Goal: Task Accomplishment & Management: Use online tool/utility

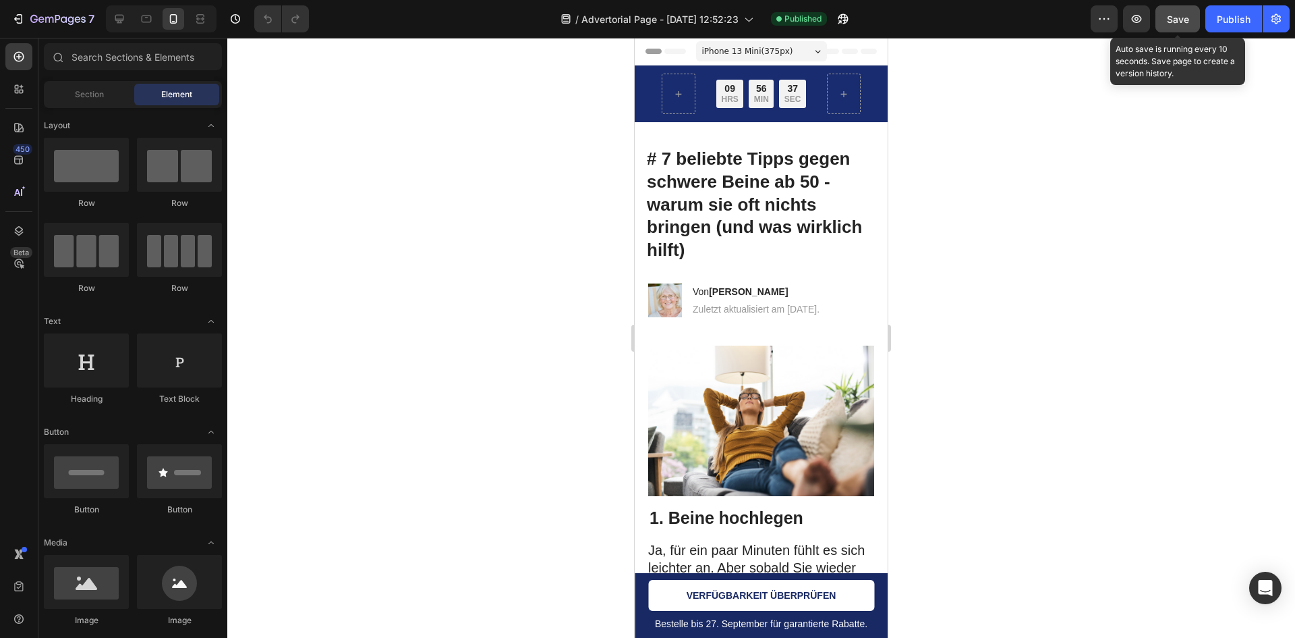
click at [1179, 19] on span "Save" at bounding box center [1178, 18] width 22 height 11
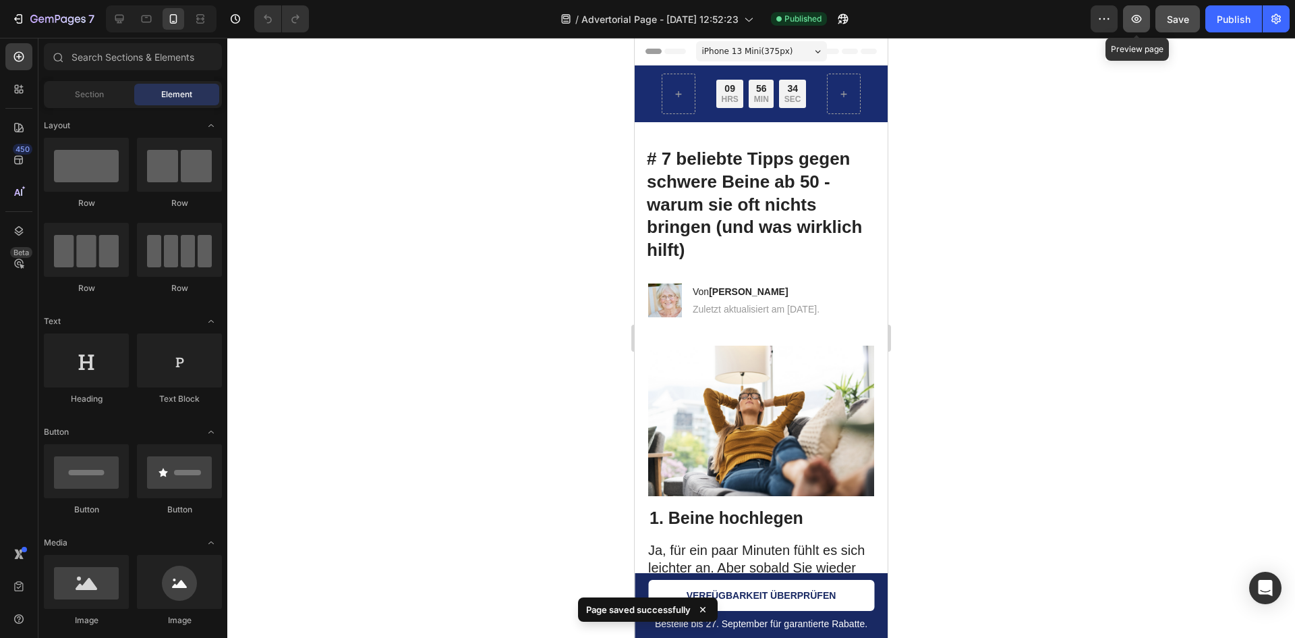
click at [1146, 20] on button "button" at bounding box center [1136, 18] width 27 height 27
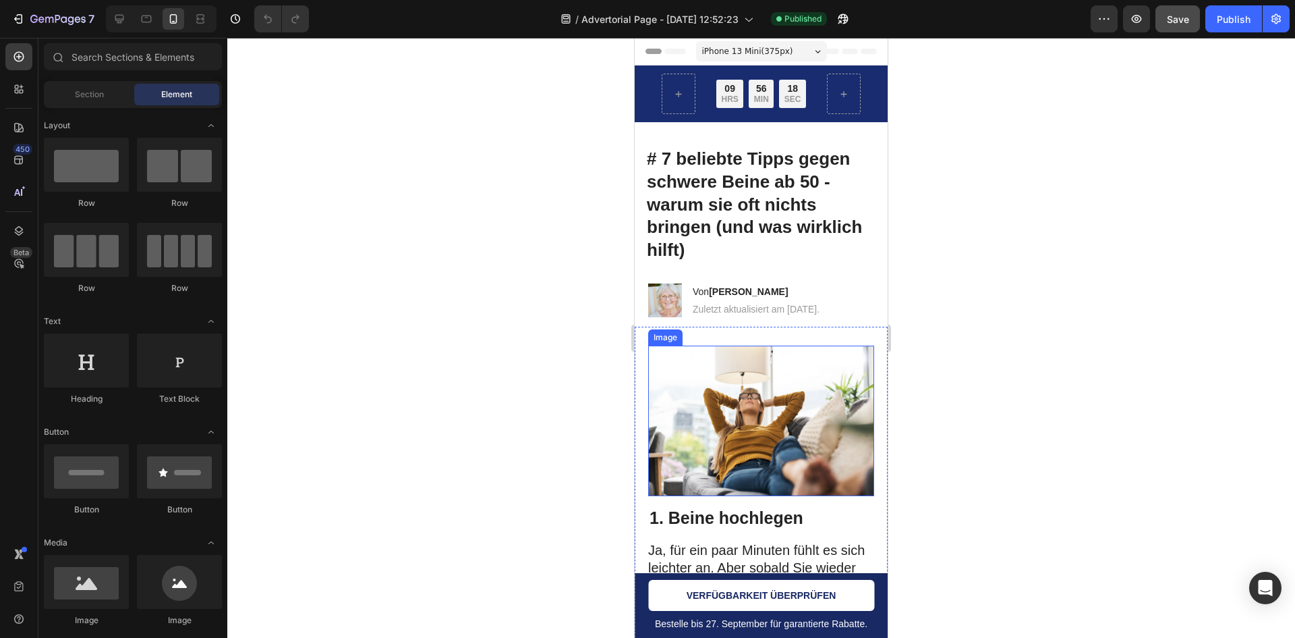
click at [742, 450] on img at bounding box center [761, 420] width 226 height 150
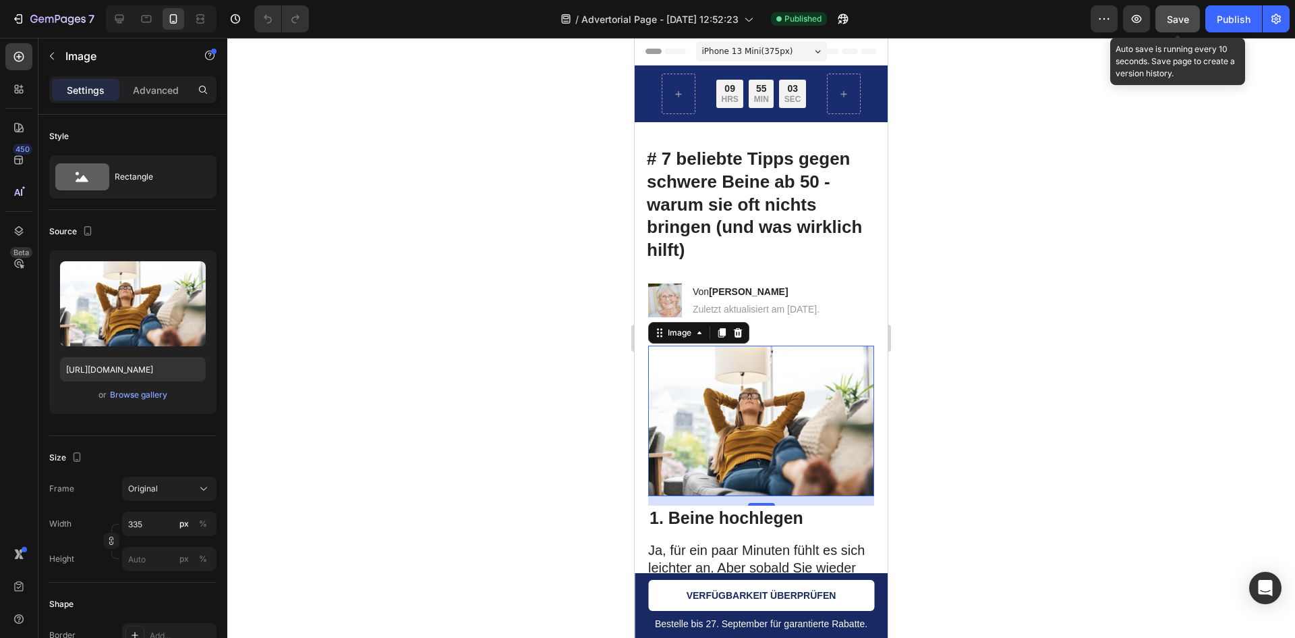
click at [1181, 12] on div "Save" at bounding box center [1178, 19] width 22 height 14
click at [1123, 16] on div "Preview Preview page Save Publish" at bounding box center [1190, 18] width 199 height 27
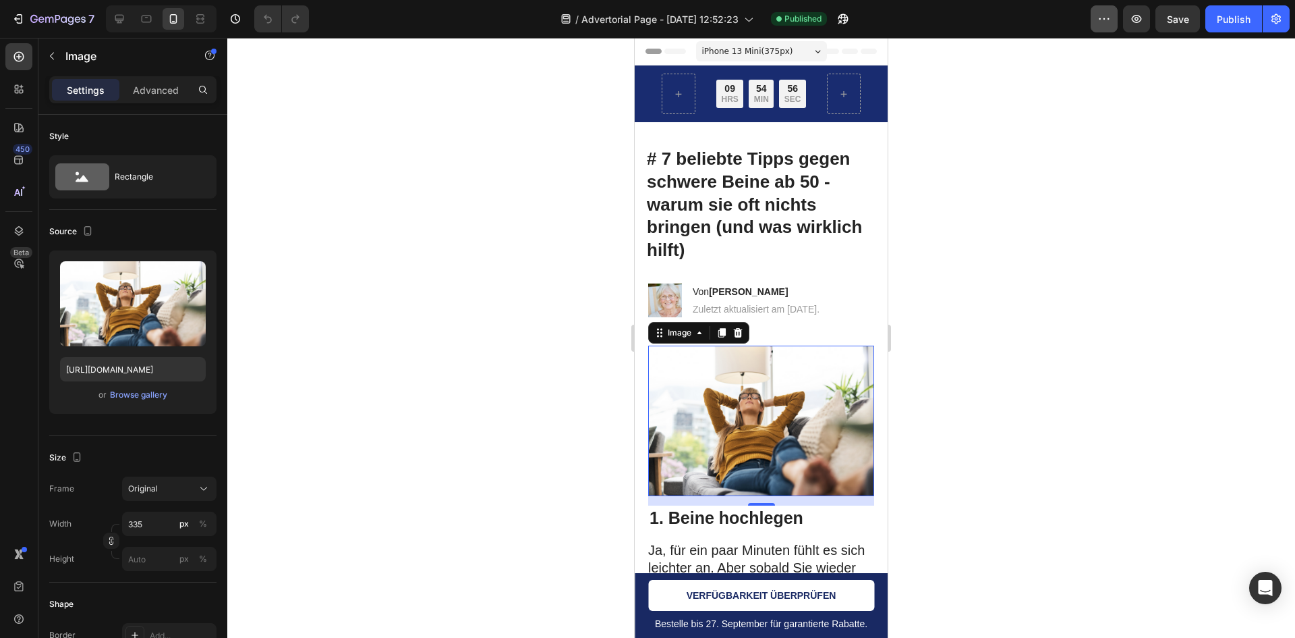
click at [1103, 16] on icon "button" at bounding box center [1104, 18] width 13 height 13
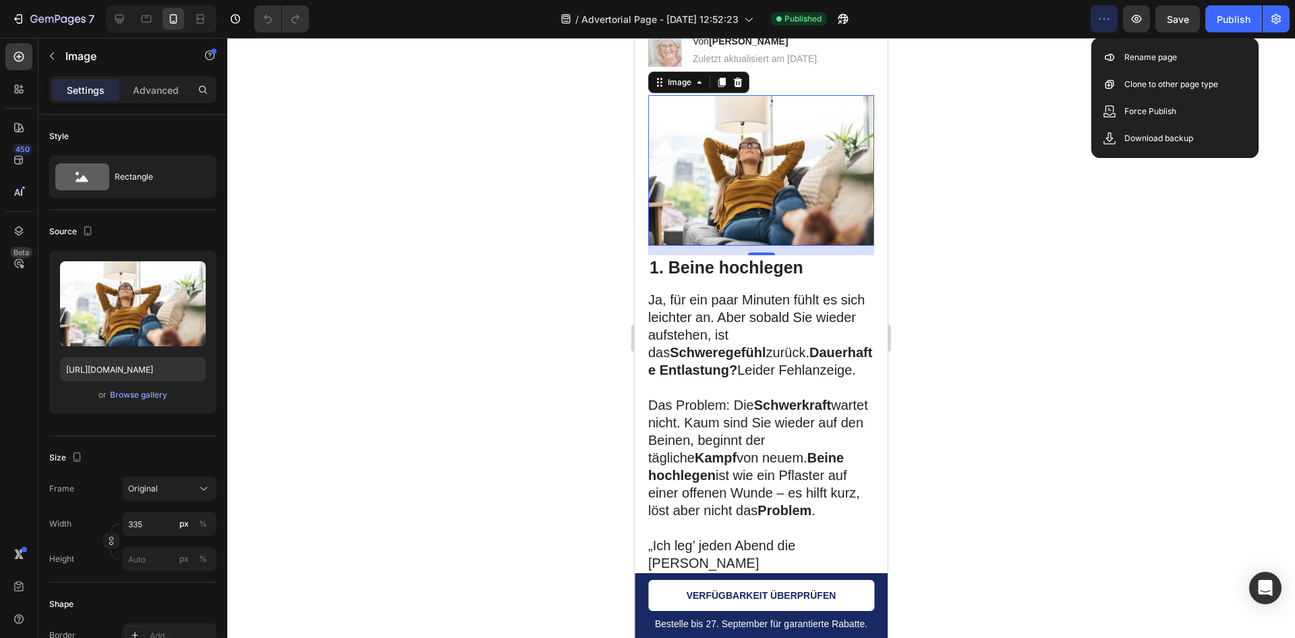
scroll to position [337, 0]
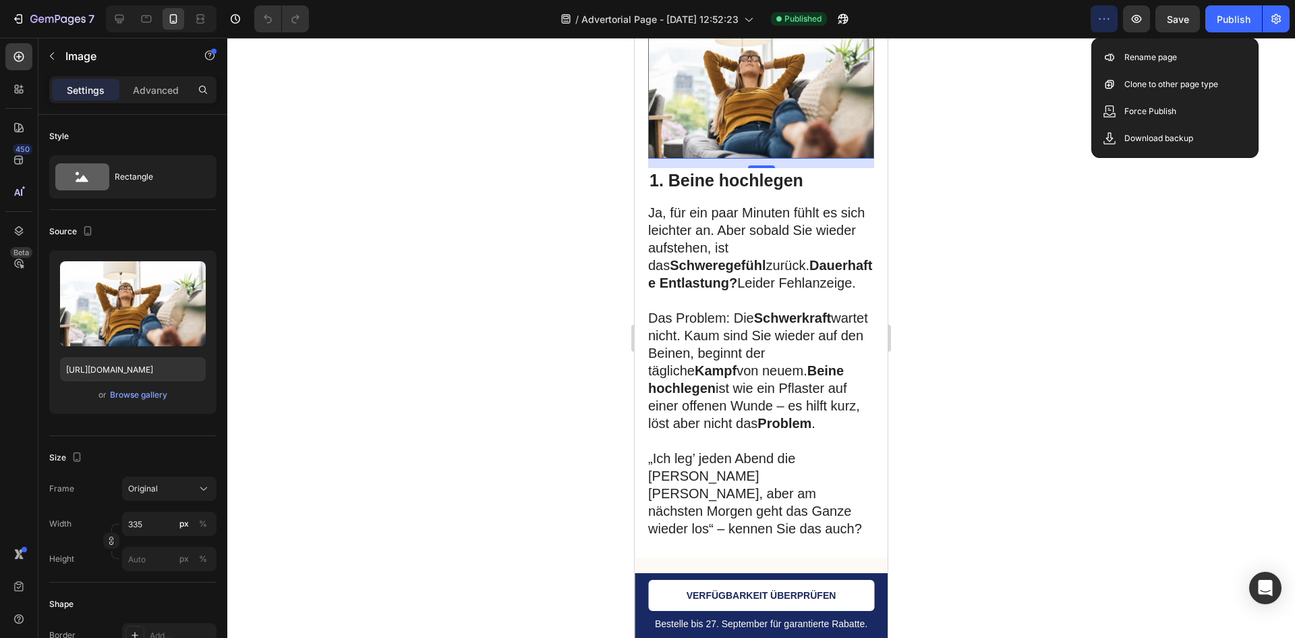
click at [758, 122] on img at bounding box center [761, 83] width 226 height 150
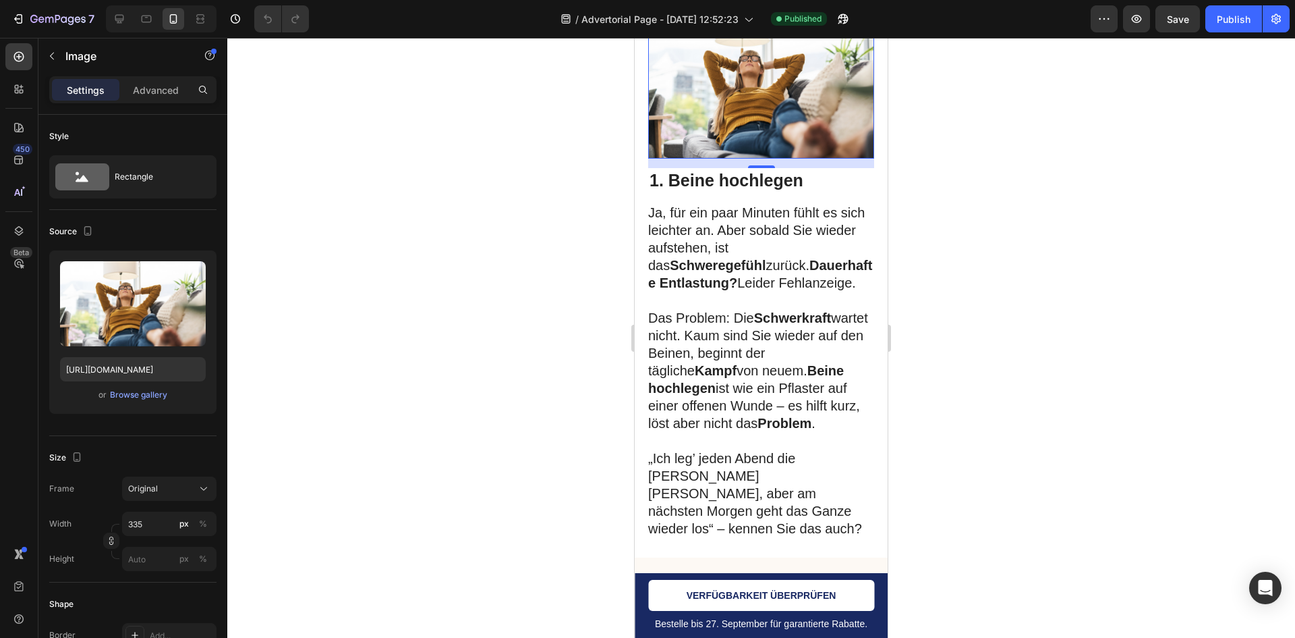
click at [758, 122] on img at bounding box center [761, 83] width 226 height 150
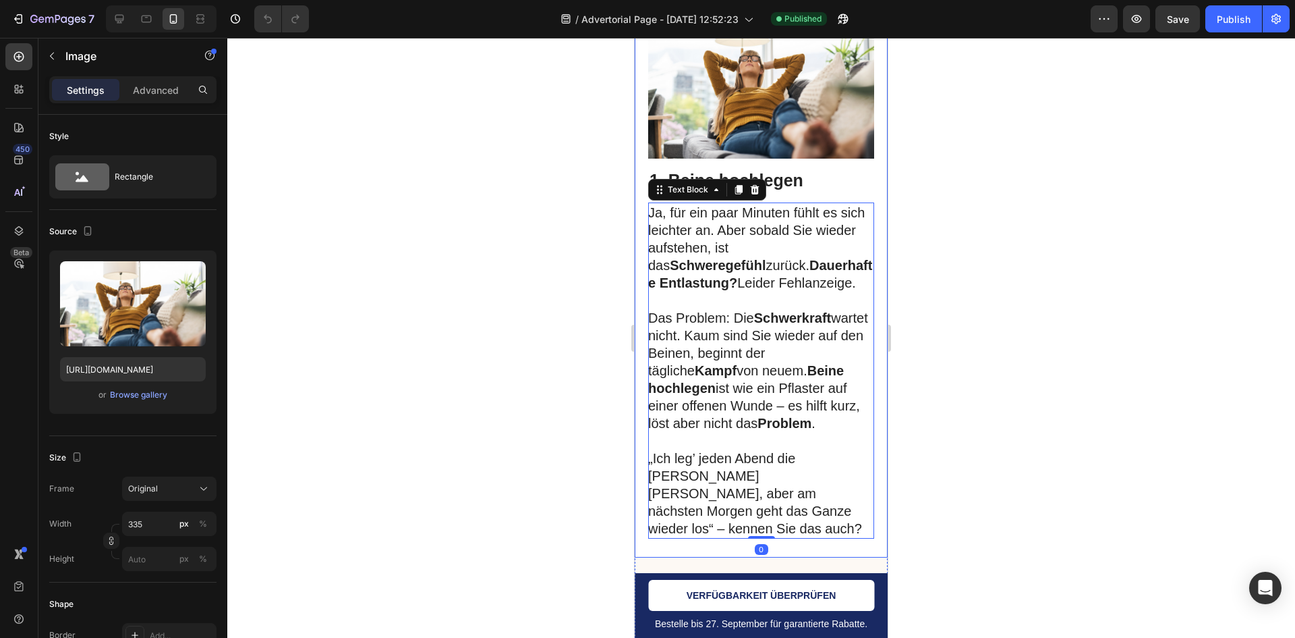
click at [864, 228] on div "Image 1. Beine hochlegen Heading Ja, für ein paar Minuten fühlt es sich leichte…" at bounding box center [761, 273] width 253 height 568
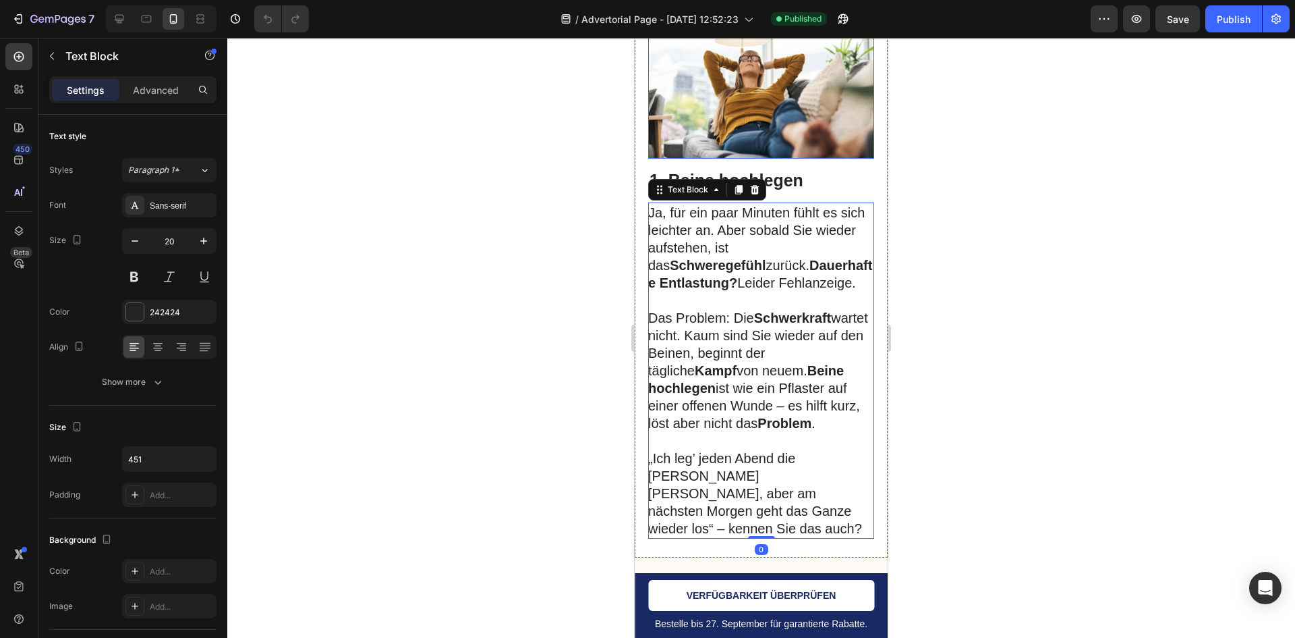
click at [815, 136] on img at bounding box center [761, 83] width 226 height 150
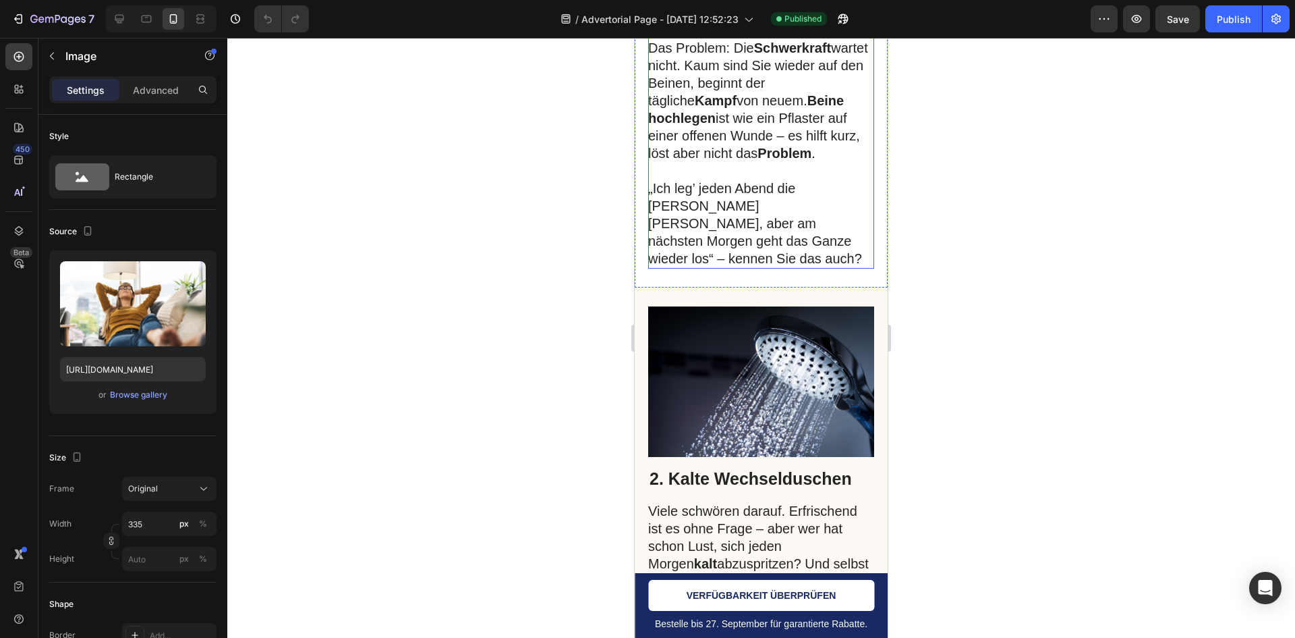
scroll to position [945, 0]
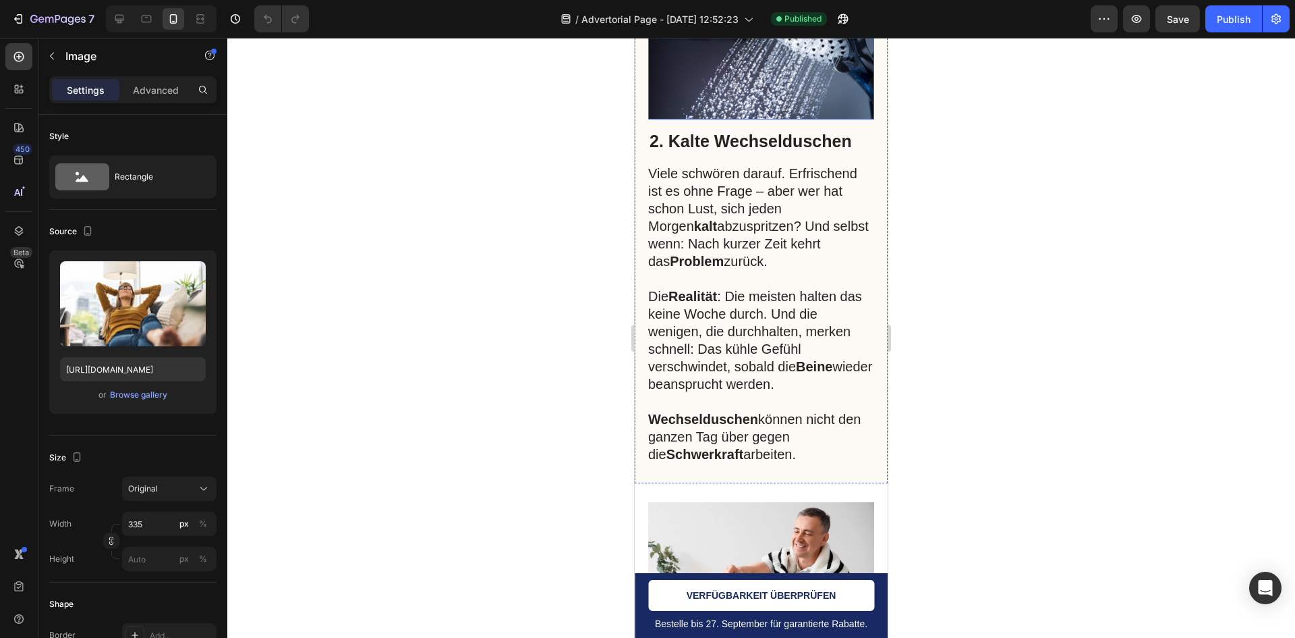
click at [754, 115] on img at bounding box center [761, 44] width 226 height 150
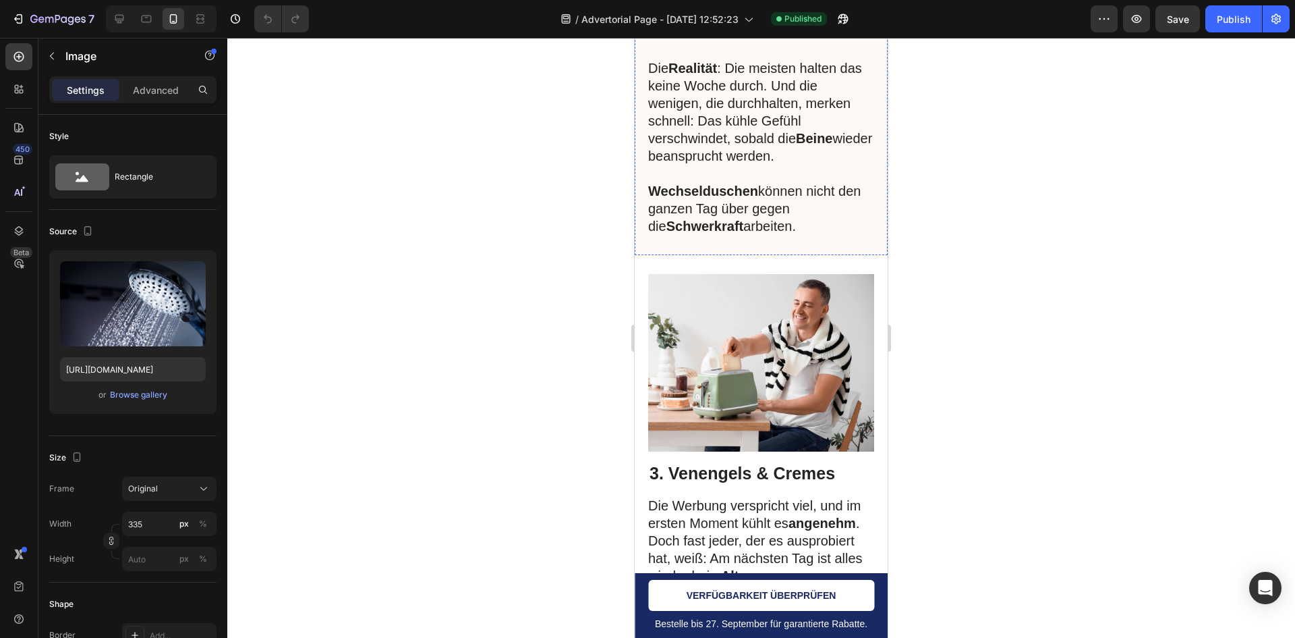
scroll to position [1282, 0]
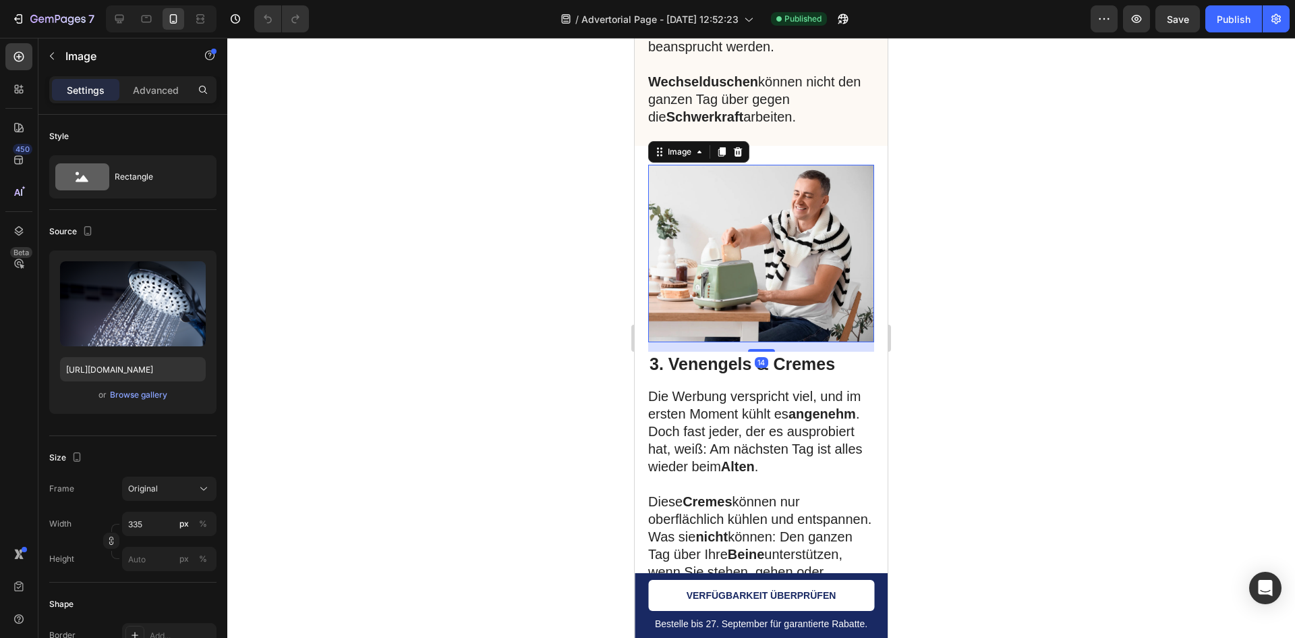
click at [732, 260] on img at bounding box center [761, 254] width 226 height 178
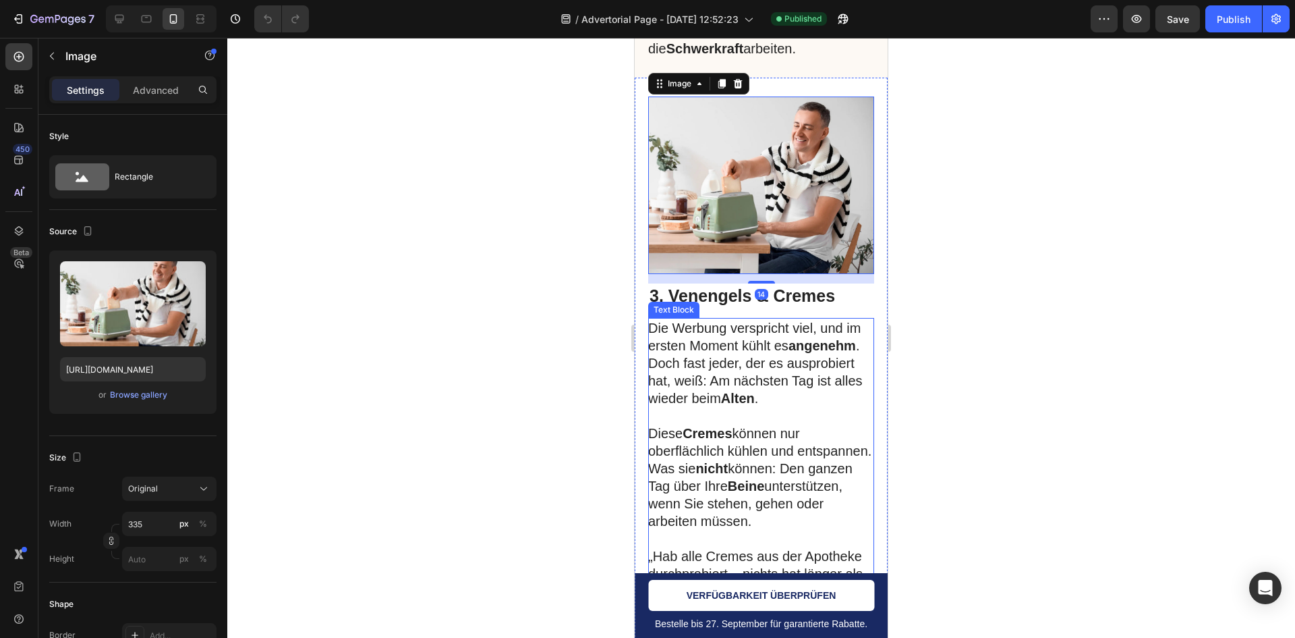
scroll to position [1417, 0]
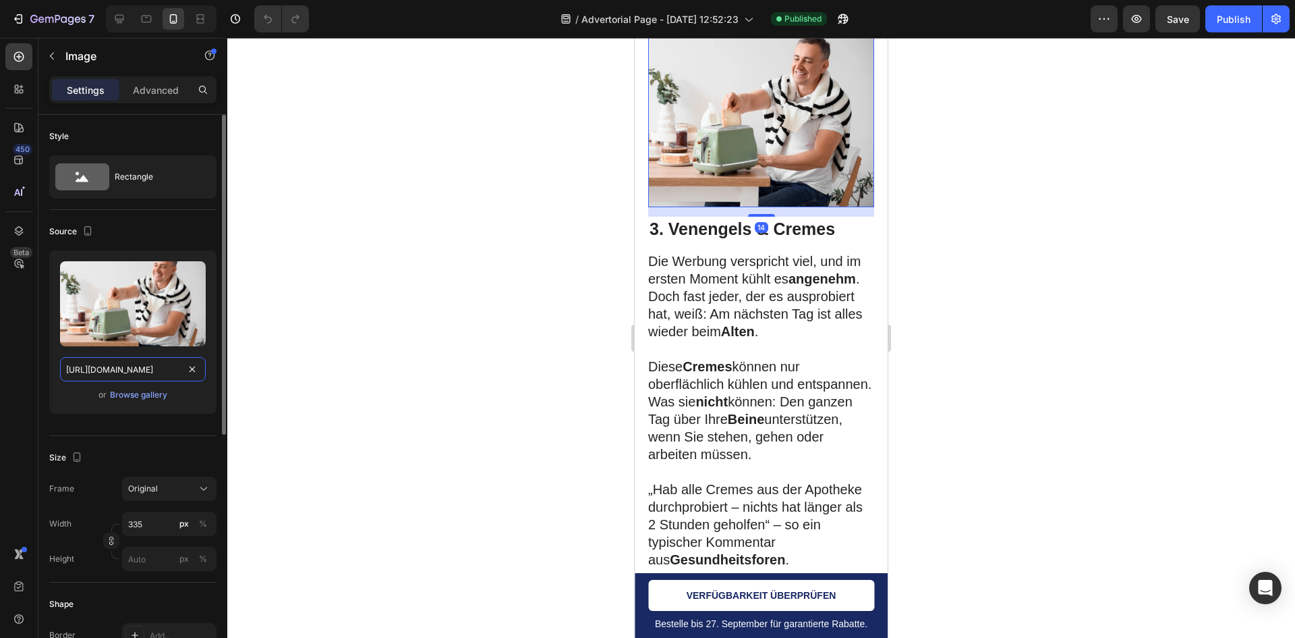
click at [160, 375] on input "[URL][DOMAIN_NAME]" at bounding box center [133, 369] width 146 height 24
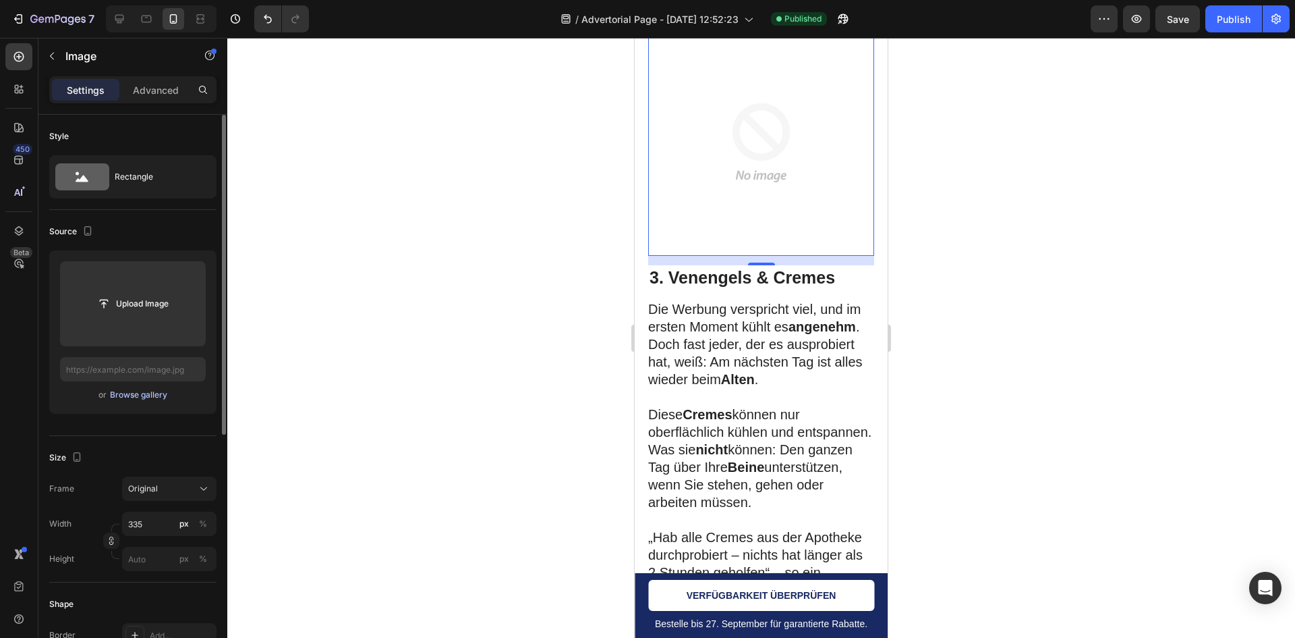
click at [146, 395] on div "Browse gallery" at bounding box center [138, 395] width 57 height 12
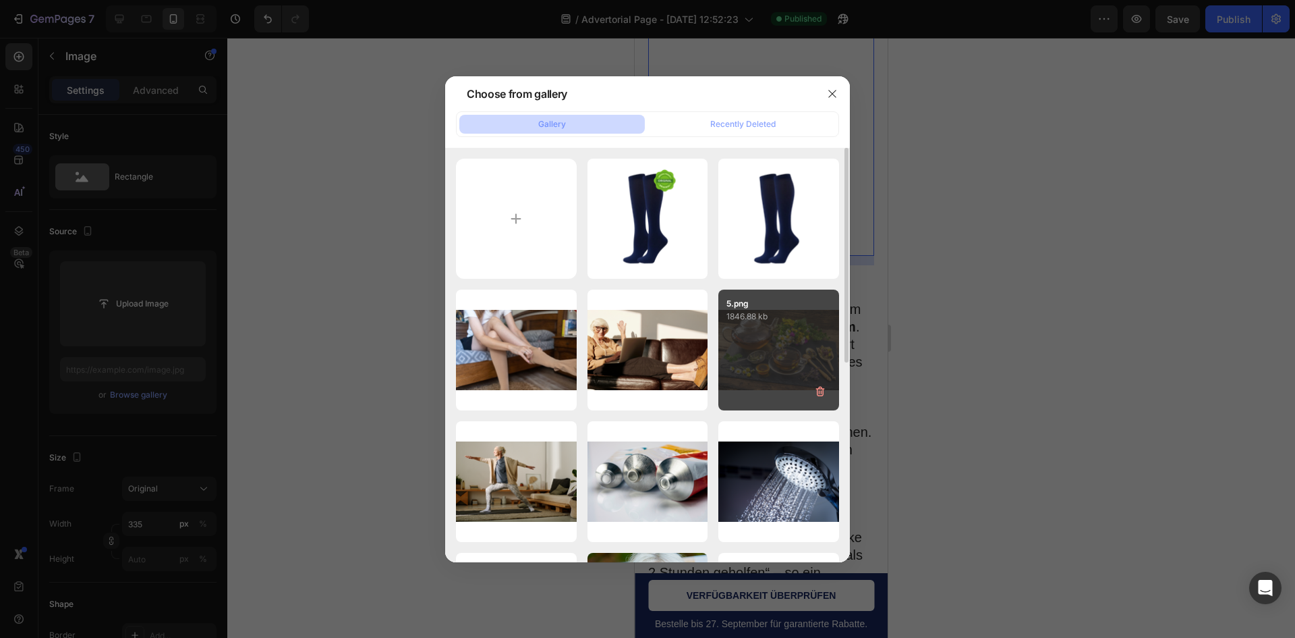
scroll to position [202, 0]
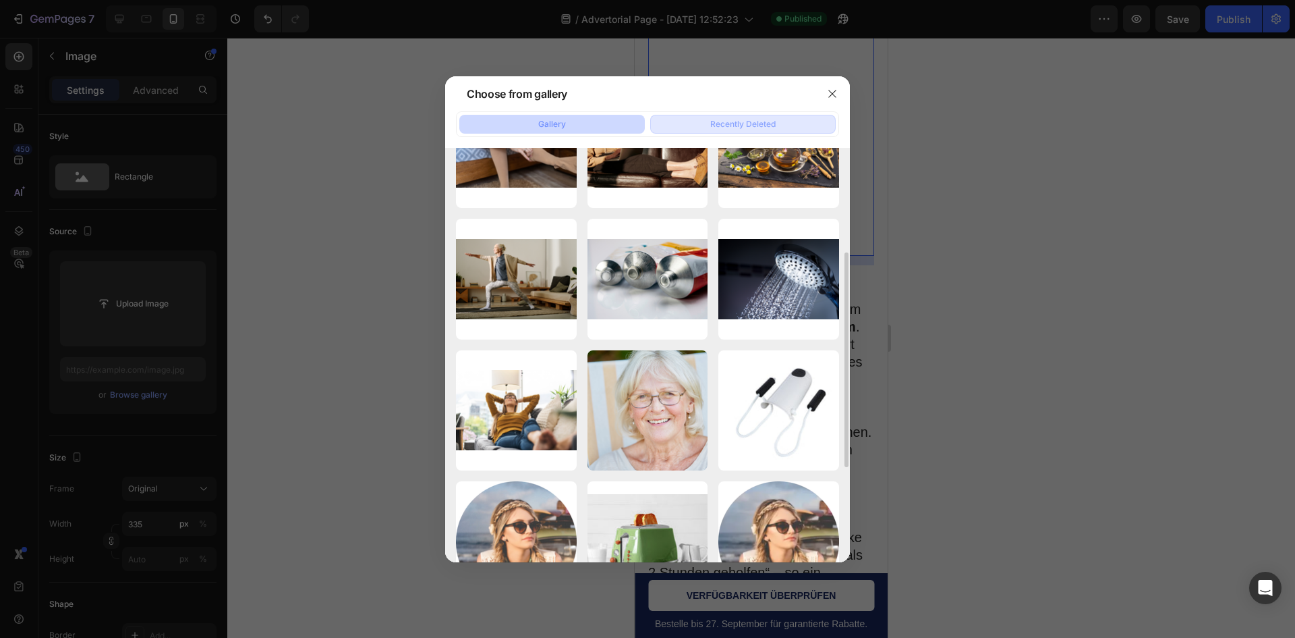
click at [771, 120] on div "Recently Deleted" at bounding box center [742, 124] width 65 height 12
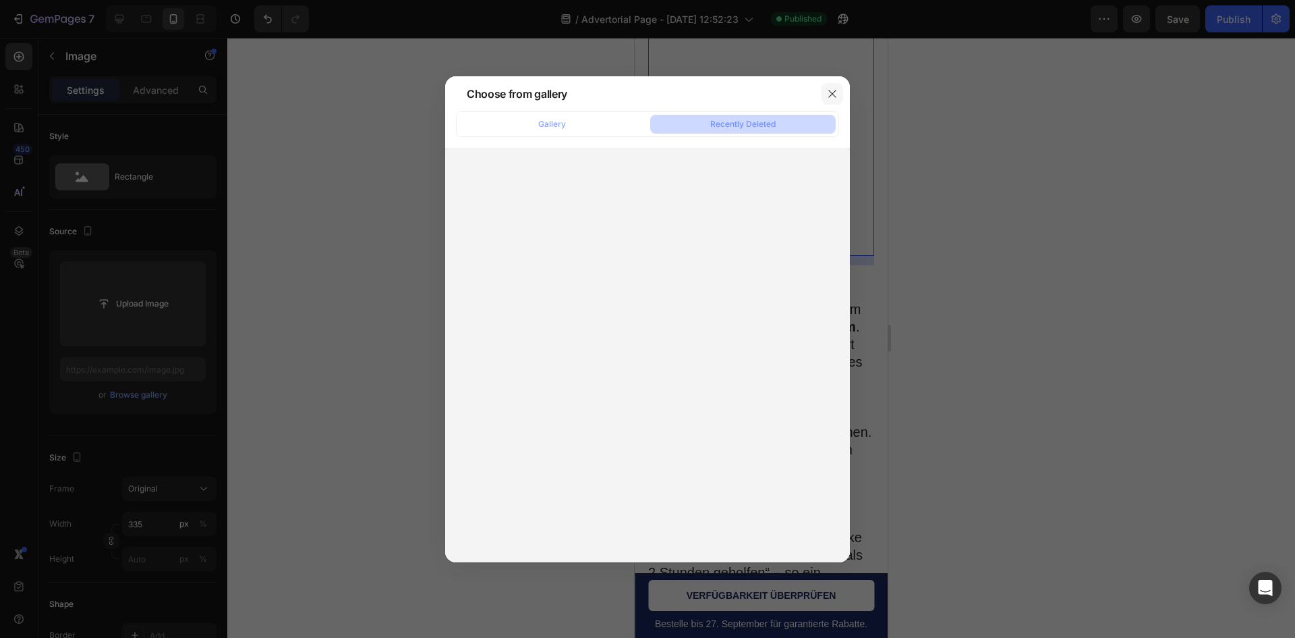
click at [823, 91] on button "button" at bounding box center [833, 94] width 22 height 22
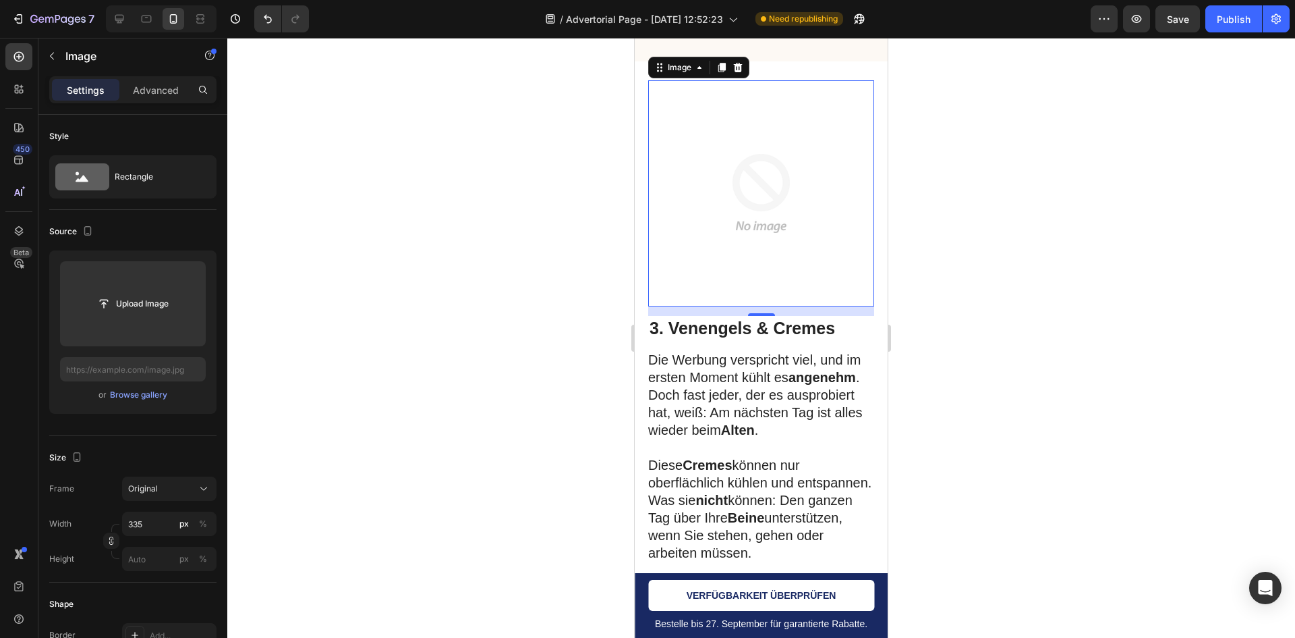
scroll to position [1282, 0]
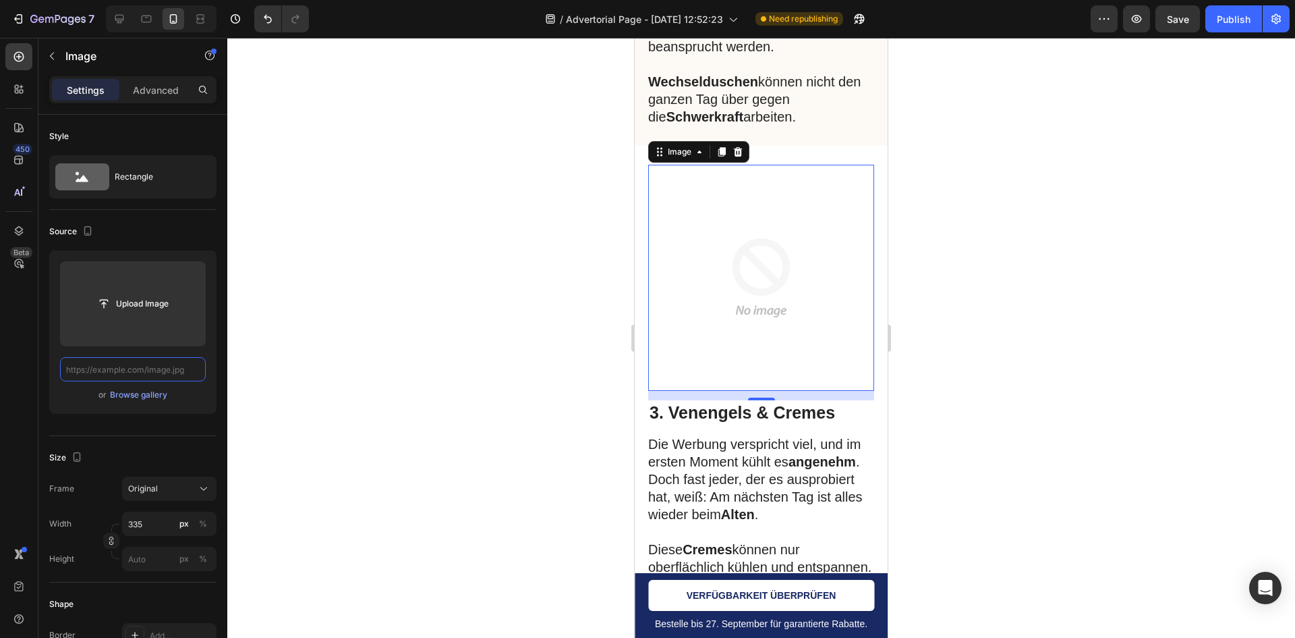
click at [120, 378] on input "text" at bounding box center [133, 369] width 146 height 24
paste input "https://cdn.shopify.com/s/files/1/0957/2925/4664/files/gempages_586119134987682…"
type input "https://cdn.shopify.com/s/files/1/0957/2925/4664/files/gempages_586119134987682…"
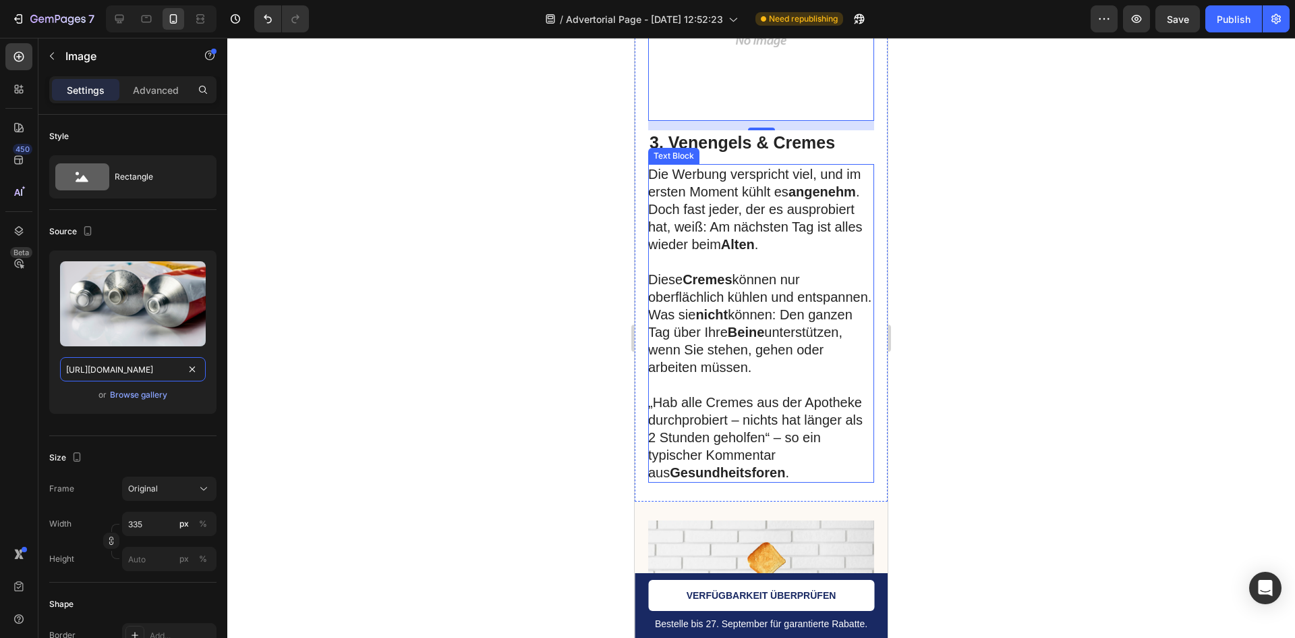
scroll to position [1754, 0]
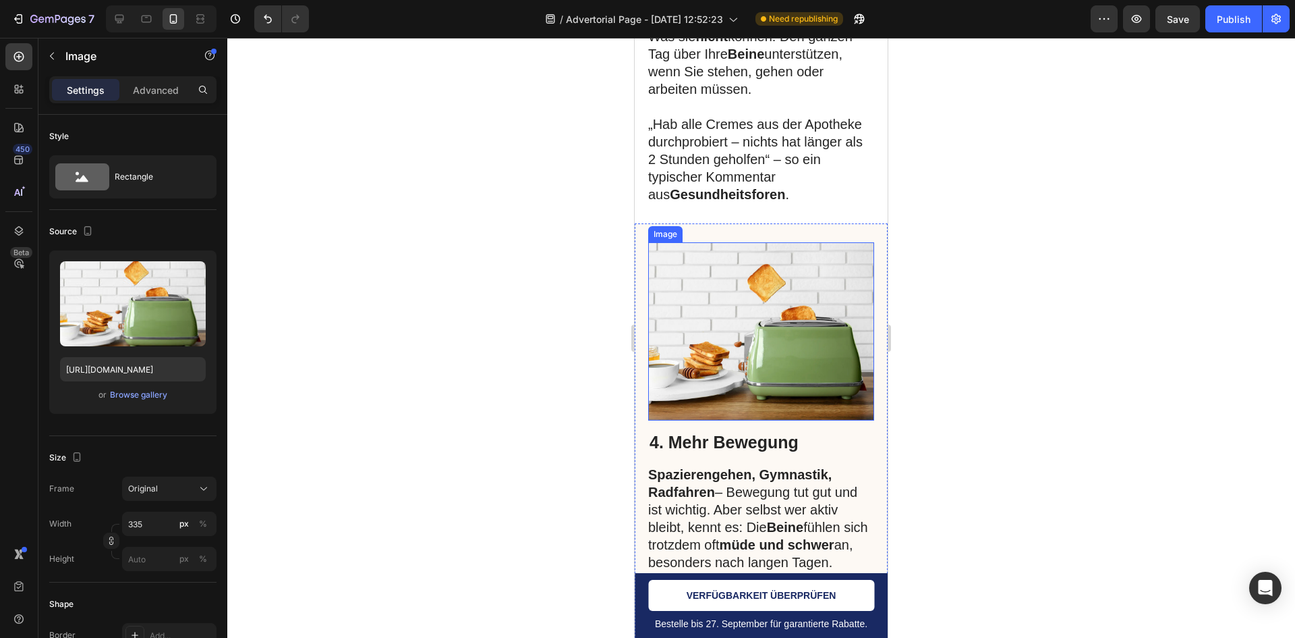
click at [754, 338] on img at bounding box center [761, 331] width 226 height 178
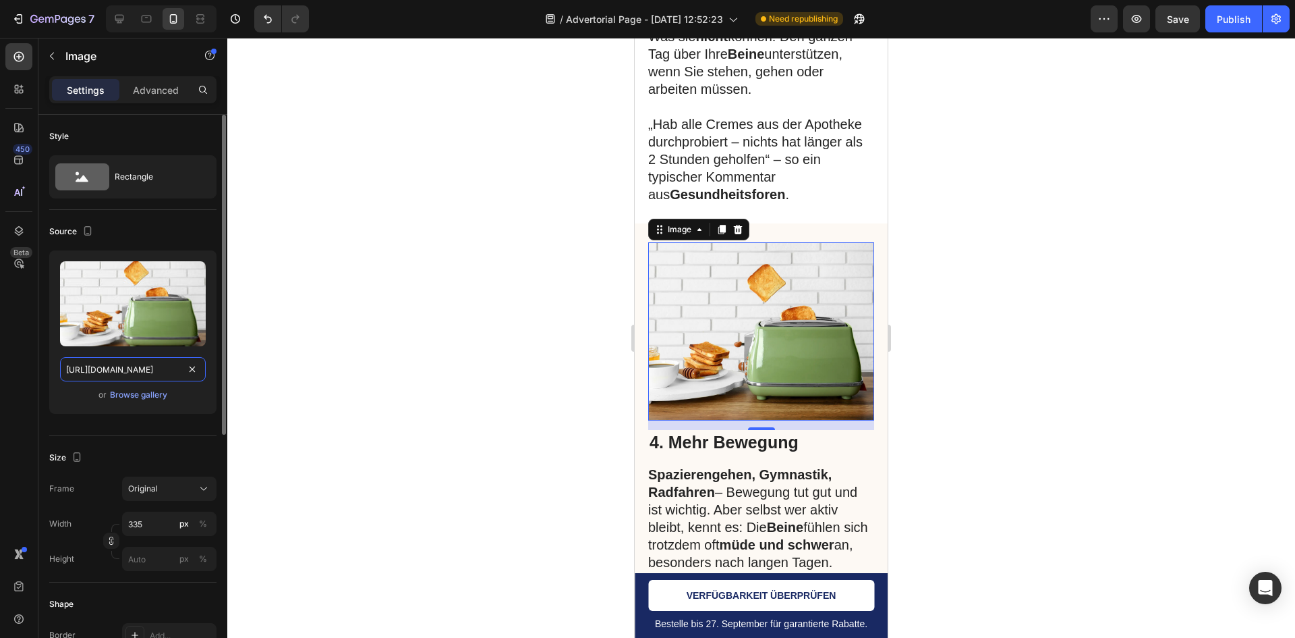
click at [95, 360] on input "[URL][DOMAIN_NAME]" at bounding box center [133, 369] width 146 height 24
click at [96, 364] on input "[URL][DOMAIN_NAME]" at bounding box center [133, 369] width 146 height 24
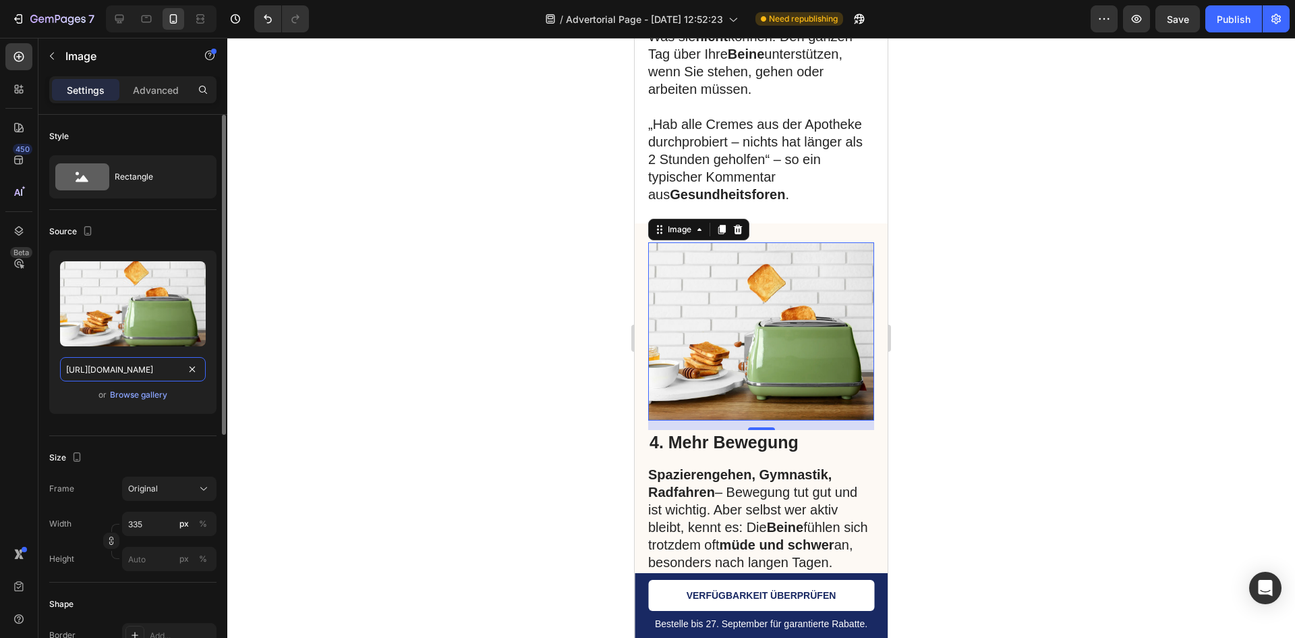
paste input "0957/2925/4664/files/gempages_586119134987682651-d0407fc1-f448-4417-ac3e-08b08e…"
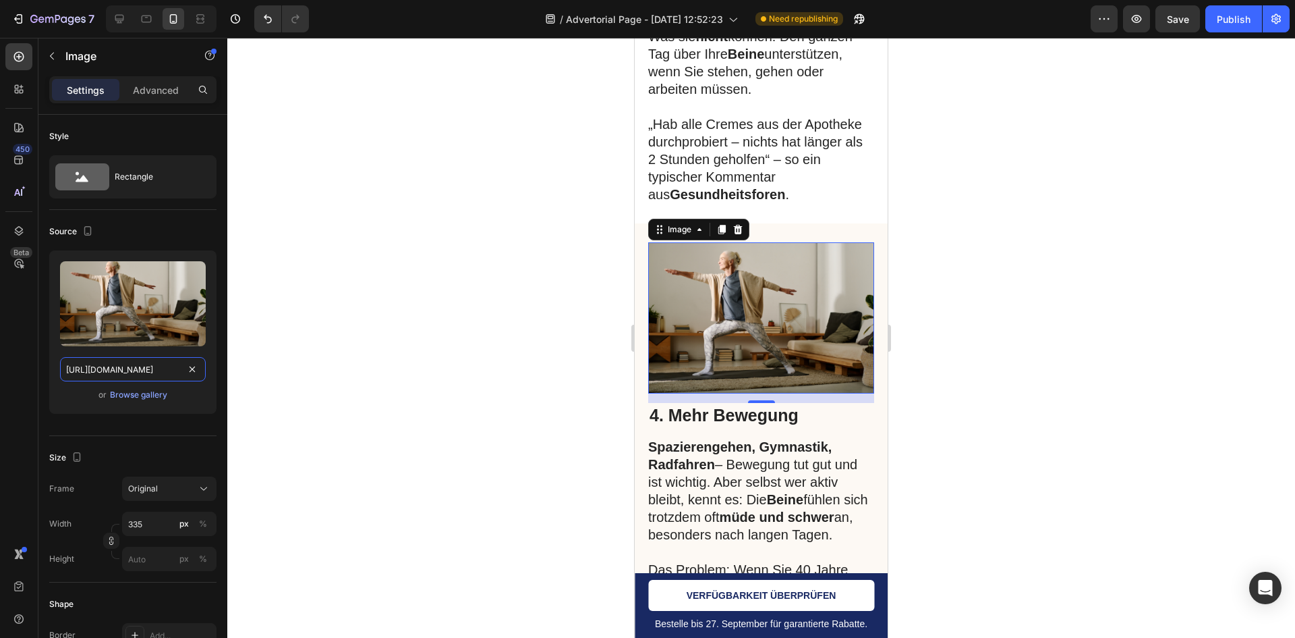
type input "https://cdn.shopify.com/s/files/1/0957/2925/4664/files/gempages_586119134987682…"
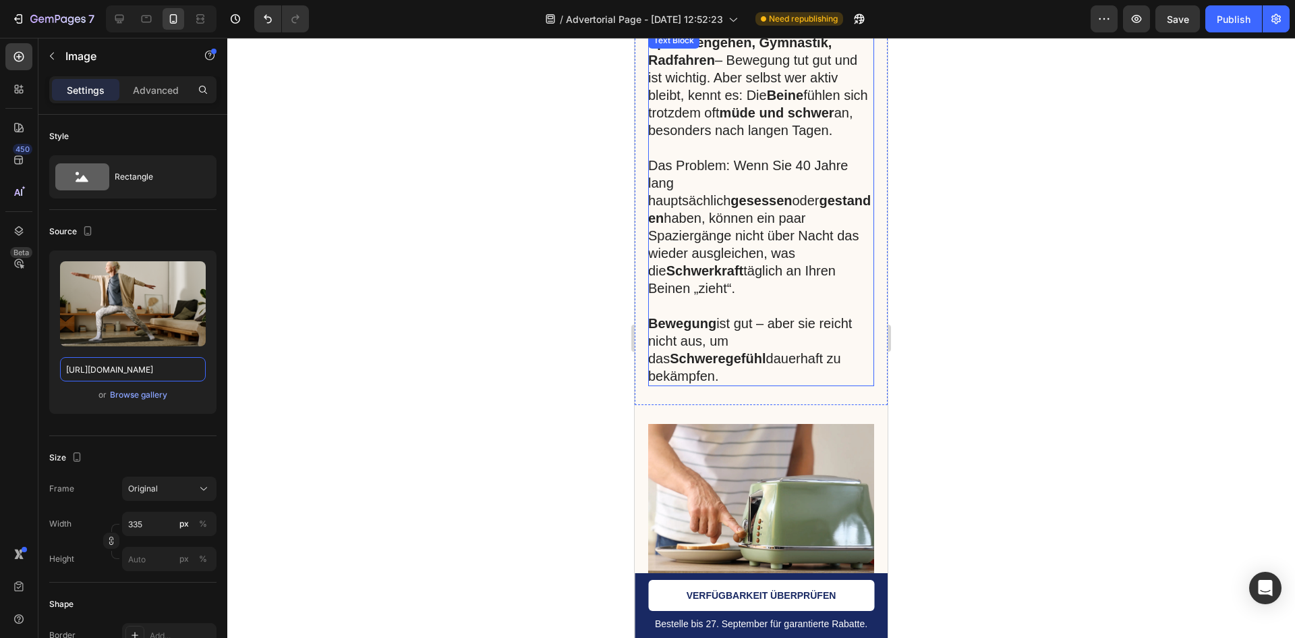
scroll to position [2227, 0]
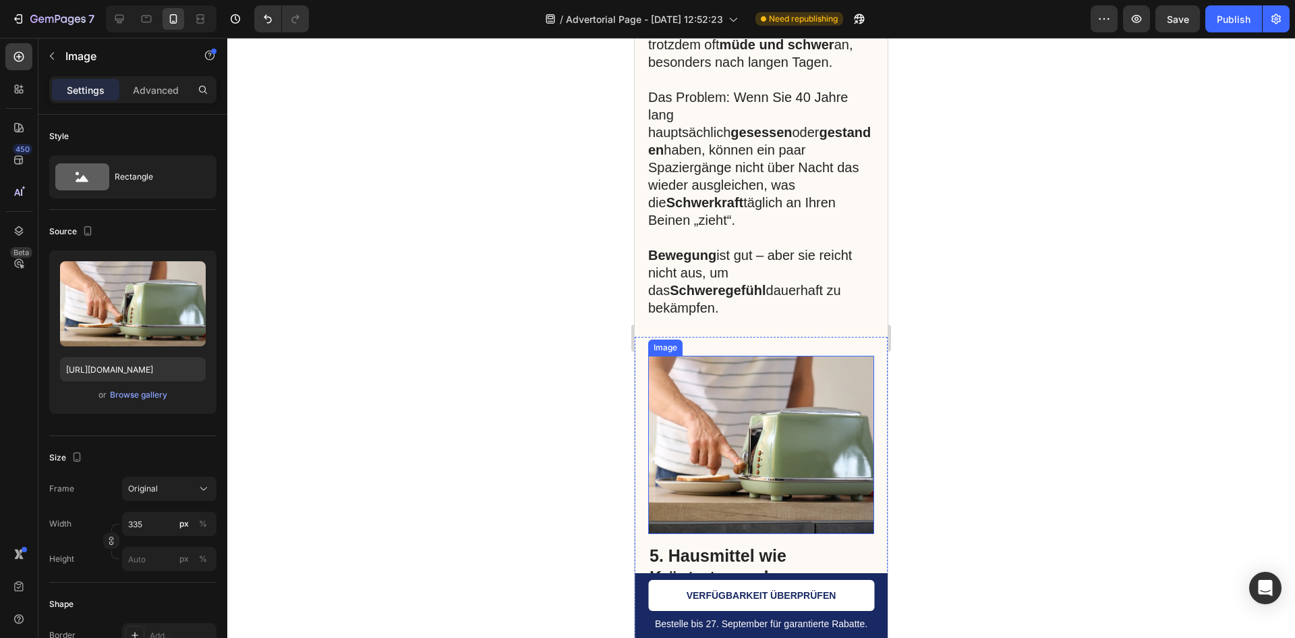
click at [806, 356] on img at bounding box center [761, 445] width 226 height 178
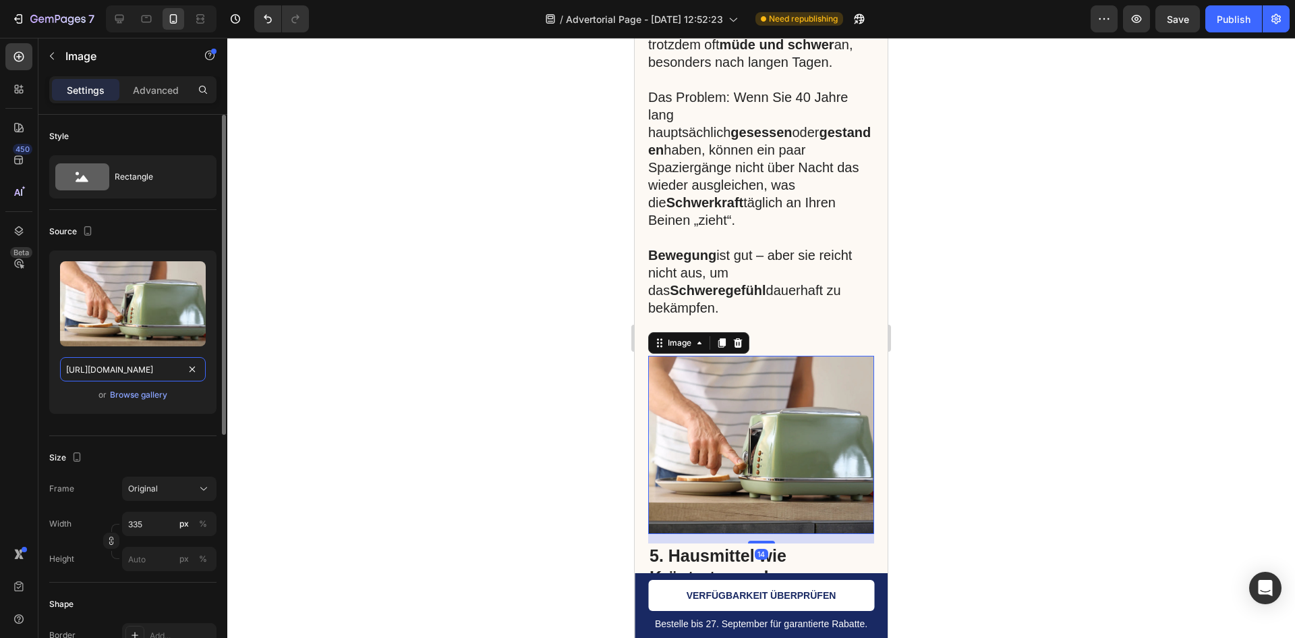
click at [164, 368] on input "[URL][DOMAIN_NAME]" at bounding box center [133, 369] width 146 height 24
paste input "0957/2925/4664/files/gempages_586119134987682651-76b85403-c9e3-4aff-a8dd-244db6…"
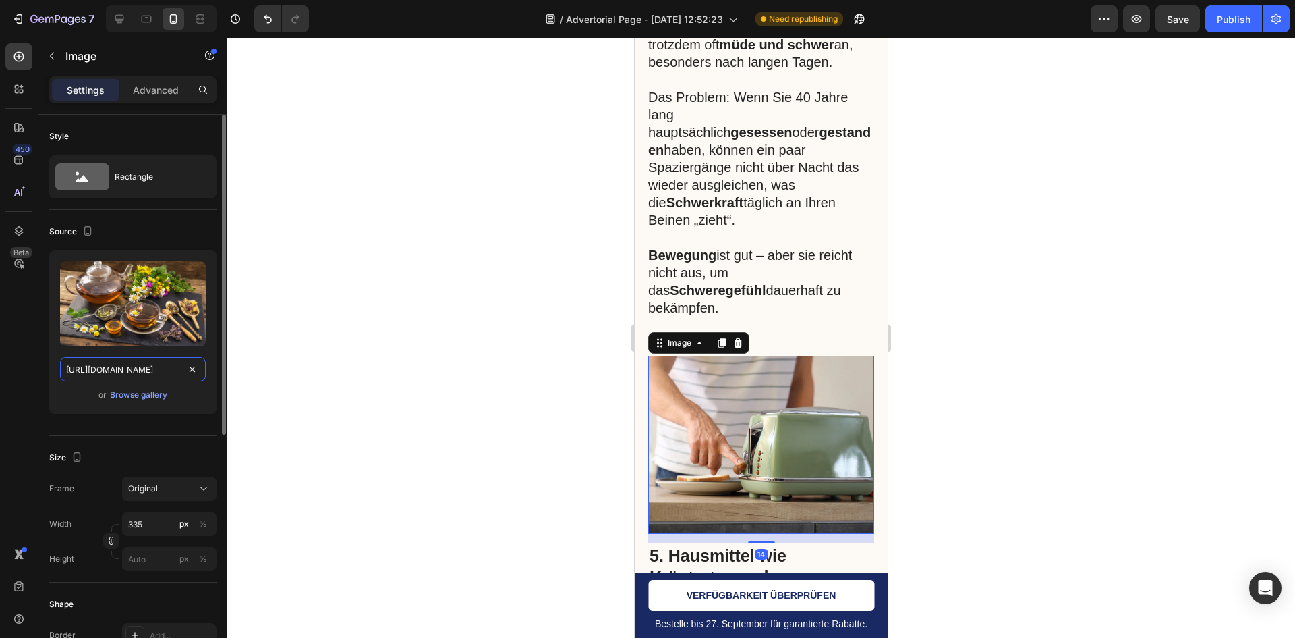
scroll to position [0, 474]
type input "https://cdn.shopify.com/s/files/1/0957/2925/4664/files/gempages_586119134987682…"
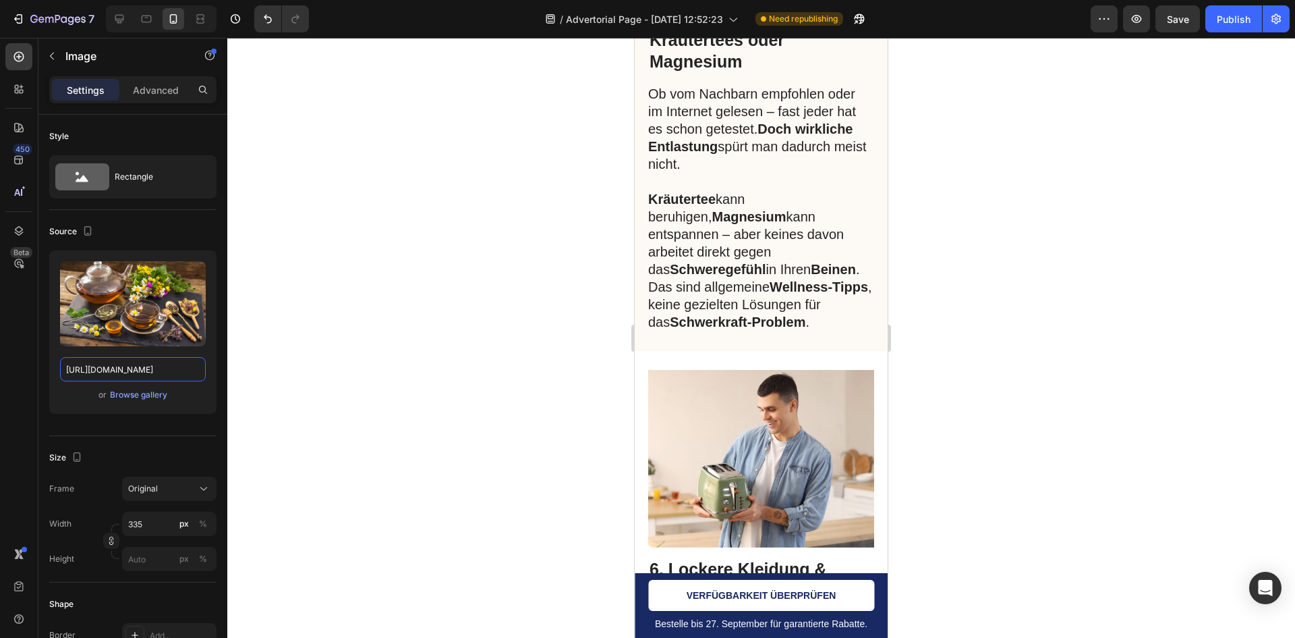
scroll to position [2834, 0]
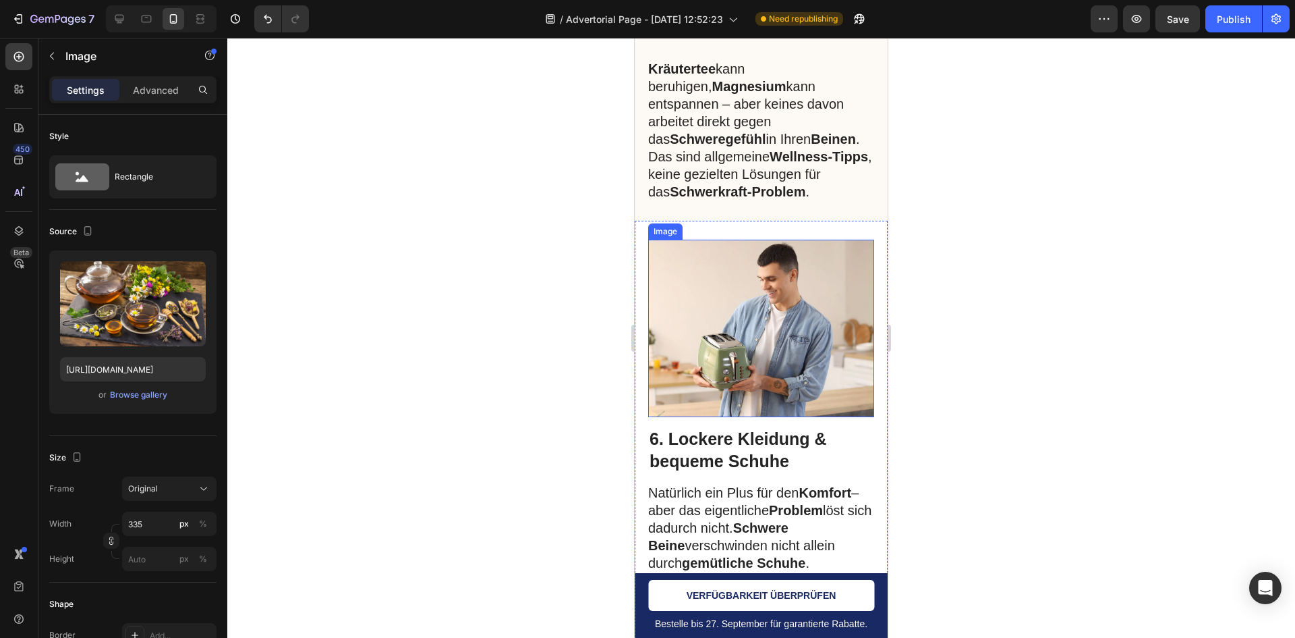
click at [781, 300] on img at bounding box center [761, 329] width 226 height 178
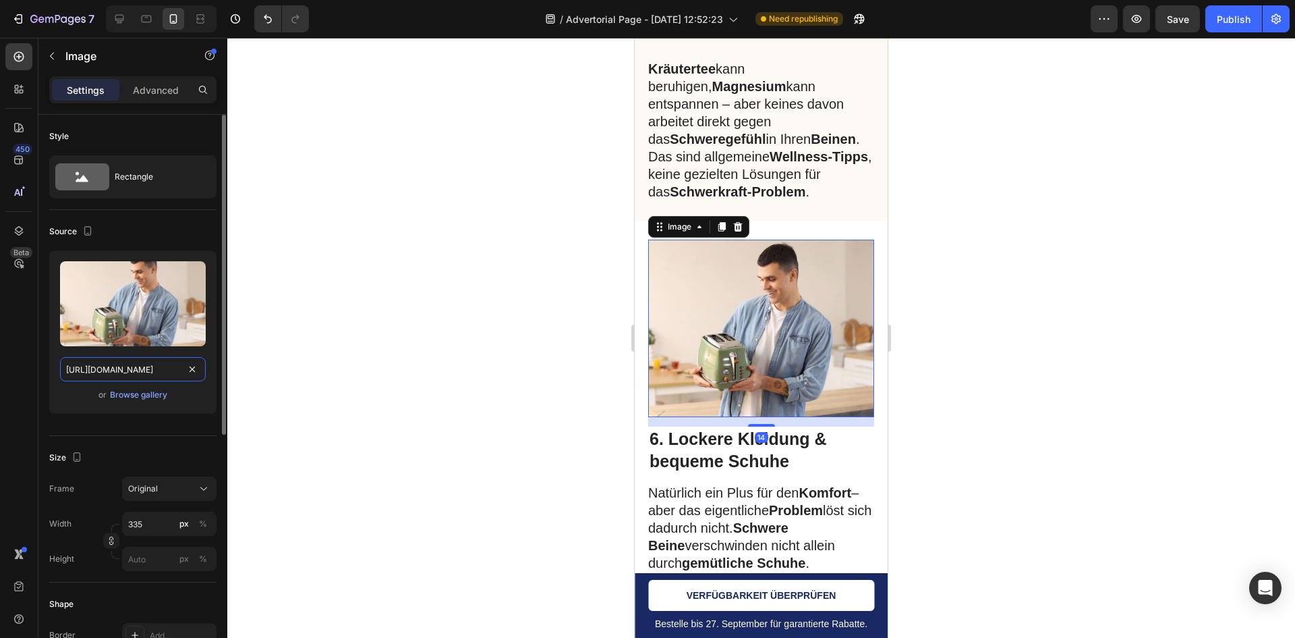
click at [161, 371] on input "[URL][DOMAIN_NAME]" at bounding box center [133, 369] width 146 height 24
click at [161, 370] on input "[URL][DOMAIN_NAME]" at bounding box center [133, 369] width 146 height 24
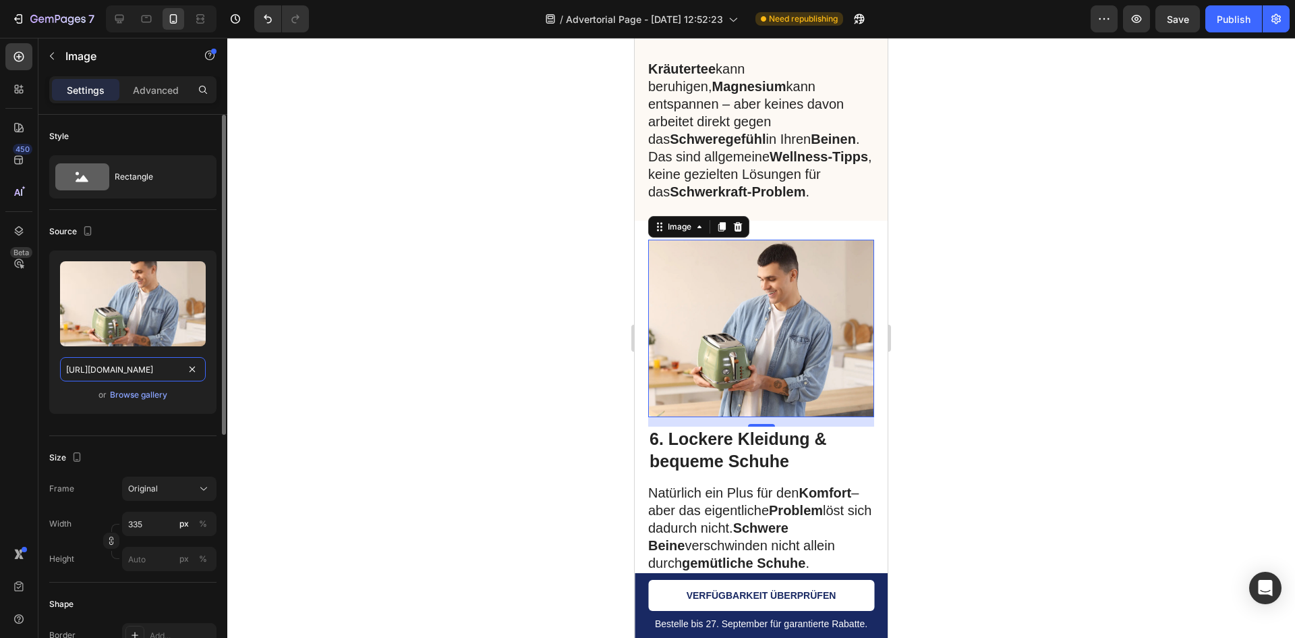
paste input "0957/2925/4664/files/gempages_586119134987682651-f9c08fed-c3c7-4c60-a90a-255a57…"
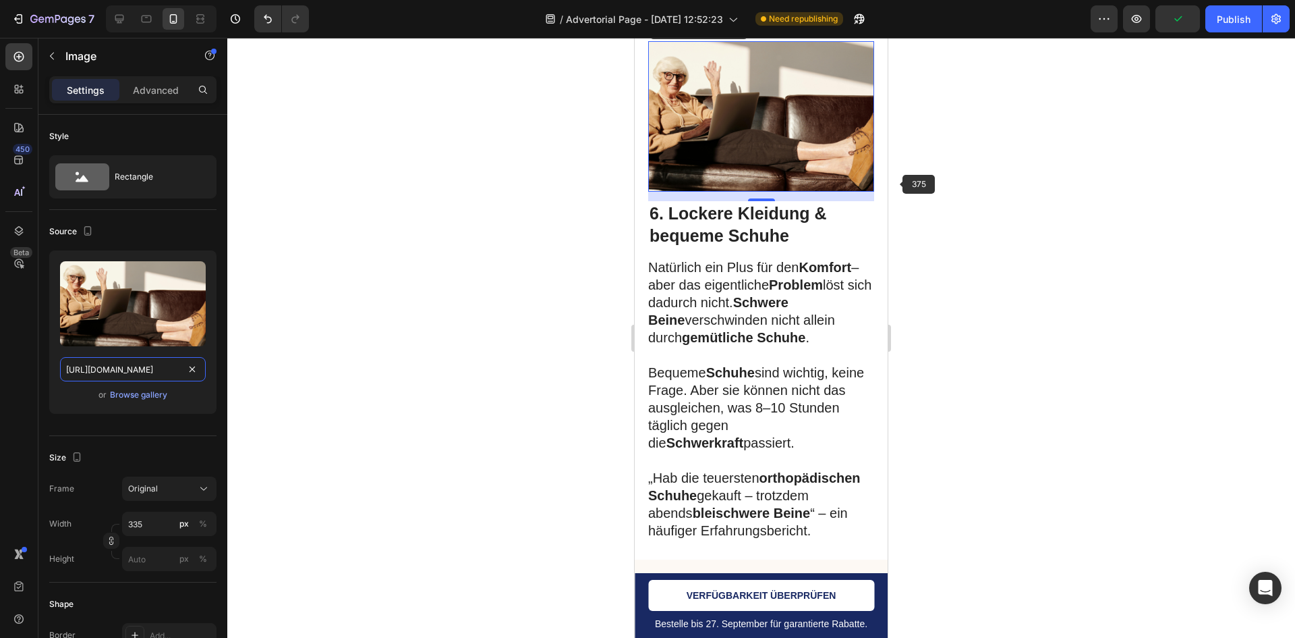
scroll to position [3036, 0]
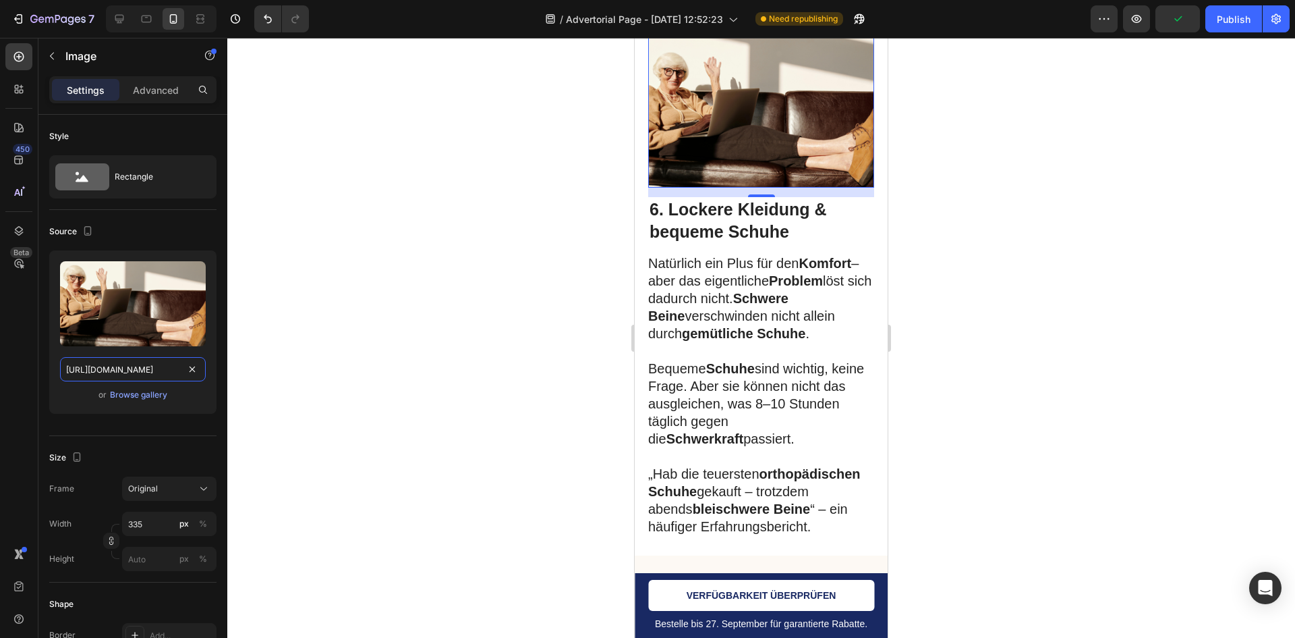
type input "https://cdn.shopify.com/s/files/1/0957/2925/4664/files/gempages_586119134987682…"
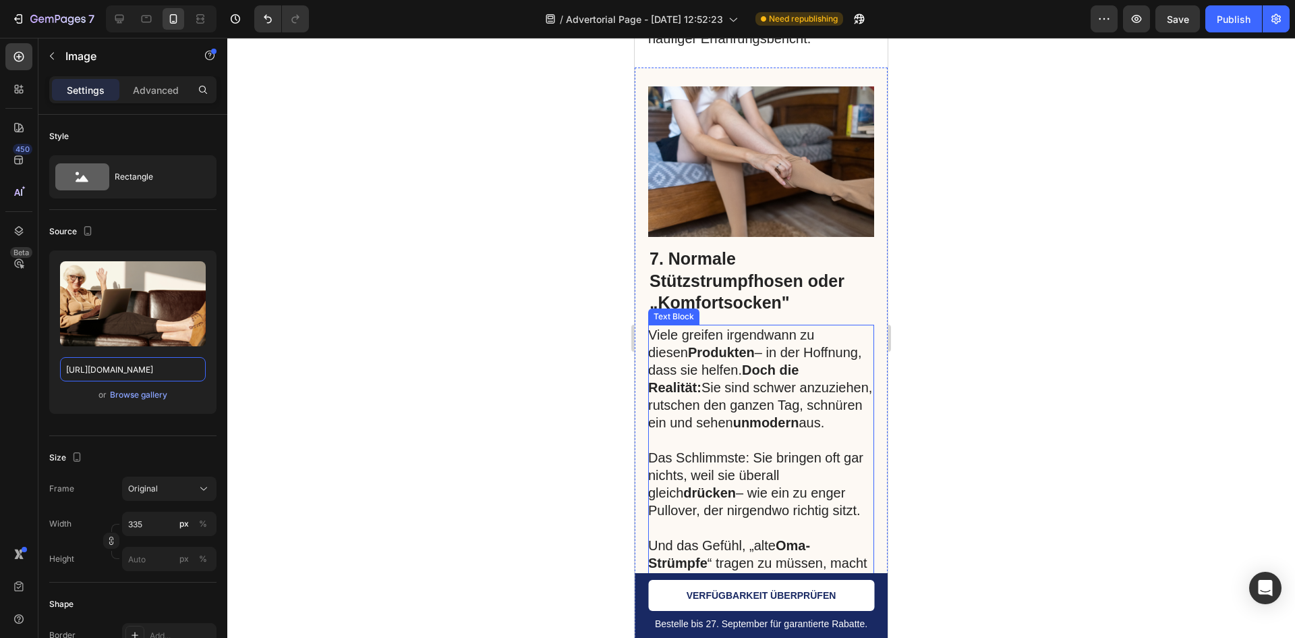
scroll to position [3509, 0]
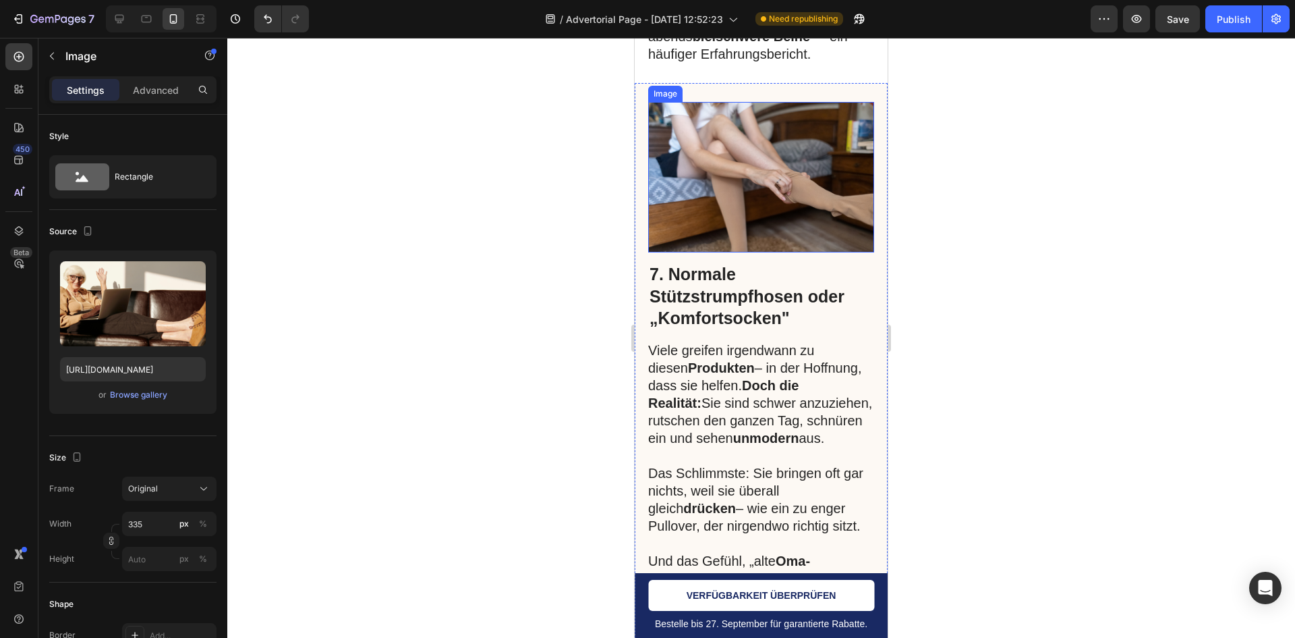
click at [756, 202] on img at bounding box center [761, 177] width 226 height 150
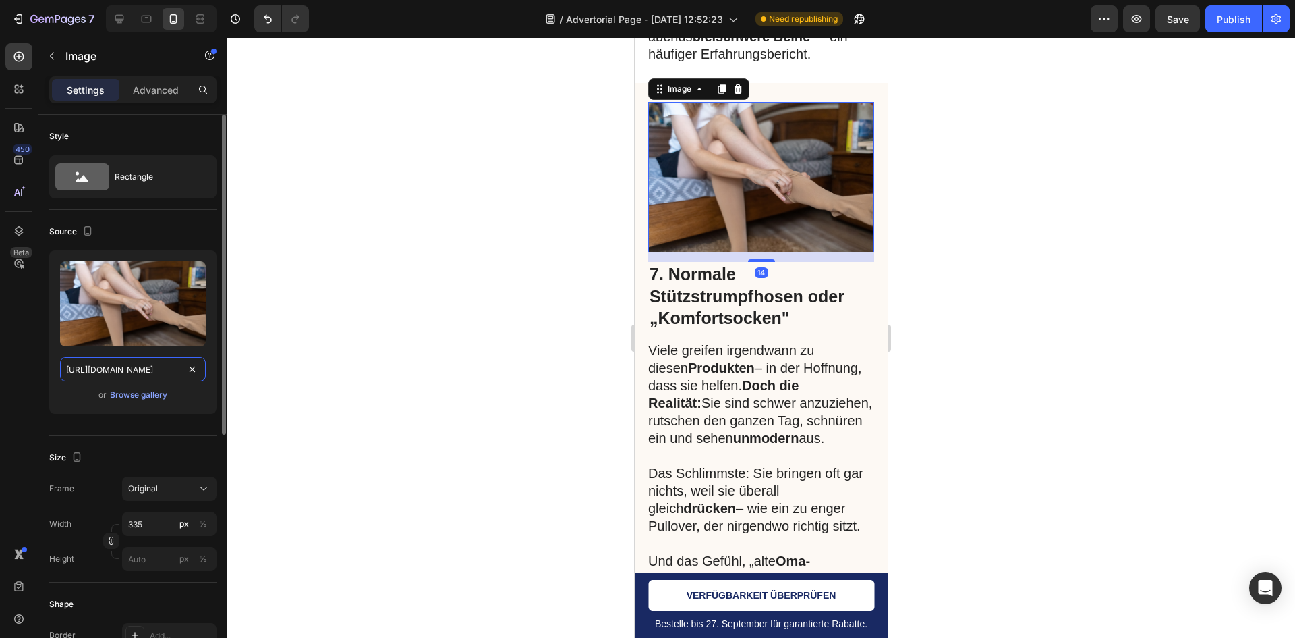
click at [117, 368] on input "[URL][DOMAIN_NAME]" at bounding box center [133, 369] width 146 height 24
paste input "41f90af8-6d54-493f-845f-8ec2e6cc3810.png?v=1758959583"
type input "https://cdn.shopify.com/s/files/1/0957/2925/4664/files/gempages_586119134987682…"
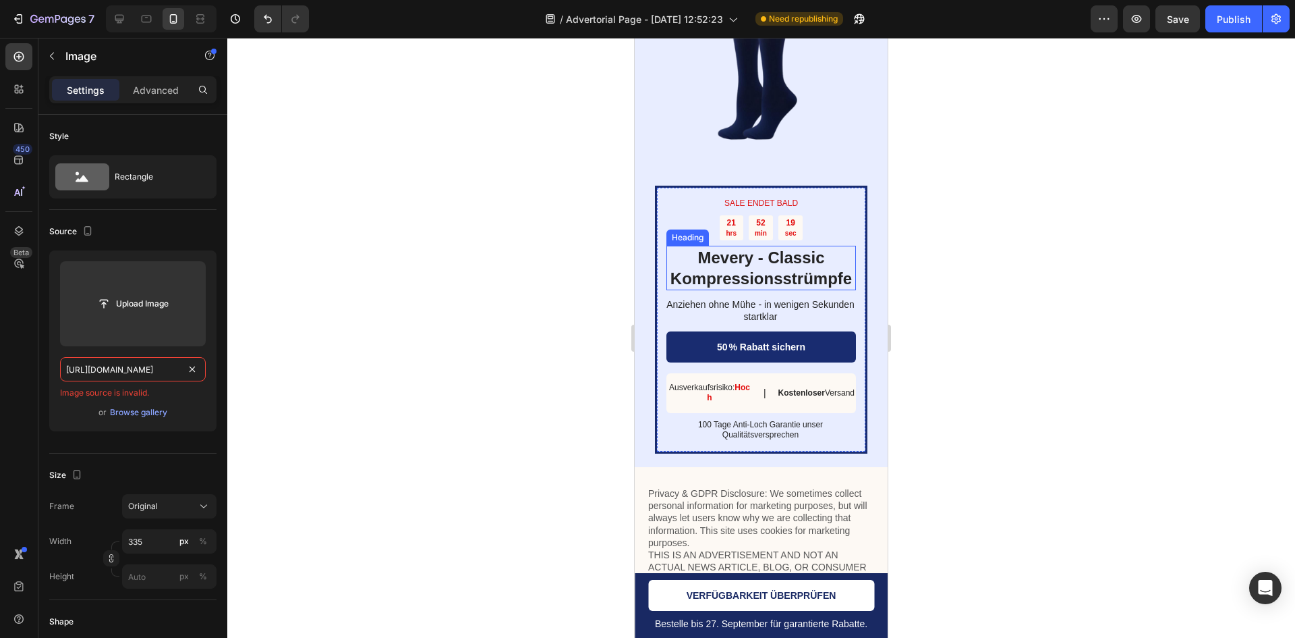
scroll to position [5735, 0]
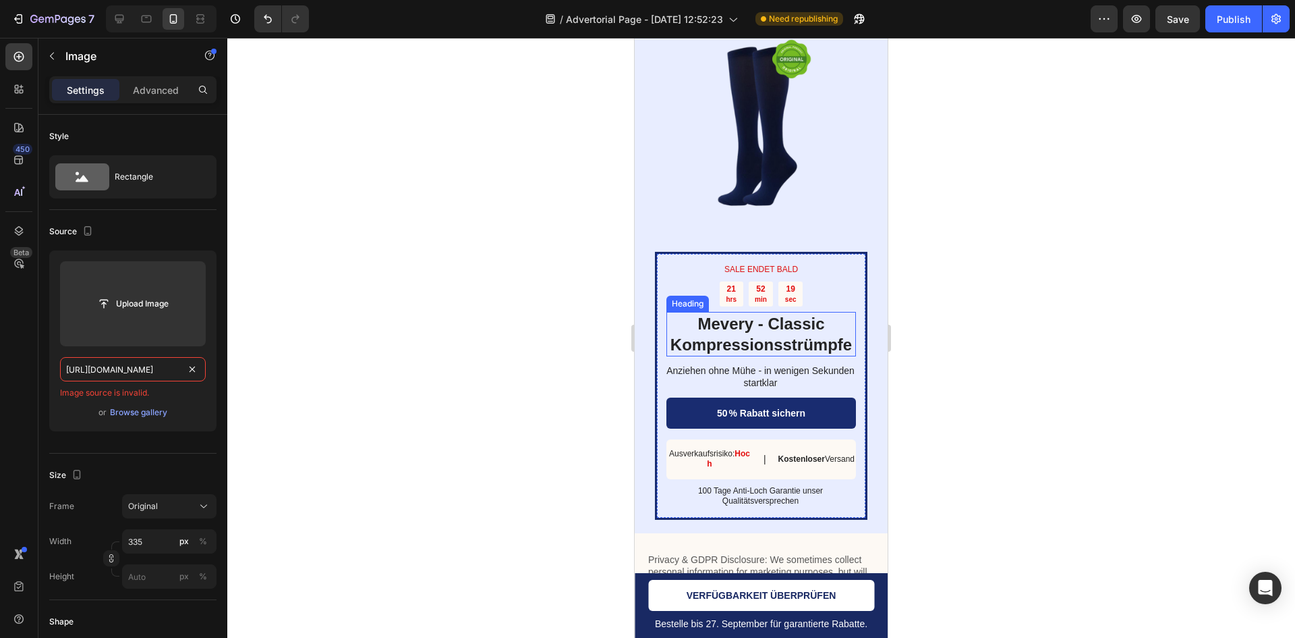
click at [792, 224] on img at bounding box center [761, 126] width 213 height 213
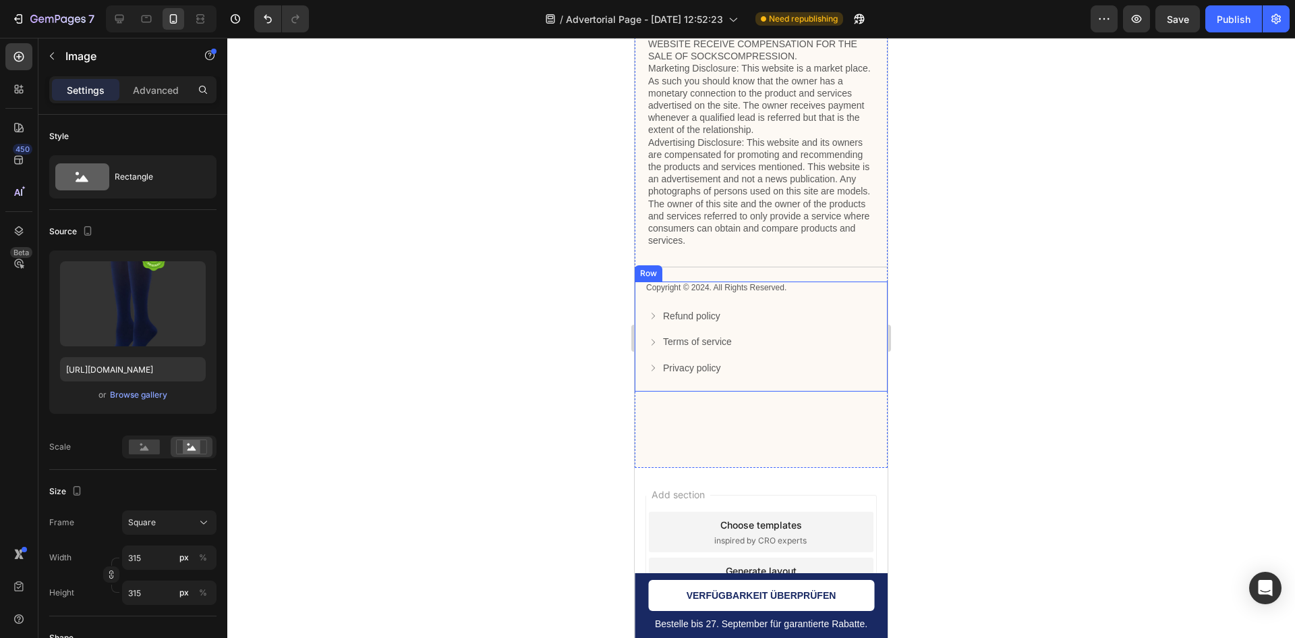
scroll to position [6504, 0]
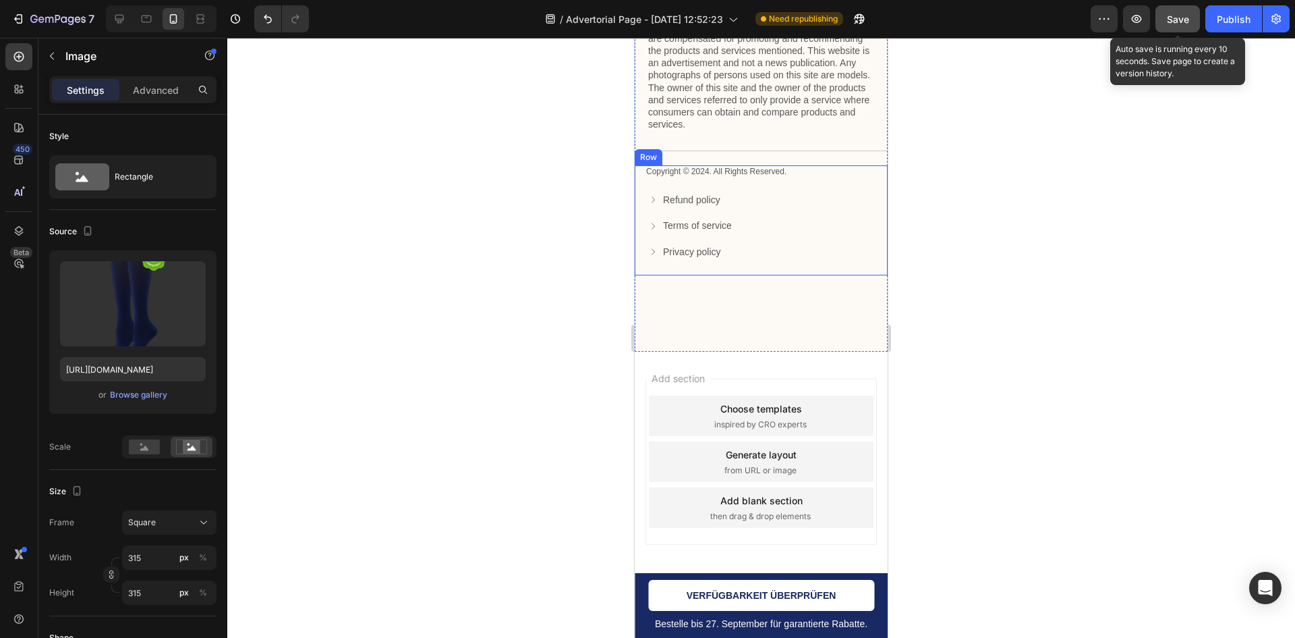
click at [1180, 22] on span "Save" at bounding box center [1178, 18] width 22 height 11
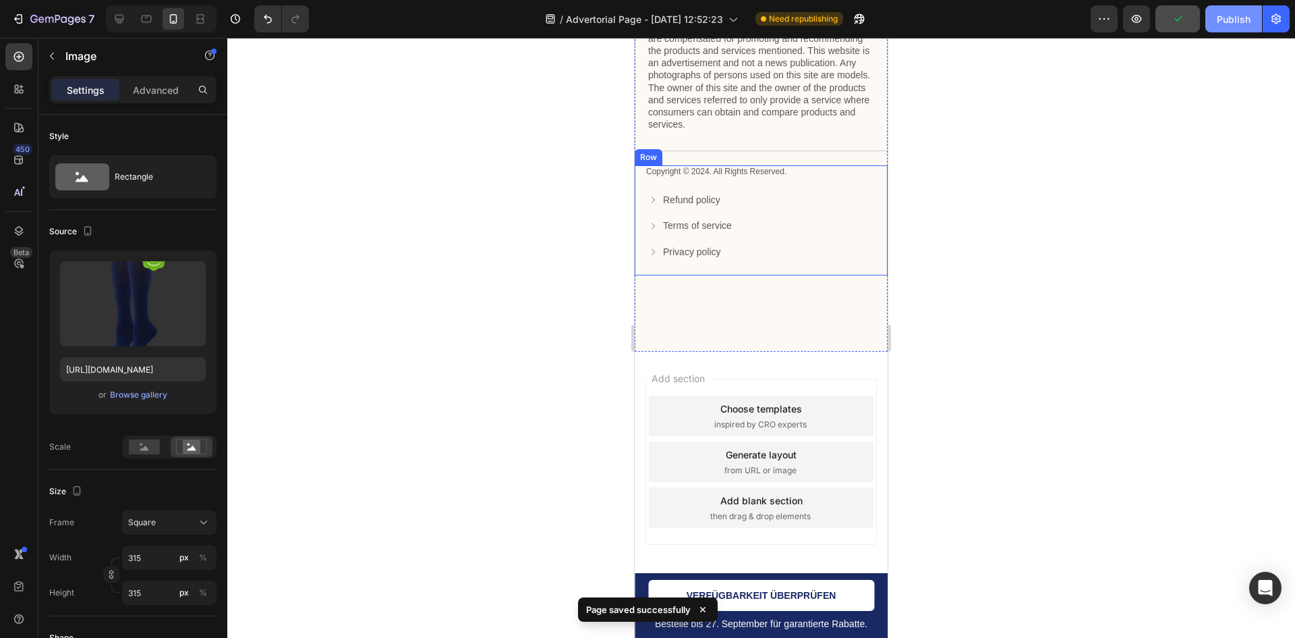
click at [1229, 26] on div "Publish" at bounding box center [1234, 19] width 34 height 14
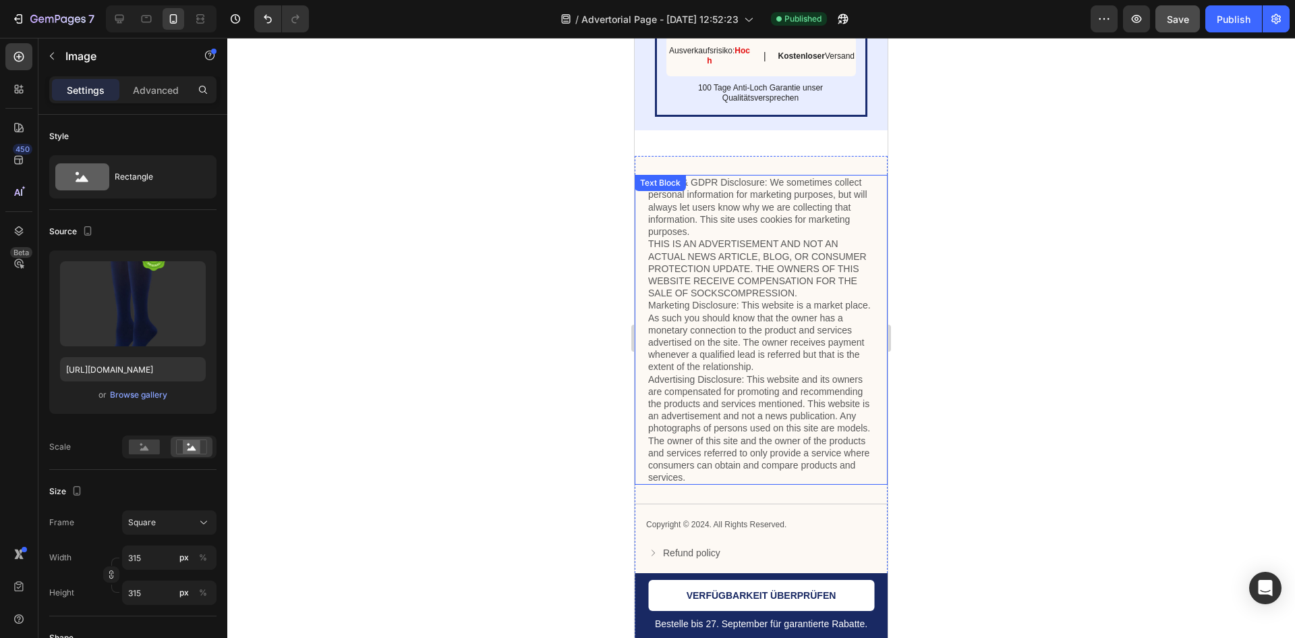
scroll to position [5897, 0]
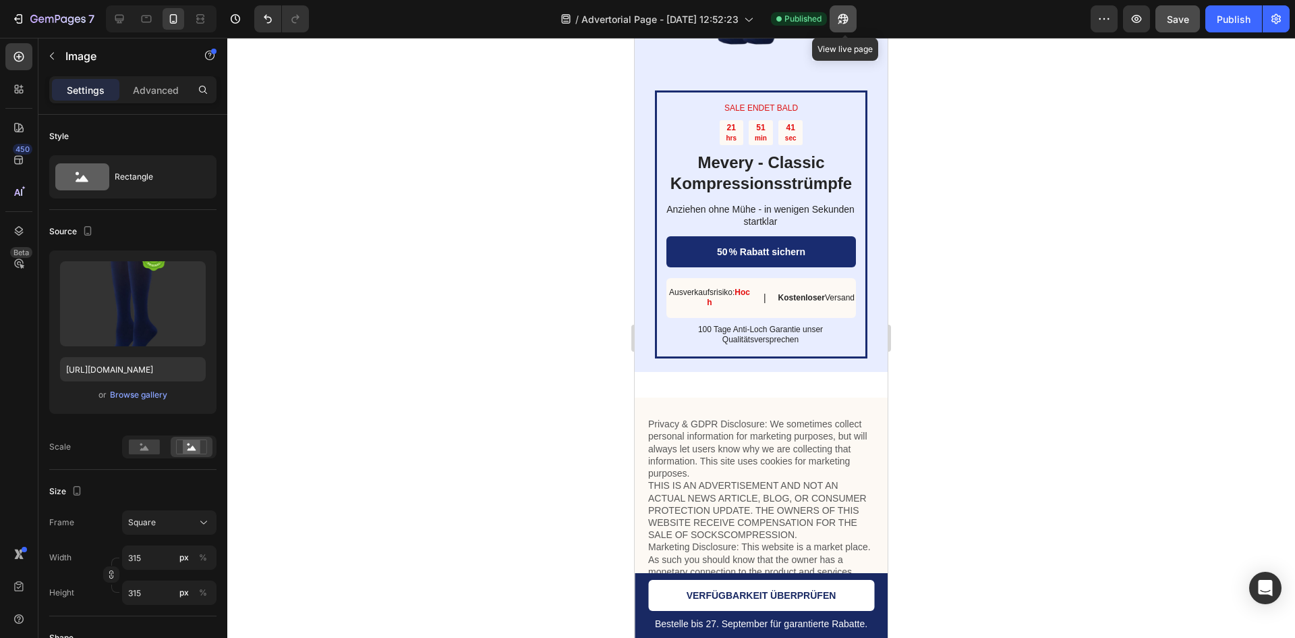
click at [849, 15] on icon "button" at bounding box center [843, 18] width 13 height 13
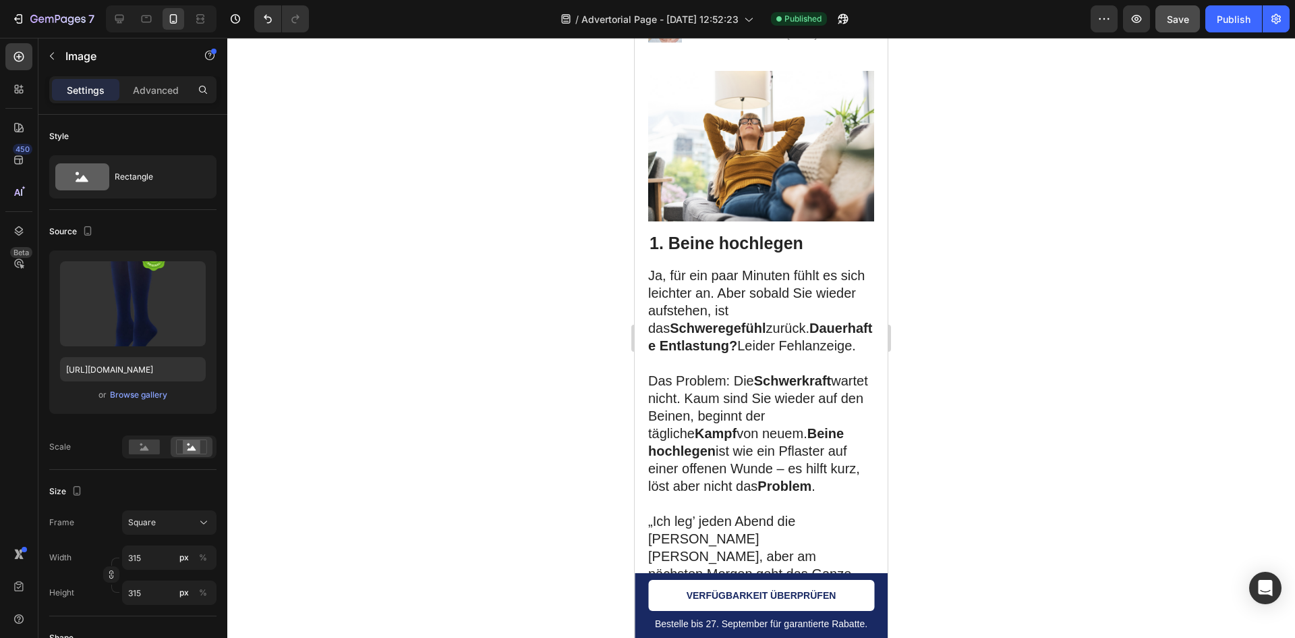
scroll to position [0, 0]
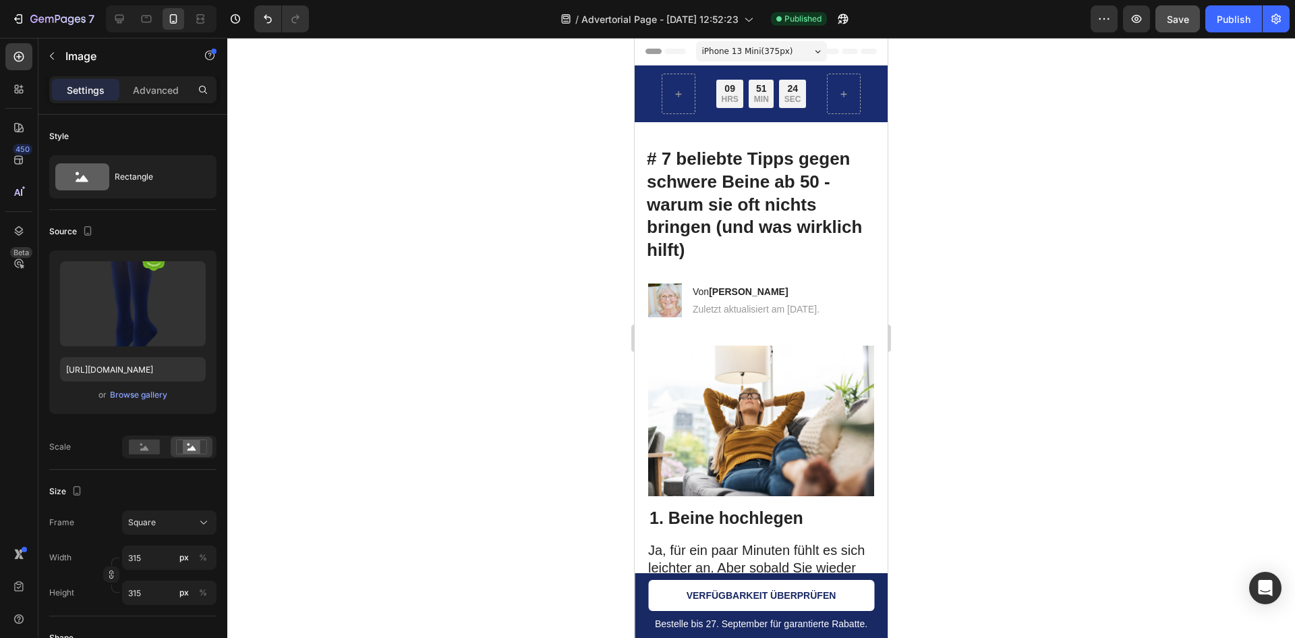
click at [737, 52] on span "iPhone 13 Mini ( 375 px)" at bounding box center [747, 51] width 91 height 13
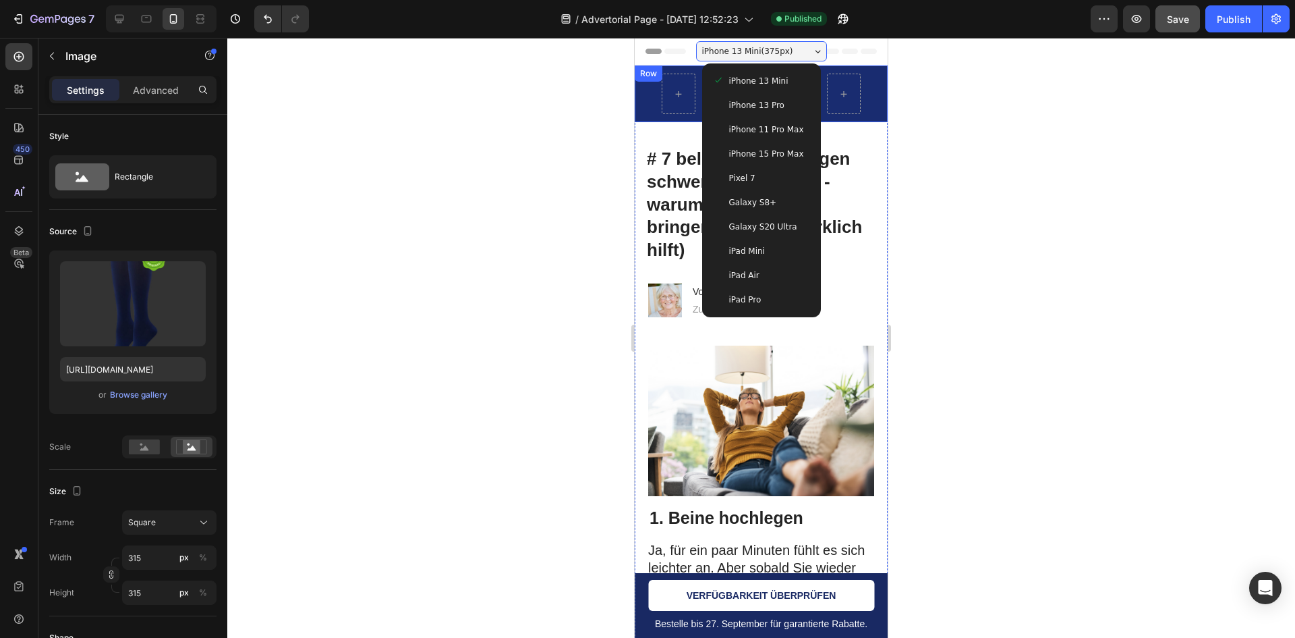
click at [959, 109] on div at bounding box center [761, 338] width 1068 height 600
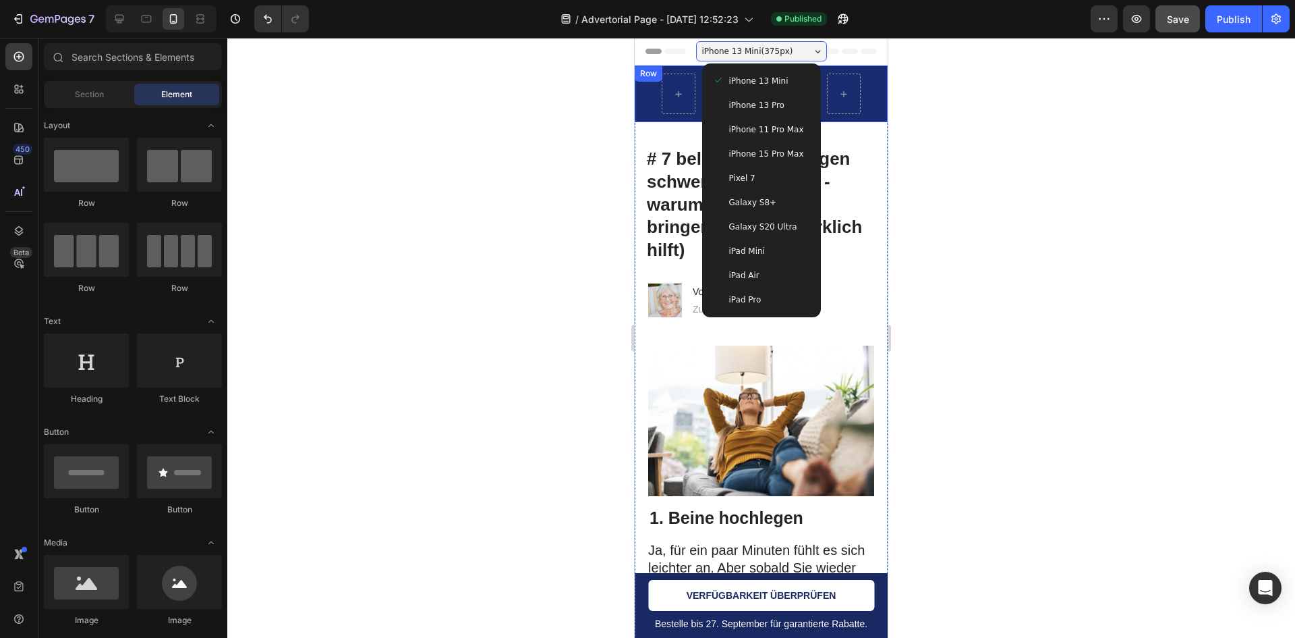
click at [940, 112] on div at bounding box center [761, 338] width 1068 height 600
click at [762, 40] on div "iPhone 13 Mini ( 375 px) iPhone 13 Mini iPhone 13 Pro iPhone 11 Pro Max iPhone …" at bounding box center [761, 52] width 131 height 27
click at [641, 43] on button "Header" at bounding box center [667, 51] width 55 height 16
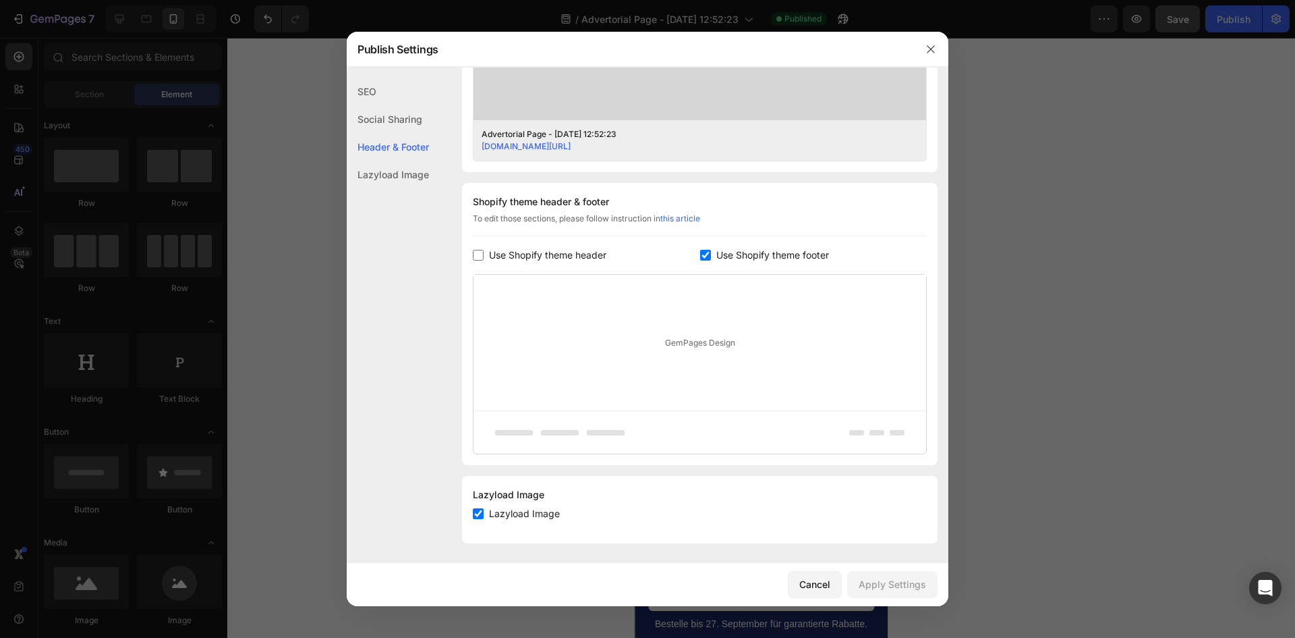
scroll to position [532, 0]
click at [941, 45] on button "button" at bounding box center [931, 49] width 22 height 22
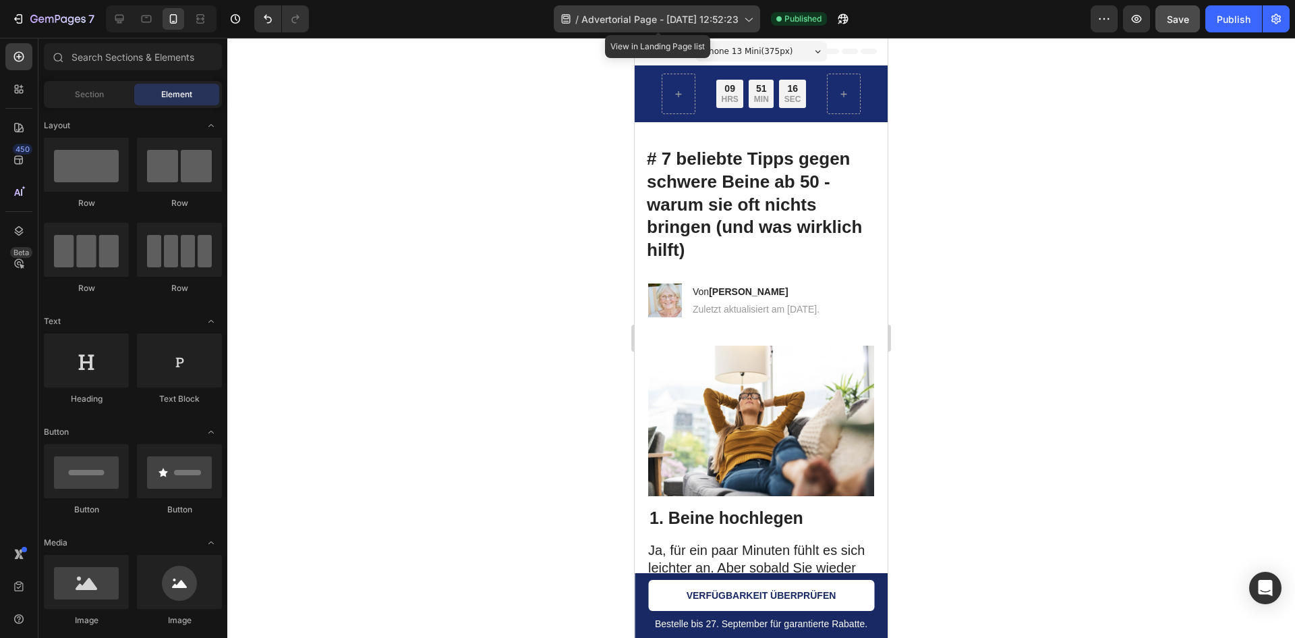
click at [679, 20] on span "Advertorial Page - [DATE] 12:52:23" at bounding box center [660, 19] width 157 height 14
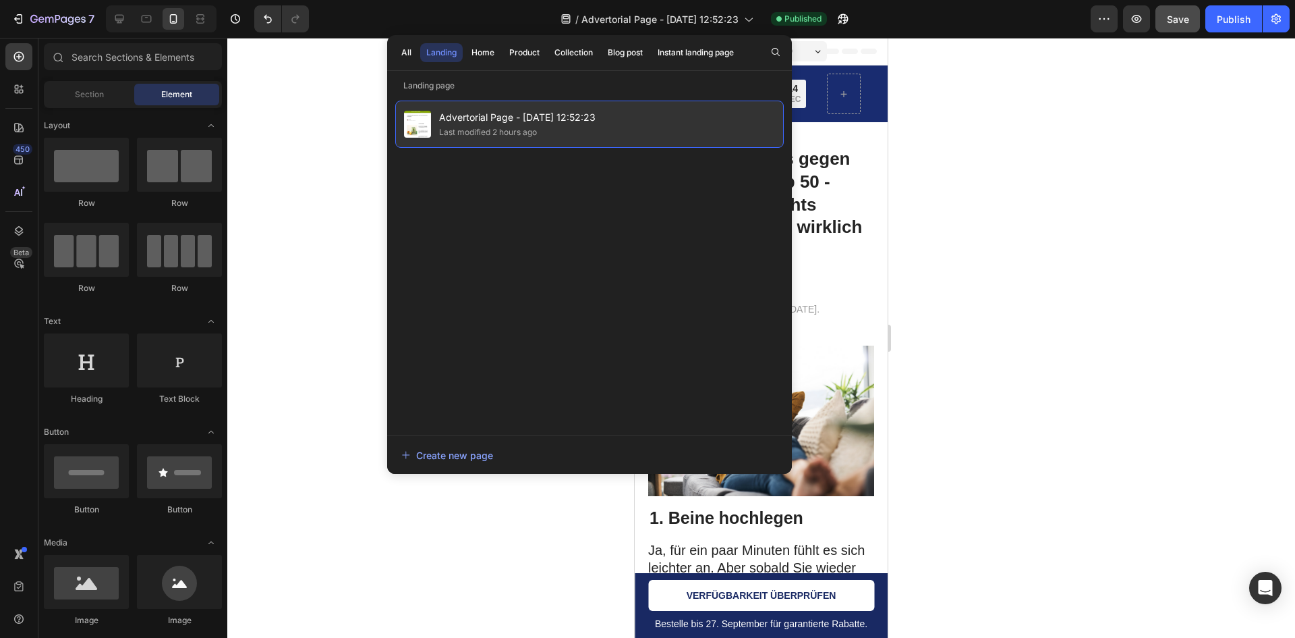
click at [528, 108] on div "Advertorial Page - Sep 26, 12:52:23 Last modified 2 hours ago" at bounding box center [589, 124] width 389 height 47
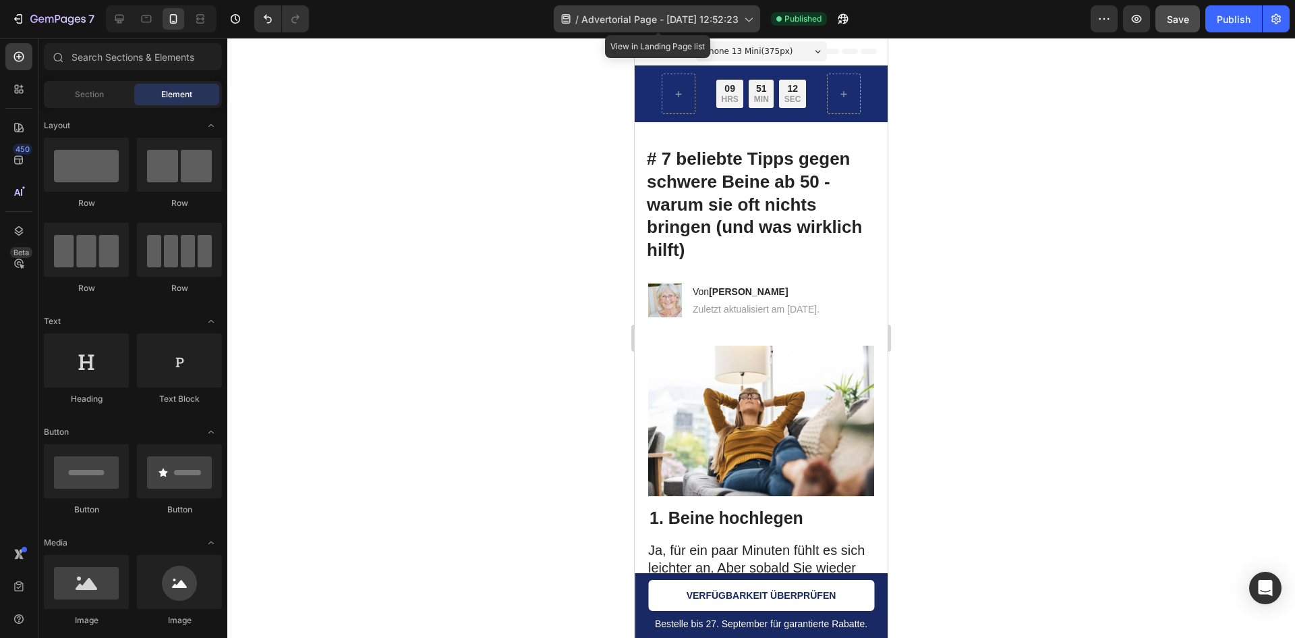
click at [704, 17] on span "Advertorial Page - [DATE] 12:52:23" at bounding box center [660, 19] width 157 height 14
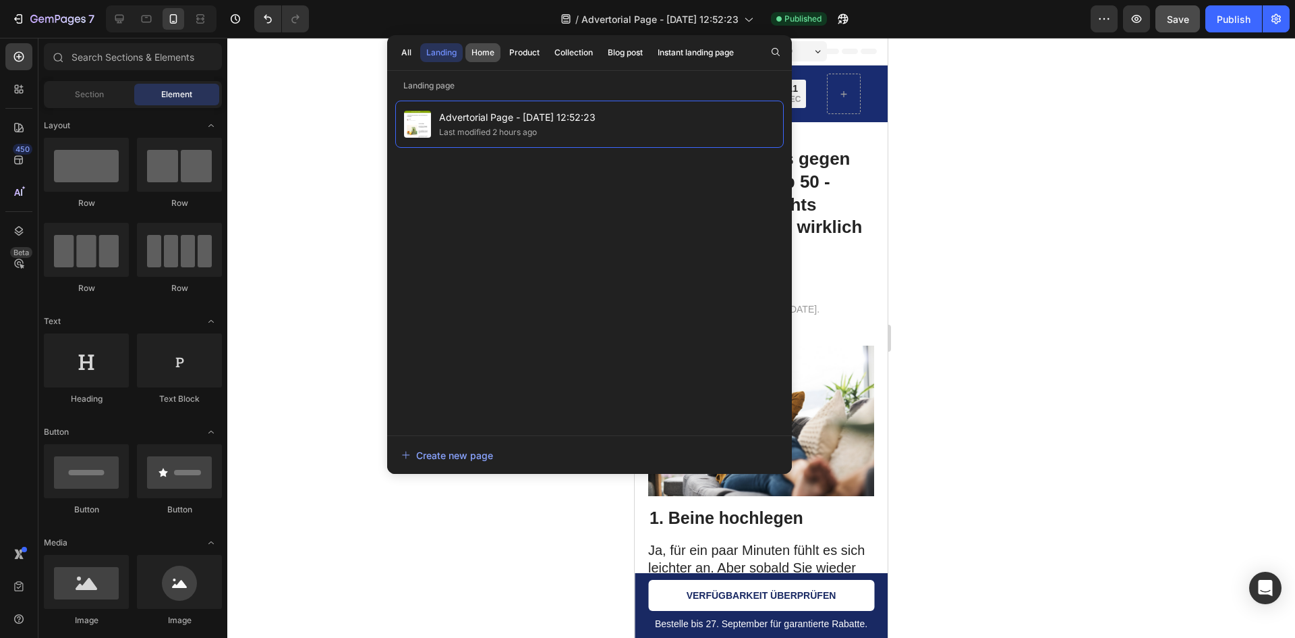
click at [474, 56] on div "Home" at bounding box center [483, 53] width 23 height 12
click at [440, 51] on div "Landing" at bounding box center [441, 53] width 30 height 12
click at [465, 51] on div "All Landing Home Product Collection Blog post Instant landing page" at bounding box center [567, 52] width 361 height 35
click at [436, 50] on div "Landing" at bounding box center [441, 53] width 30 height 12
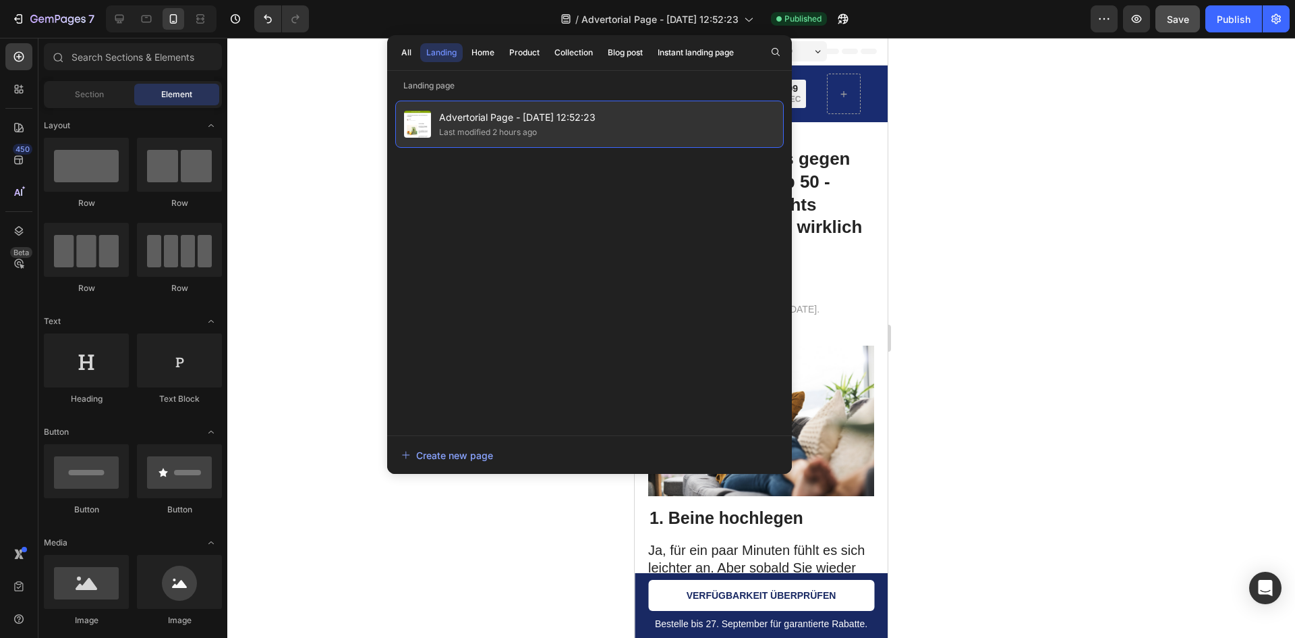
click at [447, 131] on div "Last modified 2 hours ago" at bounding box center [488, 132] width 98 height 13
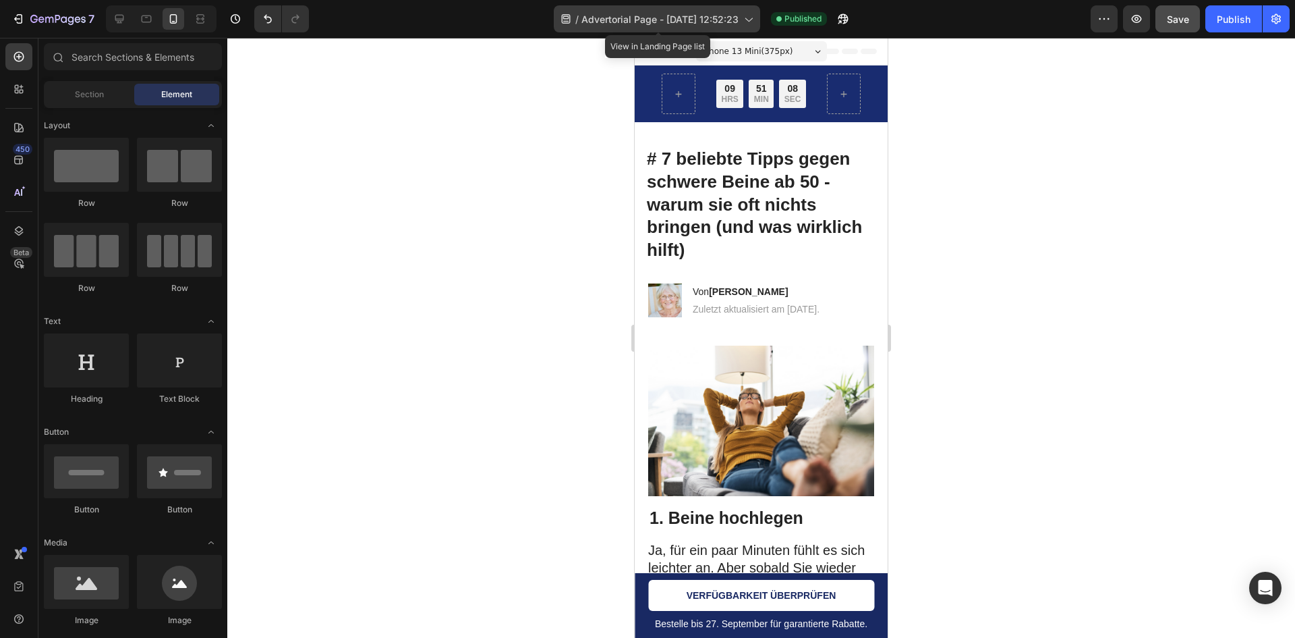
click at [609, 12] on span "Advertorial Page - [DATE] 12:52:23" at bounding box center [660, 19] width 157 height 14
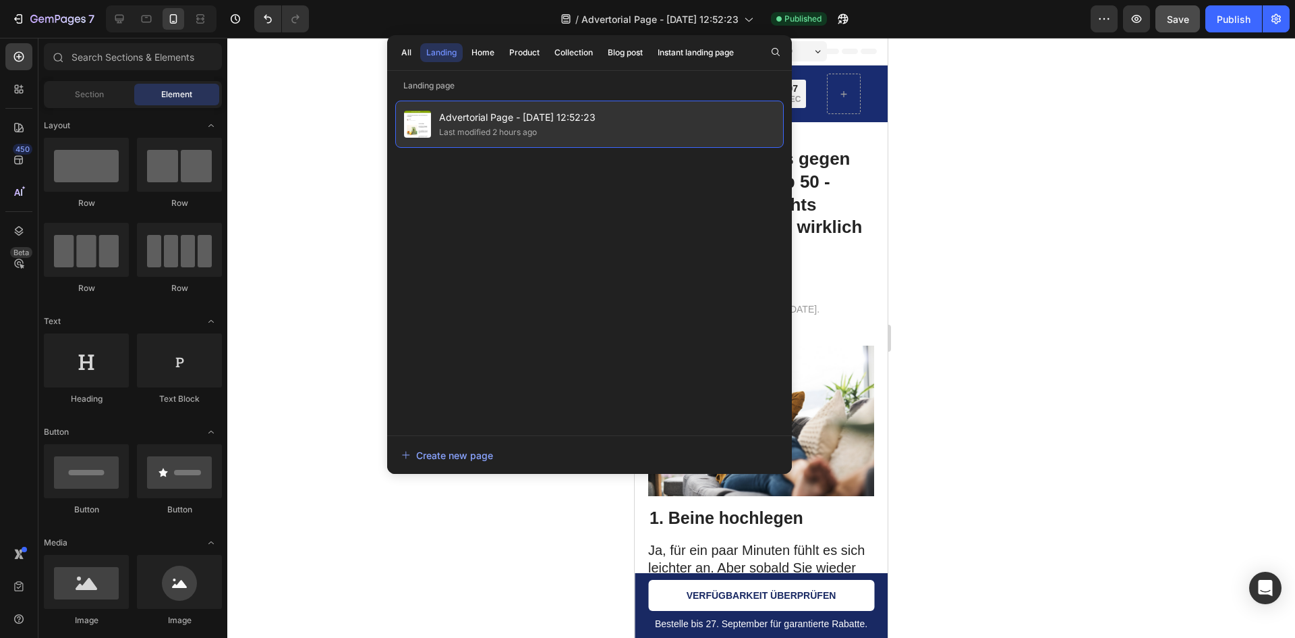
click at [428, 102] on div "Advertorial Page - Sep 26, 12:52:23 Last modified 2 hours ago" at bounding box center [589, 124] width 389 height 47
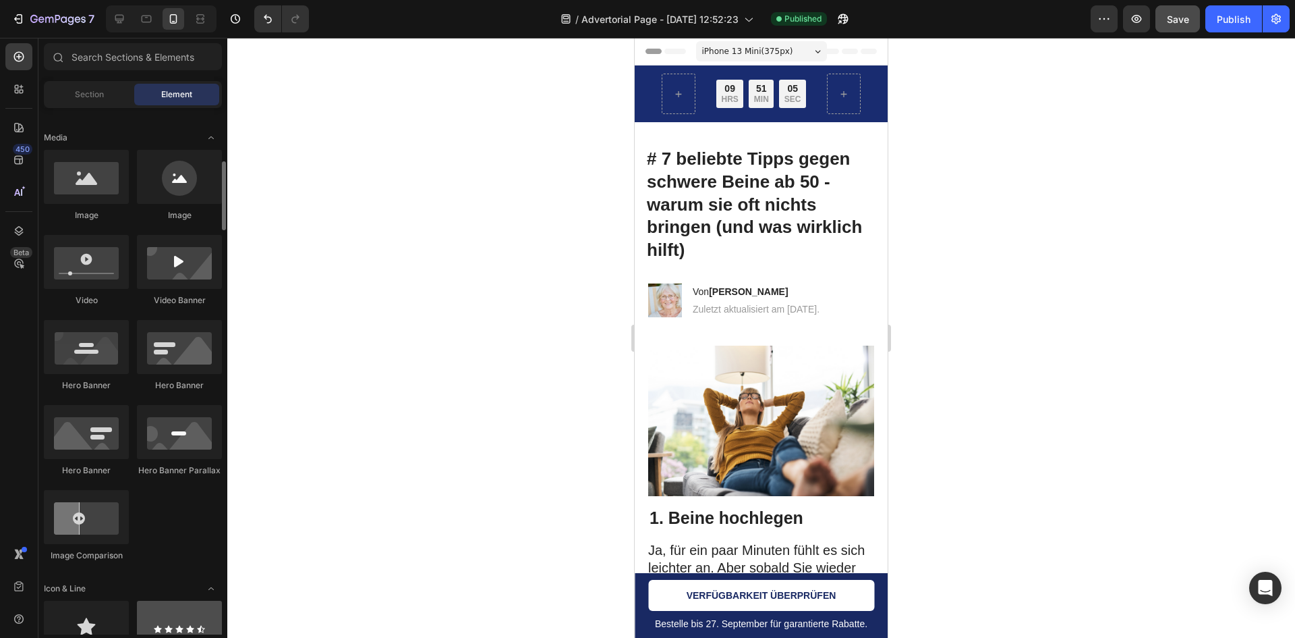
scroll to position [742, 0]
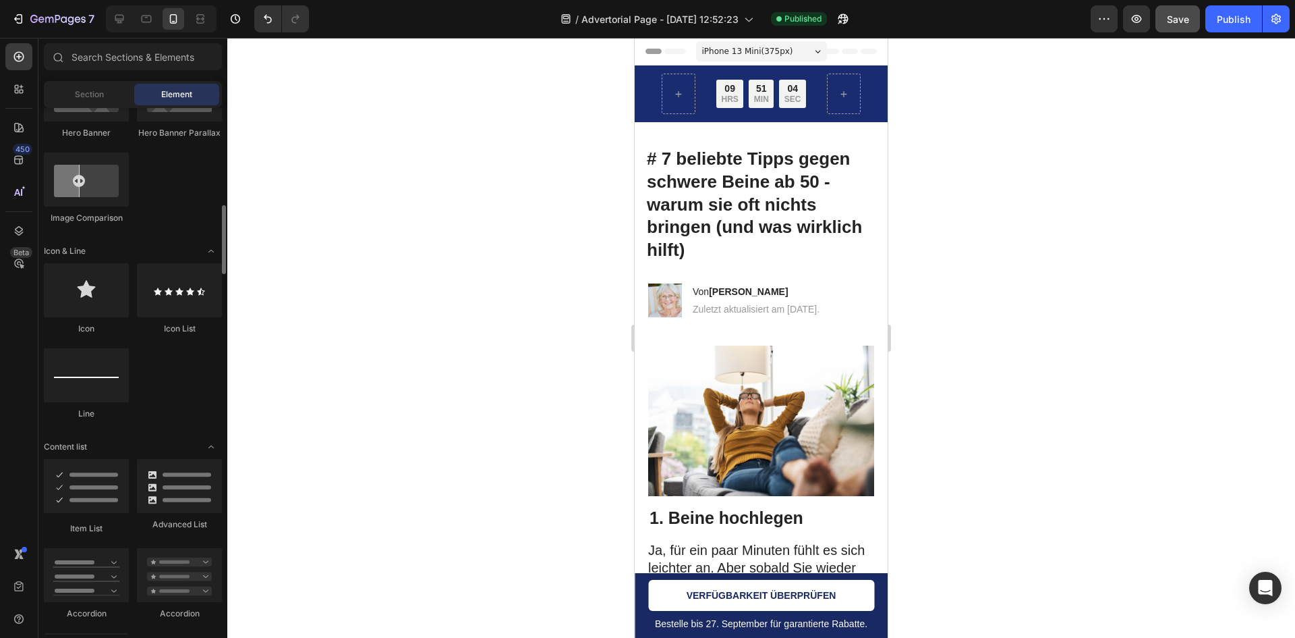
click at [729, 246] on h1 "# 7 beliebte Tipps gegen schwere Beine ab 50 - warum sie oft nichts bringen (un…" at bounding box center [761, 204] width 231 height 117
click at [685, 53] on span "Header" at bounding box center [676, 51] width 30 height 13
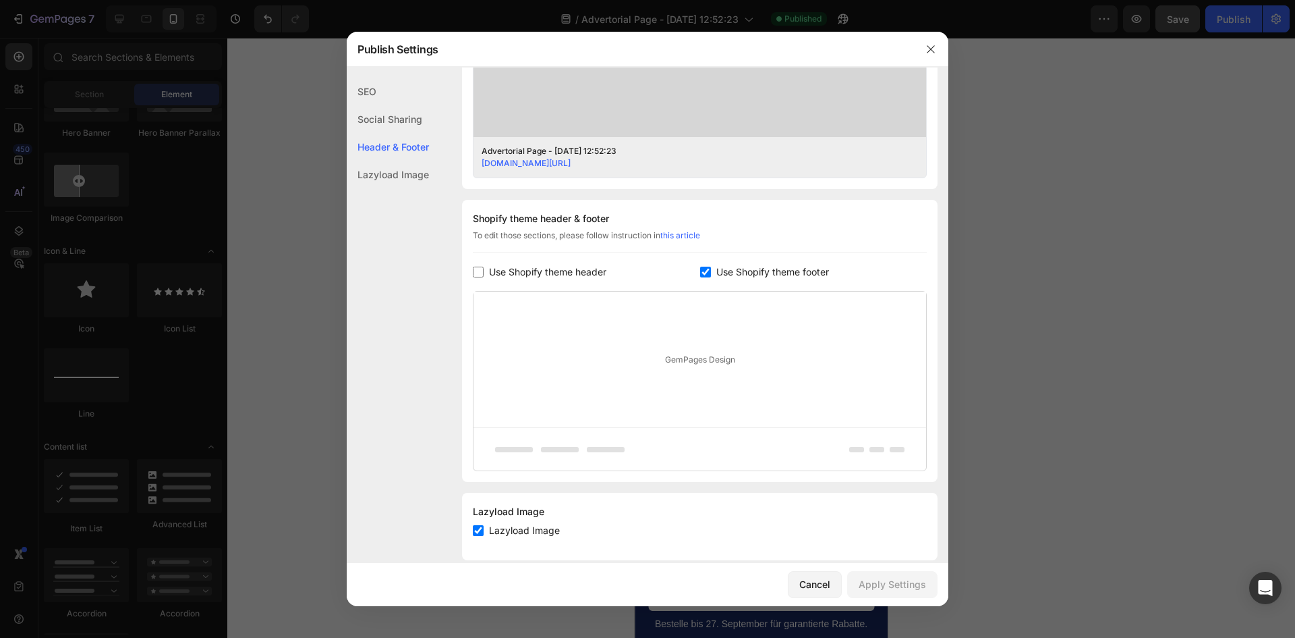
scroll to position [532, 0]
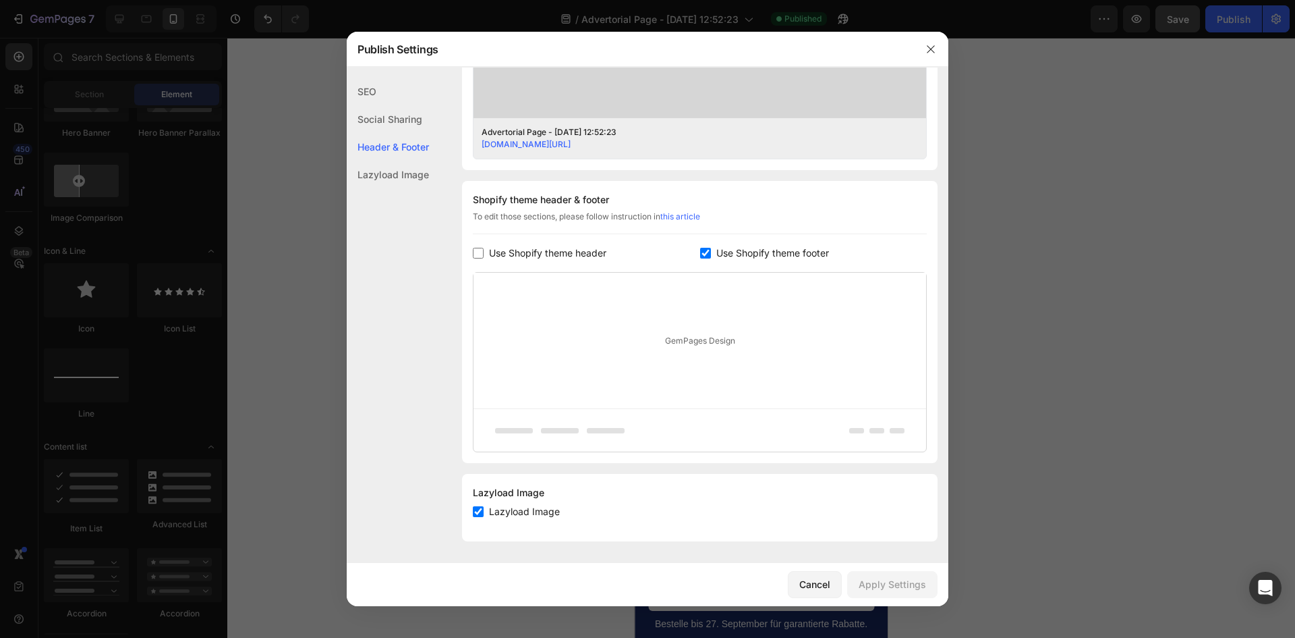
click at [366, 177] on div "Lazyload Image" at bounding box center [388, 175] width 82 height 28
click at [528, 513] on span "Lazyload Image" at bounding box center [524, 511] width 71 height 16
click at [526, 516] on span "Lazyload Image" at bounding box center [524, 511] width 71 height 16
checkbox input "true"
click at [736, 322] on div "GemPages Design" at bounding box center [700, 341] width 453 height 136
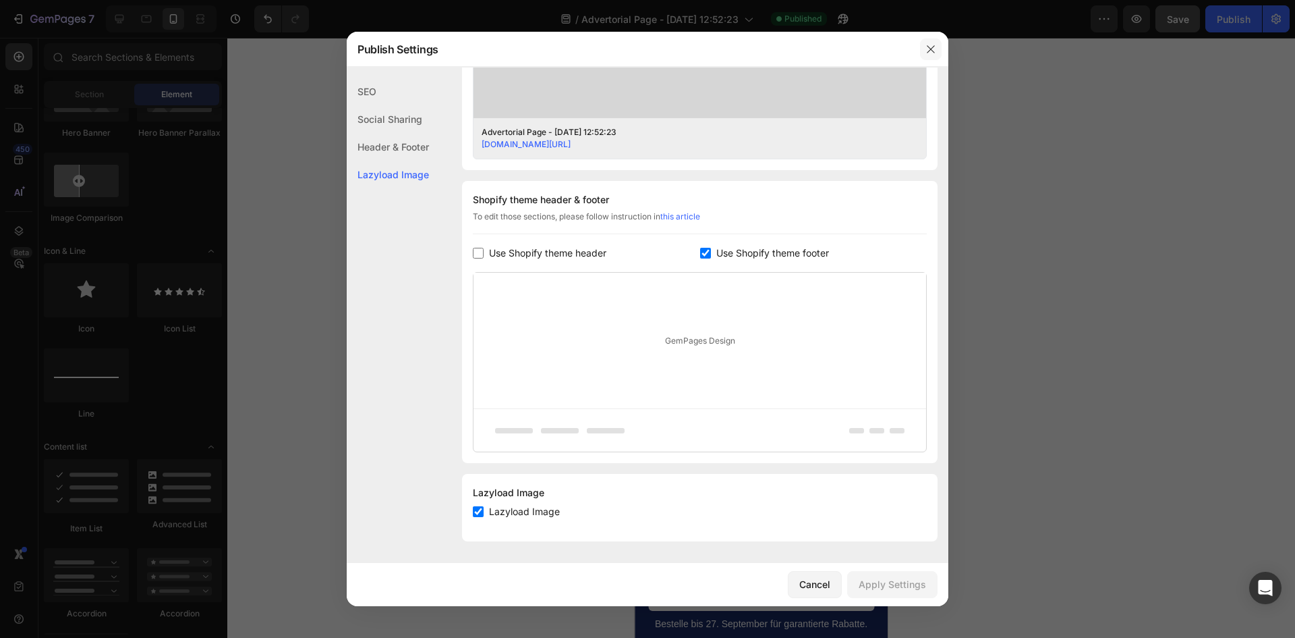
click at [932, 47] on icon "button" at bounding box center [931, 49] width 11 height 11
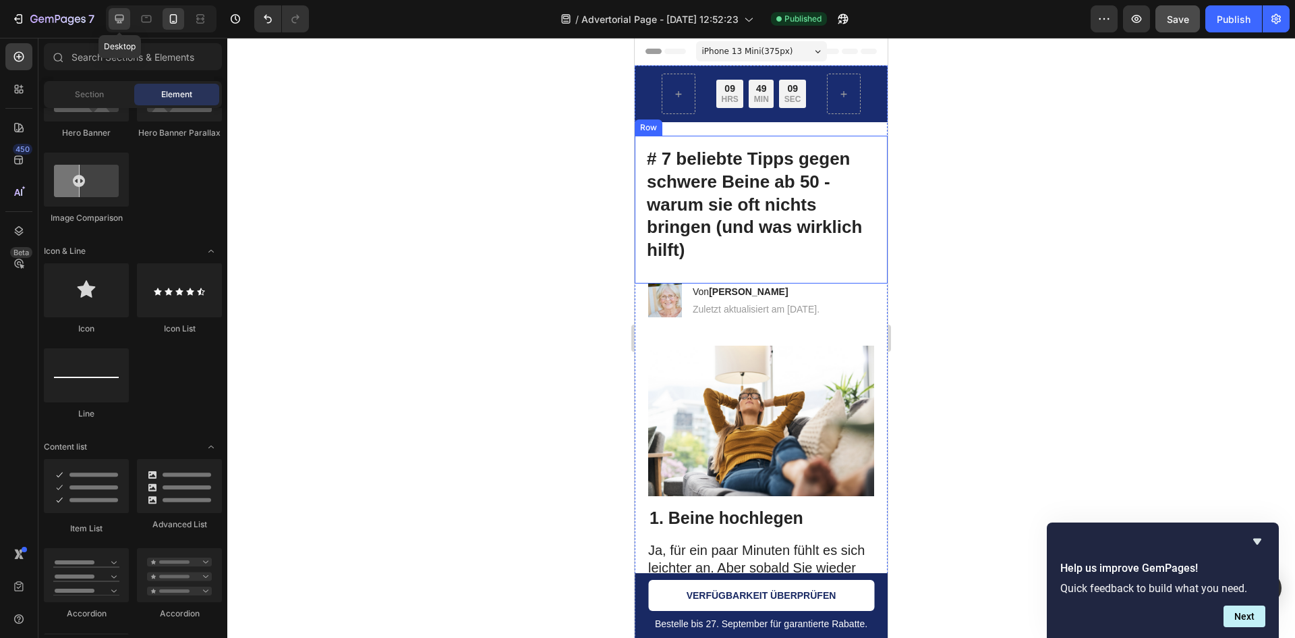
click at [125, 14] on icon at bounding box center [119, 18] width 13 height 13
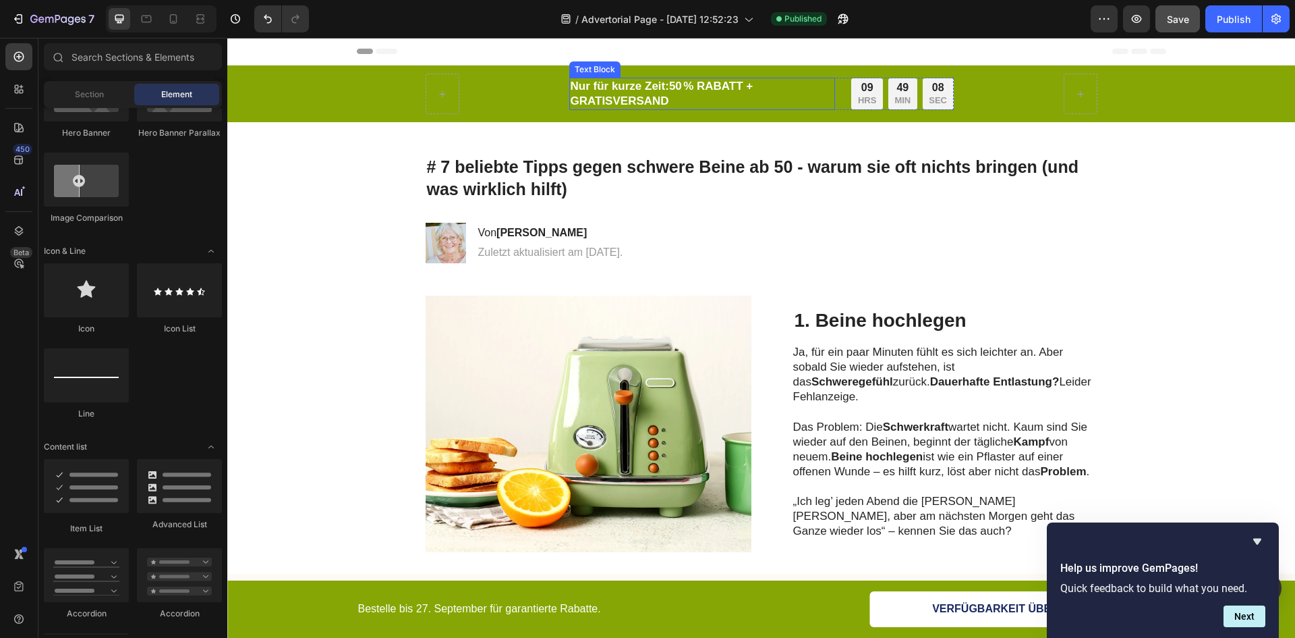
click at [594, 79] on p "Nur für kurze Zeit: 50 % RABATT + GRATISVERSAND" at bounding box center [703, 94] width 264 height 30
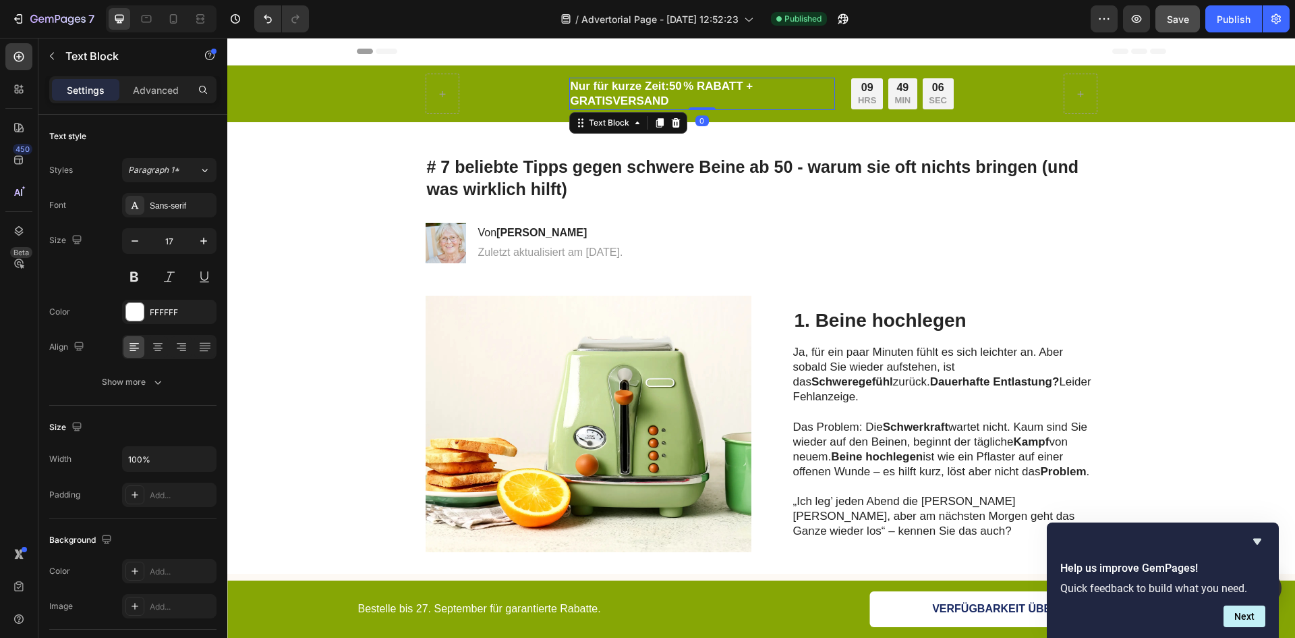
click at [671, 79] on p "Nur für kurze Zeit: 50 % RABATT + GRATISVERSAND" at bounding box center [703, 94] width 264 height 30
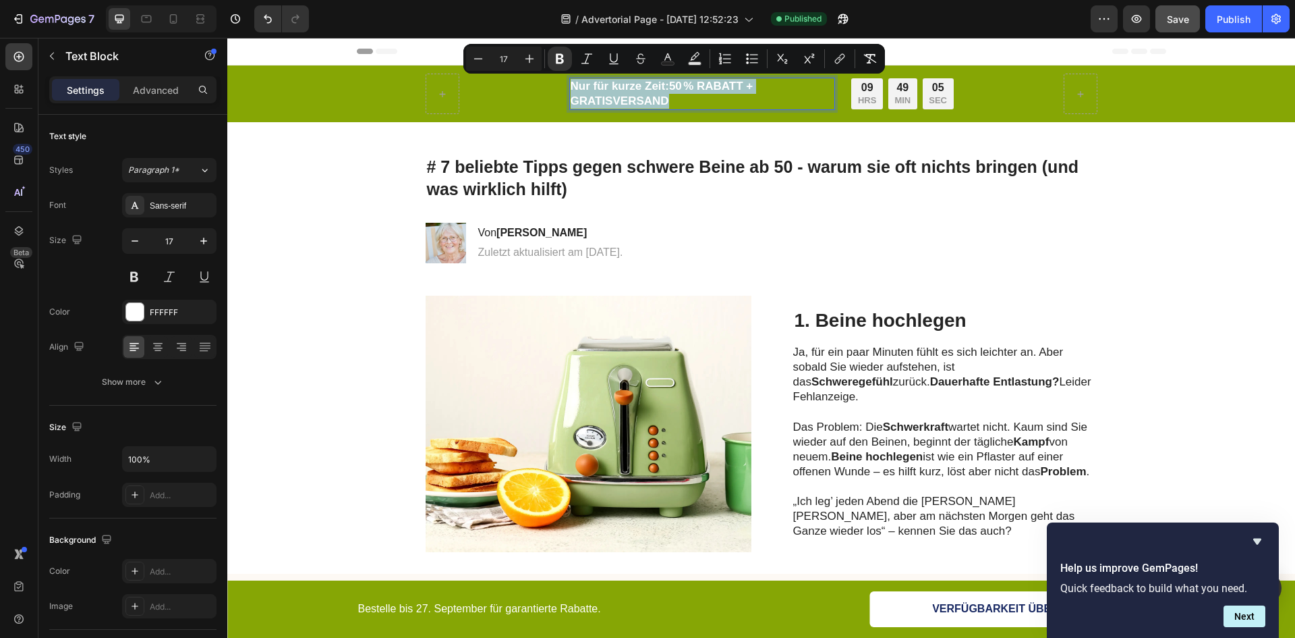
click at [671, 79] on p "Nur für kurze Zeit: 50 % RABATT + GRATISVERSAND" at bounding box center [703, 94] width 264 height 30
copy p "Nur für kurze Zeit: 50 % RABATT + GRATISVERSAND"
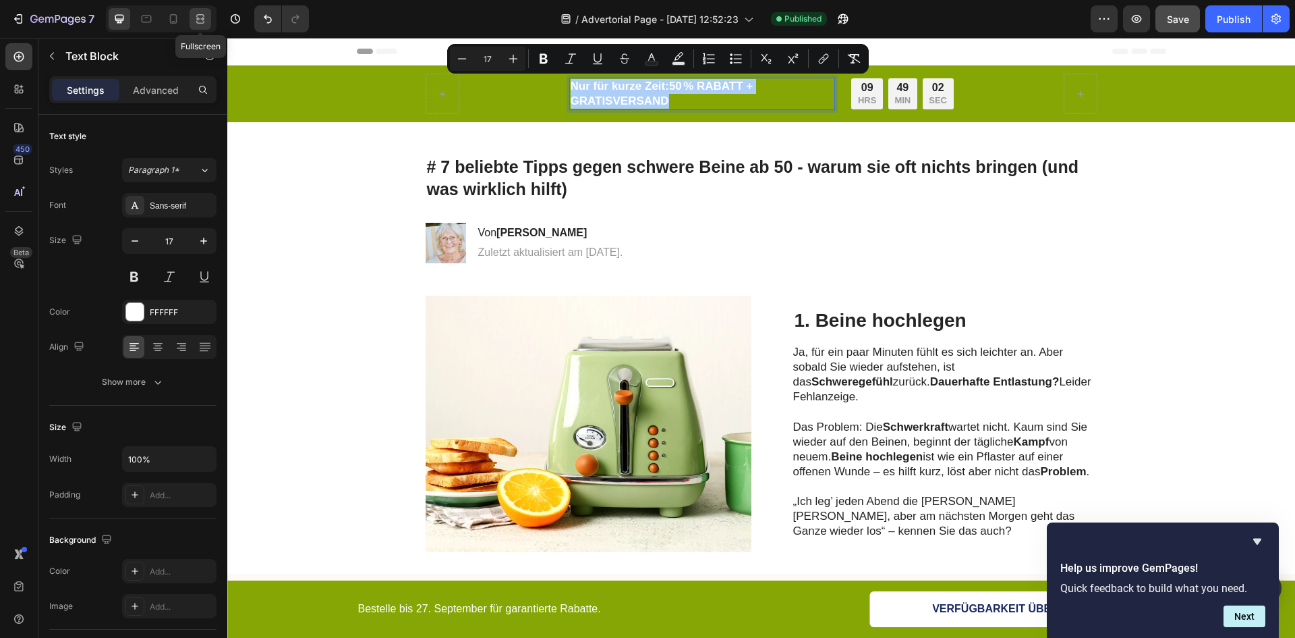
click at [198, 21] on icon at bounding box center [200, 18] width 13 height 13
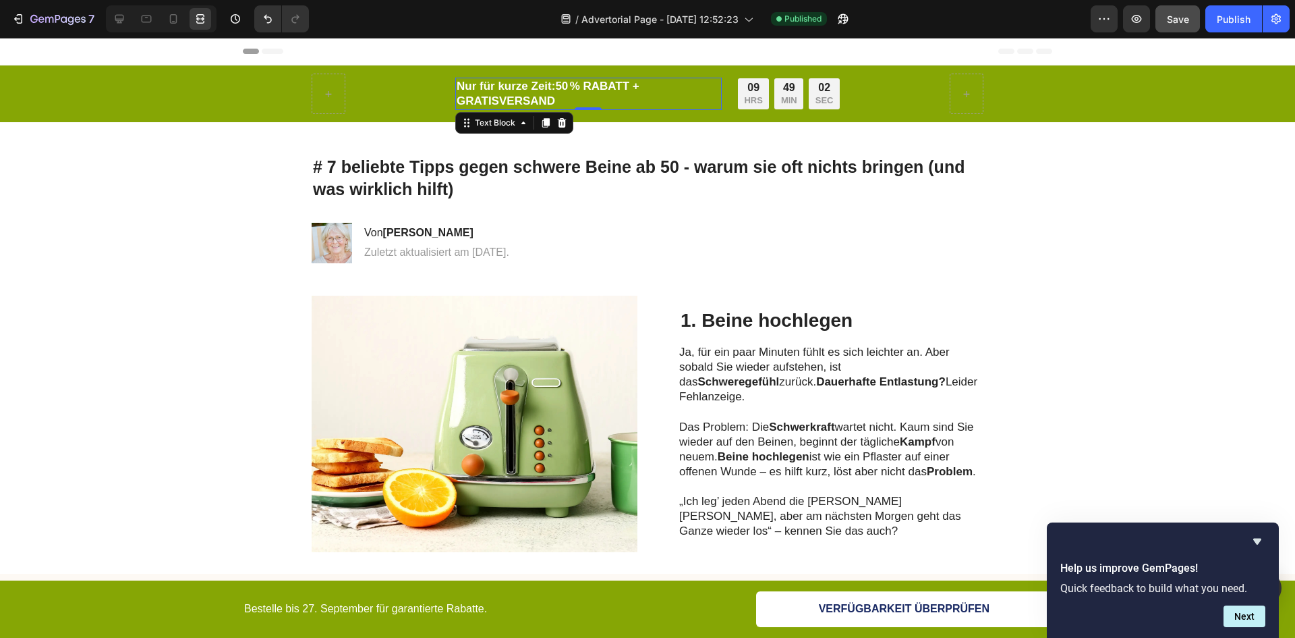
click at [188, 21] on div at bounding box center [161, 18] width 111 height 27
click at [176, 22] on icon at bounding box center [173, 18] width 7 height 9
type input "14"
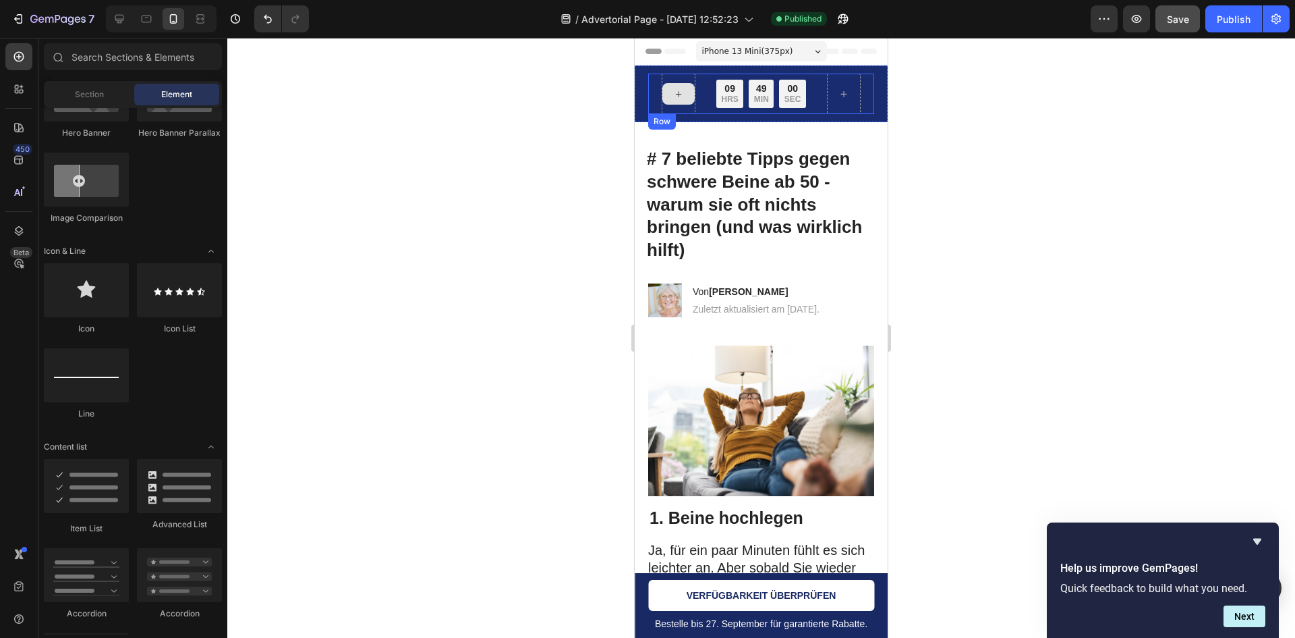
click at [673, 91] on icon at bounding box center [678, 93] width 11 height 11
click at [674, 107] on div at bounding box center [679, 94] width 34 height 40
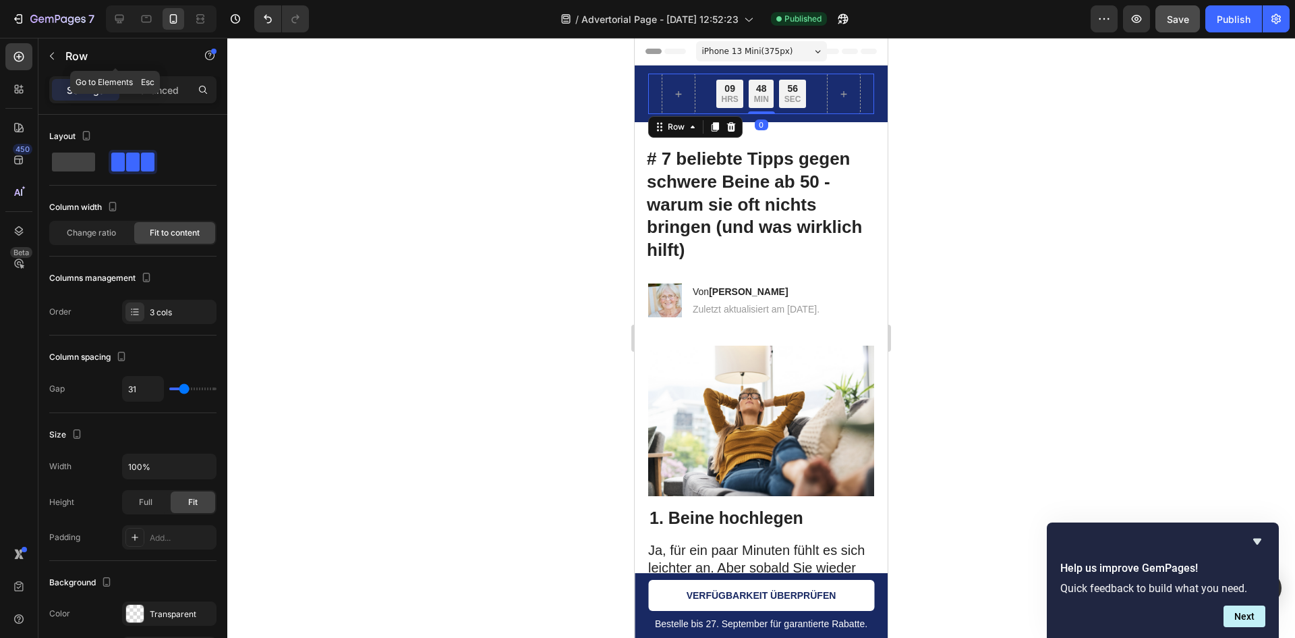
click at [56, 55] on icon "button" at bounding box center [52, 56] width 11 height 11
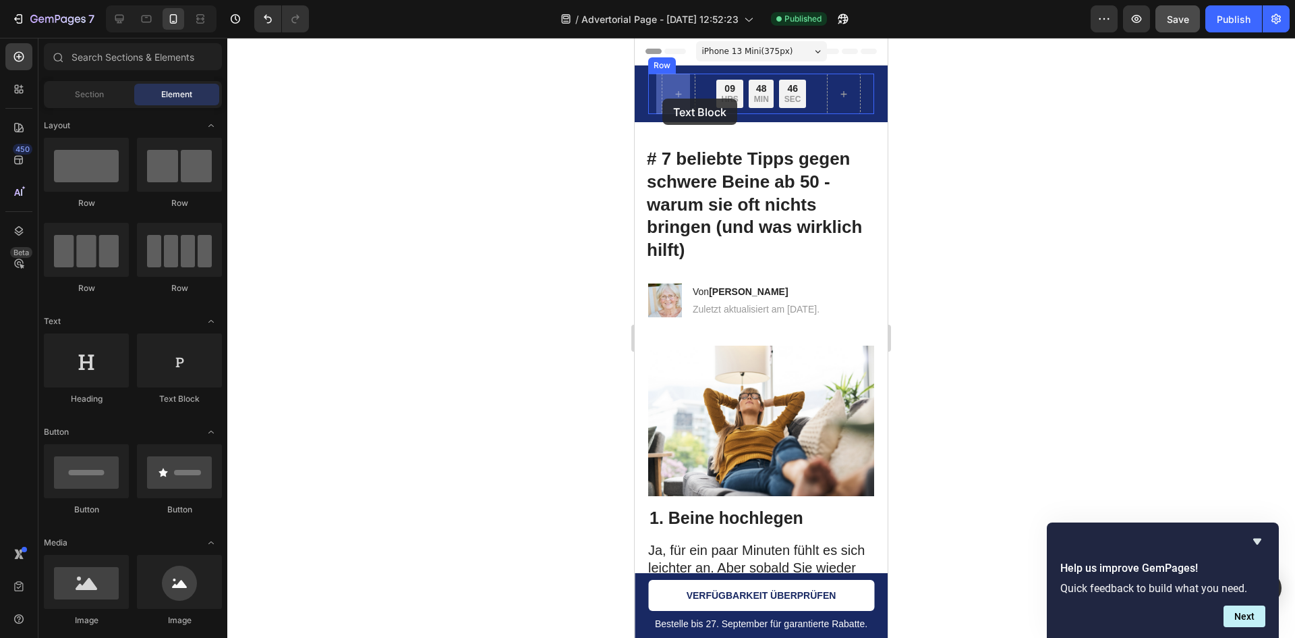
drag, startPoint x: 806, startPoint y: 399, endPoint x: 665, endPoint y: 96, distance: 334.5
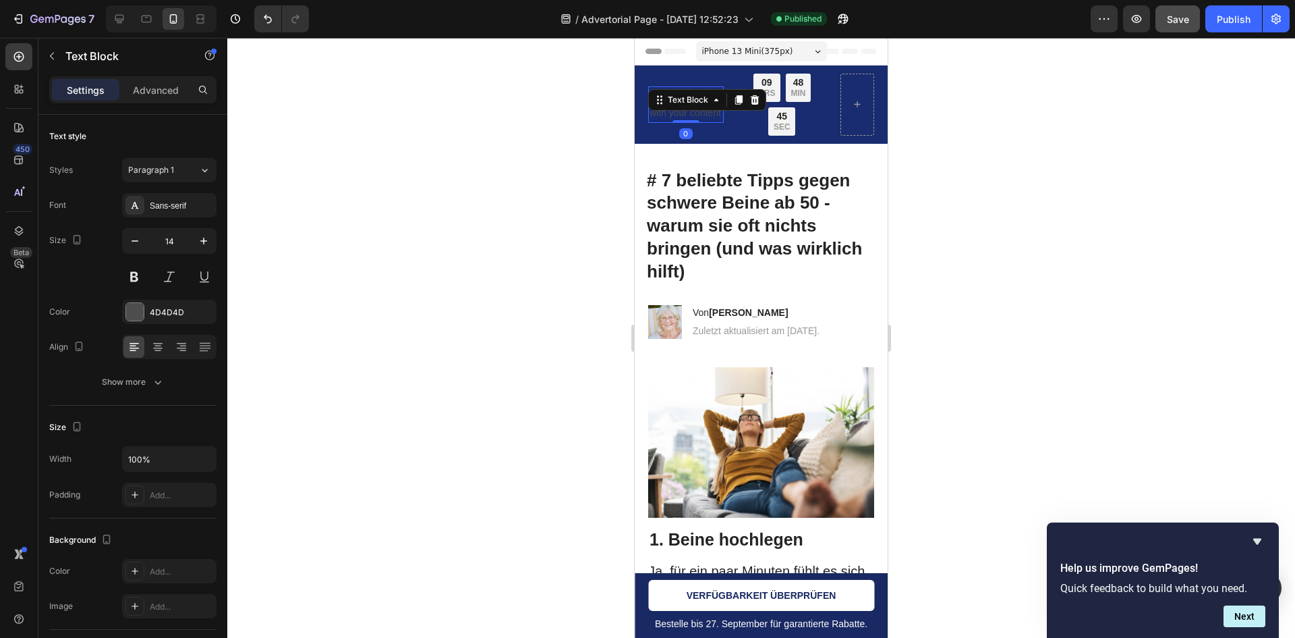
click at [677, 118] on div "Replace this text with your content" at bounding box center [686, 104] width 76 height 36
click at [677, 118] on p "Replace this text with your content" at bounding box center [686, 105] width 73 height 34
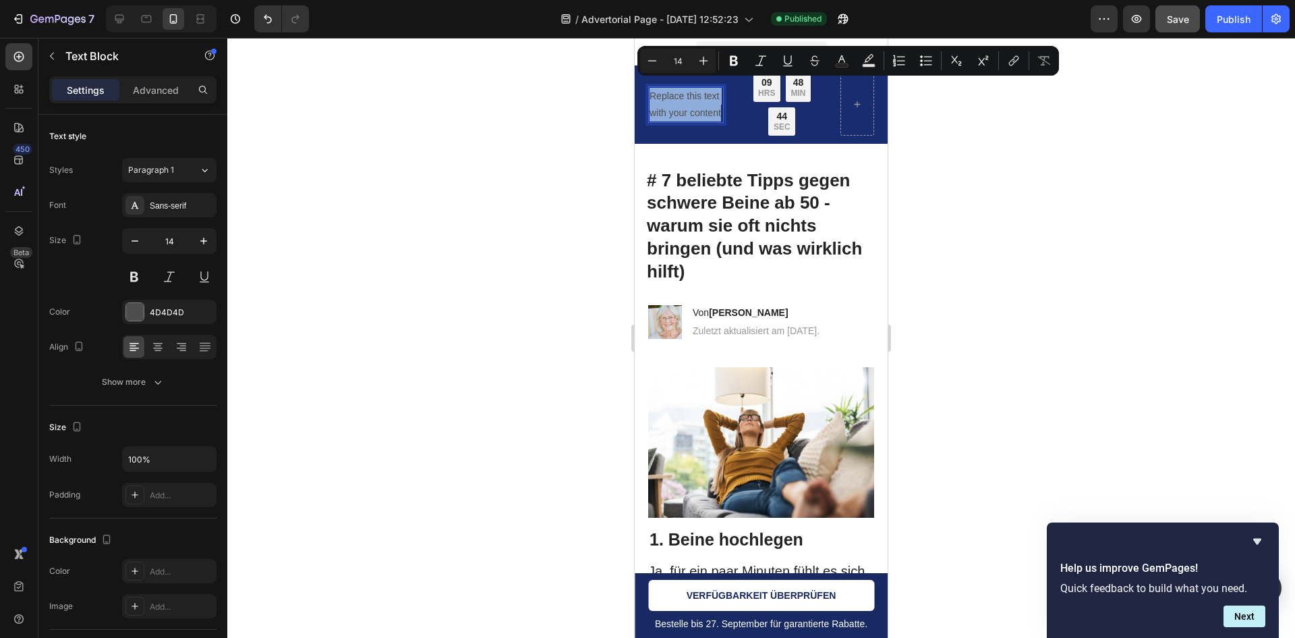
click at [677, 118] on p "Replace this text with your content" at bounding box center [686, 105] width 73 height 34
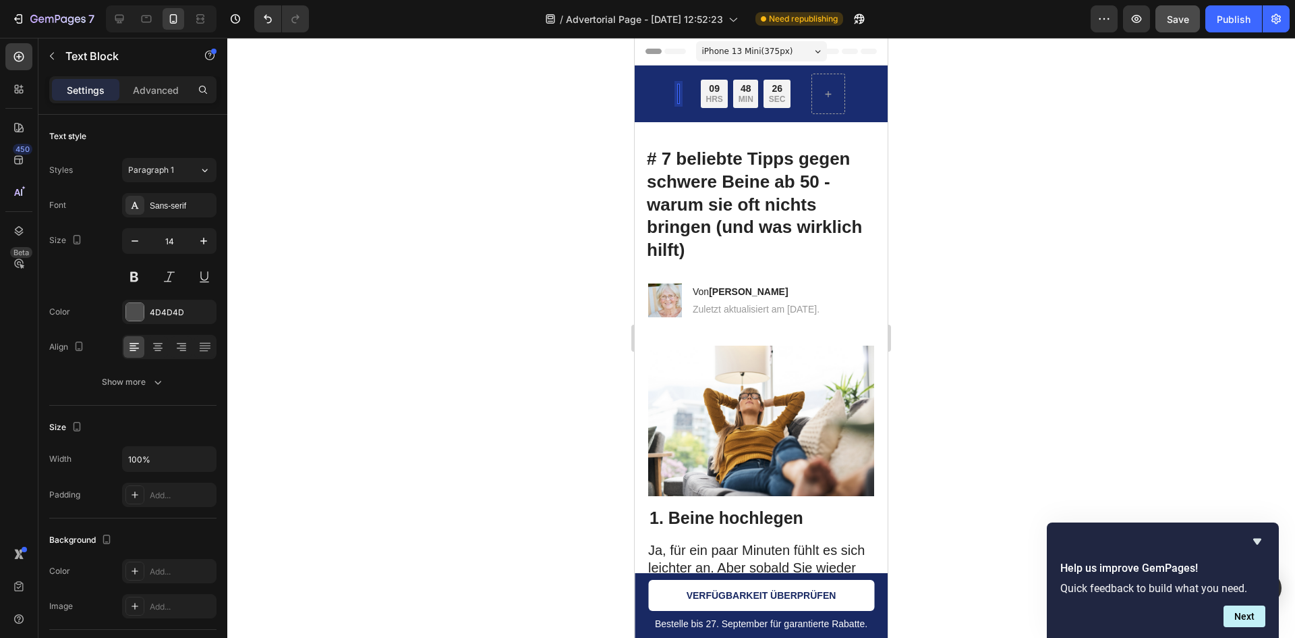
click at [677, 92] on div "Rich Text Editor. Editing area: main" at bounding box center [678, 94] width 3 height 20
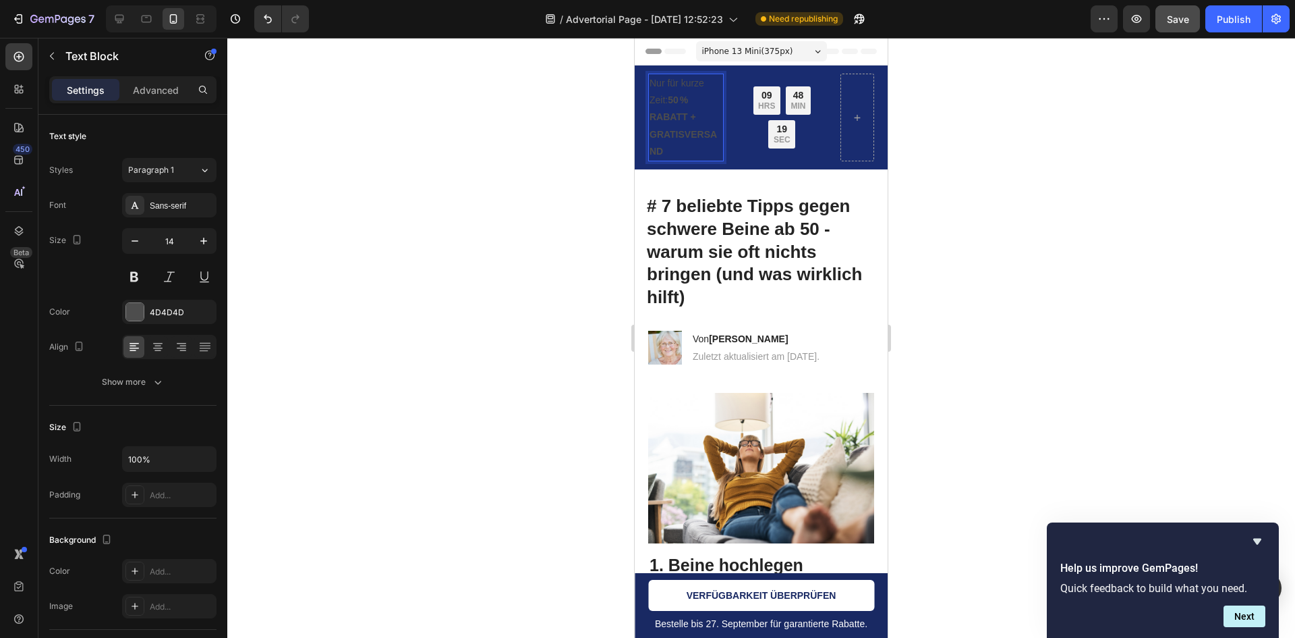
click at [700, 137] on strong "50 % RABATT + GRATISVERSAND" at bounding box center [683, 125] width 67 height 62
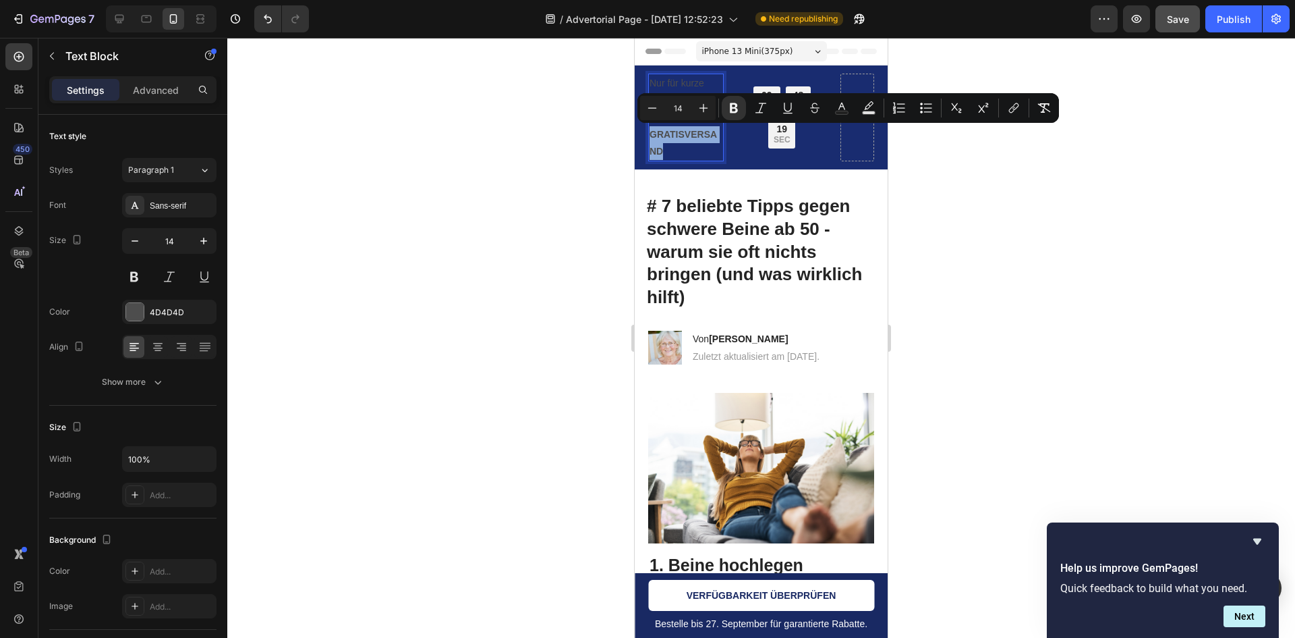
click at [698, 146] on p "Nur für kurze Zeit: 50 % RABATT + GRATISVERSAND" at bounding box center [686, 117] width 73 height 85
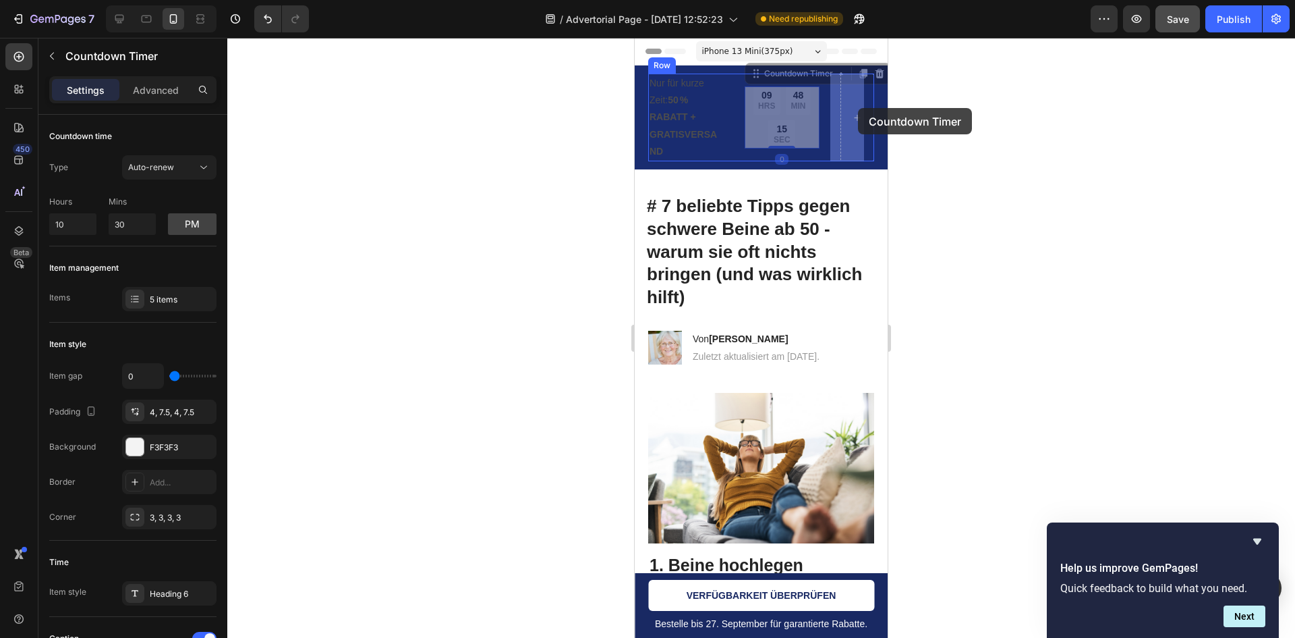
drag, startPoint x: 777, startPoint y: 115, endPoint x: 858, endPoint y: 108, distance: 81.3
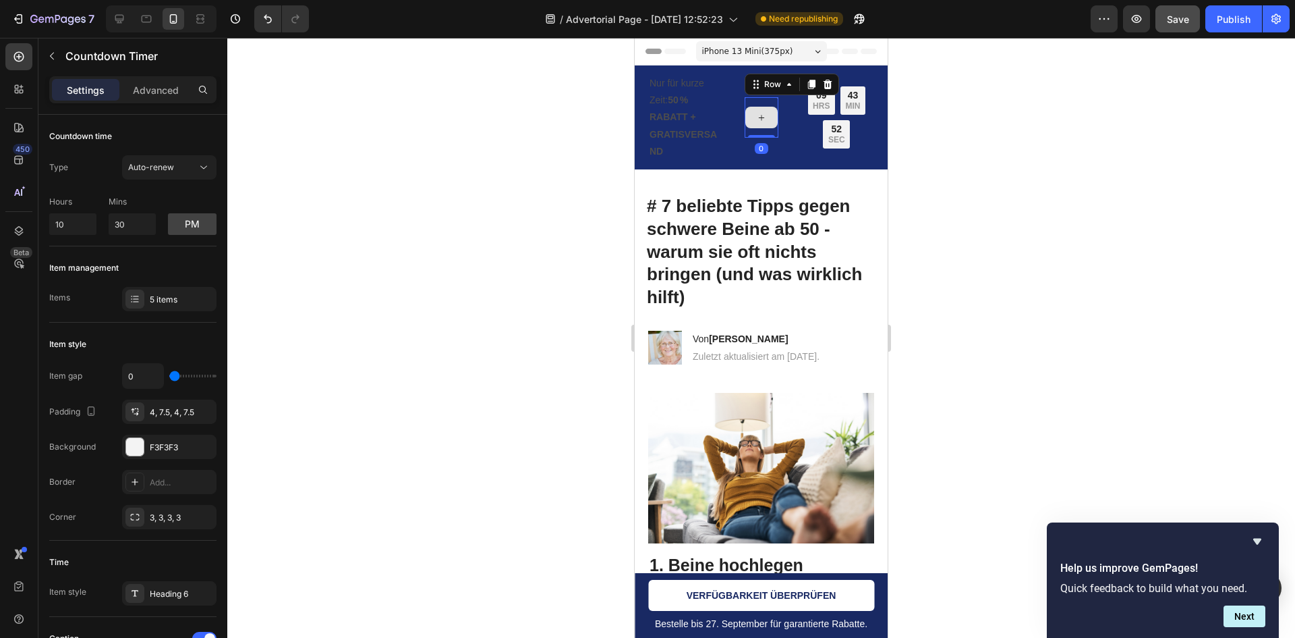
click at [755, 131] on div at bounding box center [762, 117] width 34 height 40
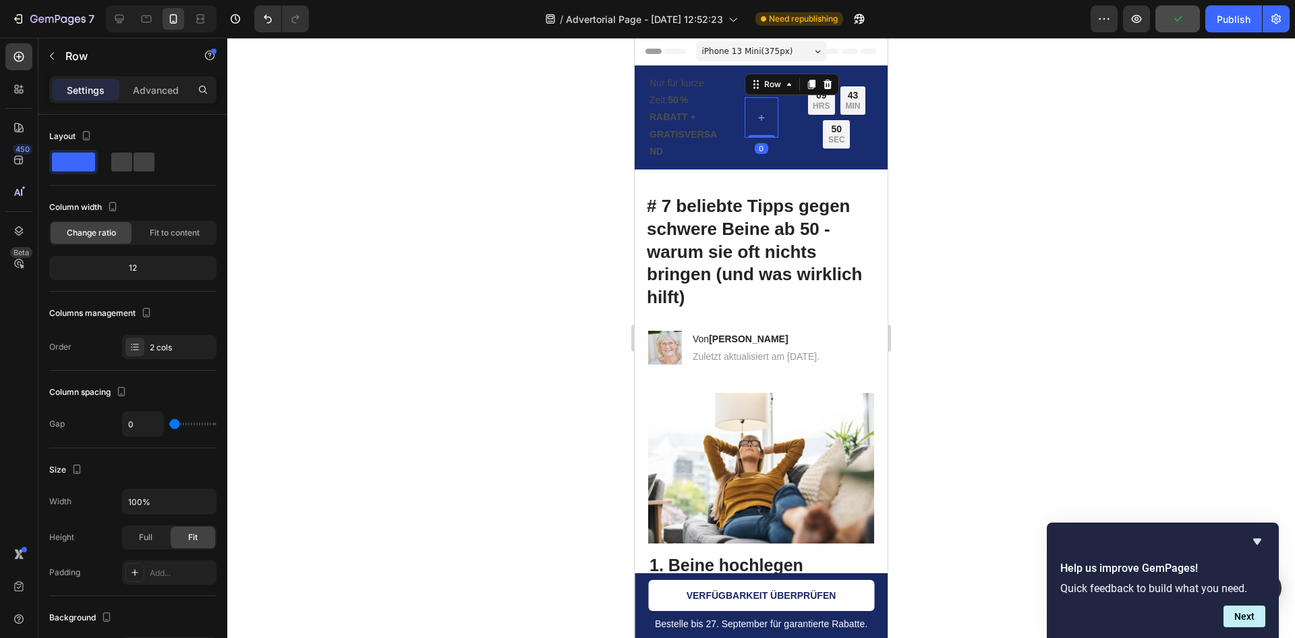
click at [823, 81] on icon at bounding box center [827, 84] width 9 height 9
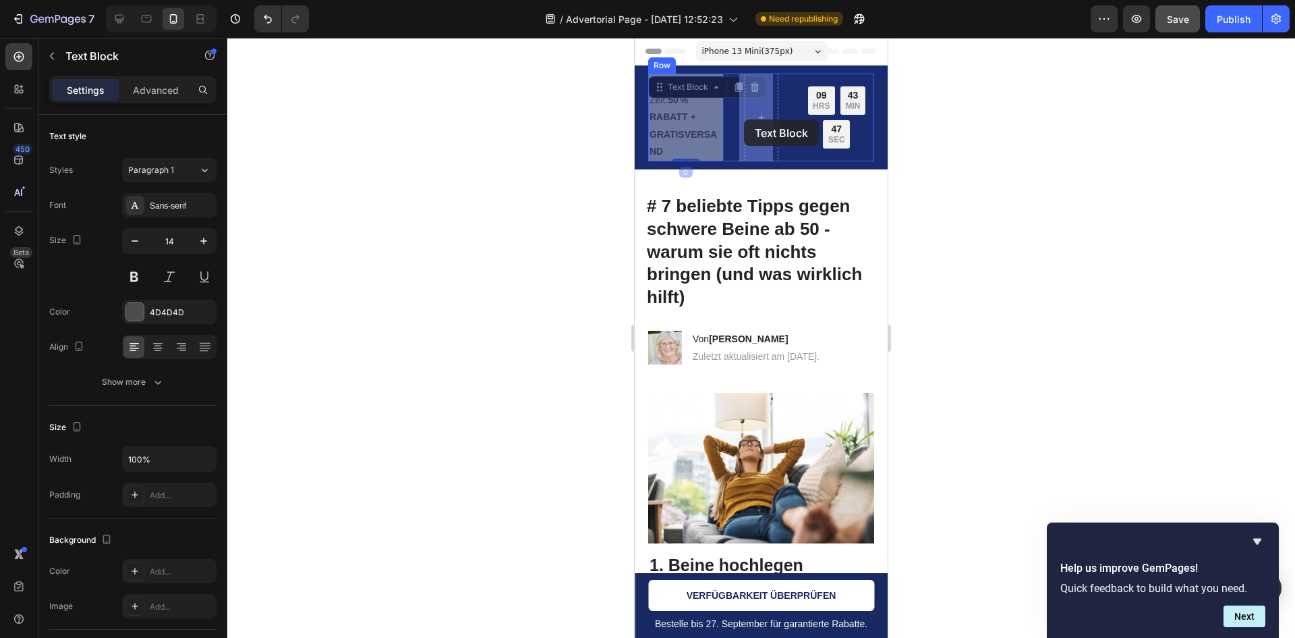
drag, startPoint x: 692, startPoint y: 123, endPoint x: 744, endPoint y: 119, distance: 52.7
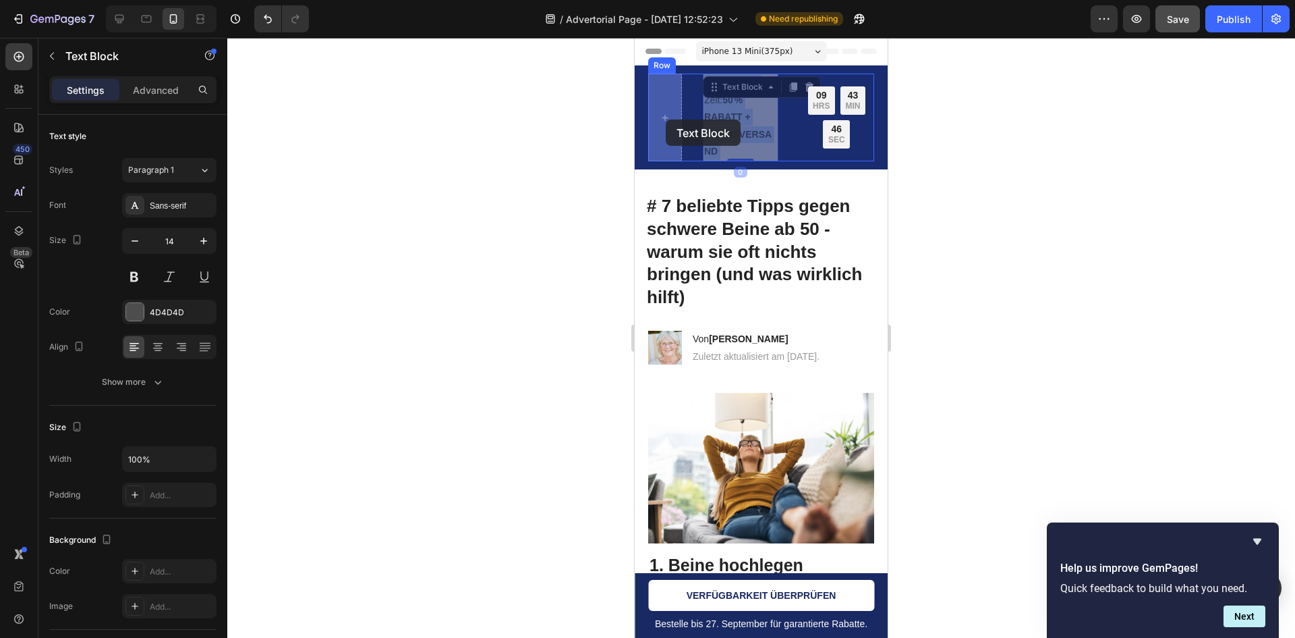
drag, startPoint x: 721, startPoint y: 119, endPoint x: 682, endPoint y: 119, distance: 38.5
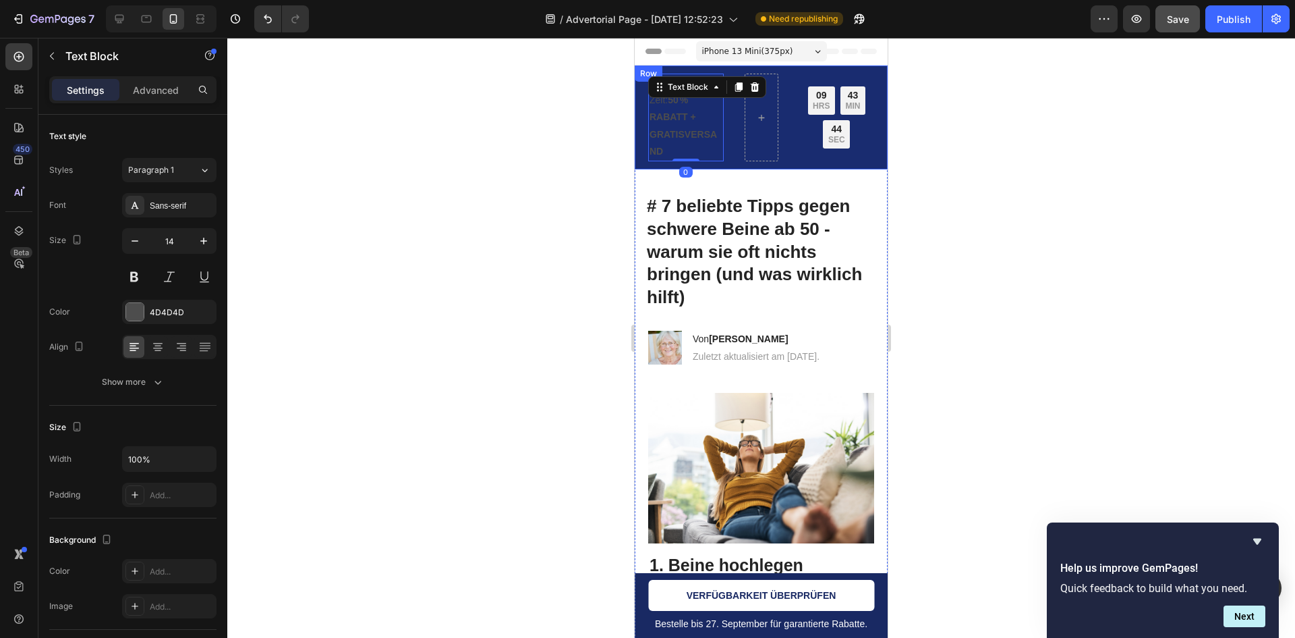
drag, startPoint x: 708, startPoint y: 163, endPoint x: 717, endPoint y: 155, distance: 12.0
click at [708, 162] on div "Nur für kurze Zeit: 50 % RABATT + GRATISVERSAND Text Block 0 09 HRS 43 MIN 44 S…" at bounding box center [761, 117] width 253 height 104
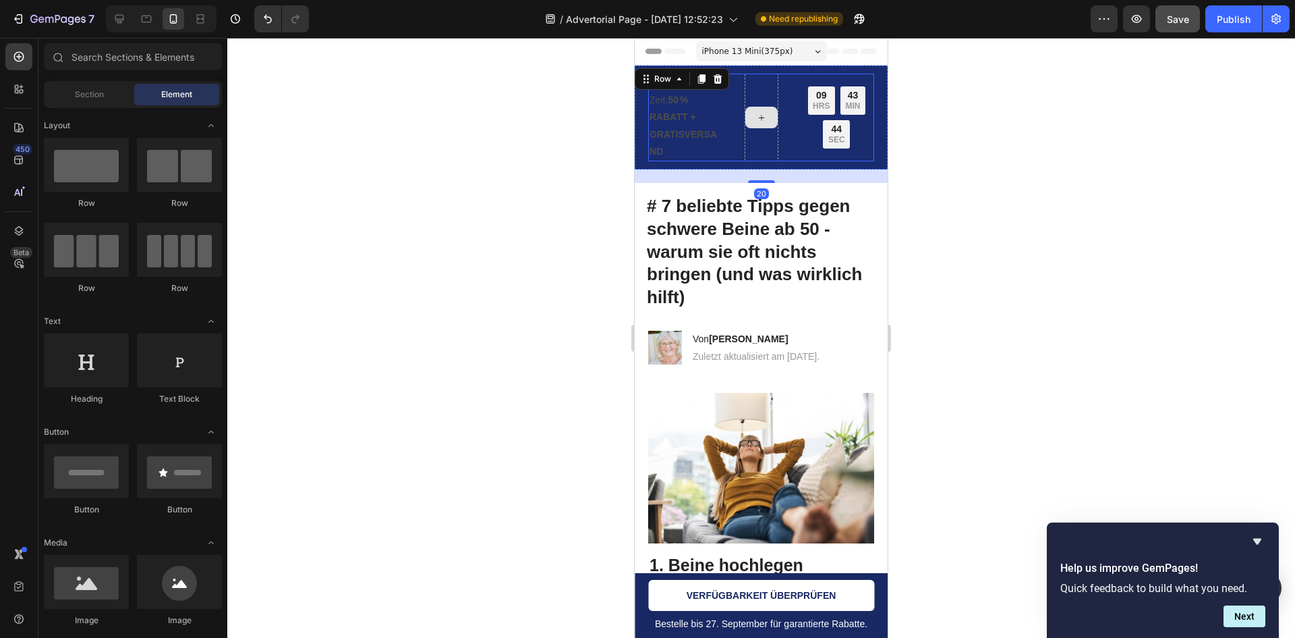
click at [758, 113] on icon at bounding box center [761, 117] width 11 height 11
click at [760, 86] on div at bounding box center [762, 118] width 34 height 88
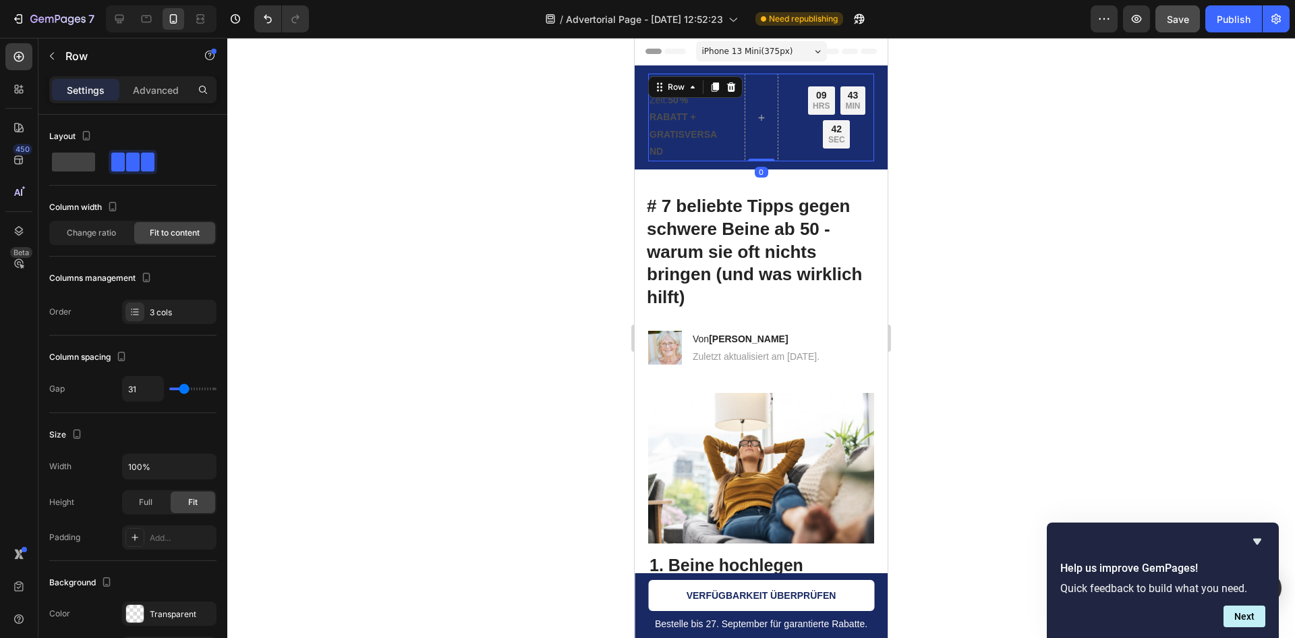
click at [758, 86] on div at bounding box center [762, 118] width 34 height 88
click at [731, 88] on icon at bounding box center [731, 86] width 9 height 9
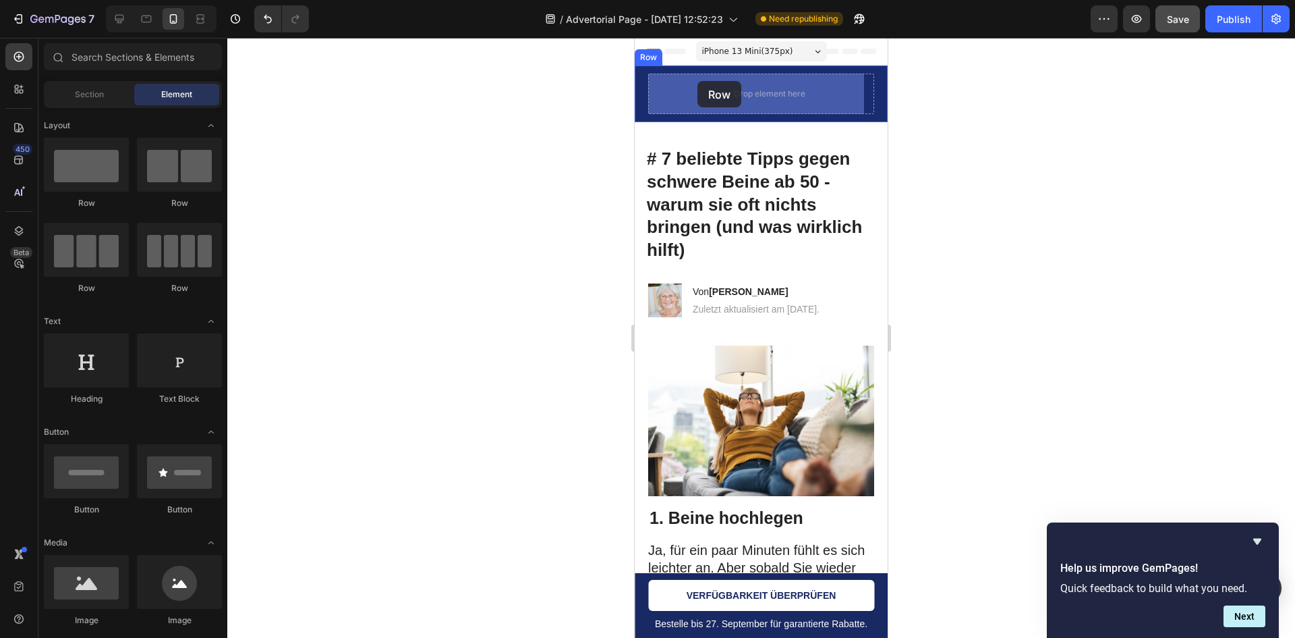
drag, startPoint x: 814, startPoint y: 215, endPoint x: 698, endPoint y: 81, distance: 177.0
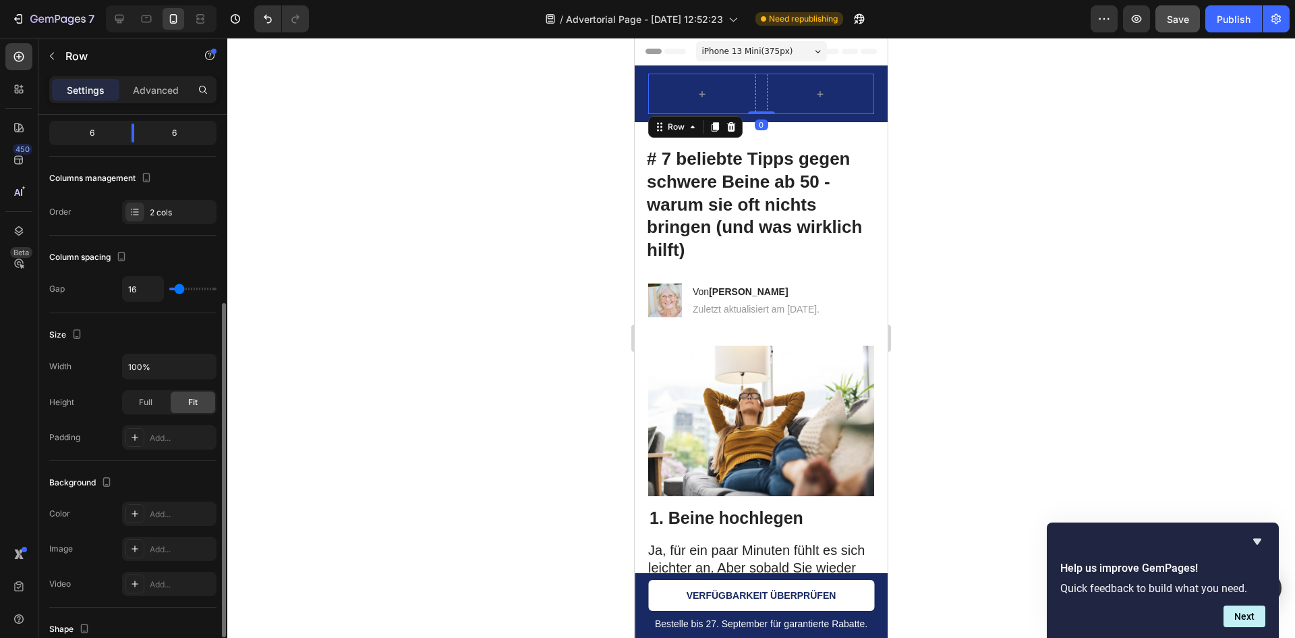
scroll to position [202, 0]
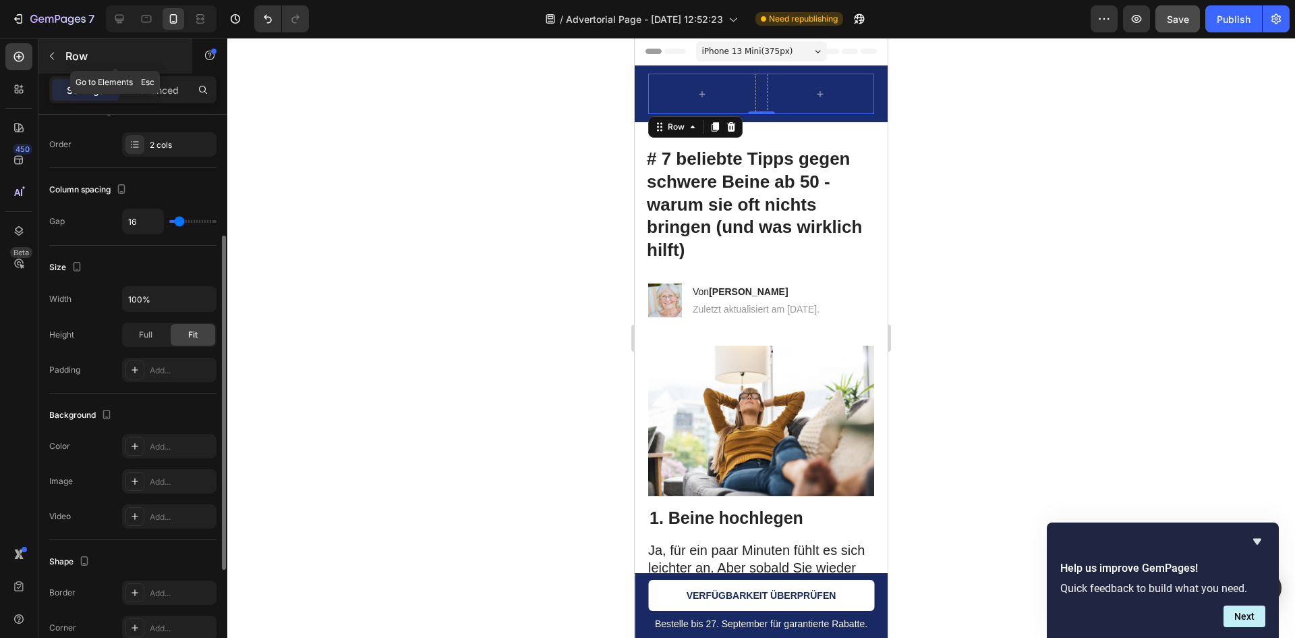
click at [74, 57] on p "Row" at bounding box center [122, 56] width 115 height 16
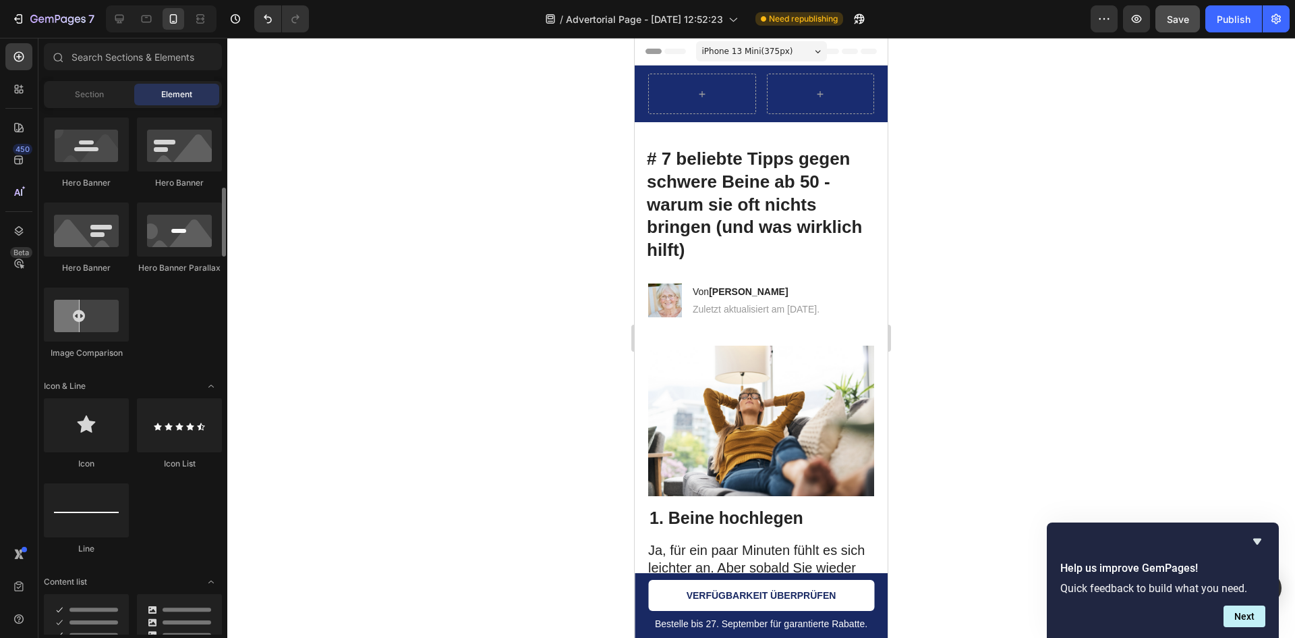
scroll to position [405, 0]
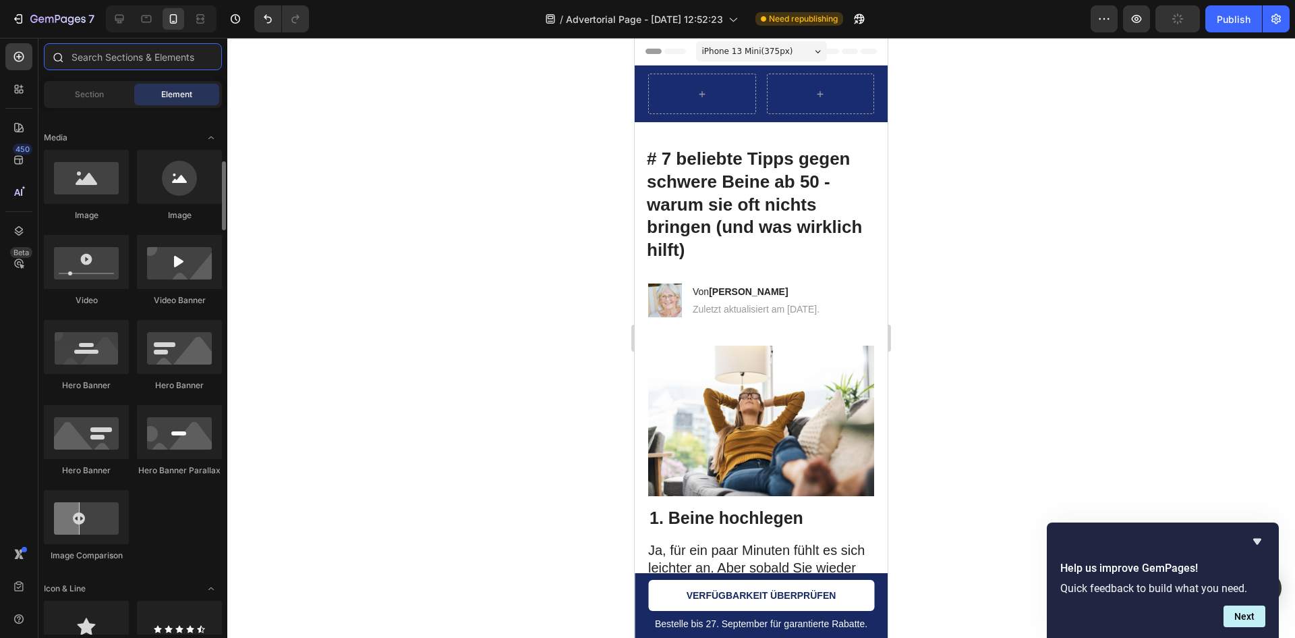
click at [177, 61] on input "text" at bounding box center [133, 56] width 178 height 27
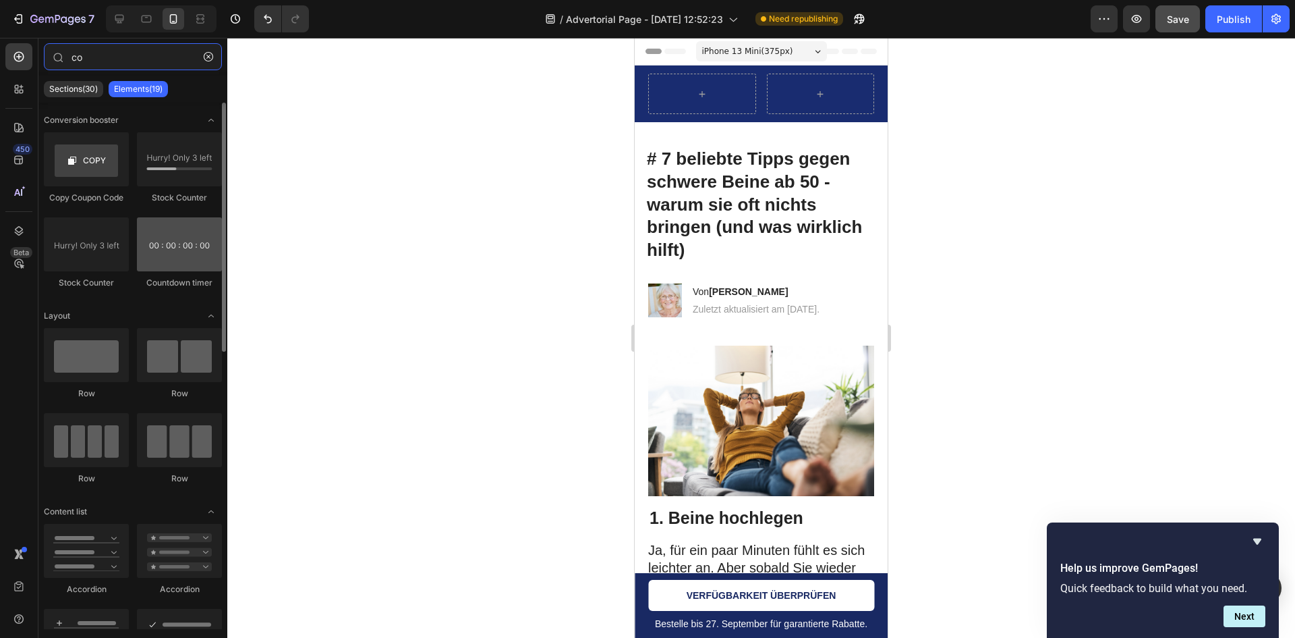
type input "co"
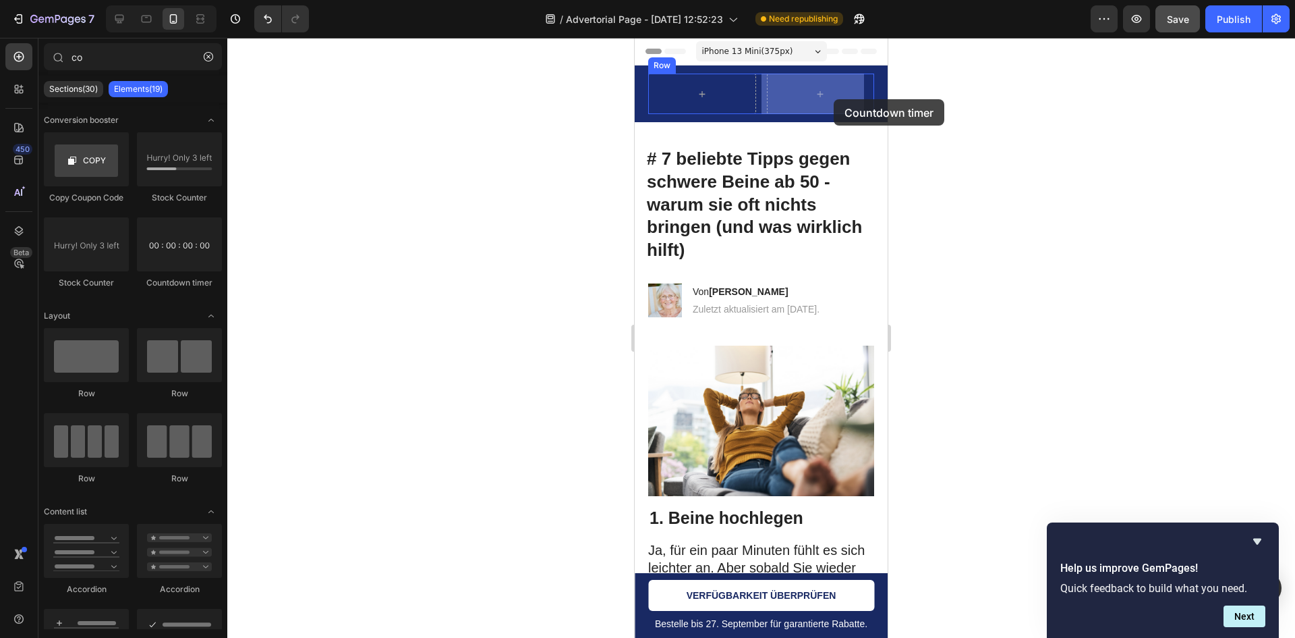
drag, startPoint x: 813, startPoint y: 281, endPoint x: 816, endPoint y: 97, distance: 183.6
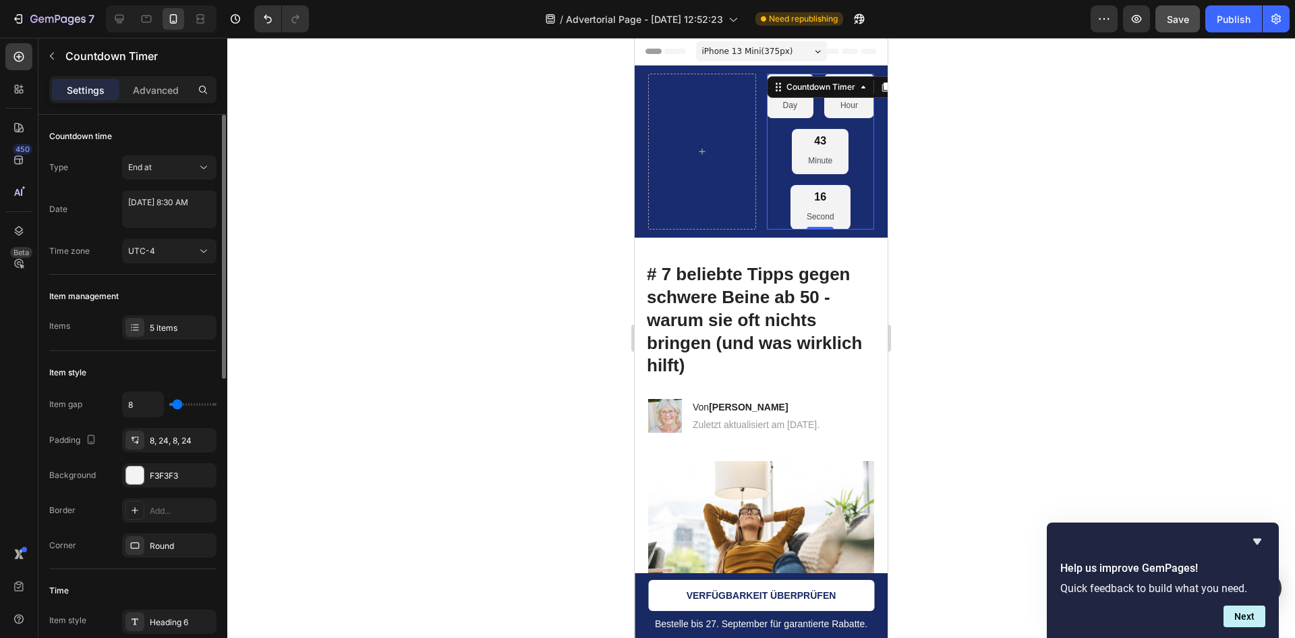
type input "7"
type input "9"
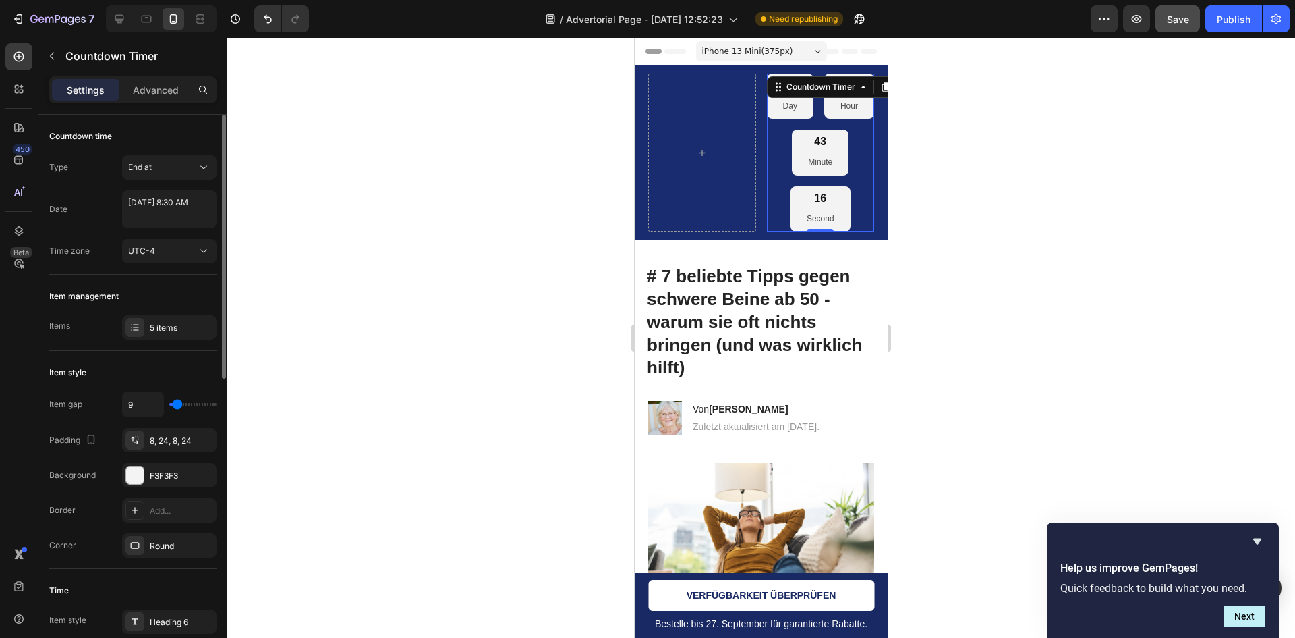
type input "11"
type input "9"
type input "4"
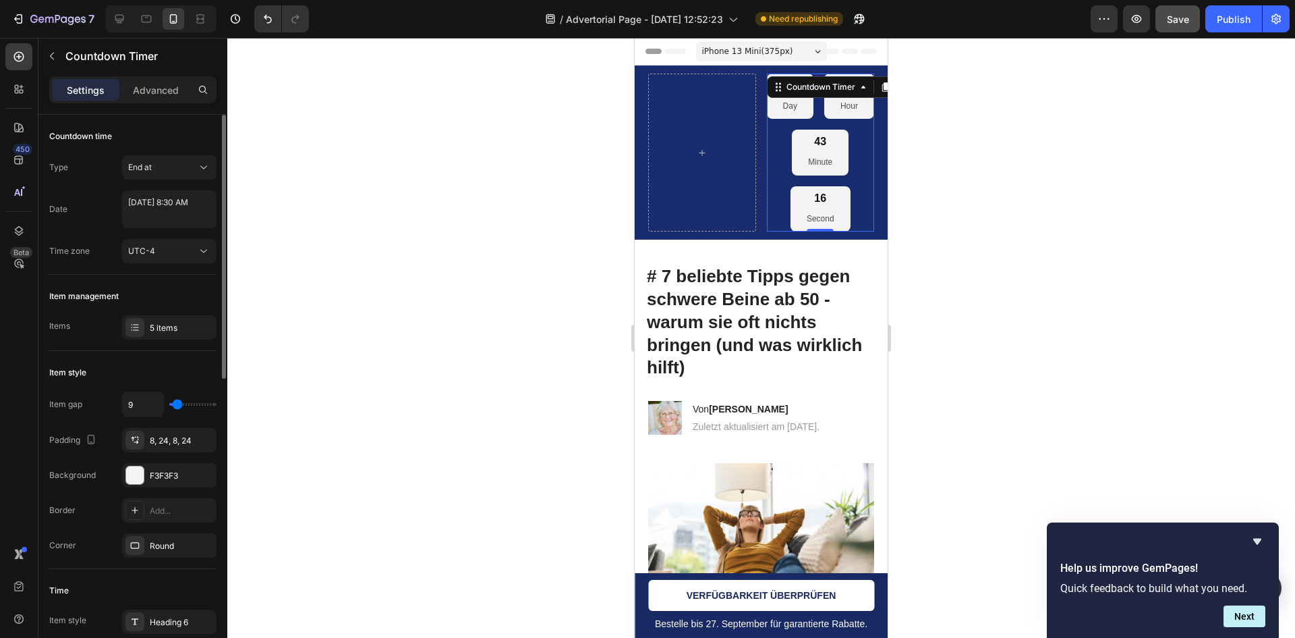
type input "4"
type input "2"
type input "0"
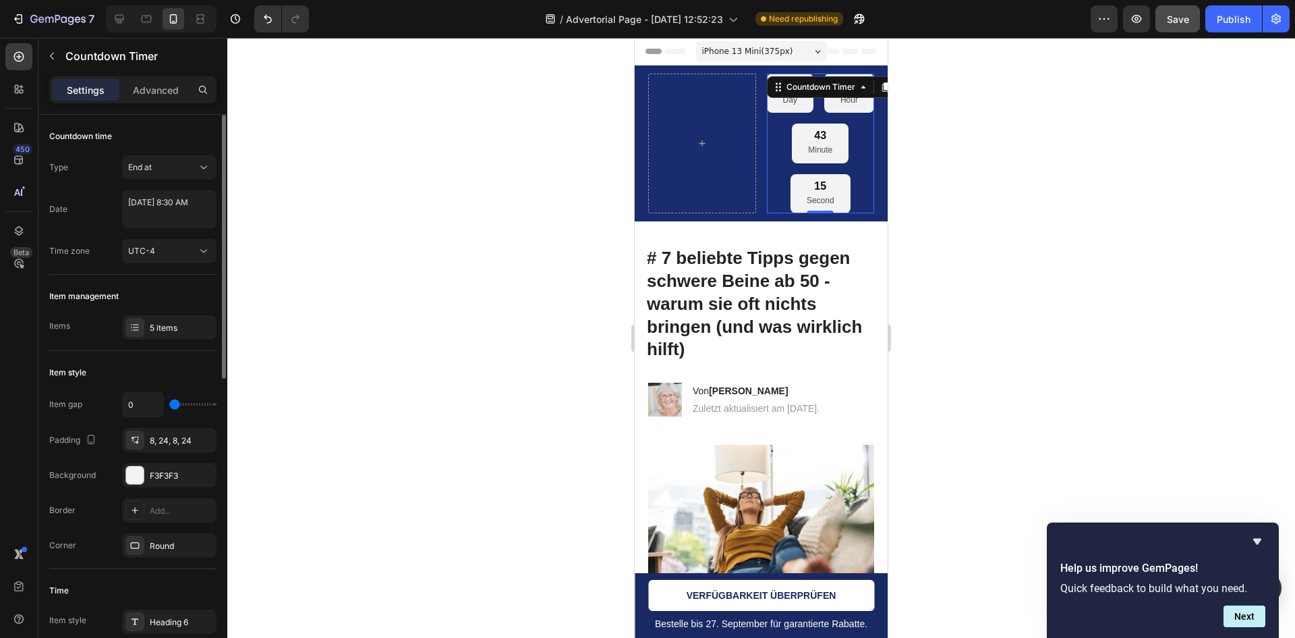
drag, startPoint x: 176, startPoint y: 403, endPoint x: 151, endPoint y: 400, distance: 25.1
type input "0"
click at [169, 403] on input "range" at bounding box center [192, 404] width 47 height 3
select select "8"
select select "30"
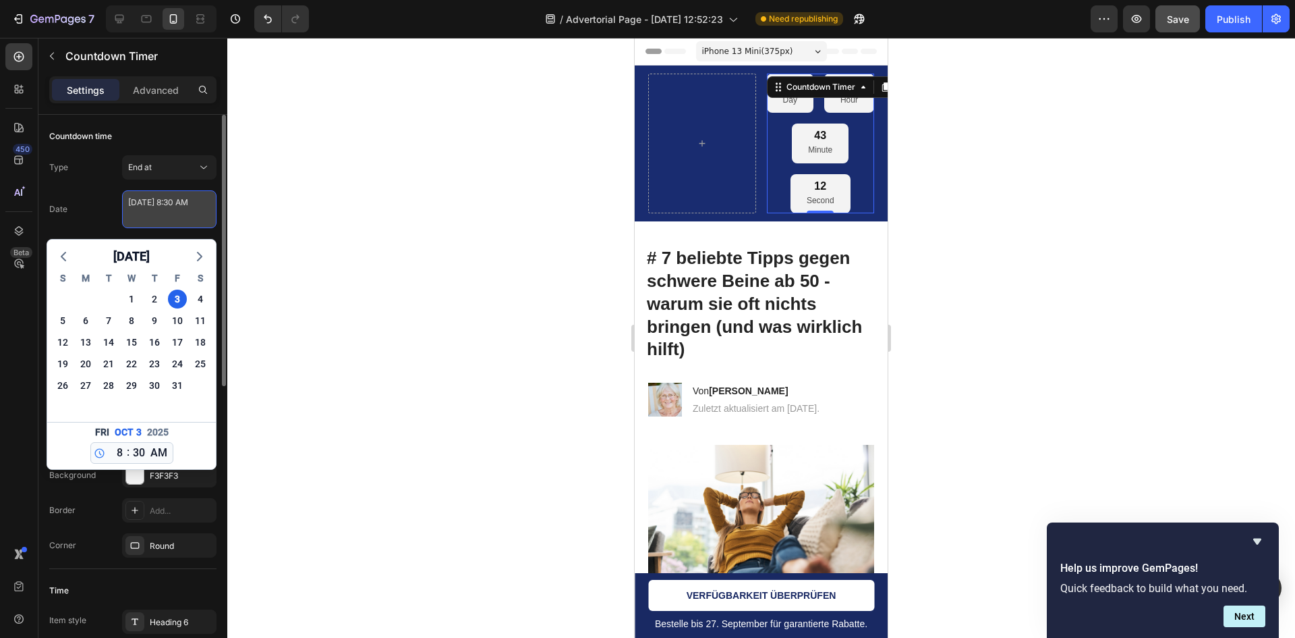
click at [176, 212] on textarea "October 03 2025 8:30 AM" at bounding box center [169, 209] width 94 height 38
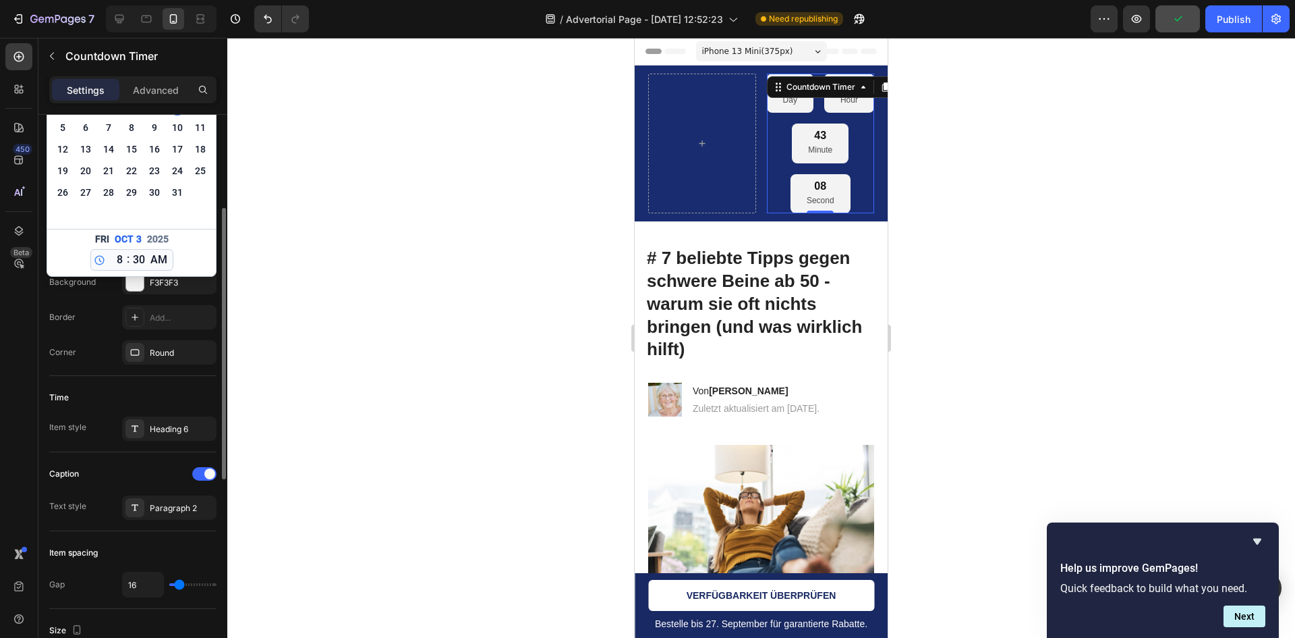
scroll to position [0, 0]
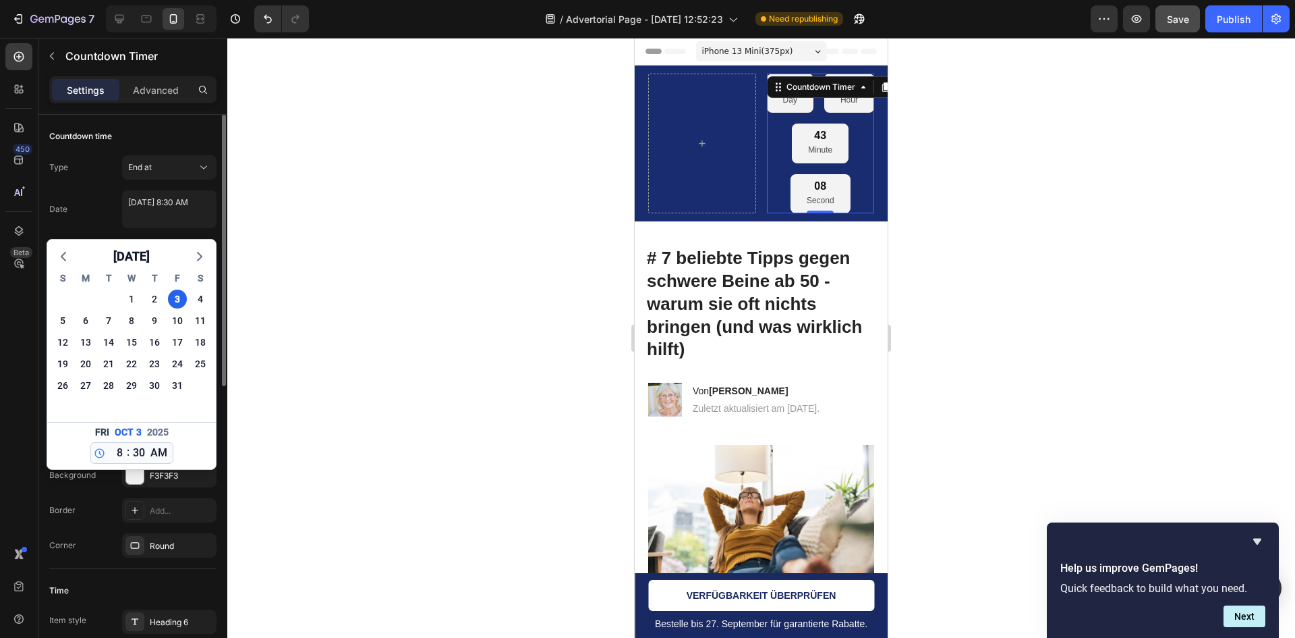
click at [80, 187] on div "Type End at Date October 03 2025 8:30 AM October 2025 S M T W T F S 28 29 30 1 …" at bounding box center [132, 209] width 167 height 108
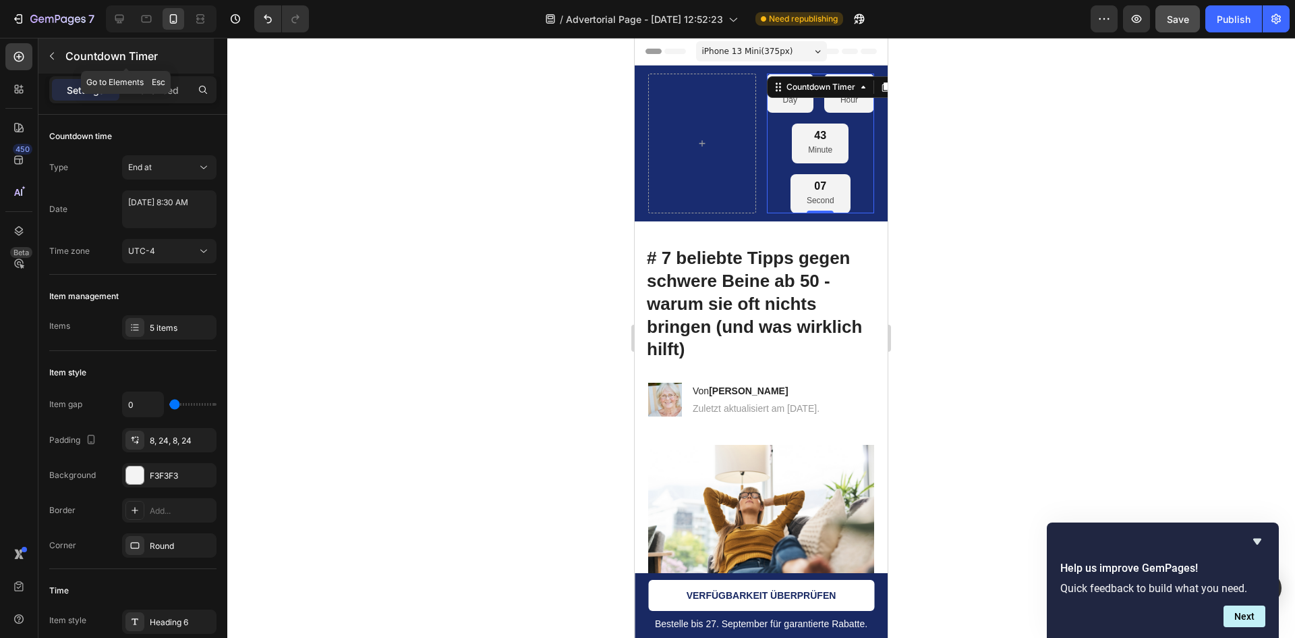
click at [58, 54] on button "button" at bounding box center [52, 56] width 22 height 22
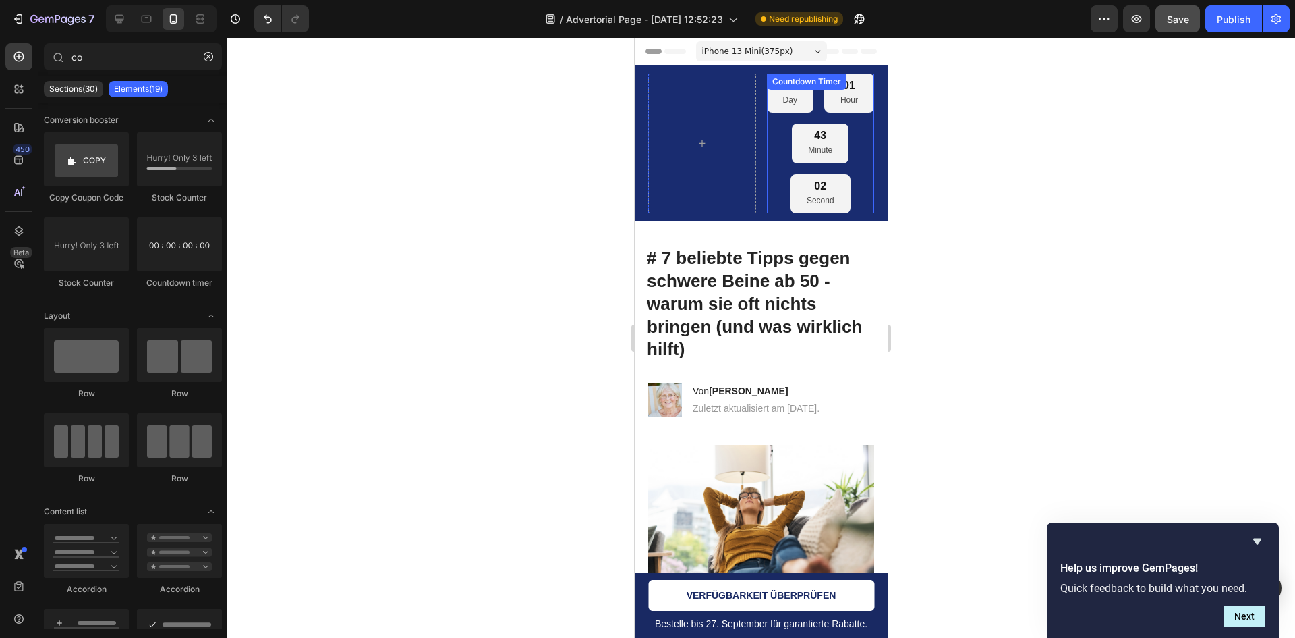
click at [789, 165] on div "06 Day 01 Hour 43 Minute 02 Second" at bounding box center [821, 144] width 108 height 140
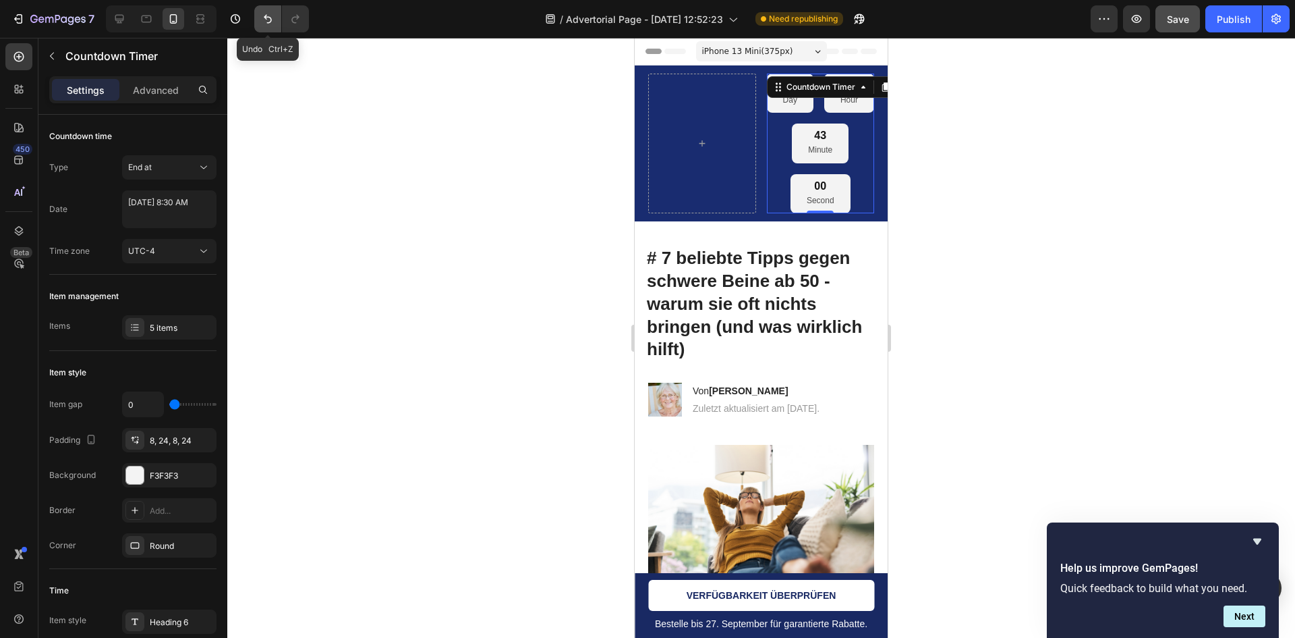
click at [259, 11] on button "Undo/Redo" at bounding box center [267, 18] width 27 height 27
type input "8"
click at [259, 11] on button "Undo/Redo" at bounding box center [267, 18] width 27 height 27
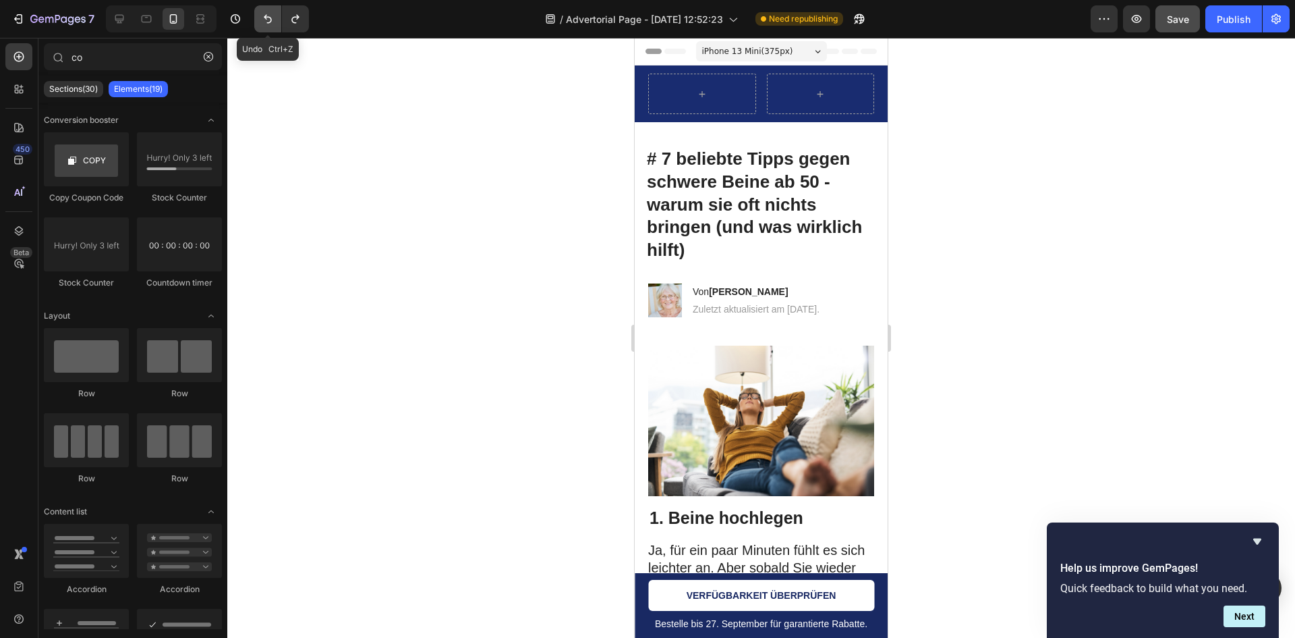
click at [259, 11] on button "Undo/Redo" at bounding box center [267, 18] width 27 height 27
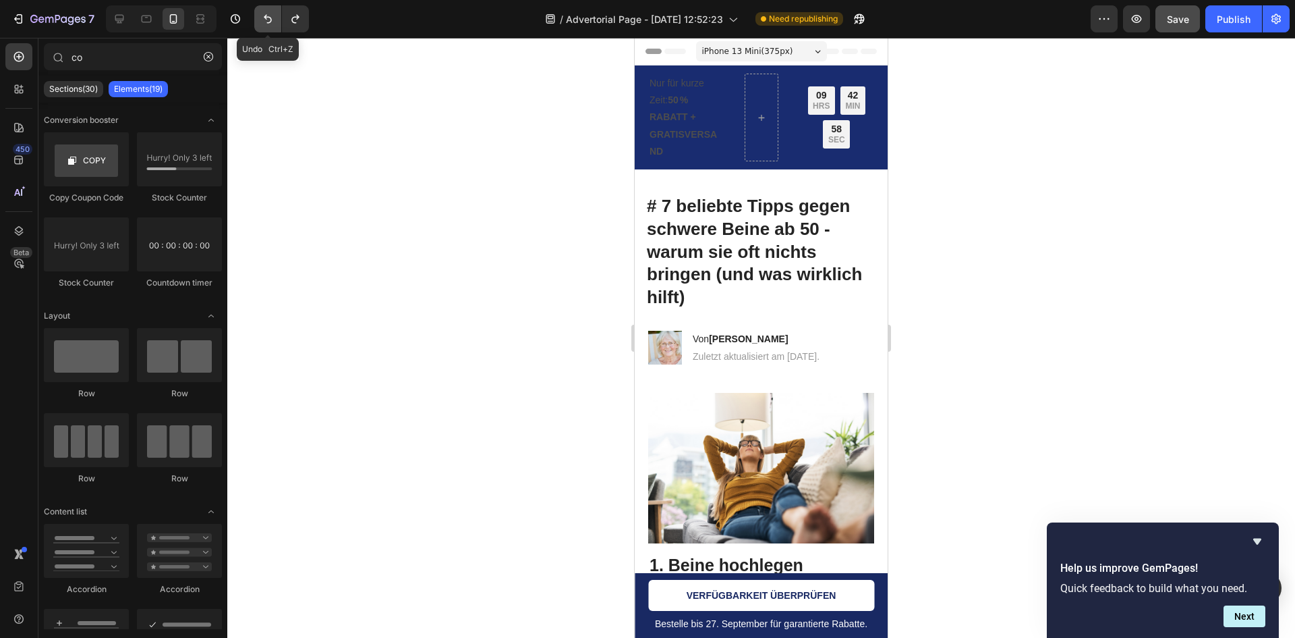
click at [259, 11] on button "Undo/Redo" at bounding box center [267, 18] width 27 height 27
click at [833, 159] on div "09 HRS 42 MIN 57 SEC Countdown Timer" at bounding box center [838, 118] width 76 height 88
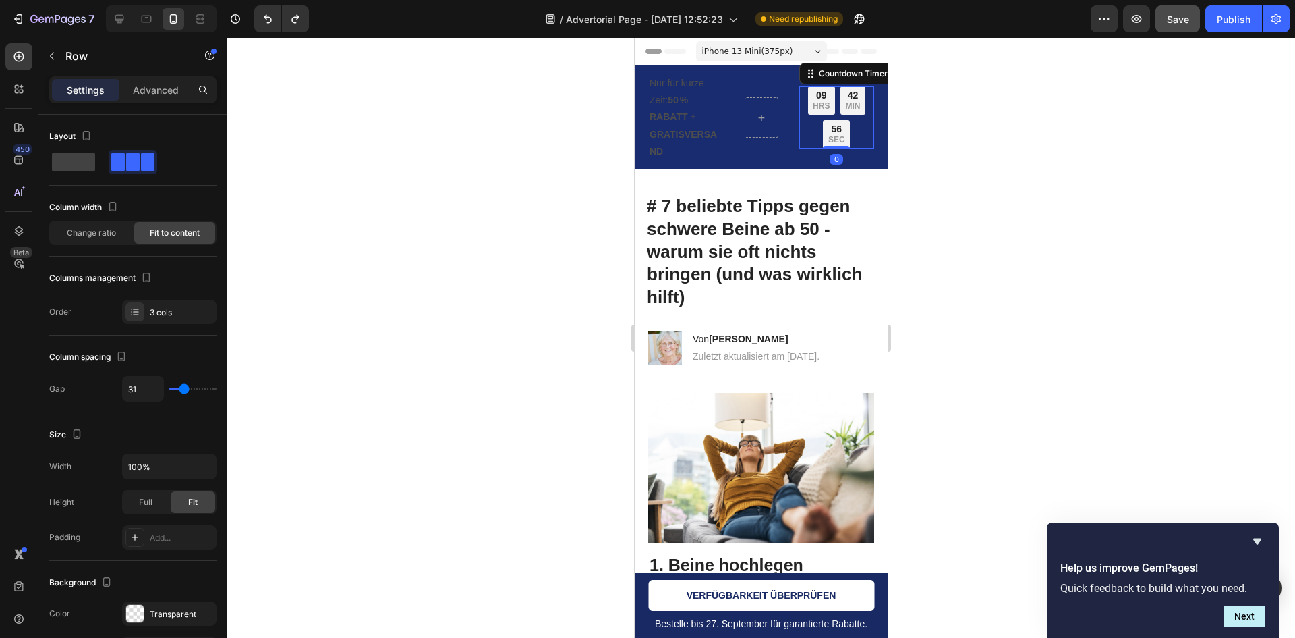
click at [852, 144] on div "09 HRS 42 MIN 56 SEC" at bounding box center [838, 117] width 76 height 62
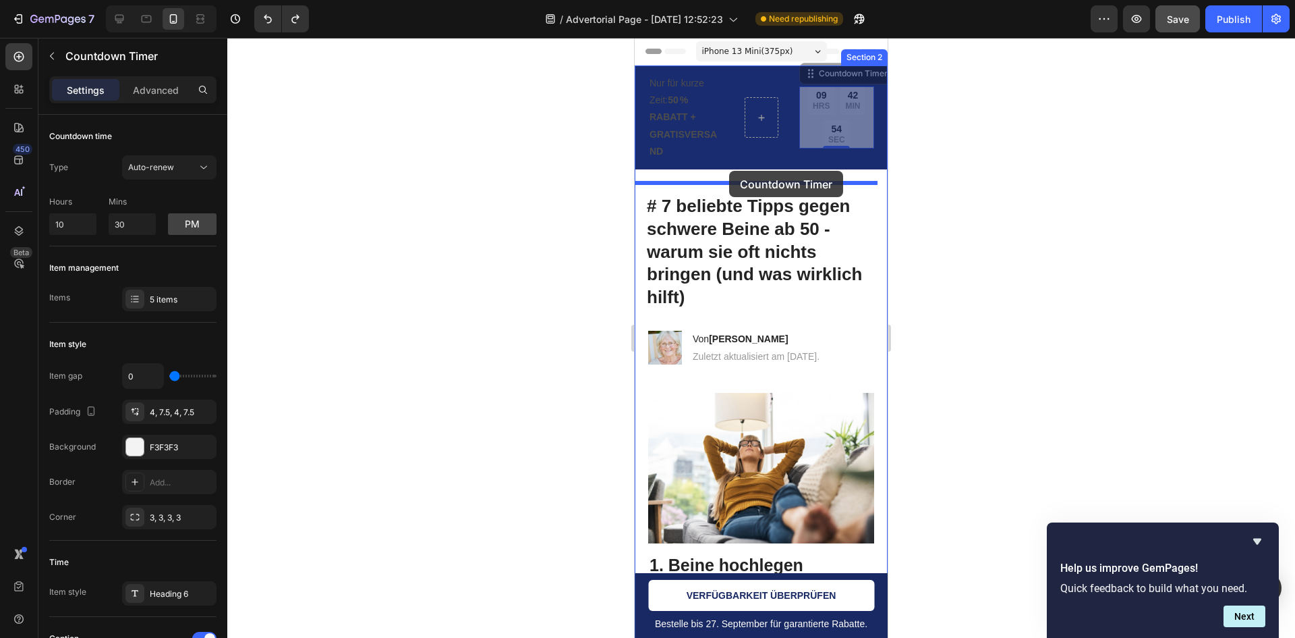
drag, startPoint x: 805, startPoint y: 67, endPoint x: 724, endPoint y: 182, distance: 139.9
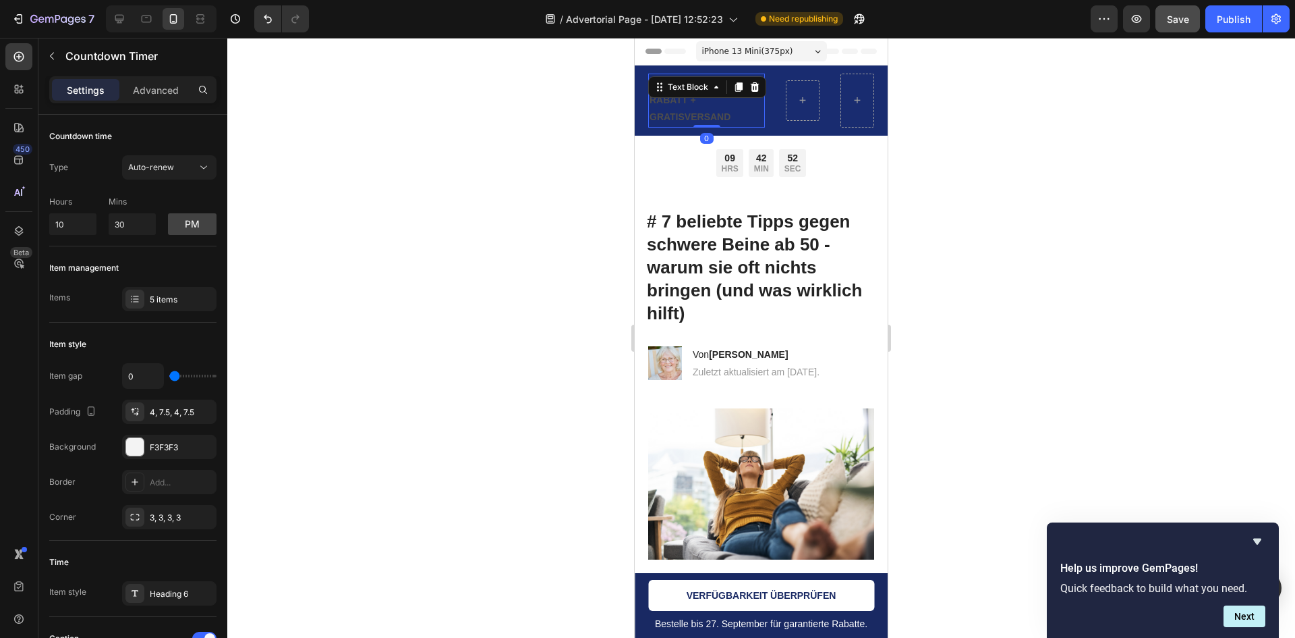
click at [721, 101] on p "Nur für kurze Zeit: 50 % RABATT + GRATISVERSAND" at bounding box center [707, 100] width 114 height 51
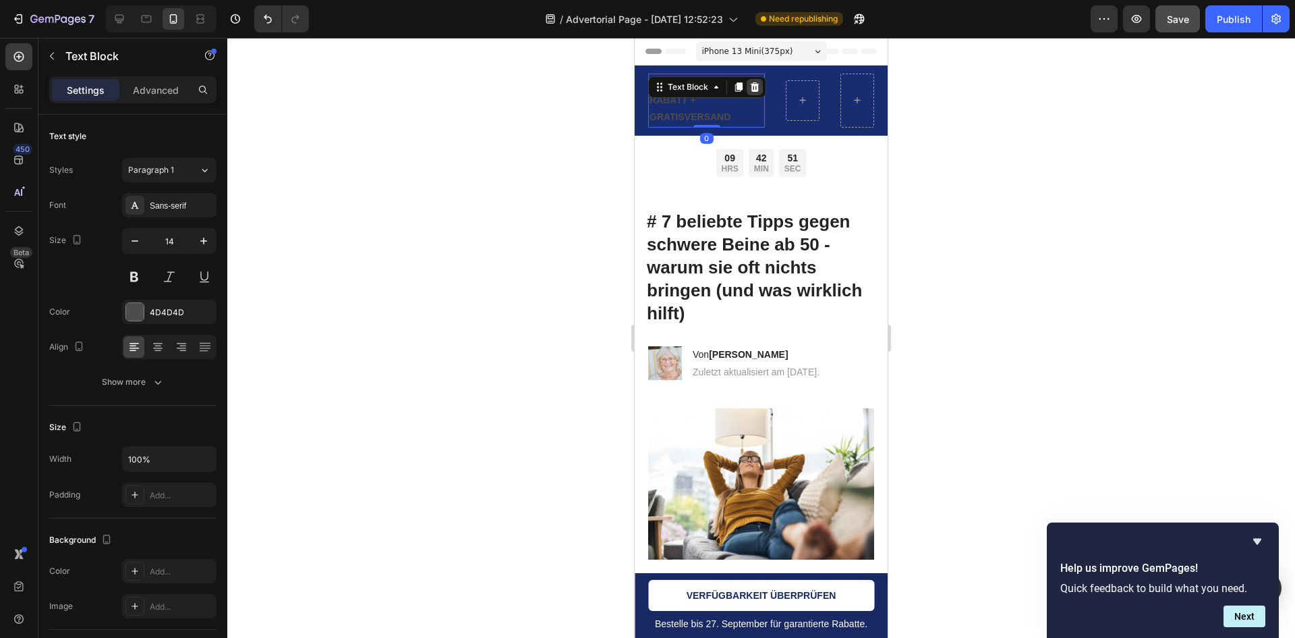
click at [760, 86] on icon at bounding box center [755, 87] width 11 height 11
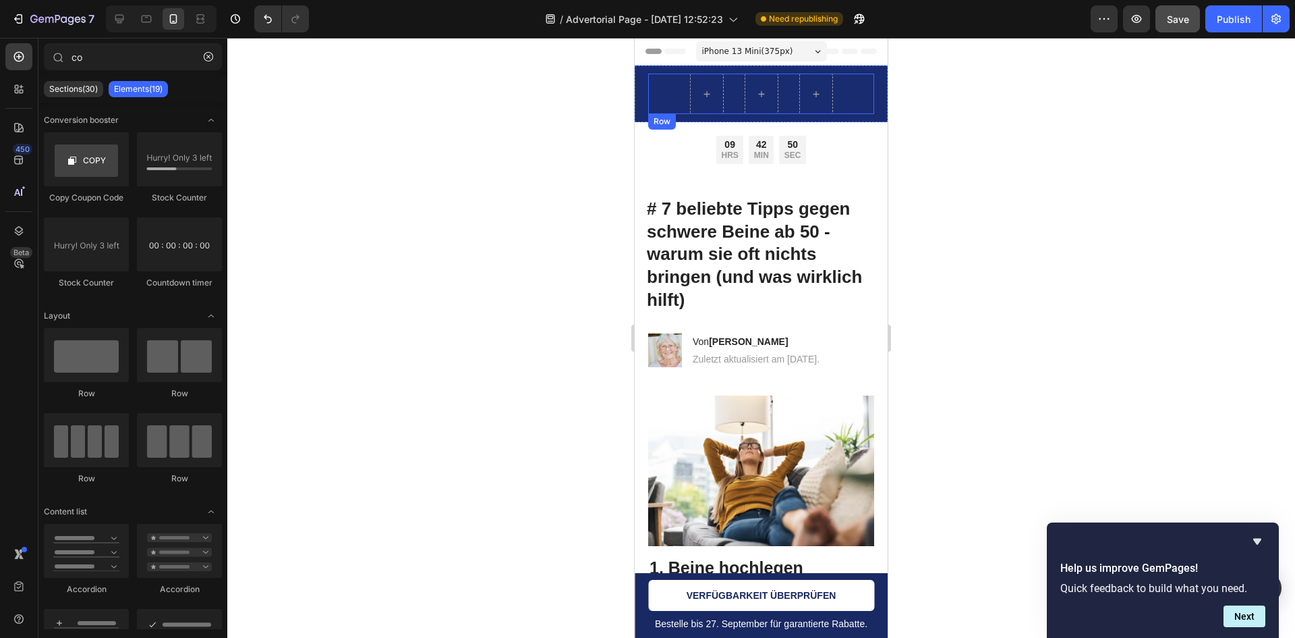
click at [857, 105] on div "Nur für kurze Zeit: 50 % RABATT + GRATISVERSAND Text Block Row Row" at bounding box center [761, 94] width 226 height 40
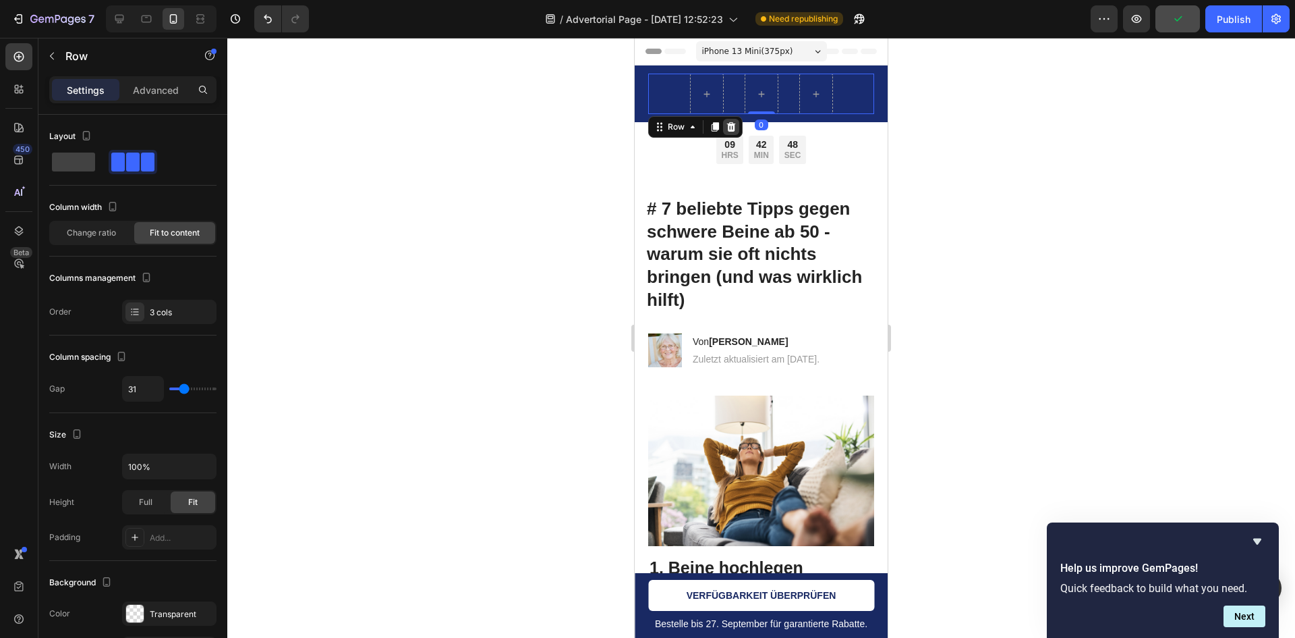
click at [727, 128] on icon at bounding box center [731, 126] width 11 height 11
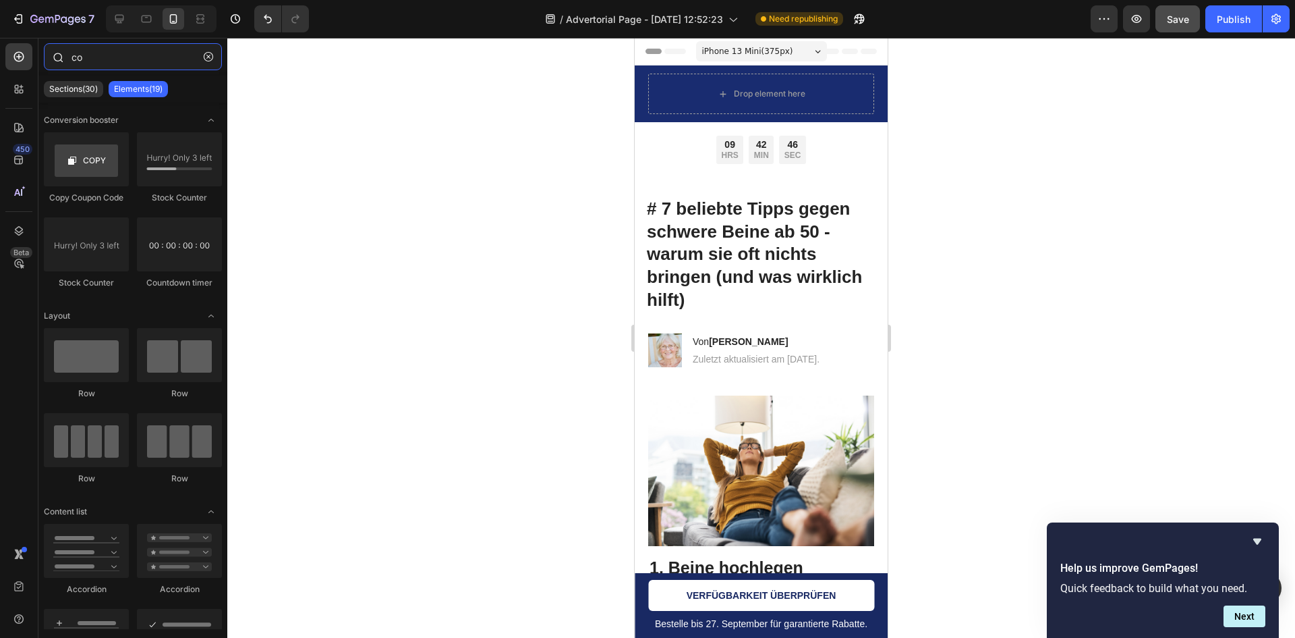
click at [145, 49] on input "co" at bounding box center [133, 56] width 178 height 27
type input "c"
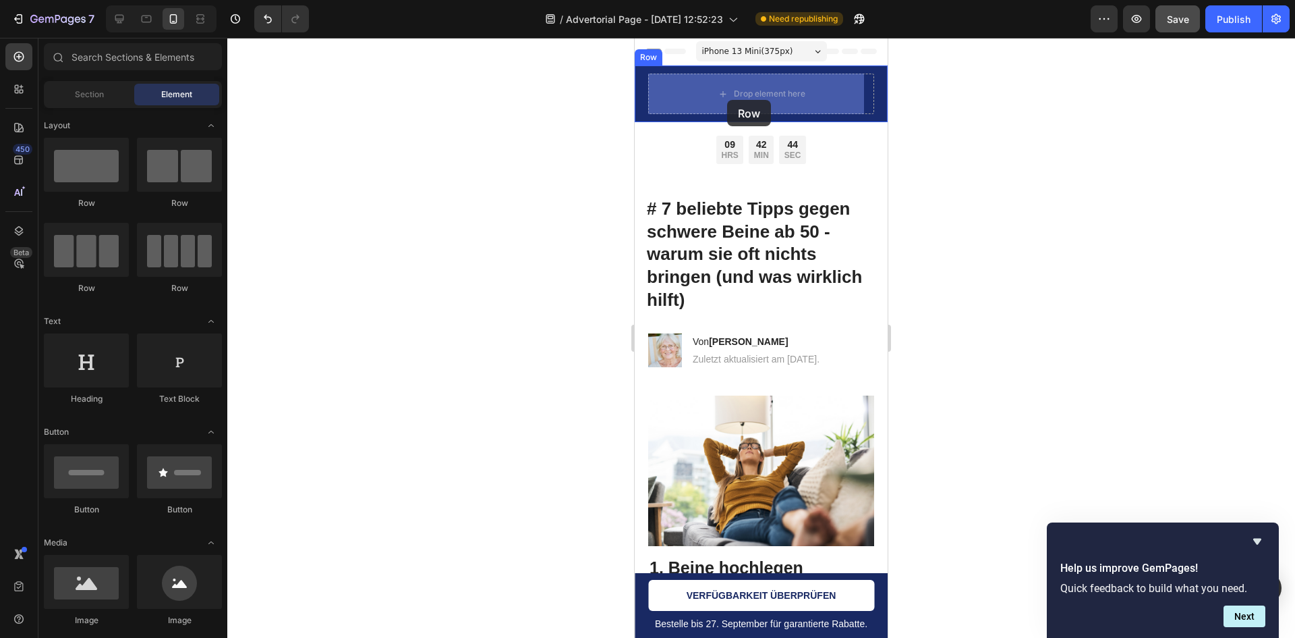
drag, startPoint x: 828, startPoint y: 225, endPoint x: 727, endPoint y: 100, distance: 160.3
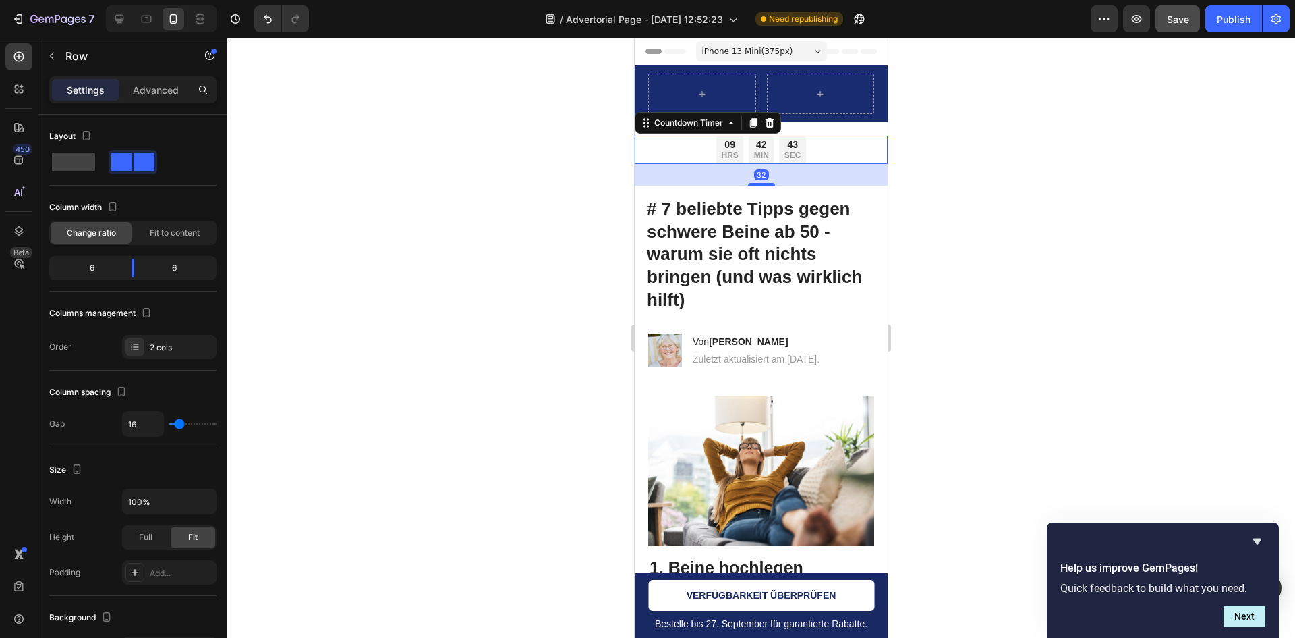
click at [766, 161] on div "42 MIN" at bounding box center [761, 150] width 25 height 28
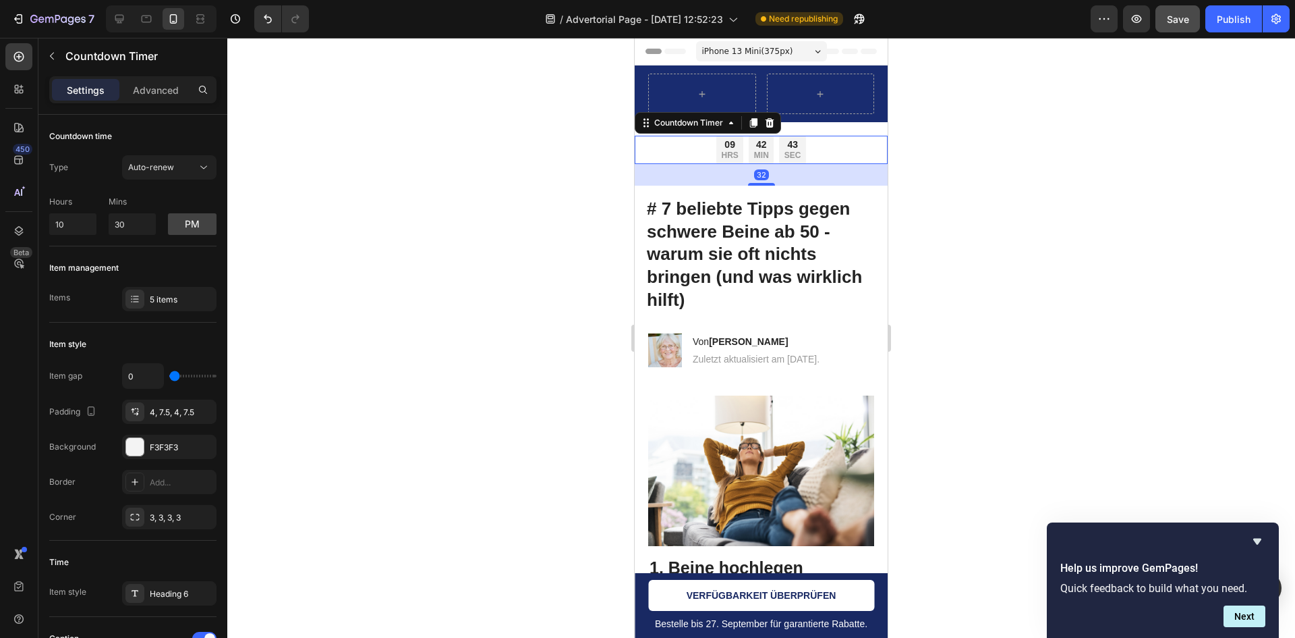
click at [814, 152] on div "09 HRS 42 MIN 43 SEC" at bounding box center [761, 150] width 253 height 28
click at [809, 149] on div "09 HRS 42 MIN 42 SEC" at bounding box center [761, 150] width 253 height 28
click at [698, 147] on div "09 HRS 42 MIN 42 SEC" at bounding box center [761, 150] width 253 height 28
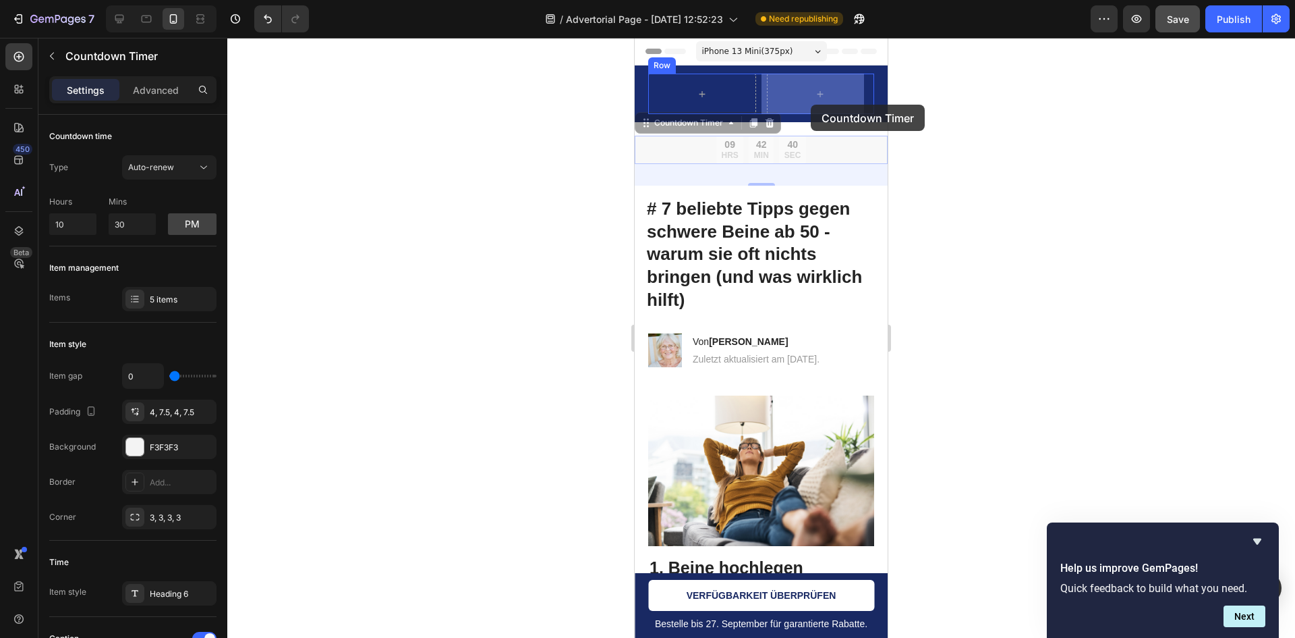
drag, startPoint x: 652, startPoint y: 123, endPoint x: 811, endPoint y: 105, distance: 160.4
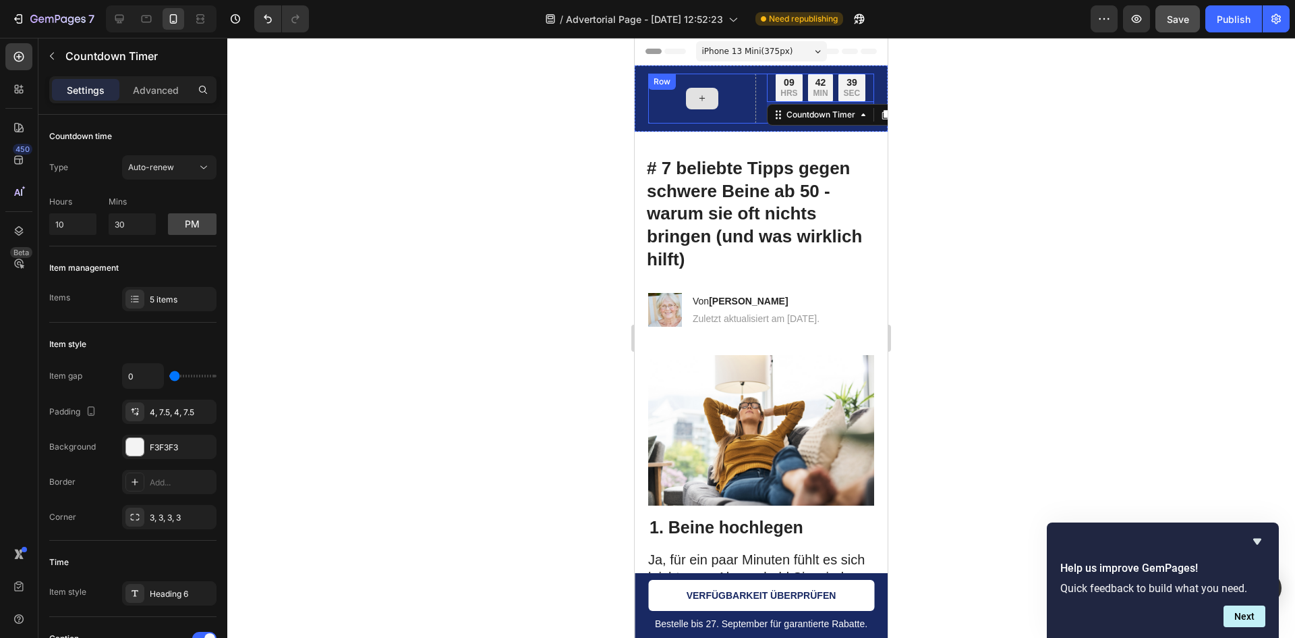
click at [688, 105] on div at bounding box center [702, 99] width 32 height 22
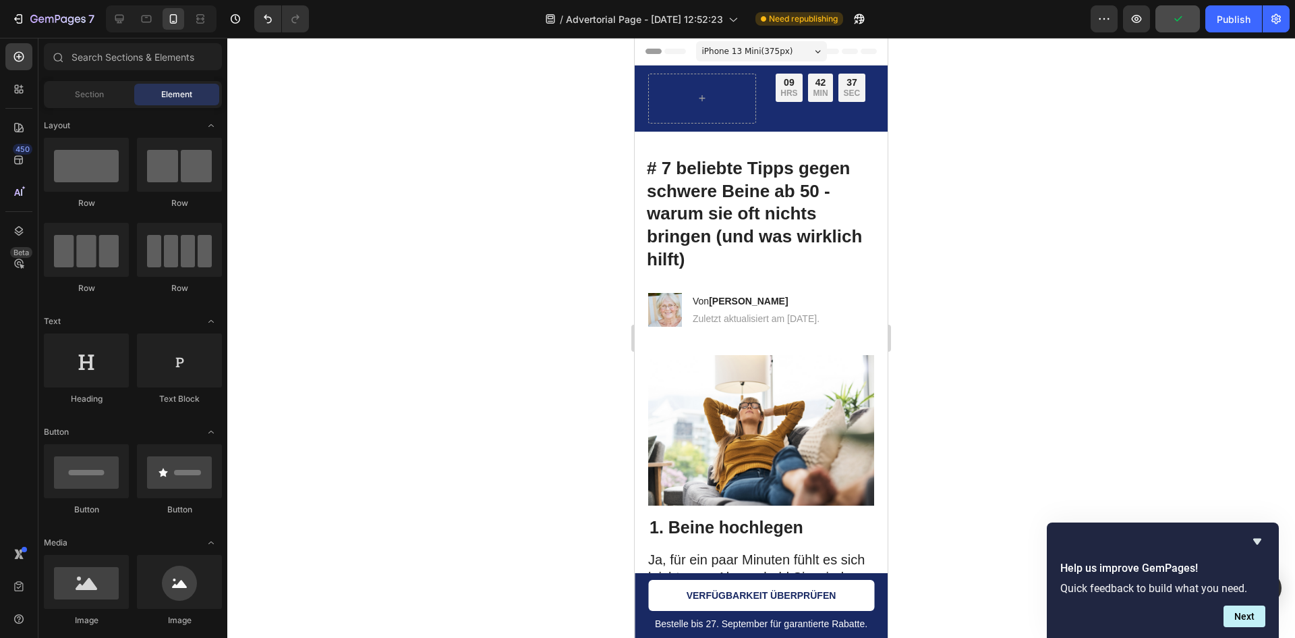
scroll to position [135, 0]
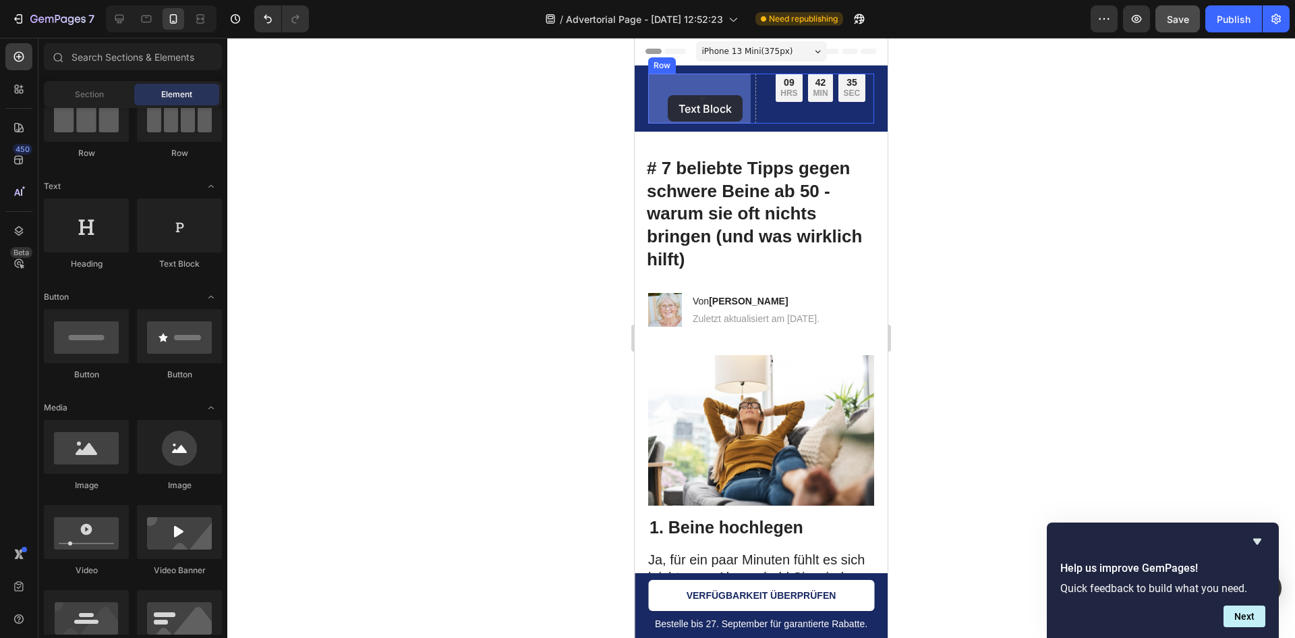
drag, startPoint x: 811, startPoint y: 262, endPoint x: 651, endPoint y: 111, distance: 220.0
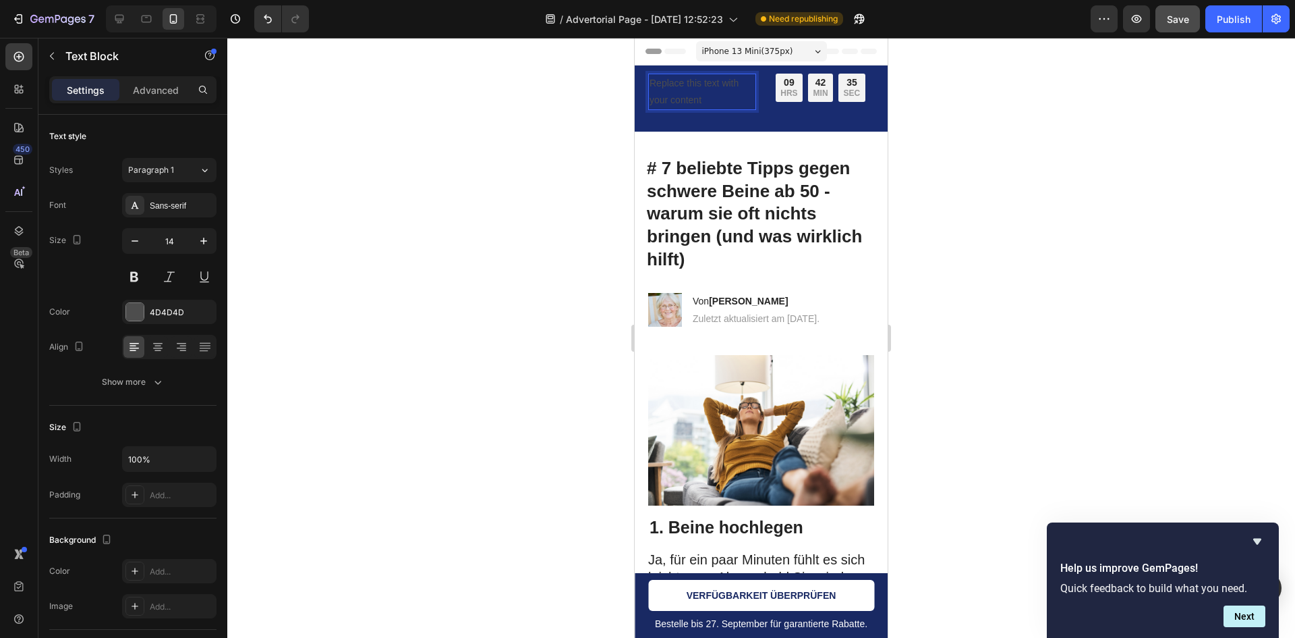
click at [694, 93] on div "Replace this text with your content" at bounding box center [702, 92] width 108 height 36
click at [694, 92] on p "Replace this text with your content" at bounding box center [702, 92] width 105 height 34
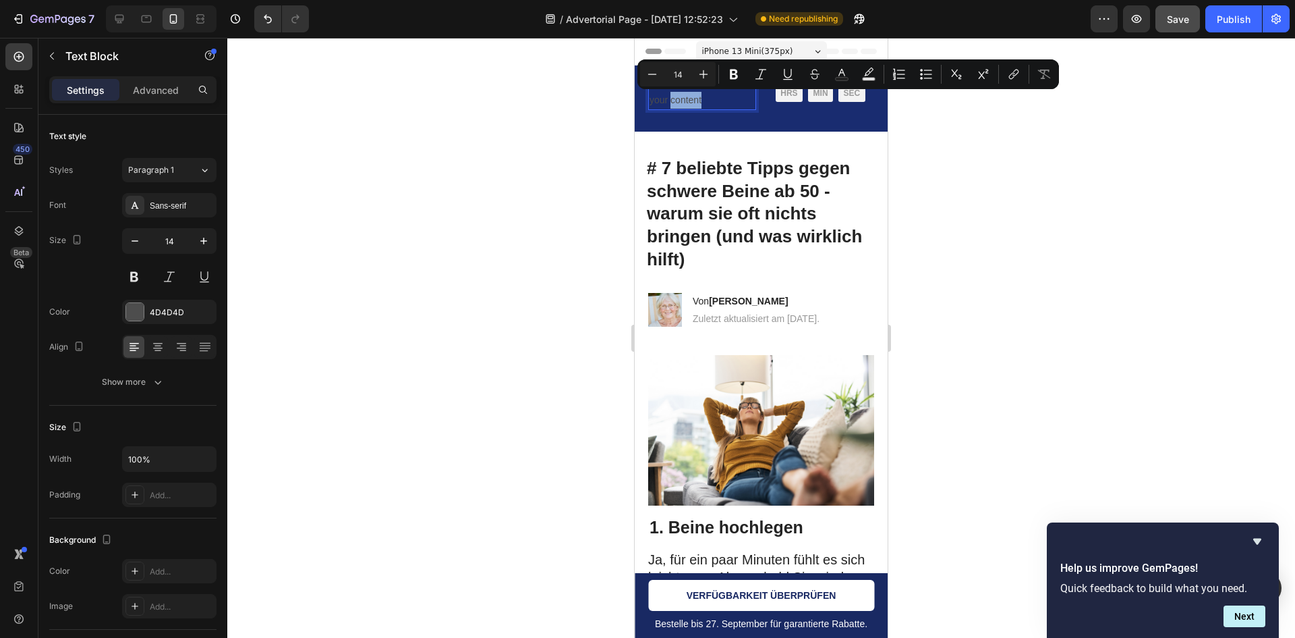
click at [694, 92] on p "Replace this text with your content" at bounding box center [702, 92] width 105 height 34
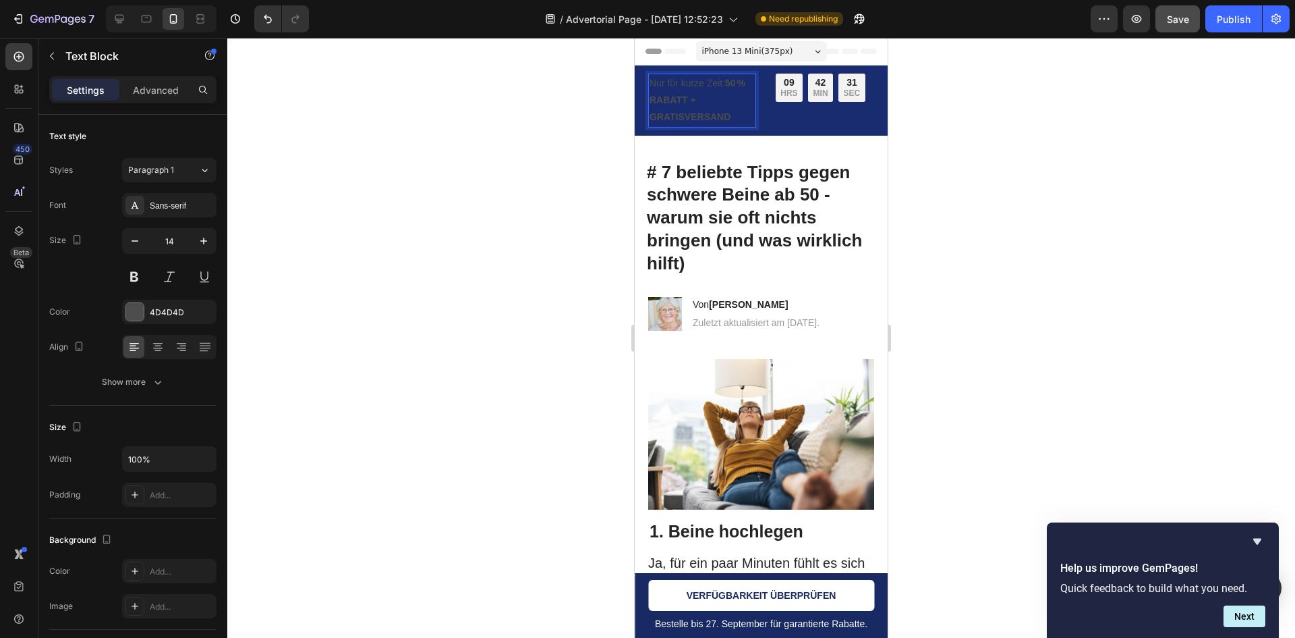
click at [681, 95] on strong "50 % RABATT + GRATISVERSAND" at bounding box center [698, 100] width 96 height 45
click at [682, 95] on strong "50 % RABATT + GRATISVERSAND" at bounding box center [698, 100] width 96 height 45
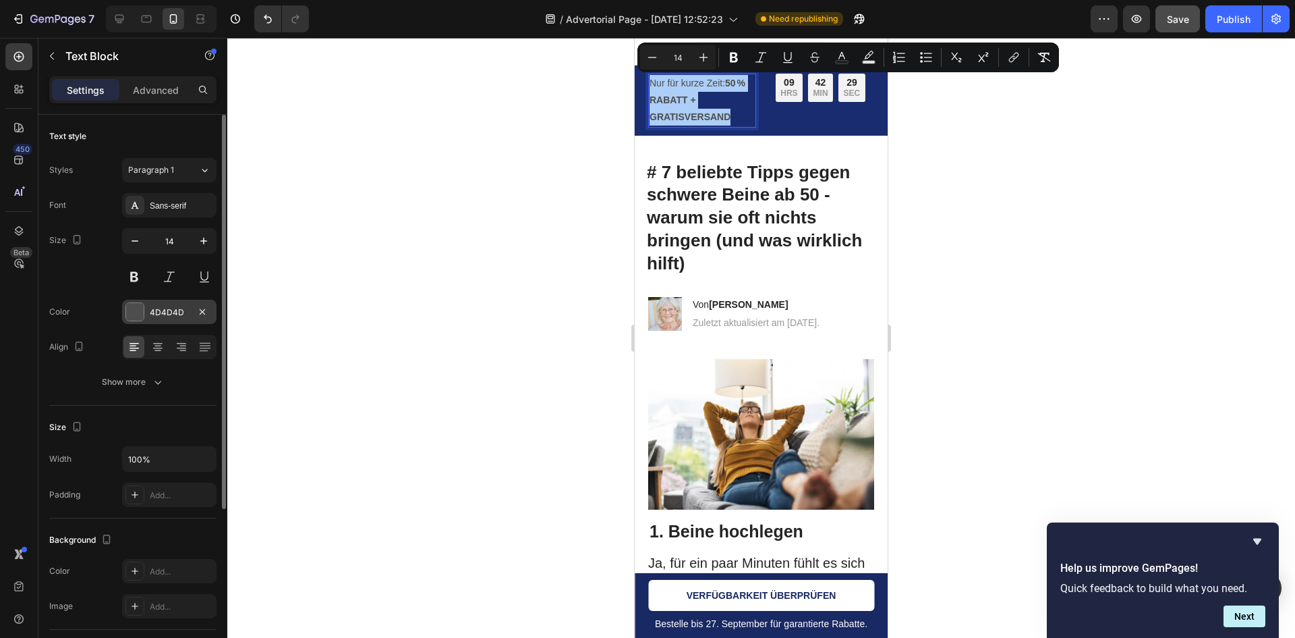
click at [139, 300] on div "4D4D4D" at bounding box center [169, 312] width 94 height 24
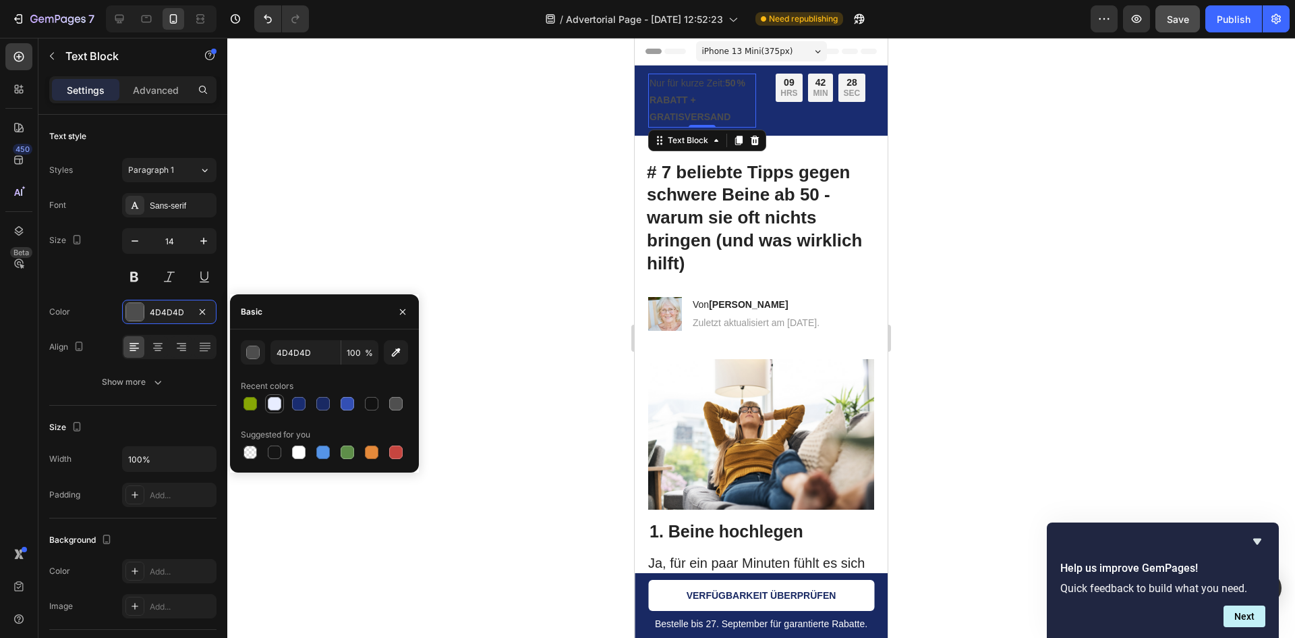
click at [274, 396] on div at bounding box center [275, 403] width 16 height 16
type input "E8EDFF"
click at [437, 258] on div at bounding box center [761, 338] width 1068 height 600
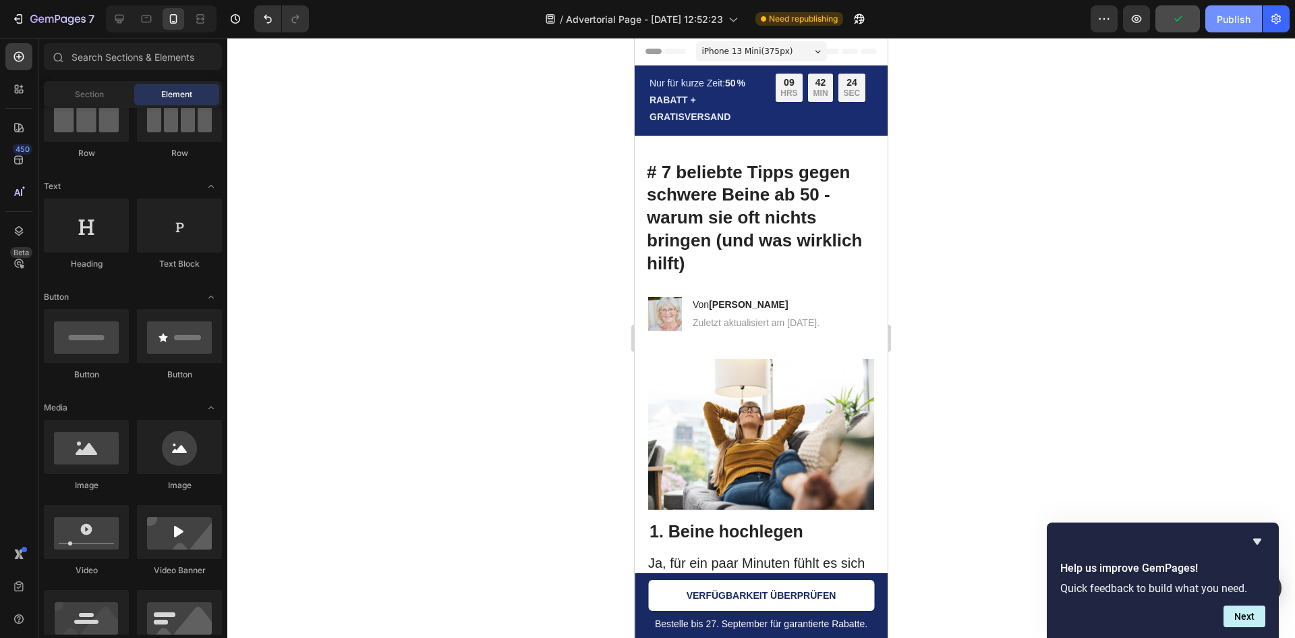
click at [1224, 19] on div "Publish" at bounding box center [1234, 19] width 34 height 14
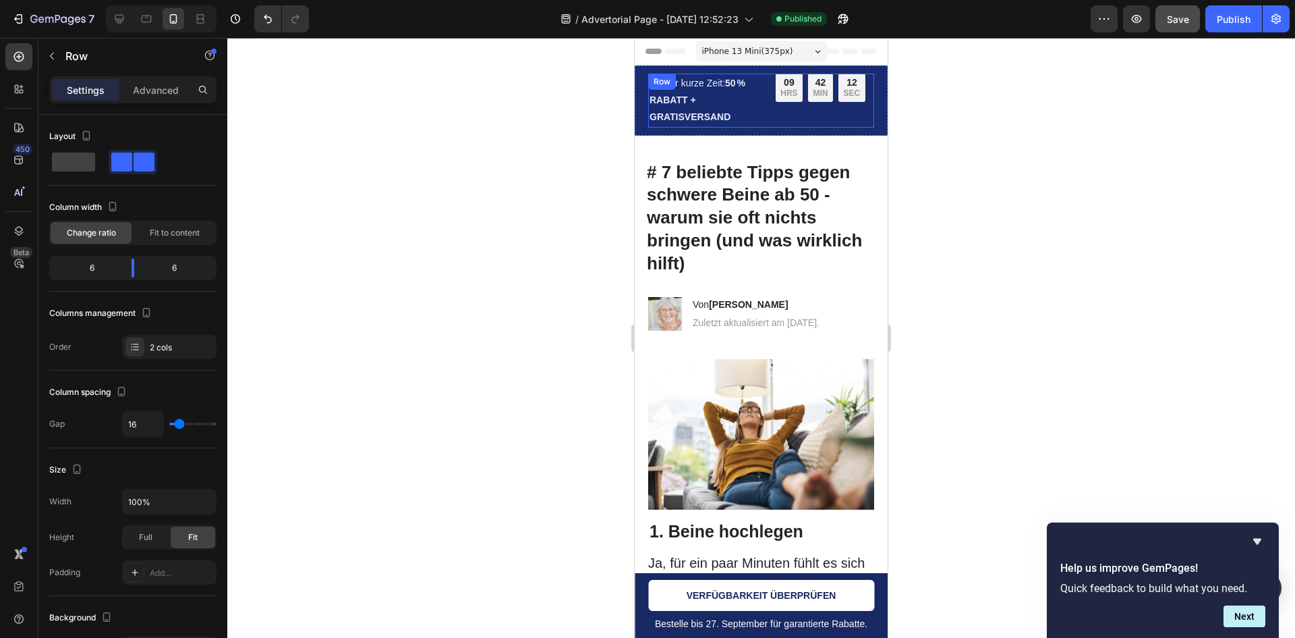
click at [804, 107] on div "09 HRS 42 MIN 12 SEC Countdown Timer" at bounding box center [821, 101] width 108 height 54
click at [804, 102] on div "09 HRS 42 MIN 11 SEC Countdown Timer" at bounding box center [821, 101] width 108 height 54
click at [814, 99] on p "MIN" at bounding box center [821, 93] width 15 height 11
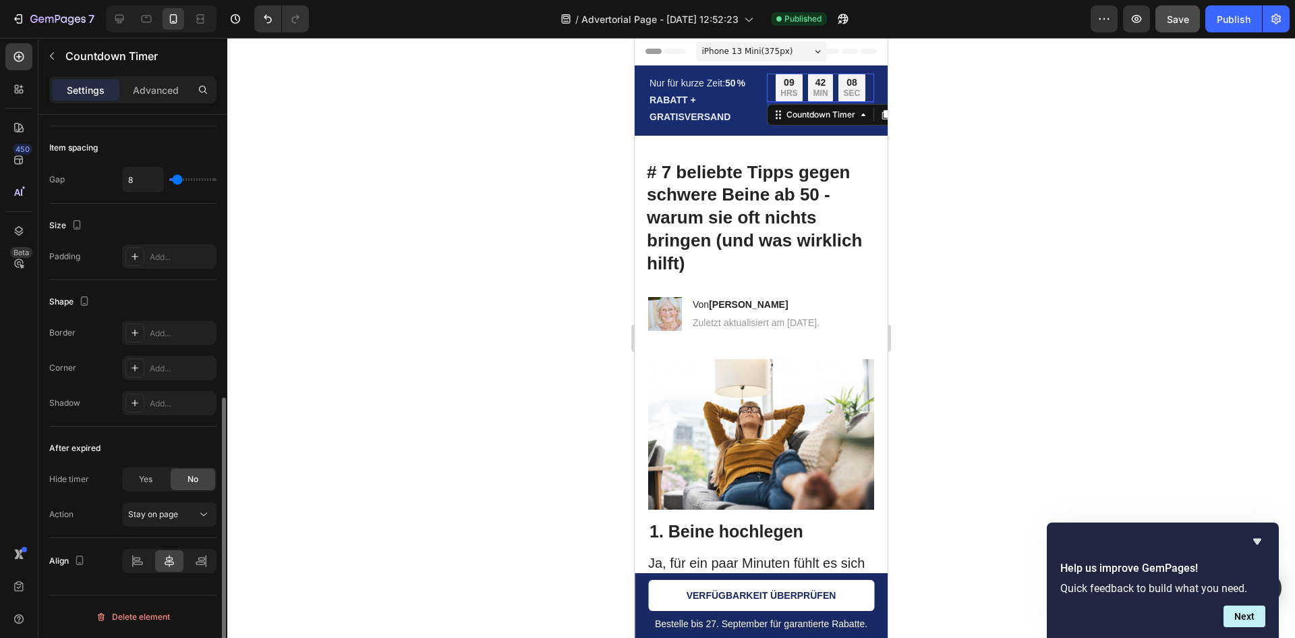
scroll to position [502, 0]
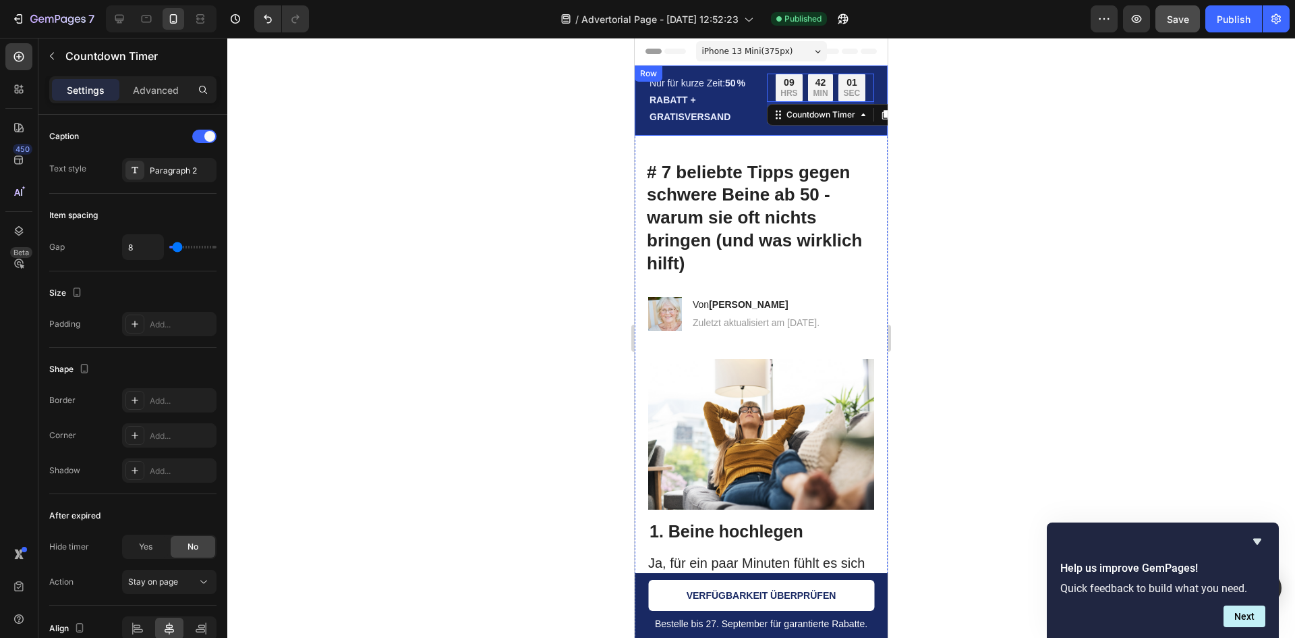
click at [752, 128] on div "Nur für kurze Zeit: 50 % RABATT + GRATISVERSAND Text Block 09 HRS 42 MIN 01 SEC…" at bounding box center [761, 100] width 253 height 70
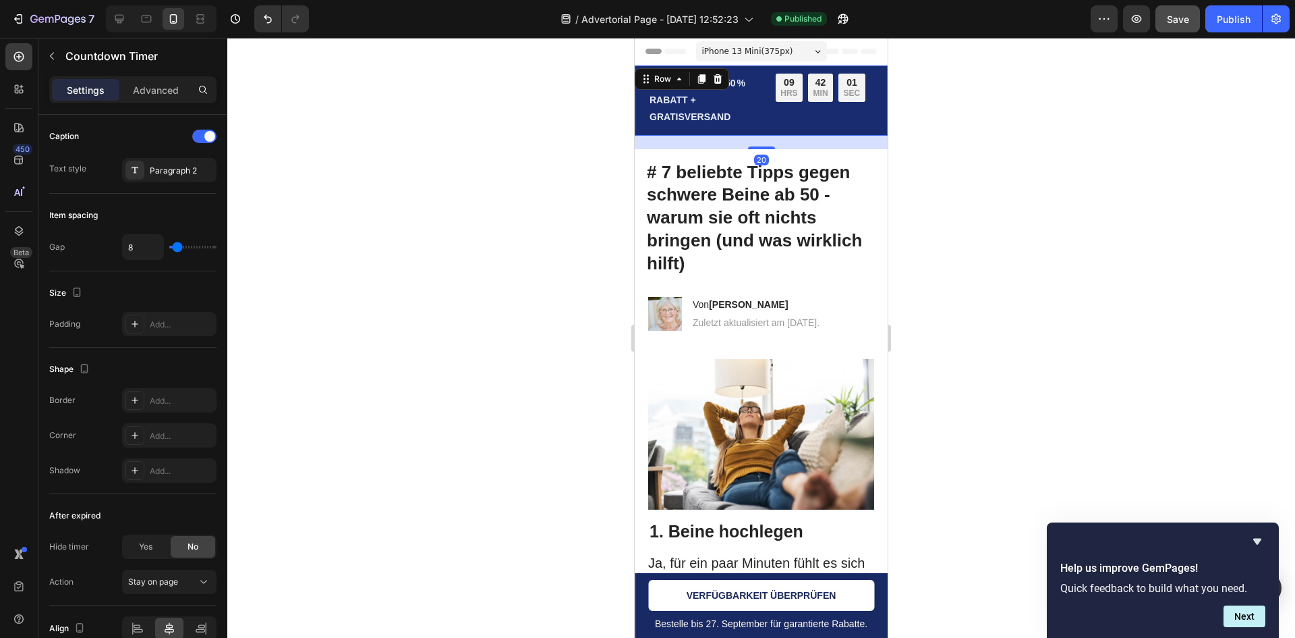
scroll to position [0, 0]
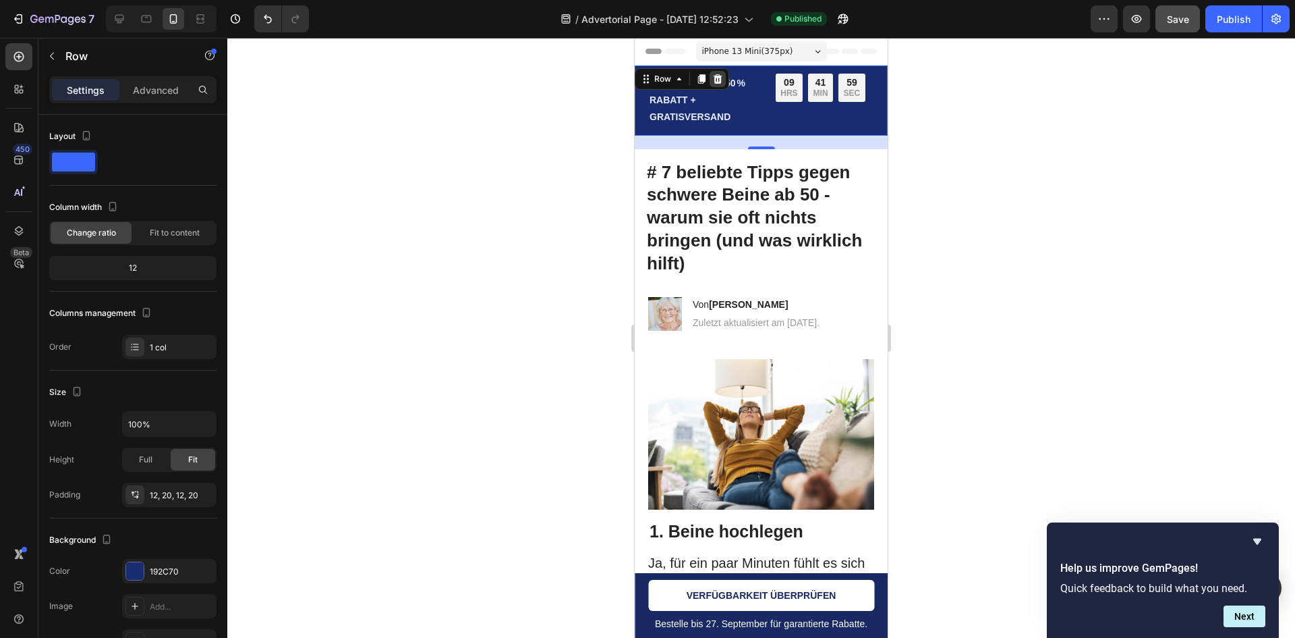
click at [717, 74] on icon at bounding box center [718, 78] width 9 height 9
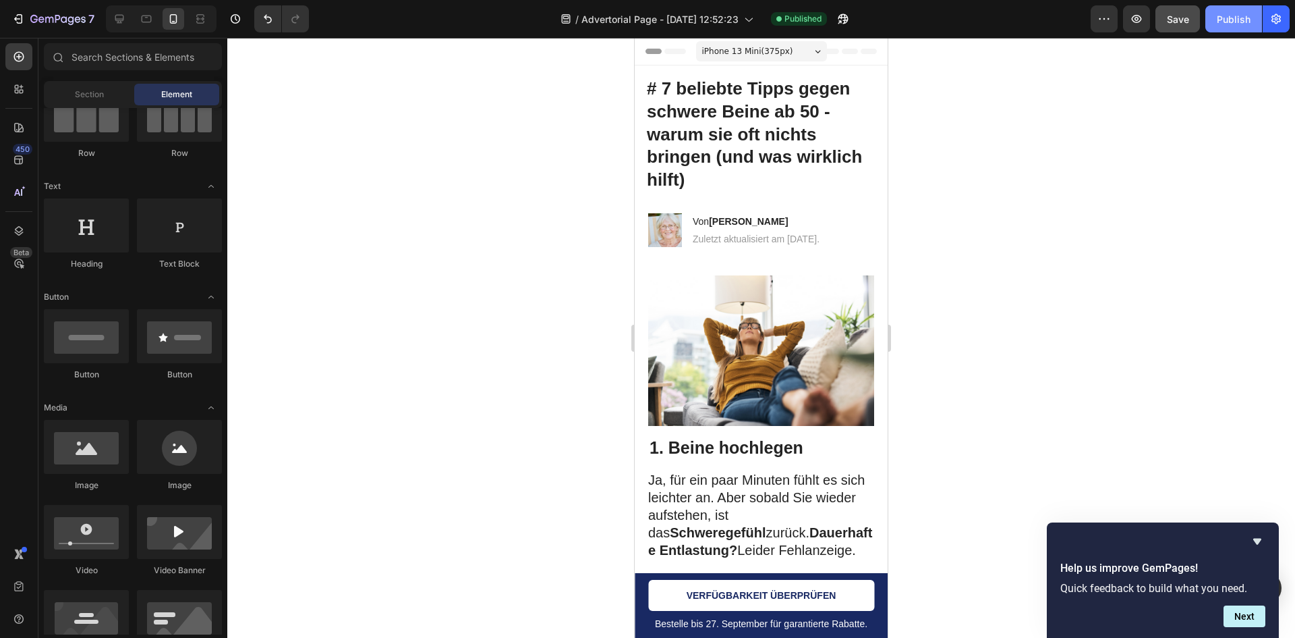
click at [1233, 22] on div "Publish" at bounding box center [1234, 19] width 34 height 14
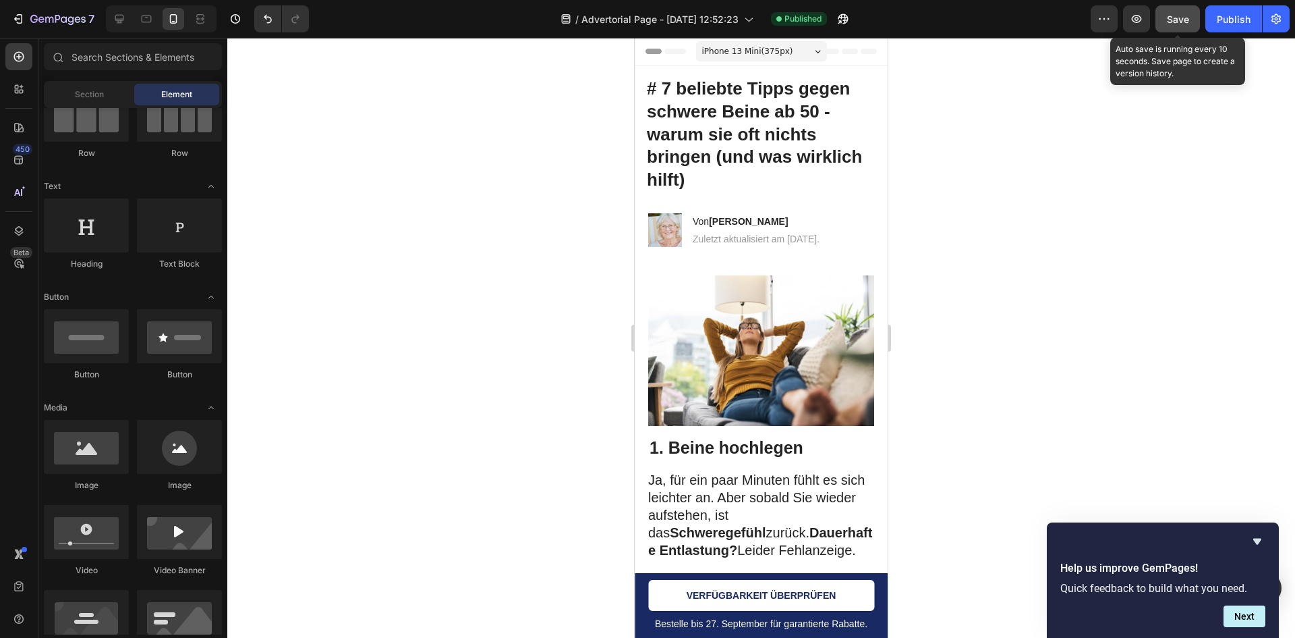
click at [1174, 25] on div "Save" at bounding box center [1178, 19] width 22 height 14
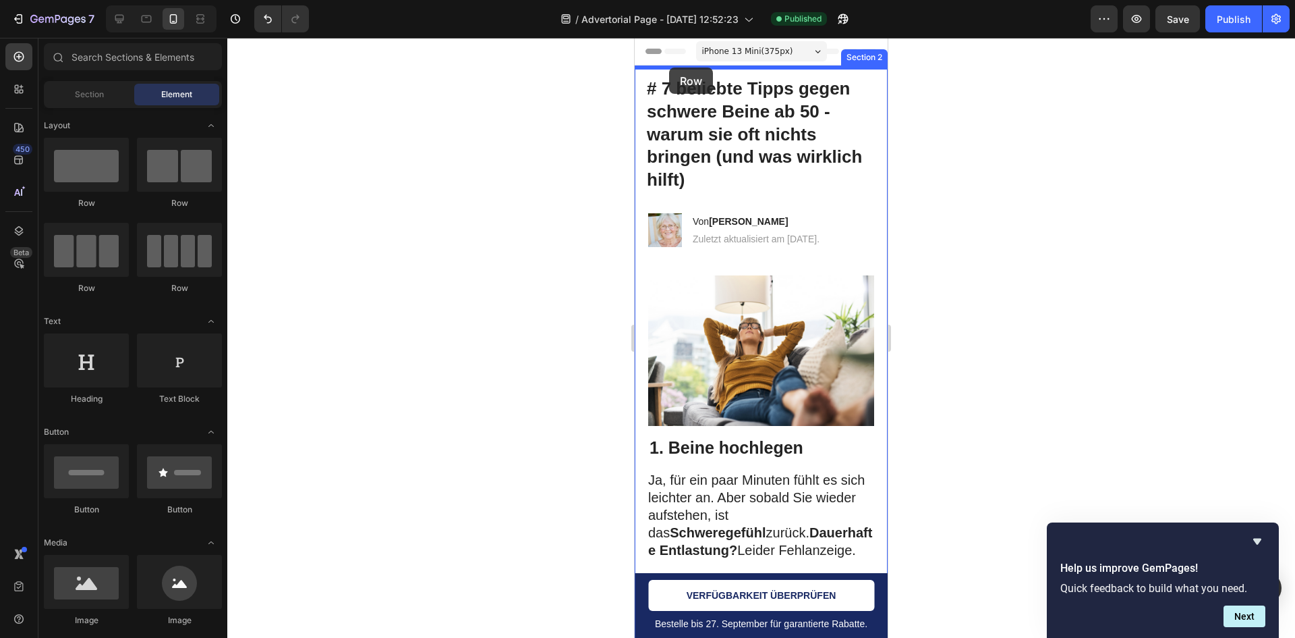
drag, startPoint x: 729, startPoint y: 211, endPoint x: 669, endPoint y: 67, distance: 155.5
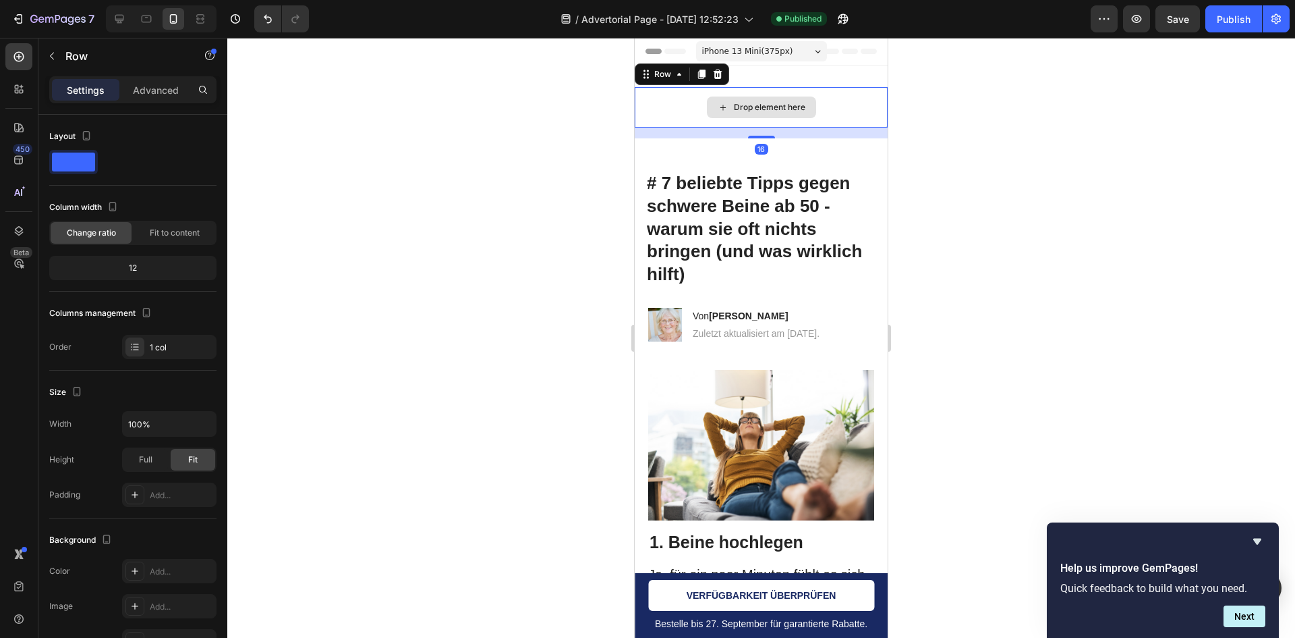
click at [754, 118] on div "Drop element here" at bounding box center [761, 107] width 253 height 40
click at [584, 100] on div at bounding box center [761, 338] width 1068 height 600
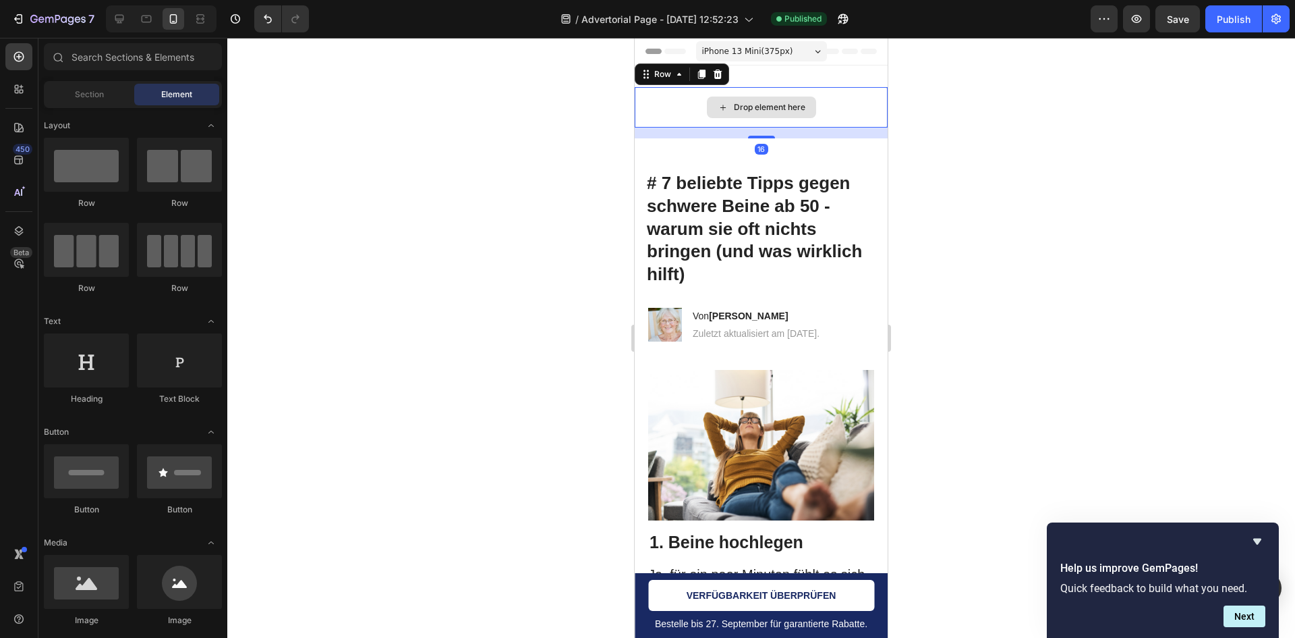
click at [702, 97] on div "Drop element here" at bounding box center [761, 107] width 253 height 40
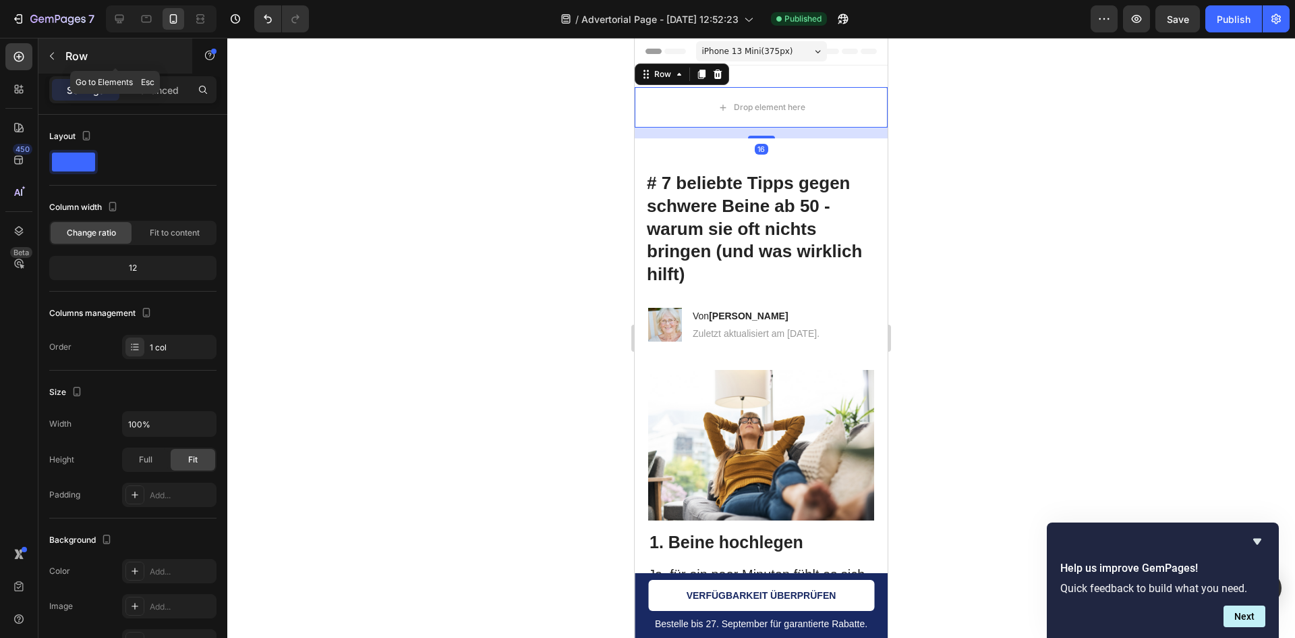
click at [57, 45] on div "Row" at bounding box center [115, 55] width 154 height 35
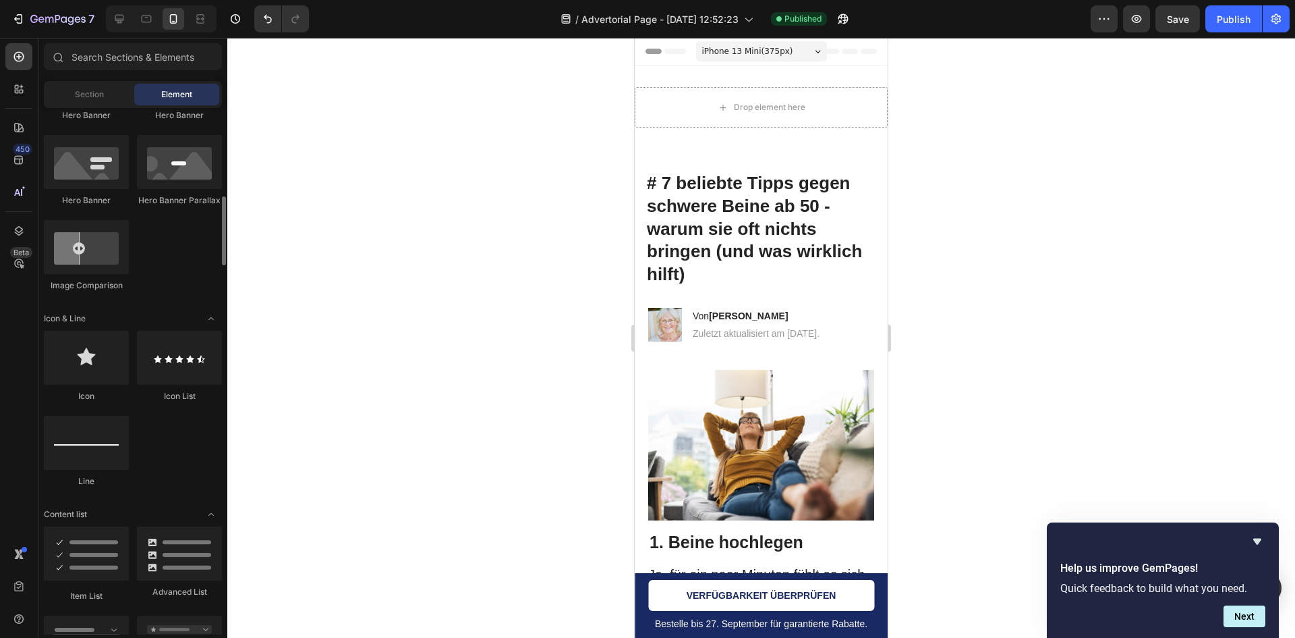
scroll to position [742, 0]
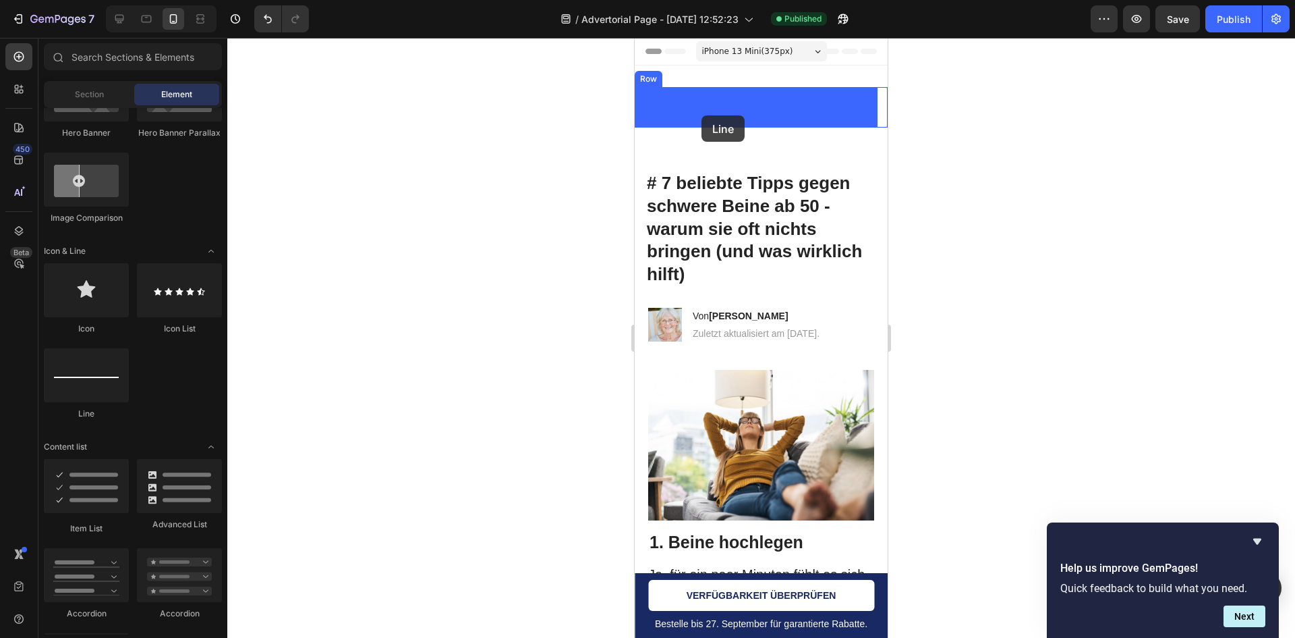
drag, startPoint x: 711, startPoint y: 408, endPoint x: 708, endPoint y: 109, distance: 299.6
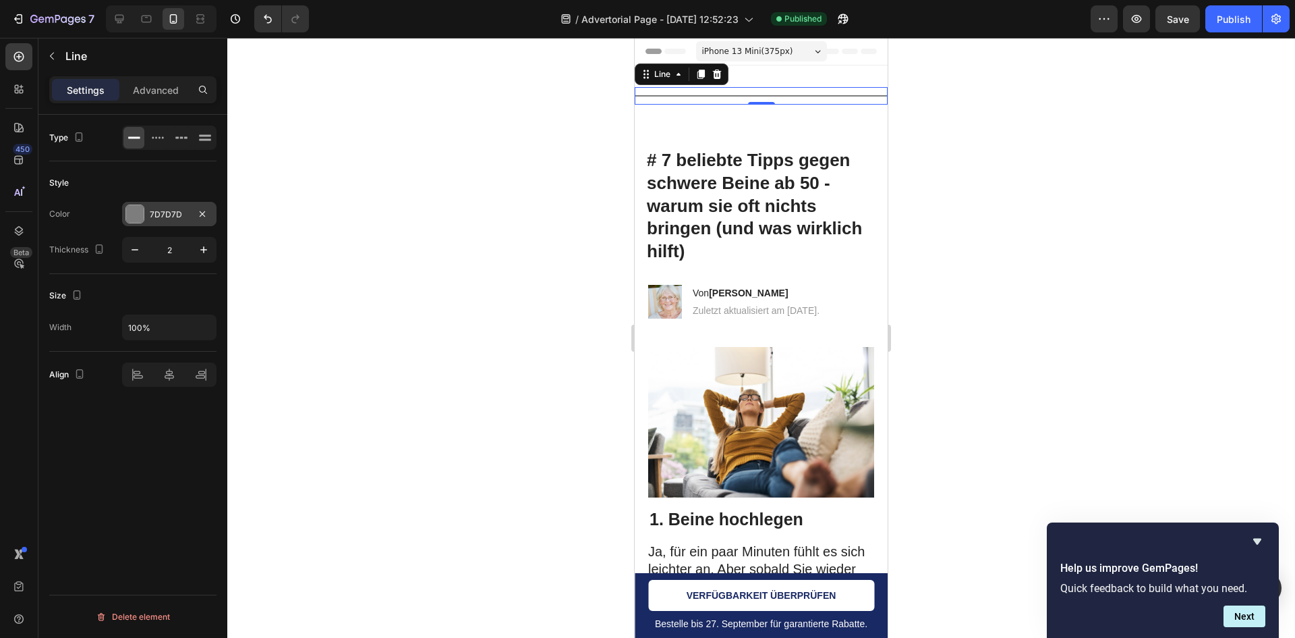
click at [145, 211] on div "7D7D7D" at bounding box center [169, 214] width 94 height 24
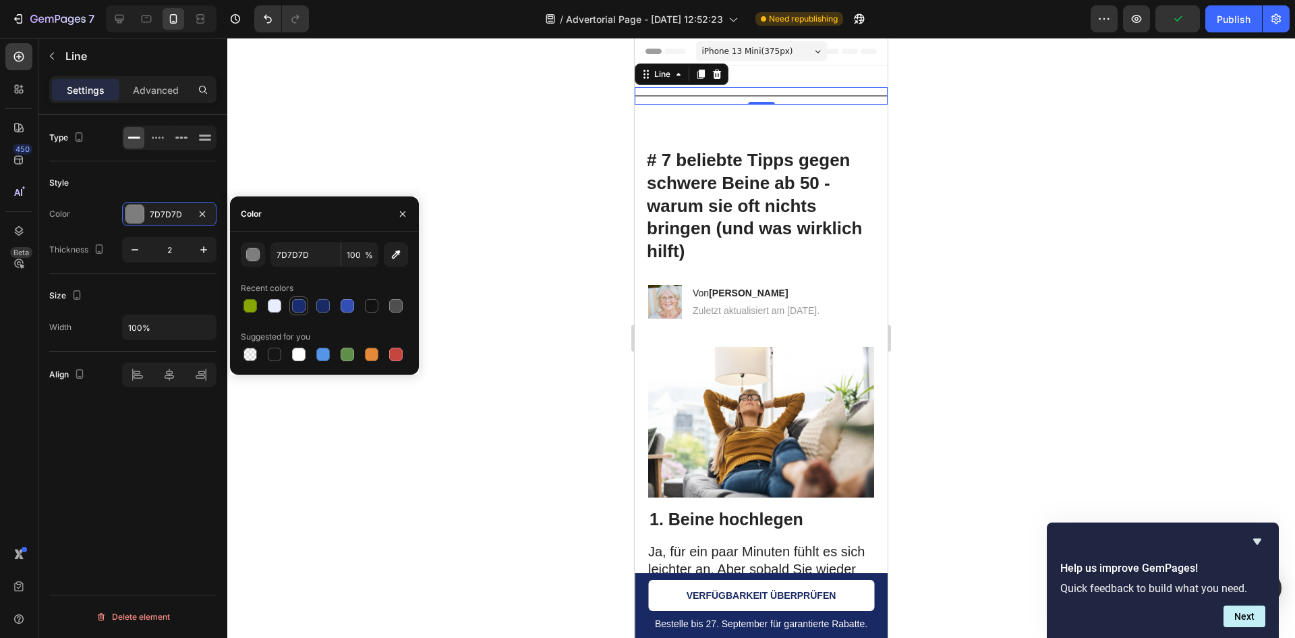
click at [299, 304] on div at bounding box center [298, 305] width 13 height 13
type input "192C70"
click at [451, 217] on div at bounding box center [761, 338] width 1068 height 600
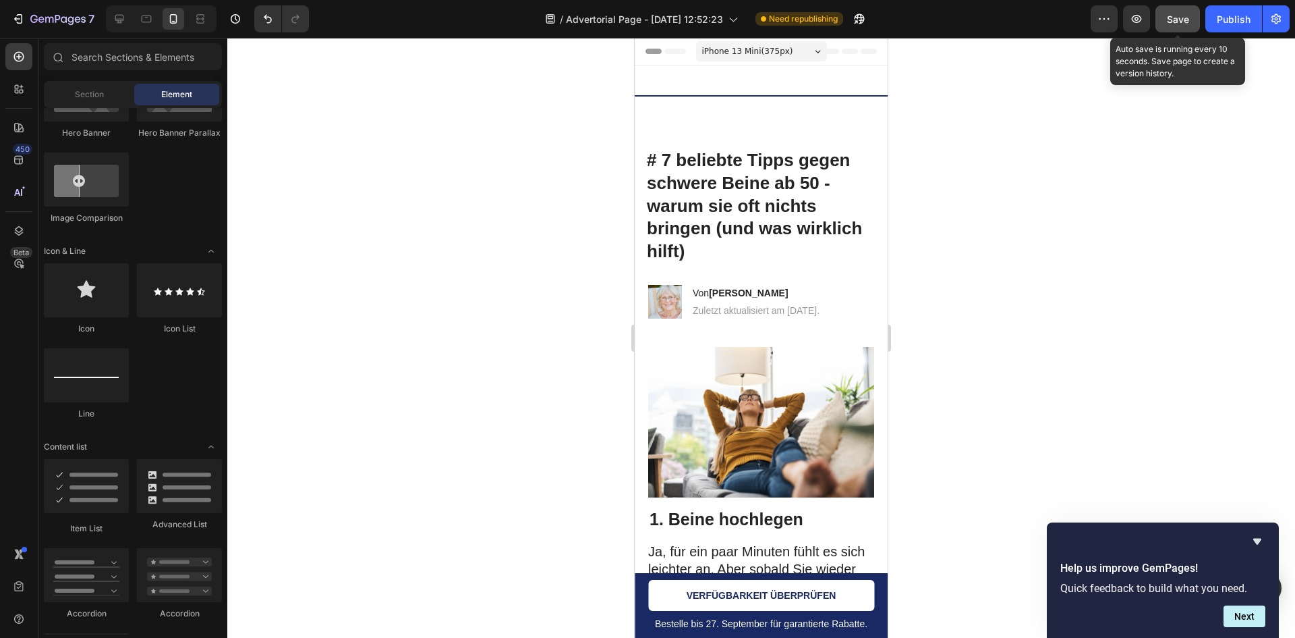
click at [1179, 22] on span "Save" at bounding box center [1178, 18] width 22 height 11
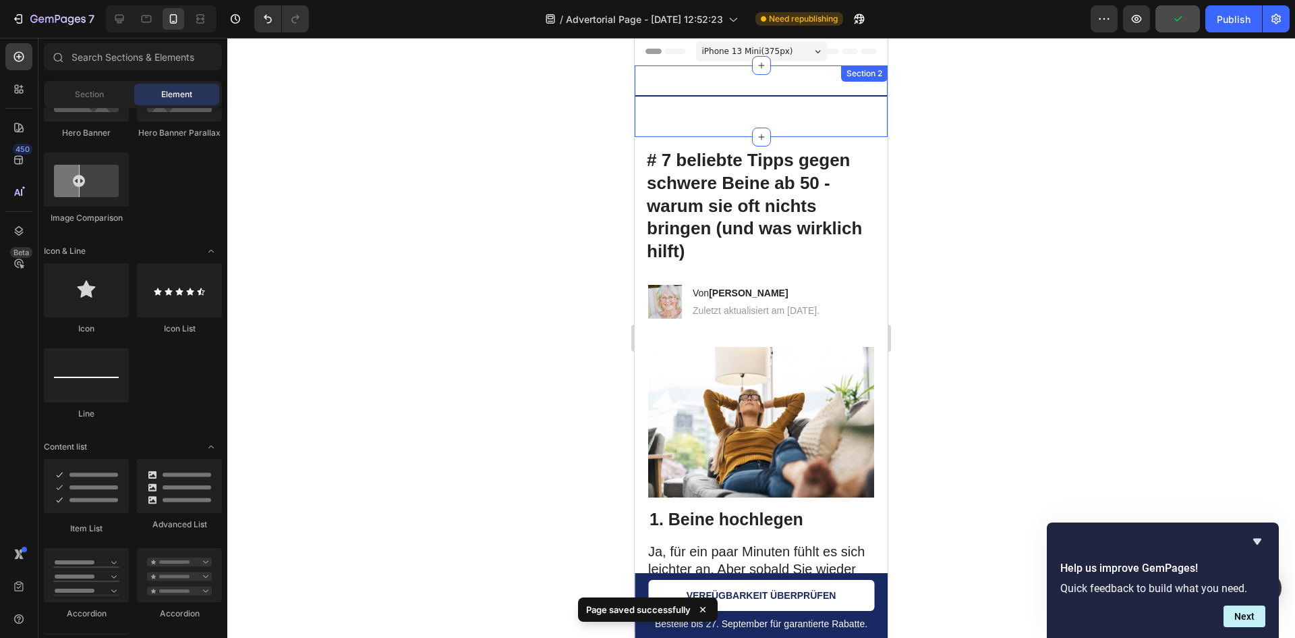
click at [727, 82] on div "Title Line Row Section 2" at bounding box center [761, 101] width 253 height 72
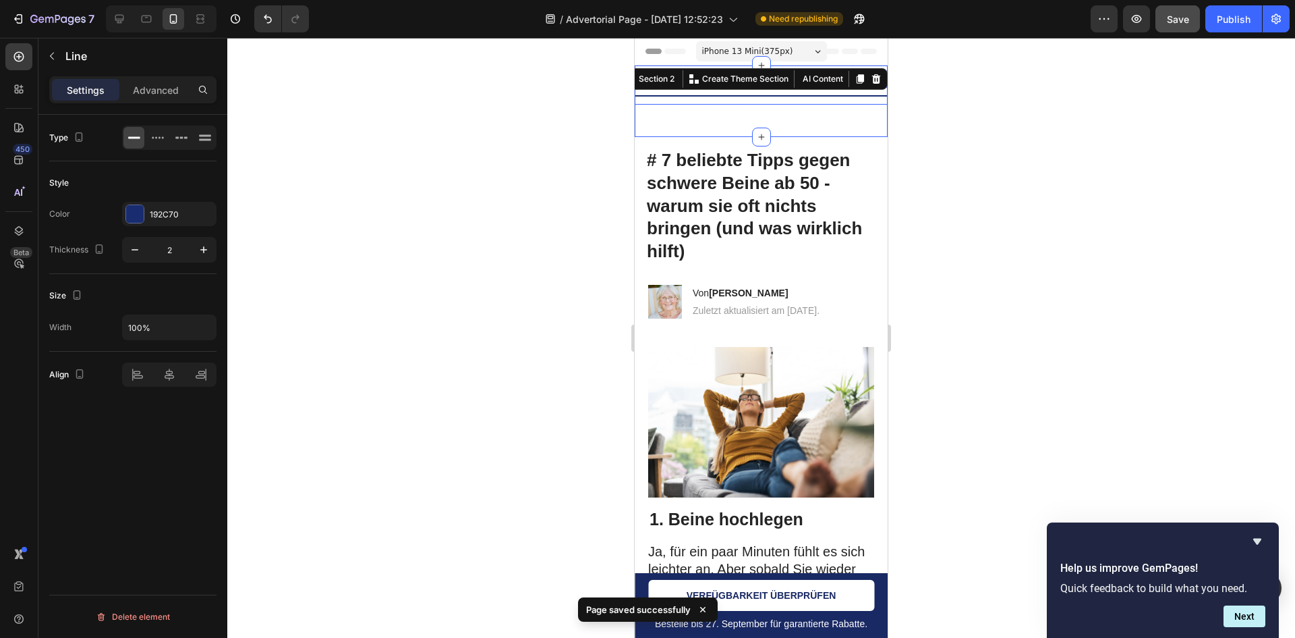
click at [726, 92] on div "Title Line" at bounding box center [761, 96] width 253 height 18
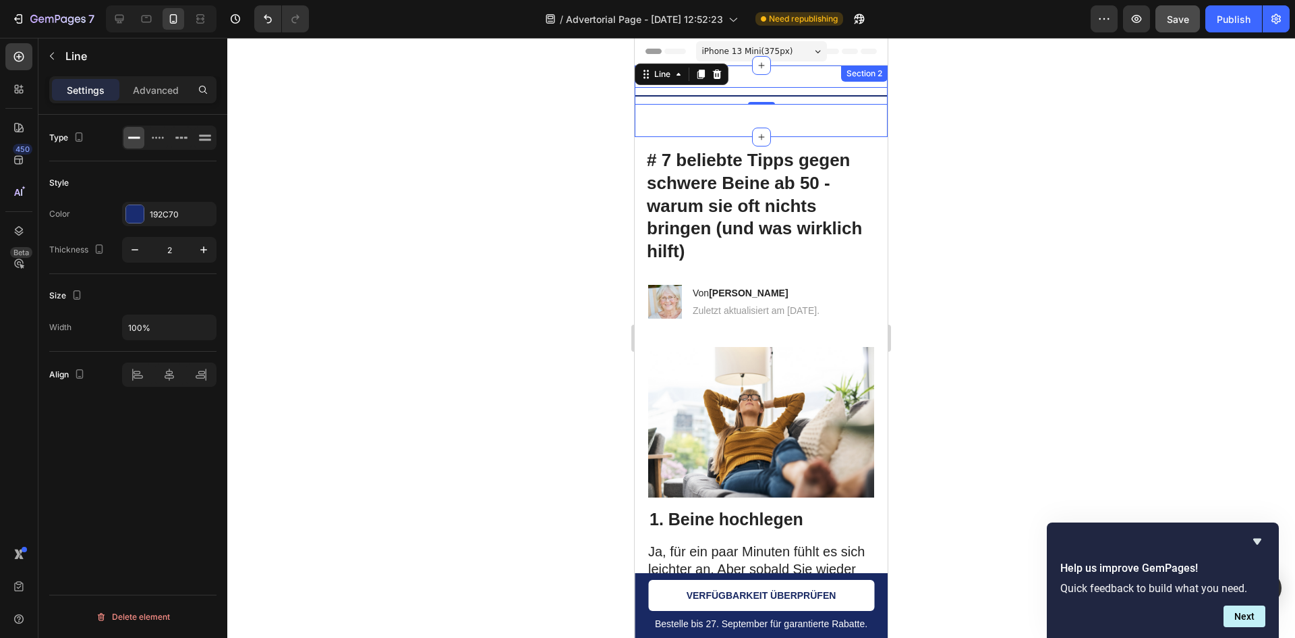
click at [1204, 22] on div "Preview Save Publish" at bounding box center [1190, 18] width 199 height 27
click at [1190, 20] on span "Save" at bounding box center [1178, 18] width 22 height 11
click at [1225, 13] on div "Publish" at bounding box center [1234, 19] width 34 height 14
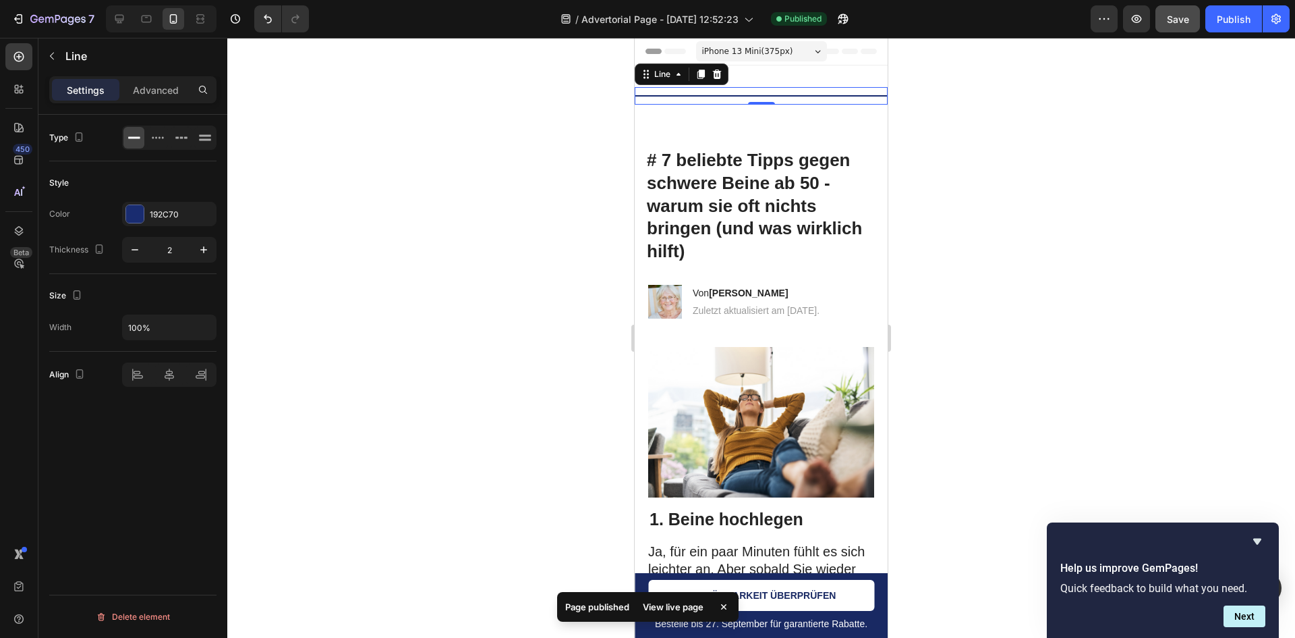
click at [839, 88] on div "Title Line 0" at bounding box center [761, 96] width 253 height 18
click at [716, 77] on icon at bounding box center [717, 74] width 11 height 11
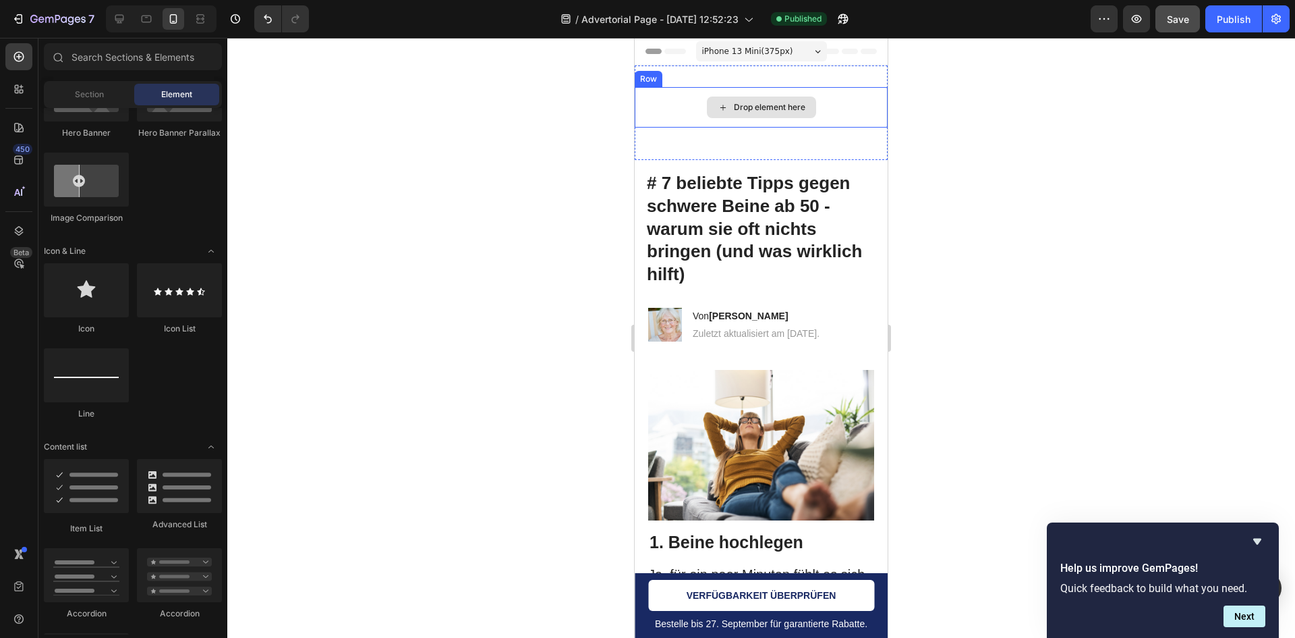
click at [698, 96] on div "Drop element here" at bounding box center [761, 107] width 253 height 40
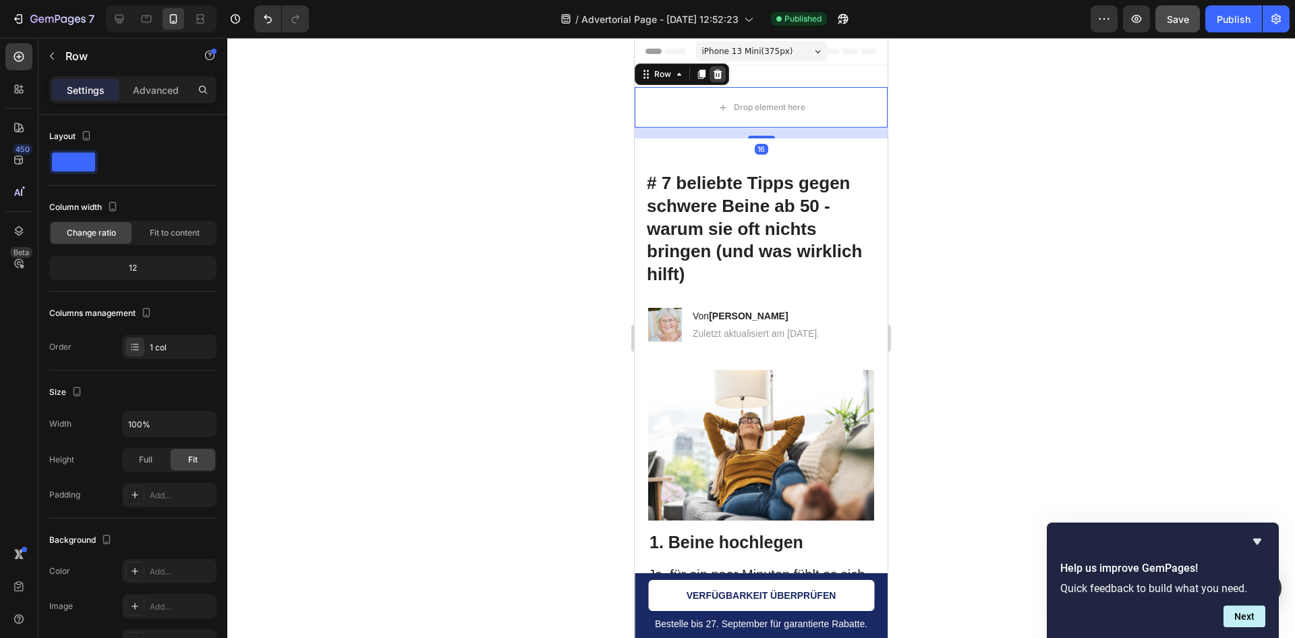
click at [721, 68] on div at bounding box center [718, 74] width 16 height 16
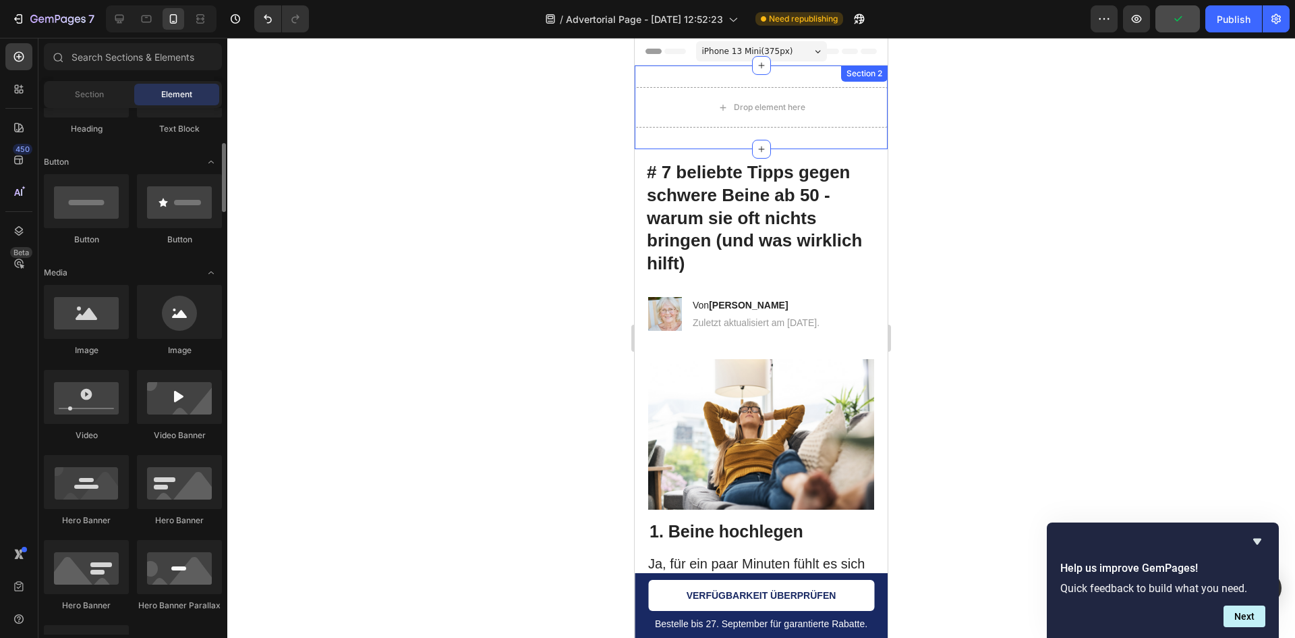
scroll to position [0, 0]
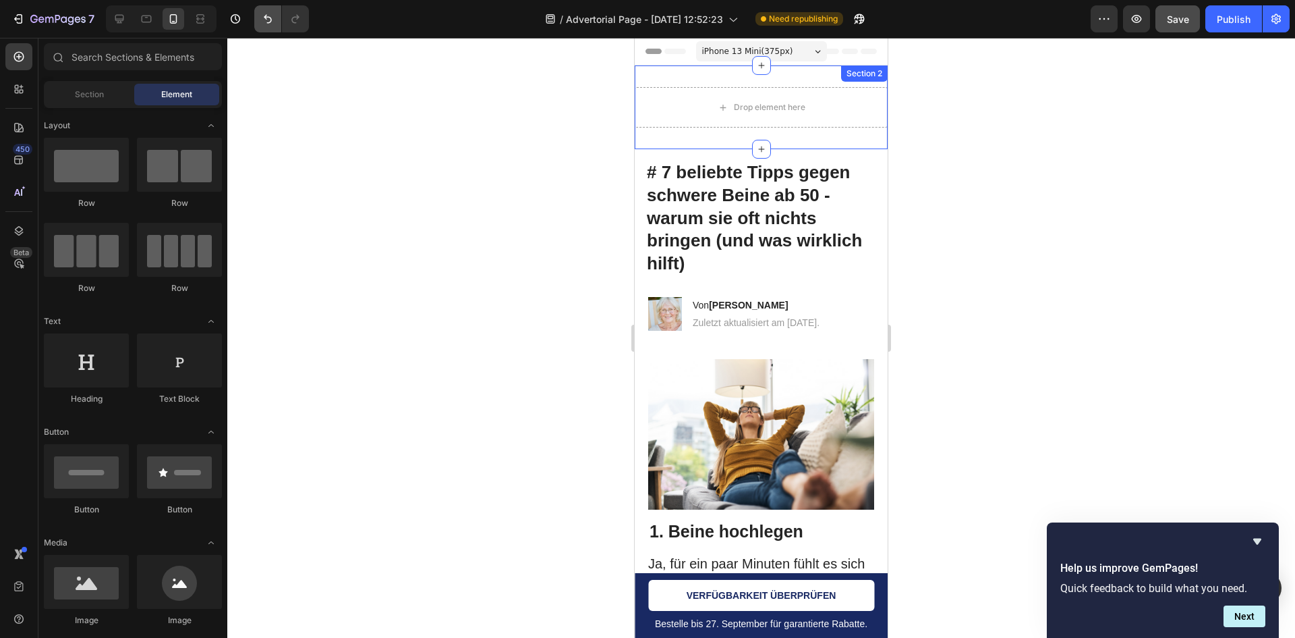
click at [275, 28] on button "Undo/Redo" at bounding box center [267, 18] width 27 height 27
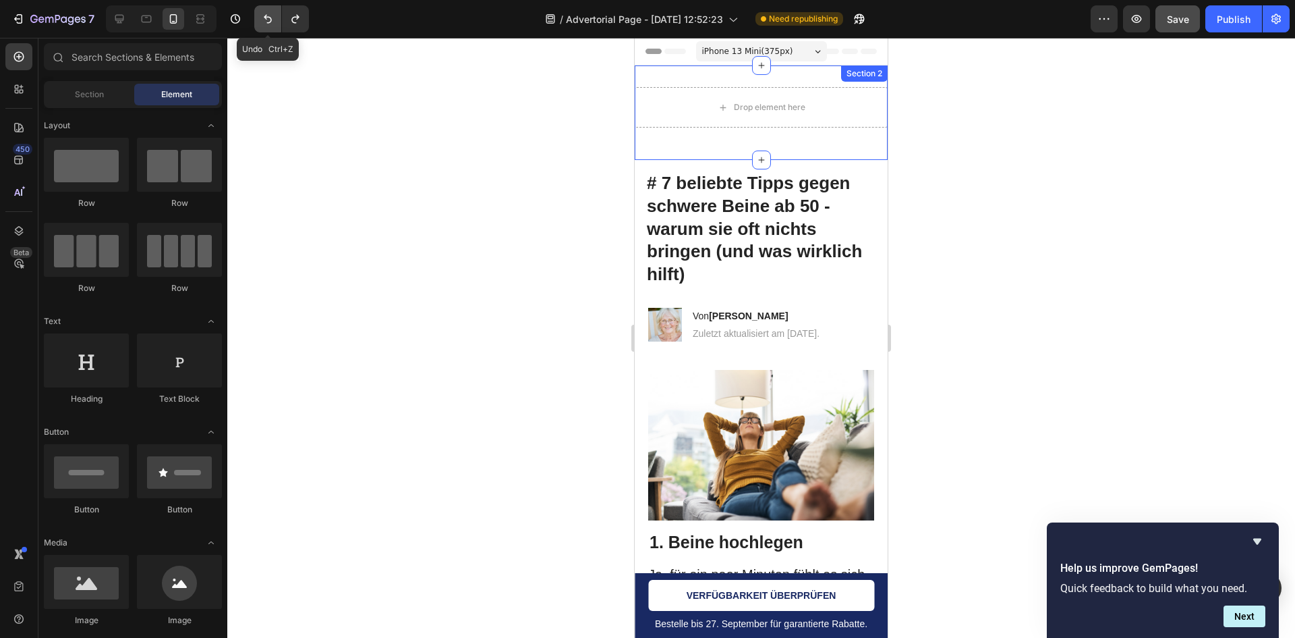
click at [275, 28] on button "Undo/Redo" at bounding box center [267, 18] width 27 height 27
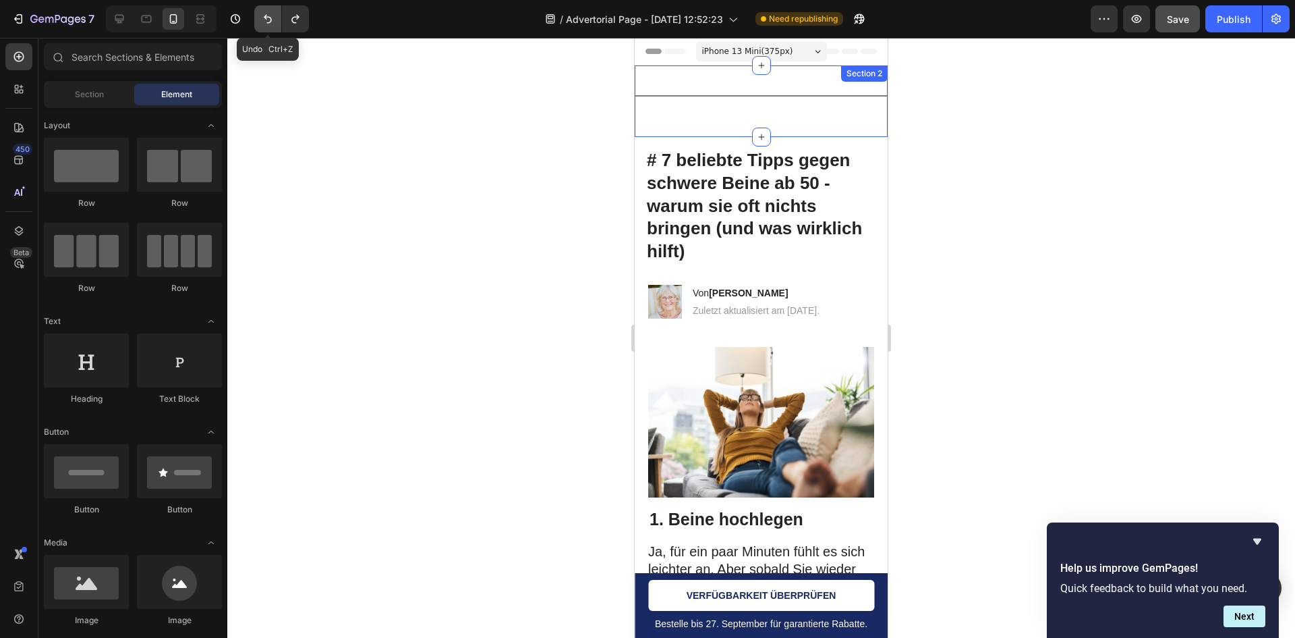
click at [275, 28] on button "Undo/Redo" at bounding box center [267, 18] width 27 height 27
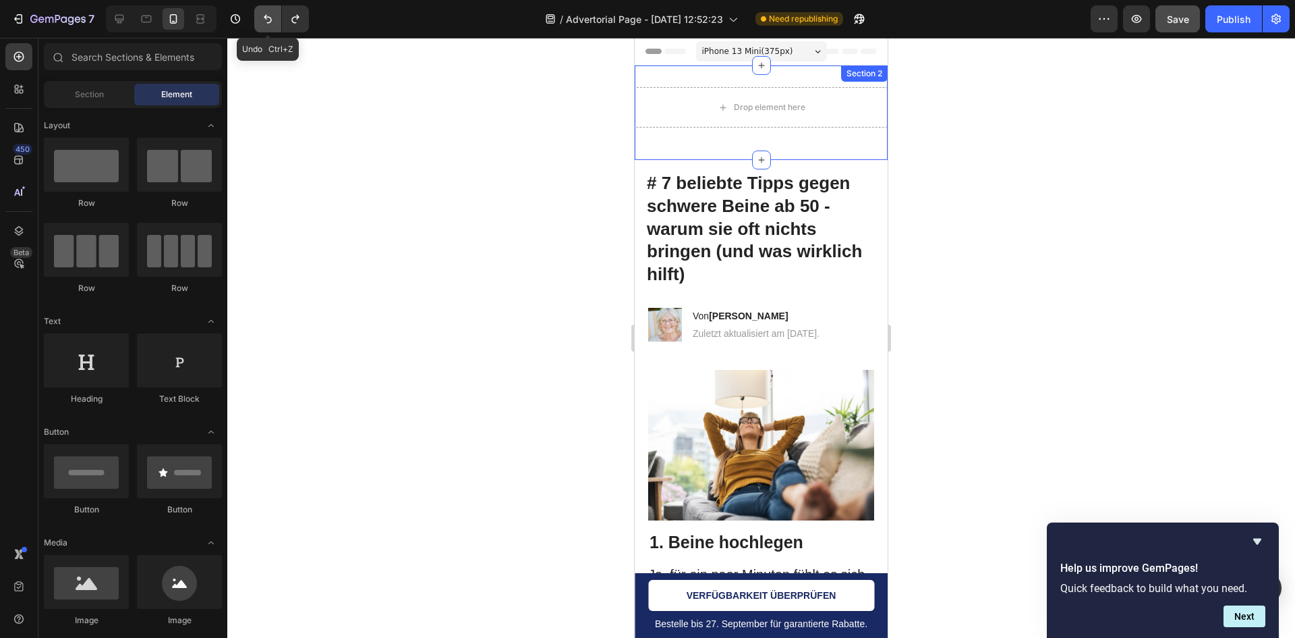
click at [275, 28] on button "Undo/Redo" at bounding box center [267, 18] width 27 height 27
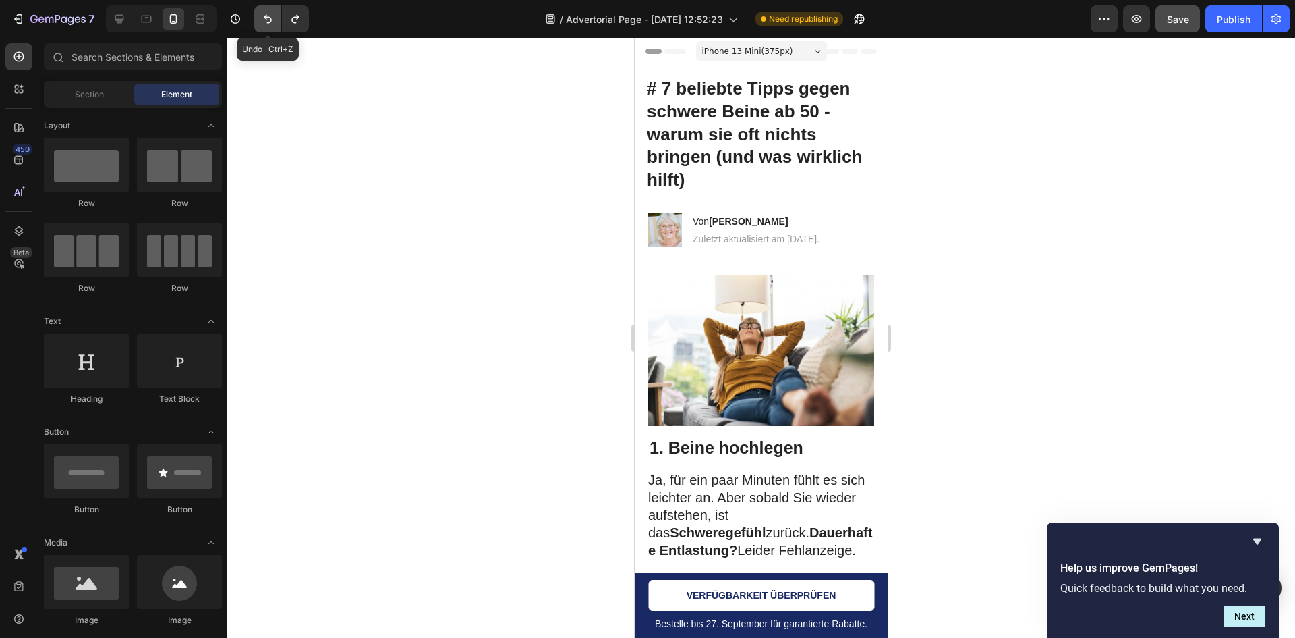
click at [275, 28] on button "Undo/Redo" at bounding box center [267, 18] width 27 height 27
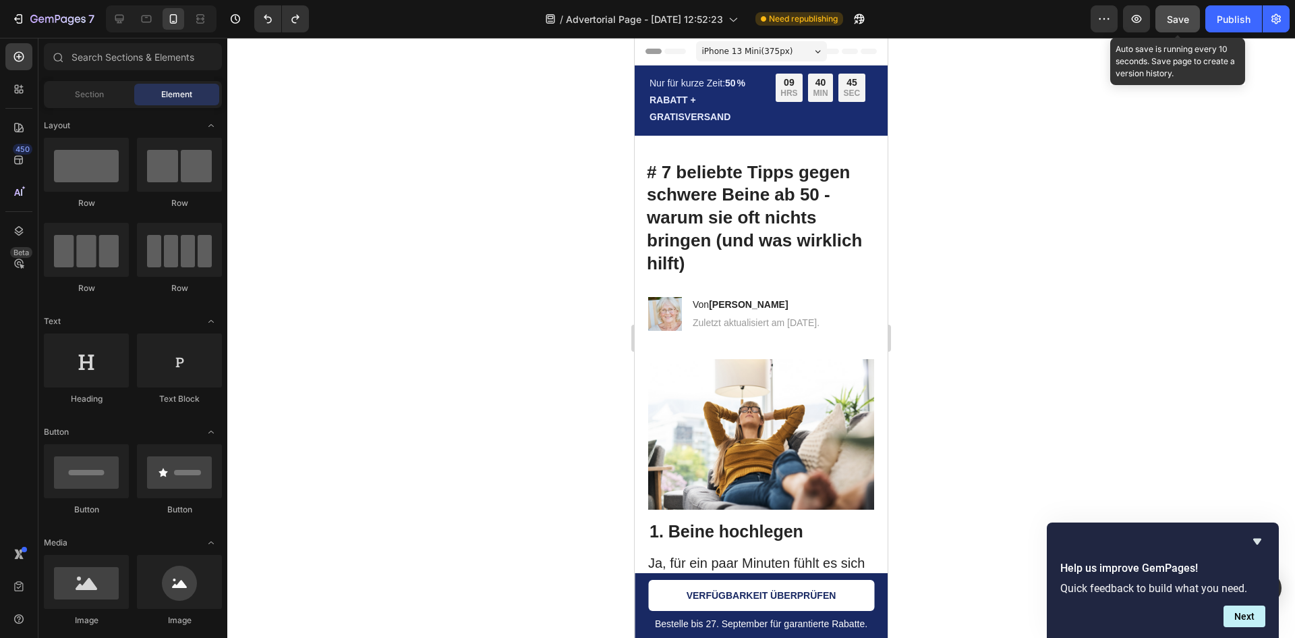
click at [1167, 18] on button "Save" at bounding box center [1178, 18] width 45 height 27
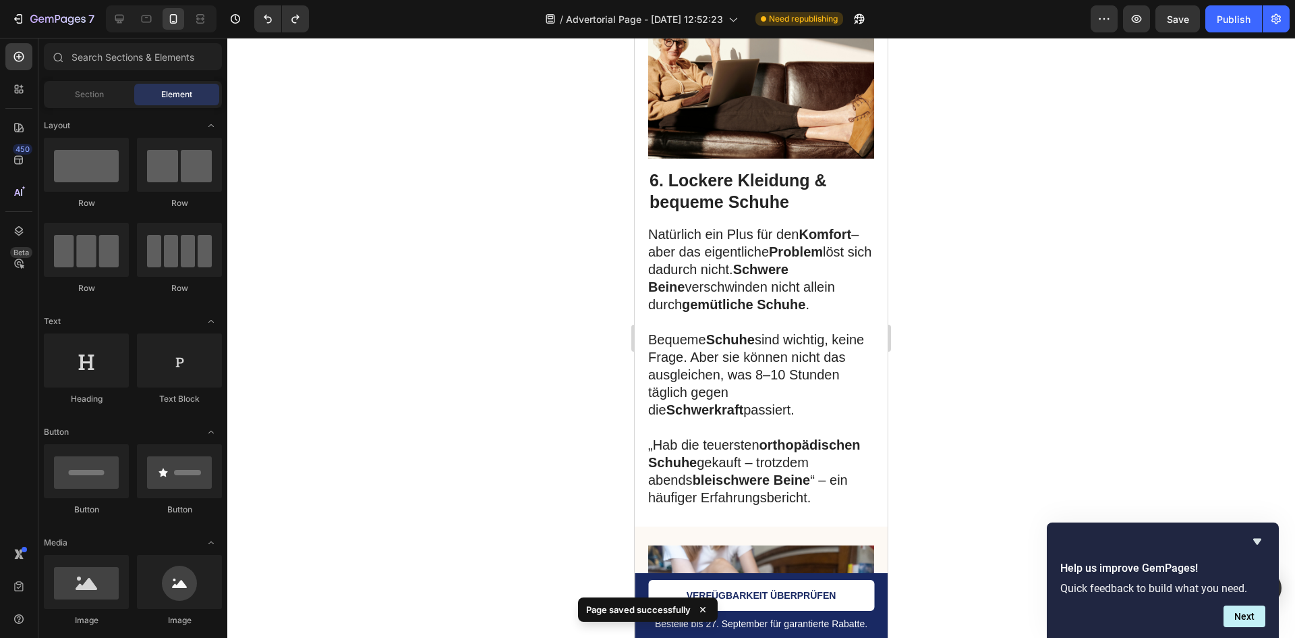
scroll to position [3088, 0]
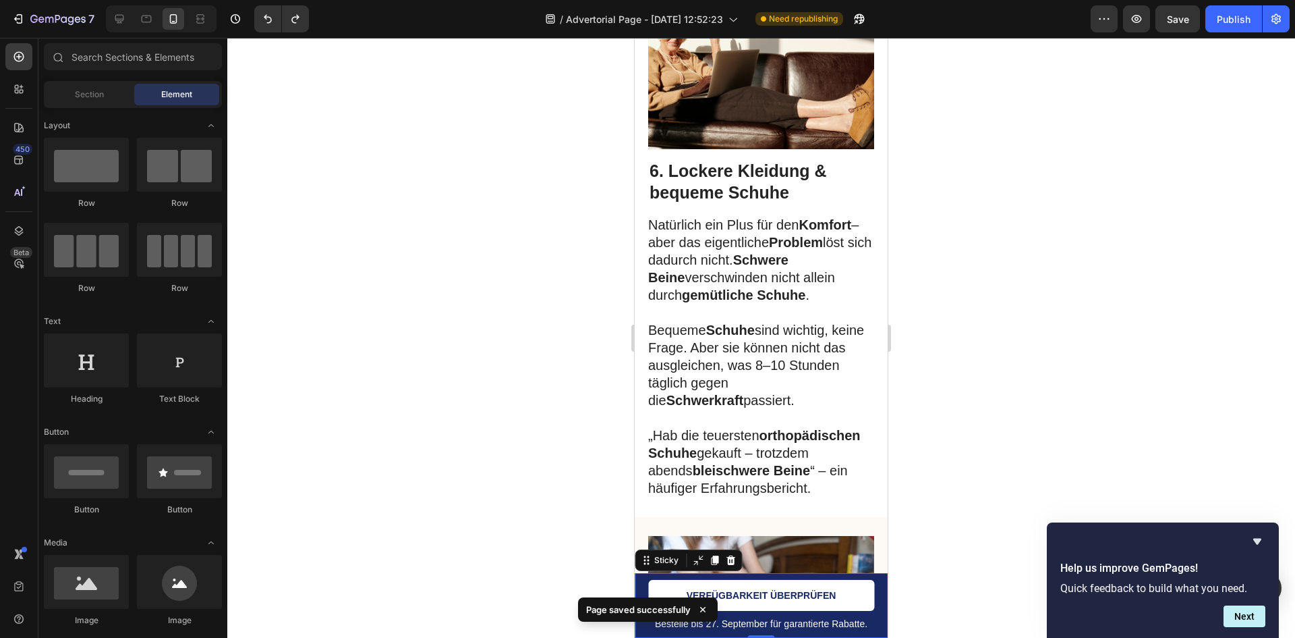
click at [876, 613] on div "Bestelle bis 27. September für garantierte Rabatte. Text Block VERFÜGBARKEIT ÜB…" at bounding box center [761, 605] width 253 height 65
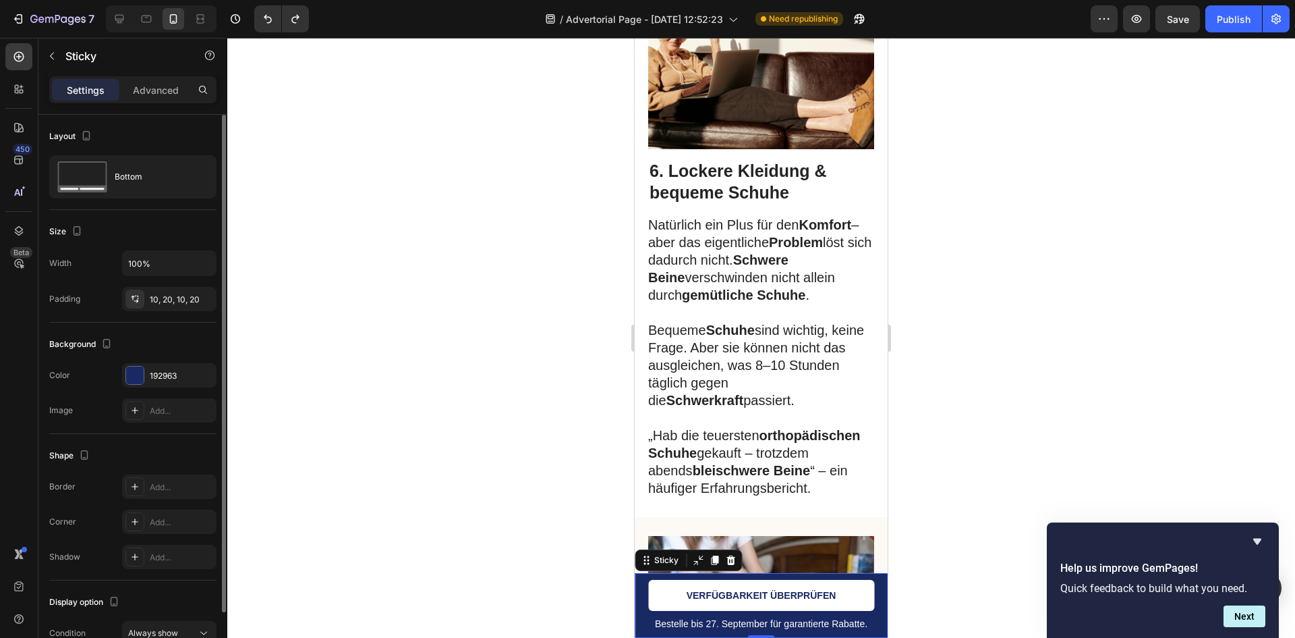
scroll to position [72, 0]
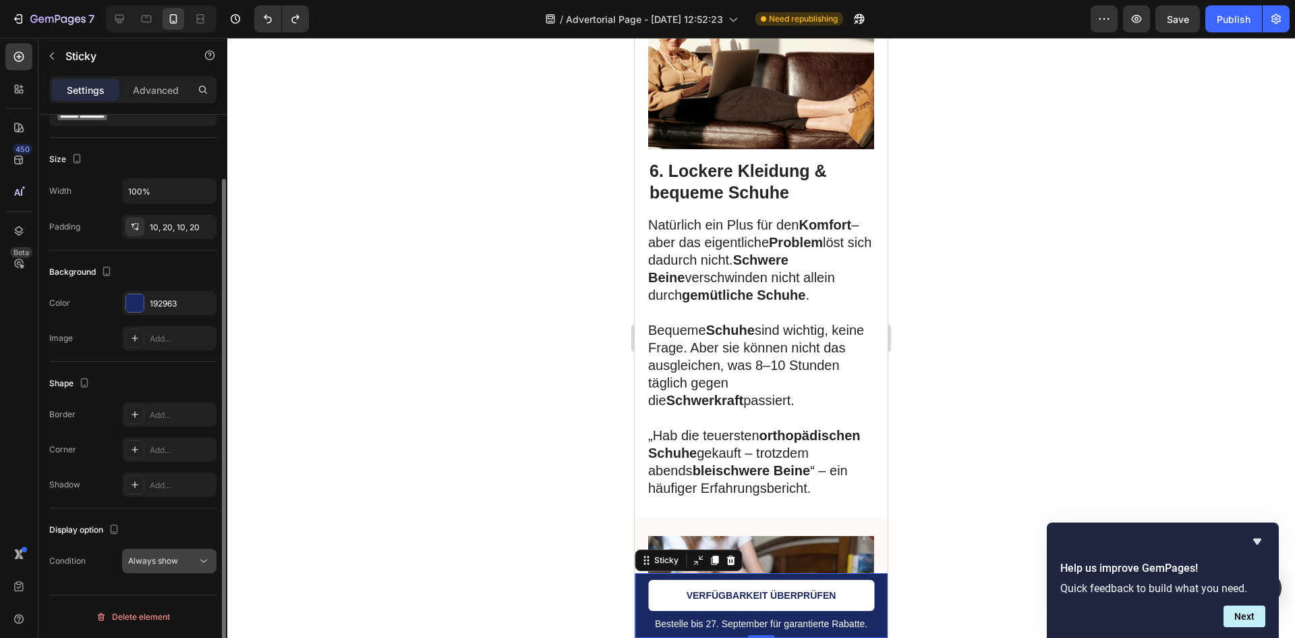
click at [148, 561] on span "Always show" at bounding box center [153, 560] width 50 height 10
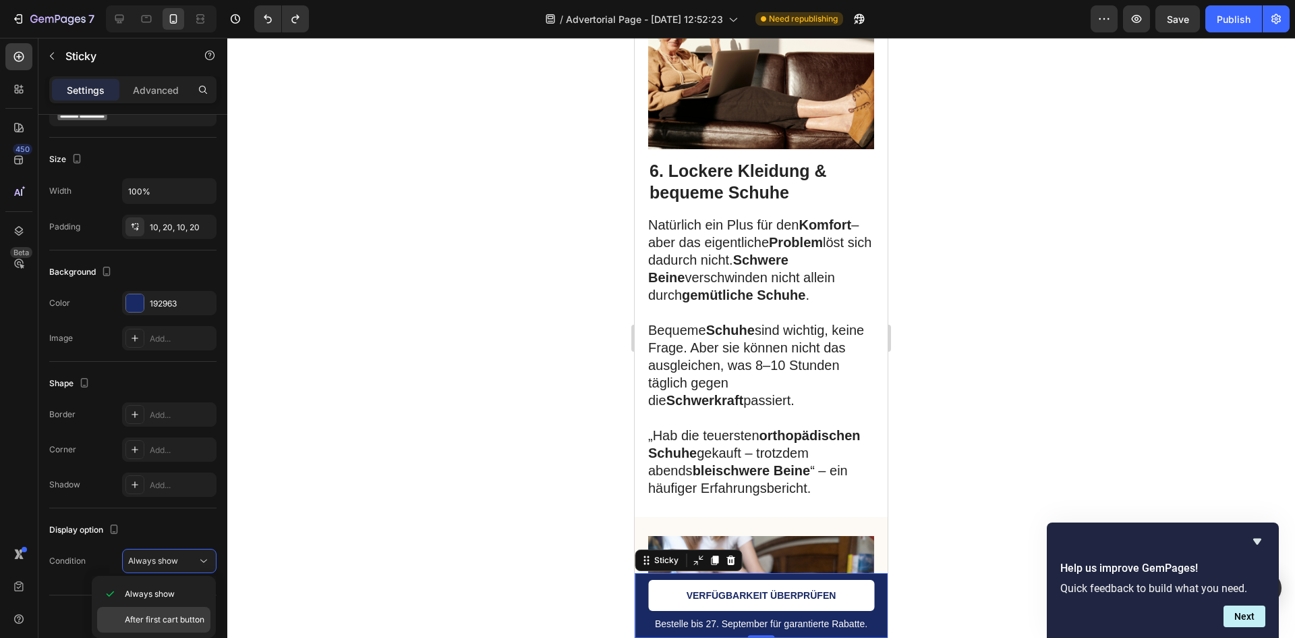
click at [178, 619] on span "After first cart button" at bounding box center [165, 619] width 80 height 12
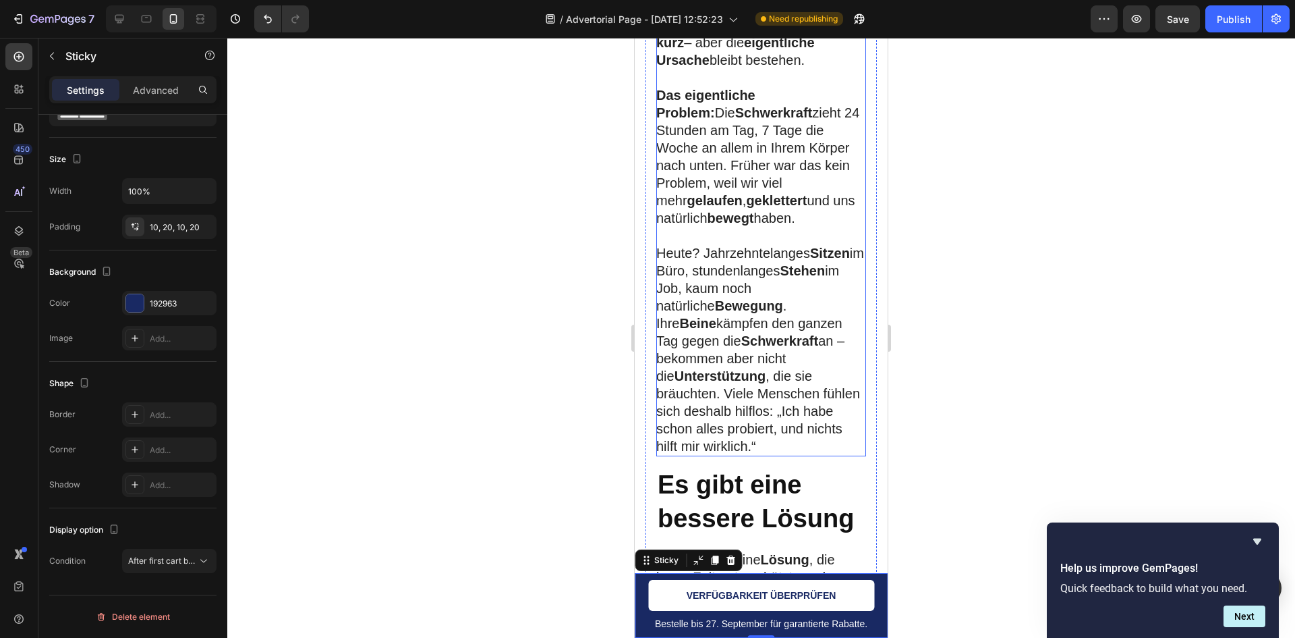
scroll to position [4168, 0]
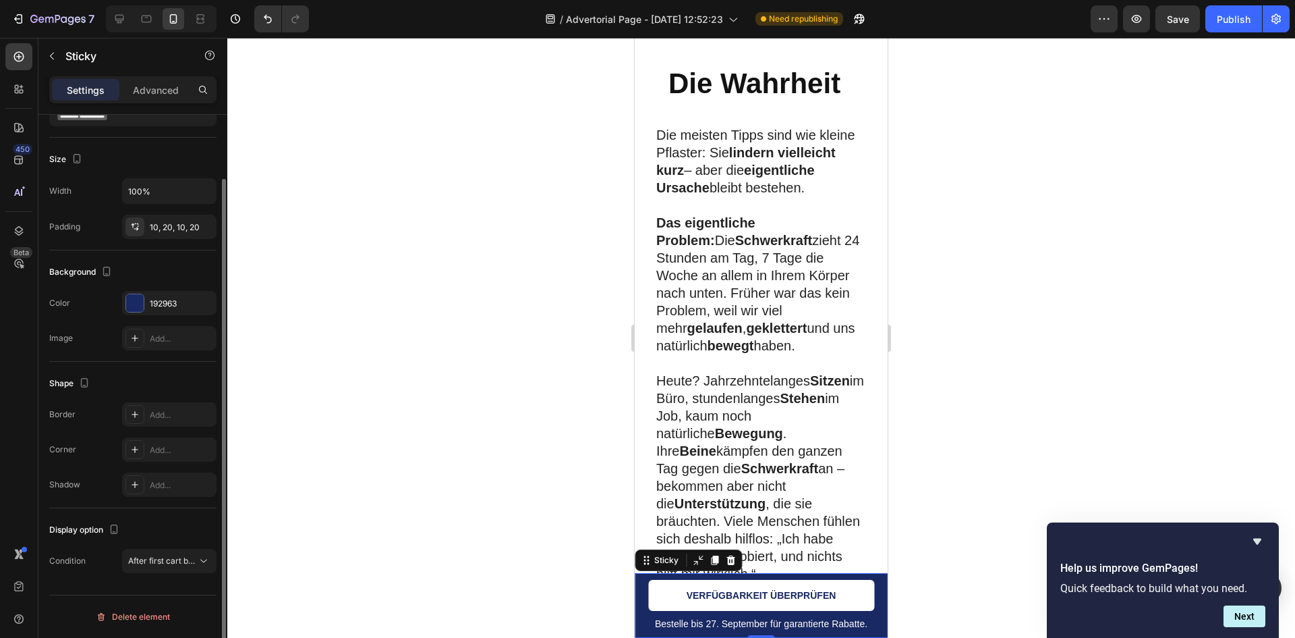
click at [186, 573] on div "Display option Condition After first cart button" at bounding box center [132, 546] width 167 height 76
click at [186, 561] on span "After first cart button" at bounding box center [168, 560] width 80 height 10
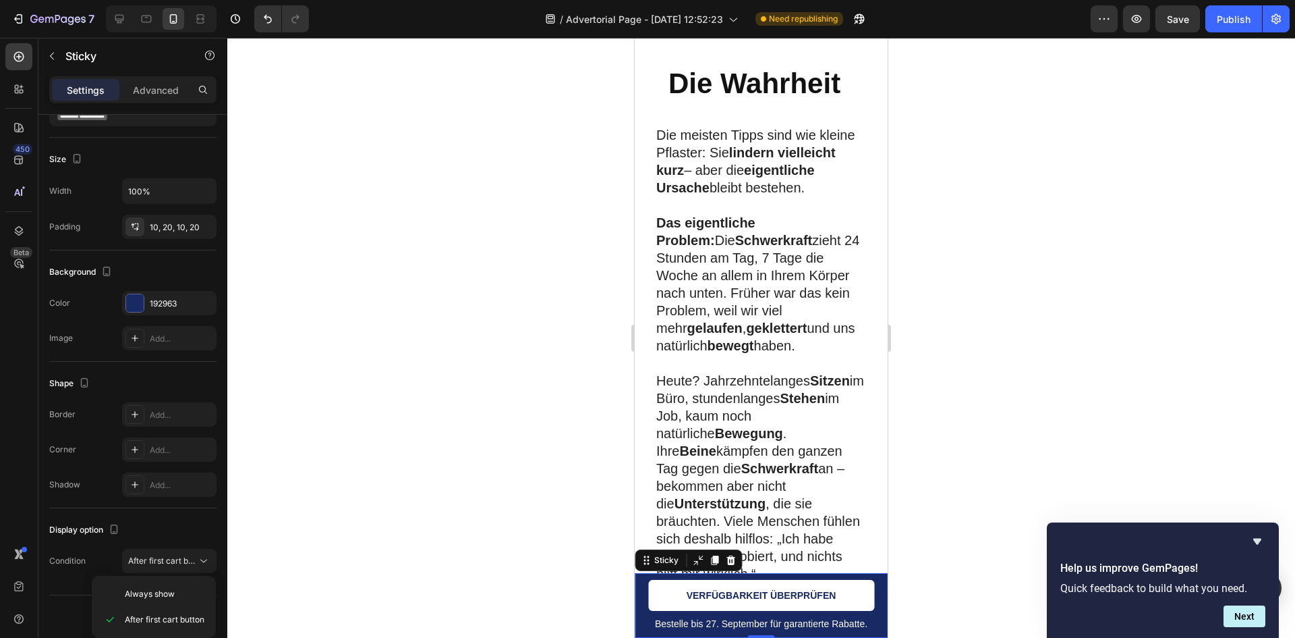
click at [329, 474] on div at bounding box center [761, 338] width 1068 height 600
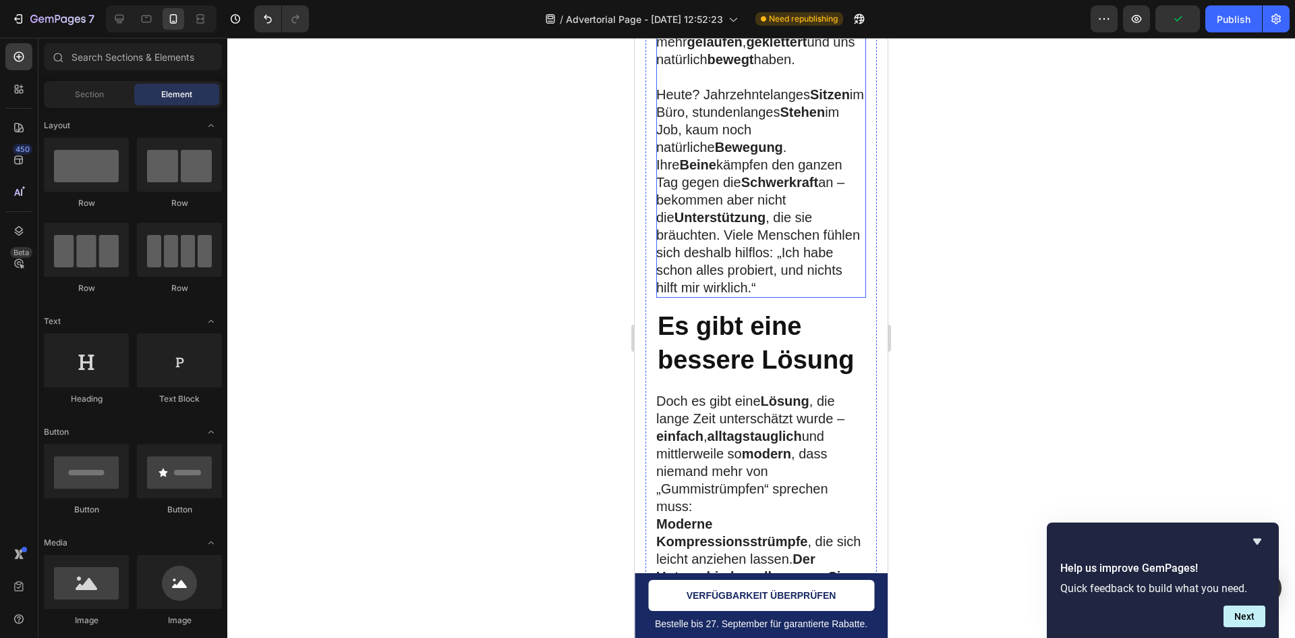
scroll to position [4235, 0]
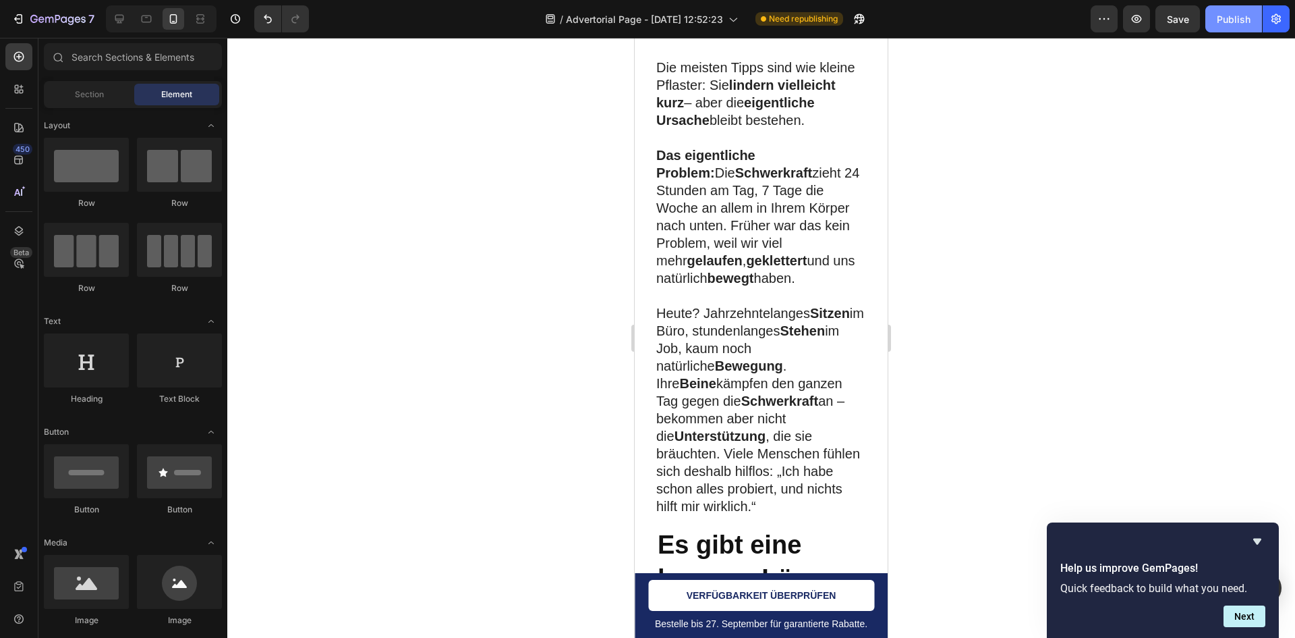
click at [1232, 19] on div "Publish" at bounding box center [1234, 19] width 34 height 14
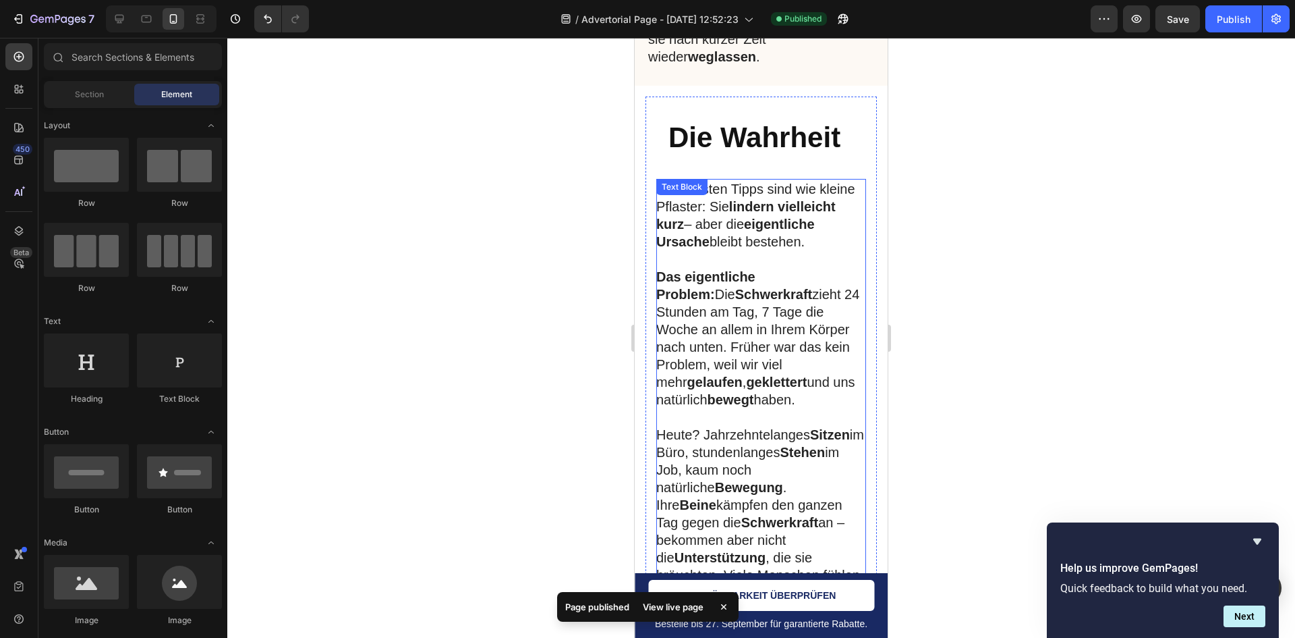
scroll to position [3898, 0]
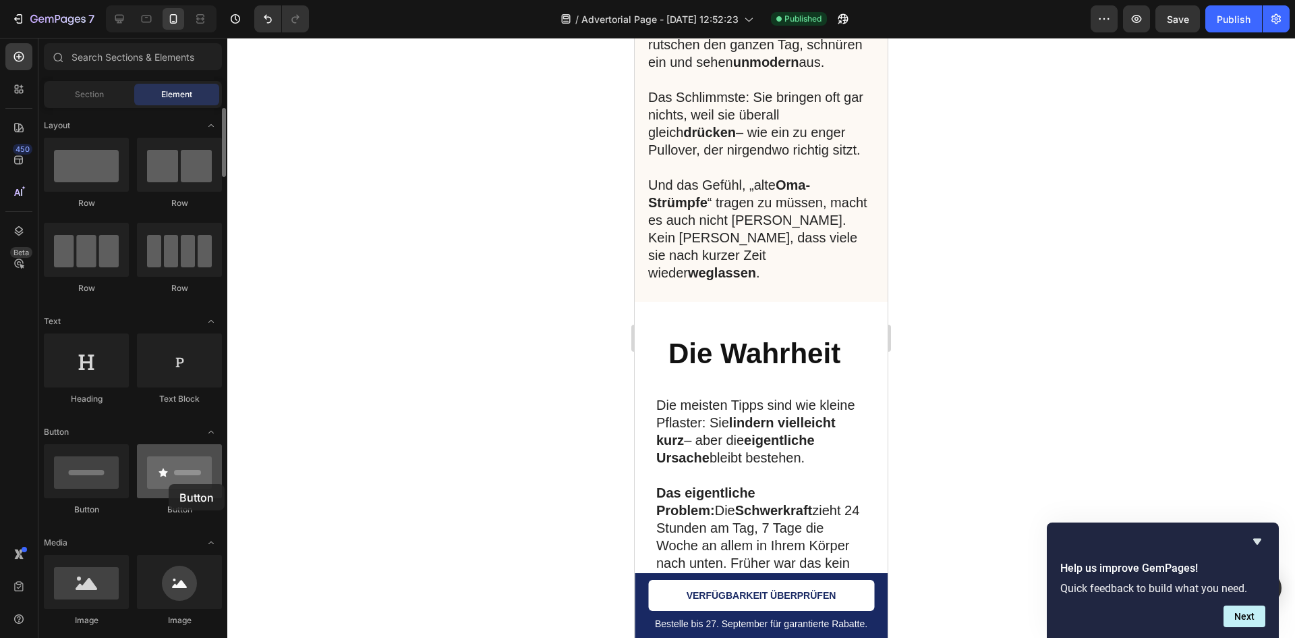
drag, startPoint x: 169, startPoint y: 484, endPoint x: 160, endPoint y: 486, distance: 9.0
click at [160, 486] on div at bounding box center [179, 471] width 85 height 54
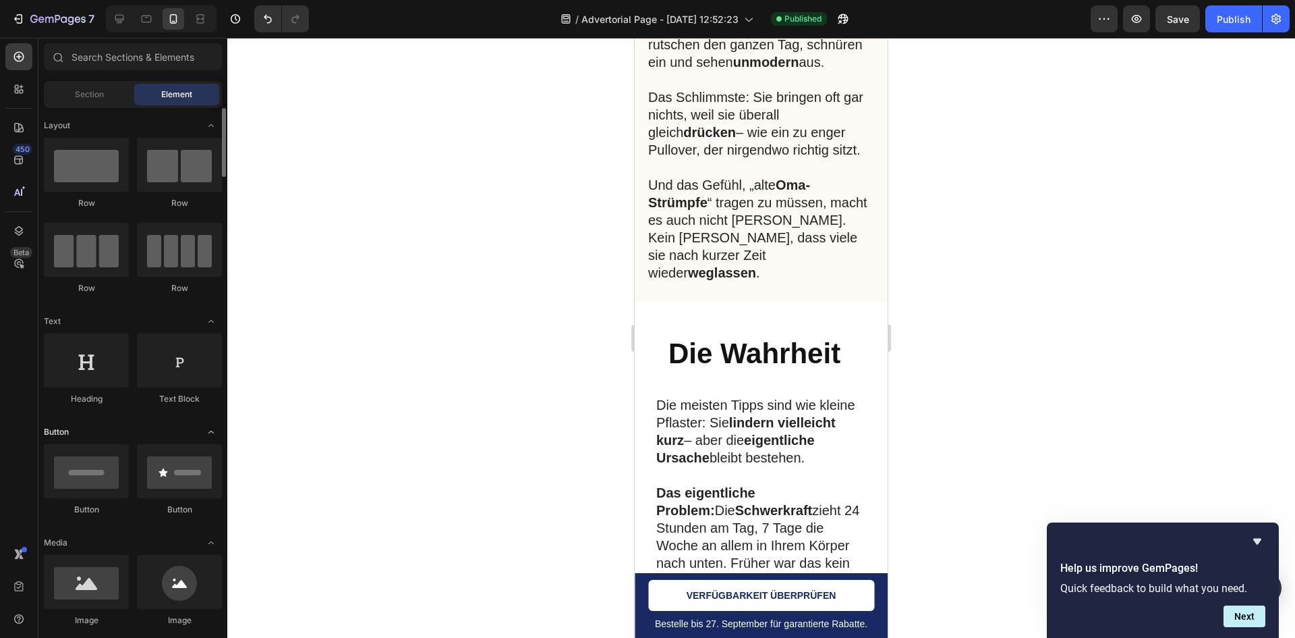
click at [208, 429] on icon "Toggle open" at bounding box center [211, 431] width 11 height 11
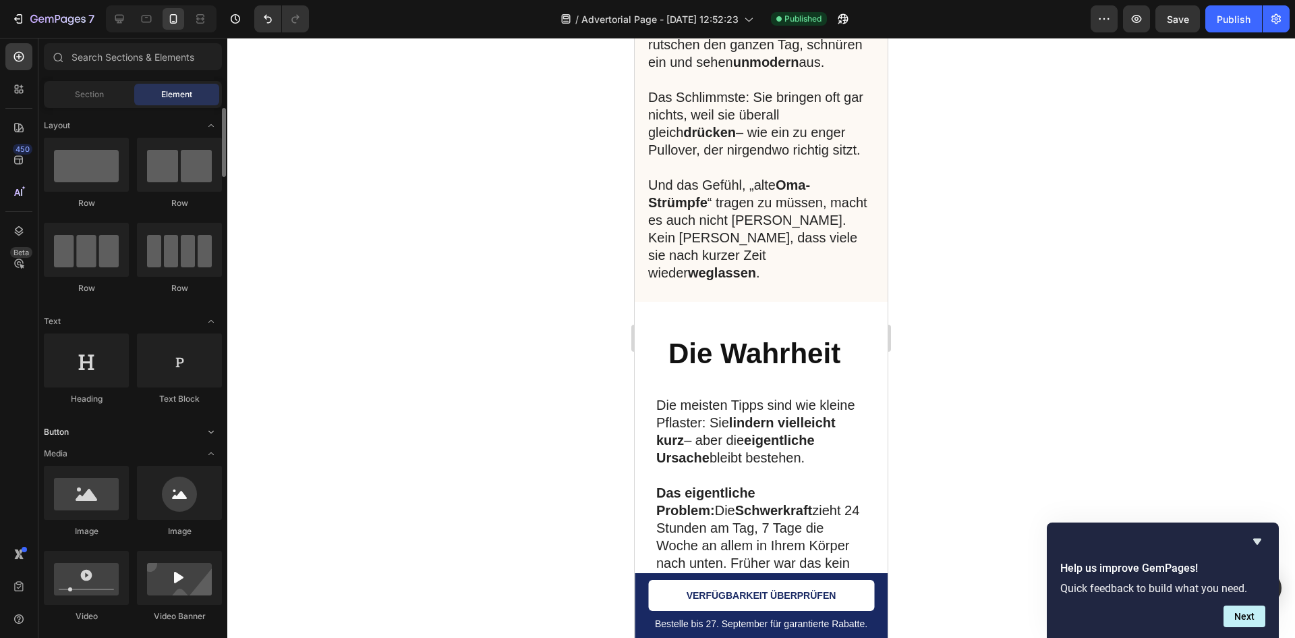
click at [208, 429] on icon "Toggle open" at bounding box center [211, 431] width 11 height 11
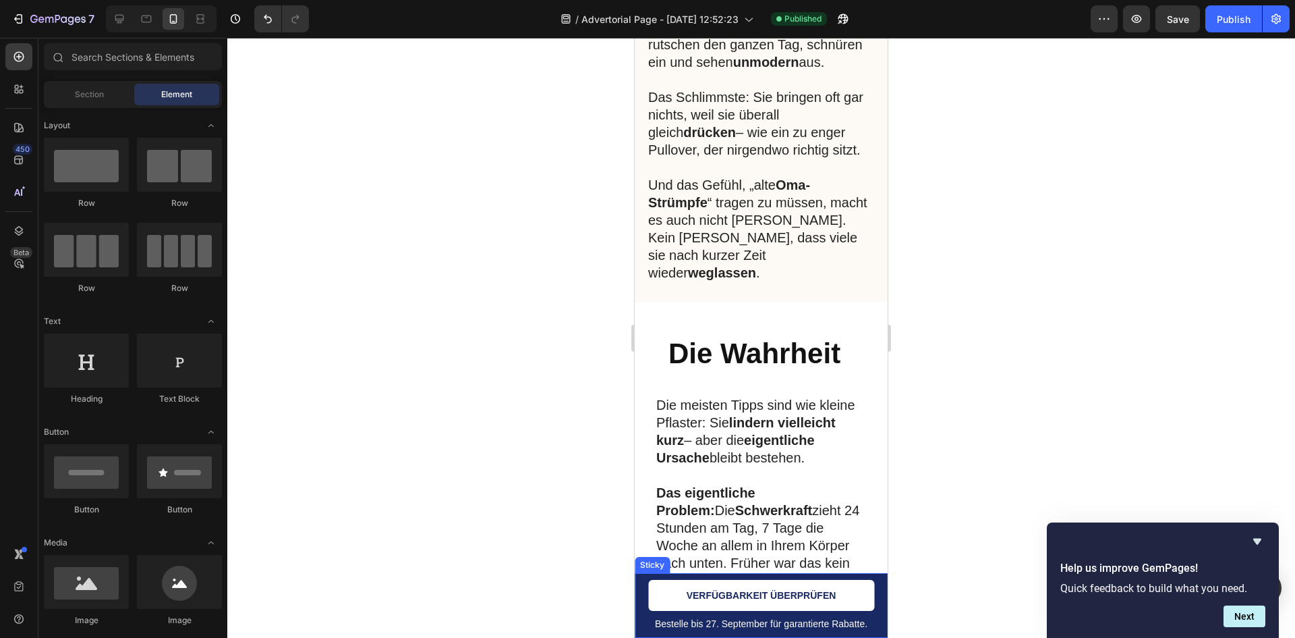
click at [644, 602] on div "Bestelle bis 27. September für garantierte Rabatte. Text Block VERFÜGBARKEIT ÜB…" at bounding box center [761, 605] width 253 height 65
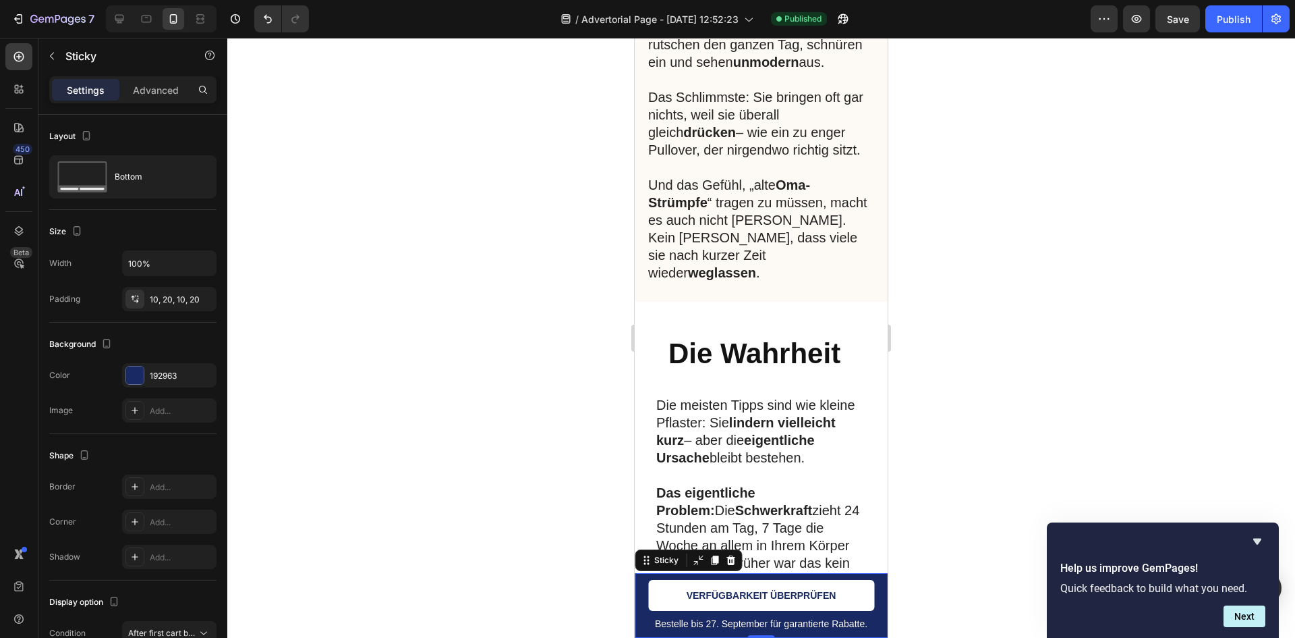
click at [646, 598] on div "Bestelle bis 27. September für garantierte Rabatte. Text Block VERFÜGBARKEIT ÜB…" at bounding box center [761, 605] width 253 height 65
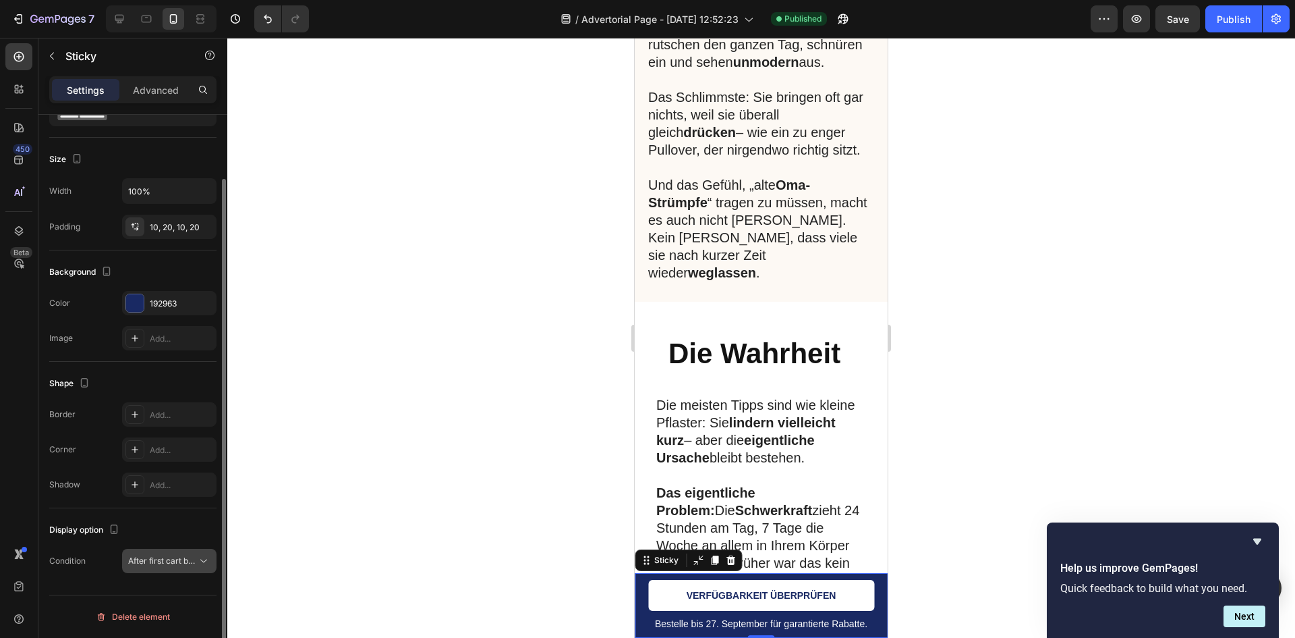
click at [173, 557] on span "After first cart button" at bounding box center [168, 560] width 80 height 10
click at [179, 560] on span "After first cart button" at bounding box center [168, 560] width 80 height 10
click at [182, 561] on span "After first cart button" at bounding box center [168, 560] width 80 height 10
click at [179, 564] on span "After first cart button" at bounding box center [168, 560] width 80 height 10
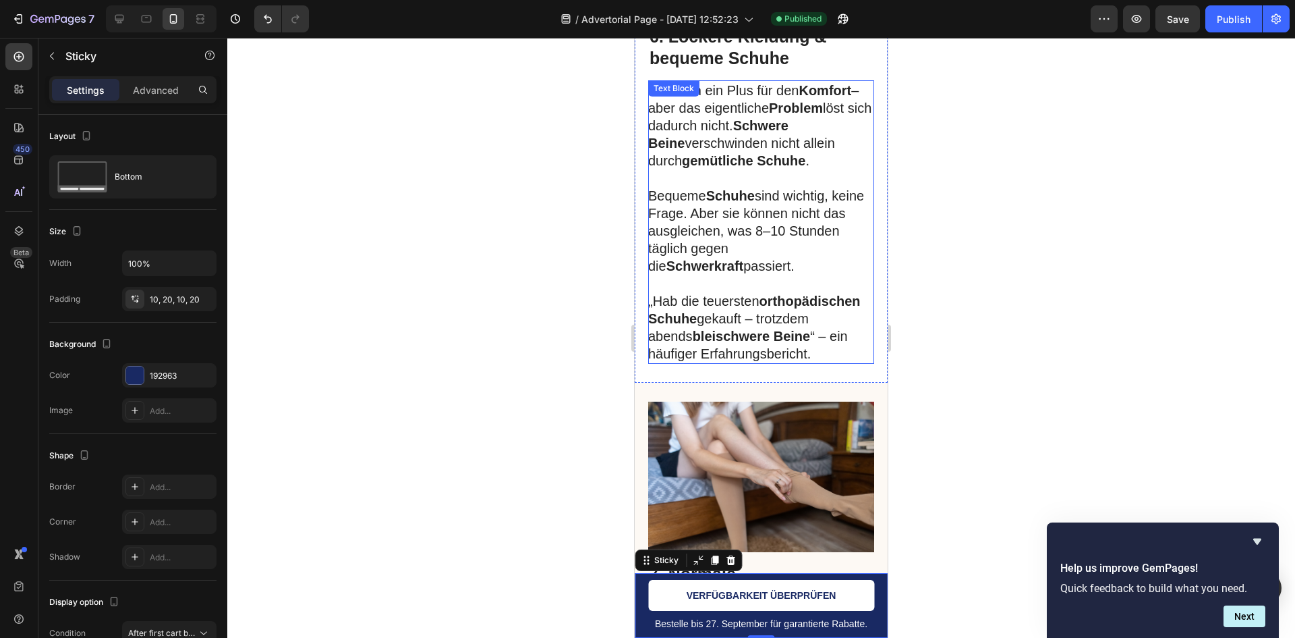
scroll to position [2886, 0]
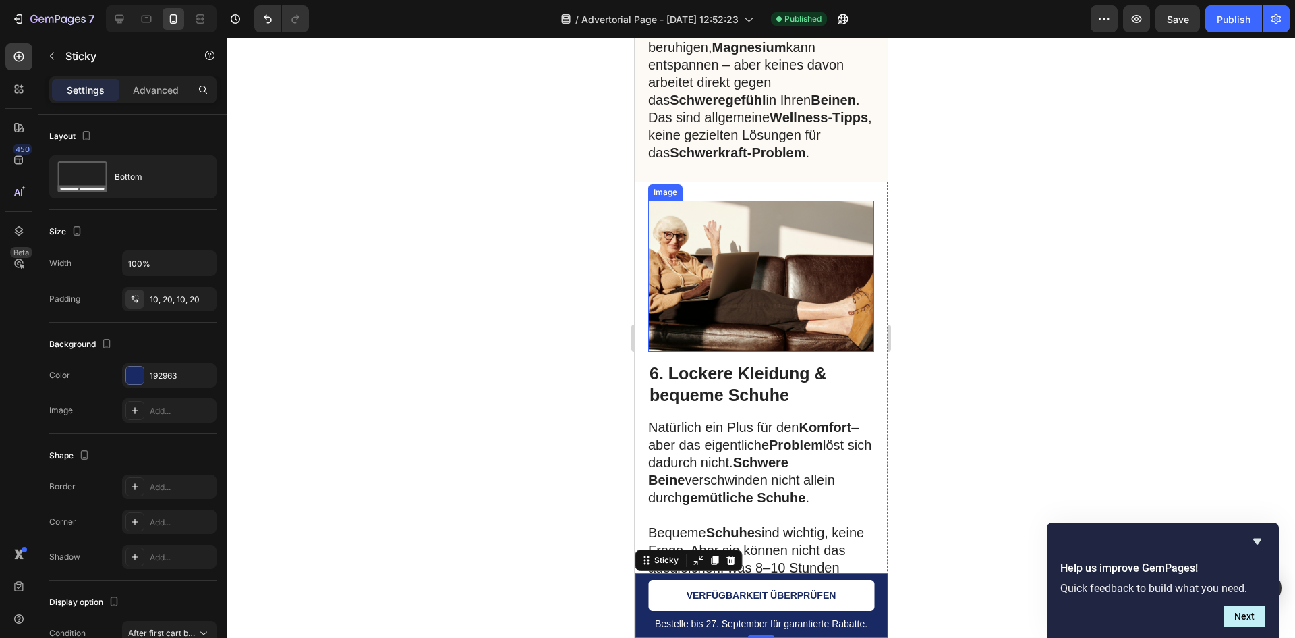
click at [762, 299] on img at bounding box center [761, 275] width 226 height 150
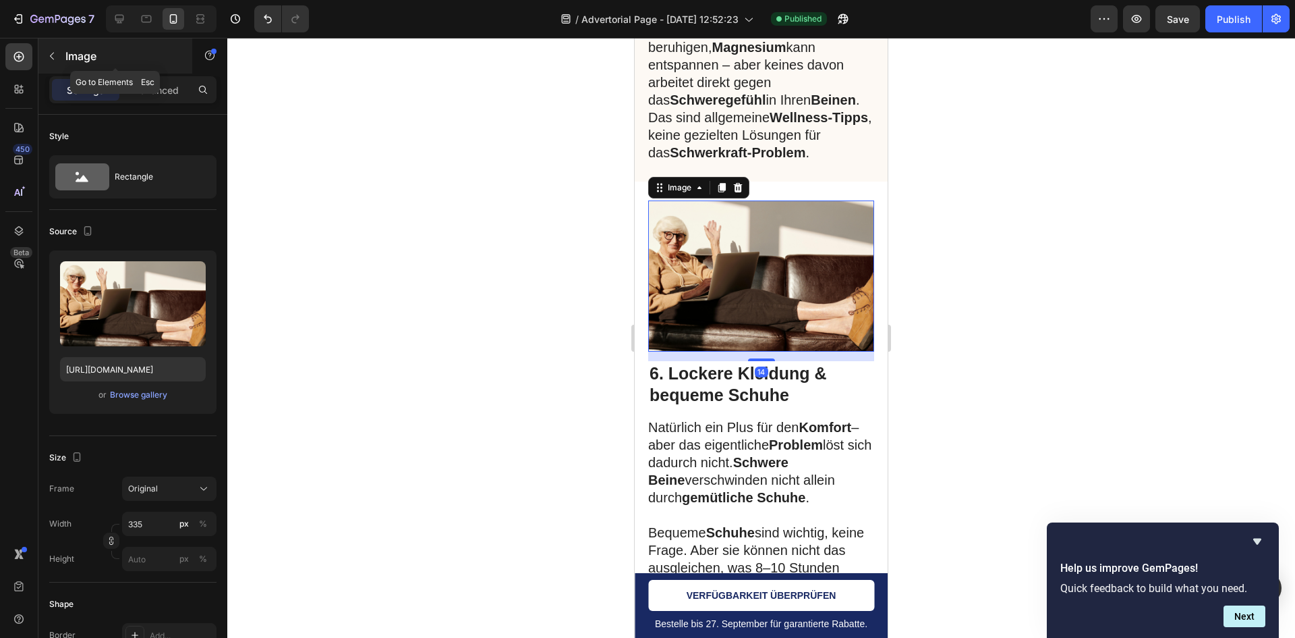
click at [48, 53] on icon "button" at bounding box center [52, 56] width 11 height 11
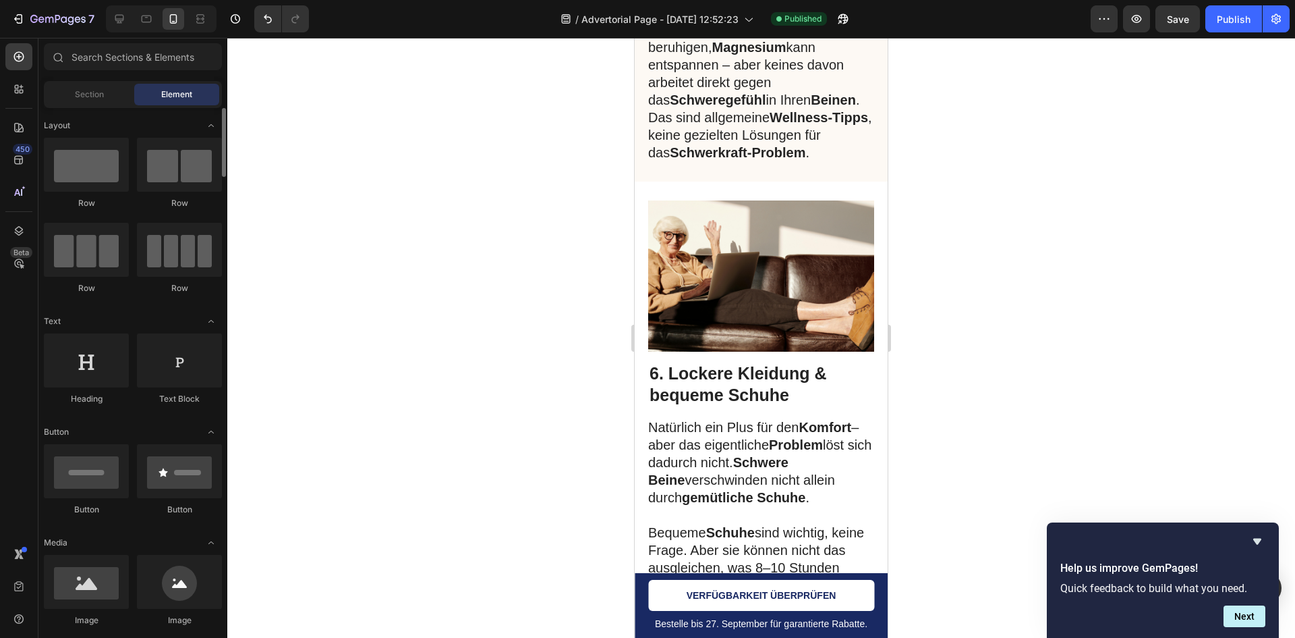
scroll to position [135, 0]
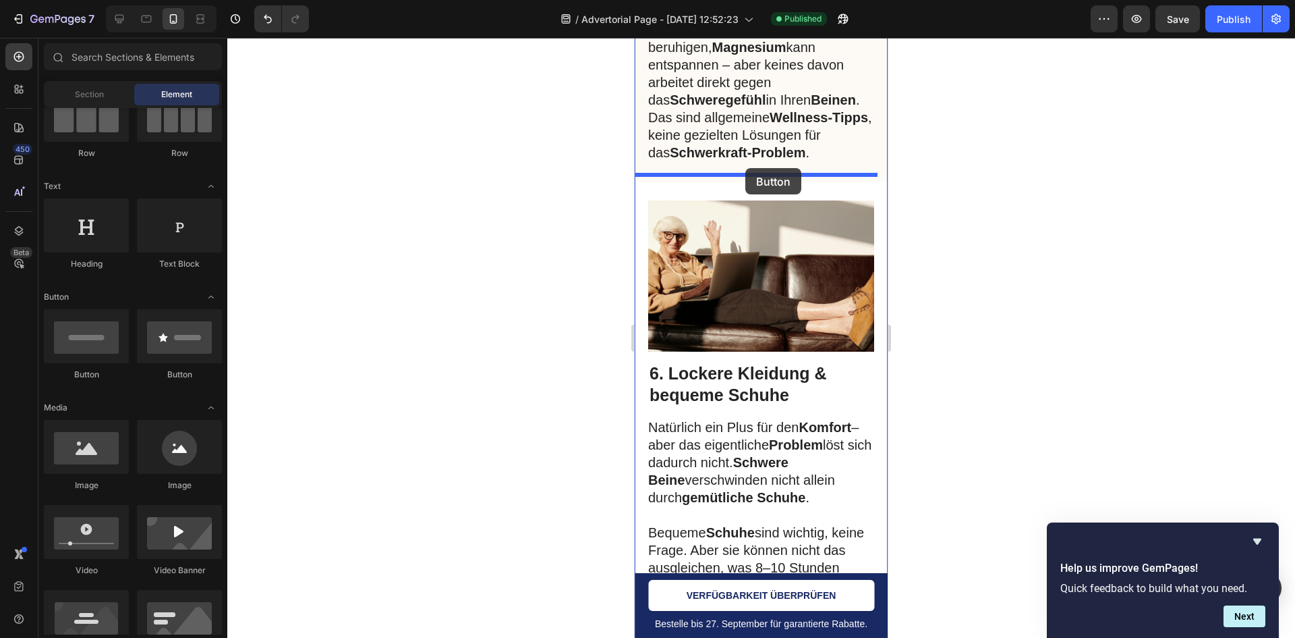
drag, startPoint x: 812, startPoint y: 389, endPoint x: 746, endPoint y: 168, distance: 231.0
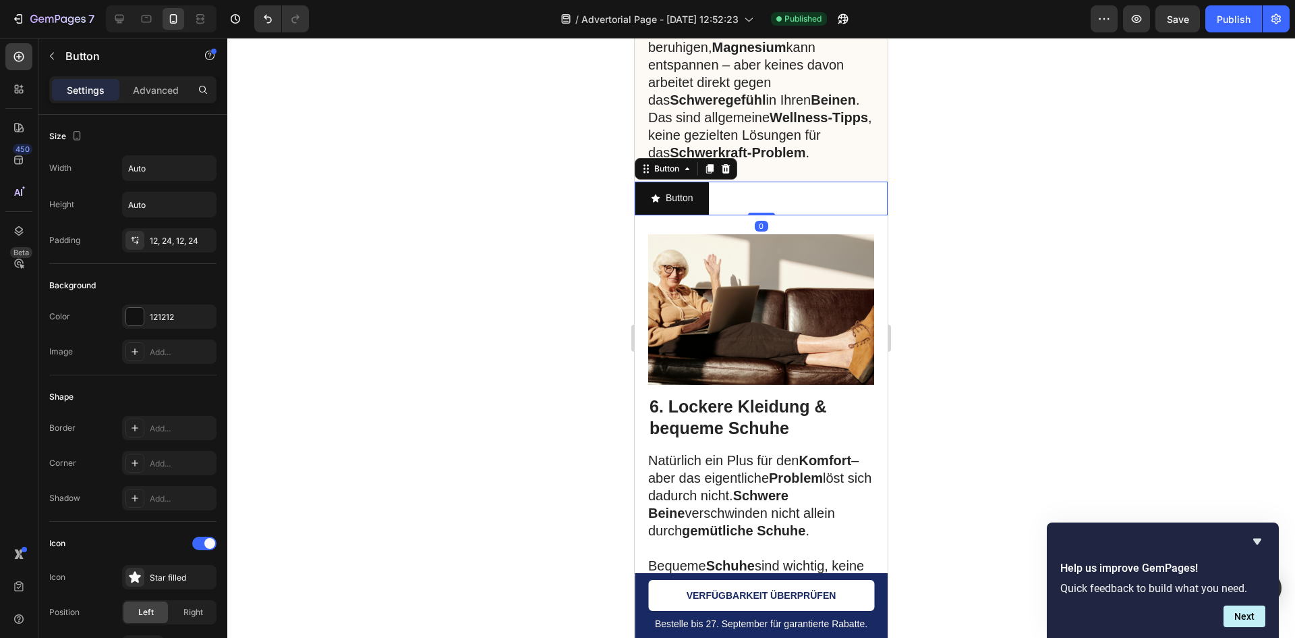
click at [1036, 247] on div at bounding box center [761, 338] width 1068 height 600
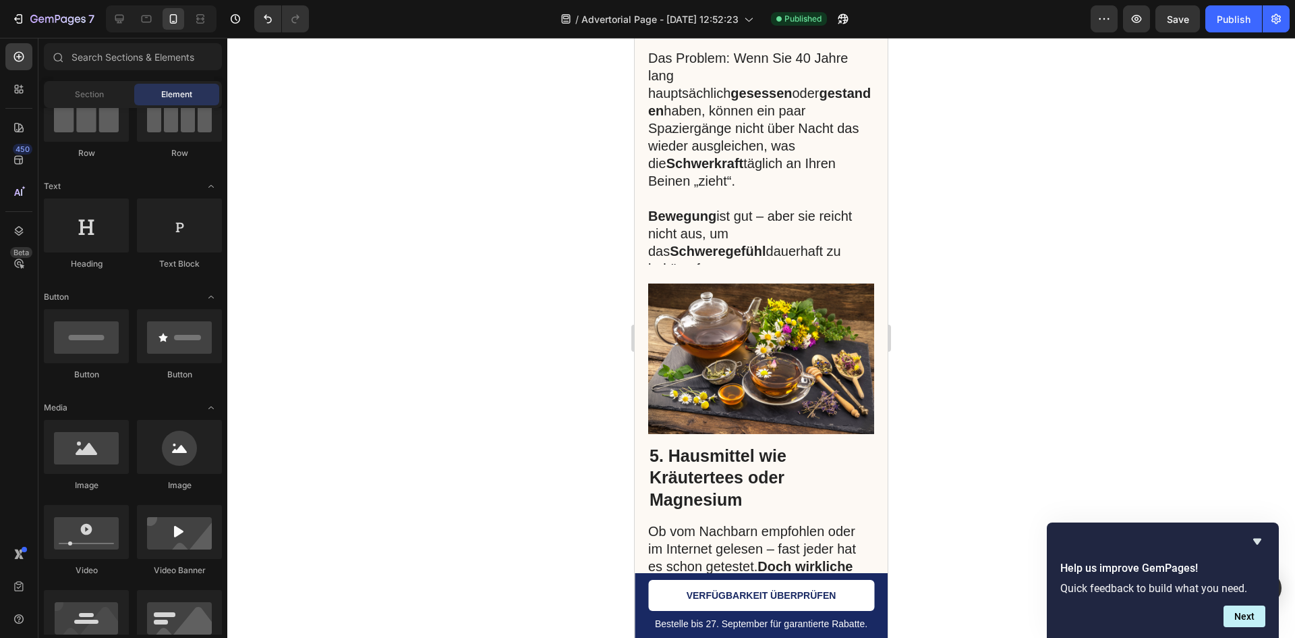
scroll to position [2279, 0]
click at [1235, 21] on div "Publish" at bounding box center [1234, 19] width 34 height 14
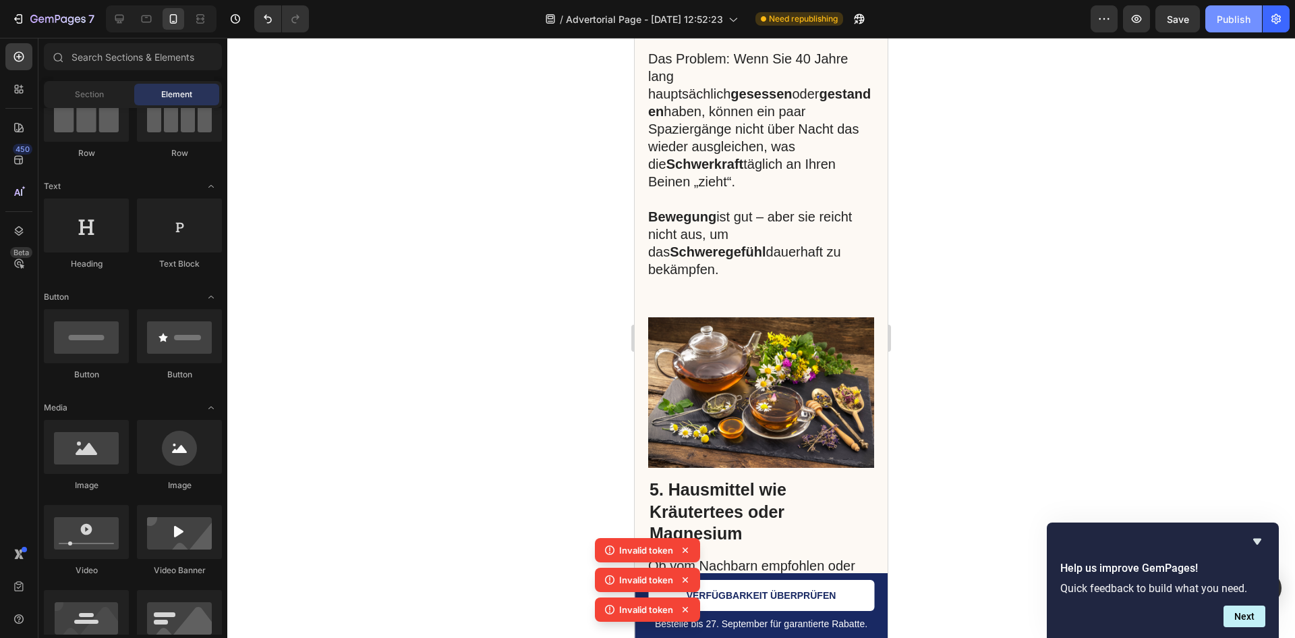
click at [1225, 32] on button "Publish" at bounding box center [1234, 18] width 57 height 27
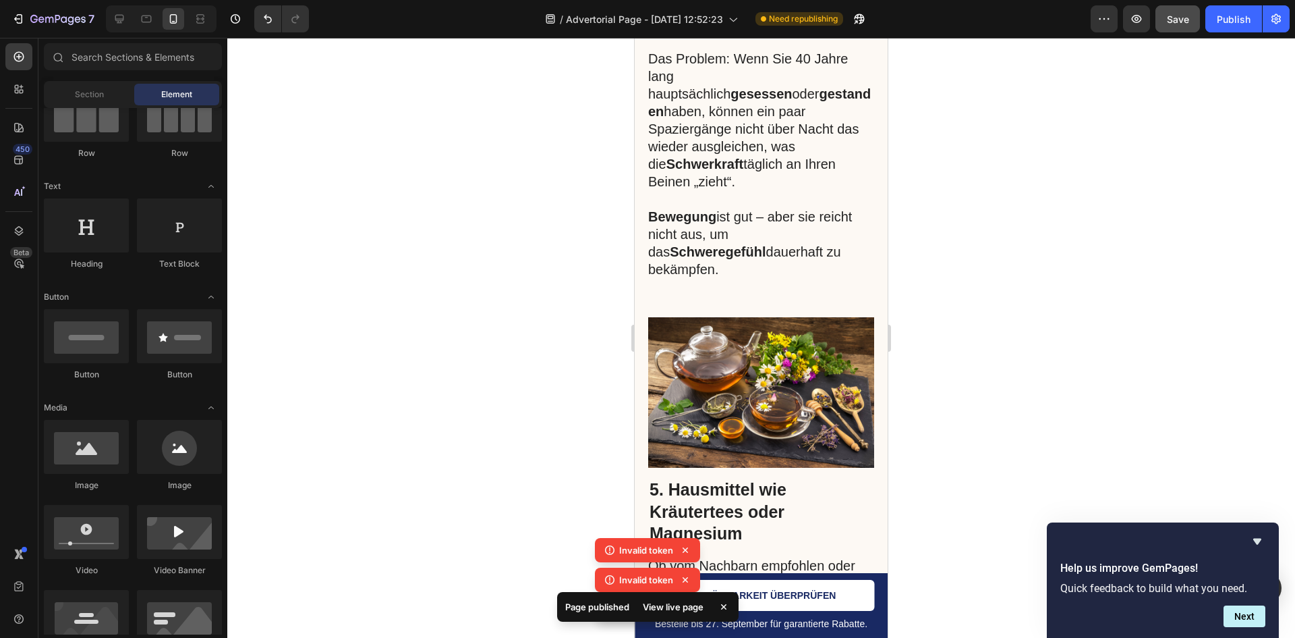
click at [1192, 26] on button "Save" at bounding box center [1178, 18] width 45 height 27
click at [1219, 20] on div "Publish" at bounding box center [1234, 19] width 34 height 14
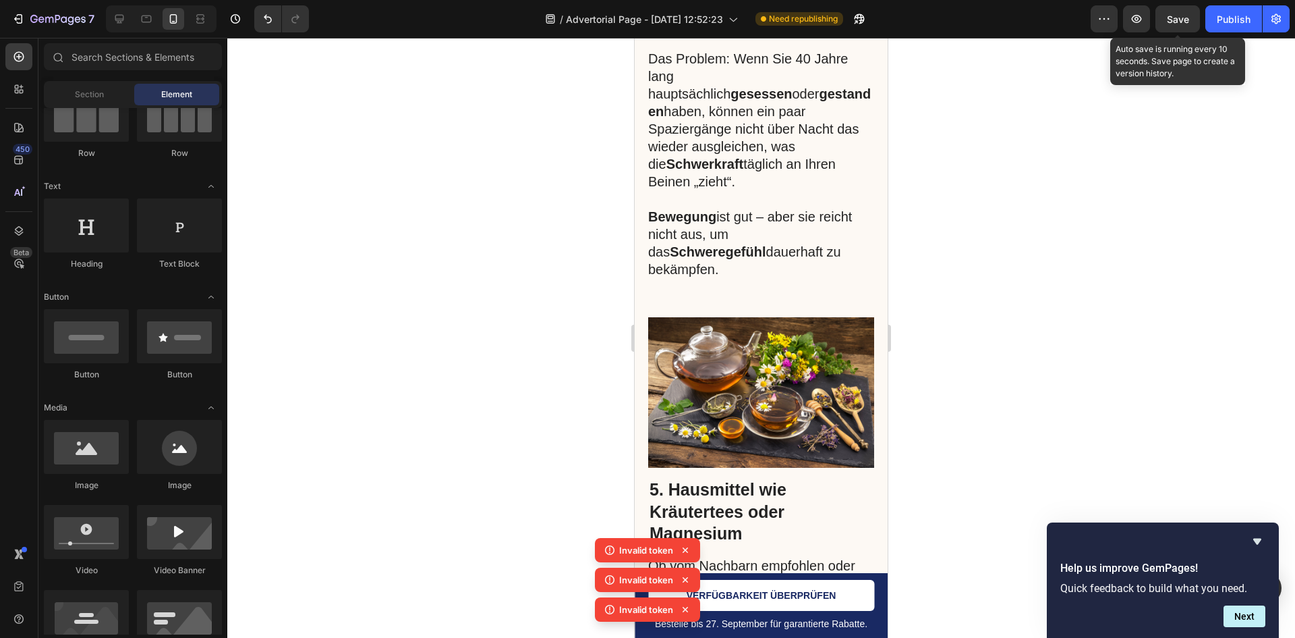
click at [1187, 24] on span "Save" at bounding box center [1178, 18] width 22 height 11
click at [1258, 540] on icon "Hide survey" at bounding box center [1258, 541] width 8 height 6
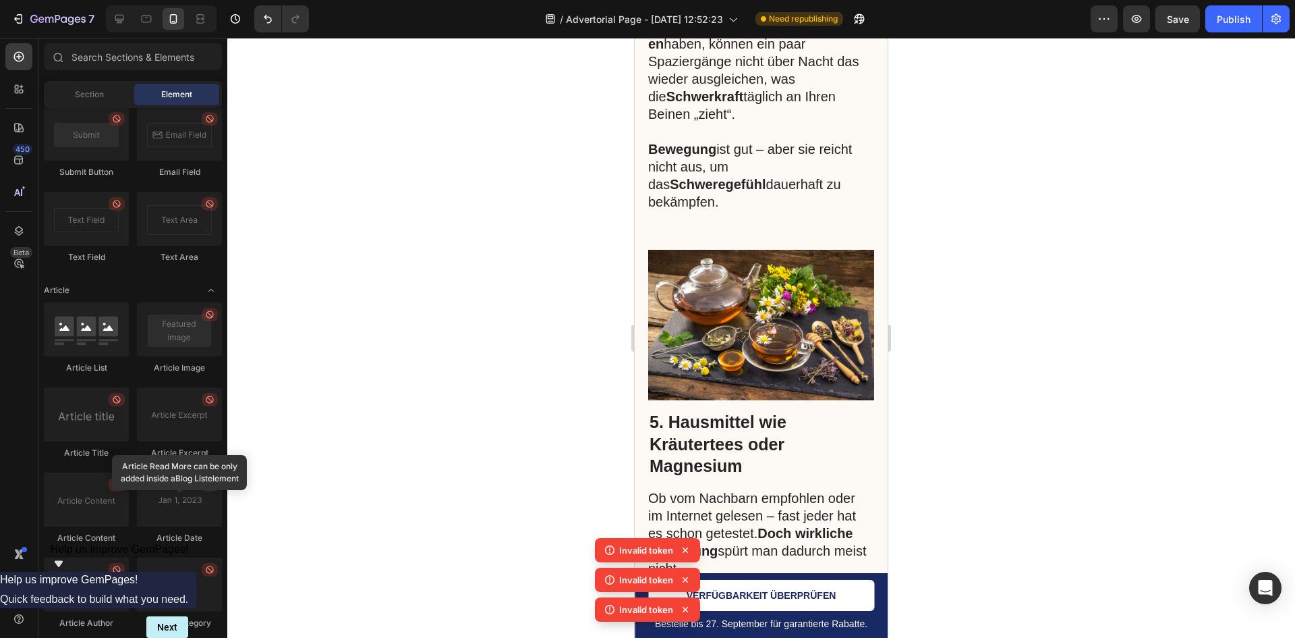
scroll to position [3472, 0]
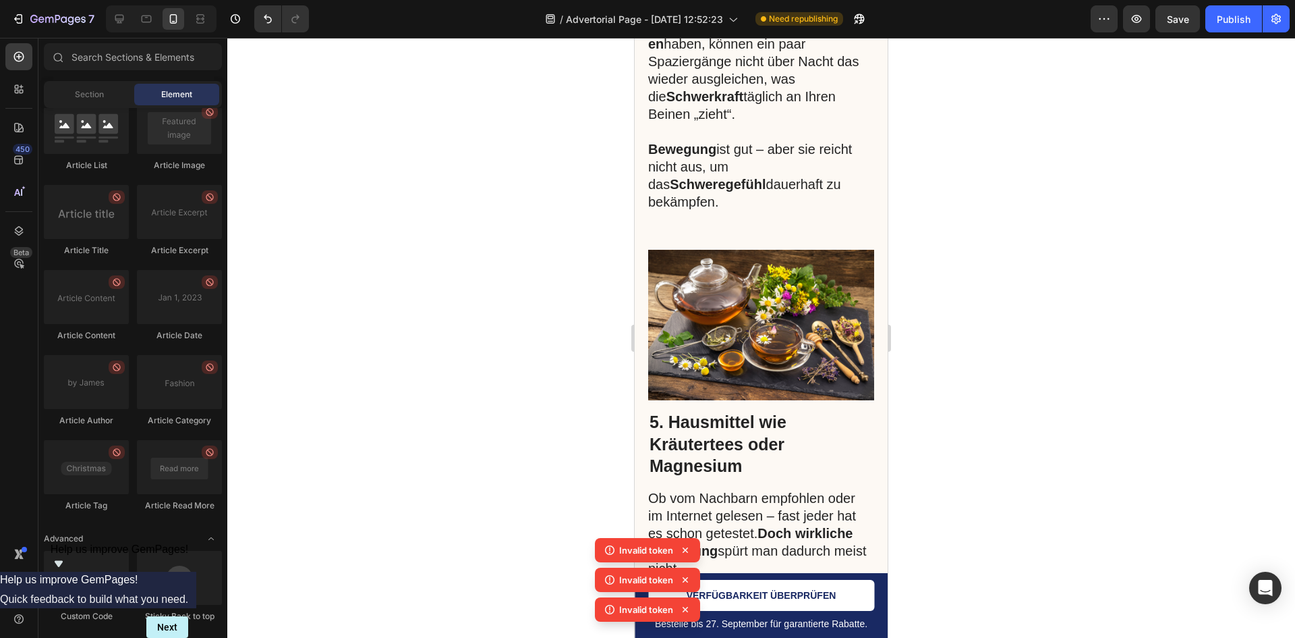
click at [692, 547] on icon at bounding box center [685, 549] width 13 height 13
click at [686, 553] on icon at bounding box center [685, 549] width 13 height 13
click at [686, 553] on div "Invalid token Invalid token Invalid token Invalid token" at bounding box center [647, 567] width 105 height 119
click at [686, 553] on icon at bounding box center [685, 549] width 13 height 13
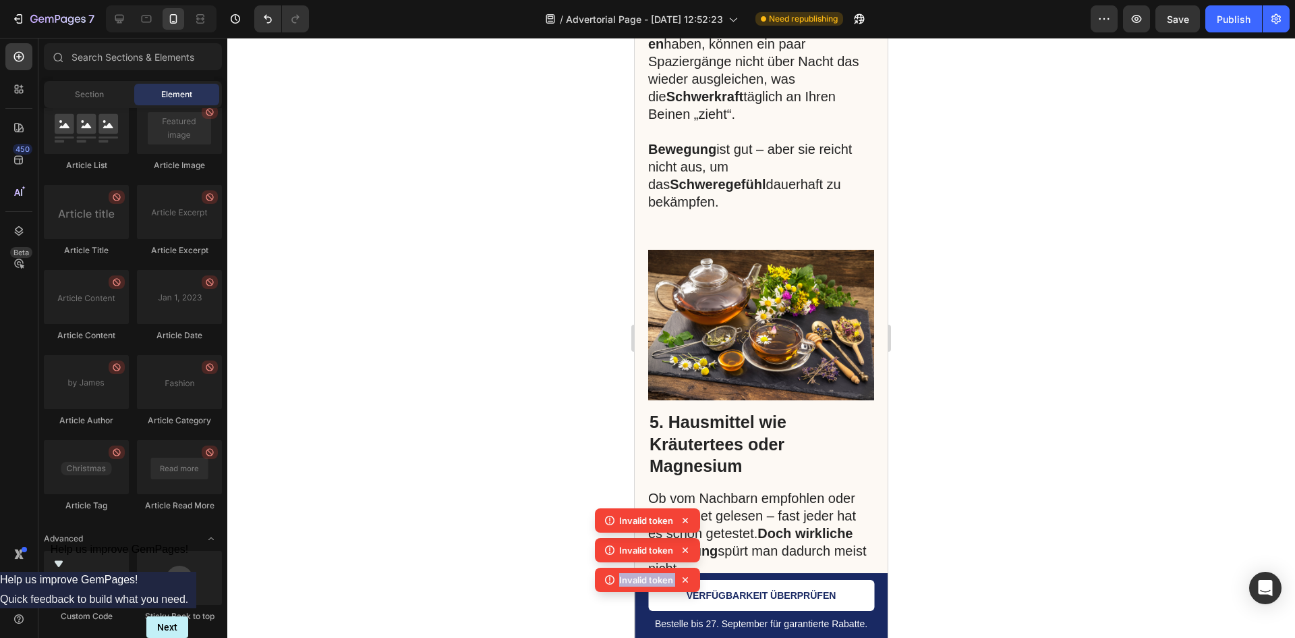
click at [686, 553] on div "Invalid token Invalid token Invalid token Invalid token" at bounding box center [647, 567] width 105 height 119
click at [686, 553] on icon at bounding box center [685, 549] width 13 height 13
click at [686, 573] on icon at bounding box center [685, 579] width 13 height 13
click at [686, 553] on div "Invalid token Invalid token Invalid token Invalid token Invalid token" at bounding box center [647, 552] width 105 height 148
click at [686, 553] on icon at bounding box center [685, 549] width 13 height 13
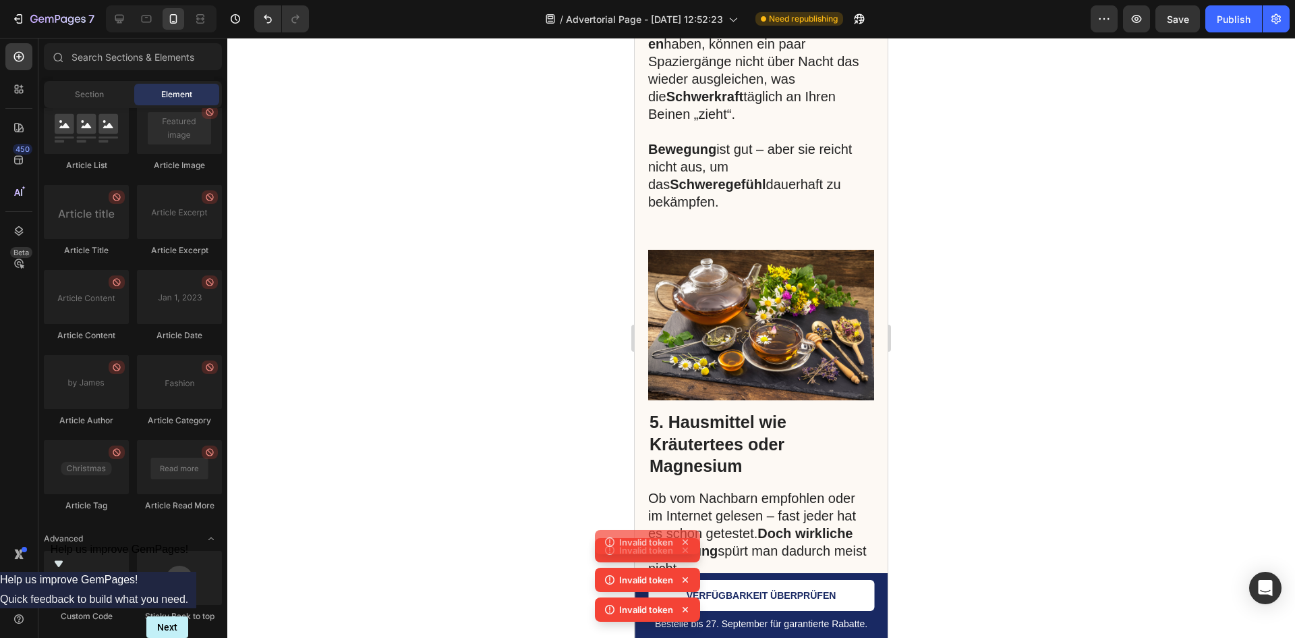
click at [686, 553] on div "Invalid token Invalid token Invalid token Invalid token" at bounding box center [647, 567] width 105 height 119
click at [686, 553] on icon at bounding box center [685, 549] width 13 height 13
click at [686, 553] on div "Invalid token Invalid token Invalid token Invalid token" at bounding box center [647, 567] width 105 height 119
click at [686, 553] on icon at bounding box center [685, 549] width 13 height 13
click at [686, 553] on div "Invalid token Invalid token Invalid token" at bounding box center [647, 582] width 105 height 89
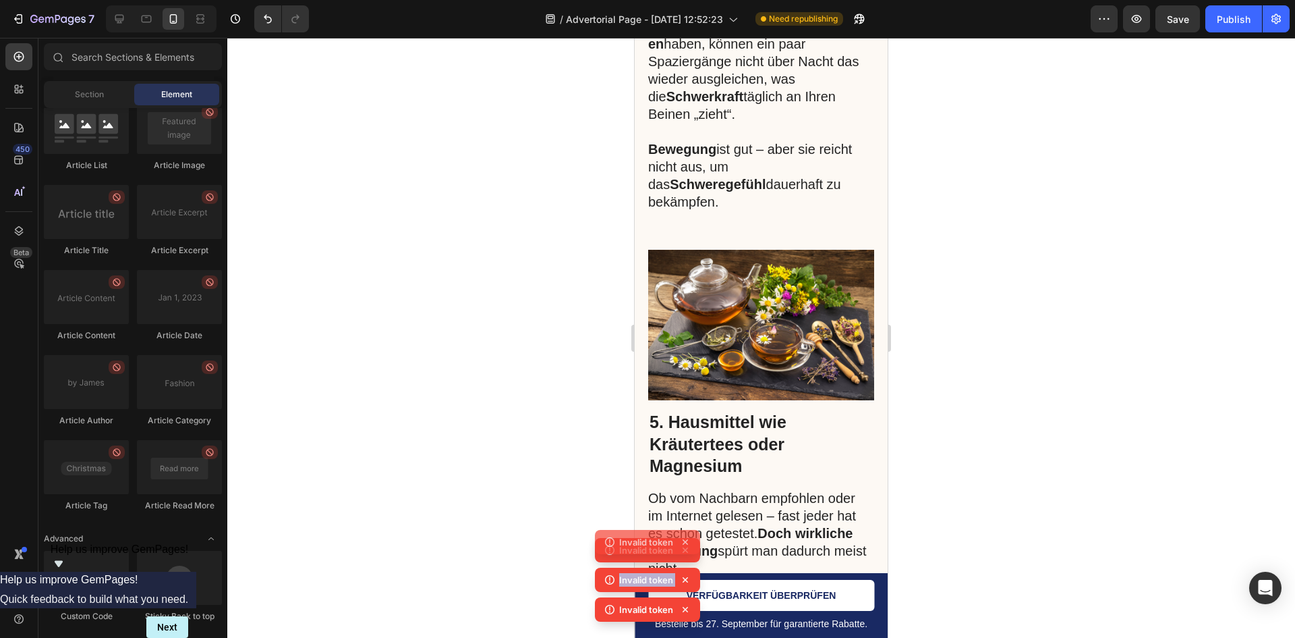
click at [686, 553] on icon at bounding box center [685, 549] width 13 height 13
click at [686, 553] on div "Invalid token Invalid token Invalid token Invalid token" at bounding box center [647, 567] width 105 height 119
click at [686, 553] on icon at bounding box center [685, 549] width 13 height 13
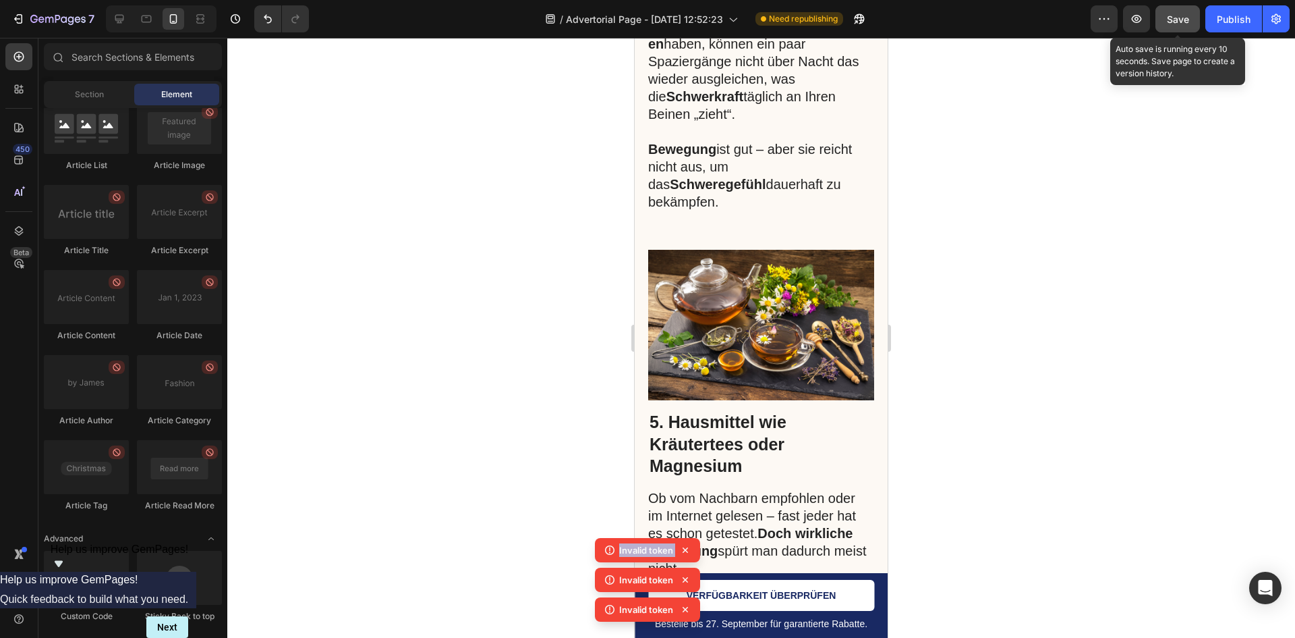
click at [1185, 20] on span "Save" at bounding box center [1178, 18] width 22 height 11
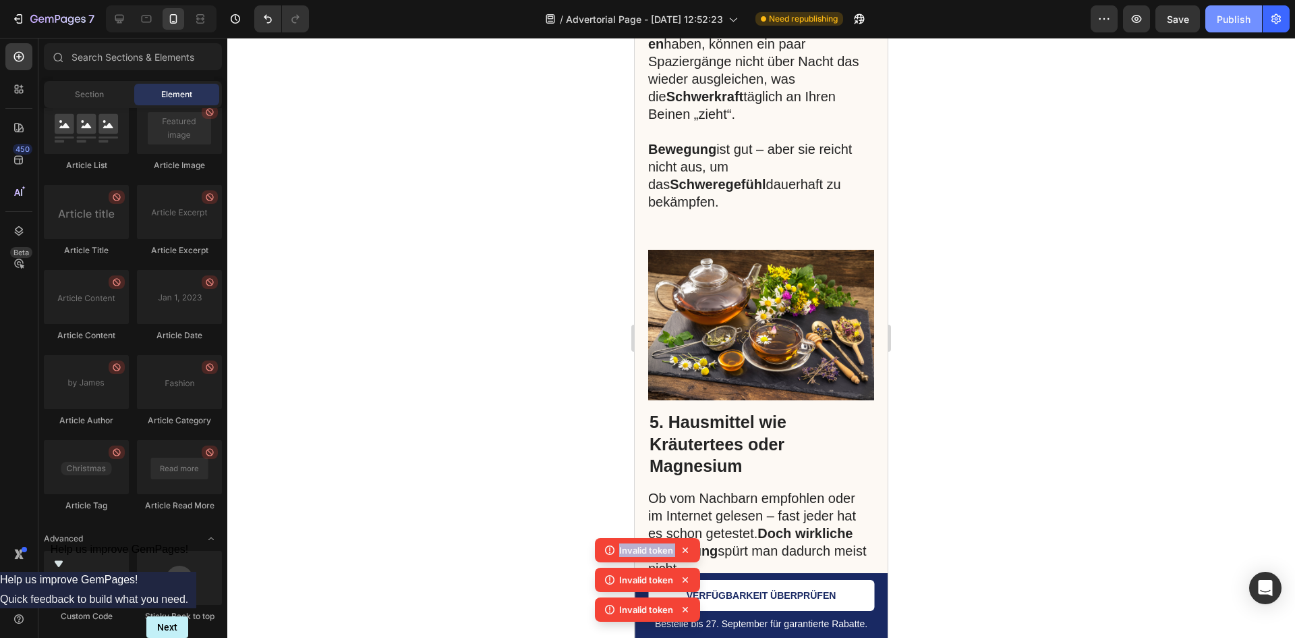
click at [1223, 18] on div "Publish" at bounding box center [1234, 19] width 34 height 14
click at [1227, 27] on button "Publish" at bounding box center [1234, 18] width 57 height 27
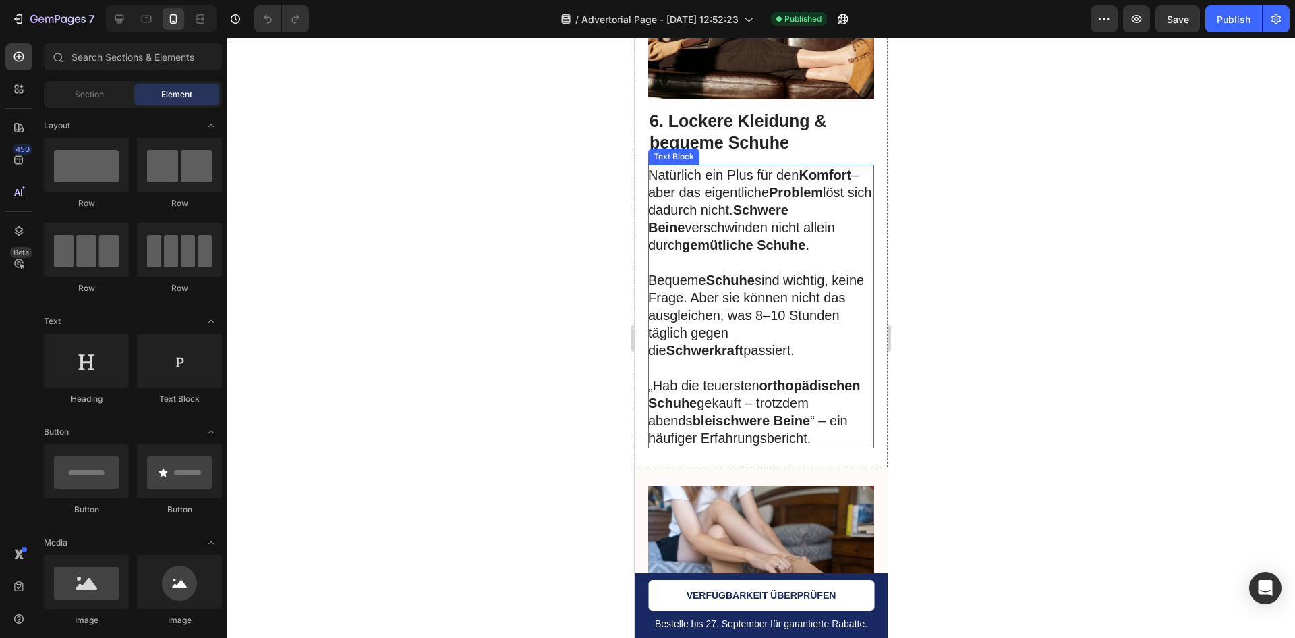
scroll to position [3509, 0]
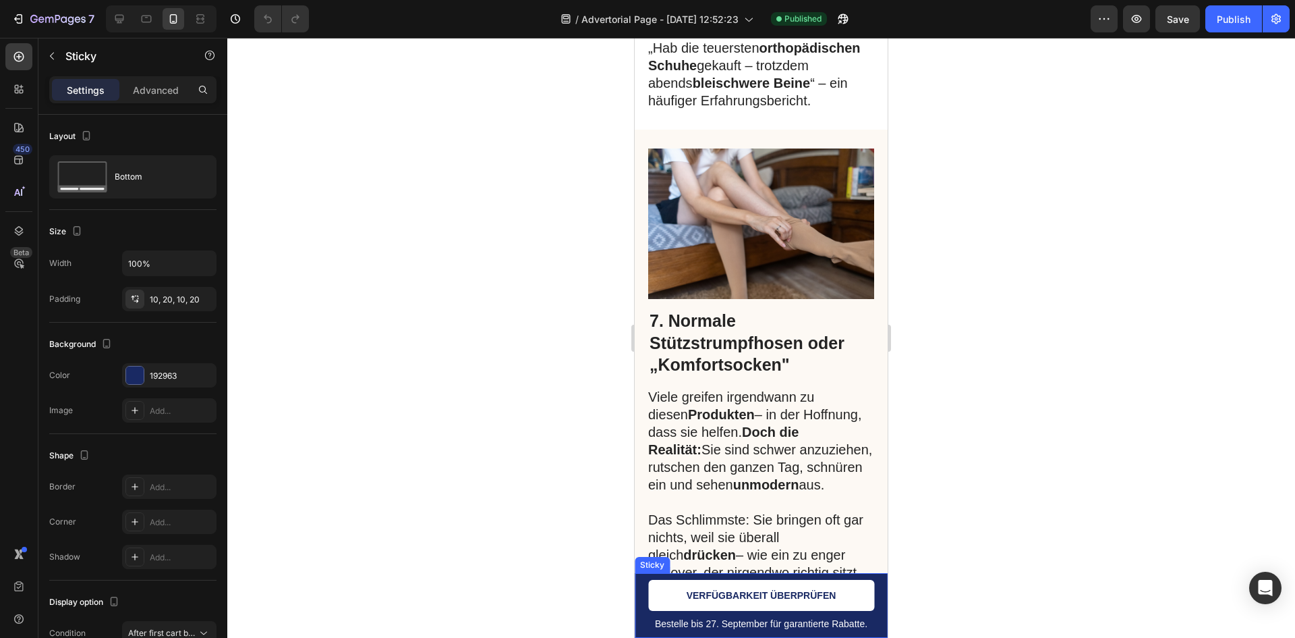
click at [864, 621] on div "Bestelle bis 27. September für garantierte Rabatte. Text Block VERFÜGBARKEIT ÜB…" at bounding box center [761, 605] width 253 height 65
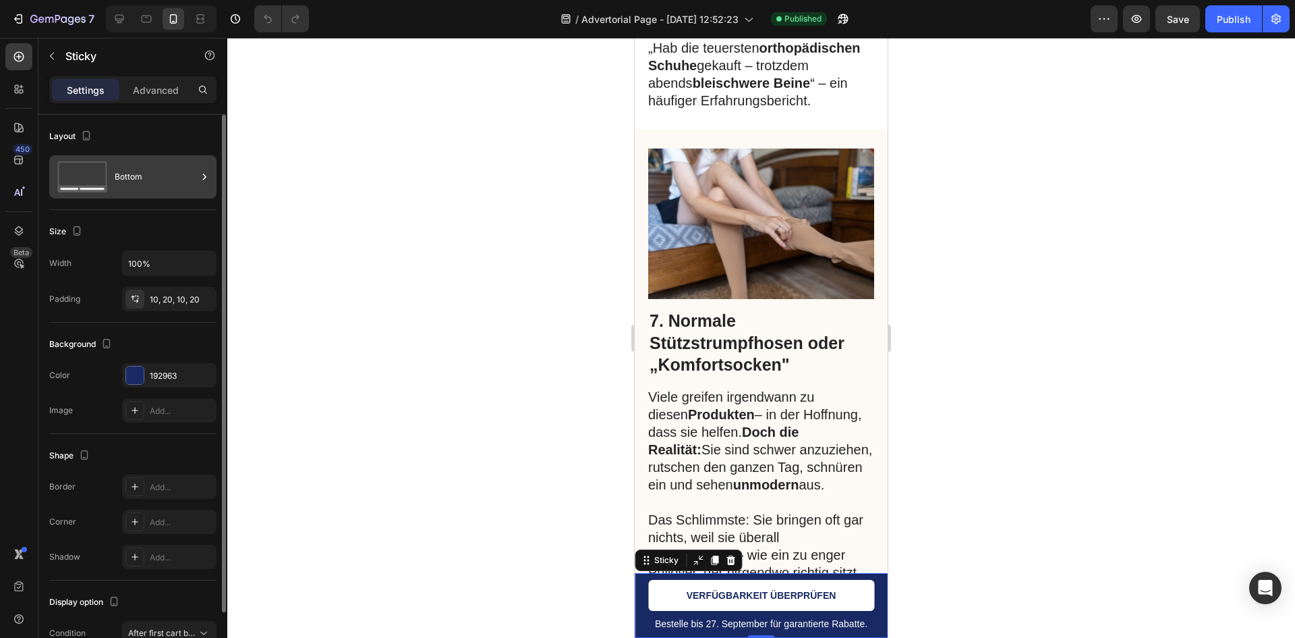
click at [149, 182] on div "Bottom" at bounding box center [156, 176] width 82 height 31
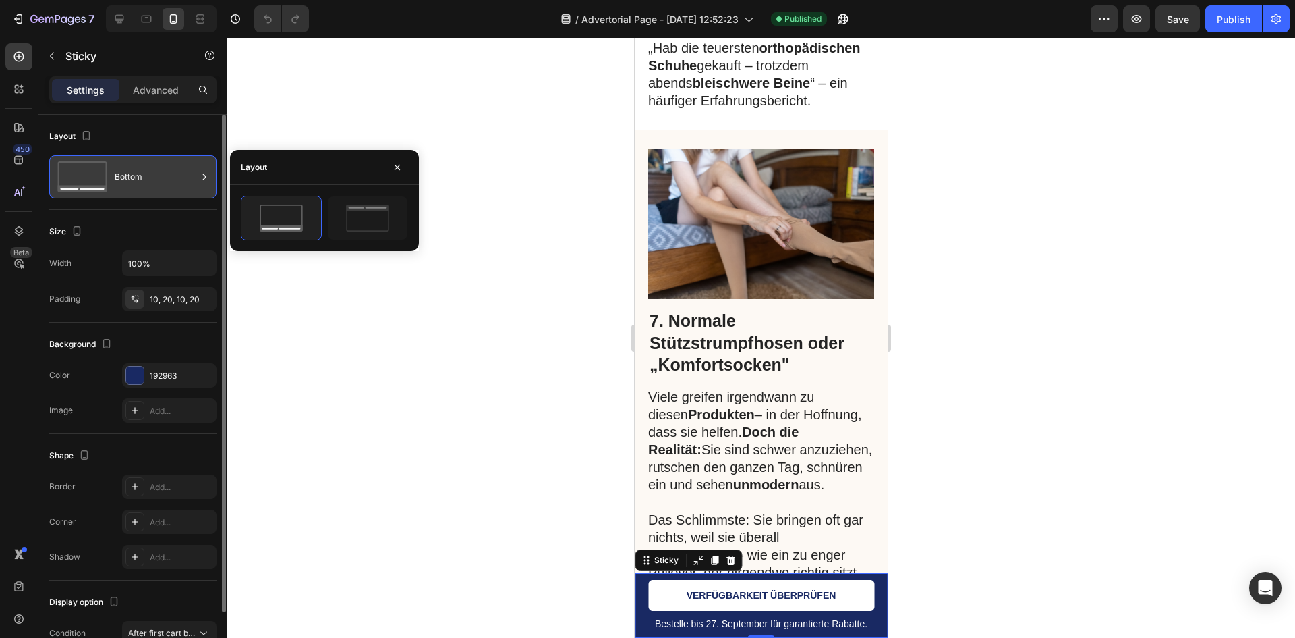
click at [149, 182] on div "Bottom" at bounding box center [156, 176] width 82 height 31
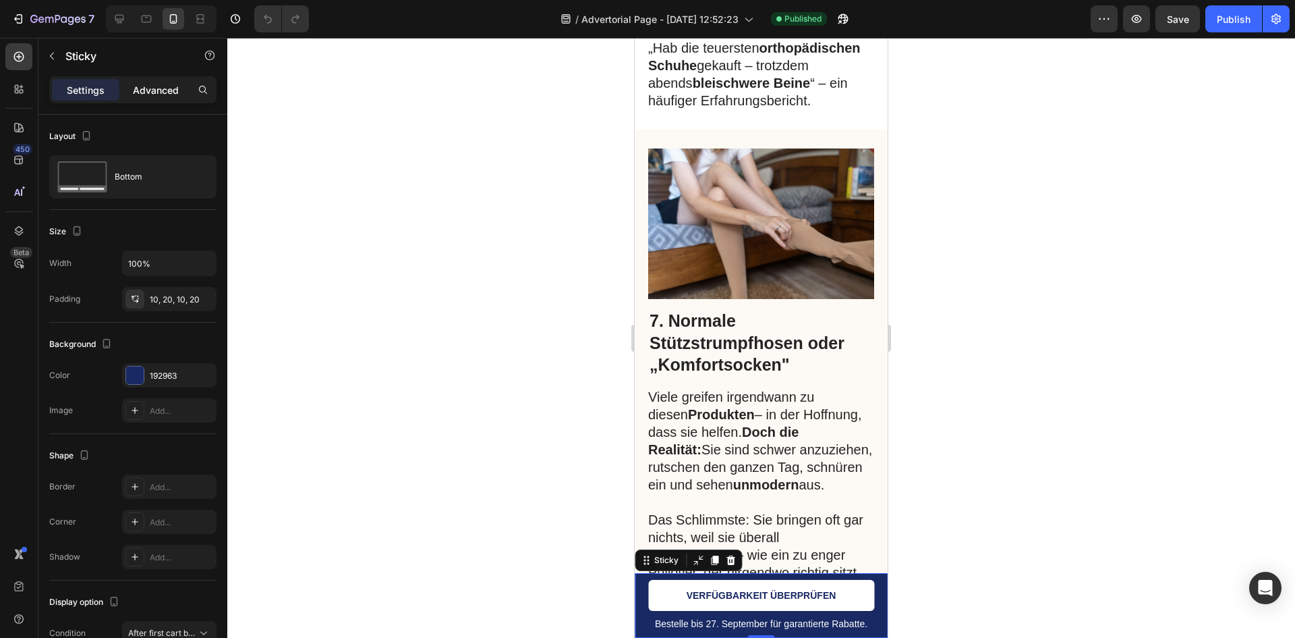
click at [142, 88] on p "Advanced" at bounding box center [156, 90] width 46 height 14
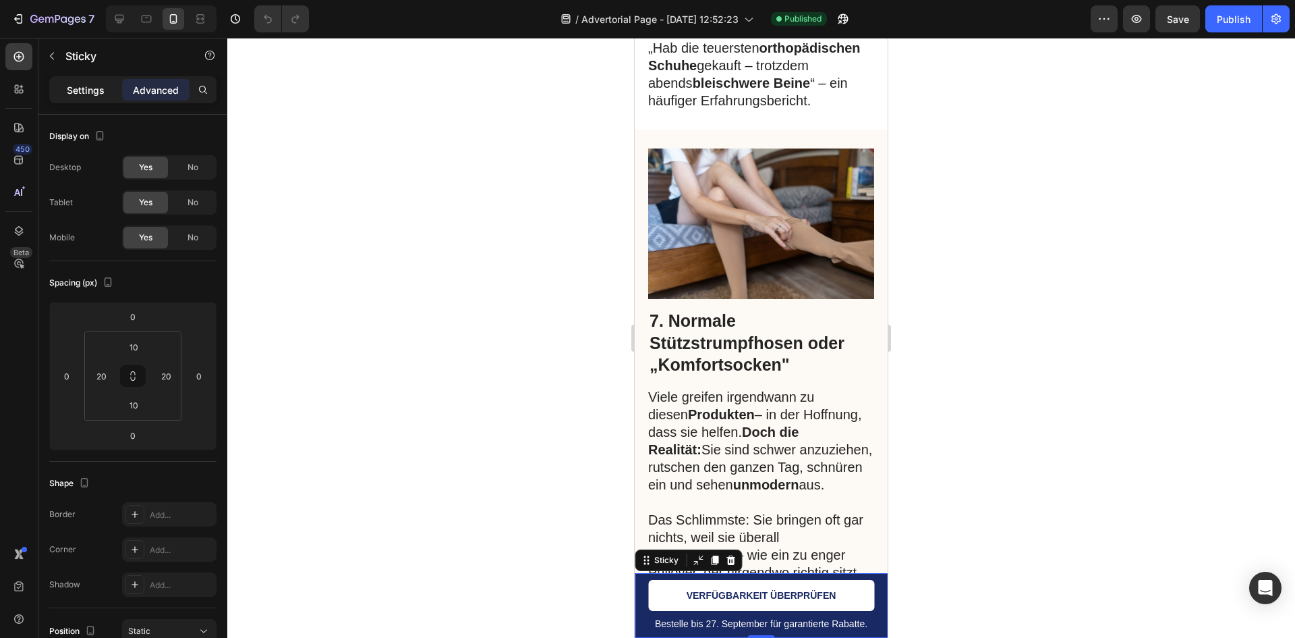
click at [101, 92] on p "Settings" at bounding box center [86, 90] width 38 height 14
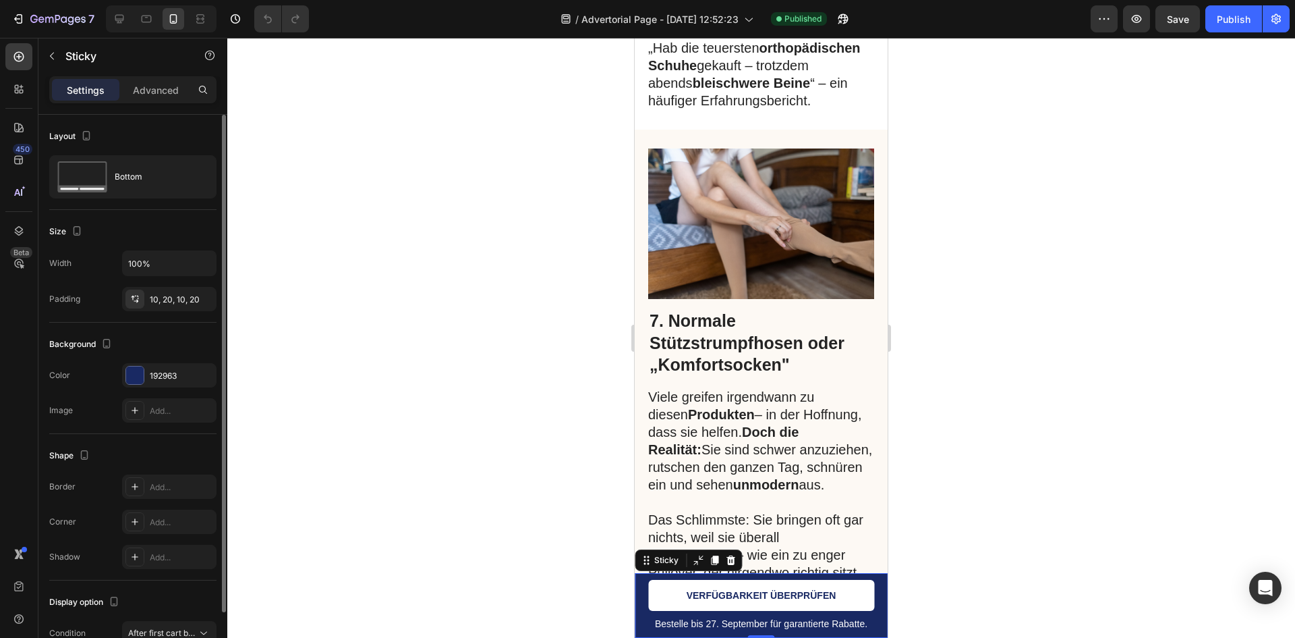
scroll to position [72, 0]
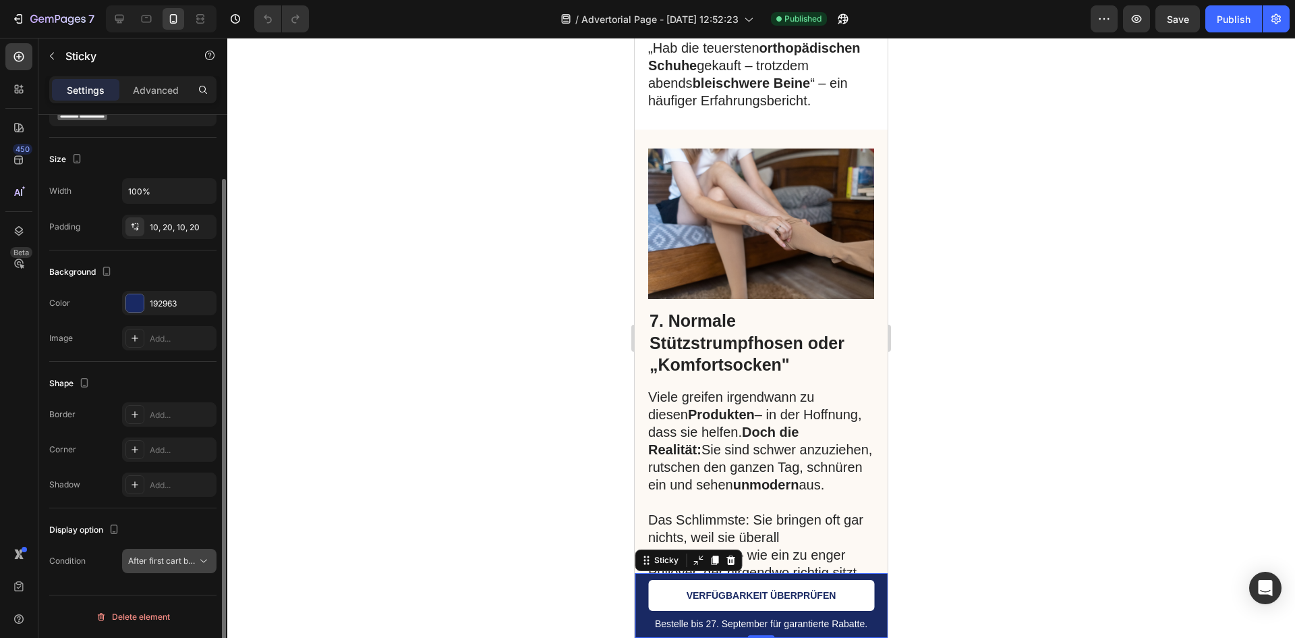
click at [195, 570] on button "After first cart button" at bounding box center [169, 561] width 94 height 24
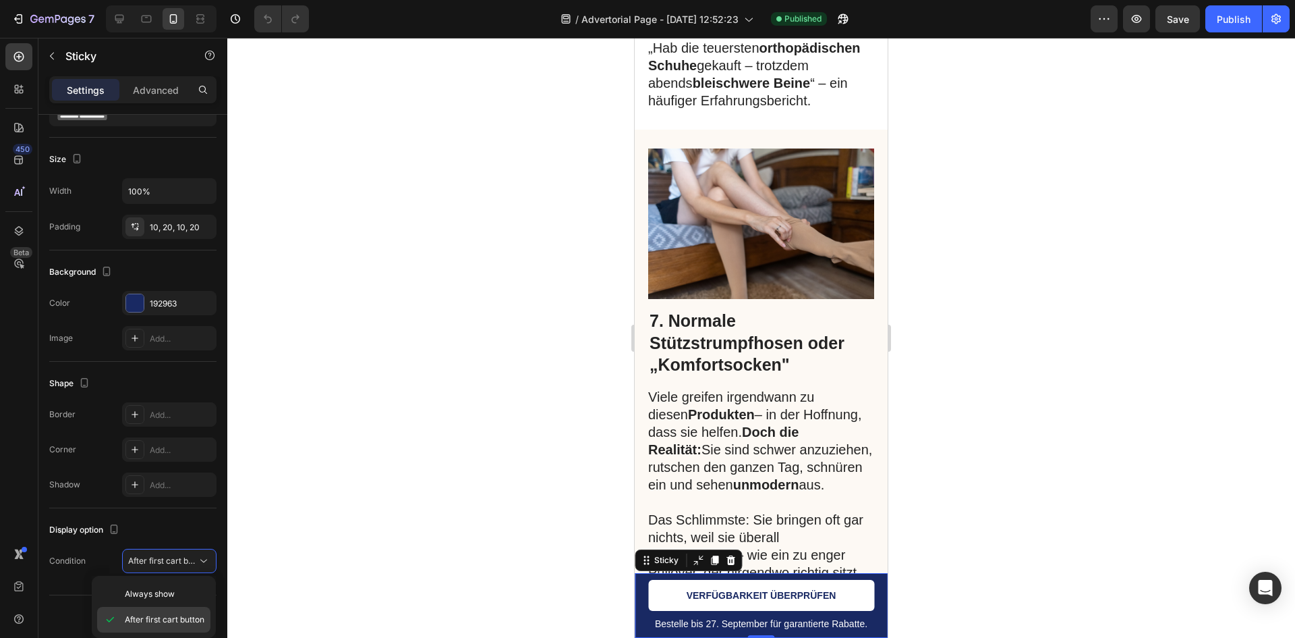
click at [176, 614] on span "After first cart button" at bounding box center [165, 619] width 80 height 12
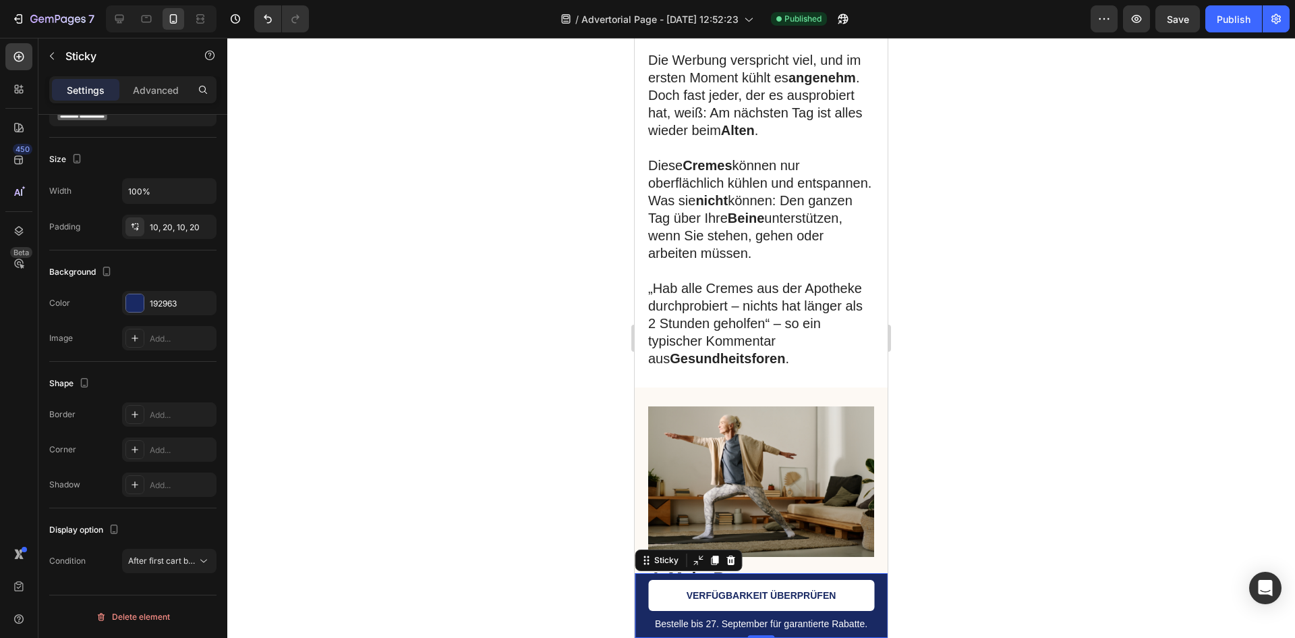
scroll to position [1484, 0]
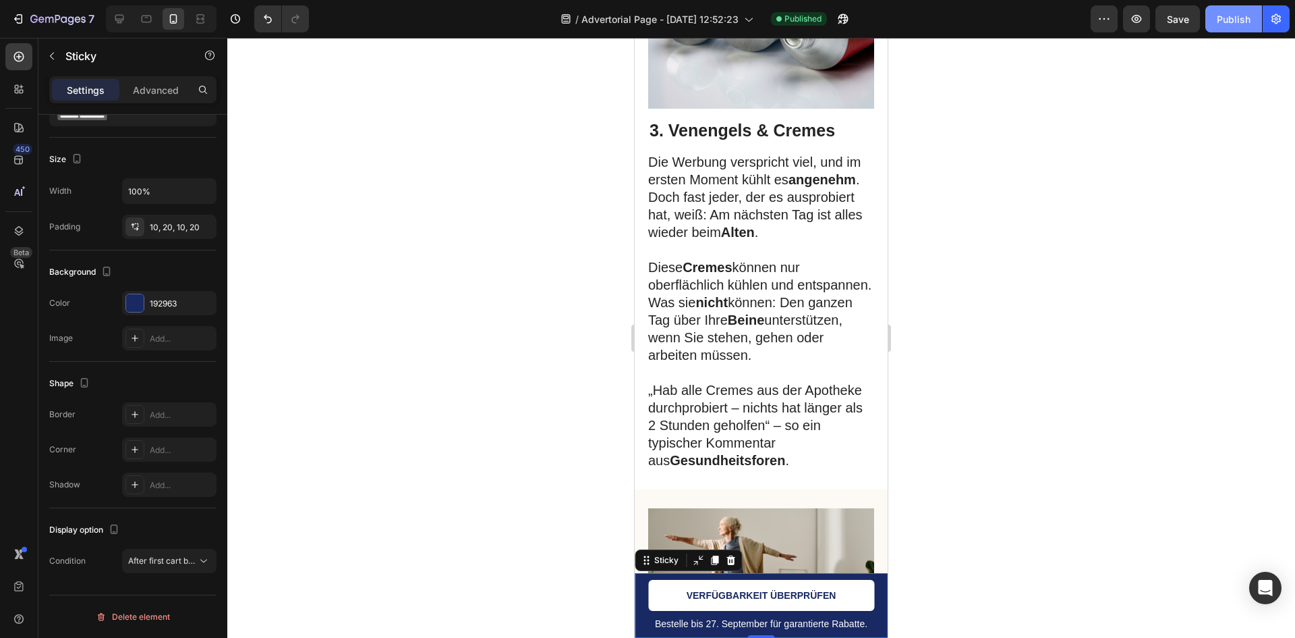
click at [1232, 8] on button "Publish" at bounding box center [1234, 18] width 57 height 27
click at [133, 560] on span "After first cart button" at bounding box center [168, 560] width 80 height 10
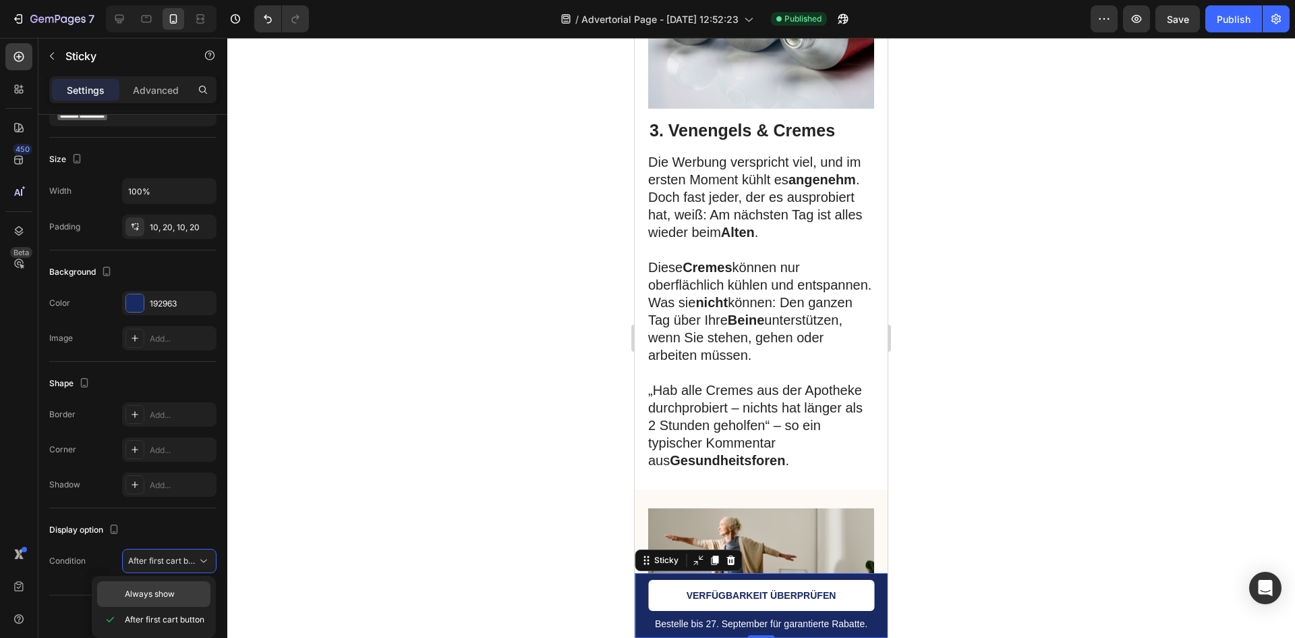
click at [182, 586] on div "Always show" at bounding box center [153, 594] width 113 height 26
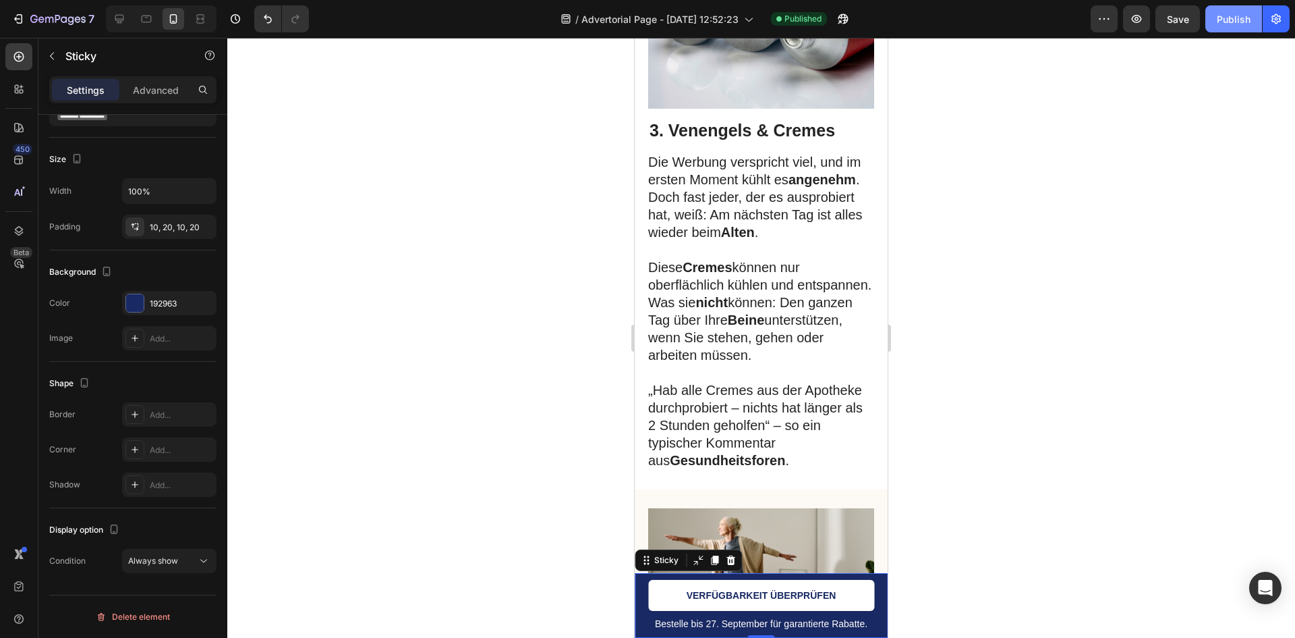
click at [1210, 11] on button "Publish" at bounding box center [1234, 18] width 57 height 27
click at [144, 83] on p "Advanced" at bounding box center [156, 90] width 46 height 14
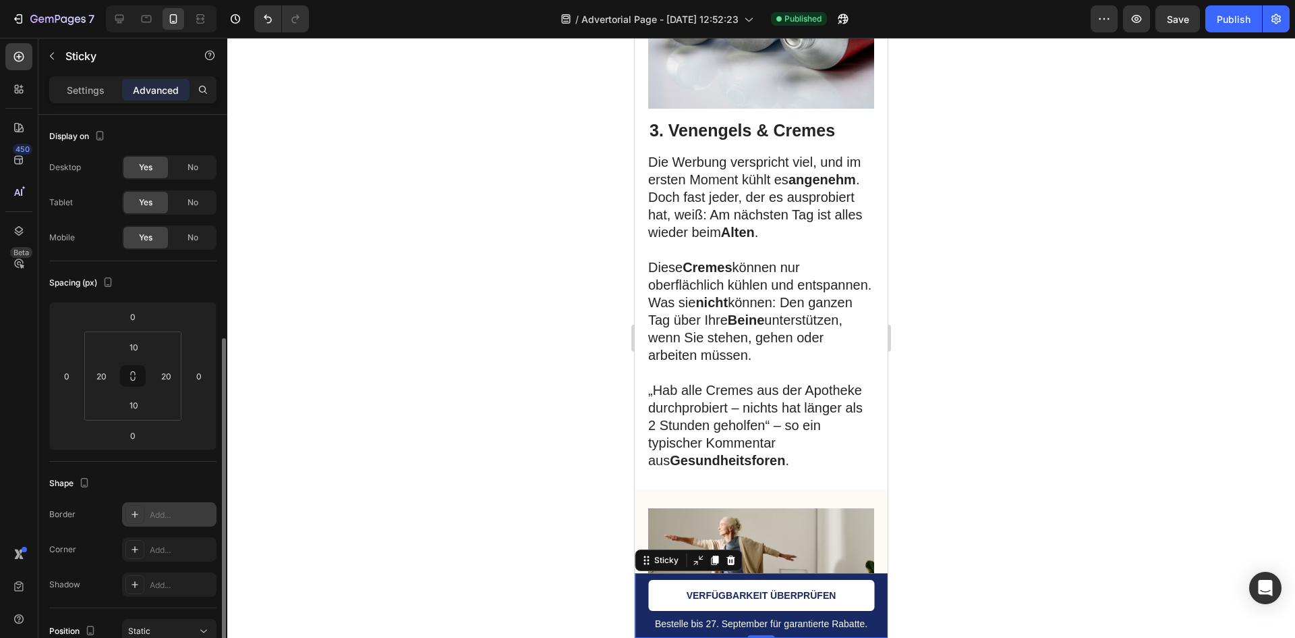
scroll to position [292, 0]
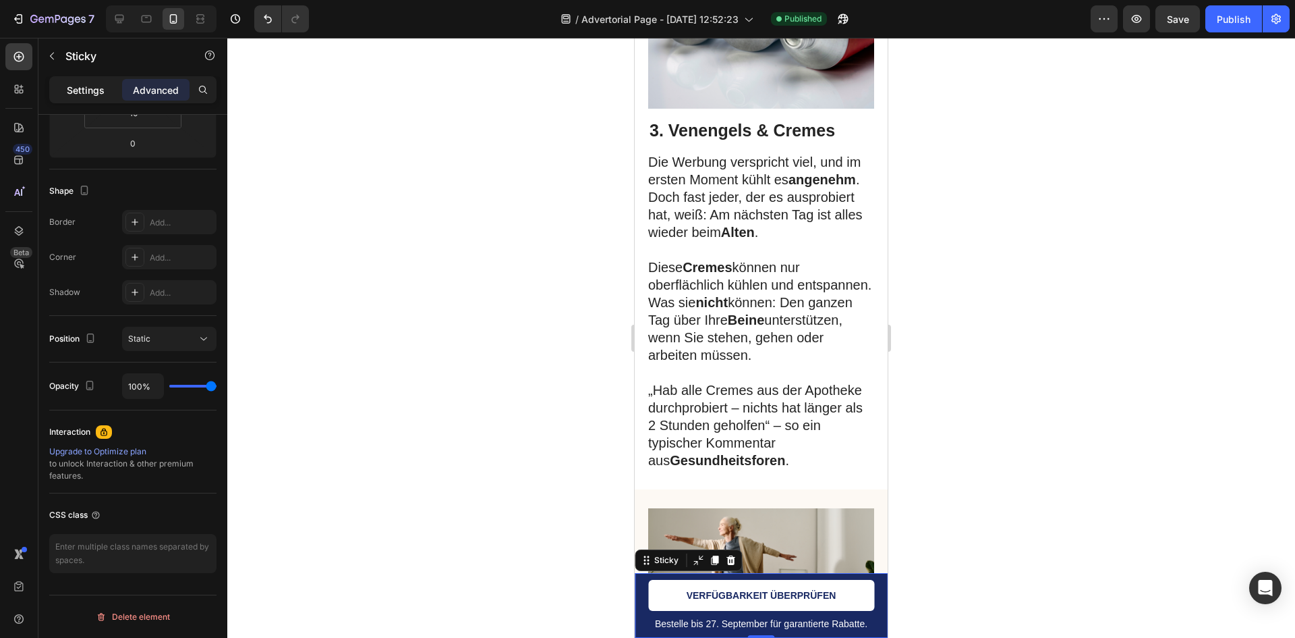
click at [96, 85] on p "Settings" at bounding box center [86, 90] width 38 height 14
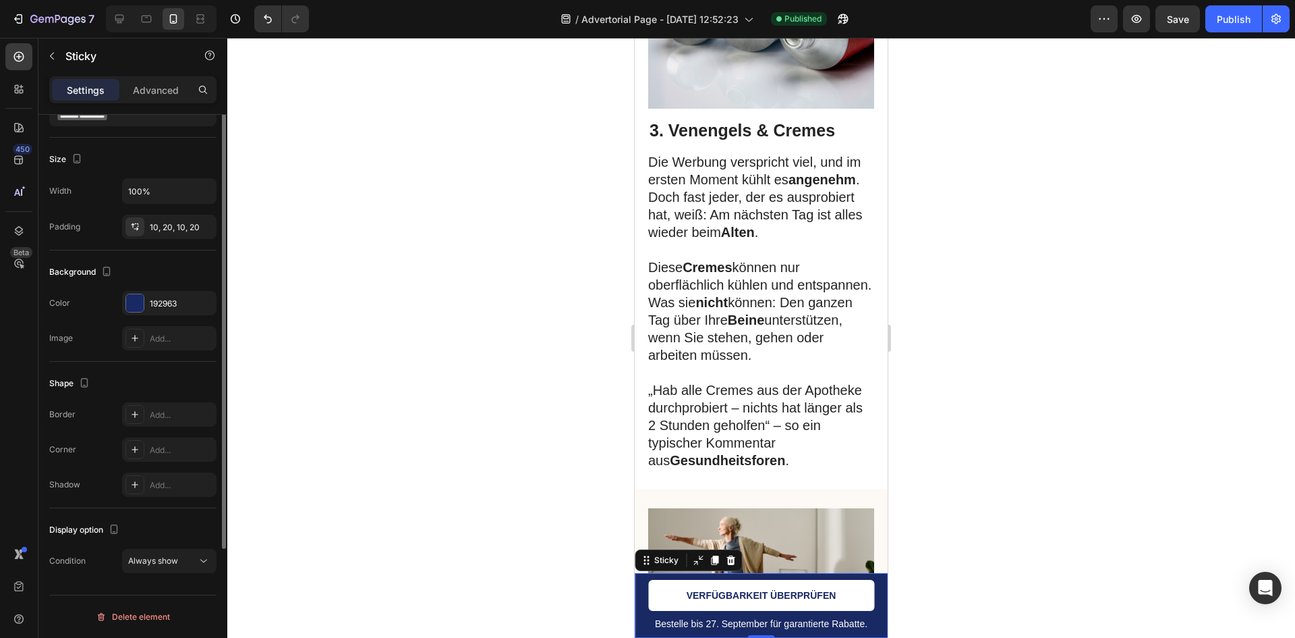
scroll to position [72, 0]
click at [162, 557] on span "Always show" at bounding box center [153, 560] width 50 height 10
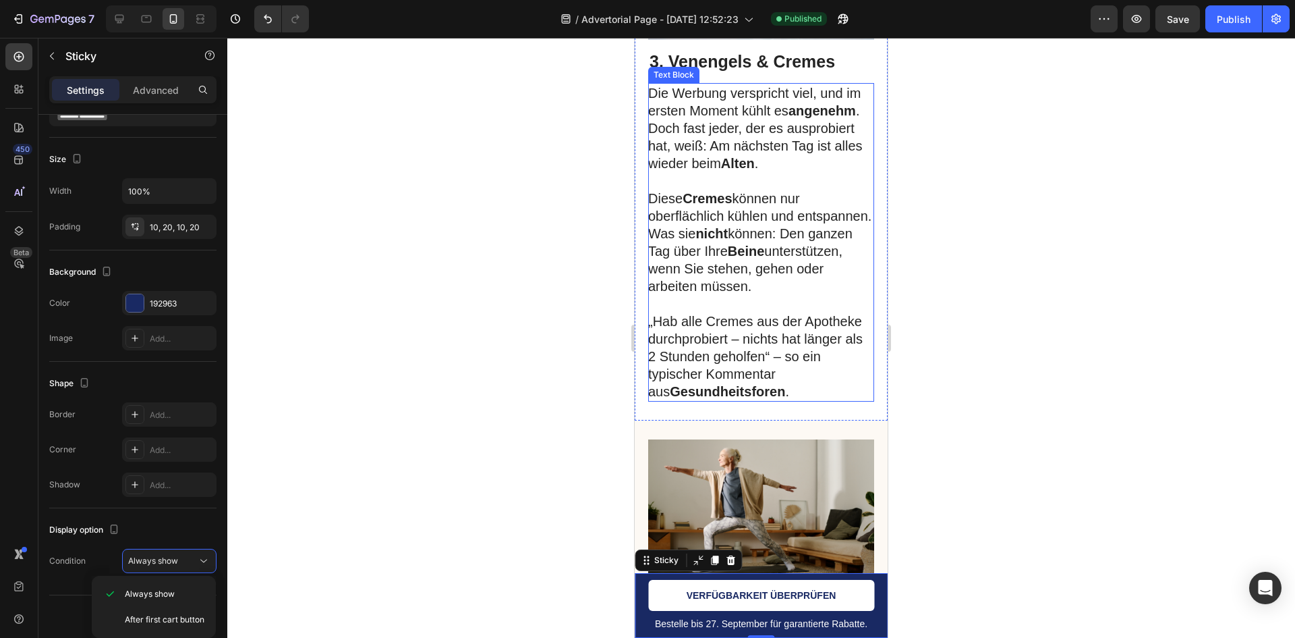
scroll to position [1619, 0]
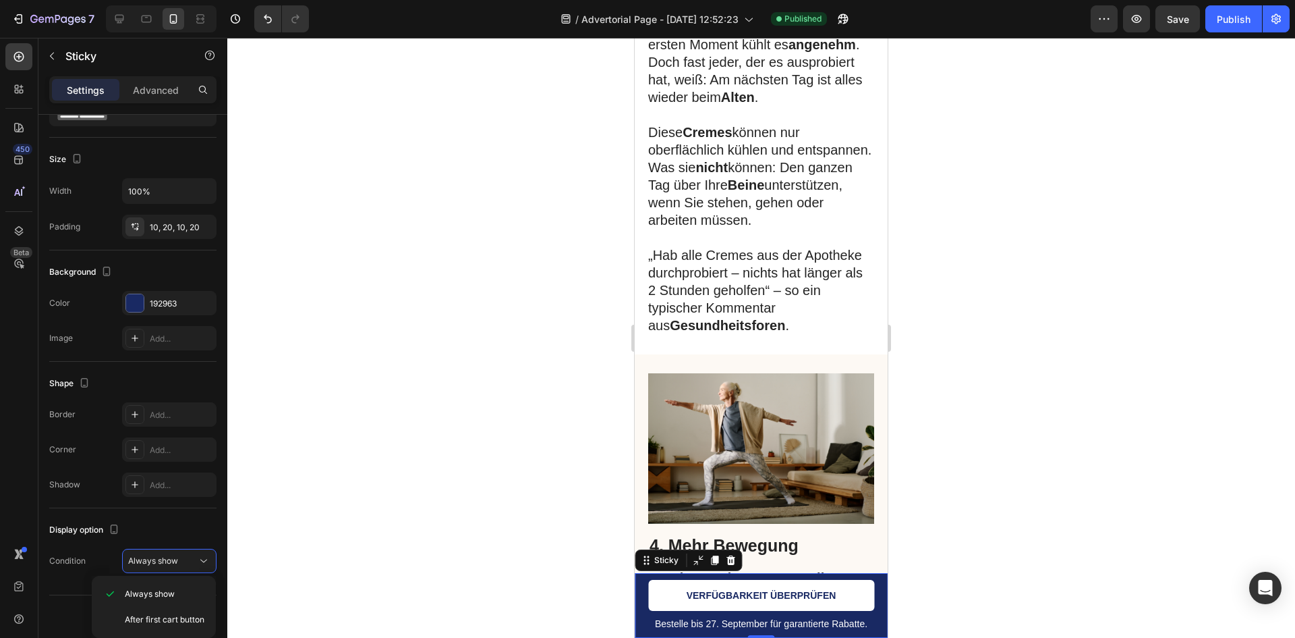
click at [24, 36] on div "7 / Advertorial Page - [DATE] 12:52:23 Published Preview Save Publish" at bounding box center [647, 19] width 1295 height 38
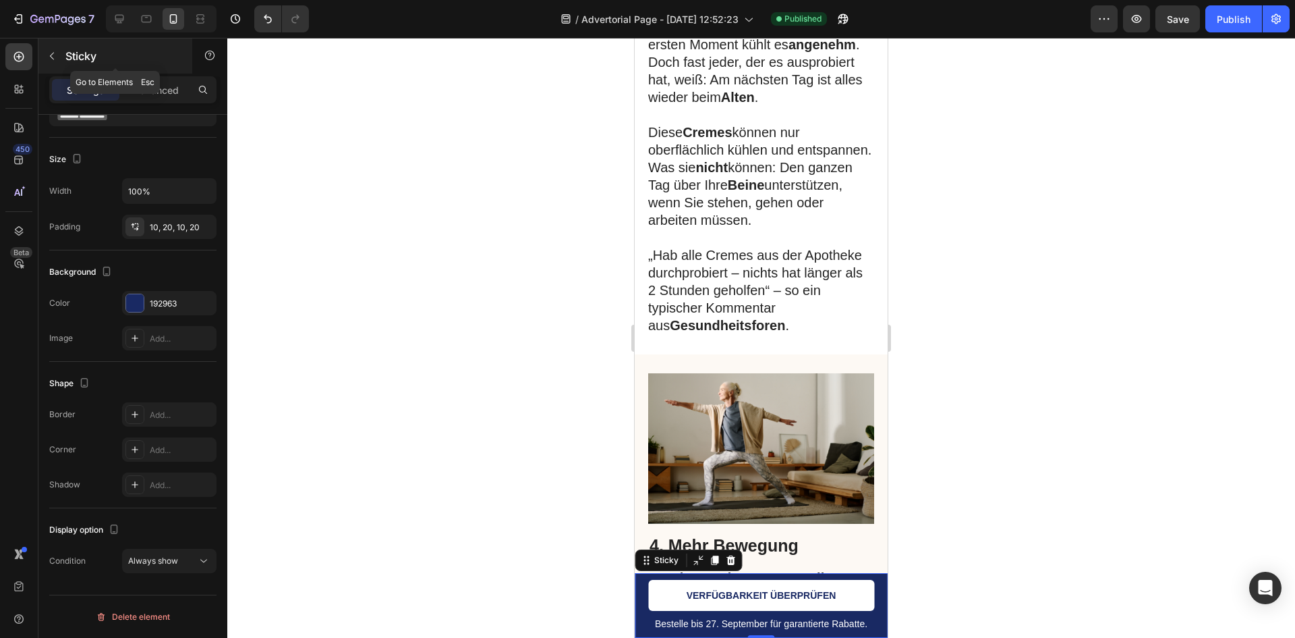
click at [63, 59] on div "Sticky" at bounding box center [115, 55] width 154 height 35
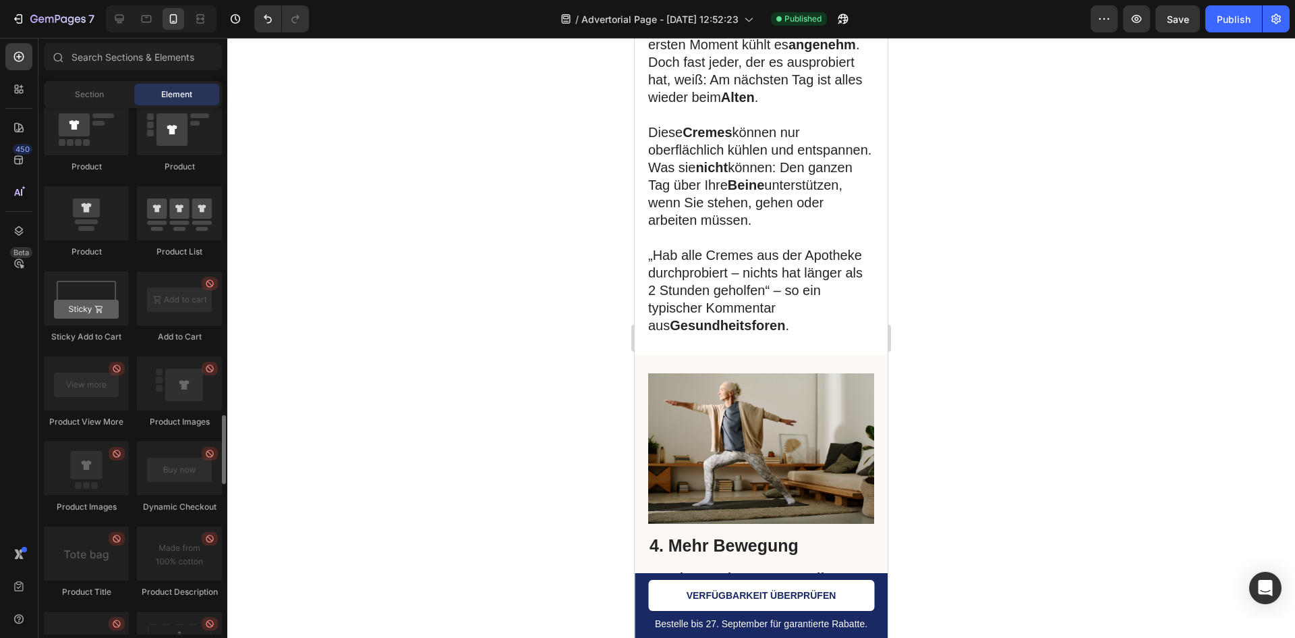
scroll to position [1822, 0]
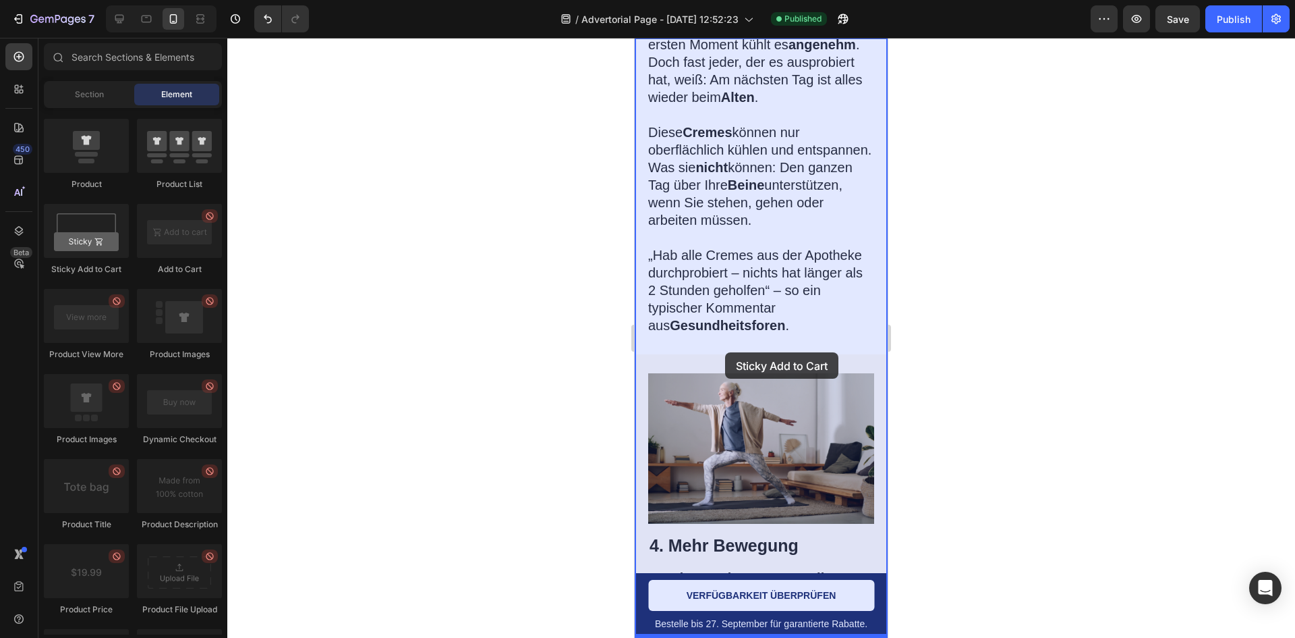
drag, startPoint x: 735, startPoint y: 272, endPoint x: 725, endPoint y: 352, distance: 80.8
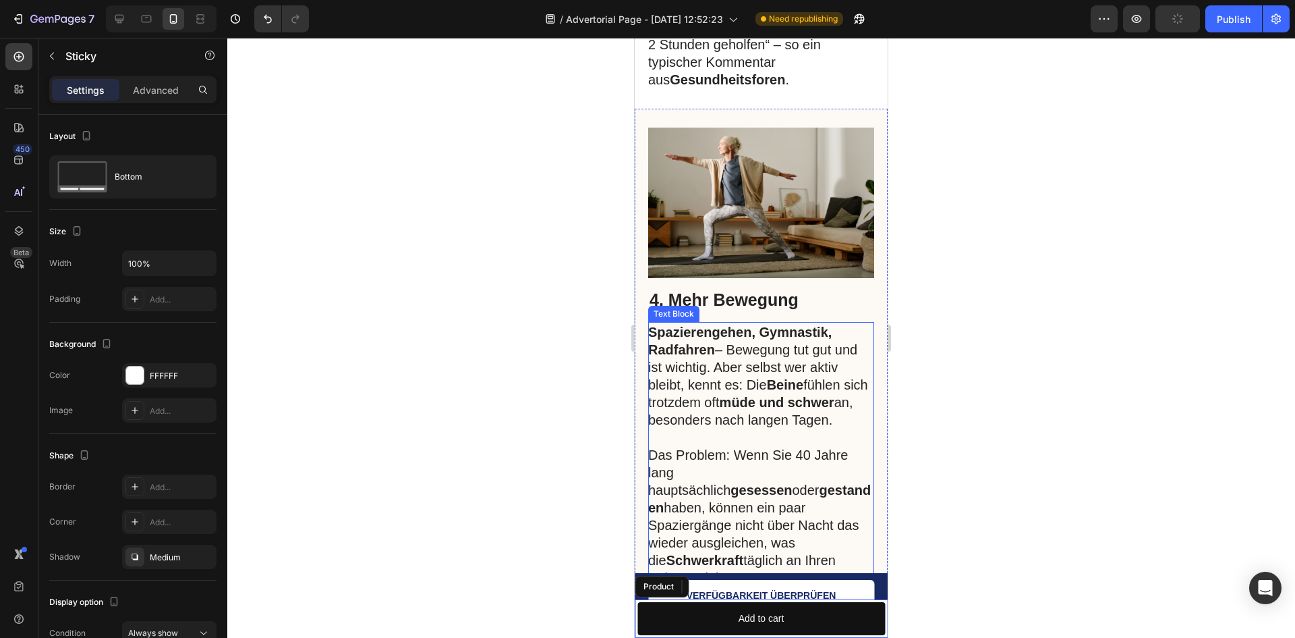
scroll to position [1889, 0]
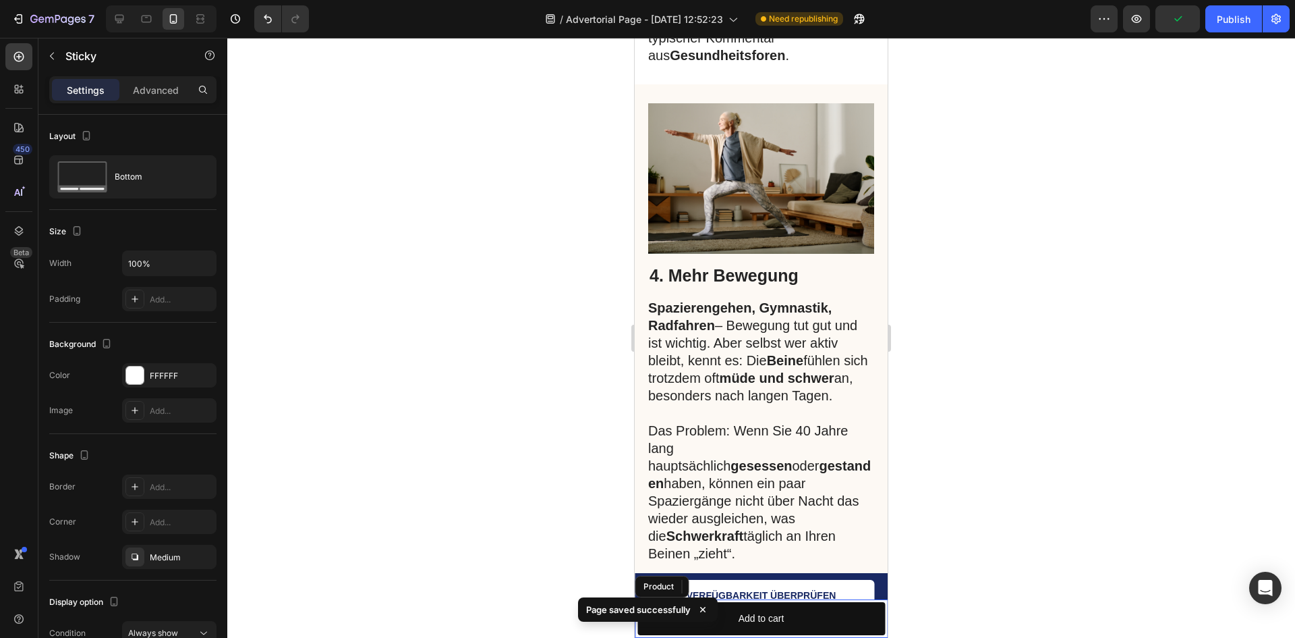
click at [706, 611] on icon at bounding box center [702, 609] width 13 height 13
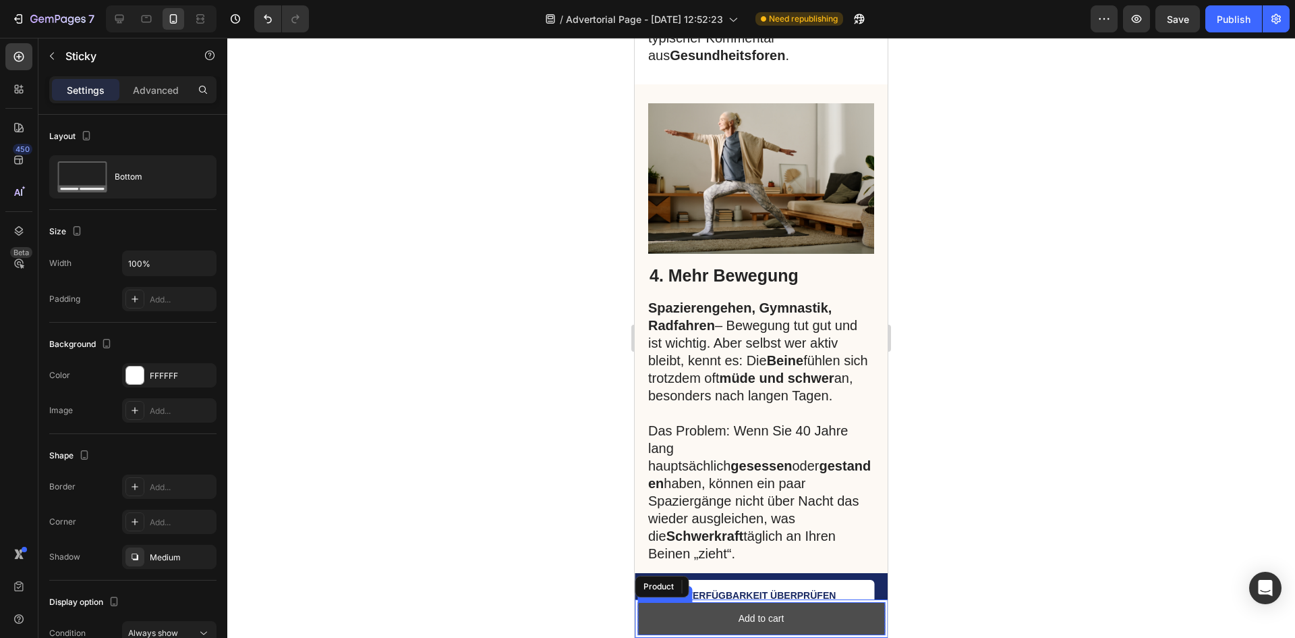
click at [858, 624] on button "Add to cart" at bounding box center [762, 618] width 248 height 33
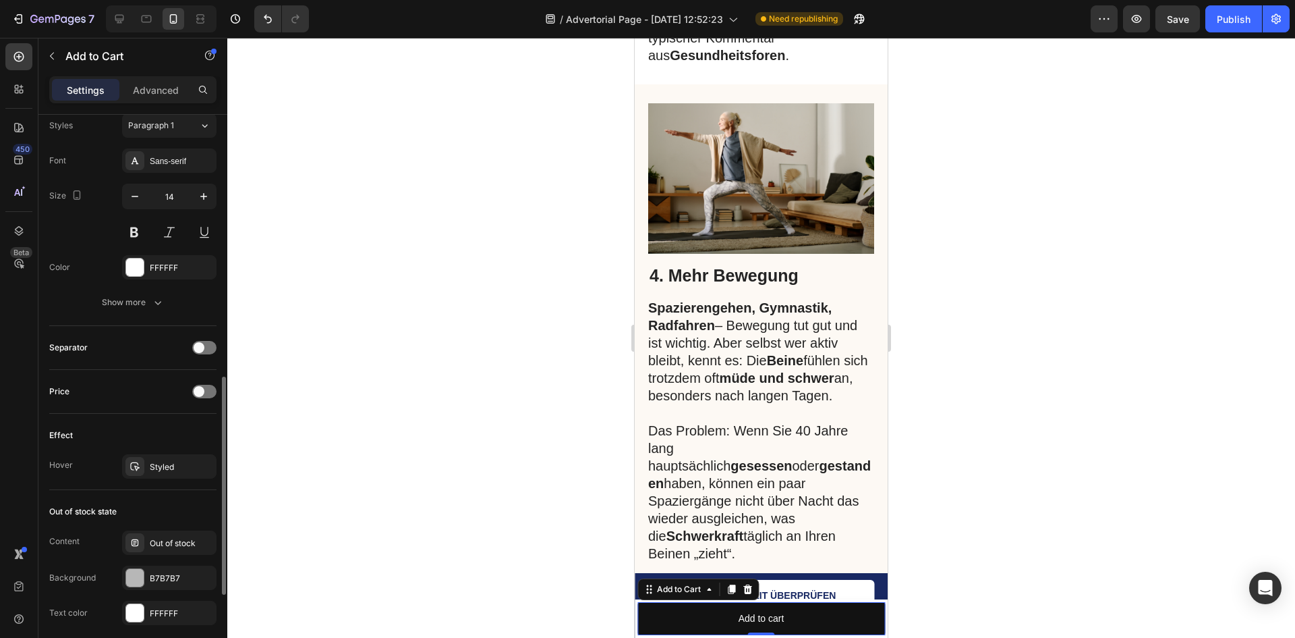
scroll to position [885, 0]
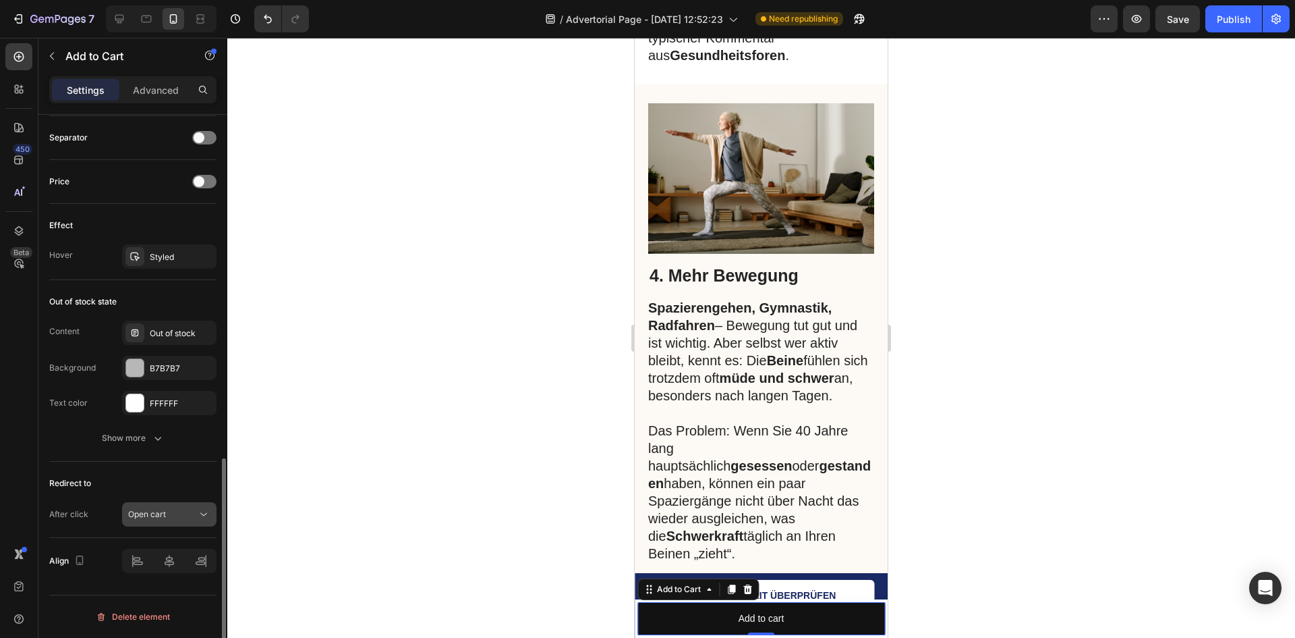
click at [208, 524] on button "Open cart" at bounding box center [169, 514] width 94 height 24
click at [198, 515] on icon at bounding box center [203, 513] width 13 height 13
click at [755, 592] on div at bounding box center [748, 589] width 16 height 16
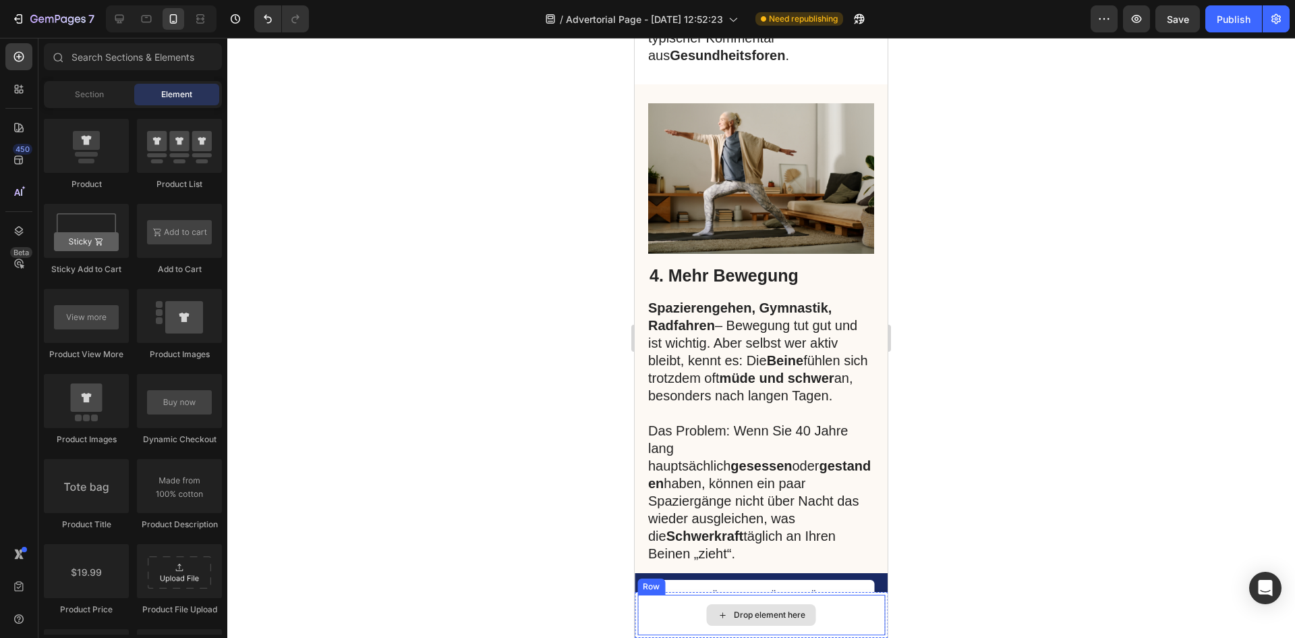
click at [734, 611] on div "Drop element here" at bounding box center [770, 614] width 72 height 11
click at [644, 611] on div "Drop element here" at bounding box center [762, 614] width 248 height 40
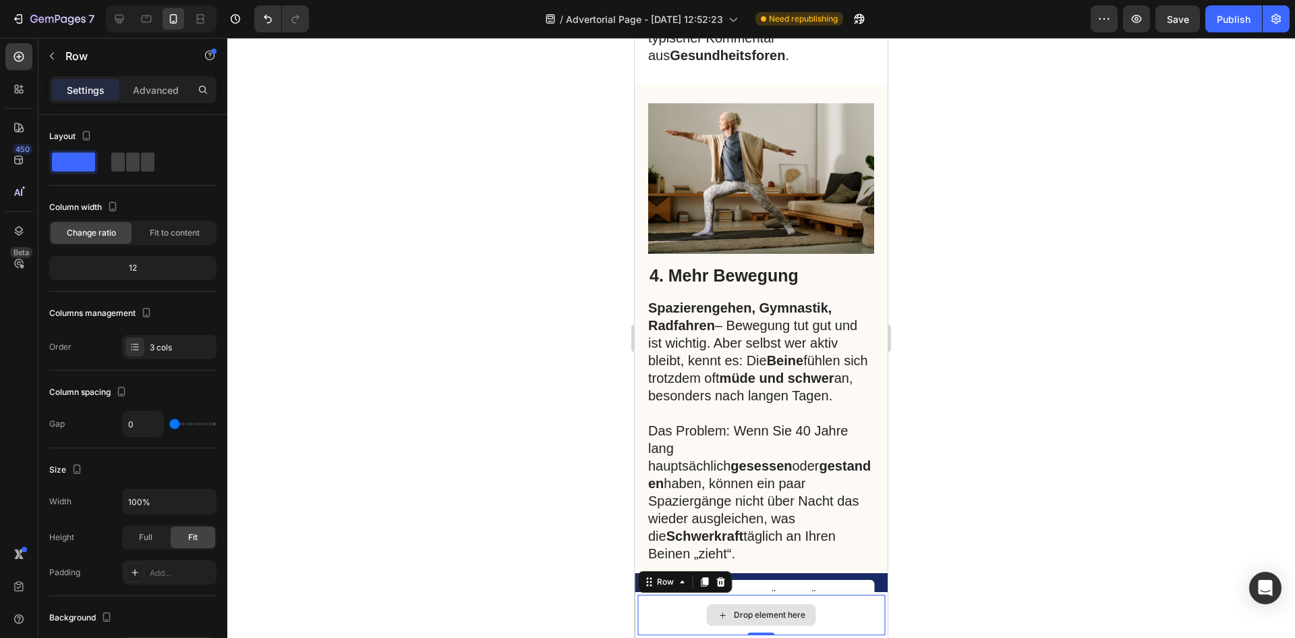
click at [652, 607] on div "Drop element here" at bounding box center [762, 614] width 248 height 40
click at [718, 576] on icon at bounding box center [720, 581] width 11 height 11
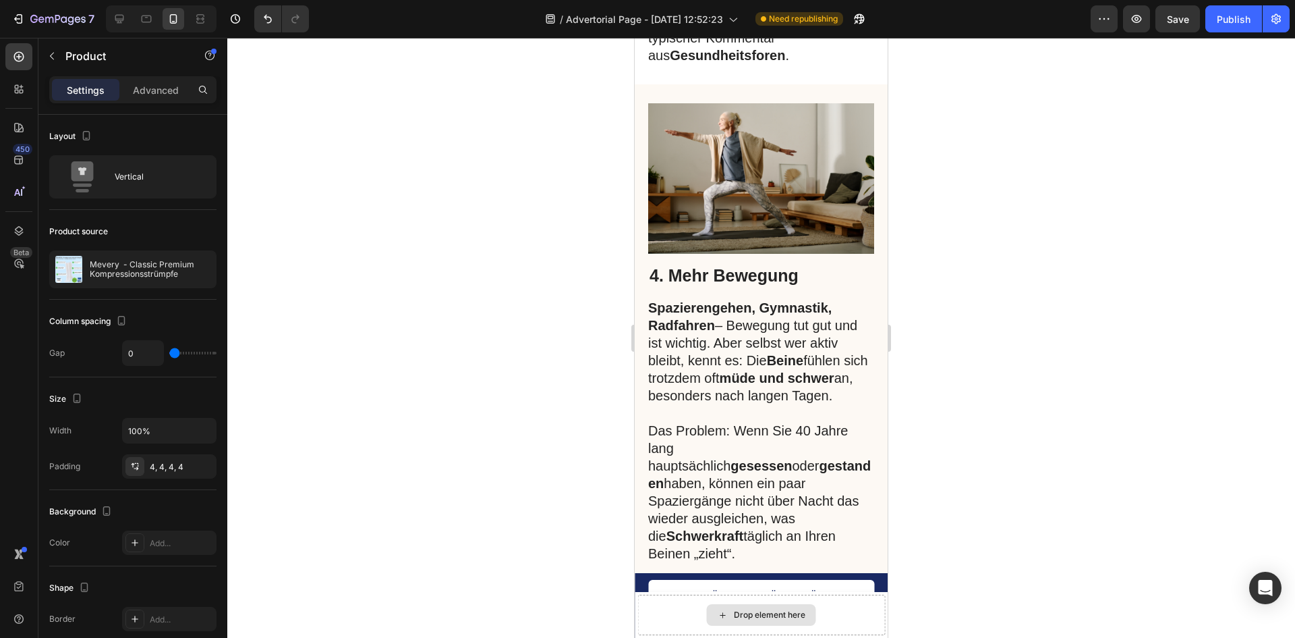
click at [684, 607] on div "Drop element here" at bounding box center [762, 614] width 248 height 40
click at [484, 583] on div at bounding box center [761, 338] width 1068 height 600
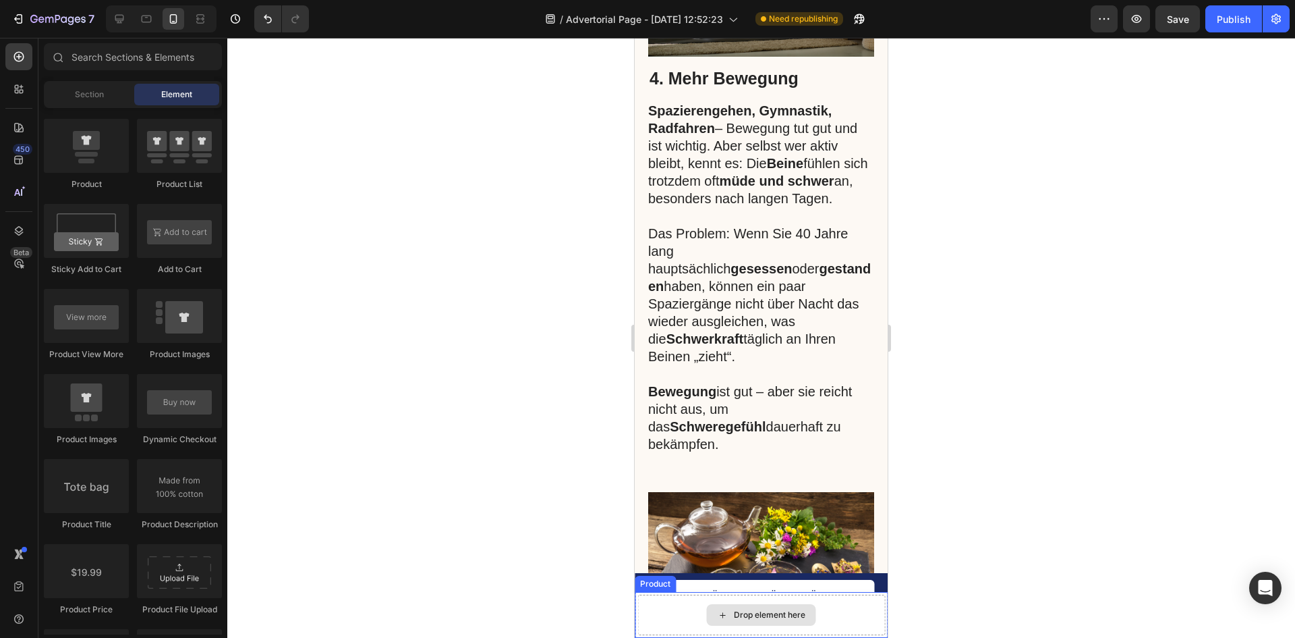
scroll to position [2092, 0]
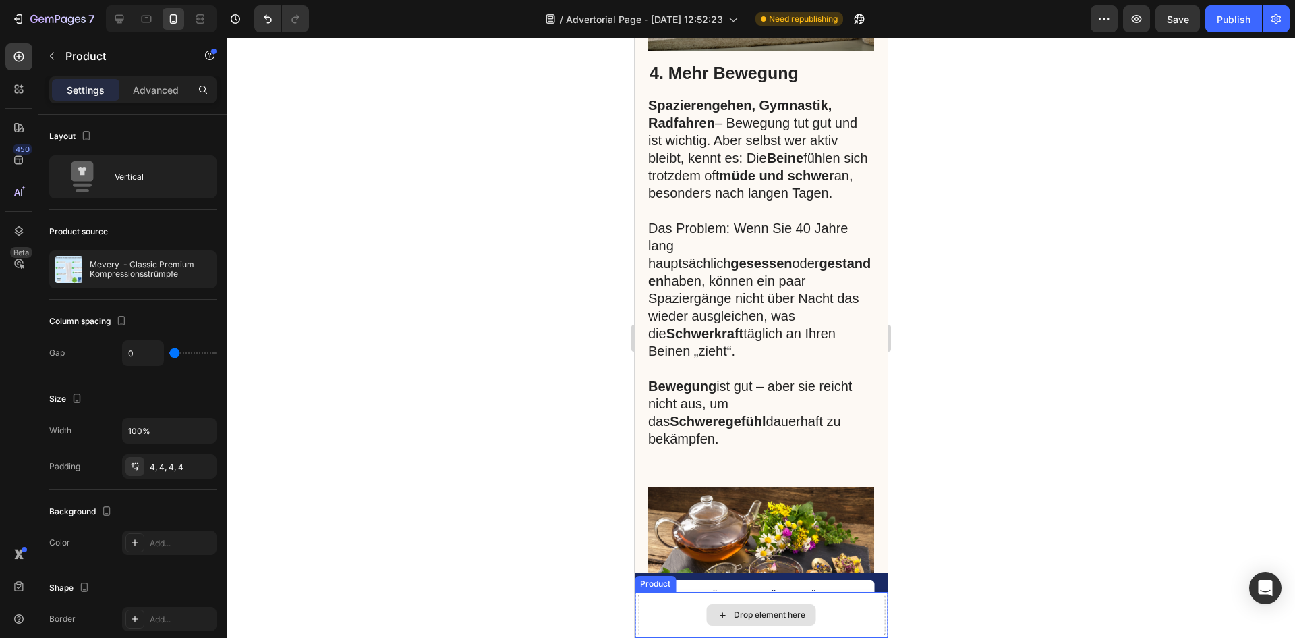
click at [664, 617] on div "Drop element here" at bounding box center [762, 614] width 248 height 40
click at [736, 580] on icon at bounding box center [731, 579] width 11 height 11
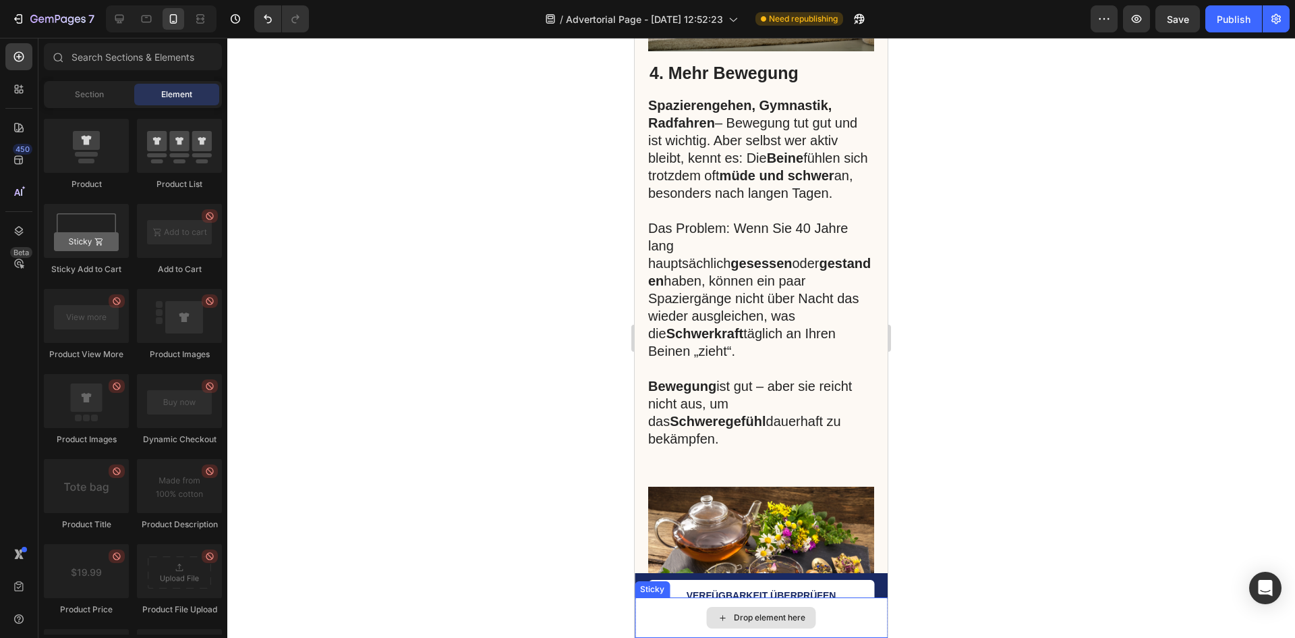
click at [698, 616] on div "Drop element here" at bounding box center [761, 617] width 253 height 40
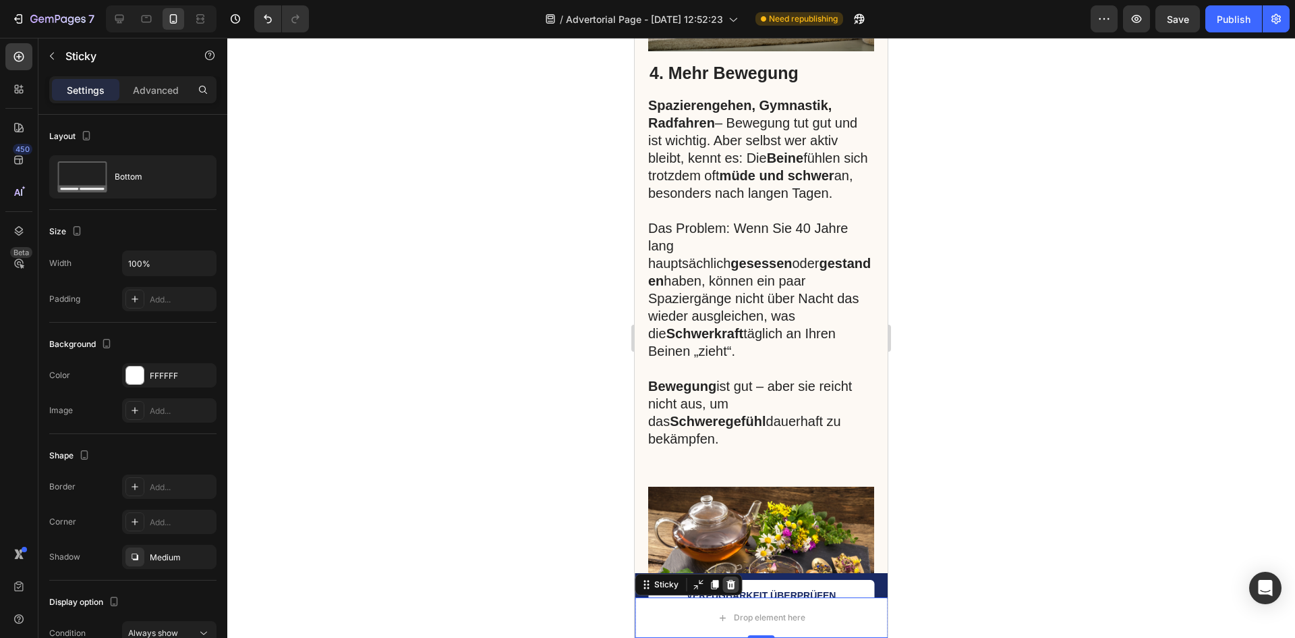
click at [731, 584] on icon at bounding box center [730, 584] width 11 height 11
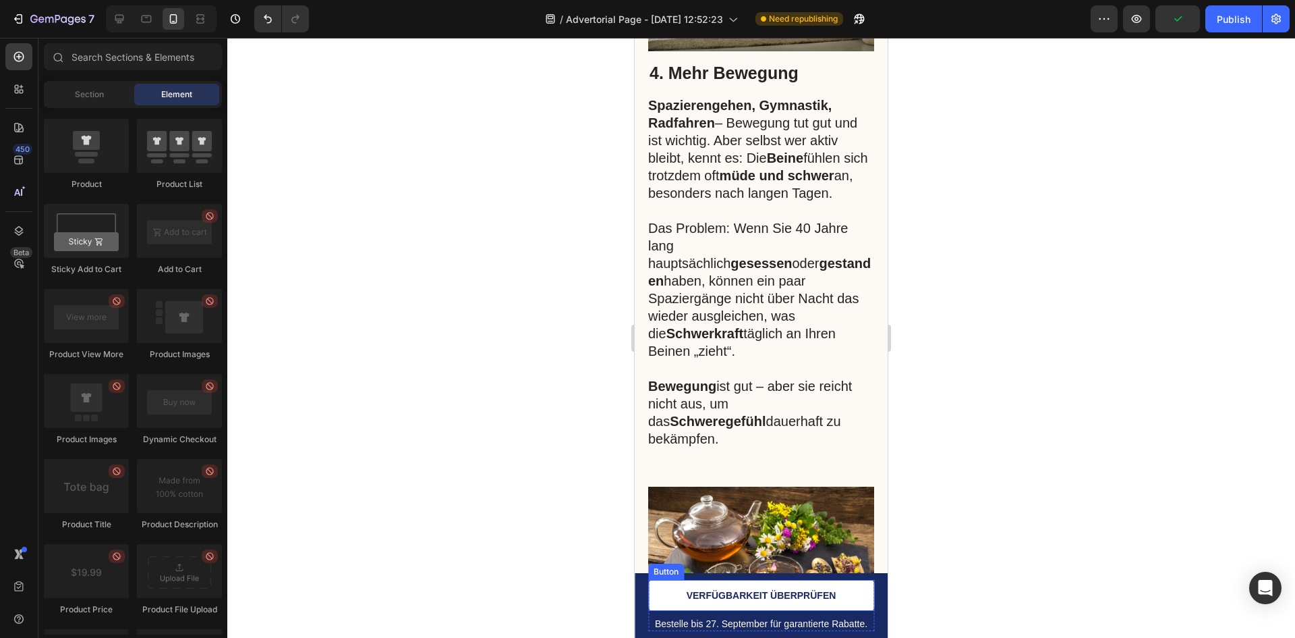
click at [673, 588] on link "VERFÜGBARKEIT ÜBERPRÜFEN" at bounding box center [761, 595] width 226 height 31
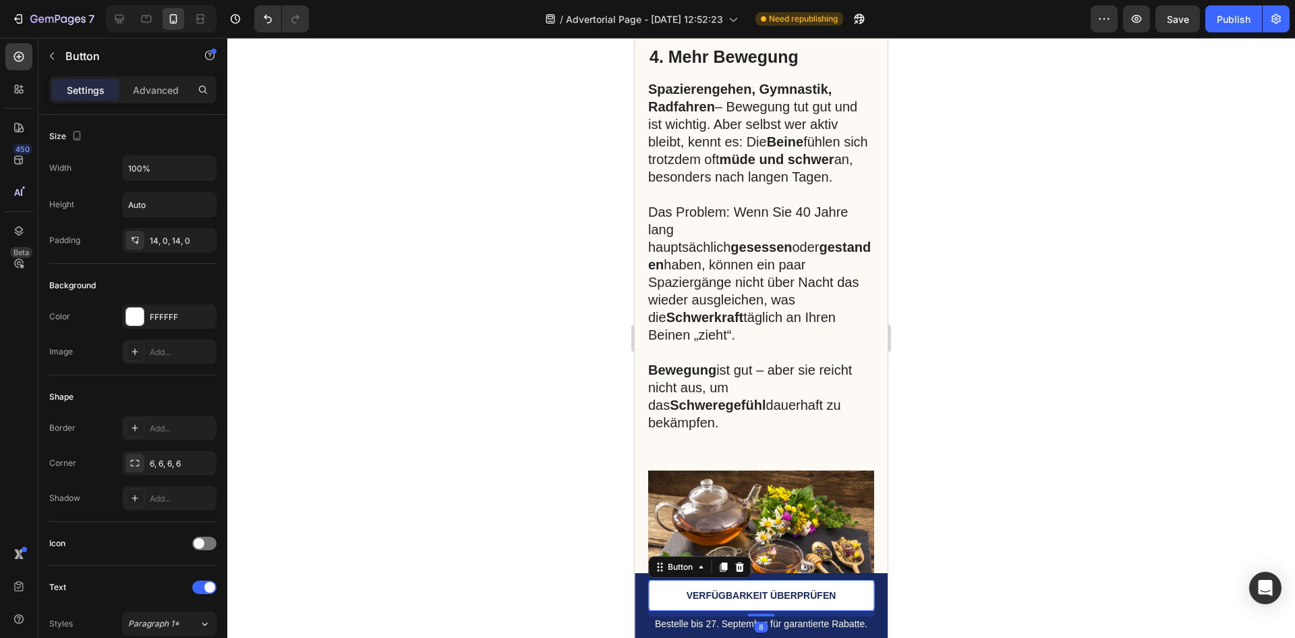
scroll to position [2227, 0]
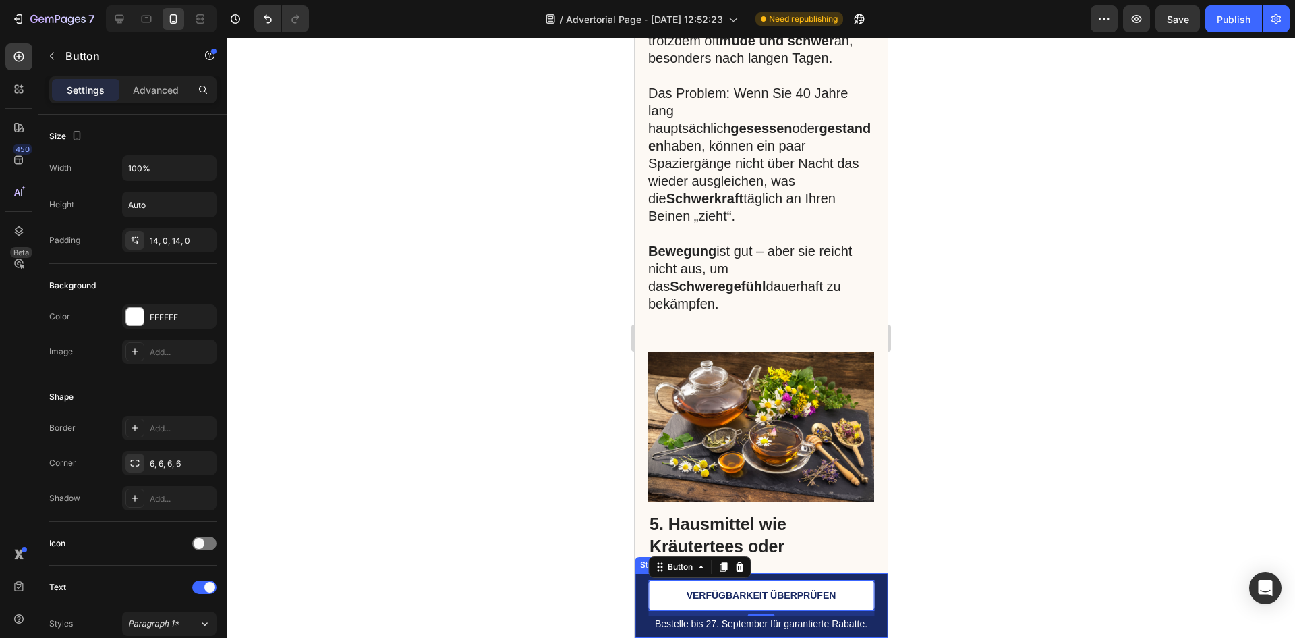
click at [639, 600] on div "Bestelle bis [DATE] für garantierte Rabatte. Text Block VERFÜGBARKEIT ÜBERPRÜFE…" at bounding box center [761, 605] width 253 height 65
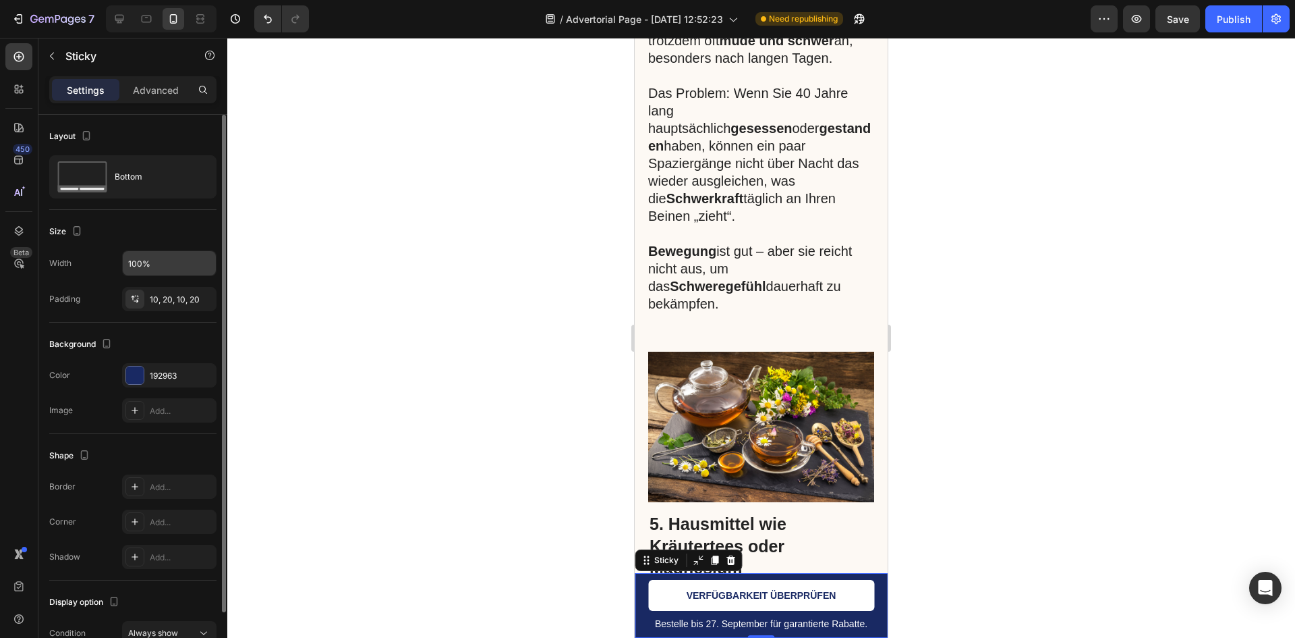
scroll to position [72, 0]
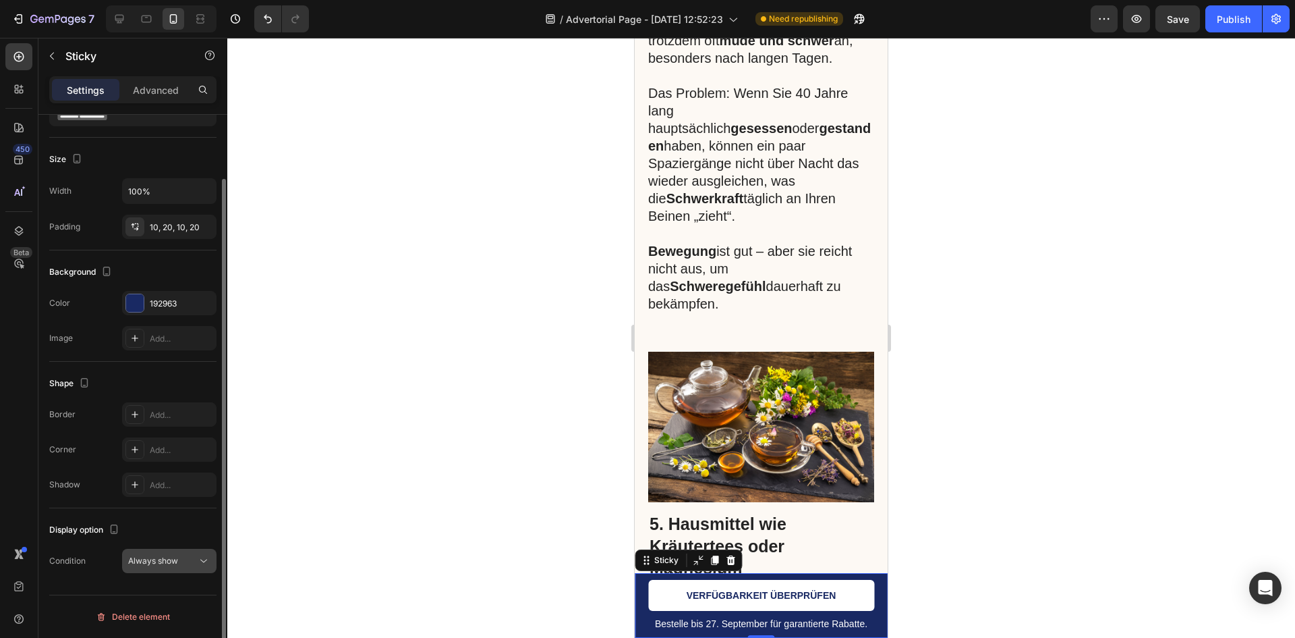
click at [178, 558] on div "Always show" at bounding box center [162, 561] width 69 height 12
click at [177, 553] on button "Always show" at bounding box center [169, 561] width 94 height 24
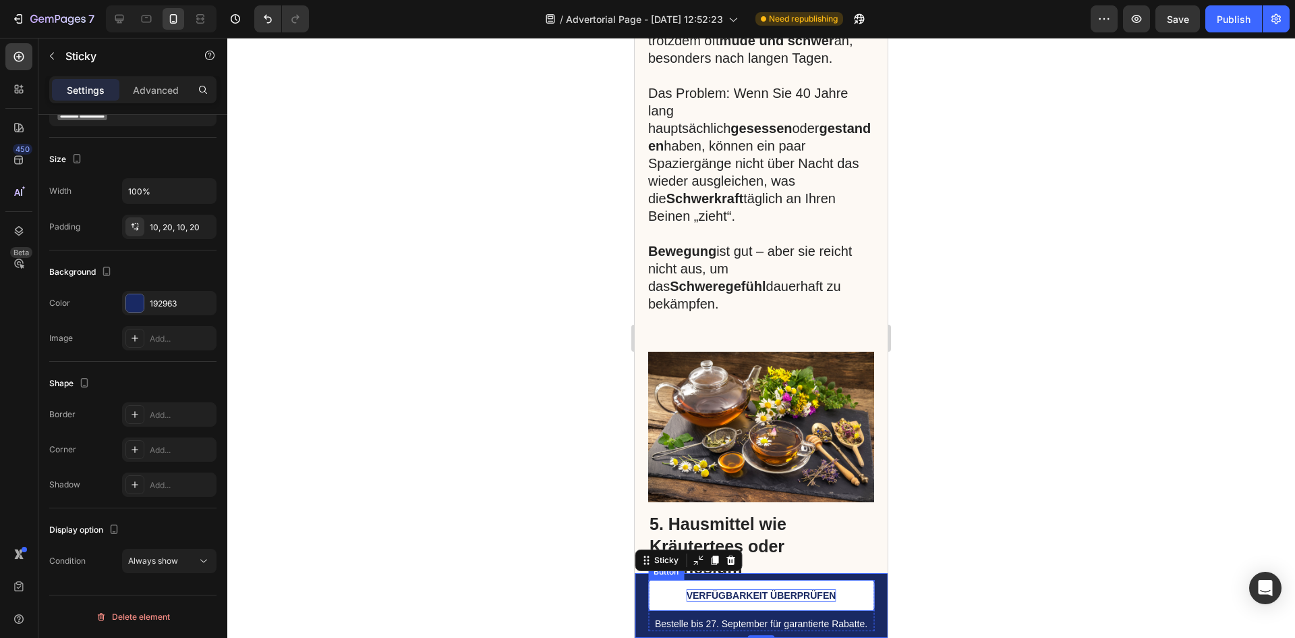
click at [687, 598] on p "VERFÜGBARKEIT ÜBERPRÜFEN" at bounding box center [762, 595] width 150 height 12
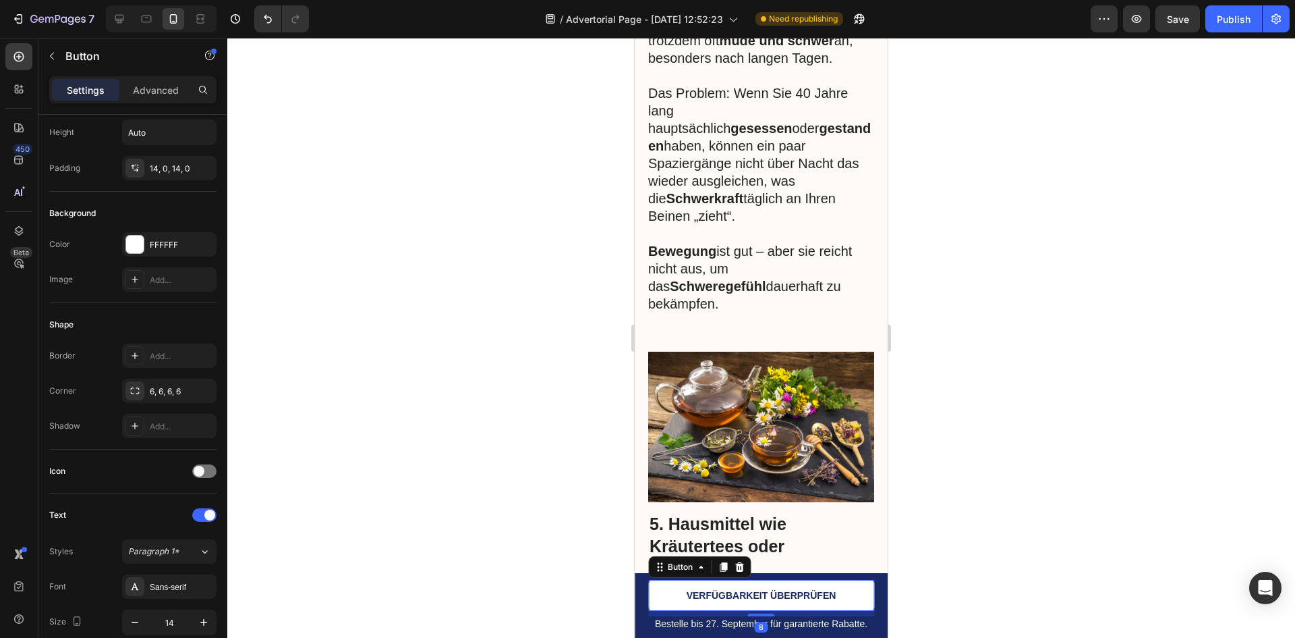
scroll to position [0, 0]
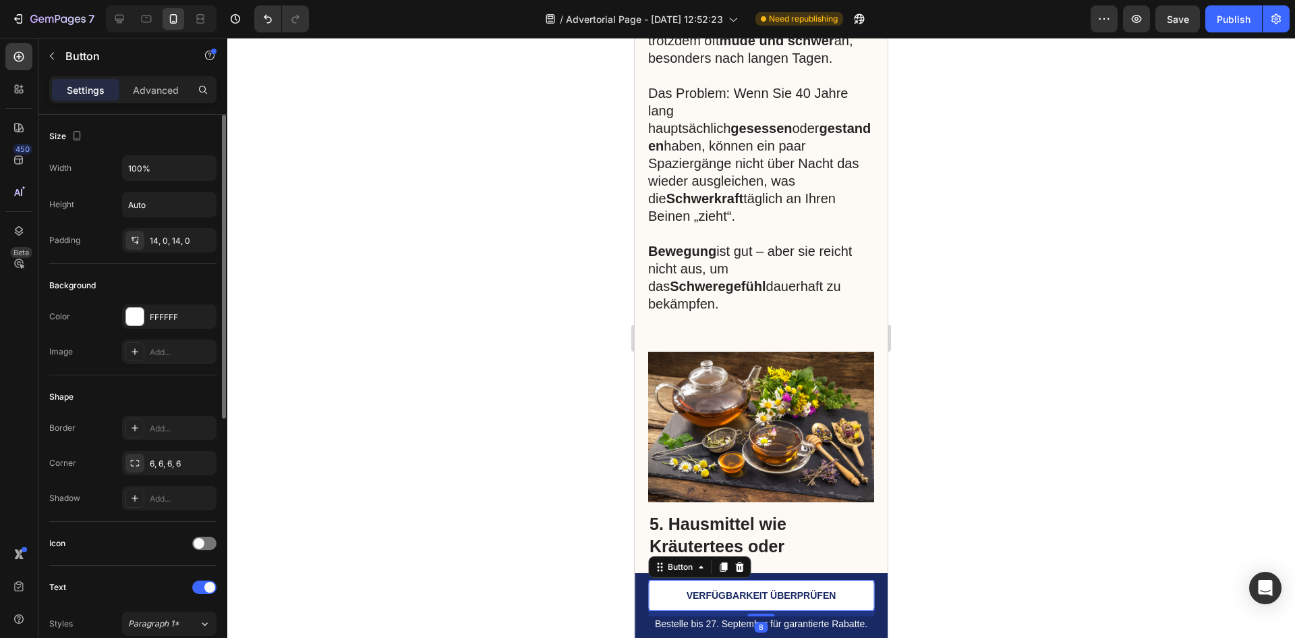
click at [665, 597] on link "VERFÜGBARKEIT ÜBERPRÜFEN" at bounding box center [761, 595] width 226 height 31
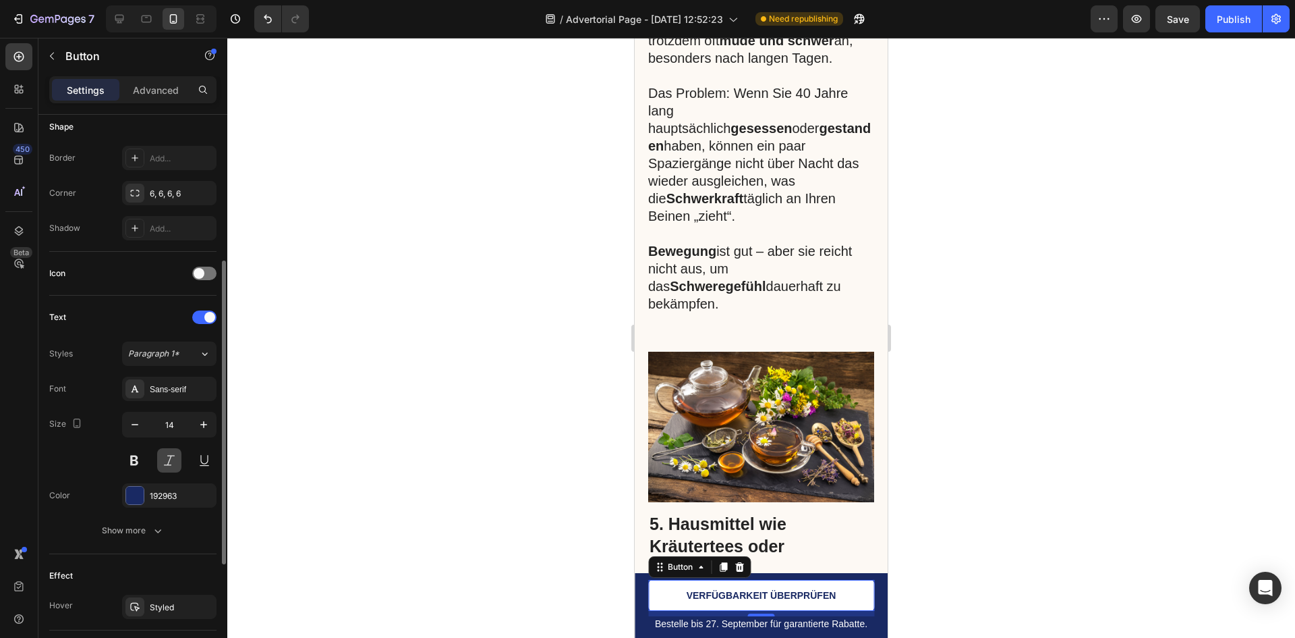
scroll to position [337, 0]
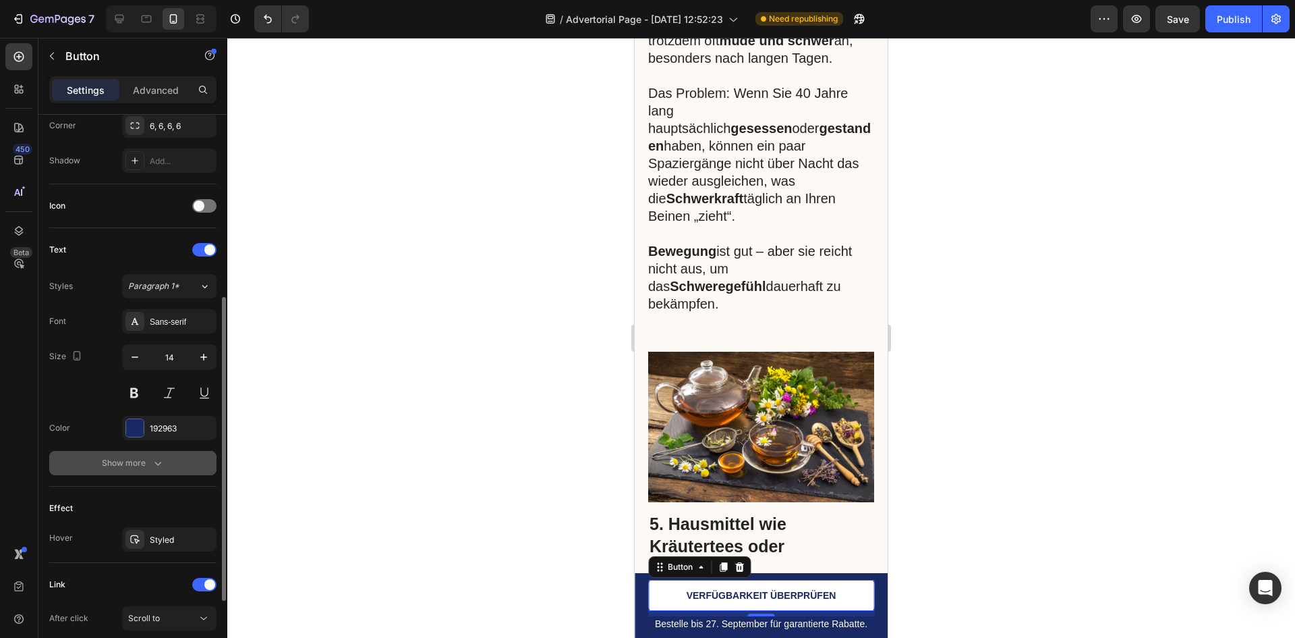
click at [166, 459] on button "Show more" at bounding box center [132, 463] width 167 height 24
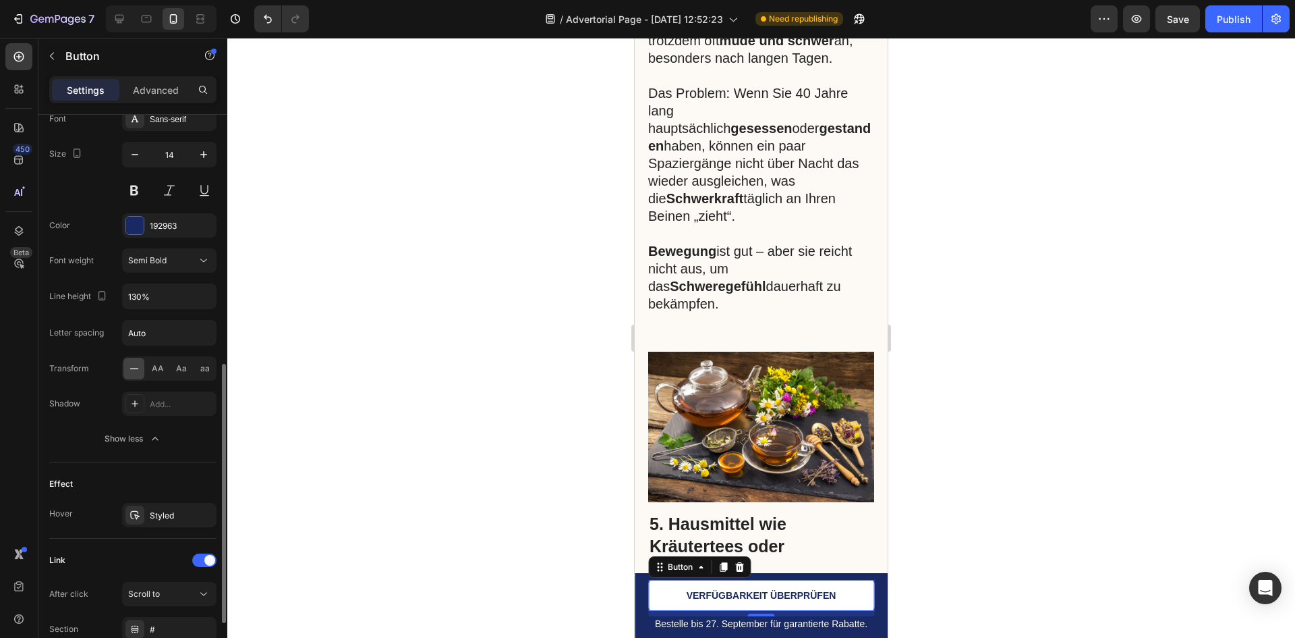
scroll to position [654, 0]
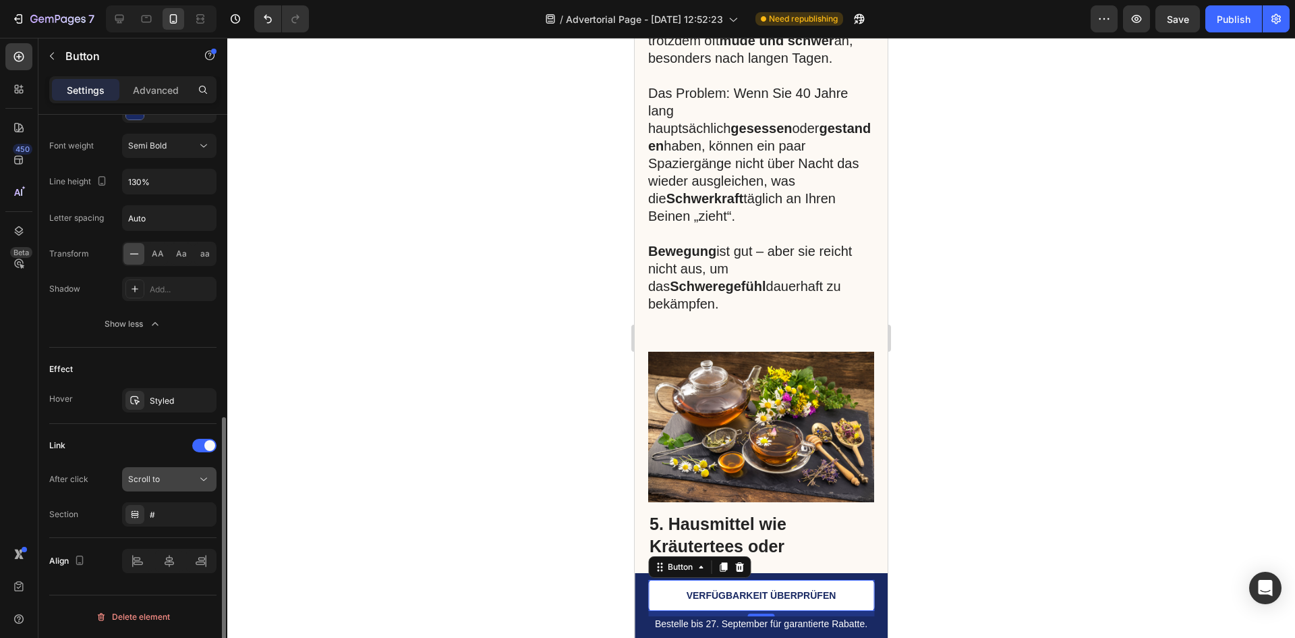
click at [179, 480] on div "Scroll to" at bounding box center [162, 479] width 69 height 12
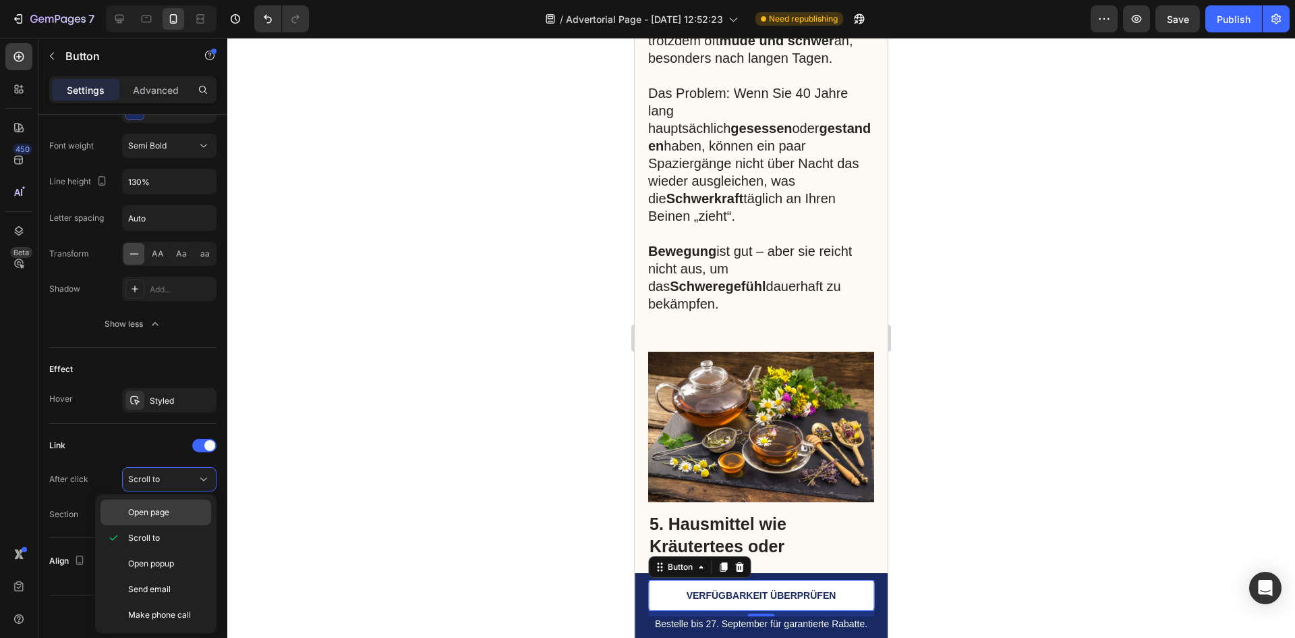
click at [160, 514] on span "Open page" at bounding box center [148, 512] width 41 height 12
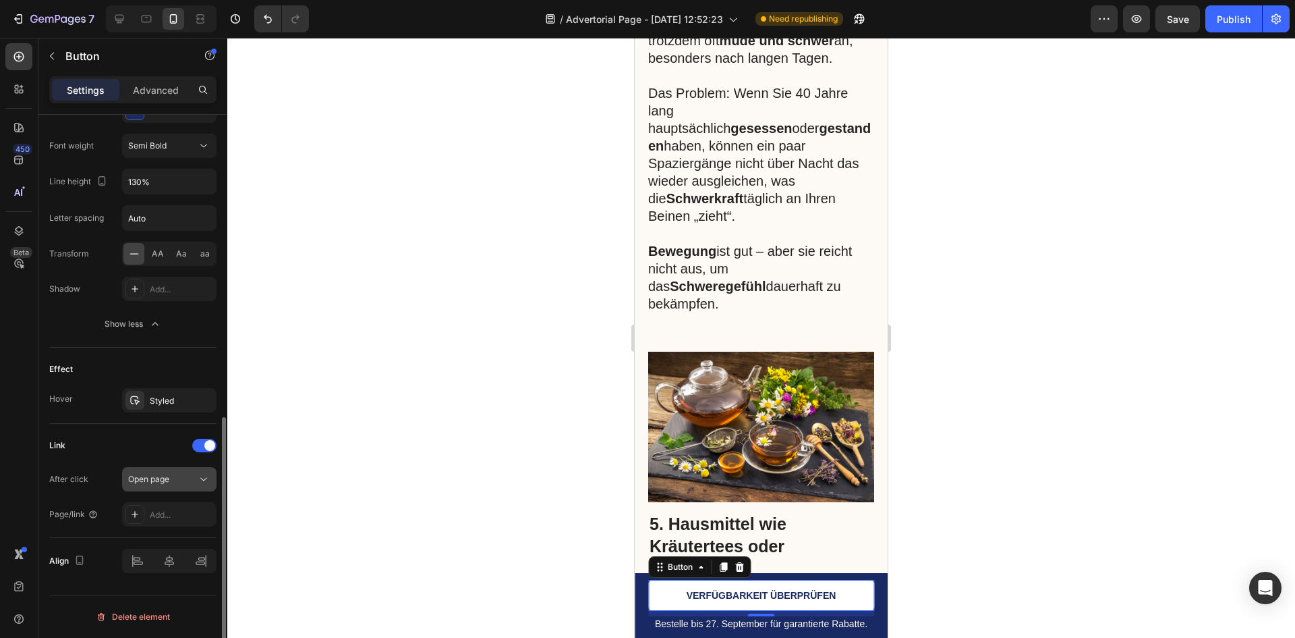
click at [164, 478] on span "Open page" at bounding box center [148, 479] width 41 height 10
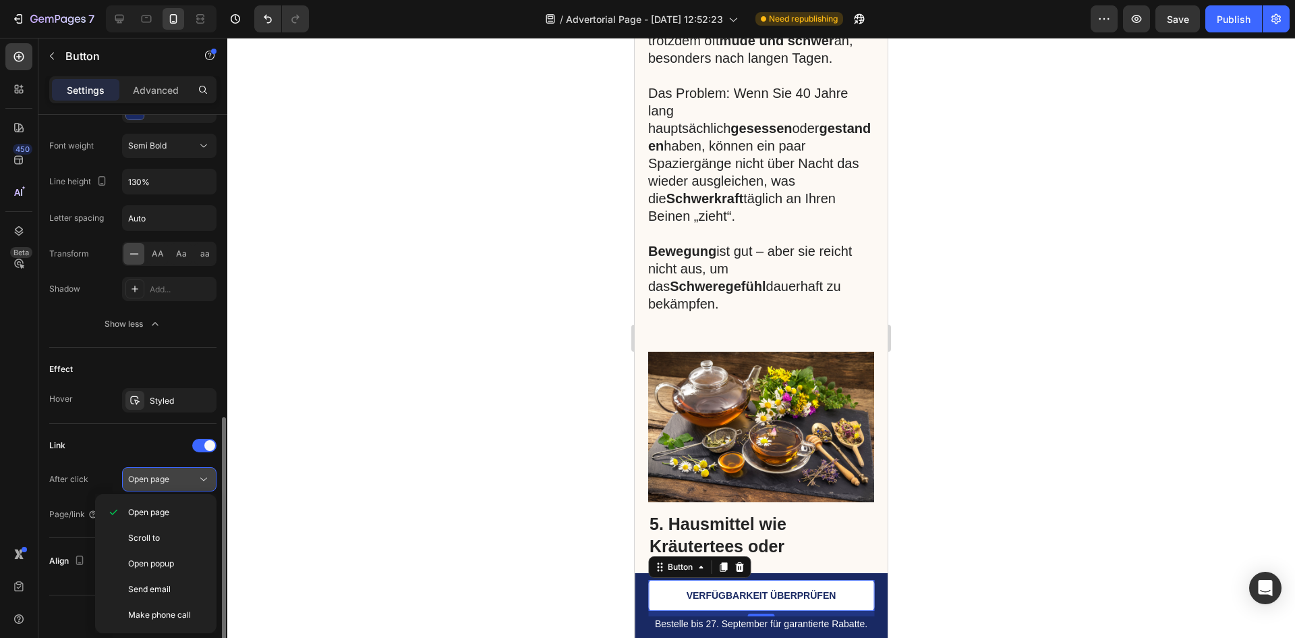
click at [163, 478] on span "Open page" at bounding box center [148, 479] width 41 height 10
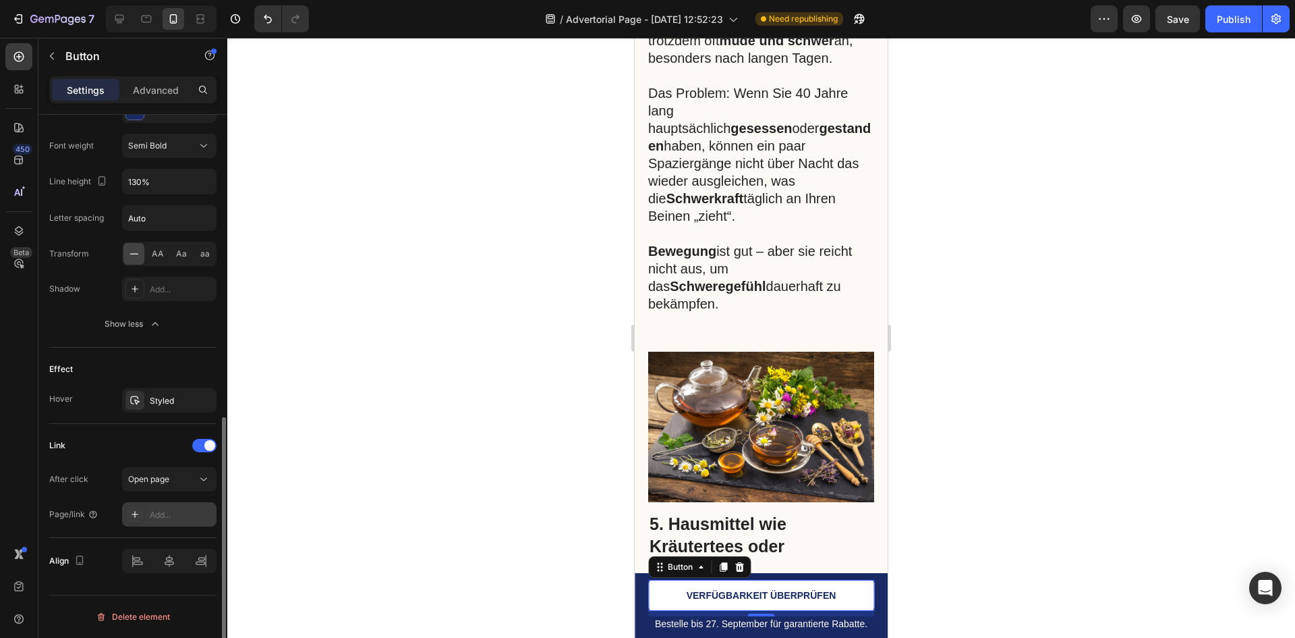
click at [154, 513] on div "Add..." at bounding box center [181, 515] width 63 height 12
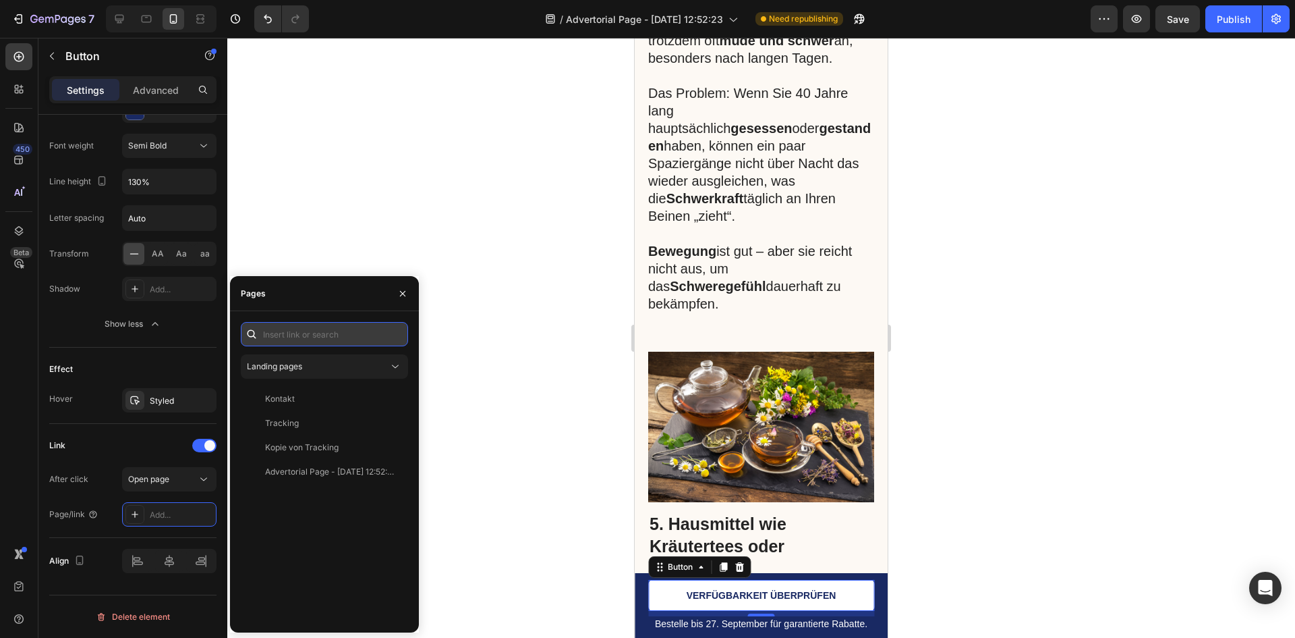
click at [306, 338] on input "text" at bounding box center [324, 334] width 167 height 24
type input "p"
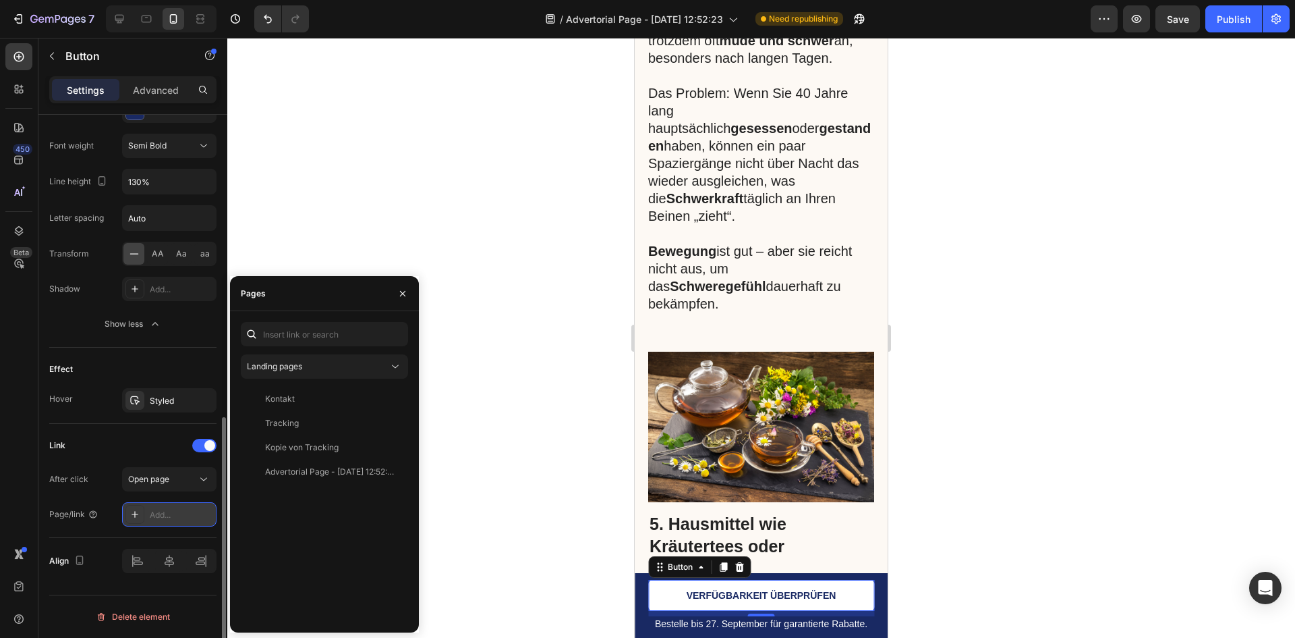
click at [161, 517] on div "Add..." at bounding box center [181, 515] width 63 height 12
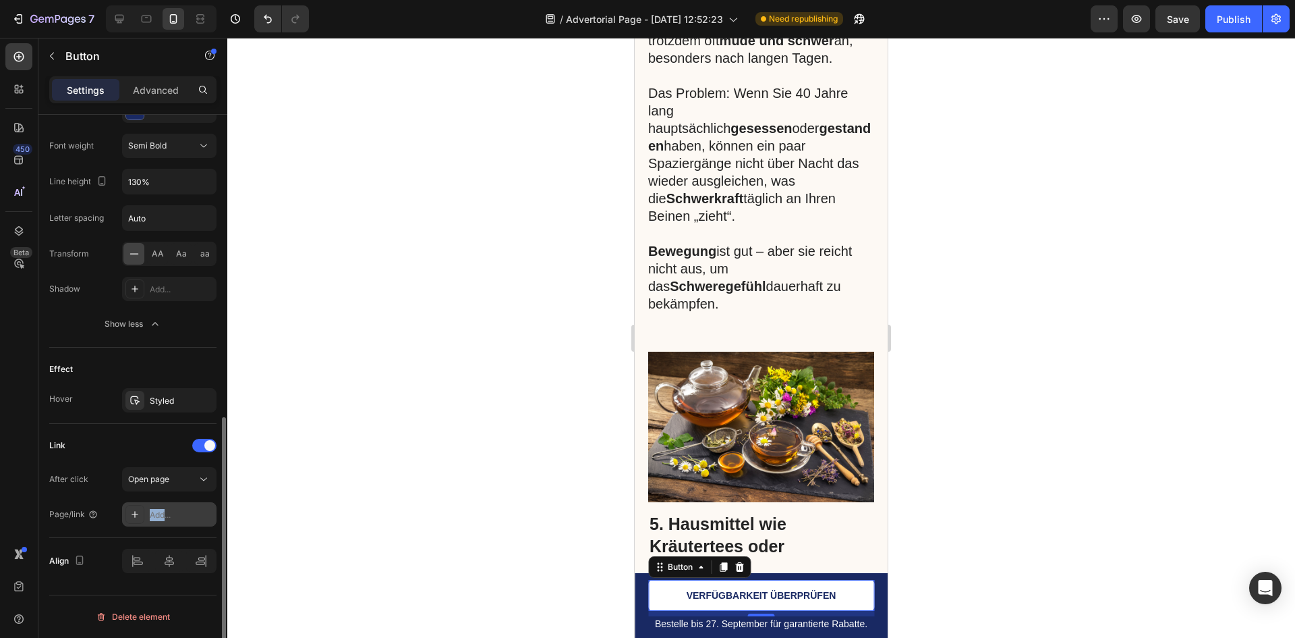
click at [161, 517] on div "Add..." at bounding box center [181, 515] width 63 height 12
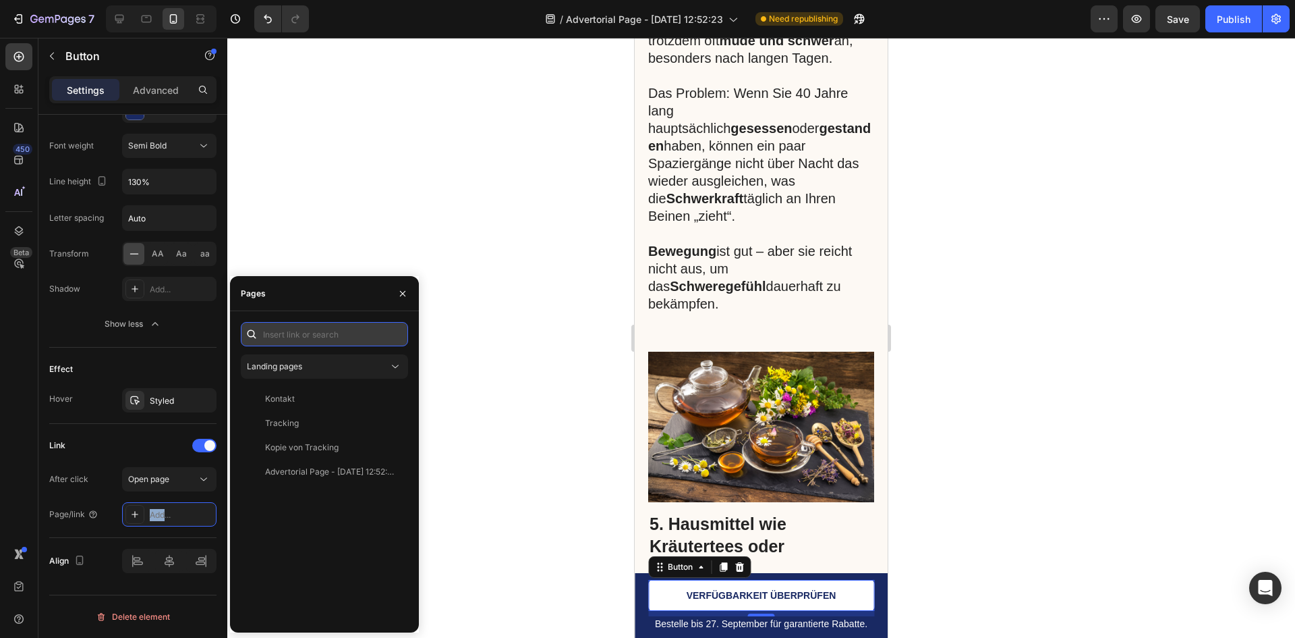
click at [314, 335] on input "text" at bounding box center [324, 334] width 167 height 24
paste input "[URL][DOMAIN_NAME]"
type input "[URL][DOMAIN_NAME]"
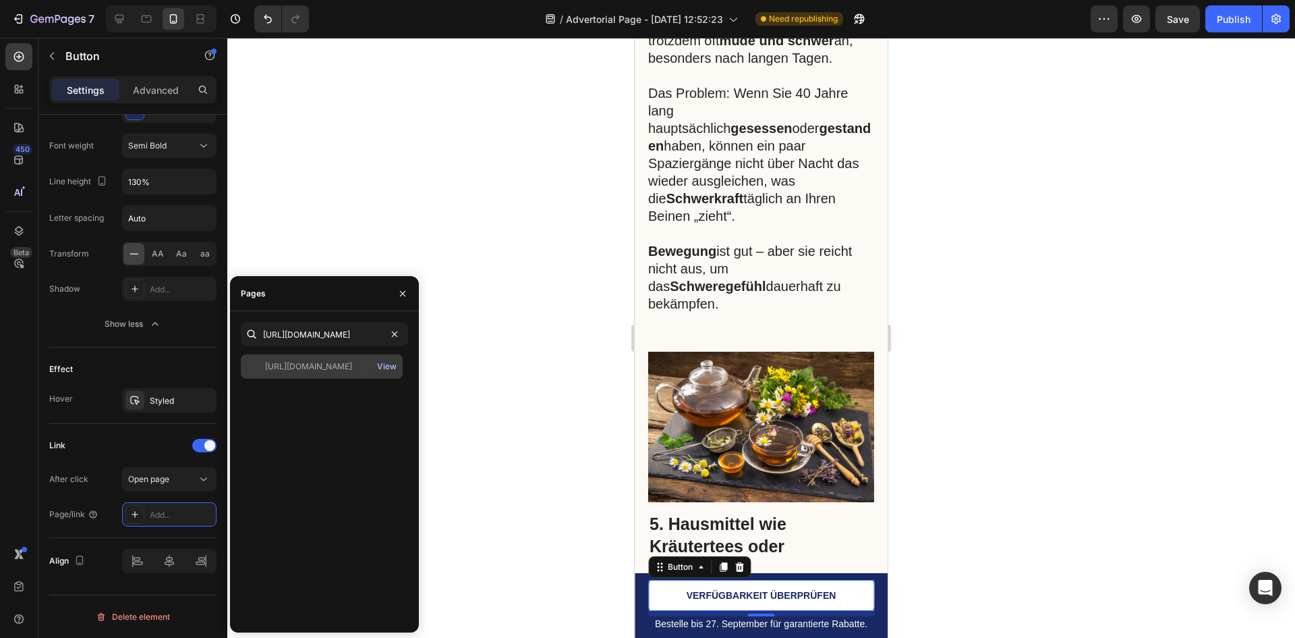
click at [379, 364] on div "View" at bounding box center [387, 366] width 20 height 12
click at [286, 363] on div "[URL][DOMAIN_NAME]" at bounding box center [308, 366] width 87 height 12
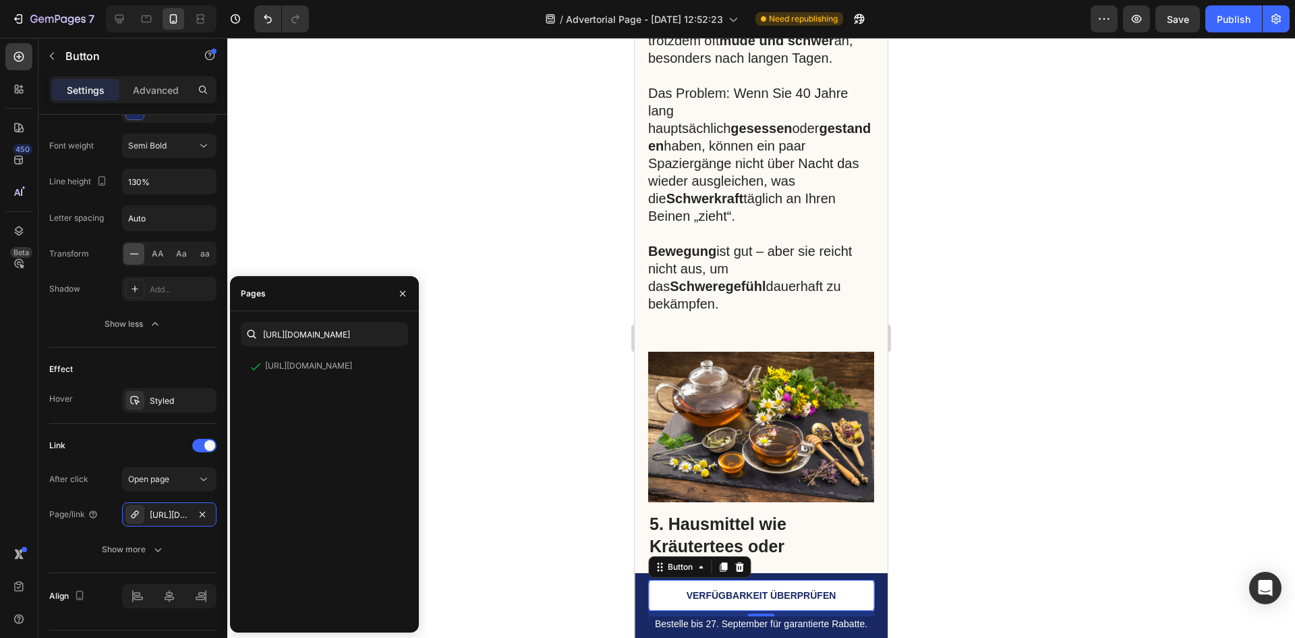
click at [534, 428] on div at bounding box center [761, 338] width 1068 height 600
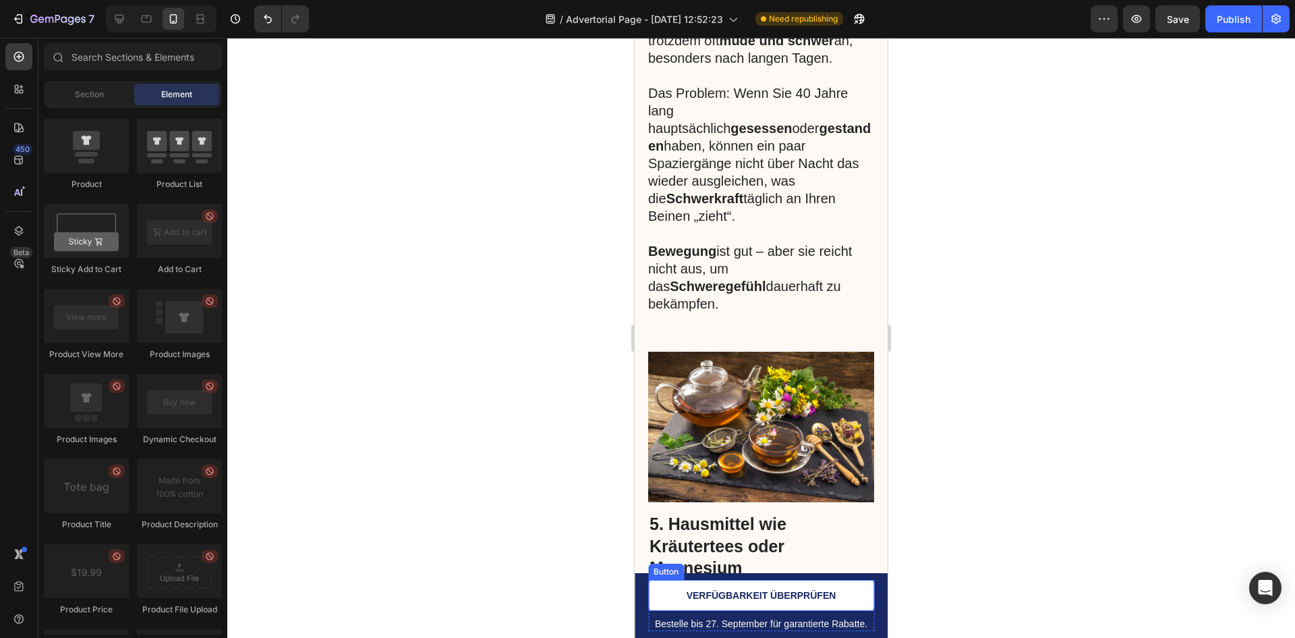
click at [678, 594] on link "VERFÜGBARKEIT ÜBERPRÜFEN" at bounding box center [761, 595] width 226 height 31
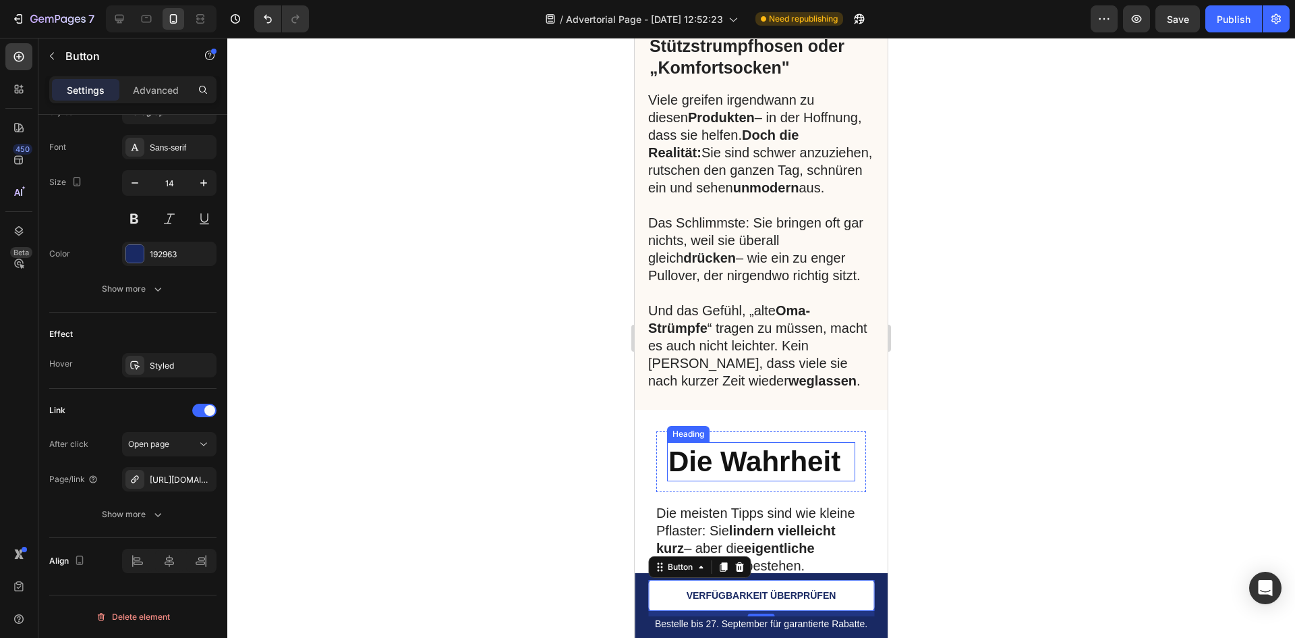
scroll to position [3913, 0]
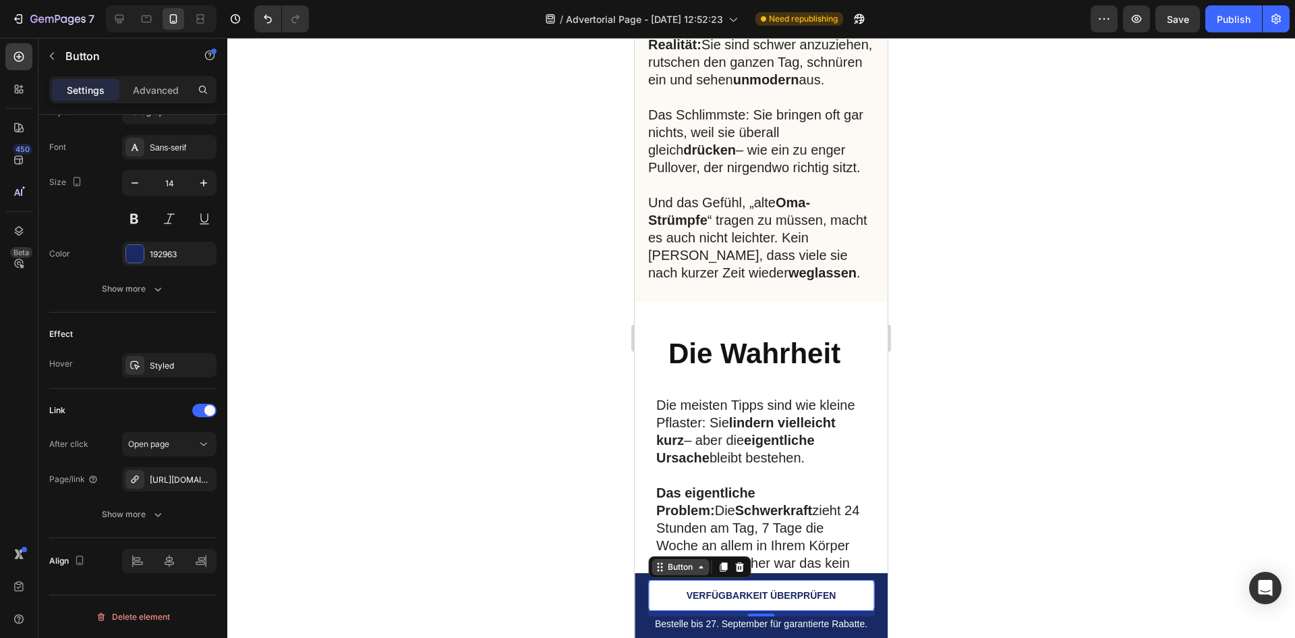
click at [705, 568] on icon at bounding box center [701, 566] width 11 height 11
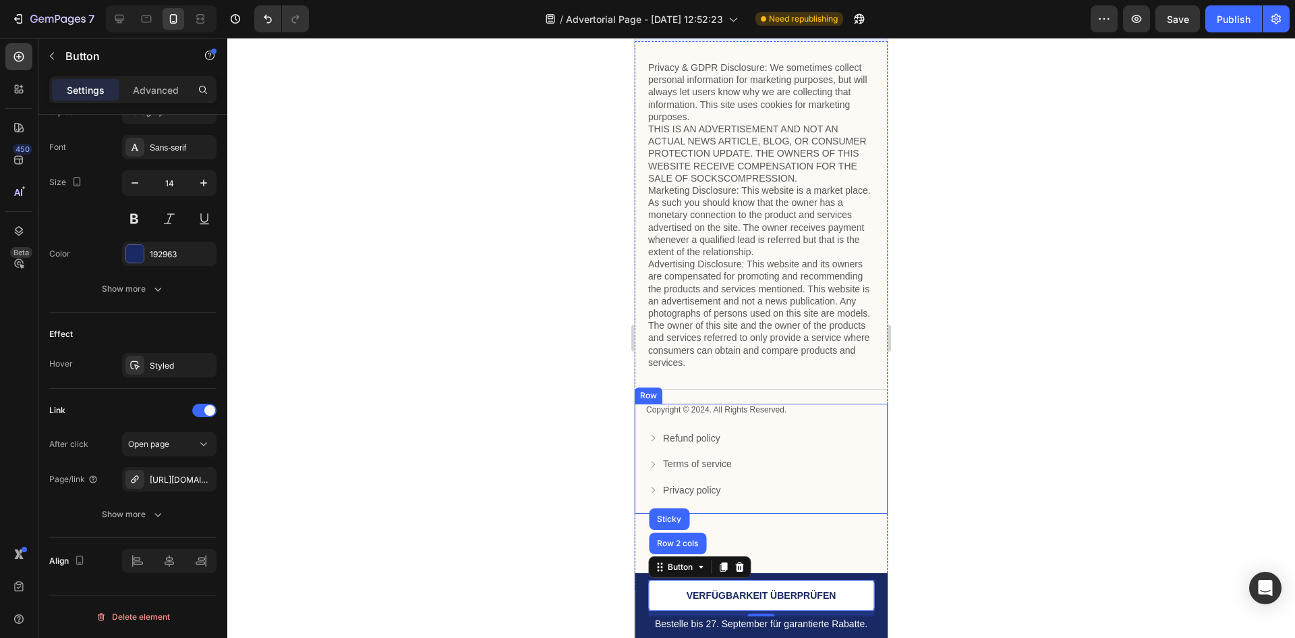
scroll to position [6280, 0]
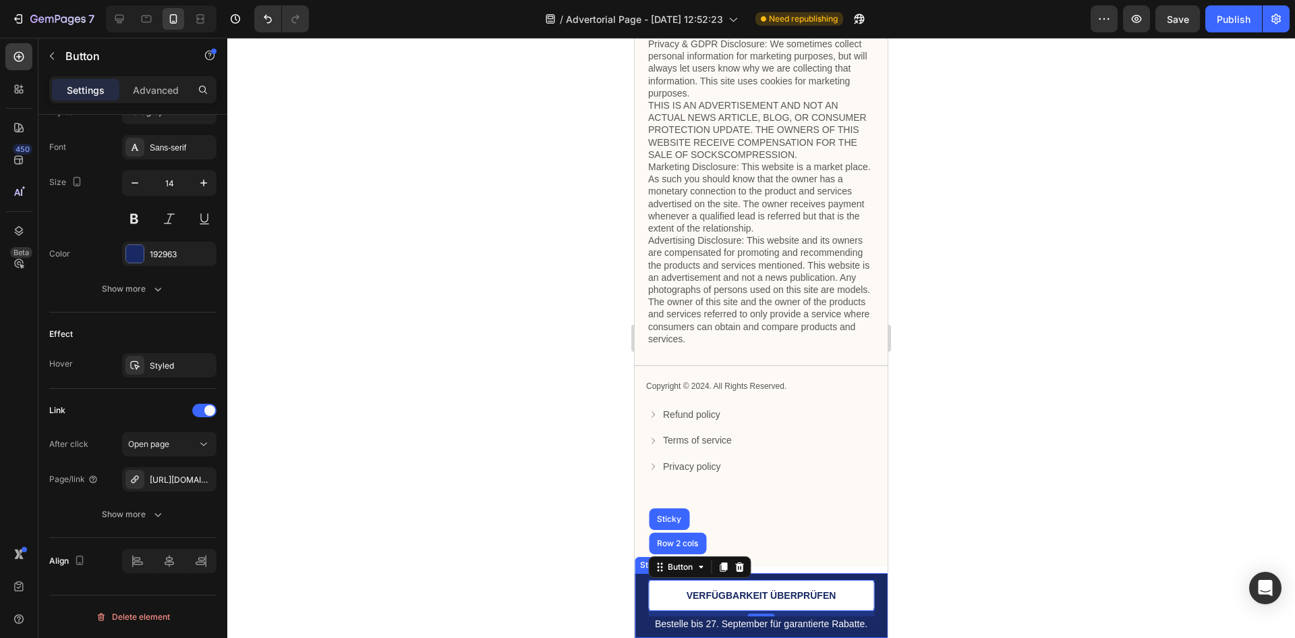
click at [640, 617] on div "Bestelle bis [DATE] für garantierte Rabatte. Text Block VERFÜGBARKEIT ÜBERPRÜFE…" at bounding box center [761, 605] width 253 height 65
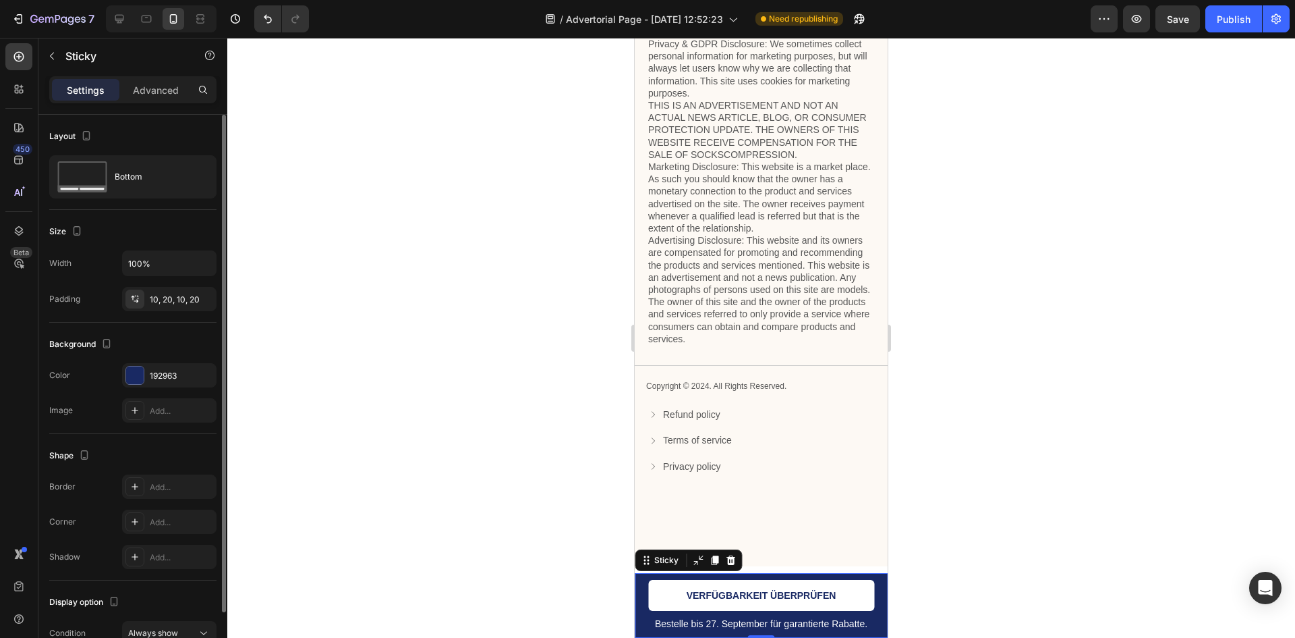
scroll to position [72, 0]
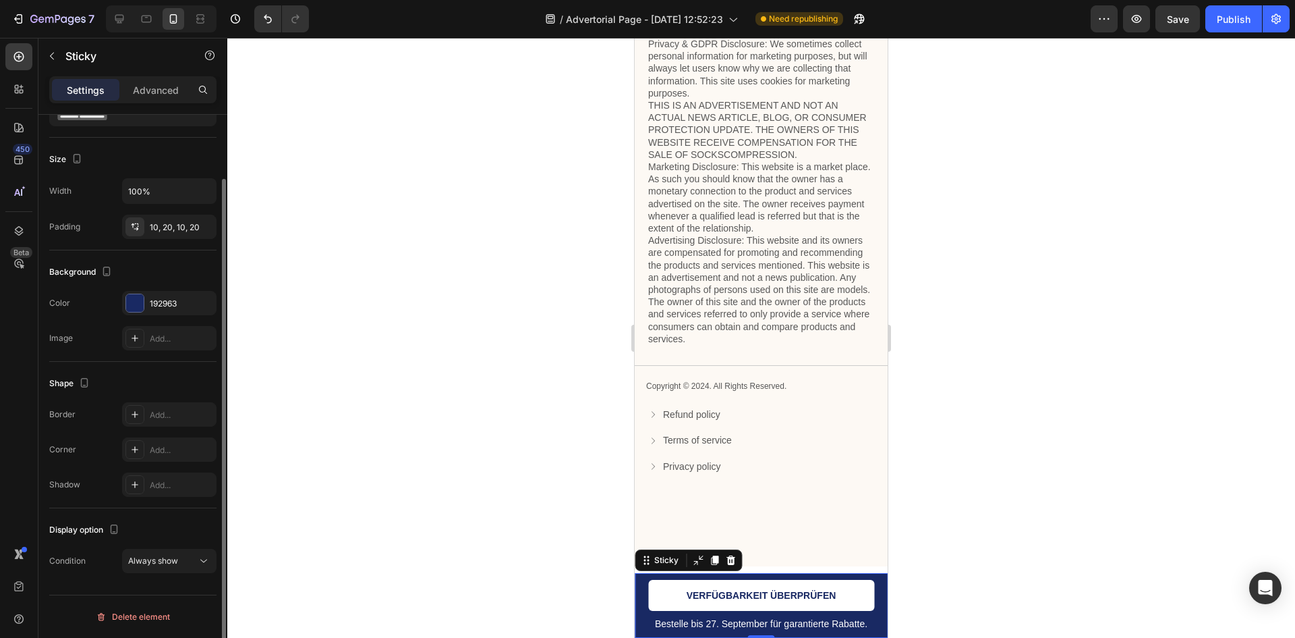
click at [159, 548] on div "Display option Condition Always show" at bounding box center [132, 546] width 167 height 76
click at [161, 552] on button "Always show" at bounding box center [169, 561] width 94 height 24
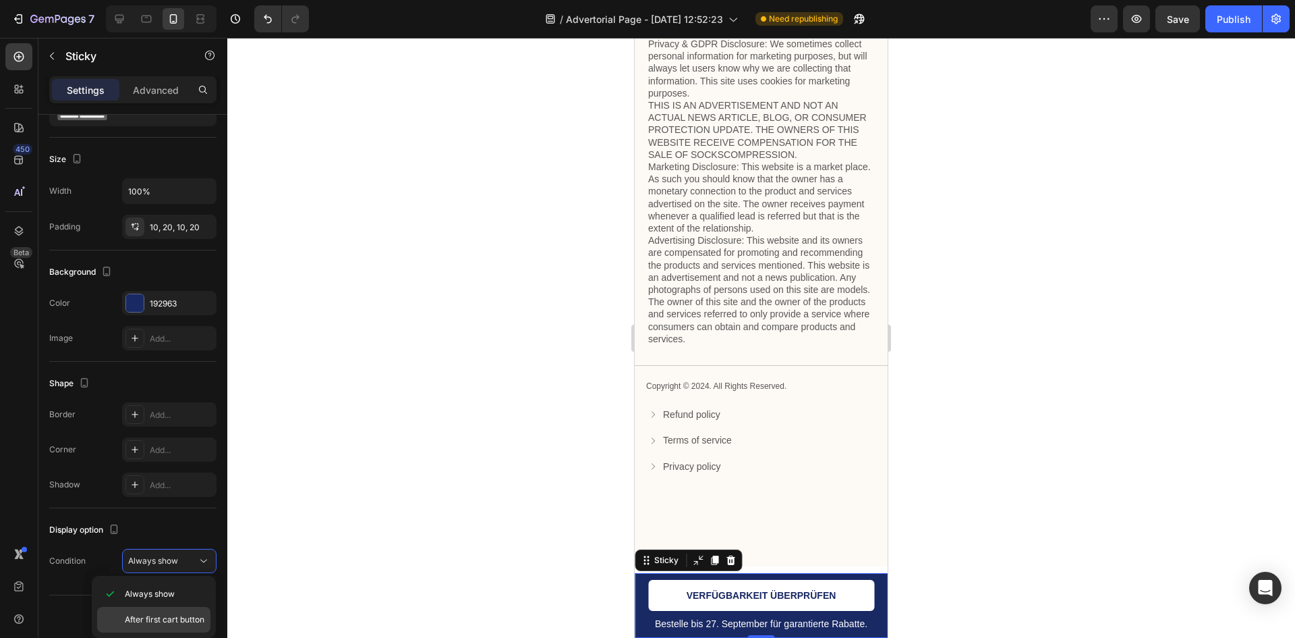
click at [173, 617] on span "After first cart button" at bounding box center [165, 619] width 80 height 12
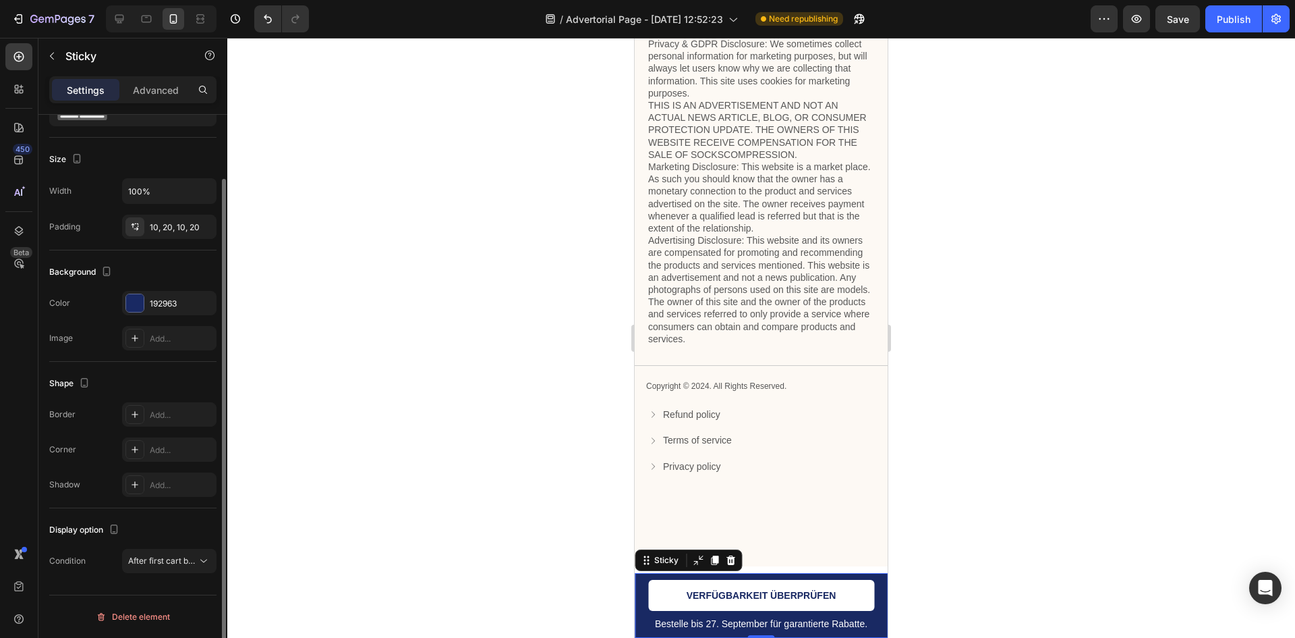
click at [193, 548] on div "Display option Condition After first cart button" at bounding box center [132, 546] width 167 height 76
click at [182, 561] on span "After first cart button" at bounding box center [168, 560] width 80 height 10
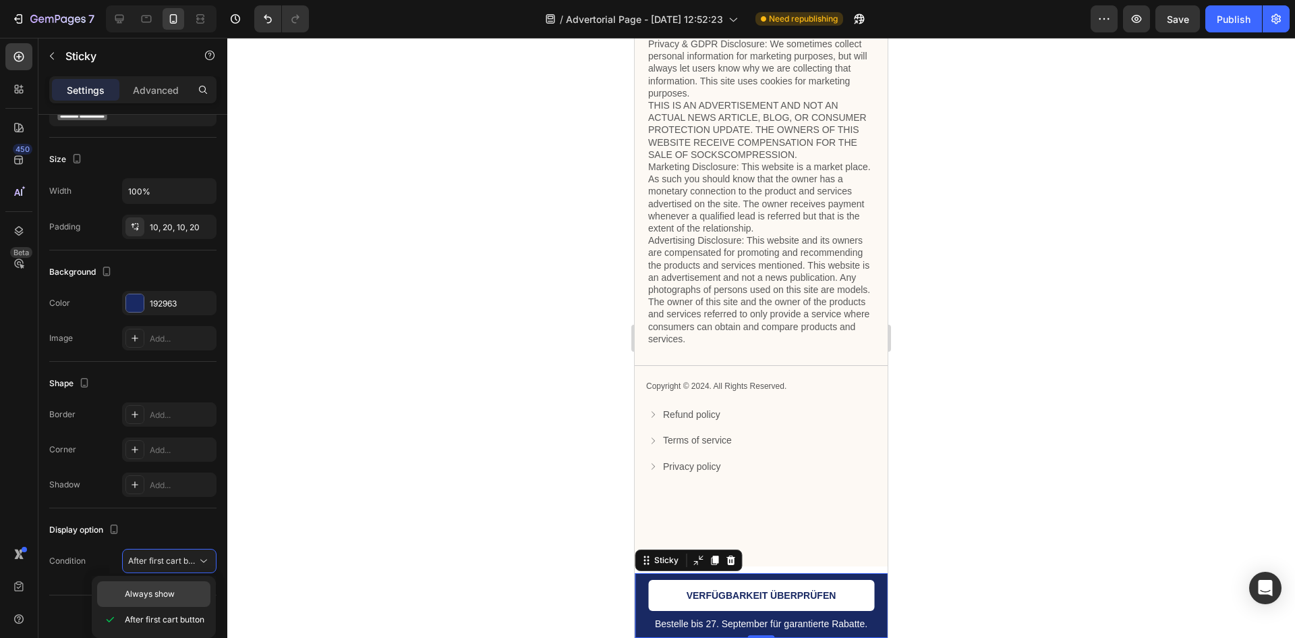
click at [182, 606] on div "Always show" at bounding box center [153, 594] width 113 height 26
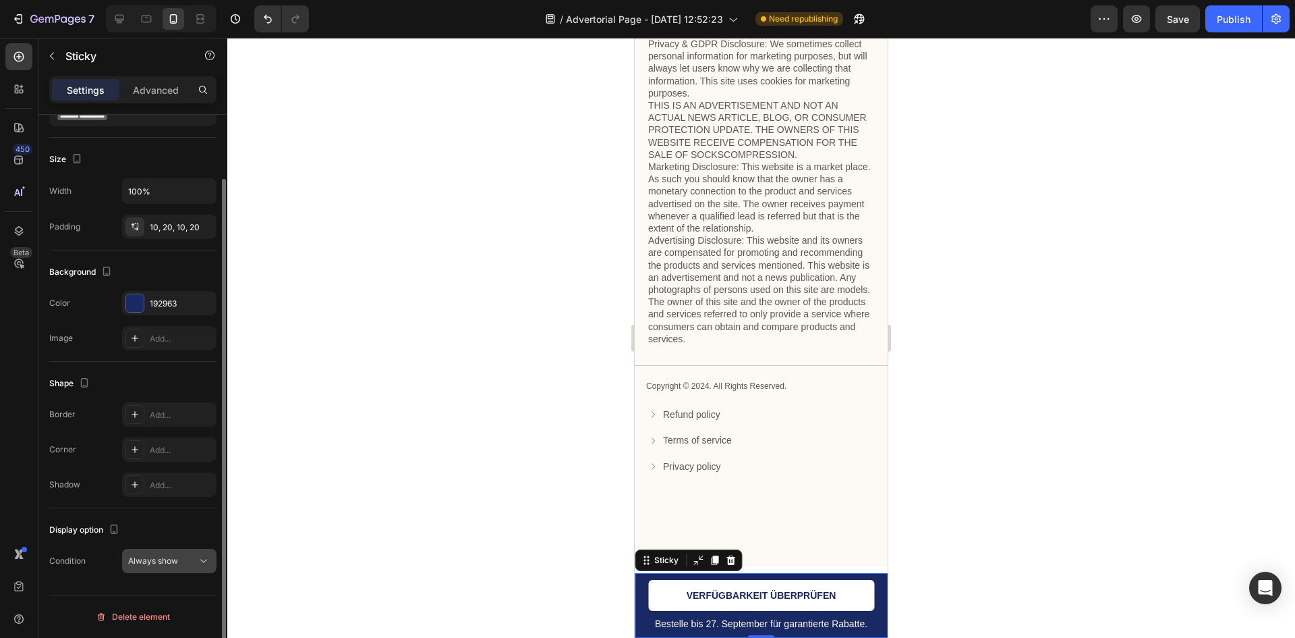
click at [169, 557] on span "Always show" at bounding box center [153, 560] width 50 height 10
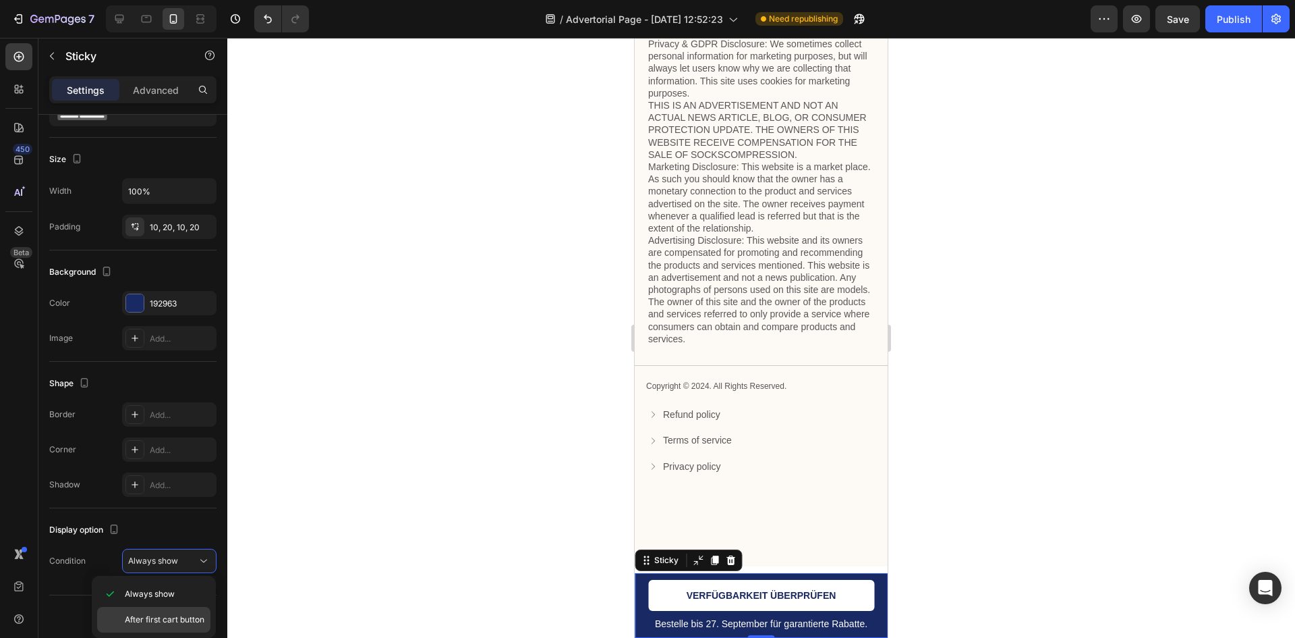
click at [159, 619] on span "After first cart button" at bounding box center [165, 619] width 80 height 12
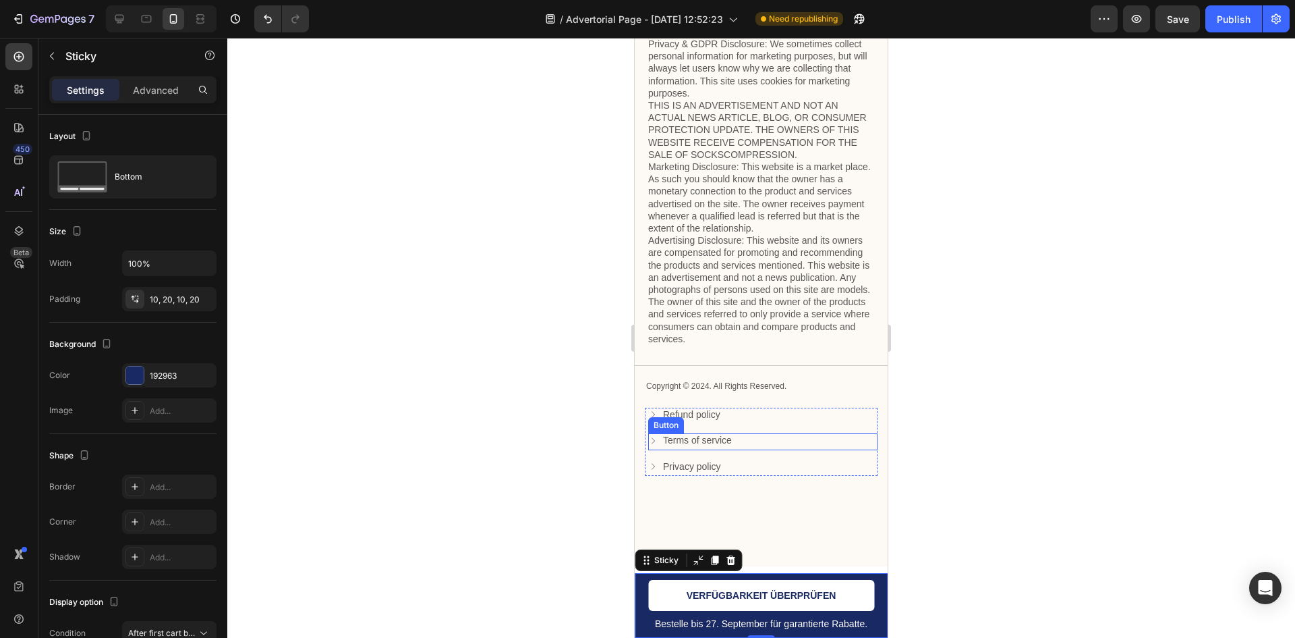
click at [713, 450] on div "Terms of service Button" at bounding box center [762, 441] width 229 height 17
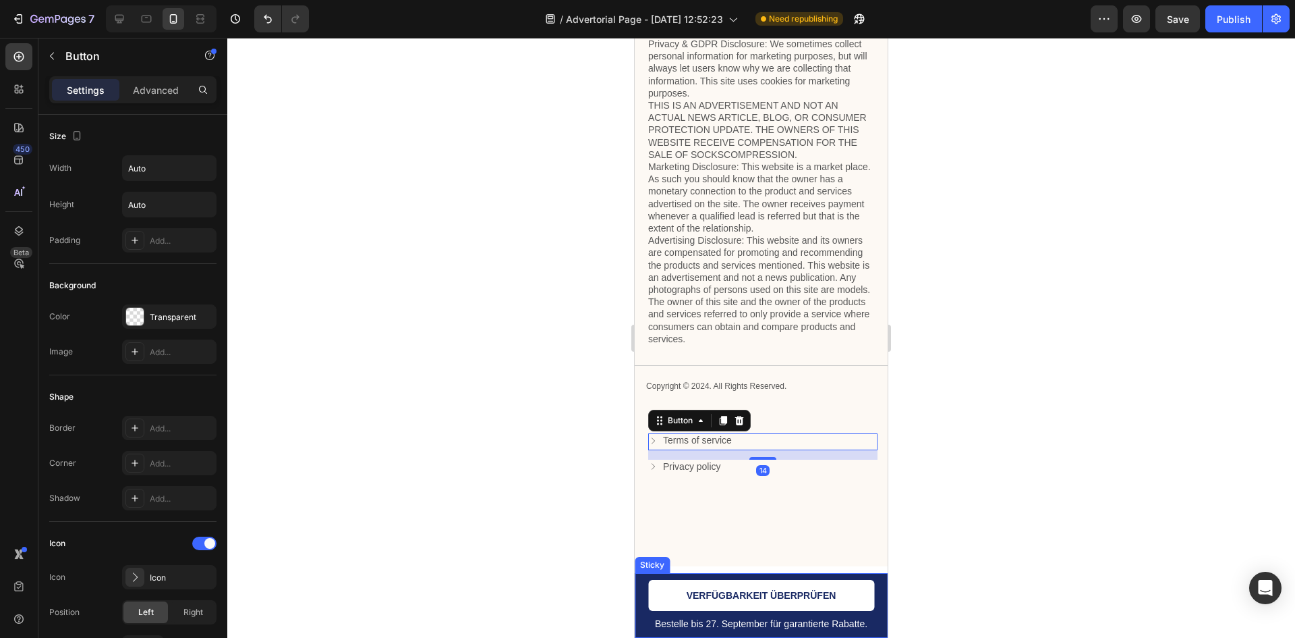
click at [644, 612] on div "Bestelle bis 27. September für garantierte Rabatte. Text Block VERFÜGBARKEIT ÜB…" at bounding box center [761, 605] width 253 height 65
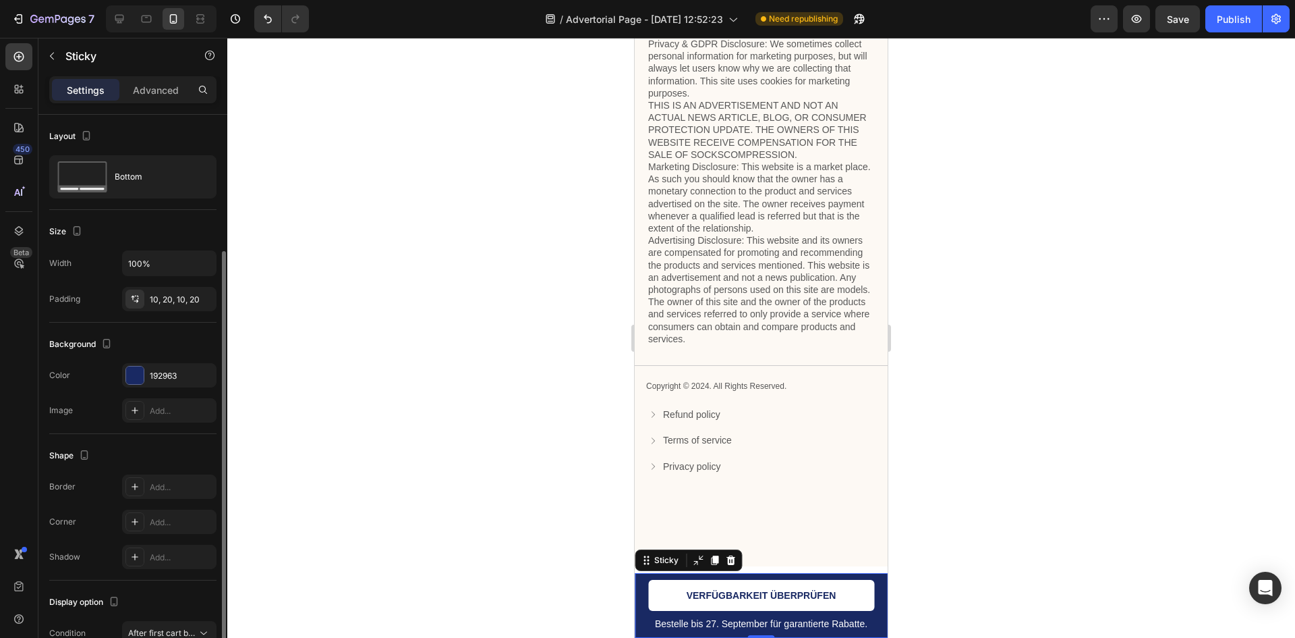
scroll to position [72, 0]
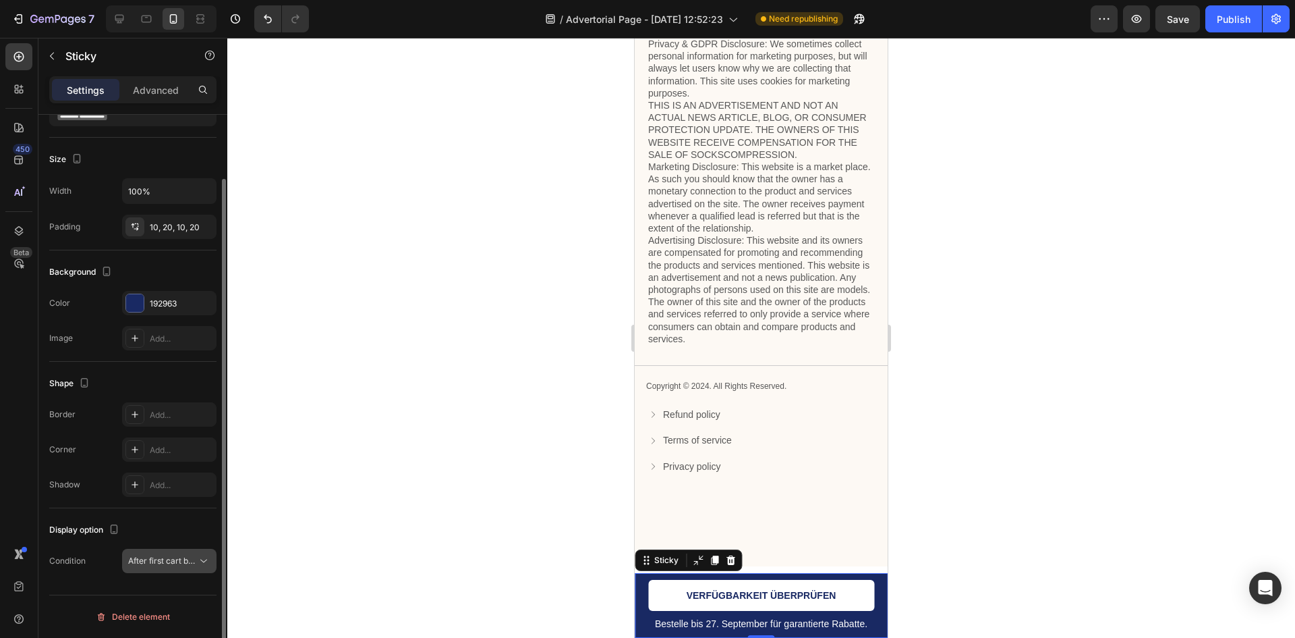
click at [171, 559] on span "After first cart button" at bounding box center [168, 560] width 80 height 10
click at [489, 576] on div at bounding box center [761, 338] width 1068 height 600
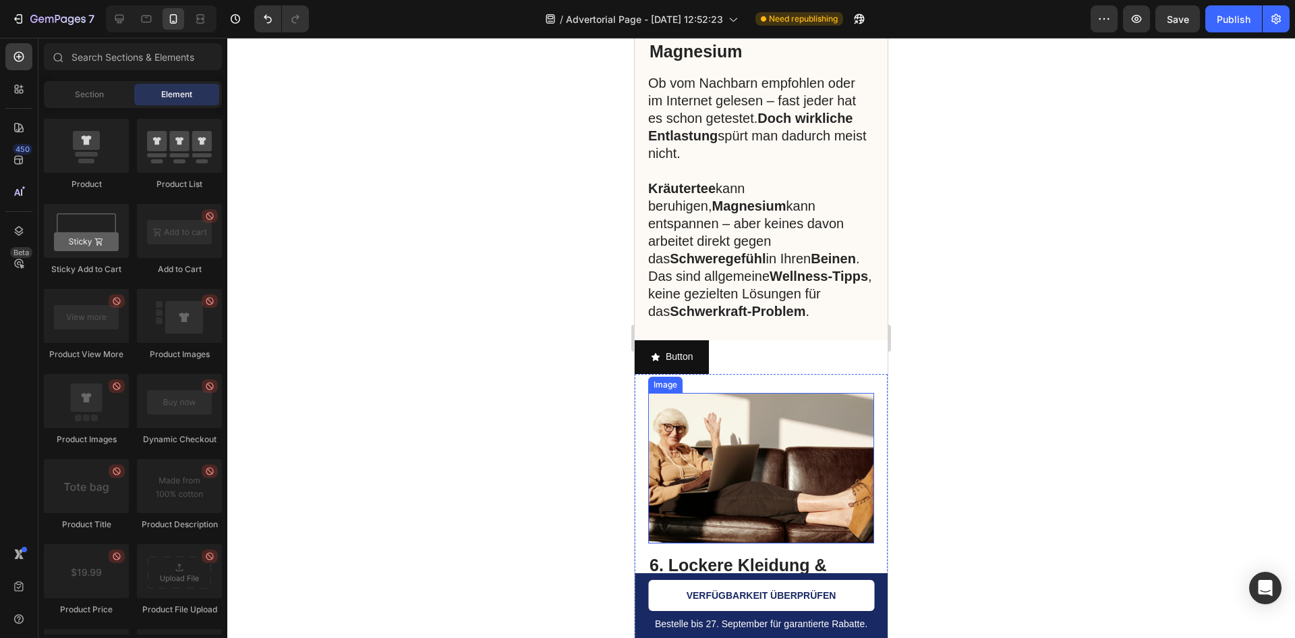
scroll to position [2906, 0]
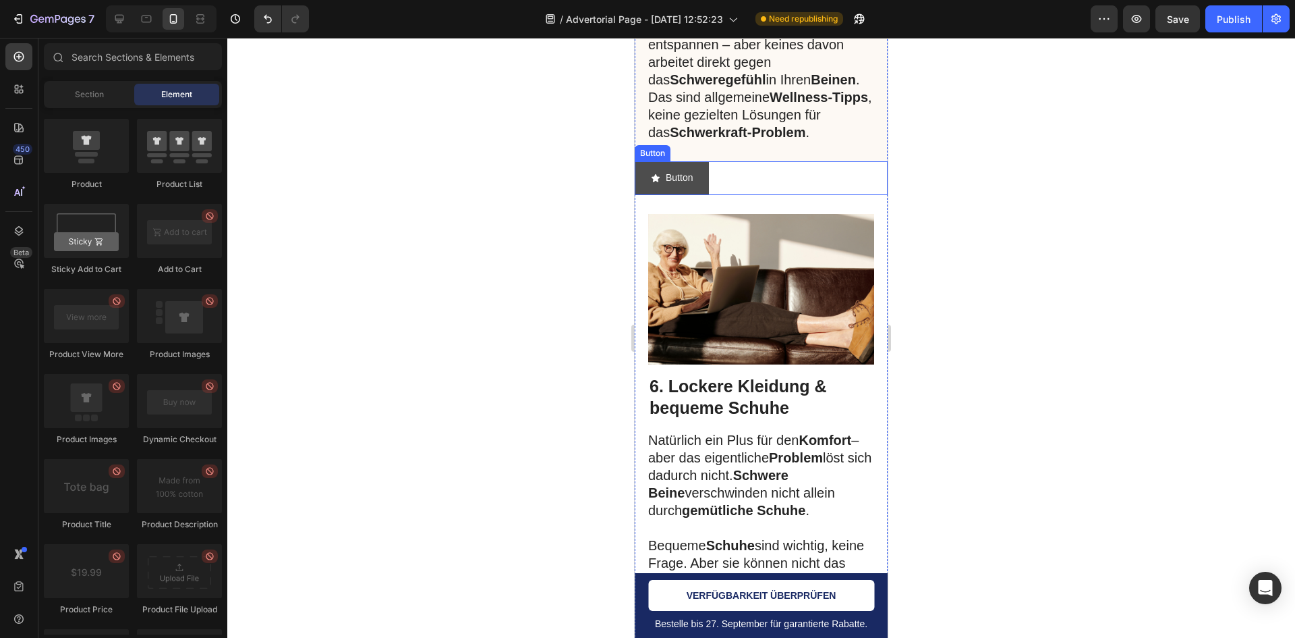
click at [654, 173] on icon "<p>Button</p>" at bounding box center [655, 177] width 9 height 9
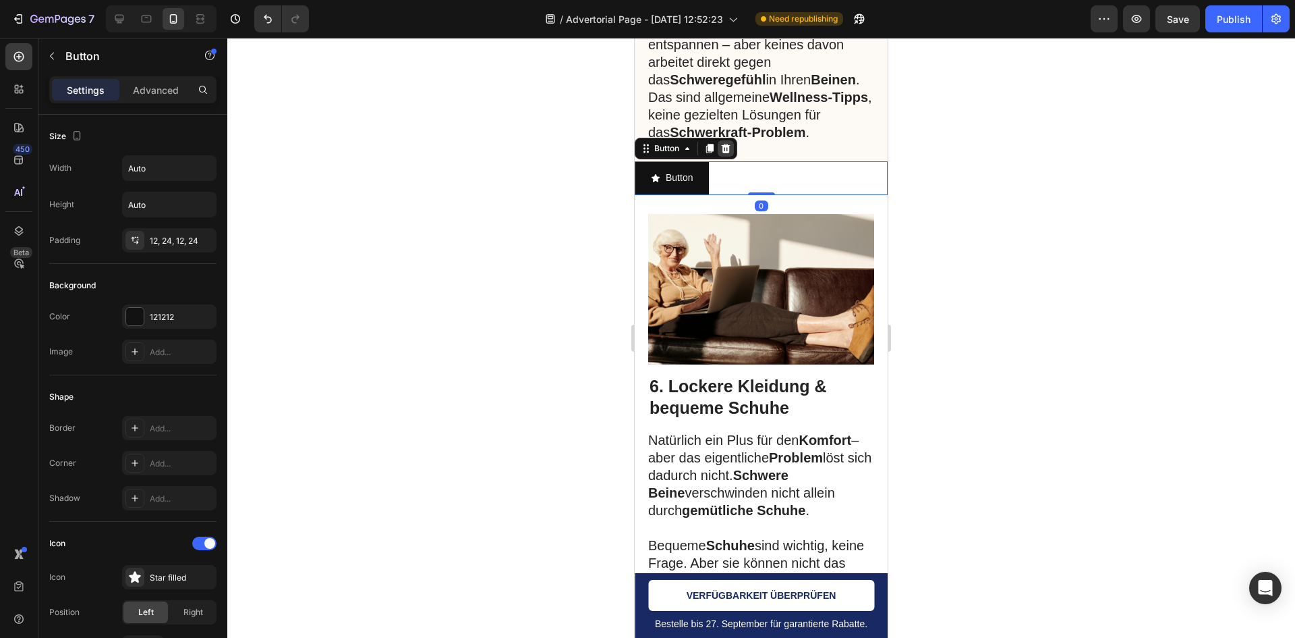
click at [726, 144] on icon at bounding box center [726, 148] width 9 height 9
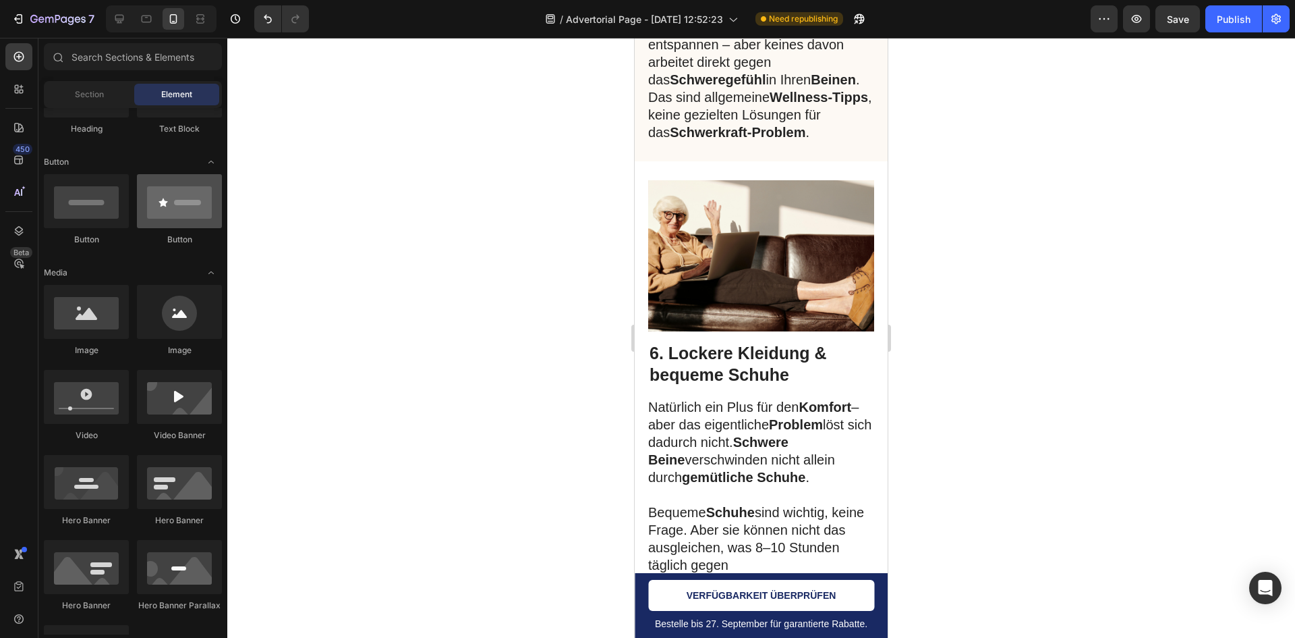
scroll to position [0, 0]
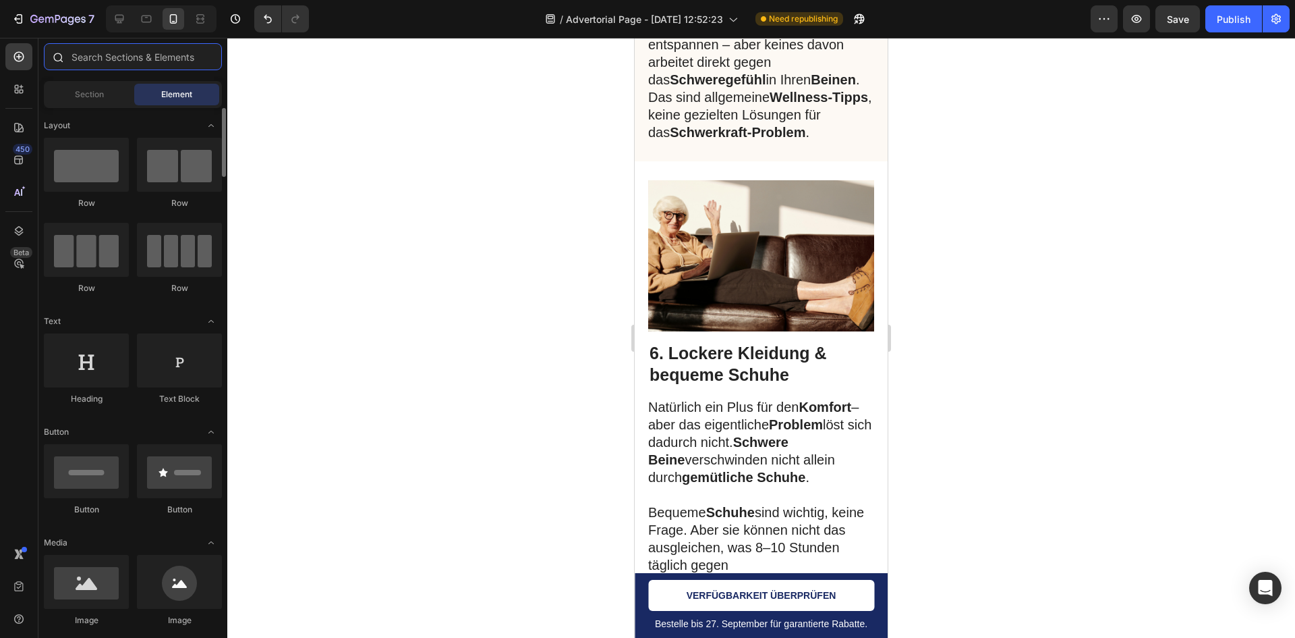
click at [191, 69] on input "text" at bounding box center [133, 56] width 178 height 27
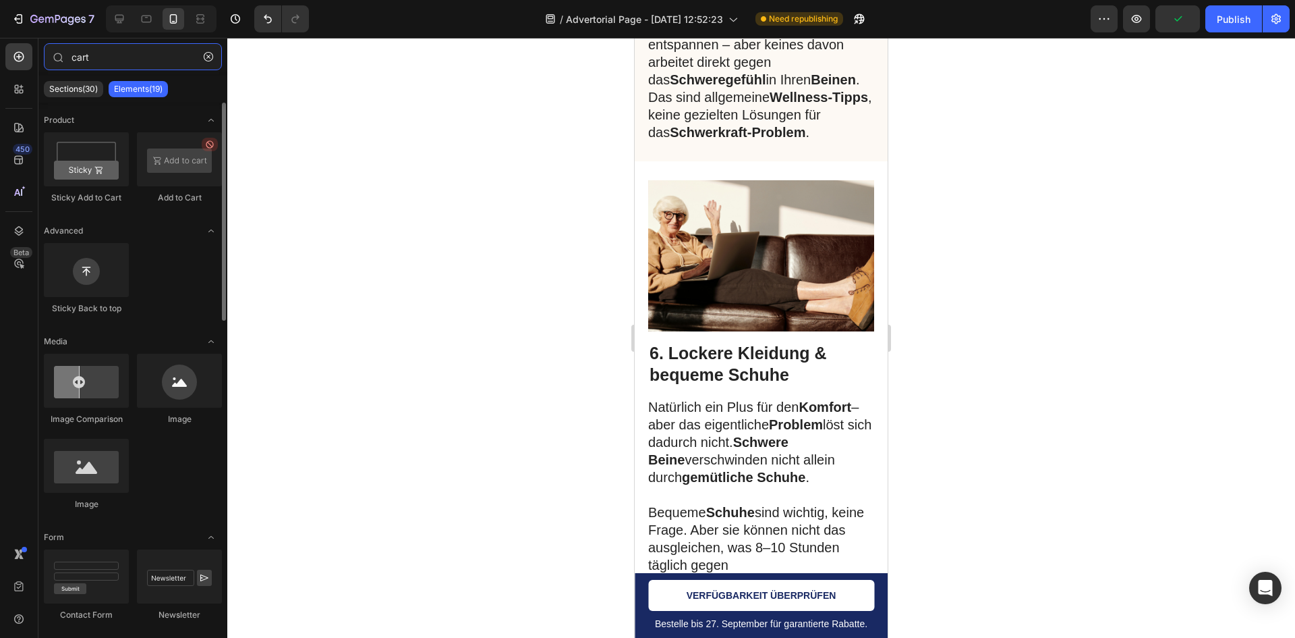
type input "cart"
click at [178, 168] on div at bounding box center [179, 159] width 85 height 54
click at [202, 168] on div at bounding box center [179, 159] width 85 height 54
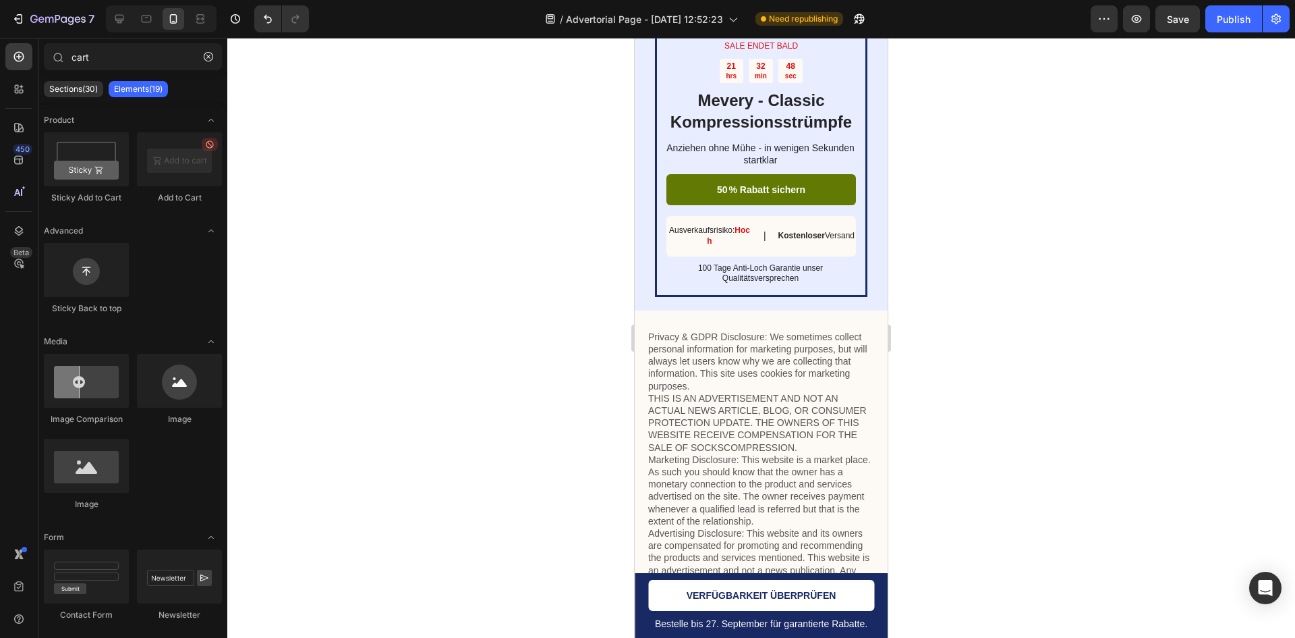
scroll to position [5875, 0]
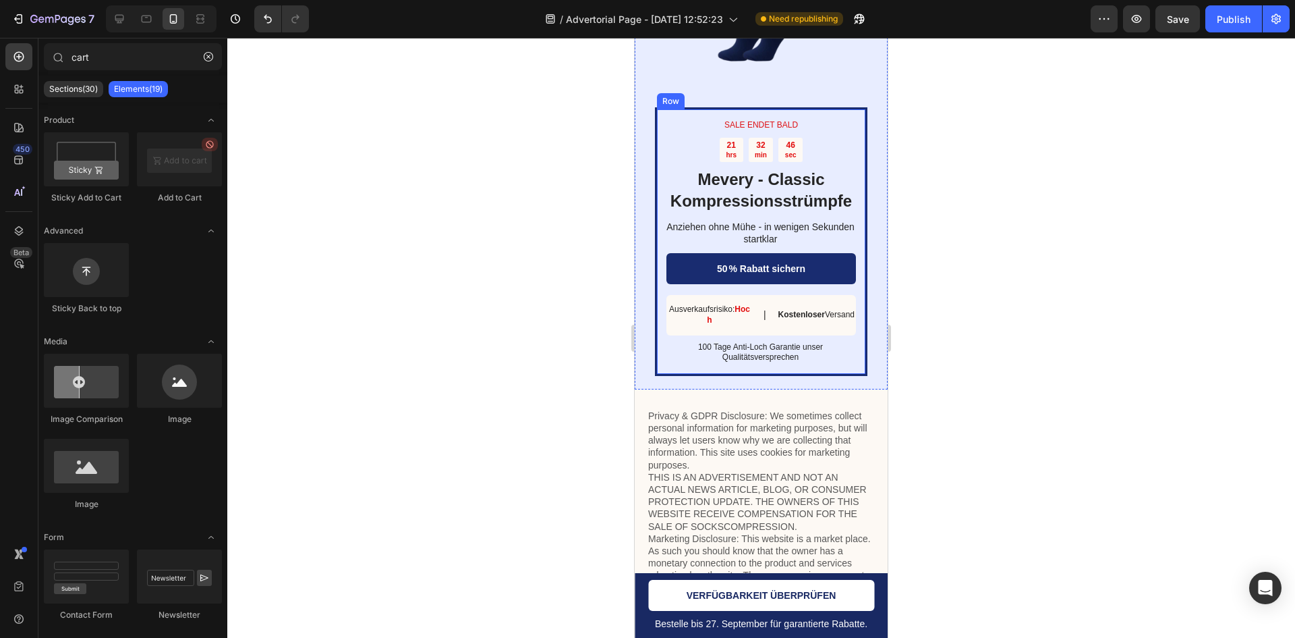
click at [642, 267] on div "SALE ENDET BALD Text Block 21 hrs 32 min 46 sec Countdown Timer Mevery - Classi…" at bounding box center [761, 129] width 253 height 520
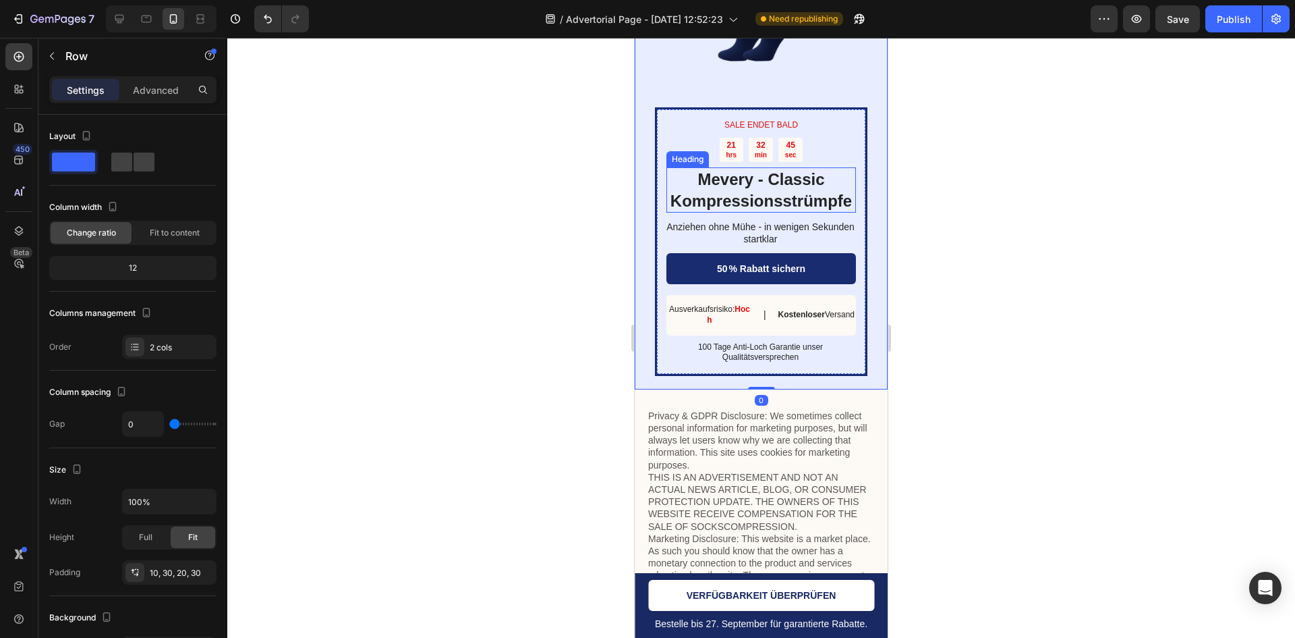
click at [670, 212] on h2 "Mevery - Classic Kompressionsstrümpfe" at bounding box center [762, 189] width 190 height 45
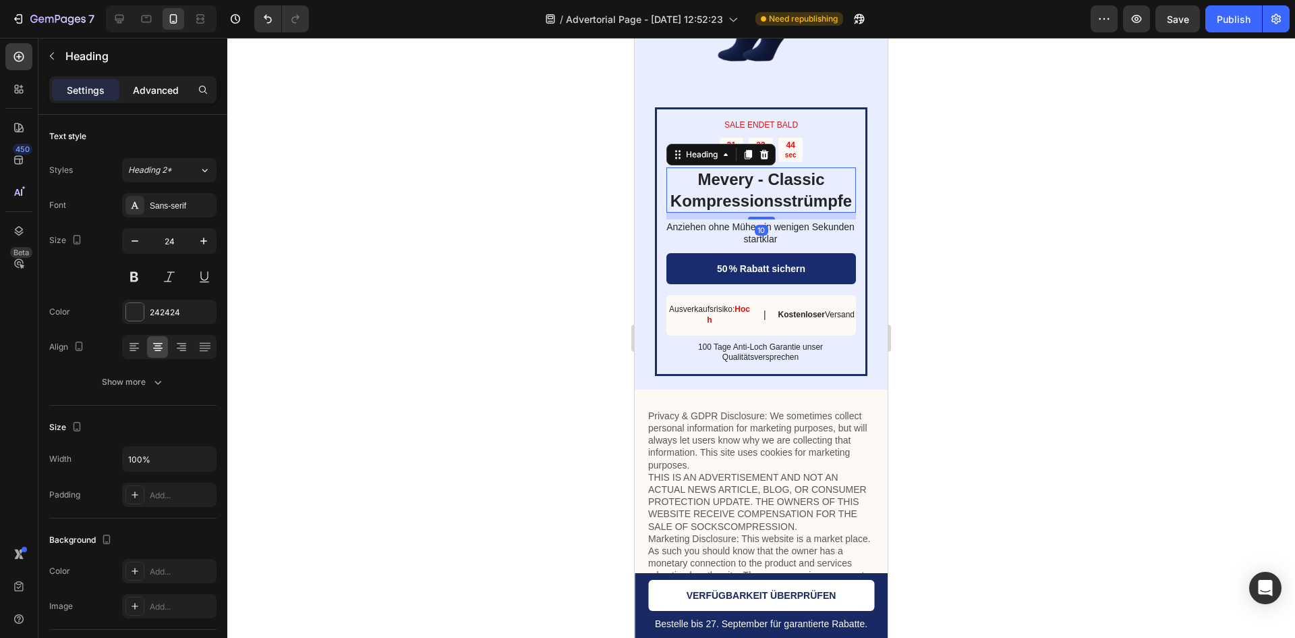
click at [178, 89] on p "Advanced" at bounding box center [156, 90] width 46 height 14
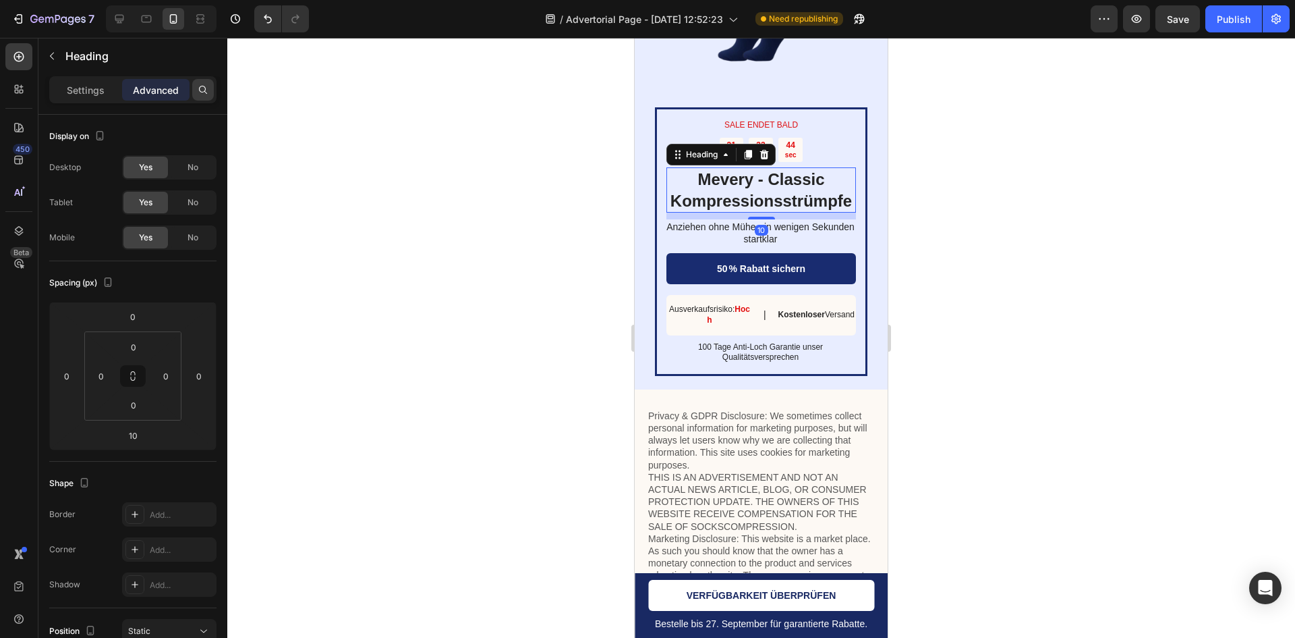
click at [200, 84] on div at bounding box center [203, 90] width 22 height 22
click at [58, 50] on button "button" at bounding box center [52, 56] width 22 height 22
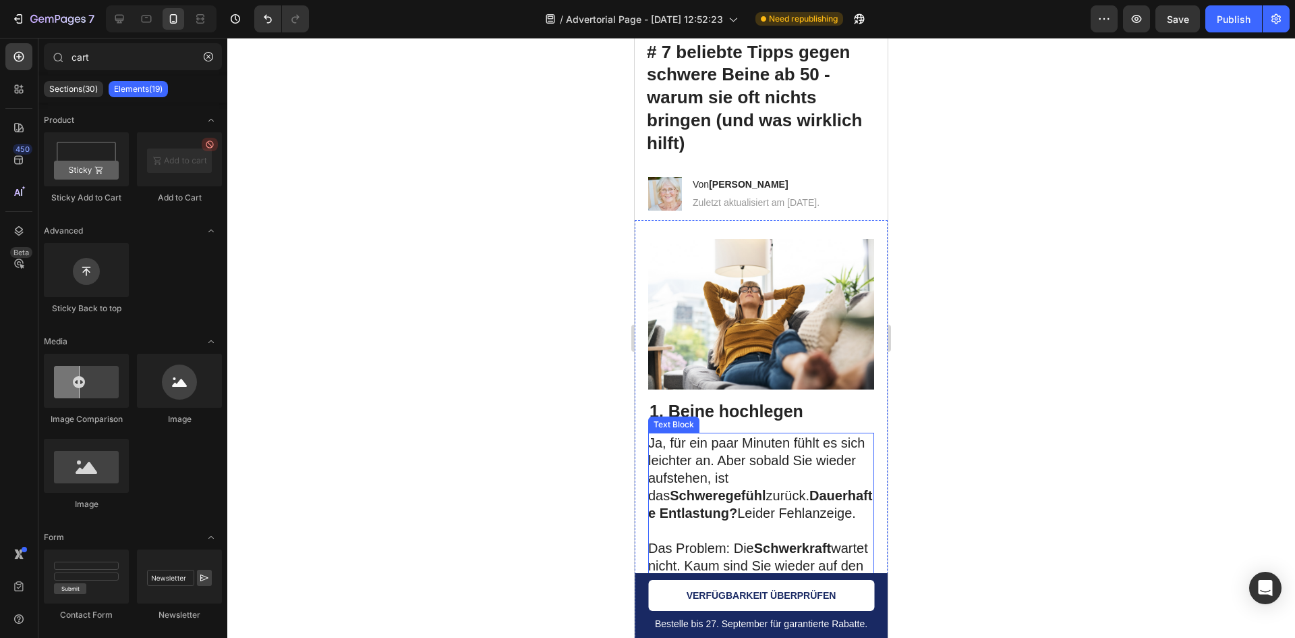
scroll to position [0, 0]
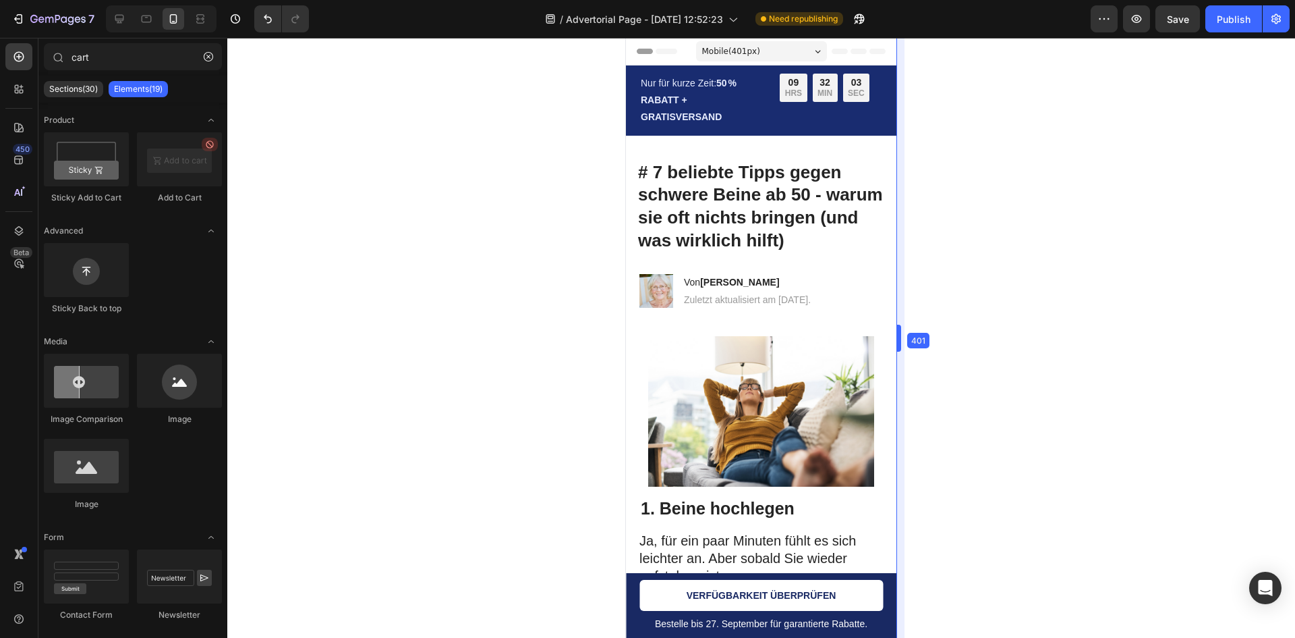
drag, startPoint x: 890, startPoint y: 327, endPoint x: 908, endPoint y: 325, distance: 17.6
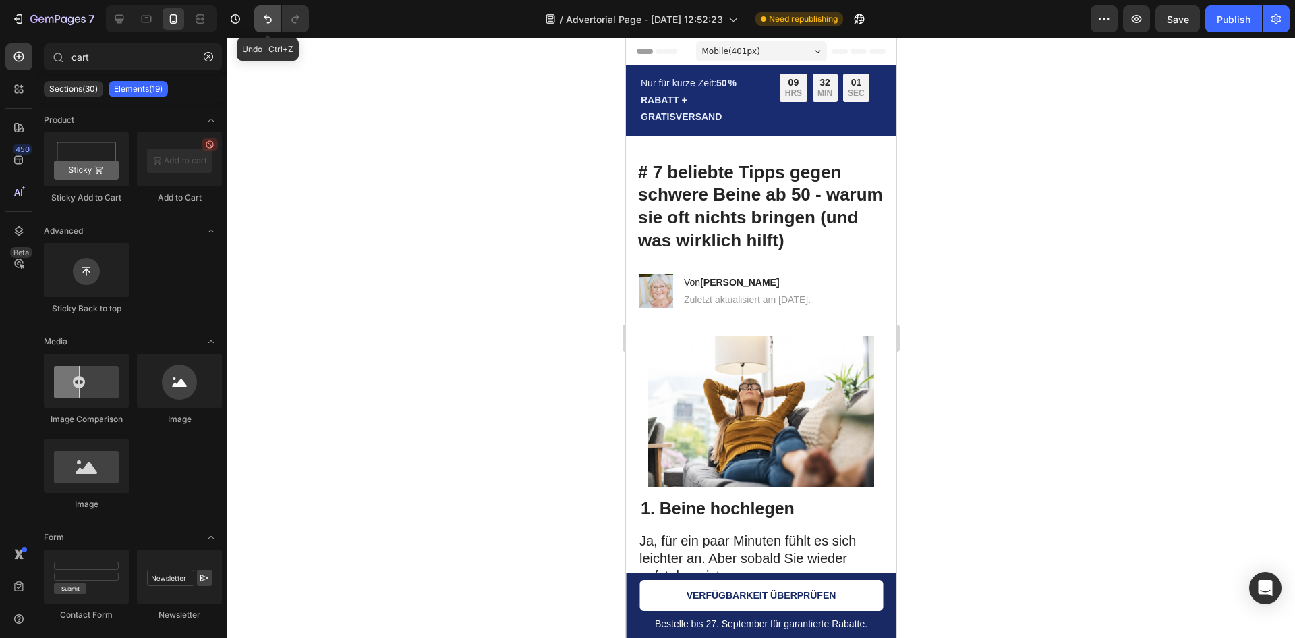
click at [273, 18] on icon "Undo/Redo" at bounding box center [267, 18] width 13 height 13
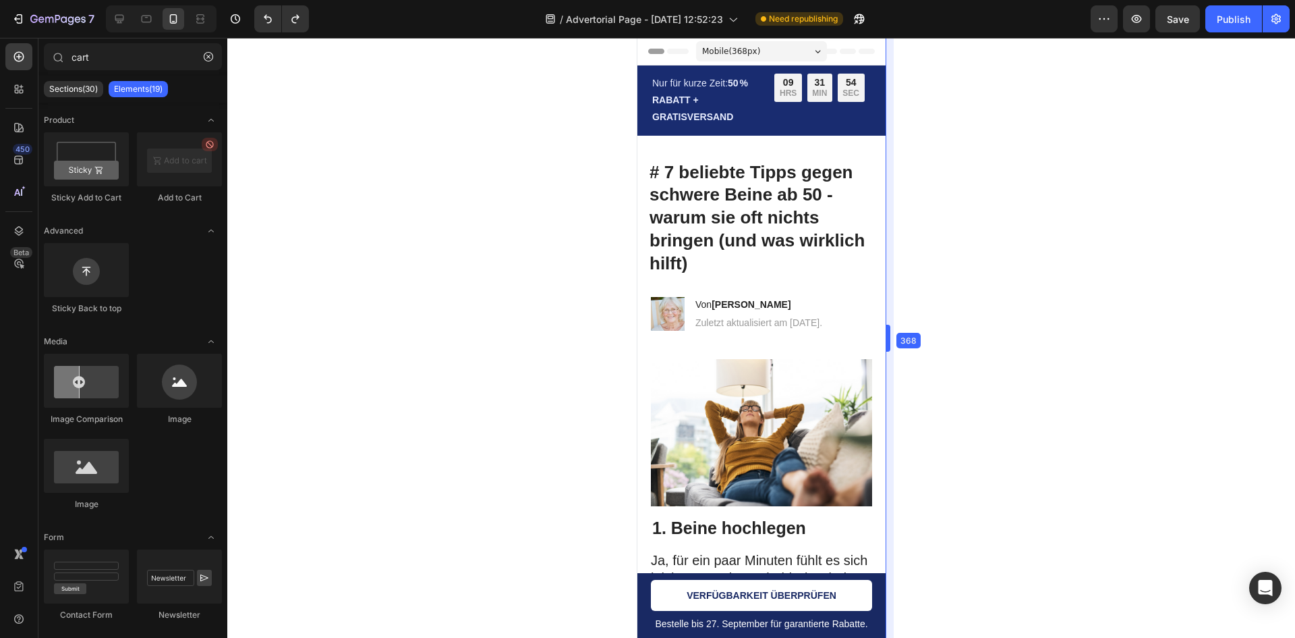
drag, startPoint x: 900, startPoint y: 343, endPoint x: 877, endPoint y: 345, distance: 23.0
click at [1008, 275] on div at bounding box center [761, 338] width 1068 height 600
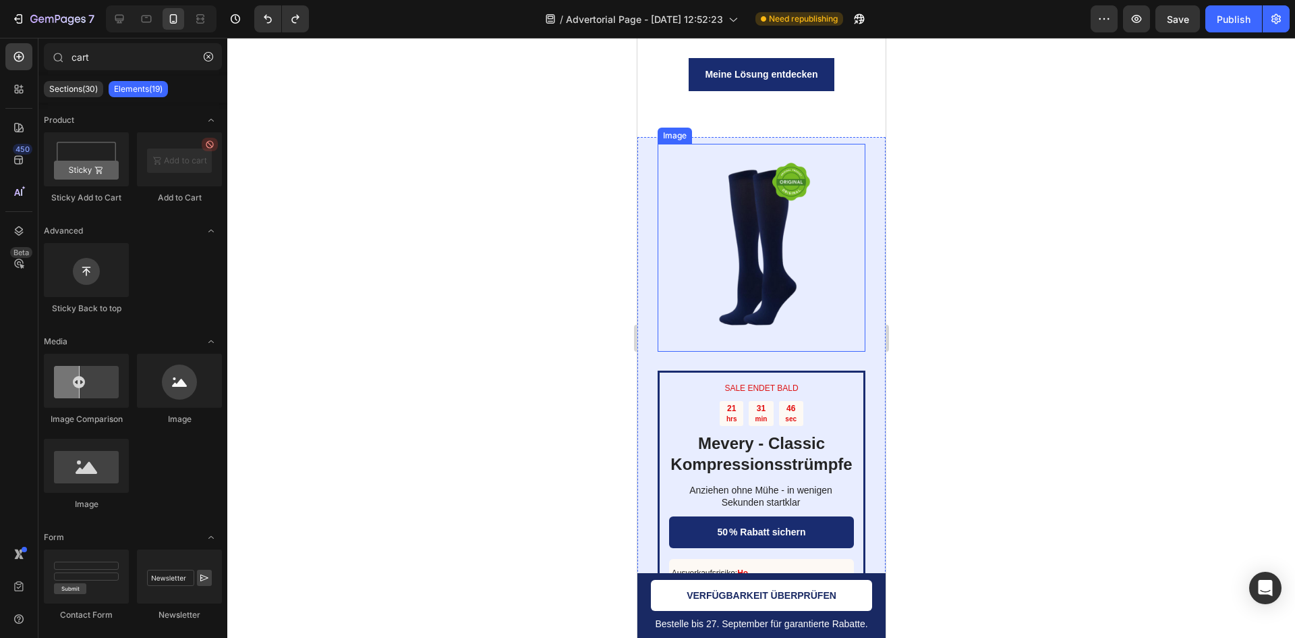
scroll to position [5668, 0]
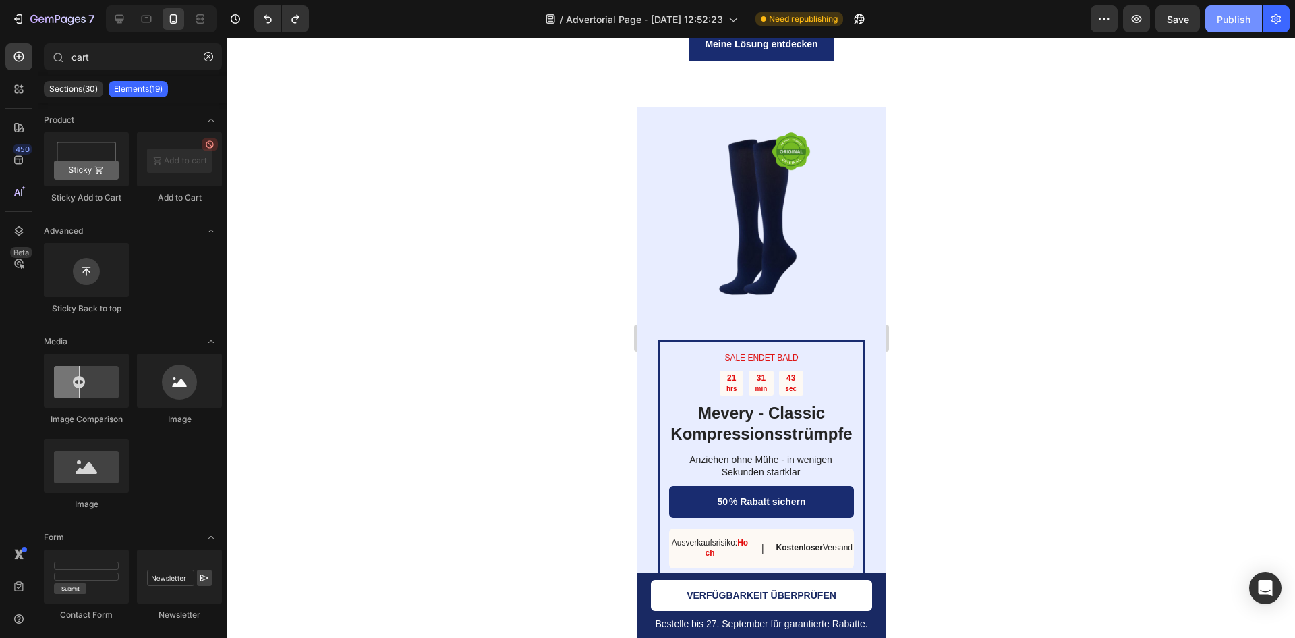
click at [1239, 13] on div "Publish" at bounding box center [1234, 19] width 34 height 14
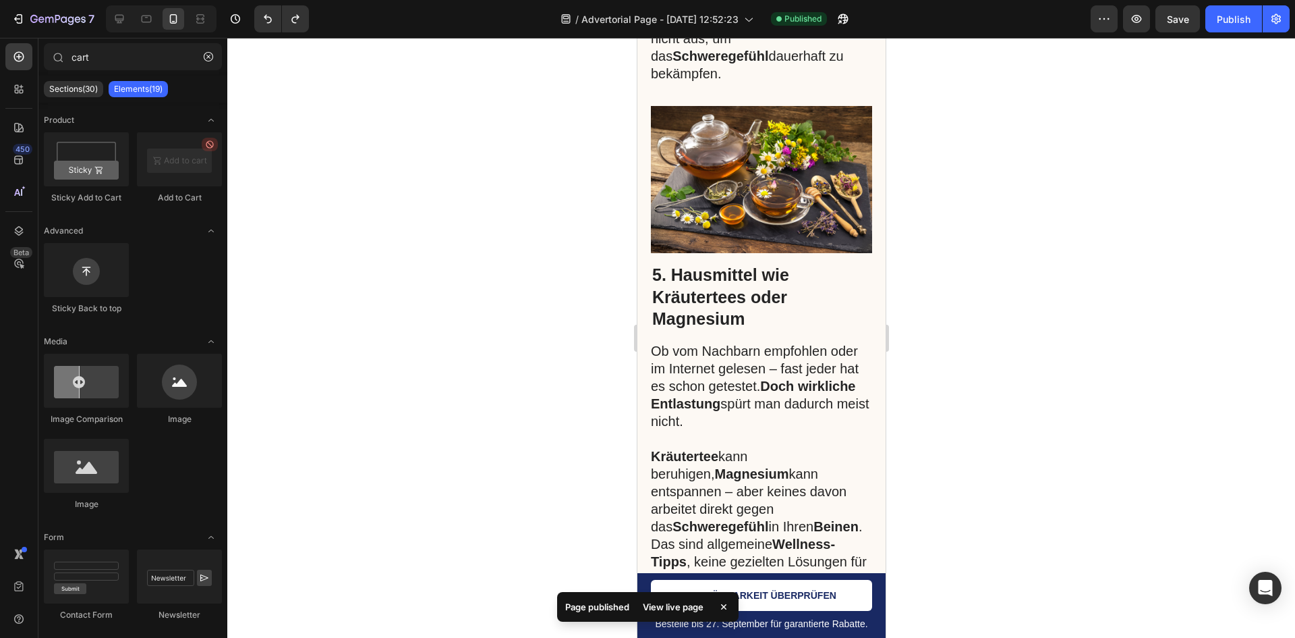
scroll to position [2699, 0]
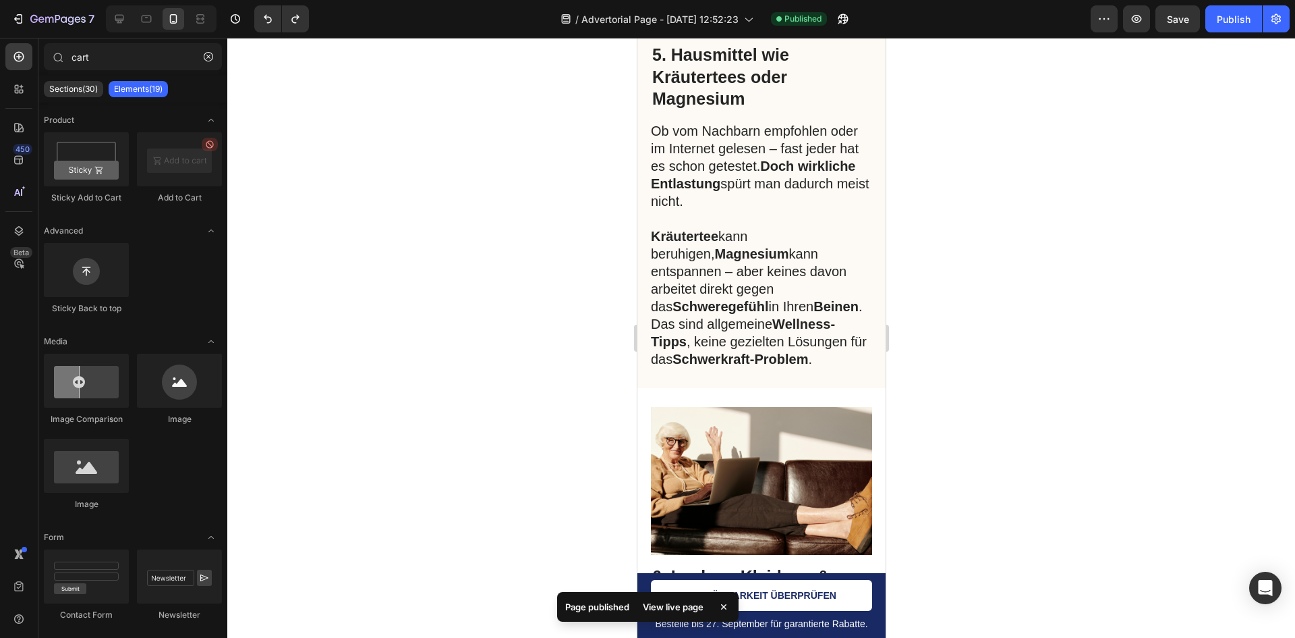
click at [662, 601] on div "View live page" at bounding box center [673, 606] width 77 height 19
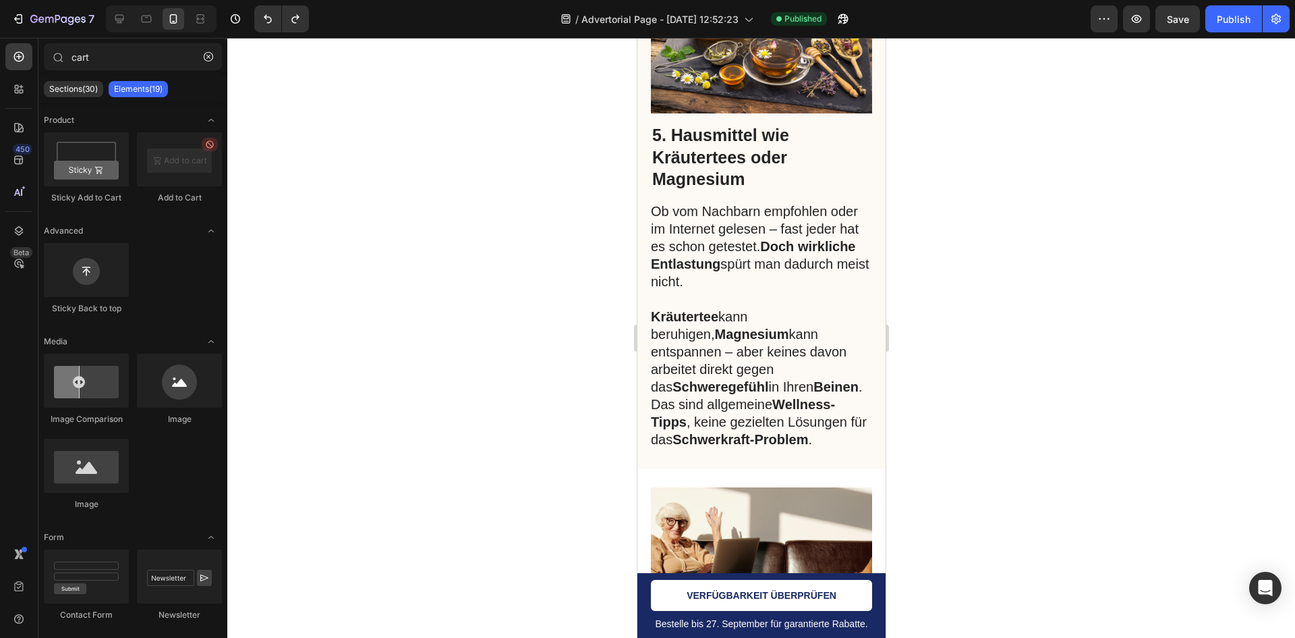
scroll to position [2497, 0]
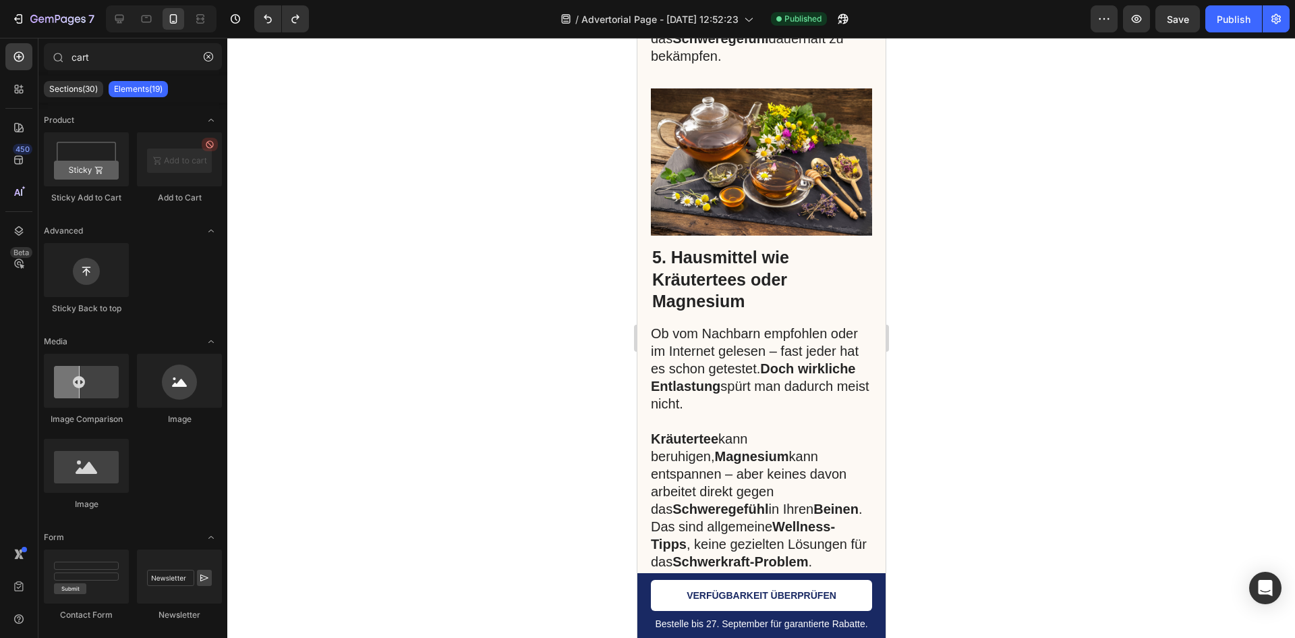
click at [122, 5] on div at bounding box center [161, 18] width 111 height 27
click at [117, 11] on div at bounding box center [120, 19] width 22 height 22
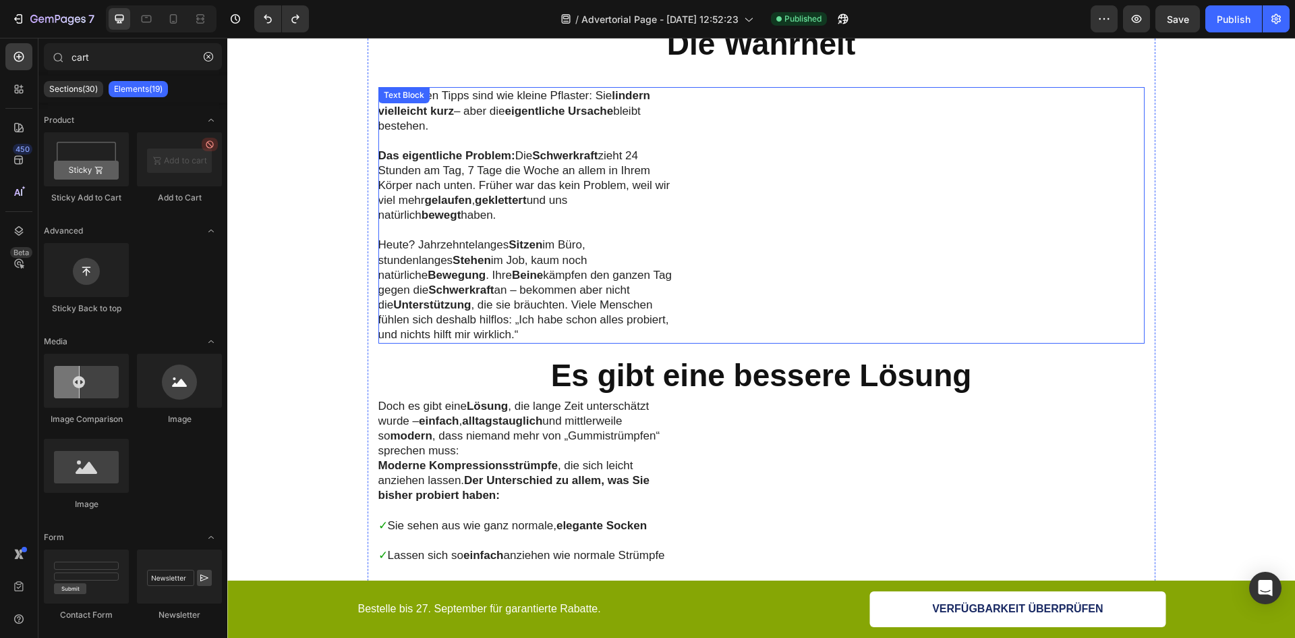
scroll to position [2294, 0]
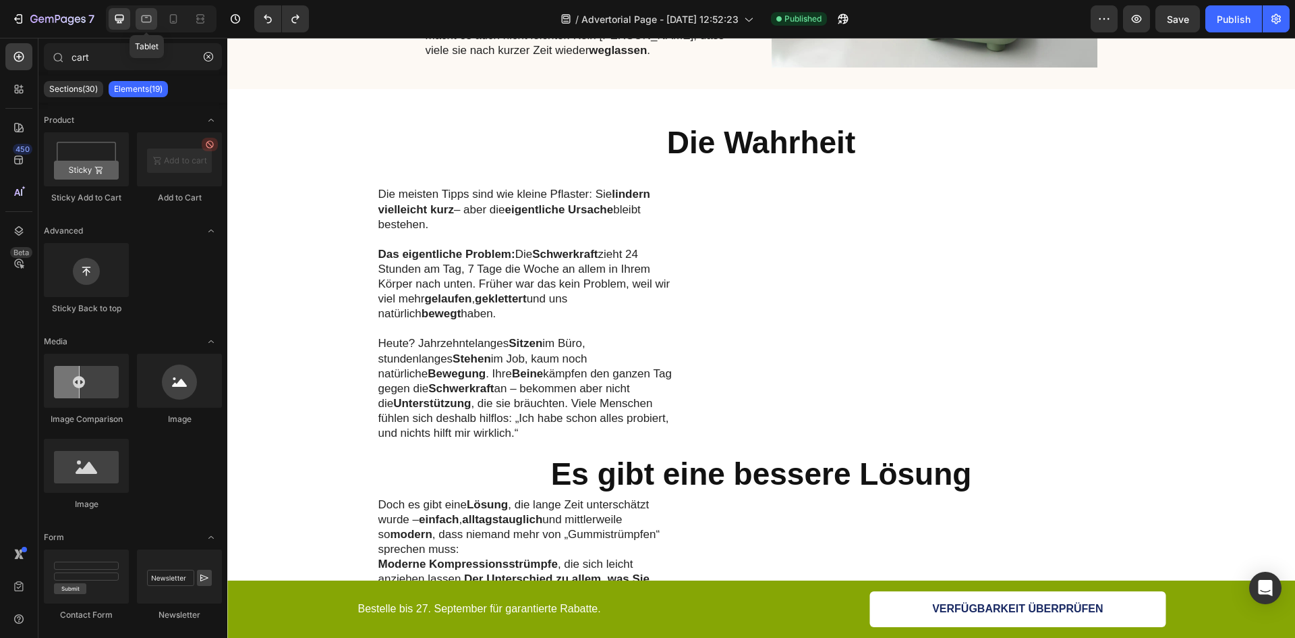
click at [154, 24] on div at bounding box center [147, 19] width 22 height 22
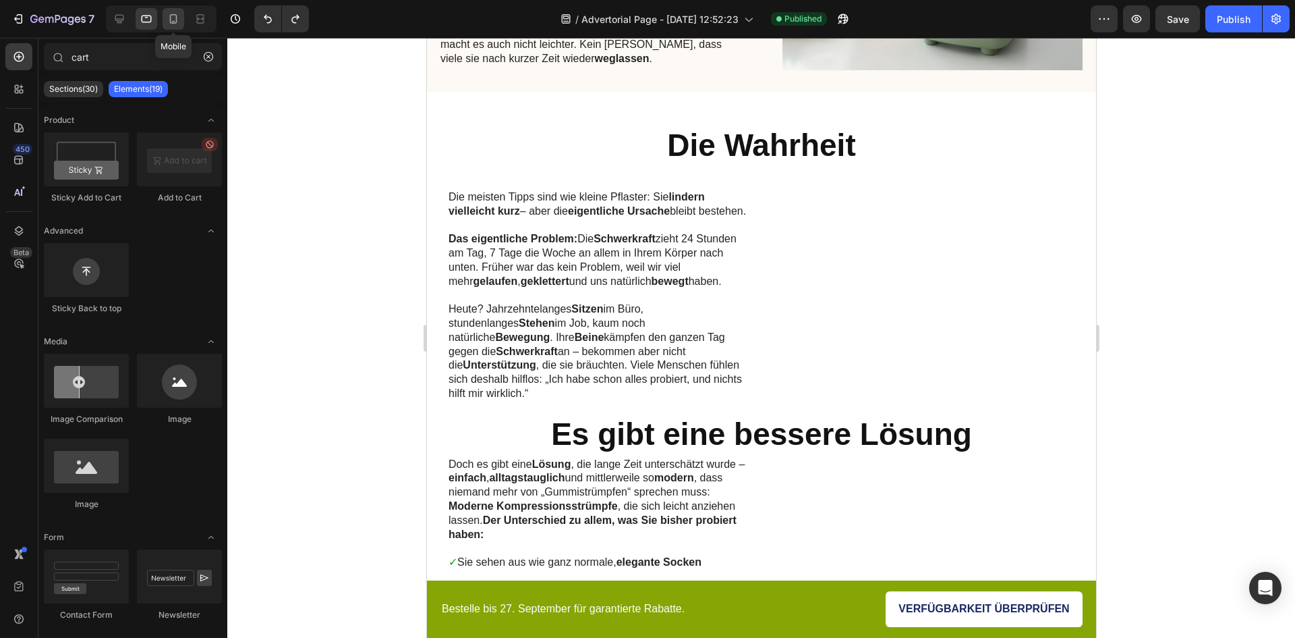
click at [169, 15] on icon at bounding box center [173, 18] width 13 height 13
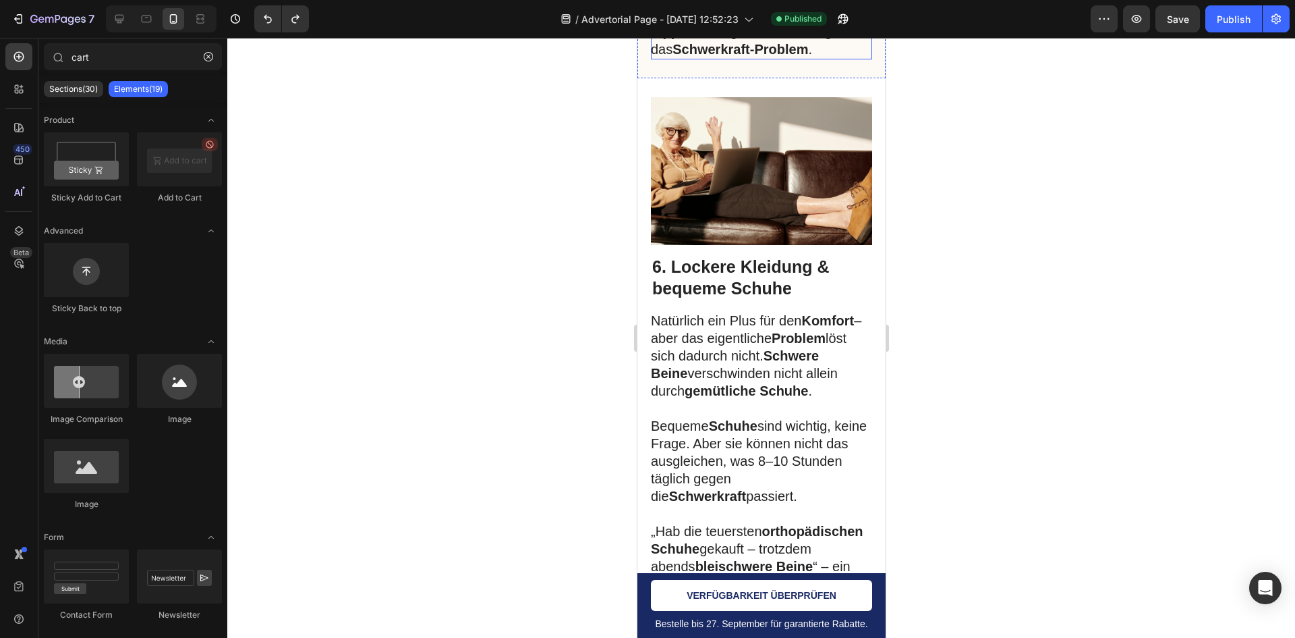
scroll to position [1760, 0]
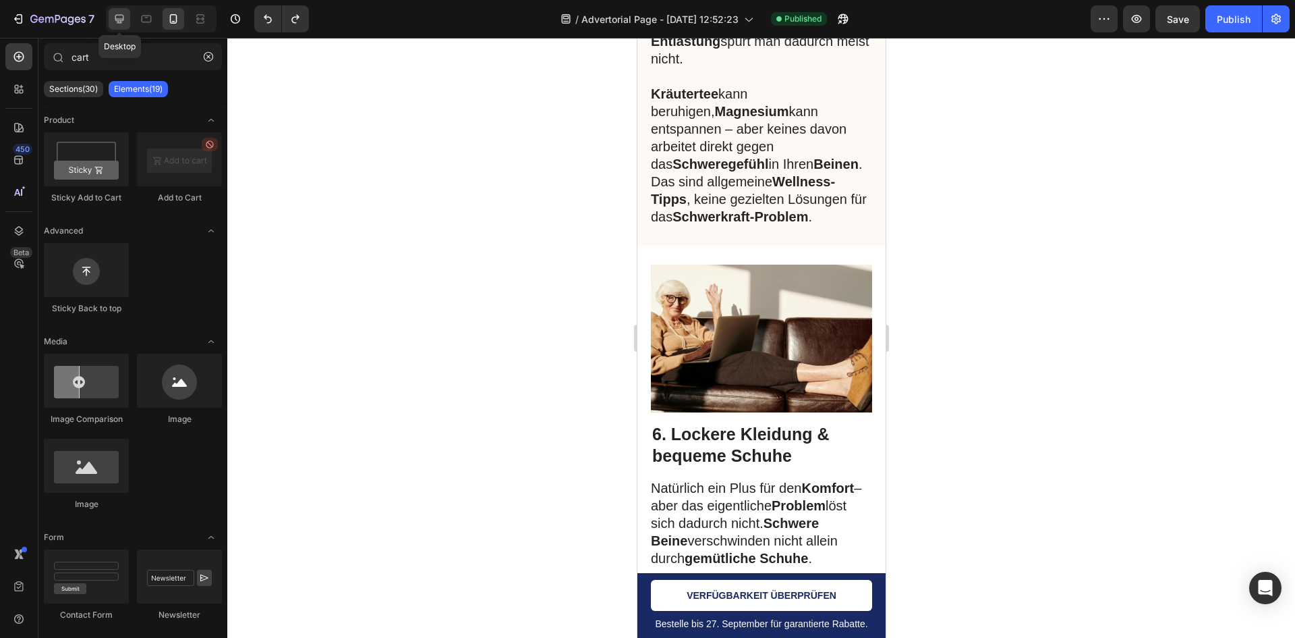
click at [120, 26] on div at bounding box center [120, 19] width 22 height 22
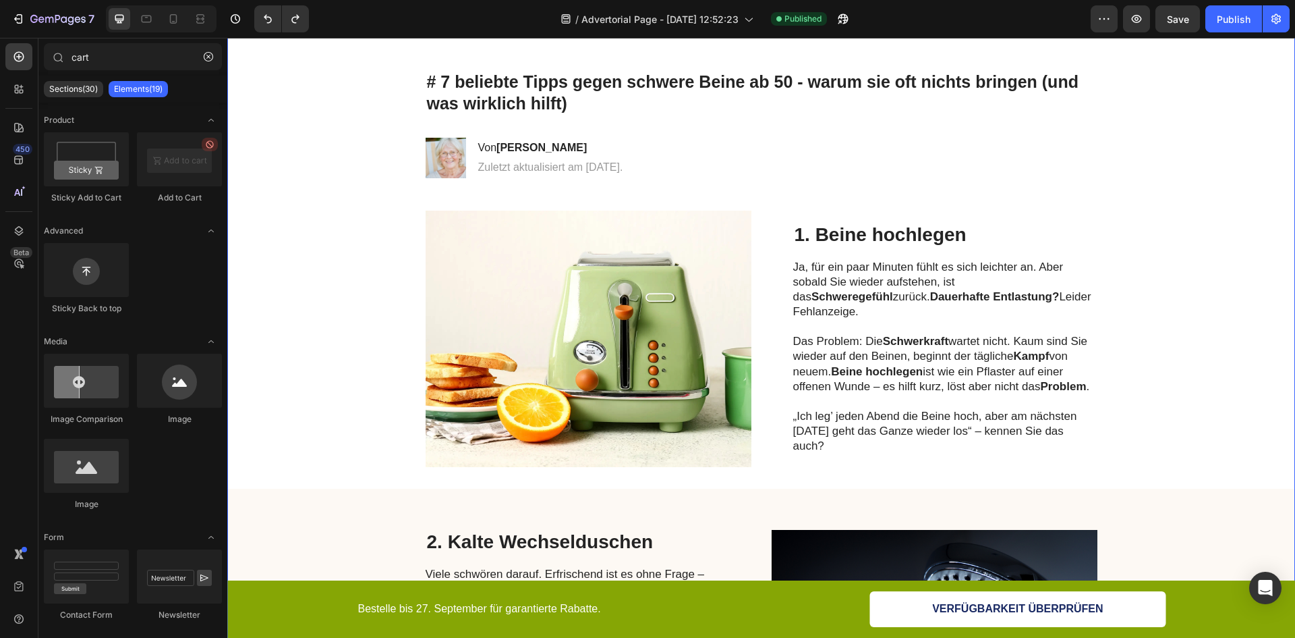
scroll to position [202, 0]
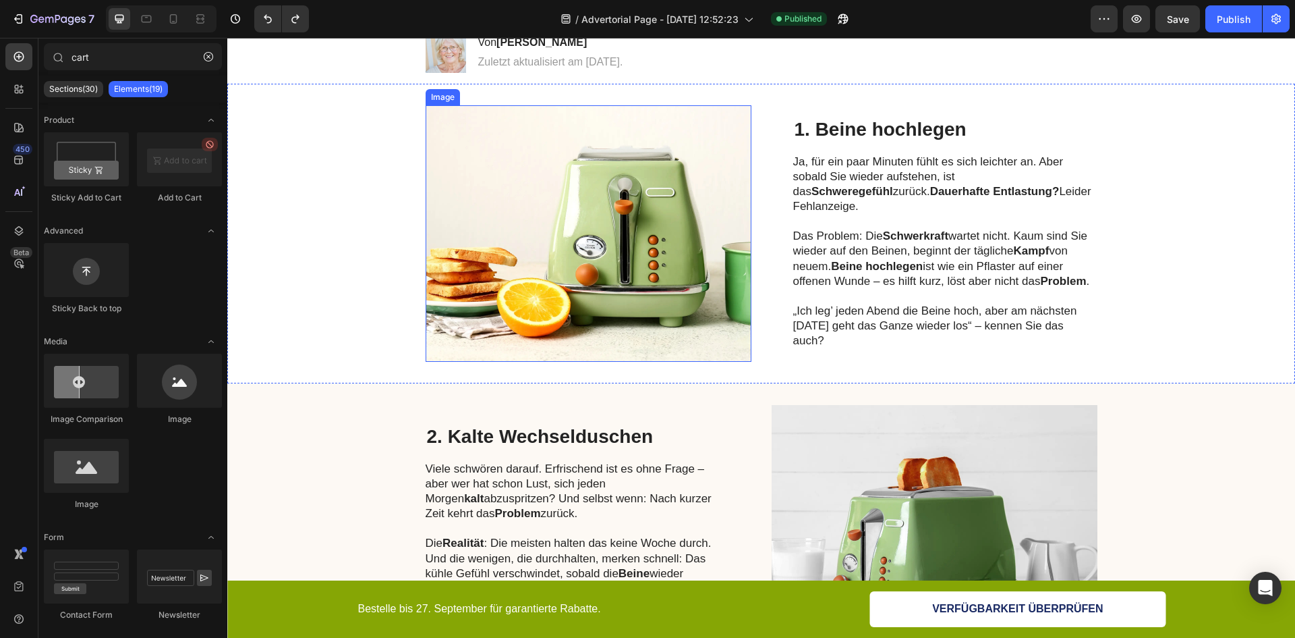
click at [698, 267] on img at bounding box center [589, 233] width 326 height 256
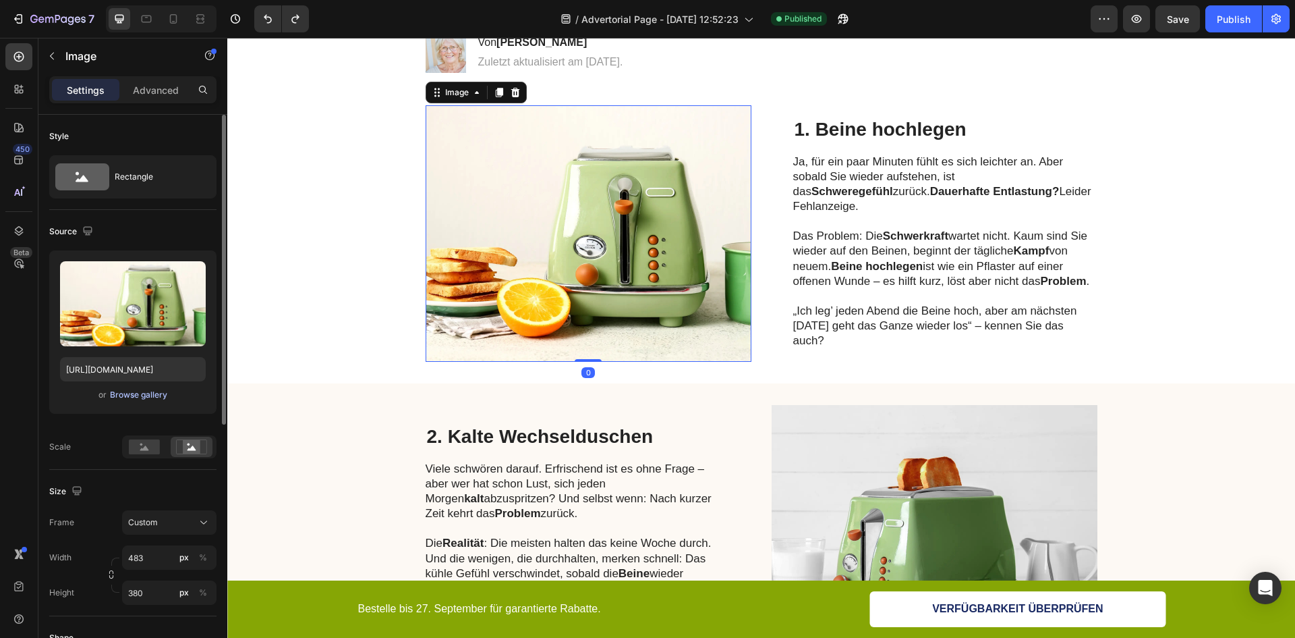
click at [148, 395] on div "Browse gallery" at bounding box center [138, 395] width 57 height 12
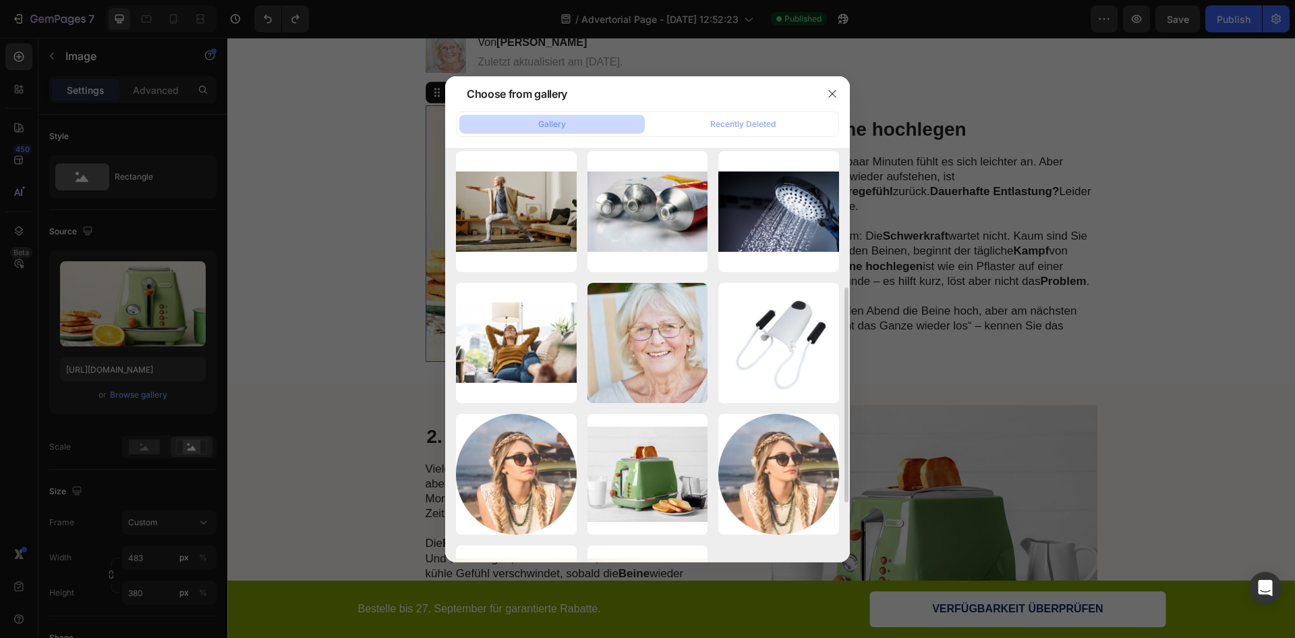
scroll to position [337, 0]
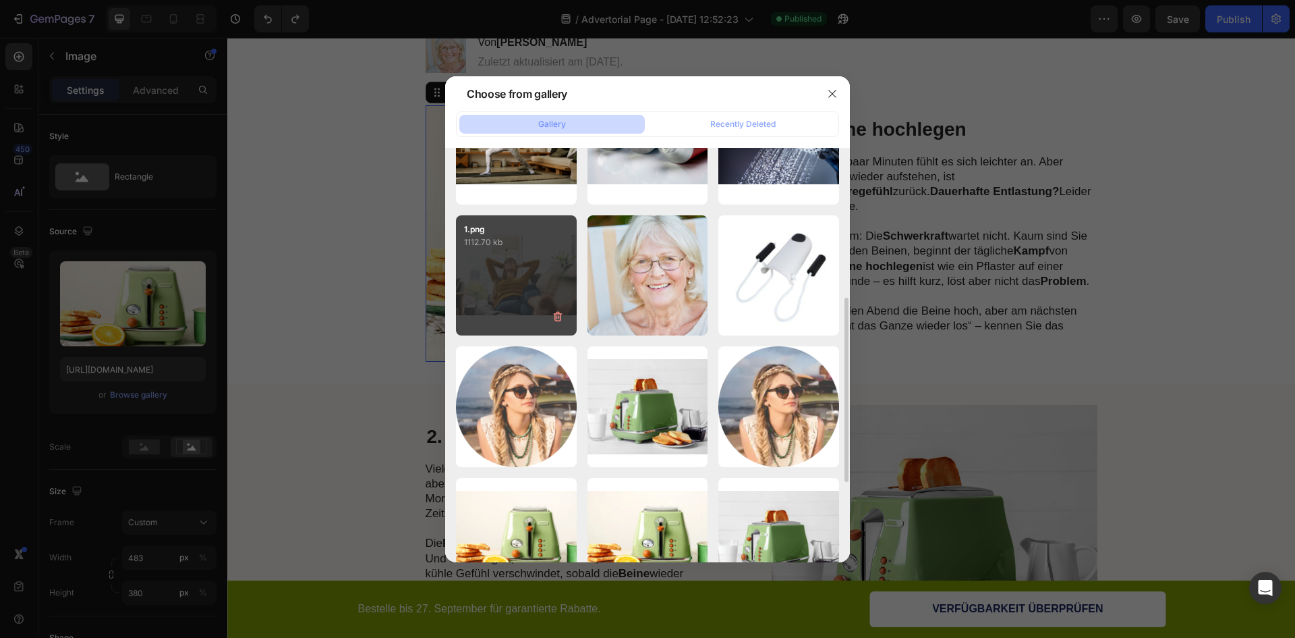
click at [518, 269] on div "1.png 1112.70 kb" at bounding box center [516, 275] width 121 height 121
type input "[URL][DOMAIN_NAME]"
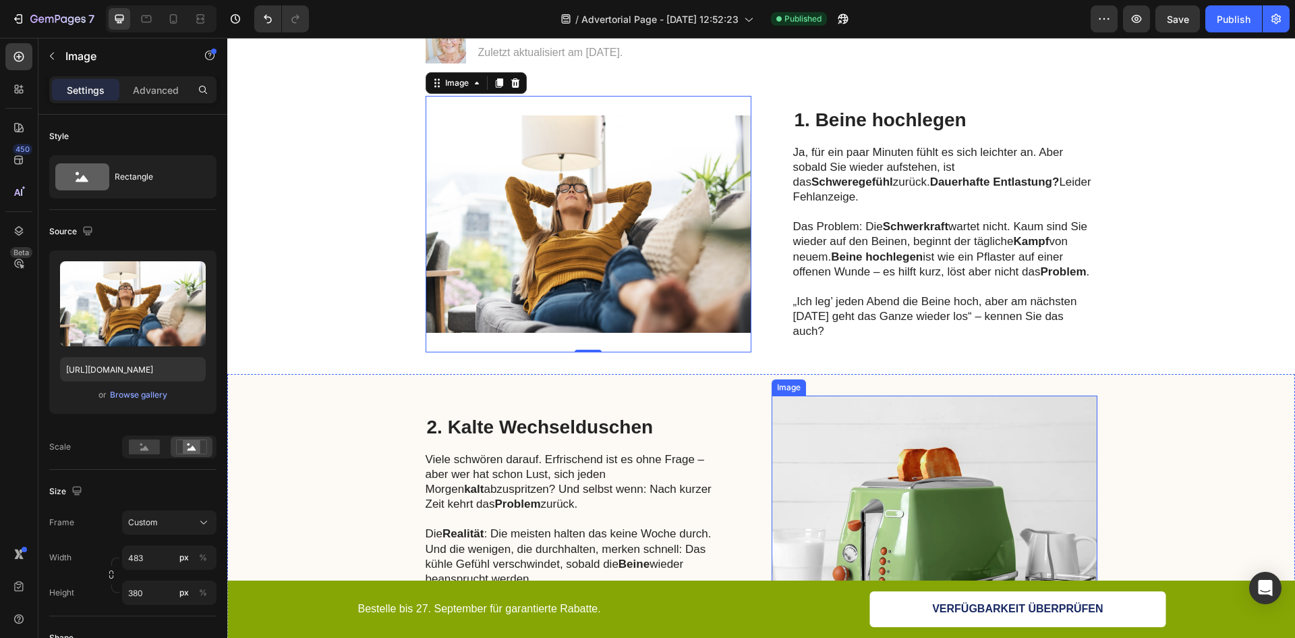
scroll to position [405, 0]
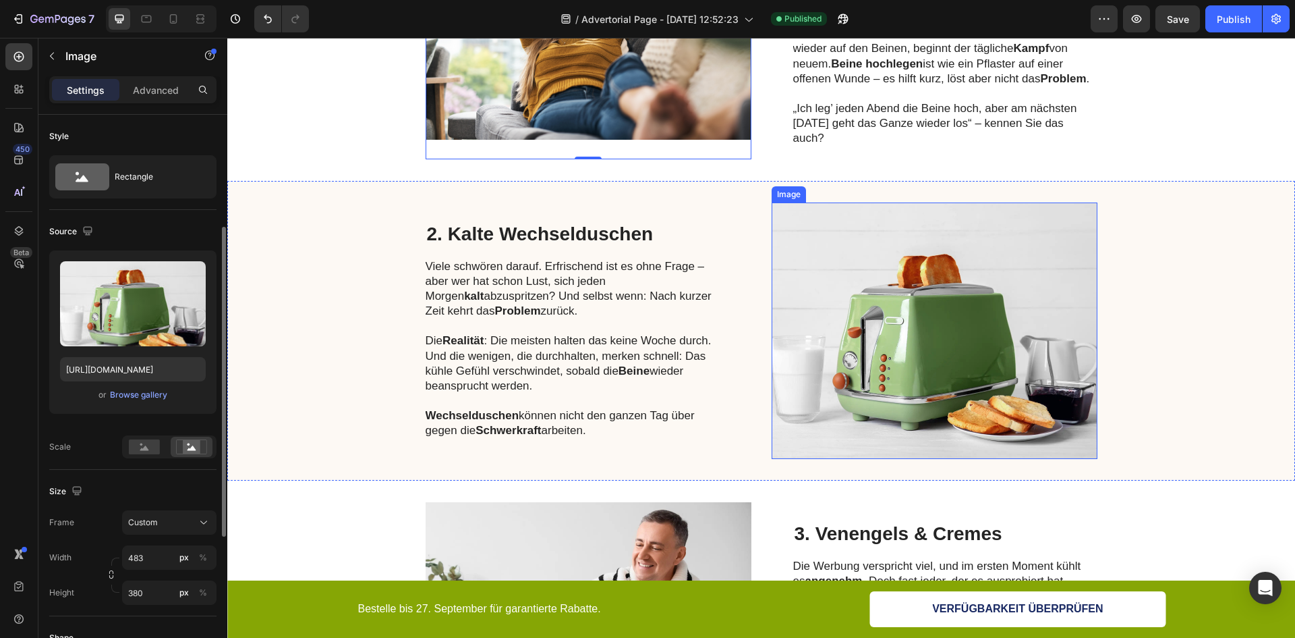
click at [918, 339] on img at bounding box center [935, 330] width 326 height 256
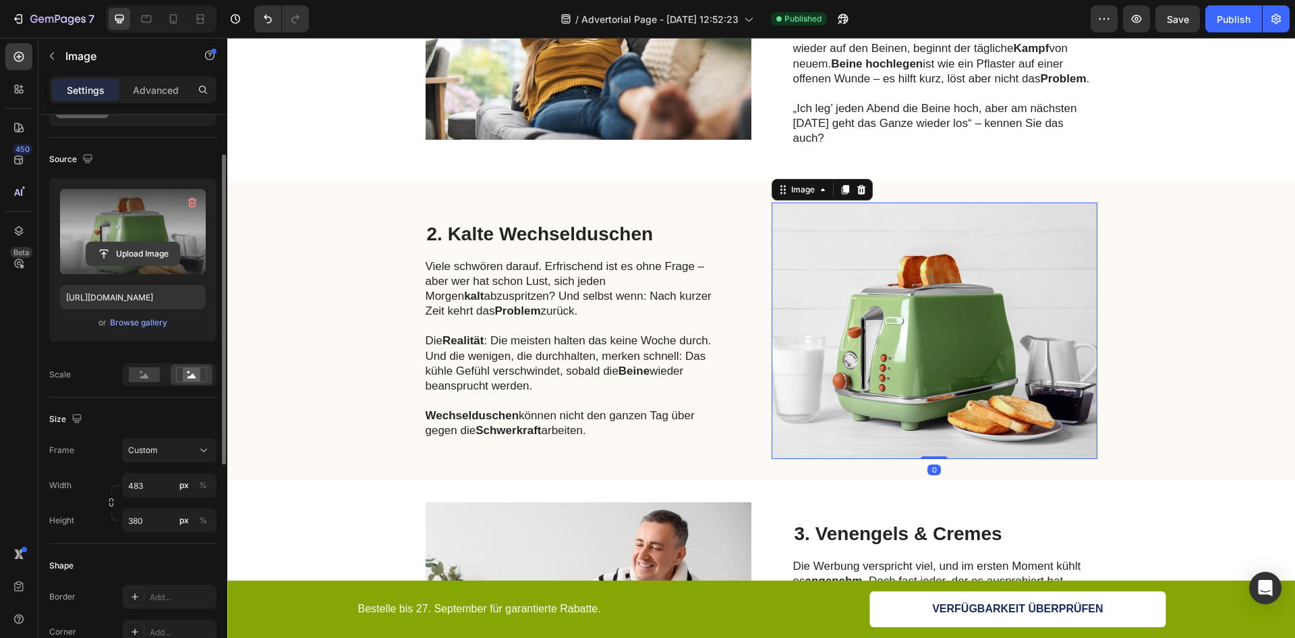
click at [126, 253] on input "file" at bounding box center [132, 253] width 93 height 23
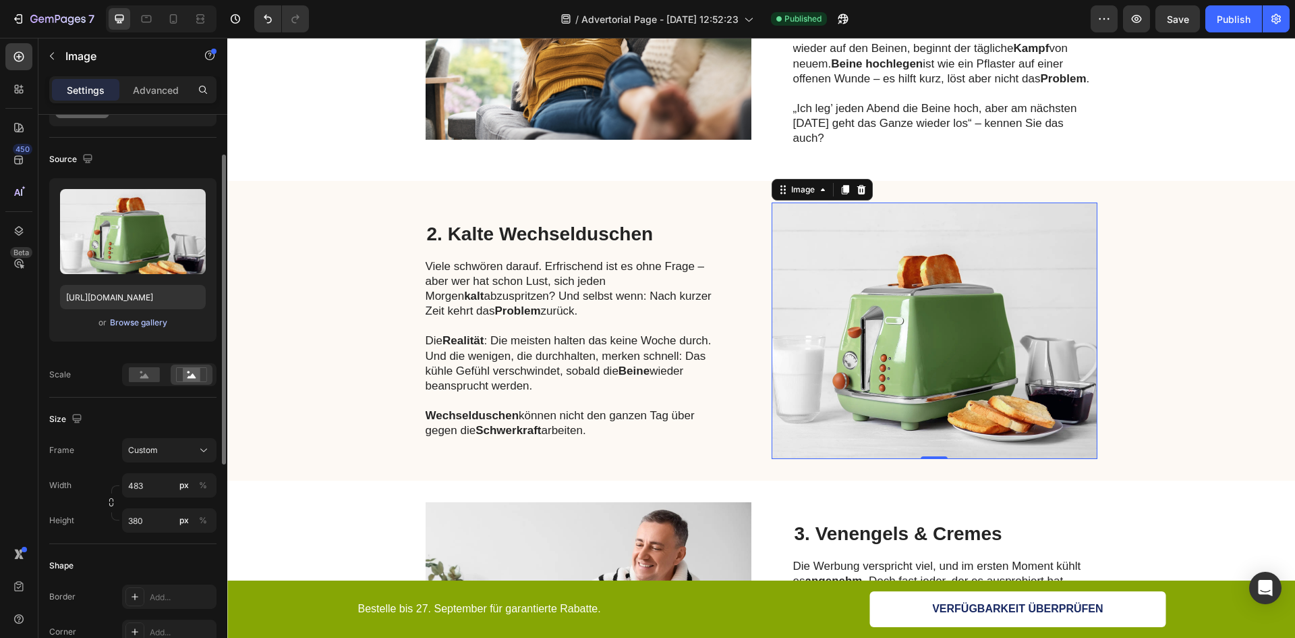
click at [125, 321] on div "Browse gallery" at bounding box center [138, 322] width 57 height 12
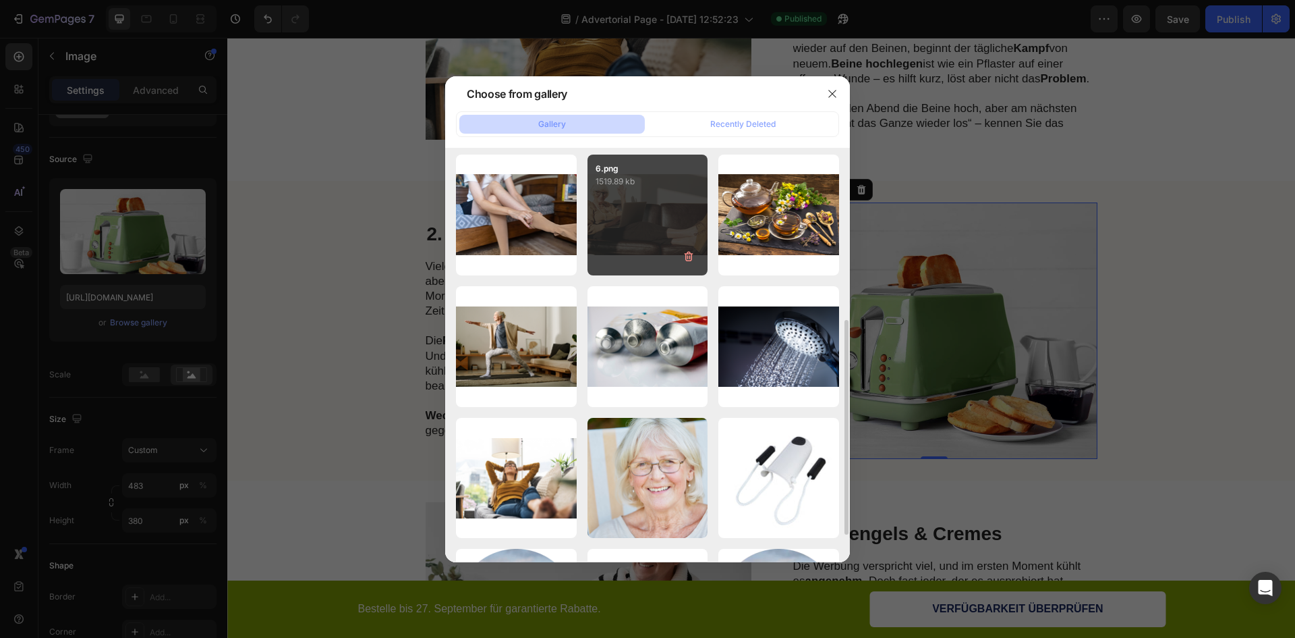
scroll to position [270, 0]
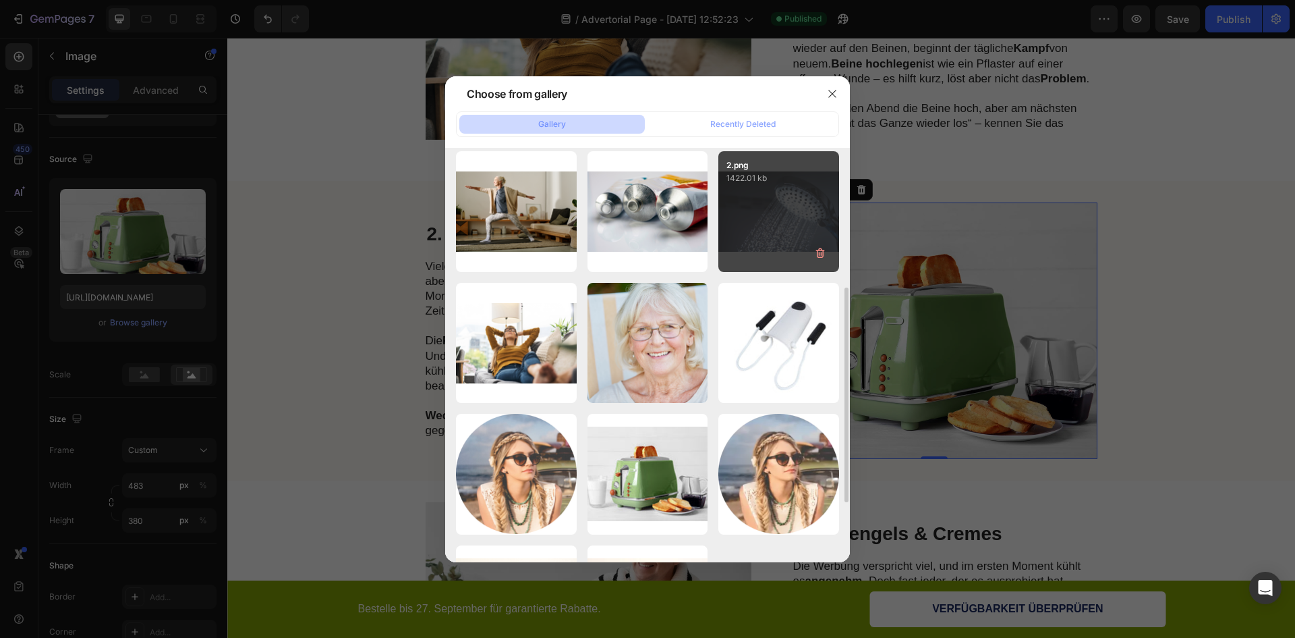
click at [757, 229] on div "2.png 1422.01 kb" at bounding box center [779, 211] width 121 height 121
type input "[URL][DOMAIN_NAME]"
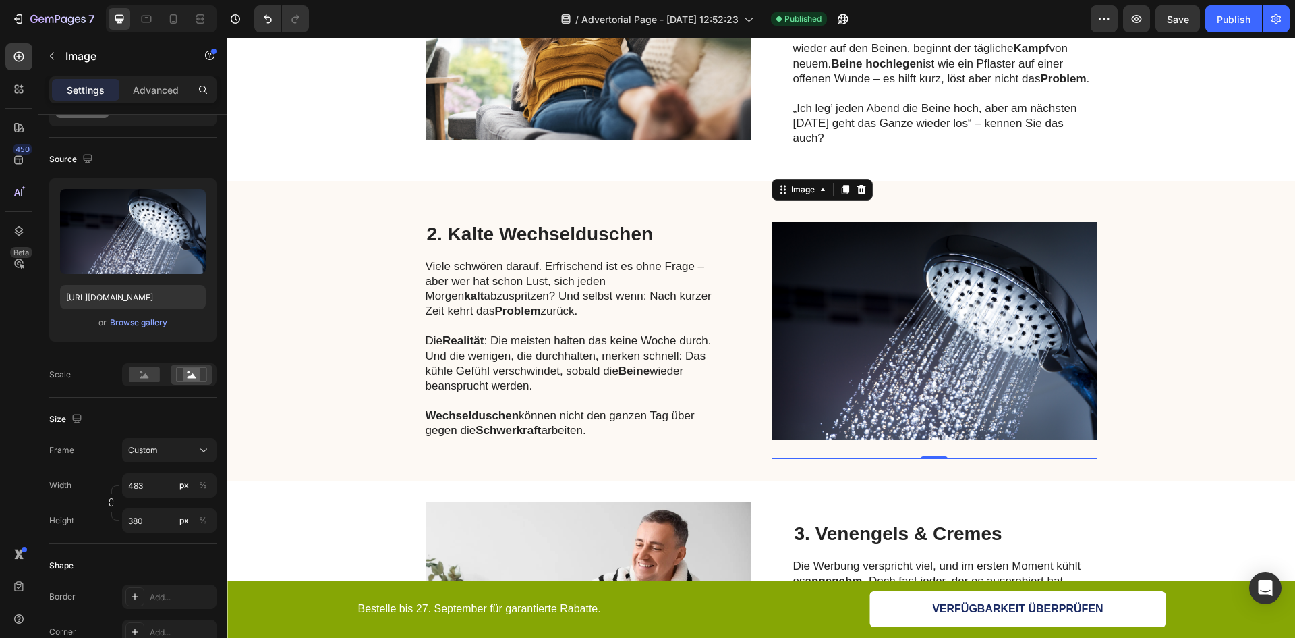
scroll to position [675, 0]
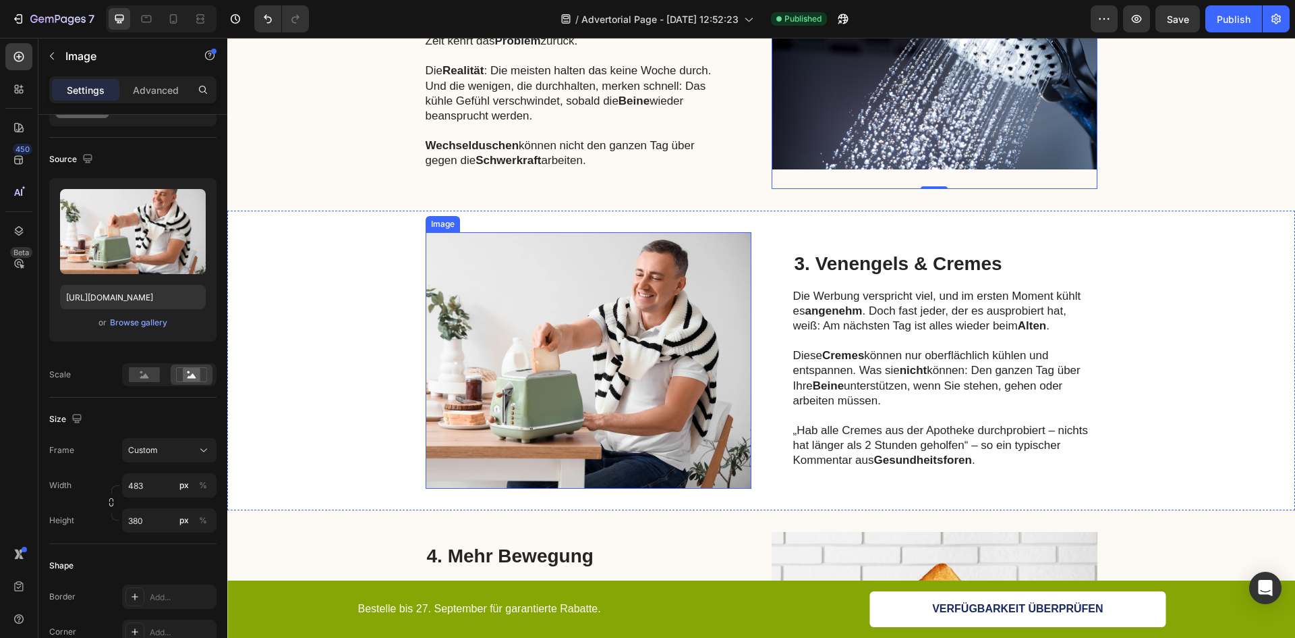
click at [634, 350] on img at bounding box center [589, 360] width 326 height 256
click at [126, 319] on div "Browse gallery" at bounding box center [138, 322] width 57 height 12
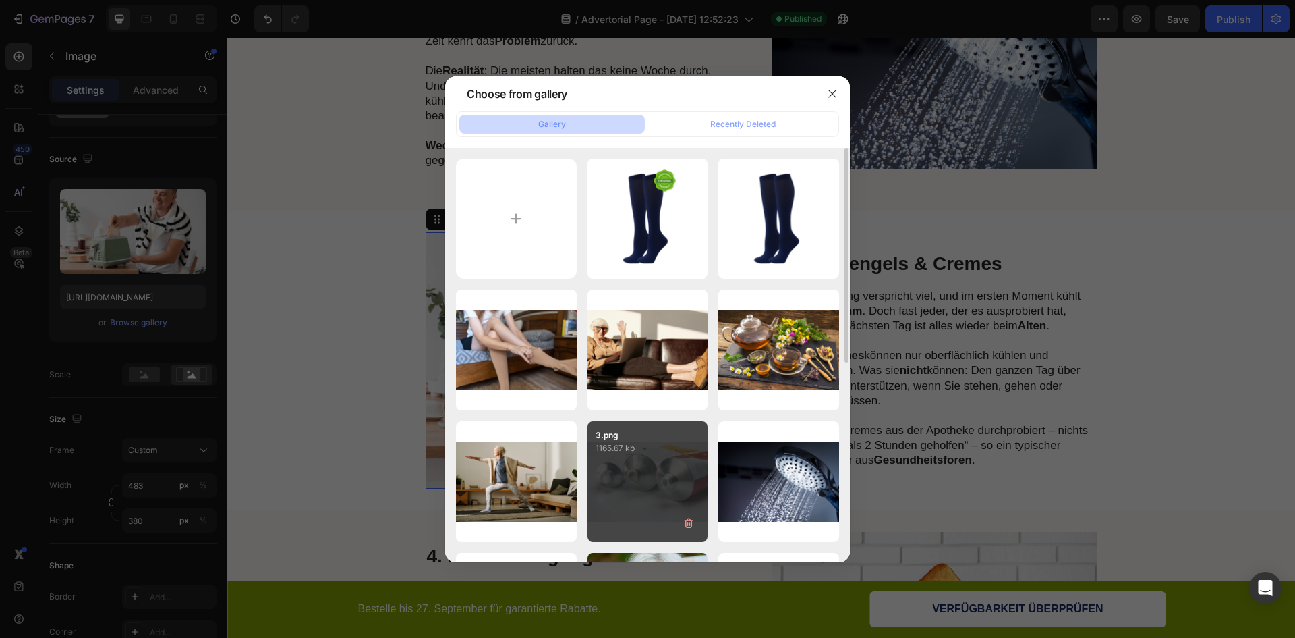
scroll to position [135, 0]
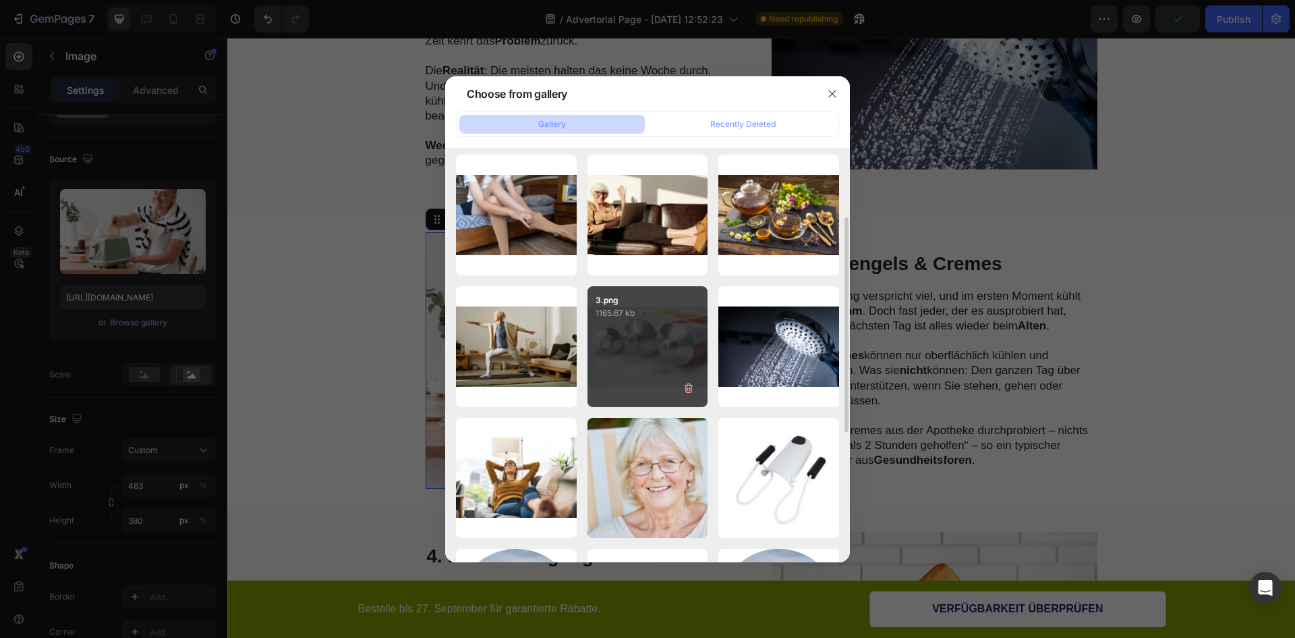
click at [669, 347] on div "3.png 1165.67 kb" at bounding box center [648, 346] width 121 height 121
type input "[URL][DOMAIN_NAME]"
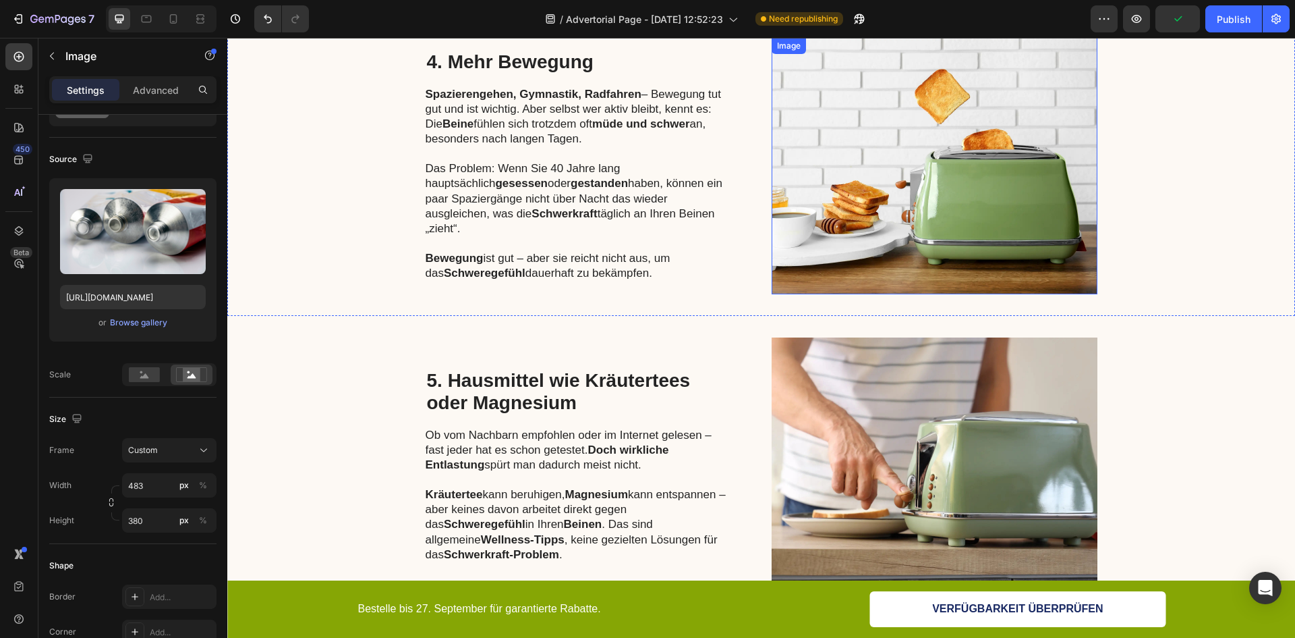
scroll to position [1080, 0]
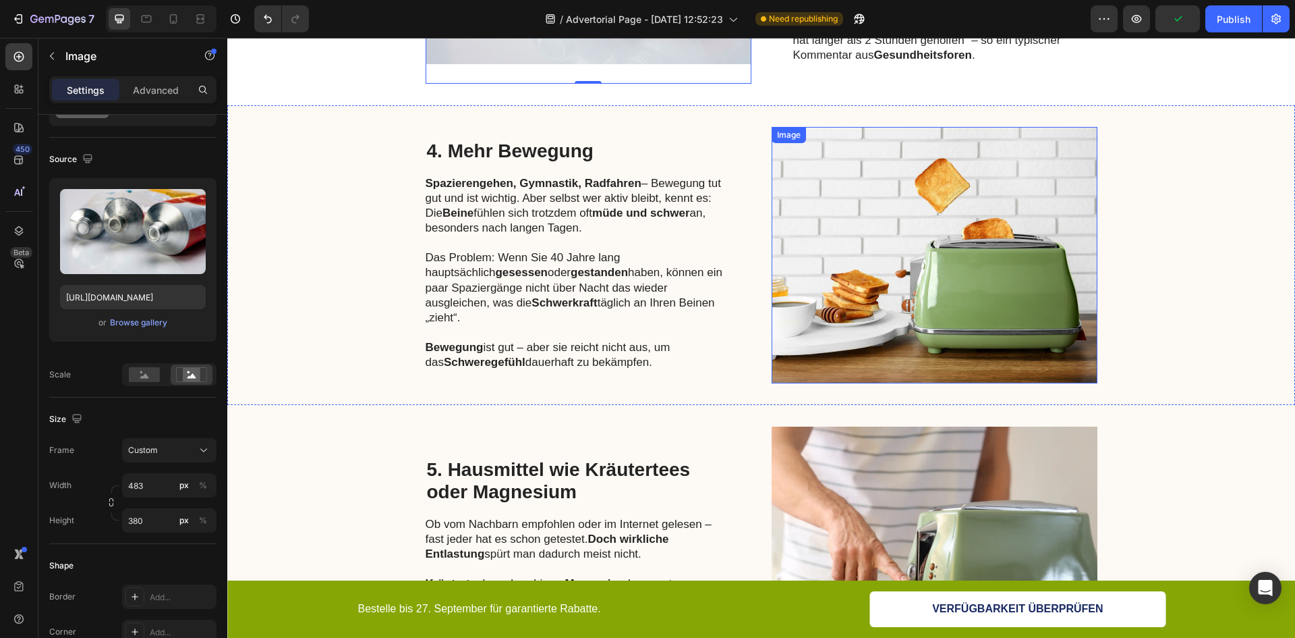
click at [937, 273] on img at bounding box center [935, 255] width 326 height 256
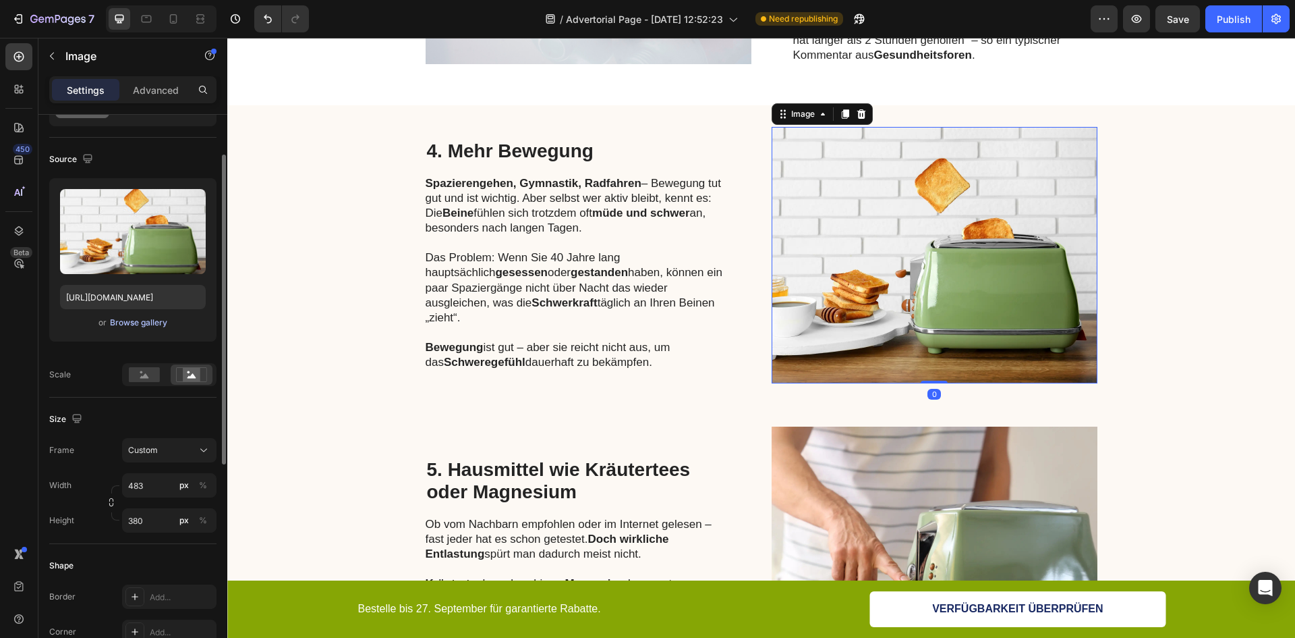
click at [127, 325] on div "Browse gallery" at bounding box center [138, 322] width 57 height 12
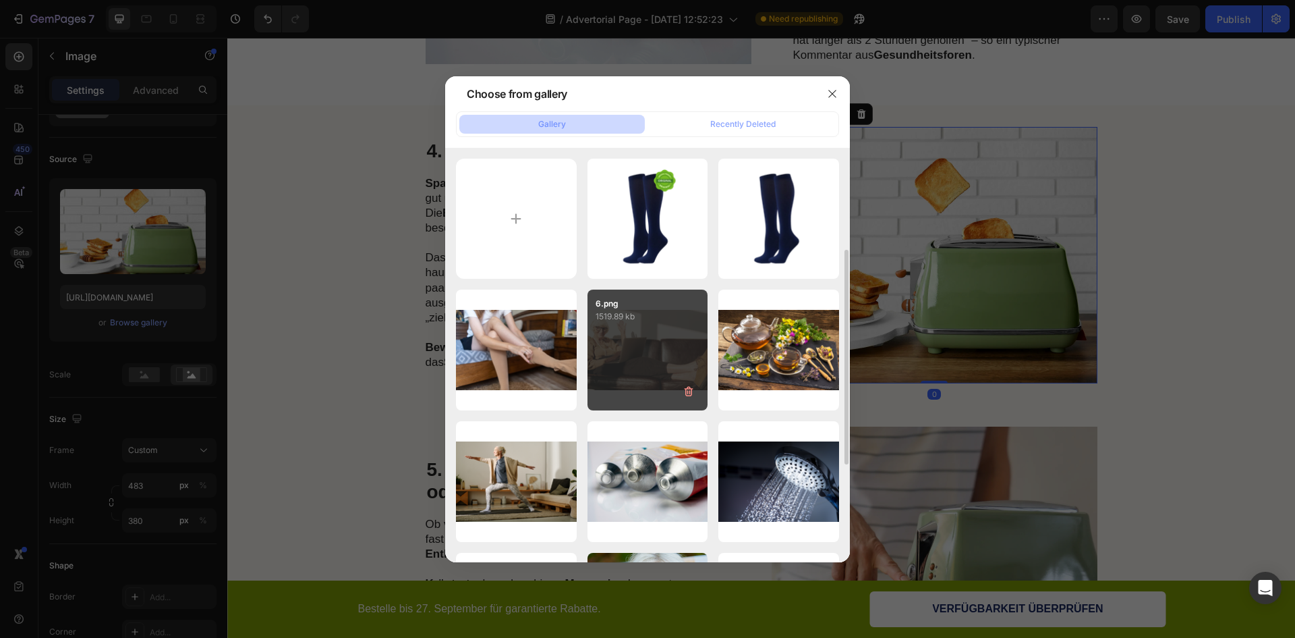
scroll to position [67, 0]
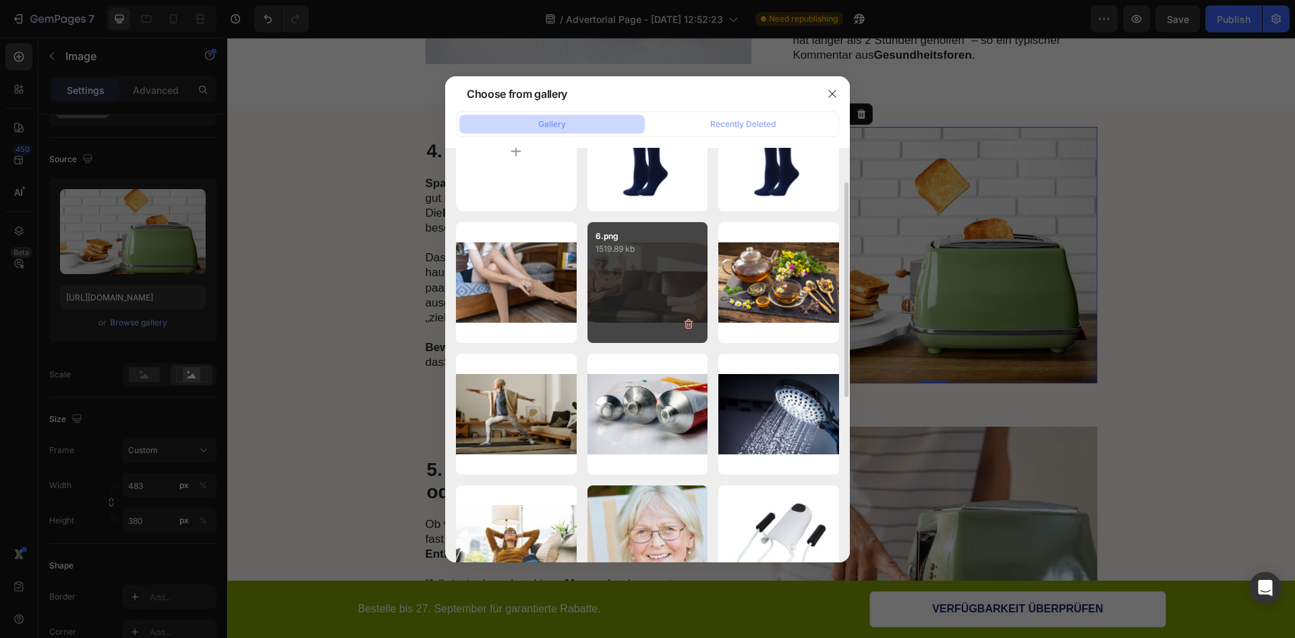
click at [662, 275] on div "6.png 1519.89 kb" at bounding box center [648, 282] width 121 height 121
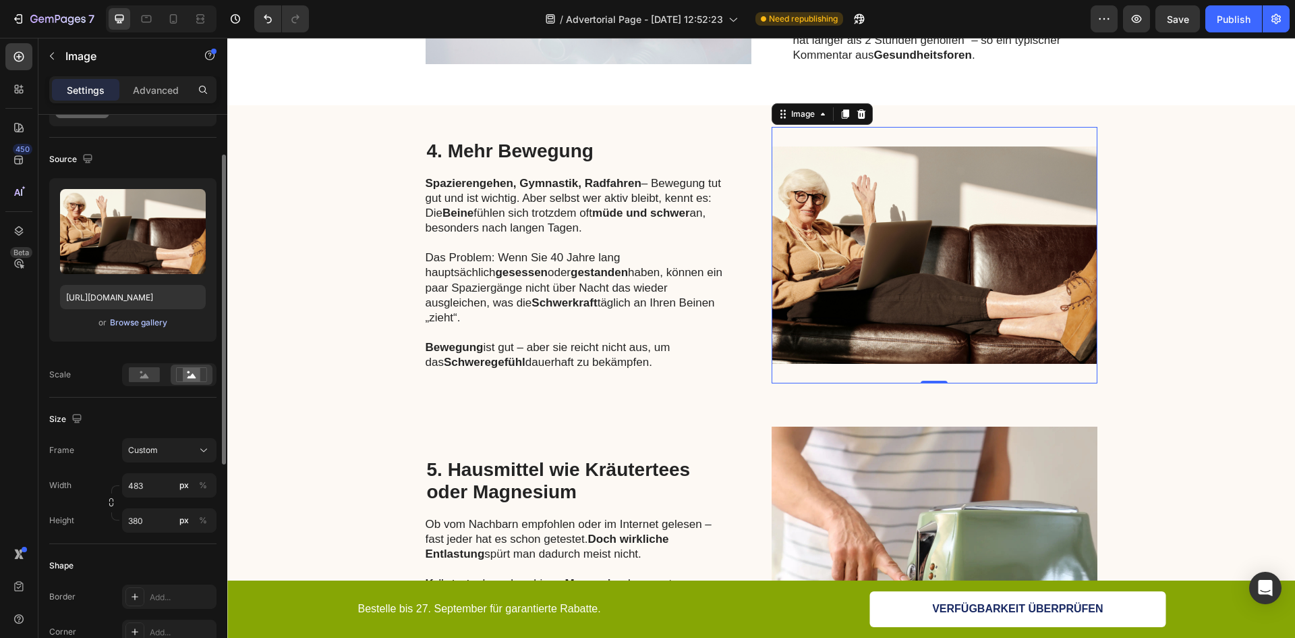
click at [121, 321] on div "Browse gallery" at bounding box center [138, 322] width 57 height 12
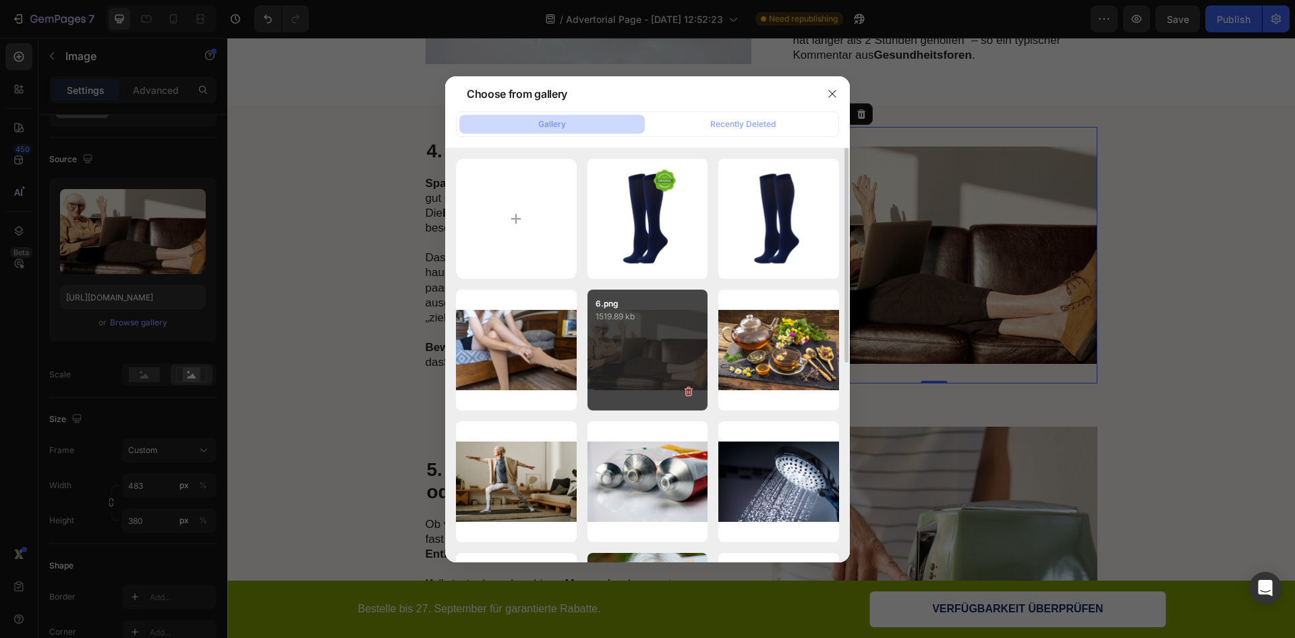
scroll to position [202, 0]
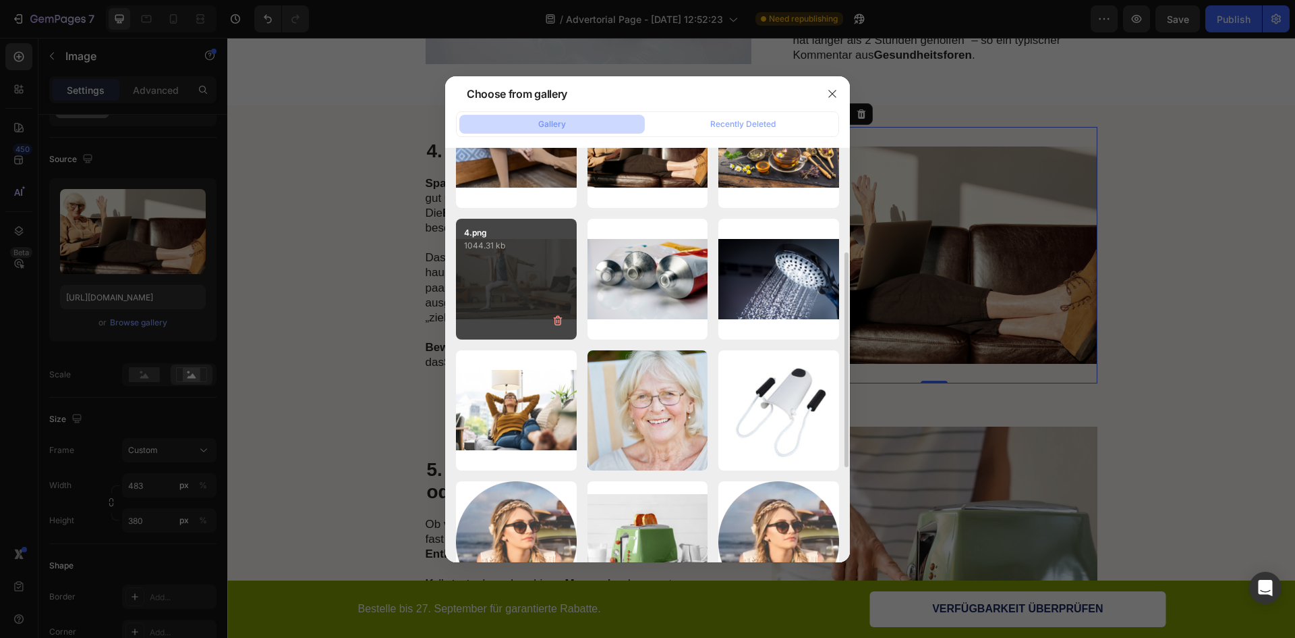
click at [529, 279] on div "4.png 1044.31 kb" at bounding box center [516, 279] width 121 height 121
type input "[URL][DOMAIN_NAME]"
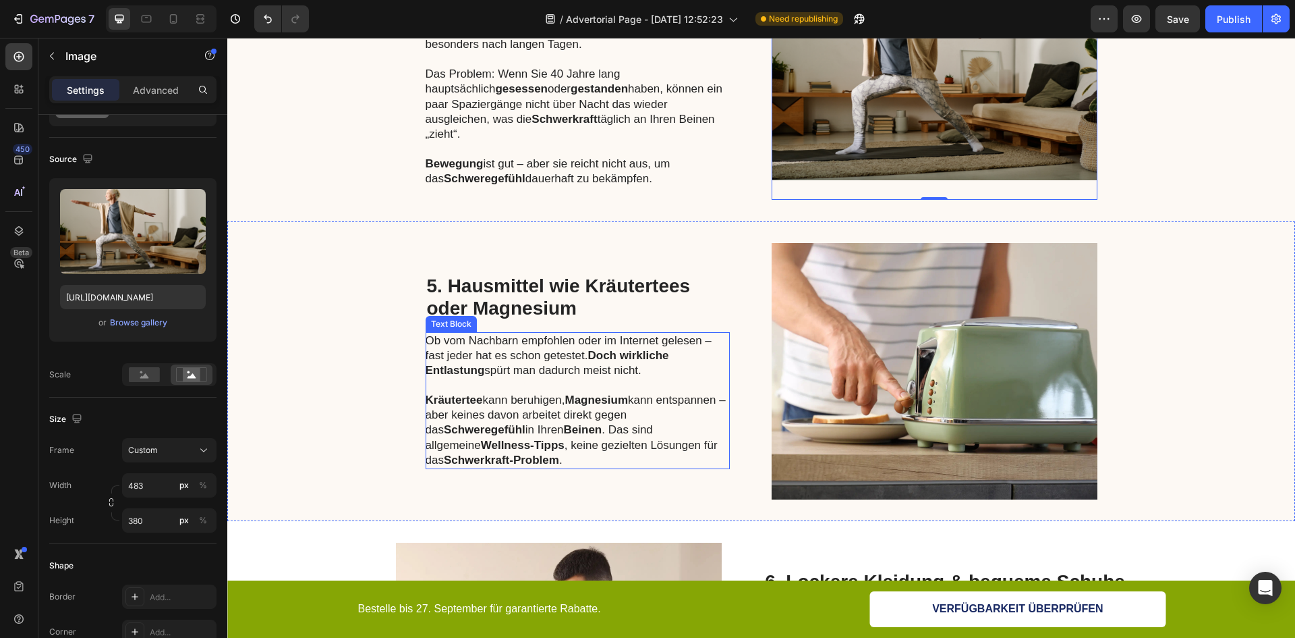
scroll to position [1349, 0]
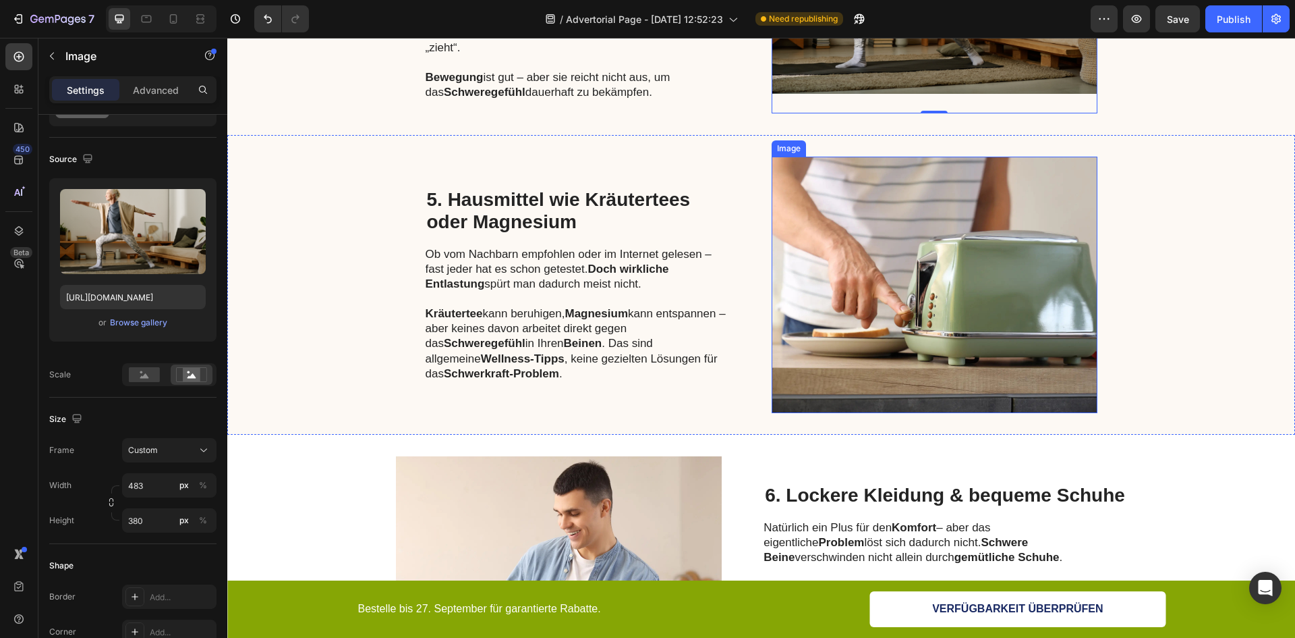
click at [883, 269] on img at bounding box center [935, 285] width 326 height 256
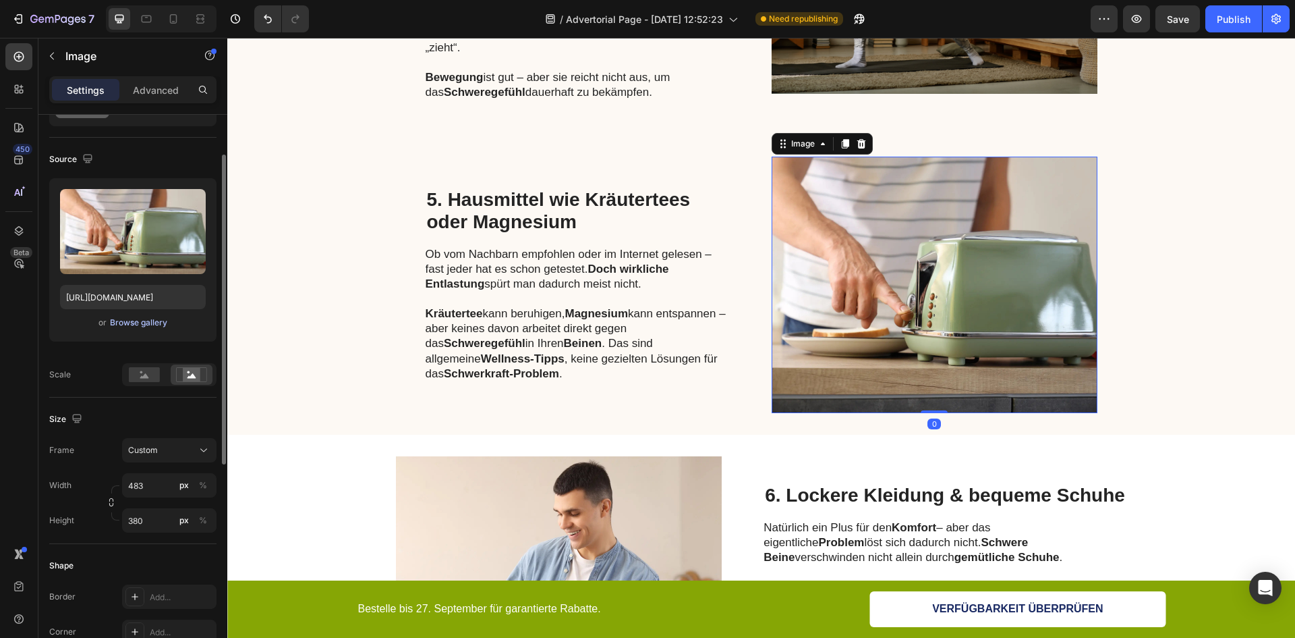
click at [143, 321] on div "Browse gallery" at bounding box center [138, 322] width 57 height 12
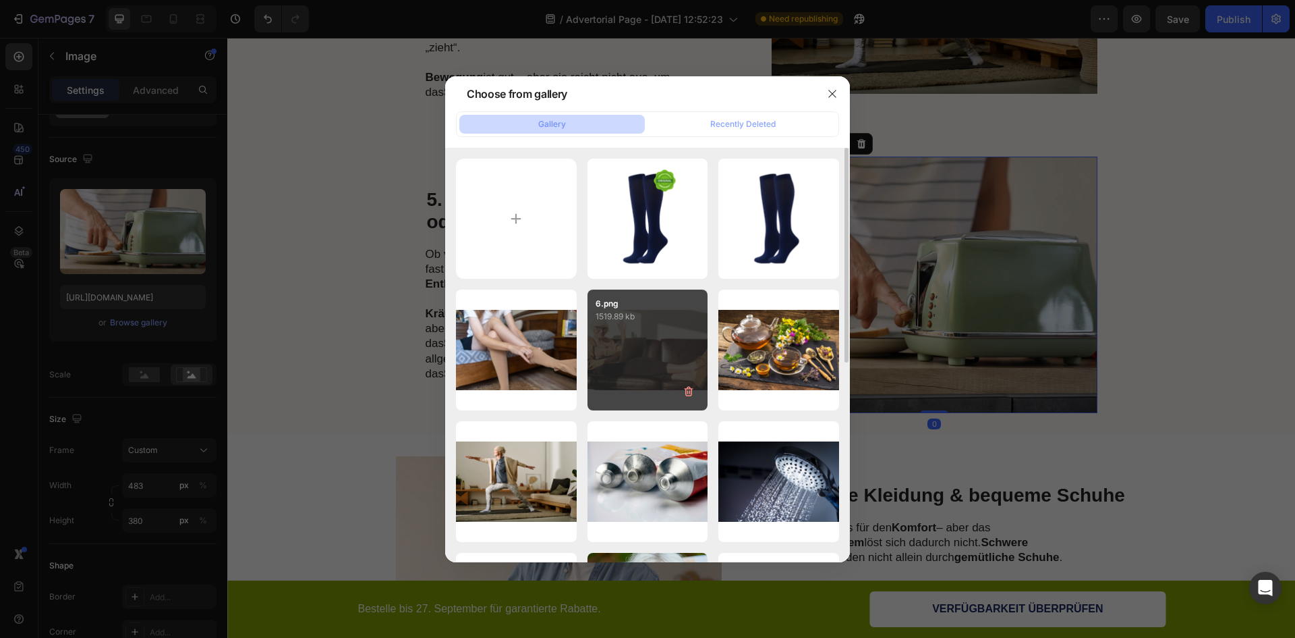
scroll to position [67, 0]
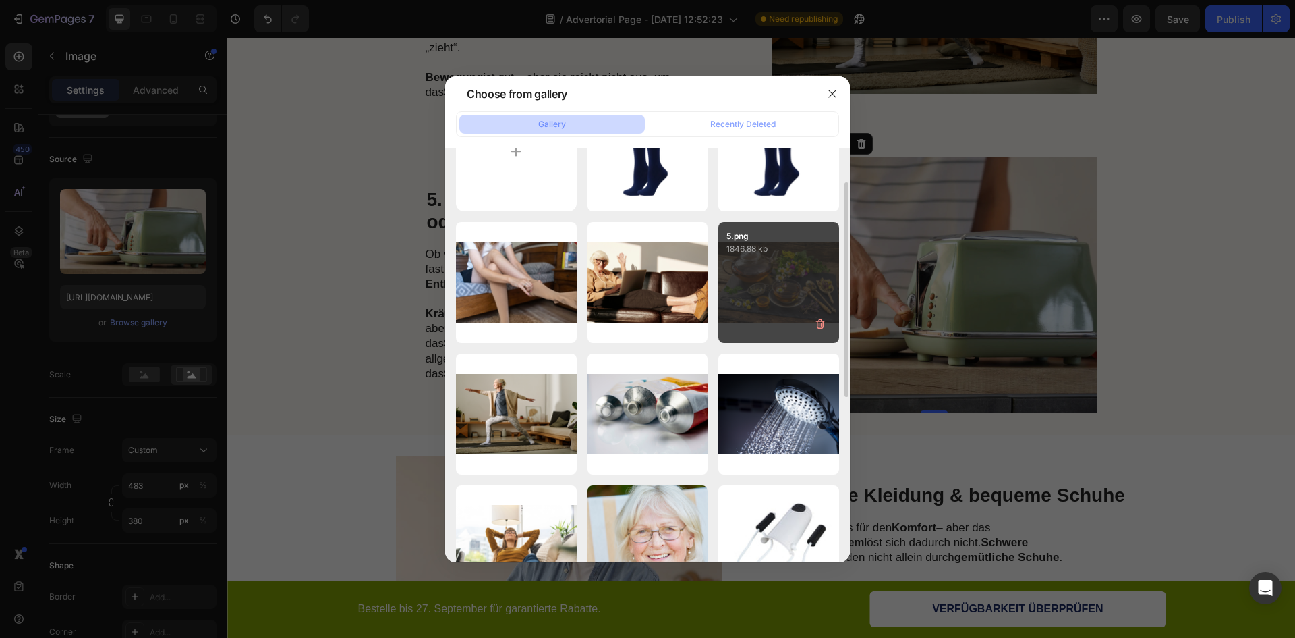
click at [754, 283] on div "5.png 1846.88 kb" at bounding box center [779, 282] width 121 height 121
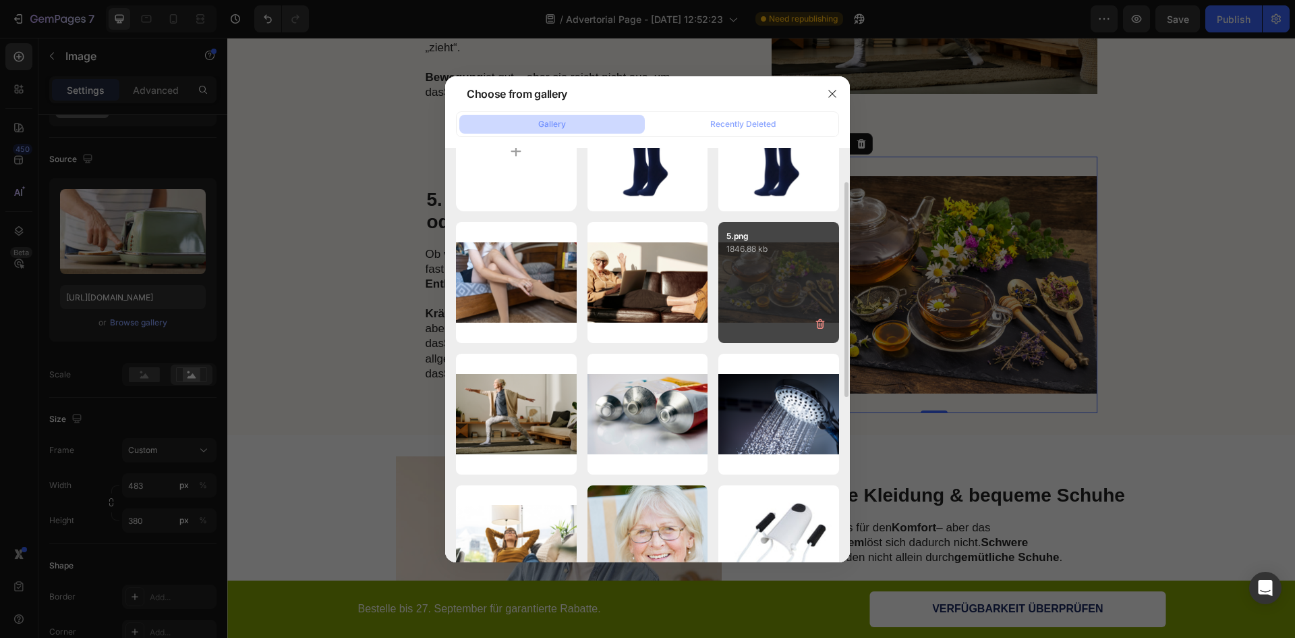
type input "[URL][DOMAIN_NAME]"
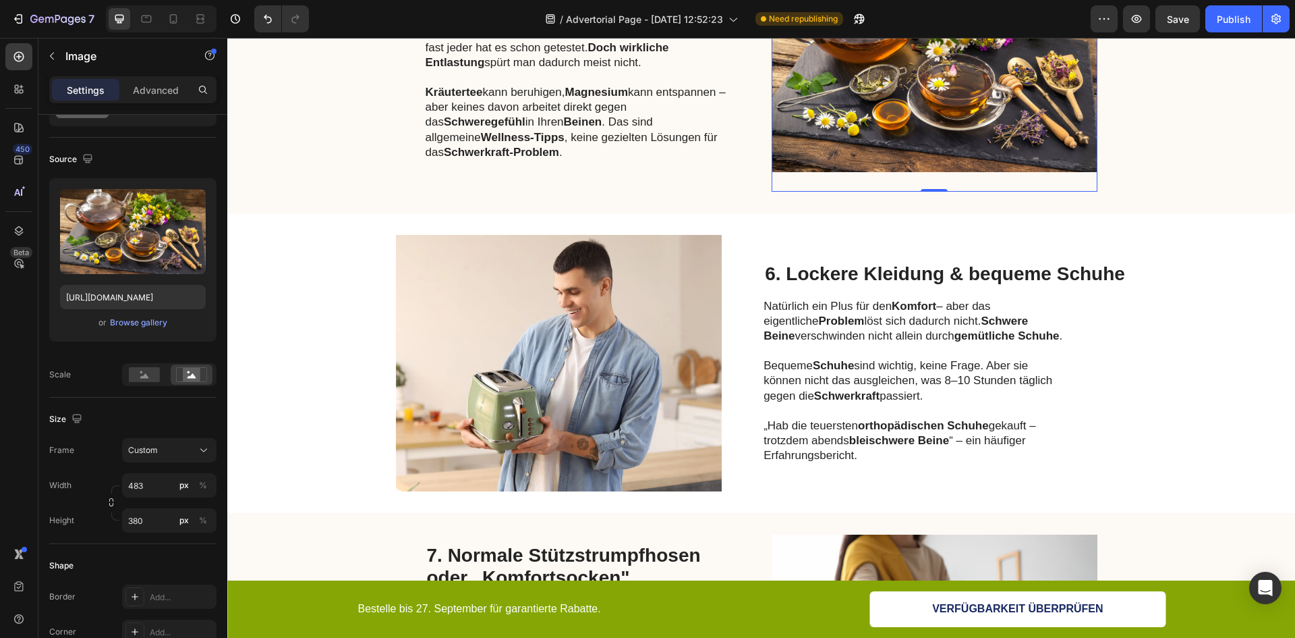
scroll to position [1687, 0]
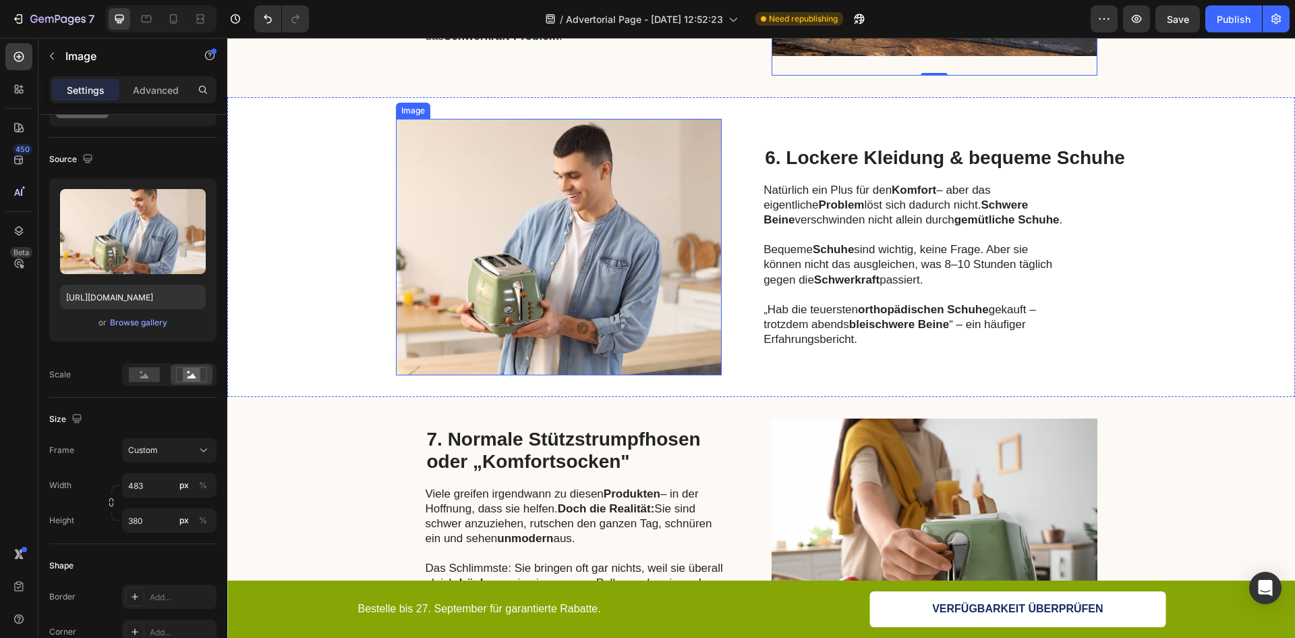
click at [589, 242] on img at bounding box center [559, 247] width 326 height 256
click at [138, 322] on div "Browse gallery" at bounding box center [138, 322] width 57 height 12
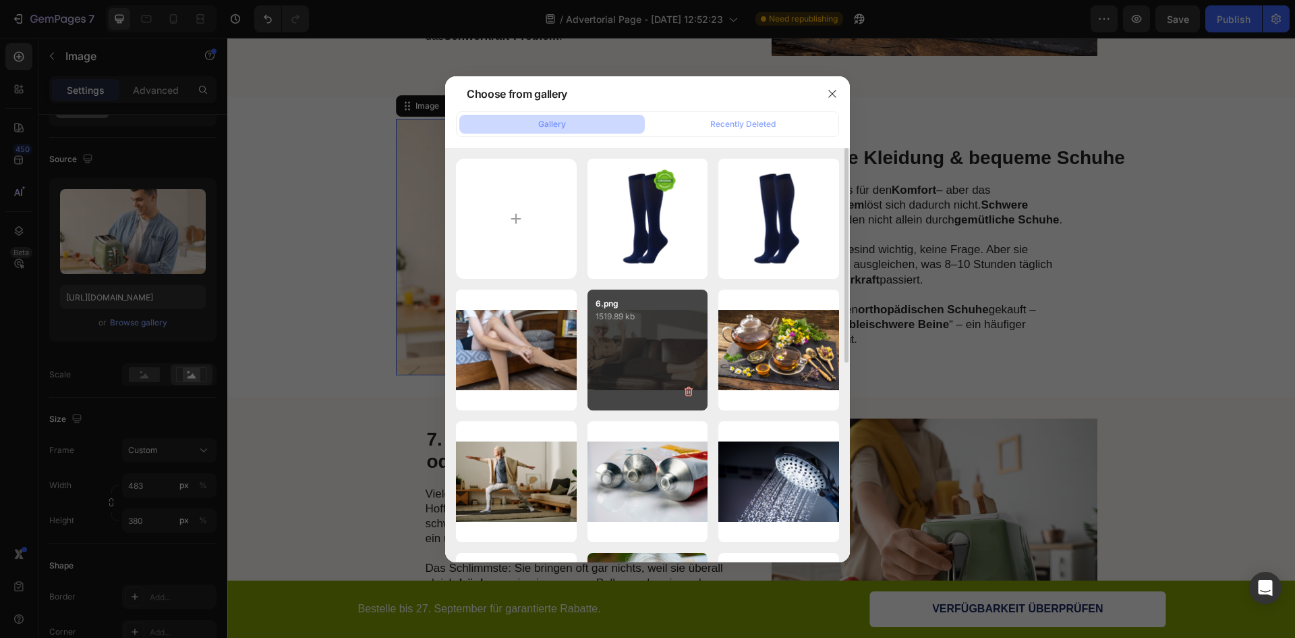
click at [675, 331] on div "6.png 1519.89 kb" at bounding box center [648, 349] width 121 height 121
type input "[URL][DOMAIN_NAME]"
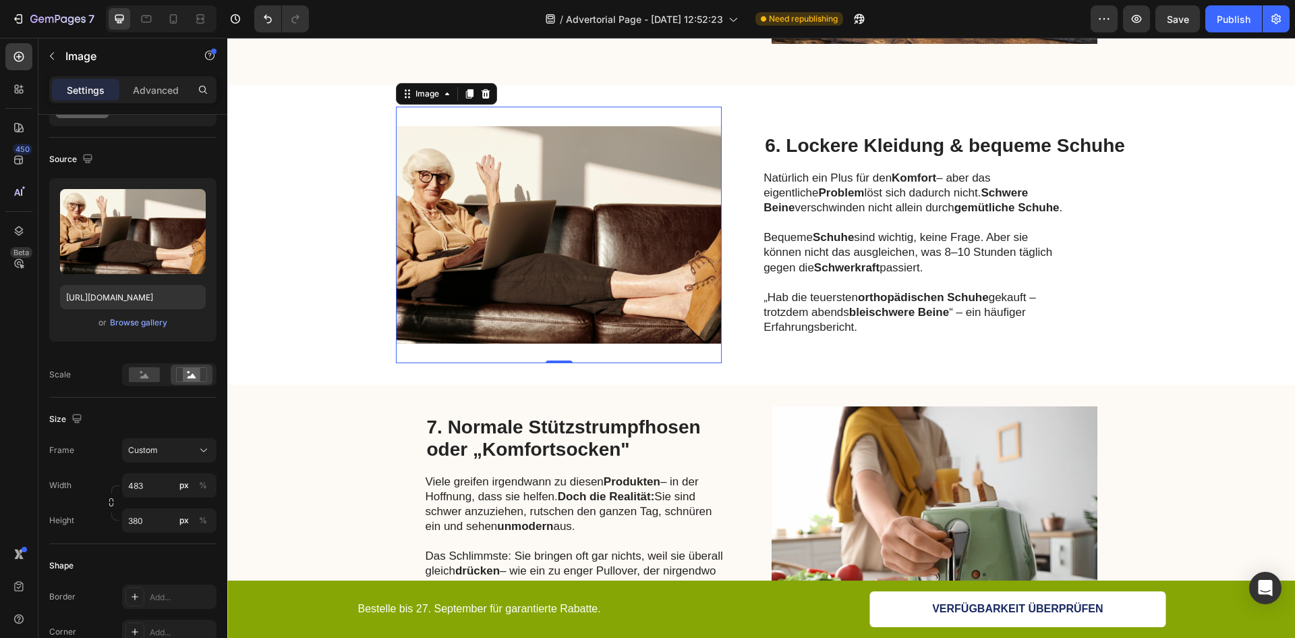
scroll to position [1957, 0]
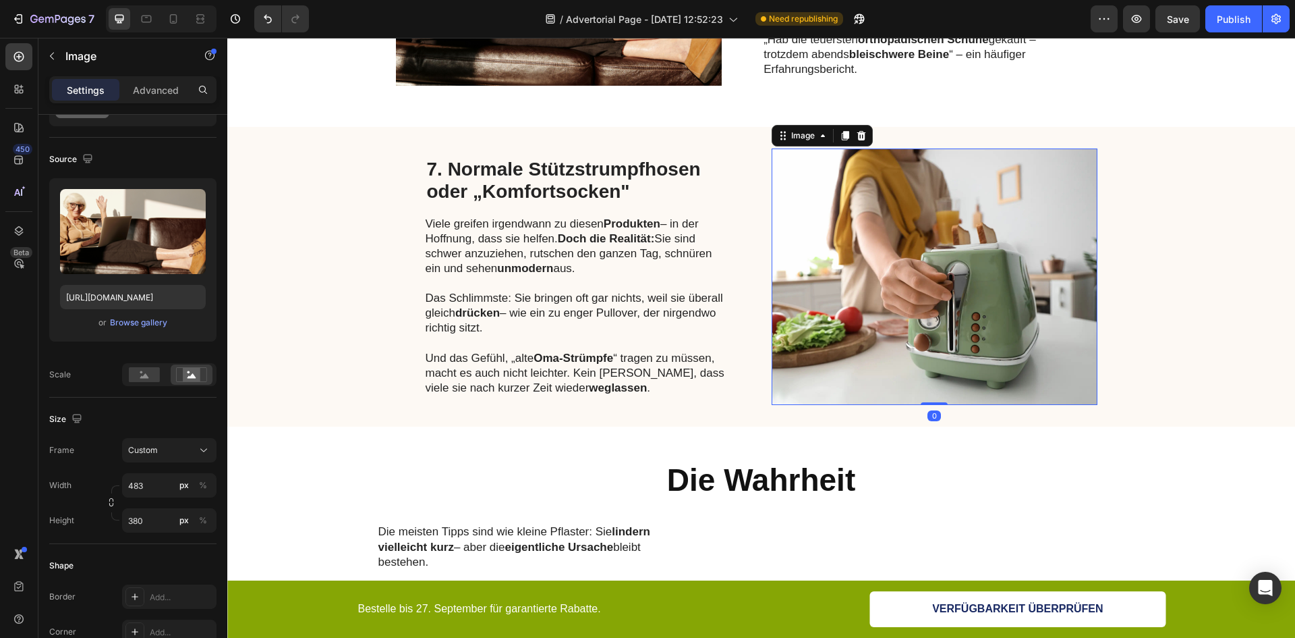
click at [868, 246] on img at bounding box center [935, 276] width 326 height 256
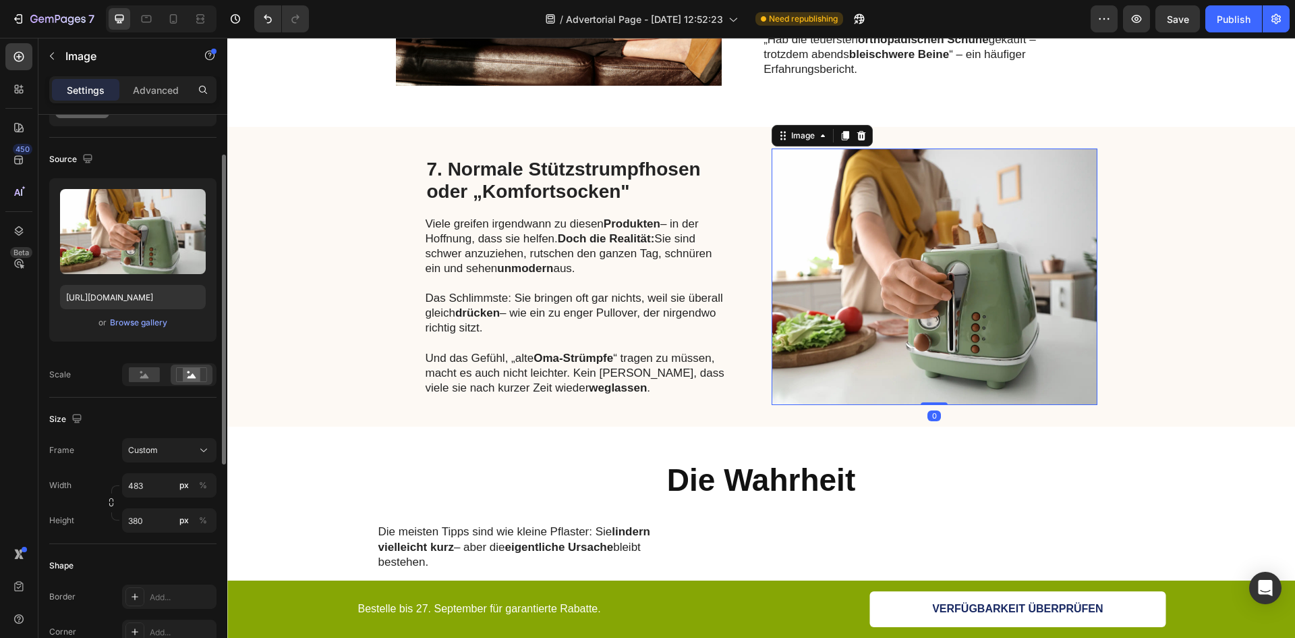
click at [167, 327] on div "or Browse gallery" at bounding box center [133, 322] width 146 height 16
click at [159, 327] on div "Browse gallery" at bounding box center [138, 322] width 57 height 12
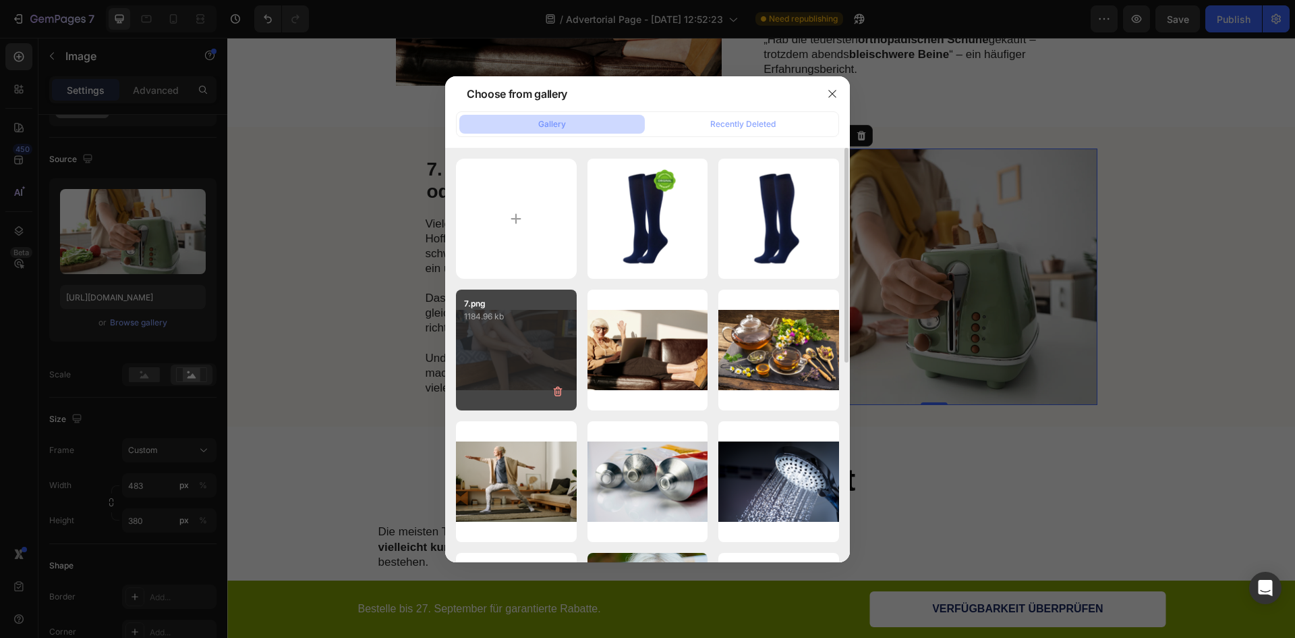
click at [537, 348] on div "7.png 1184.96 kb" at bounding box center [516, 349] width 121 height 121
type input "[URL][DOMAIN_NAME]"
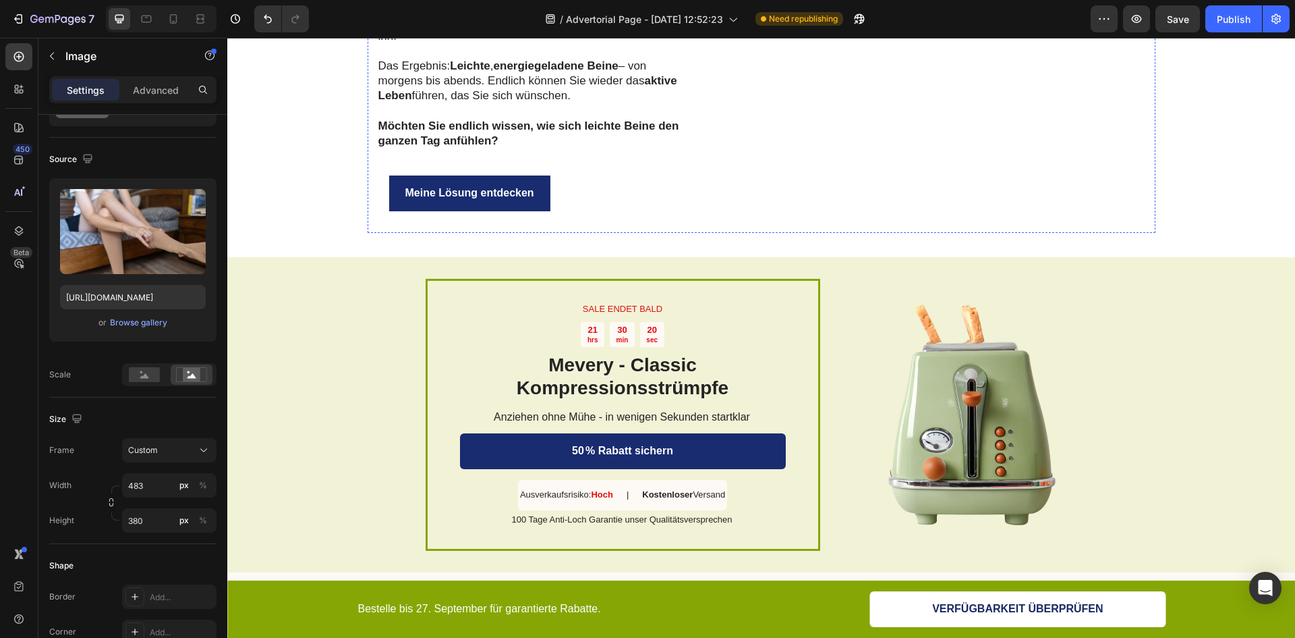
scroll to position [3239, 0]
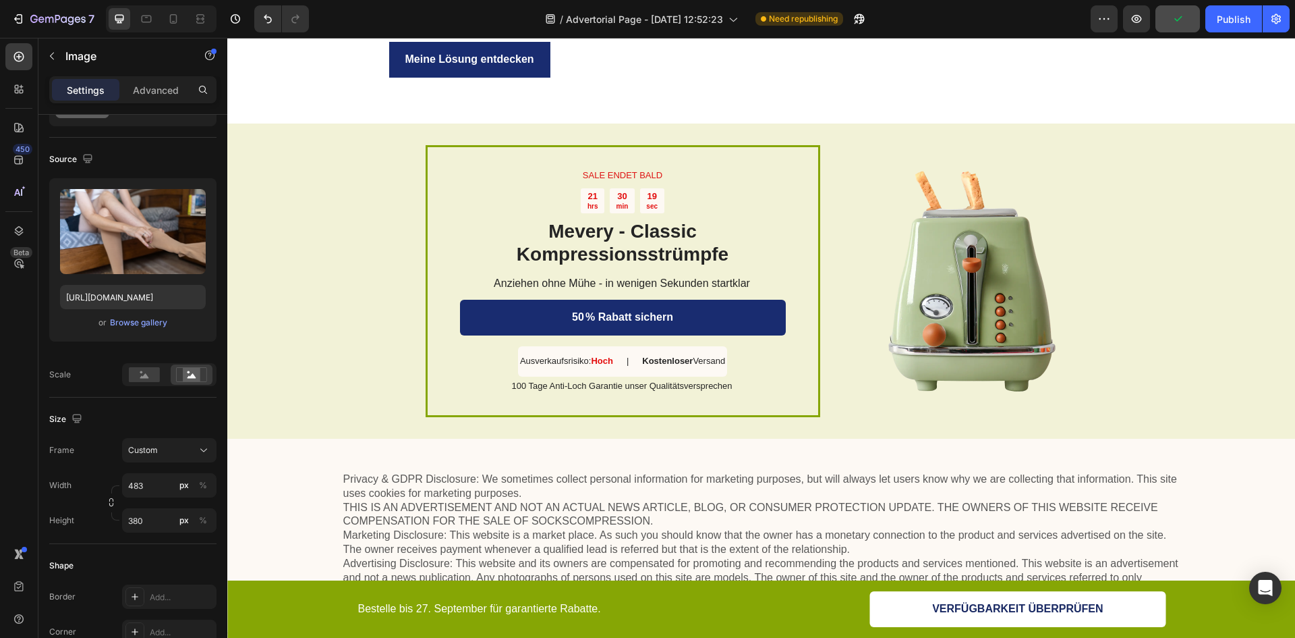
click at [1187, 18] on button "button" at bounding box center [1178, 18] width 45 height 27
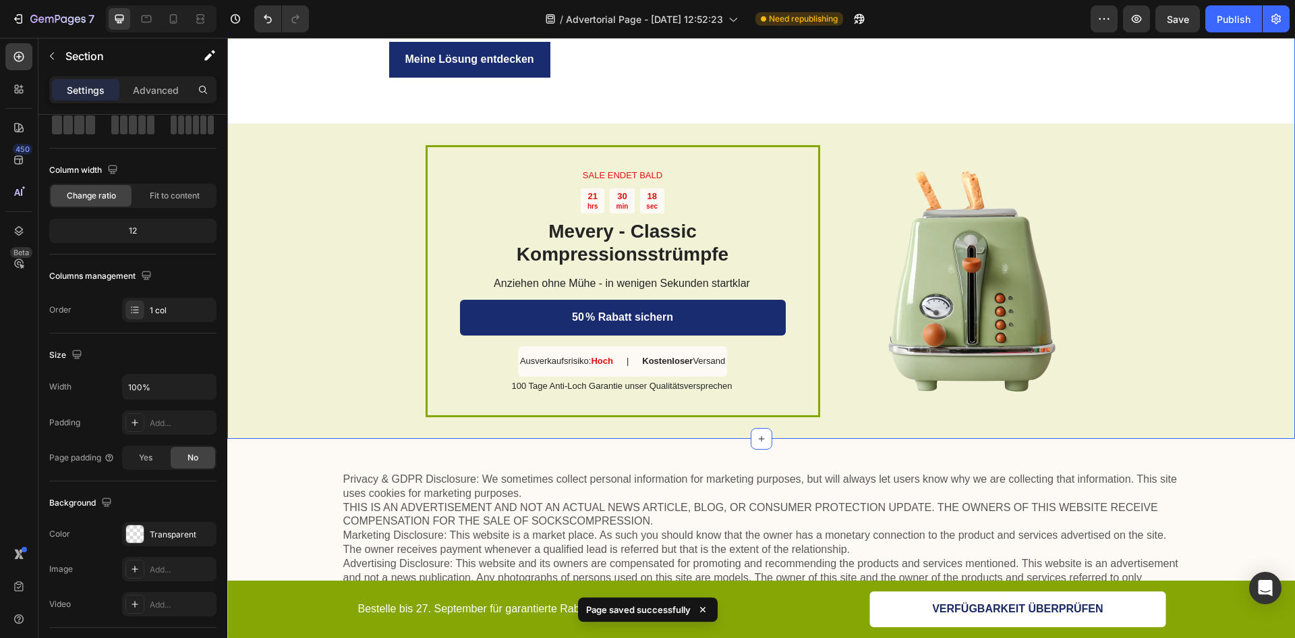
scroll to position [0, 0]
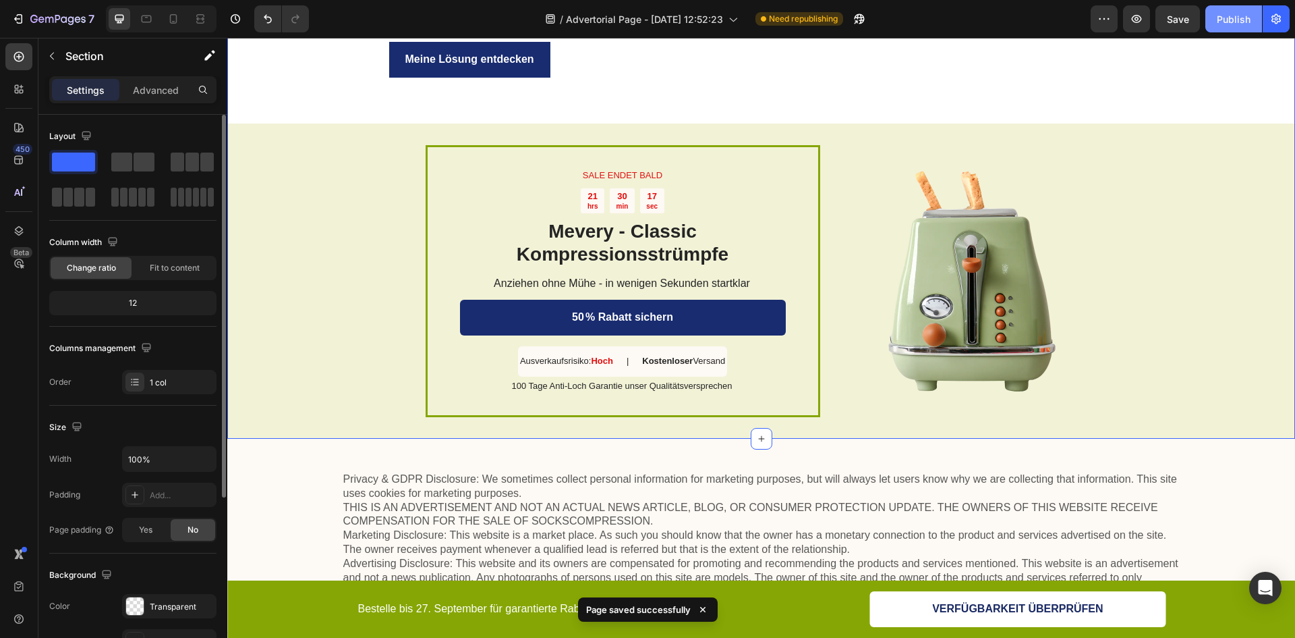
click at [1219, 24] on div "Publish" at bounding box center [1234, 19] width 34 height 14
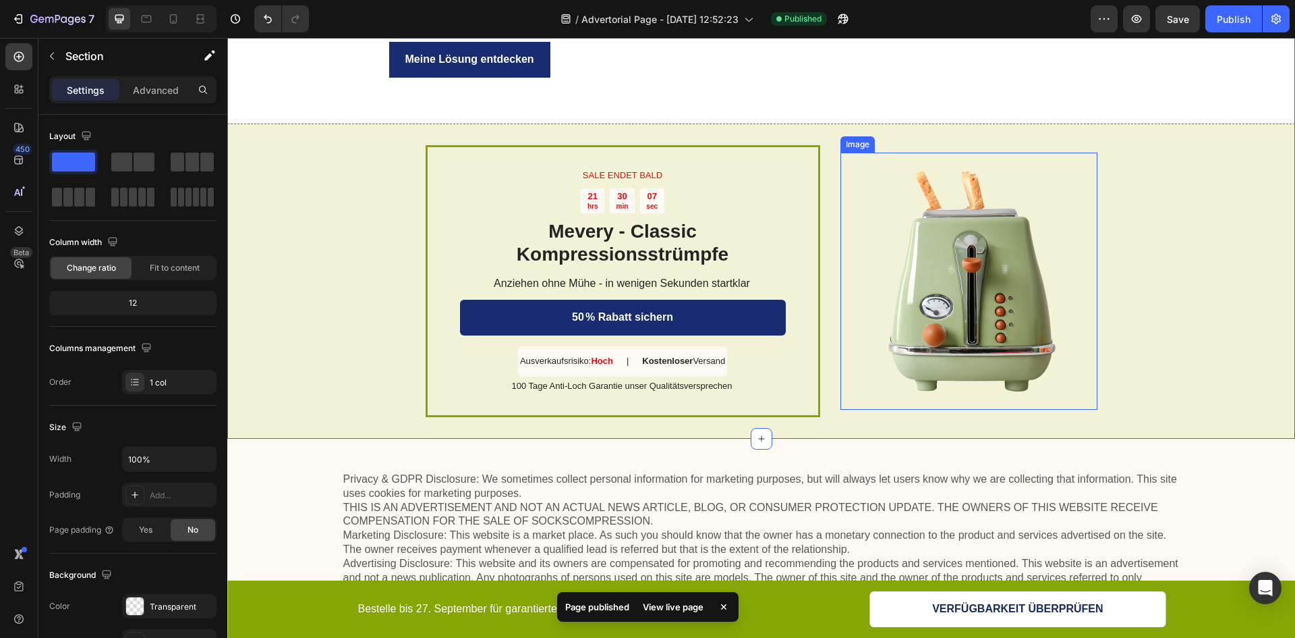
click at [883, 343] on img at bounding box center [969, 280] width 257 height 257
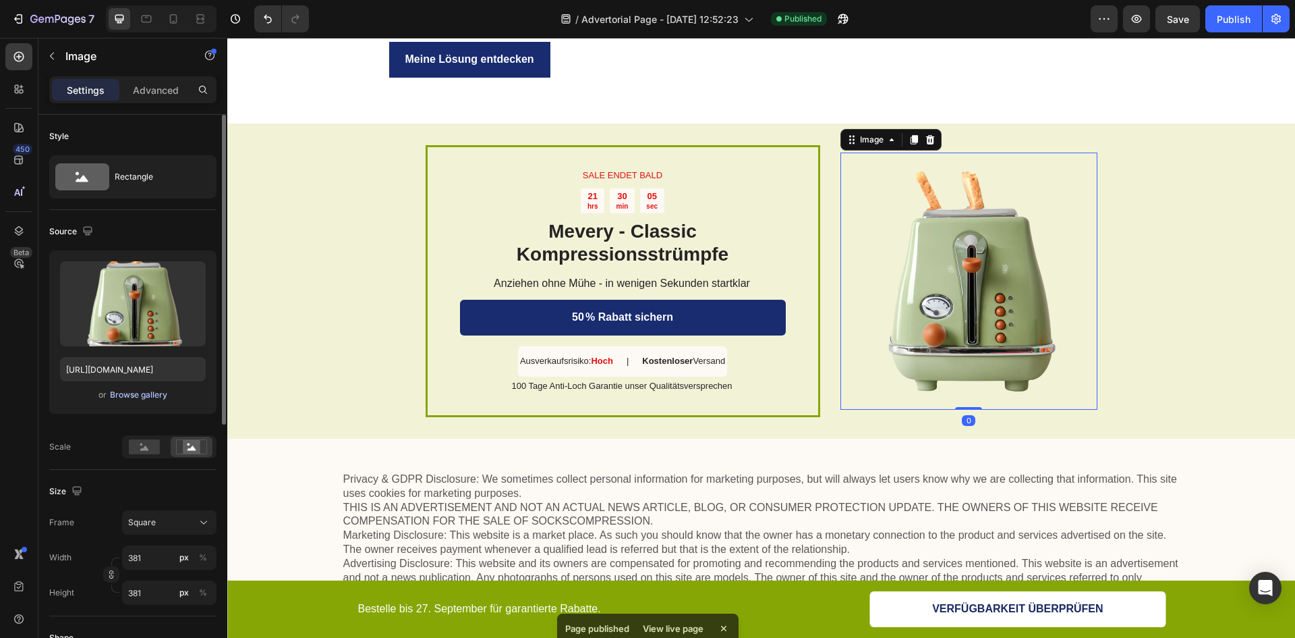
click at [114, 390] on div "Browse gallery" at bounding box center [138, 395] width 57 height 12
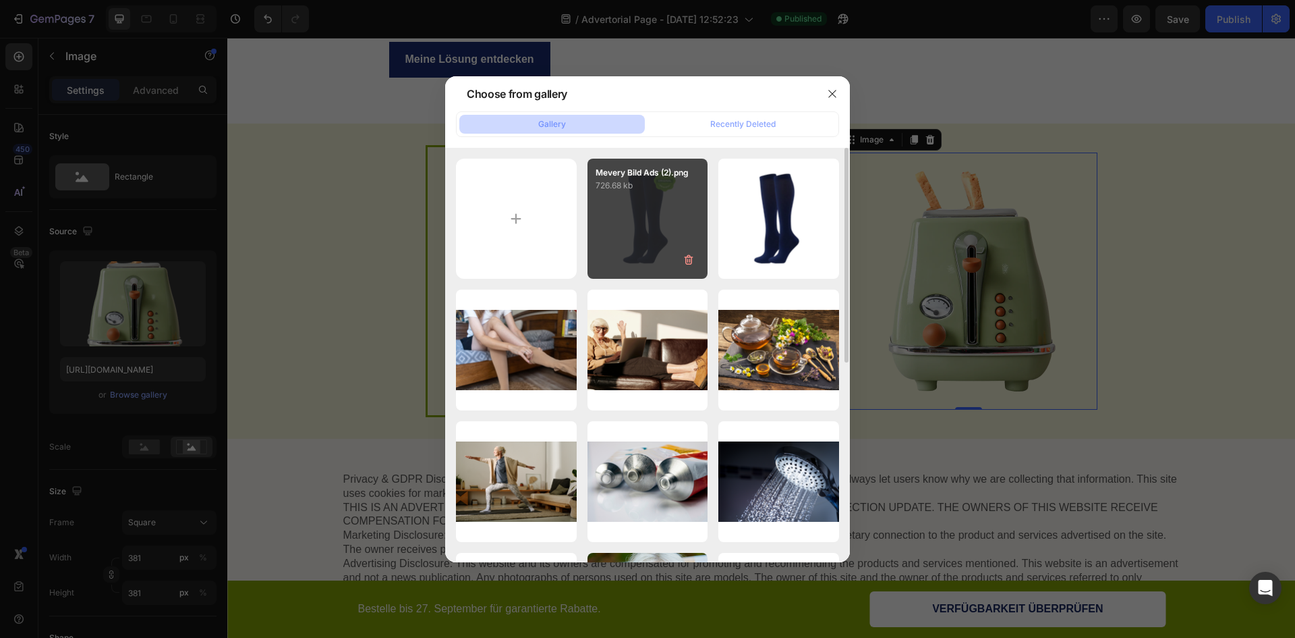
click at [625, 223] on div "Mevery Bild Ads (2).png 726.68 kb" at bounding box center [648, 219] width 121 height 121
type input "[URL][DOMAIN_NAME]"
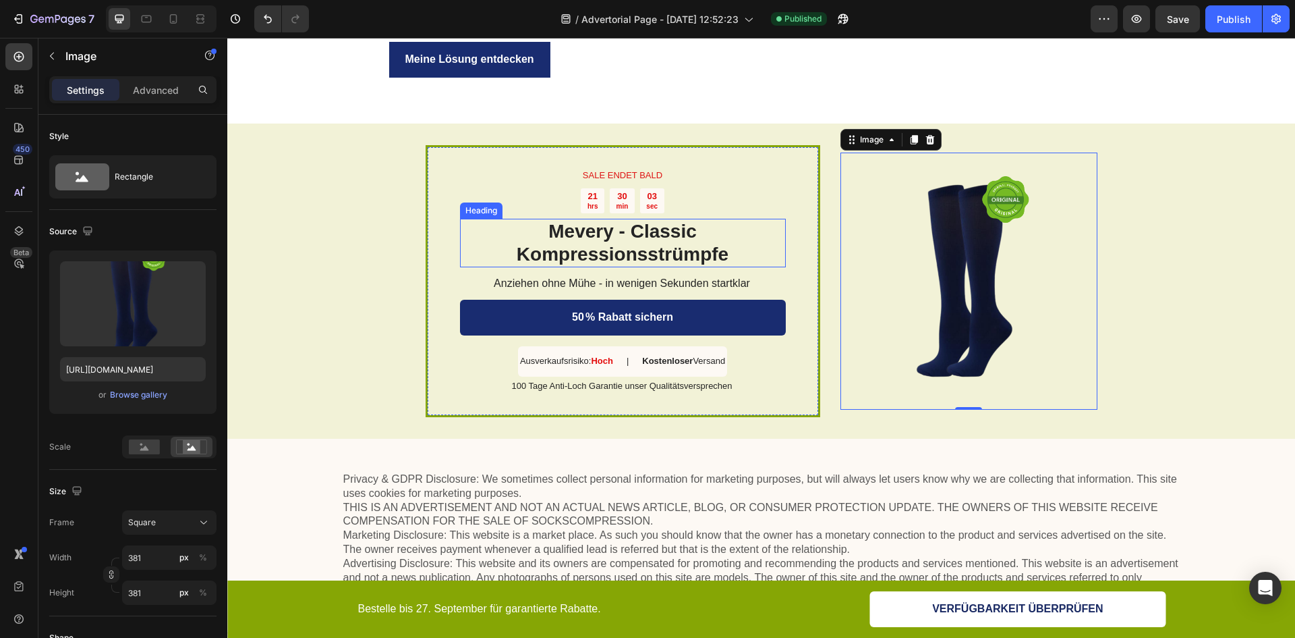
click at [748, 219] on h2 "Mevery - Classic Kompressionsstrümpfe" at bounding box center [623, 243] width 326 height 48
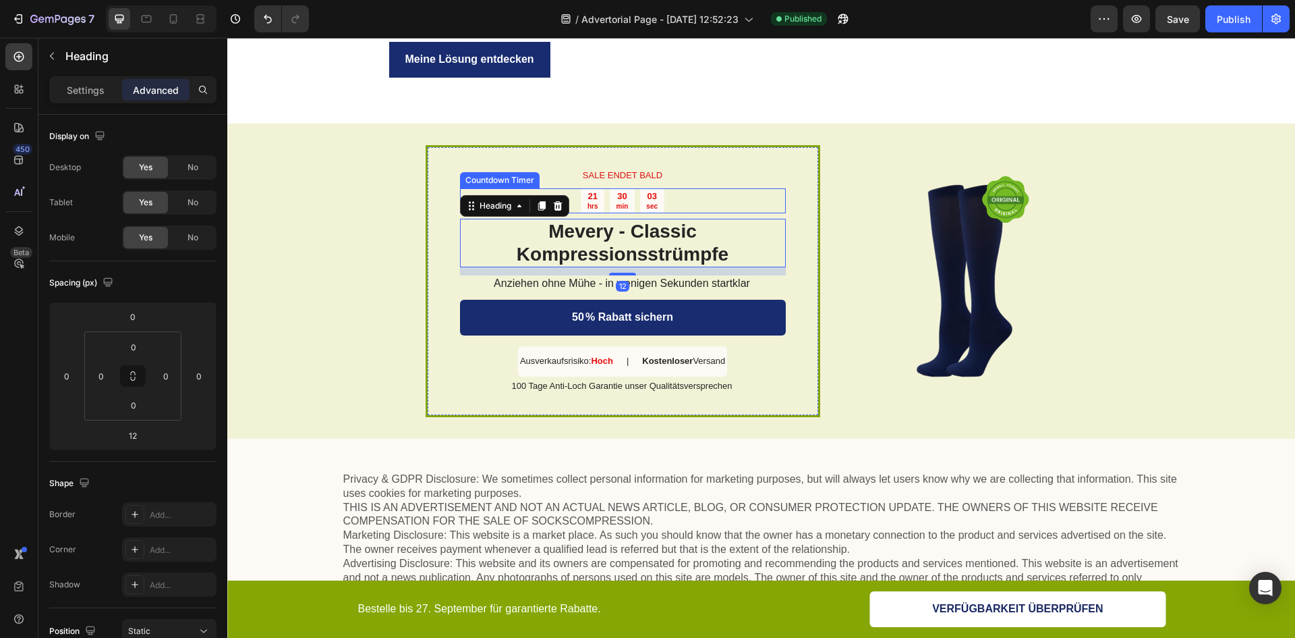
click at [775, 197] on div "21 hrs 30 min 03 sec" at bounding box center [623, 201] width 326 height 26
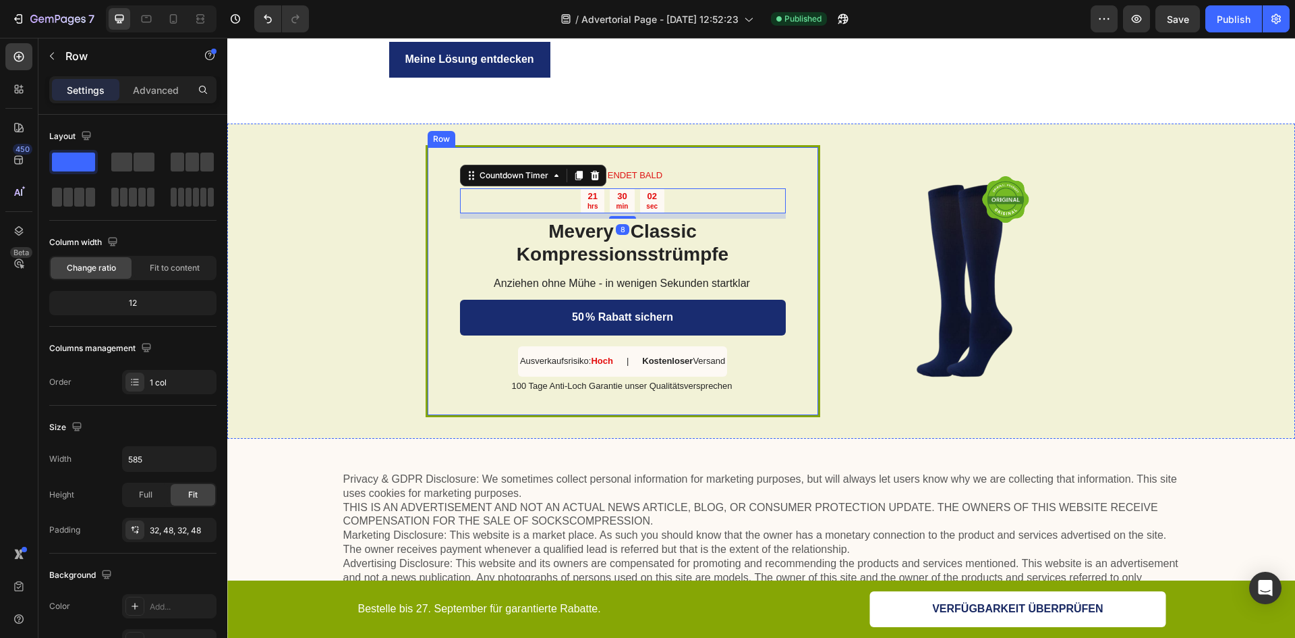
click at [795, 179] on div "SALE ENDET BALD Text Block 21 hrs 30 min 02 sec Countdown Timer 8 Mevery - Clas…" at bounding box center [623, 281] width 395 height 272
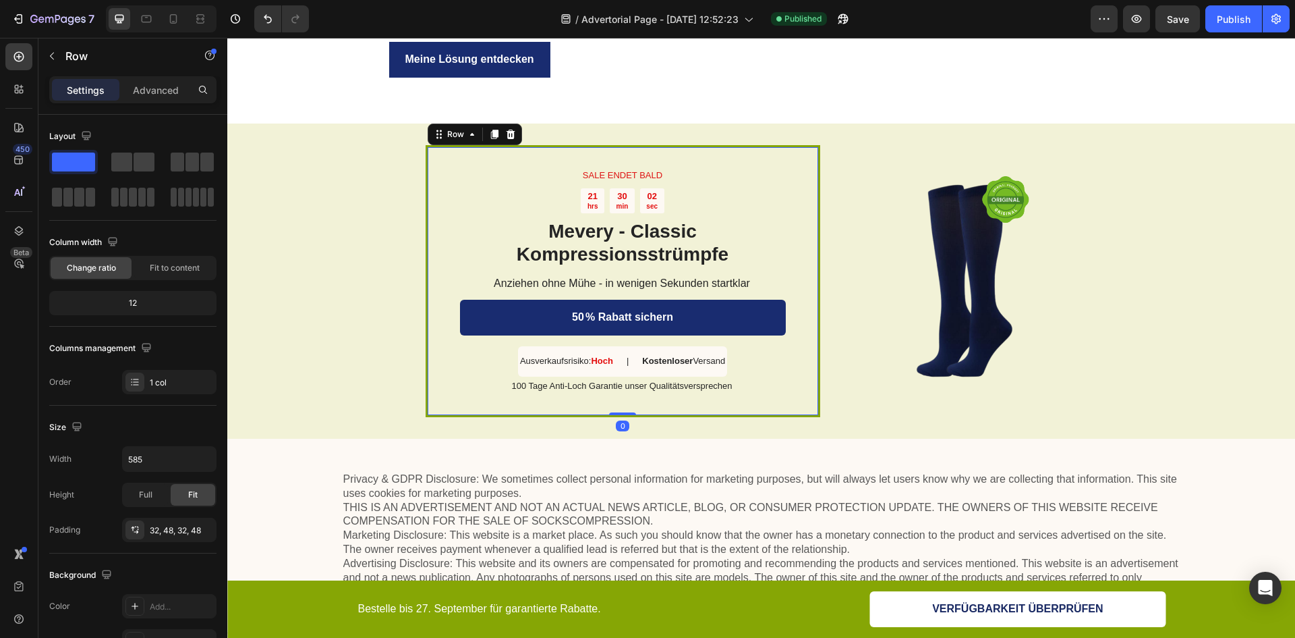
click at [802, 175] on div "SALE ENDET BALD Text Block 21 hrs 30 min 02 sec Countdown Timer Mevery - Classi…" at bounding box center [623, 281] width 395 height 272
click at [264, 240] on div "SALE ENDET BALD Text Block 21 hrs 30 min 00 sec Countdown Timer Mevery - Classi…" at bounding box center [761, 280] width 1068 height 315
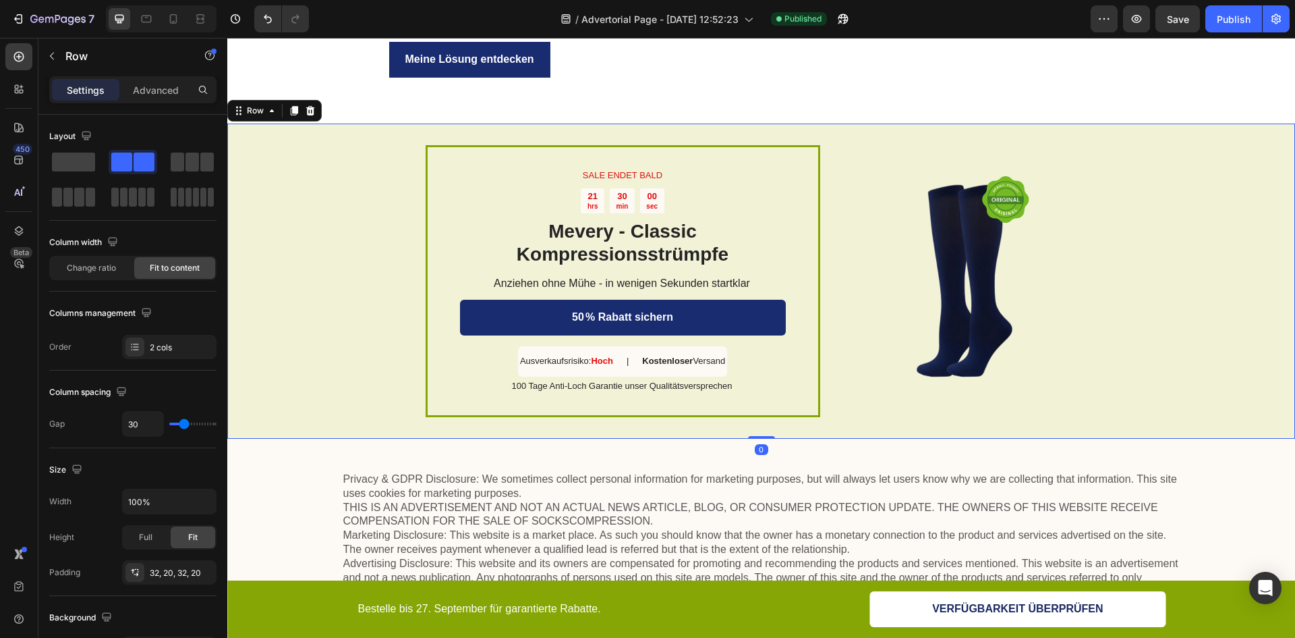
click at [298, 238] on div "SALE ENDET BALD Text Block 21 hrs 30 min 00 sec Countdown Timer Mevery - Classi…" at bounding box center [761, 280] width 1068 height 315
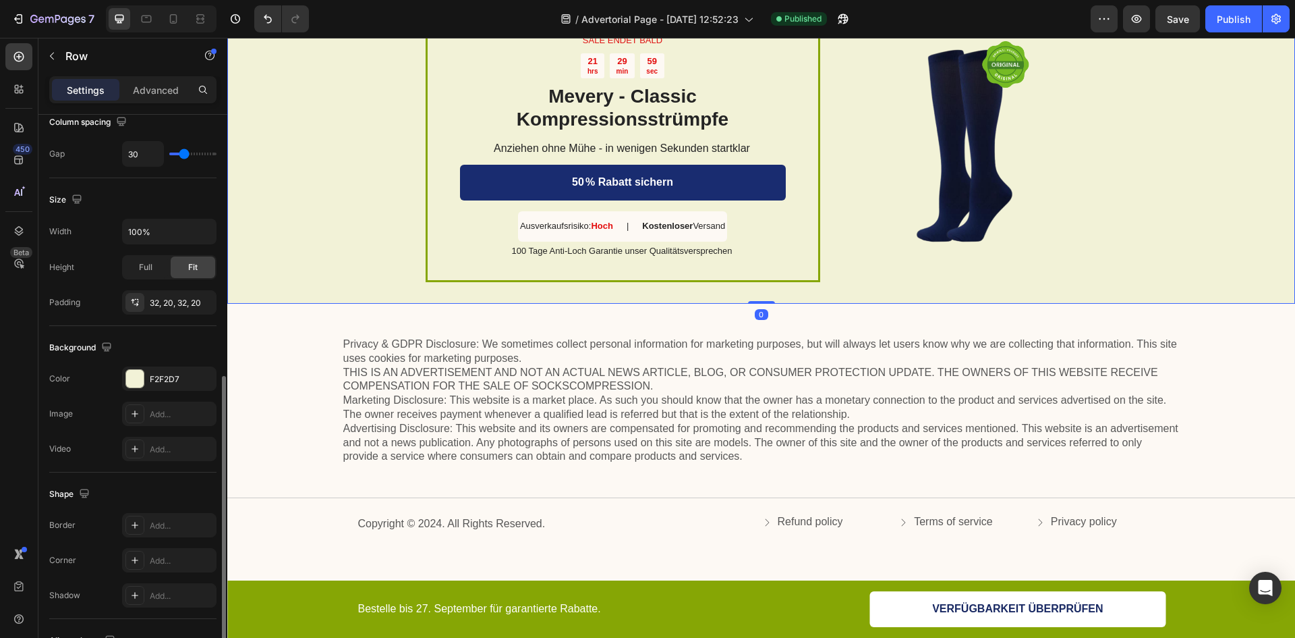
scroll to position [416, 0]
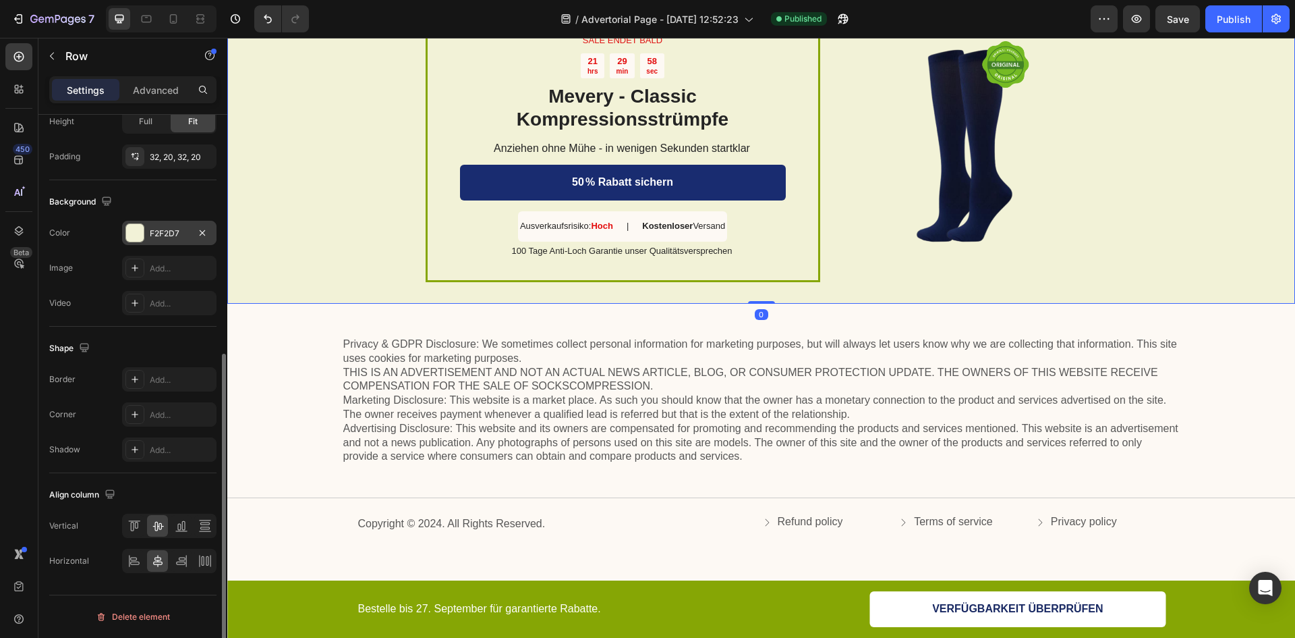
click at [171, 232] on div "F2F2D7" at bounding box center [169, 233] width 39 height 12
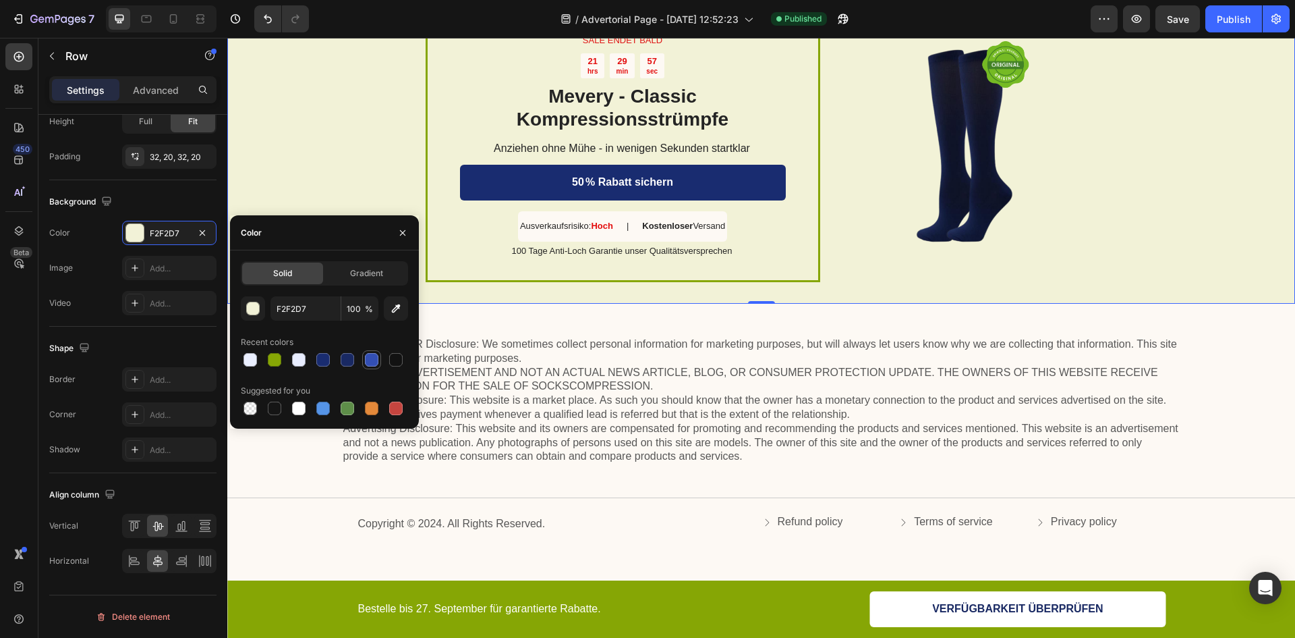
click at [372, 362] on div at bounding box center [371, 359] width 13 height 13
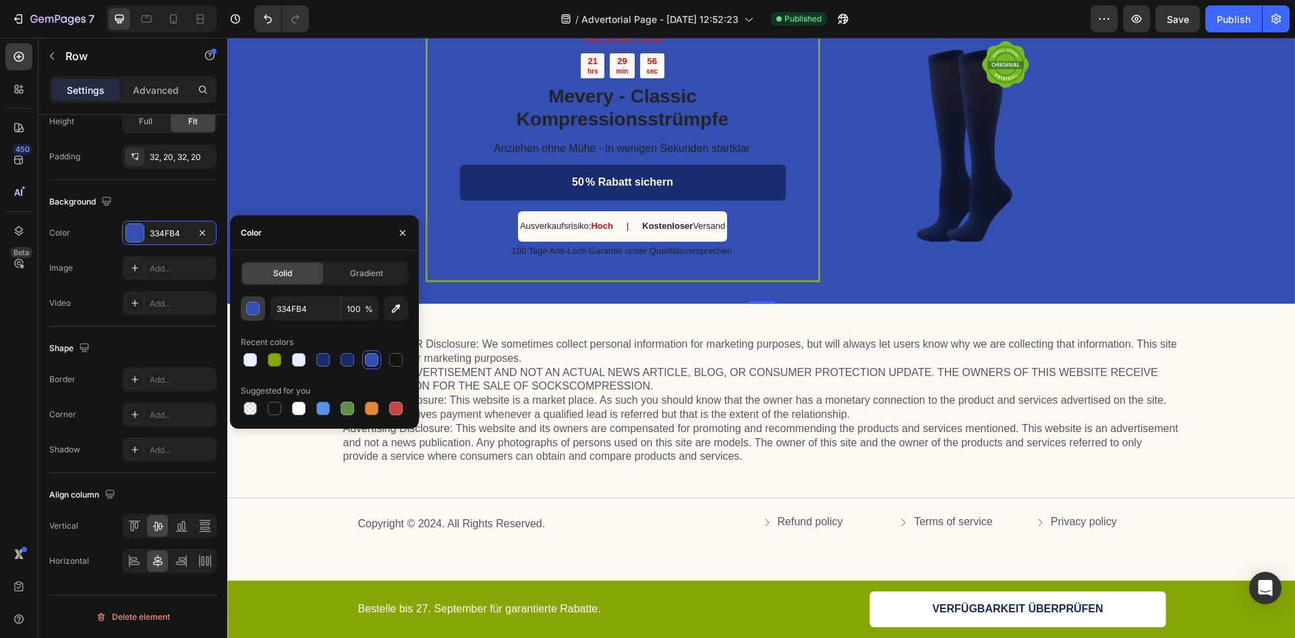
click at [252, 308] on div "button" at bounding box center [253, 308] width 13 height 13
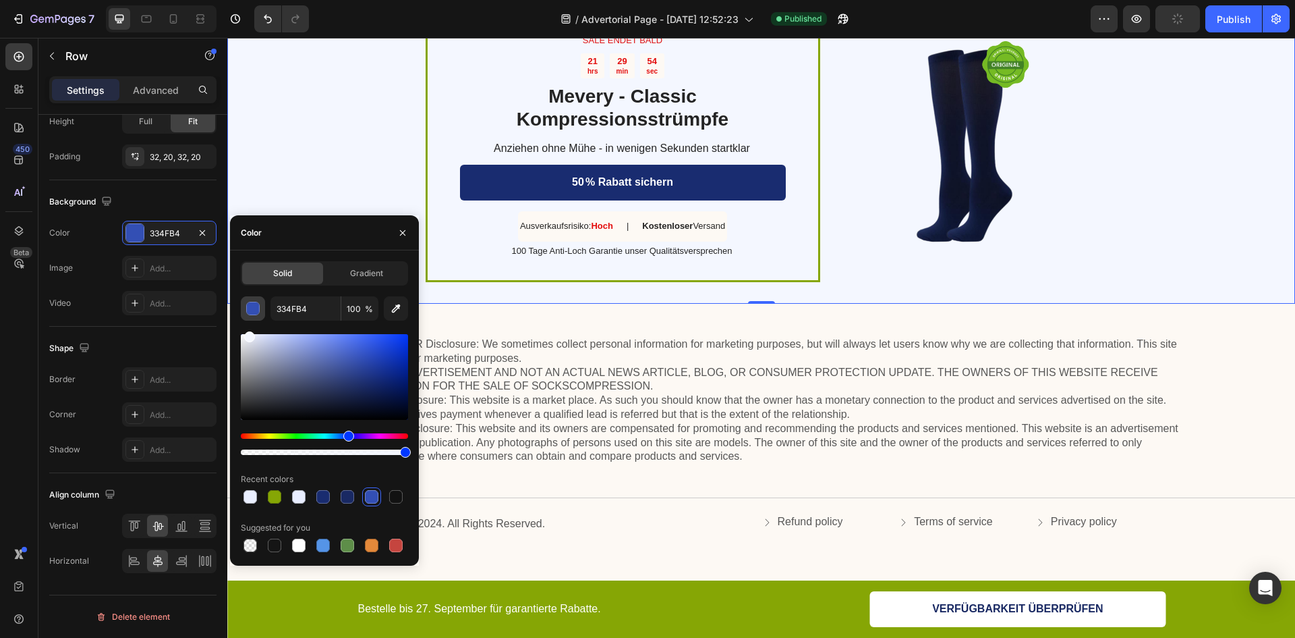
type input "F4F7FF"
drag, startPoint x: 292, startPoint y: 352, endPoint x: 248, endPoint y: 318, distance: 55.3
click at [248, 318] on div "F4F7FF 100 % Recent colors Suggested for you" at bounding box center [324, 425] width 167 height 258
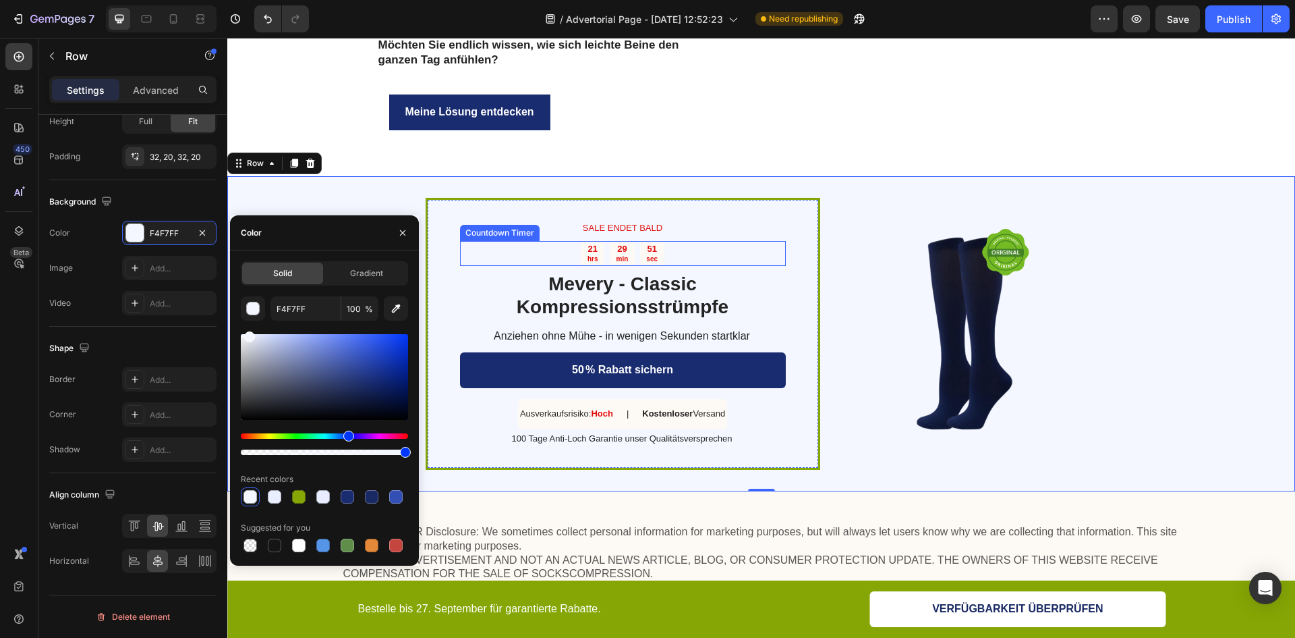
scroll to position [3239, 0]
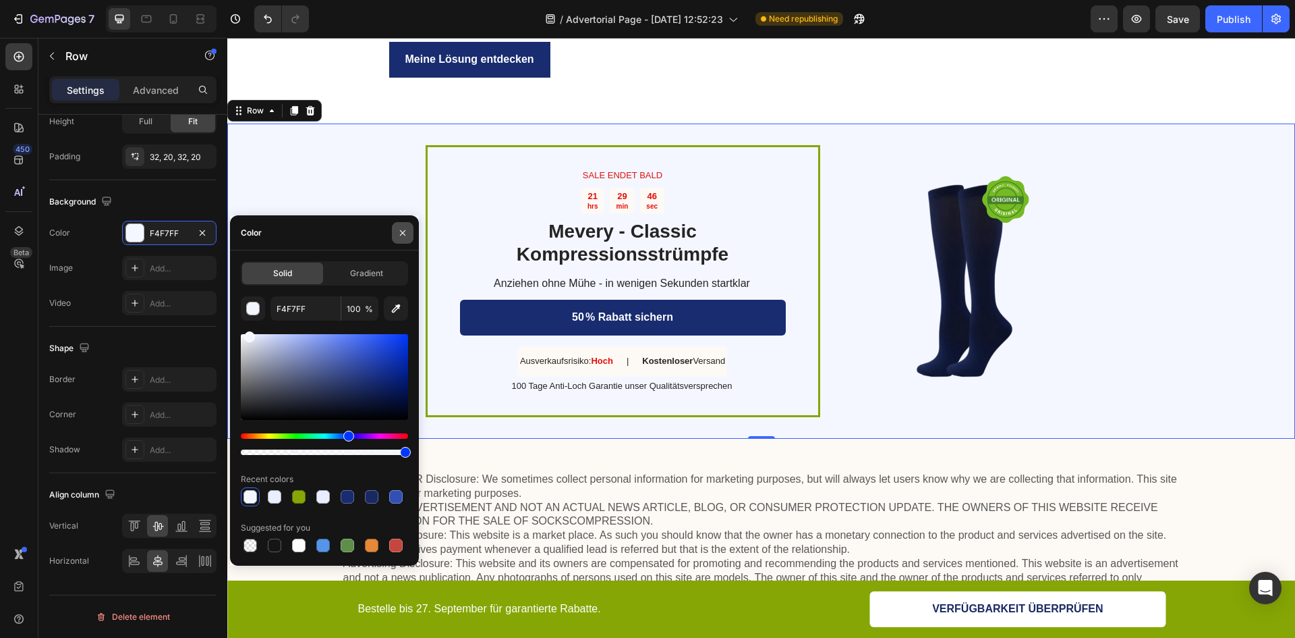
click at [403, 234] on icon "button" at bounding box center [402, 232] width 11 height 11
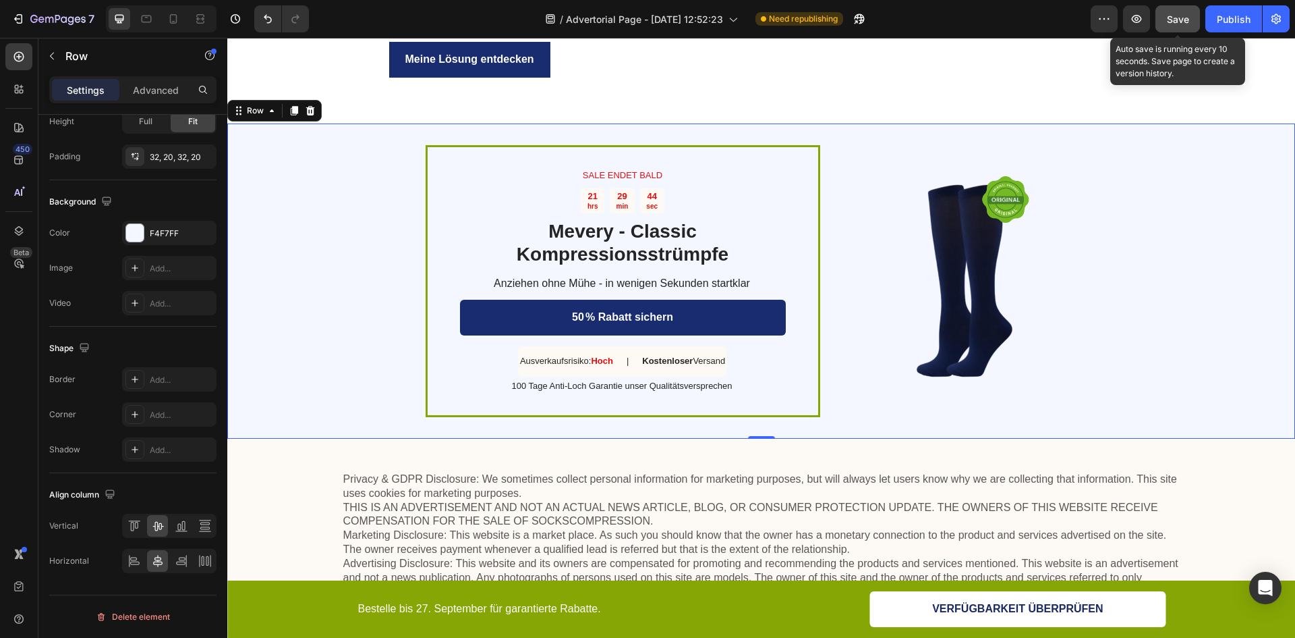
click at [1192, 24] on button "Save" at bounding box center [1178, 18] width 45 height 27
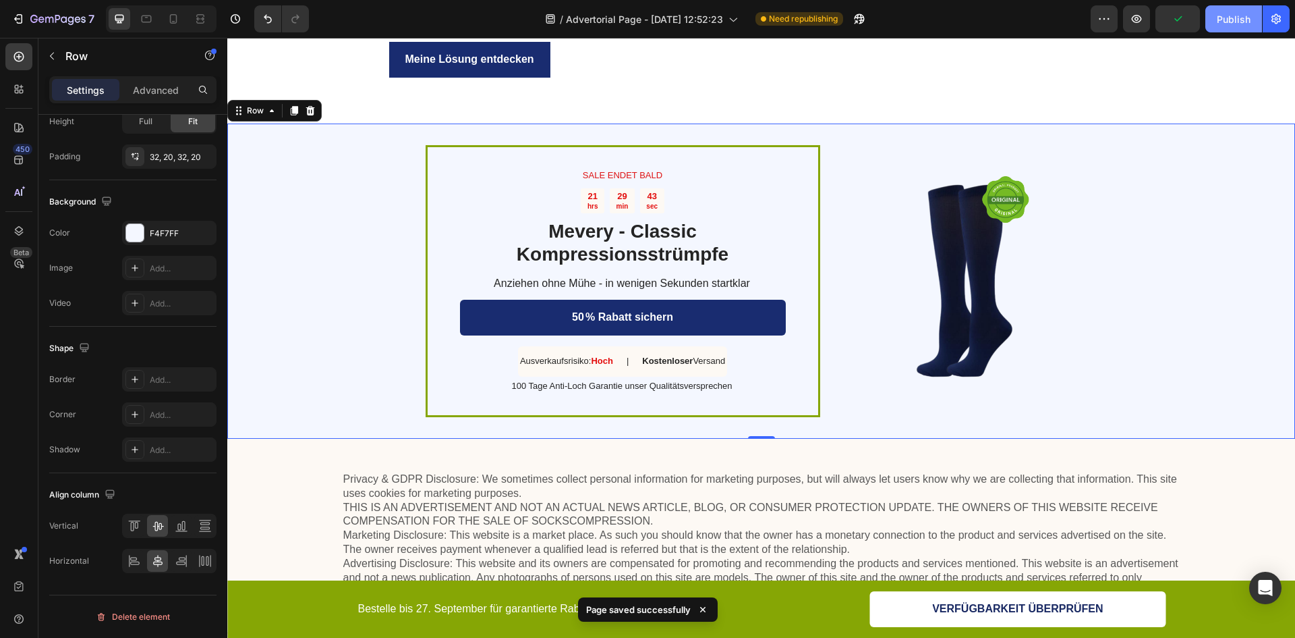
click at [1233, 20] on div "Publish" at bounding box center [1234, 19] width 34 height 14
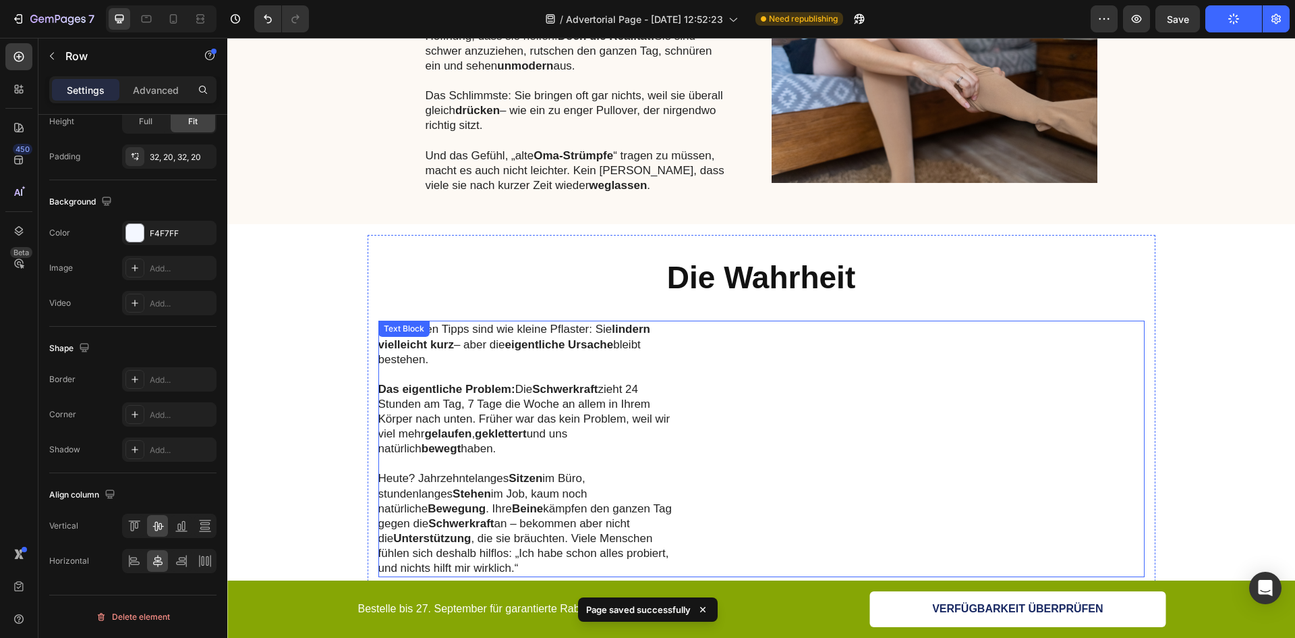
scroll to position [2497, 0]
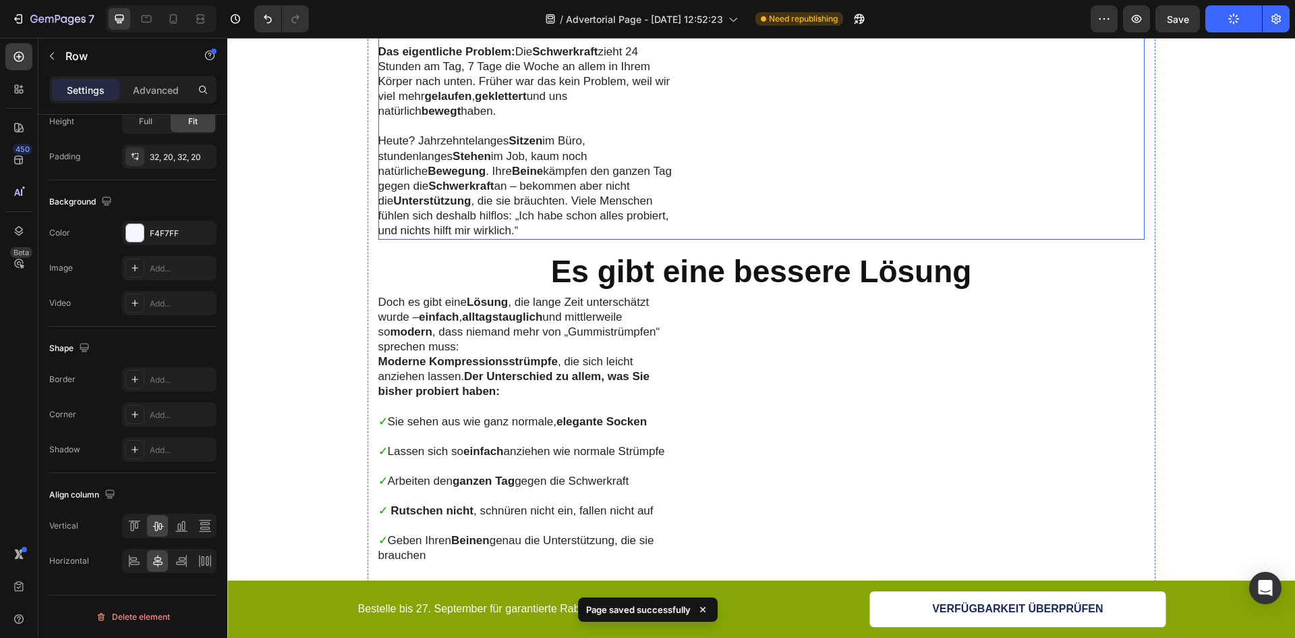
click at [681, 155] on div "Die meisten Tipps sind wie kleine Pflaster: Sie lindern vielleicht kurz – aber …" at bounding box center [762, 111] width 767 height 256
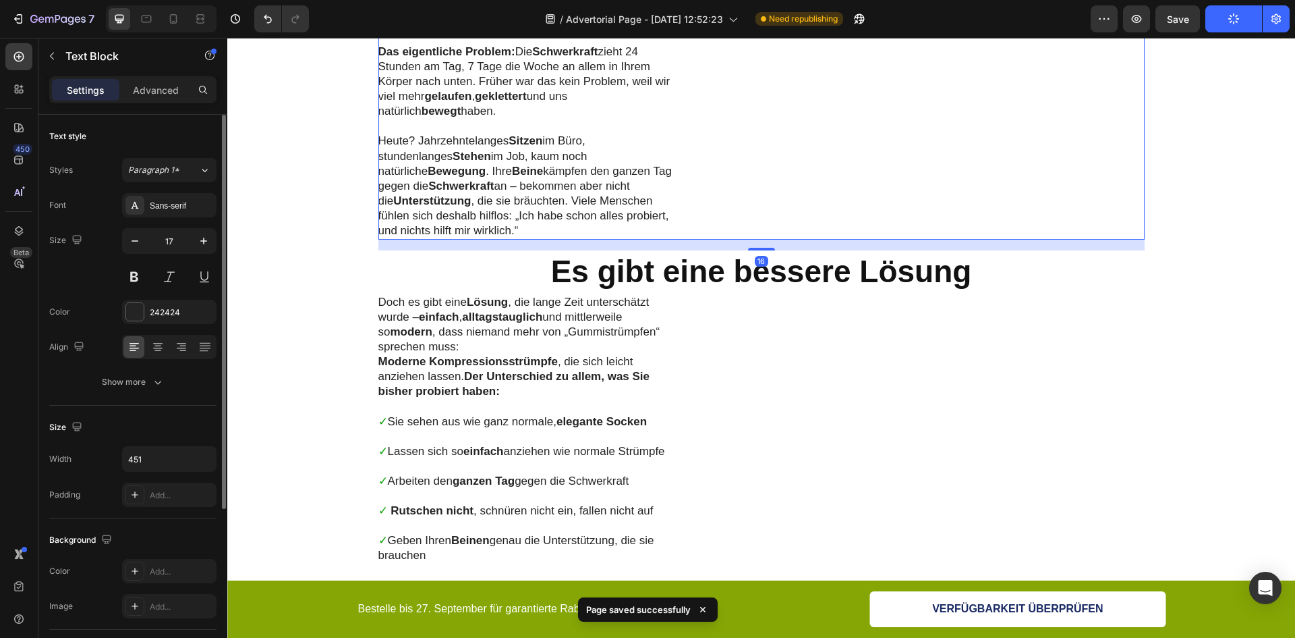
scroll to position [2294, 0]
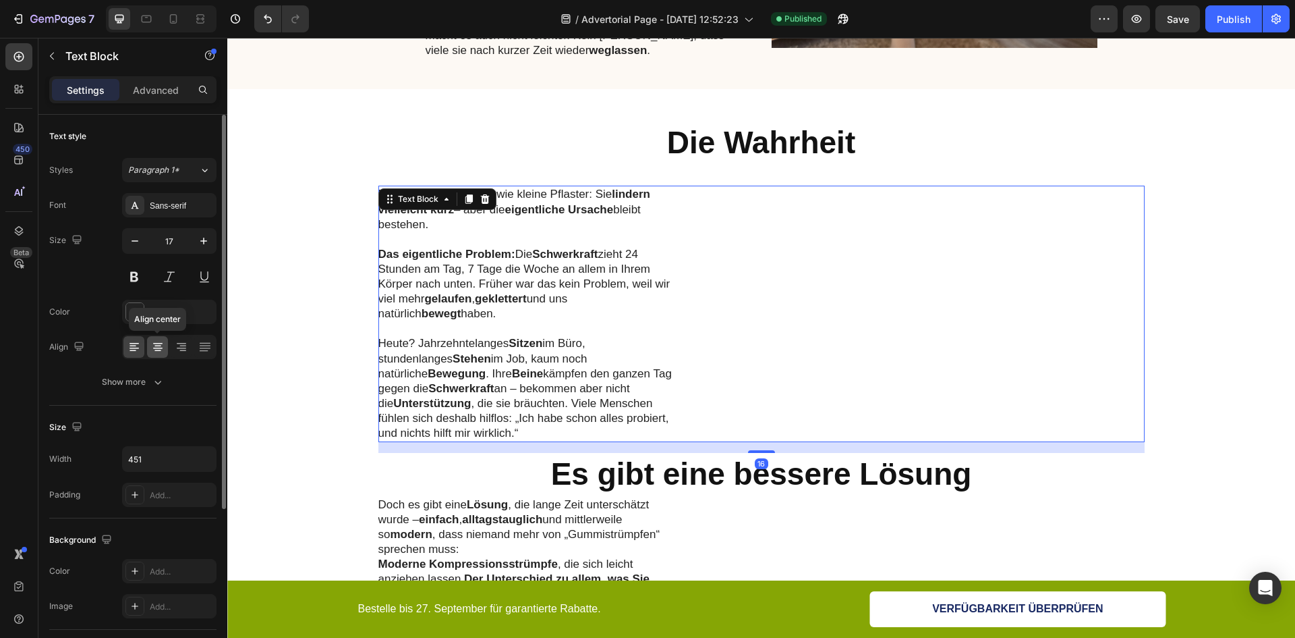
click at [158, 347] on icon at bounding box center [157, 346] width 13 height 13
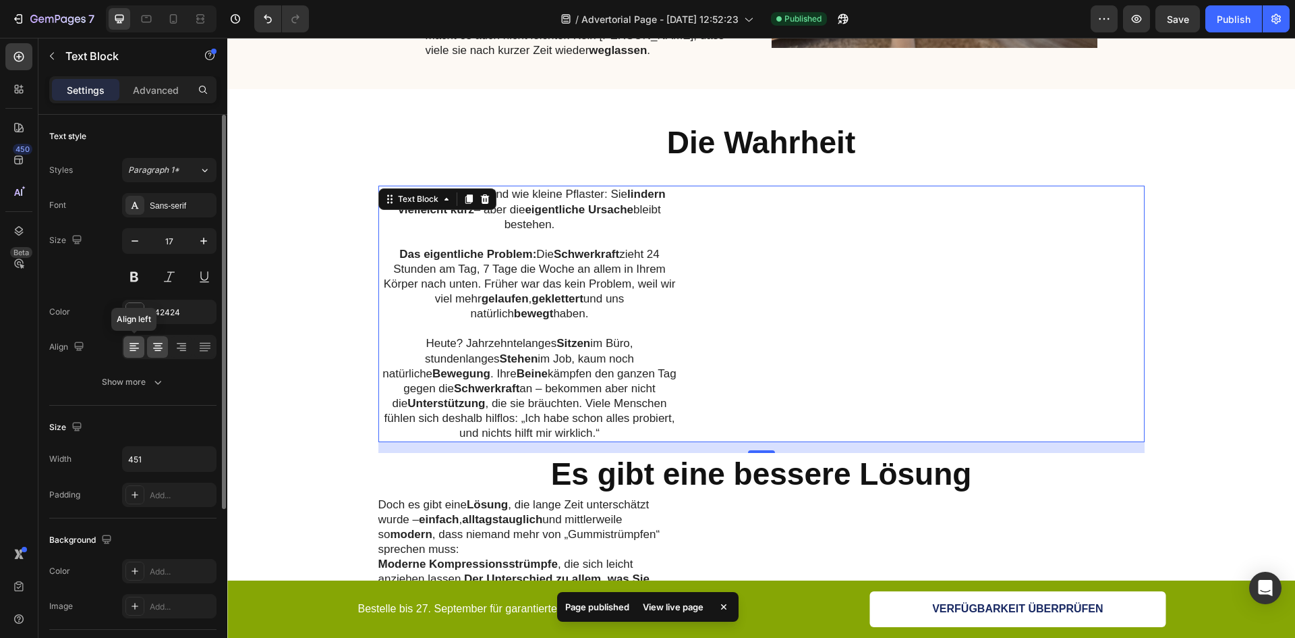
click at [135, 341] on icon at bounding box center [134, 346] width 13 height 13
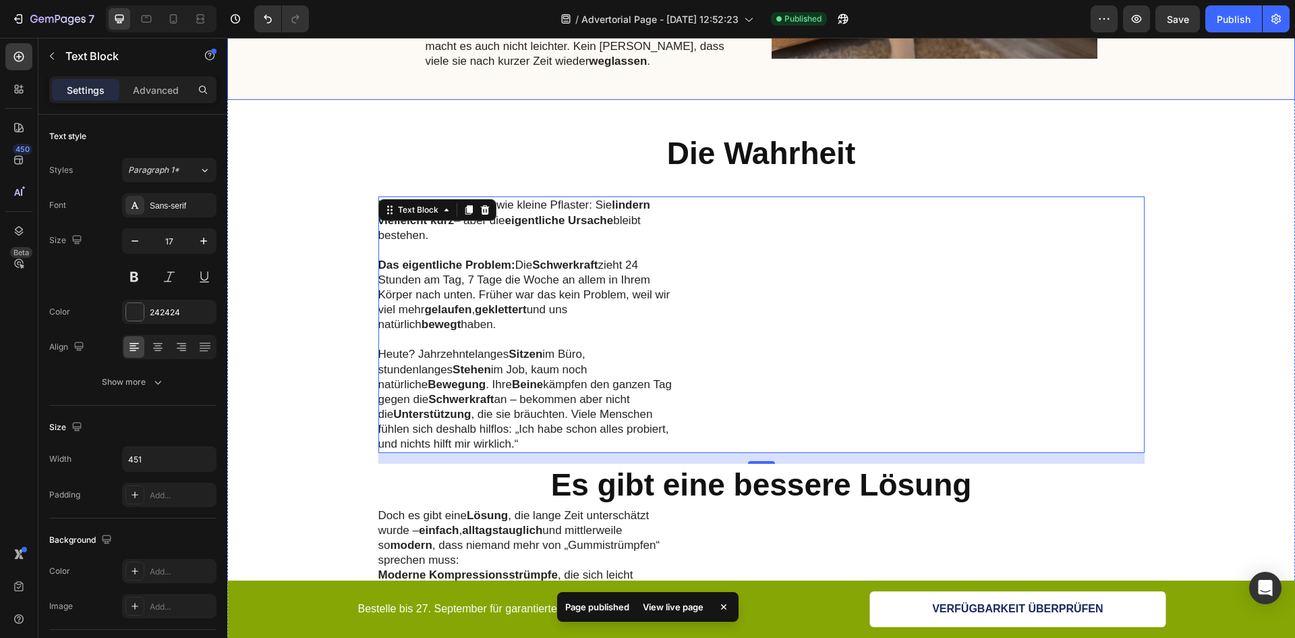
scroll to position [2159, 0]
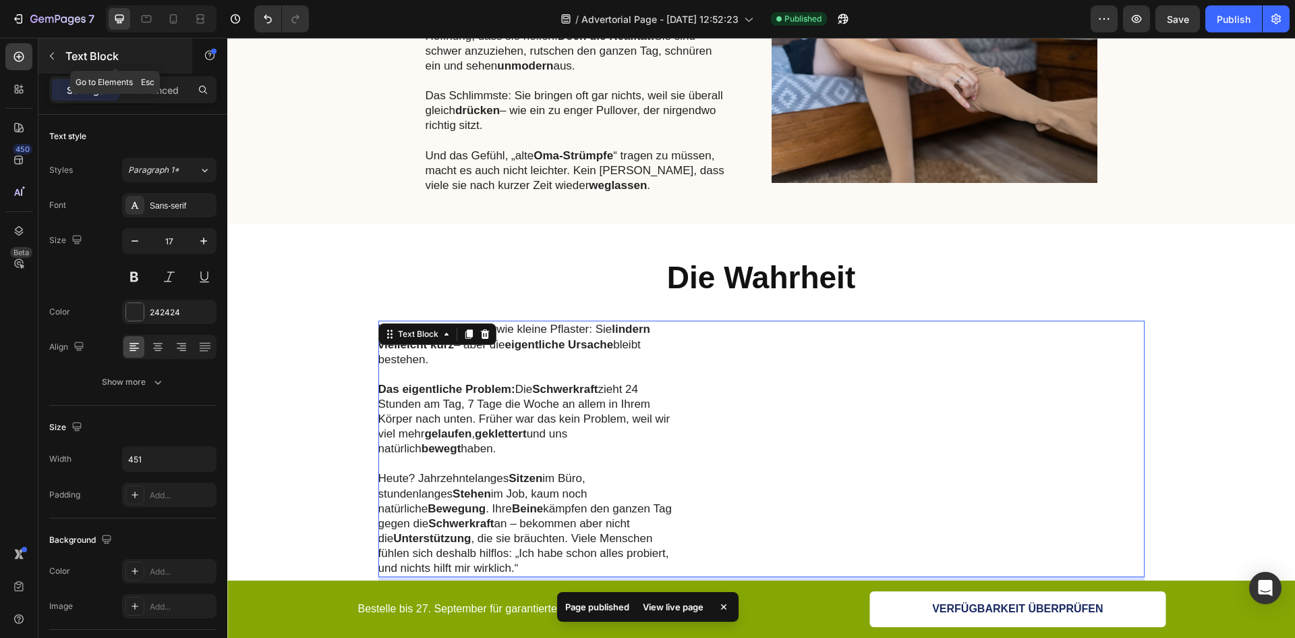
click at [60, 51] on button "button" at bounding box center [52, 56] width 22 height 22
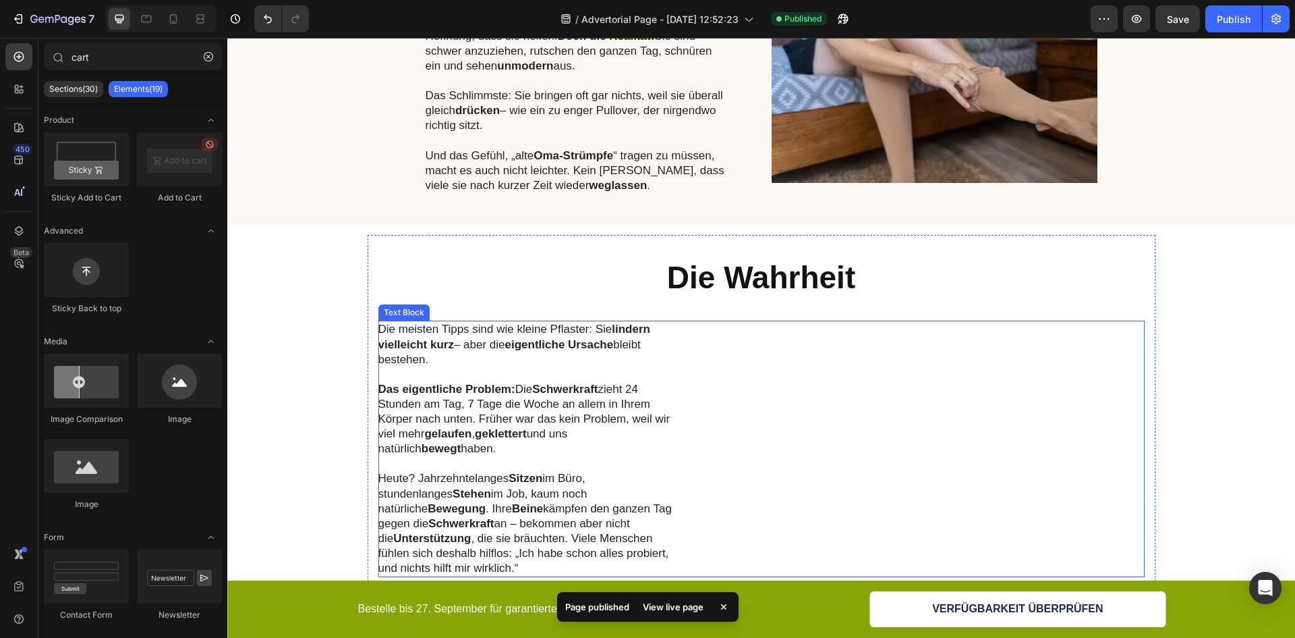
click at [813, 453] on div "Die meisten Tipps sind wie kleine Pflaster: Sie lindern vielleicht kurz – aber …" at bounding box center [762, 449] width 767 height 256
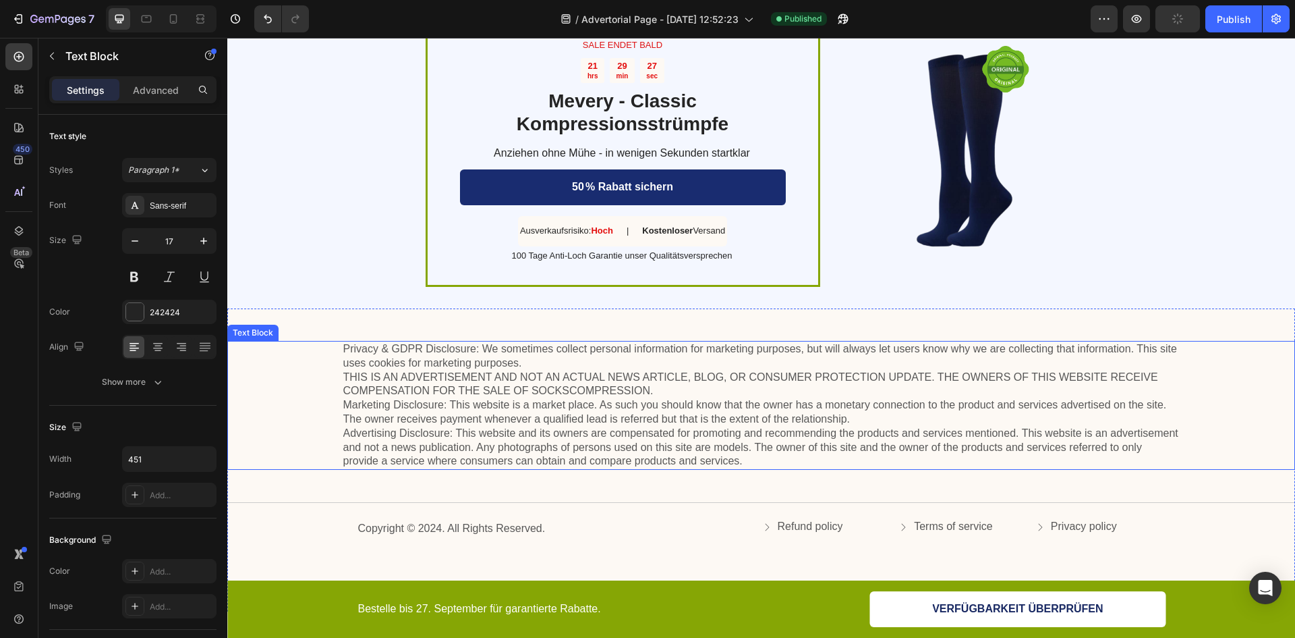
scroll to position [3196, 0]
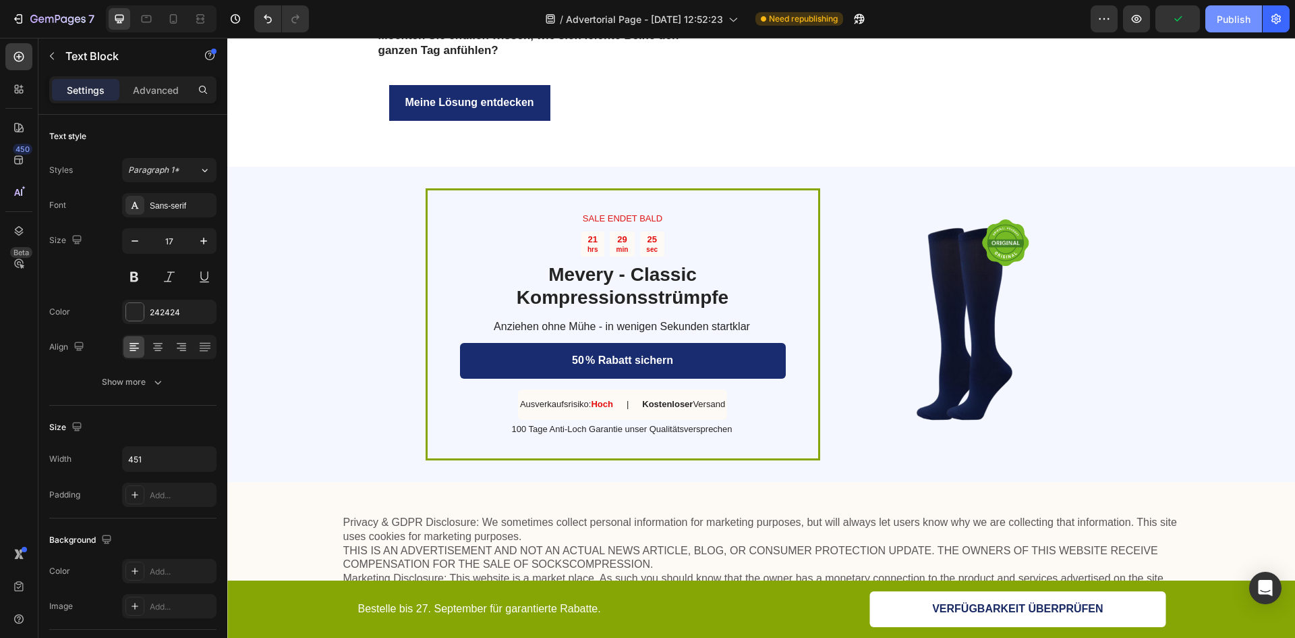
click at [1246, 12] on div "Publish" at bounding box center [1234, 19] width 34 height 14
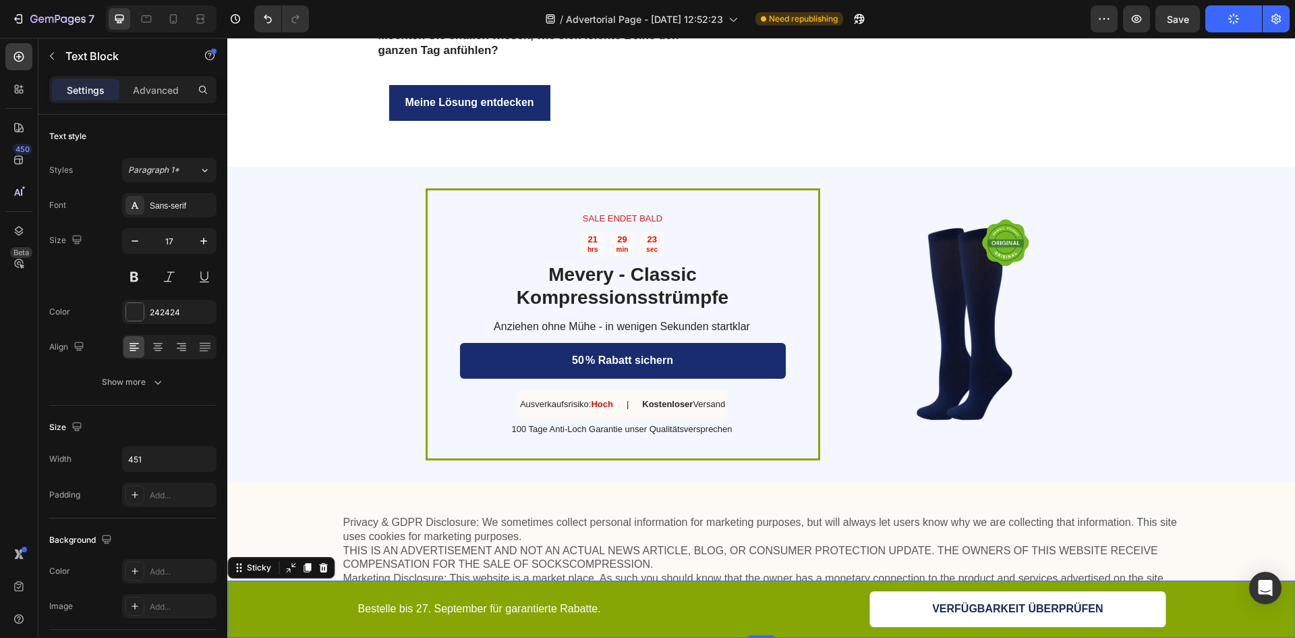
click at [292, 599] on div "Bestelle bis [DATE] für garantierte Rabatte. Text Block VERFÜGBARKEIT ÜBERPRÜFE…" at bounding box center [761, 609] width 1041 height 36
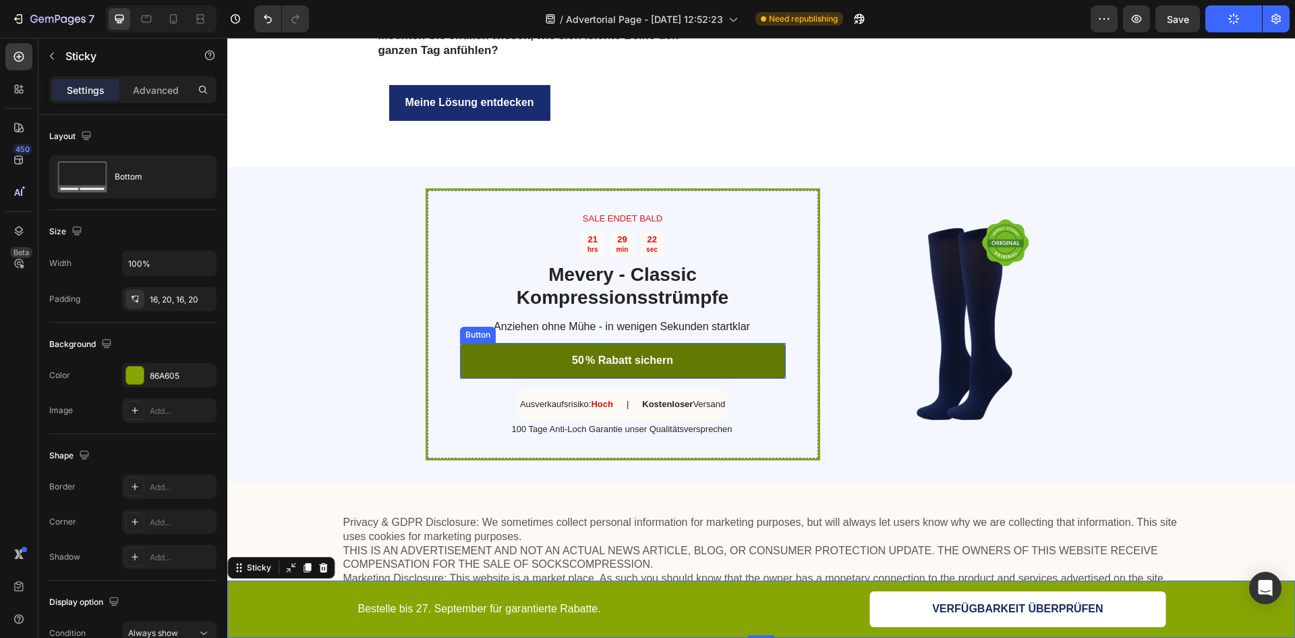
click at [724, 345] on link "50 % Rabatt sichern" at bounding box center [623, 361] width 326 height 36
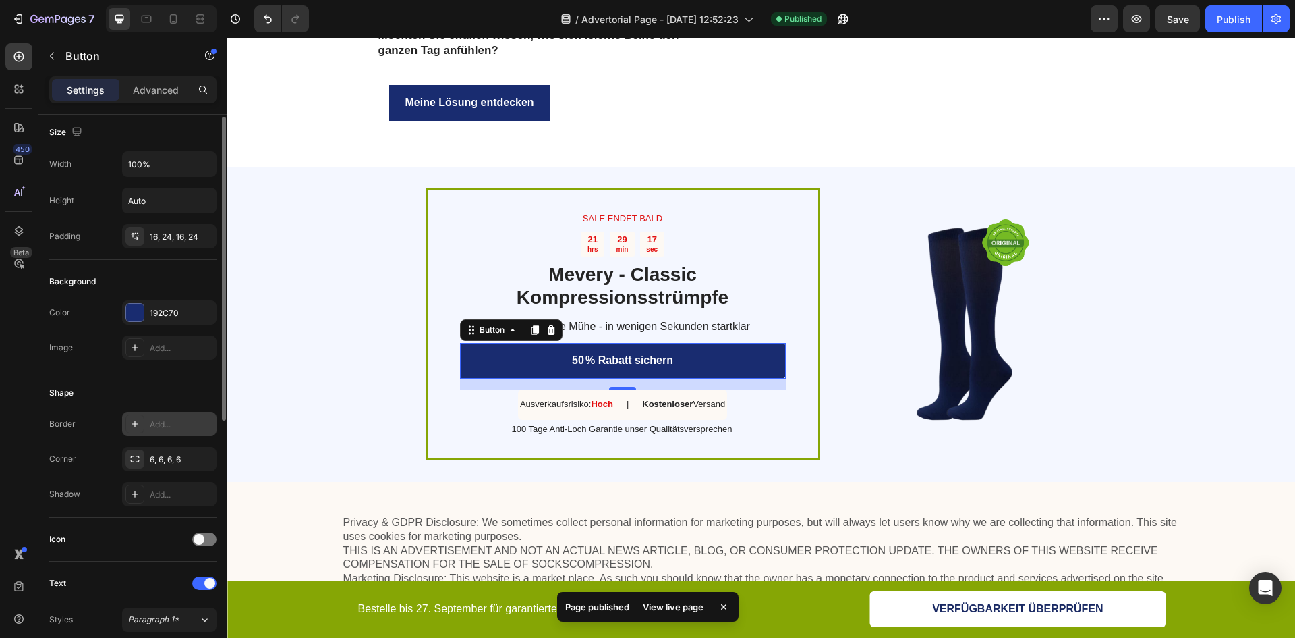
scroll to position [0, 0]
click at [175, 312] on div "192C70" at bounding box center [169, 317] width 39 height 12
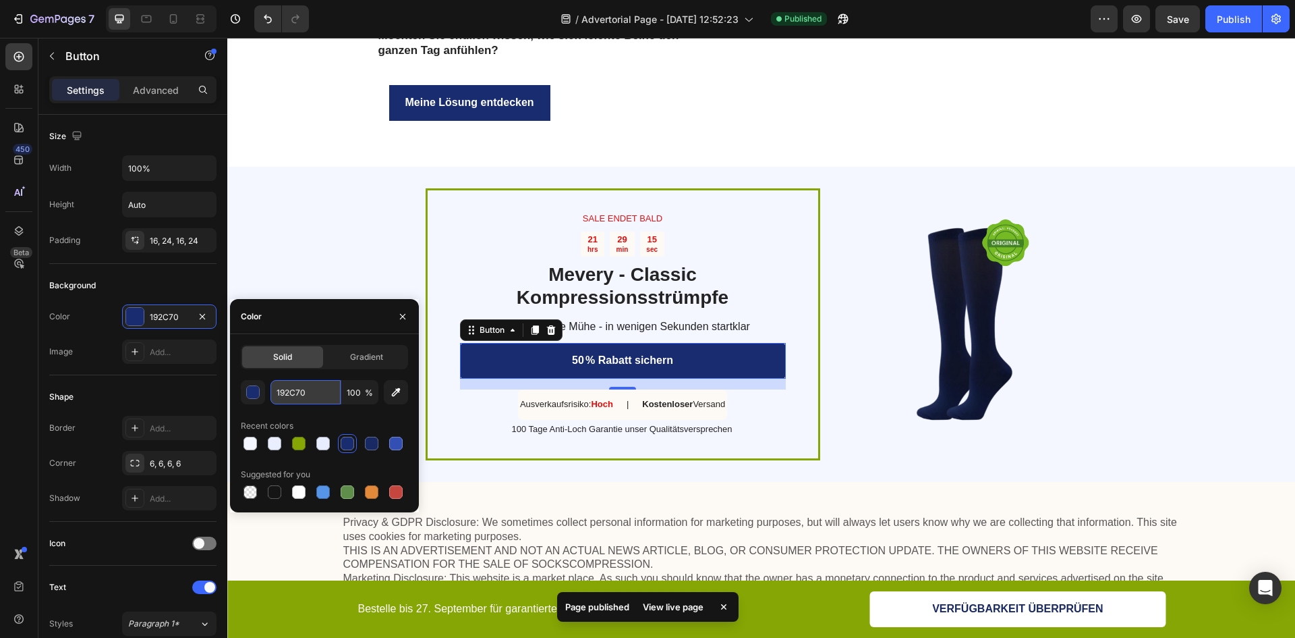
click at [313, 382] on input "192C70" at bounding box center [306, 392] width 70 height 24
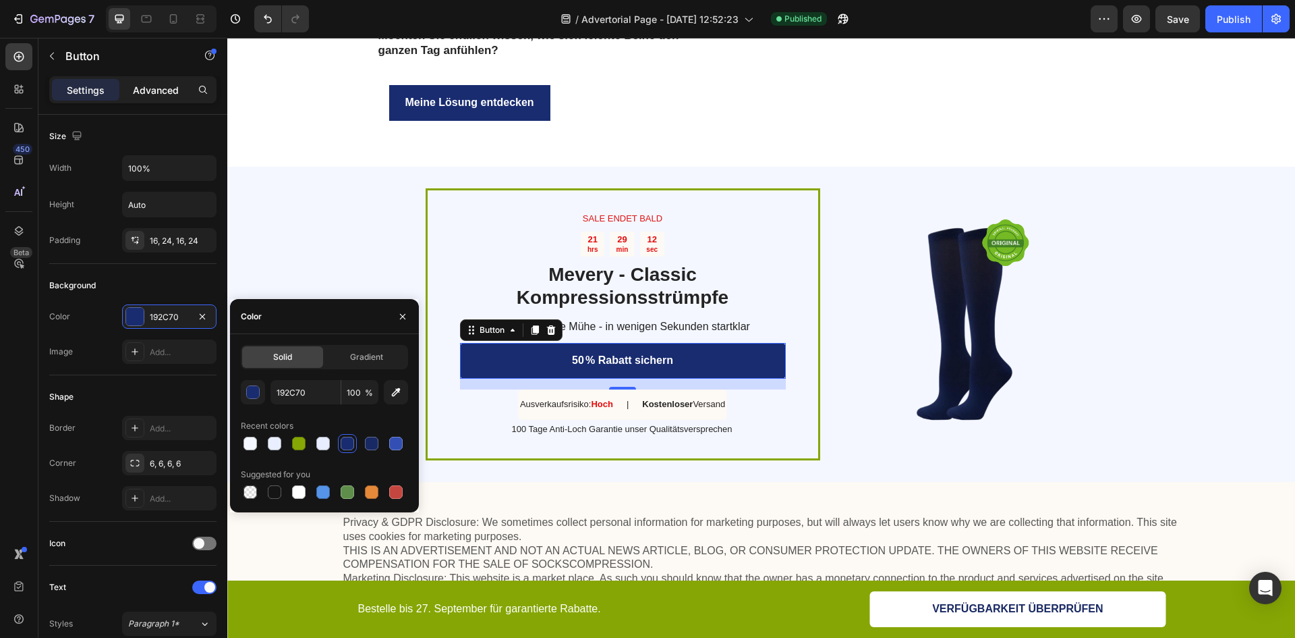
click at [164, 84] on p "Advanced" at bounding box center [156, 90] width 46 height 14
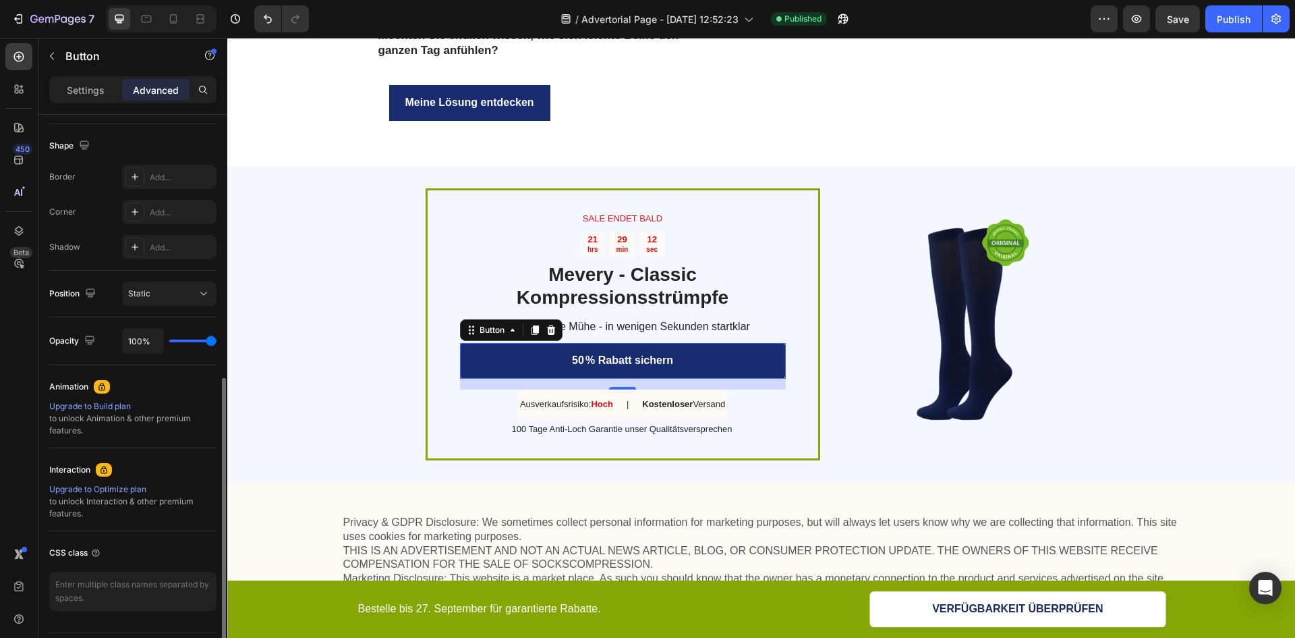
scroll to position [375, 0]
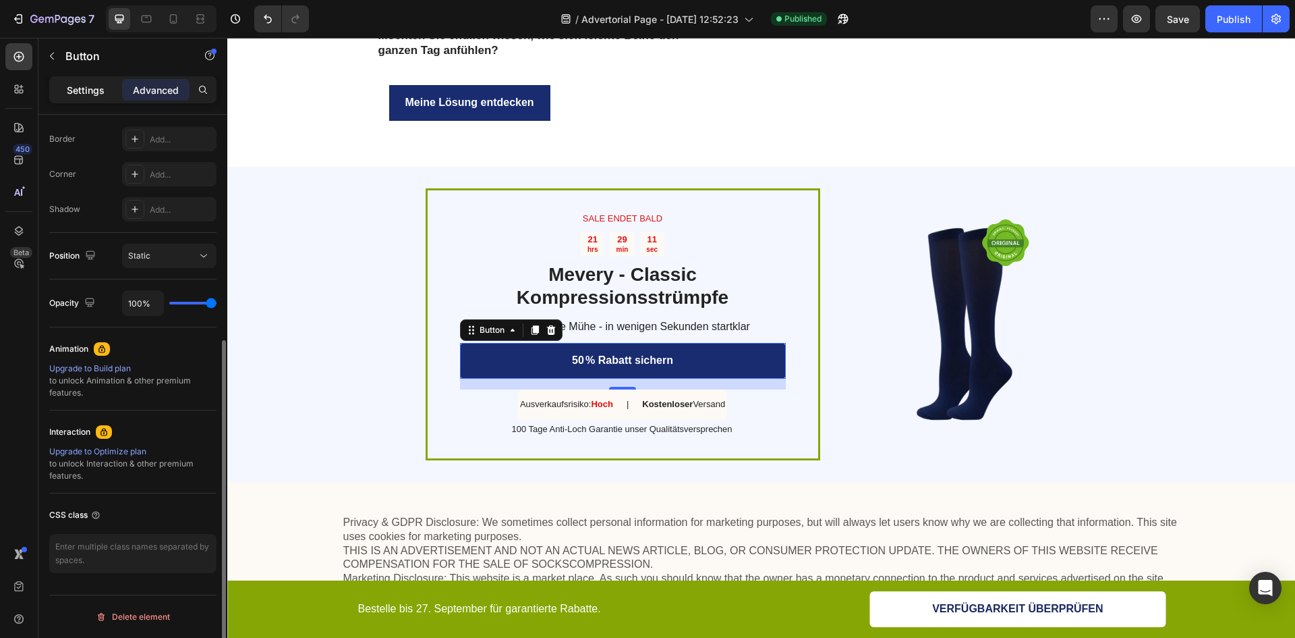
click at [96, 81] on div "Settings" at bounding box center [85, 90] width 67 height 22
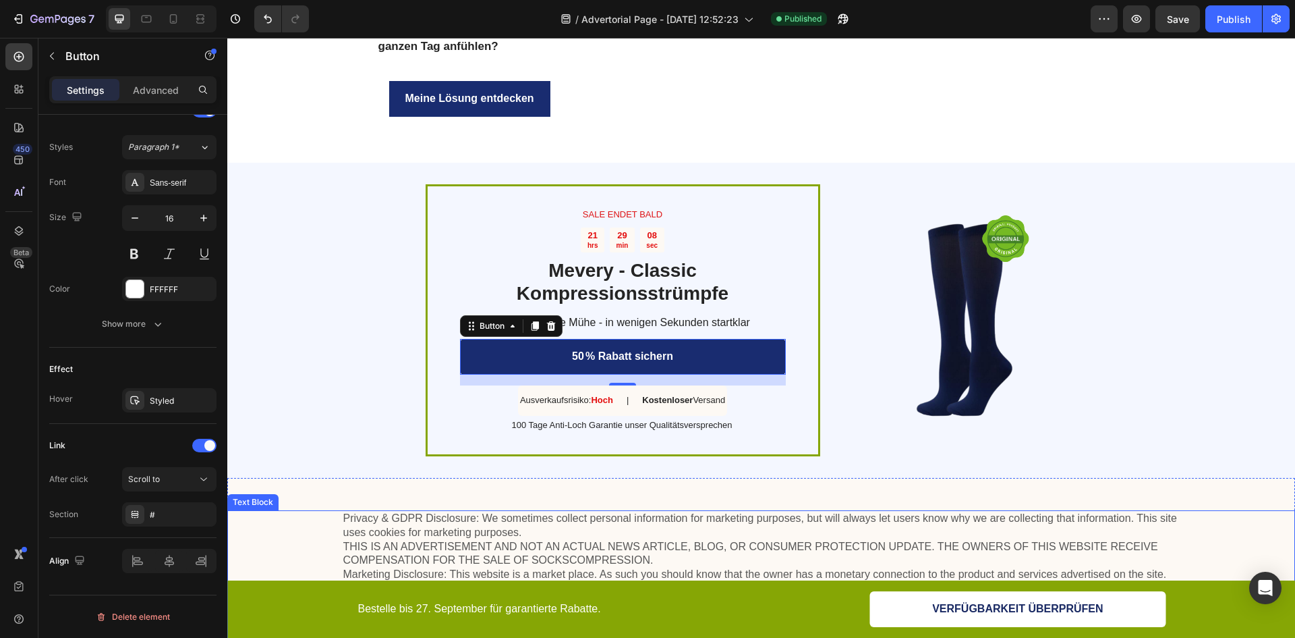
scroll to position [3196, 0]
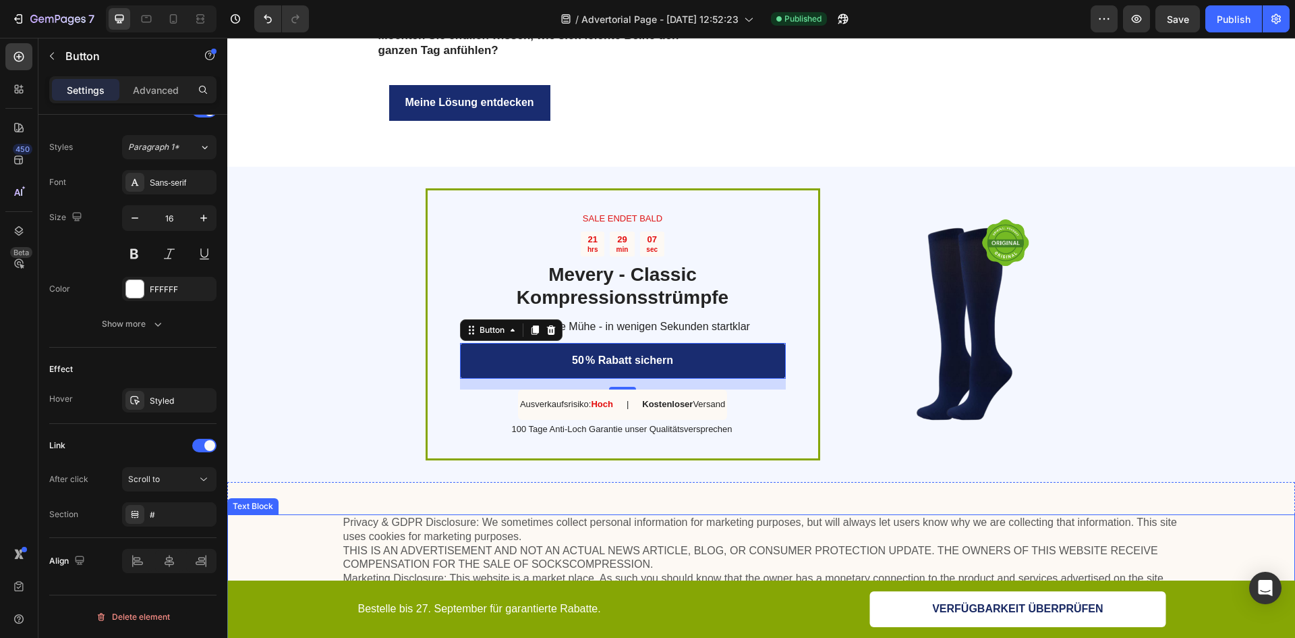
click at [652, 604] on p "Bestelle bis 27. September für garantierte Rabatte." at bounding box center [559, 609] width 402 height 14
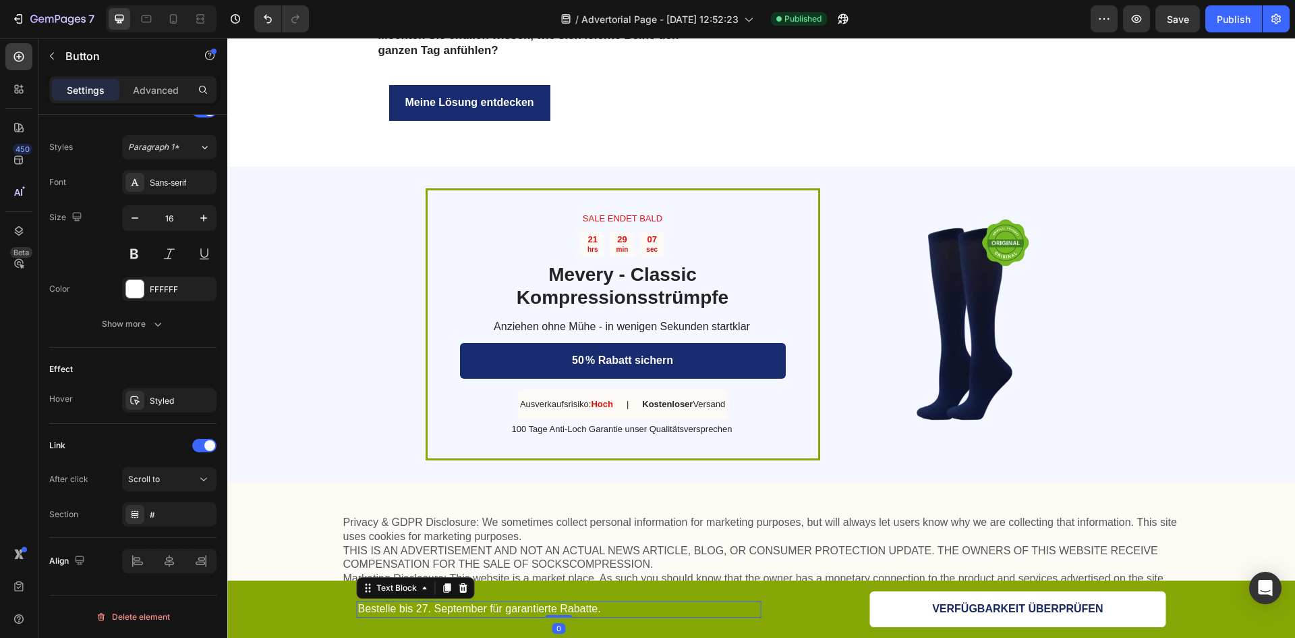
scroll to position [0, 0]
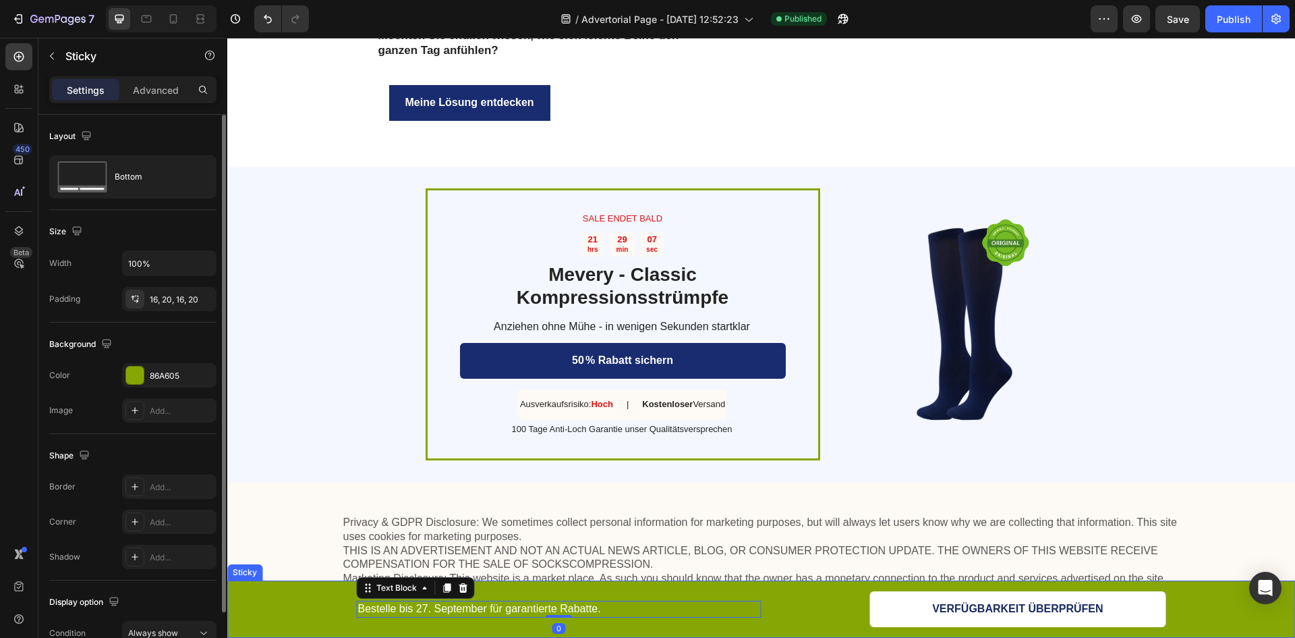
click at [245, 601] on div "Bestelle bis [DATE] für garantierte Rabatte. Text Block 0 VERFÜGBARKEIT ÜBERPRÜ…" at bounding box center [761, 609] width 1041 height 36
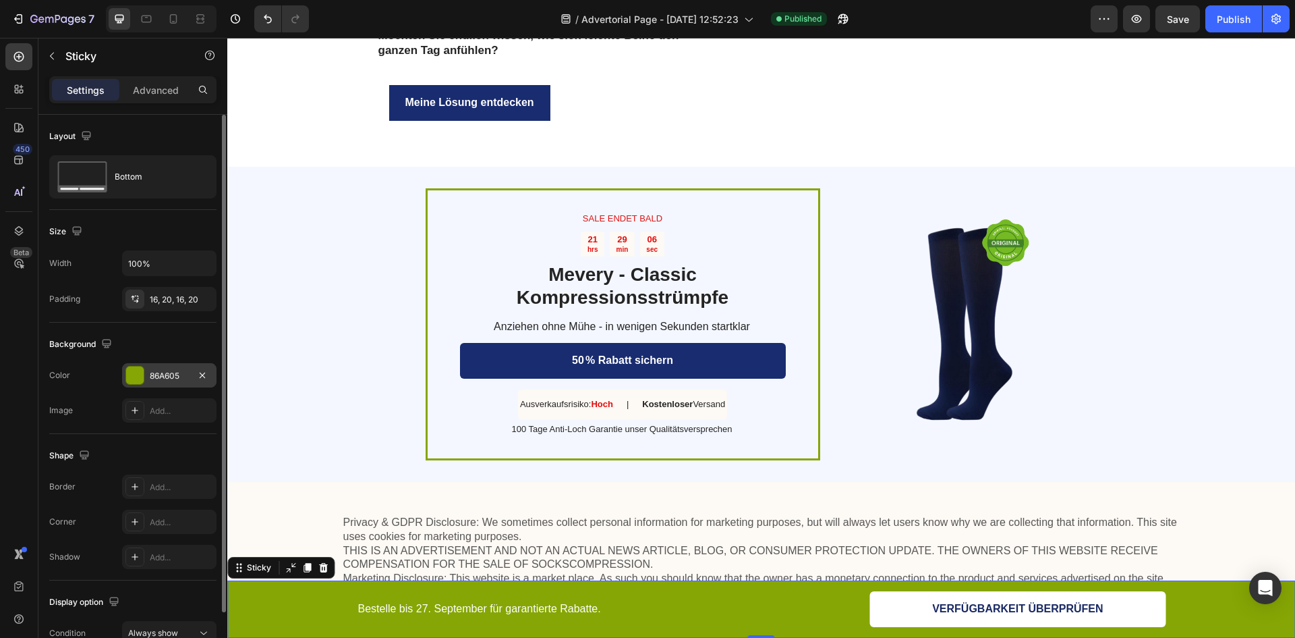
click at [164, 380] on div "86A605" at bounding box center [169, 376] width 39 height 12
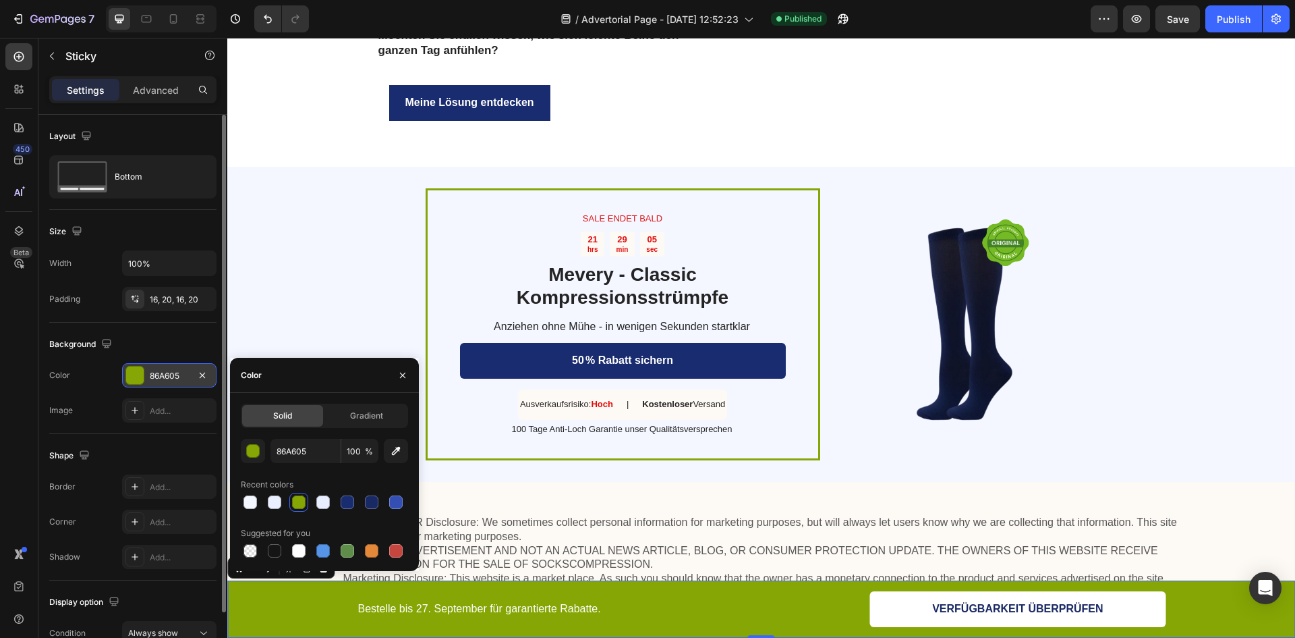
click at [164, 380] on div "86A605" at bounding box center [169, 376] width 39 height 12
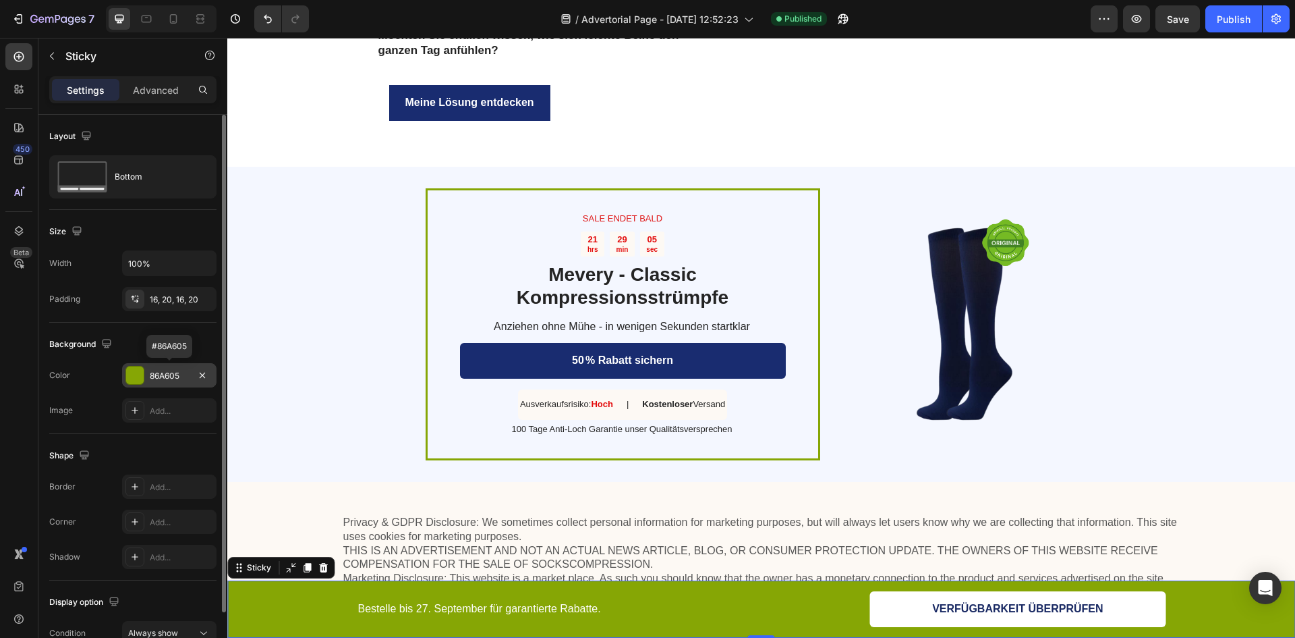
click at [164, 380] on div "86A605" at bounding box center [169, 376] width 39 height 12
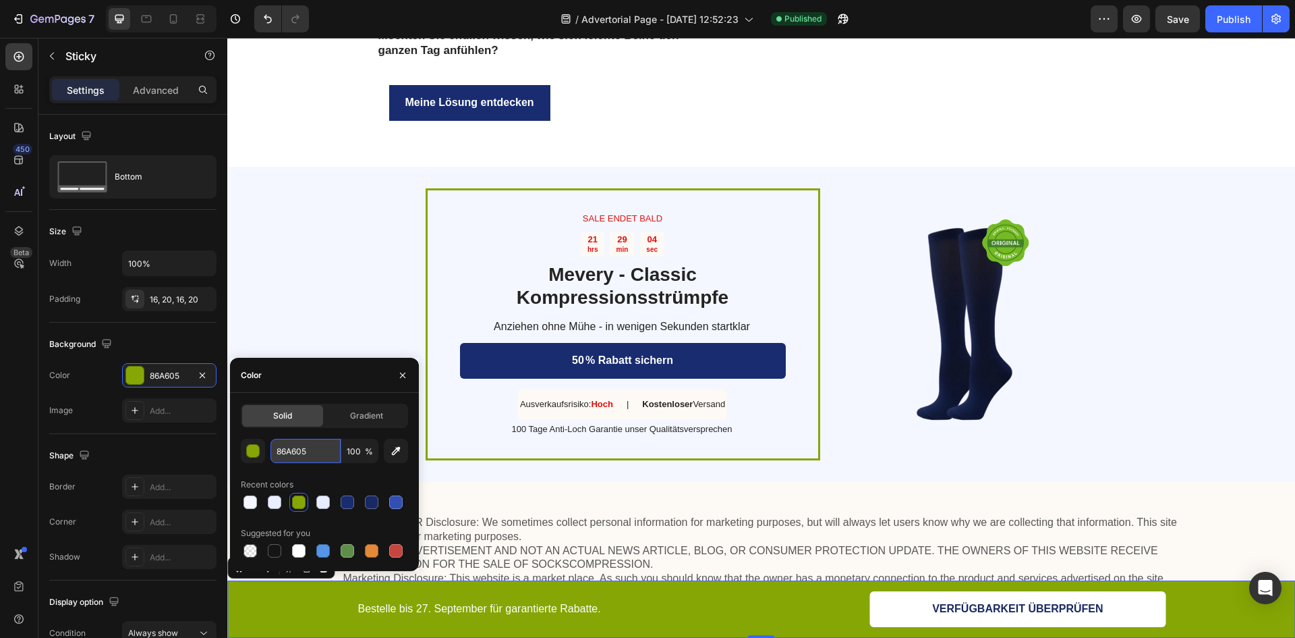
click at [331, 453] on input "86A605" at bounding box center [306, 451] width 70 height 24
paste input "192C70"
type input "192C70"
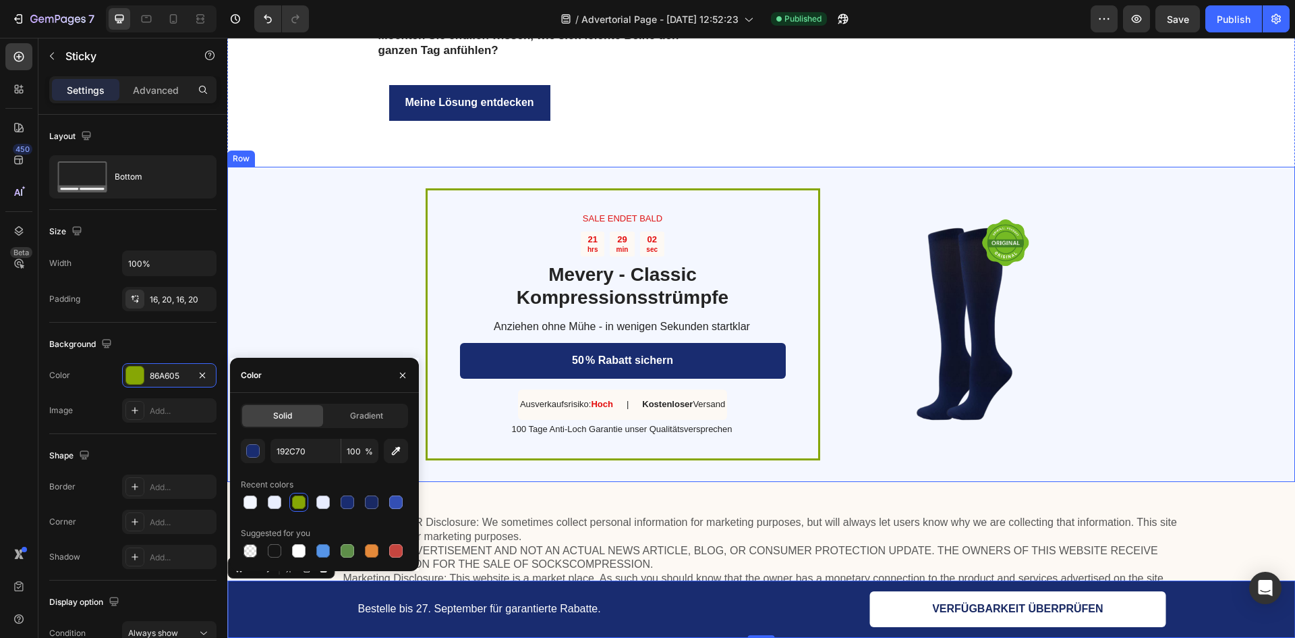
click at [329, 318] on div "SALE ENDET BALD Text Block 21 hrs 29 min 02 sec Countdown Timer Mevery - Classi…" at bounding box center [761, 324] width 1068 height 315
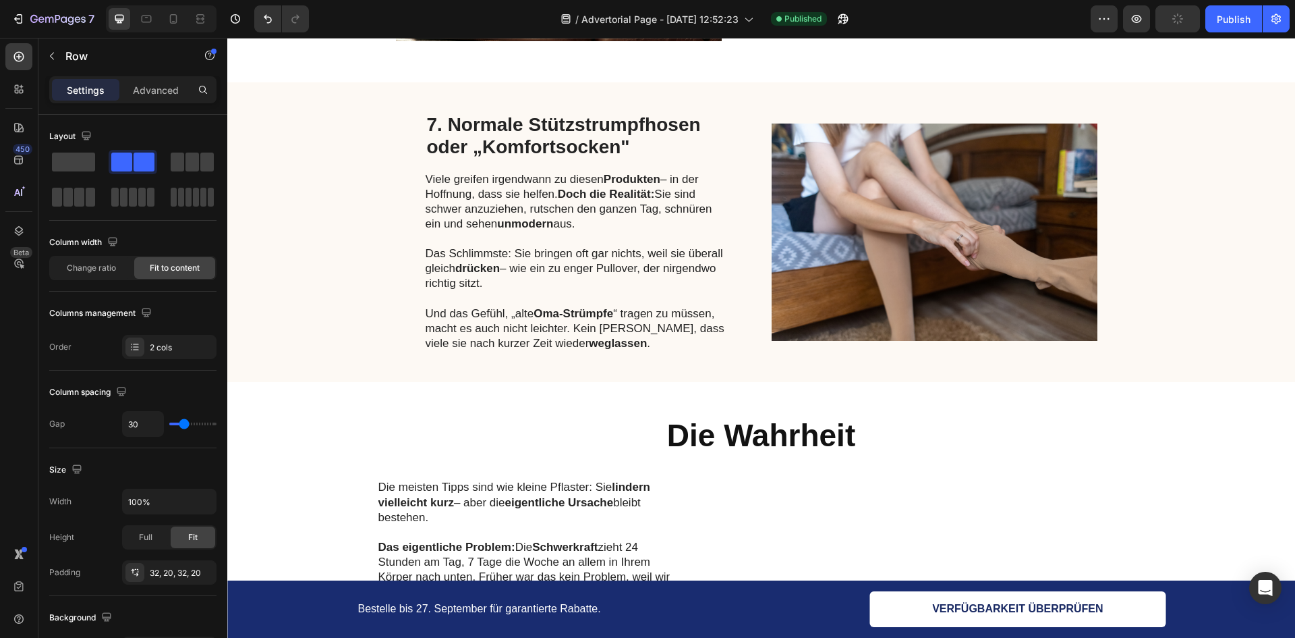
scroll to position [1981, 0]
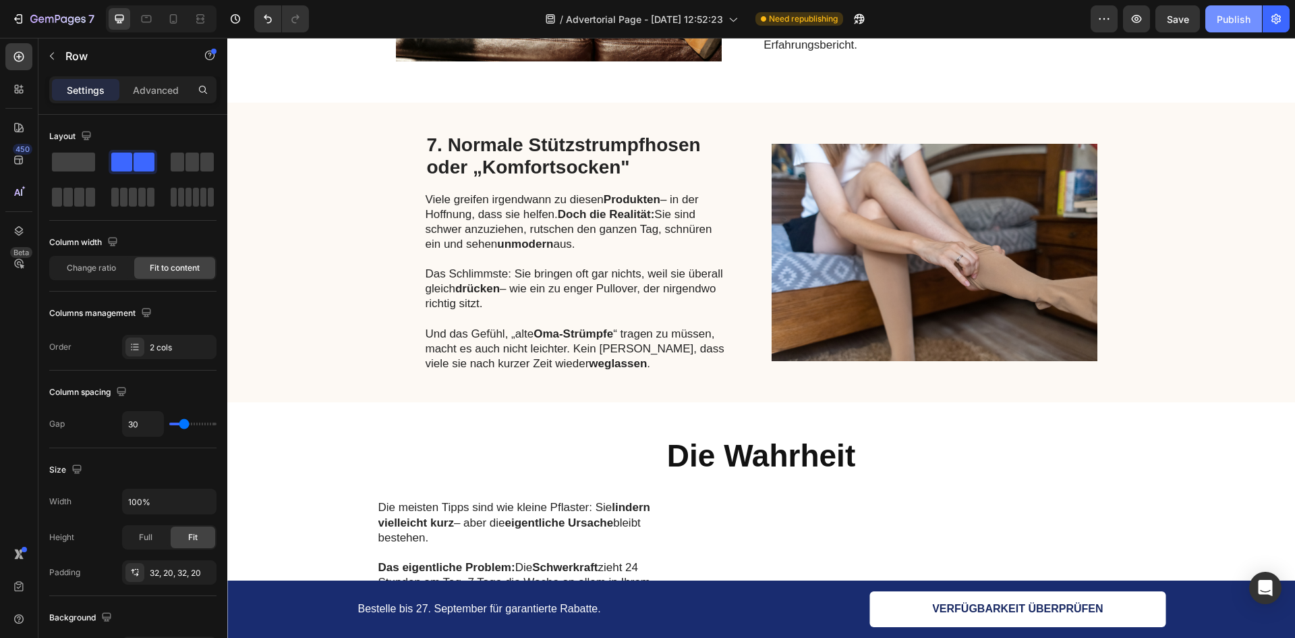
click at [1239, 9] on button "Publish" at bounding box center [1234, 18] width 57 height 27
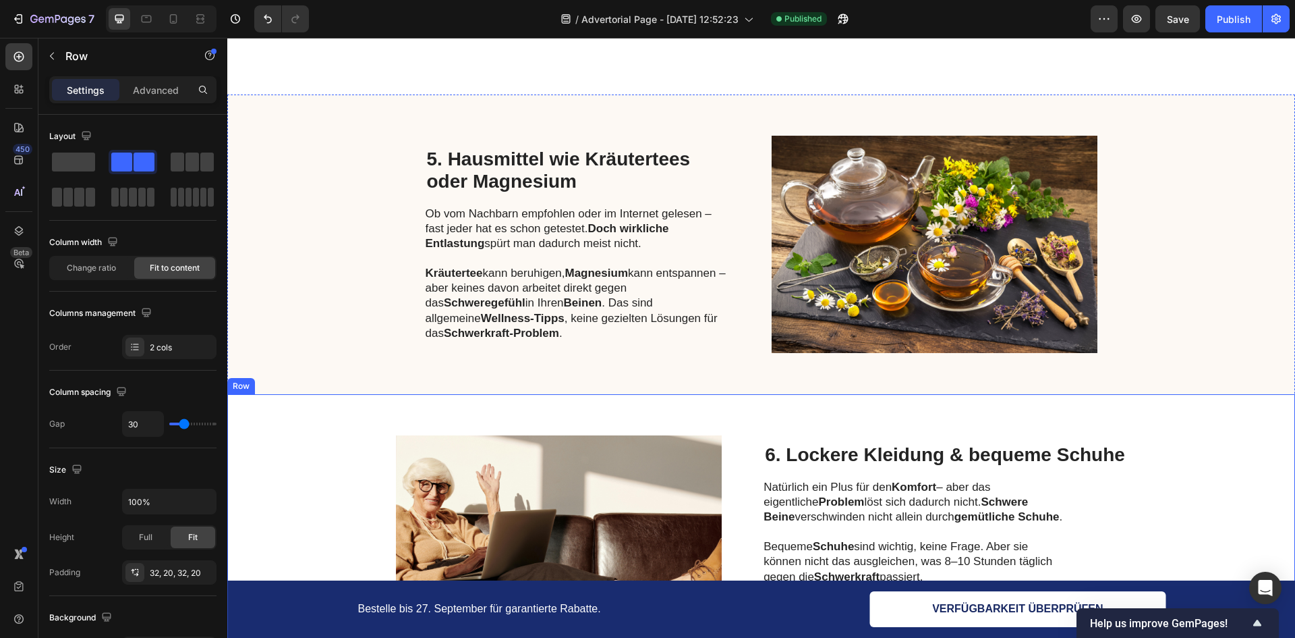
scroll to position [1378, 0]
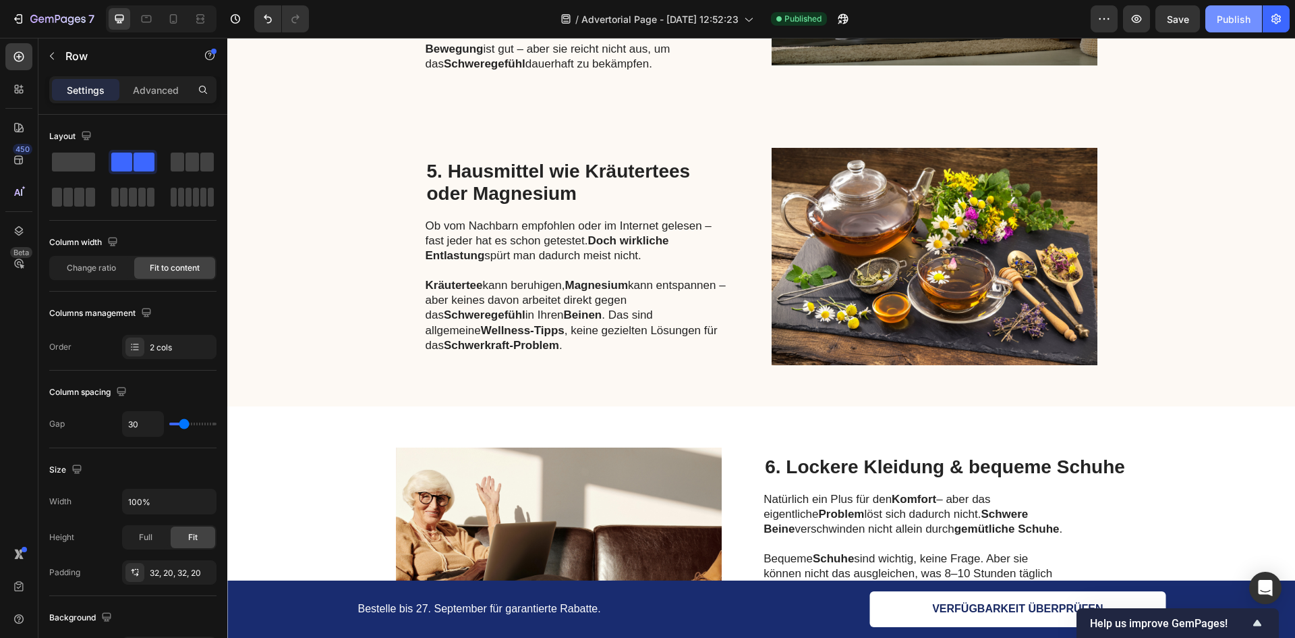
click at [1219, 27] on button "Publish" at bounding box center [1234, 18] width 57 height 27
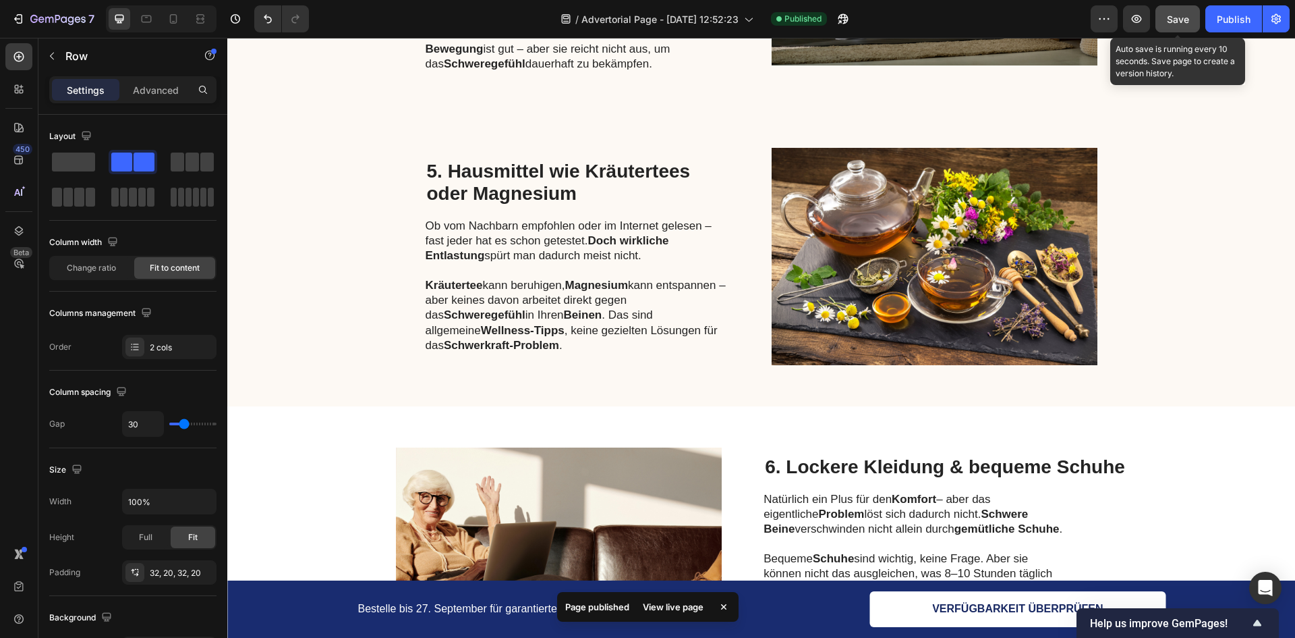
click at [1179, 25] on div "Save" at bounding box center [1178, 19] width 22 height 14
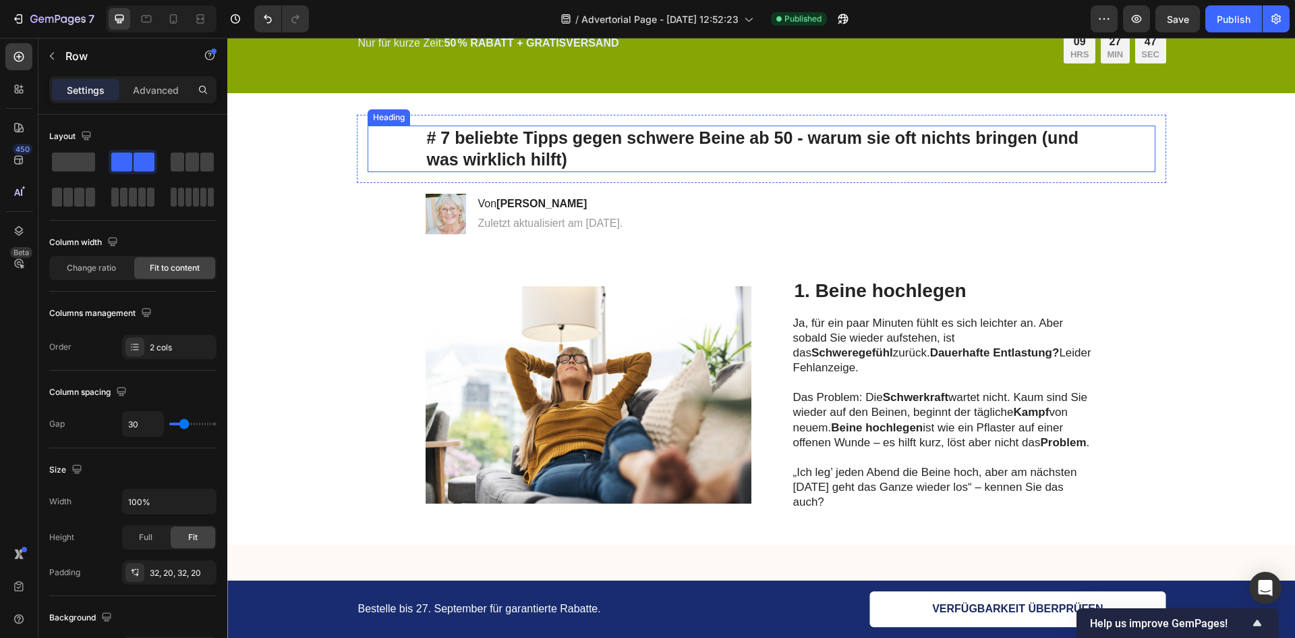
scroll to position [0, 0]
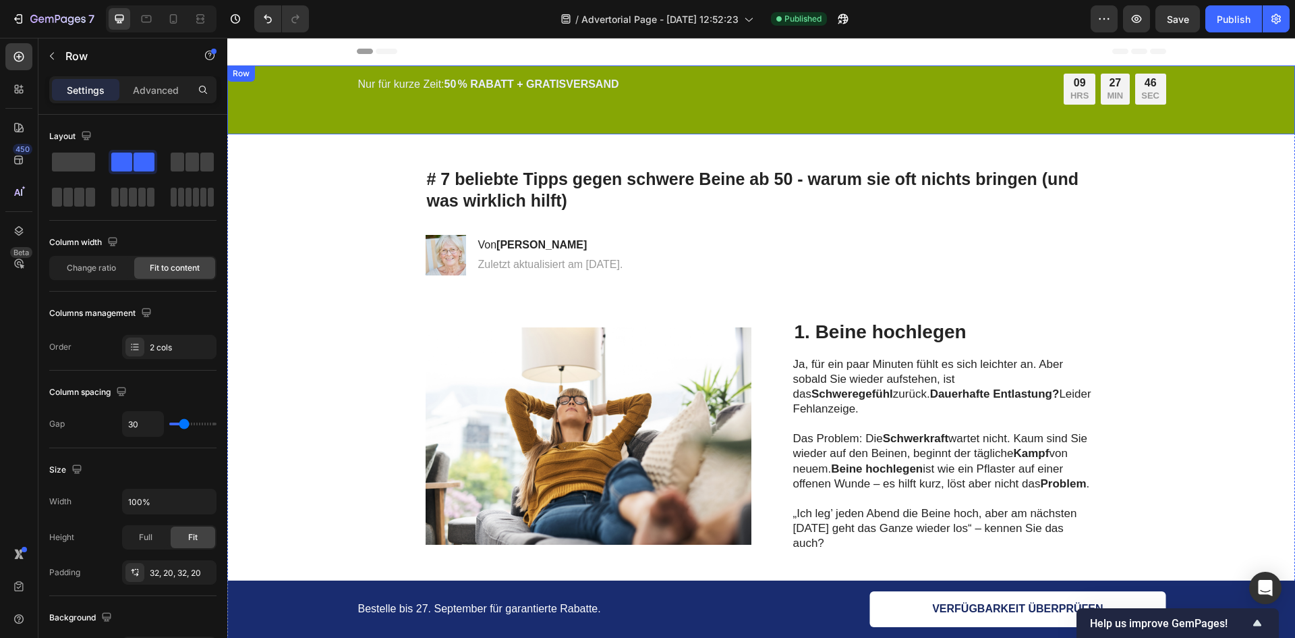
click at [322, 111] on div "Nur für kurze Zeit: 50 % RABATT + GRATISVERSAND Text Block 09 HRS 27 MIN 46 SEC…" at bounding box center [761, 100] width 1041 height 53
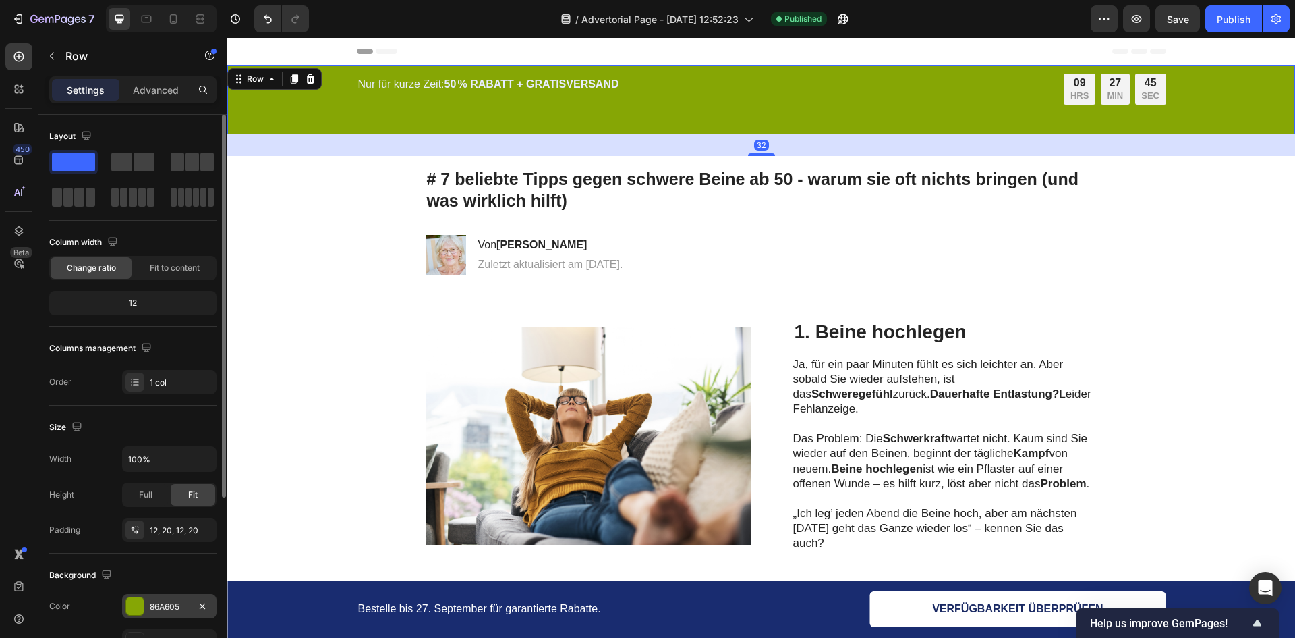
click at [175, 615] on div "86A605" at bounding box center [169, 606] width 94 height 24
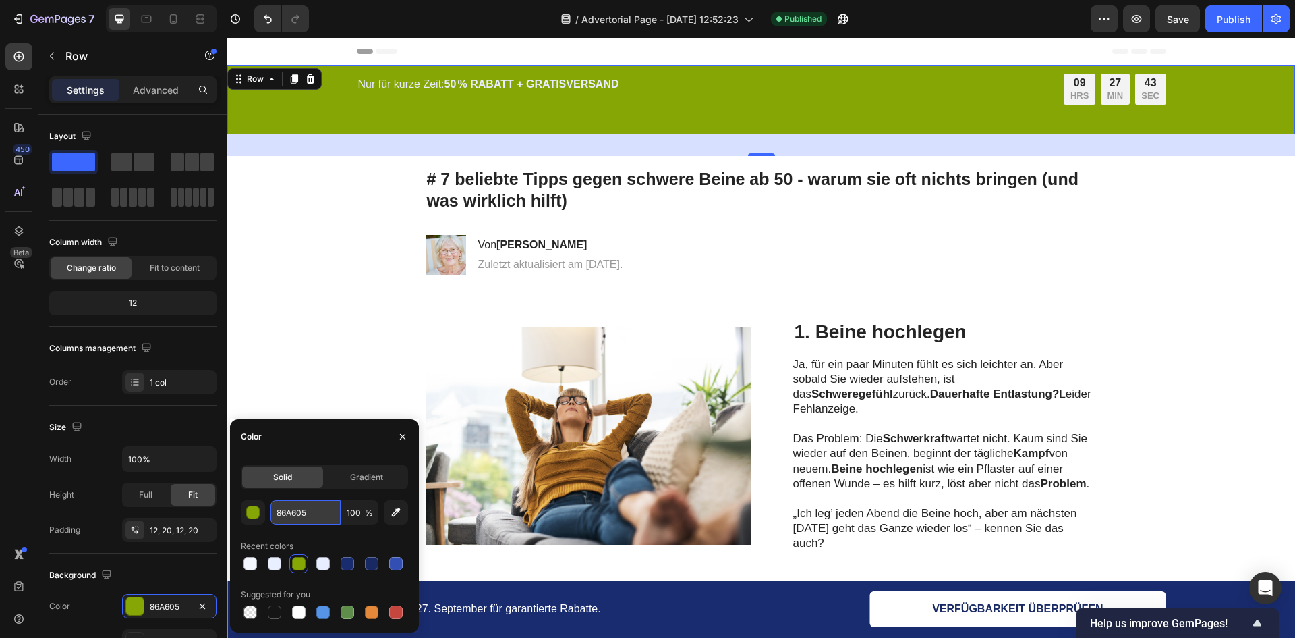
click at [313, 509] on input "86A605" at bounding box center [306, 512] width 70 height 24
paste input "192C70"
type input "192C70"
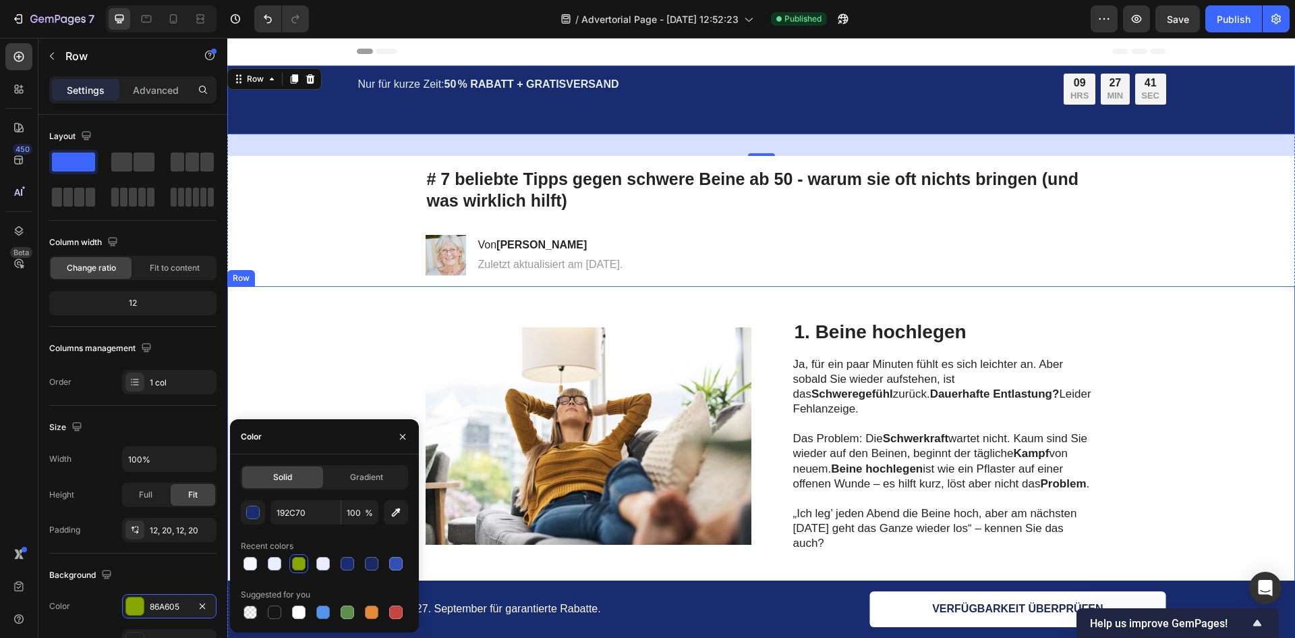
click at [350, 377] on div "Image 1. Beine hochlegen Heading Ja, für ein paar Minuten fühlt es sich leichte…" at bounding box center [761, 436] width 1068 height 300
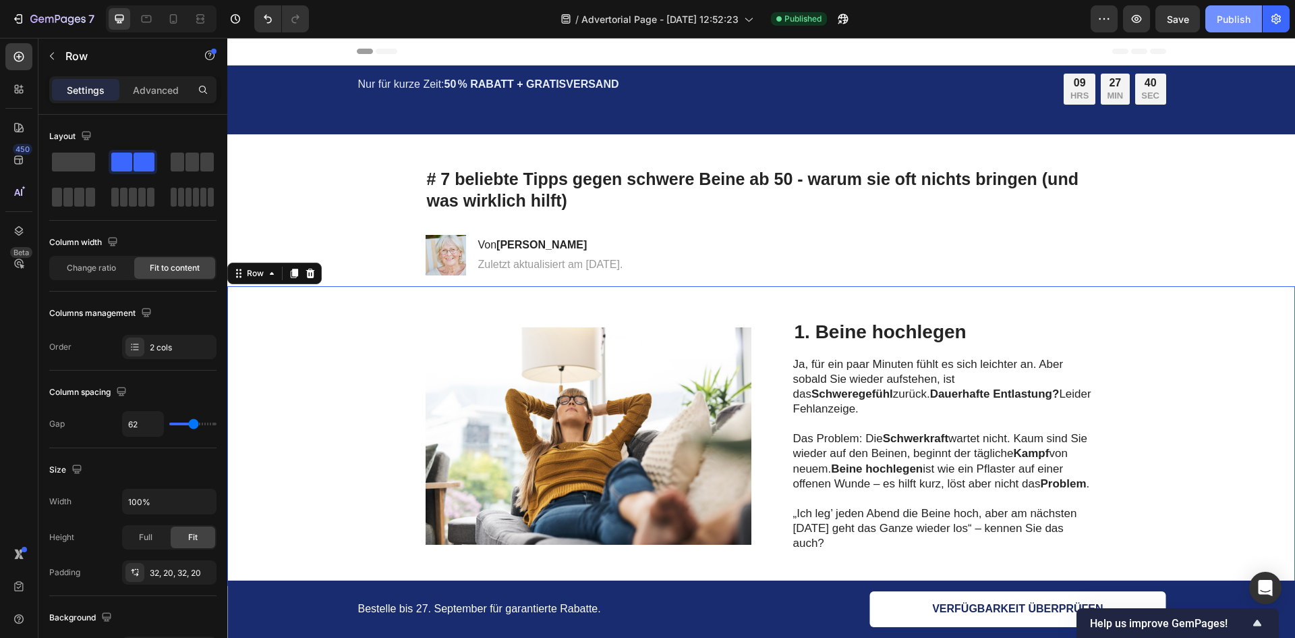
click at [1219, 20] on div "Publish" at bounding box center [1234, 19] width 34 height 14
click at [169, 16] on icon at bounding box center [173, 18] width 13 height 13
type input "0"
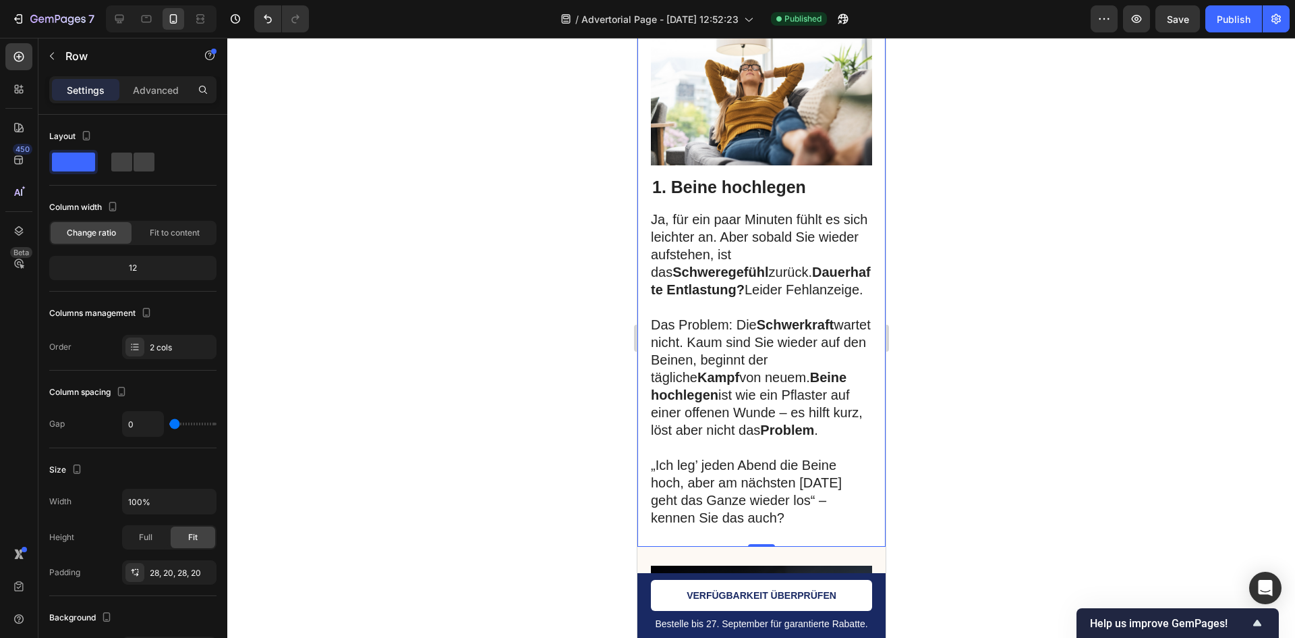
scroll to position [522, 0]
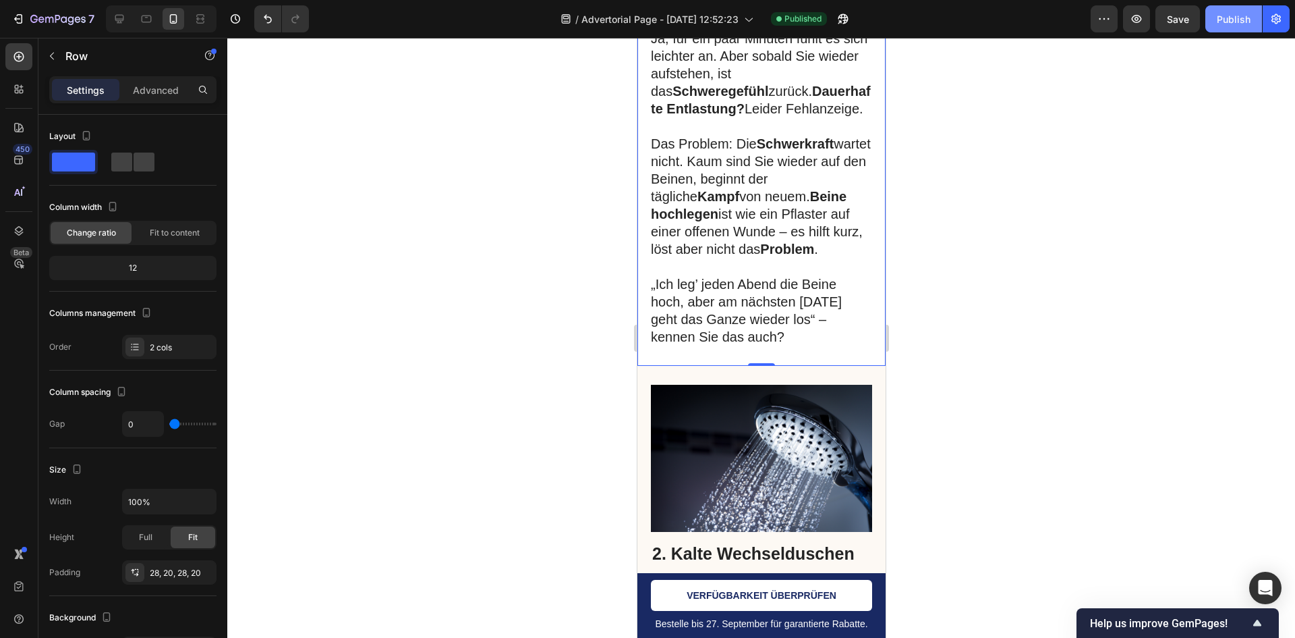
click at [1229, 7] on button "Publish" at bounding box center [1234, 18] width 57 height 27
drag, startPoint x: 673, startPoint y: 613, endPoint x: 667, endPoint y: 617, distance: 7.3
click at [673, 617] on p "Bestelle bis 27. September für garantierte Rabatte." at bounding box center [761, 623] width 219 height 12
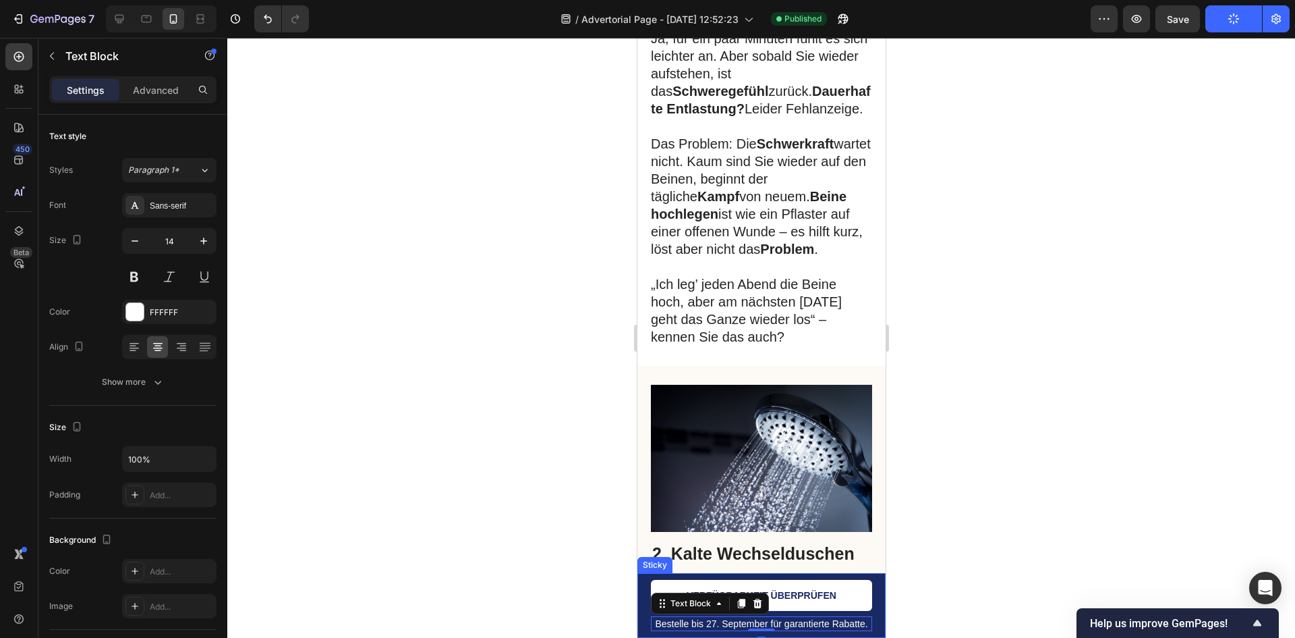
click at [646, 618] on div "Bestelle bis [DATE] für garantierte Rabatte. Text Block 0 VERFÜGBARKEIT ÜBERPRÜ…" at bounding box center [761, 605] width 248 height 65
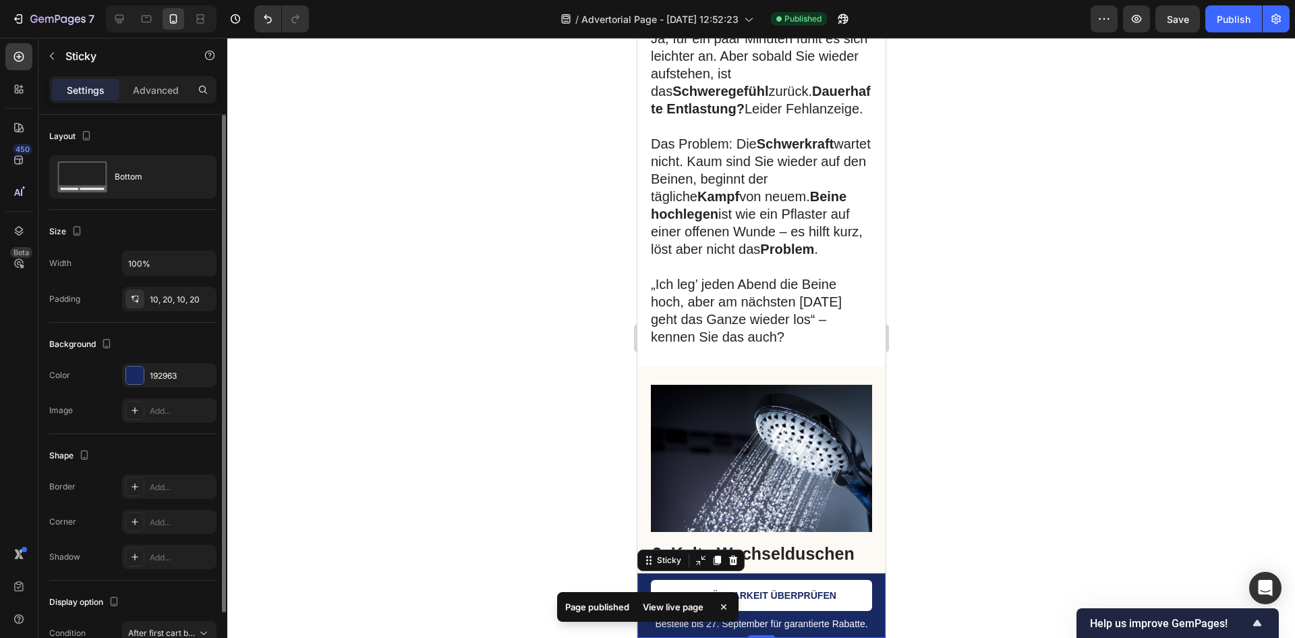
scroll to position [72, 0]
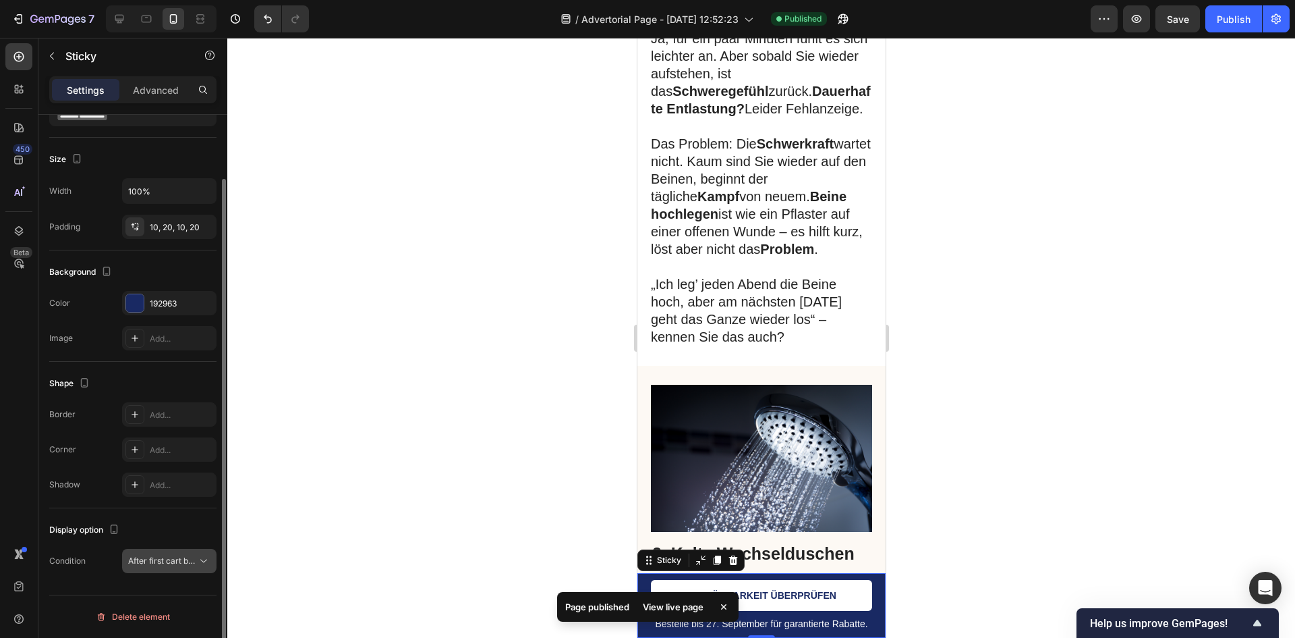
click at [182, 564] on span "After first cart button" at bounding box center [168, 560] width 80 height 10
click at [176, 592] on p "Always show" at bounding box center [165, 594] width 80 height 12
click at [1191, 24] on button "Save" at bounding box center [1178, 18] width 45 height 27
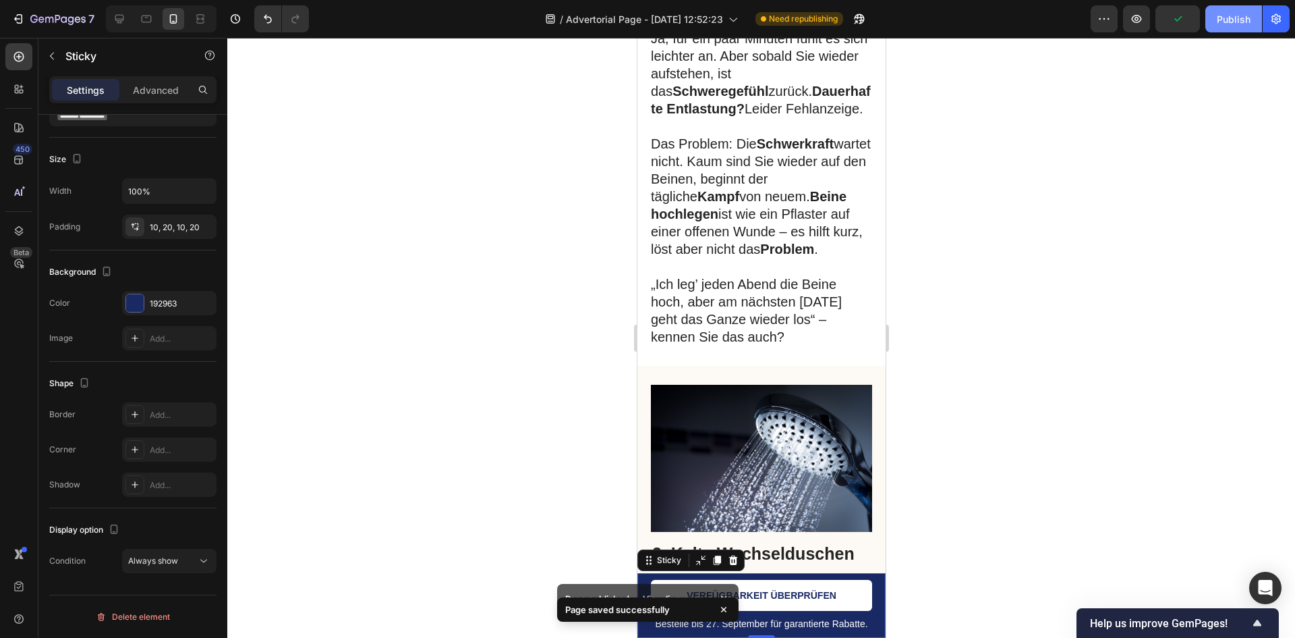
click at [1216, 21] on button "Publish" at bounding box center [1234, 18] width 57 height 27
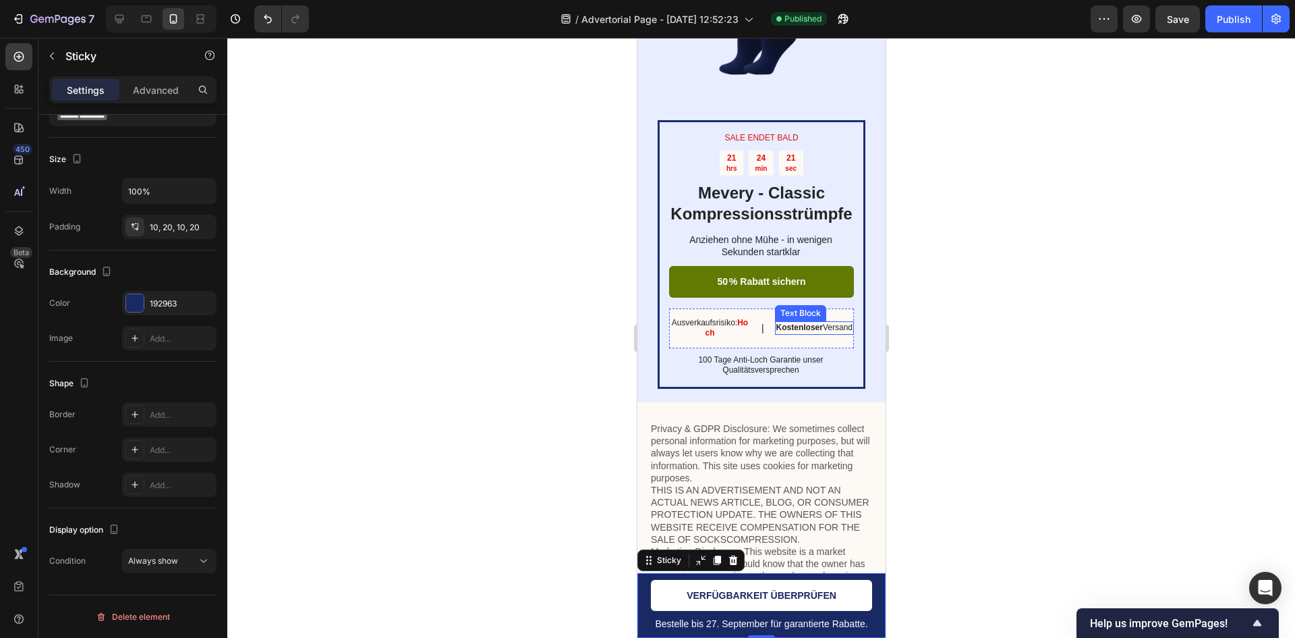
scroll to position [5919, 0]
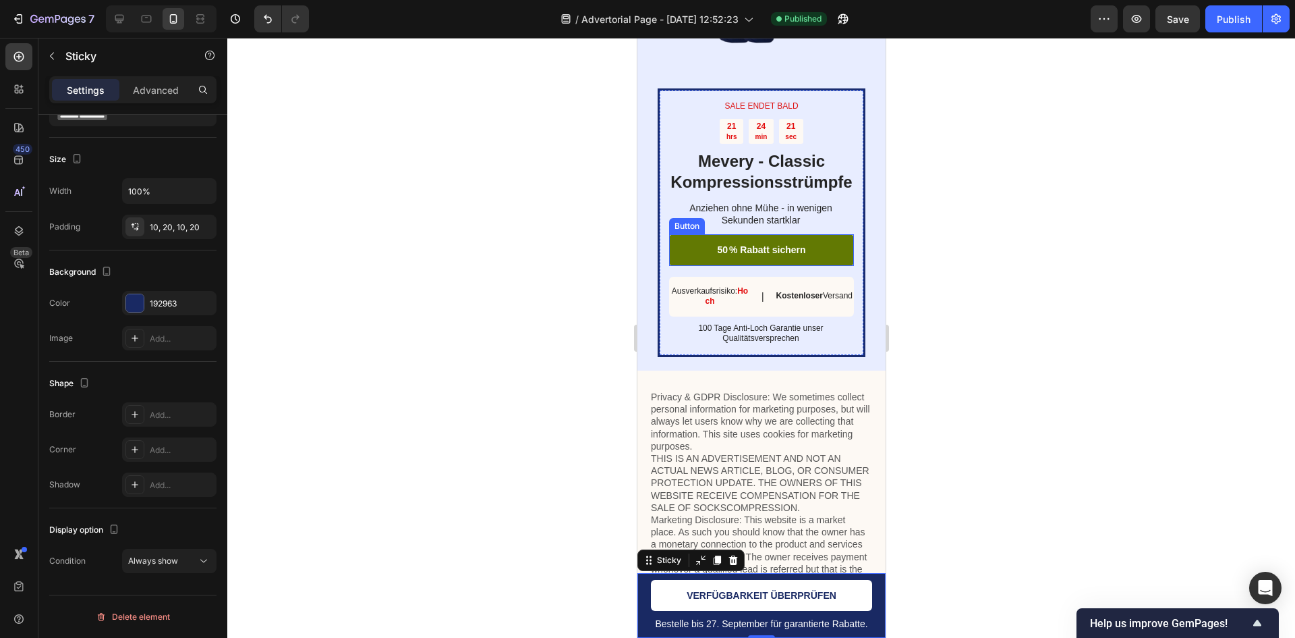
click at [829, 265] on link "50 % Rabatt sichern" at bounding box center [761, 249] width 185 height 31
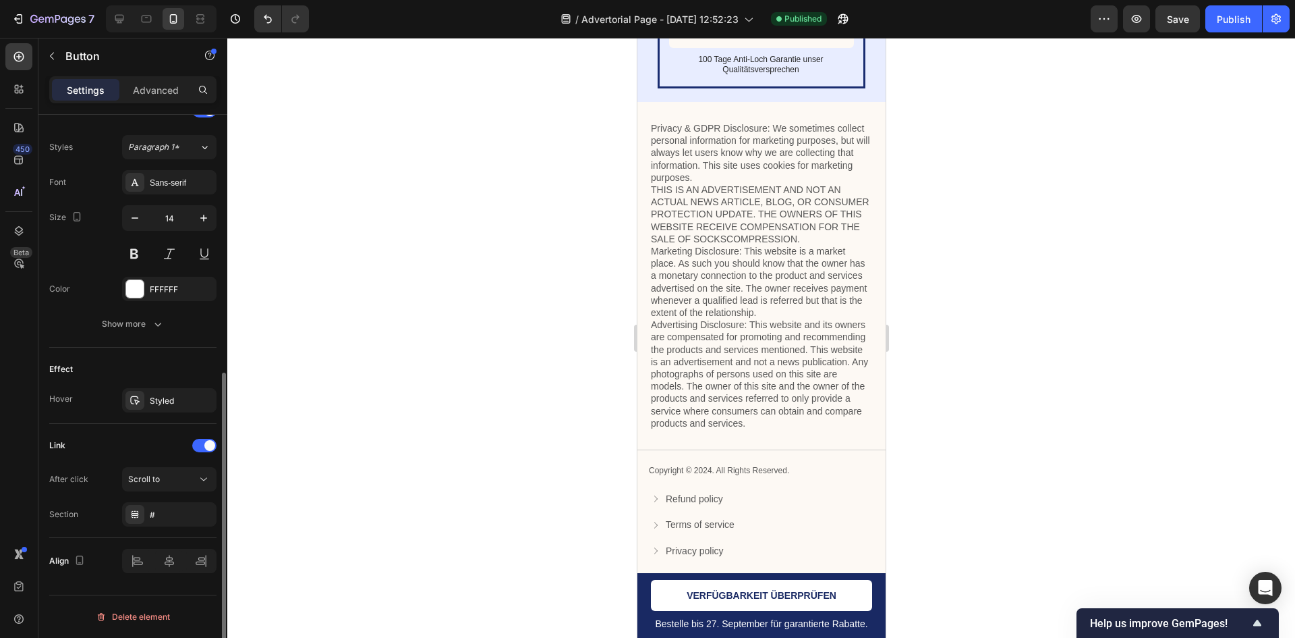
scroll to position [6122, 0]
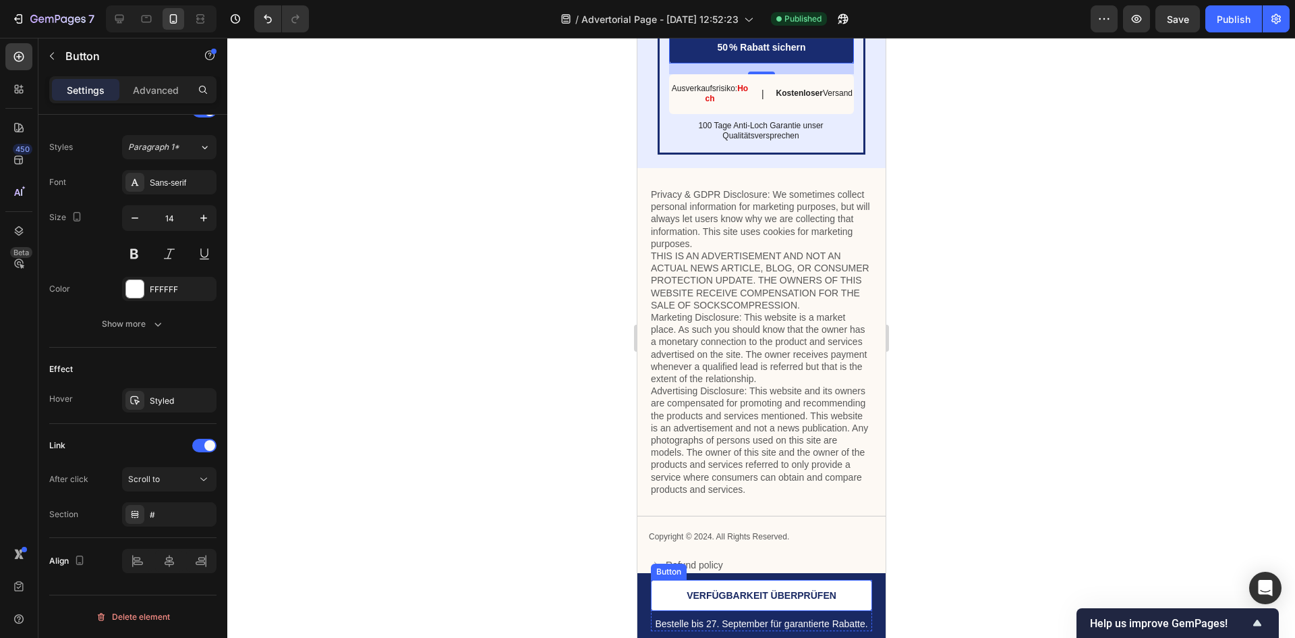
drag, startPoint x: 814, startPoint y: 586, endPoint x: 808, endPoint y: 590, distance: 7.2
click at [808, 590] on link "VERFÜGBARKEIT ÜBERPRÜFEN" at bounding box center [760, 595] width 221 height 31
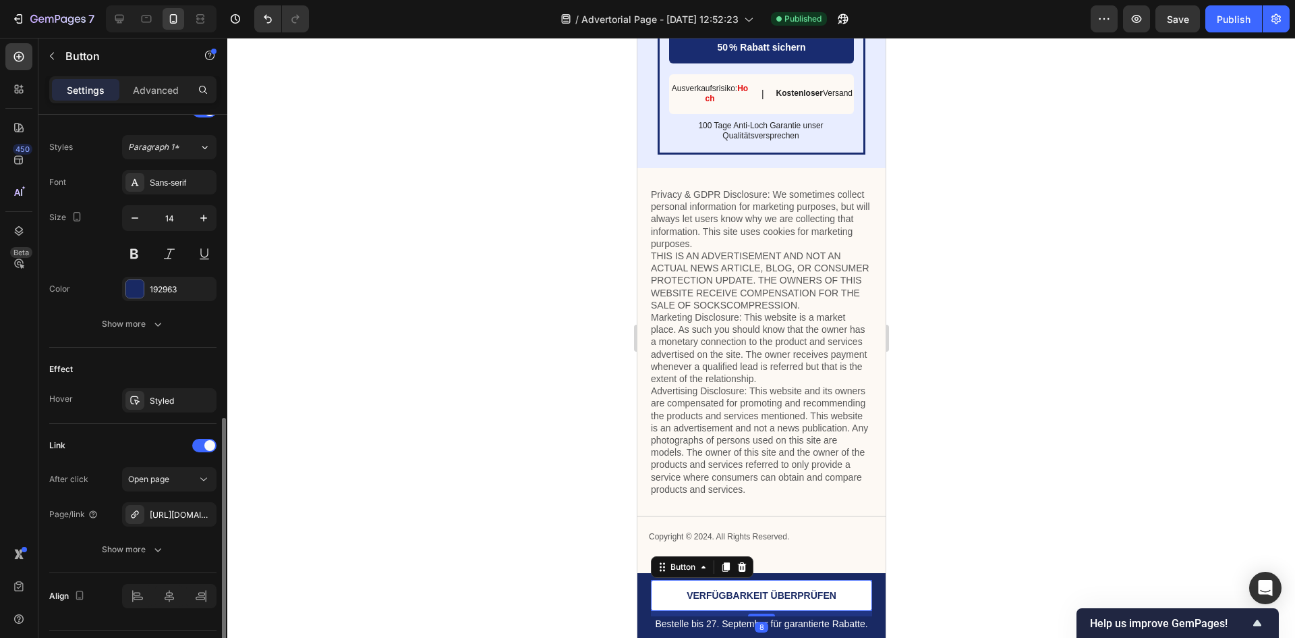
scroll to position [511, 0]
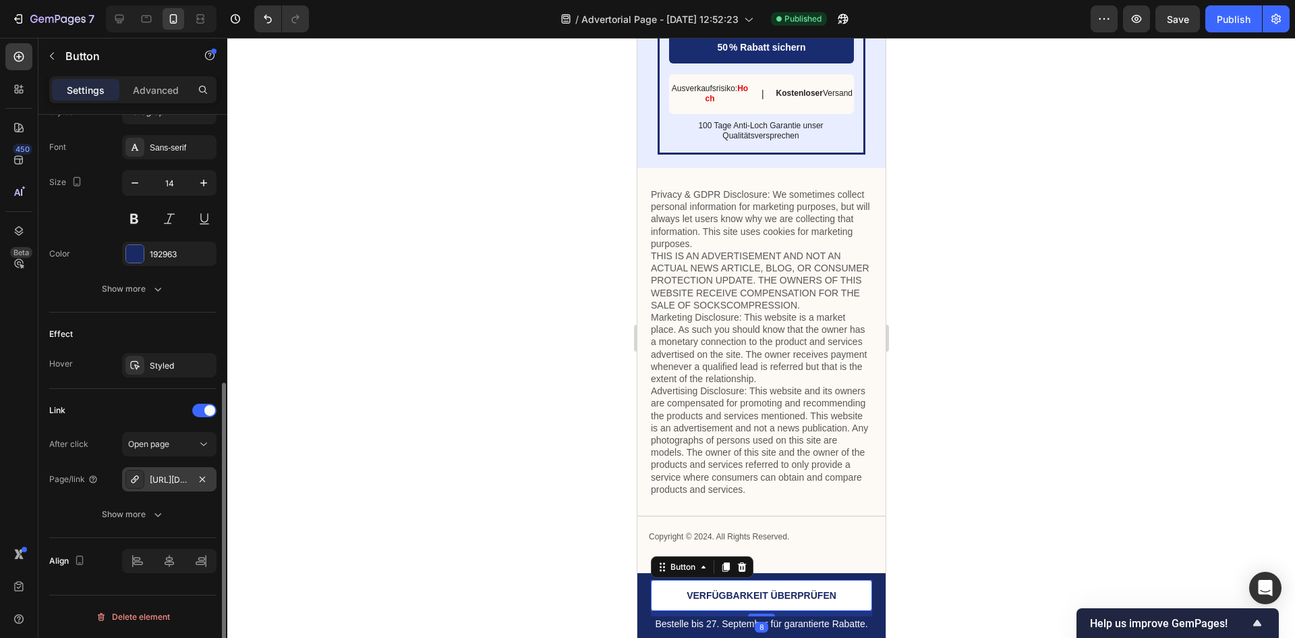
click at [178, 476] on div "[URL][DOMAIN_NAME]" at bounding box center [169, 480] width 39 height 12
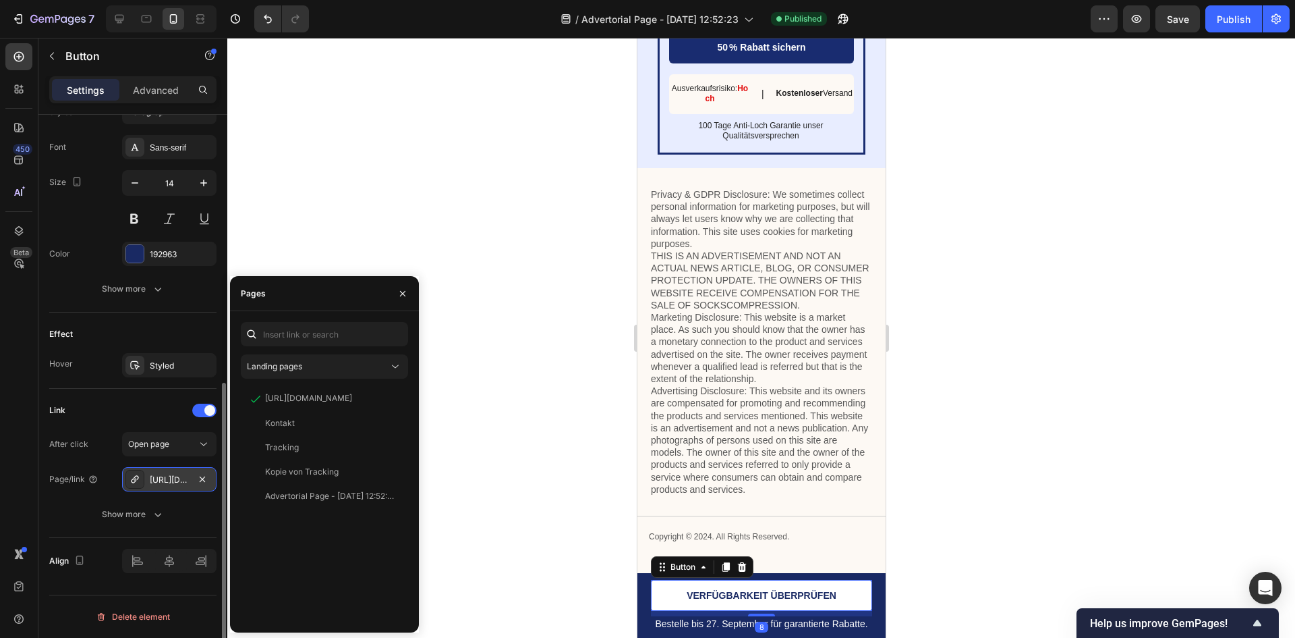
click at [178, 476] on div "[URL][DOMAIN_NAME]" at bounding box center [169, 480] width 39 height 12
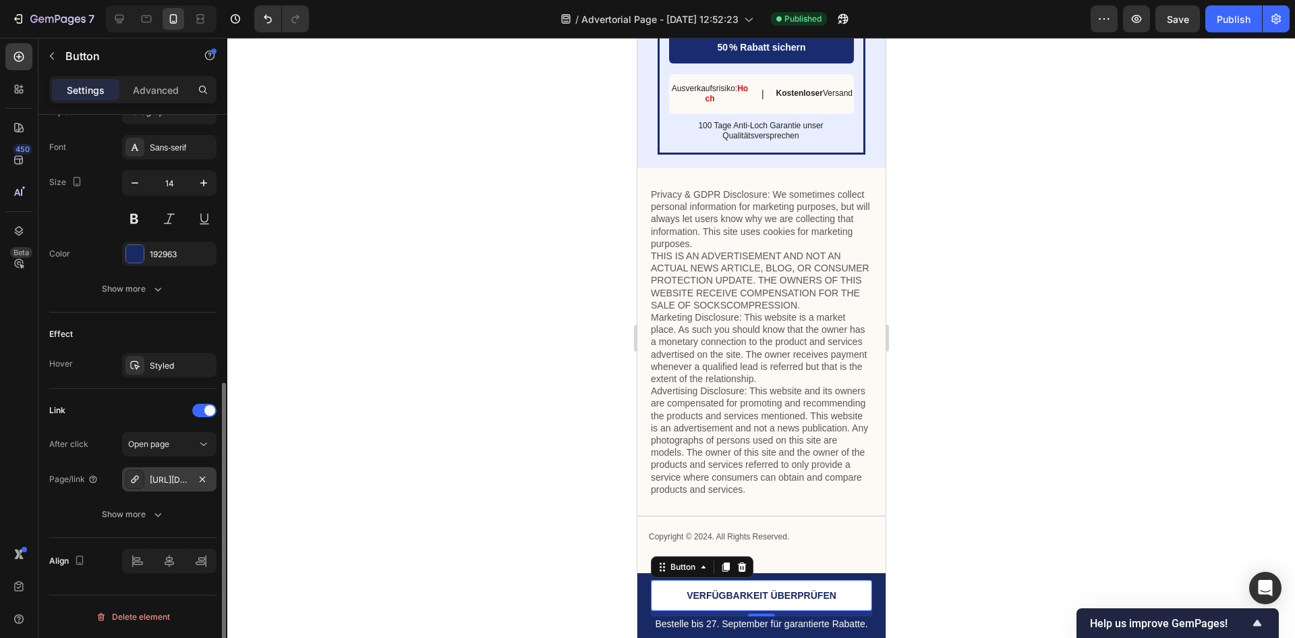
click at [178, 476] on div "[URL][DOMAIN_NAME]" at bounding box center [169, 480] width 39 height 12
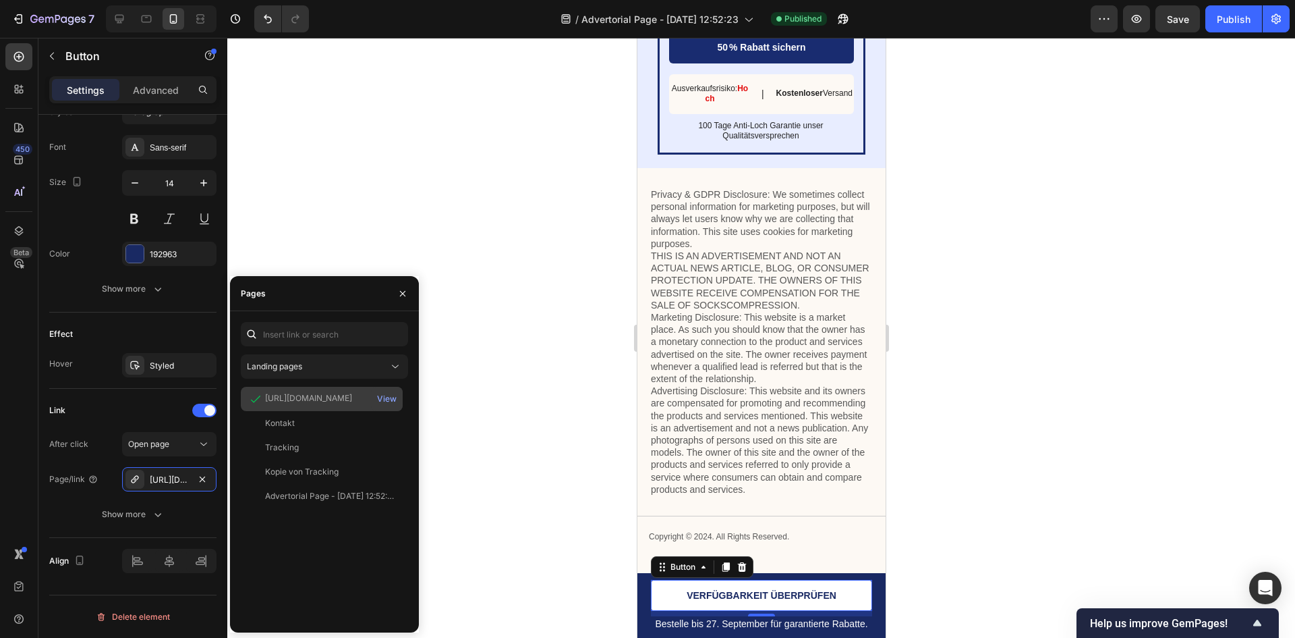
click at [286, 402] on div "[URL][DOMAIN_NAME]" at bounding box center [308, 398] width 87 height 12
click at [393, 400] on div "View" at bounding box center [387, 399] width 20 height 12
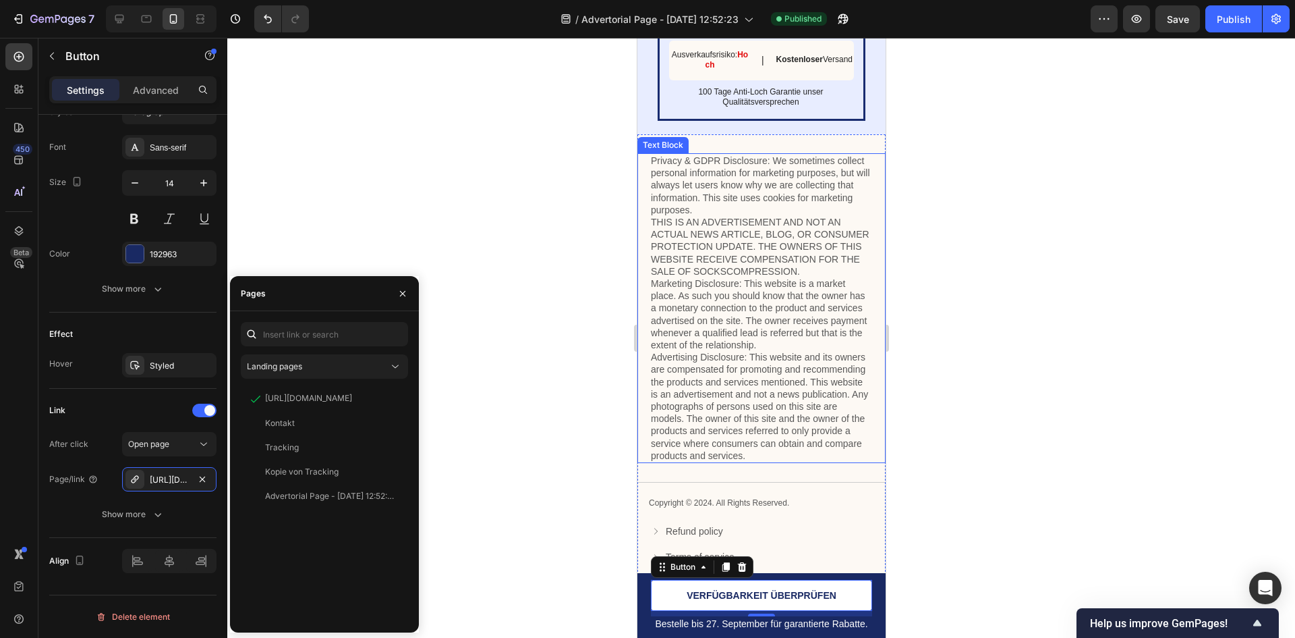
scroll to position [6122, 0]
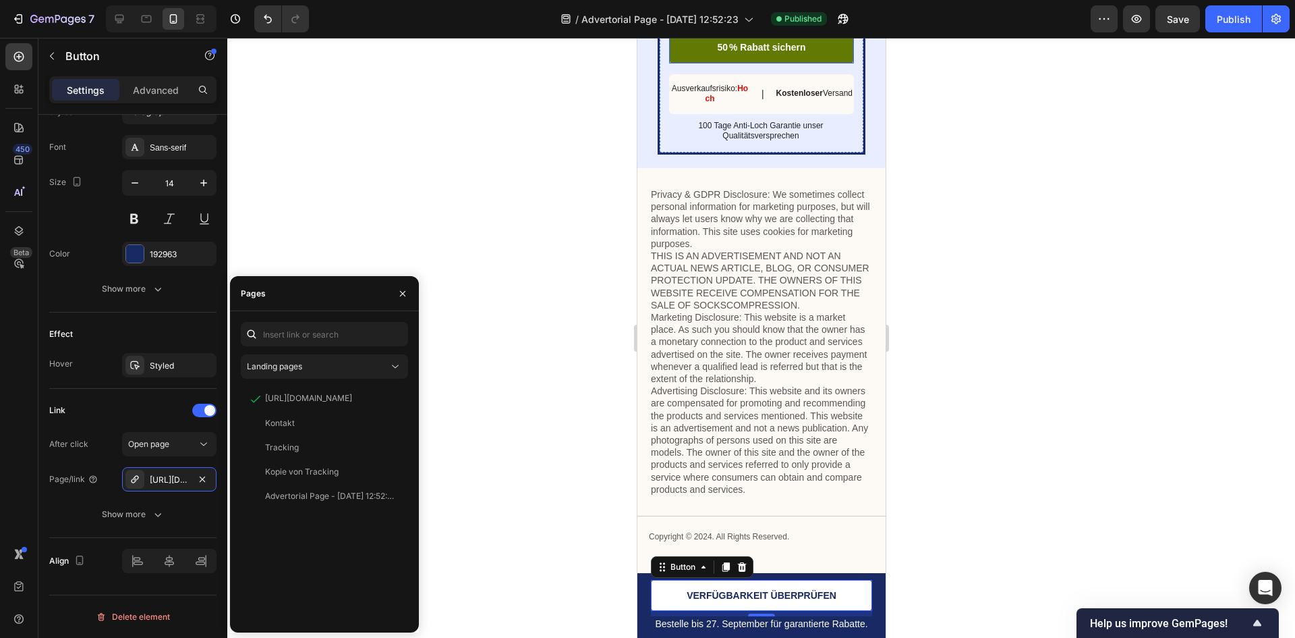
click at [800, 63] on link "50 % Rabatt sichern" at bounding box center [761, 47] width 185 height 31
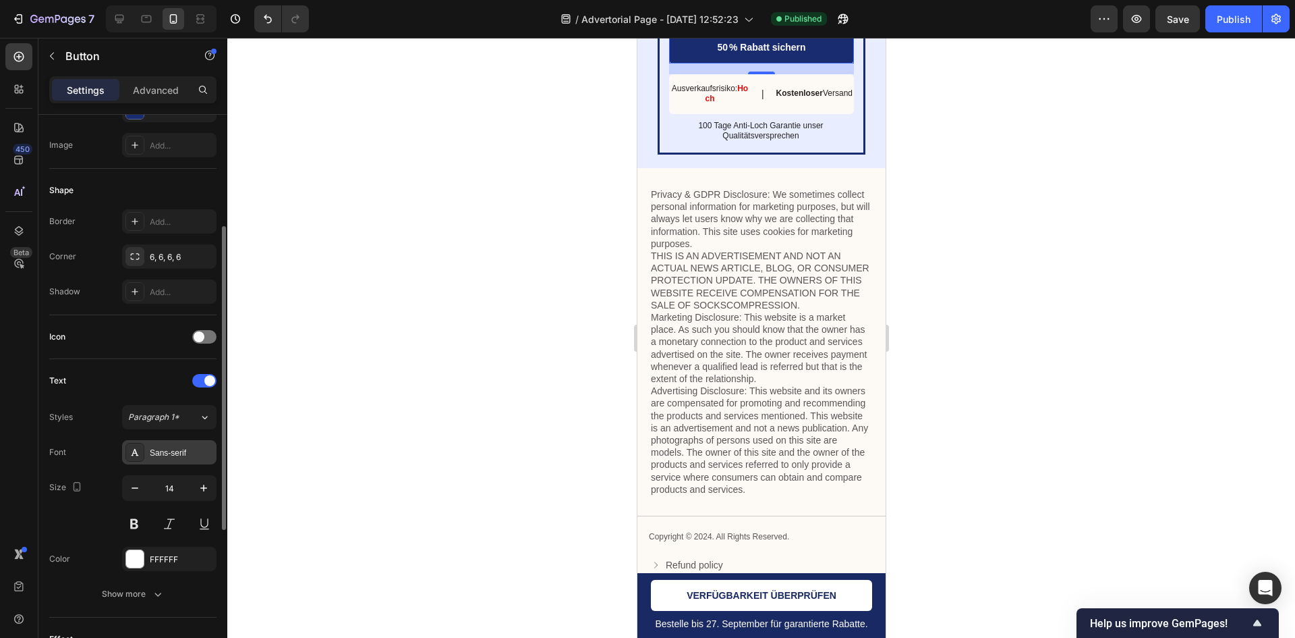
scroll to position [341, 0]
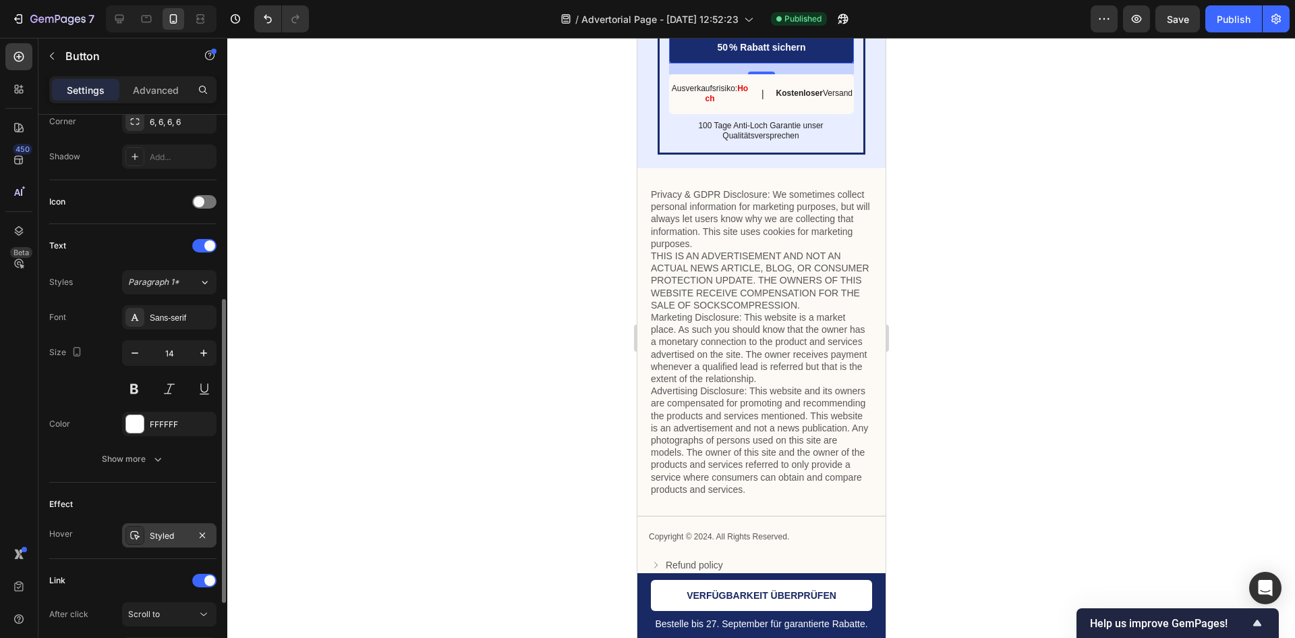
click at [177, 526] on div "Styled" at bounding box center [169, 535] width 94 height 24
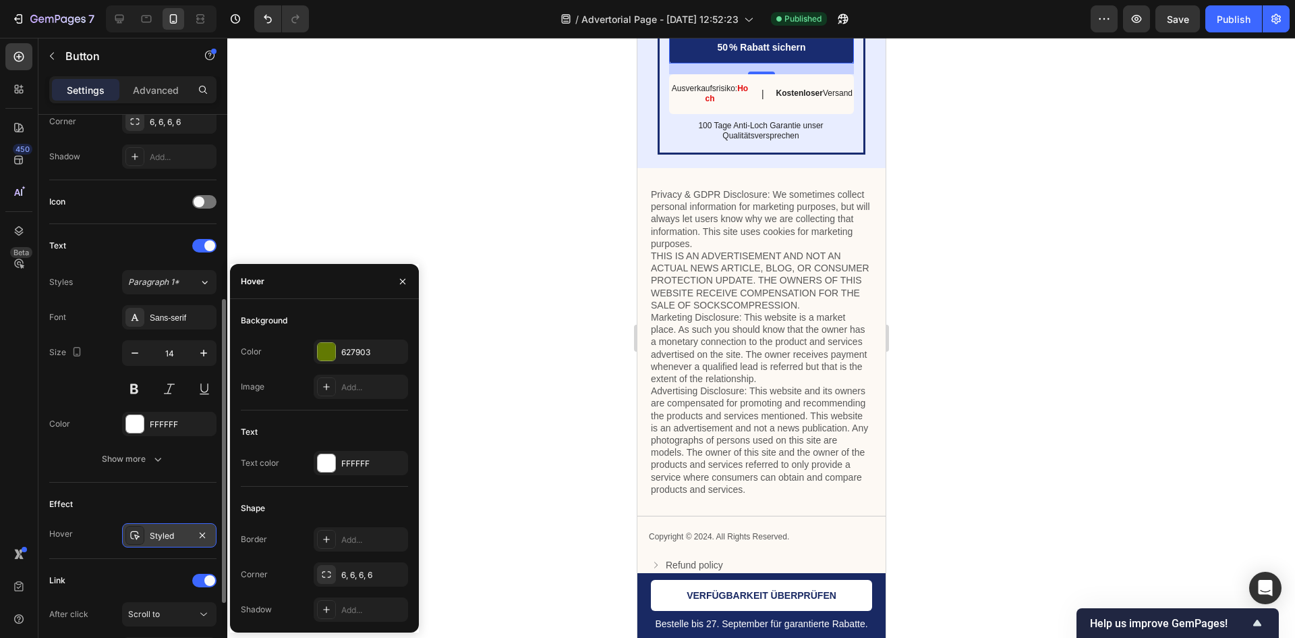
click at [177, 526] on div "Styled" at bounding box center [169, 535] width 94 height 24
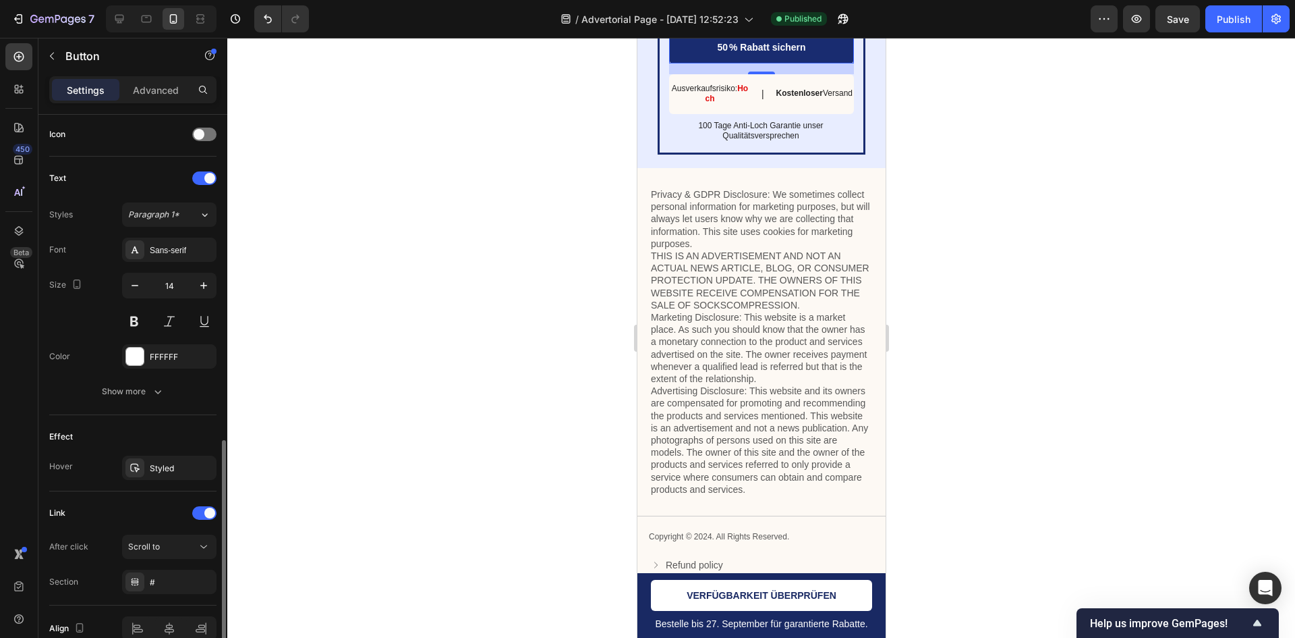
scroll to position [476, 0]
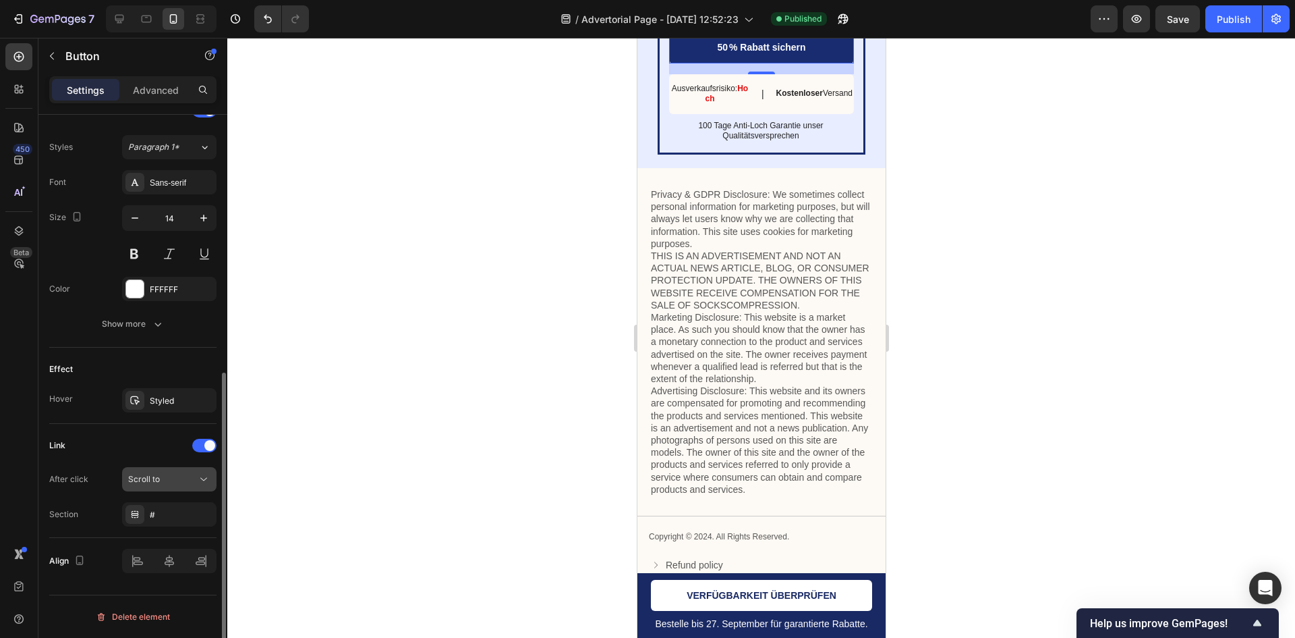
click at [177, 483] on div "Scroll to" at bounding box center [162, 479] width 69 height 12
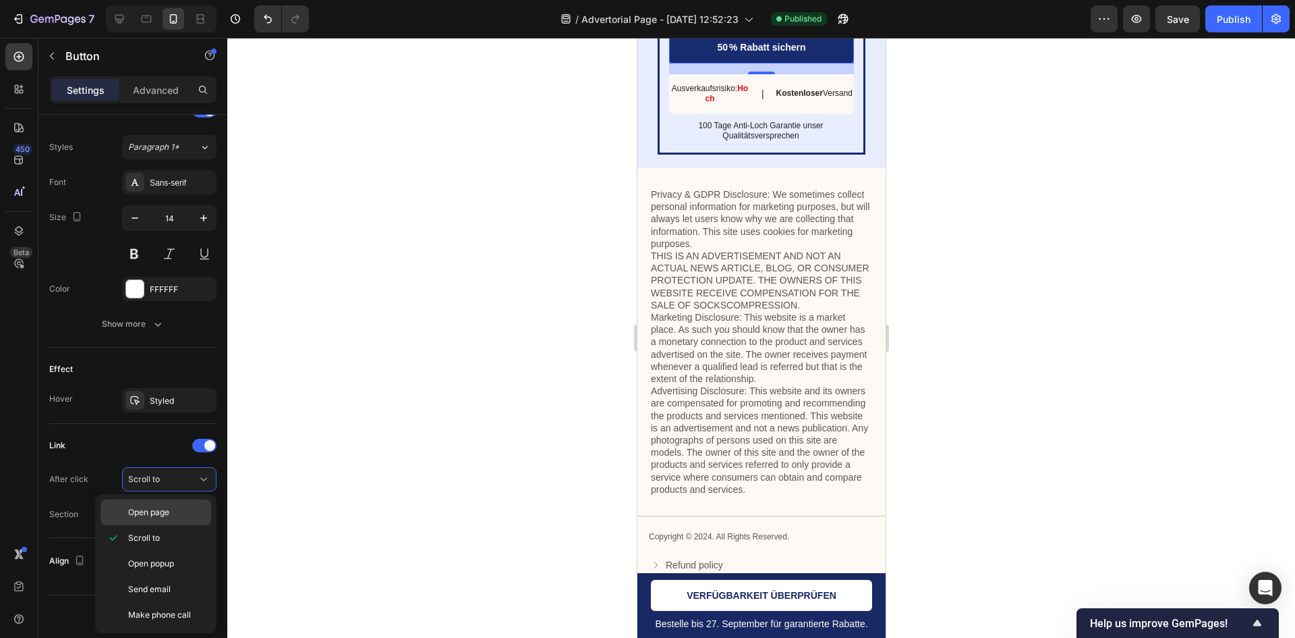
click at [181, 521] on div "Open page" at bounding box center [156, 512] width 111 height 26
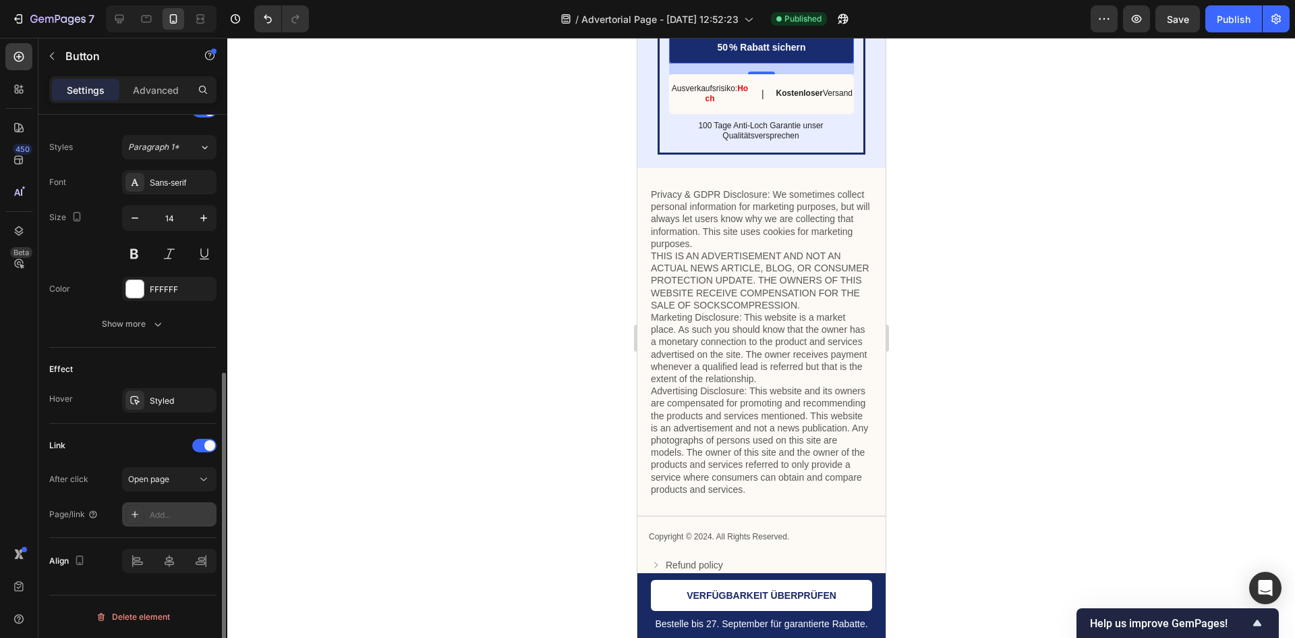
click at [173, 518] on div "Add..." at bounding box center [181, 515] width 63 height 12
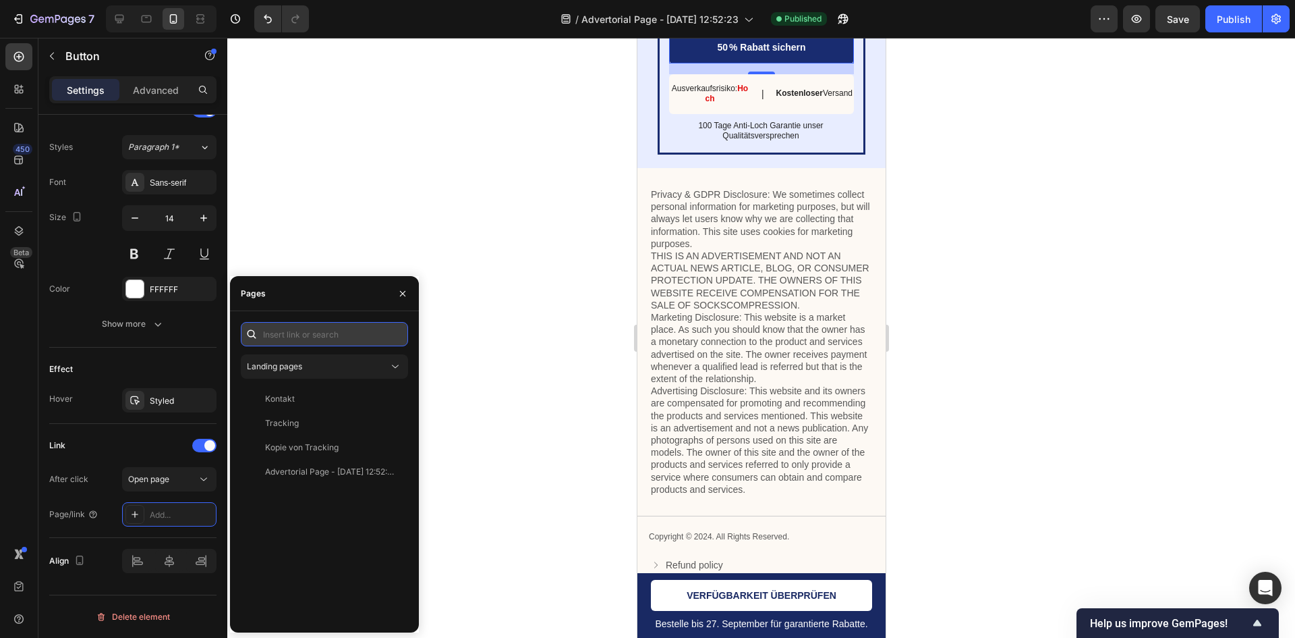
click at [333, 334] on input "text" at bounding box center [324, 334] width 167 height 24
paste input "[URL][DOMAIN_NAME]"
type input "[URL][DOMAIN_NAME]"
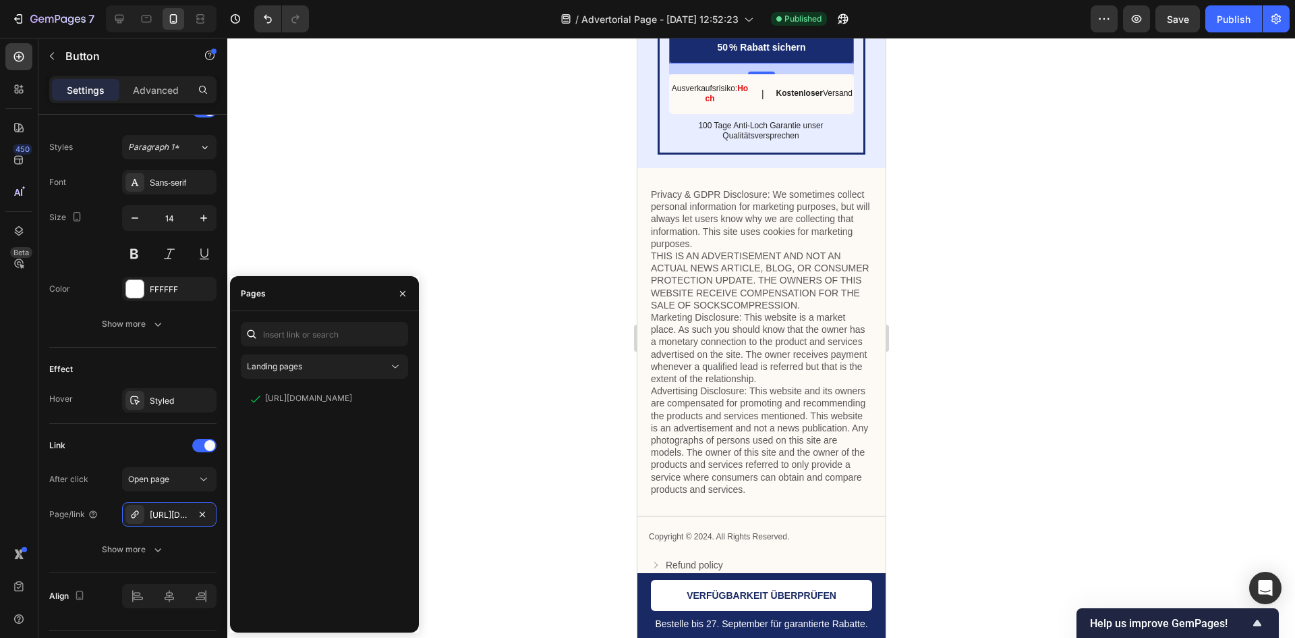
click at [459, 319] on div at bounding box center [761, 338] width 1068 height 600
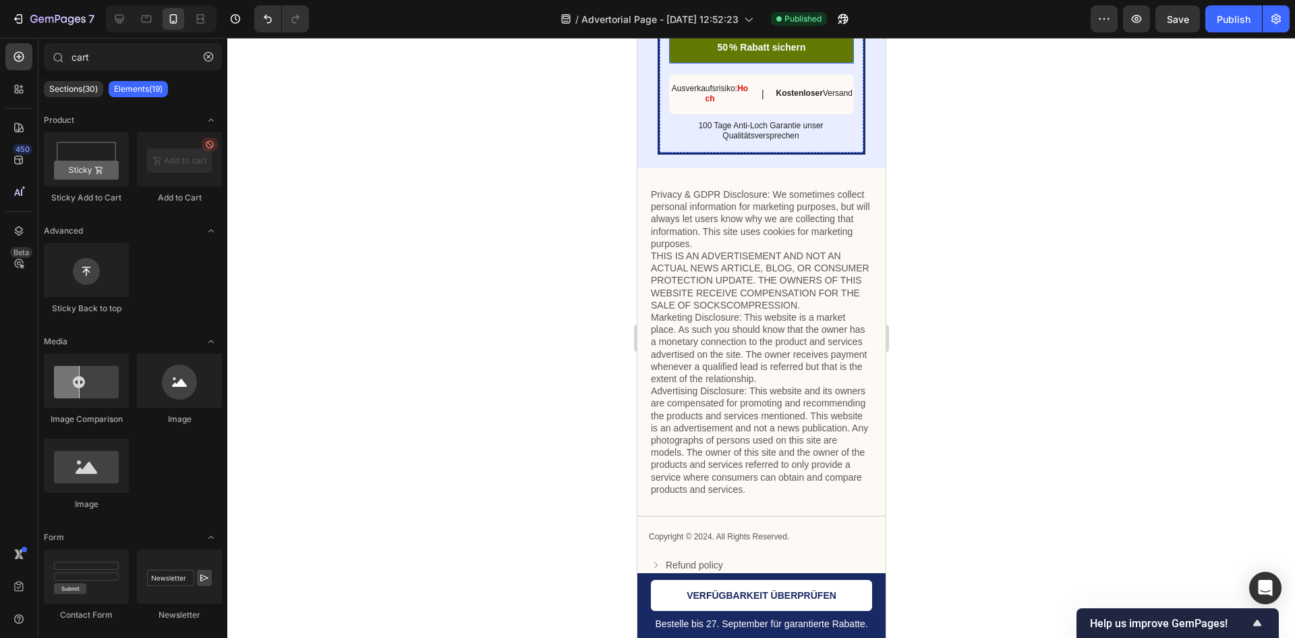
click at [684, 63] on link "50 % Rabatt sichern" at bounding box center [761, 47] width 185 height 31
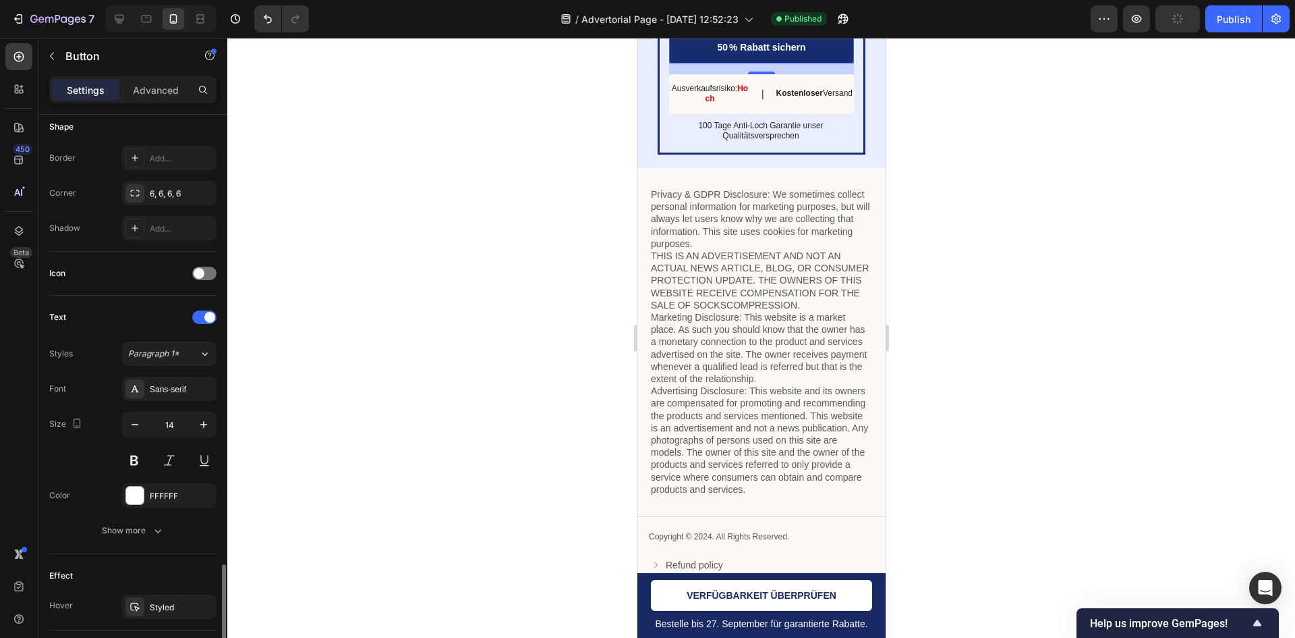
scroll to position [511, 0]
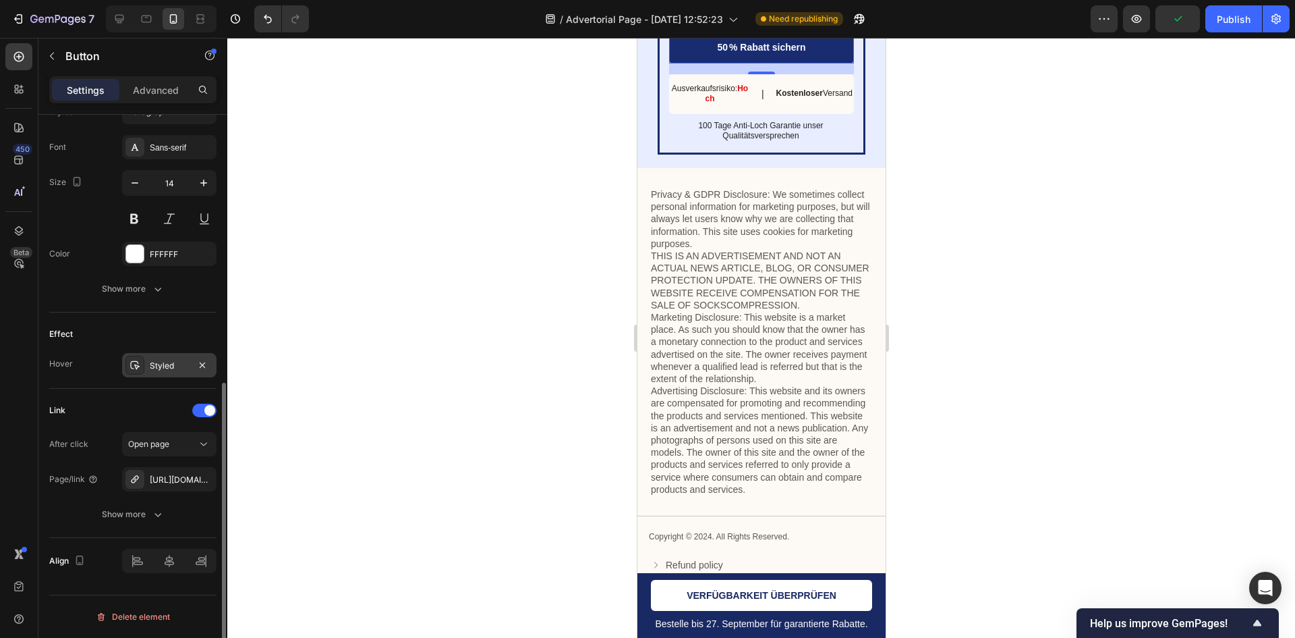
click at [177, 364] on div "Styled" at bounding box center [169, 366] width 39 height 12
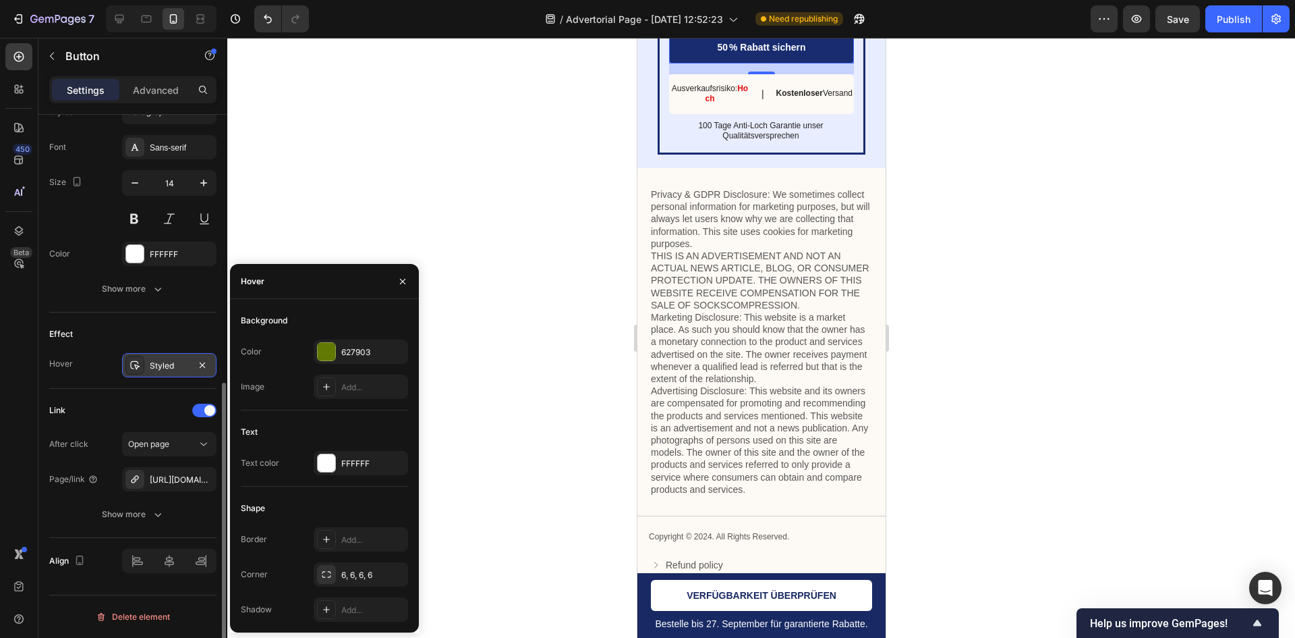
click at [178, 364] on div "Styled" at bounding box center [169, 366] width 39 height 12
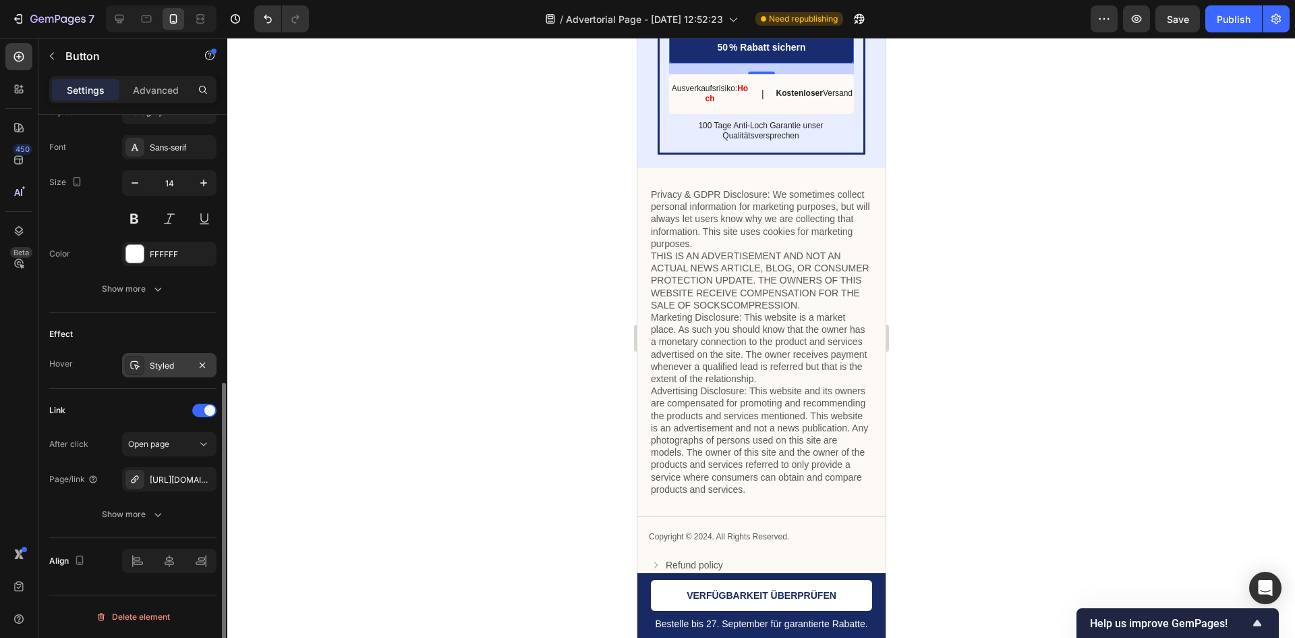
click at [166, 358] on div "Styled" at bounding box center [169, 365] width 94 height 24
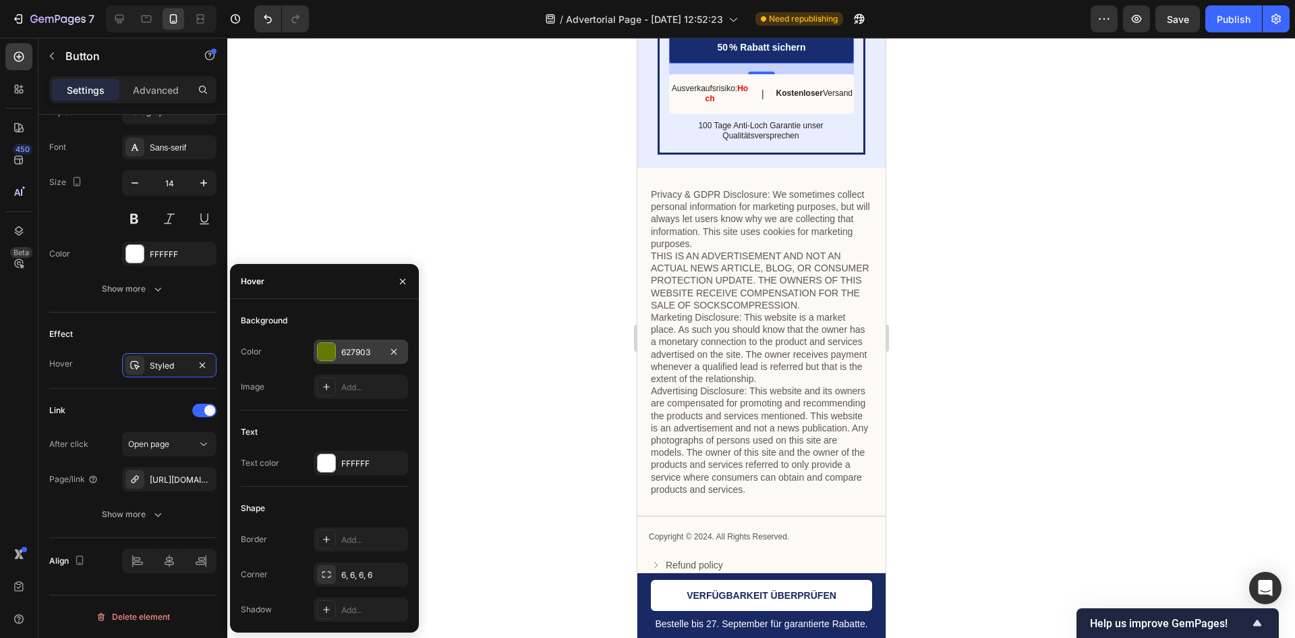
click at [314, 341] on div "627903" at bounding box center [361, 351] width 94 height 24
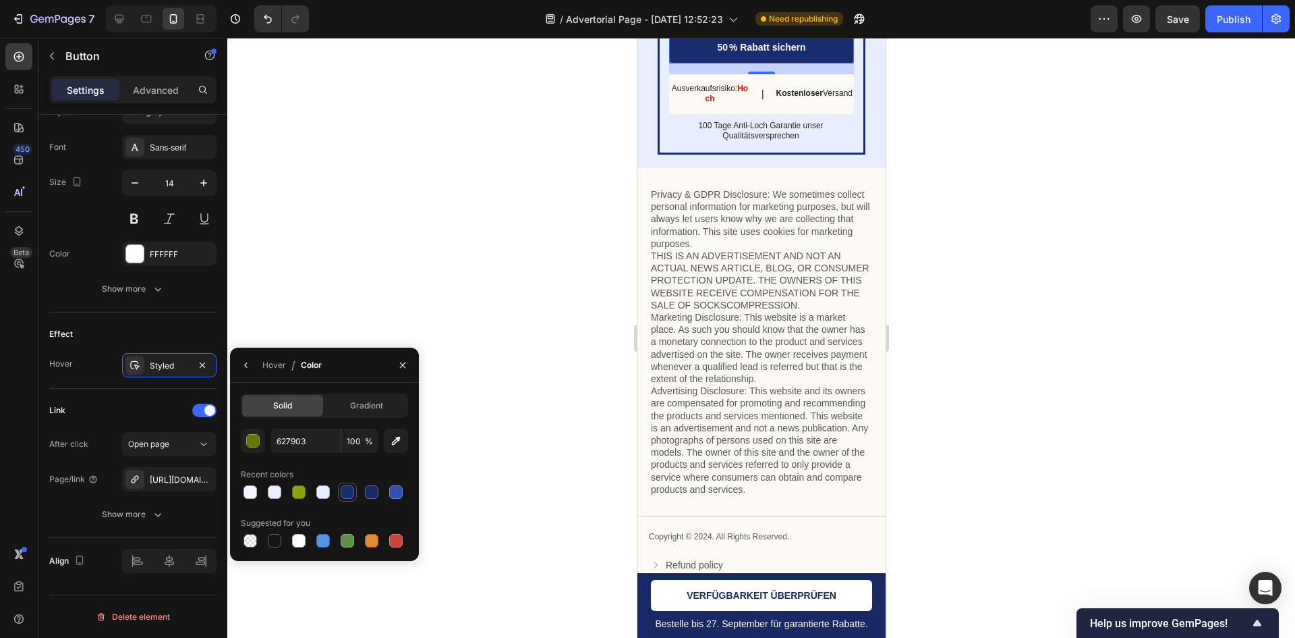
click at [351, 495] on div at bounding box center [347, 491] width 13 height 13
click at [387, 487] on div at bounding box center [396, 491] width 19 height 19
drag, startPoint x: 358, startPoint y: 492, endPoint x: 365, endPoint y: 489, distance: 7.3
click at [358, 492] on div at bounding box center [324, 491] width 167 height 19
click at [370, 486] on div at bounding box center [371, 491] width 13 height 13
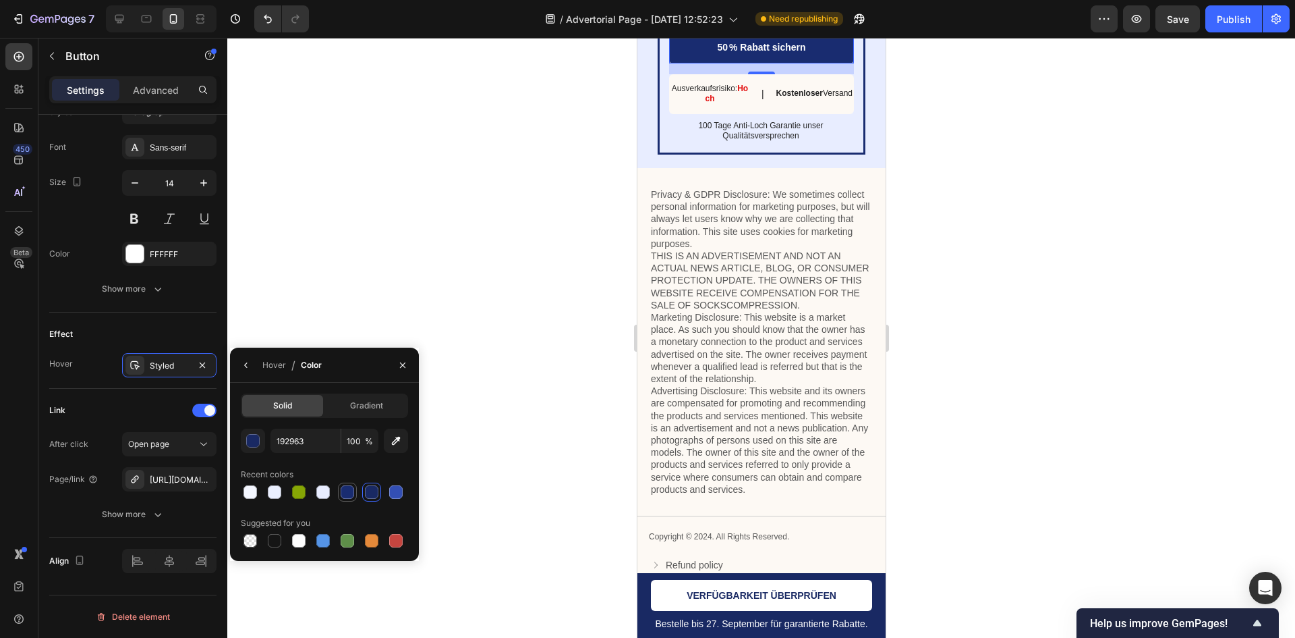
click at [351, 489] on div at bounding box center [347, 491] width 13 height 13
click at [320, 494] on div at bounding box center [322, 491] width 13 height 13
click at [395, 498] on div at bounding box center [395, 491] width 13 height 13
click at [360, 492] on div at bounding box center [324, 491] width 167 height 19
click at [370, 493] on div at bounding box center [371, 491] width 13 height 13
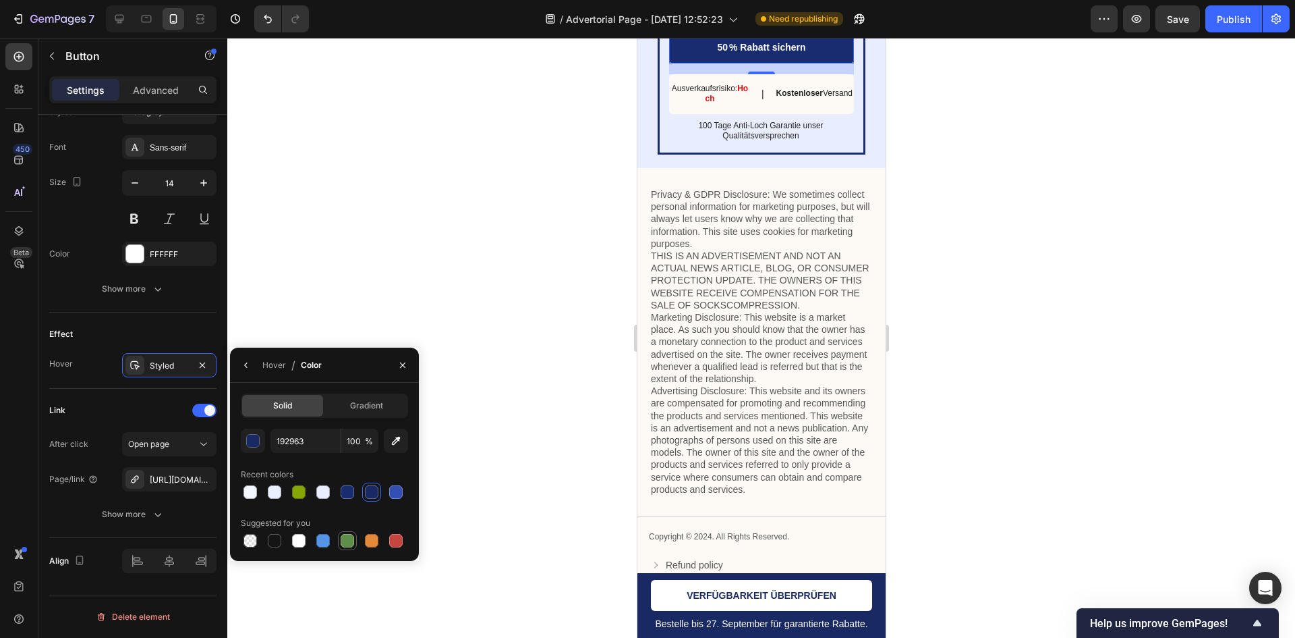
click at [350, 542] on div at bounding box center [347, 540] width 13 height 13
type input "5E8E49"
click at [404, 364] on icon "button" at bounding box center [402, 365] width 11 height 11
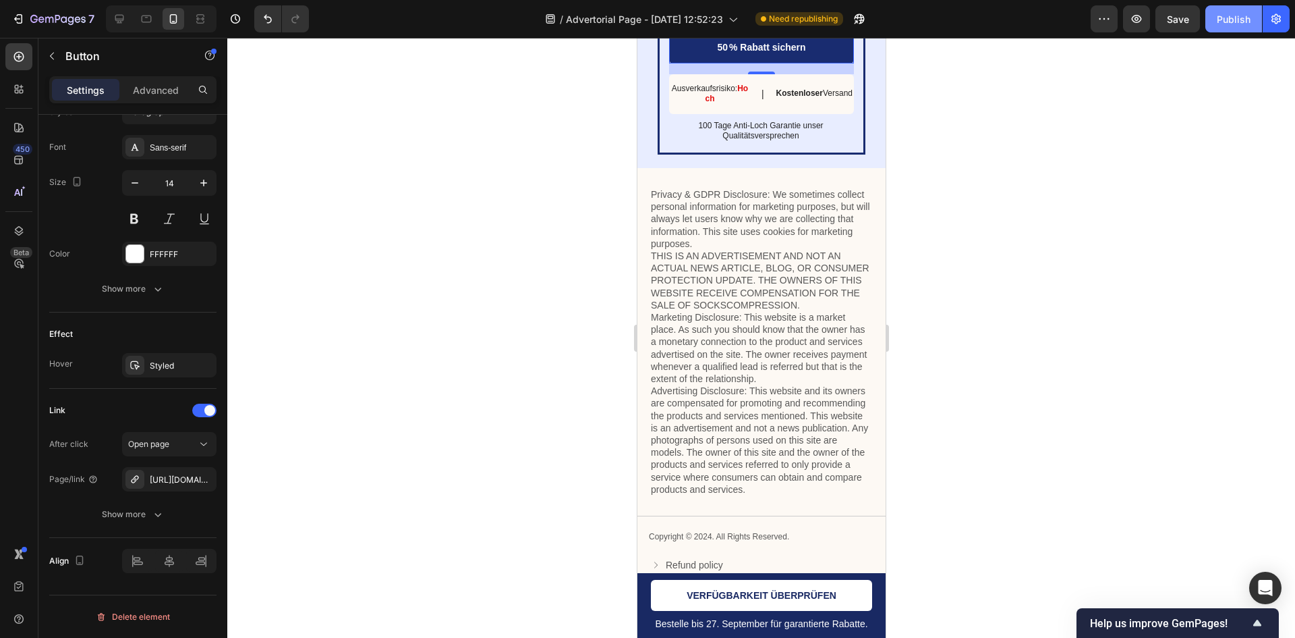
click at [1225, 21] on div "Publish" at bounding box center [1234, 19] width 34 height 14
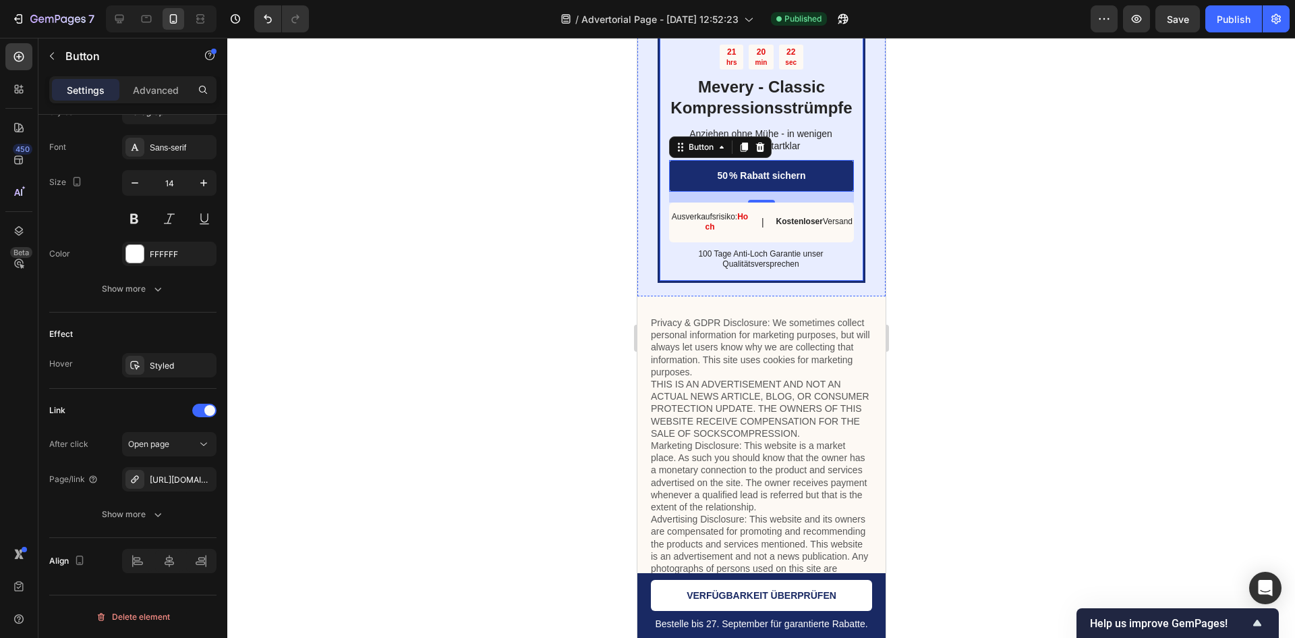
scroll to position [6122, 0]
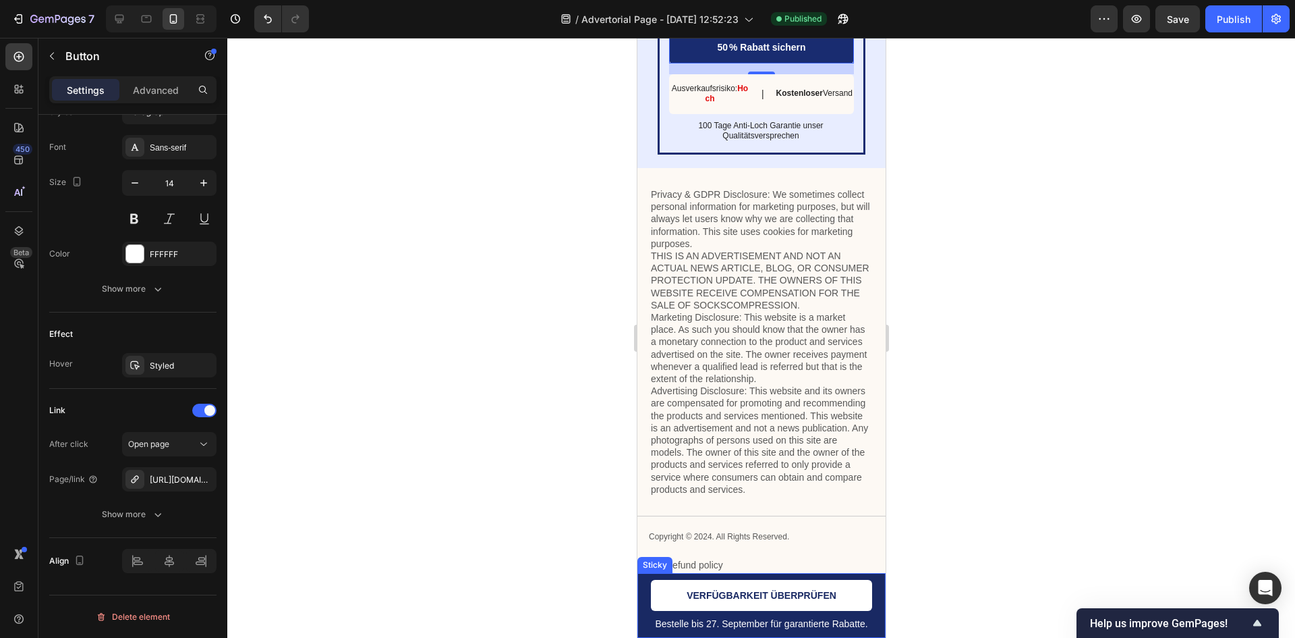
click at [871, 616] on div "Bestelle bis 27. September für garantierte Rabatte. Text Block VERFÜGBARKEIT ÜB…" at bounding box center [761, 605] width 248 height 65
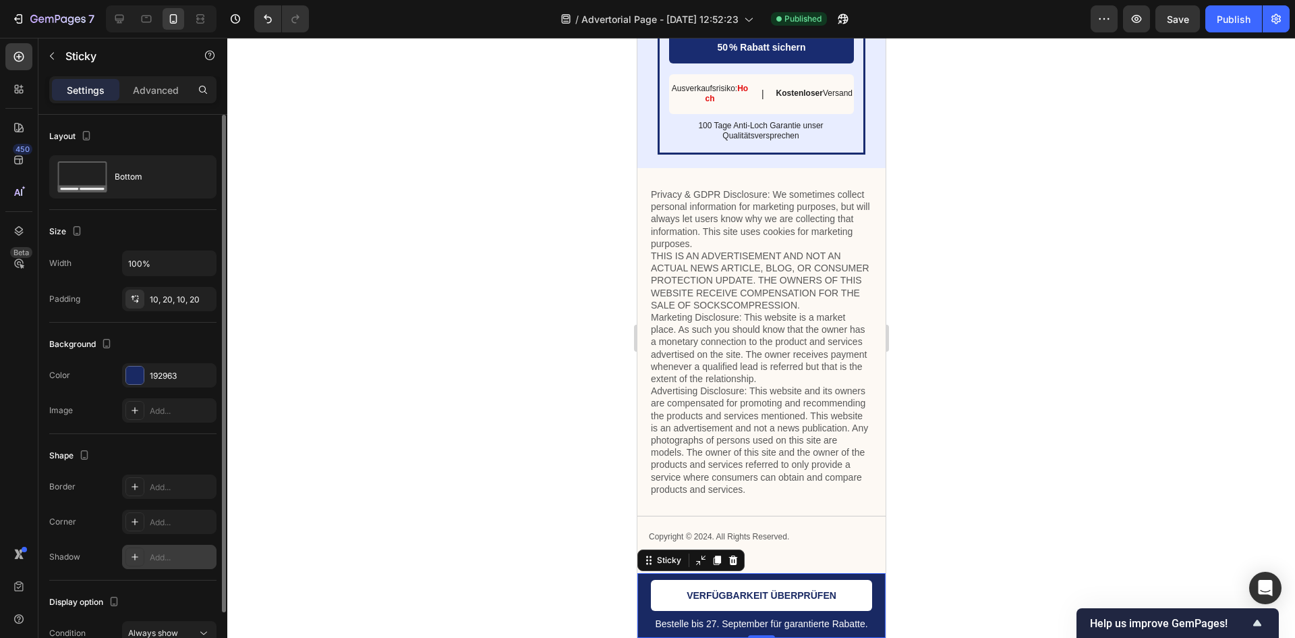
scroll to position [72, 0]
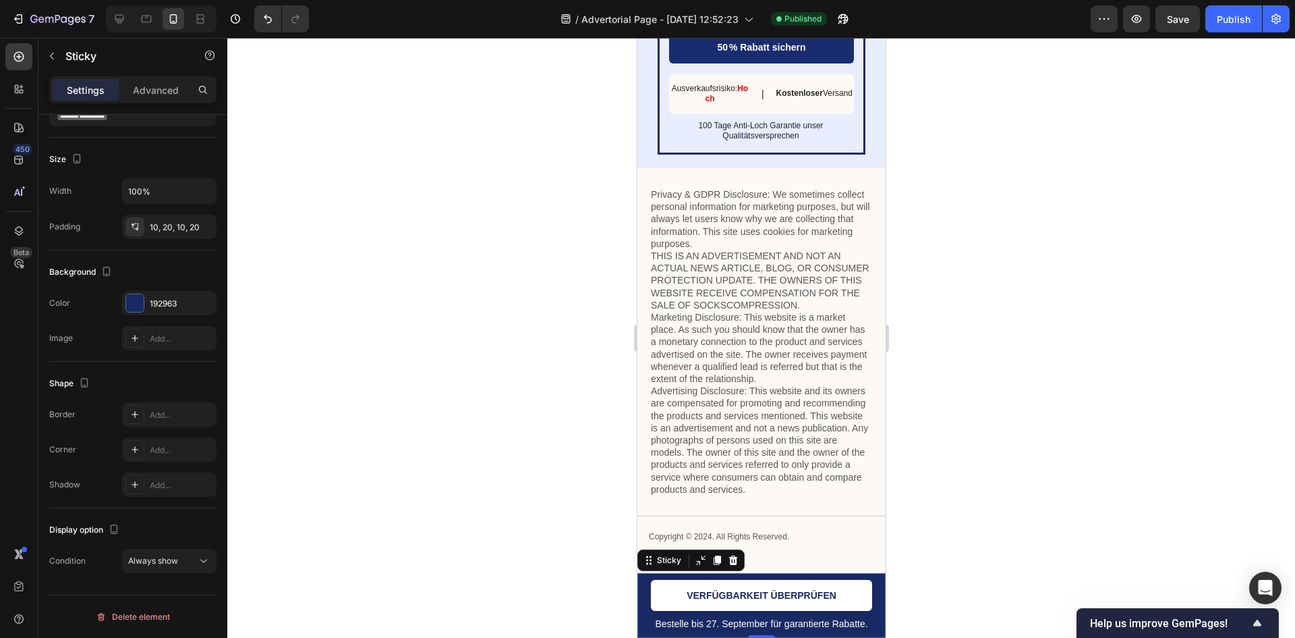
click at [142, 76] on div "Sticky" at bounding box center [115, 57] width 154 height 38
click at [169, 75] on div "Sticky" at bounding box center [115, 57] width 154 height 38
click at [169, 84] on p "Advanced" at bounding box center [156, 90] width 46 height 14
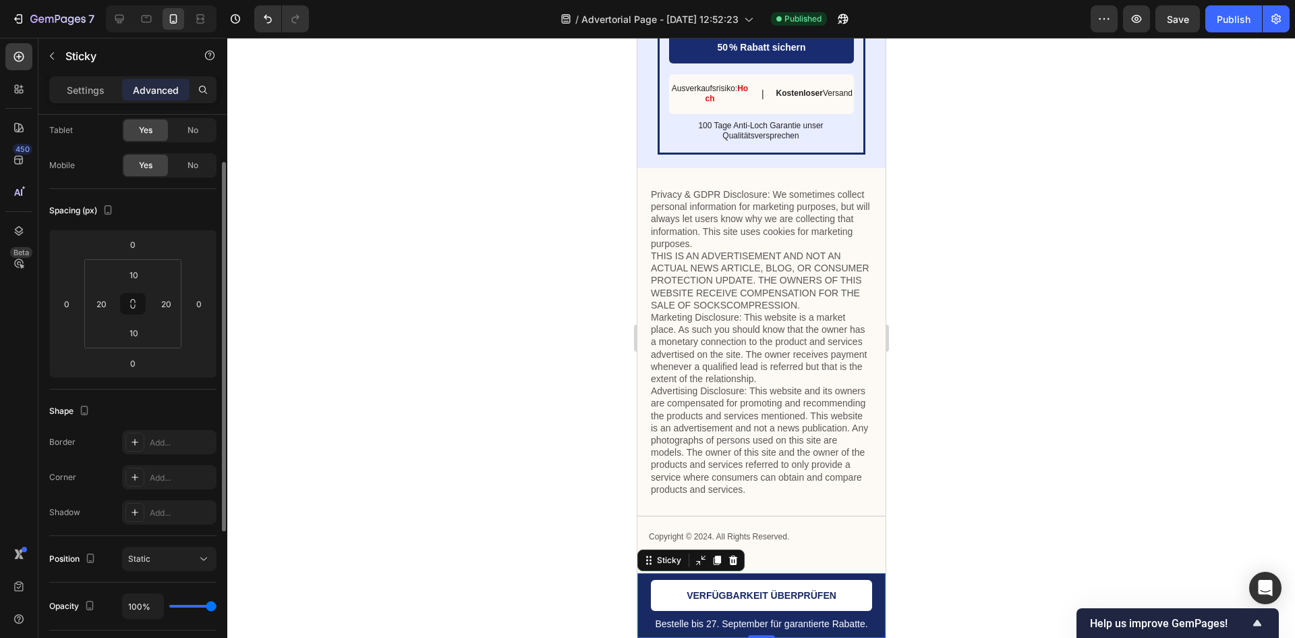
scroll to position [292, 0]
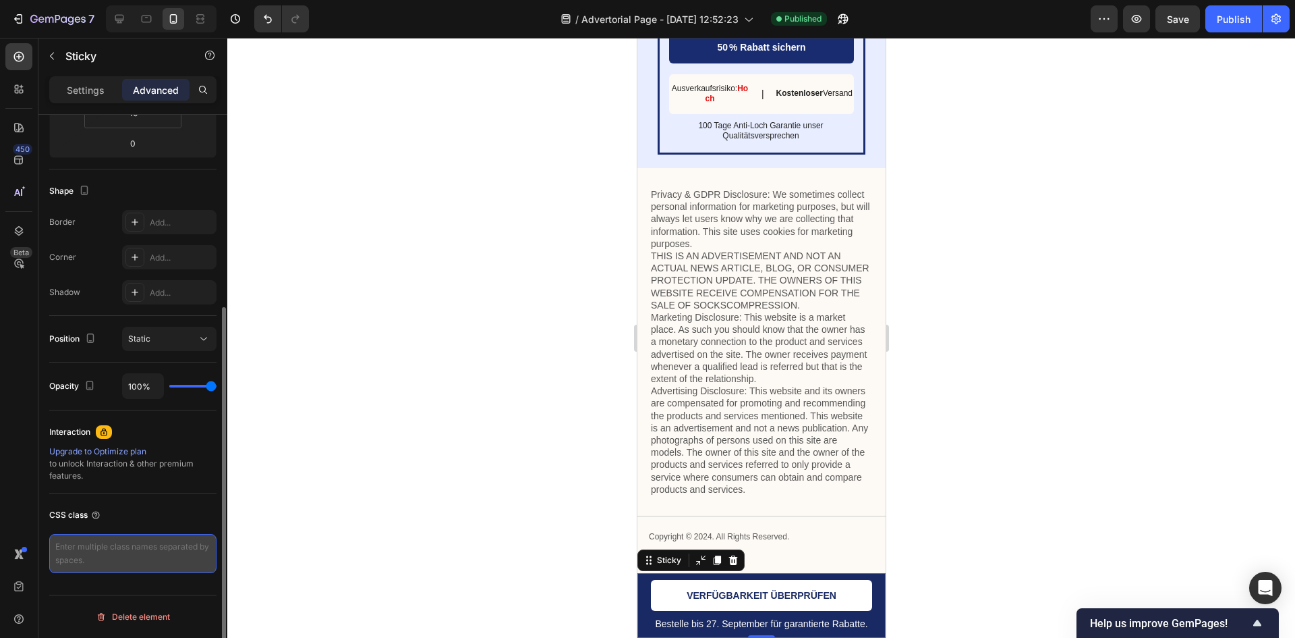
click at [119, 561] on textarea at bounding box center [132, 553] width 167 height 39
paste textarea ".gempages-sticky-cart { opacity: 0; pointer-events: none; transition: opacity 0…"
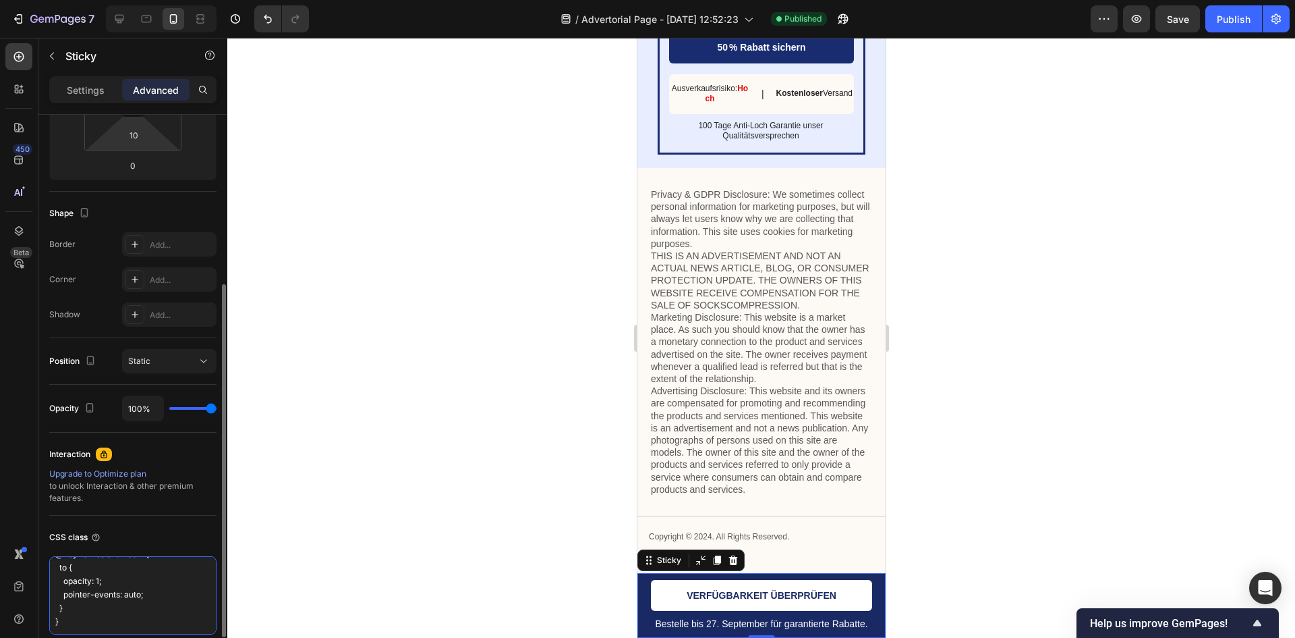
scroll to position [331, 0]
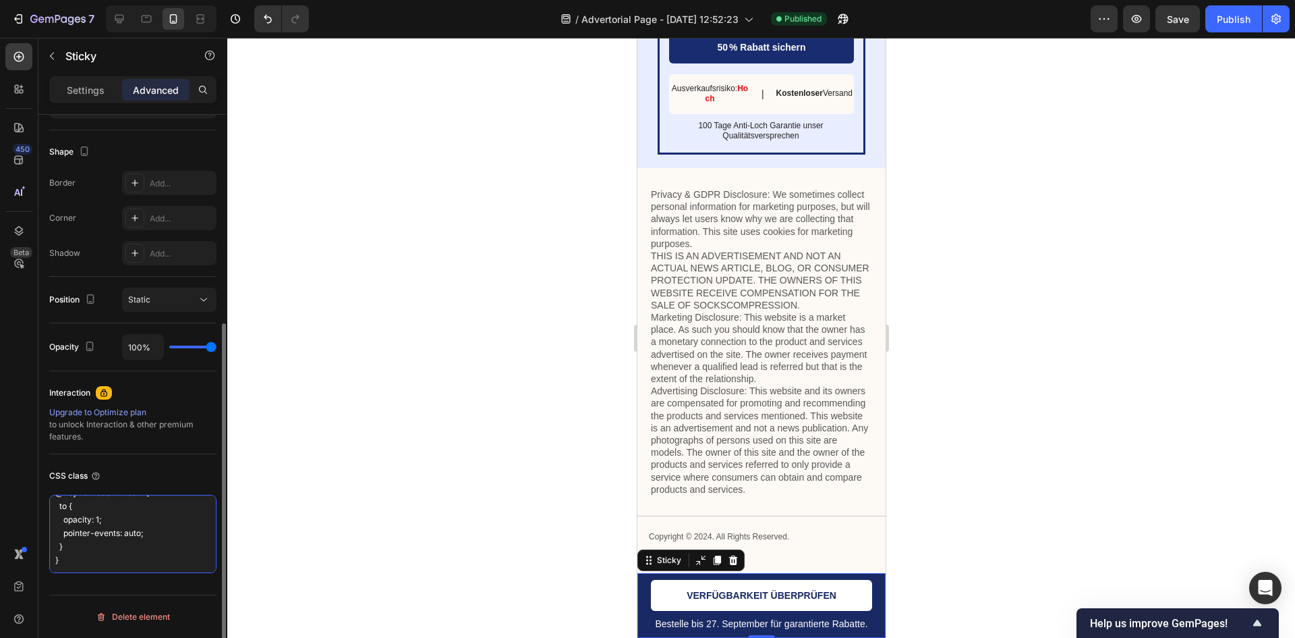
click at [165, 555] on textarea ".gempages-sticky-cart { opacity: 0; pointer-events: none; transition: opacity 0…" at bounding box center [132, 534] width 167 height 78
type textarea ".gempages-sticky-cart { opacity: 0; pointer-events: none; transition: opacity 0…"
click at [341, 497] on div at bounding box center [761, 338] width 1068 height 600
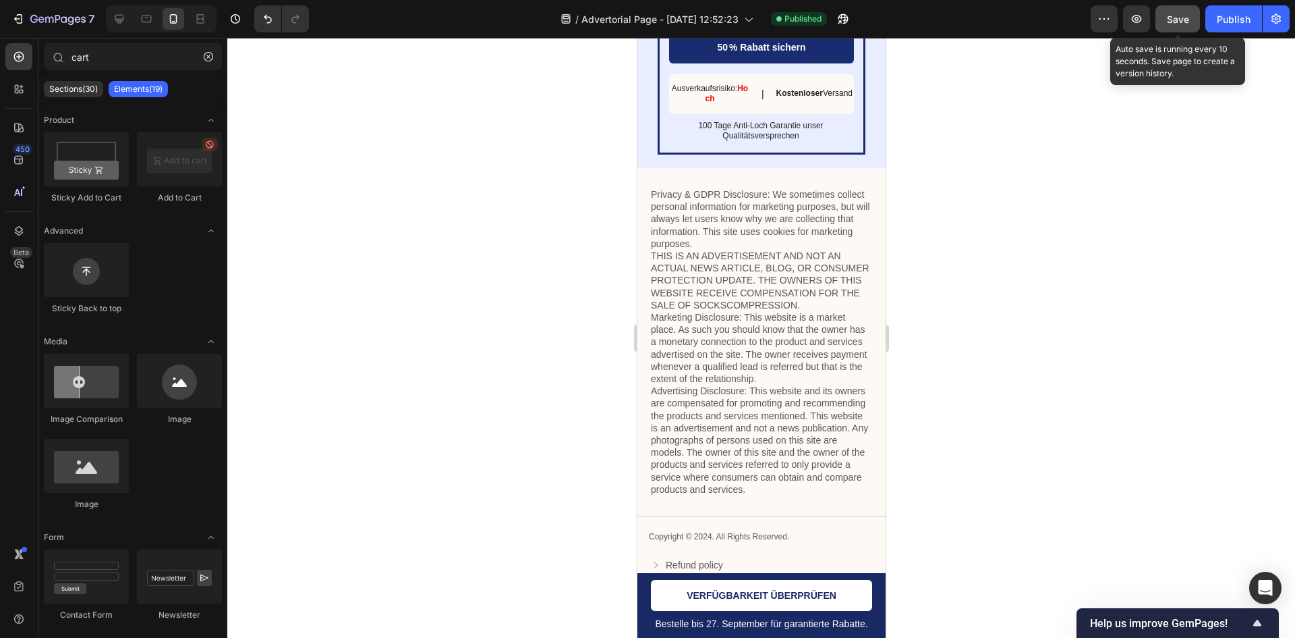
click at [1187, 16] on span "Save" at bounding box center [1178, 18] width 22 height 11
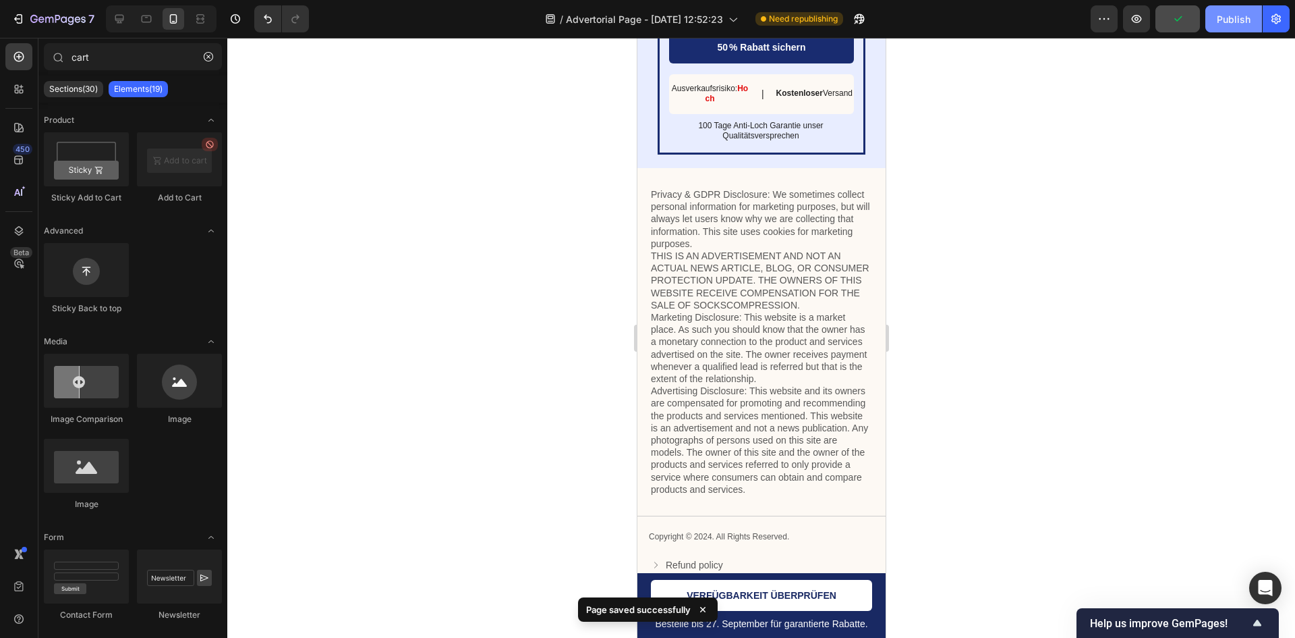
click at [1223, 24] on div "Publish" at bounding box center [1234, 19] width 34 height 14
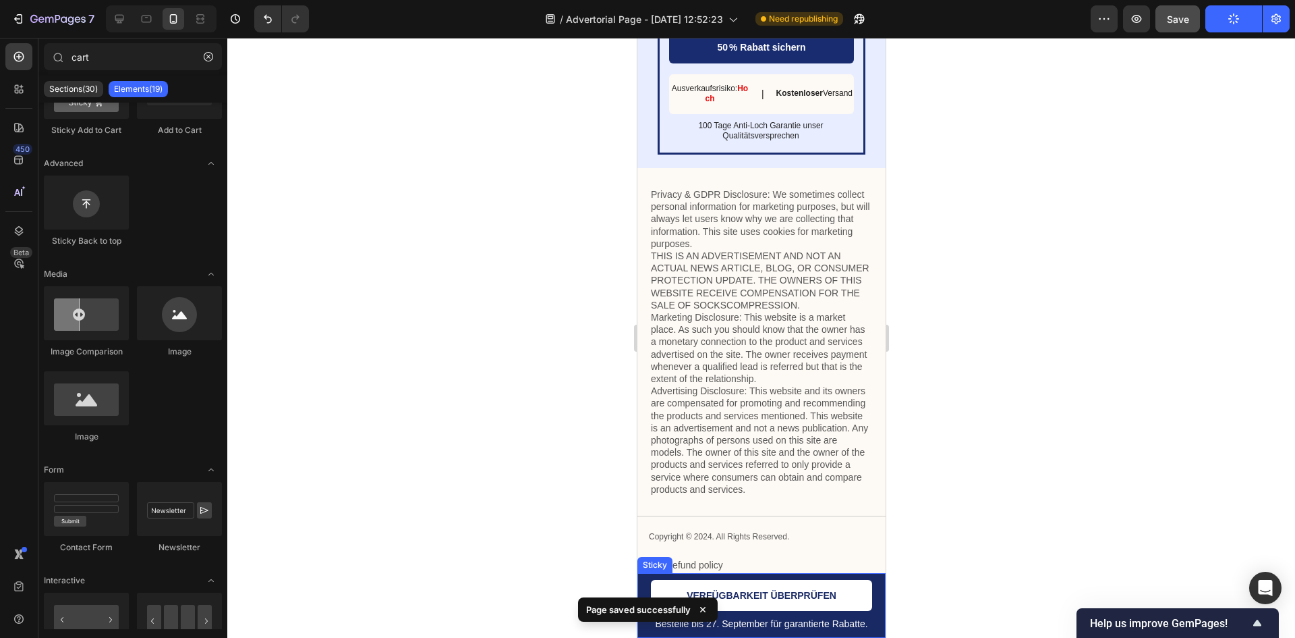
click at [641, 573] on div "Bestelle bis 27. September für garantierte Rabatte. Text Block VERFÜGBARKEIT ÜB…" at bounding box center [761, 605] width 248 height 65
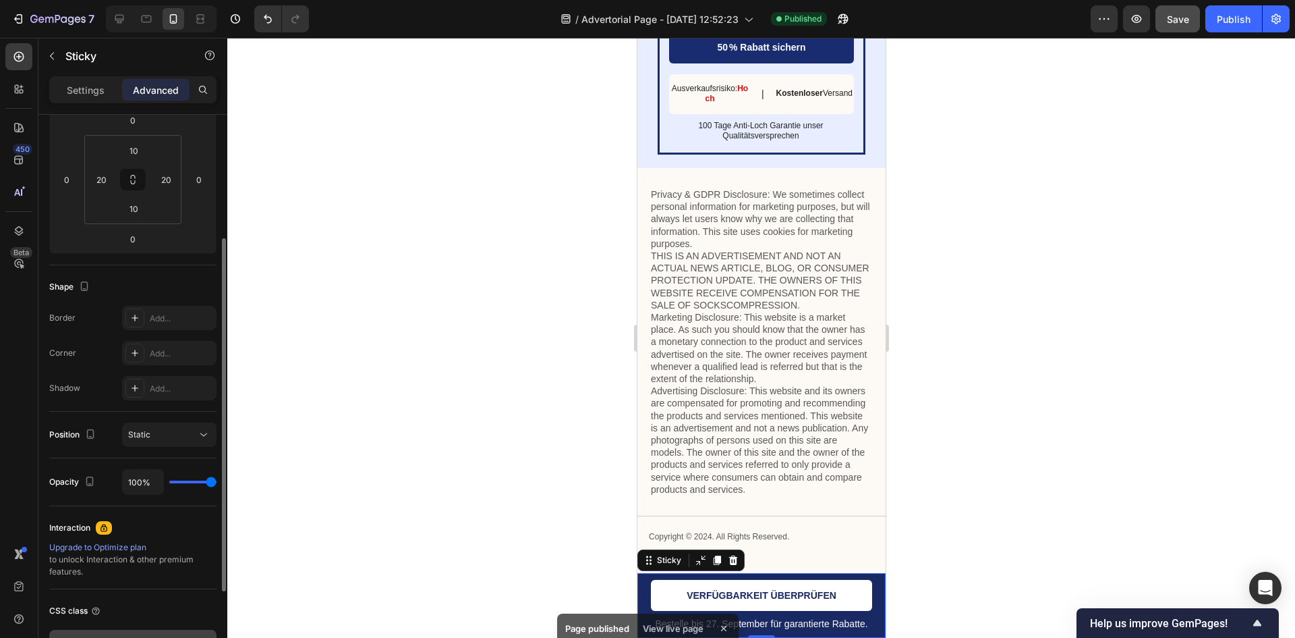
scroll to position [136, 0]
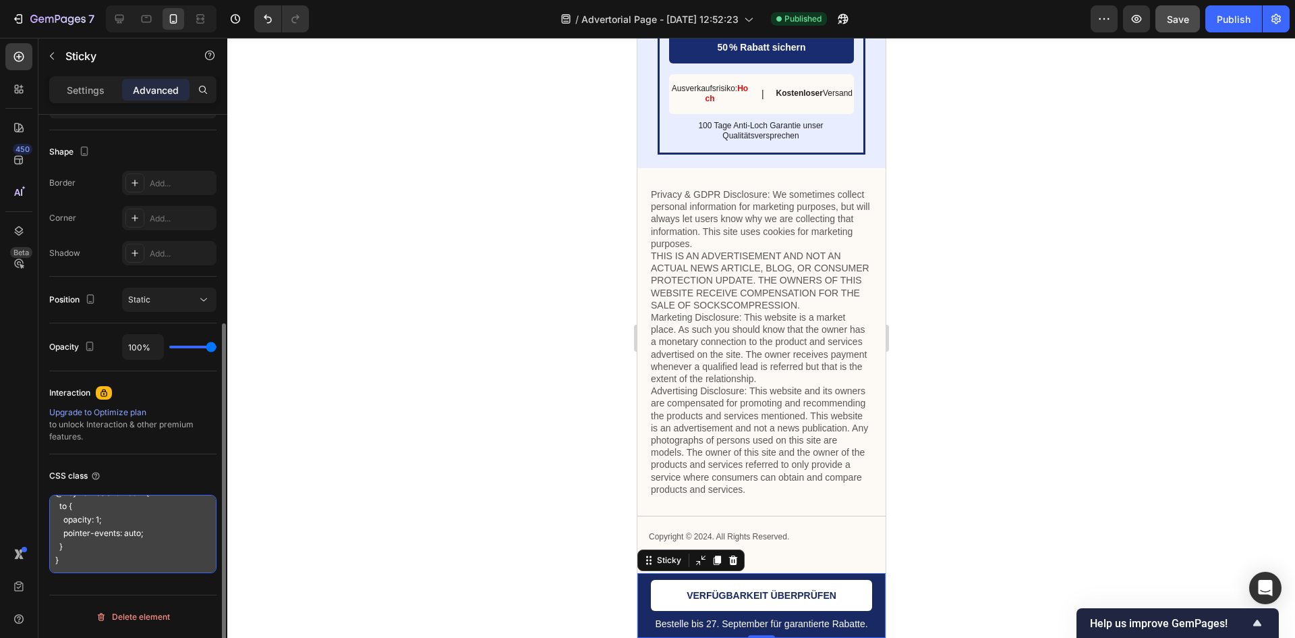
click at [138, 526] on textarea ".gempages-sticky-cart { opacity: 0; pointer-events: none; transition: opacity 0…" at bounding box center [132, 534] width 167 height 78
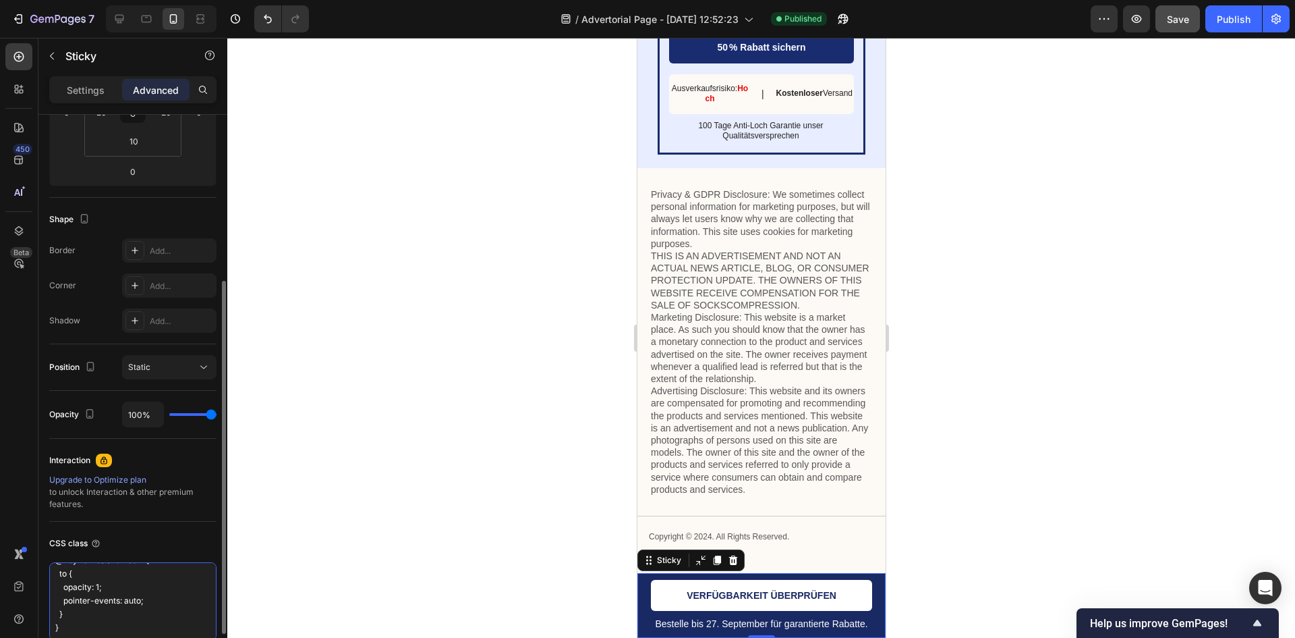
scroll to position [331, 0]
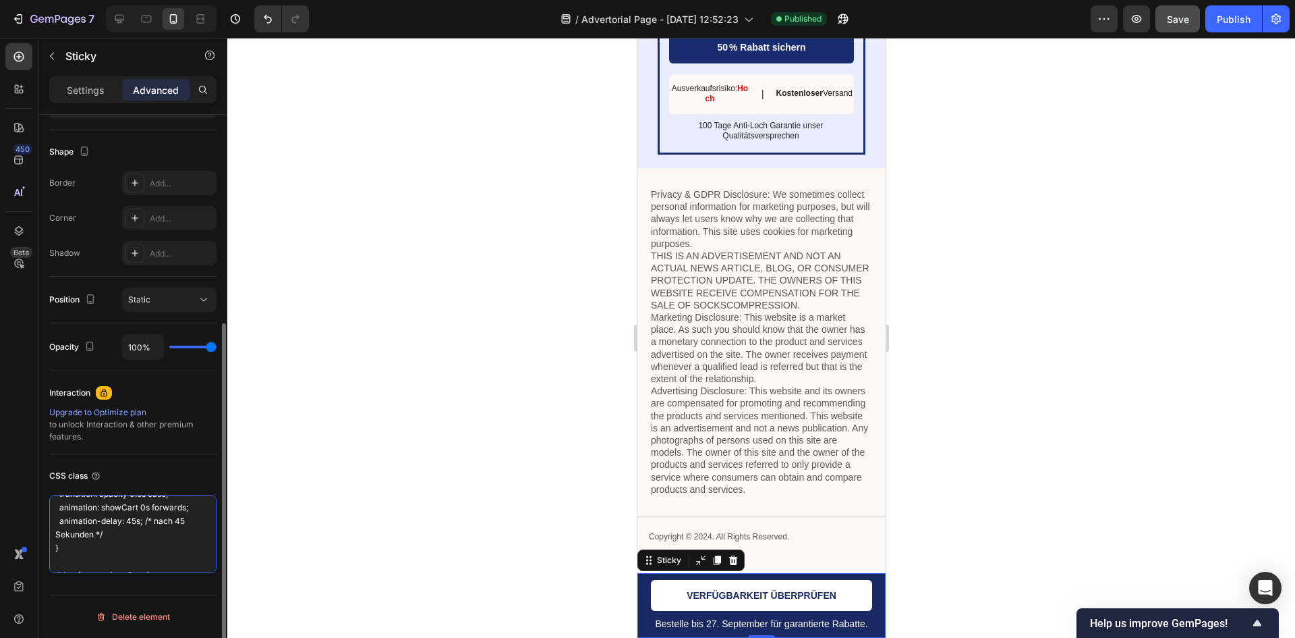
drag, startPoint x: 157, startPoint y: 542, endPoint x: 171, endPoint y: 521, distance: 24.9
click at [133, 519] on textarea ".gempages-sticky-cart { opacity: 0; pointer-events: none; transition: opacity 0…" at bounding box center [132, 534] width 167 height 78
click at [136, 522] on textarea ".gempages-sticky-cart { opacity: 0; pointer-events: none; transition: opacity 0…" at bounding box center [132, 534] width 167 height 78
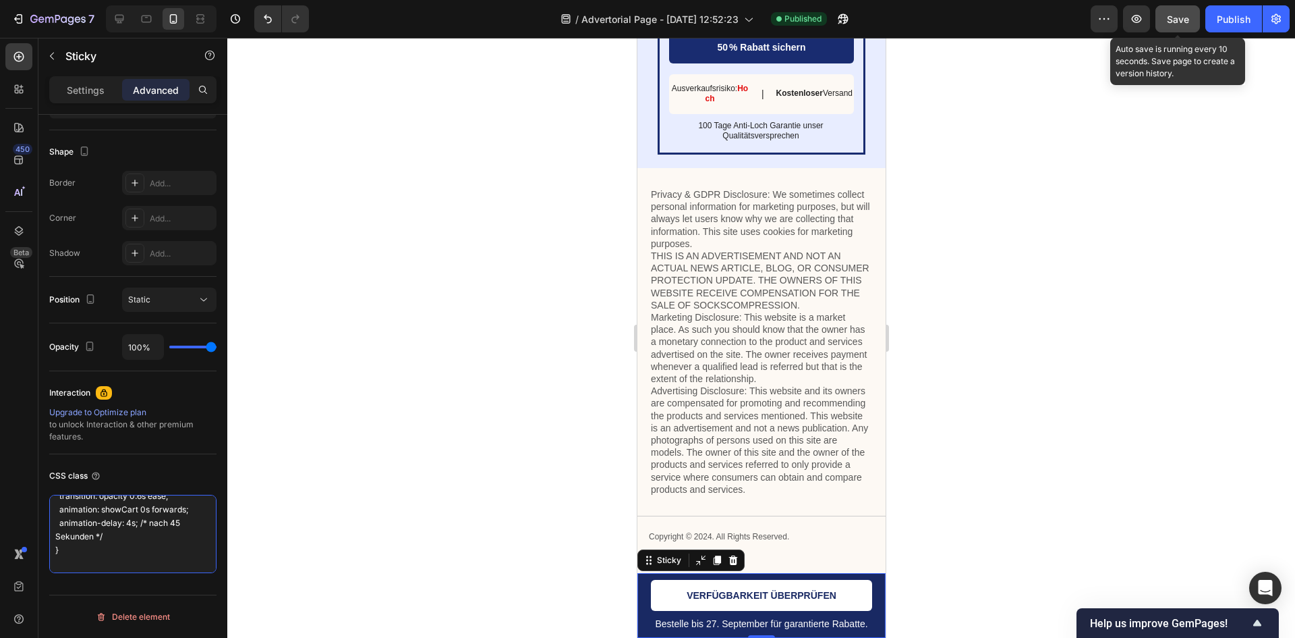
type textarea ".gempages-sticky-cart { opacity: 0; pointer-events: none; transition: opacity 0…"
click at [1182, 18] on span "Save" at bounding box center [1178, 18] width 22 height 11
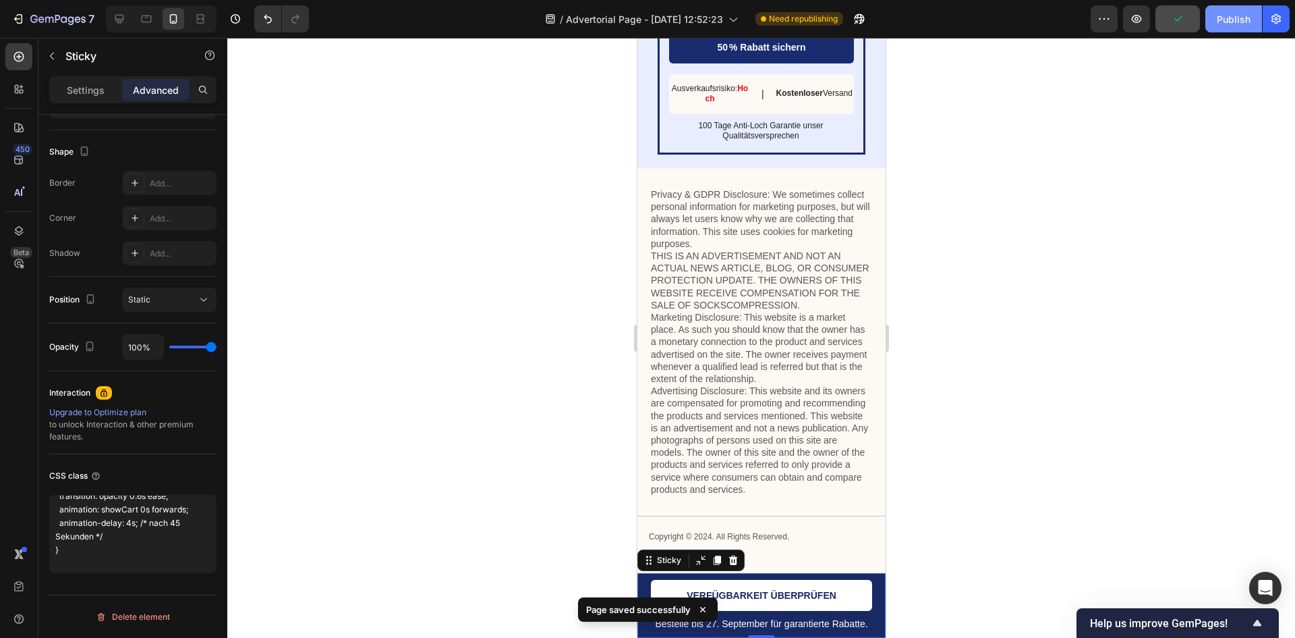
click at [1227, 24] on div "Publish" at bounding box center [1234, 19] width 34 height 14
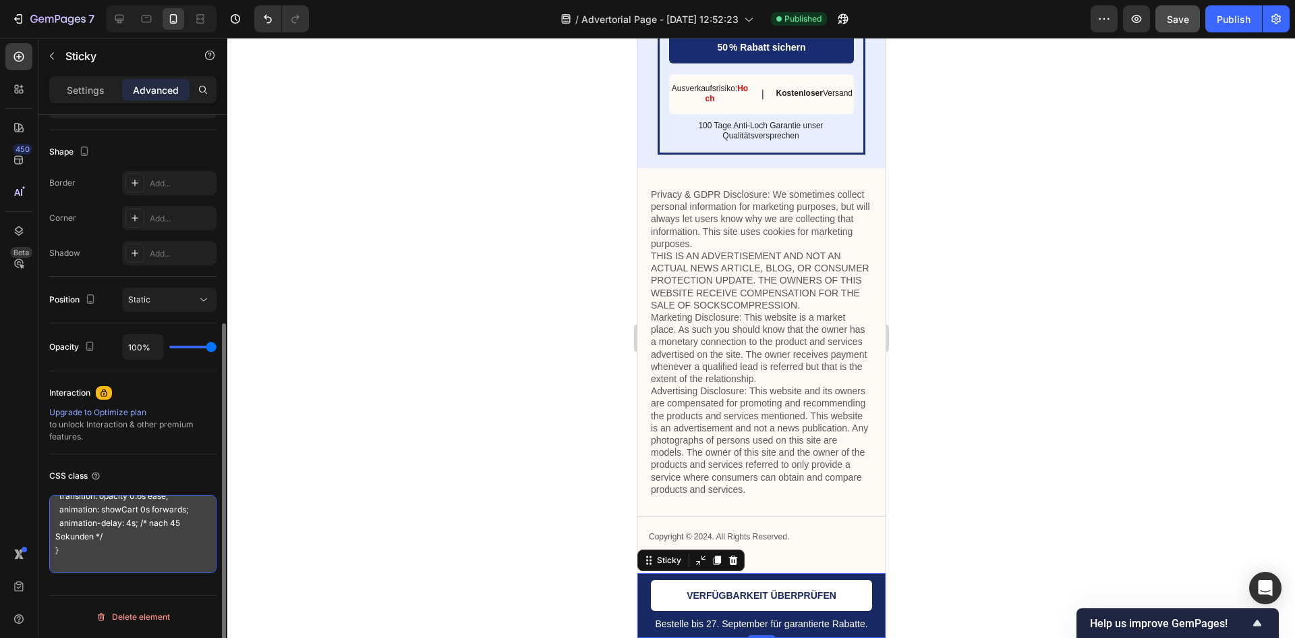
click at [159, 537] on textarea ".gempages-sticky-cart { opacity: 0; pointer-events: none; transition: opacity 0…" at bounding box center [132, 534] width 167 height 78
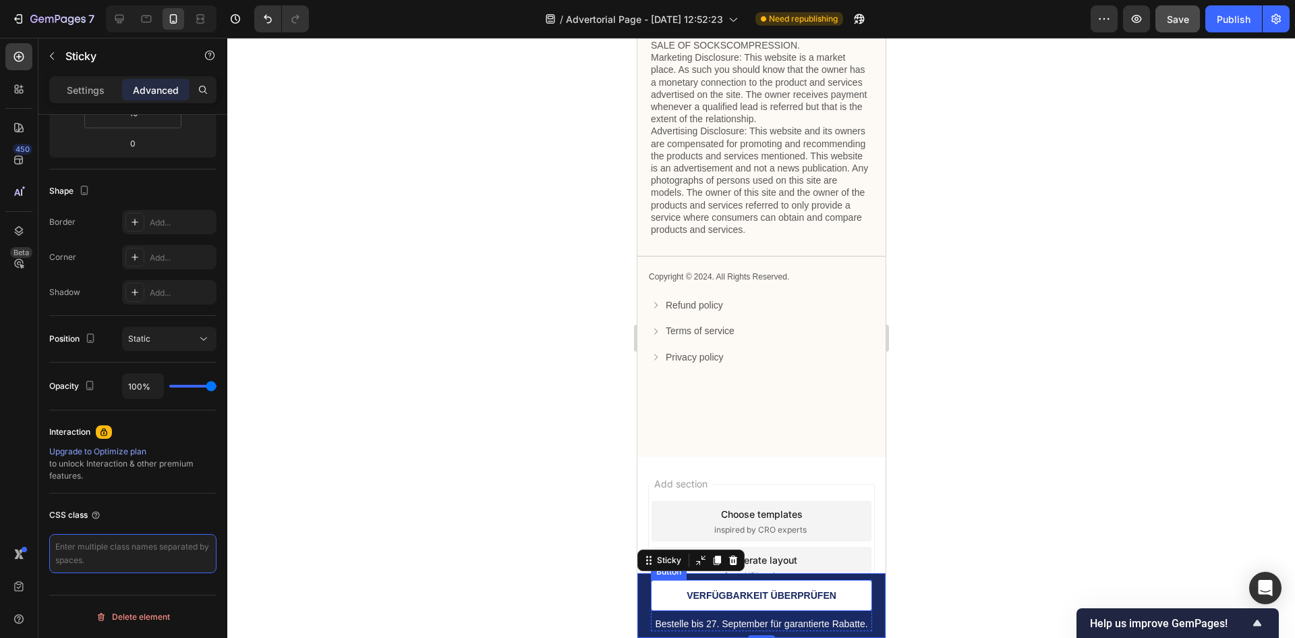
scroll to position [6594, 0]
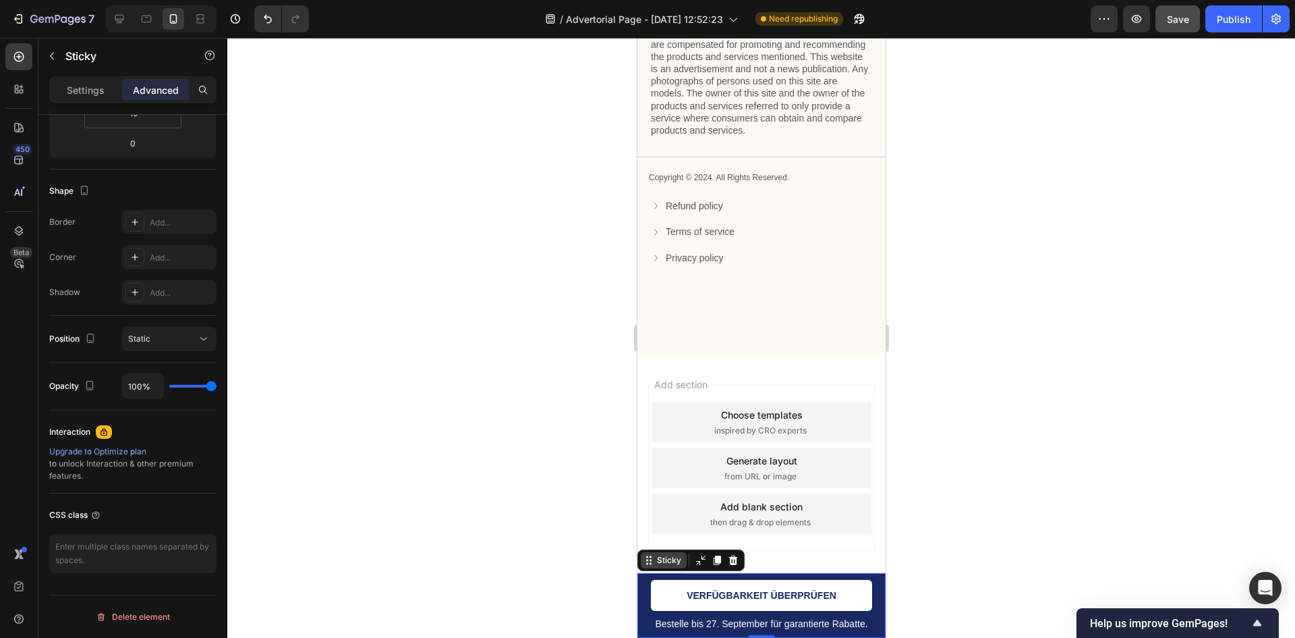
click at [678, 554] on div "Sticky" at bounding box center [669, 560] width 30 height 12
drag, startPoint x: 648, startPoint y: 600, endPoint x: 1266, endPoint y: 635, distance: 619.1
click at [648, 600] on div "Bestelle bis 27. September für garantierte Rabatte. Text Block VERFÜGBARKEIT ÜB…" at bounding box center [761, 605] width 248 height 65
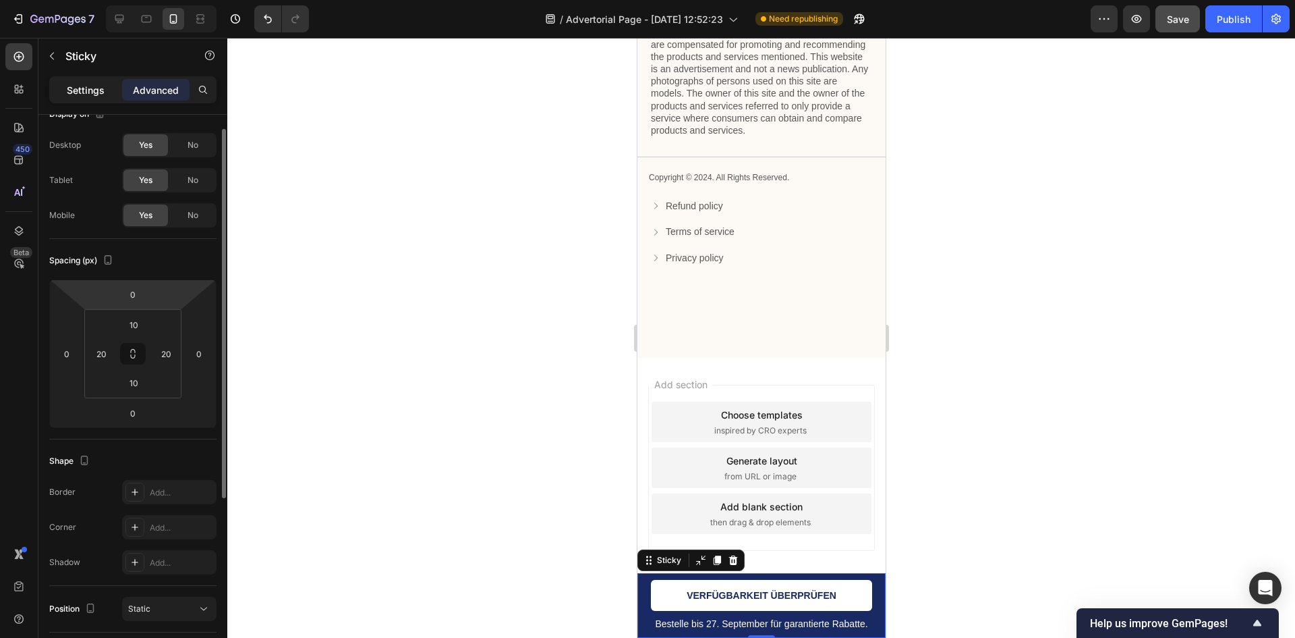
click at [83, 96] on p "Settings" at bounding box center [86, 90] width 38 height 14
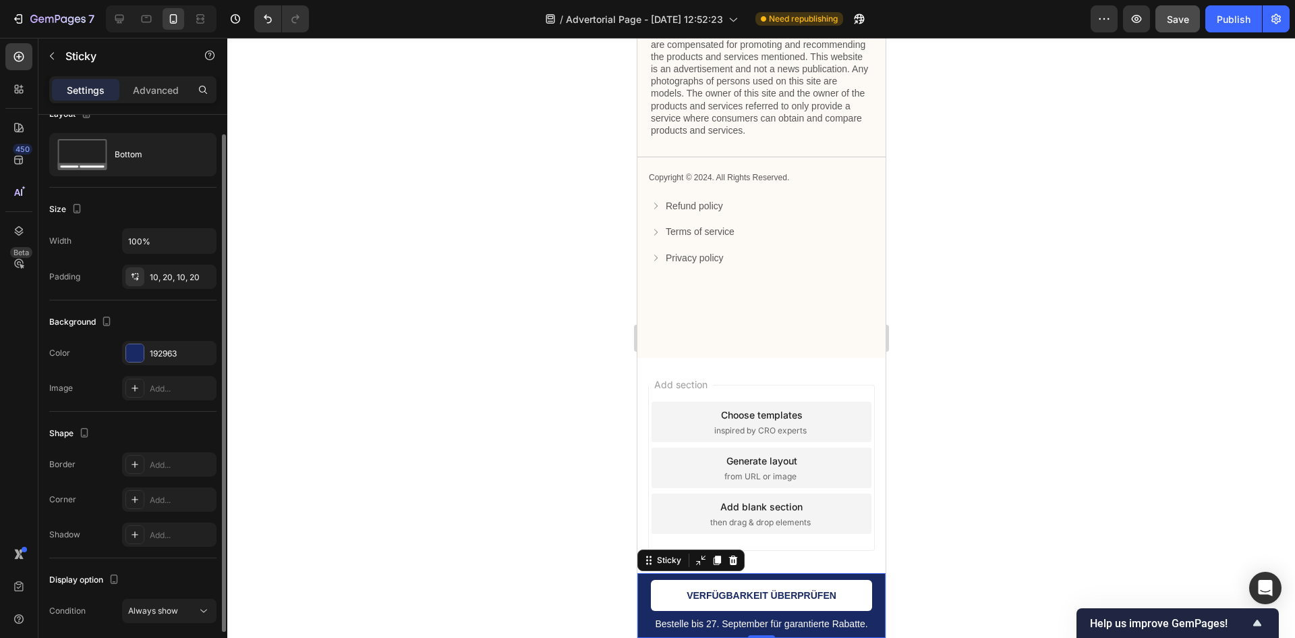
scroll to position [72, 0]
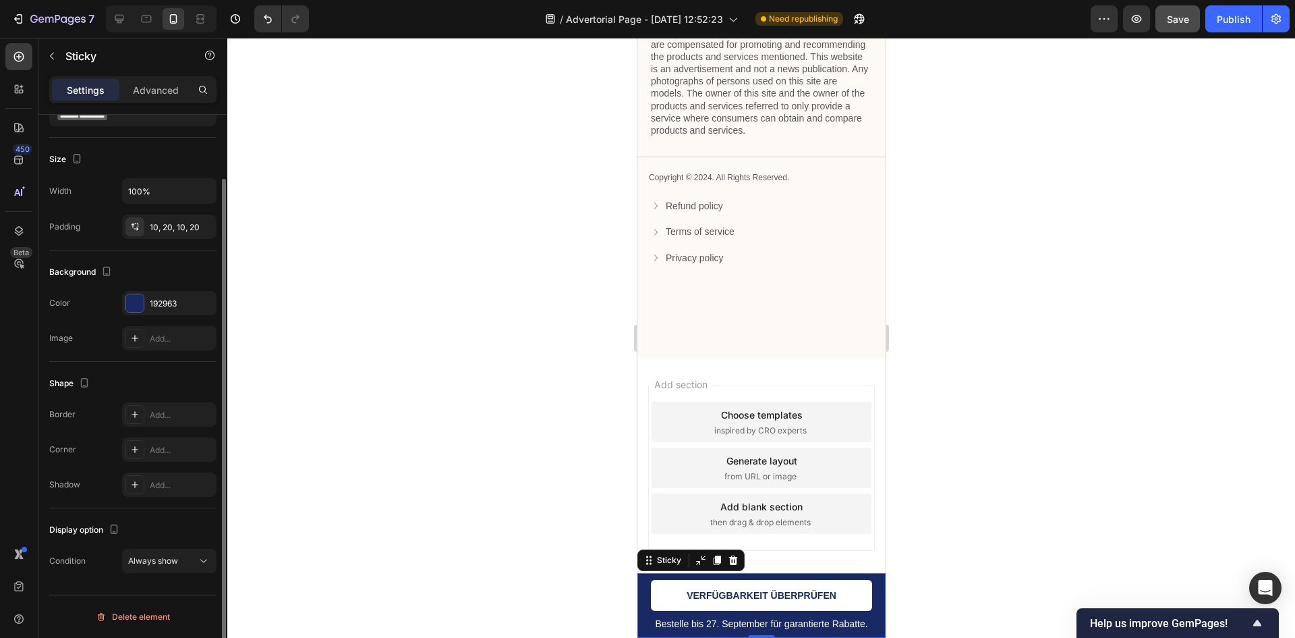
click at [161, 547] on div "Display option Condition Always show" at bounding box center [132, 546] width 167 height 76
click at [159, 574] on div "Display option Condition Always show" at bounding box center [132, 546] width 167 height 76
click at [163, 567] on div "Always show" at bounding box center [169, 560] width 82 height 13
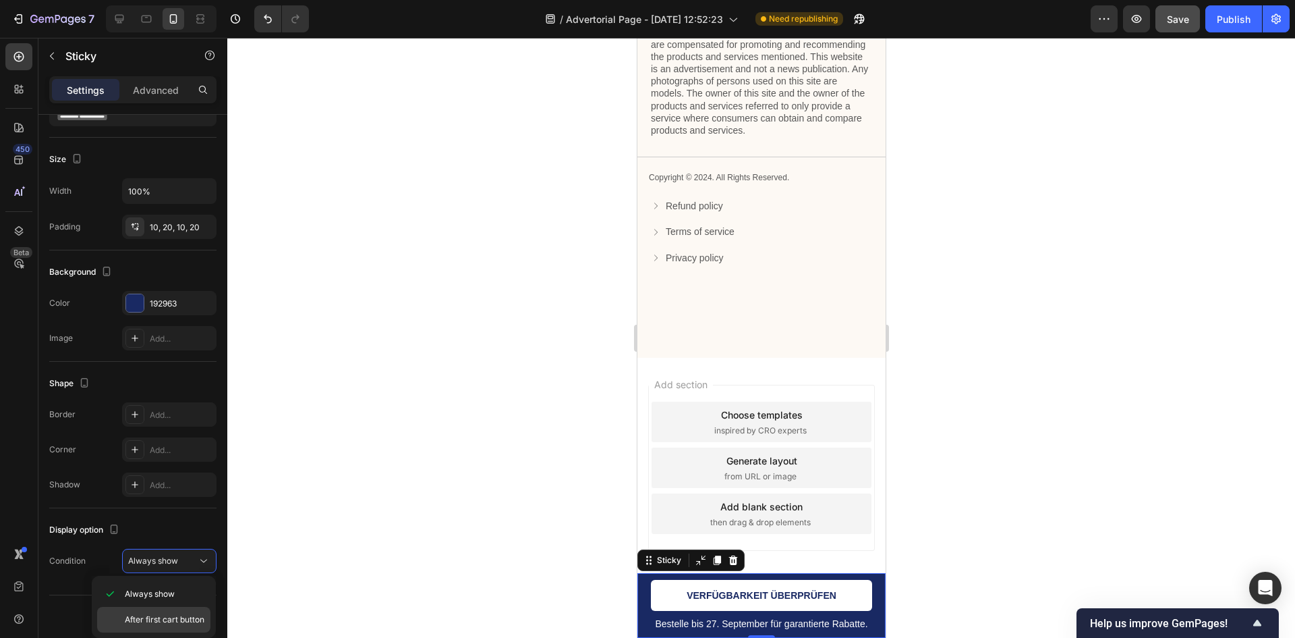
click at [170, 621] on span "After first cart button" at bounding box center [165, 619] width 80 height 12
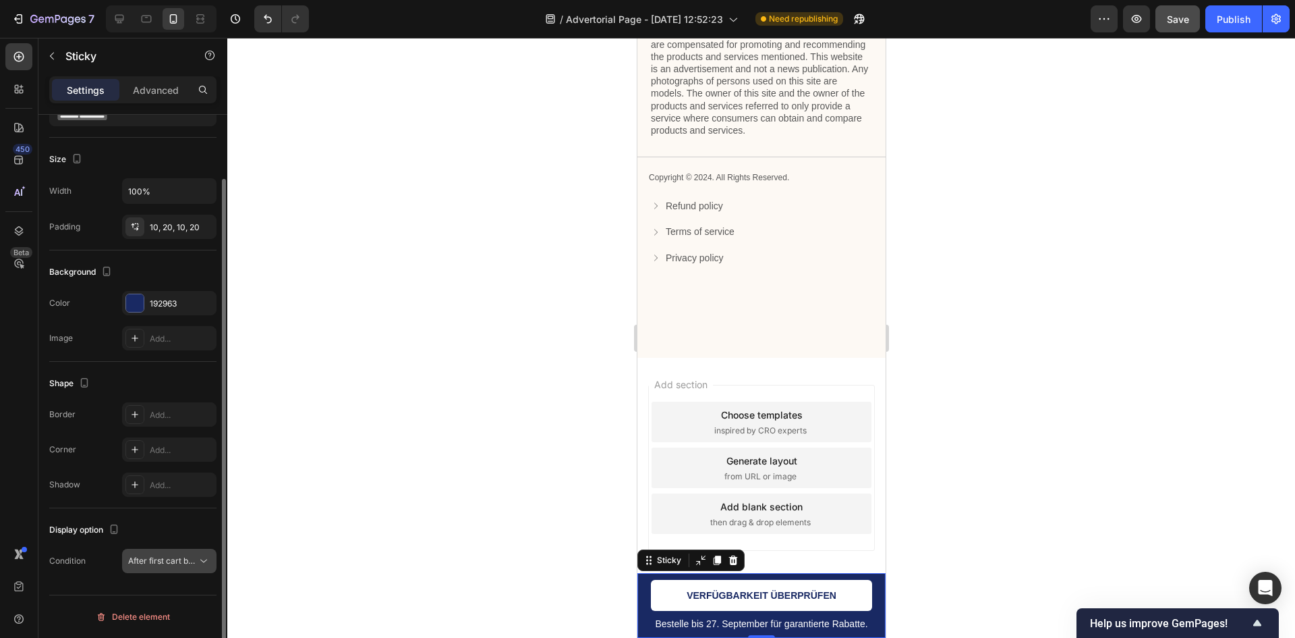
click at [174, 566] on span "After first cart button" at bounding box center [162, 561] width 69 height 12
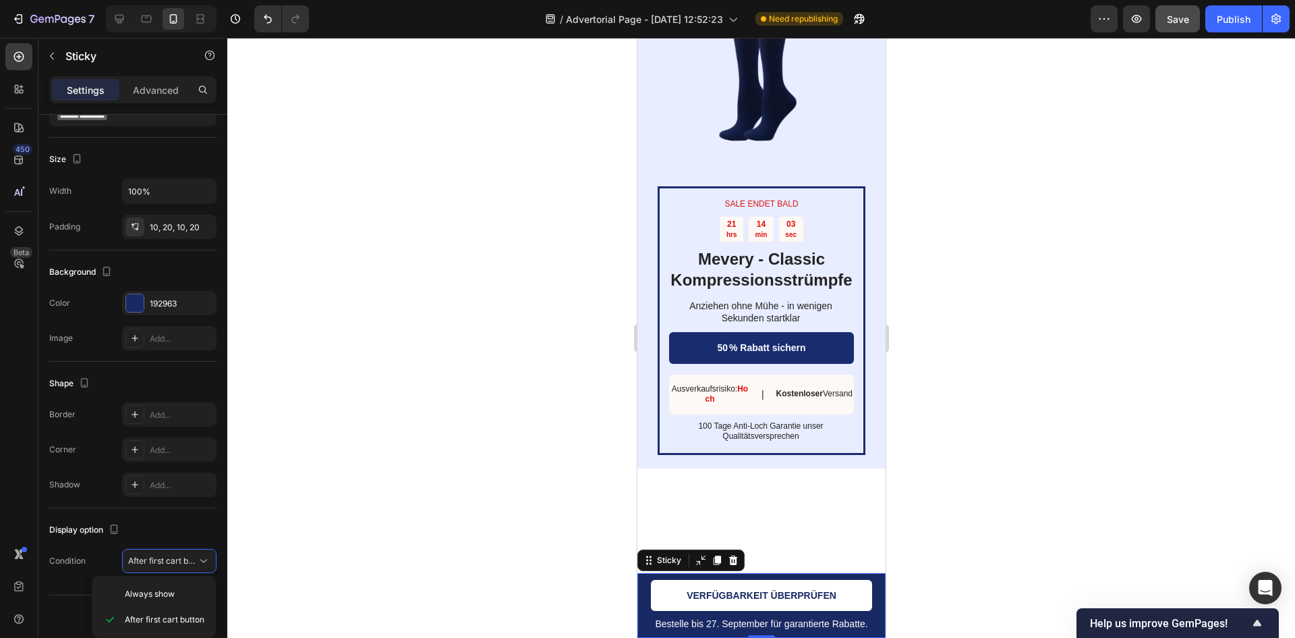
scroll to position [5852, 0]
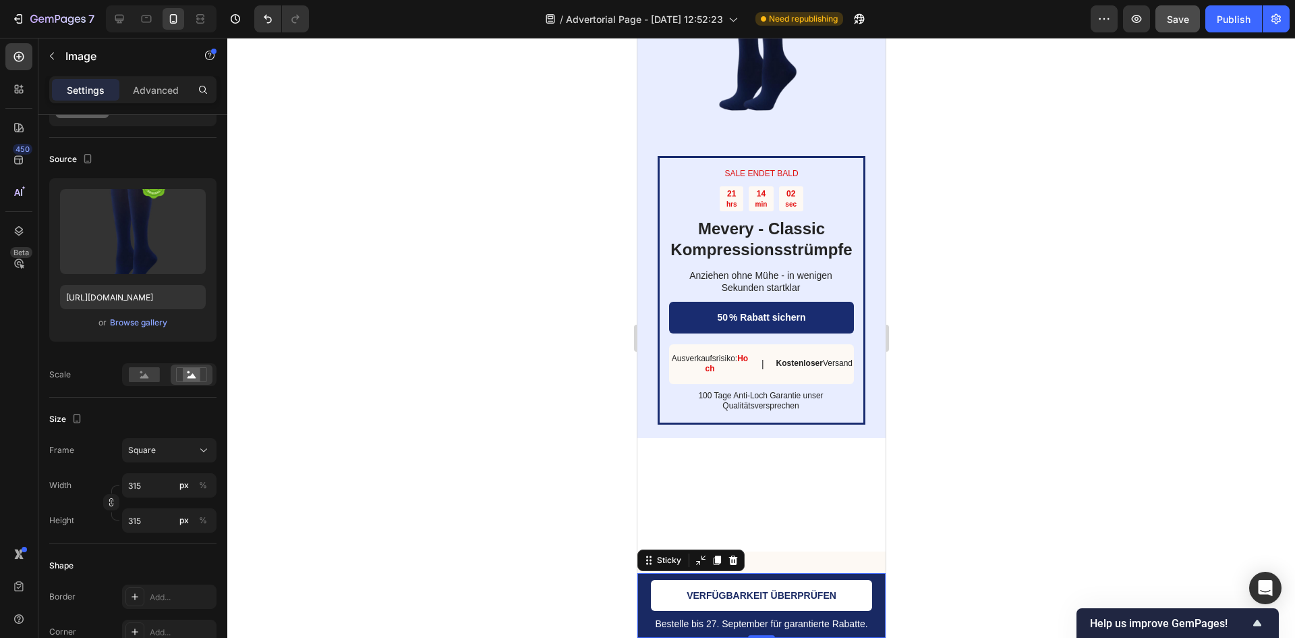
click at [747, 137] on img at bounding box center [761, 33] width 208 height 208
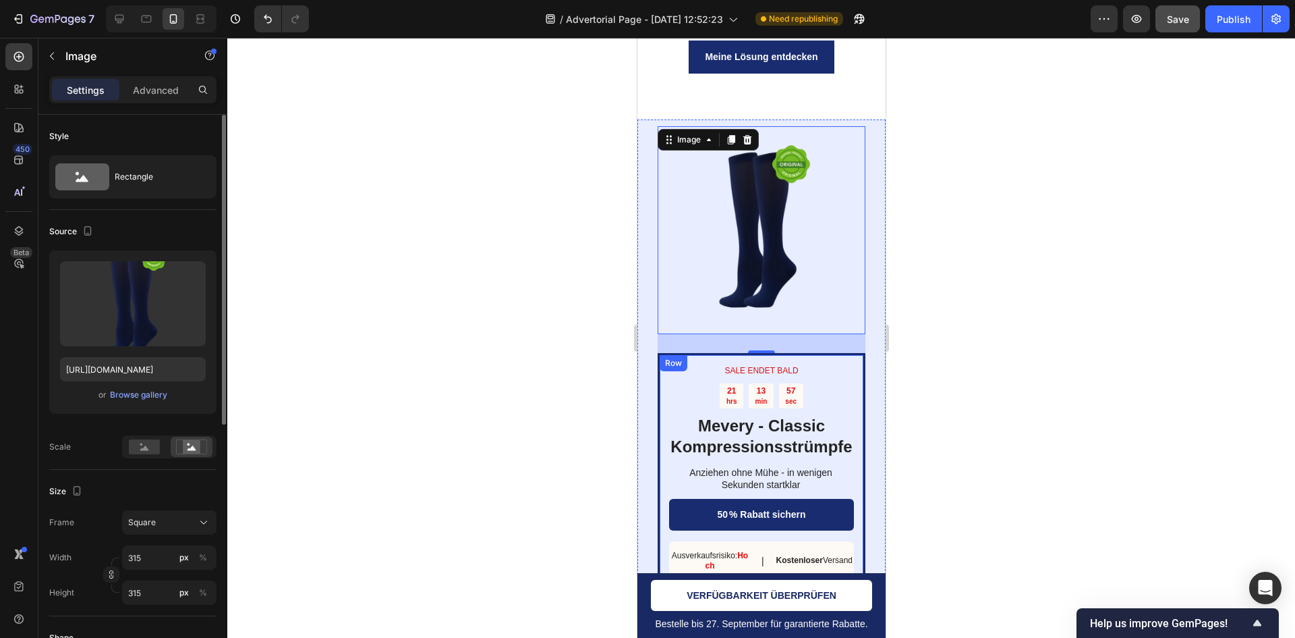
scroll to position [5515, 0]
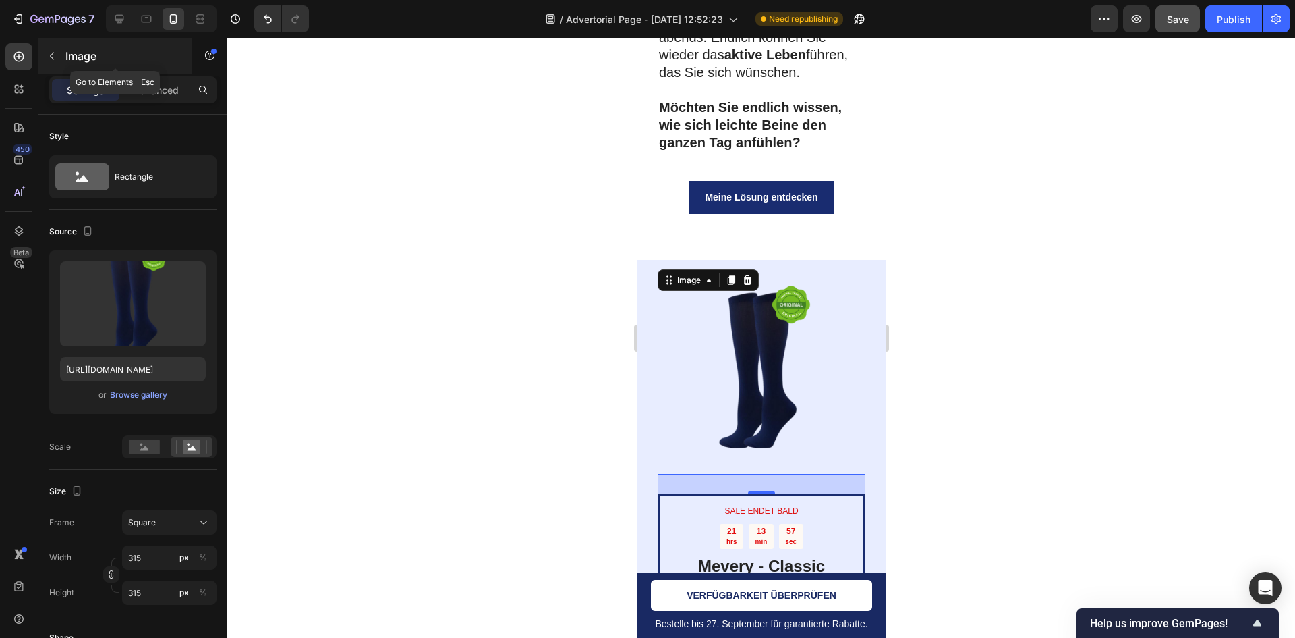
click at [56, 65] on button "button" at bounding box center [52, 56] width 22 height 22
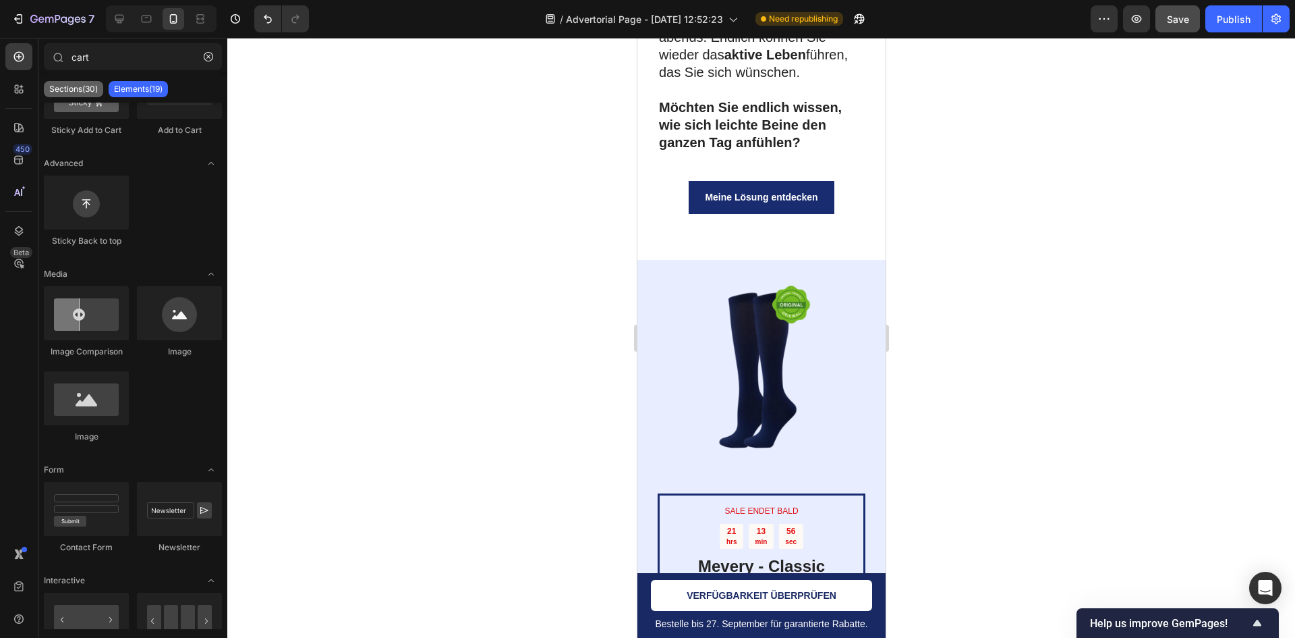
click at [80, 82] on div "Sections(30)" at bounding box center [73, 89] width 59 height 16
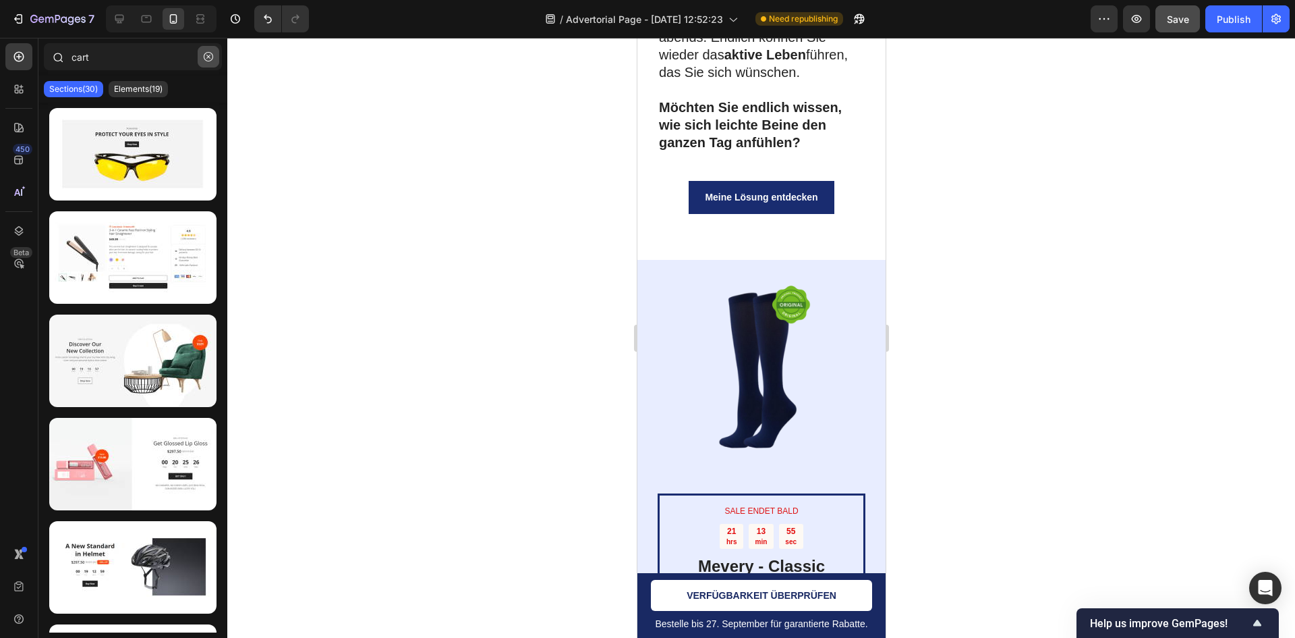
click at [209, 56] on icon "button" at bounding box center [208, 57] width 4 height 4
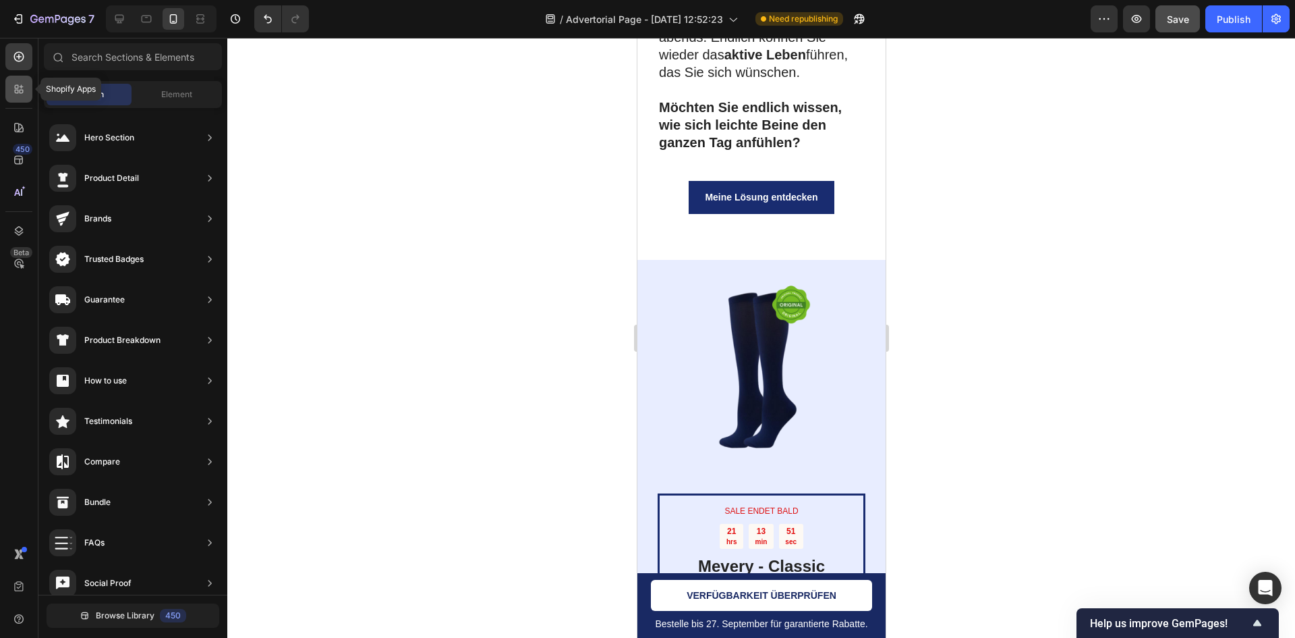
click at [27, 82] on div at bounding box center [18, 89] width 27 height 27
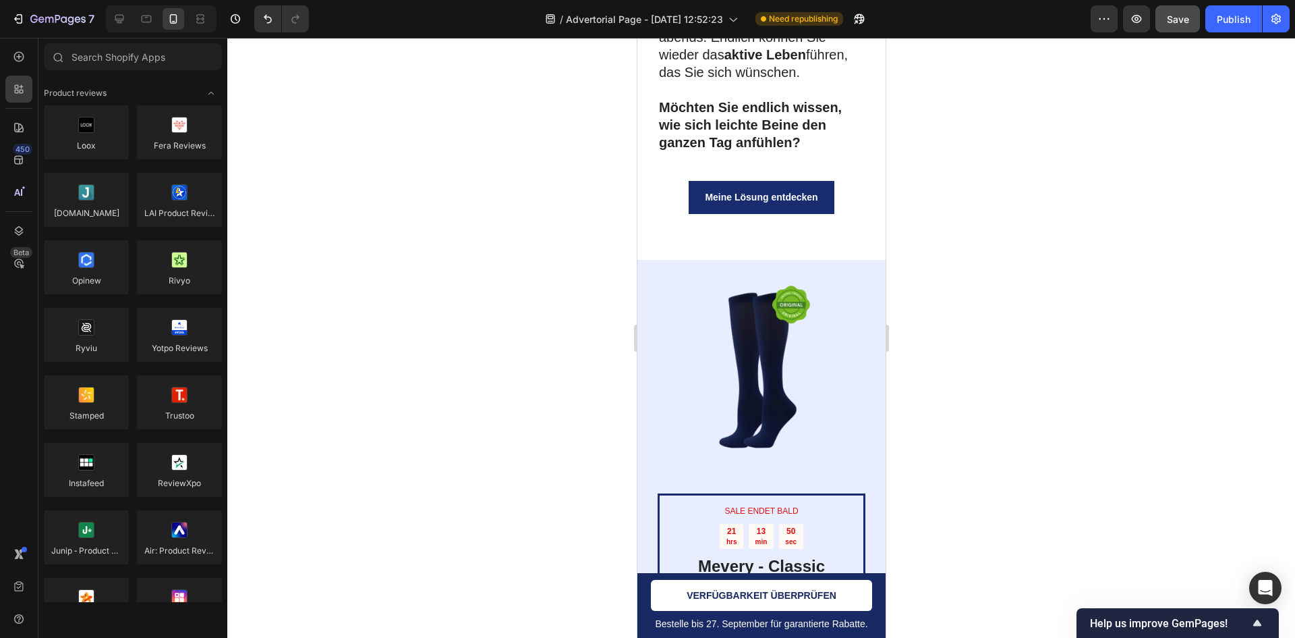
click at [37, 130] on div "450 Beta" at bounding box center [19, 338] width 38 height 600
click at [24, 132] on icon at bounding box center [18, 127] width 13 height 13
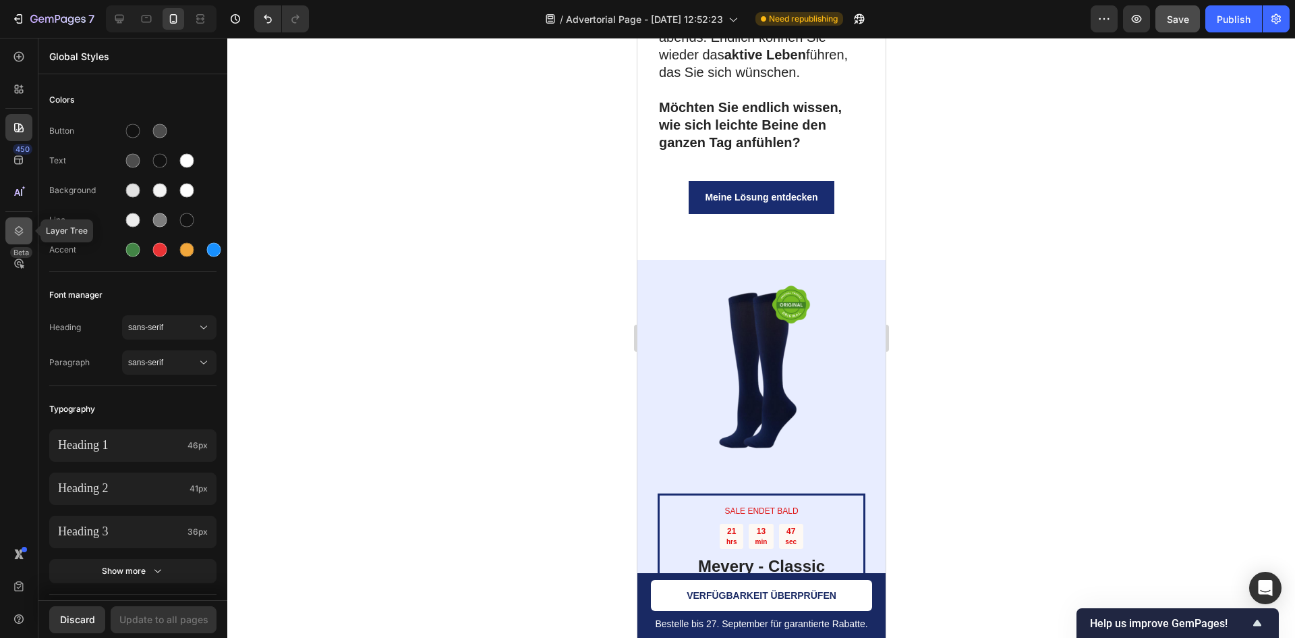
click at [19, 217] on div at bounding box center [18, 230] width 27 height 27
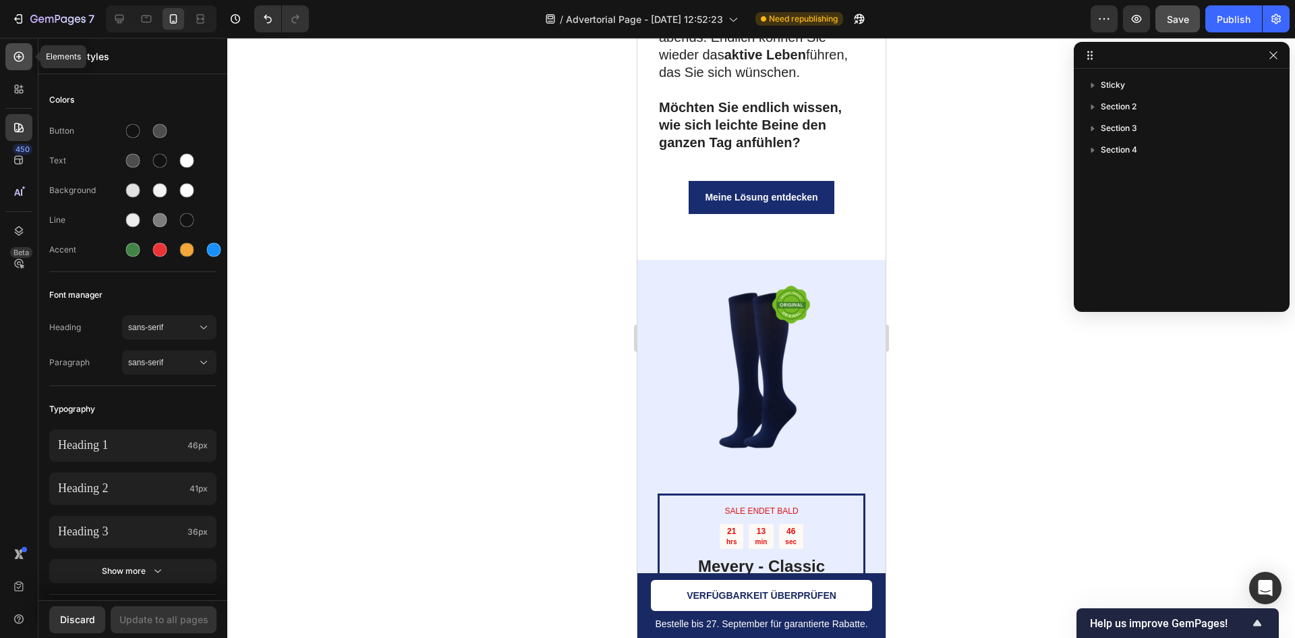
click at [16, 65] on div at bounding box center [18, 56] width 27 height 27
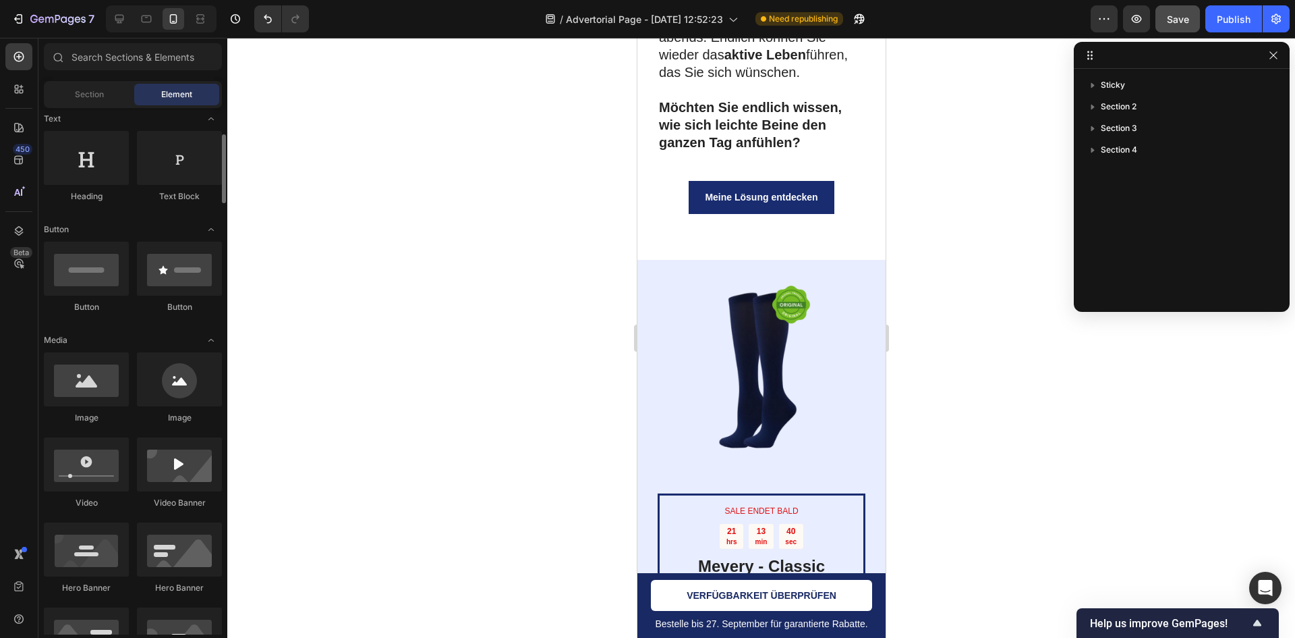
scroll to position [270, 0]
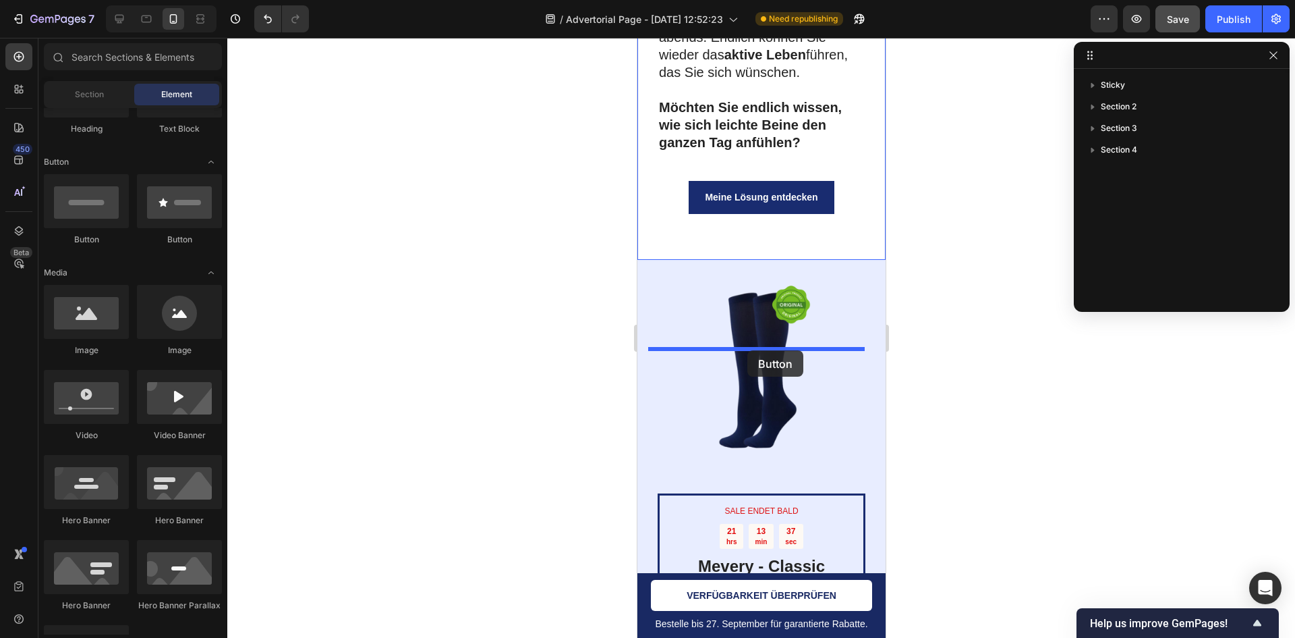
drag, startPoint x: 726, startPoint y: 235, endPoint x: 747, endPoint y: 350, distance: 116.6
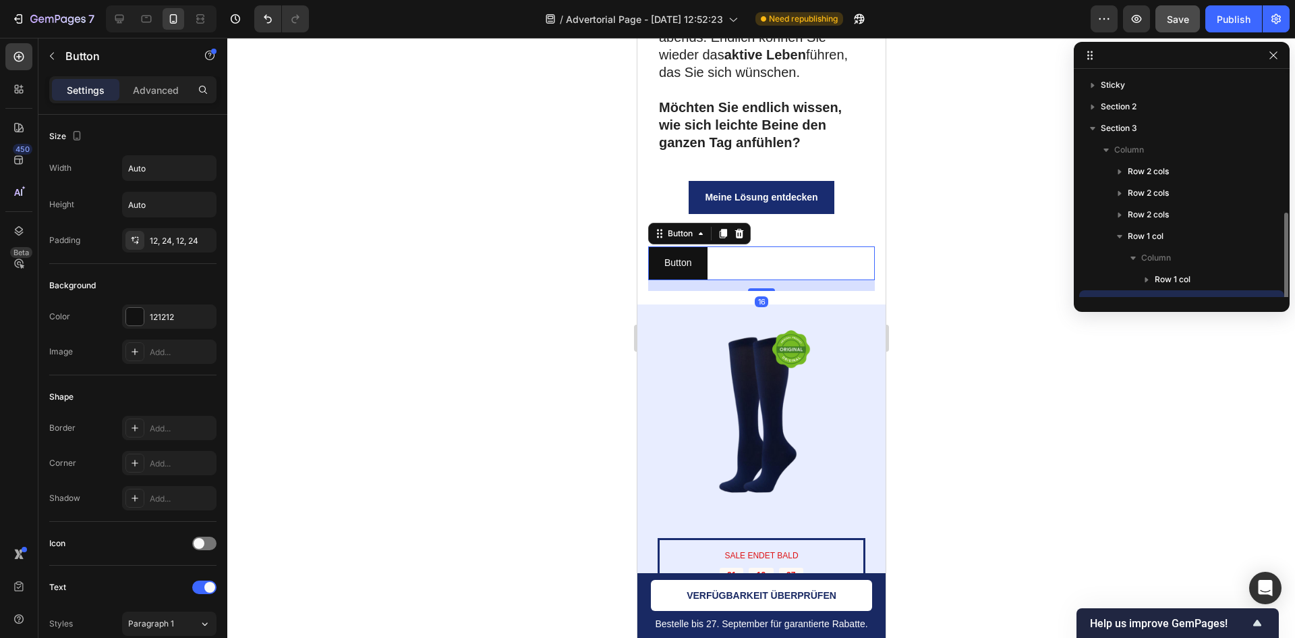
scroll to position [80, 0]
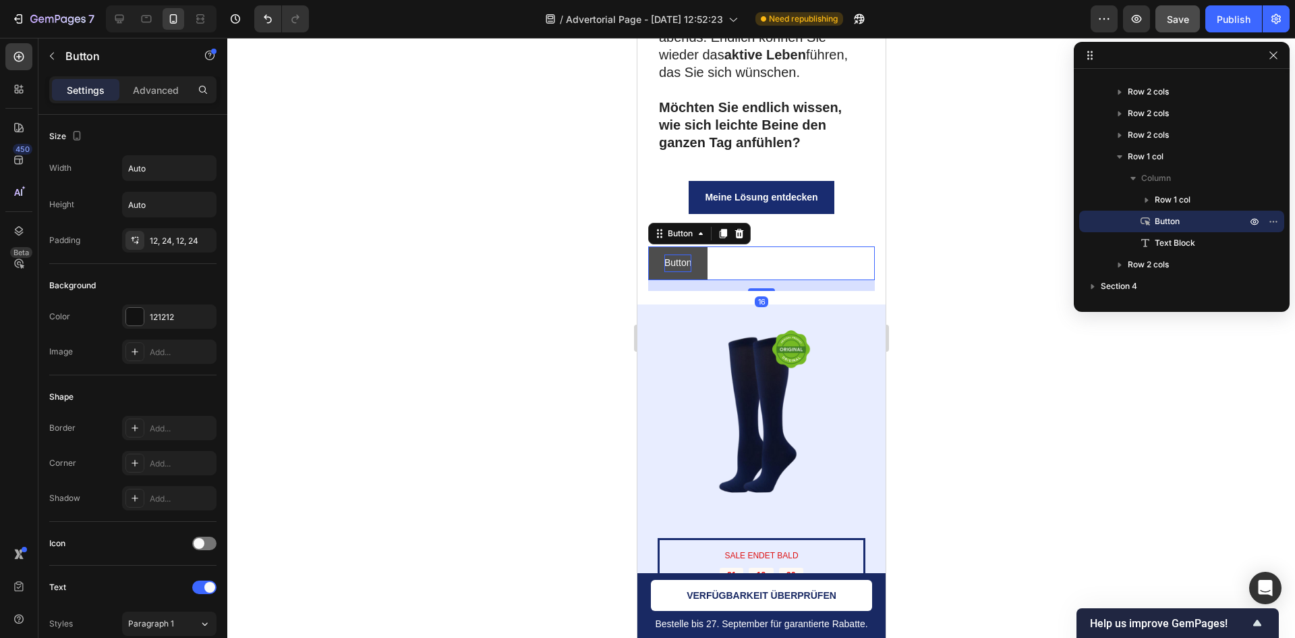
click at [679, 271] on p "Button" at bounding box center [677, 262] width 27 height 17
click at [664, 271] on p "Button" at bounding box center [677, 262] width 27 height 17
click at [650, 279] on button "Button" at bounding box center [677, 262] width 59 height 33
click at [53, 54] on icon "button" at bounding box center [52, 56] width 11 height 11
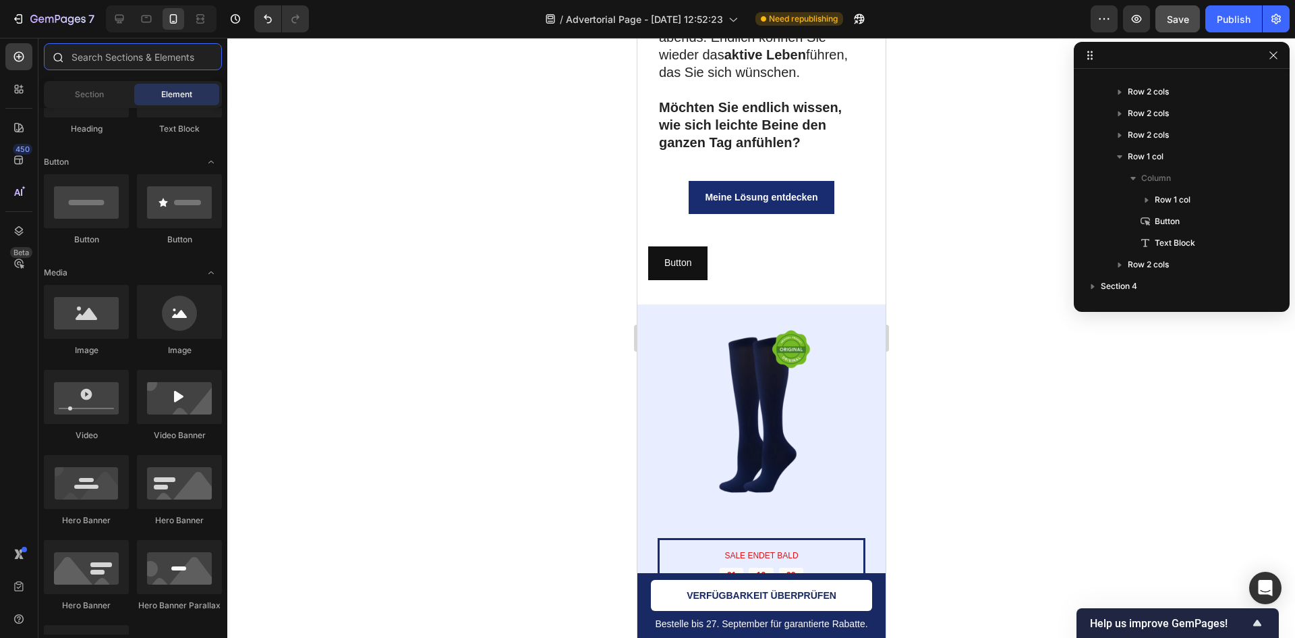
click at [173, 58] on input "text" at bounding box center [133, 56] width 178 height 27
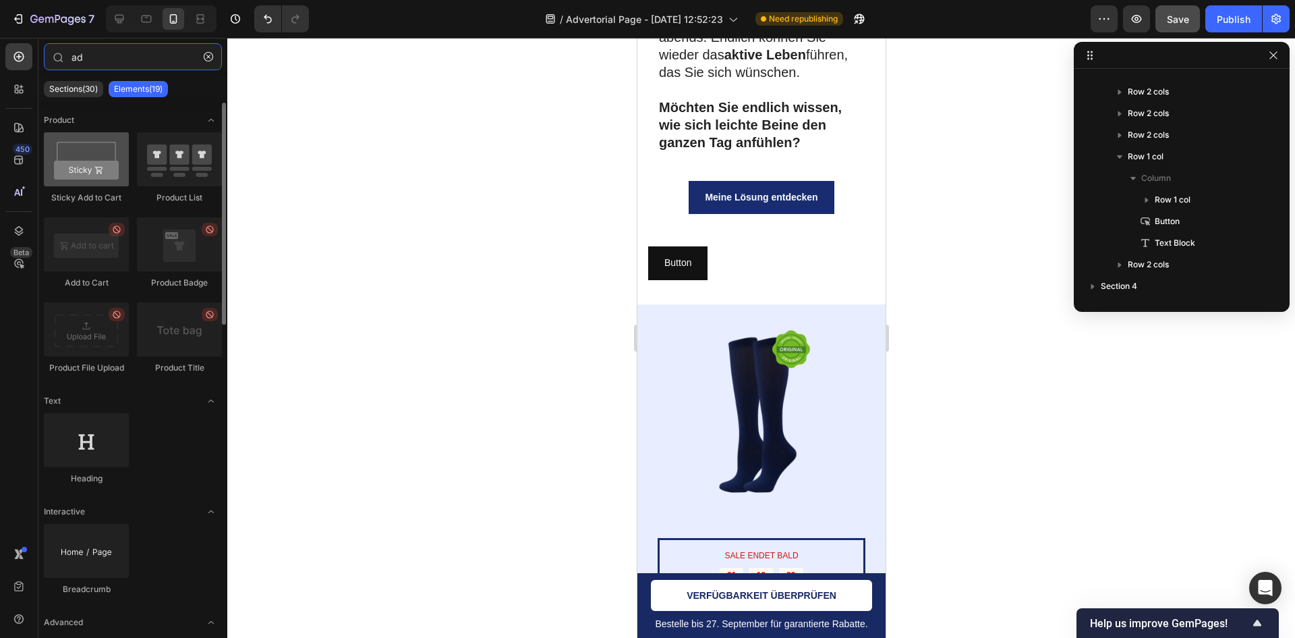
type input "ad"
drag, startPoint x: 101, startPoint y: 163, endPoint x: 66, endPoint y: 171, distance: 35.5
click at [66, 171] on div at bounding box center [86, 159] width 85 height 54
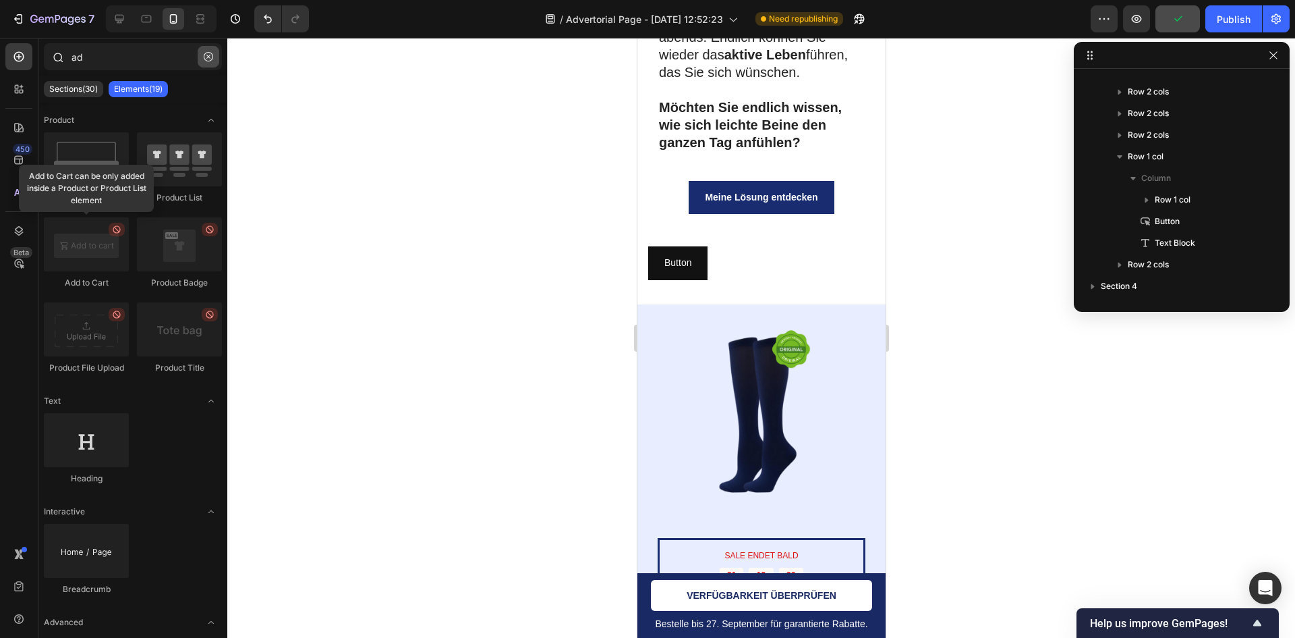
click at [208, 60] on icon "button" at bounding box center [208, 56] width 9 height 9
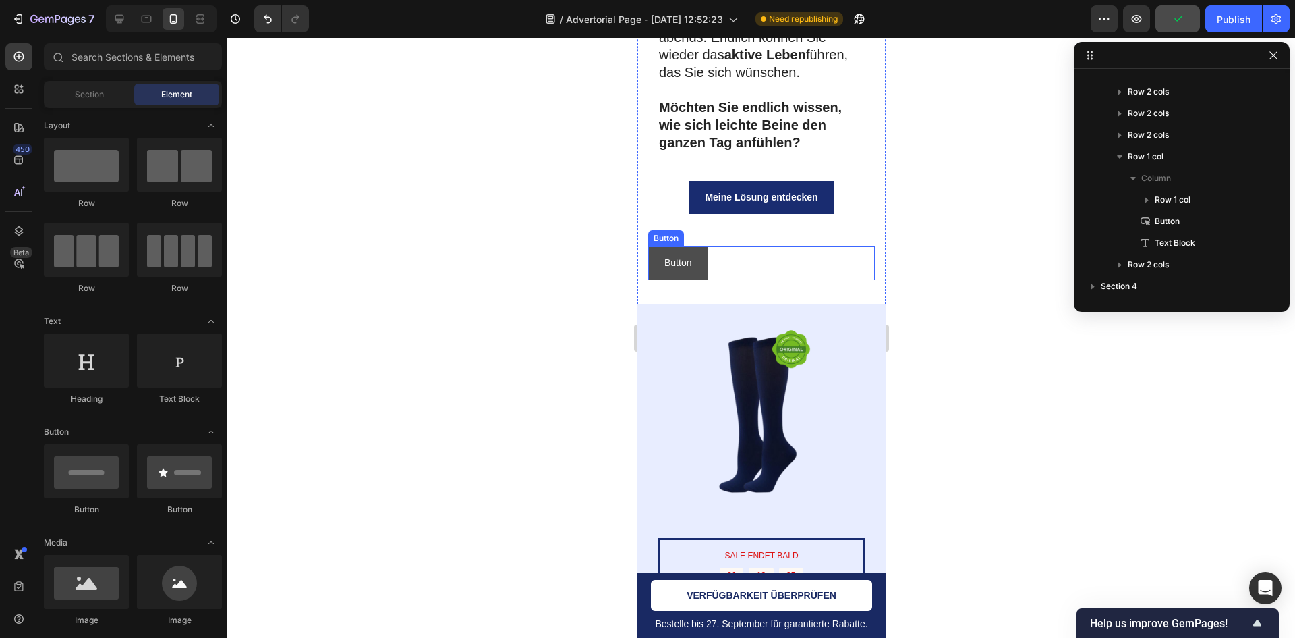
click at [660, 279] on button "Button" at bounding box center [677, 262] width 59 height 33
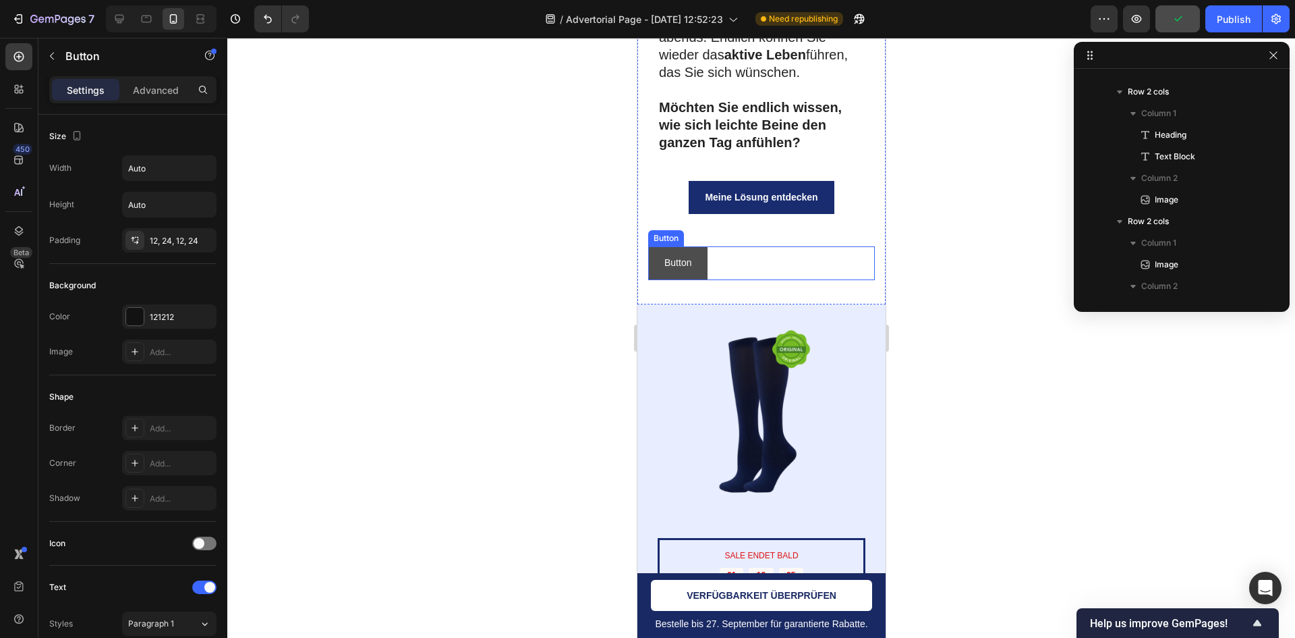
scroll to position [580, 0]
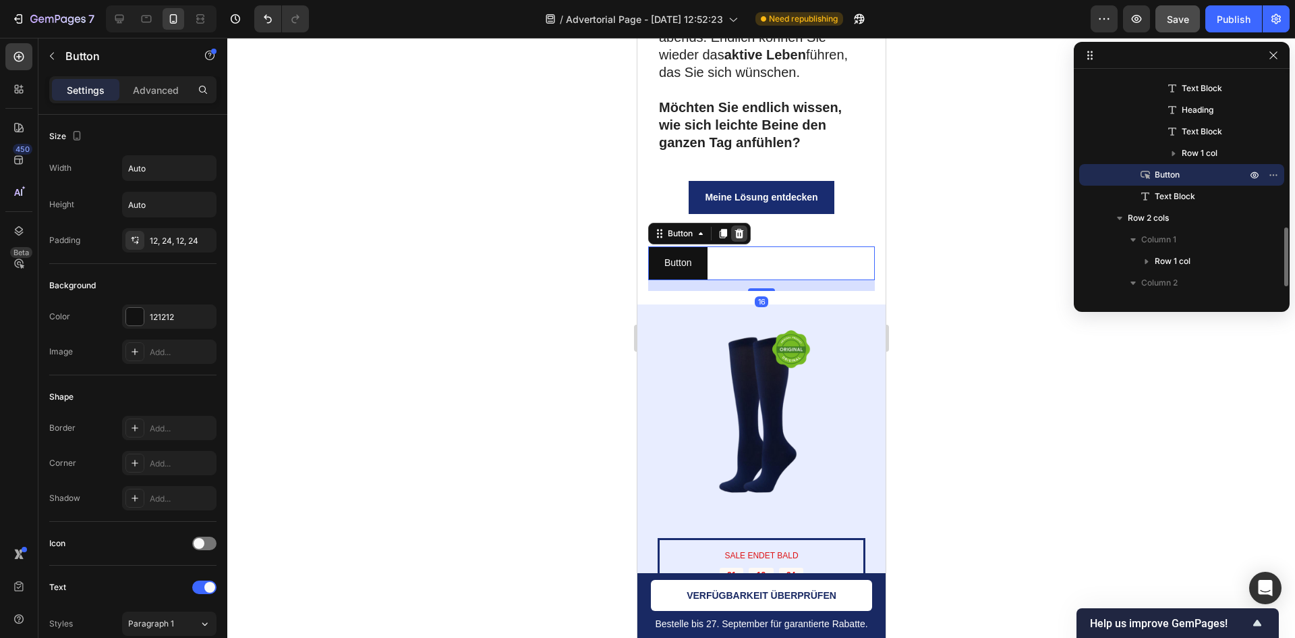
click at [740, 239] on icon at bounding box center [738, 233] width 11 height 11
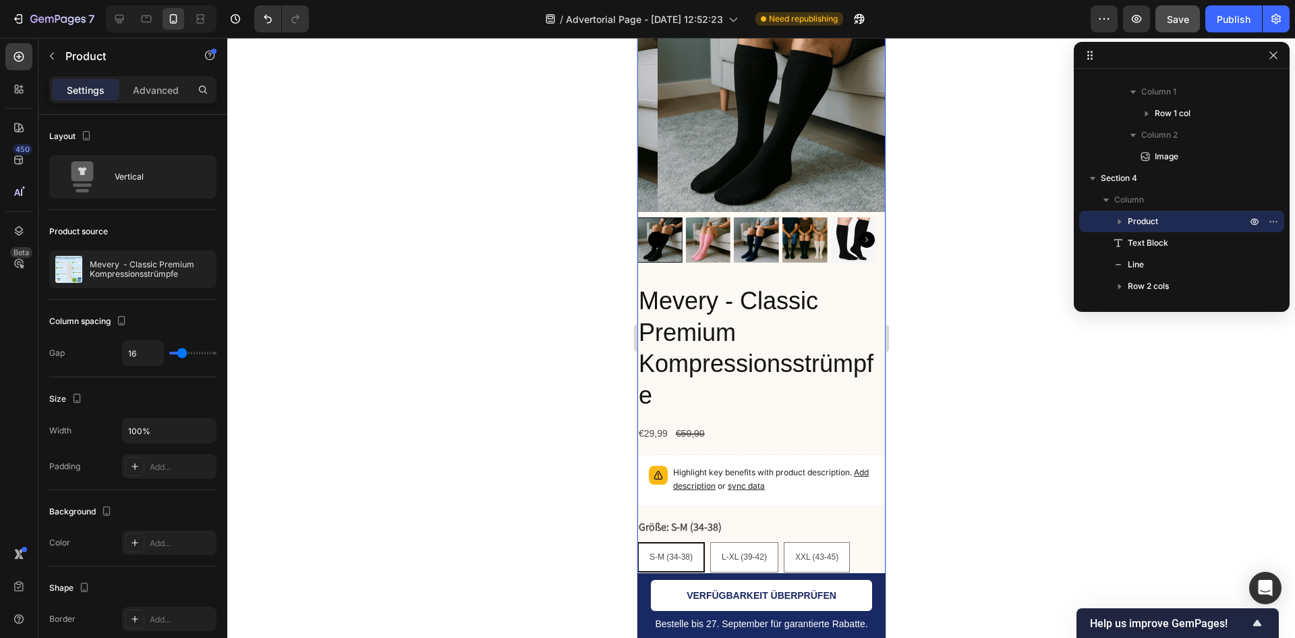
scroll to position [6459, 0]
click at [793, 406] on div "Mevery - Classic Premium Kompressionsstrümpfe Product Title €29,99 Product Pric…" at bounding box center [761, 564] width 248 height 563
click at [804, 373] on h2 "Mevery - Classic Premium Kompressionsstrümpfe" at bounding box center [761, 347] width 248 height 129
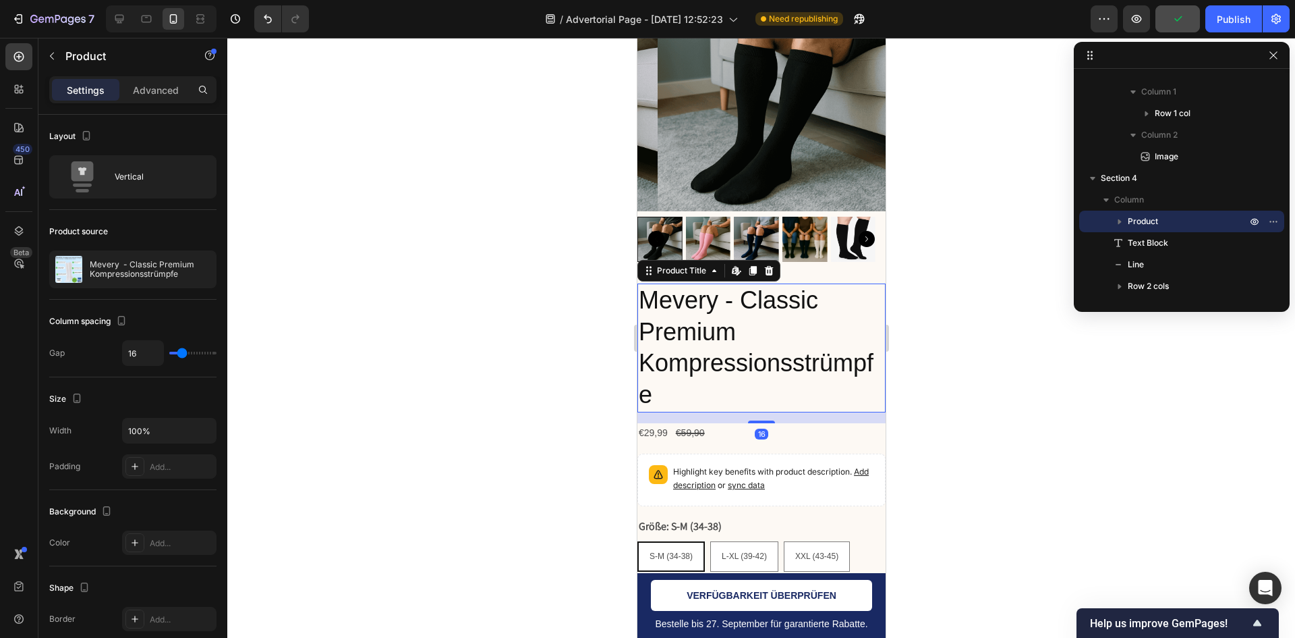
scroll to position [839, 0]
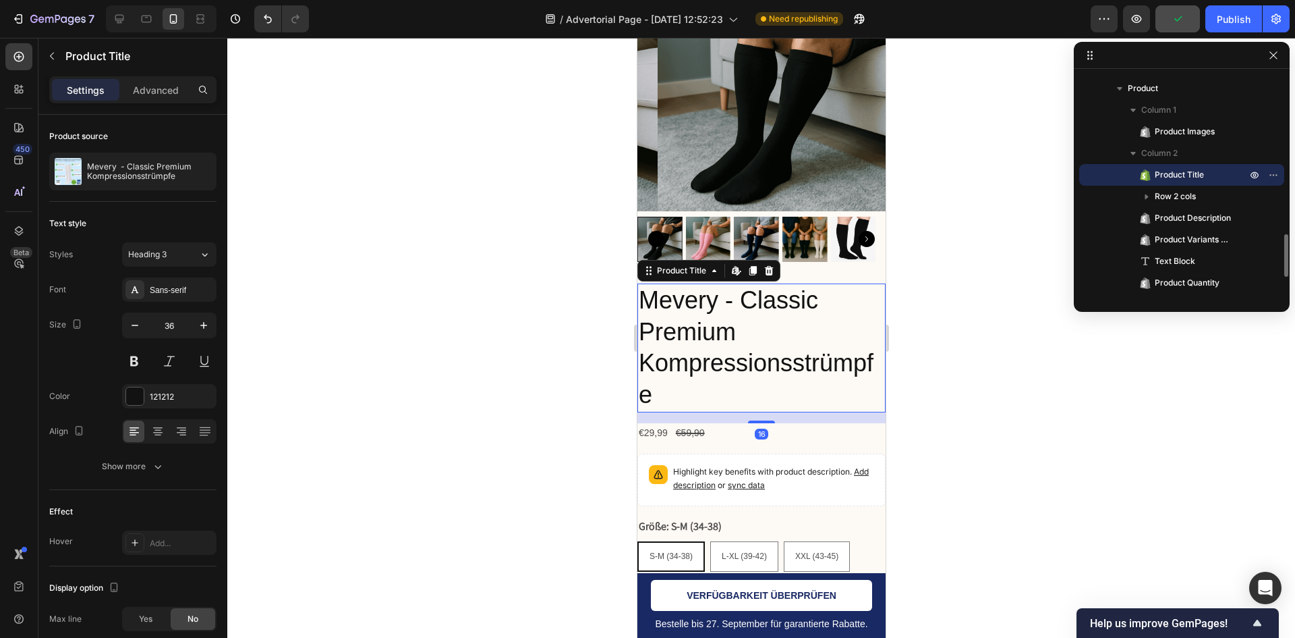
click at [821, 283] on h2 "Mevery - Classic Premium Kompressionsstrümpfe" at bounding box center [761, 347] width 248 height 129
click at [775, 262] on div at bounding box center [768, 270] width 16 height 16
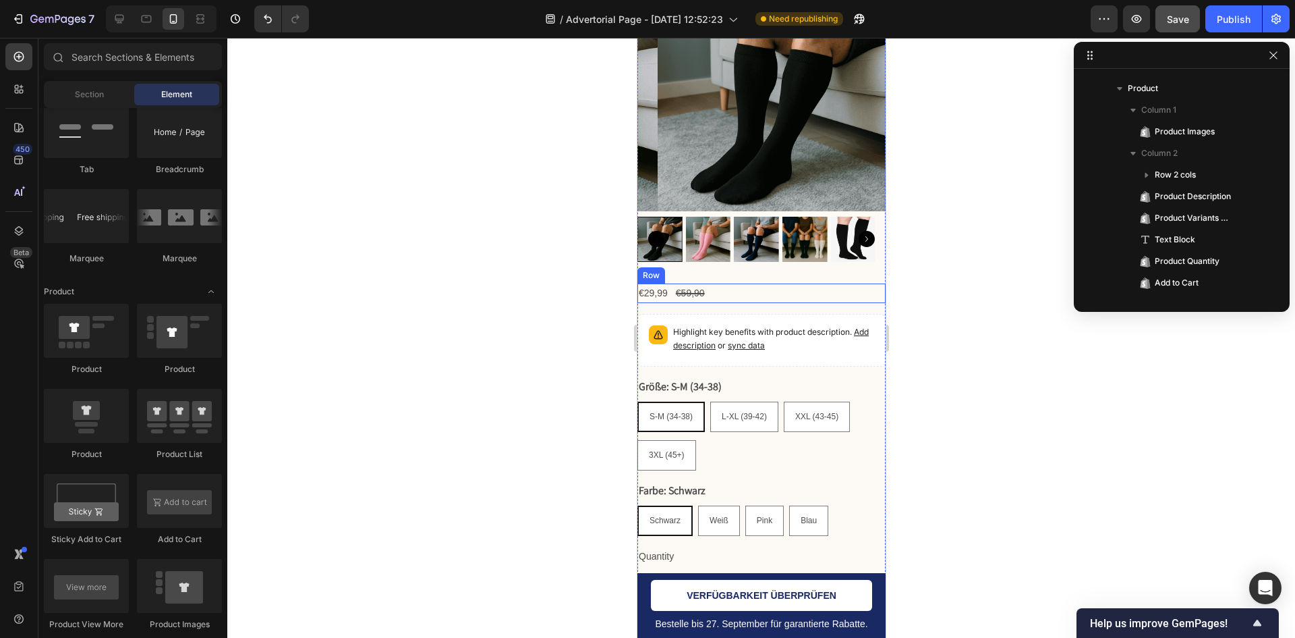
click at [759, 286] on div "€29,99 Product Price Product Price €59,90 Product Price Product Price Row" at bounding box center [761, 293] width 248 height 20
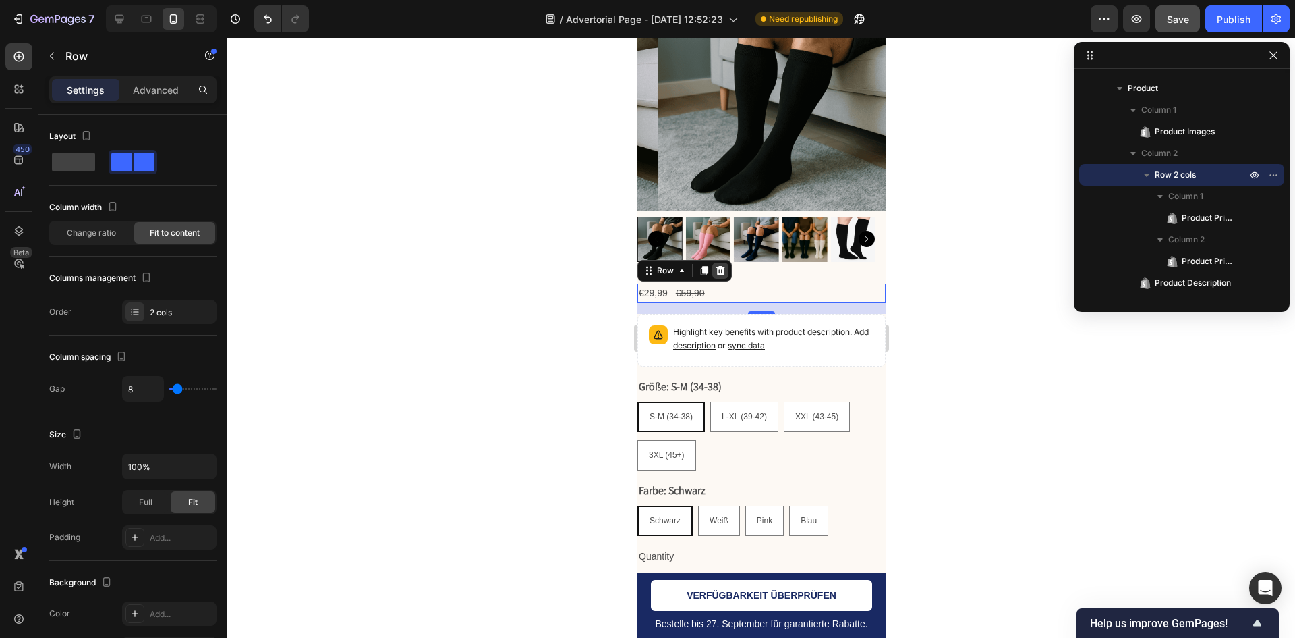
click at [721, 266] on icon at bounding box center [720, 270] width 9 height 9
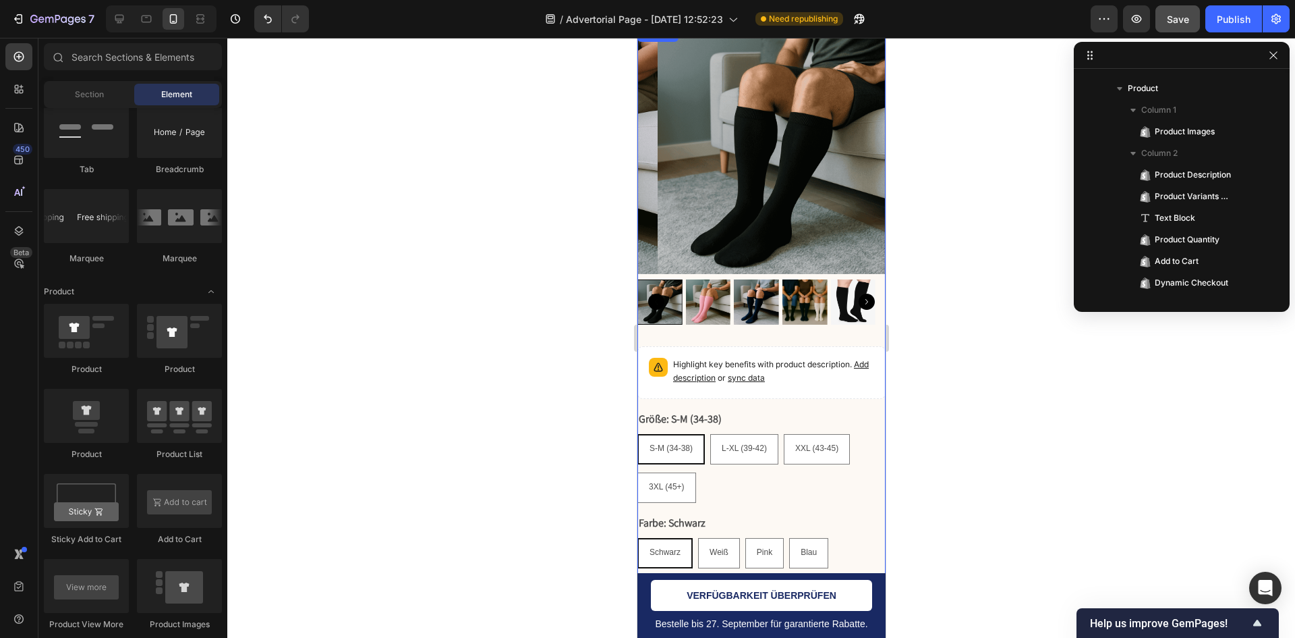
scroll to position [6324, 0]
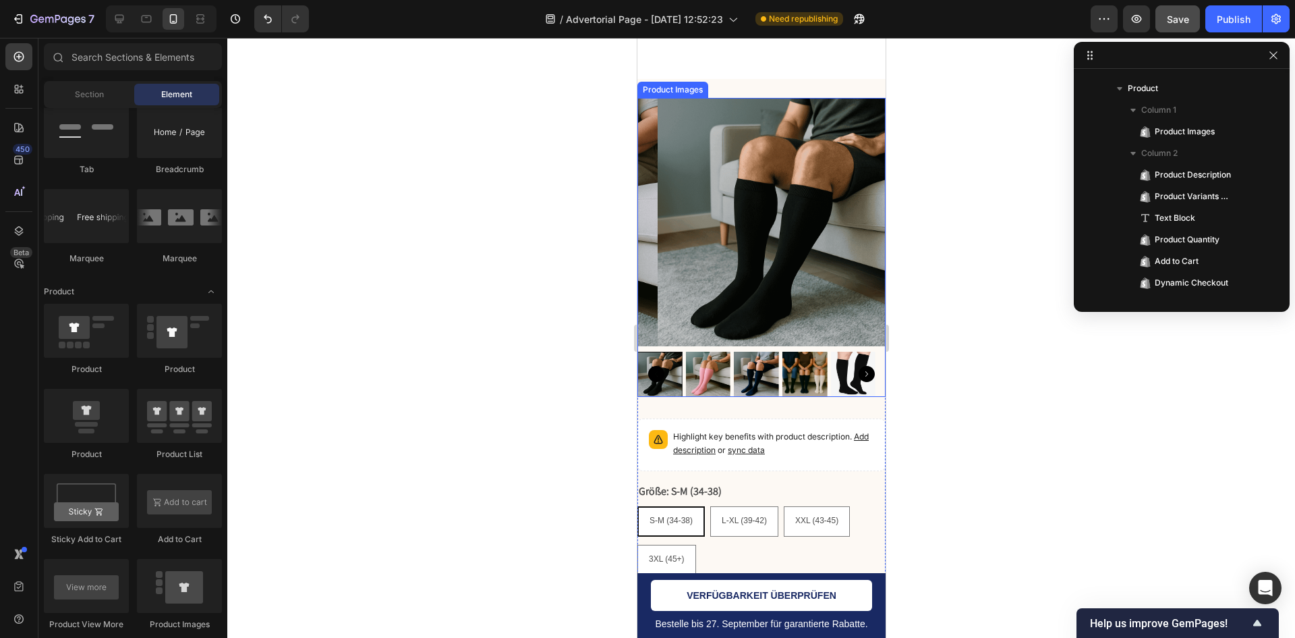
click at [729, 247] on img at bounding box center [781, 222] width 248 height 248
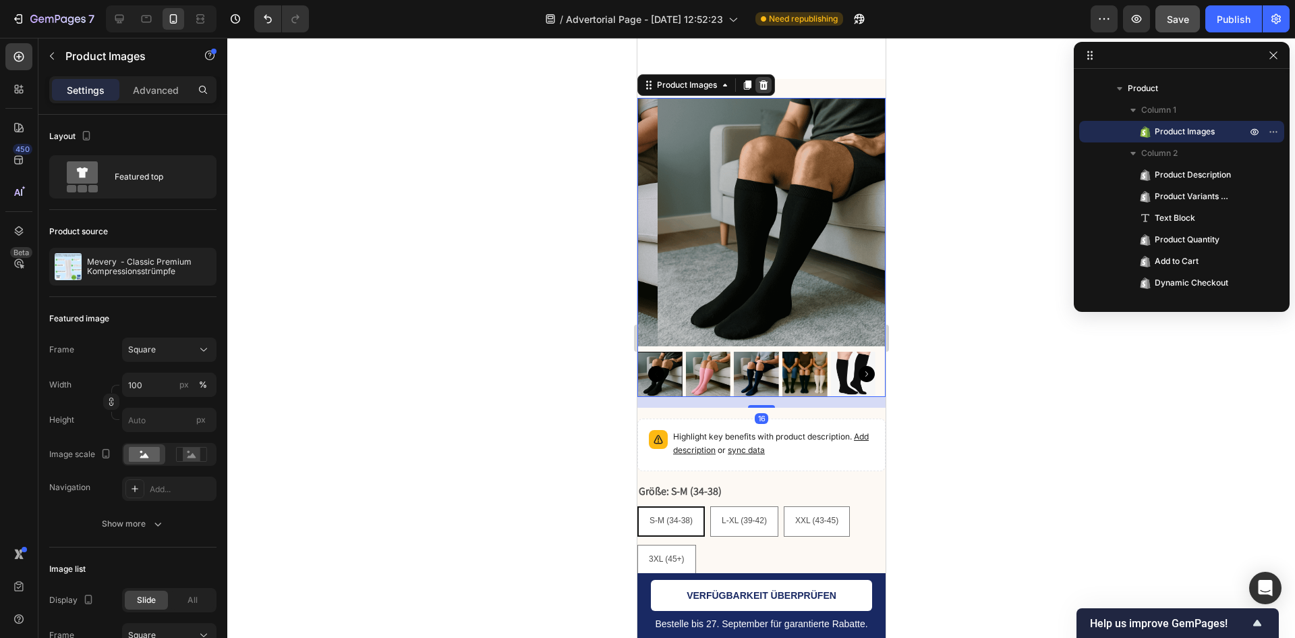
click at [764, 85] on icon at bounding box center [763, 85] width 11 height 11
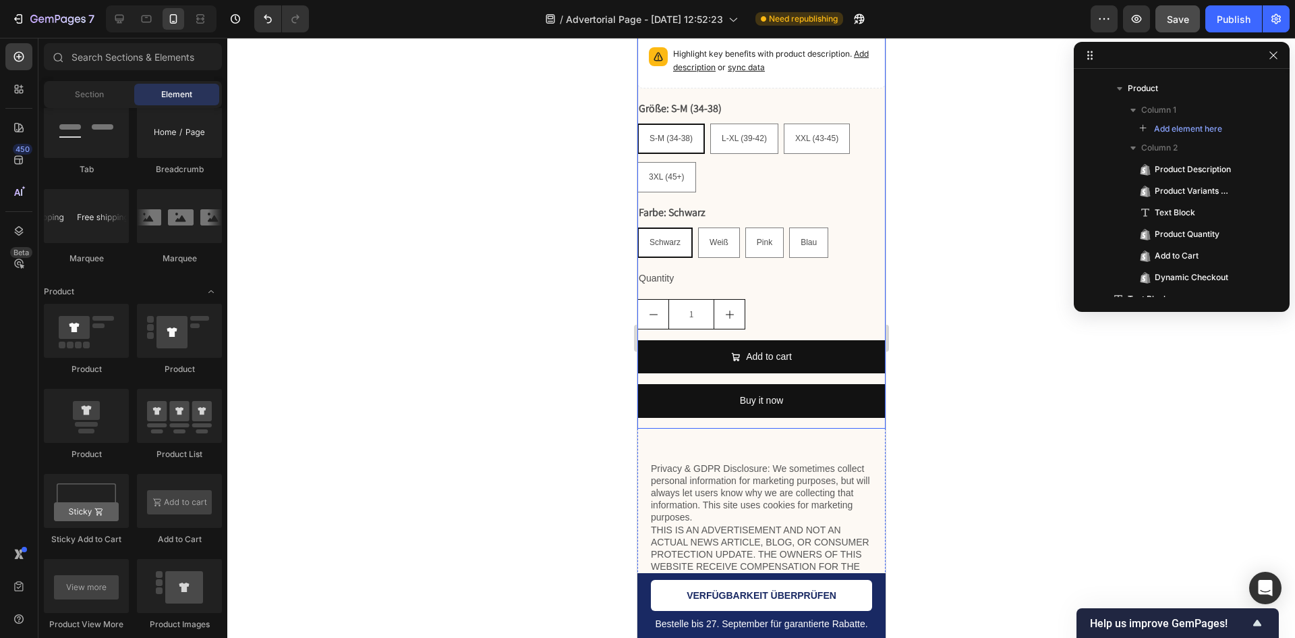
click at [769, 16] on div "Drop element here" at bounding box center [760, 5] width 109 height 22
click at [685, 25] on div "Drop element here" at bounding box center [761, 4] width 248 height 40
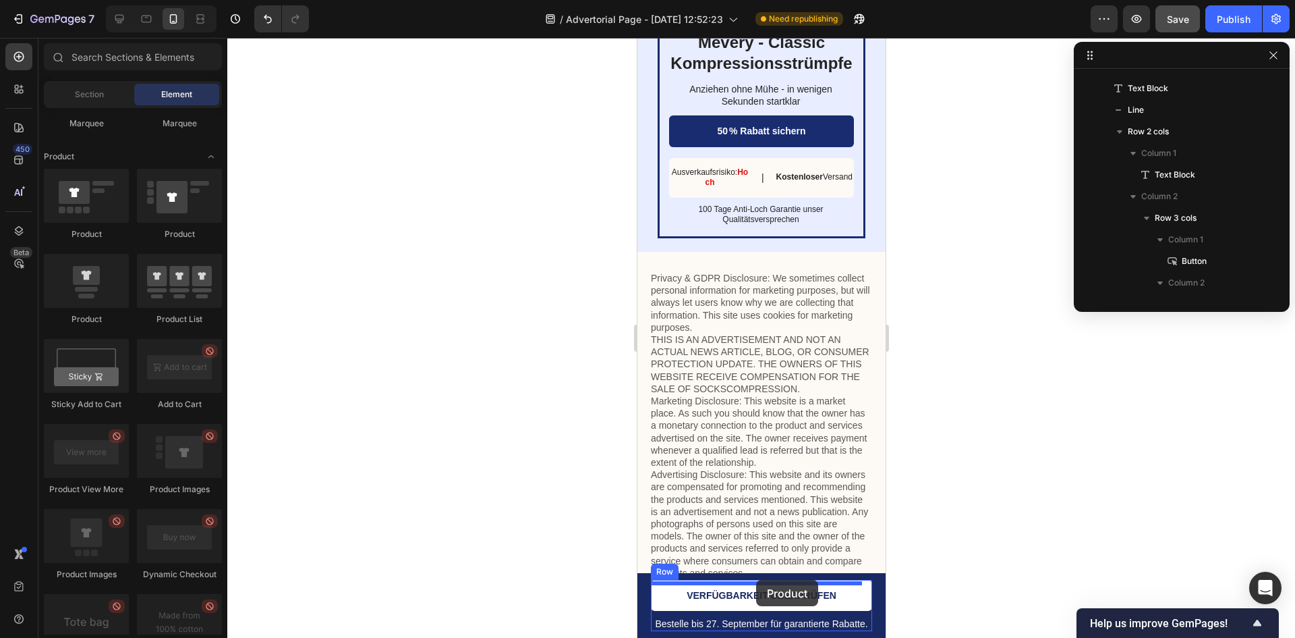
scroll to position [6054, 0]
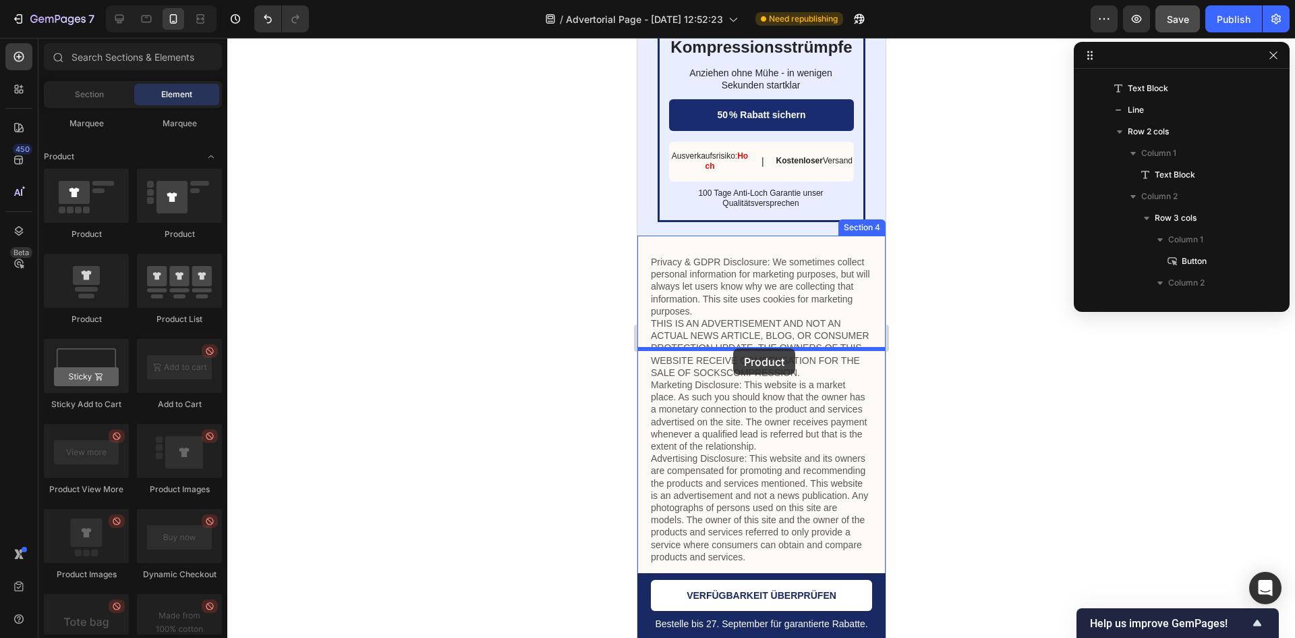
drag, startPoint x: 721, startPoint y: 318, endPoint x: 732, endPoint y: 349, distance: 33.1
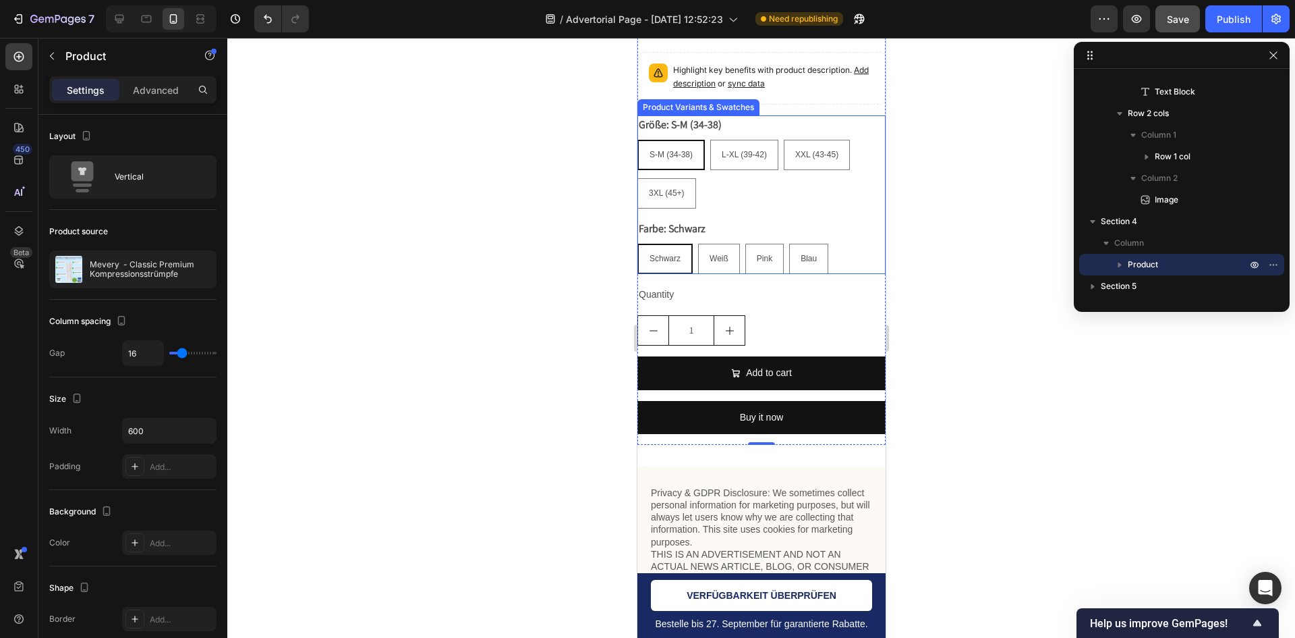
scroll to position [6864, 0]
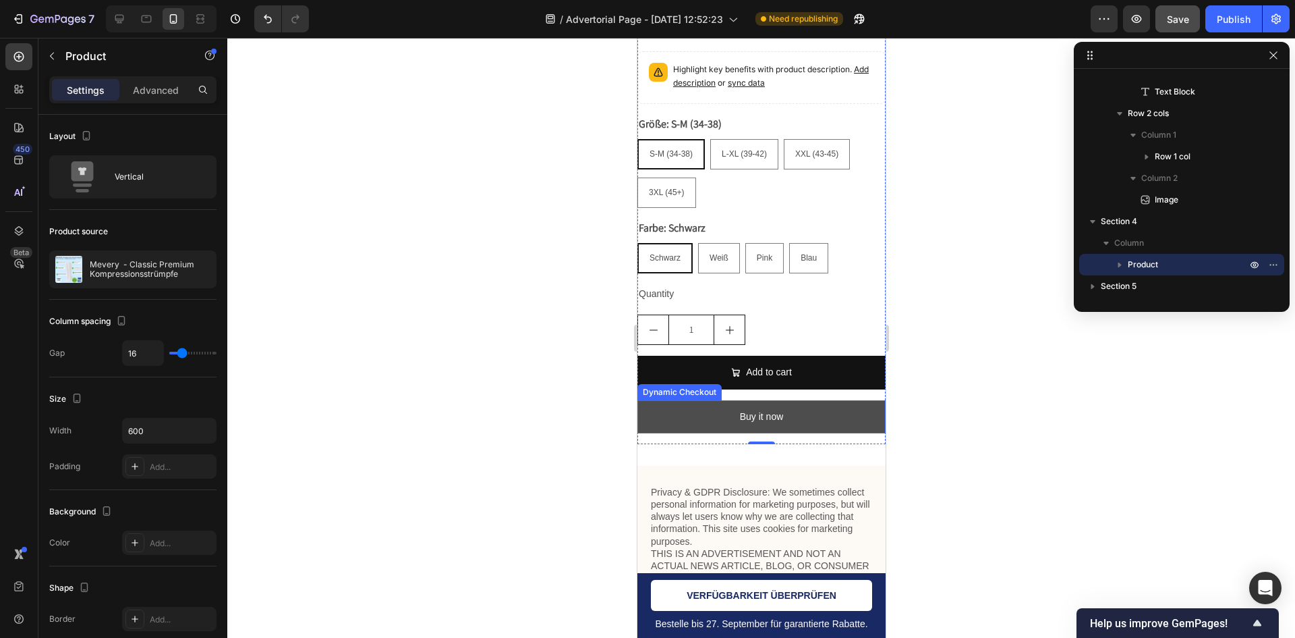
click at [806, 412] on button "Buy it now" at bounding box center [761, 416] width 248 height 33
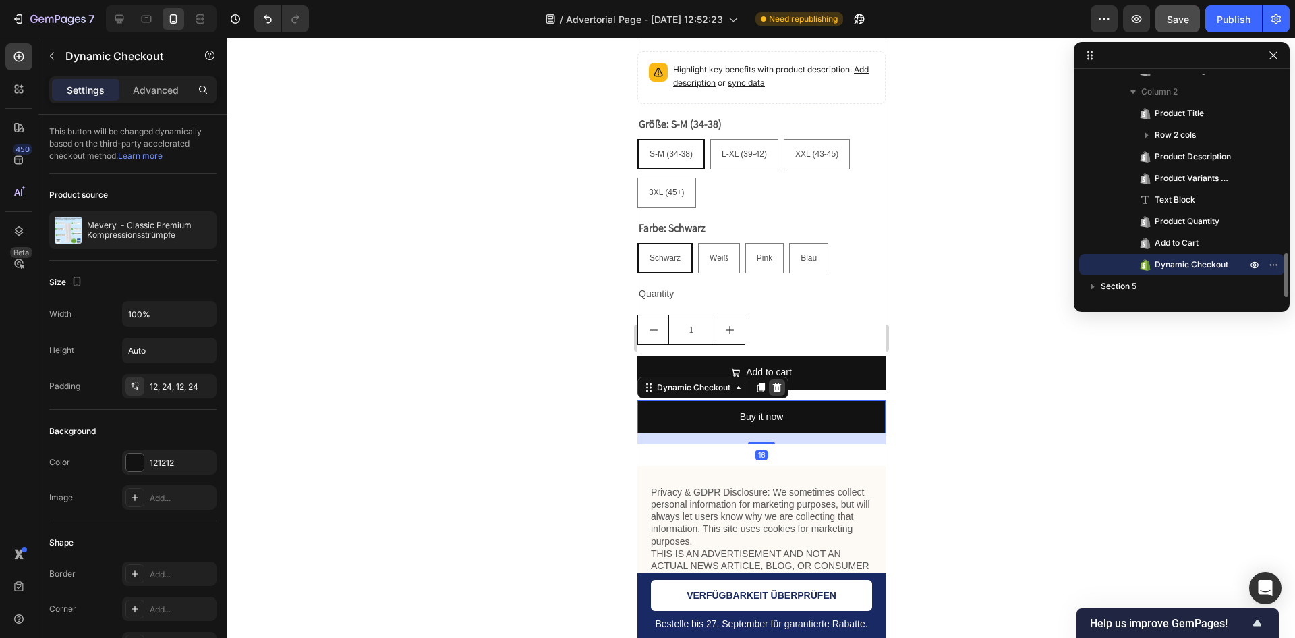
click at [778, 382] on icon at bounding box center [777, 386] width 9 height 9
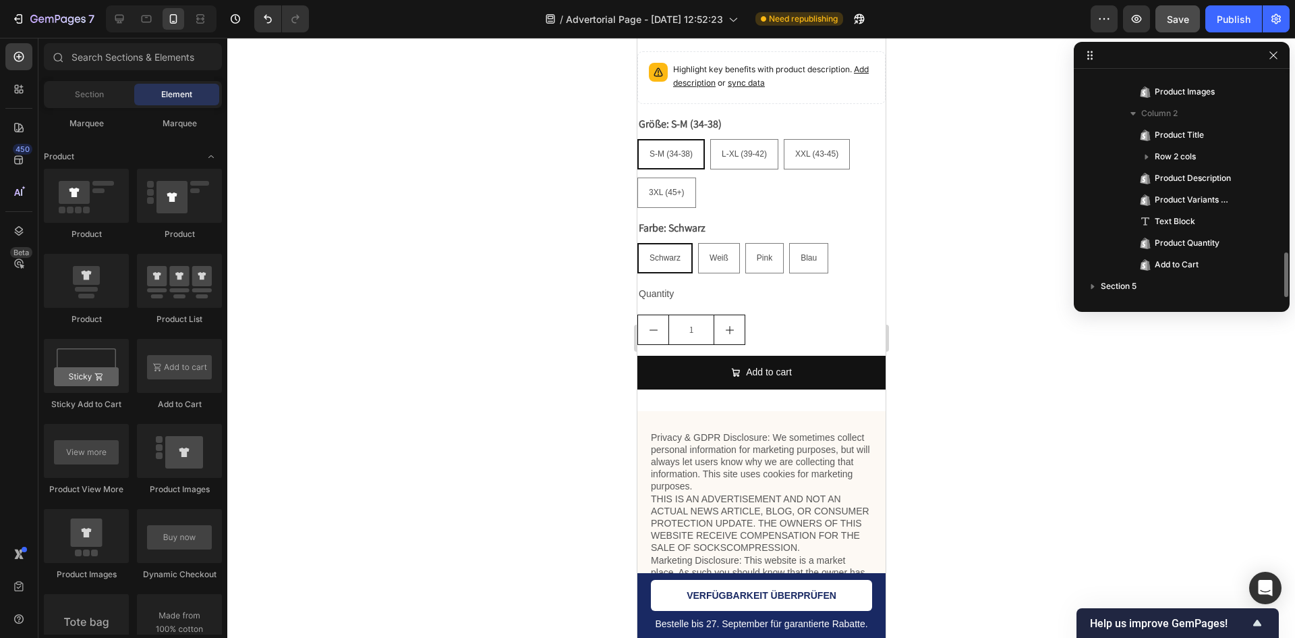
scroll to position [879, 0]
click at [754, 314] on div "1" at bounding box center [761, 329] width 248 height 30
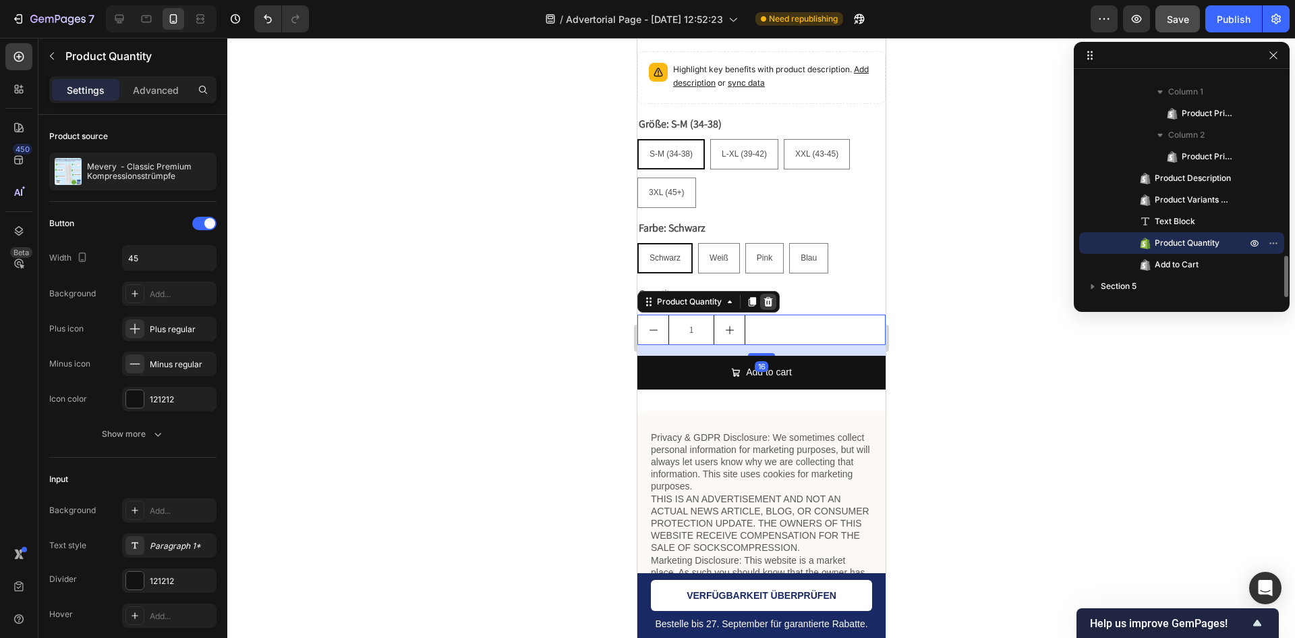
click at [764, 296] on icon at bounding box center [767, 301] width 11 height 11
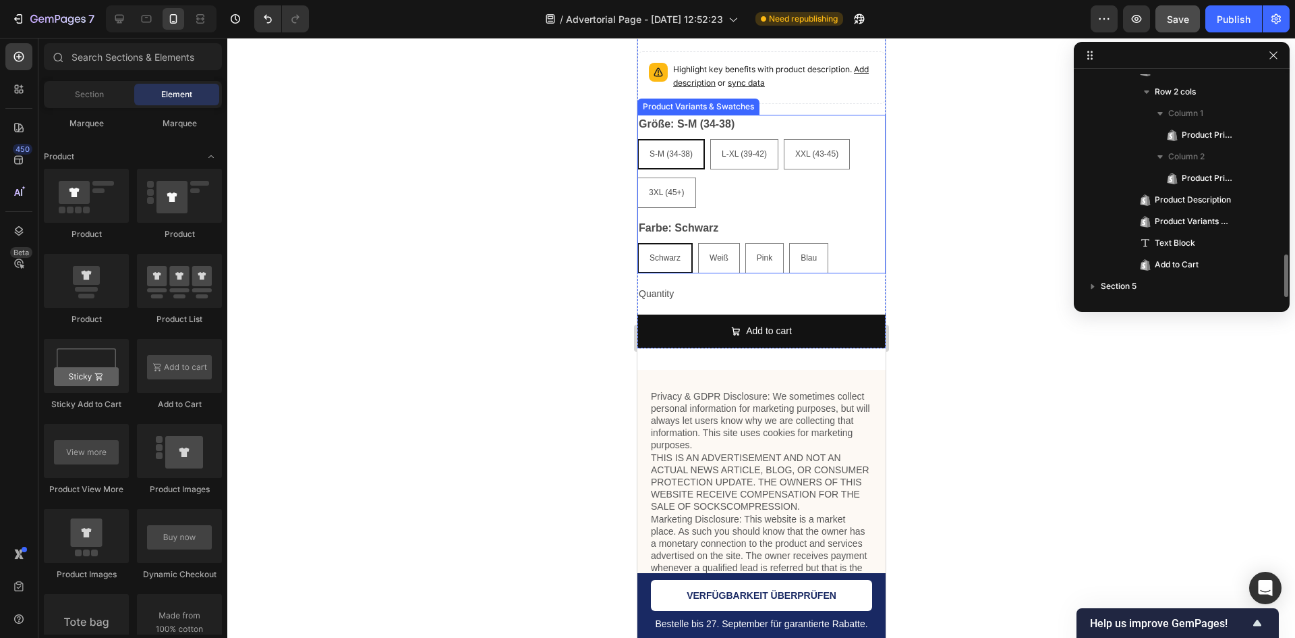
click at [829, 229] on div "Farbe: Schwarz Schwarz Schwarz Schwarz Weiß Weiß Weiß Pink Pink Pink Blau Blau …" at bounding box center [761, 246] width 248 height 55
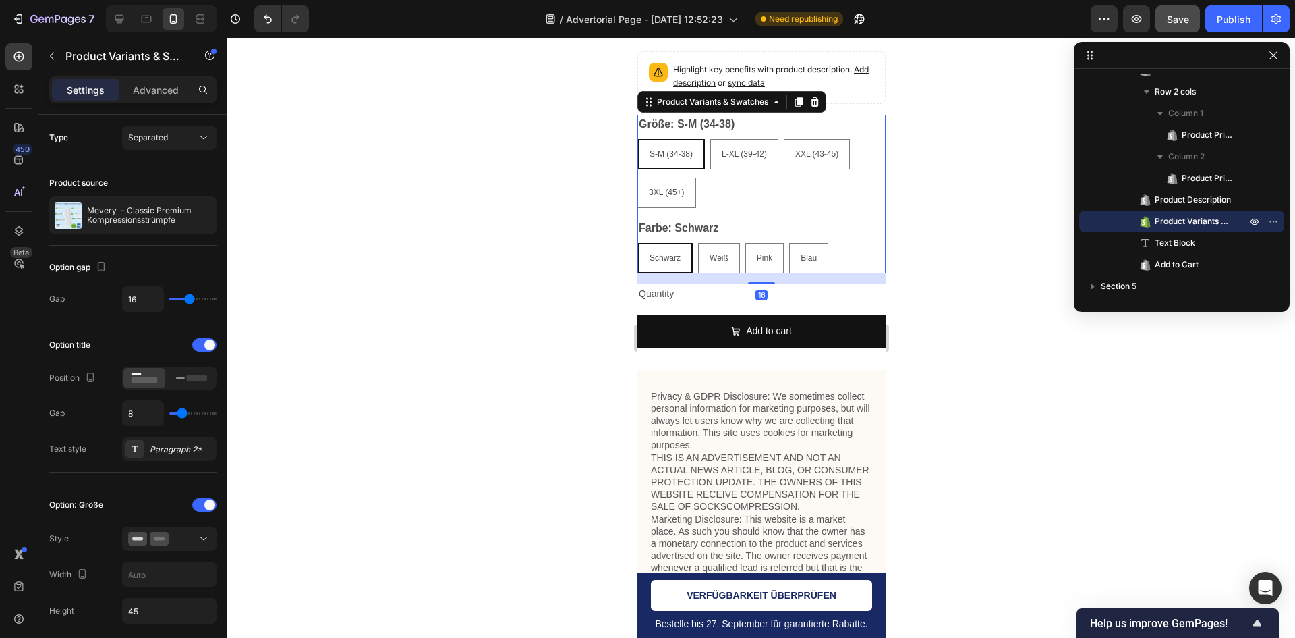
click at [816, 94] on div at bounding box center [814, 102] width 16 height 16
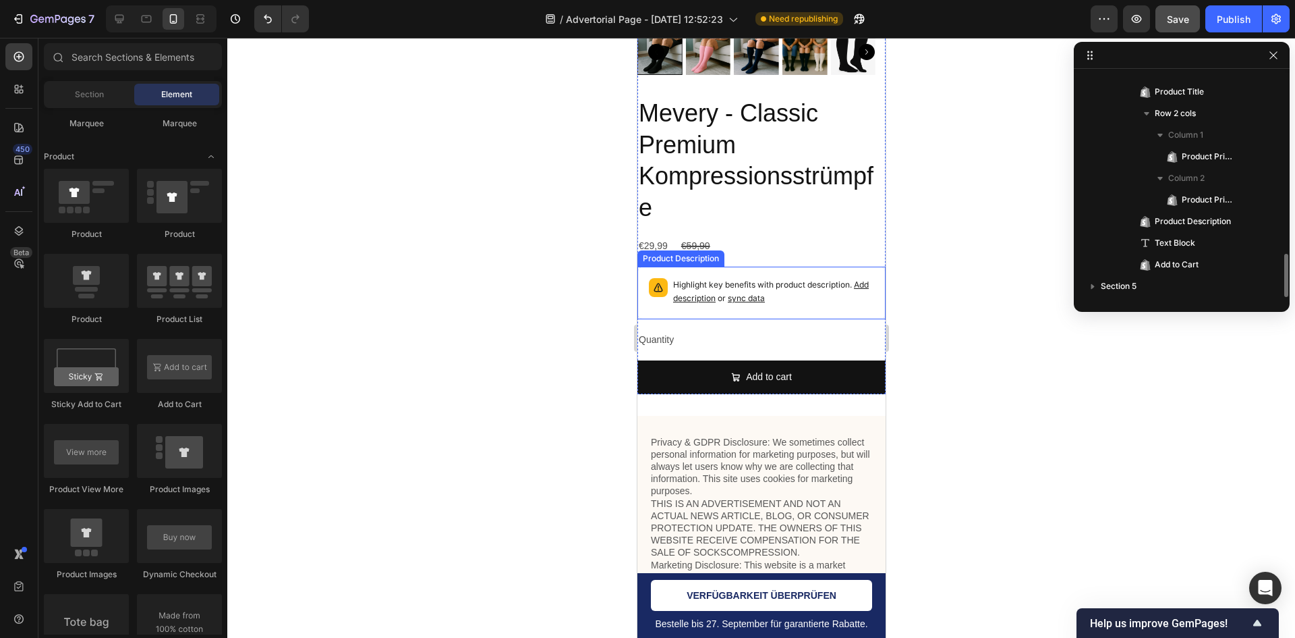
scroll to position [6527, 0]
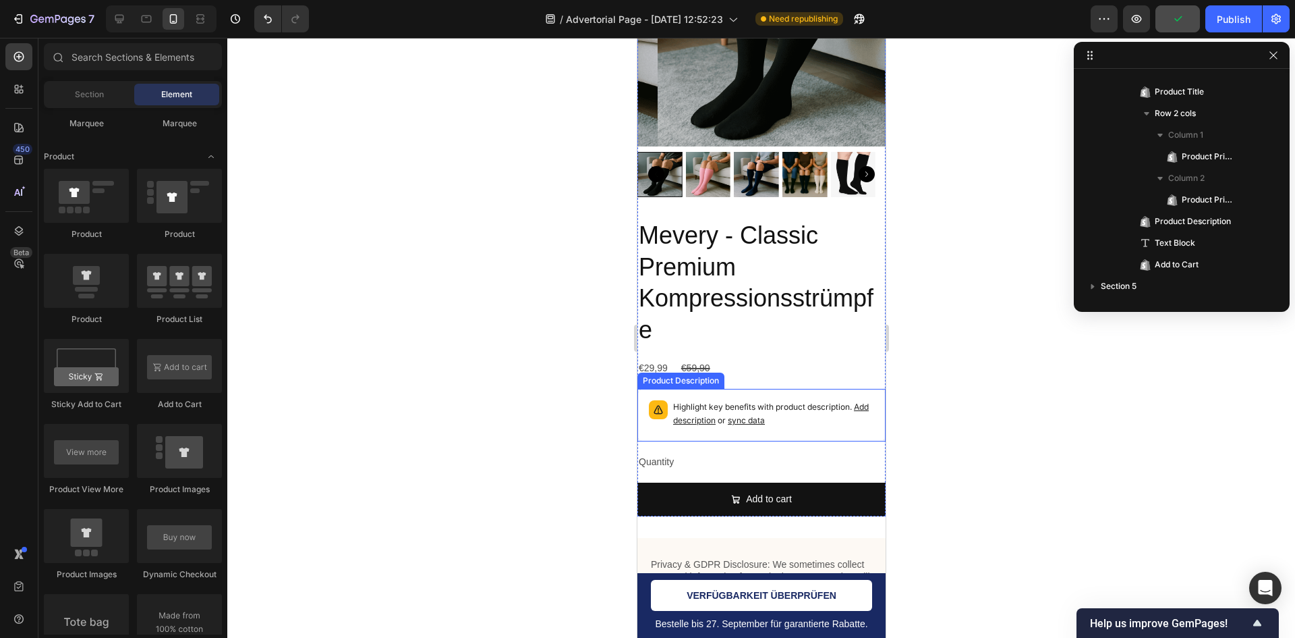
click at [838, 419] on div "Highlight key benefits with product description. Add description or sync data" at bounding box center [761, 415] width 236 height 40
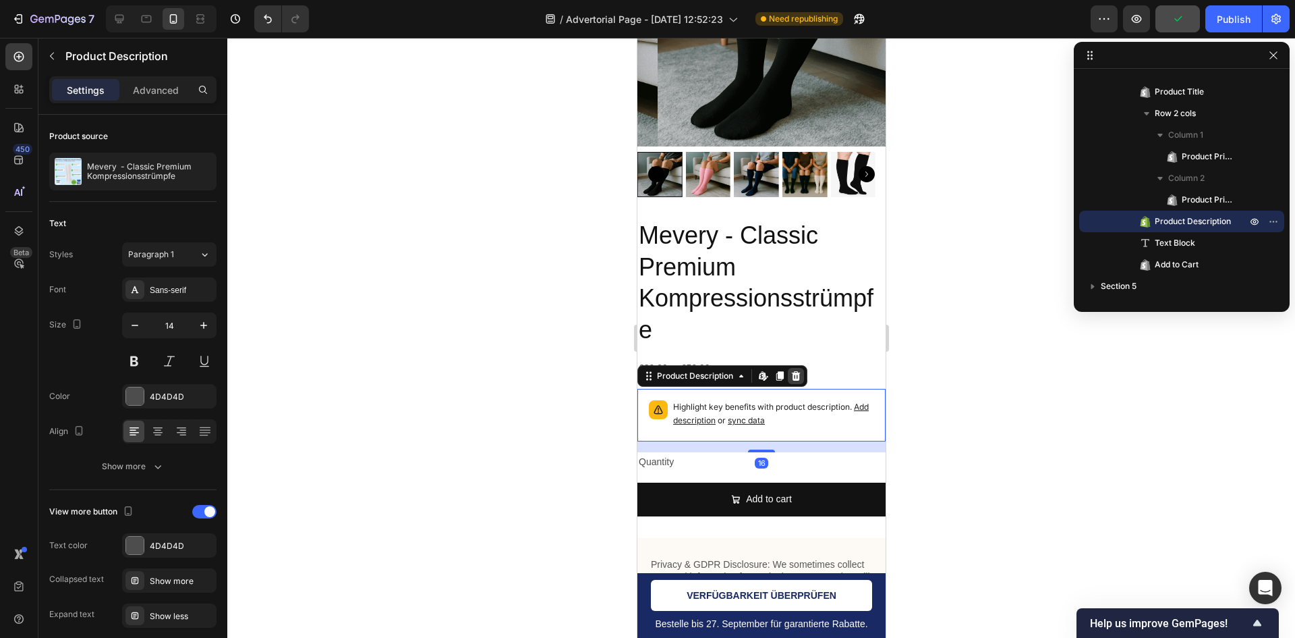
click at [799, 371] on icon at bounding box center [795, 375] width 9 height 9
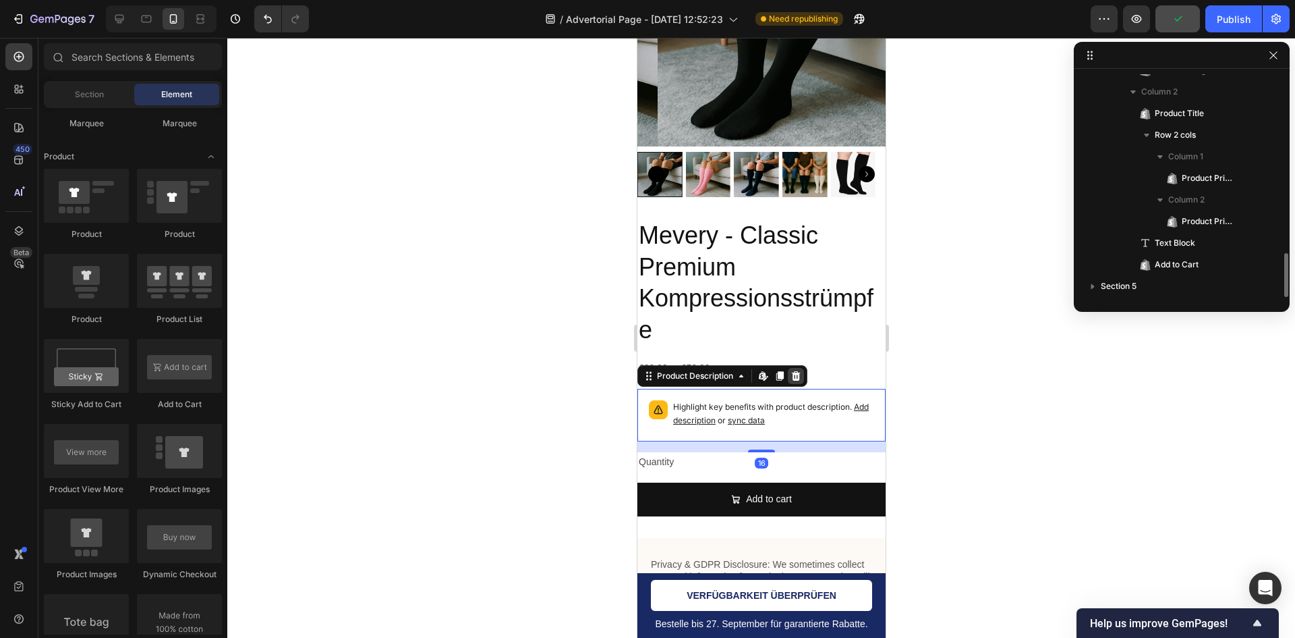
scroll to position [900, 0]
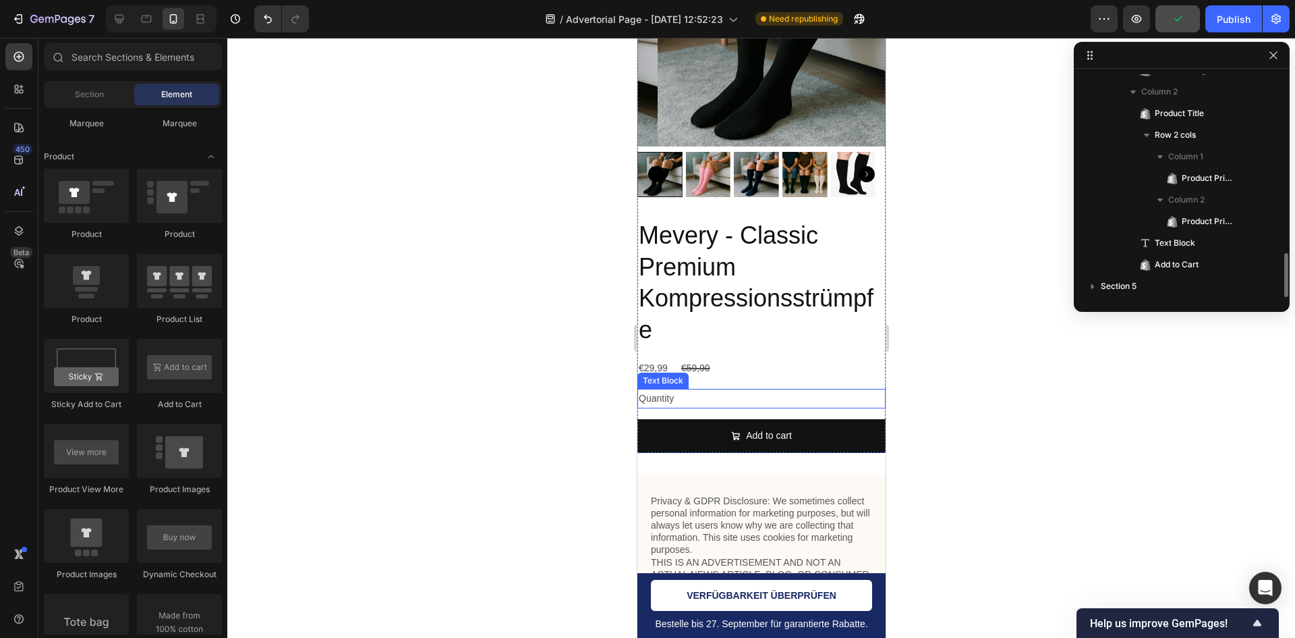
click at [721, 393] on div "Quantity" at bounding box center [761, 399] width 248 height 20
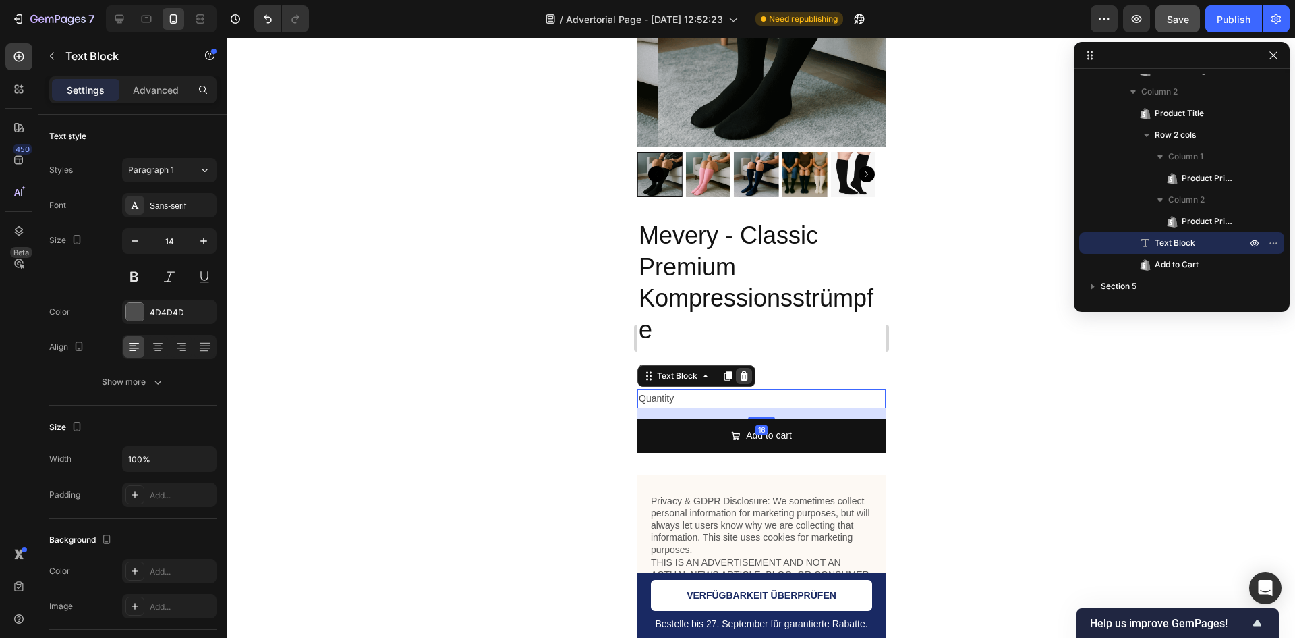
click at [746, 370] on icon at bounding box center [743, 375] width 11 height 11
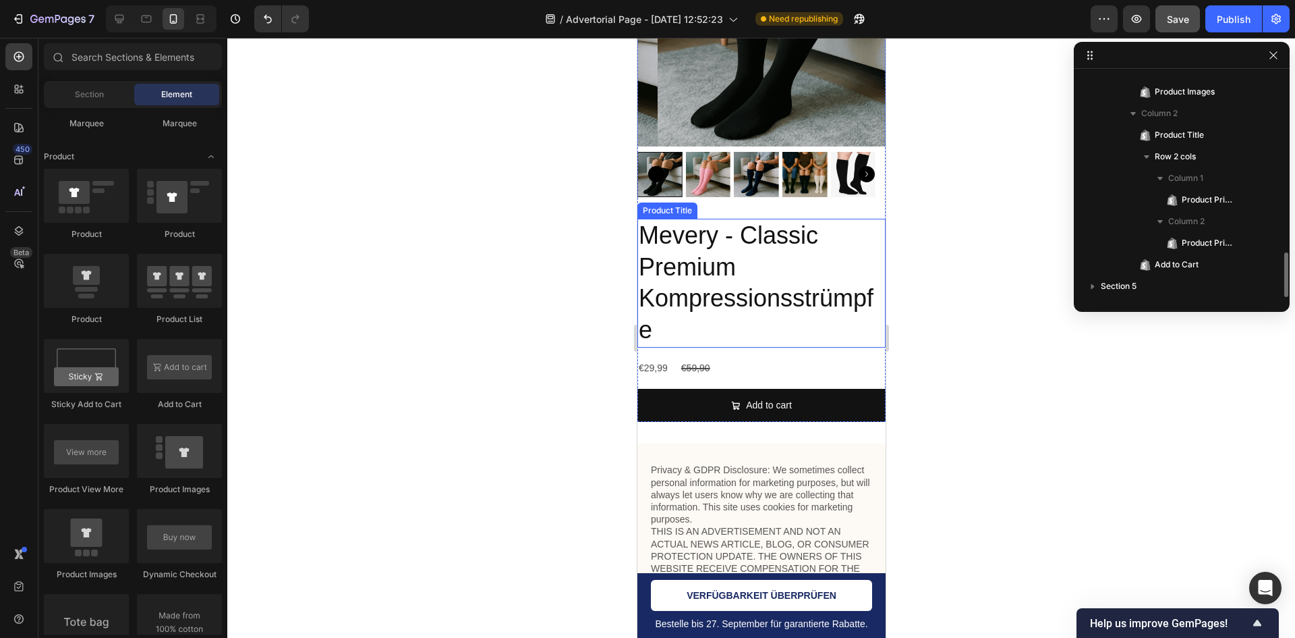
click at [760, 318] on h2 "Mevery - Classic Premium Kompressionsstrümpfe" at bounding box center [761, 283] width 248 height 129
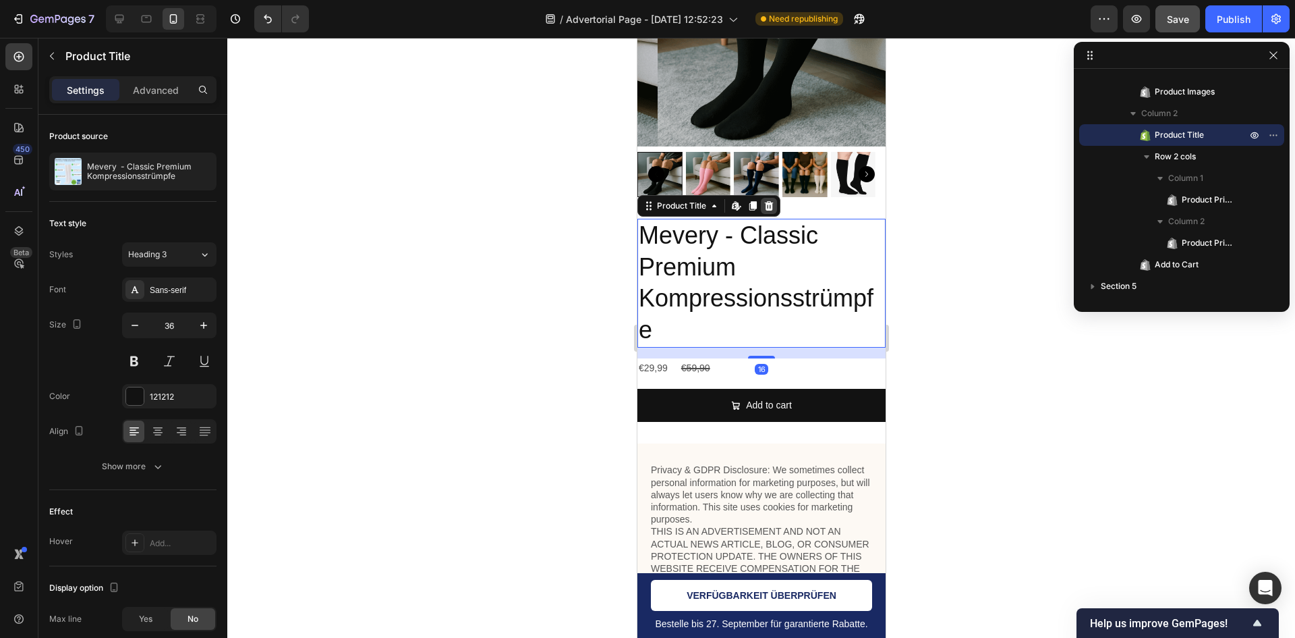
click at [763, 198] on div at bounding box center [768, 206] width 16 height 16
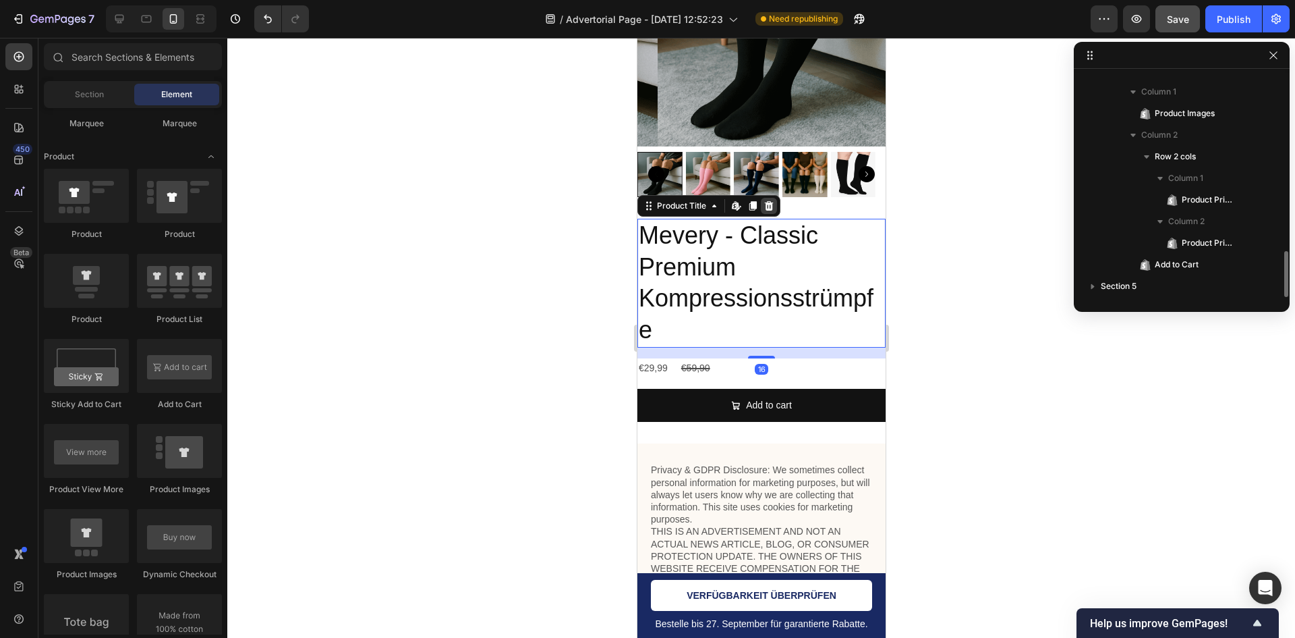
scroll to position [857, 0]
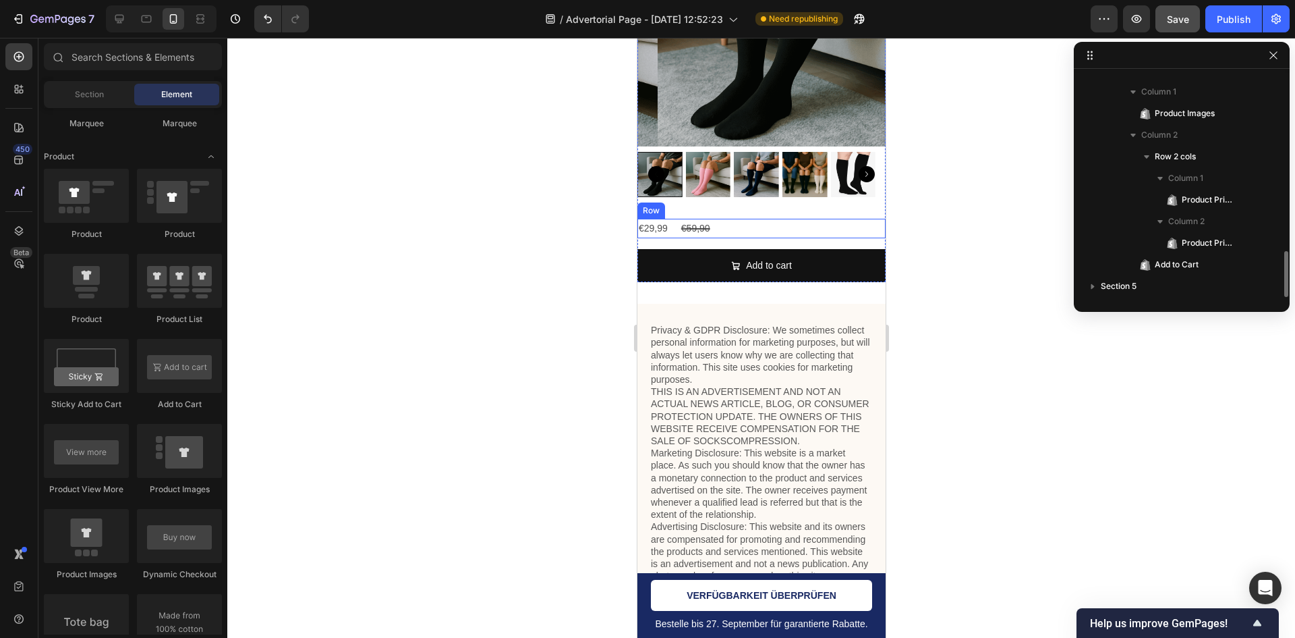
click at [725, 219] on div "€29,99 Product Price Product Price €59,90 Product Price Product Price Row" at bounding box center [761, 229] width 248 height 20
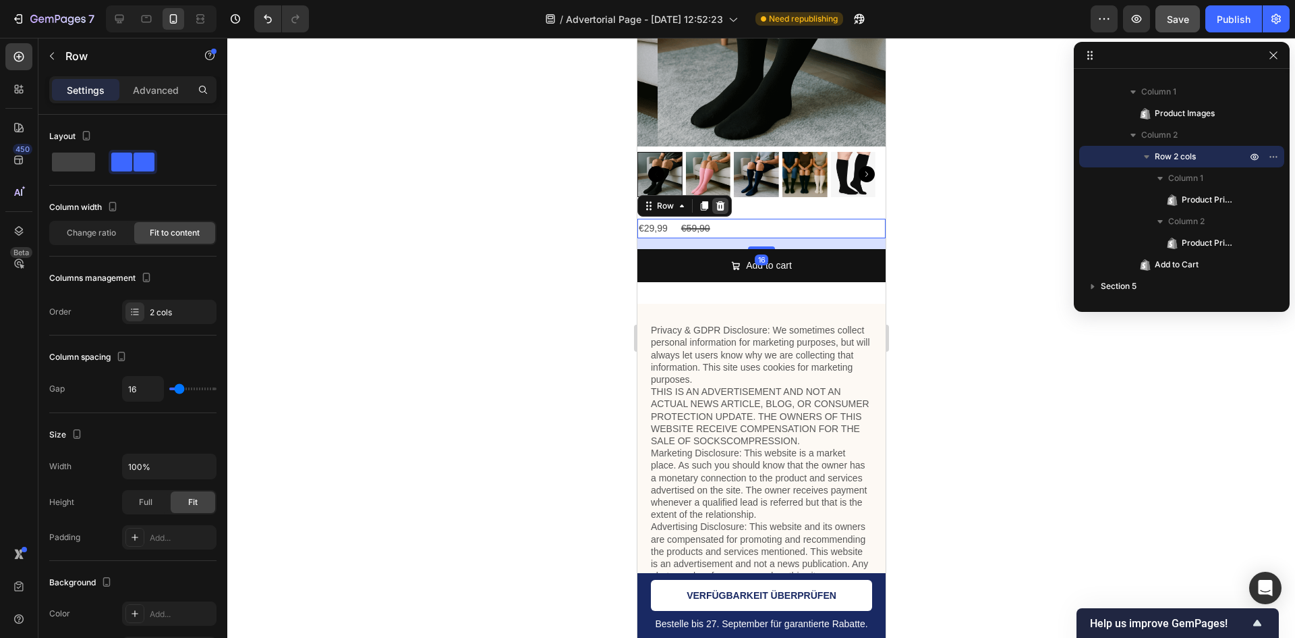
click at [719, 201] on icon at bounding box center [720, 205] width 9 height 9
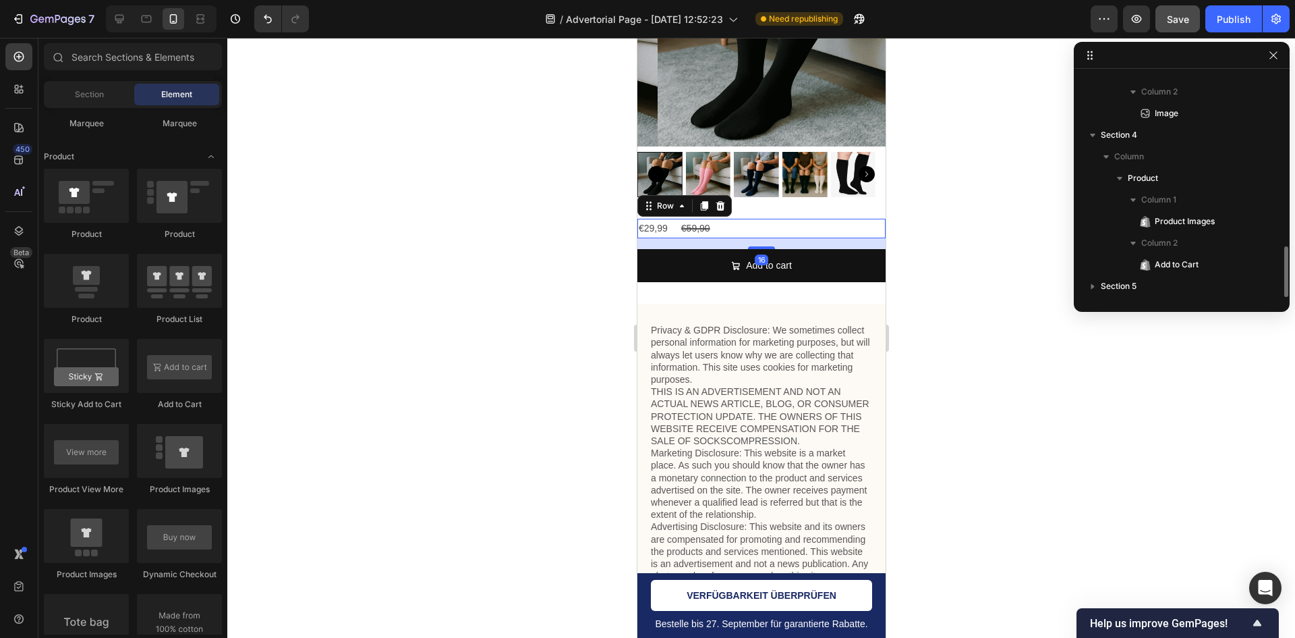
scroll to position [749, 0]
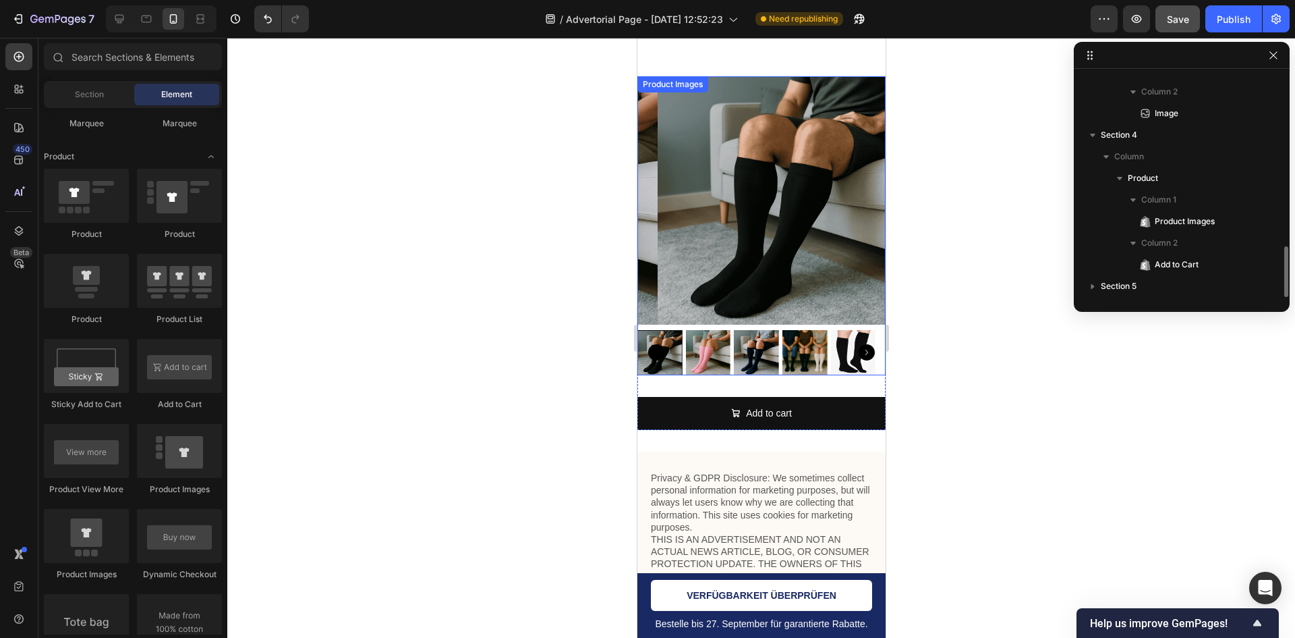
click at [764, 260] on img at bounding box center [781, 200] width 248 height 248
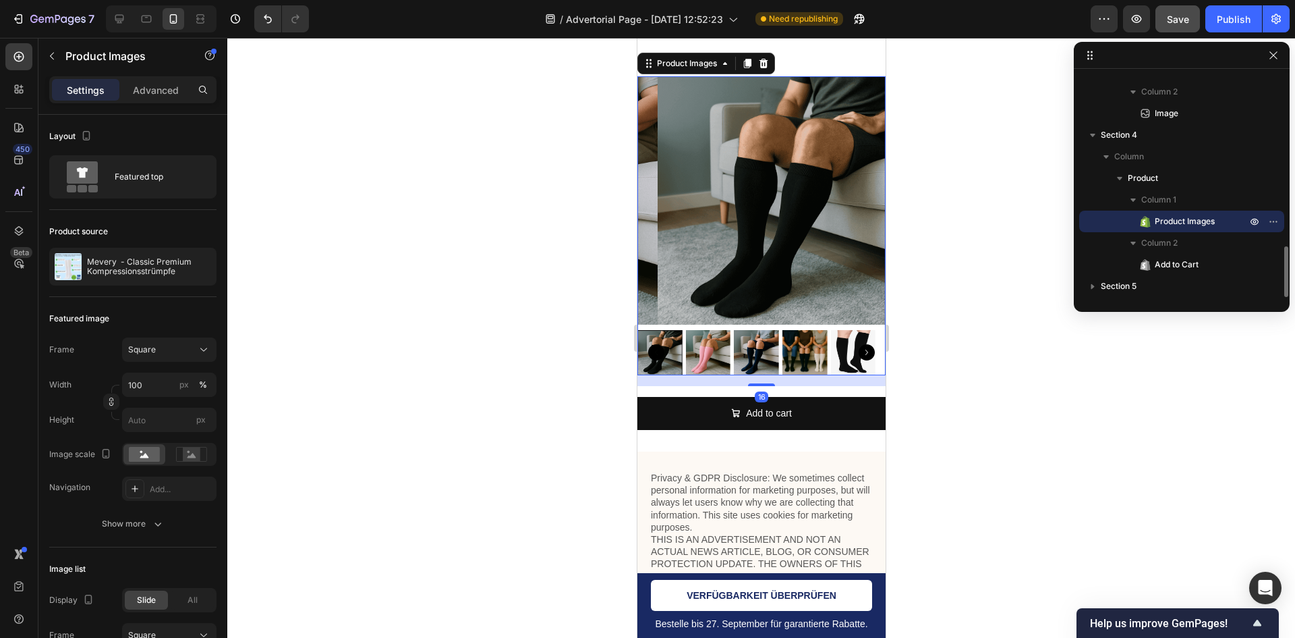
scroll to position [6324, 0]
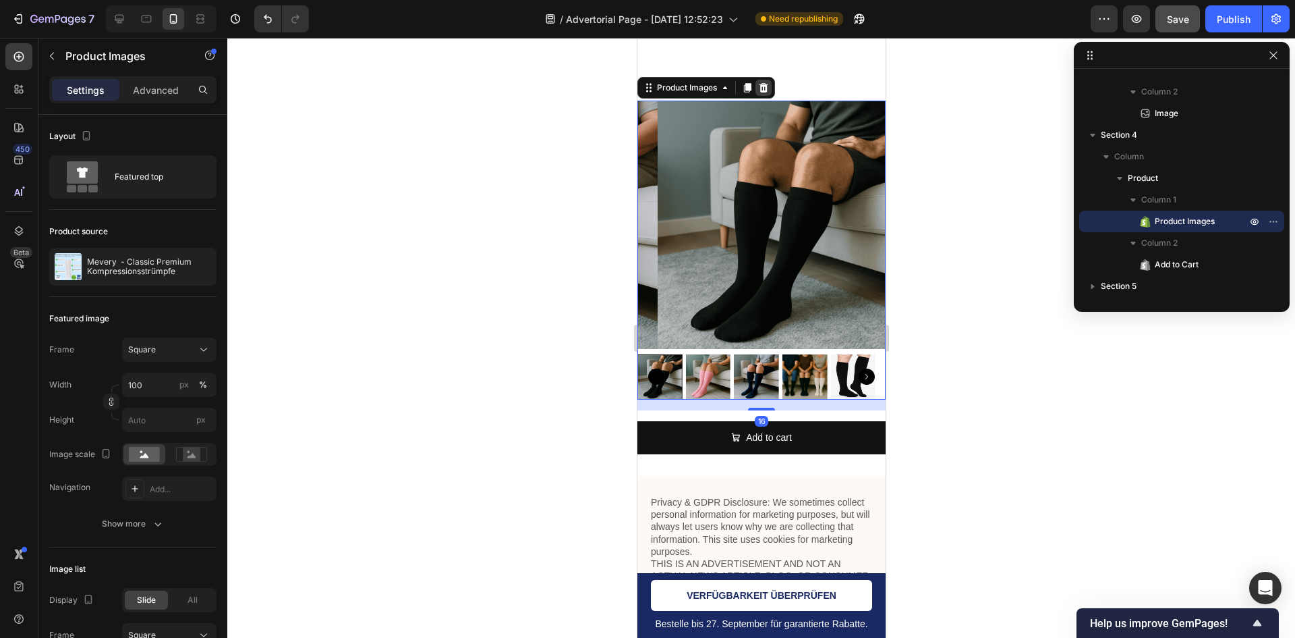
click at [768, 88] on icon at bounding box center [763, 87] width 11 height 11
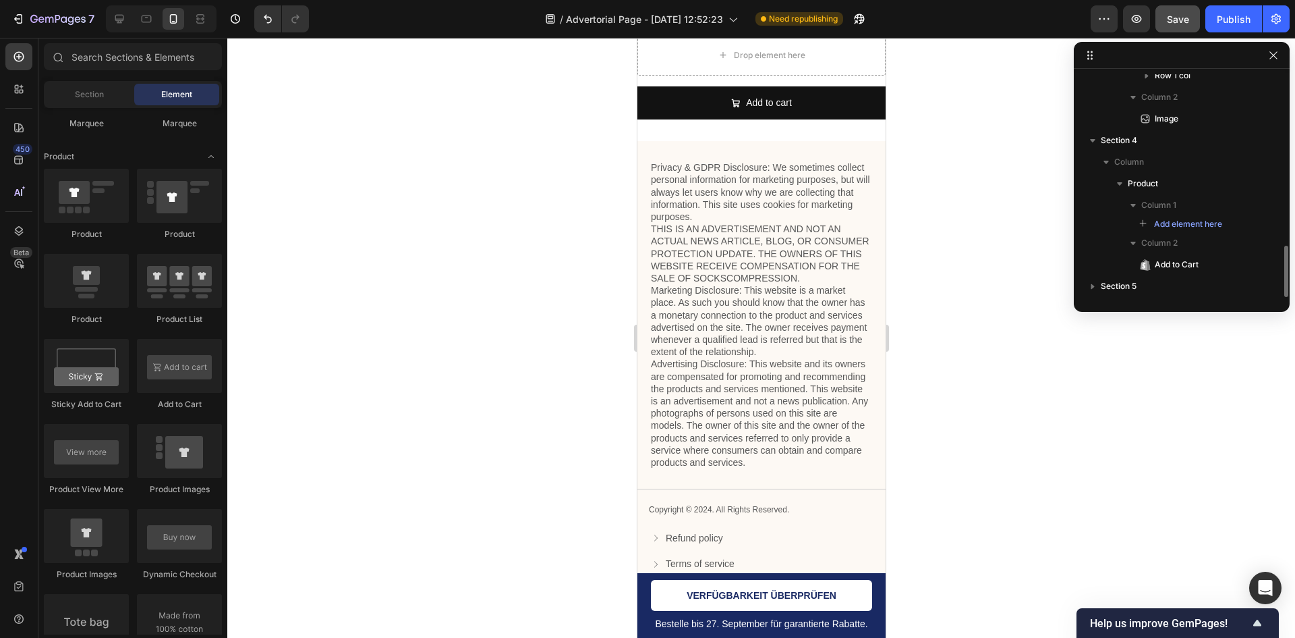
scroll to position [6189, 0]
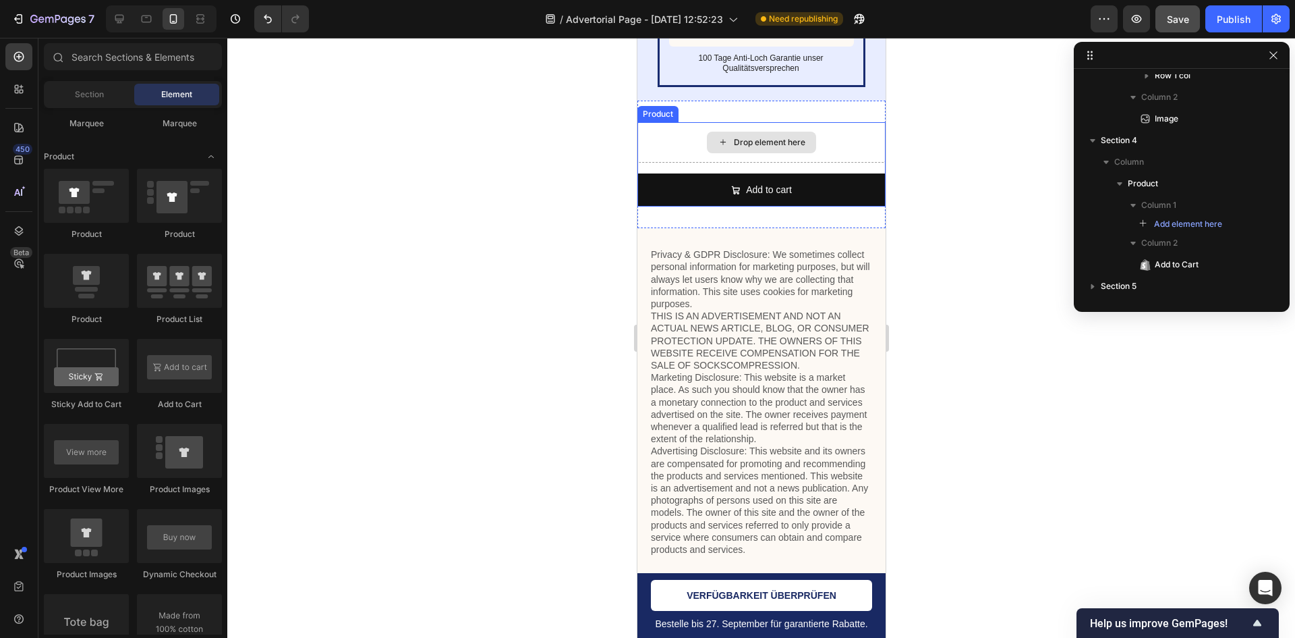
click at [739, 148] on div "Drop element here" at bounding box center [769, 142] width 72 height 11
click at [690, 163] on div "Drop element here" at bounding box center [761, 142] width 248 height 40
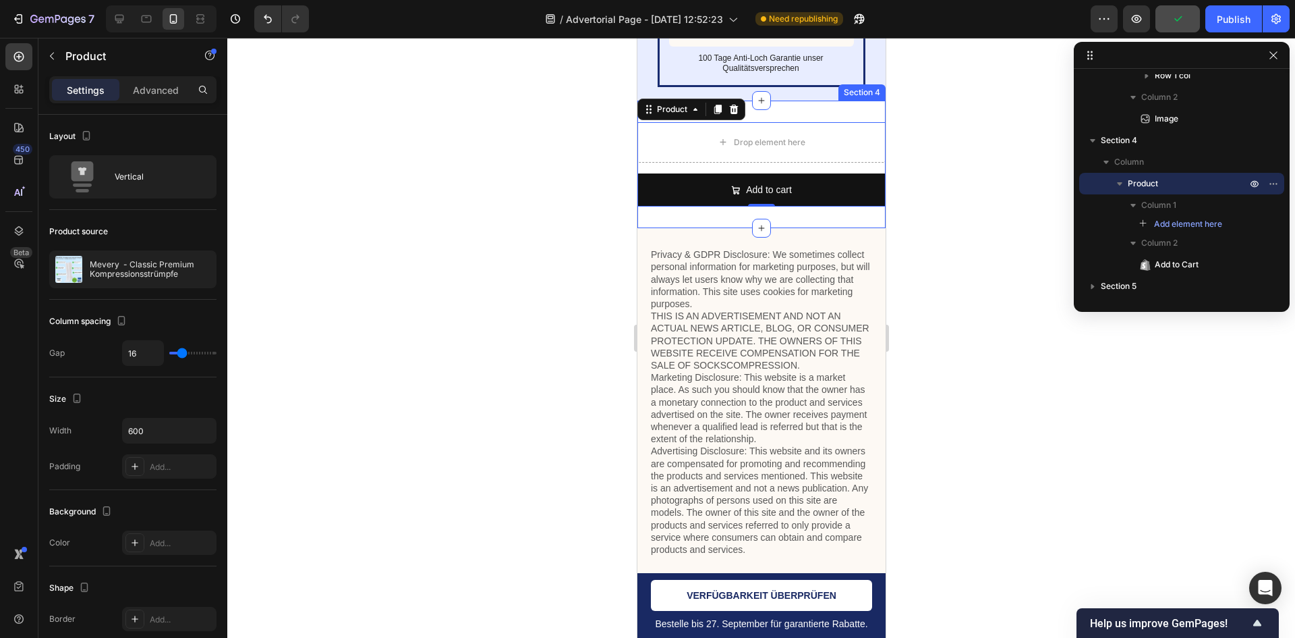
click at [690, 228] on div "Drop element here Add to cart Add to Cart Product 0 Section 4" at bounding box center [761, 165] width 248 height 128
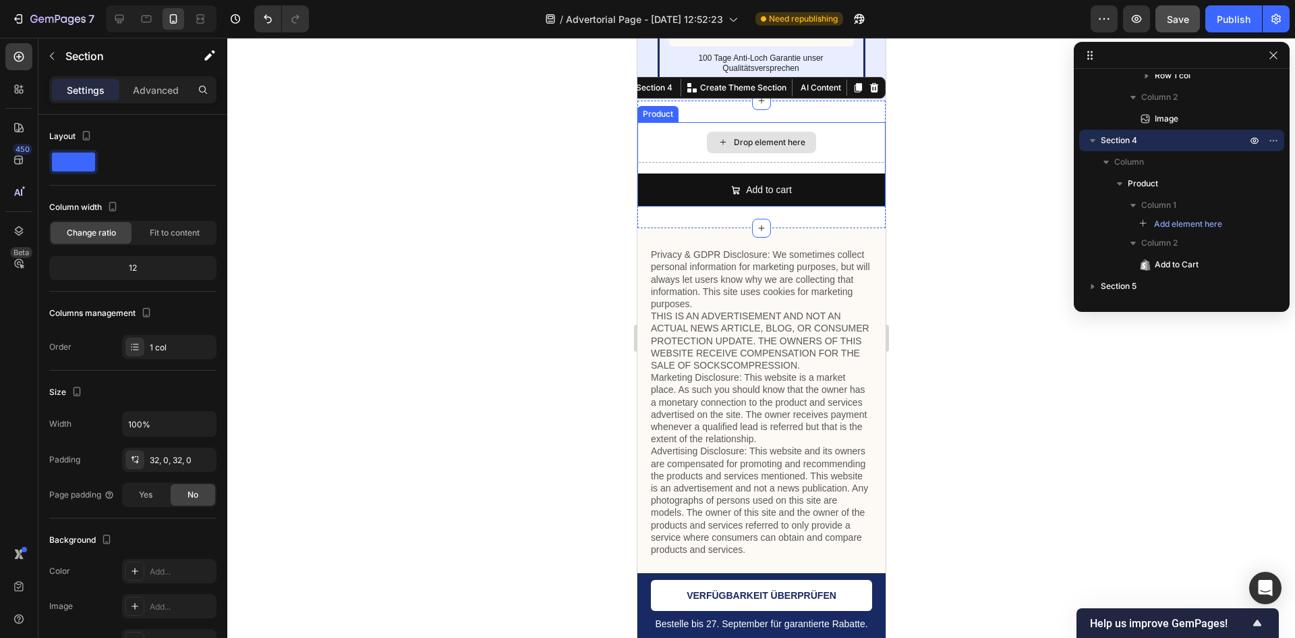
click at [684, 163] on div "Drop element here" at bounding box center [761, 142] width 248 height 40
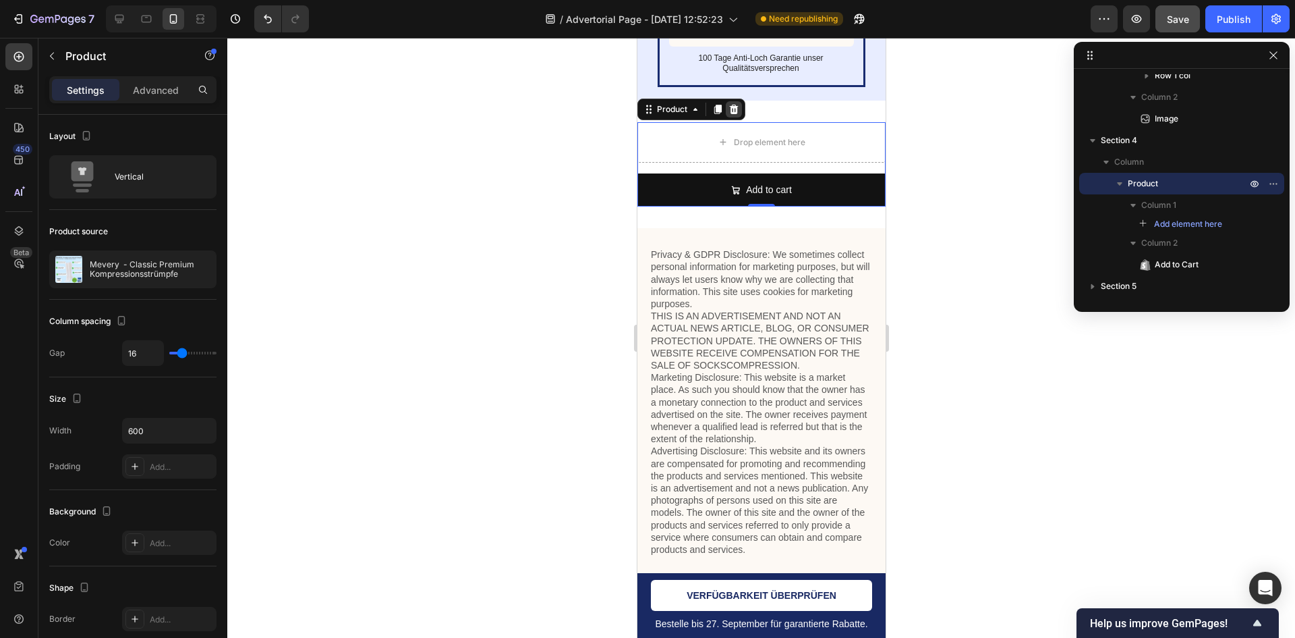
click at [730, 115] on icon at bounding box center [733, 109] width 11 height 11
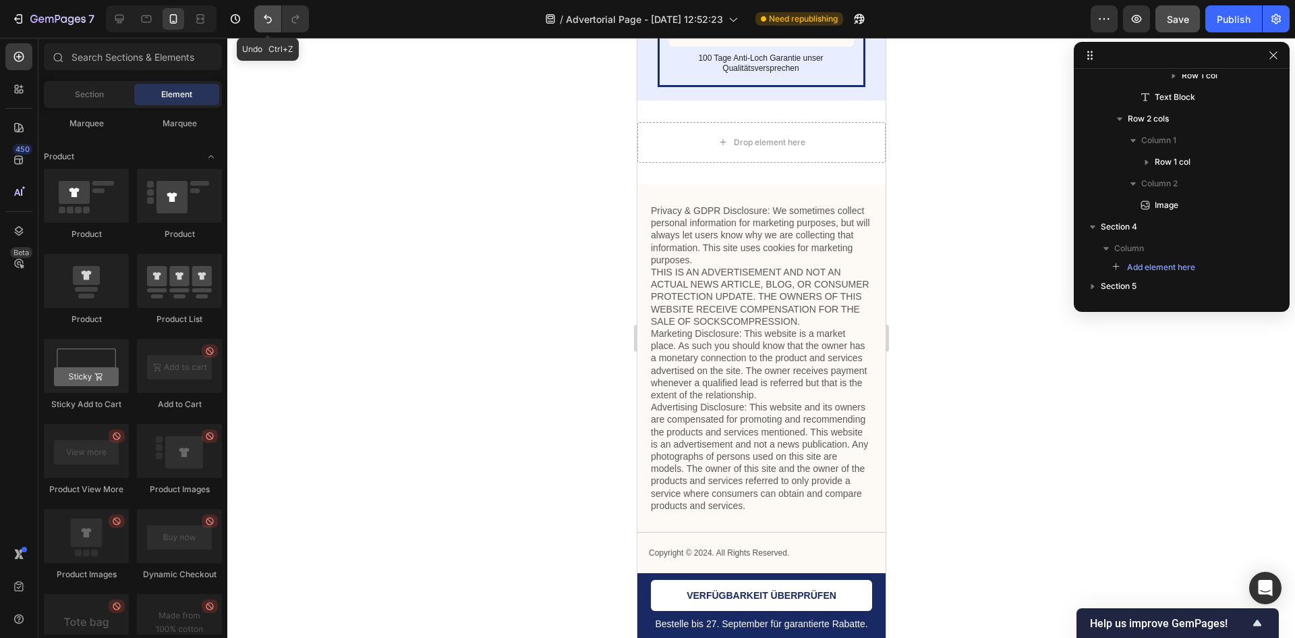
click at [272, 23] on icon "Undo/Redo" at bounding box center [267, 18] width 13 height 13
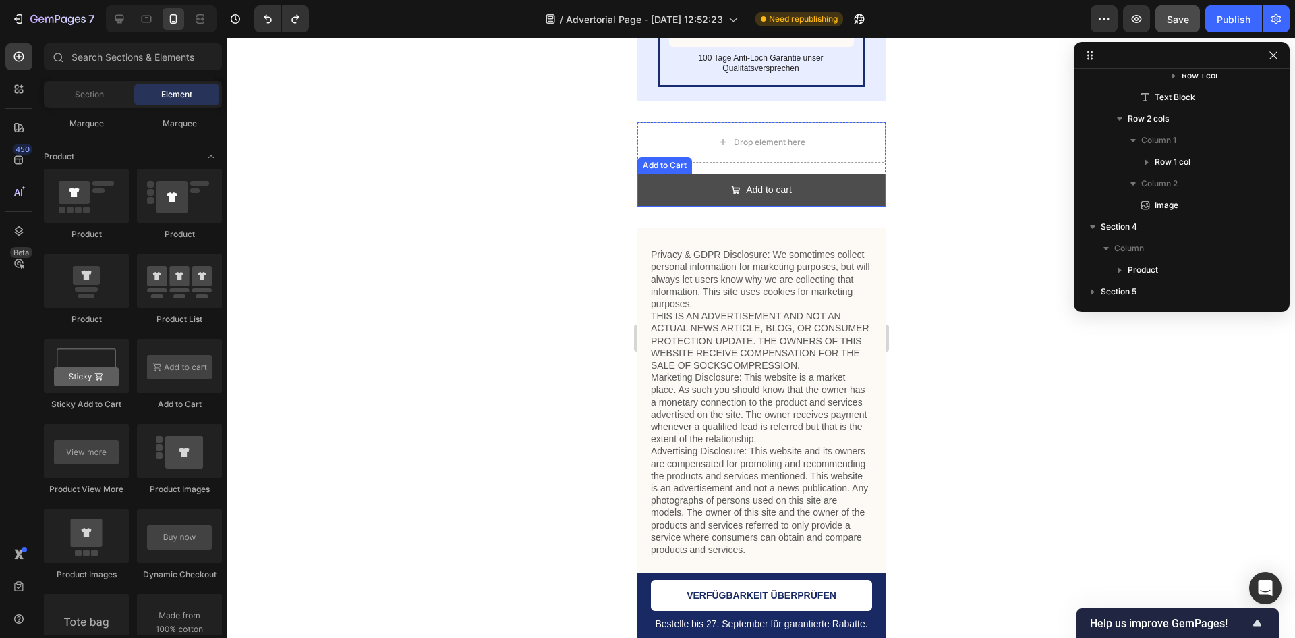
click at [672, 206] on button "Add to cart" at bounding box center [761, 189] width 248 height 33
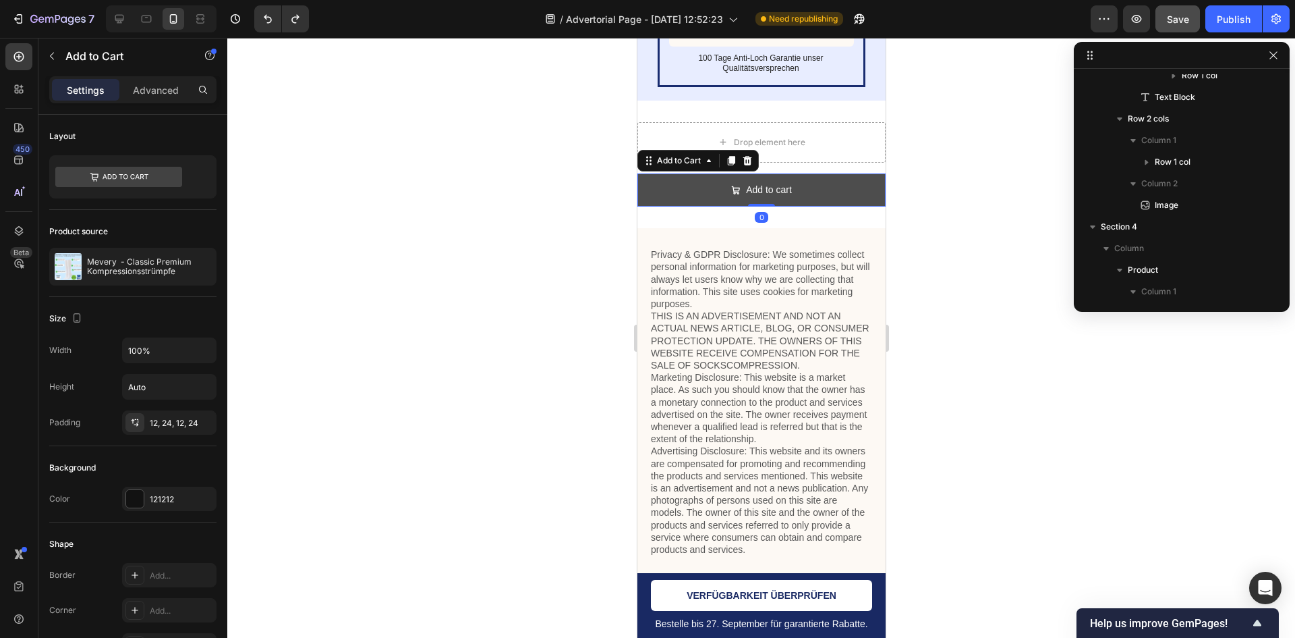
scroll to position [744, 0]
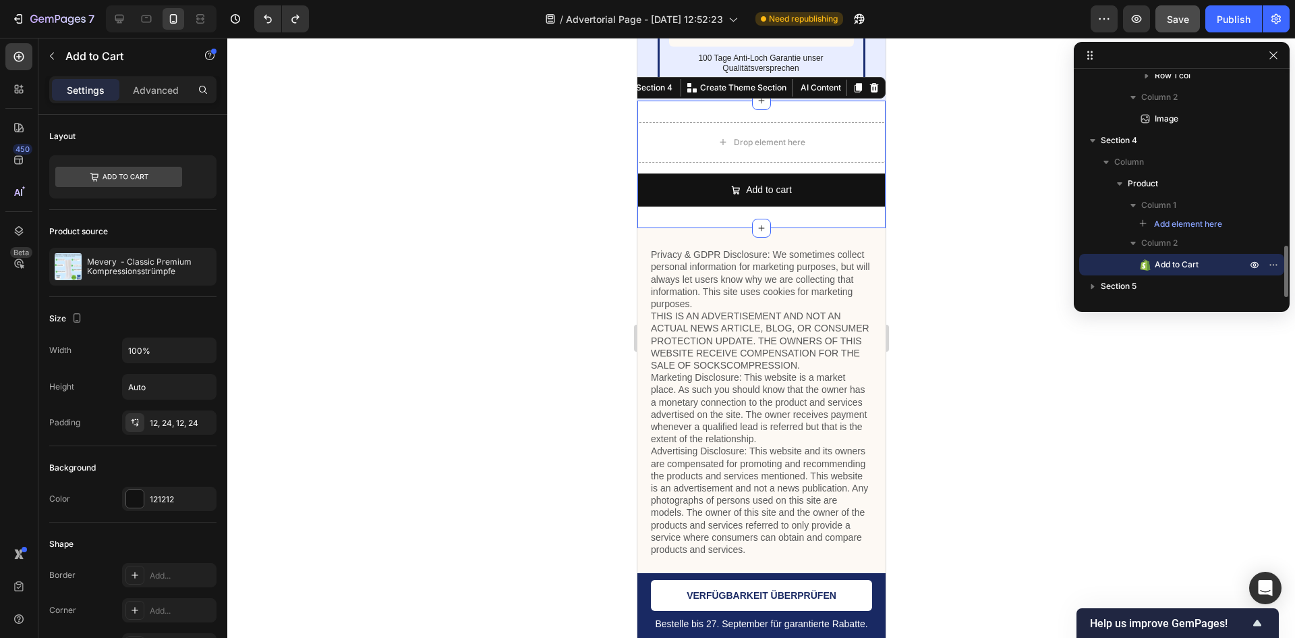
click at [676, 228] on div "Drop element here Add to cart Add to Cart Product Section 4 You can create reus…" at bounding box center [761, 165] width 248 height 128
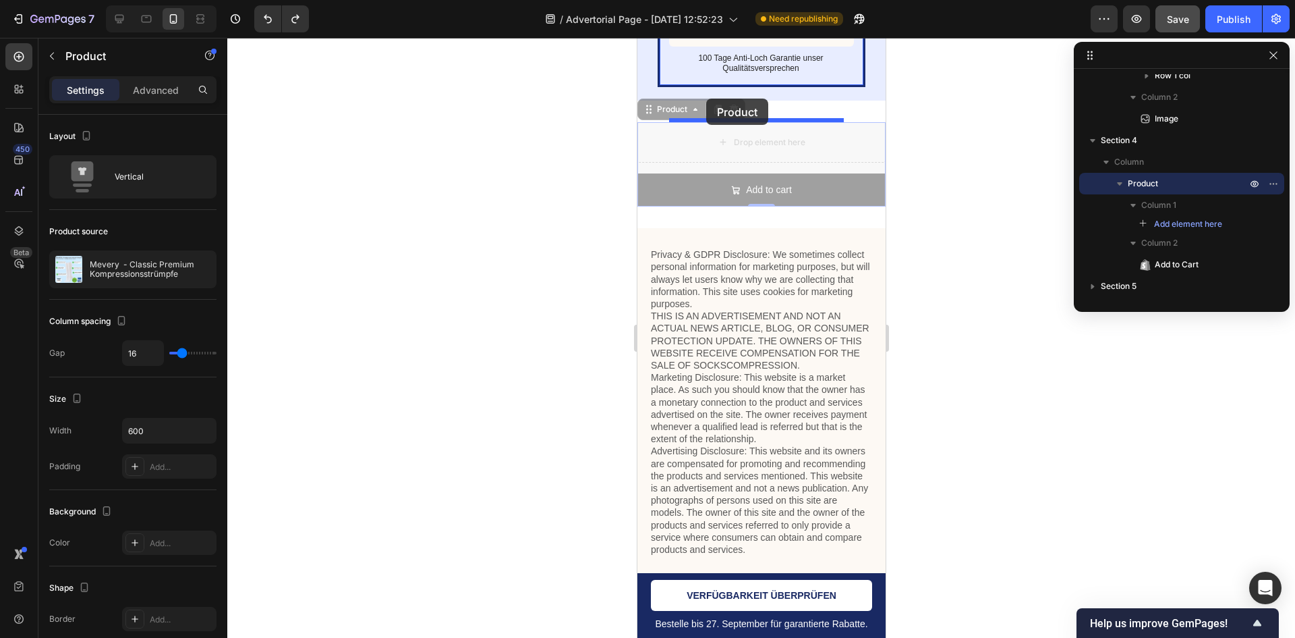
drag, startPoint x: 682, startPoint y: 258, endPoint x: 693, endPoint y: 224, distance: 36.1
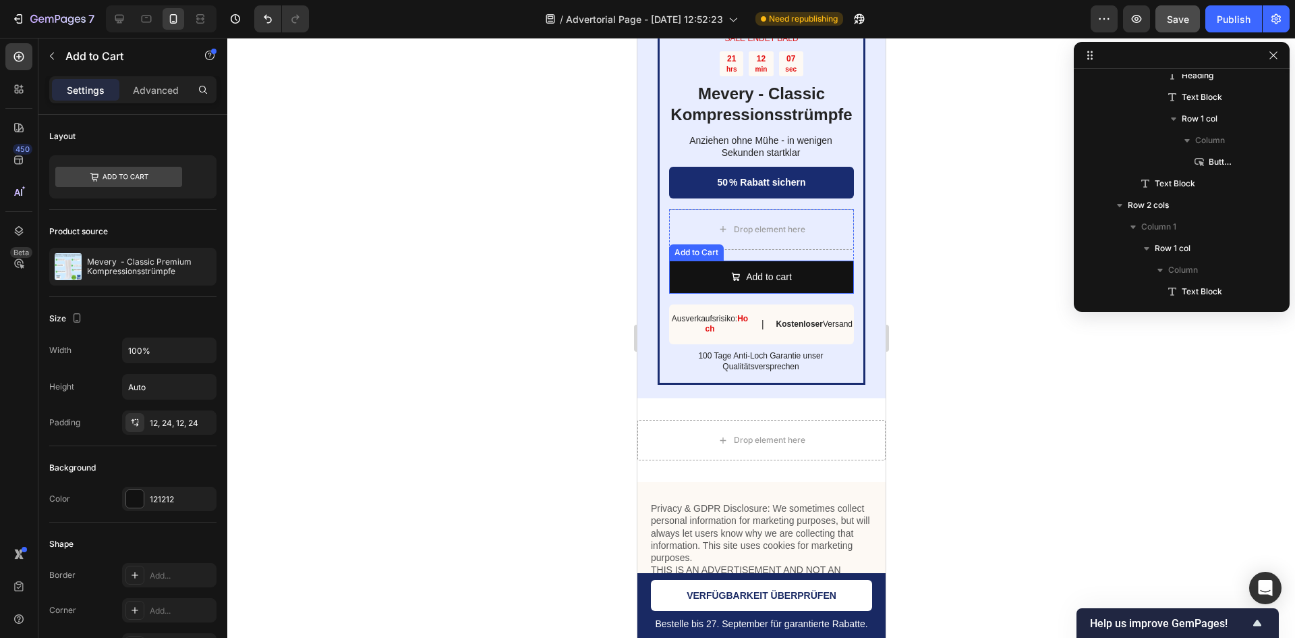
scroll to position [963, 0]
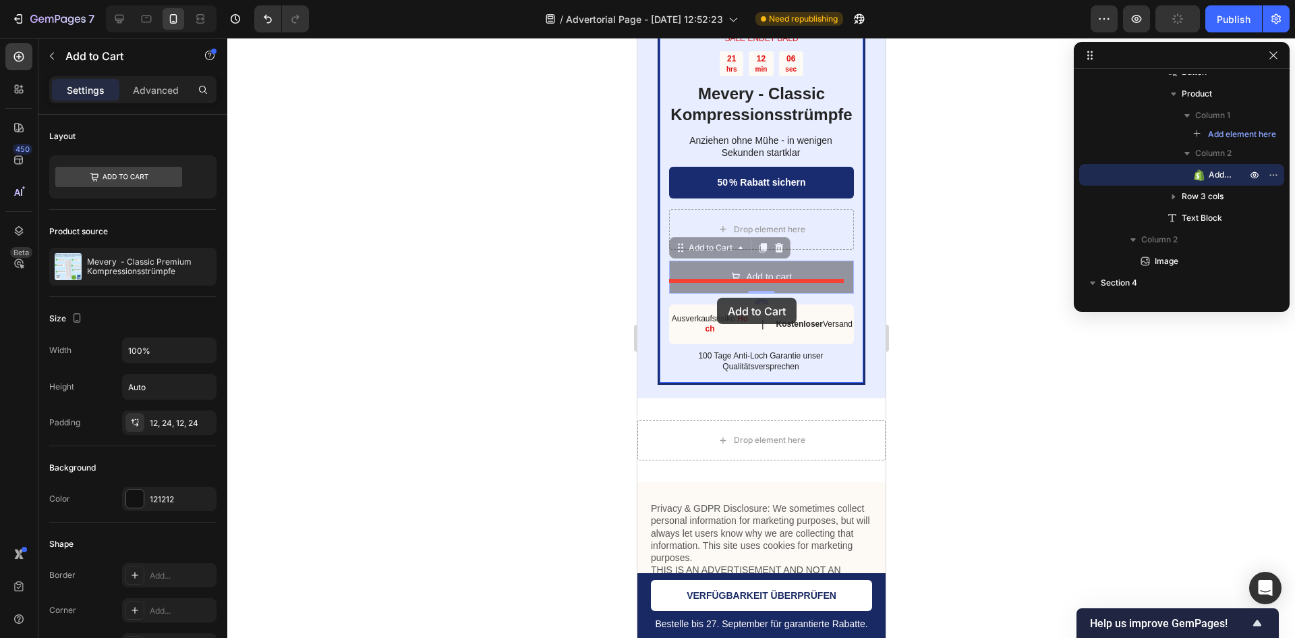
drag, startPoint x: 713, startPoint y: 365, endPoint x: 717, endPoint y: 298, distance: 67.6
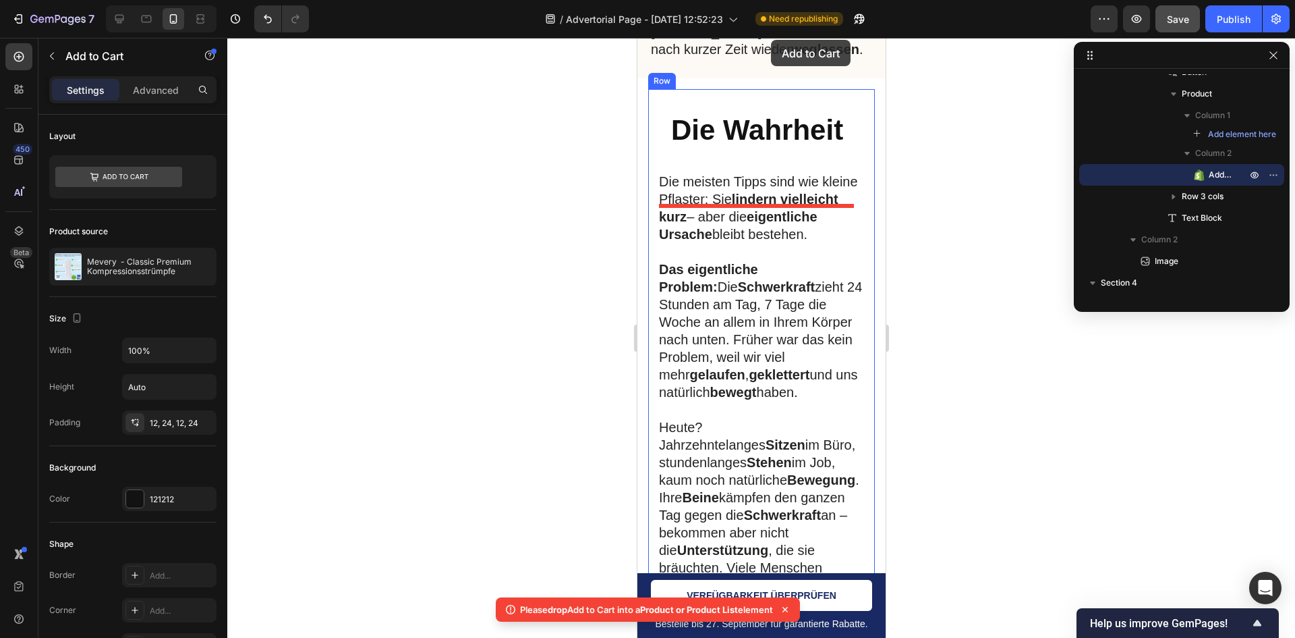
scroll to position [4006, 0]
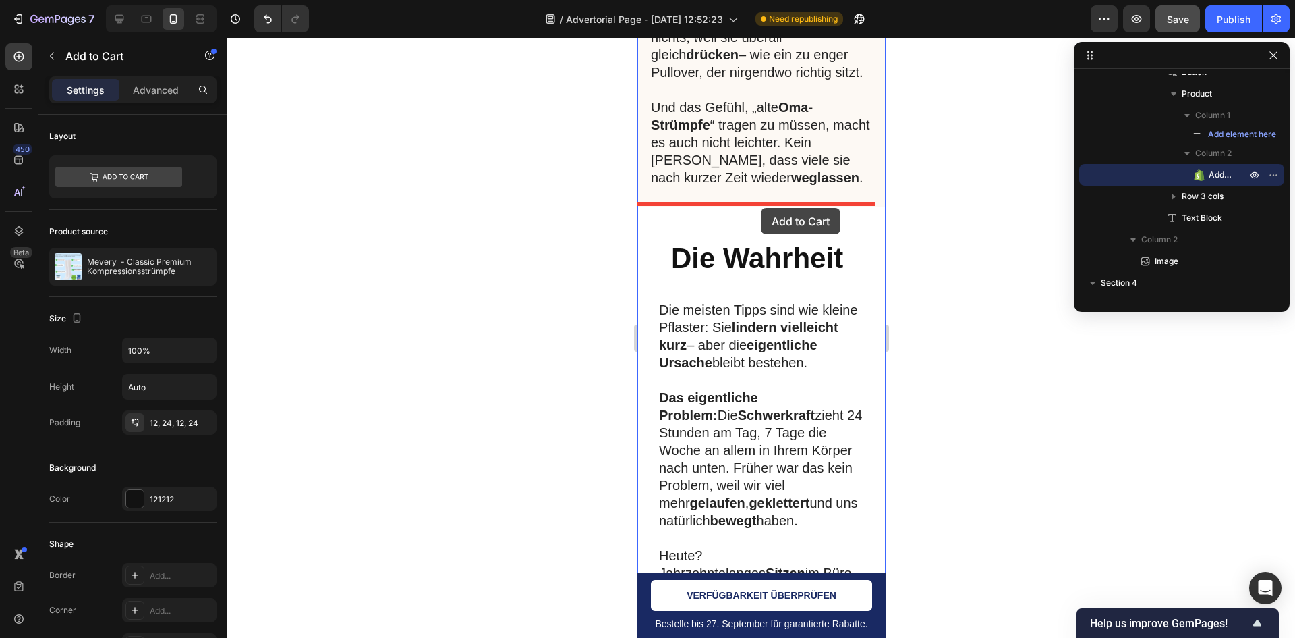
drag, startPoint x: 712, startPoint y: 367, endPoint x: 760, endPoint y: 208, distance: 166.5
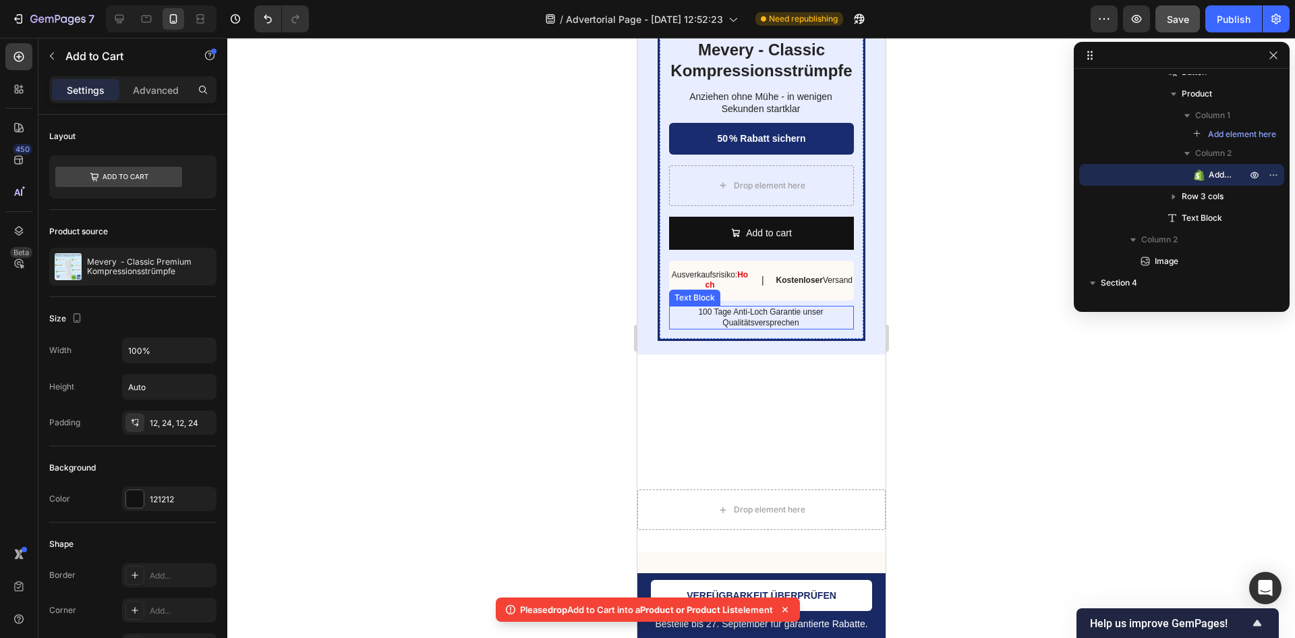
scroll to position [5963, 0]
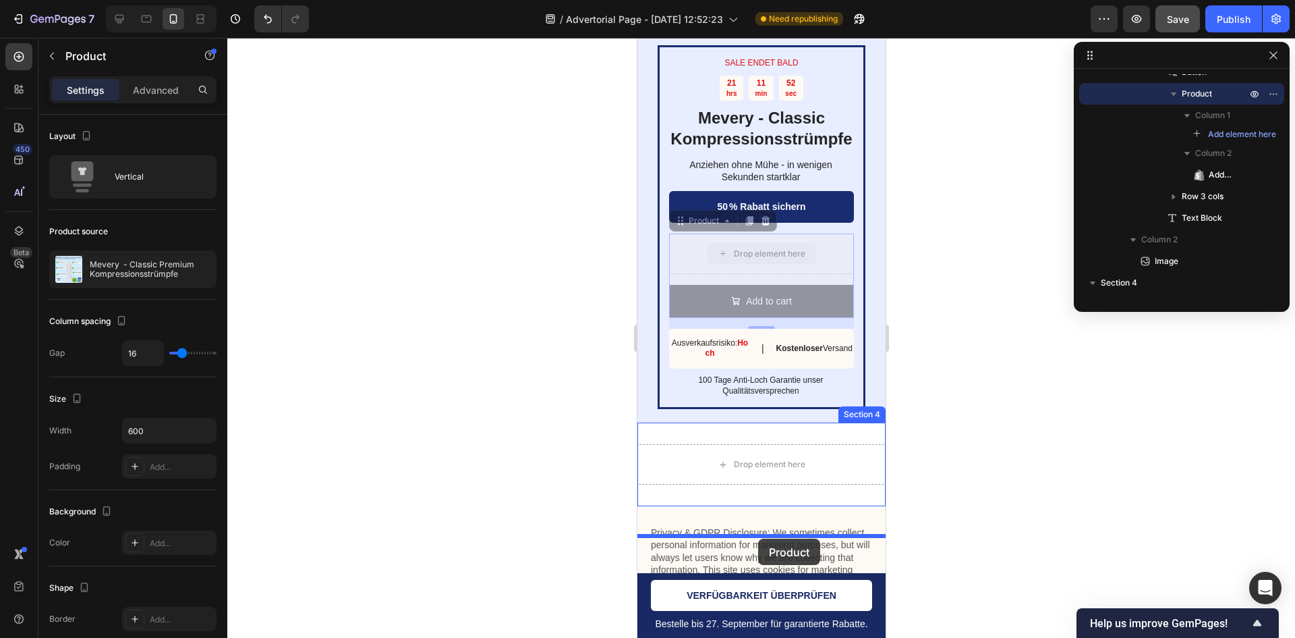
drag, startPoint x: 697, startPoint y: 360, endPoint x: 758, endPoint y: 538, distance: 188.8
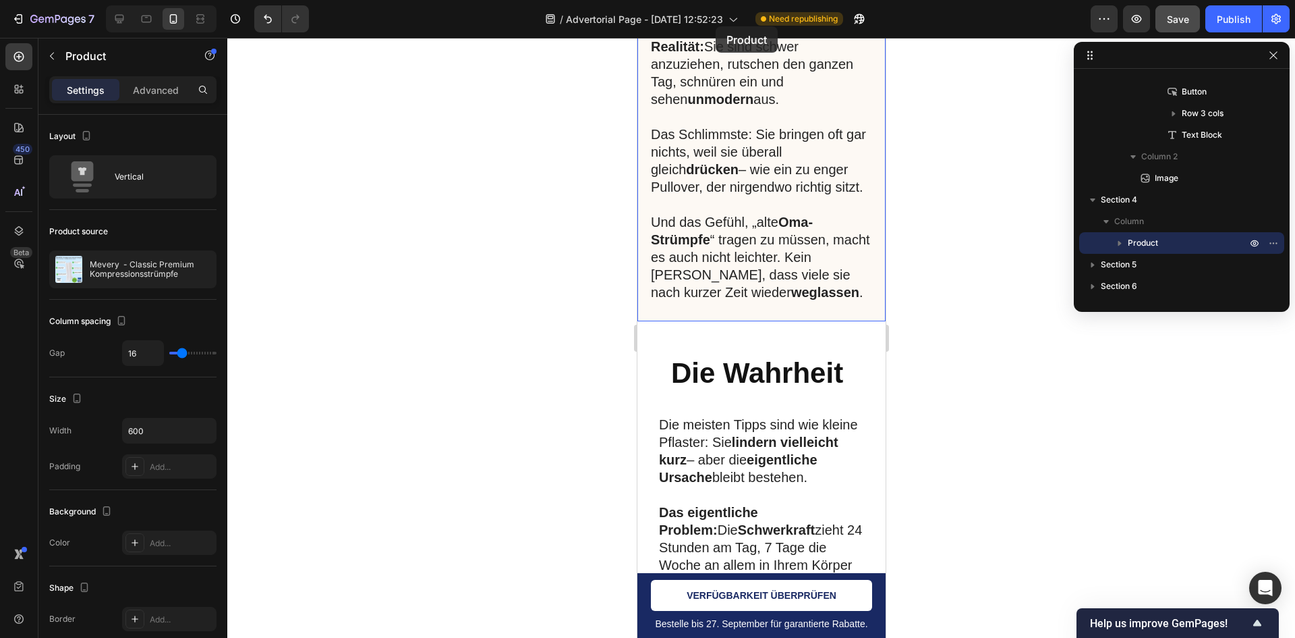
scroll to position [3855, 0]
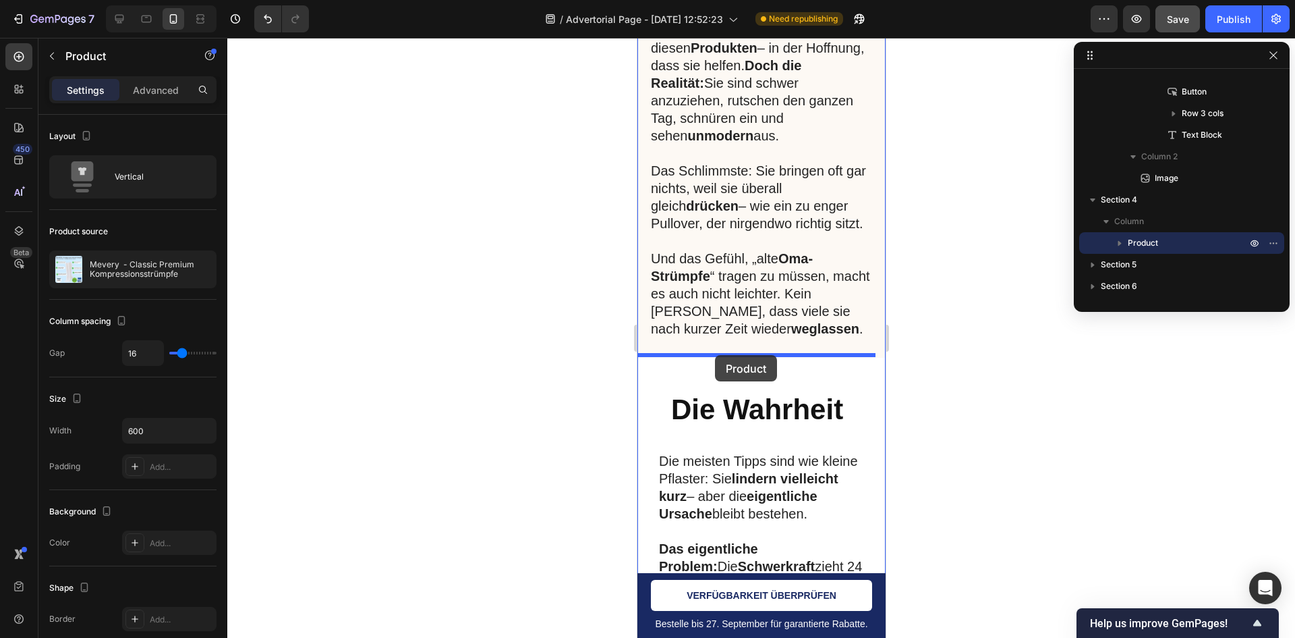
drag, startPoint x: 658, startPoint y: 453, endPoint x: 715, endPoint y: 355, distance: 113.1
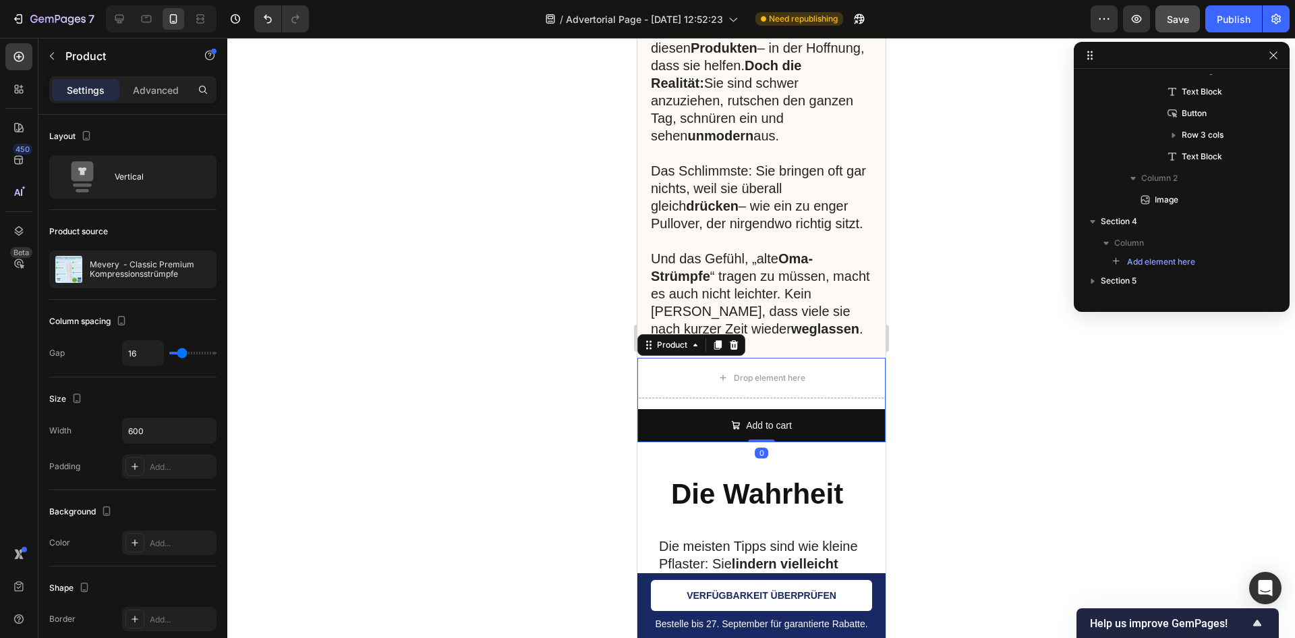
click at [935, 369] on div at bounding box center [761, 338] width 1068 height 600
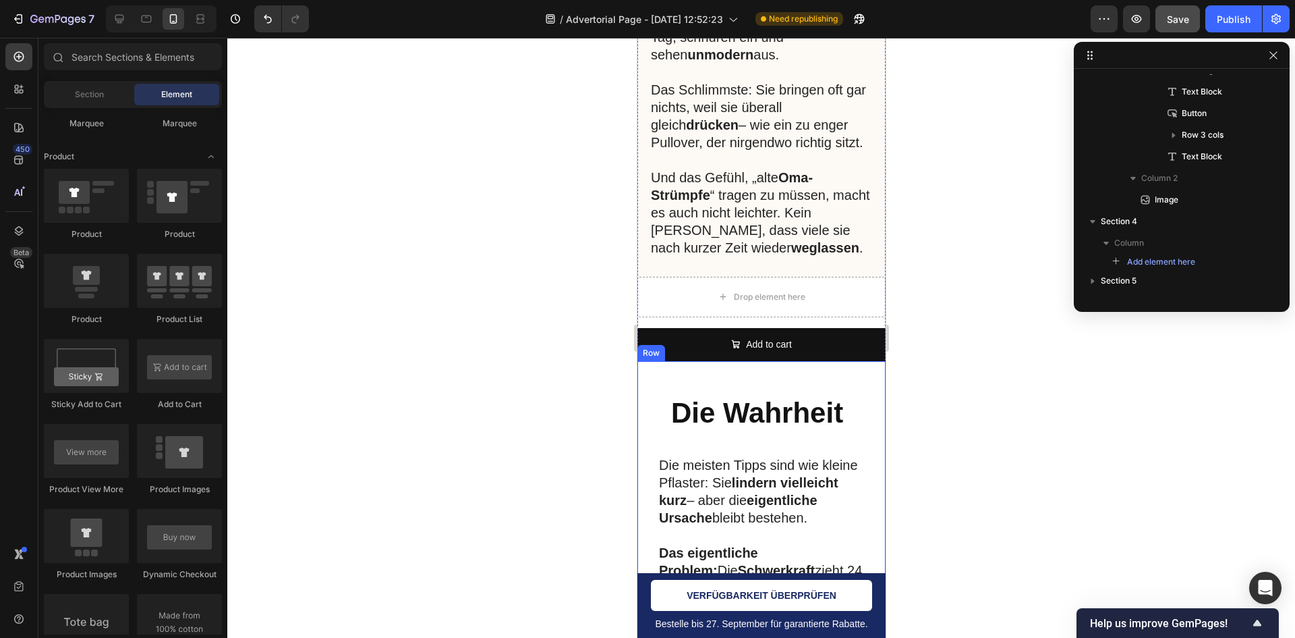
scroll to position [4057, 0]
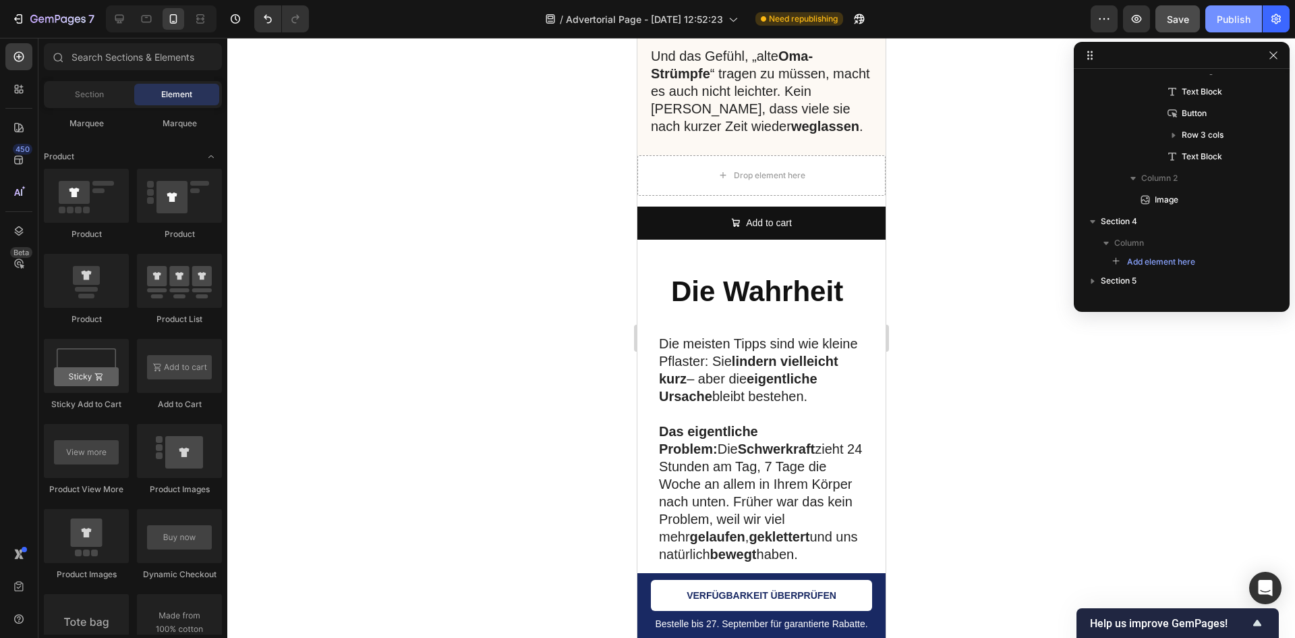
click at [1239, 17] on div "Publish" at bounding box center [1234, 19] width 34 height 14
click at [647, 614] on div "Bestelle bis 27. September für garantierte Rabatte. Text Block VERFÜGBARKEIT ÜB…" at bounding box center [761, 605] width 248 height 65
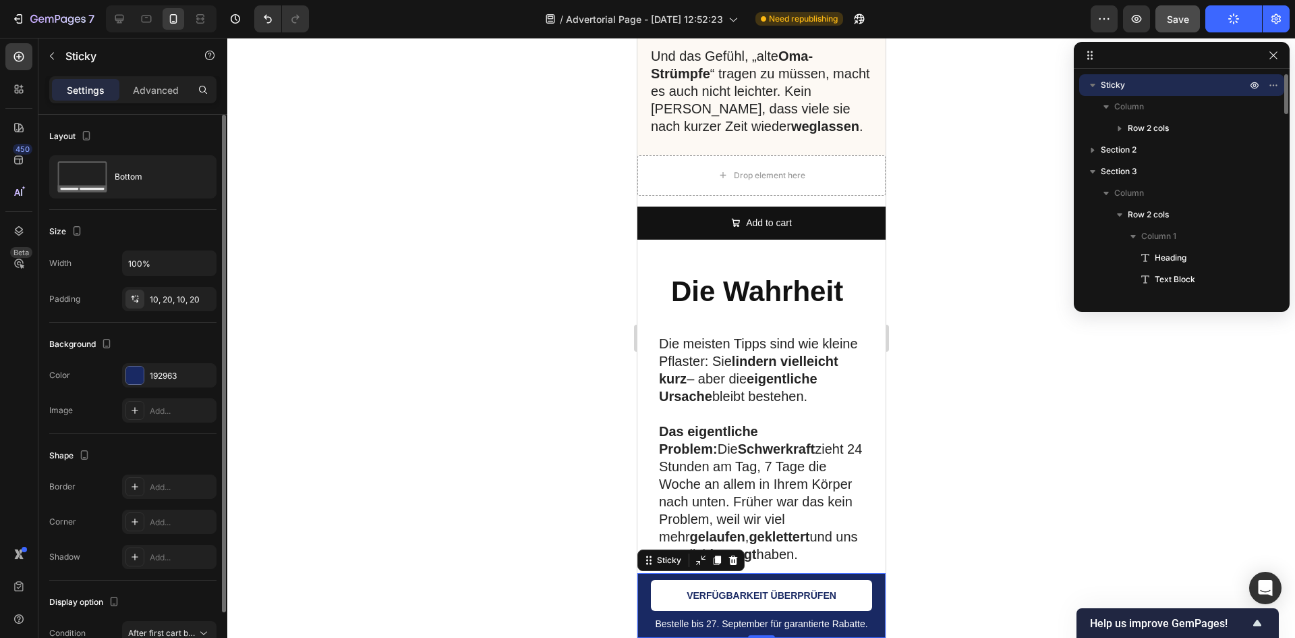
scroll to position [72, 0]
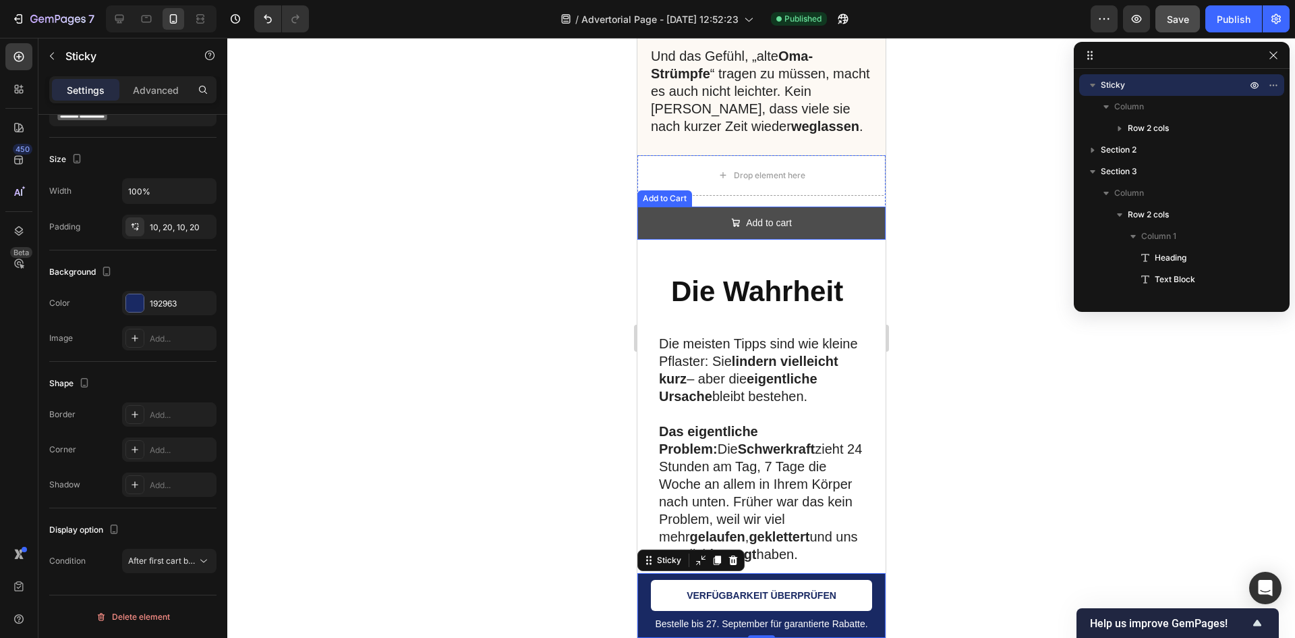
click at [807, 219] on button "Add to cart" at bounding box center [761, 222] width 248 height 33
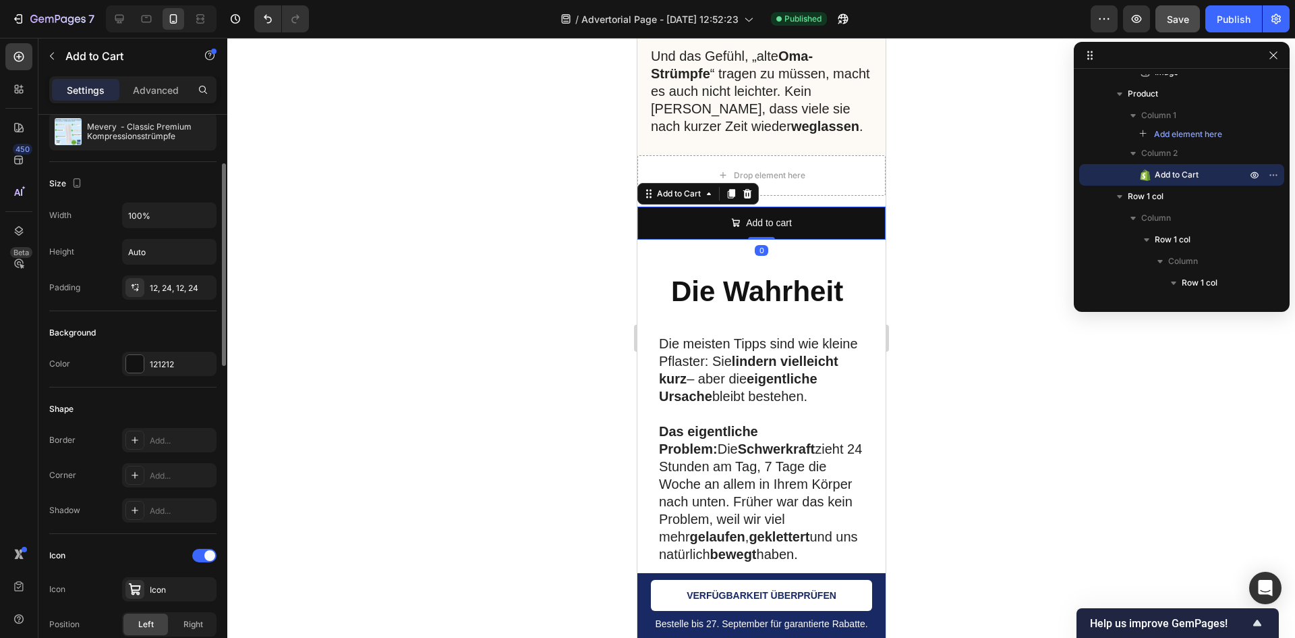
scroll to position [202, 0]
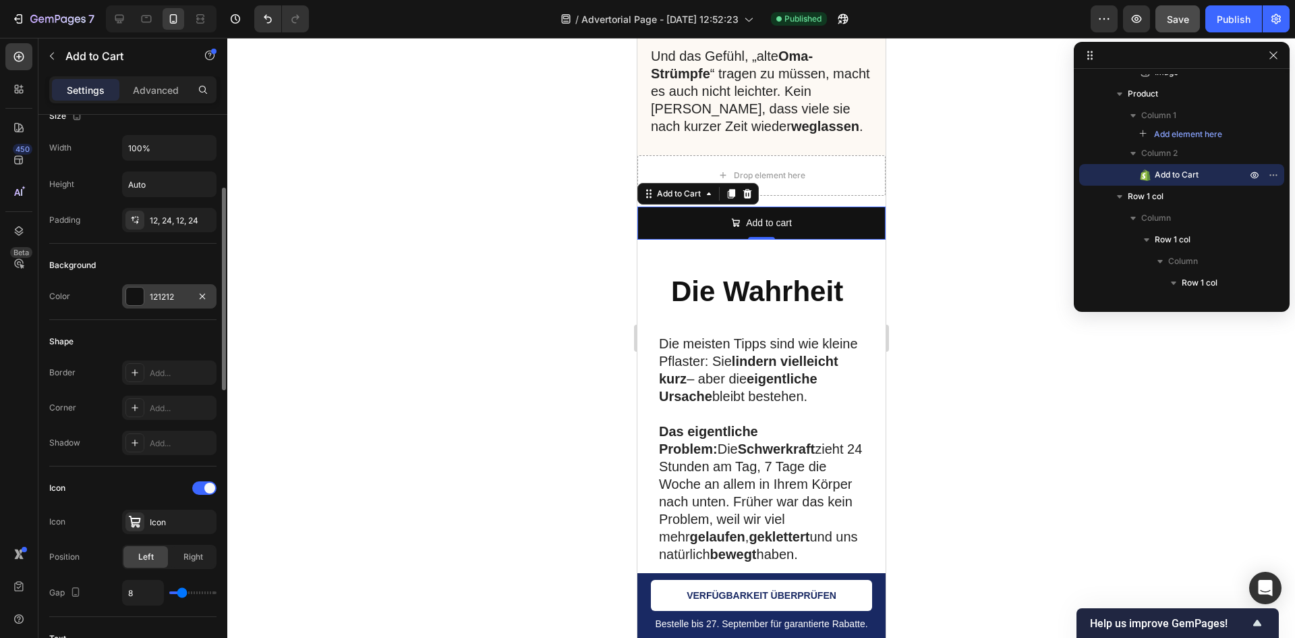
click at [142, 291] on div at bounding box center [135, 296] width 18 height 18
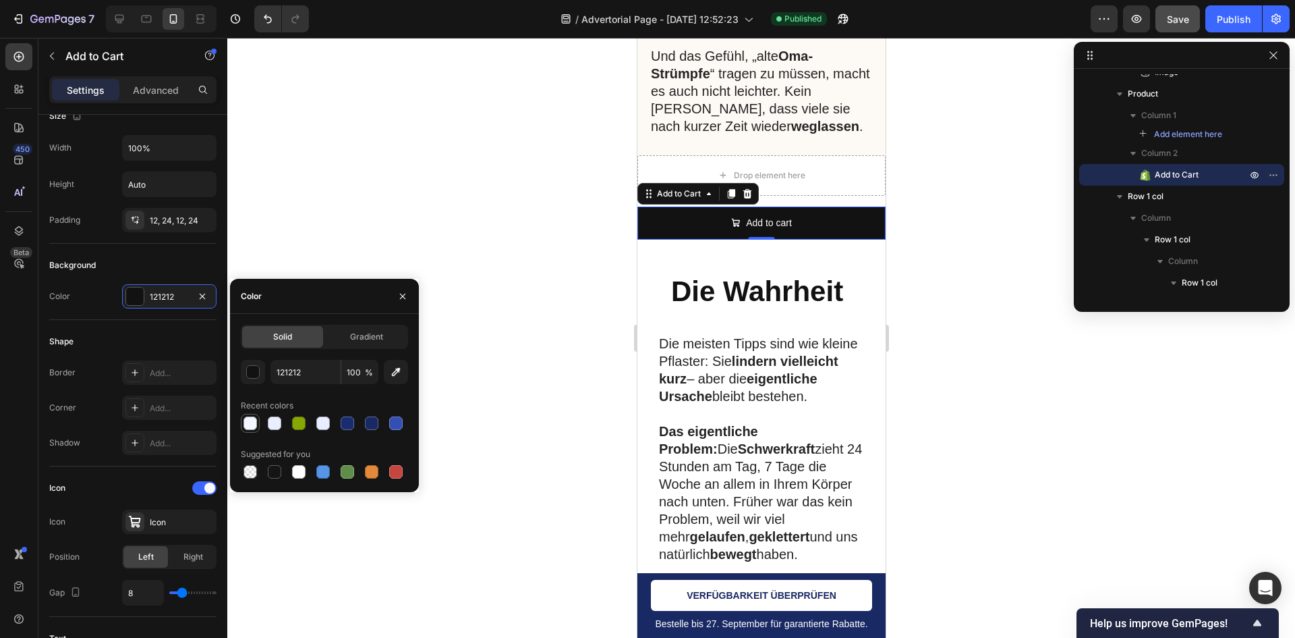
click at [252, 421] on div at bounding box center [250, 422] width 13 height 13
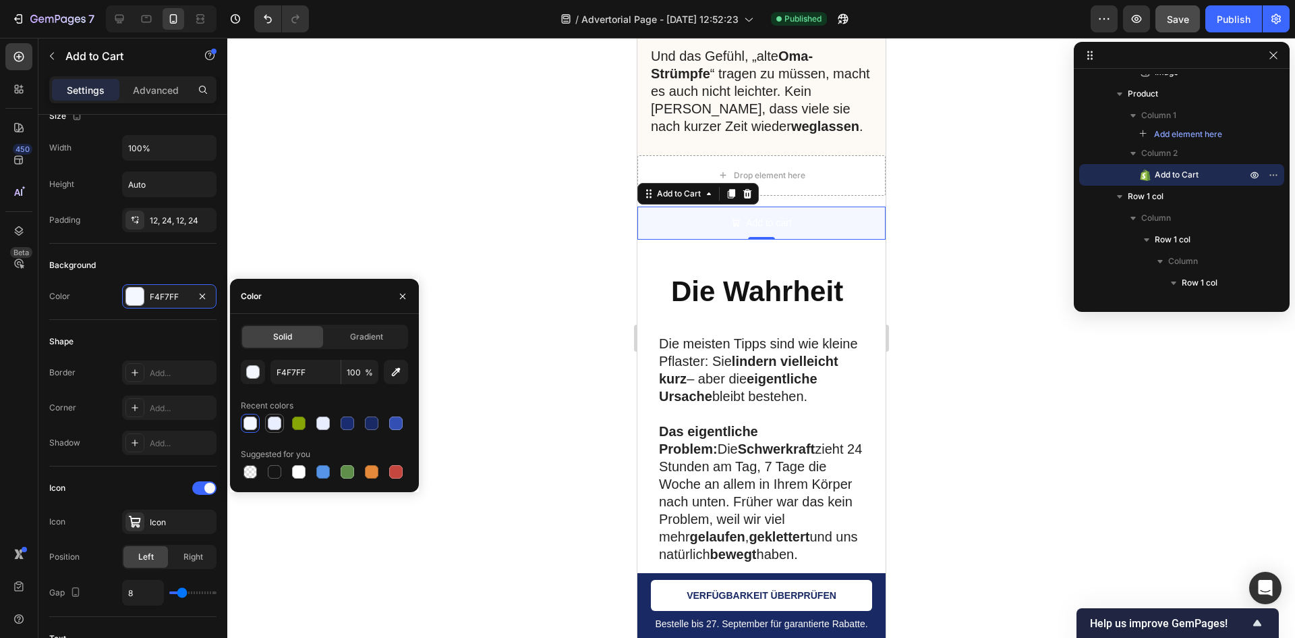
click at [273, 420] on div at bounding box center [274, 422] width 13 height 13
click at [294, 377] on input "EAEFFF" at bounding box center [306, 372] width 70 height 24
click at [254, 373] on div "button" at bounding box center [253, 372] width 13 height 13
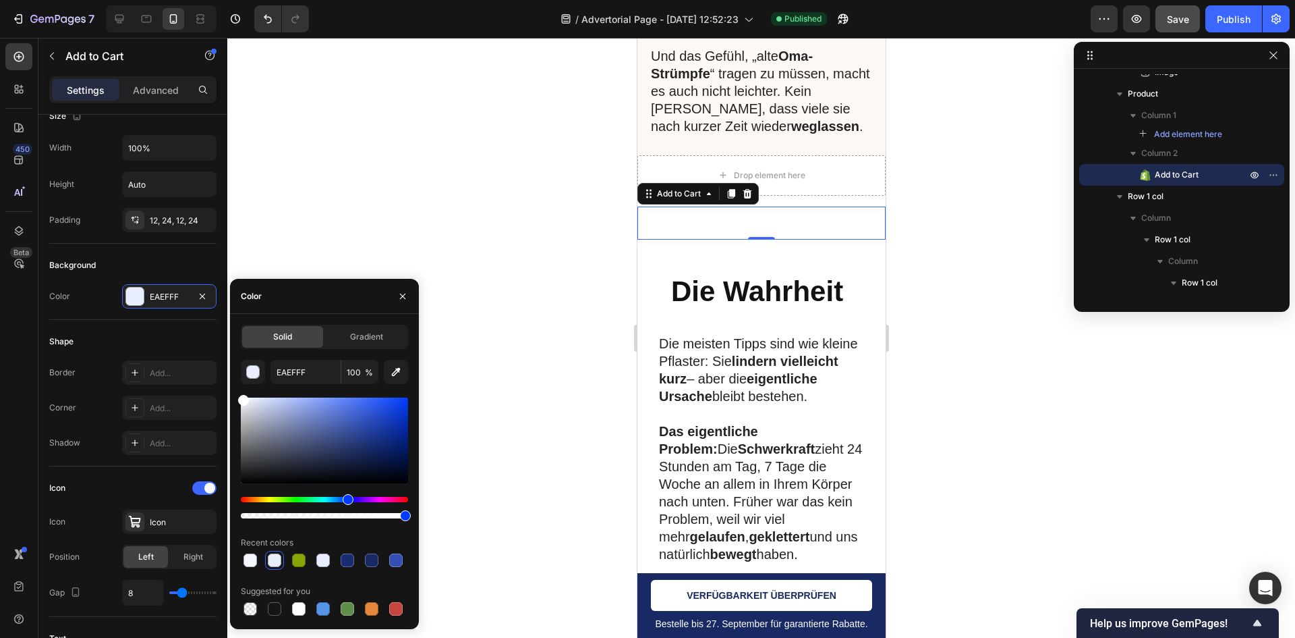
drag, startPoint x: 254, startPoint y: 400, endPoint x: 235, endPoint y: 394, distance: 20.5
click at [235, 394] on div "Solid Gradient EAEFFF 100 % Recent colors Suggested for you" at bounding box center [324, 472] width 189 height 294
type input "FFFFFF"
click at [401, 200] on div at bounding box center [761, 338] width 1068 height 600
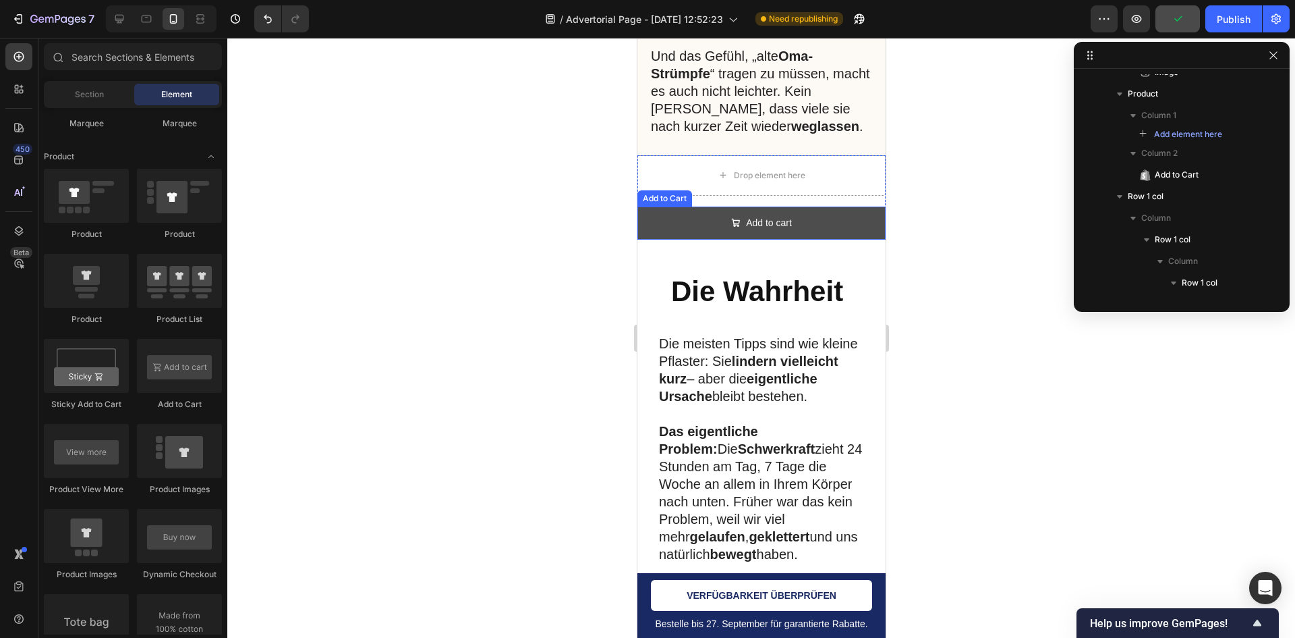
click at [669, 220] on button "Add to cart" at bounding box center [761, 222] width 248 height 33
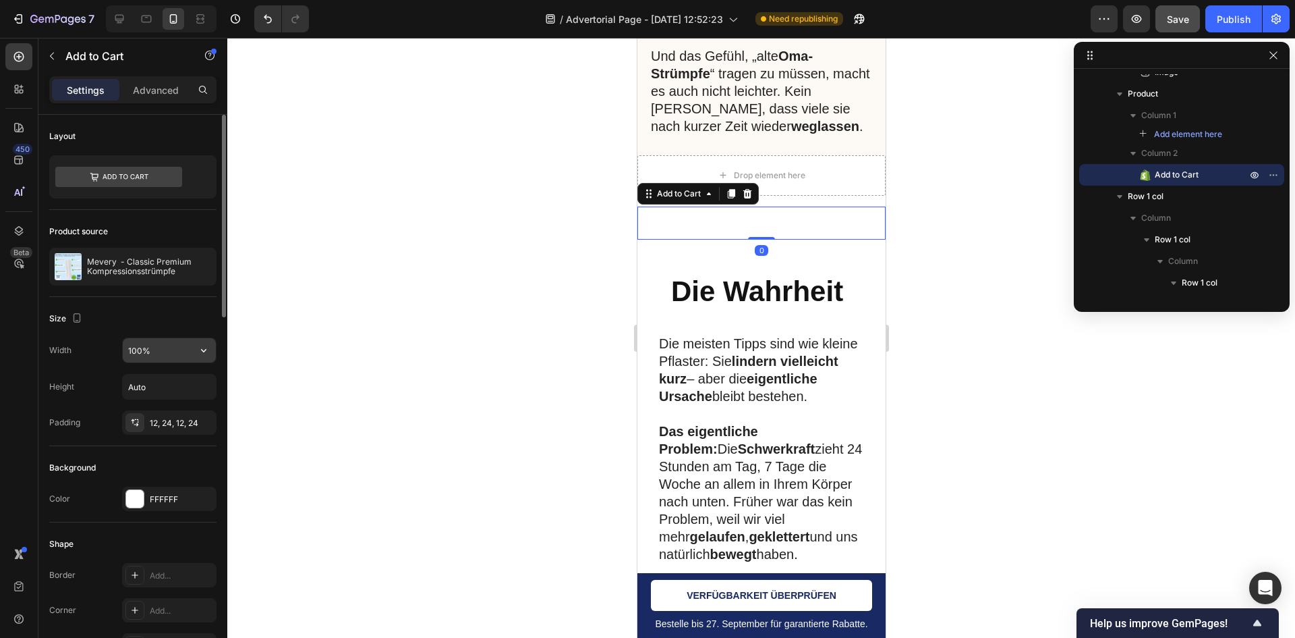
click at [173, 354] on input "100%" at bounding box center [169, 350] width 93 height 24
click at [208, 352] on icon "button" at bounding box center [203, 349] width 13 height 13
click at [199, 352] on icon "button" at bounding box center [203, 349] width 13 height 13
click at [180, 372] on div "Fit content Auto" at bounding box center [155, 385] width 111 height 26
type input "Auto"
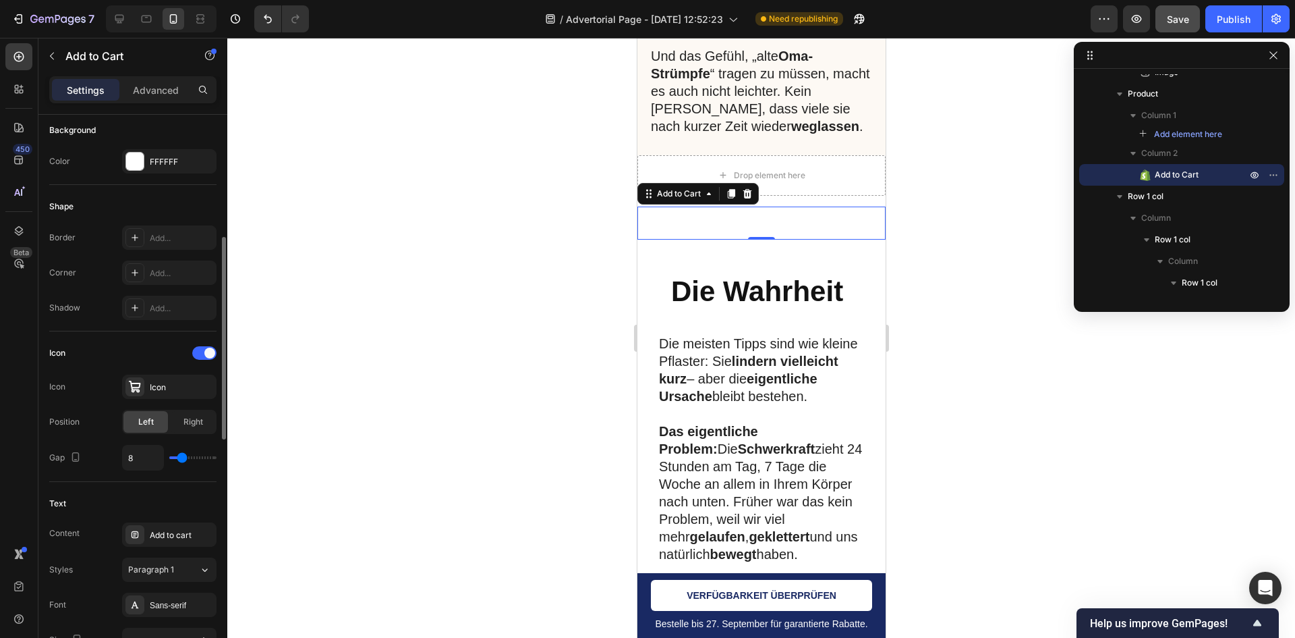
scroll to position [540, 0]
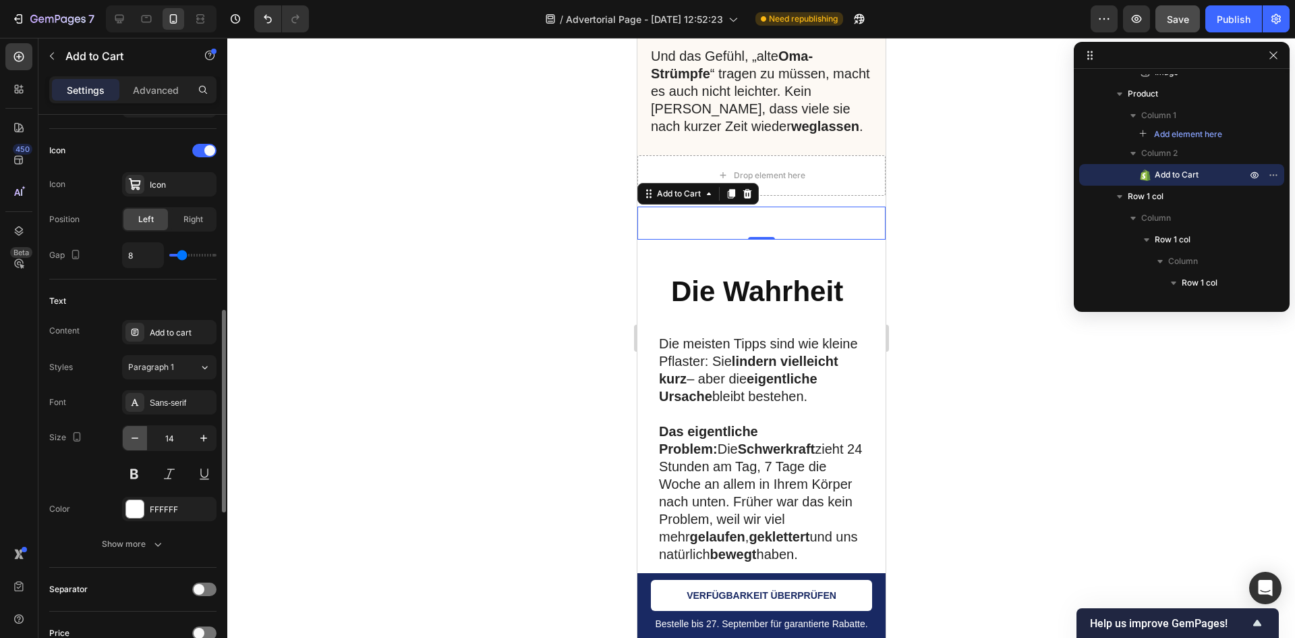
click at [144, 445] on button "button" at bounding box center [135, 438] width 24 height 24
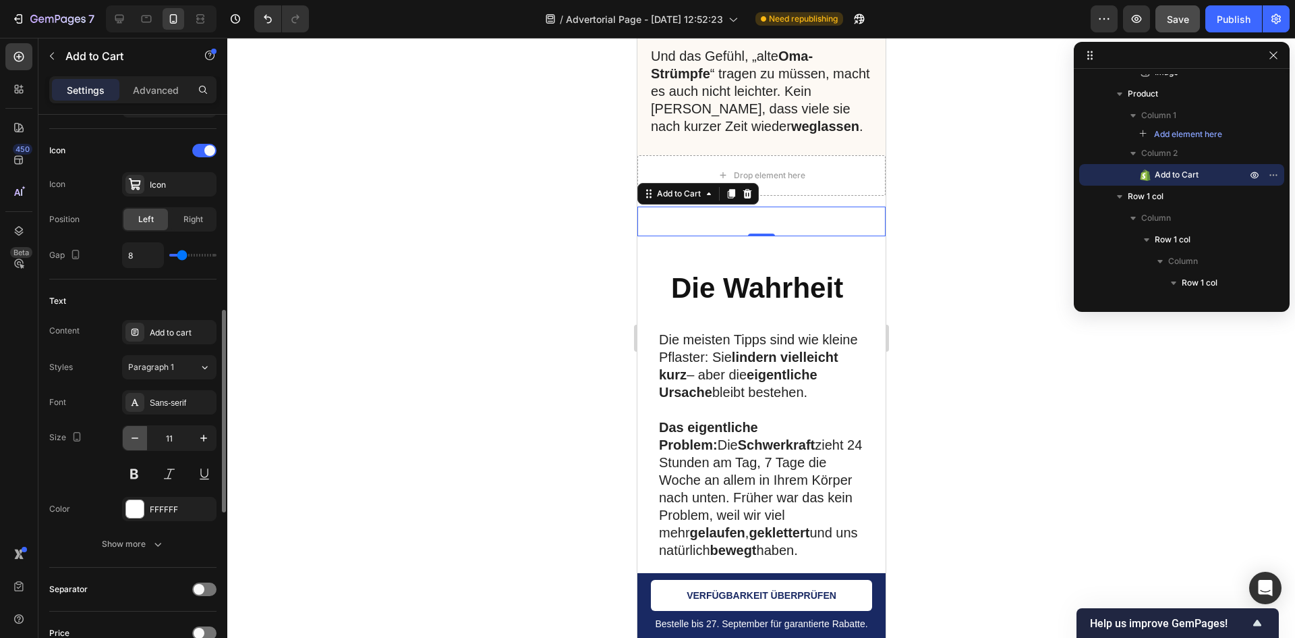
click at [144, 445] on button "button" at bounding box center [135, 438] width 24 height 24
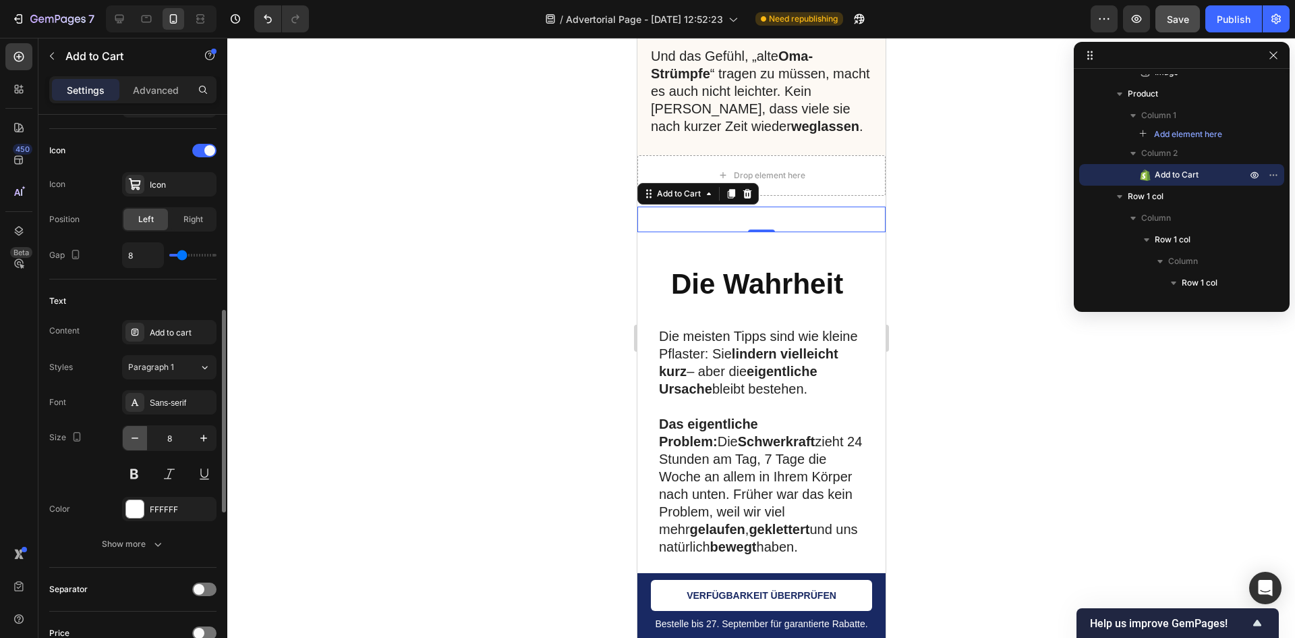
click at [144, 445] on button "button" at bounding box center [135, 438] width 24 height 24
click at [143, 445] on button "button" at bounding box center [135, 438] width 24 height 24
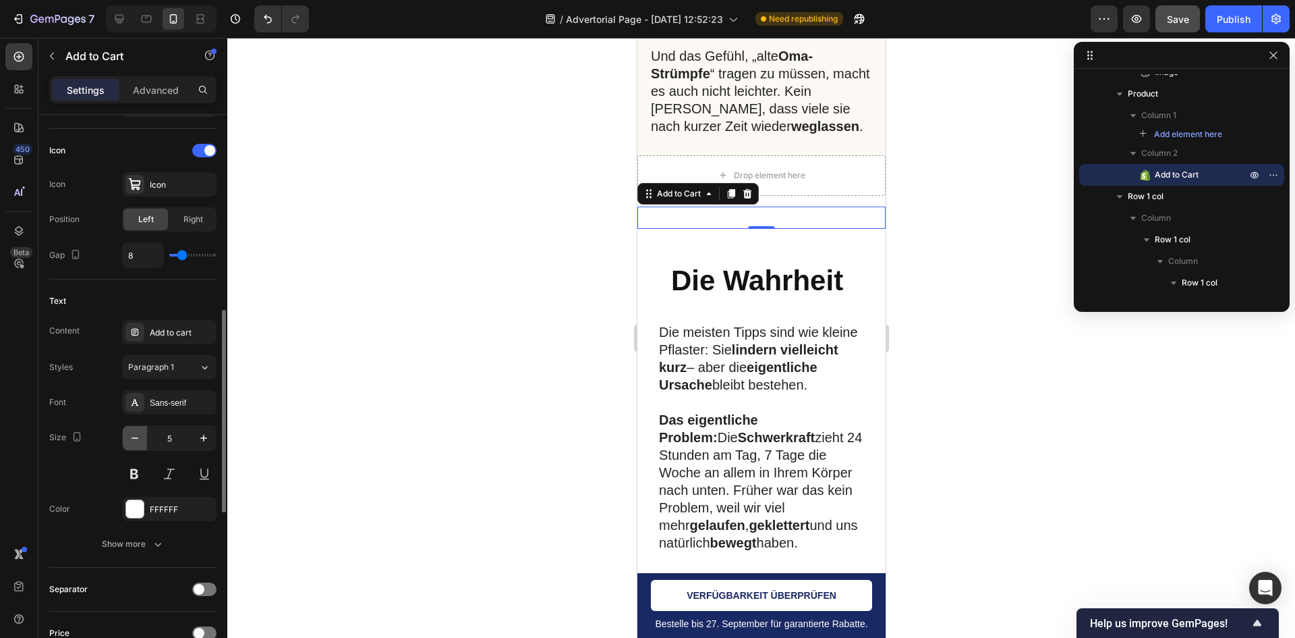
click at [143, 445] on button "button" at bounding box center [135, 438] width 24 height 24
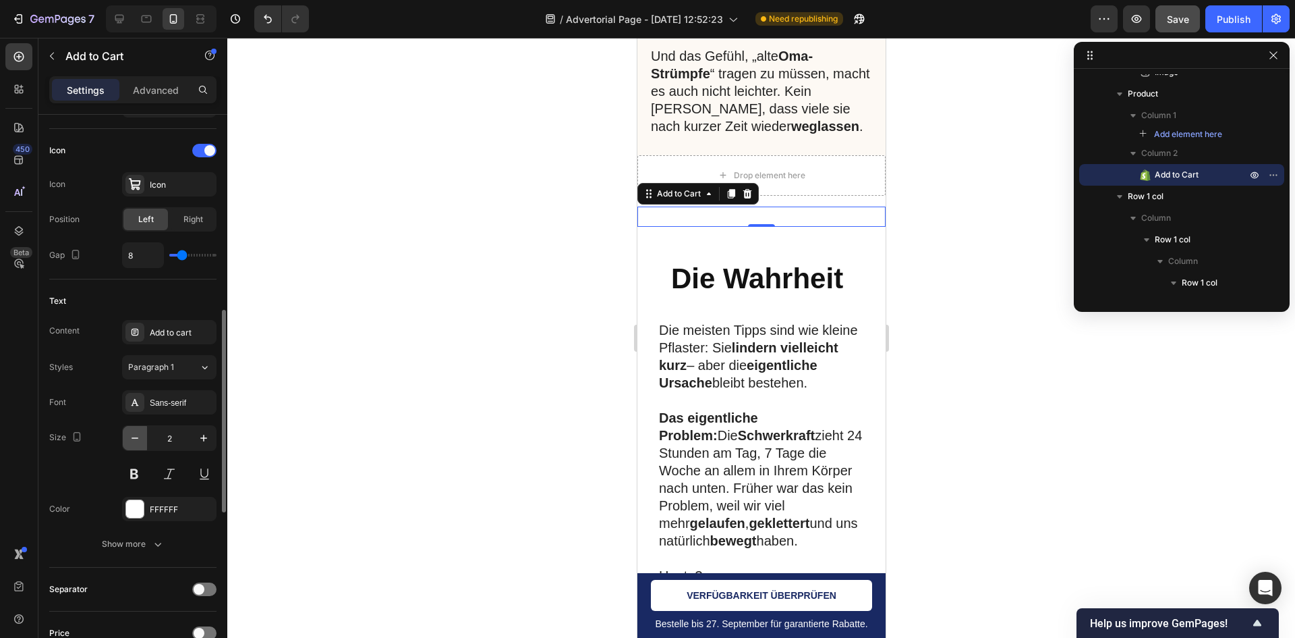
type input "1"
click at [1224, 30] on button "Publish" at bounding box center [1234, 18] width 57 height 27
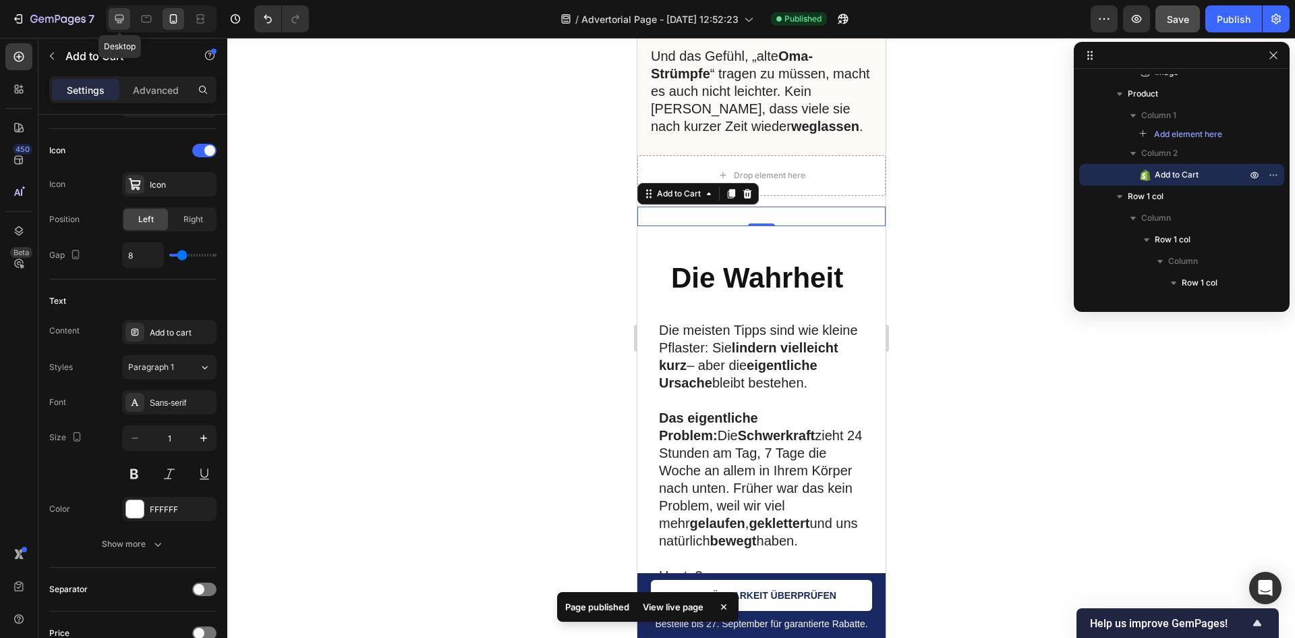
click at [126, 24] on icon at bounding box center [119, 18] width 13 height 13
type input "100%"
type input "16"
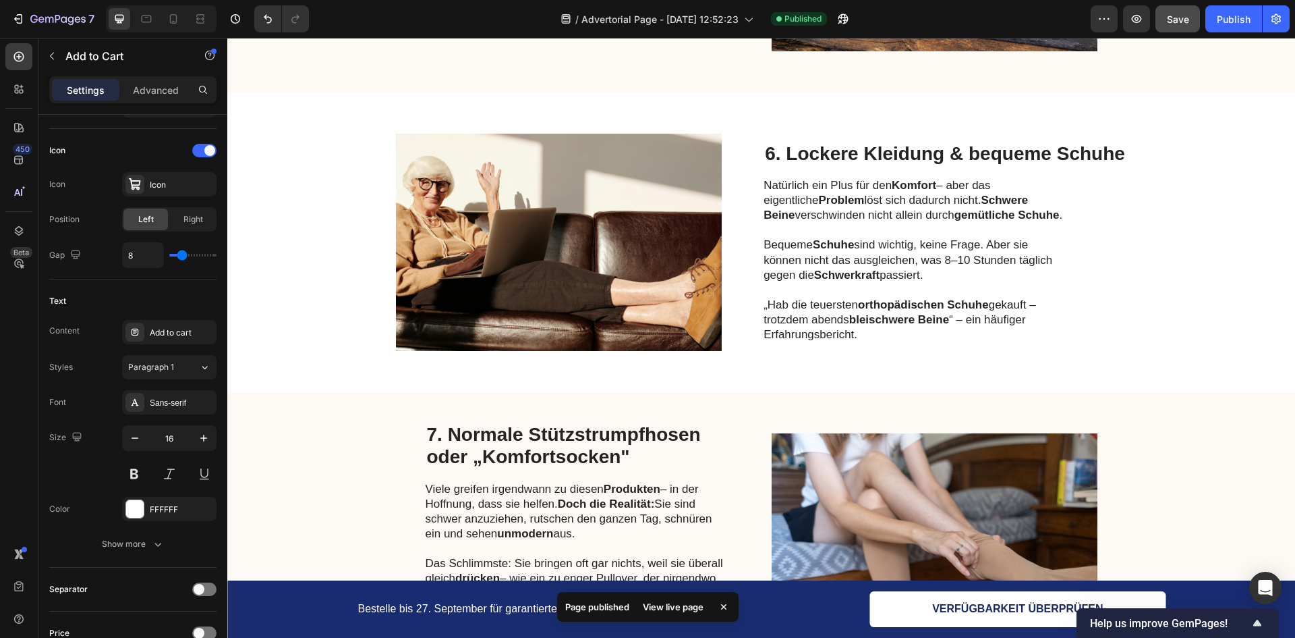
scroll to position [3104, 0]
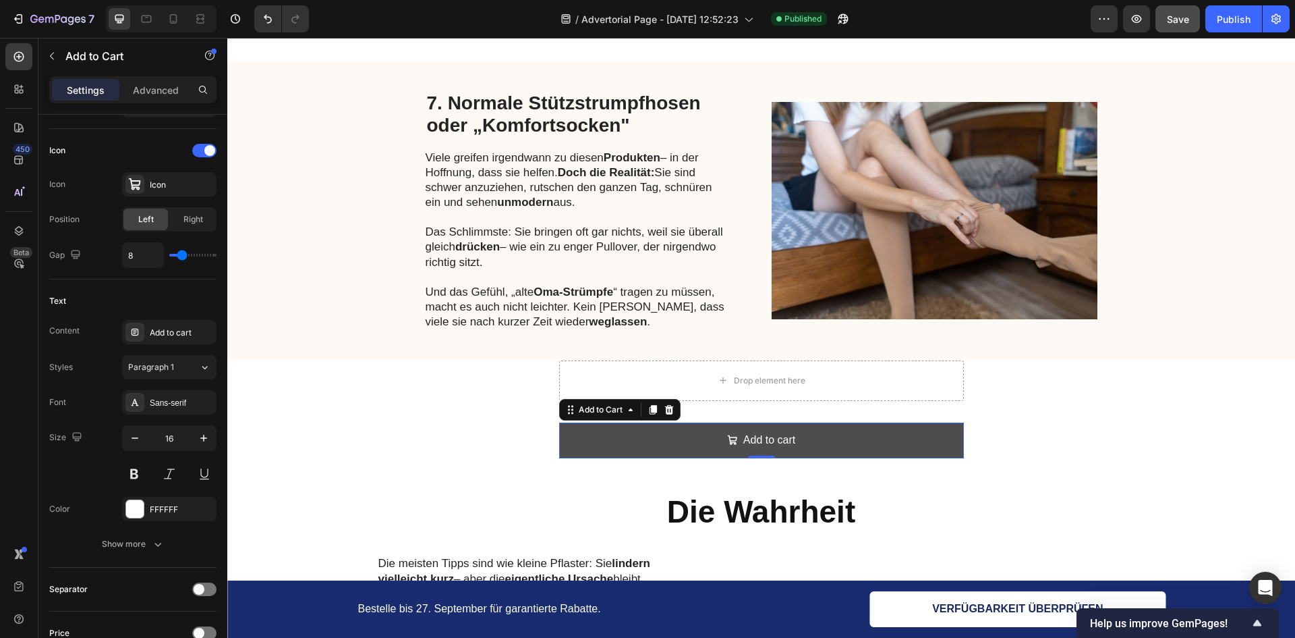
click at [574, 437] on button "Add to cart" at bounding box center [761, 440] width 405 height 36
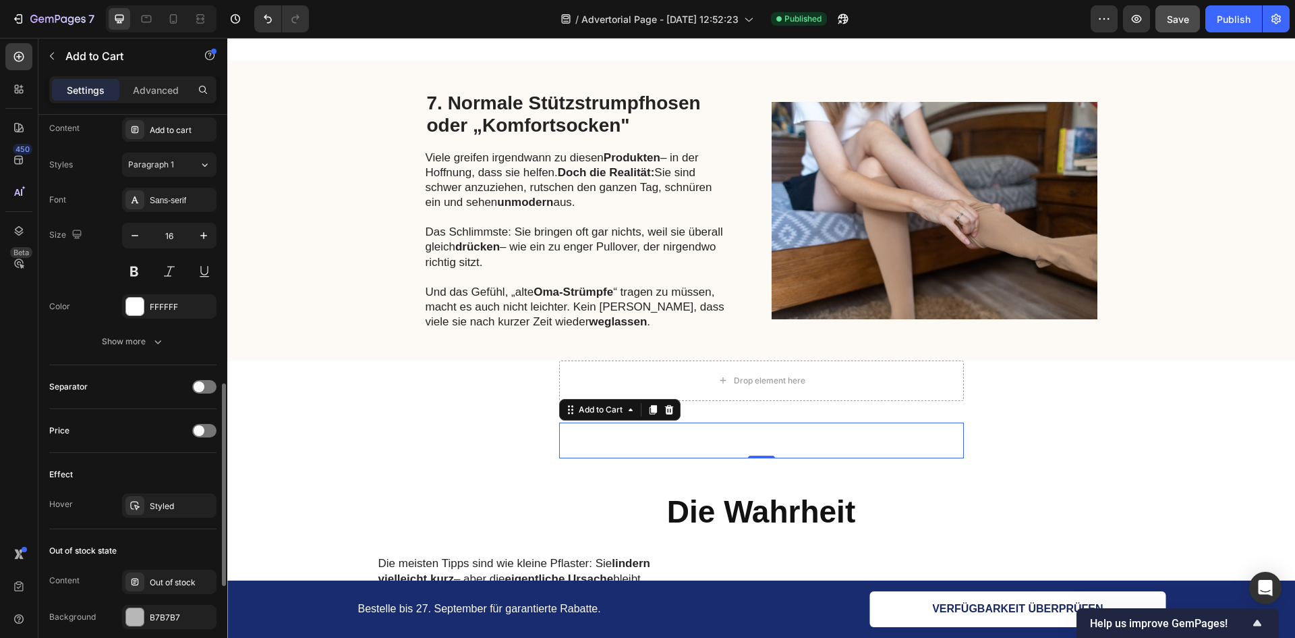
scroll to position [991, 0]
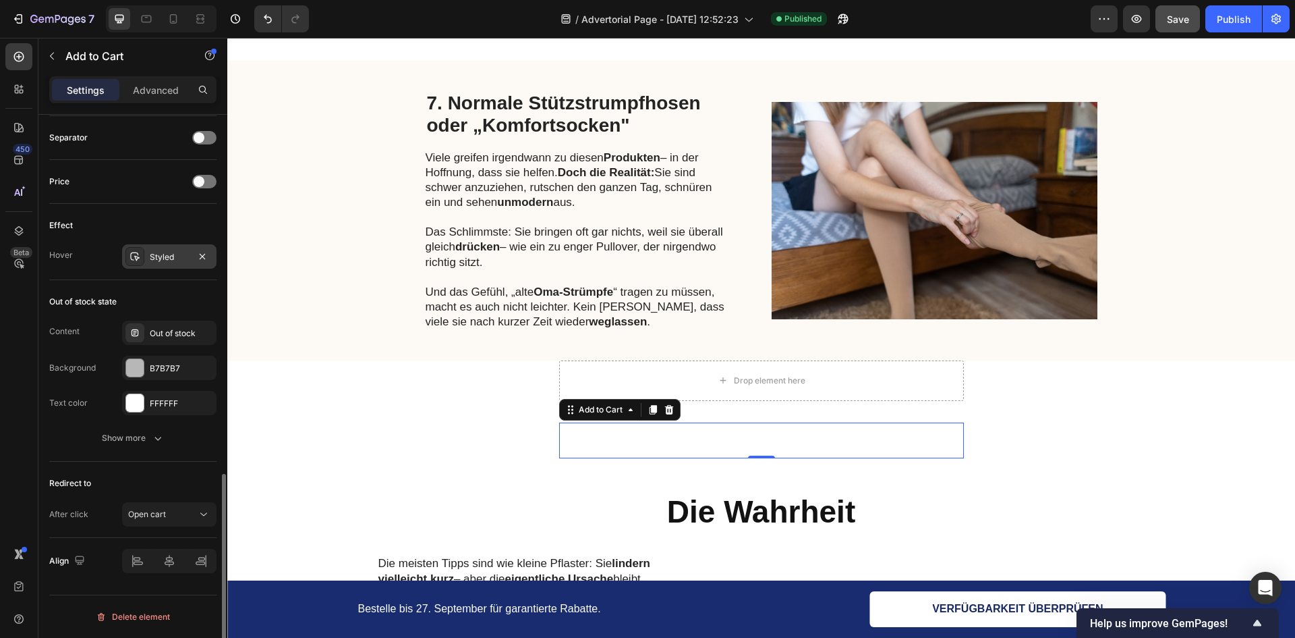
click at [173, 253] on div "Styled" at bounding box center [169, 257] width 39 height 12
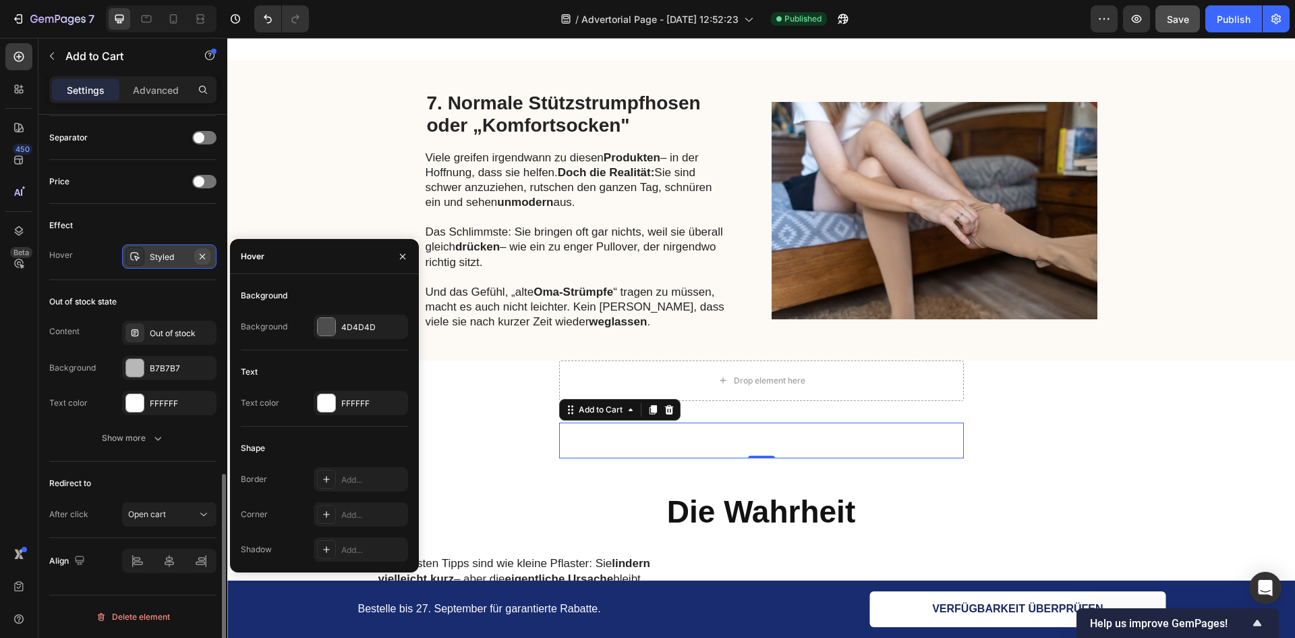
click at [206, 259] on icon "button" at bounding box center [202, 256] width 11 height 11
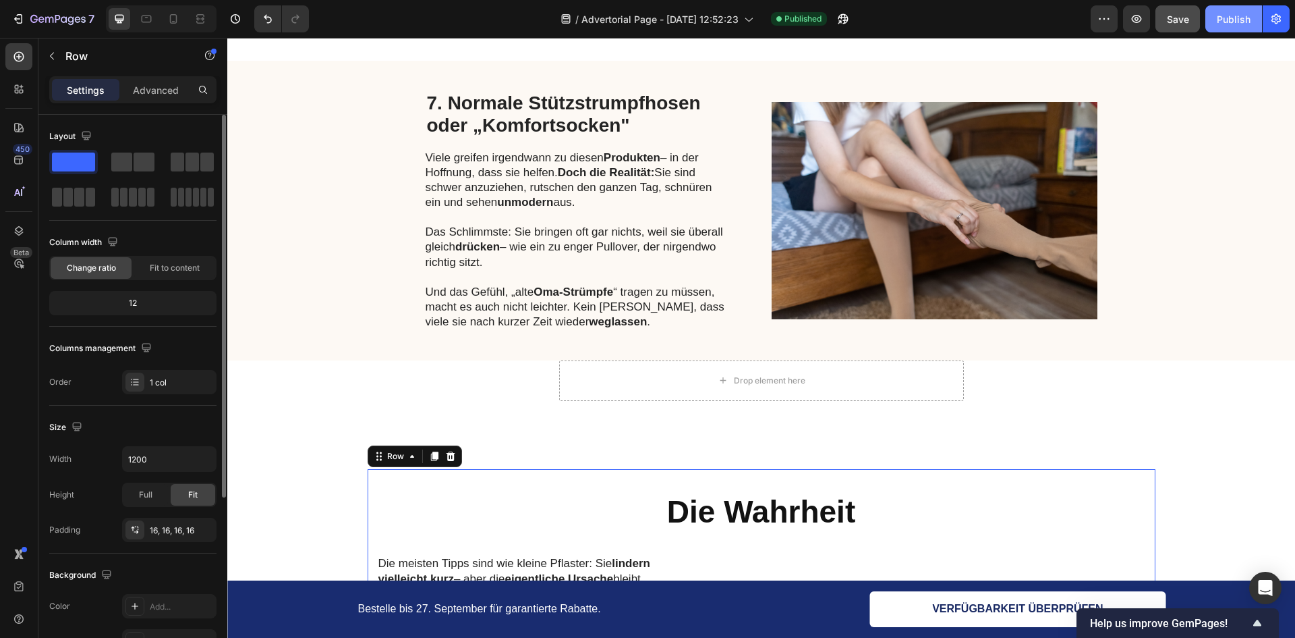
click at [1210, 22] on button "Publish" at bounding box center [1234, 18] width 57 height 27
click at [169, 22] on icon at bounding box center [173, 18] width 13 height 13
type input "100%"
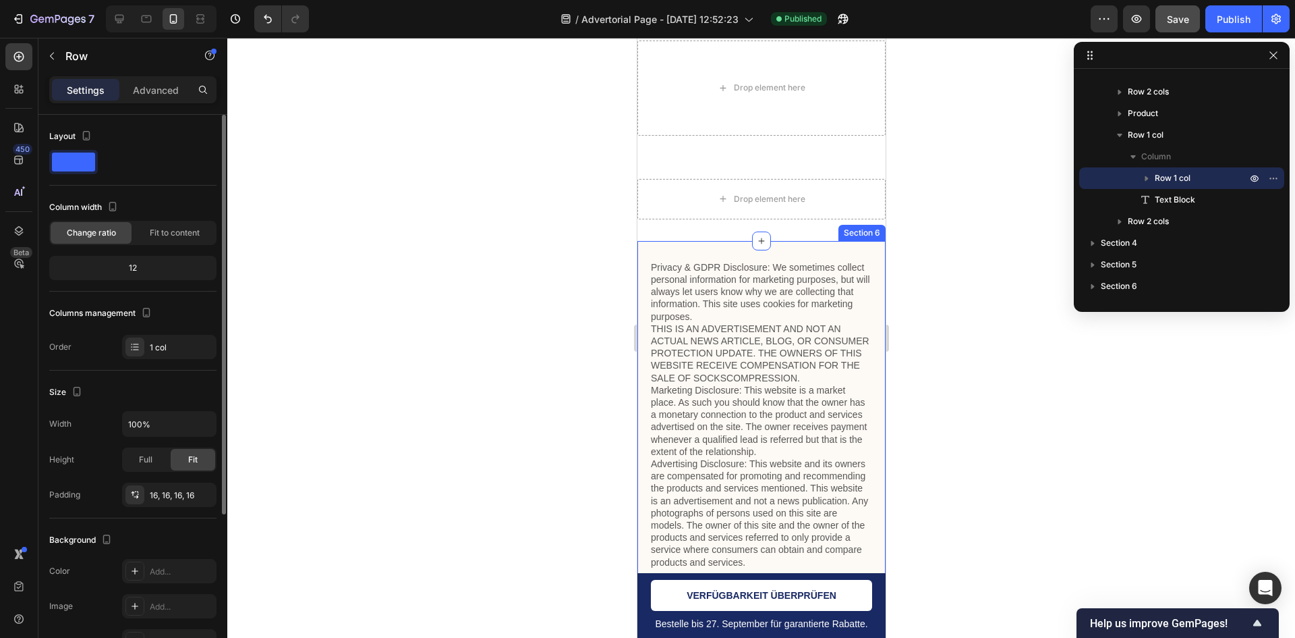
scroll to position [6500, 0]
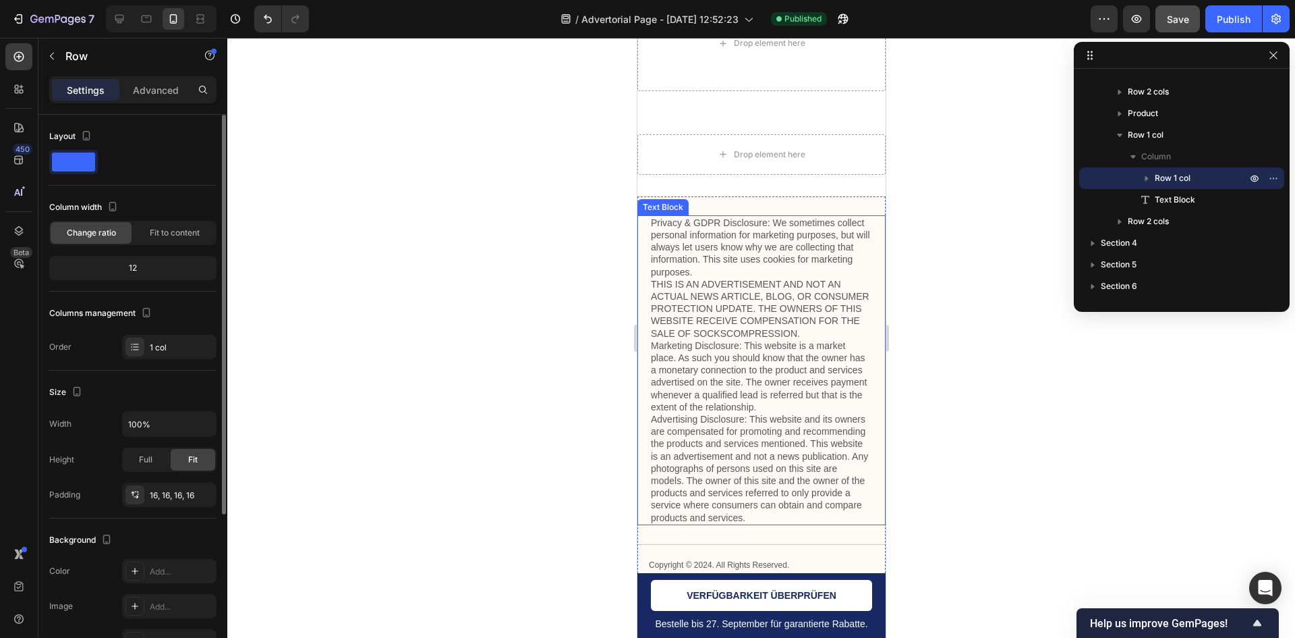
click at [779, 298] on p "Privacy & GDPR Disclosure: We sometimes collect personal information for market…" at bounding box center [760, 370] width 221 height 307
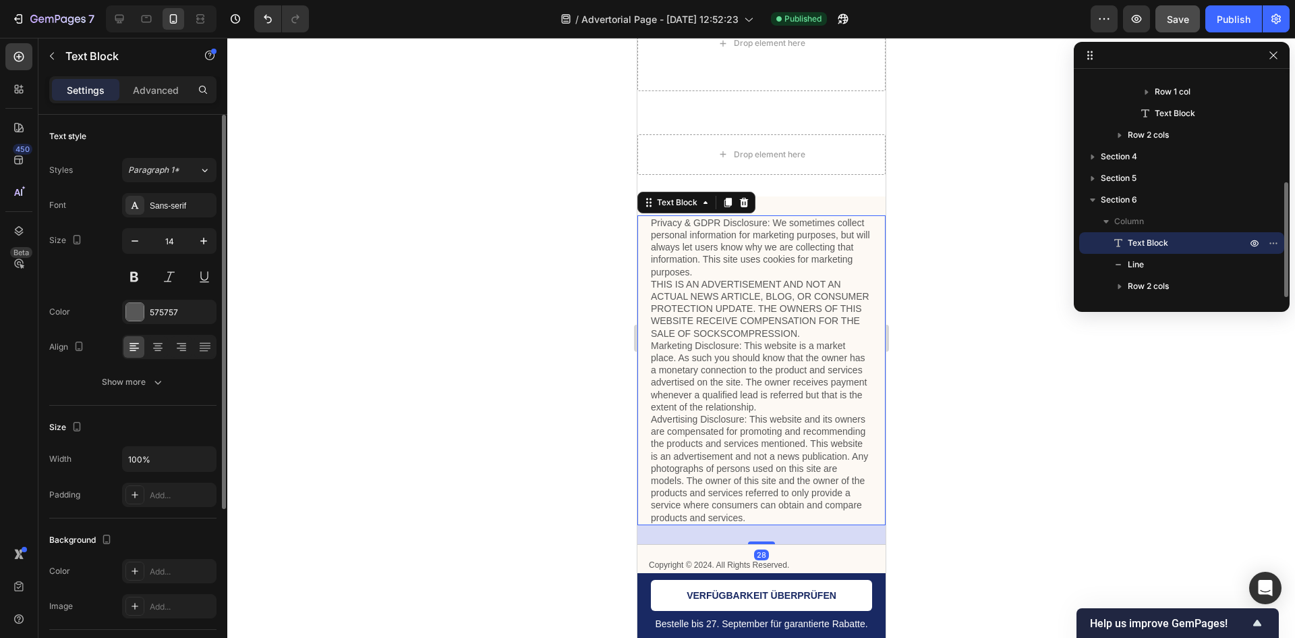
click at [779, 298] on p "Privacy & GDPR Disclosure: We sometimes collect personal information for market…" at bounding box center [760, 370] width 221 height 307
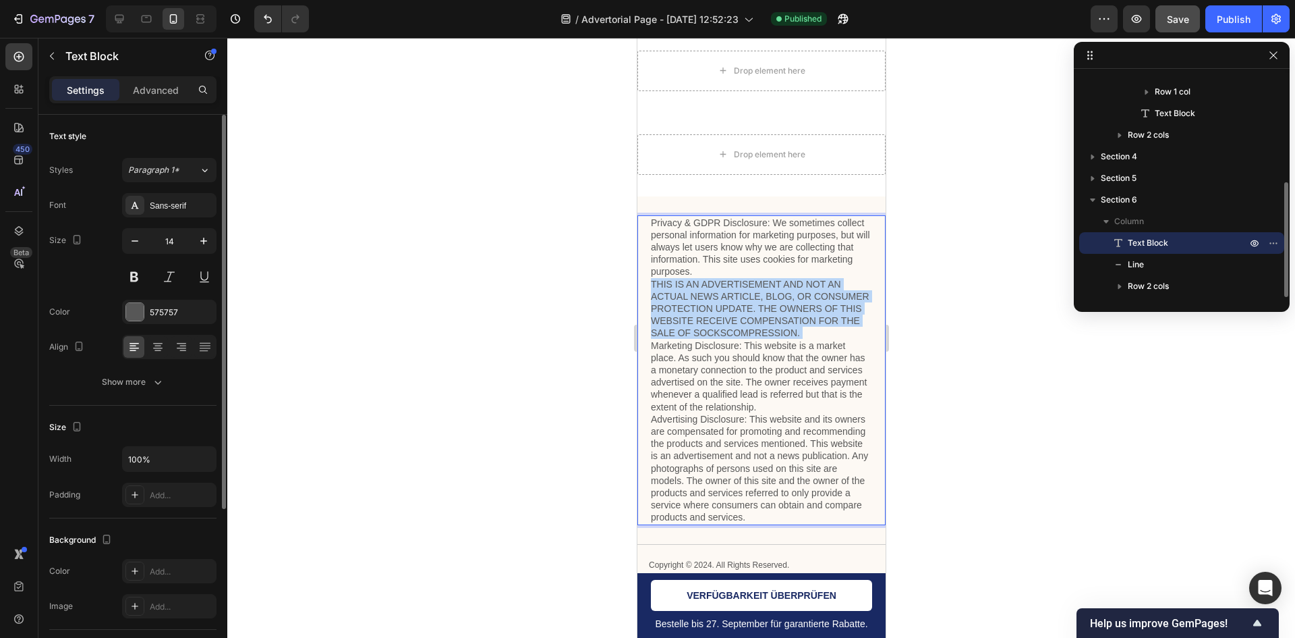
click at [779, 298] on p "Privacy & GDPR Disclosure: We sometimes collect personal information for market…" at bounding box center [760, 370] width 221 height 307
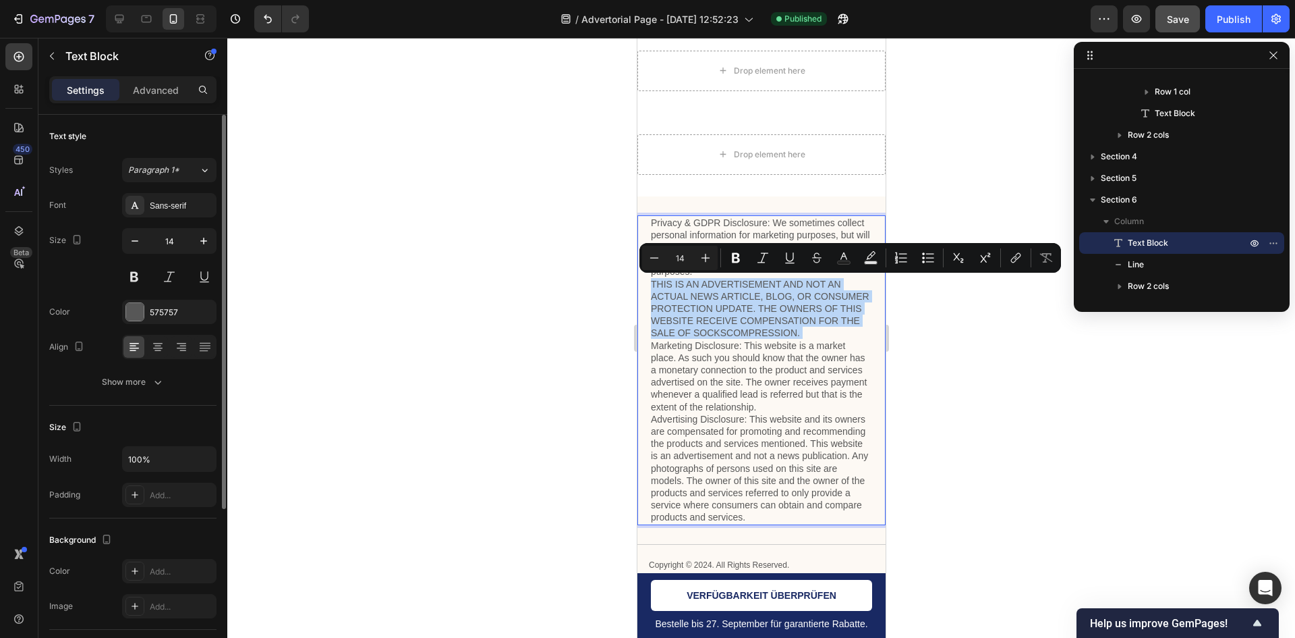
click at [789, 341] on p "Privacy & GDPR Disclosure: We sometimes collect personal information for market…" at bounding box center [760, 370] width 221 height 307
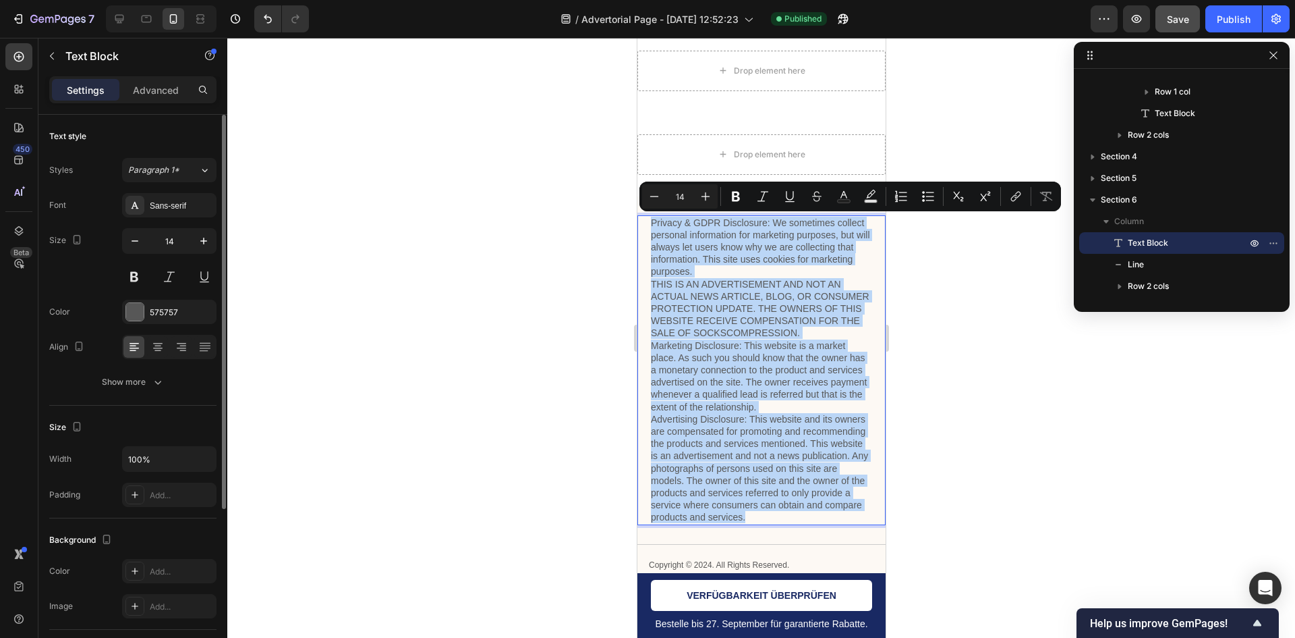
copy p "Privacy & GDPR Disclosure: We sometimes collect personal information for market…"
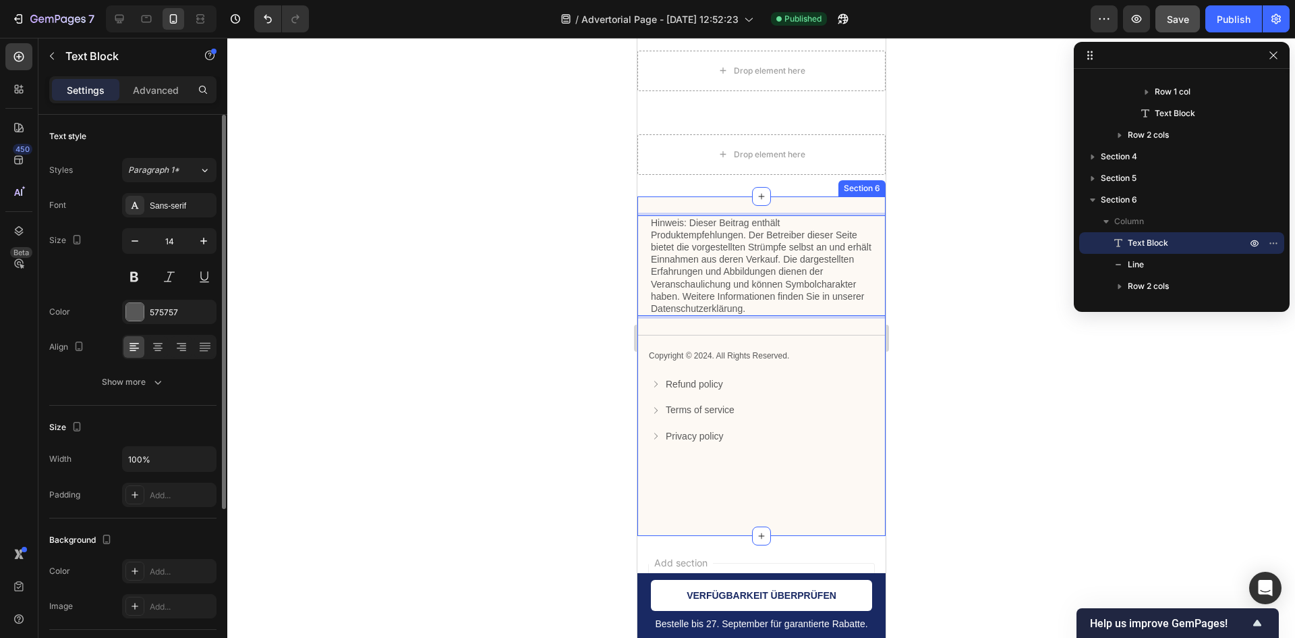
click at [772, 495] on div "Hinweis: Dieser Beitrag enthält Produktempfehlungen. Der Betreiber dieser Seite…" at bounding box center [761, 366] width 248 height 340
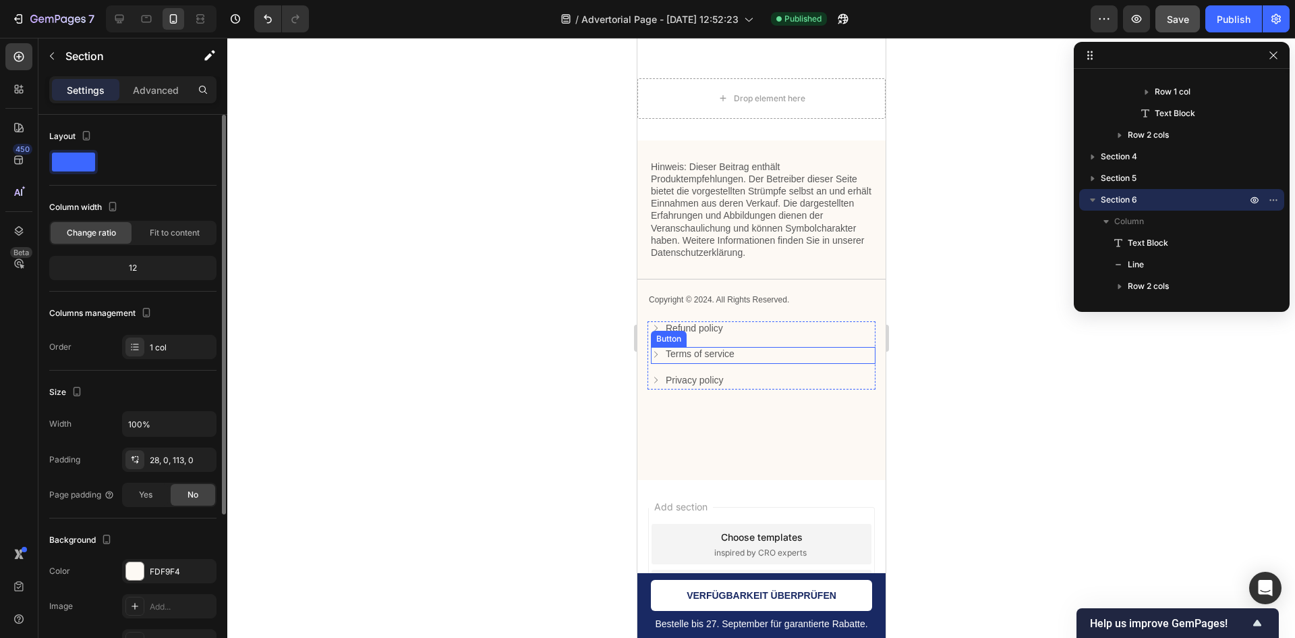
scroll to position [6513, 0]
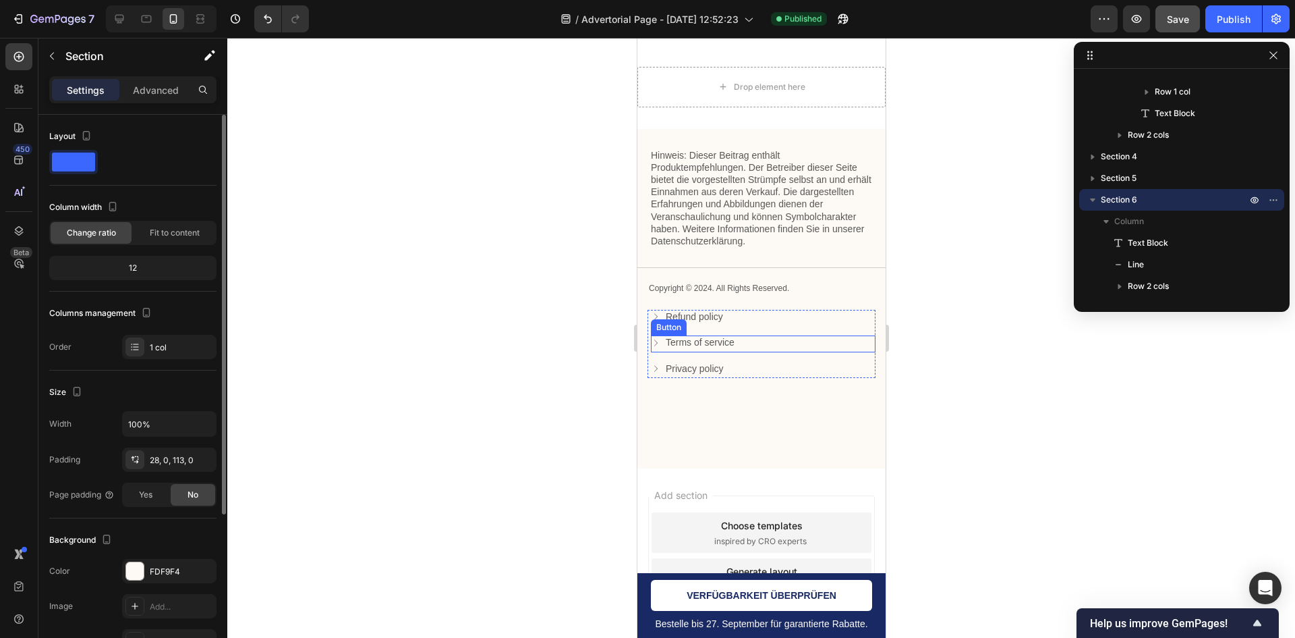
click at [743, 365] on div "Privacy policy Button" at bounding box center [762, 370] width 225 height 17
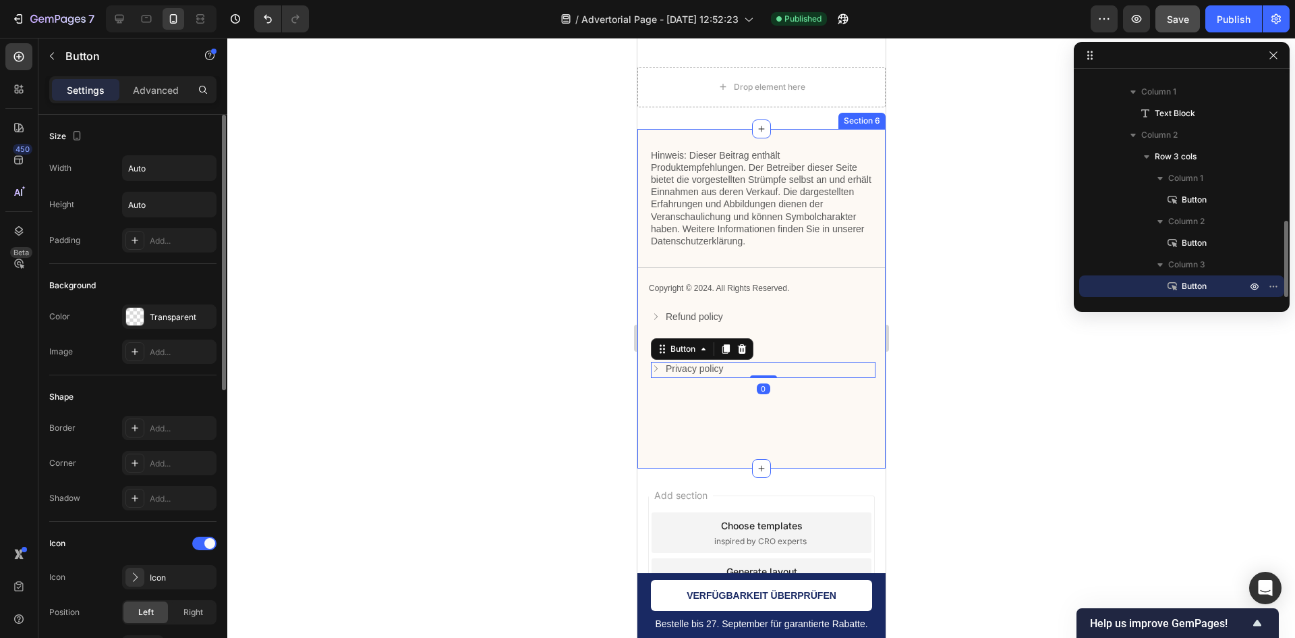
click at [723, 416] on div "Hinweis: Dieser Beitrag enthält Produktempfehlungen. Der Betreiber dieser Seite…" at bounding box center [761, 299] width 248 height 340
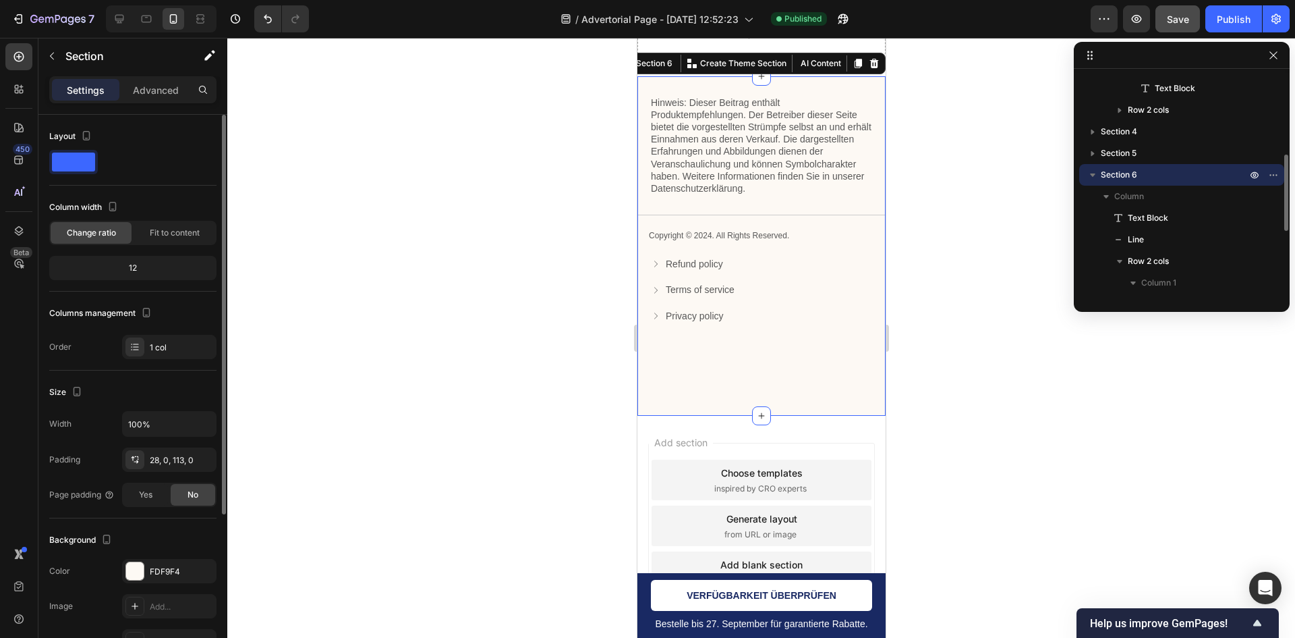
scroll to position [6630, 0]
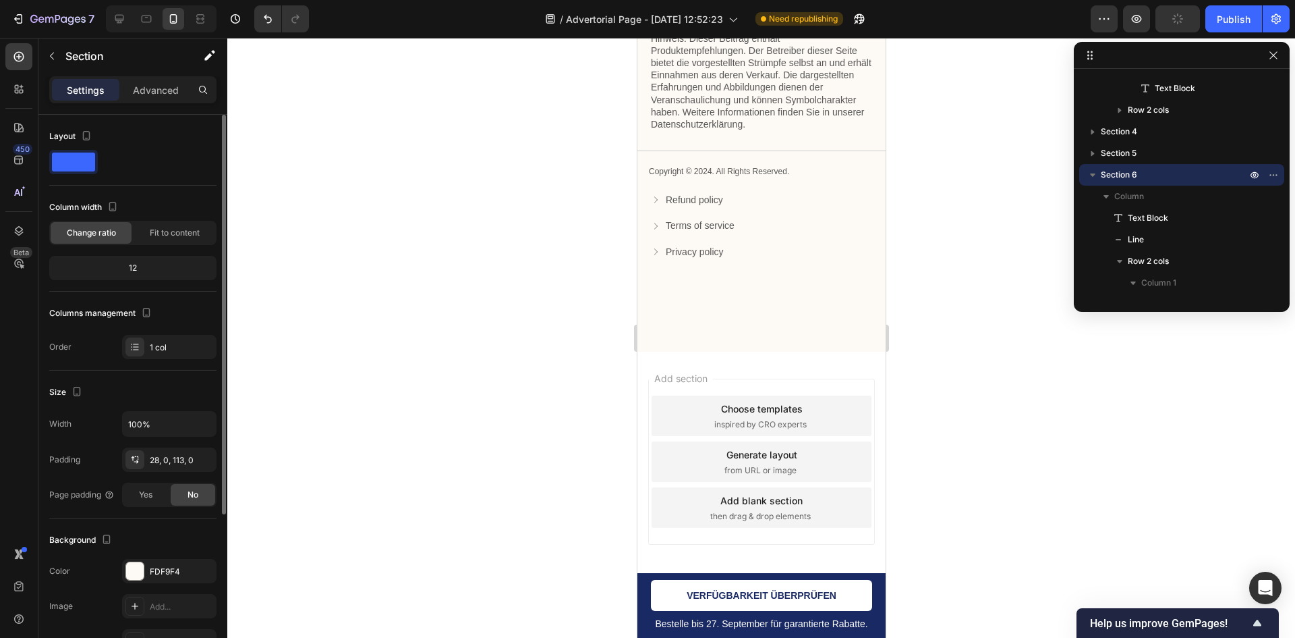
click at [719, 385] on div "Add section Choose templates inspired by CRO experts Generate layout from URL o…" at bounding box center [761, 462] width 227 height 166
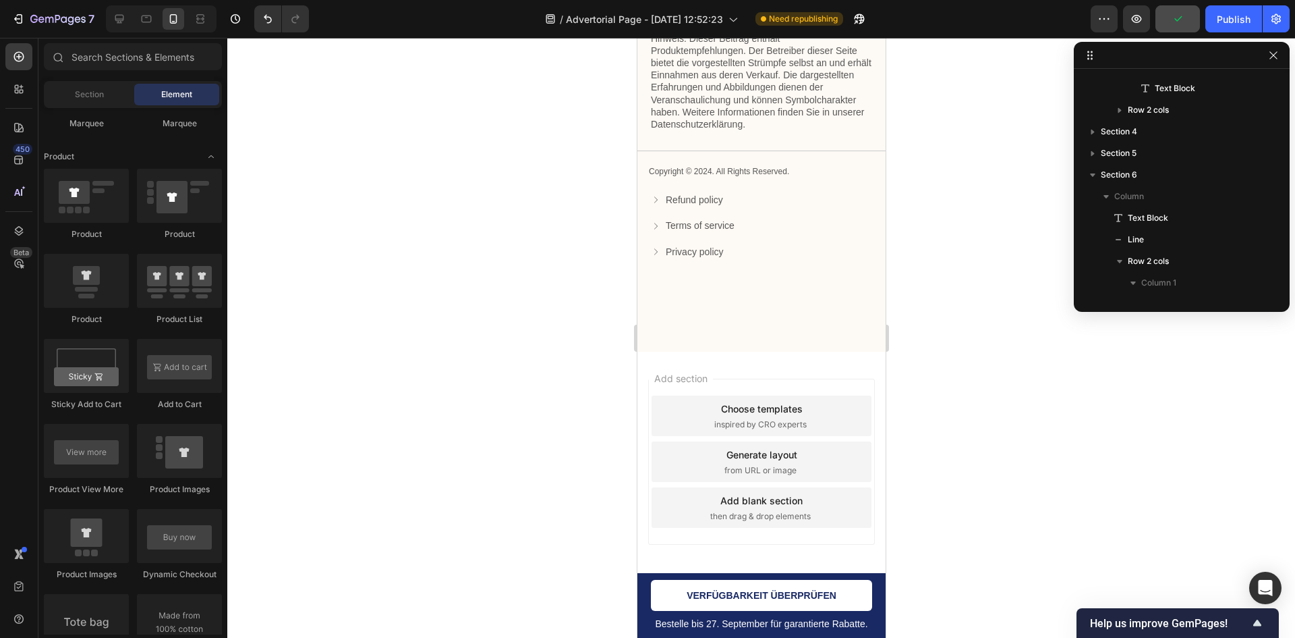
click at [829, 367] on div "Add section Choose templates inspired by CRO experts Generate layout from URL o…" at bounding box center [761, 481] width 248 height 258
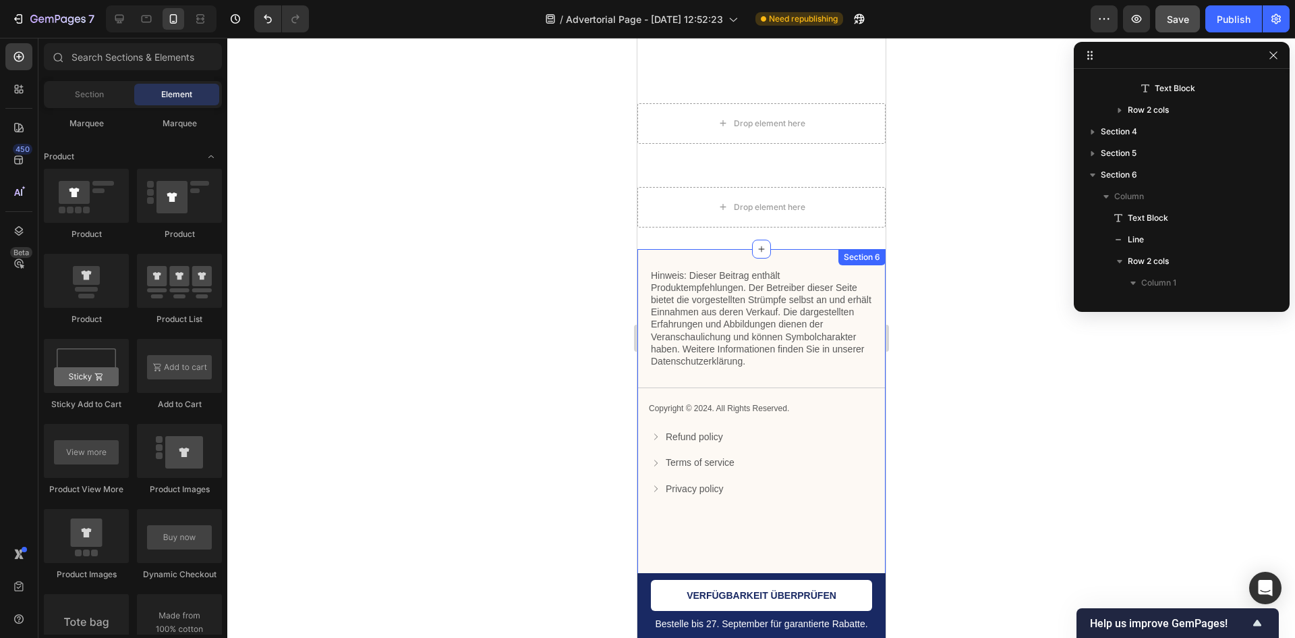
scroll to position [6360, 0]
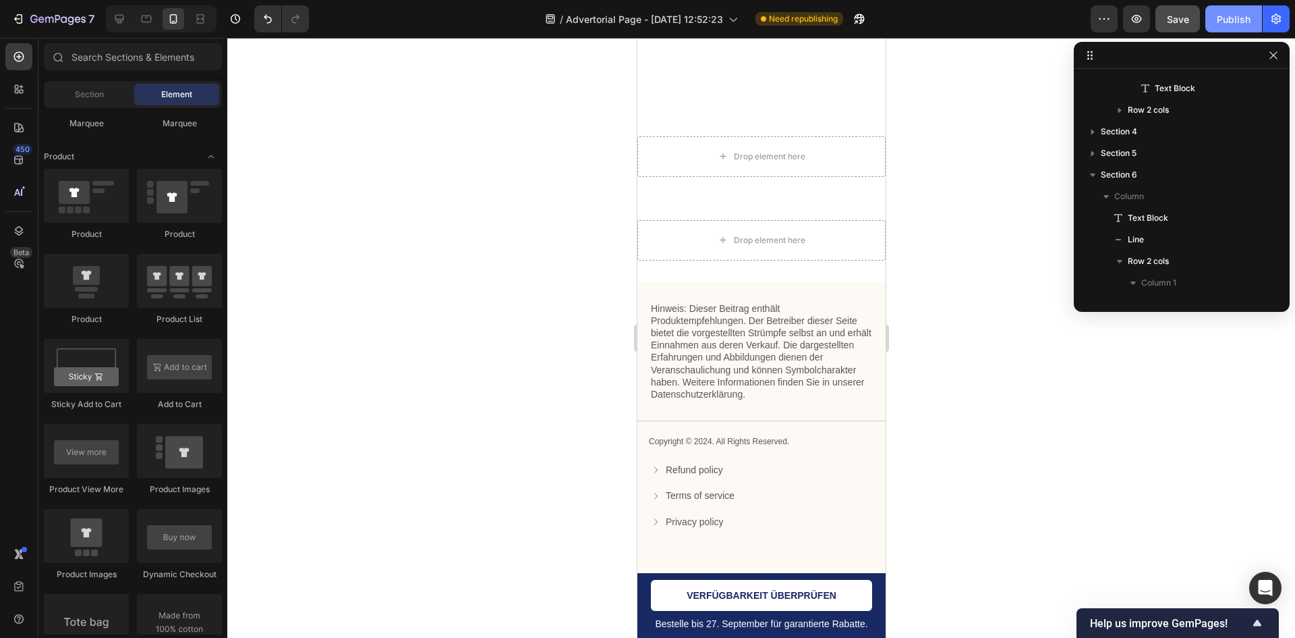
click at [1215, 12] on button "Publish" at bounding box center [1234, 18] width 57 height 27
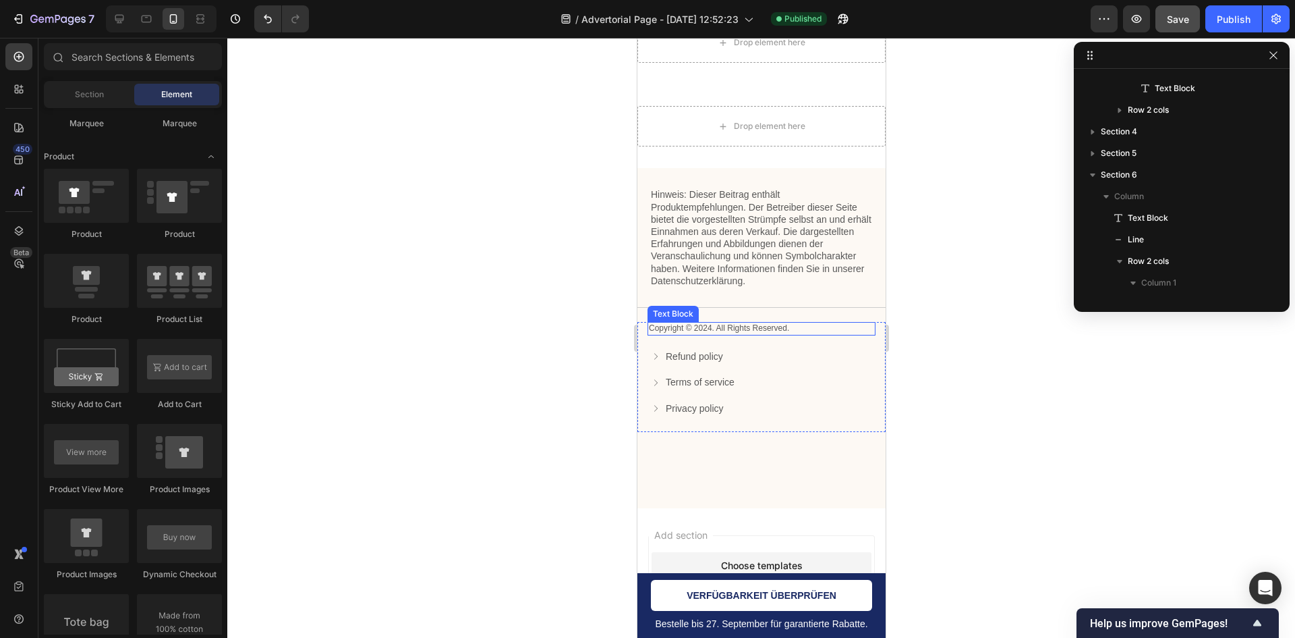
click at [776, 334] on p "Copyright © 2024. All Rights Reserved." at bounding box center [760, 328] width 225 height 11
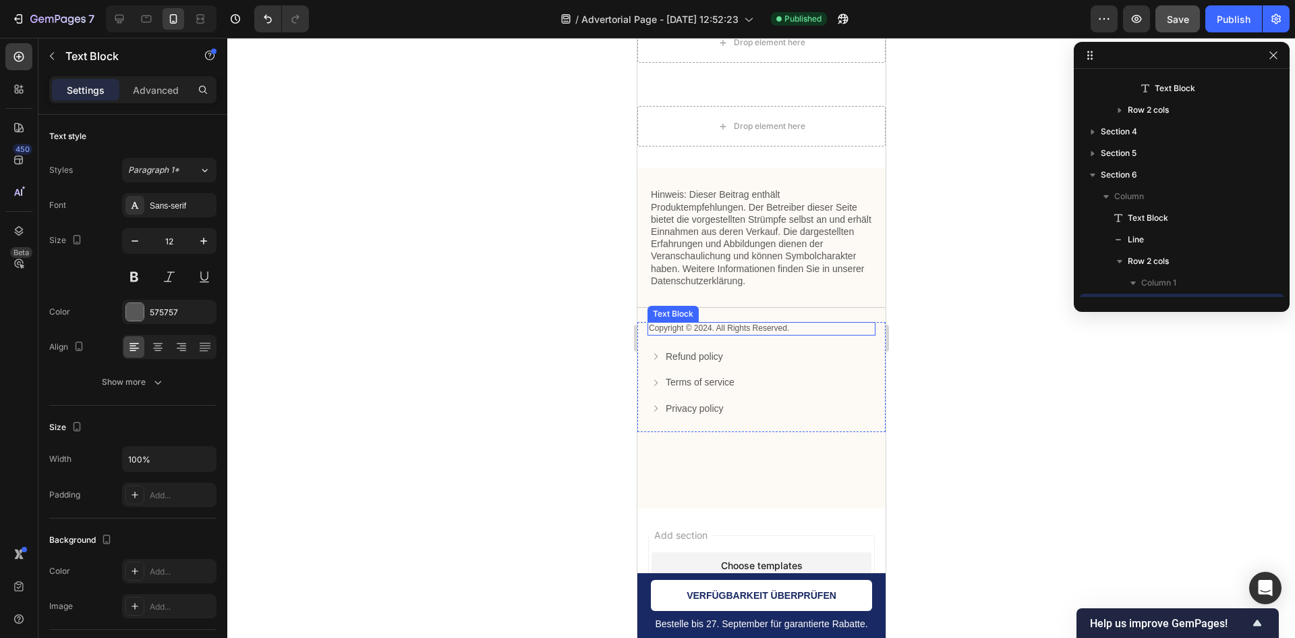
scroll to position [364, 0]
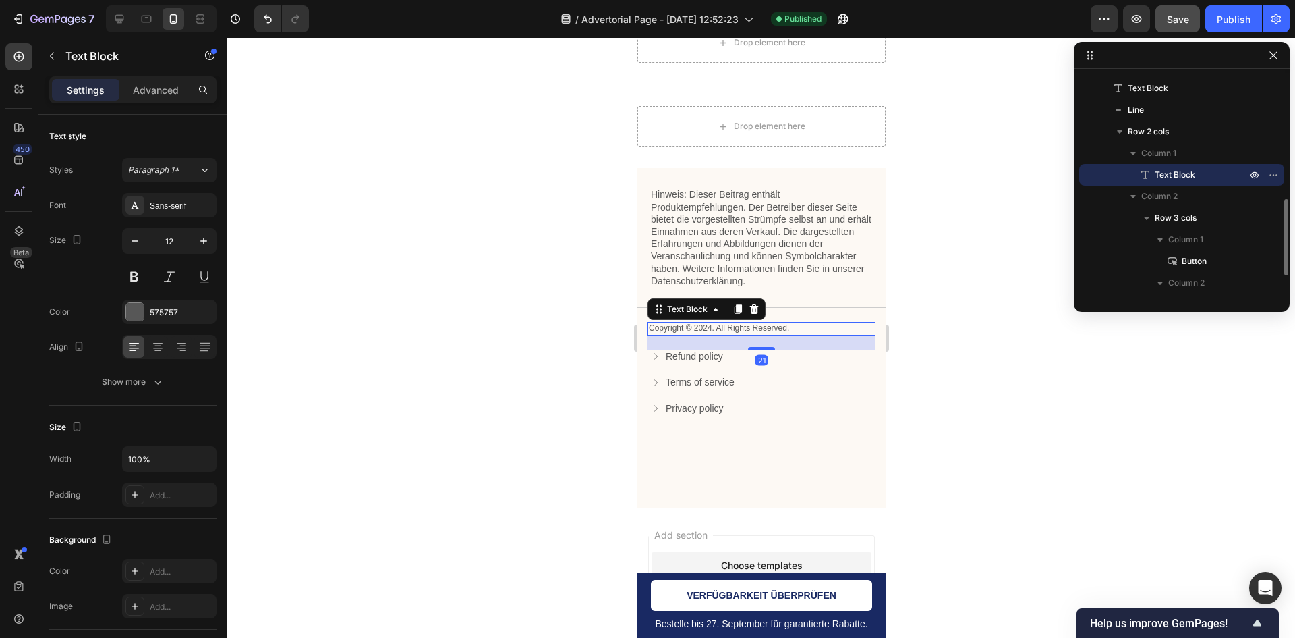
click at [776, 334] on p "Copyright © 2024. All Rights Reserved." at bounding box center [760, 328] width 225 height 11
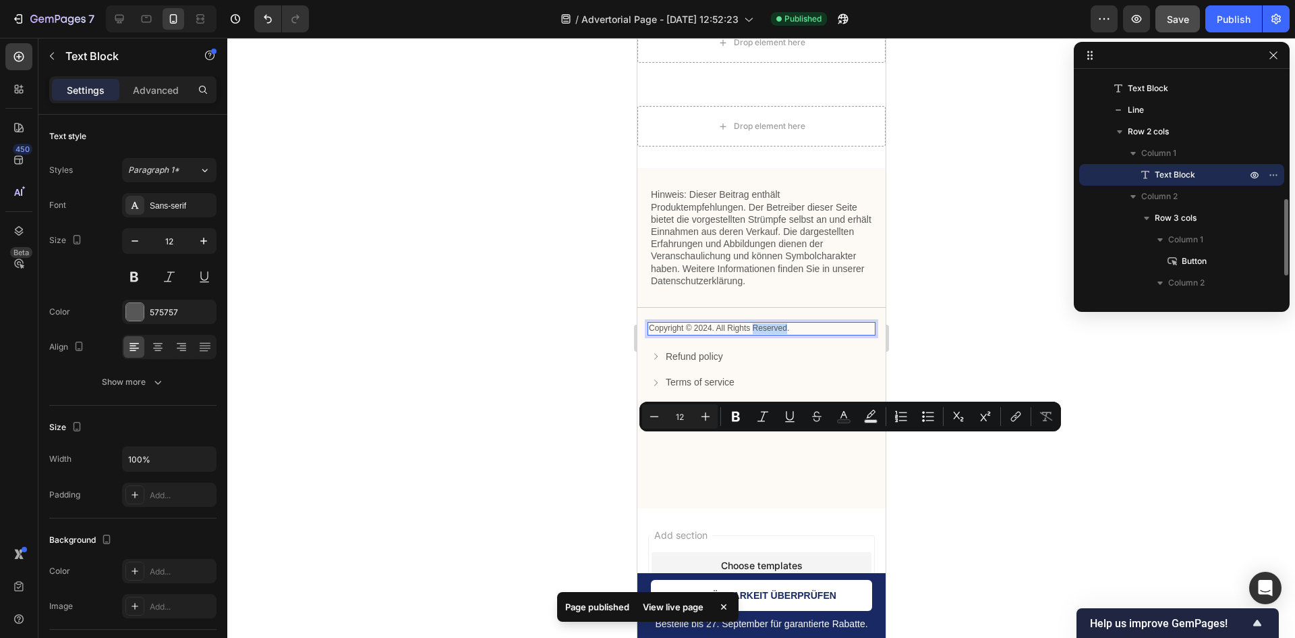
click at [776, 334] on p "Copyright © 2024. All Rights Reserved." at bounding box center [760, 328] width 225 height 11
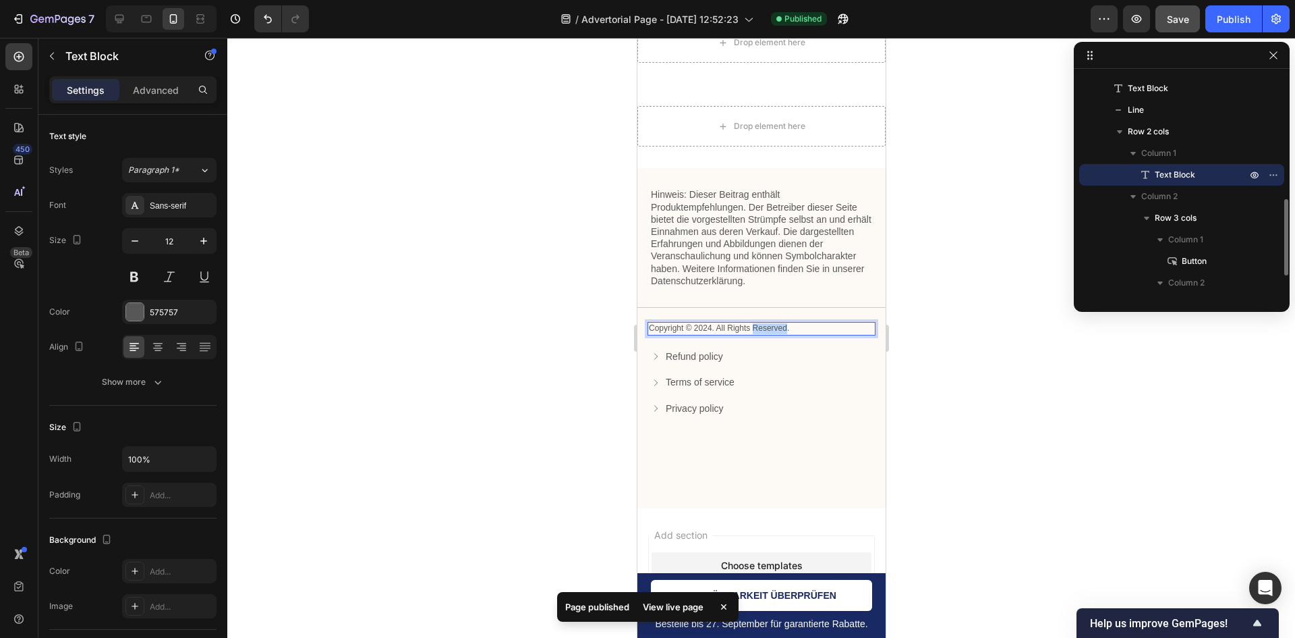
click at [776, 334] on p "Copyright © 2024. All Rights Reserved." at bounding box center [760, 328] width 225 height 11
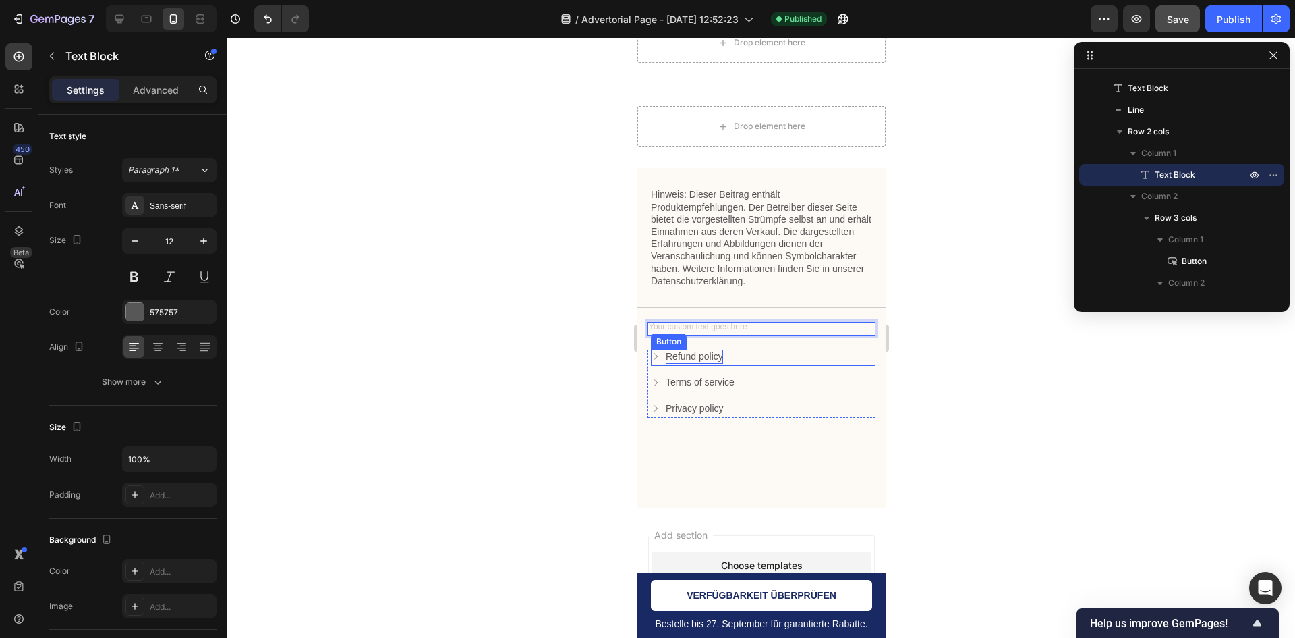
click at [677, 364] on p "Refund policy" at bounding box center [693, 357] width 57 height 14
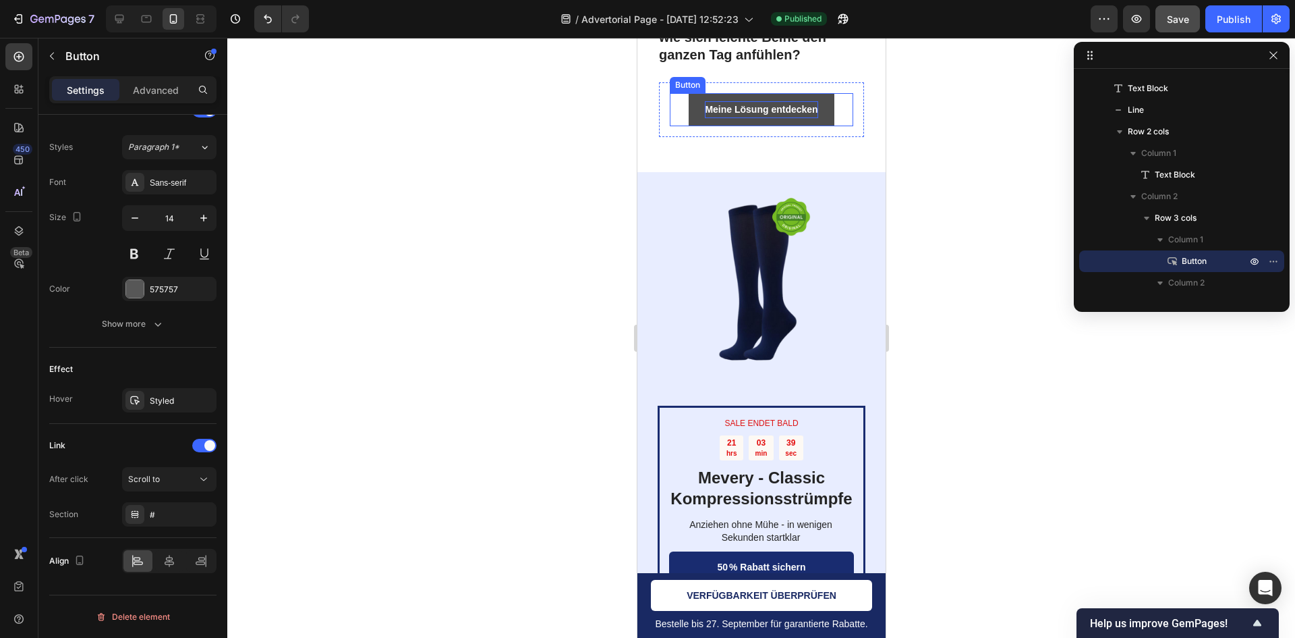
scroll to position [5685, 0]
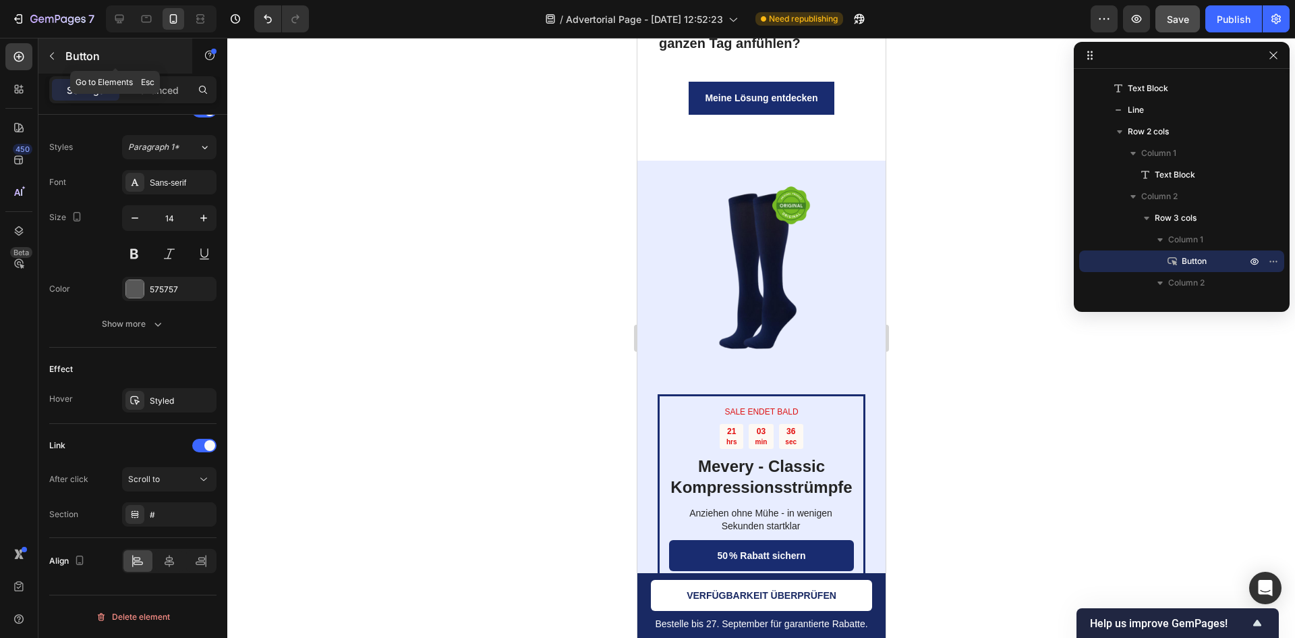
click at [51, 56] on icon "button" at bounding box center [52, 56] width 4 height 7
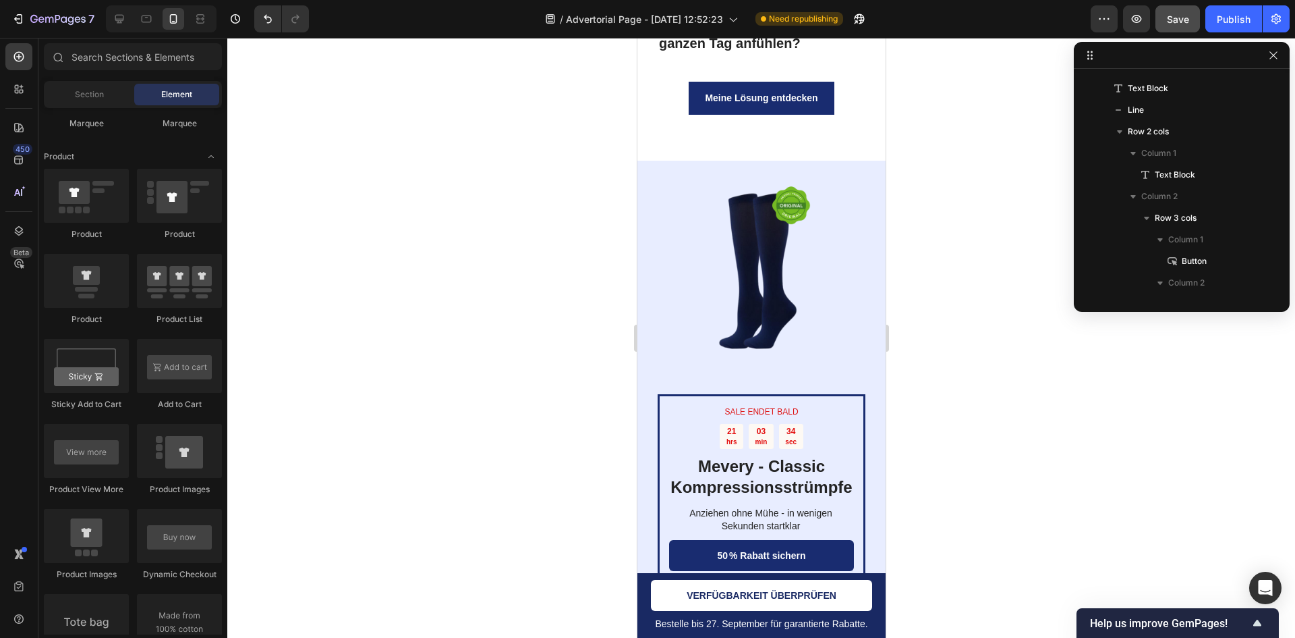
click at [86, 107] on div "Section Element" at bounding box center [133, 94] width 178 height 27
click at [101, 92] on span "Section" at bounding box center [89, 94] width 29 height 12
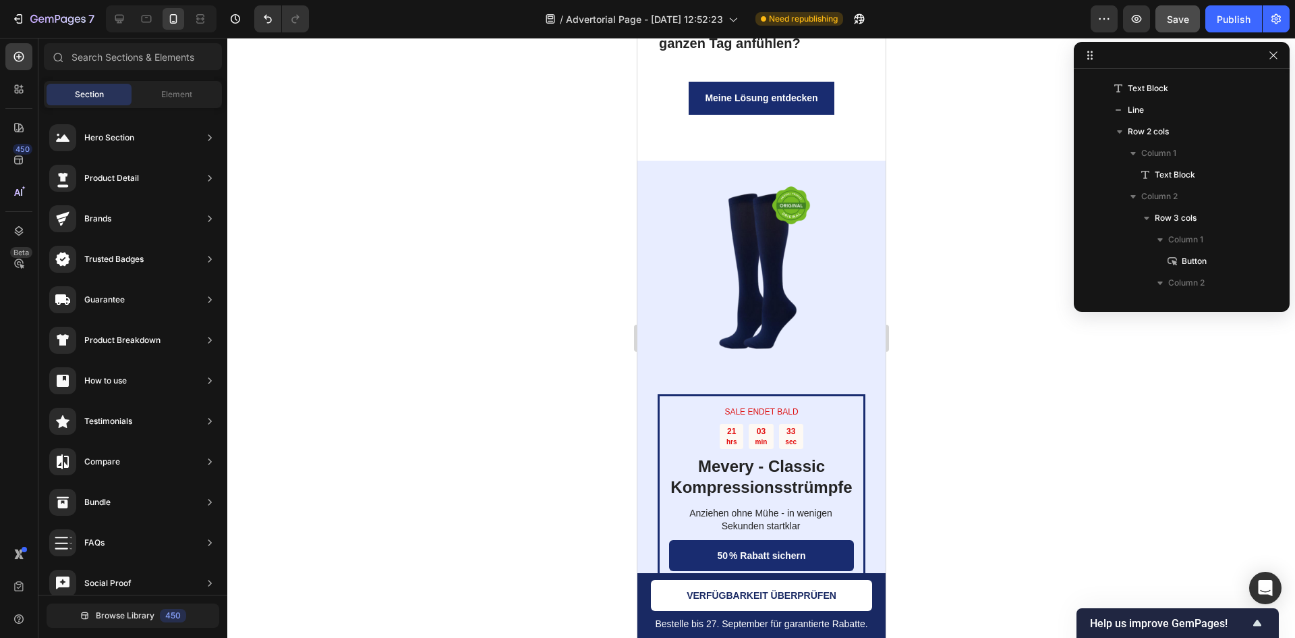
click at [14, 110] on div "450 Beta" at bounding box center [18, 291] width 27 height 497
click at [27, 79] on div at bounding box center [18, 89] width 27 height 27
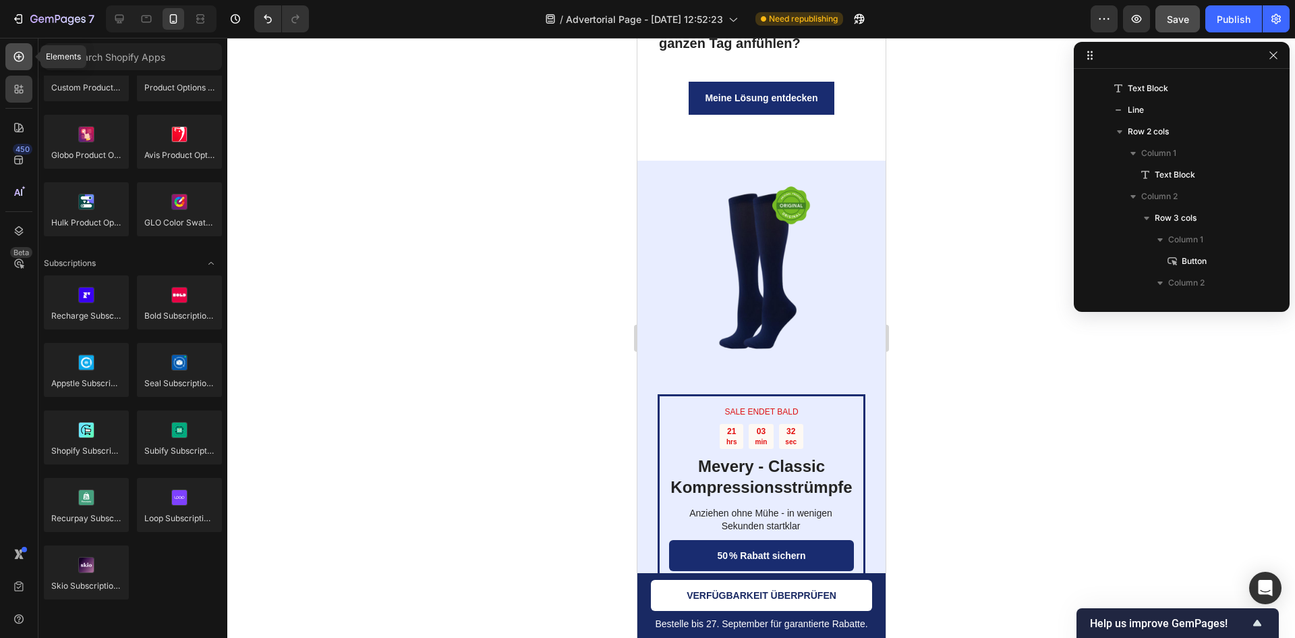
click at [29, 63] on div at bounding box center [18, 56] width 27 height 27
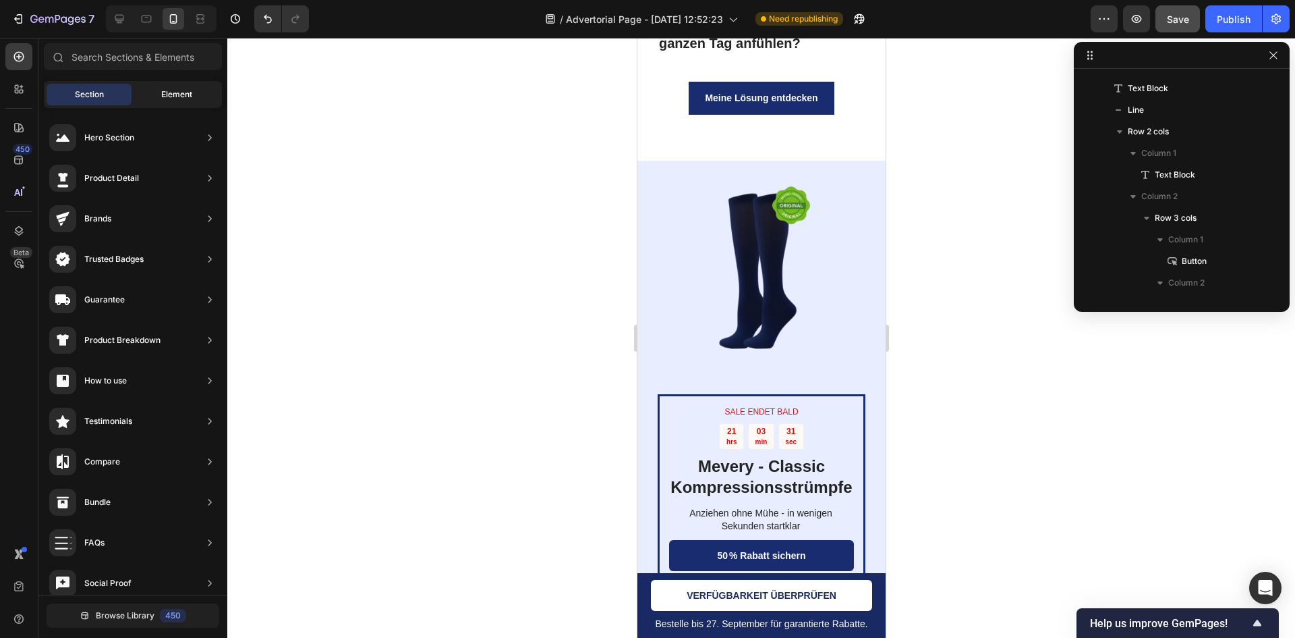
click at [167, 101] on div "Element" at bounding box center [176, 95] width 85 height 22
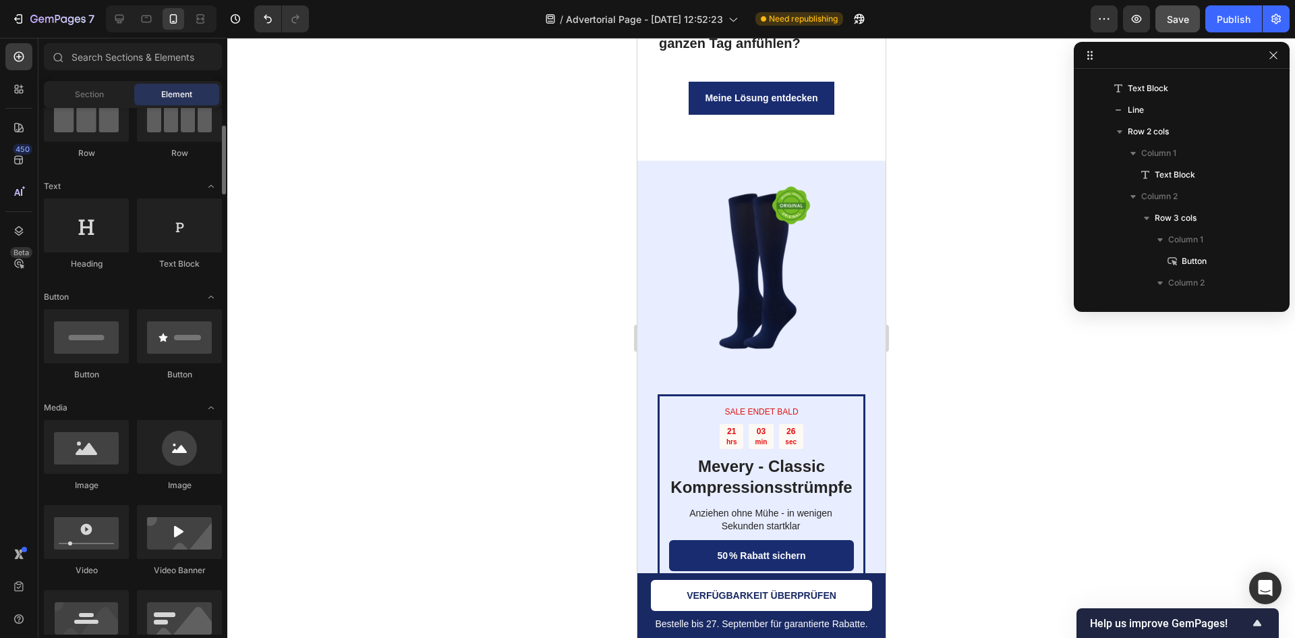
scroll to position [0, 0]
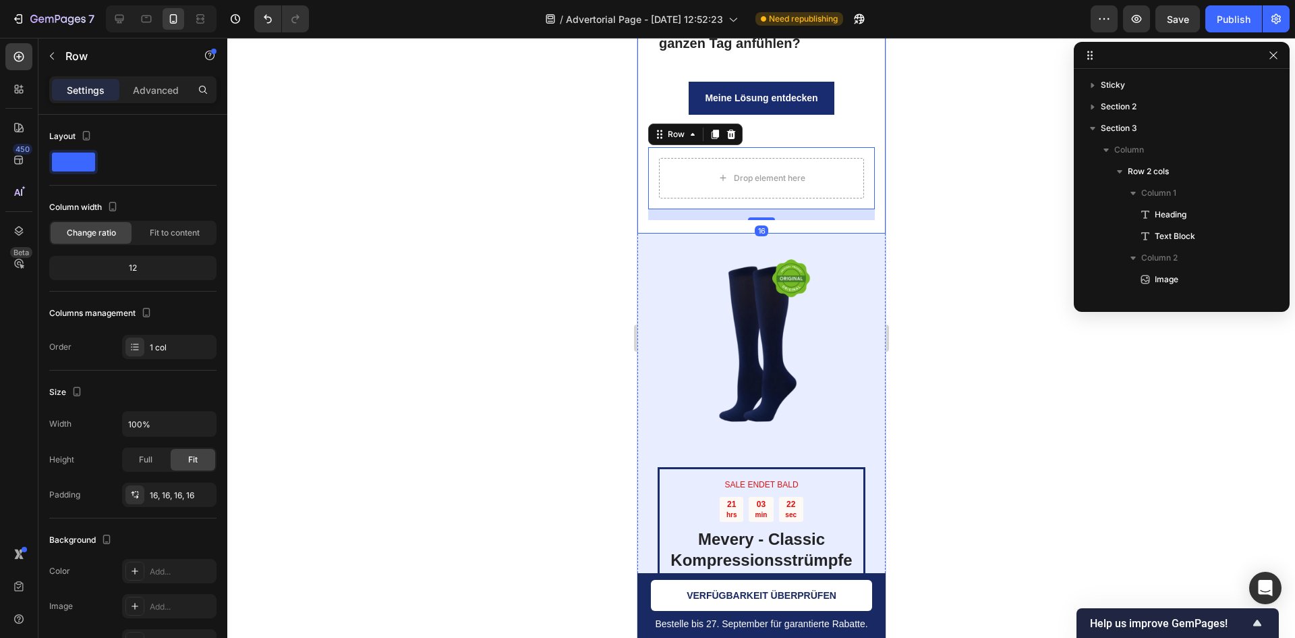
scroll to position [682, 0]
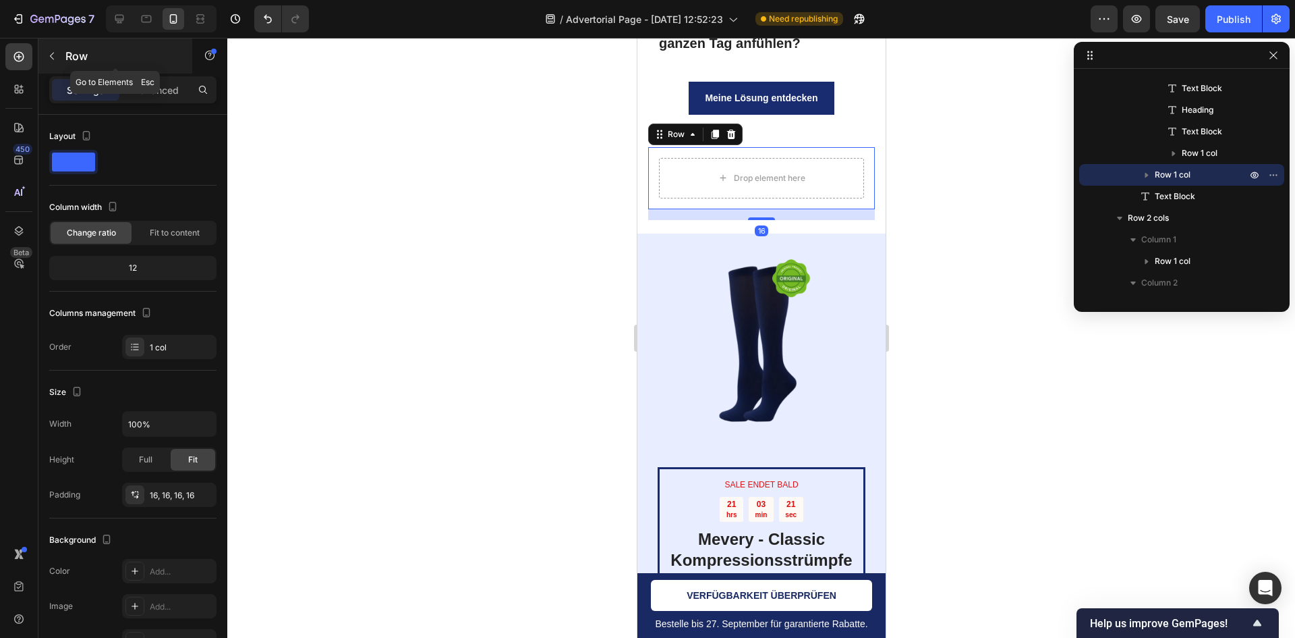
click at [72, 61] on p "Row" at bounding box center [122, 56] width 115 height 16
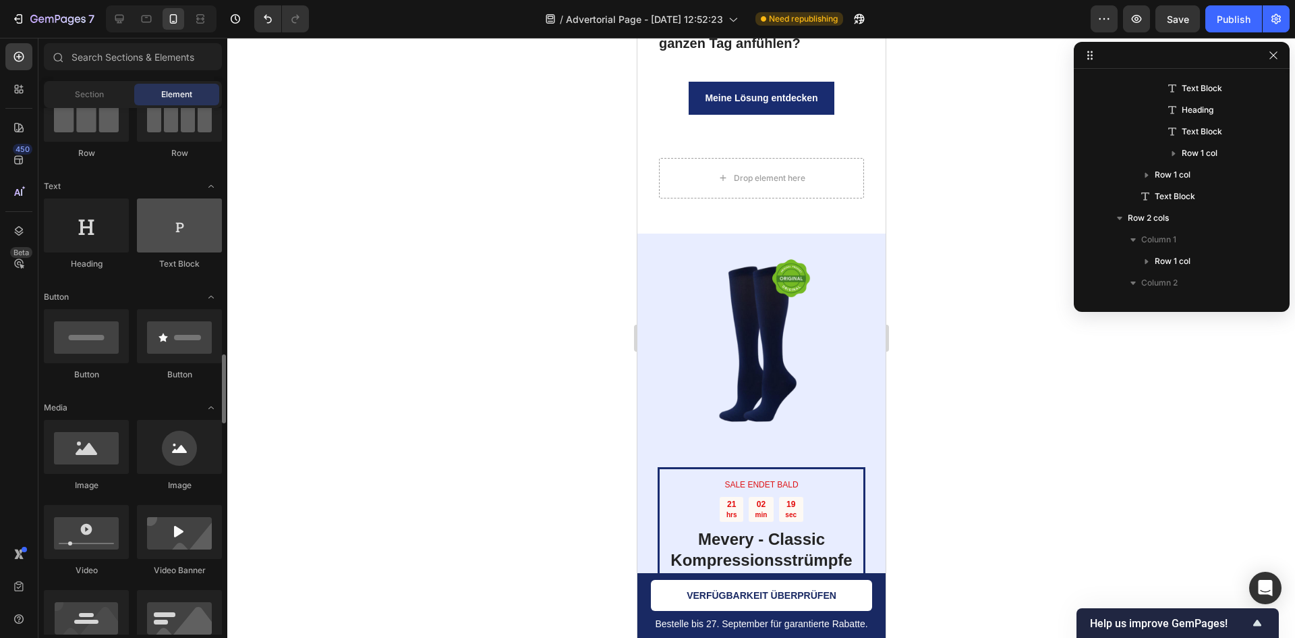
scroll to position [337, 0]
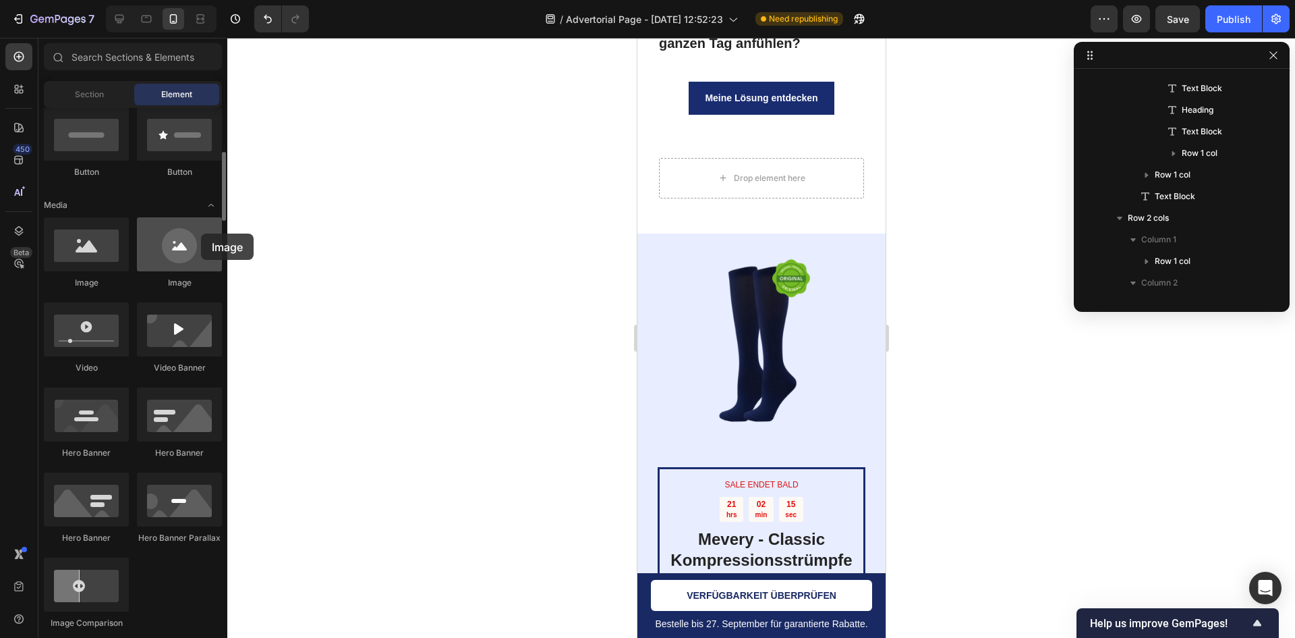
drag, startPoint x: 186, startPoint y: 266, endPoint x: 168, endPoint y: 250, distance: 23.9
click at [163, 256] on div at bounding box center [179, 244] width 85 height 54
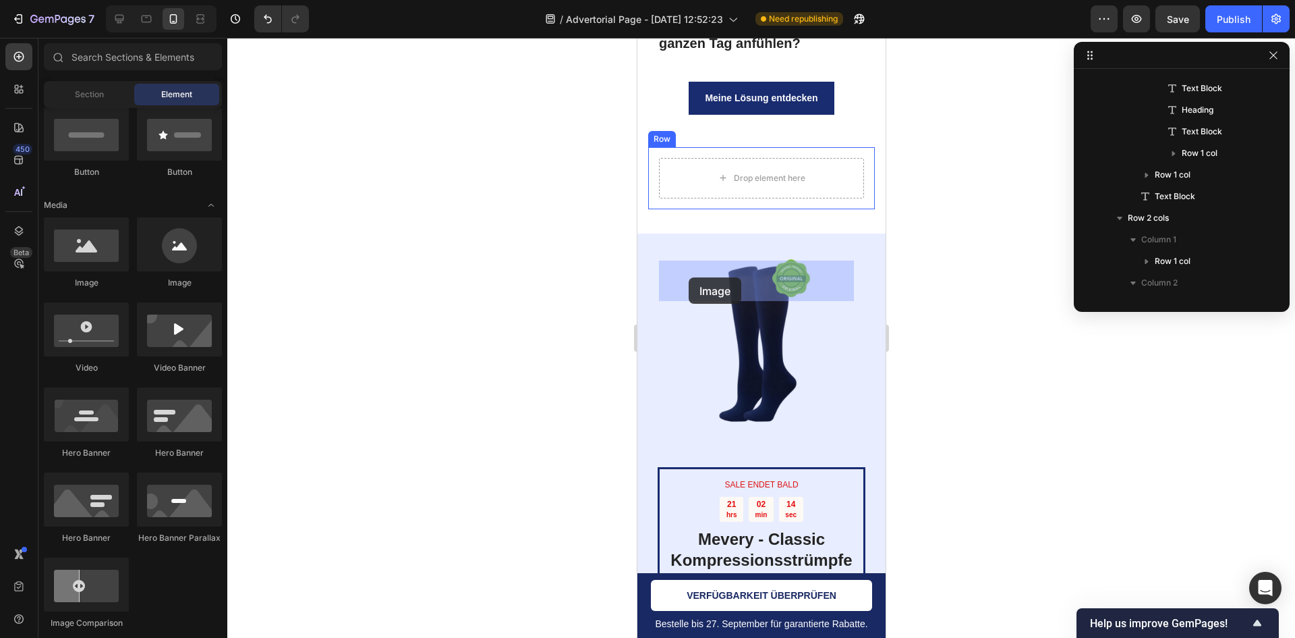
drag, startPoint x: 835, startPoint y: 292, endPoint x: 663, endPoint y: 276, distance: 172.8
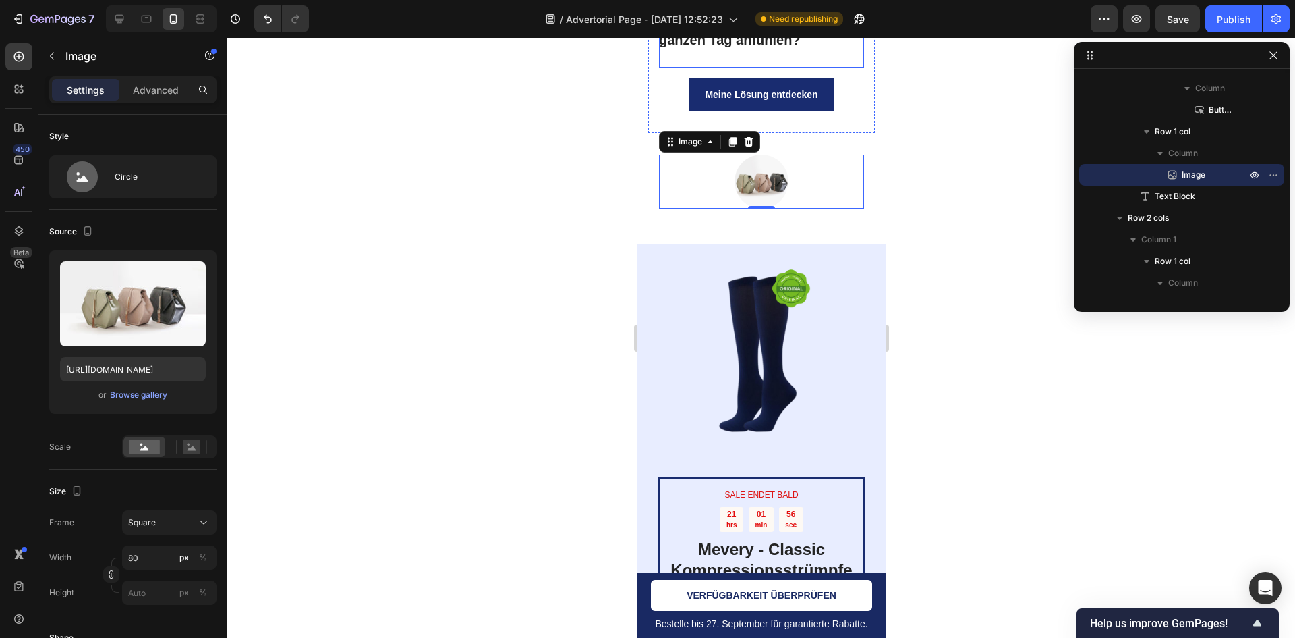
scroll to position [5685, 0]
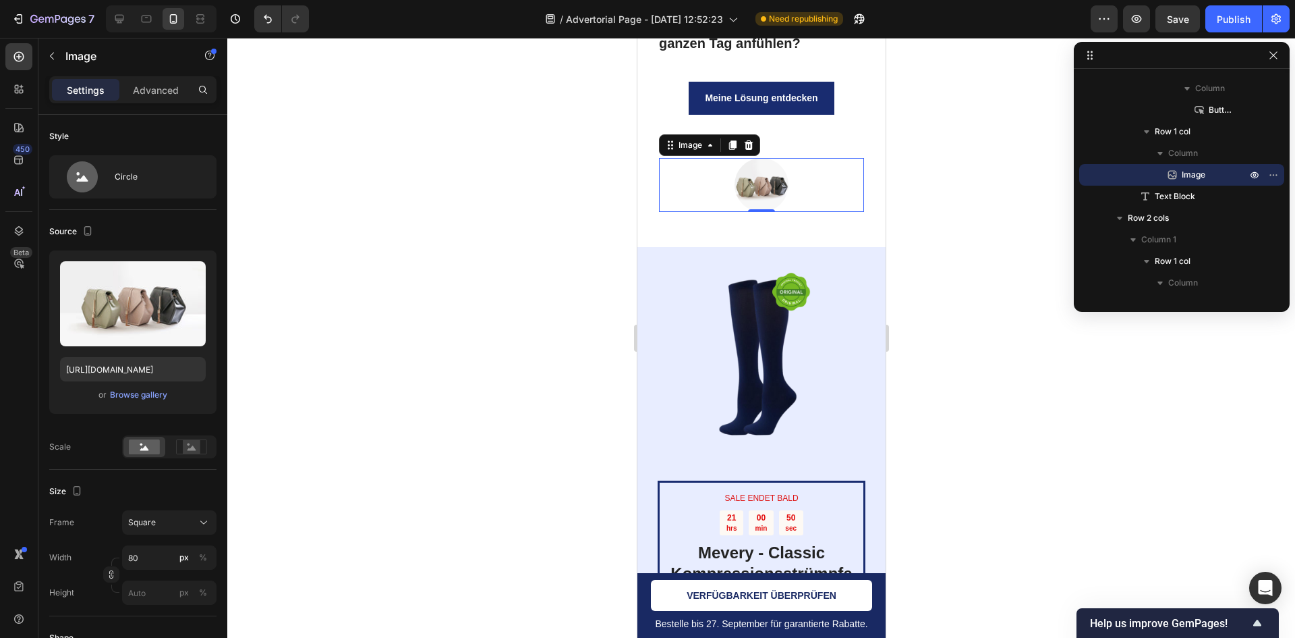
click at [1038, 99] on div at bounding box center [761, 338] width 1068 height 600
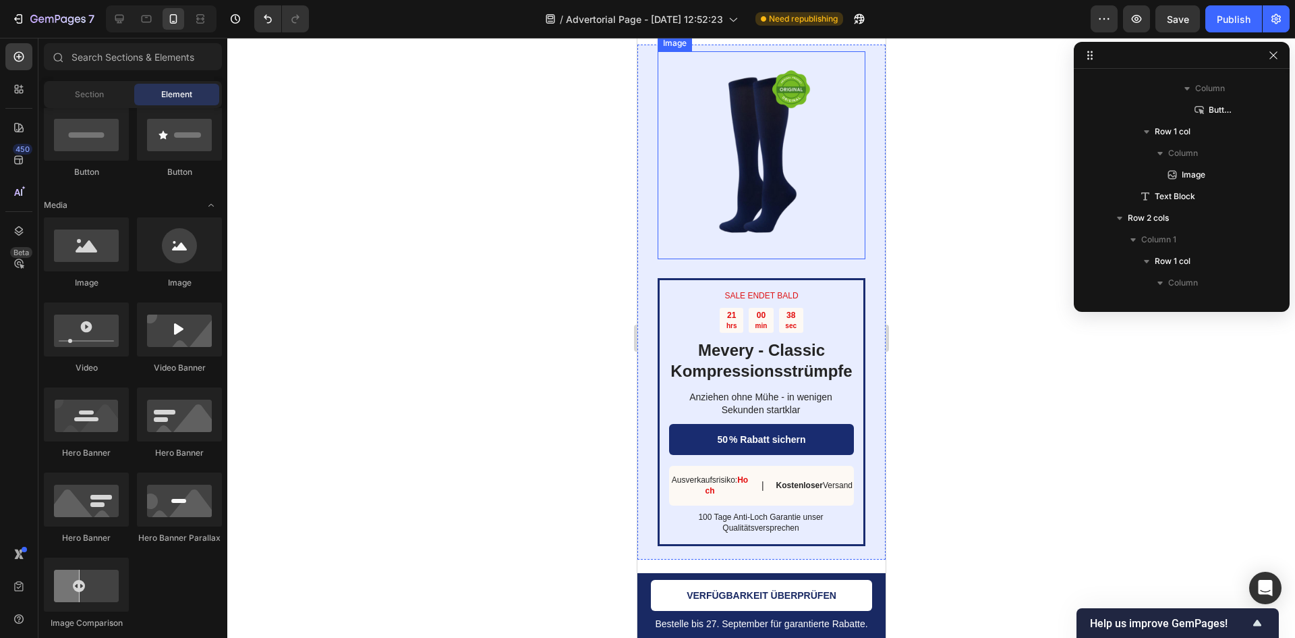
scroll to position [5753, 0]
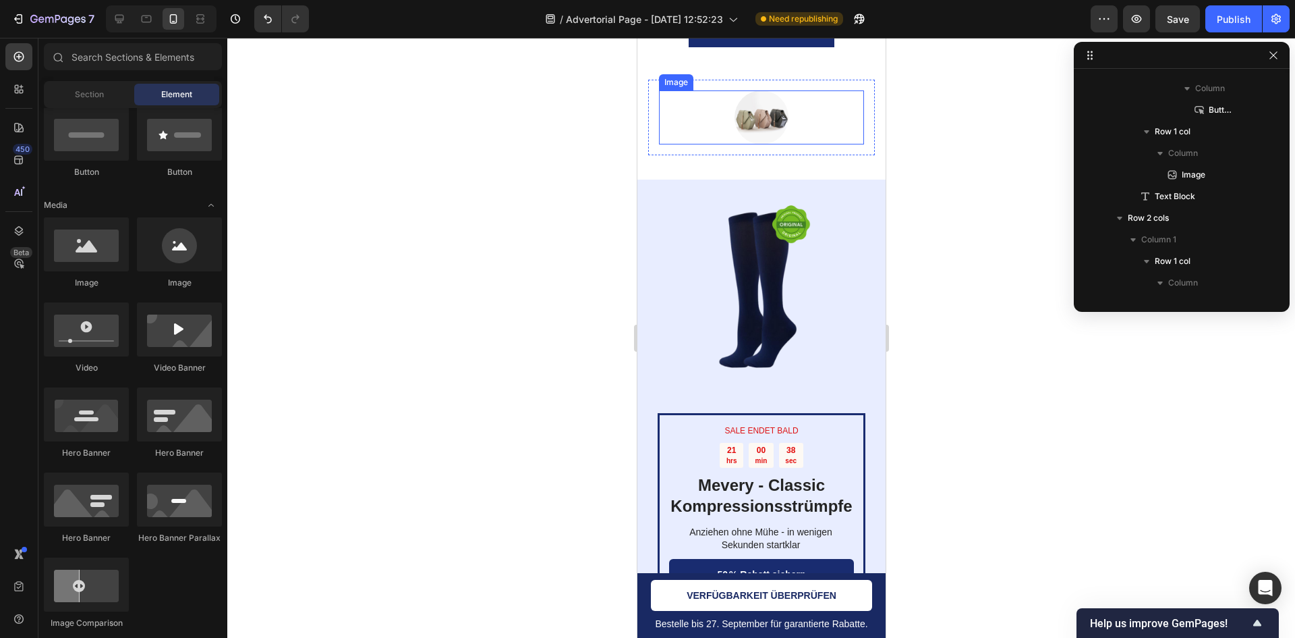
click at [764, 144] on img at bounding box center [761, 117] width 54 height 54
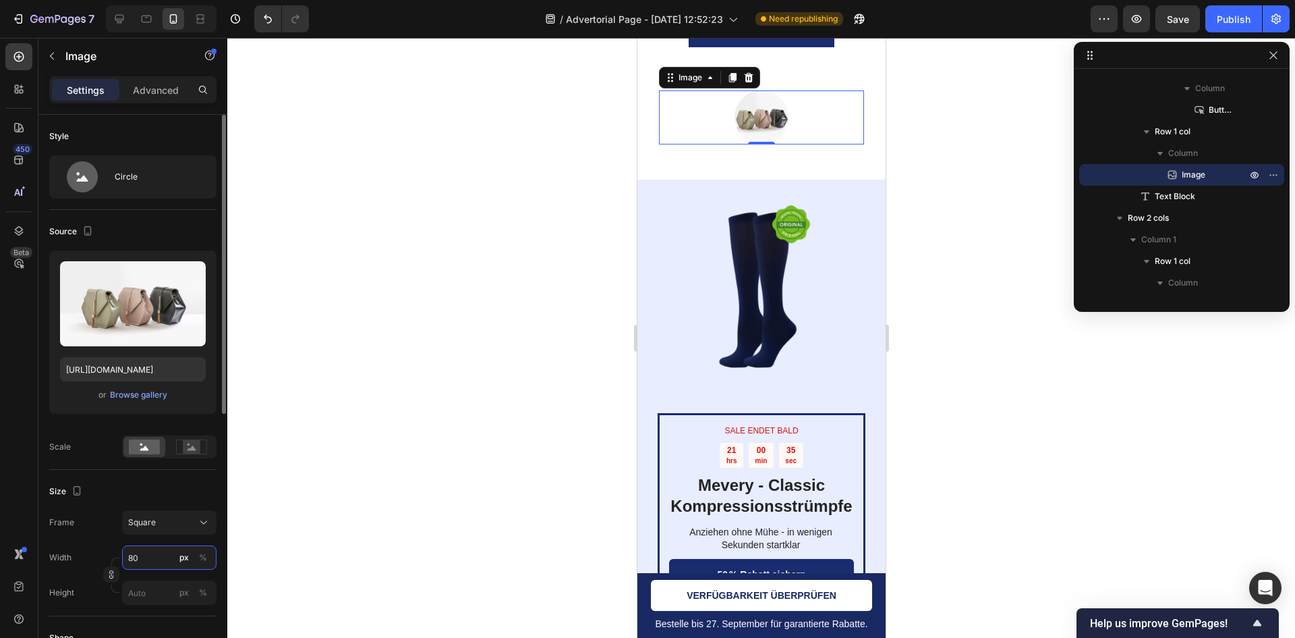
click at [161, 559] on input "80" at bounding box center [169, 557] width 94 height 24
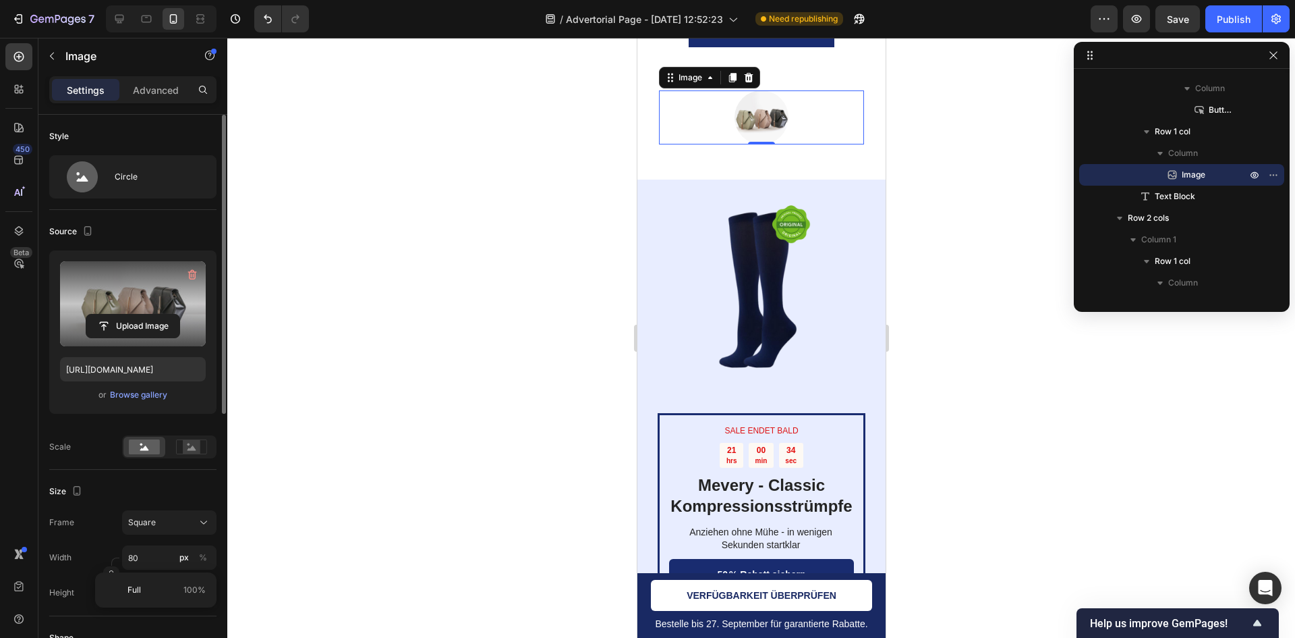
click at [124, 308] on label at bounding box center [133, 303] width 146 height 85
click at [124, 314] on input "file" at bounding box center [132, 325] width 93 height 23
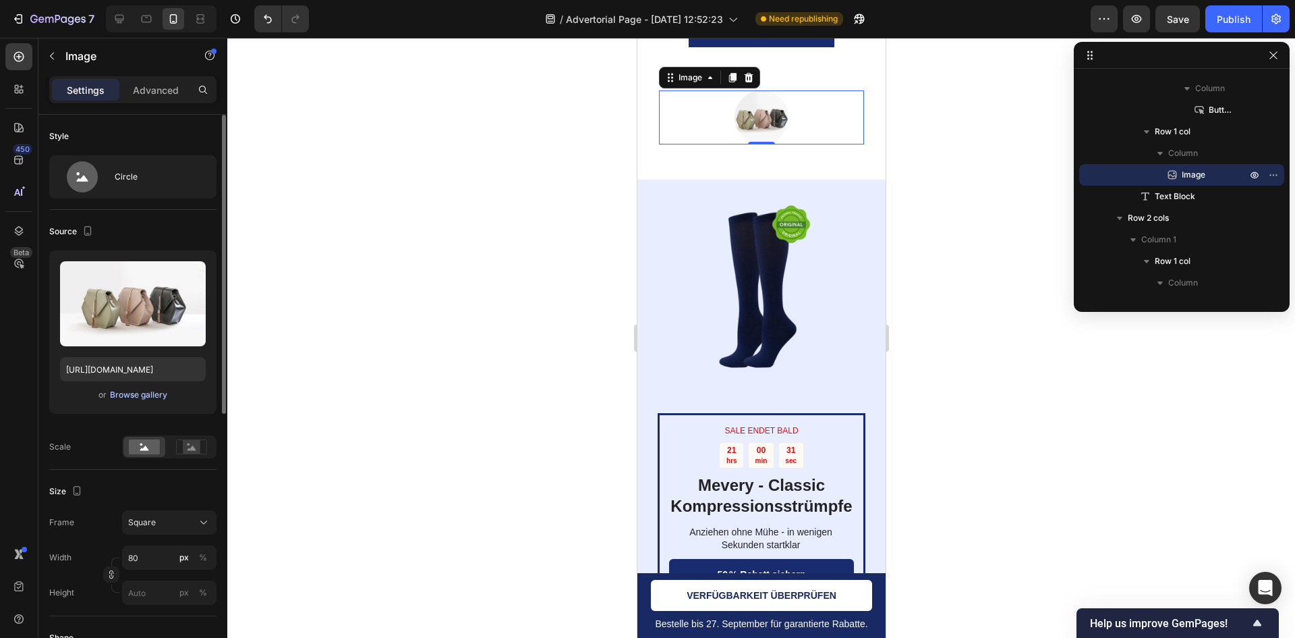
click at [142, 398] on div "Browse gallery" at bounding box center [138, 395] width 57 height 12
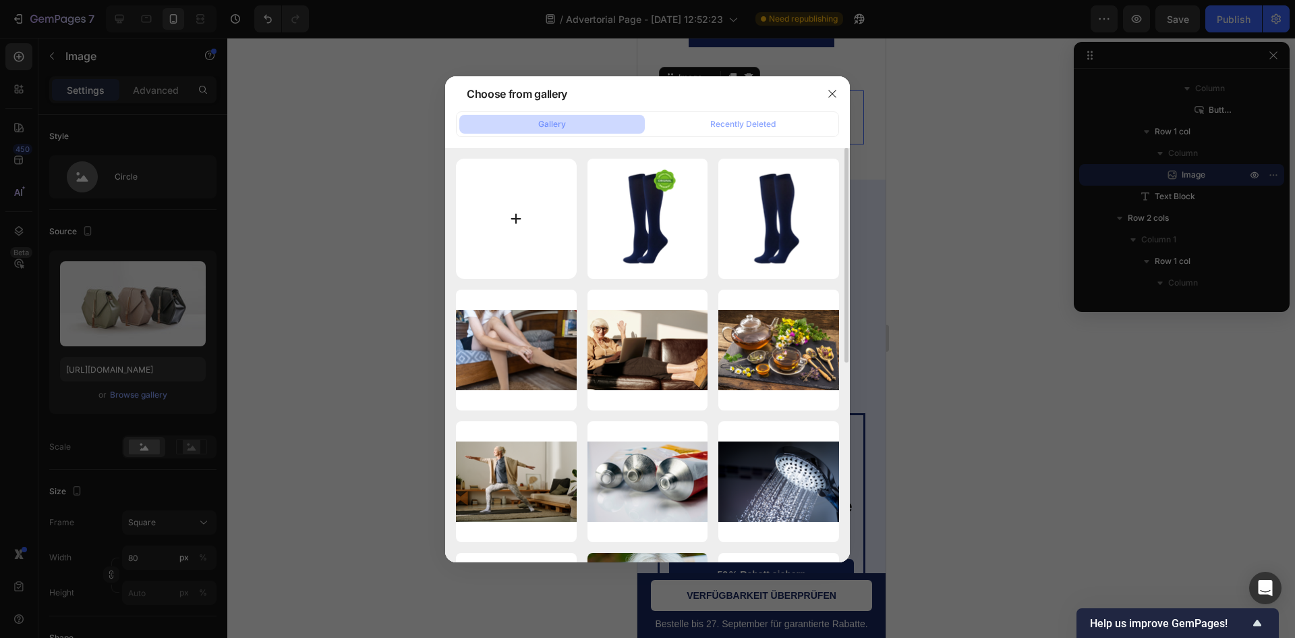
click at [501, 220] on input "file" at bounding box center [516, 219] width 121 height 121
type input "C:\fakepath\ChatGPT Image 27. Sept. 2025, 13_30_35.png"
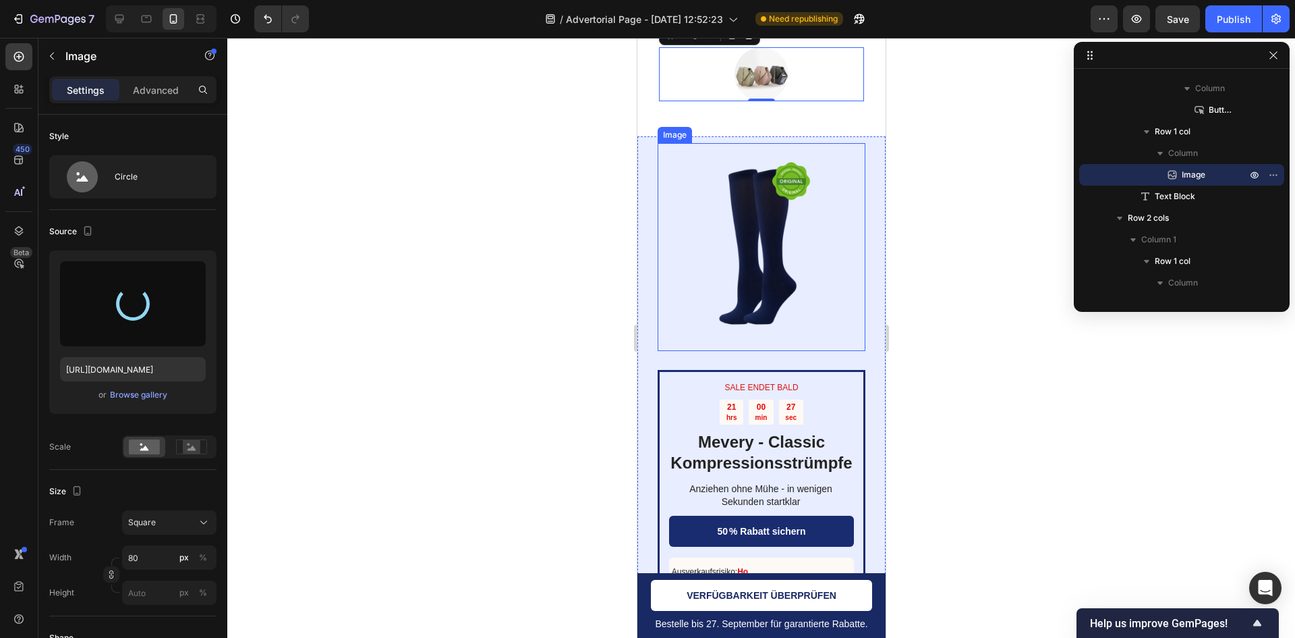
scroll to position [5820, 0]
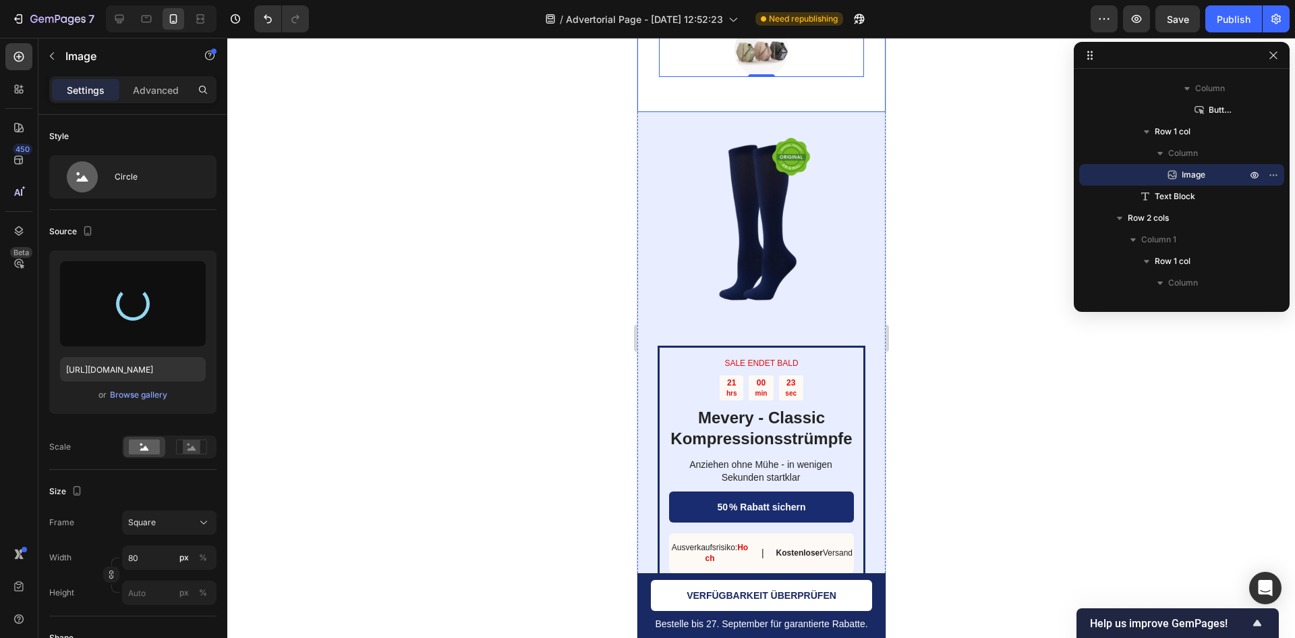
type input "https://cdn.shopify.com/s/files/1/0957/2925/4664/files/gempages_586119134987682…"
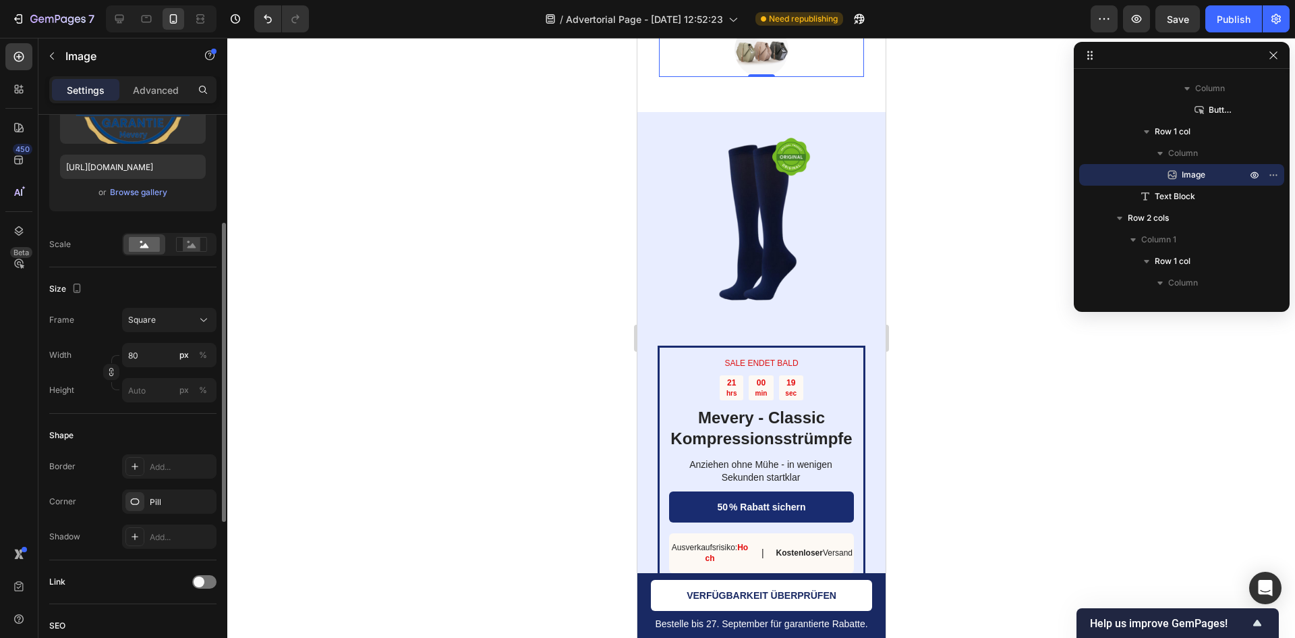
scroll to position [270, 0]
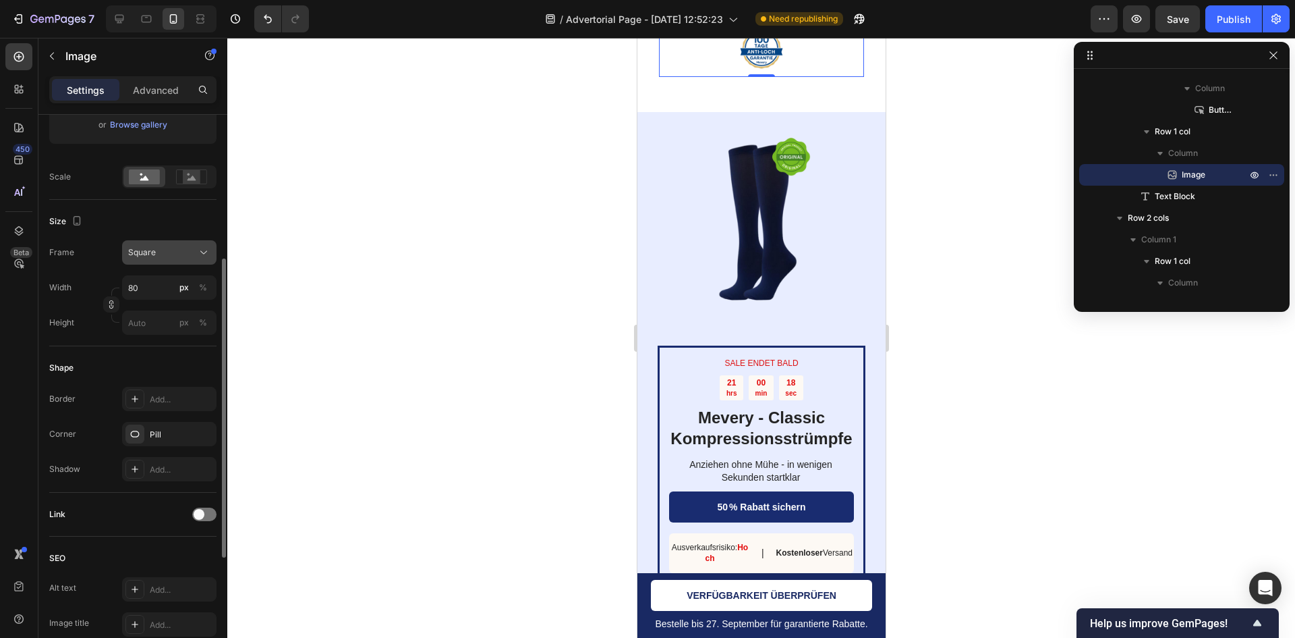
click at [204, 256] on icon at bounding box center [203, 252] width 13 height 13
drag, startPoint x: 111, startPoint y: 291, endPoint x: 132, endPoint y: 284, distance: 21.6
click at [112, 291] on div at bounding box center [115, 291] width 8 height 8
click at [132, 284] on input "80" at bounding box center [169, 287] width 94 height 24
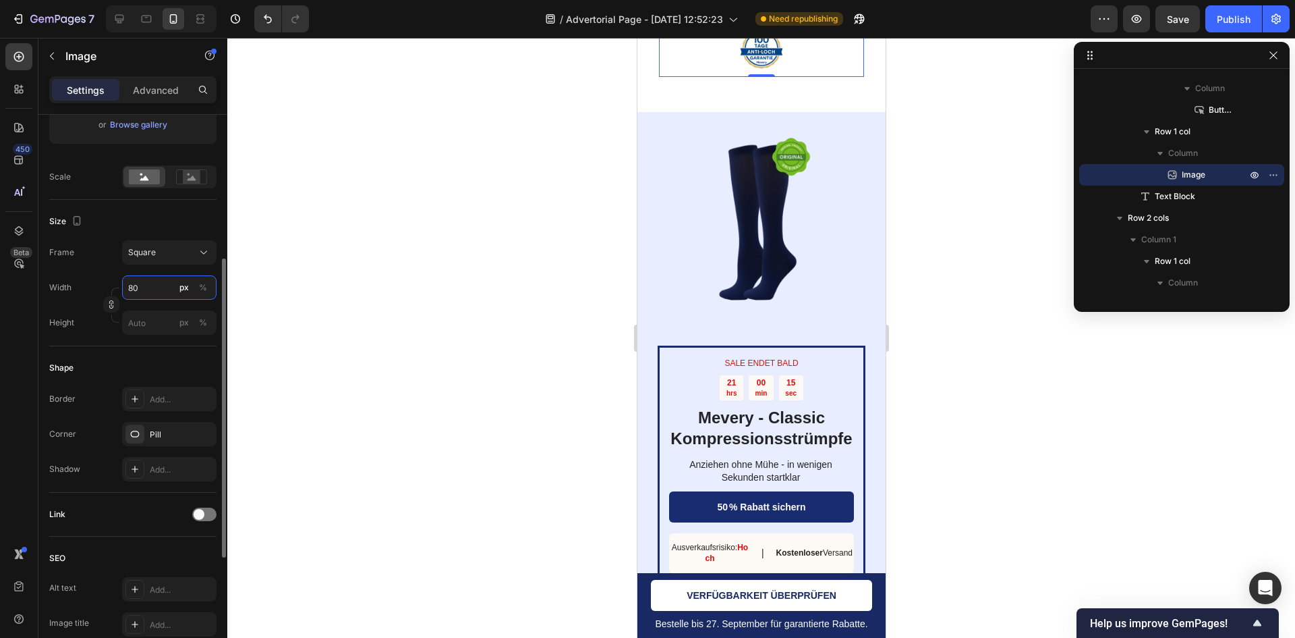
click at [138, 284] on input "80" at bounding box center [169, 287] width 94 height 24
click at [160, 321] on p "Full 100%" at bounding box center [167, 320] width 78 height 12
type input "100"
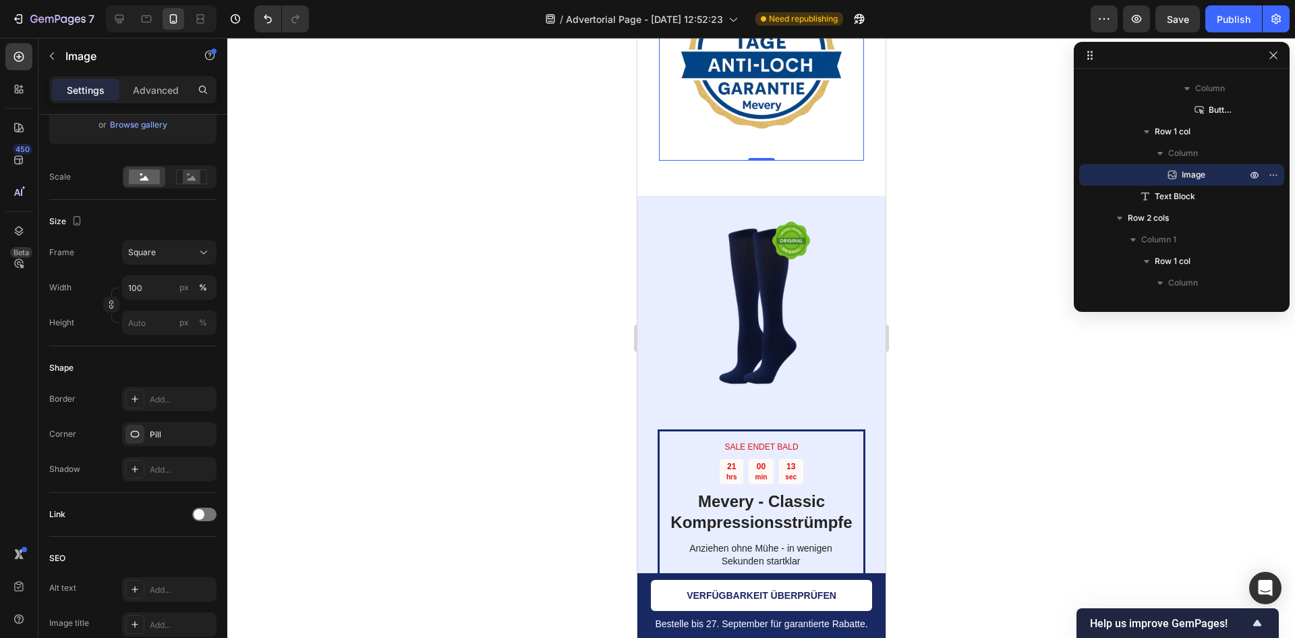
click at [984, 262] on div at bounding box center [761, 338] width 1068 height 600
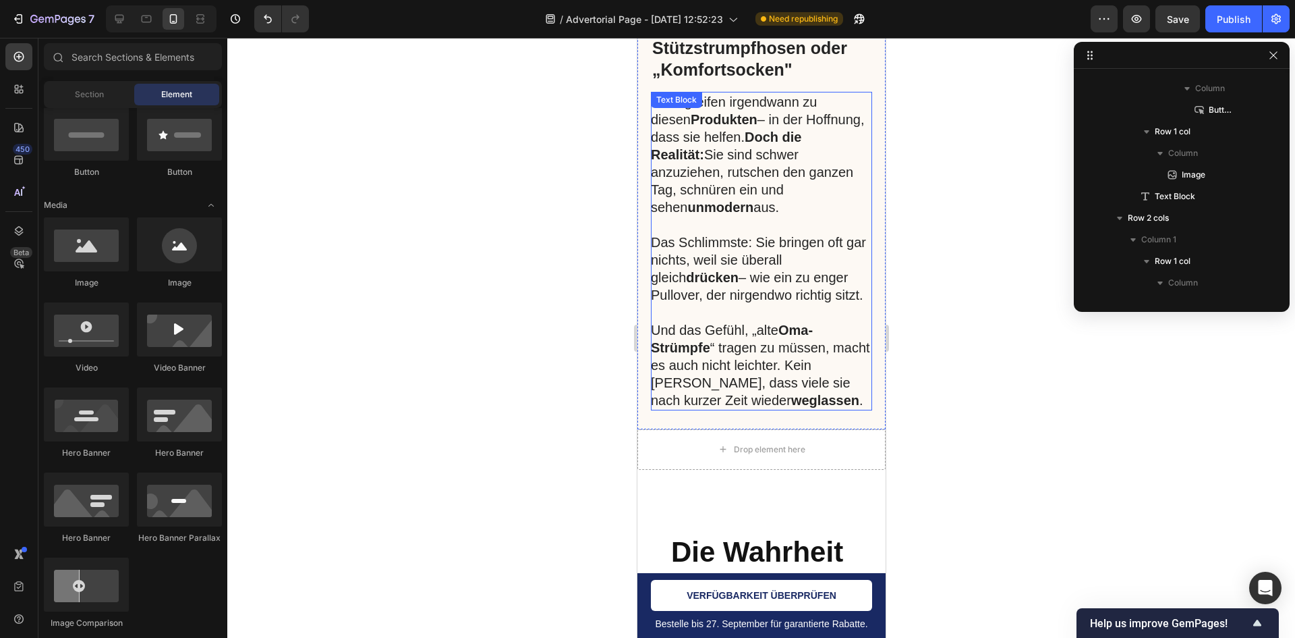
scroll to position [3661, 0]
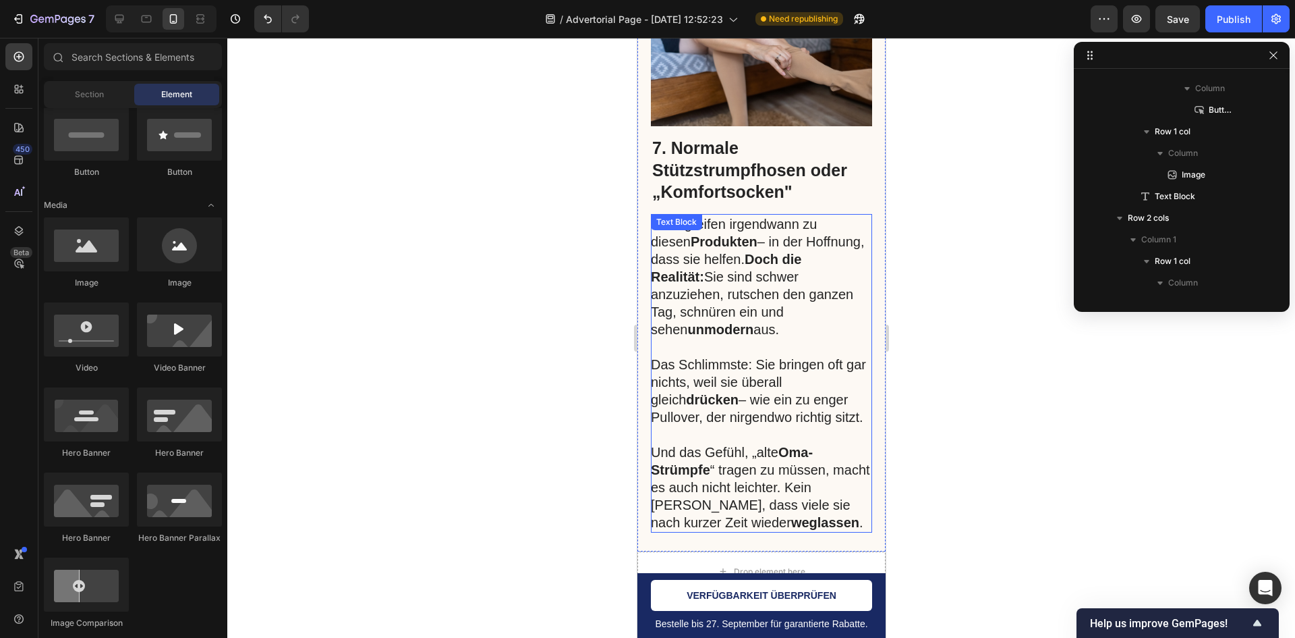
click at [810, 202] on div "7. Normale Stützstrumpfhosen oder „Komfortsocken" Heading Viele greifen irgendw…" at bounding box center [760, 334] width 221 height 397
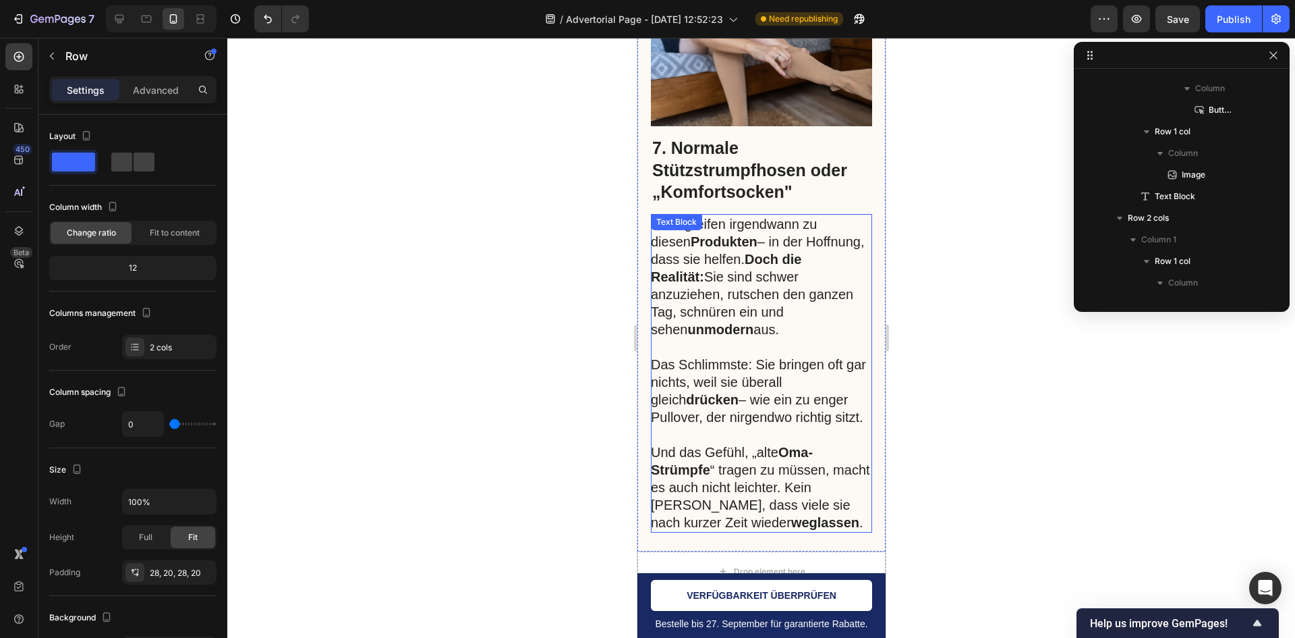
scroll to position [256, 0]
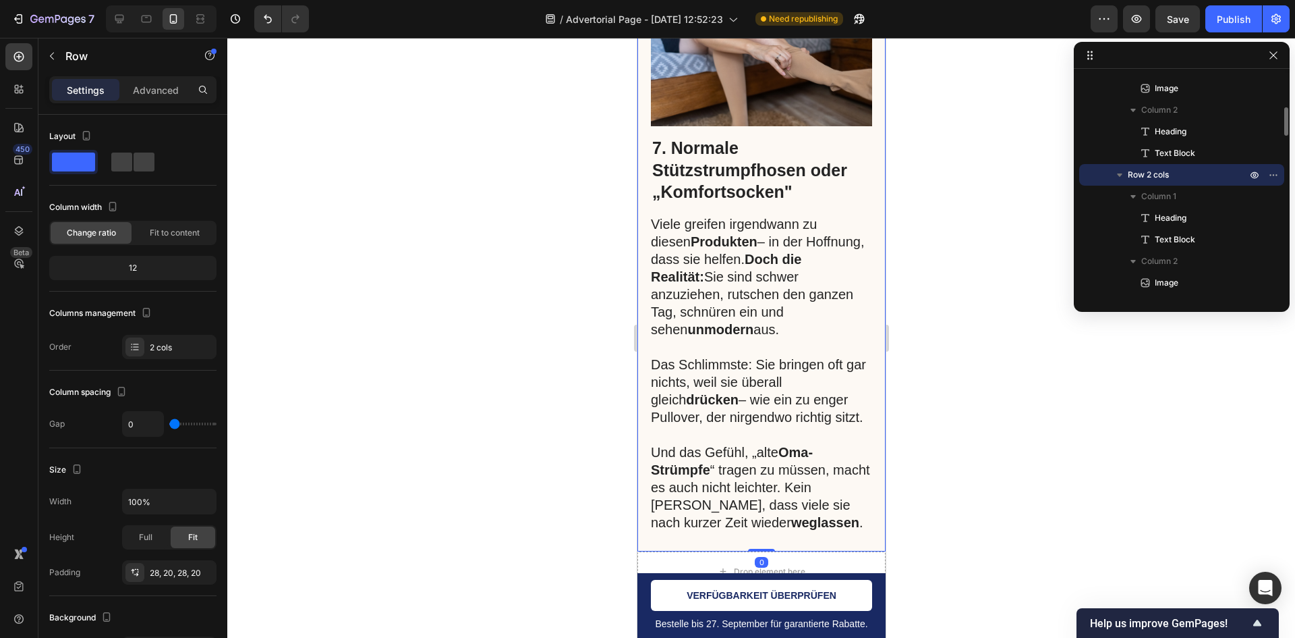
click at [795, 260] on strong "Doch die Realität:" at bounding box center [725, 268] width 150 height 32
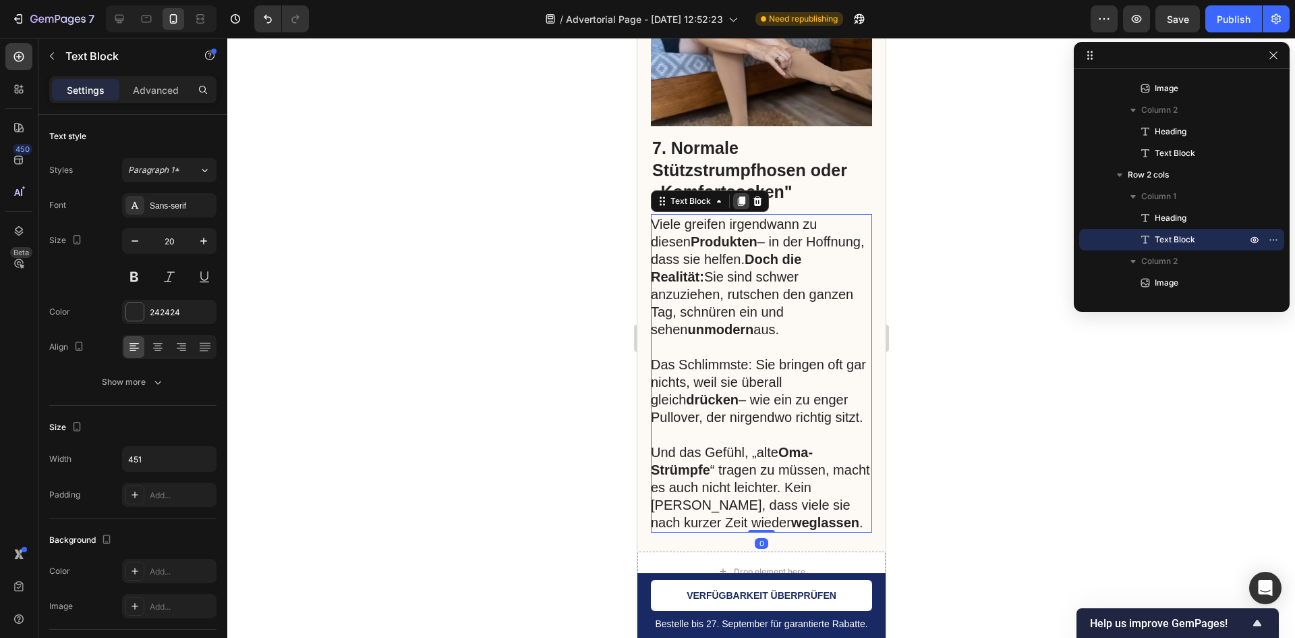
click at [737, 199] on icon at bounding box center [740, 200] width 7 height 9
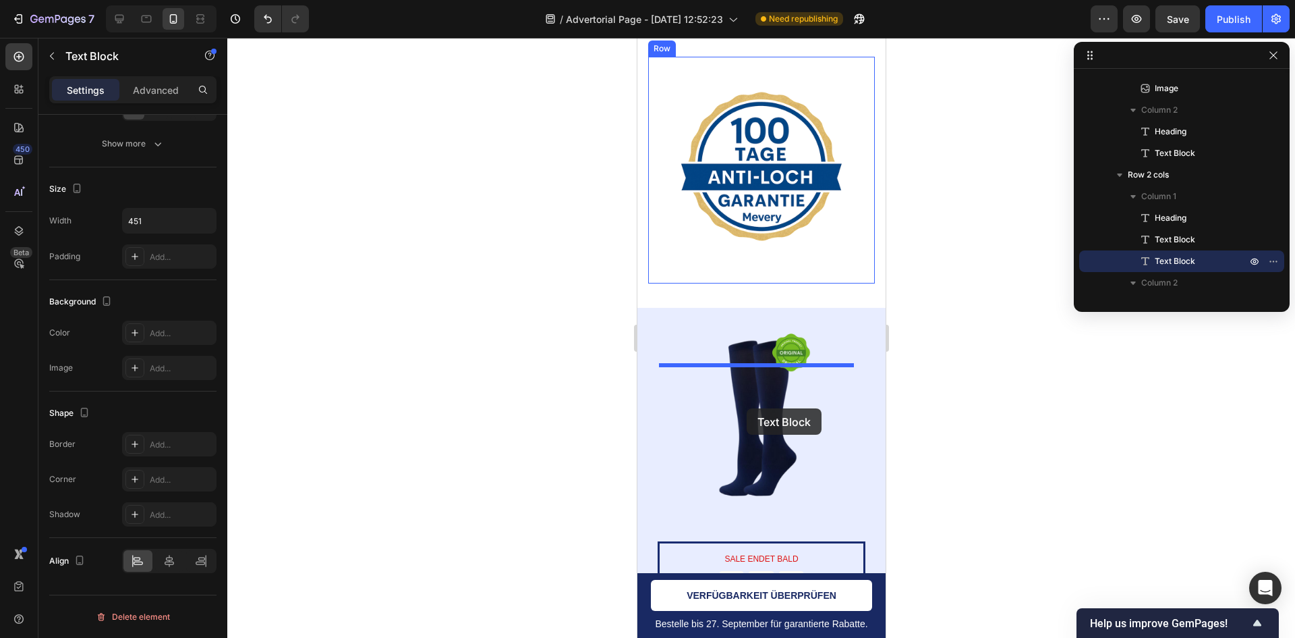
scroll to position [6197, 0]
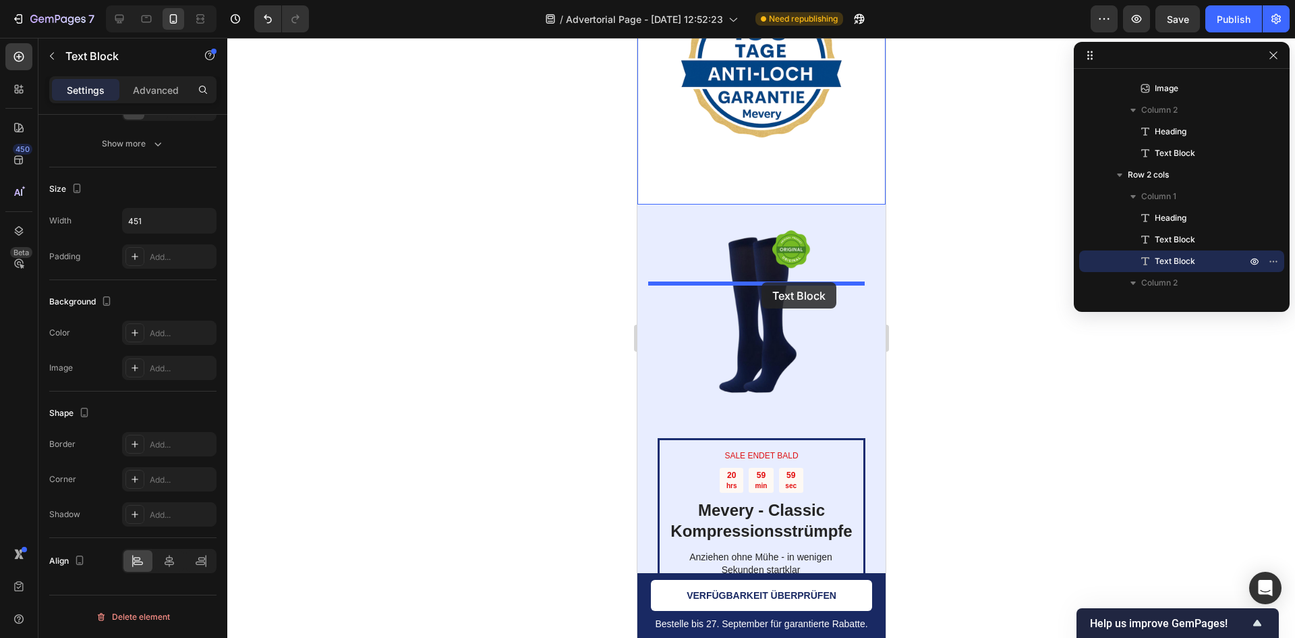
drag, startPoint x: 661, startPoint y: 76, endPoint x: 762, endPoint y: 278, distance: 226.3
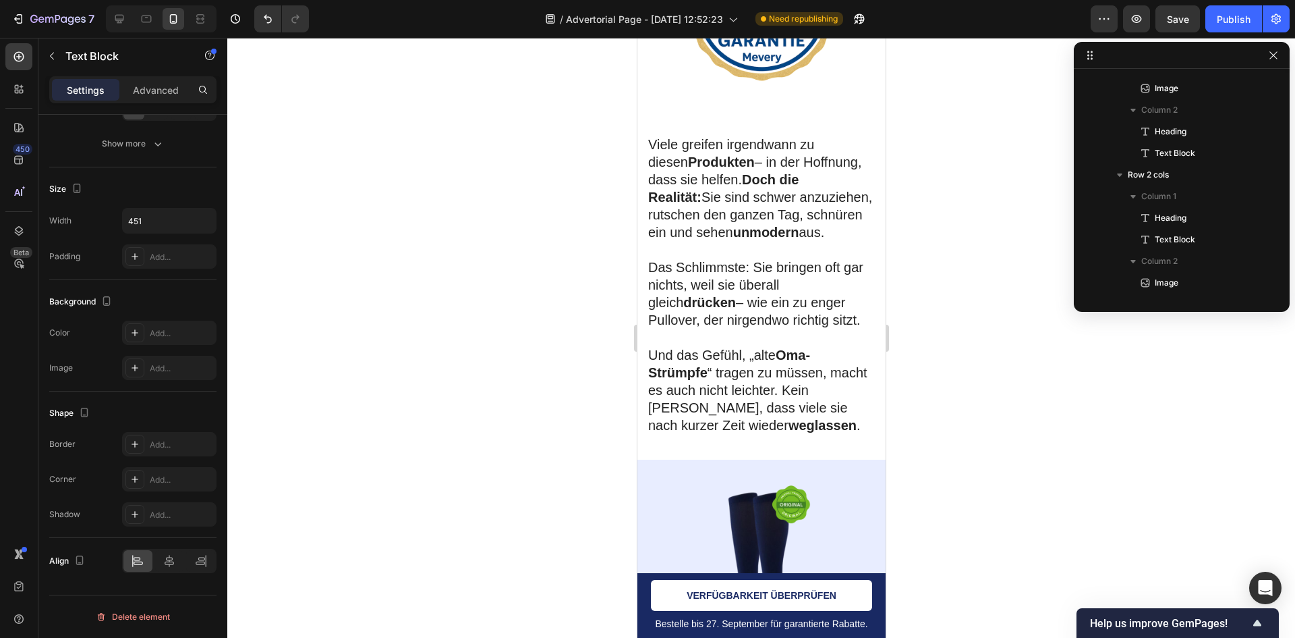
scroll to position [5879, 0]
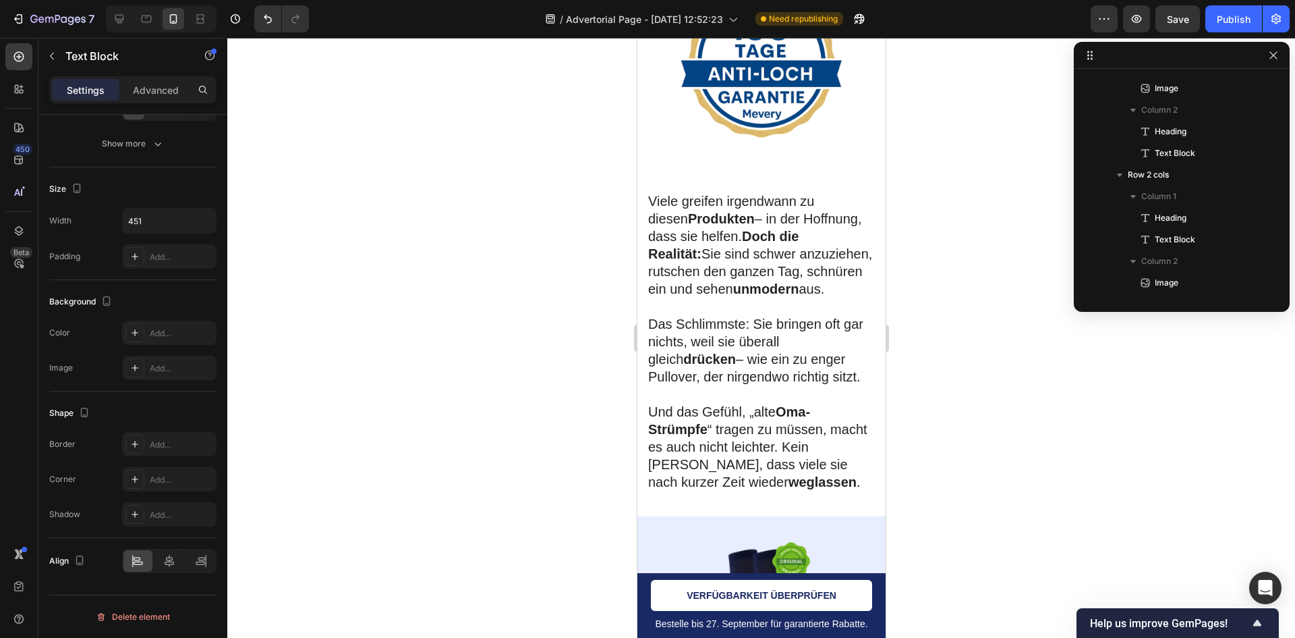
click at [773, 169] on img at bounding box center [761, 66] width 205 height 205
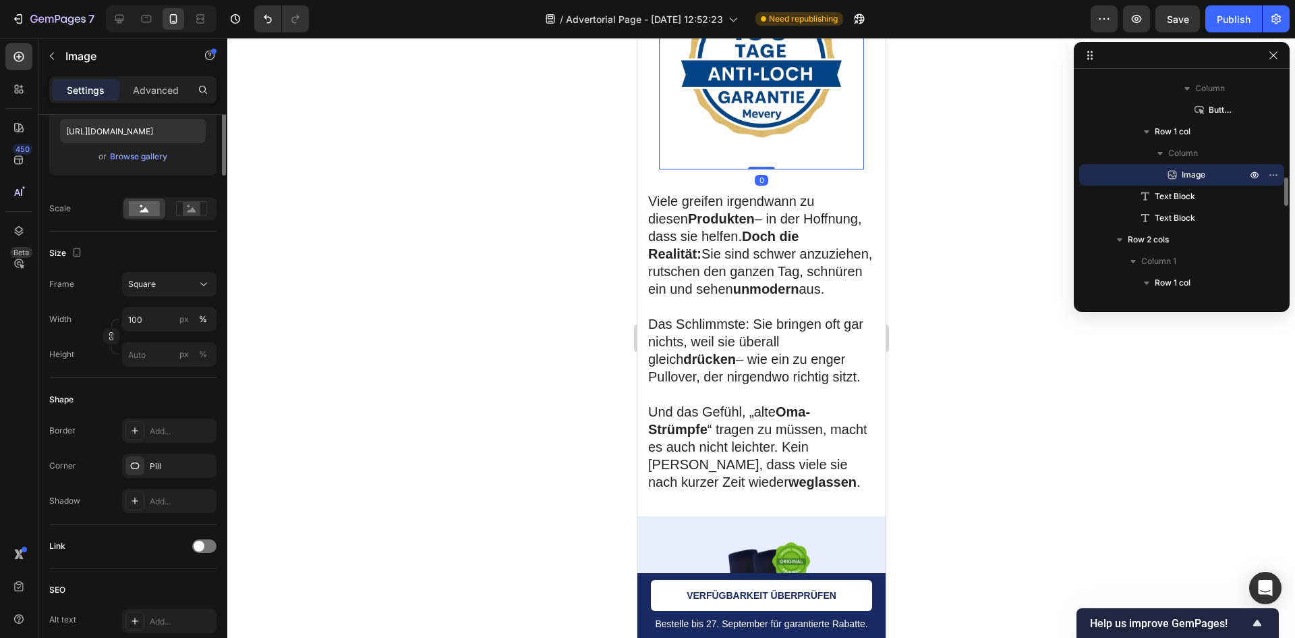
scroll to position [0, 0]
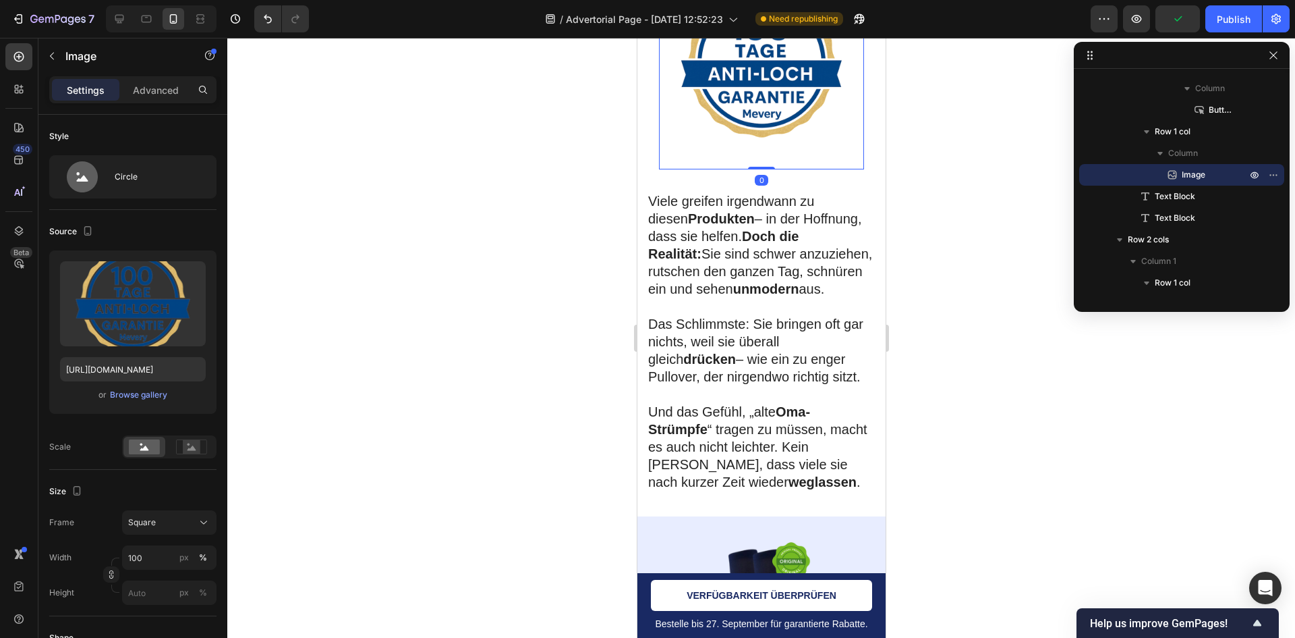
drag, startPoint x: 755, startPoint y: 259, endPoint x: 769, endPoint y: 206, distance: 54.3
click at [769, 169] on div "Image 0" at bounding box center [761, 66] width 205 height 205
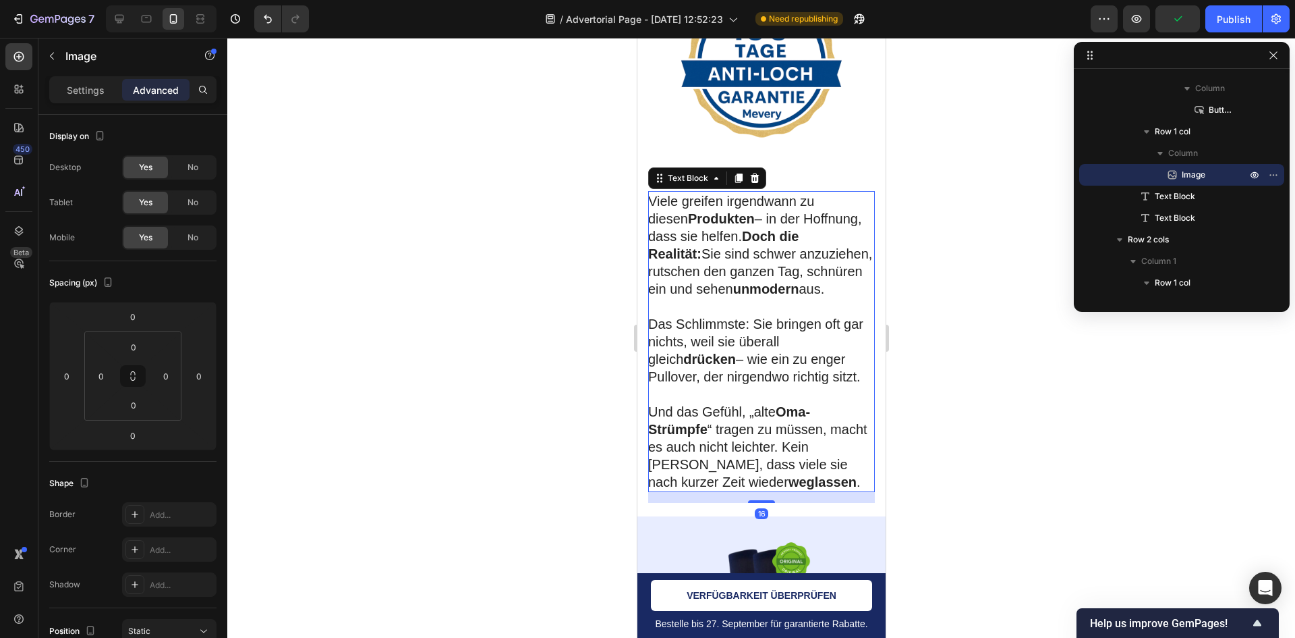
click at [717, 295] on p "Viele greifen irgendwann zu diesen Produkten – in der Hoffnung, dass sie helfen…" at bounding box center [760, 244] width 225 height 105
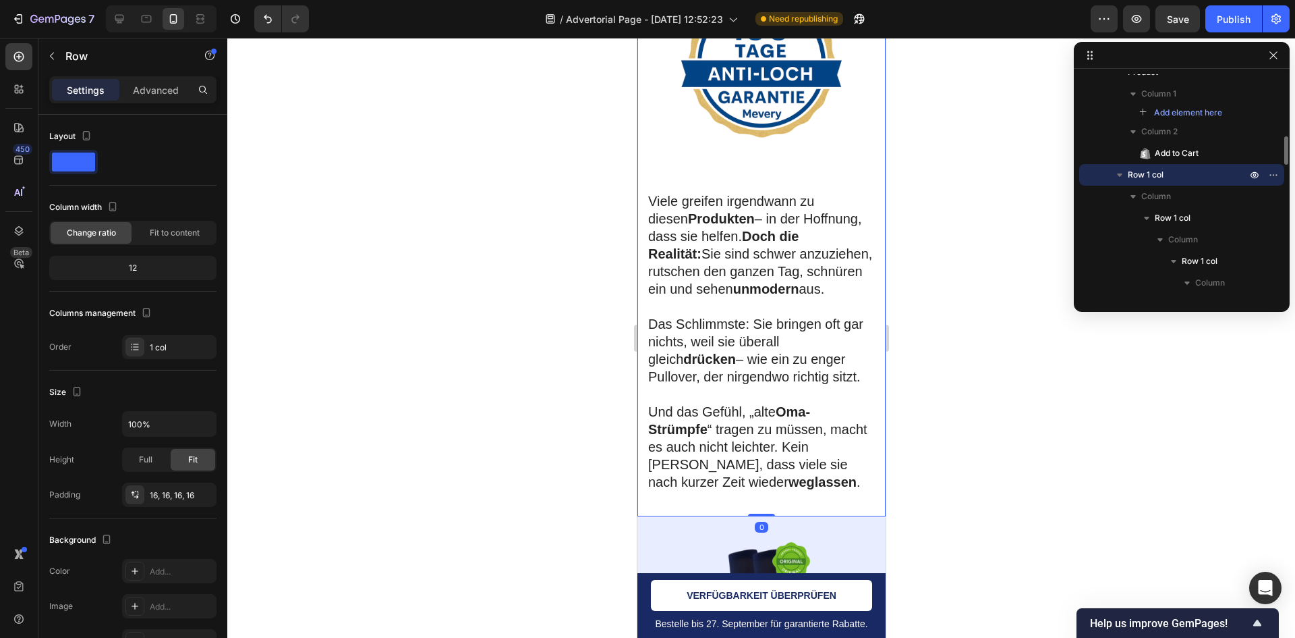
click at [778, 288] on p "Viele greifen irgendwann zu diesen Produkten – in der Hoffnung, dass sie helfen…" at bounding box center [760, 244] width 225 height 105
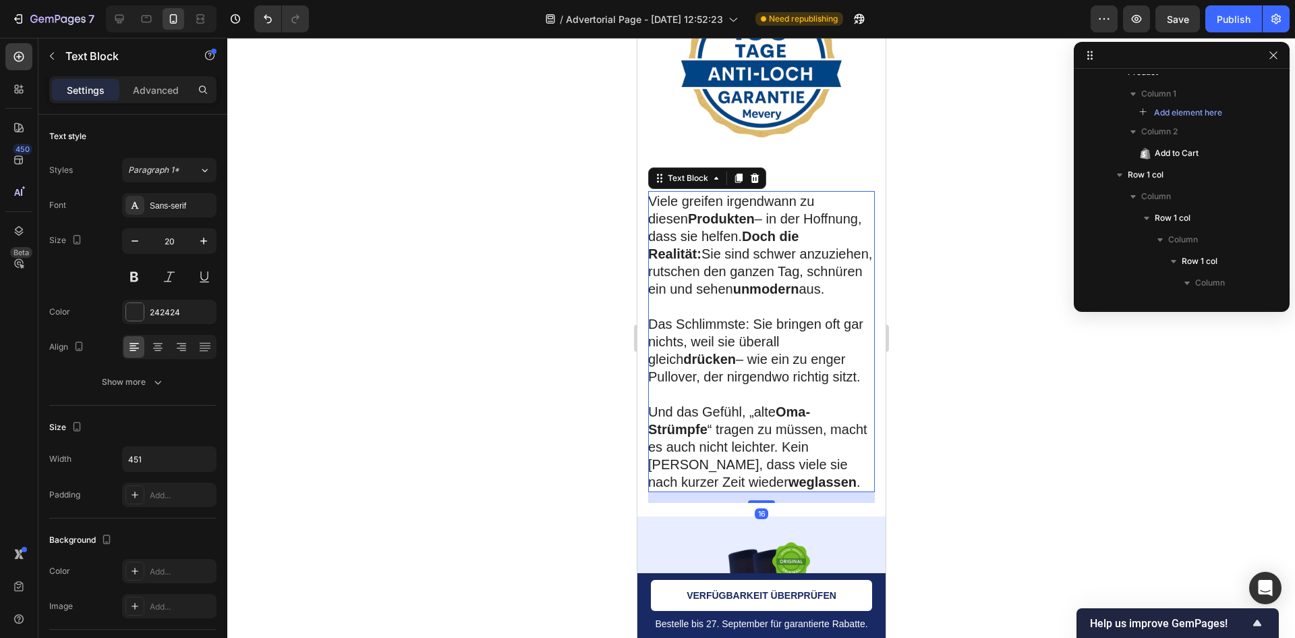
scroll to position [833, 0]
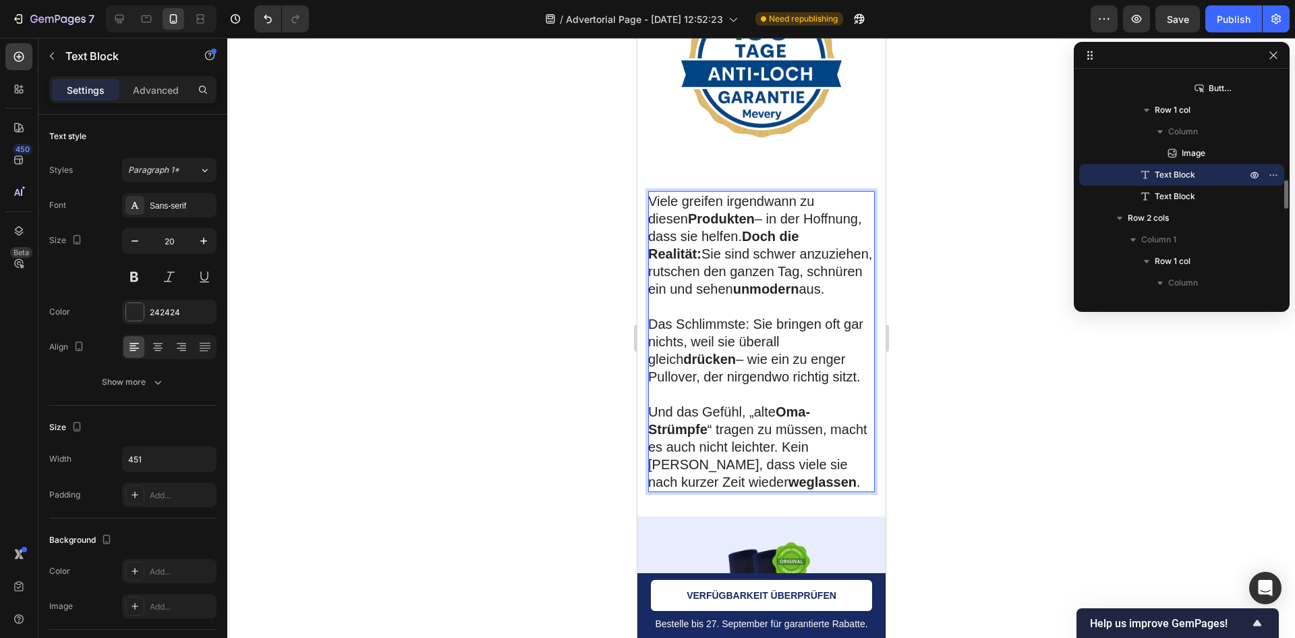
click at [778, 285] on p "Viele greifen irgendwann zu diesen Produkten – in der Hoffnung, dass sie helfen…" at bounding box center [760, 244] width 225 height 105
click at [1005, 289] on div at bounding box center [761, 338] width 1068 height 600
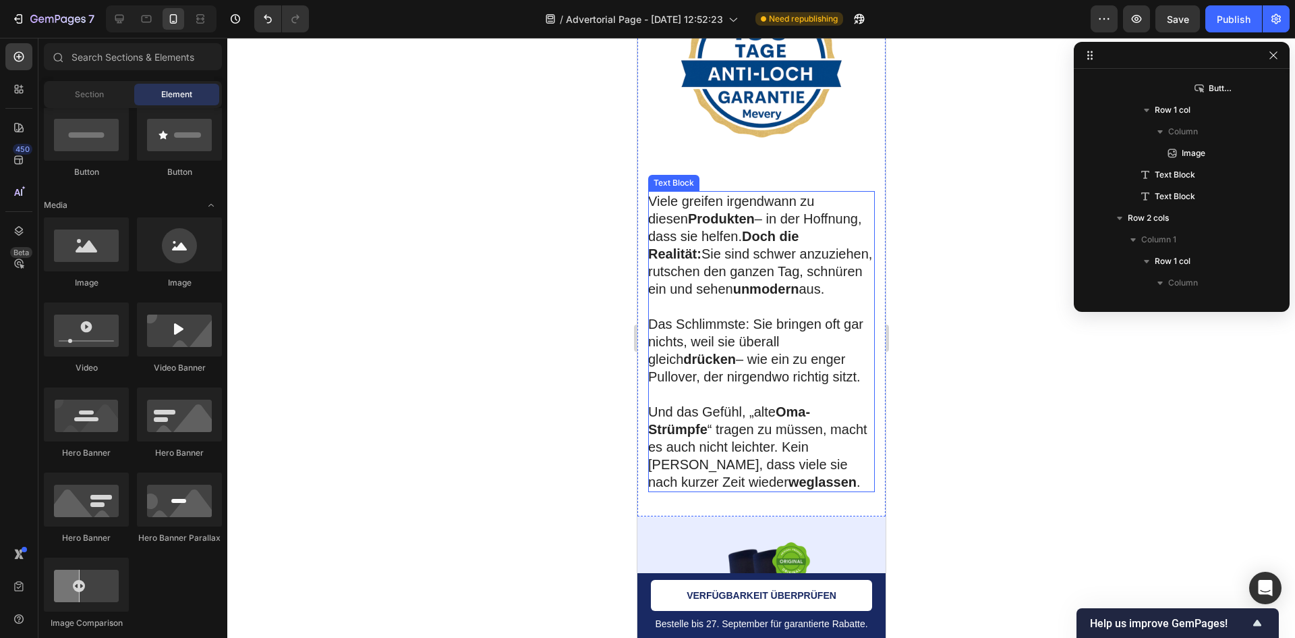
click at [790, 298] on p "Viele greifen irgendwann zu diesen Produkten – in der Hoffnung, dass sie helfen…" at bounding box center [760, 244] width 225 height 105
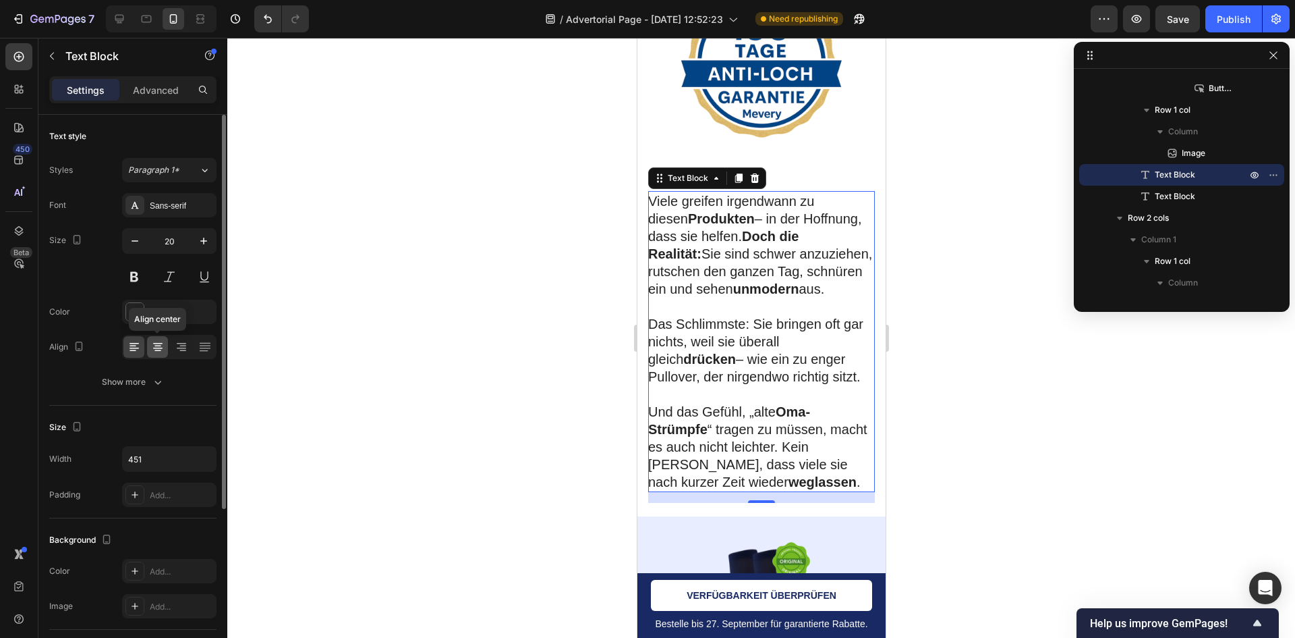
click at [162, 346] on icon at bounding box center [157, 346] width 13 height 13
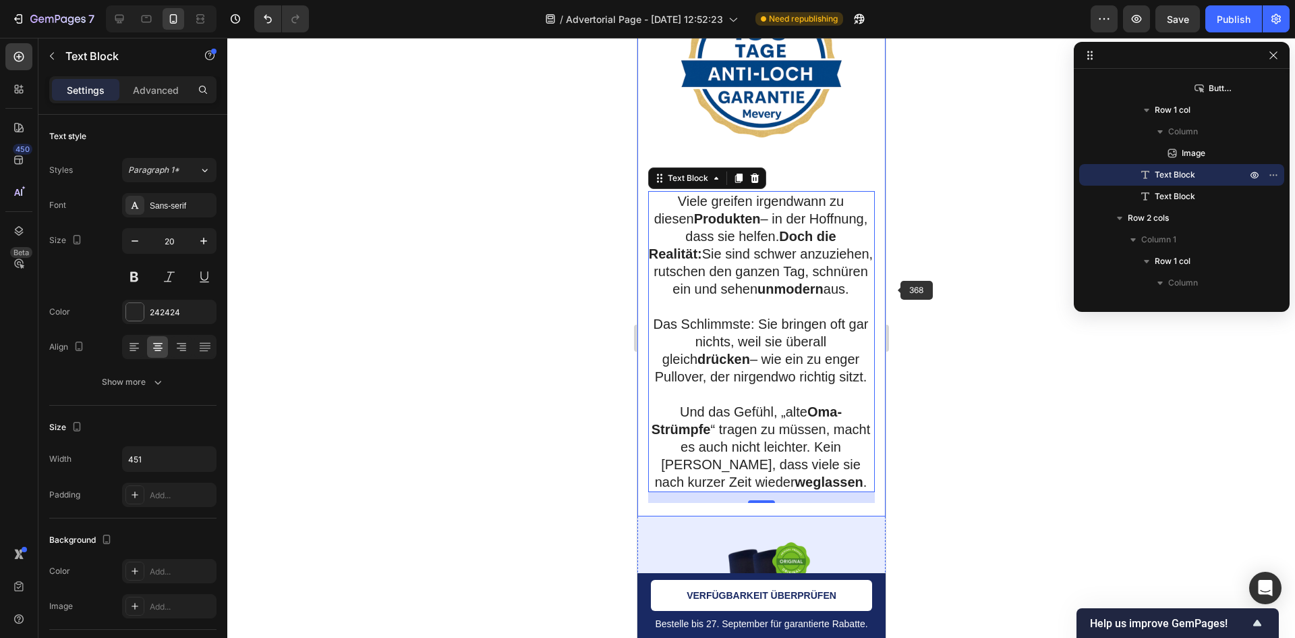
click at [908, 282] on div at bounding box center [761, 338] width 1068 height 600
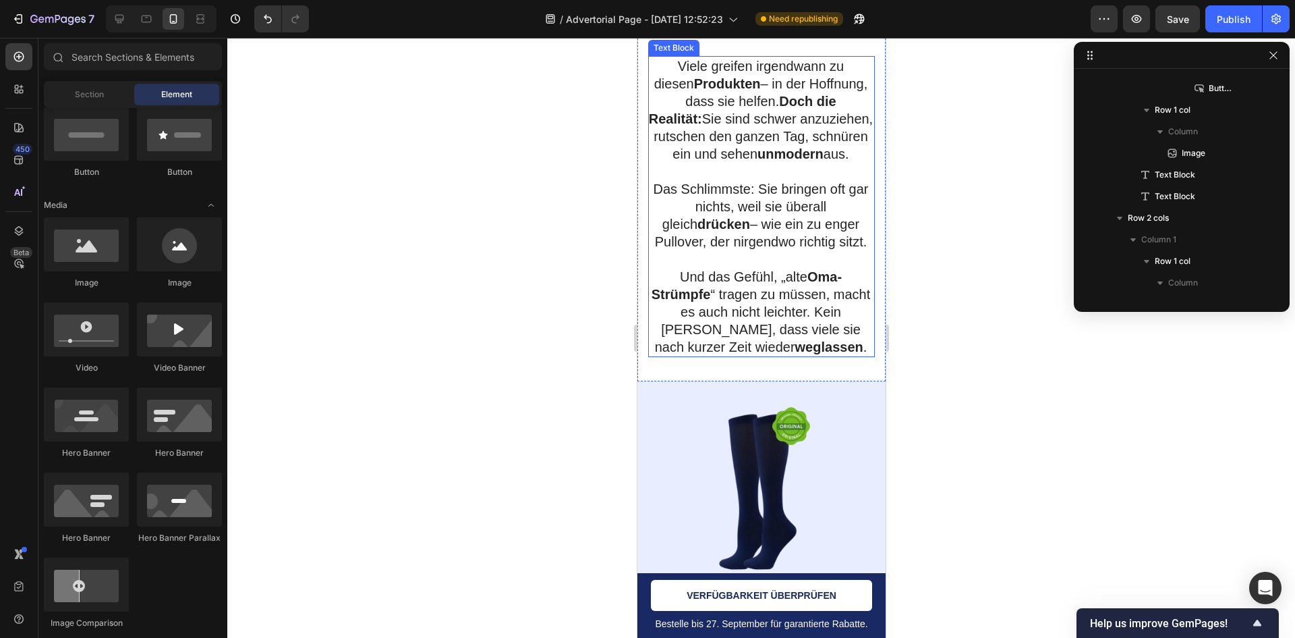
scroll to position [5879, 0]
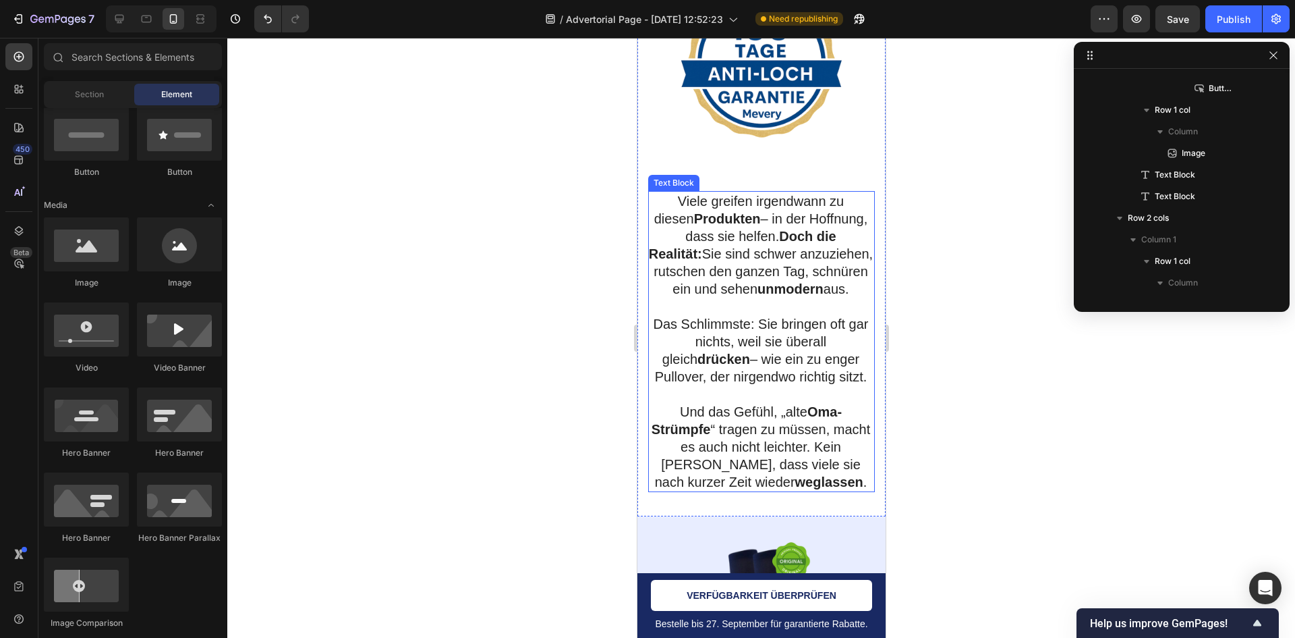
click at [785, 261] on strong "Doch die Realität:" at bounding box center [742, 245] width 188 height 32
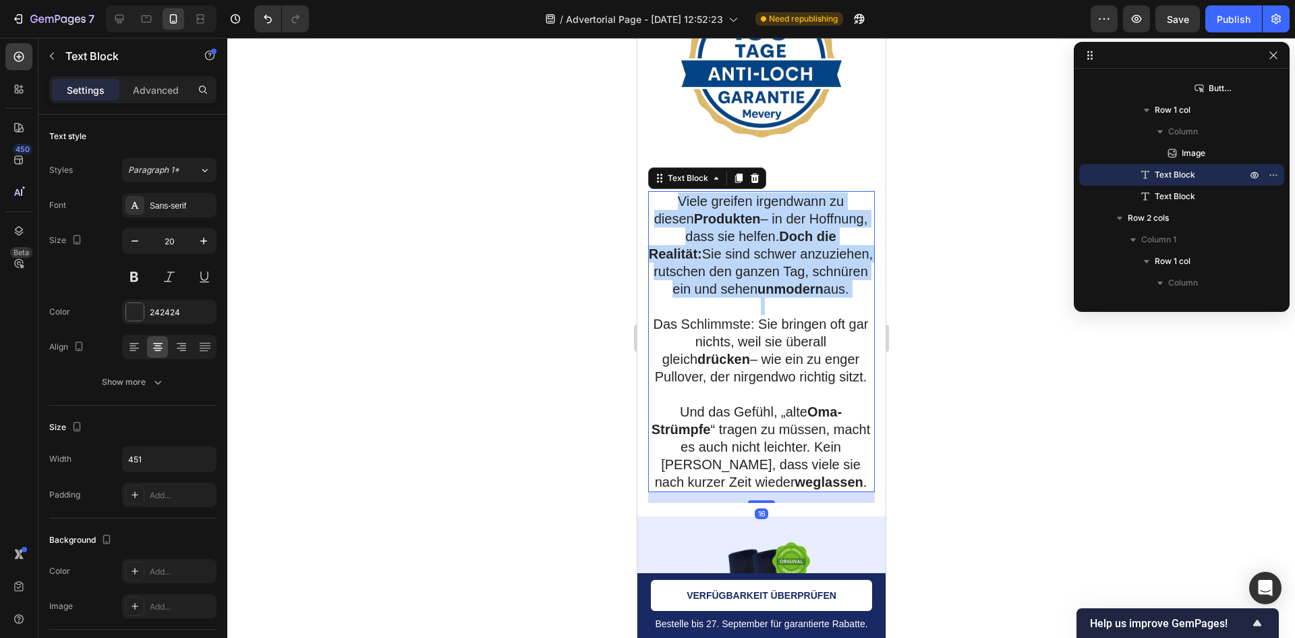
click at [785, 261] on strong "Doch die Realität:" at bounding box center [742, 245] width 188 height 32
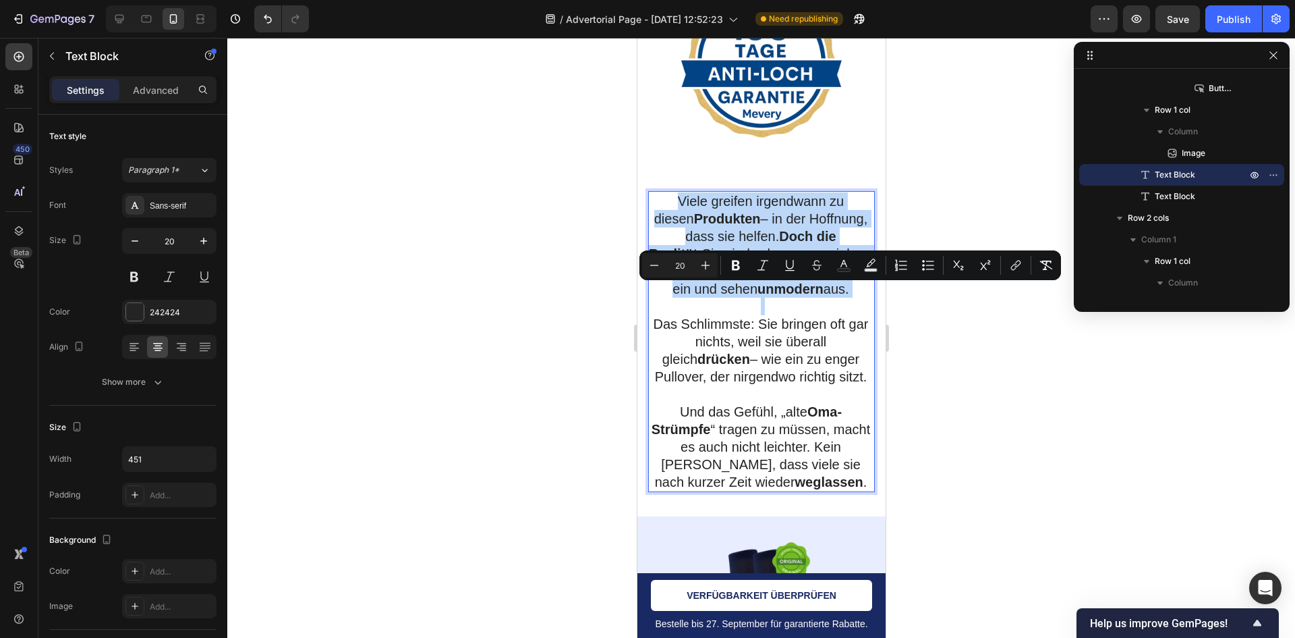
click at [785, 261] on strong "Doch die Realität:" at bounding box center [742, 245] width 188 height 32
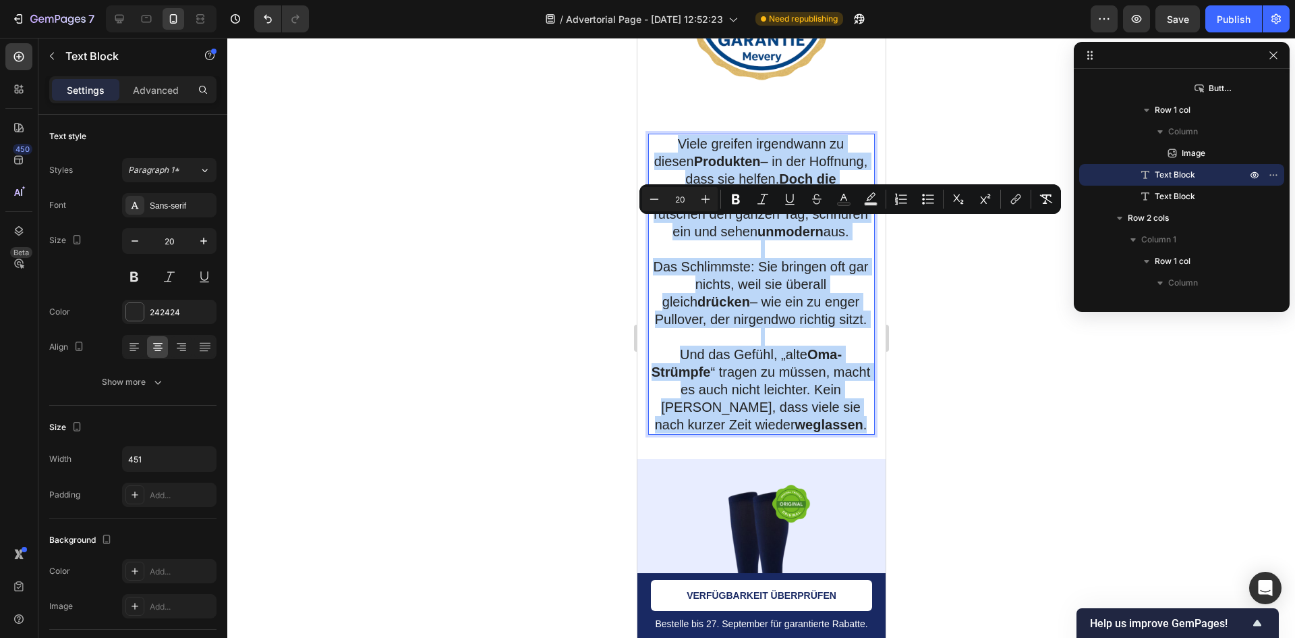
scroll to position [5946, 0]
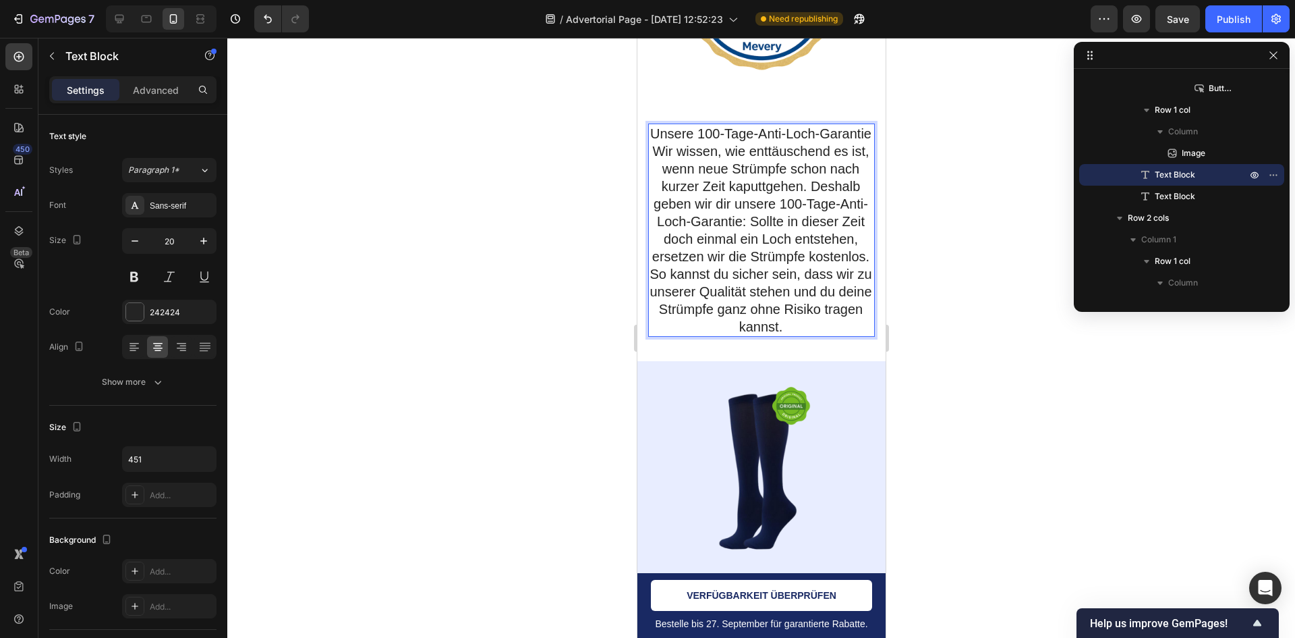
click at [794, 142] on p "Unsere 100-Tage-Anti-Loch-Garantie" at bounding box center [760, 134] width 225 height 18
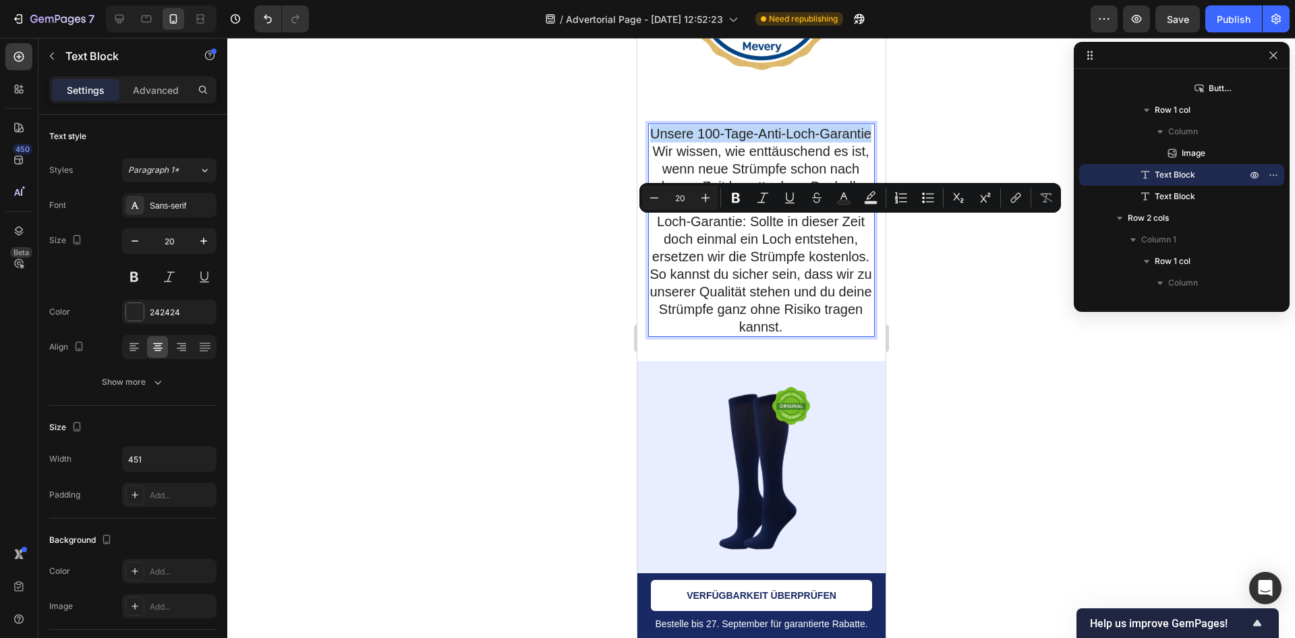
drag, startPoint x: 786, startPoint y: 244, endPoint x: 670, endPoint y: 215, distance: 119.6
click at [667, 142] on p "Unsere 100-Tage-Anti-Loch-Garantie" at bounding box center [760, 134] width 225 height 18
click at [742, 200] on icon "Editor contextual toolbar" at bounding box center [735, 197] width 13 height 13
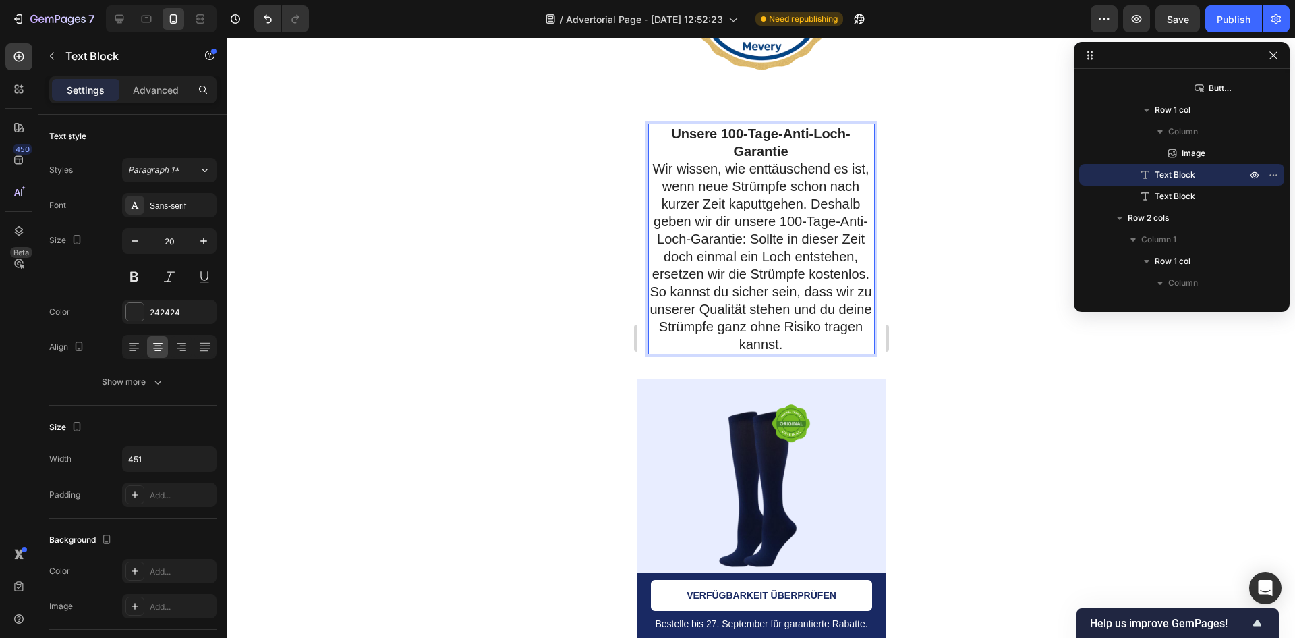
click at [788, 160] on p "Unsere 100-Tage-Anti-Loch-Garantie" at bounding box center [760, 142] width 225 height 35
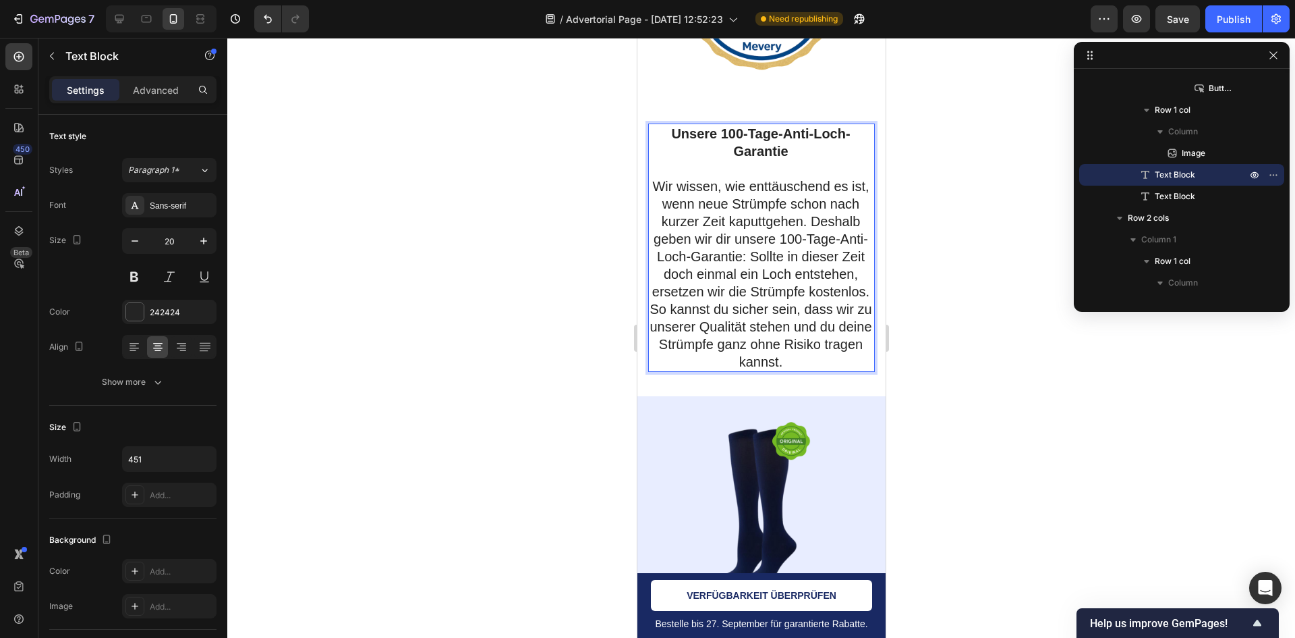
scroll to position [6014, 0]
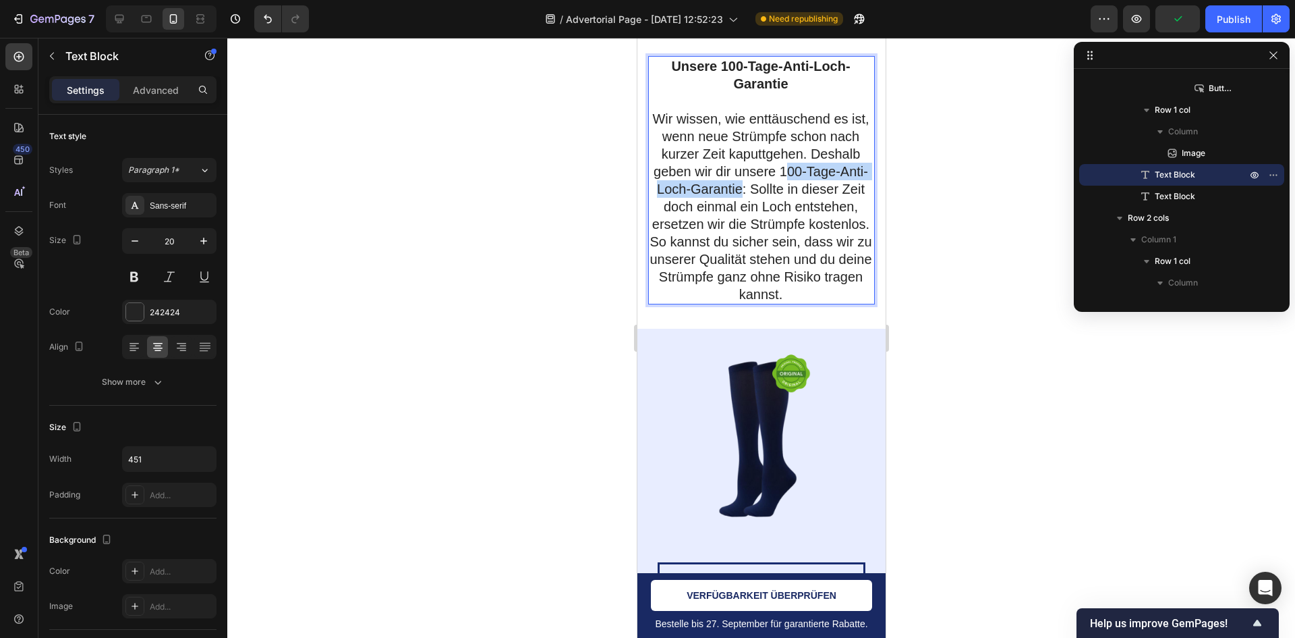
drag, startPoint x: 835, startPoint y: 262, endPoint x: 802, endPoint y: 279, distance: 36.5
click at [802, 279] on p "Wir wissen, wie enttäuschend es ist, wenn neue Strümpfe schon nach kurzer Zeit …" at bounding box center [760, 206] width 225 height 193
click at [781, 279] on p "Wir wissen, wie enttäuschend es ist, wenn neue Strümpfe schon nach kurzer Zeit …" at bounding box center [760, 206] width 225 height 193
drag, startPoint x: 812, startPoint y: 280, endPoint x: 835, endPoint y: 258, distance: 32.0
click at [835, 258] on p "Wir wissen, wie enttäuschend es ist, wenn neue Strümpfe schon nach kurzer Zeit …" at bounding box center [760, 206] width 225 height 193
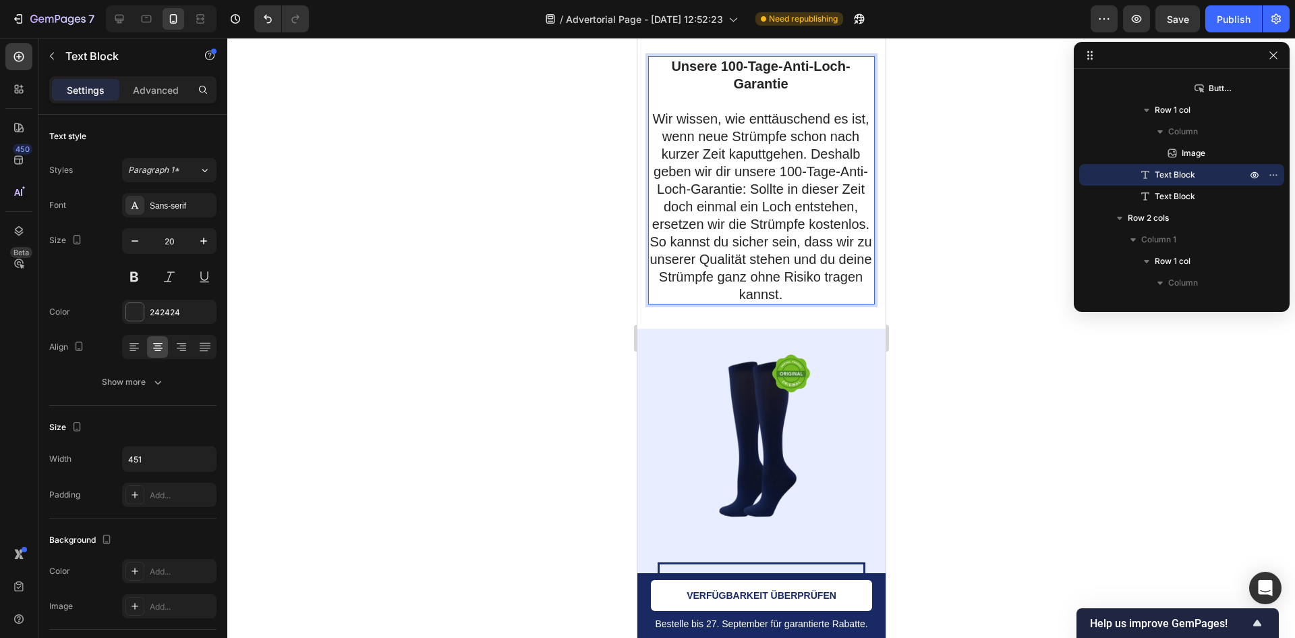
click at [823, 257] on p "Wir wissen, wie enttäuschend es ist, wenn neue Strümpfe schon nach kurzer Zeit …" at bounding box center [760, 206] width 225 height 193
drag, startPoint x: 819, startPoint y: 260, endPoint x: 835, endPoint y: 259, distance: 15.5
click at [821, 260] on p "Wir wissen, wie enttäuschend es ist, wenn neue Strümpfe schon nach kurzer Zeit …" at bounding box center [760, 206] width 225 height 193
drag, startPoint x: 835, startPoint y: 259, endPoint x: 806, endPoint y: 283, distance: 37.4
click at [806, 283] on p "Wir wissen, wie enttäuschend es ist, wenn neue Strümpfe schon nach kurzer Zeit …" at bounding box center [760, 206] width 225 height 193
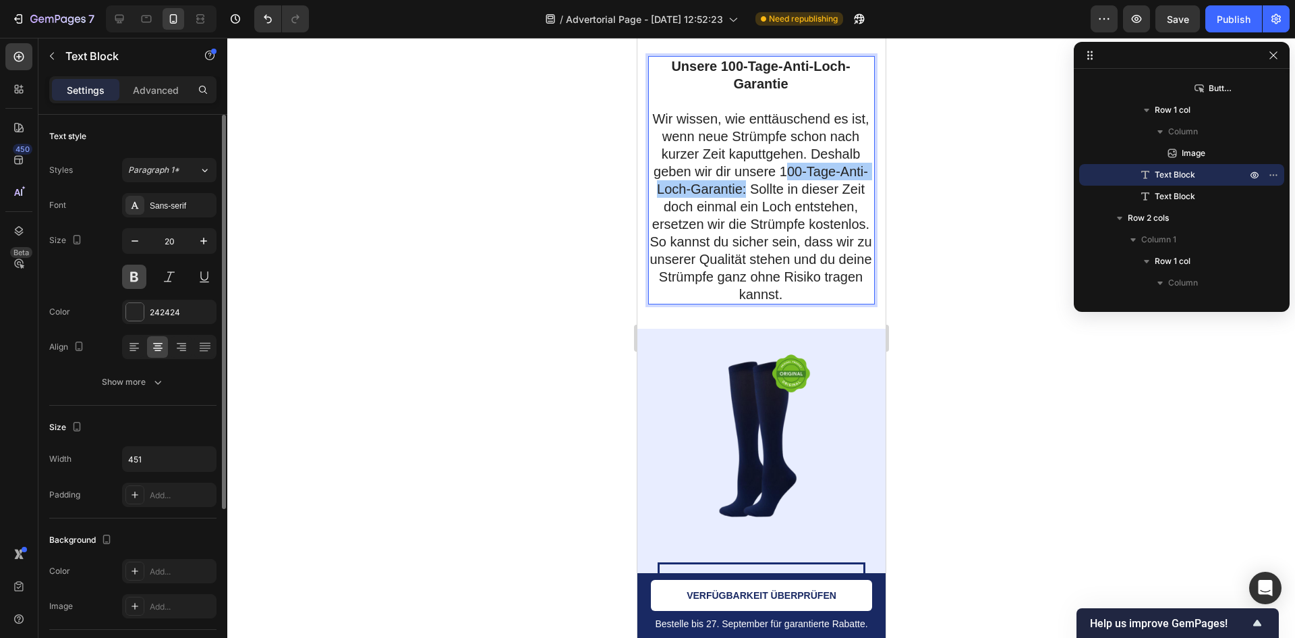
click at [146, 279] on button at bounding box center [134, 276] width 24 height 24
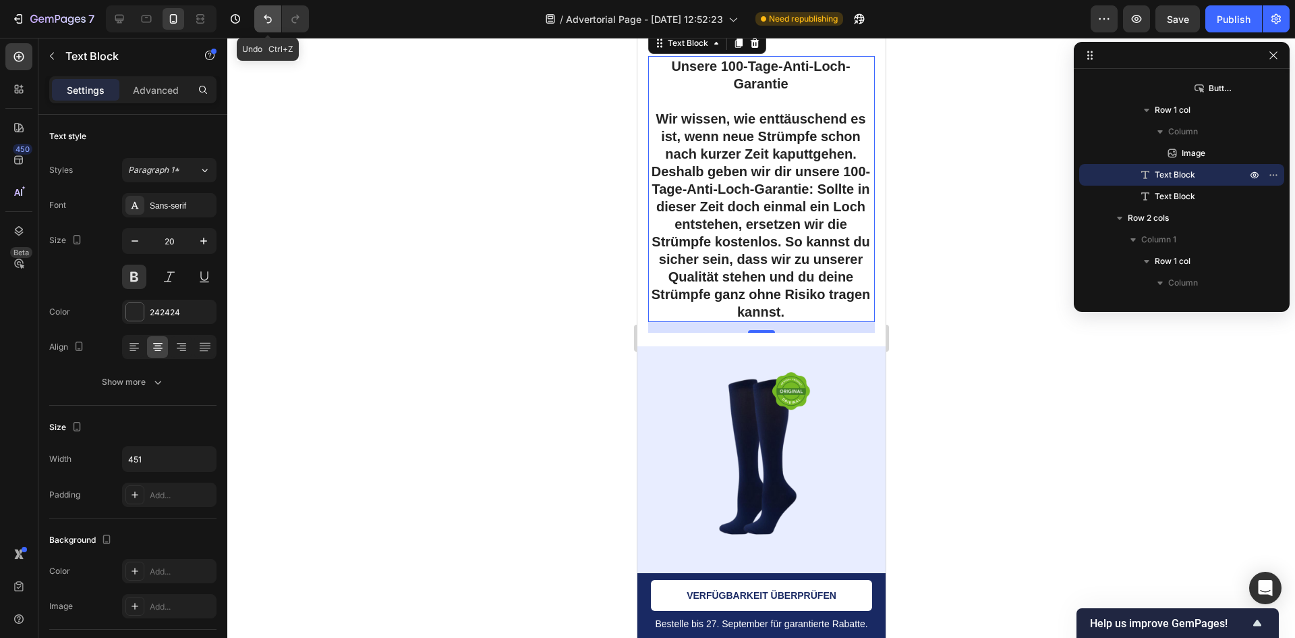
click at [280, 22] on button "Undo/Redo" at bounding box center [267, 18] width 27 height 27
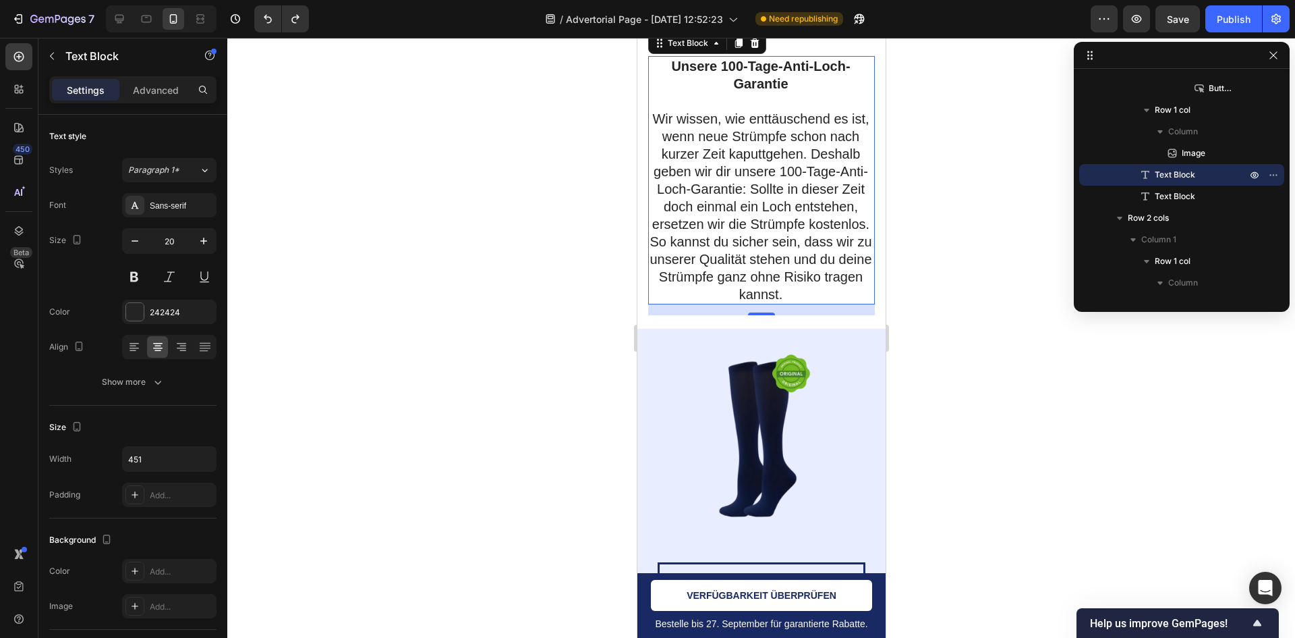
click at [829, 269] on p "Wir wissen, wie enttäuschend es ist, wenn neue Strümpfe schon nach kurzer Zeit …" at bounding box center [760, 206] width 225 height 193
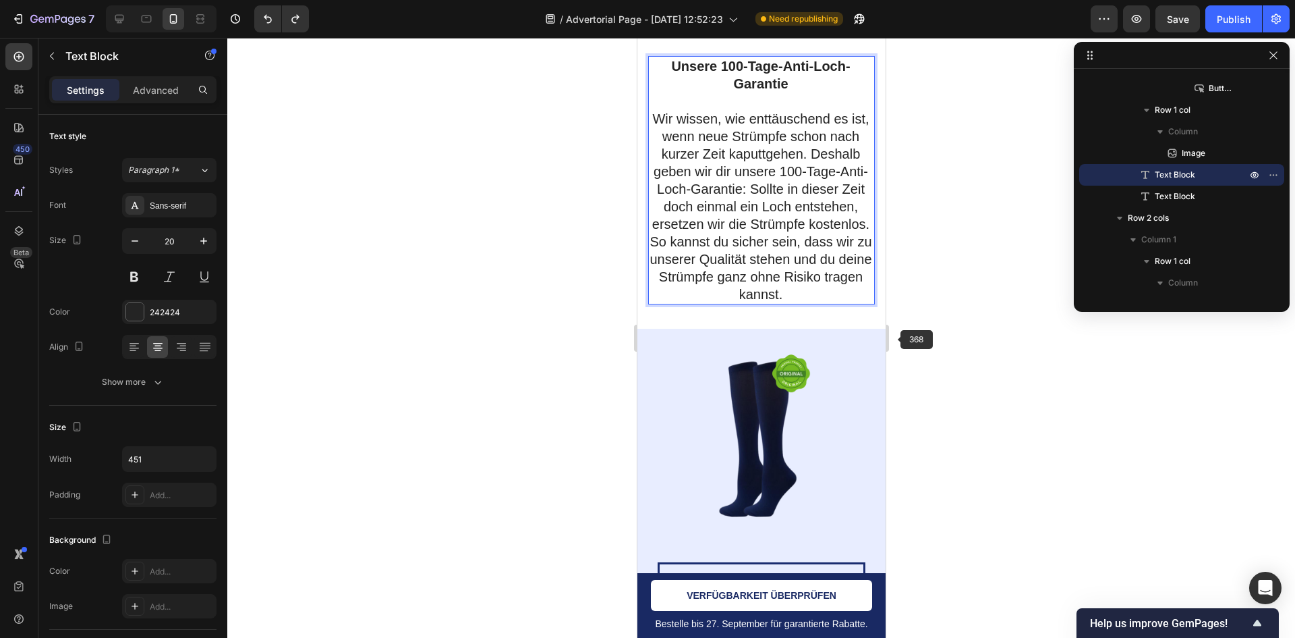
scroll to position [6149, 0]
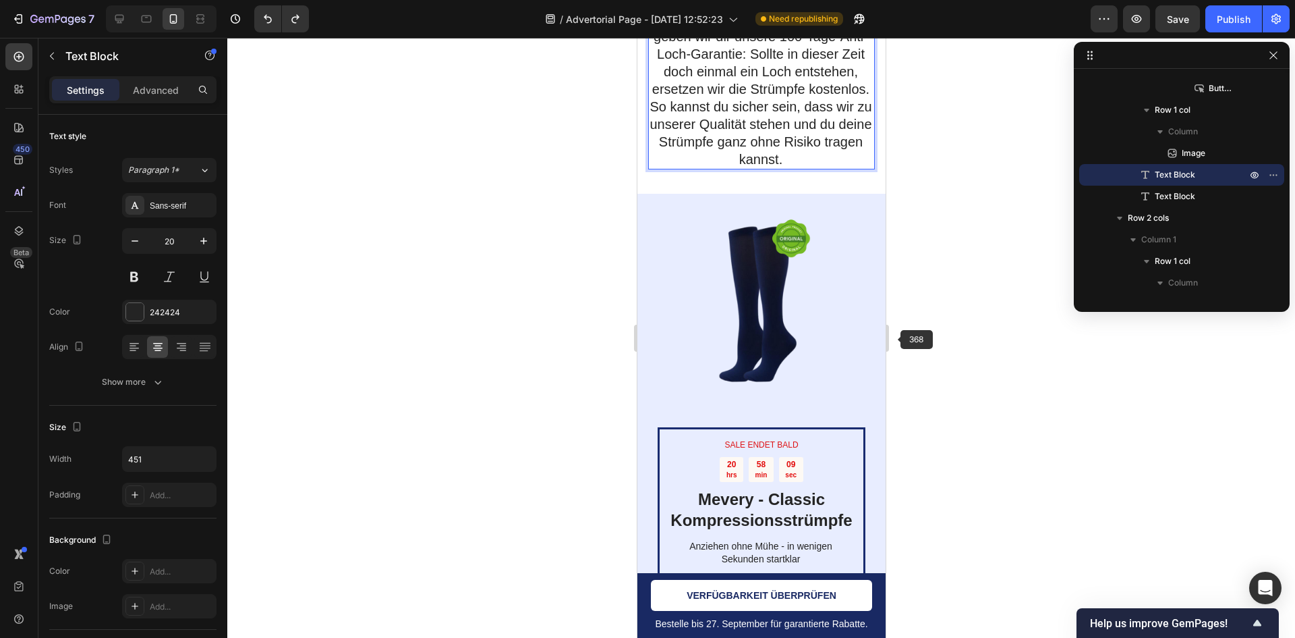
click at [918, 323] on div at bounding box center [761, 338] width 1068 height 600
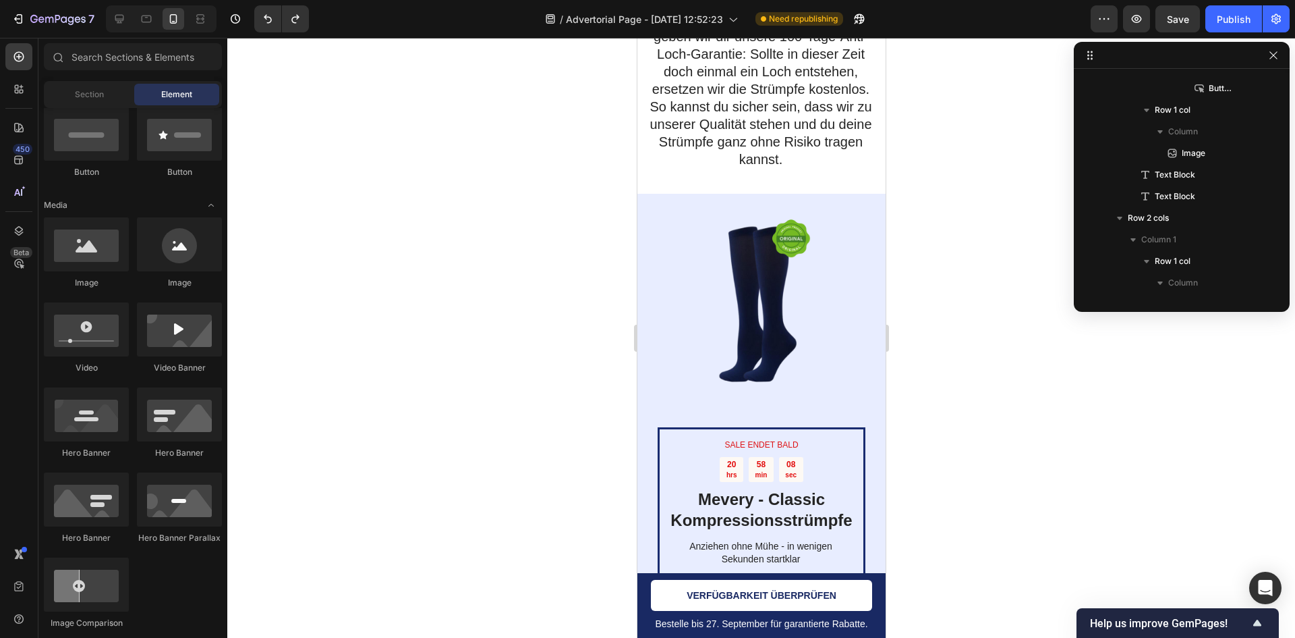
click at [1022, 227] on div at bounding box center [761, 338] width 1068 height 600
click at [1276, 57] on icon "button" at bounding box center [1274, 55] width 11 height 11
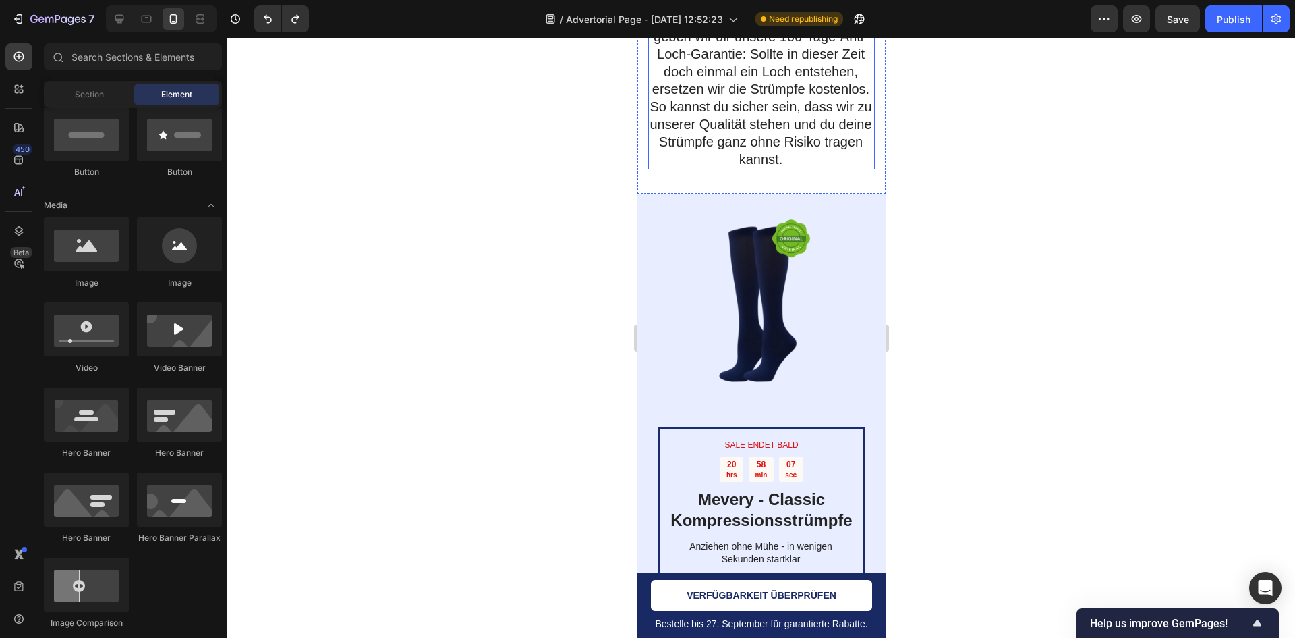
drag, startPoint x: 719, startPoint y: 99, endPoint x: 762, endPoint y: 117, distance: 47.2
click at [720, 100] on p "Wir wissen, wie enttäuschend es ist, wenn neue Strümpfe schon nach kurzer Zeit …" at bounding box center [760, 71] width 225 height 193
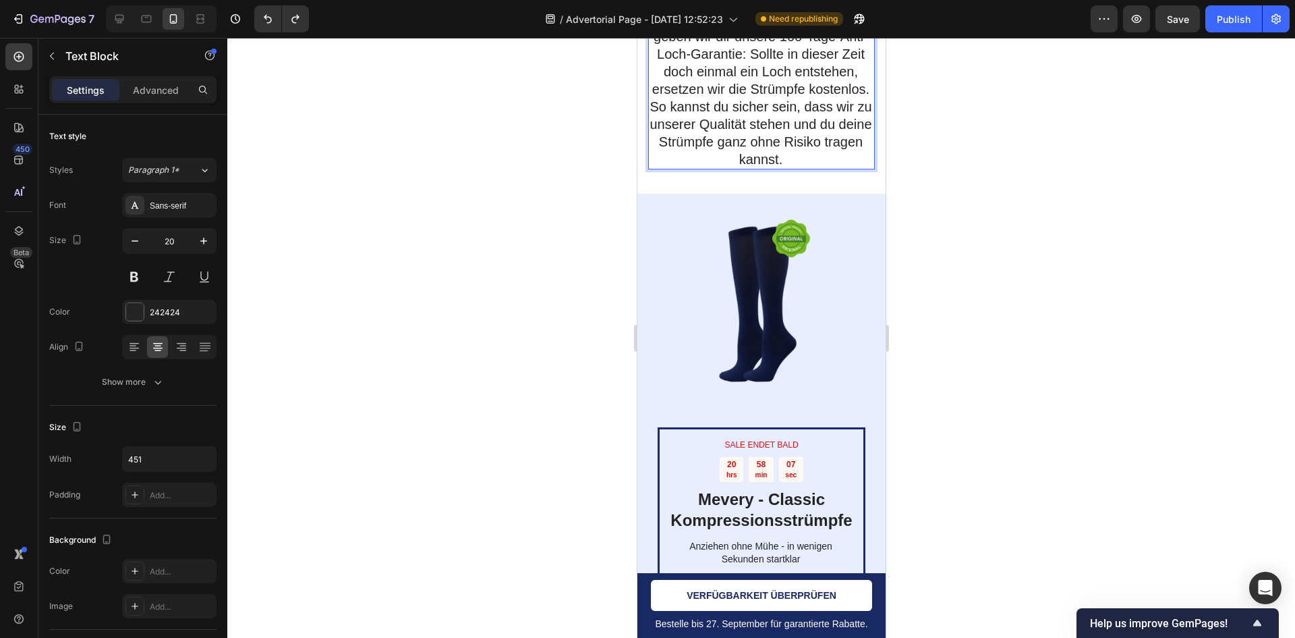
click at [764, 119] on p "Wir wissen, wie enttäuschend es ist, wenn neue Strümpfe schon nach kurzer Zeit …" at bounding box center [760, 71] width 225 height 193
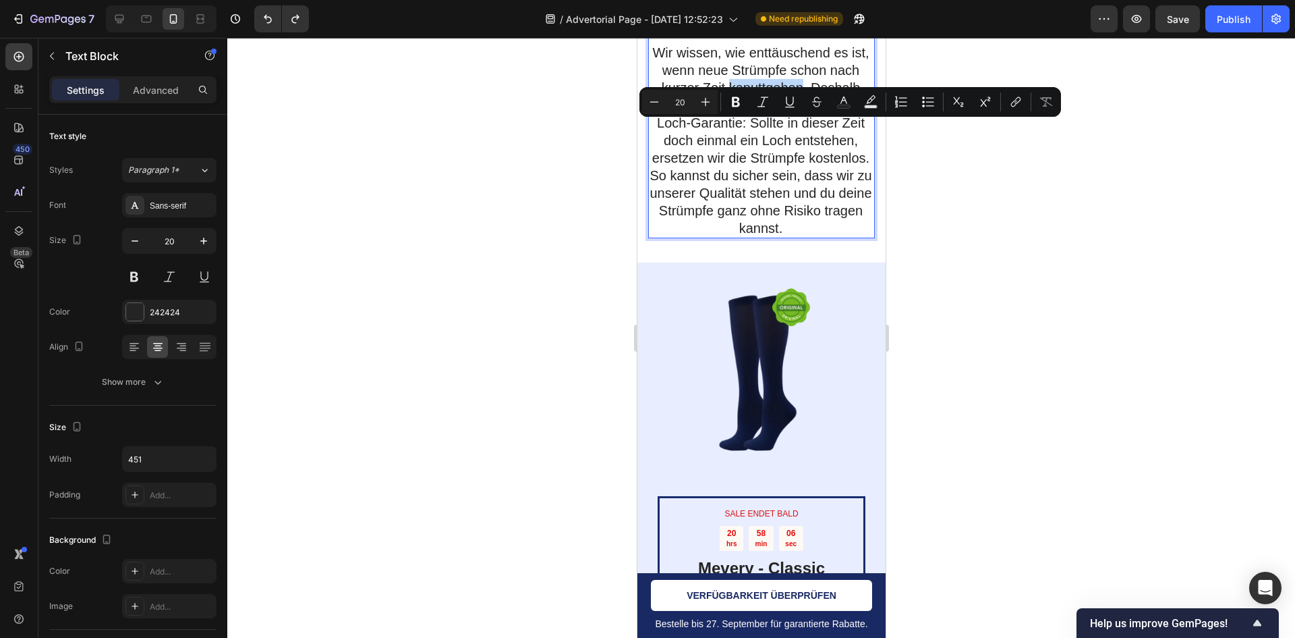
scroll to position [6014, 0]
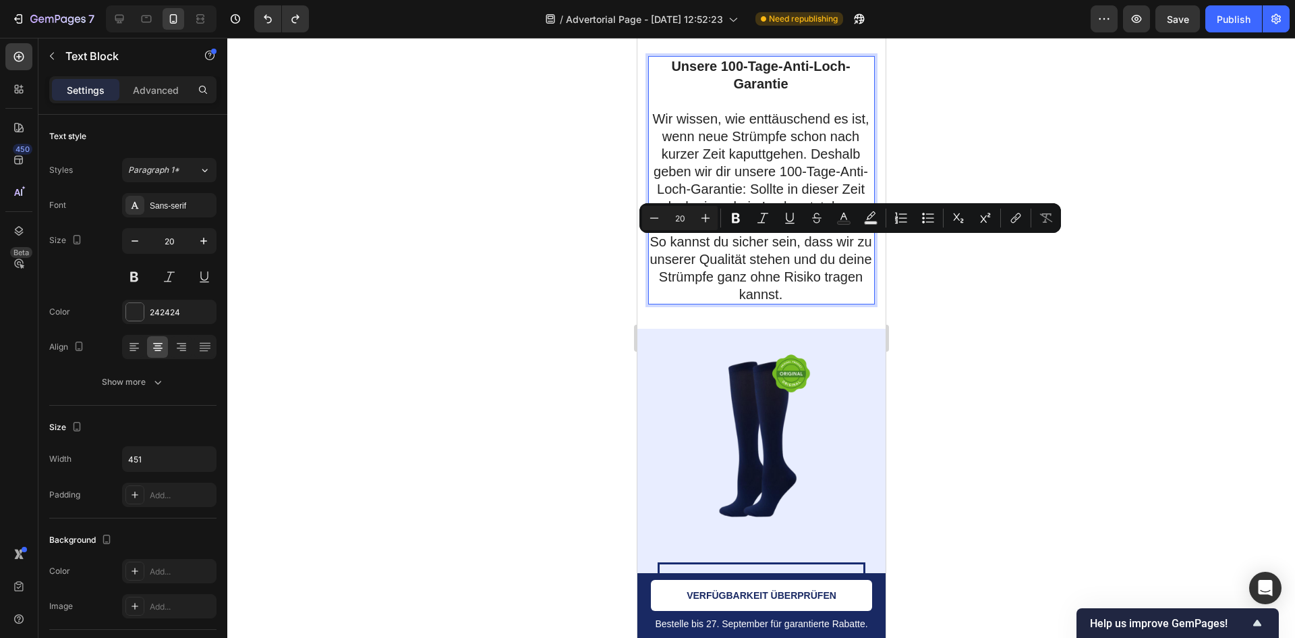
click at [759, 280] on p "Wir wissen, wie enttäuschend es ist, wenn neue Strümpfe schon nach kurzer Zeit …" at bounding box center [760, 206] width 225 height 193
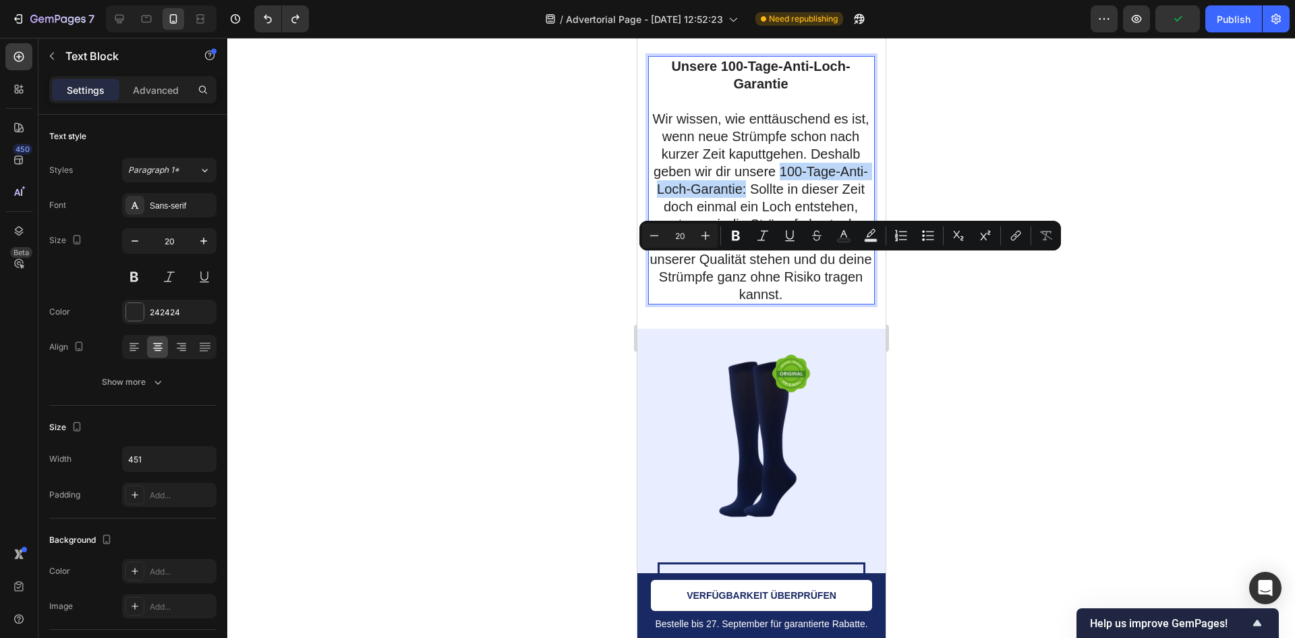
drag, startPoint x: 831, startPoint y: 267, endPoint x: 806, endPoint y: 284, distance: 31.1
click at [806, 284] on p "Wir wissen, wie enttäuschend es ist, wenn neue Strümpfe schon nach kurzer Zeit …" at bounding box center [760, 206] width 225 height 193
click at [742, 238] on icon "Editor contextual toolbar" at bounding box center [735, 235] width 13 height 13
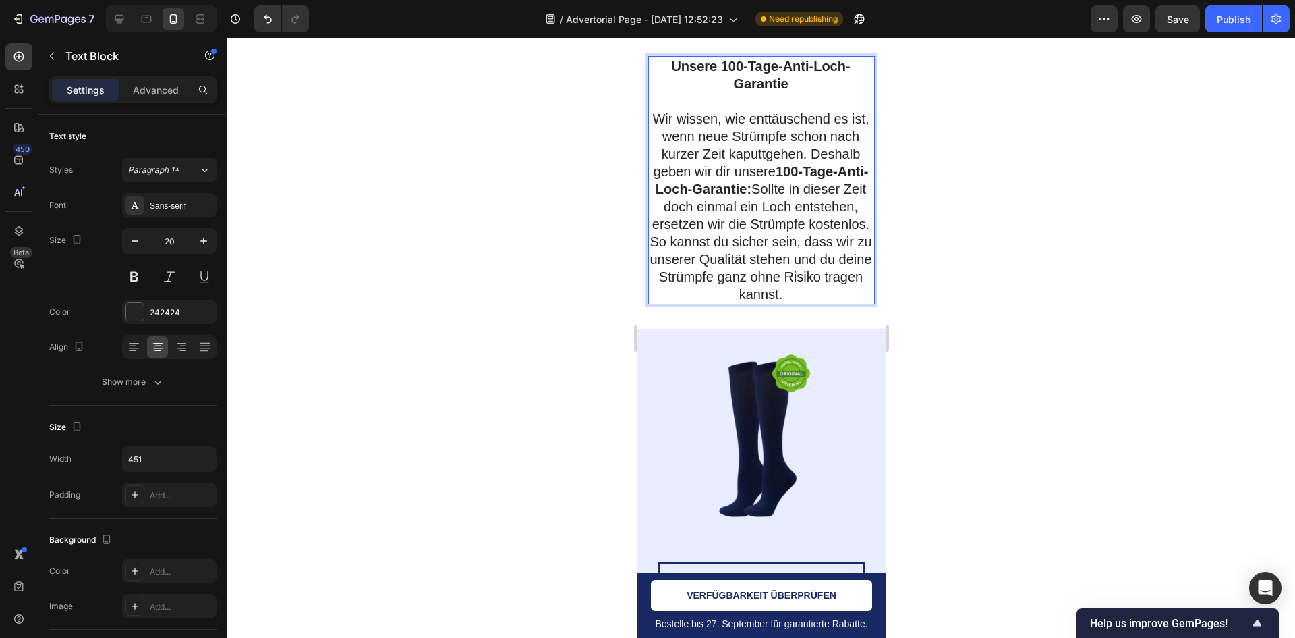
click at [806, 303] on p "Wir wissen, wie enttäuschend es ist, wenn neue Strümpfe schon nach kurzer Zeit …" at bounding box center [760, 206] width 225 height 193
drag, startPoint x: 717, startPoint y: 335, endPoint x: 726, endPoint y: 331, distance: 10.6
click at [727, 303] on p "Wir wissen, wie enttäuschend es ist, wenn neue Strümpfe schon nach kurzer Zeit …" at bounding box center [760, 206] width 225 height 193
click at [715, 303] on p "Wir wissen, wie enttäuschend es ist, wenn neue Strümpfe schon nach kurzer Zeit …" at bounding box center [760, 206] width 225 height 193
drag, startPoint x: 715, startPoint y: 331, endPoint x: 770, endPoint y: 334, distance: 55.4
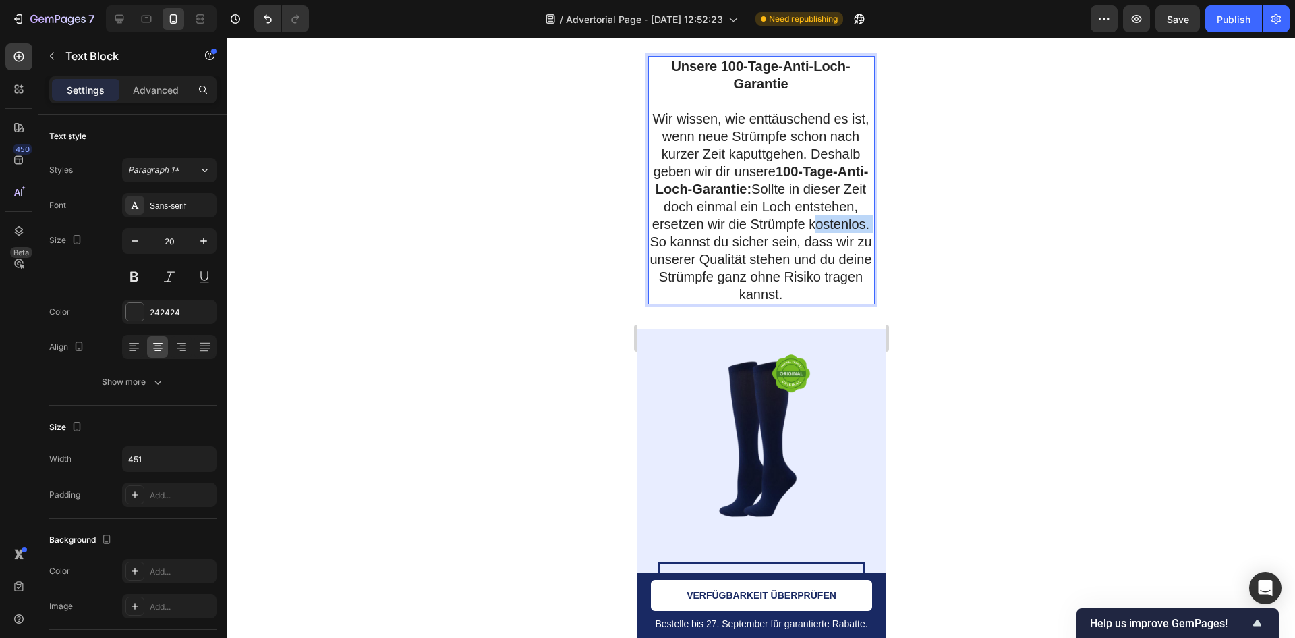
click at [770, 303] on p "Wir wissen, wie enttäuschend es ist, wenn neue Strümpfe schon nach kurzer Zeit …" at bounding box center [760, 206] width 225 height 193
click at [759, 303] on p "Wir wissen, wie enttäuschend es ist, wenn neue Strümpfe schon nach kurzer Zeit …" at bounding box center [760, 206] width 225 height 193
drag, startPoint x: 715, startPoint y: 330, endPoint x: 769, endPoint y: 333, distance: 53.4
click at [769, 303] on p "Wir wissen, wie enttäuschend es ist, wenn neue Strümpfe schon nach kurzer Zeit …" at bounding box center [760, 206] width 225 height 193
drag, startPoint x: 740, startPoint y: 333, endPoint x: 722, endPoint y: 339, distance: 19.4
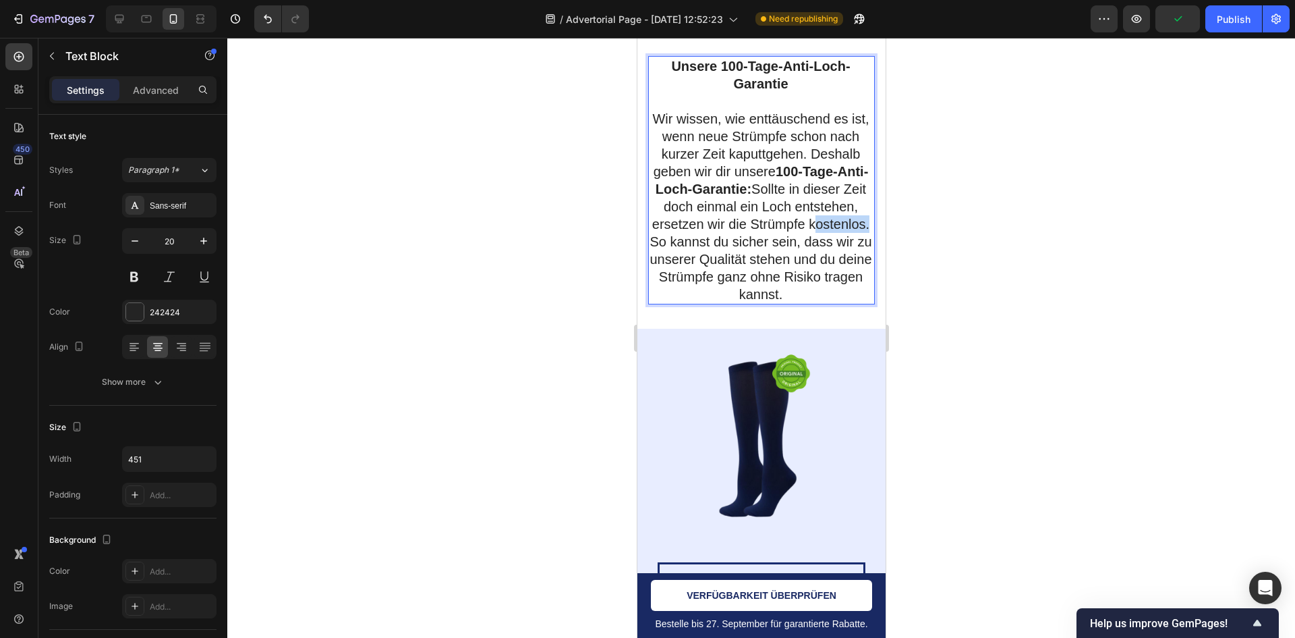
click at [722, 303] on p "Wir wissen, wie enttäuschend es ist, wenn neue Strümpfe schon nach kurzer Zeit …" at bounding box center [760, 206] width 225 height 193
drag, startPoint x: 708, startPoint y: 331, endPoint x: 769, endPoint y: 331, distance: 60.7
click at [769, 303] on p "Wir wissen, wie enttäuschend es ist, wenn neue Strümpfe schon nach kurzer Zeit …" at bounding box center [760, 206] width 225 height 193
click at [783, 303] on p "Wir wissen, wie enttäuschend es ist, wenn neue Strümpfe schon nach kurzer Zeit …" at bounding box center [760, 206] width 225 height 193
drag, startPoint x: 782, startPoint y: 304, endPoint x: 823, endPoint y: 354, distance: 64.3
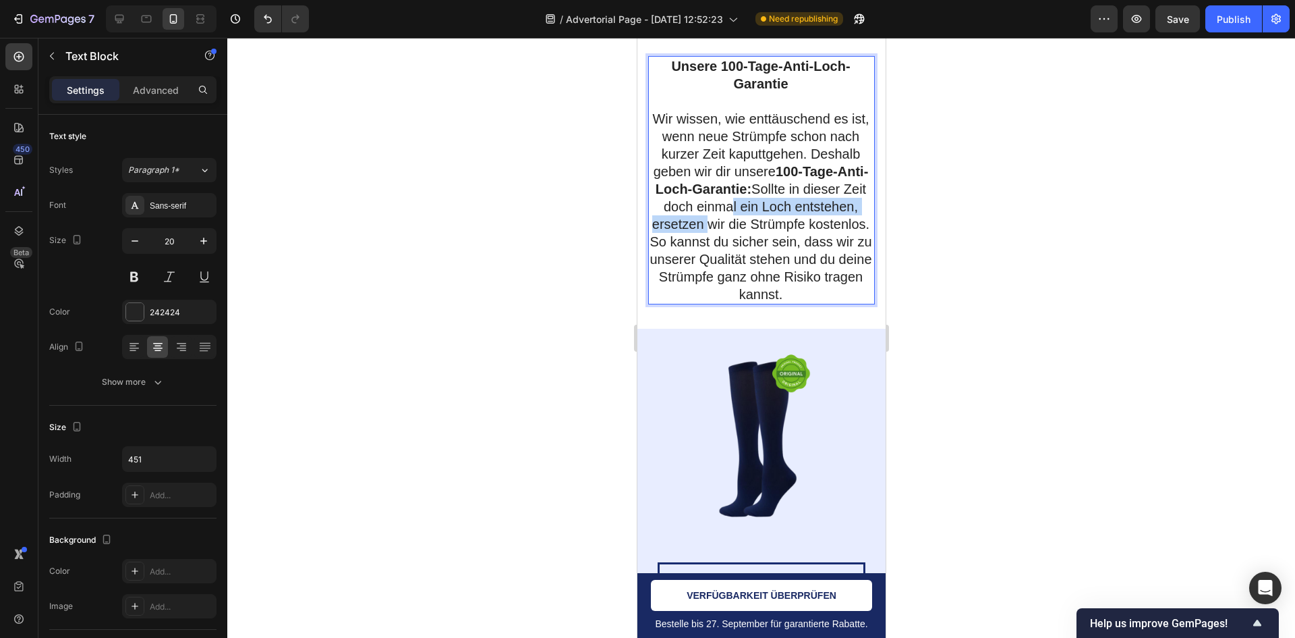
click at [795, 303] on p "Wir wissen, wie enttäuschend es ist, wenn neue Strümpfe schon nach kurzer Zeit …" at bounding box center [760, 206] width 225 height 193
click at [812, 303] on p "Wir wissen, wie enttäuschend es ist, wenn neue Strümpfe schon nach kurzer Zeit …" at bounding box center [760, 206] width 225 height 193
click at [717, 303] on p "Wir wissen, wie enttäuschend es ist, wenn neue Strümpfe schon nach kurzer Zeit …" at bounding box center [760, 206] width 225 height 193
click at [579, 284] on div at bounding box center [761, 338] width 1068 height 600
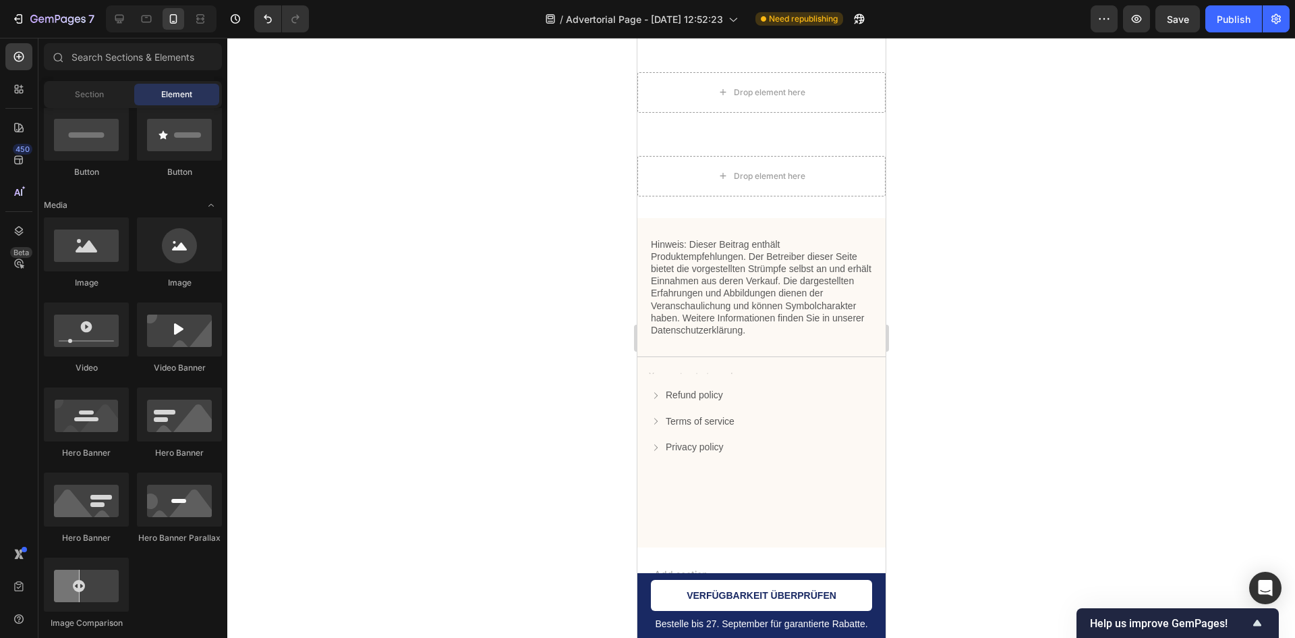
scroll to position [7124, 0]
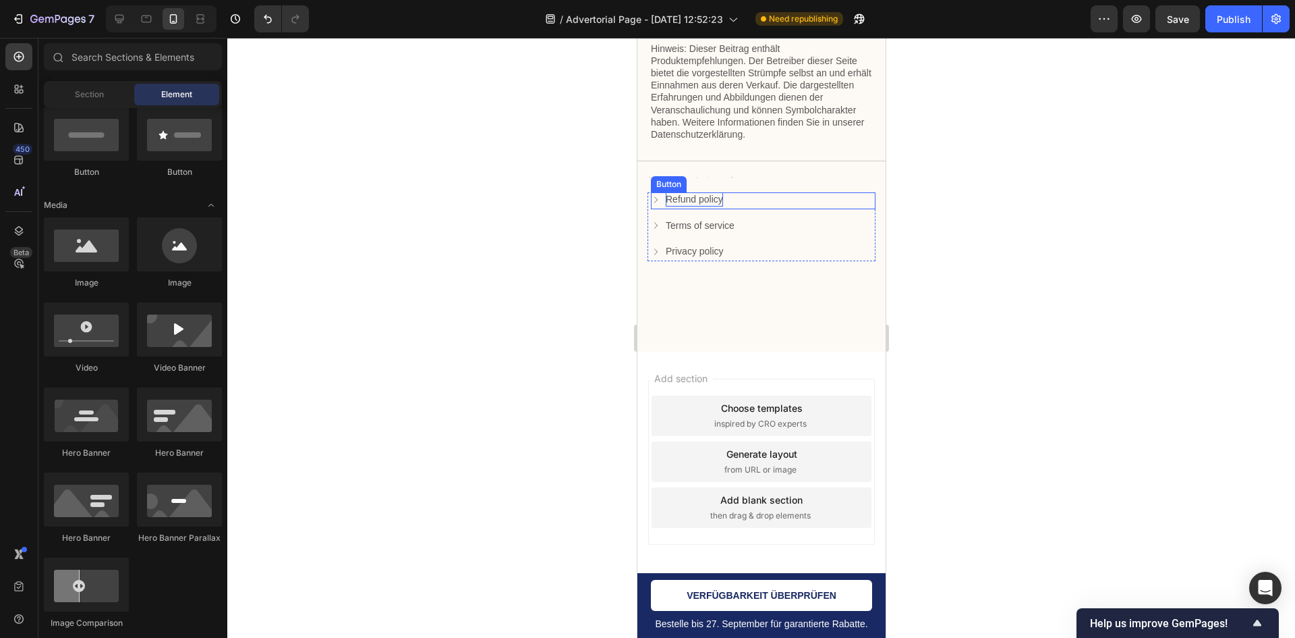
click at [715, 199] on p "Refund policy" at bounding box center [693, 199] width 57 height 14
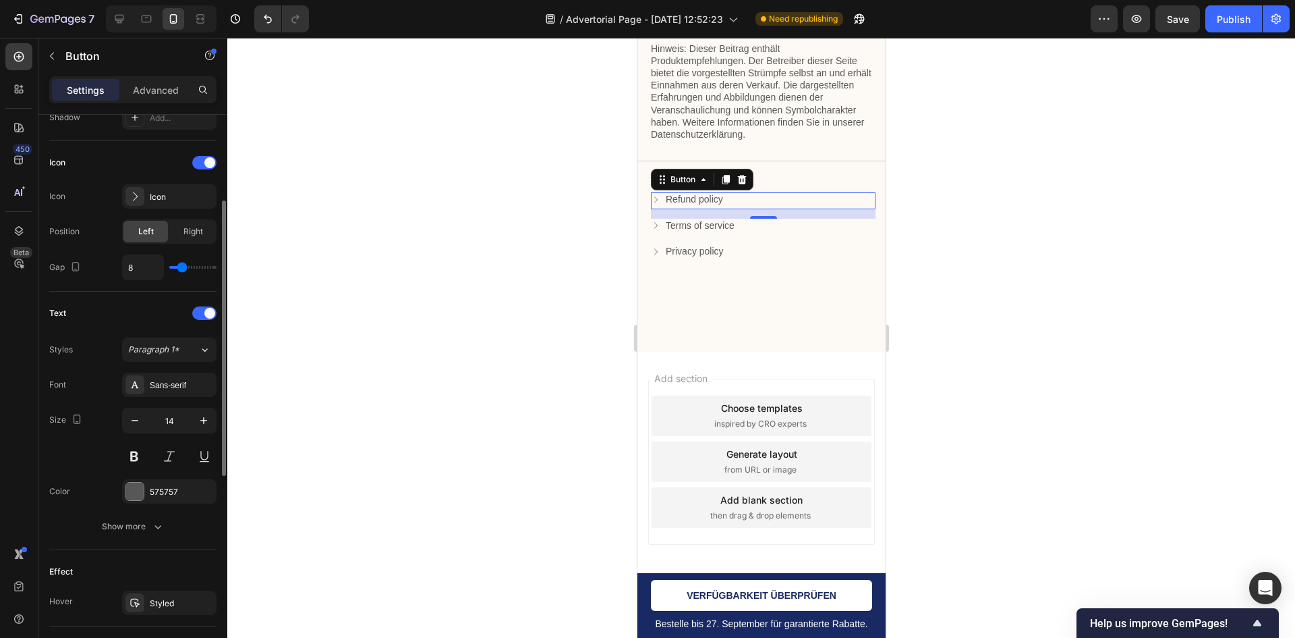
scroll to position [111, 0]
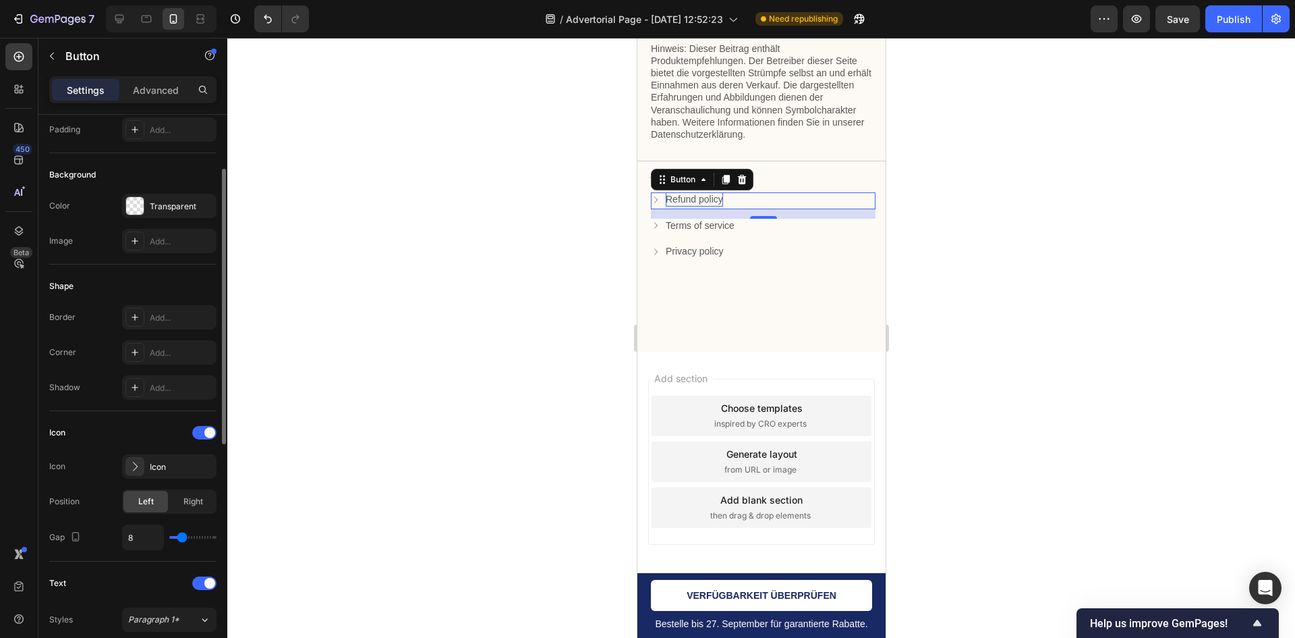
click at [685, 193] on p "Refund policy" at bounding box center [693, 199] width 57 height 14
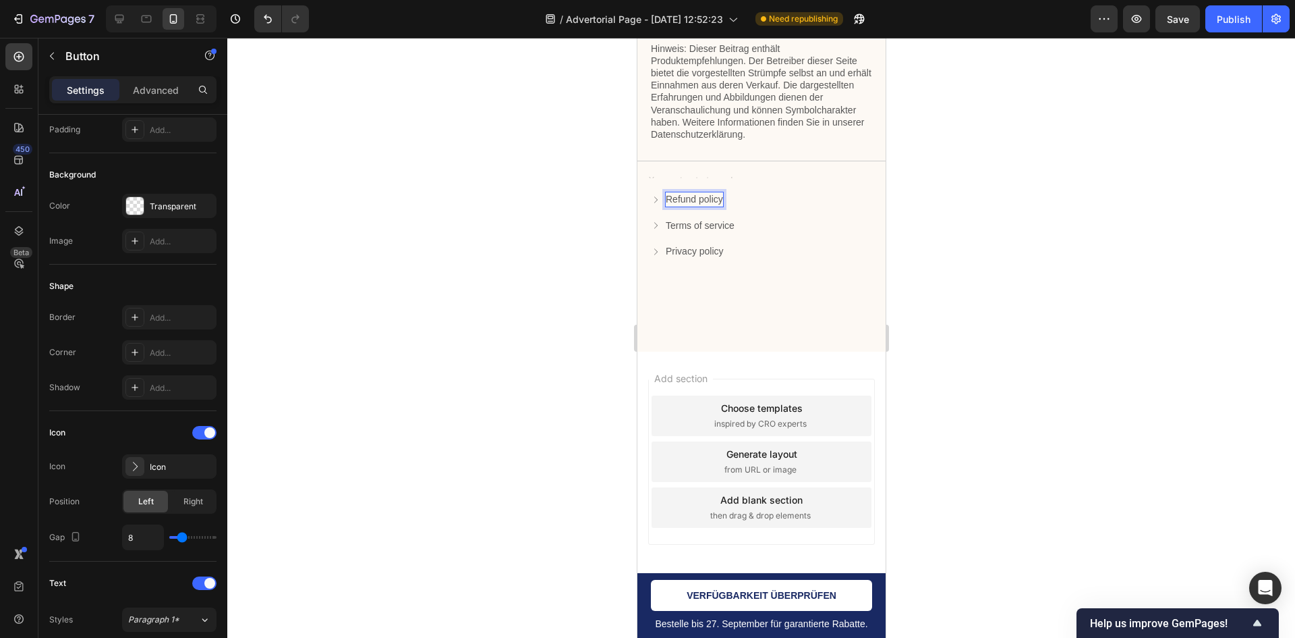
click at [659, 199] on icon at bounding box center [654, 199] width 9 height 9
click at [656, 198] on icon at bounding box center [654, 199] width 9 height 9
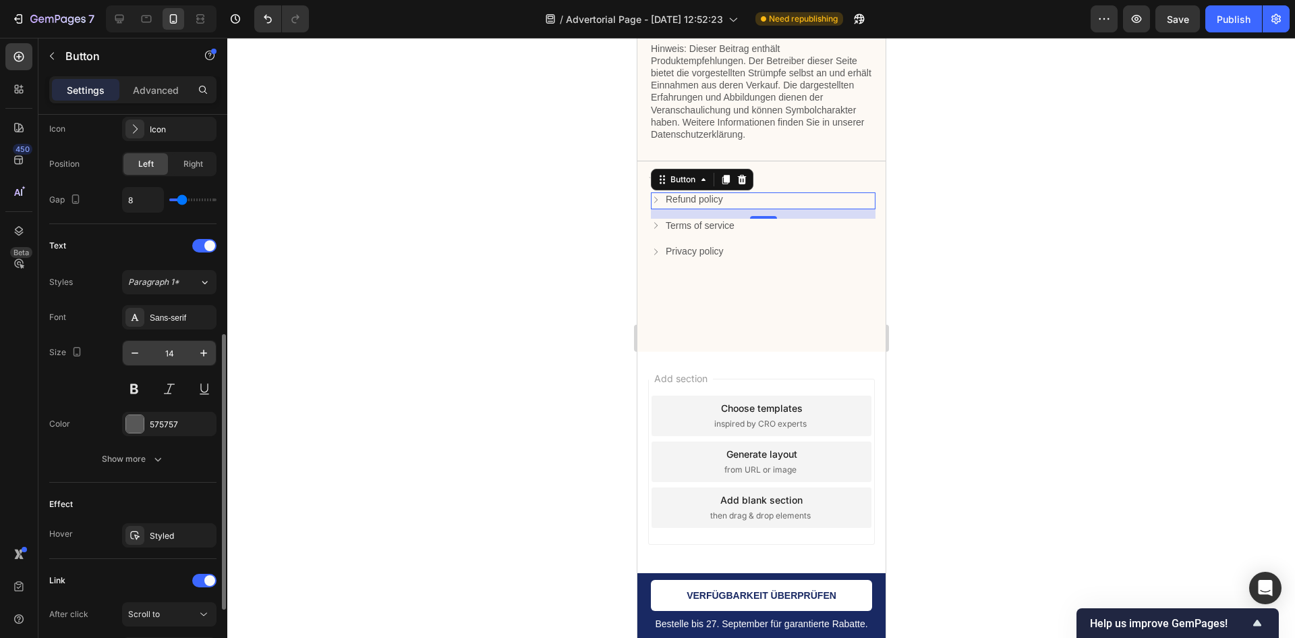
scroll to position [516, 0]
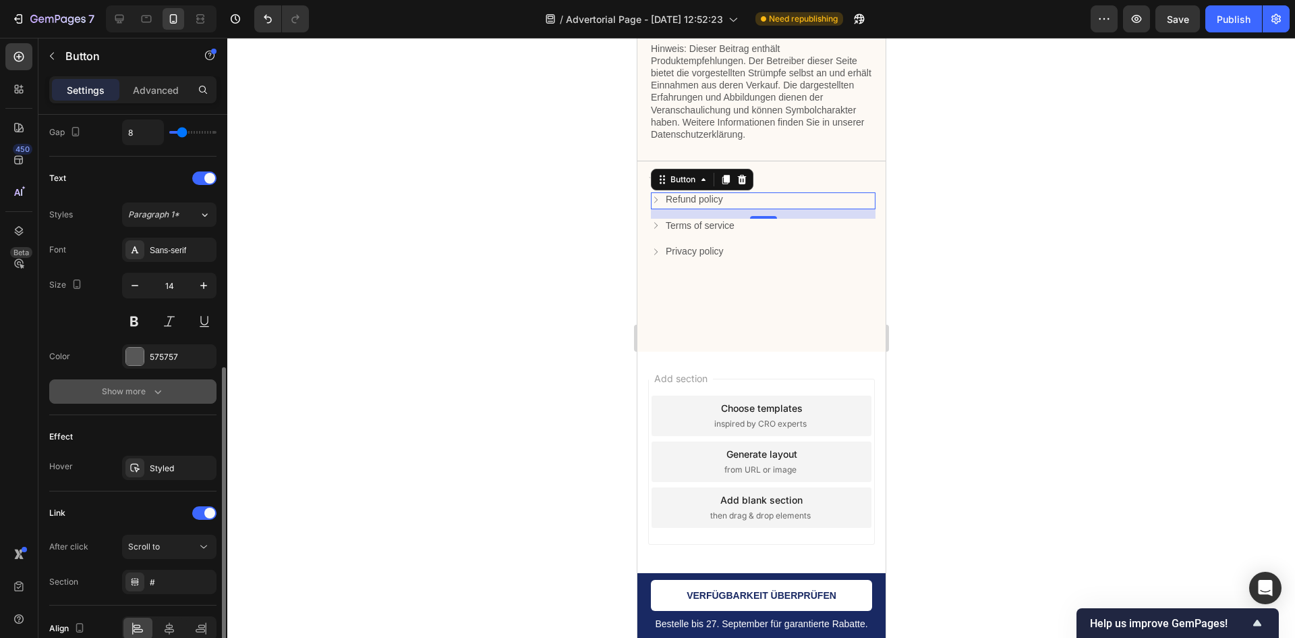
click at [165, 393] on button "Show more" at bounding box center [132, 391] width 167 height 24
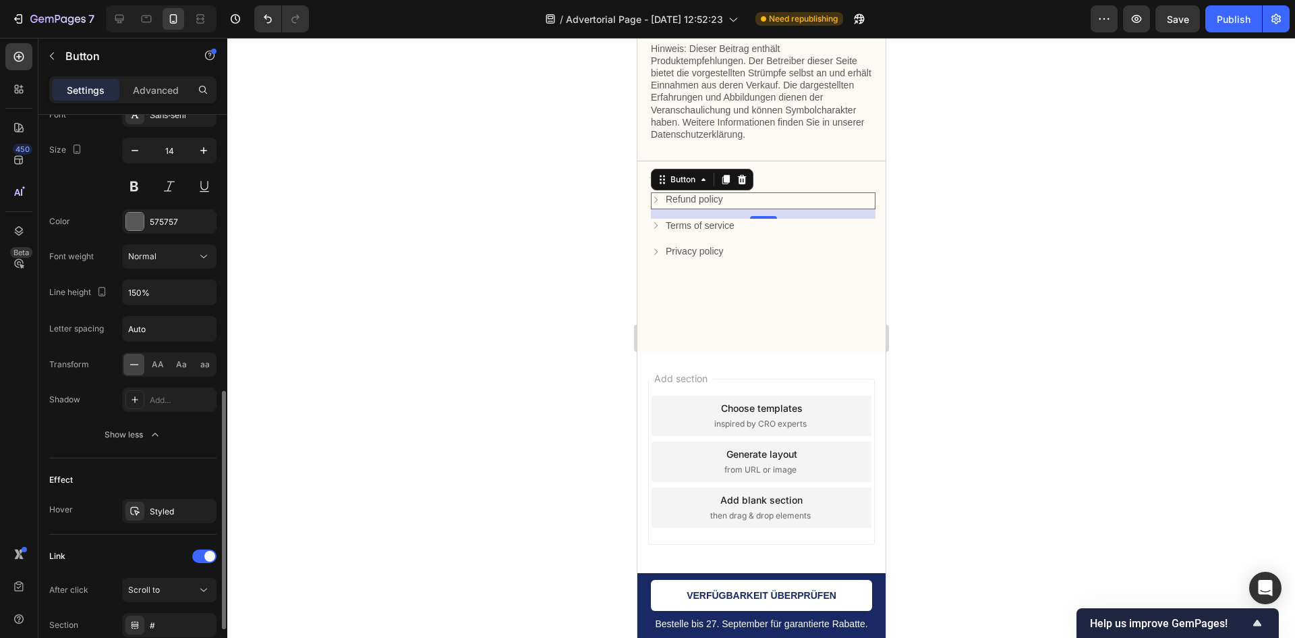
scroll to position [761, 0]
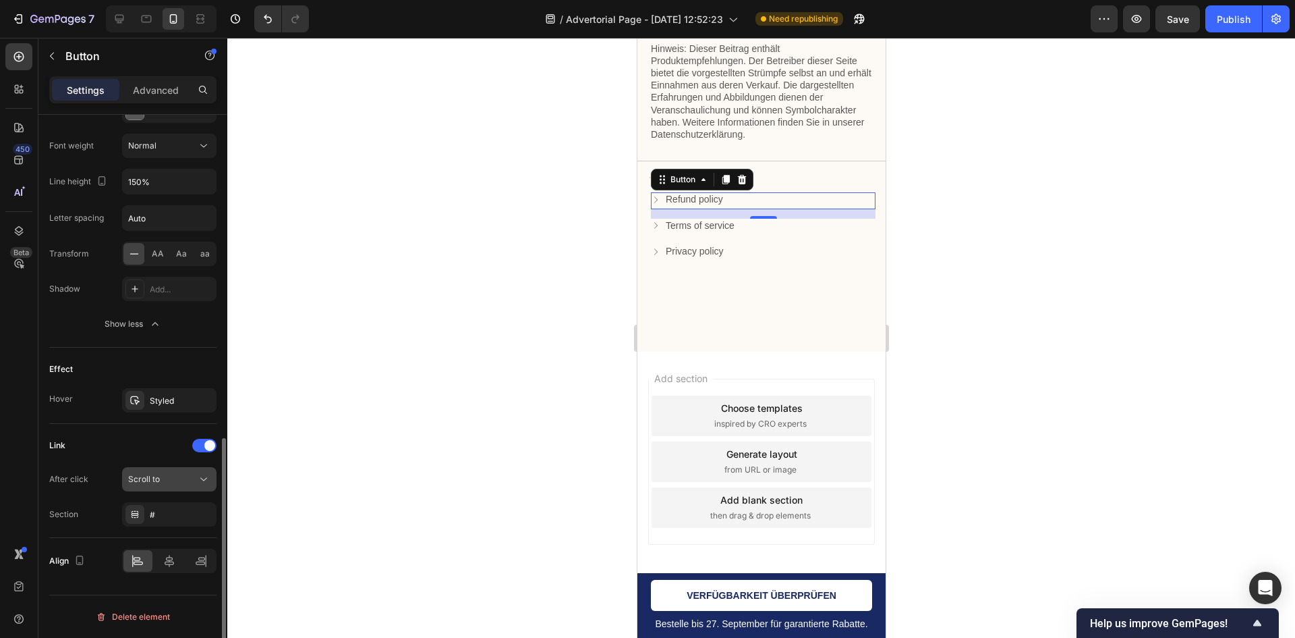
click at [171, 480] on div "Scroll to" at bounding box center [162, 479] width 69 height 12
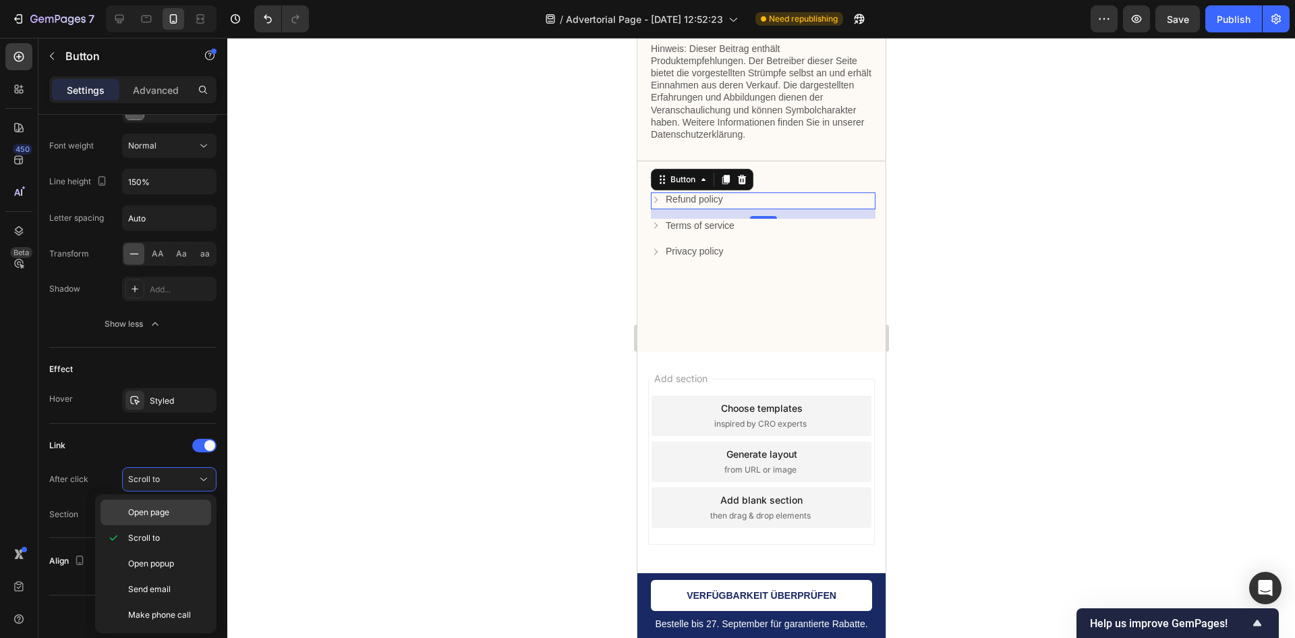
click at [190, 511] on p "Open page" at bounding box center [166, 512] width 77 height 12
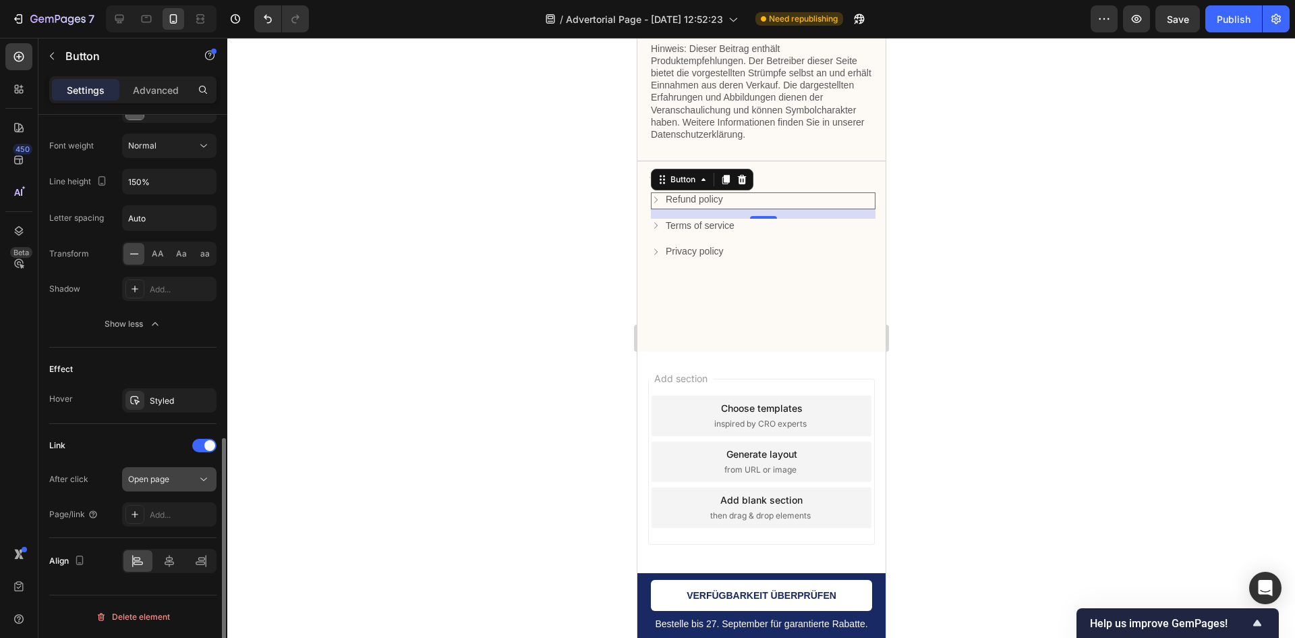
click at [194, 478] on div "Open page" at bounding box center [162, 479] width 69 height 12
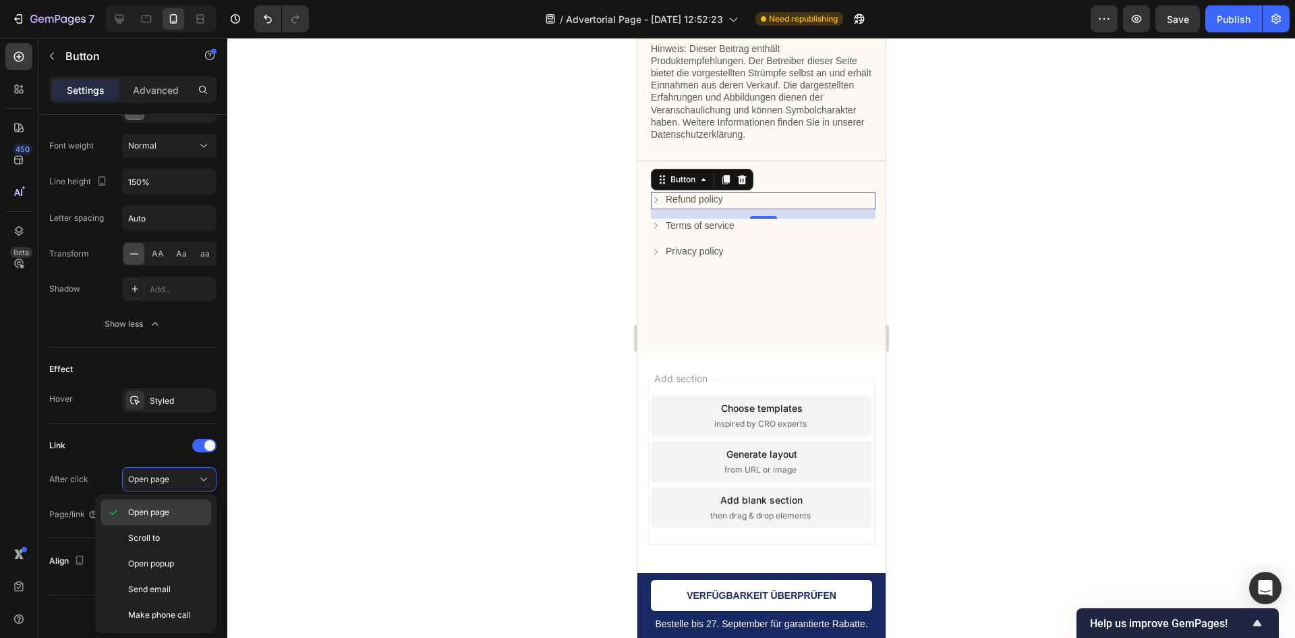
click at [186, 511] on p "Open page" at bounding box center [166, 512] width 77 height 12
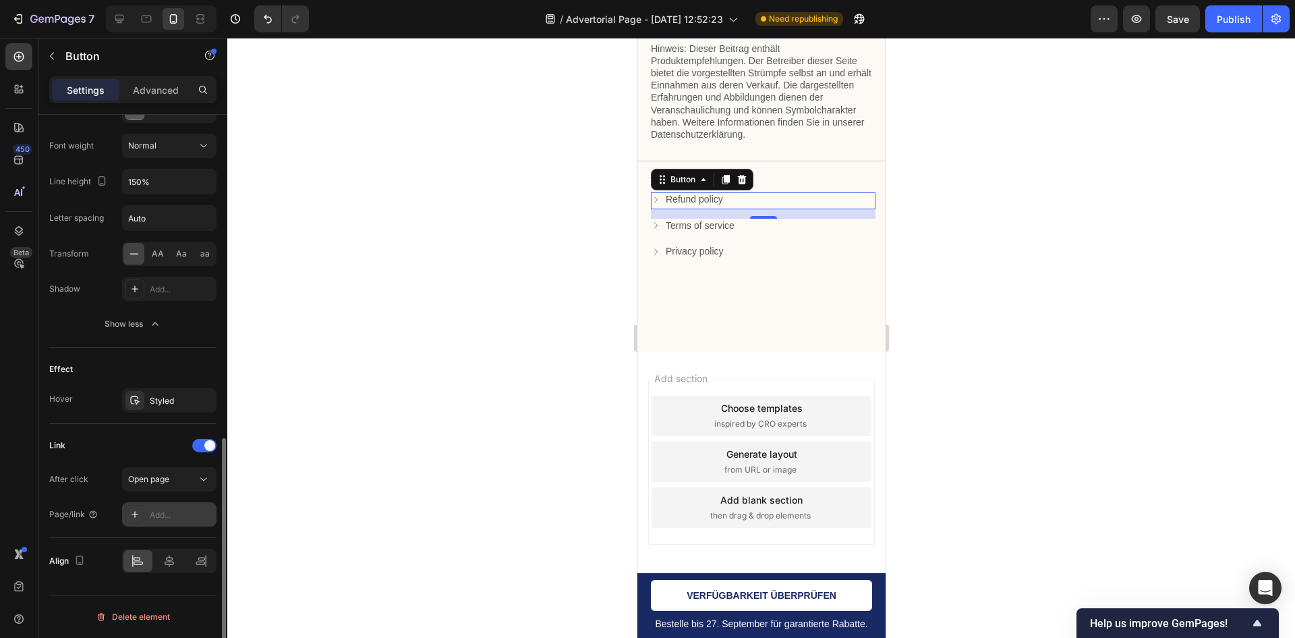
click at [186, 511] on div "Add..." at bounding box center [181, 515] width 63 height 12
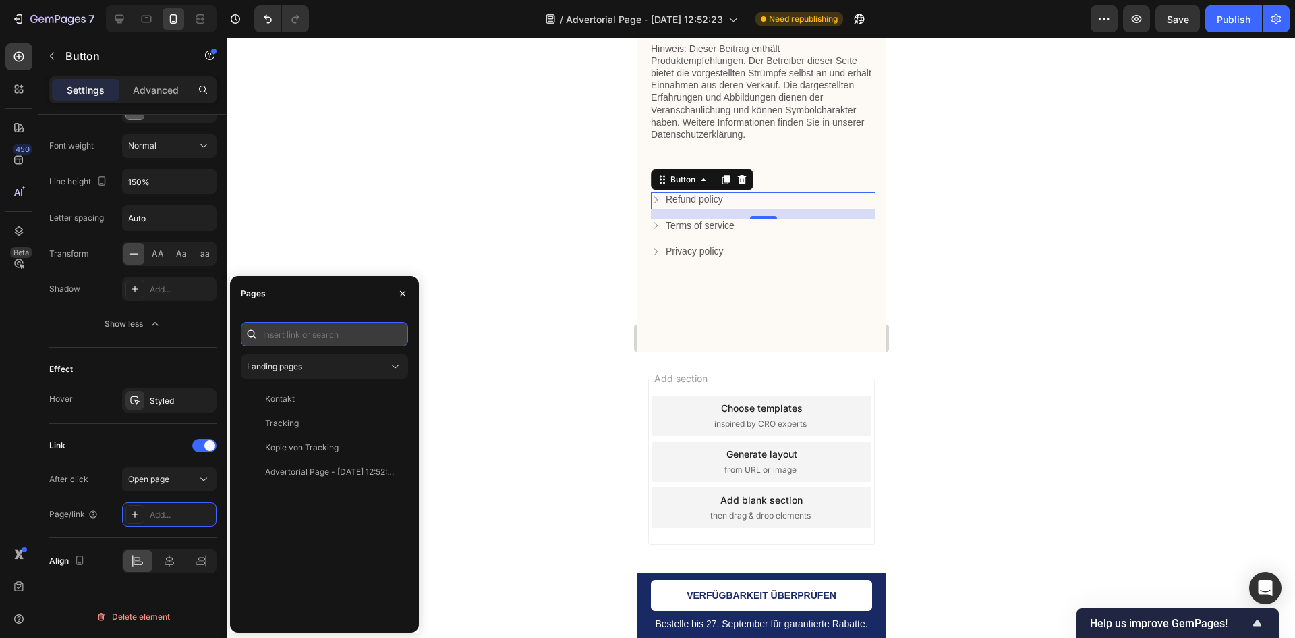
click at [315, 331] on input "text" at bounding box center [324, 334] width 167 height 24
paste input "https://mevery.de/policies/refund-policy"
type input "https://mevery.de/policies/refund-policy"
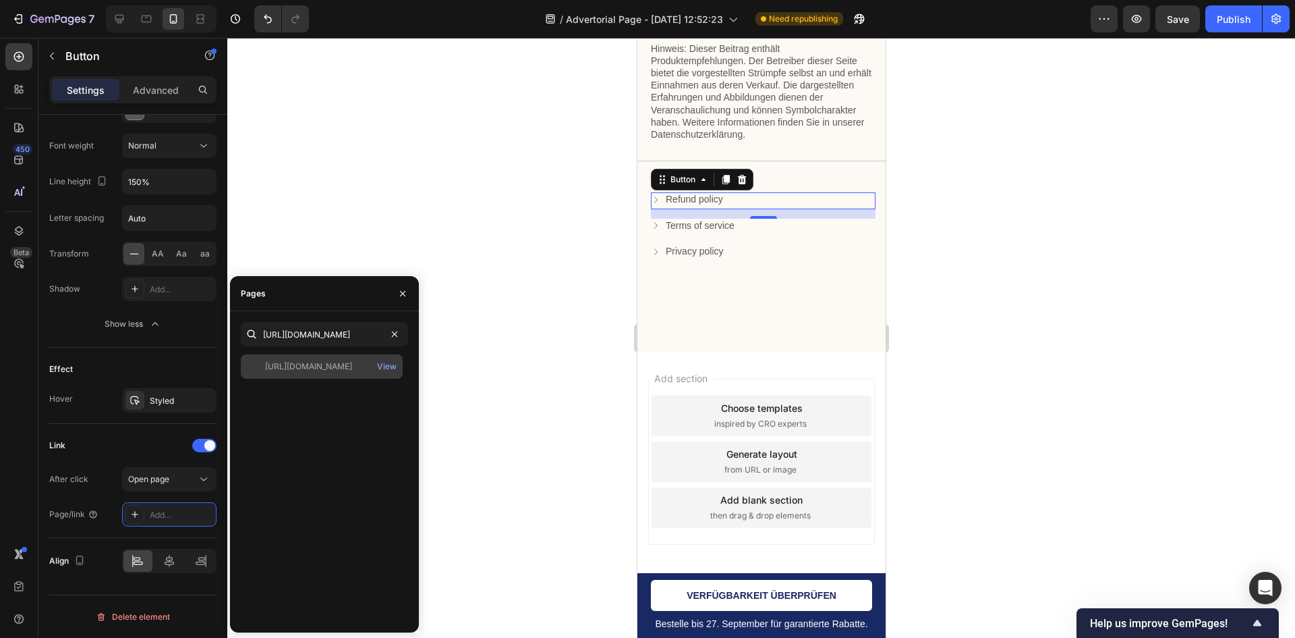
click at [348, 374] on div "https://mevery.de/policies/refund-policy View" at bounding box center [322, 366] width 162 height 24
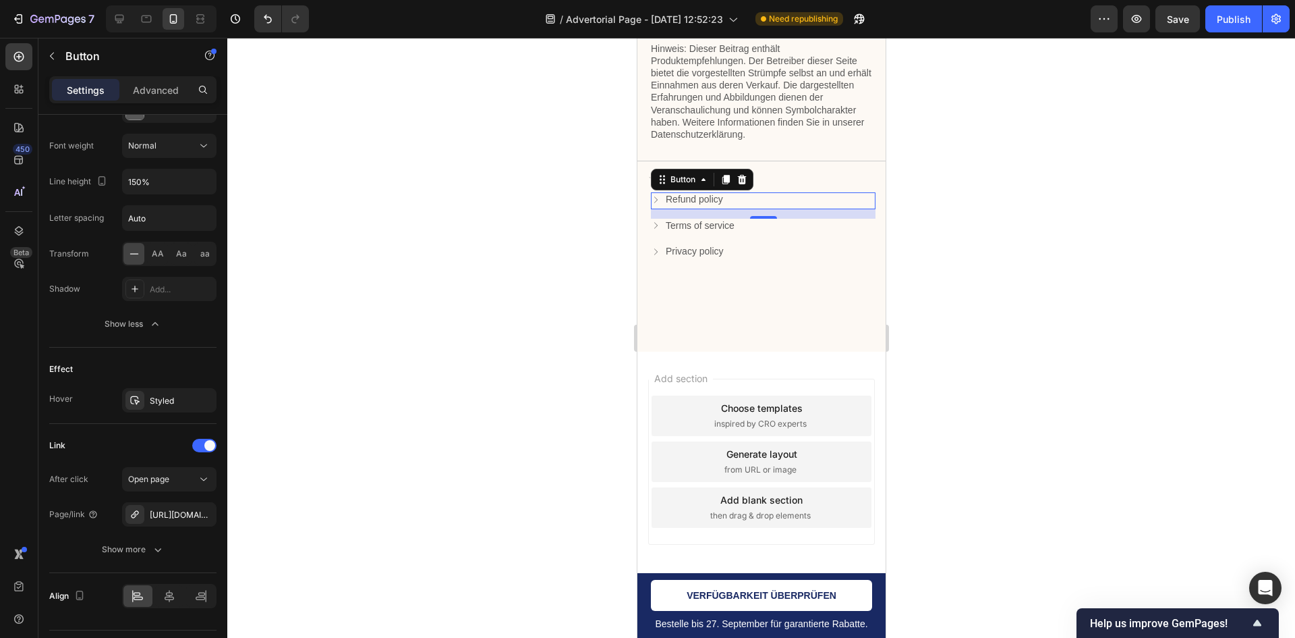
click at [478, 435] on div at bounding box center [761, 338] width 1068 height 600
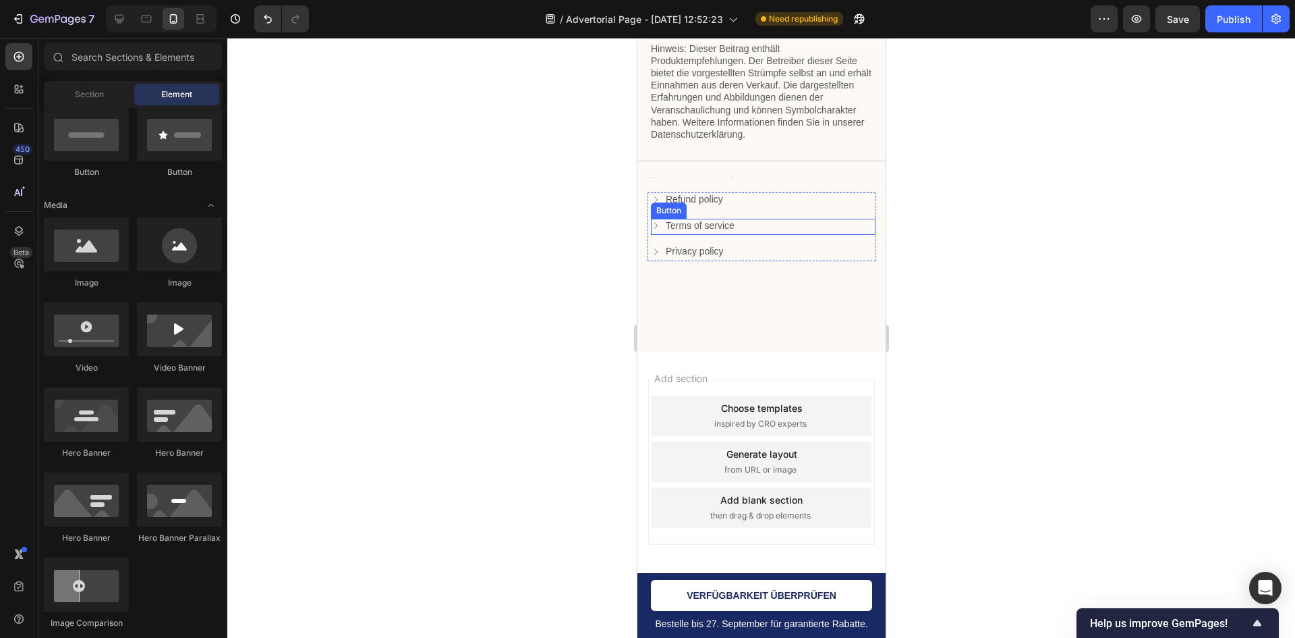
click at [657, 226] on icon at bounding box center [654, 225] width 9 height 9
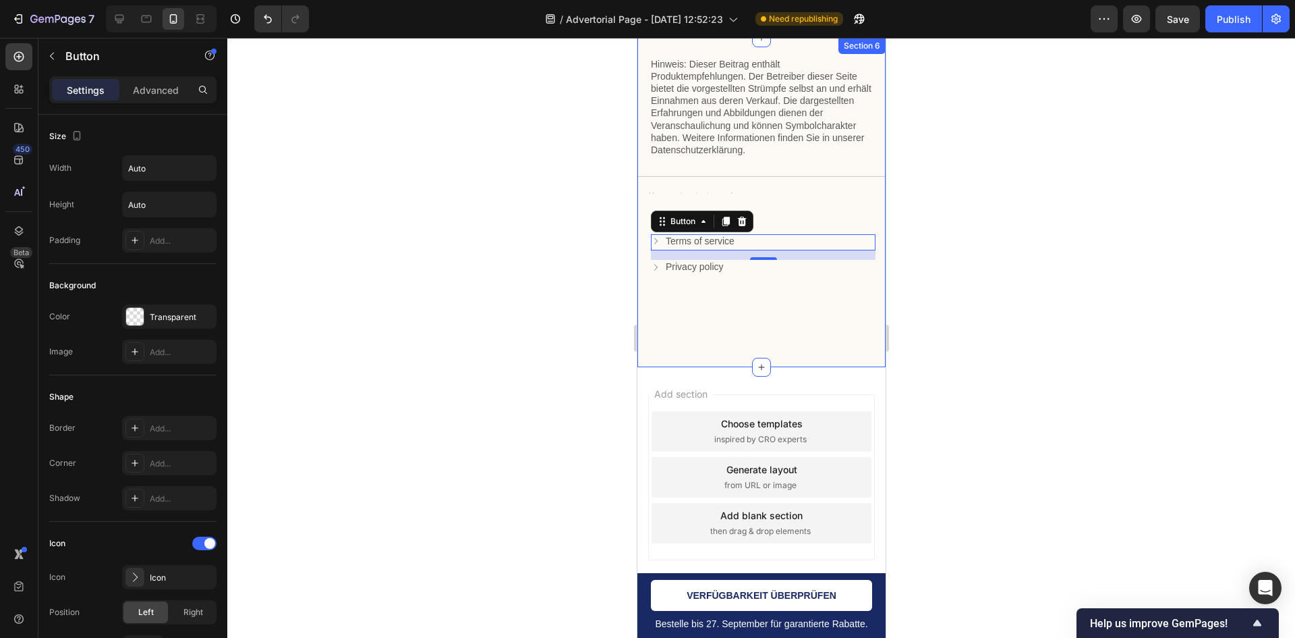
scroll to position [7124, 0]
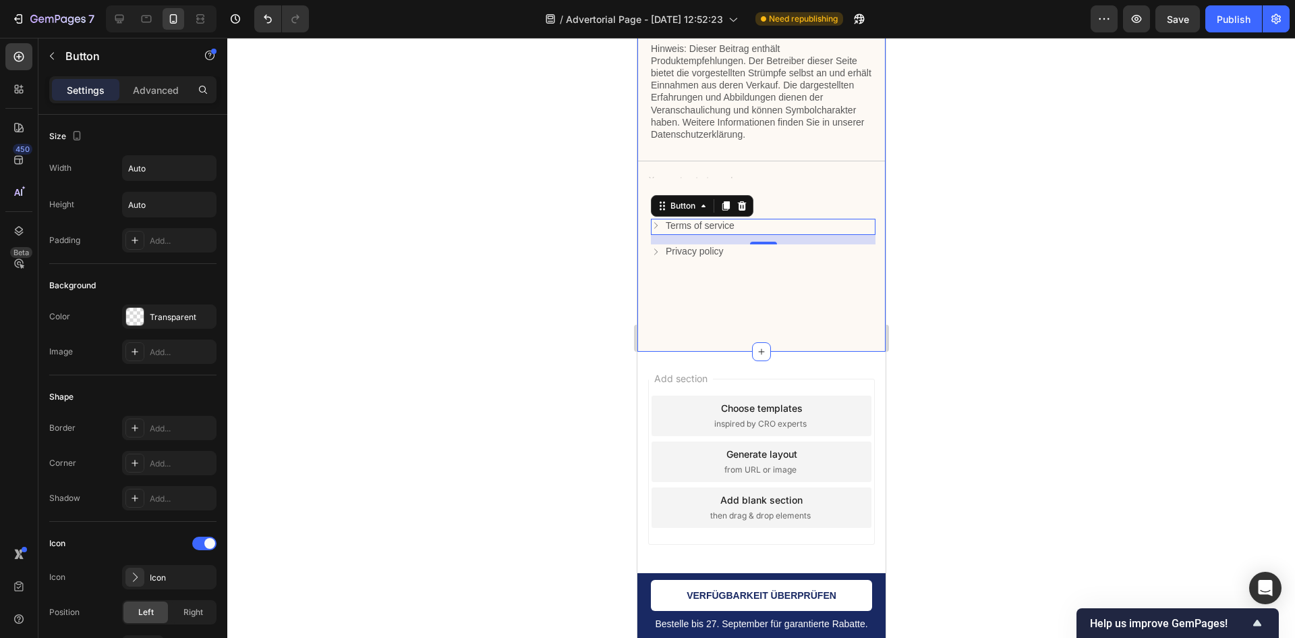
click at [804, 321] on div "Hinweis: Dieser Beitrag enthält Produktempfehlungen. Der Betreiber dieser Seite…" at bounding box center [761, 186] width 248 height 329
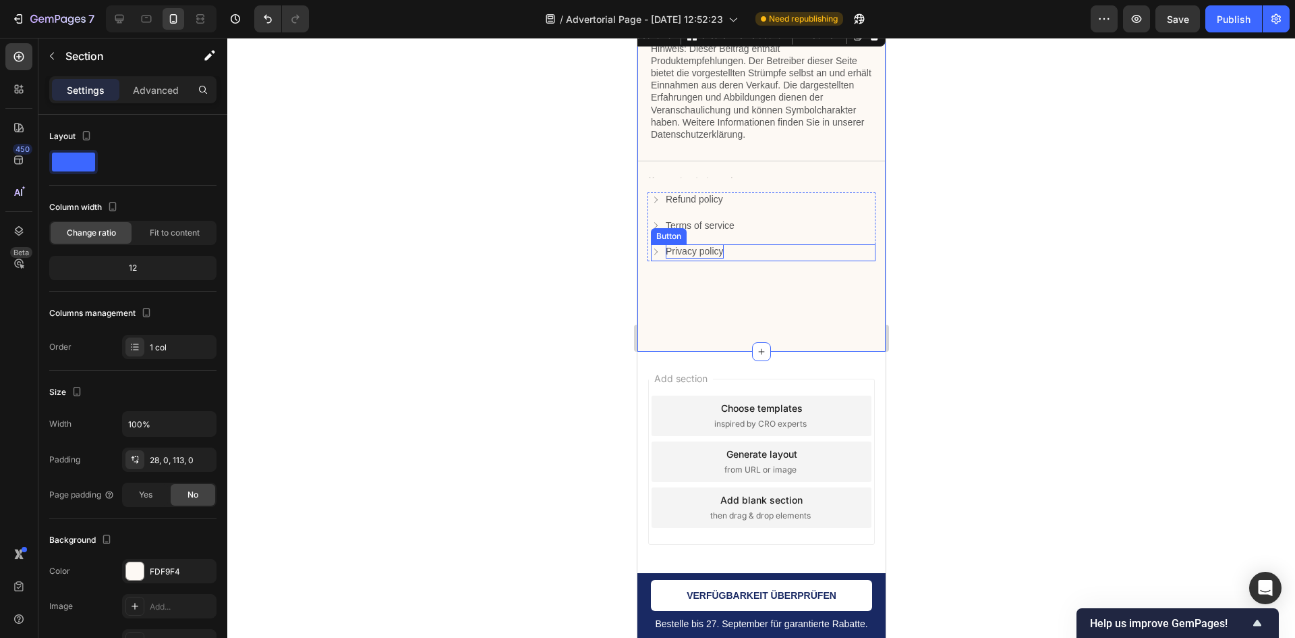
click at [696, 250] on p "Privacy policy" at bounding box center [694, 251] width 58 height 14
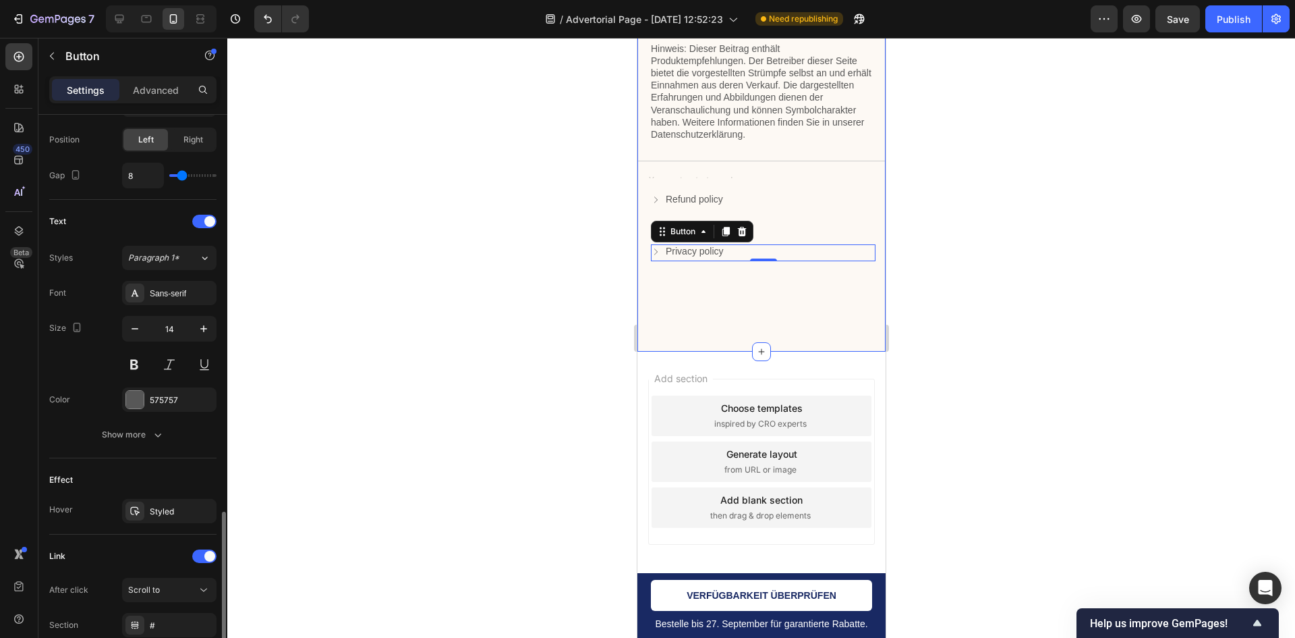
scroll to position [583, 0]
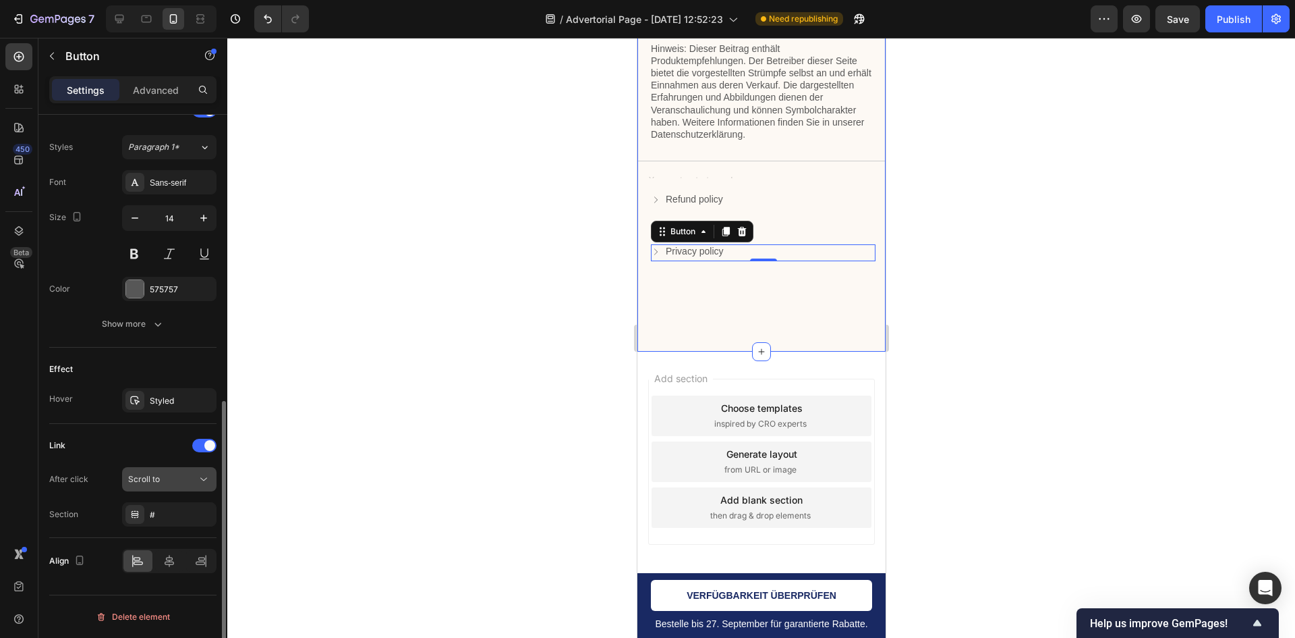
click at [170, 476] on div "Scroll to" at bounding box center [162, 479] width 69 height 12
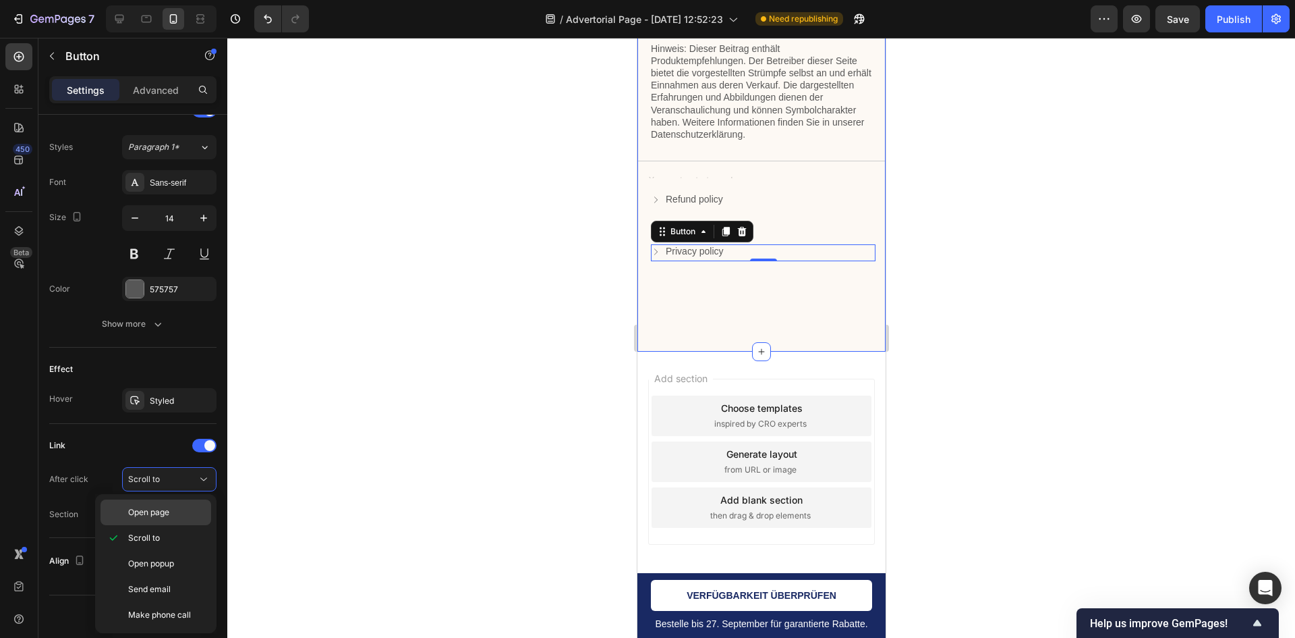
click at [173, 511] on p "Open page" at bounding box center [166, 512] width 77 height 12
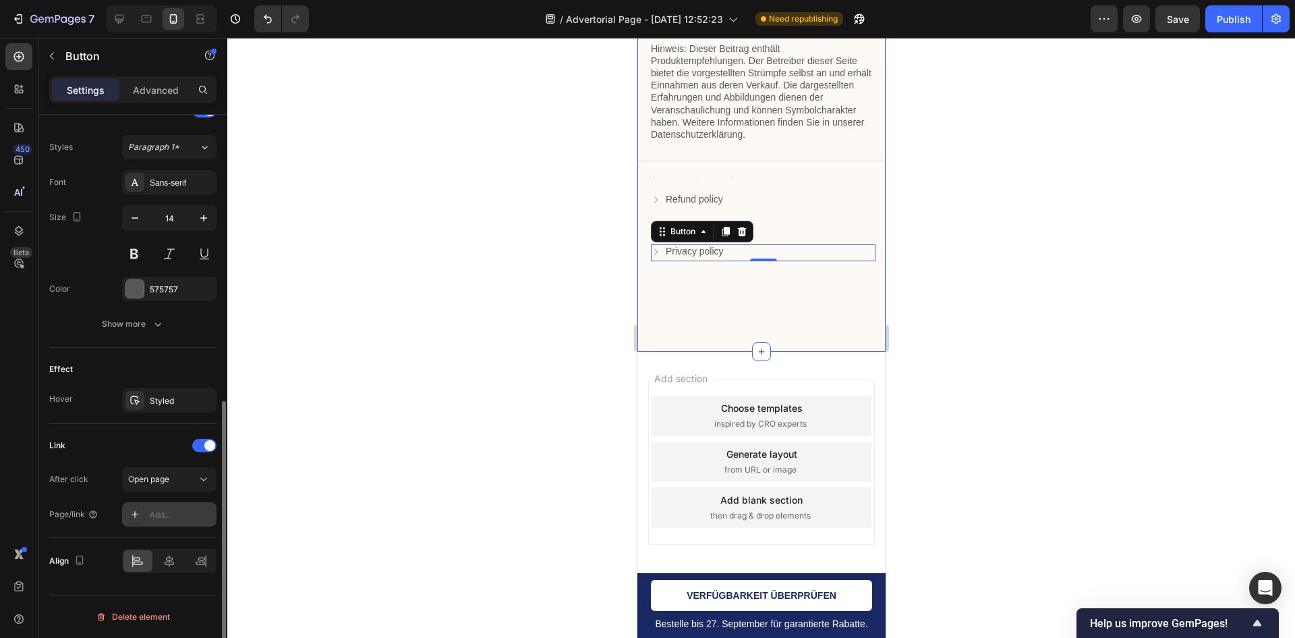
click at [161, 512] on div "Add..." at bounding box center [181, 515] width 63 height 12
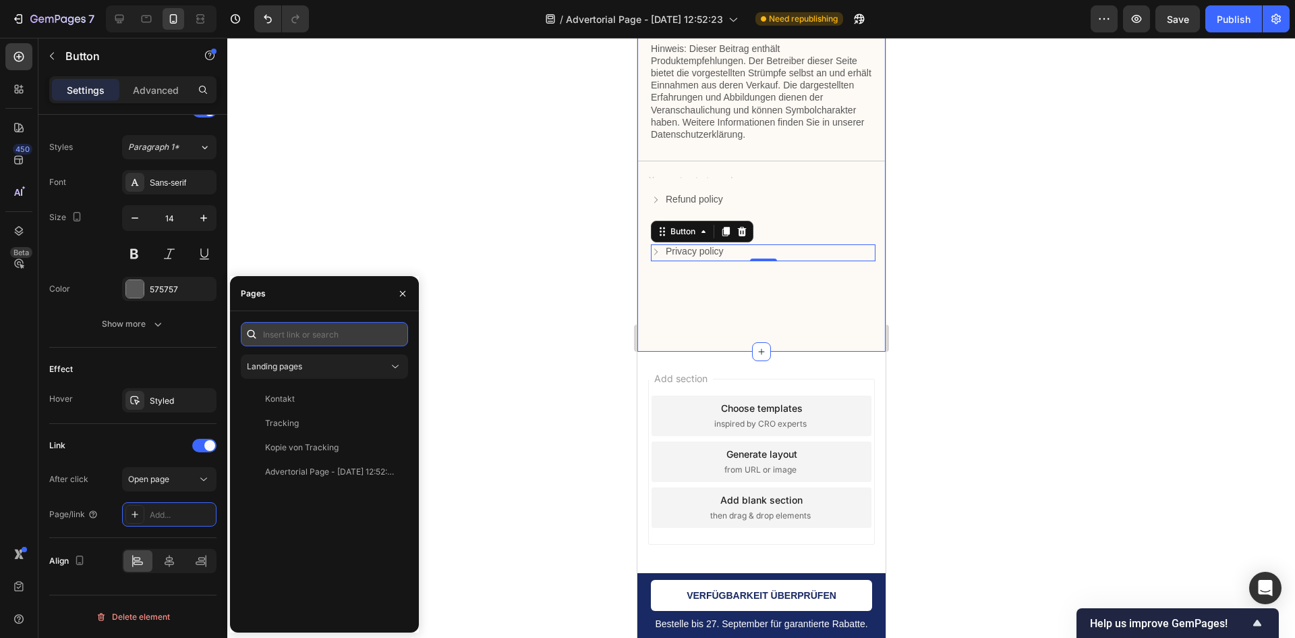
click at [306, 328] on input "text" at bounding box center [324, 334] width 167 height 24
paste input "https://mevery.de/policies/privacy-policy"
type input "https://mevery.de/policies/privacy-policy"
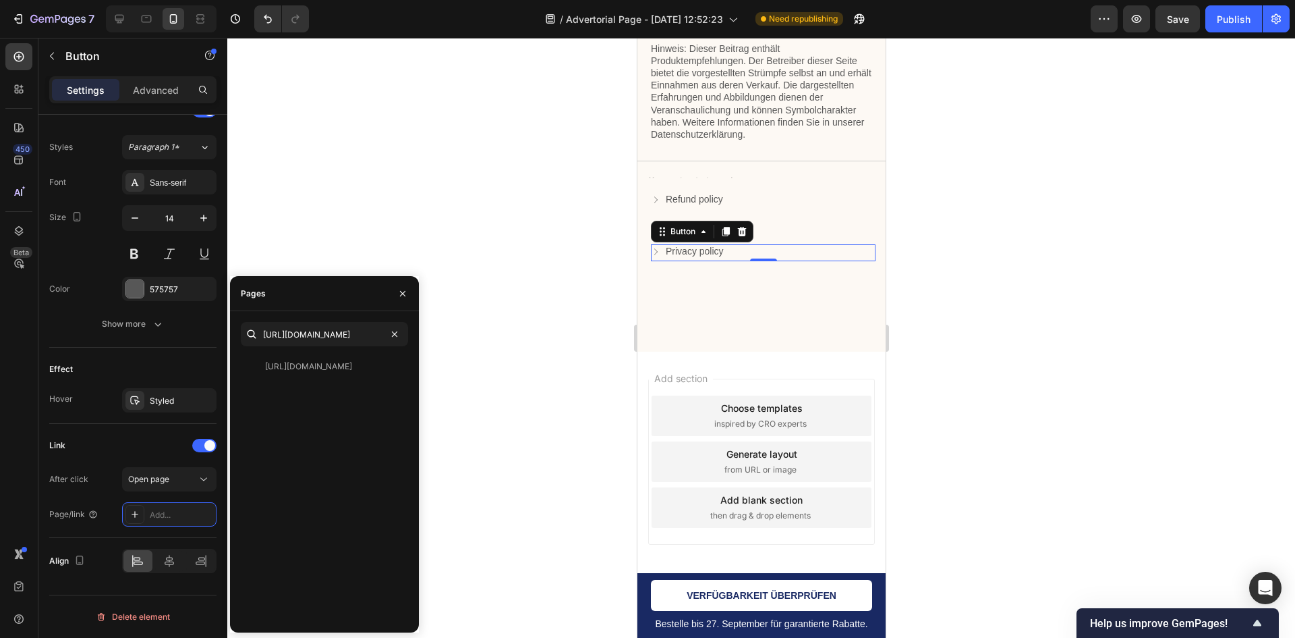
click at [358, 352] on div "https://mevery.de/policies/privacy-policy https://mevery.de/policies/privacy-po…" at bounding box center [324, 472] width 167 height 300
click at [350, 364] on div "https://mevery.de/policies/privacy-policy" at bounding box center [308, 366] width 87 height 12
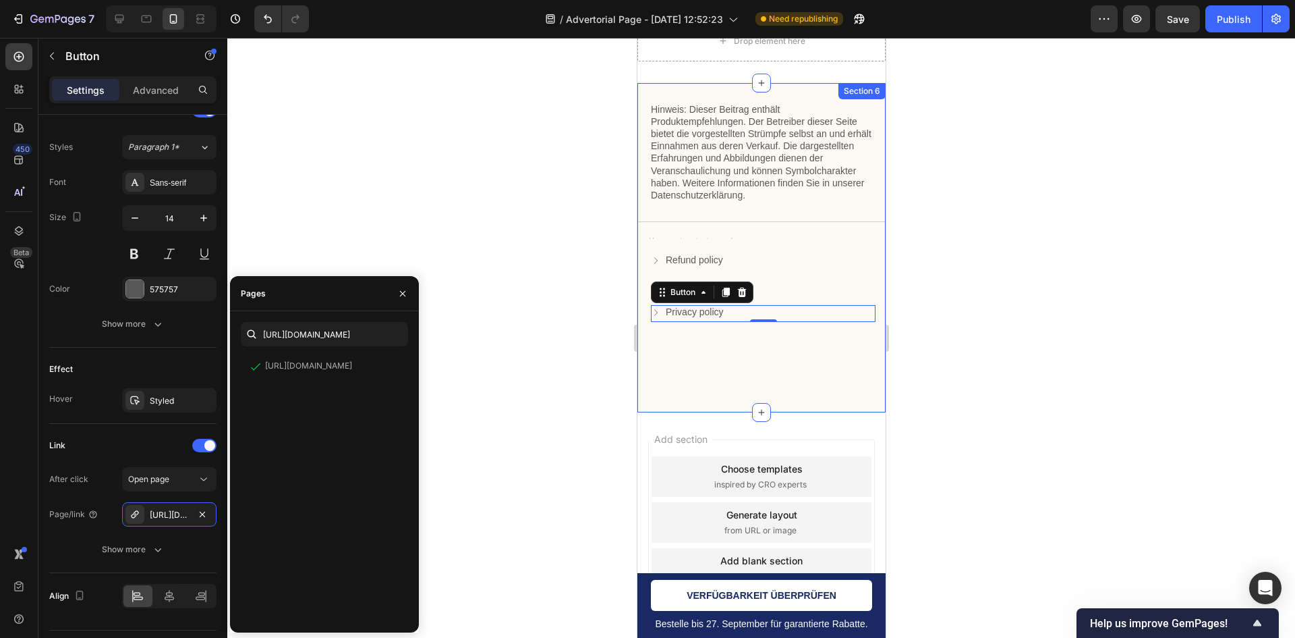
scroll to position [6989, 0]
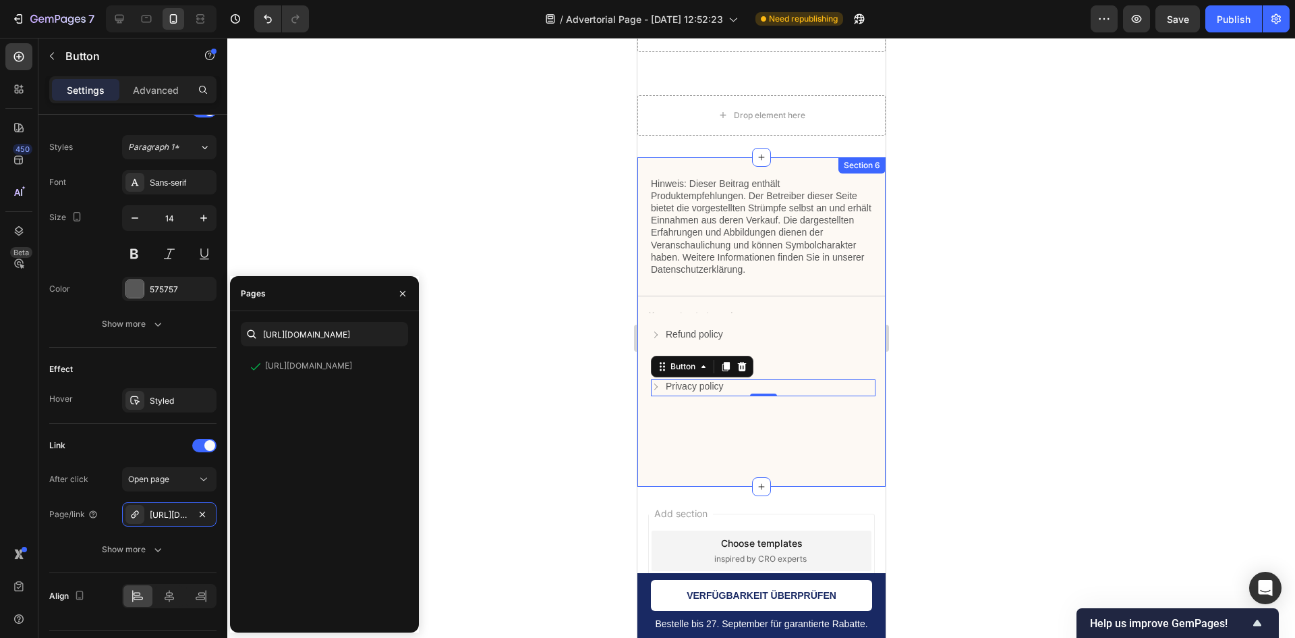
click at [788, 339] on div "Refund policy Button" at bounding box center [762, 335] width 225 height 17
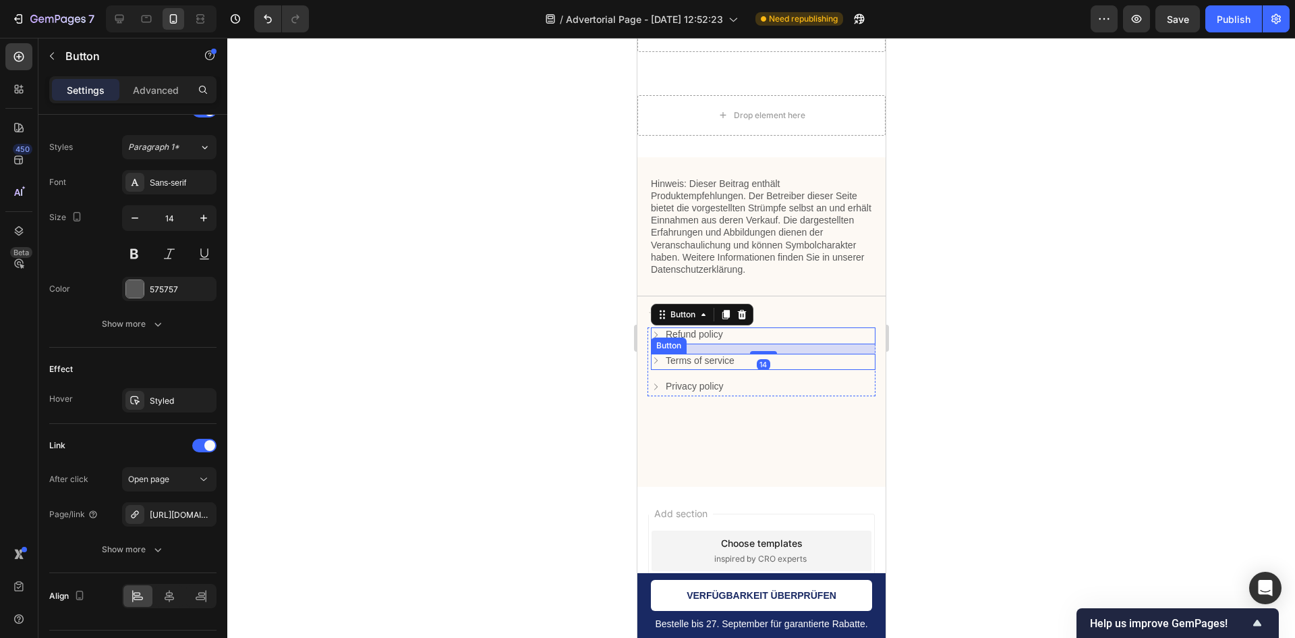
click at [659, 360] on icon at bounding box center [654, 360] width 9 height 9
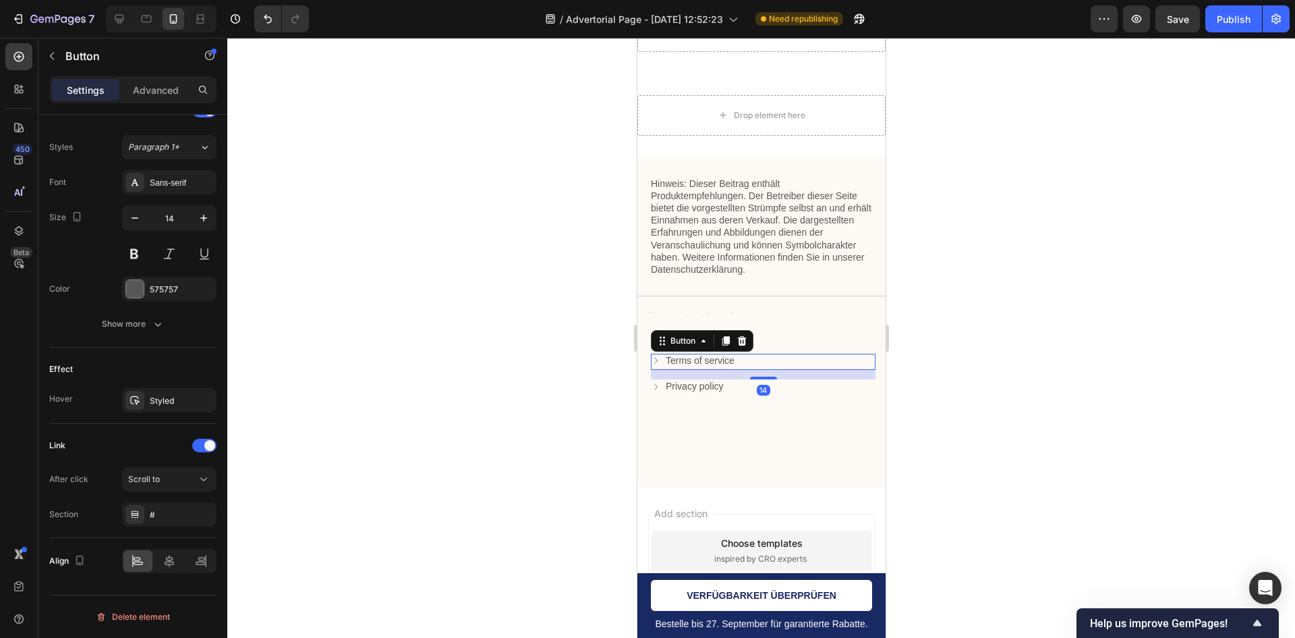
click at [655, 359] on icon at bounding box center [655, 361] width 3 height 6
click at [204, 479] on icon at bounding box center [203, 478] width 13 height 13
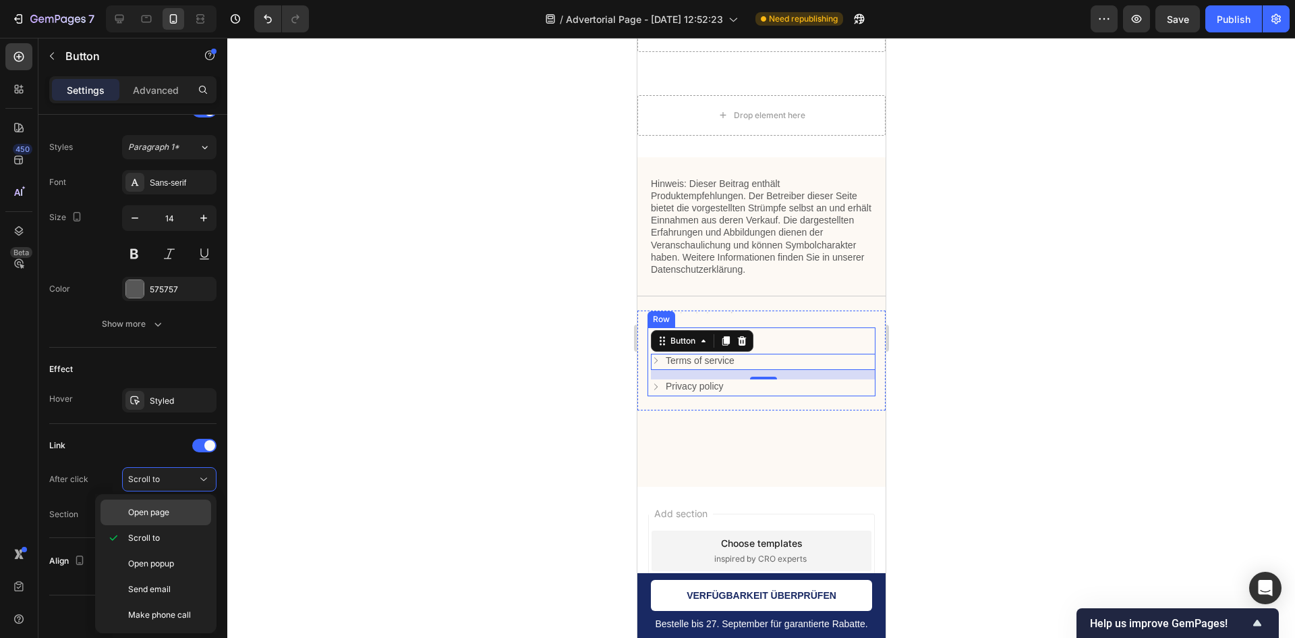
click at [190, 516] on p "Open page" at bounding box center [166, 512] width 77 height 12
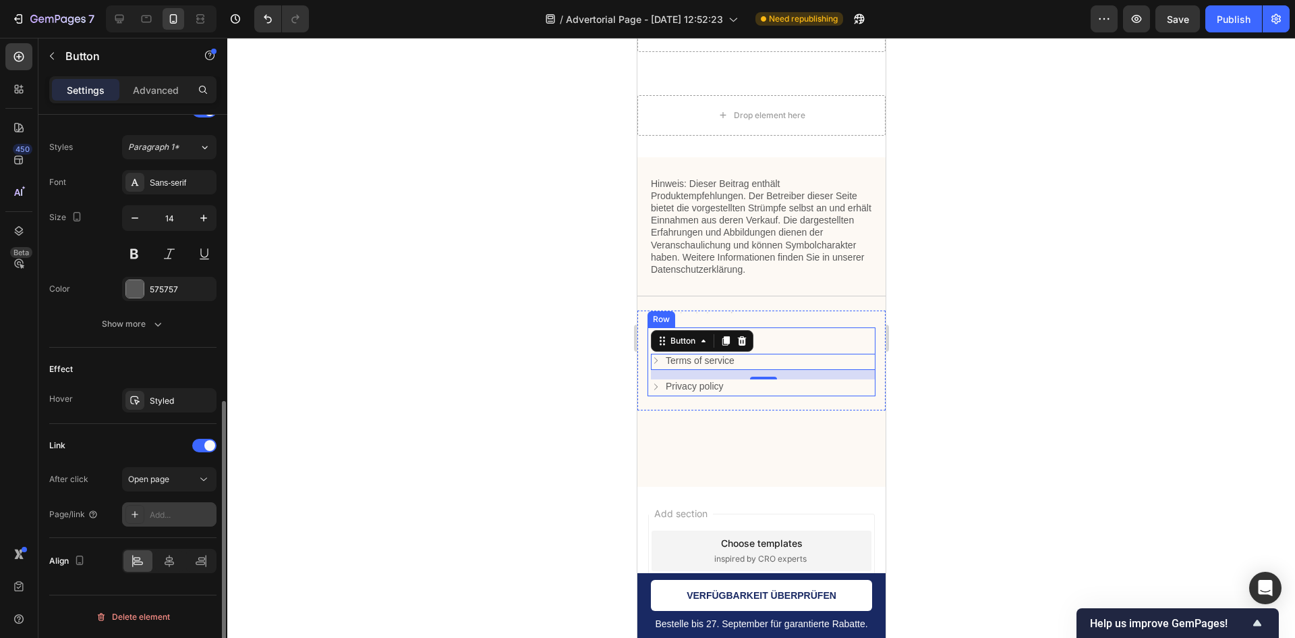
click at [181, 511] on div "Add..." at bounding box center [181, 515] width 63 height 12
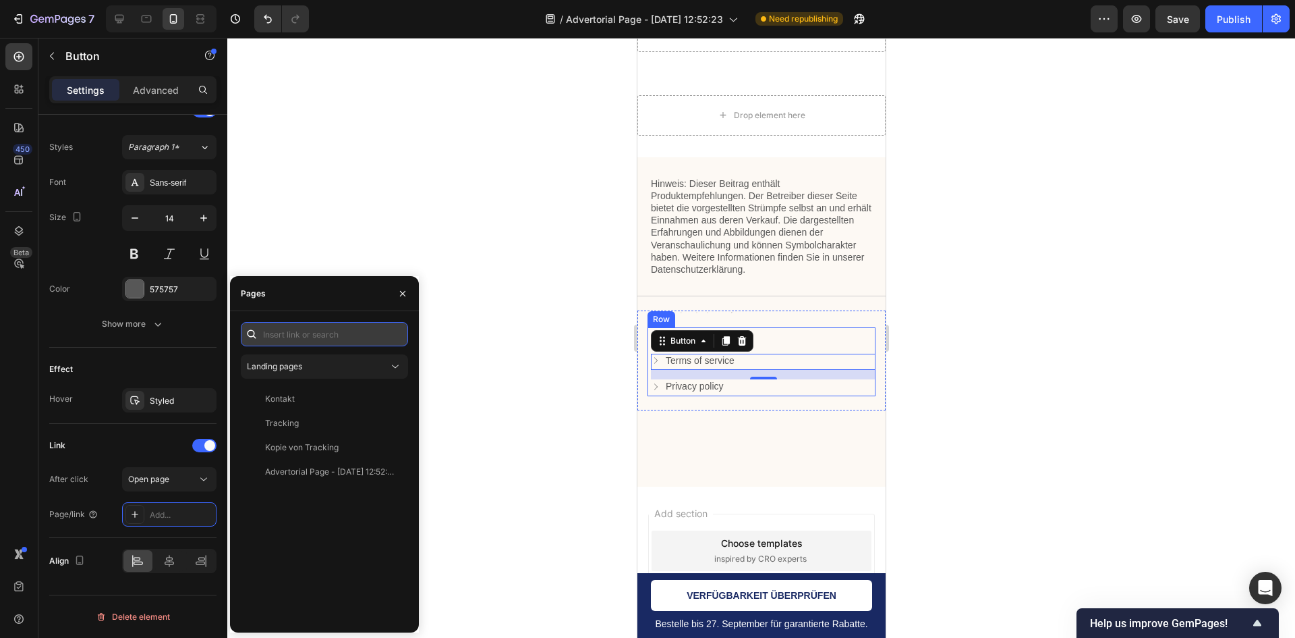
click at [364, 338] on input "text" at bounding box center [324, 334] width 167 height 24
paste input "https://mevery.de/policies/terms-of-service"
type input "https://mevery.de/policies/terms-of-service"
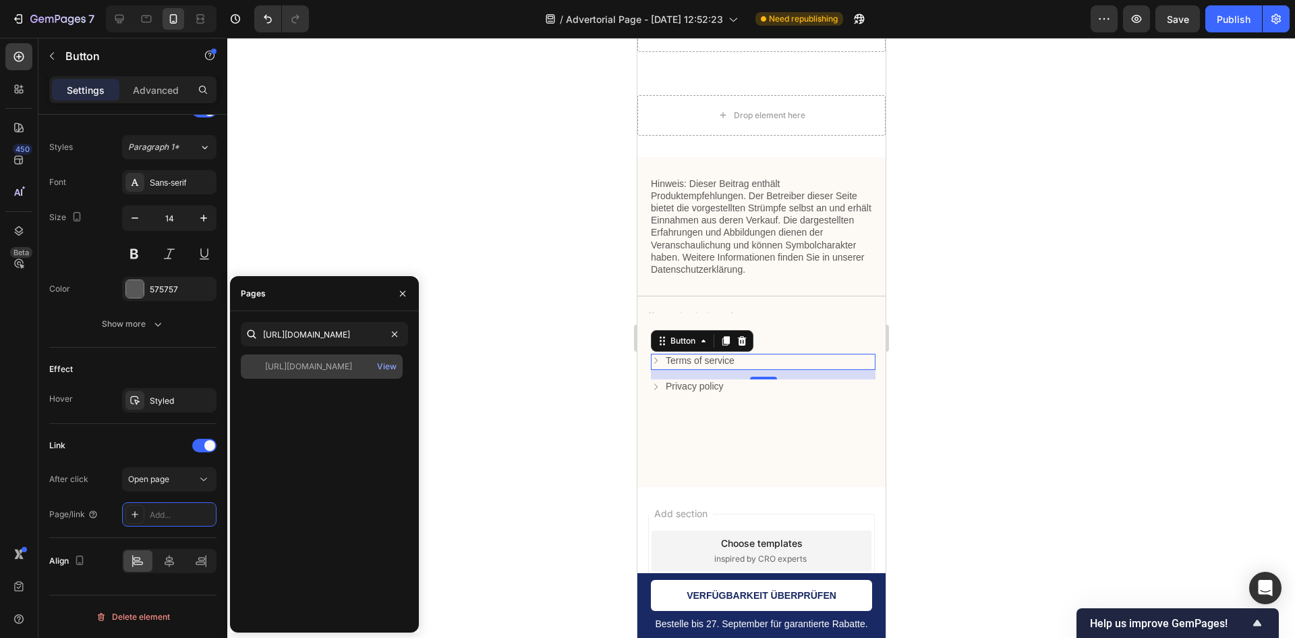
click at [279, 362] on div "https://mevery.de/policies/terms-of-service" at bounding box center [308, 366] width 87 height 12
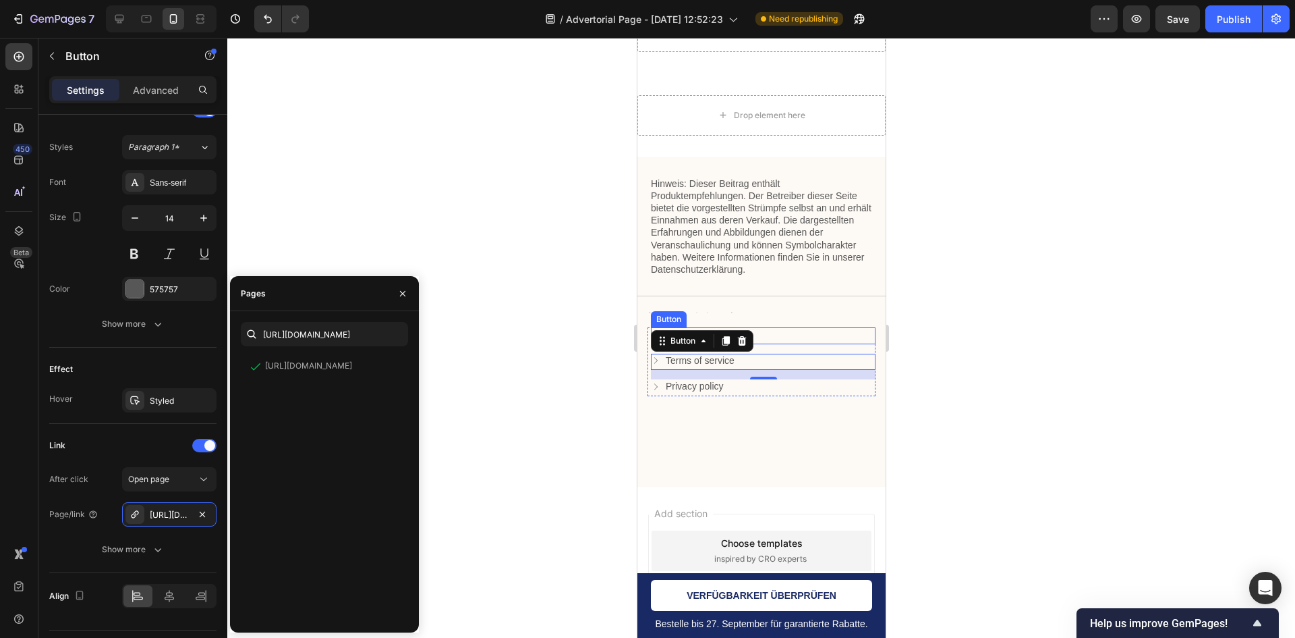
click at [1186, 34] on div "7 / Advertorial Page - Sep 26, 12:52:23 Need republishing Preview Save Publish" at bounding box center [647, 19] width 1295 height 38
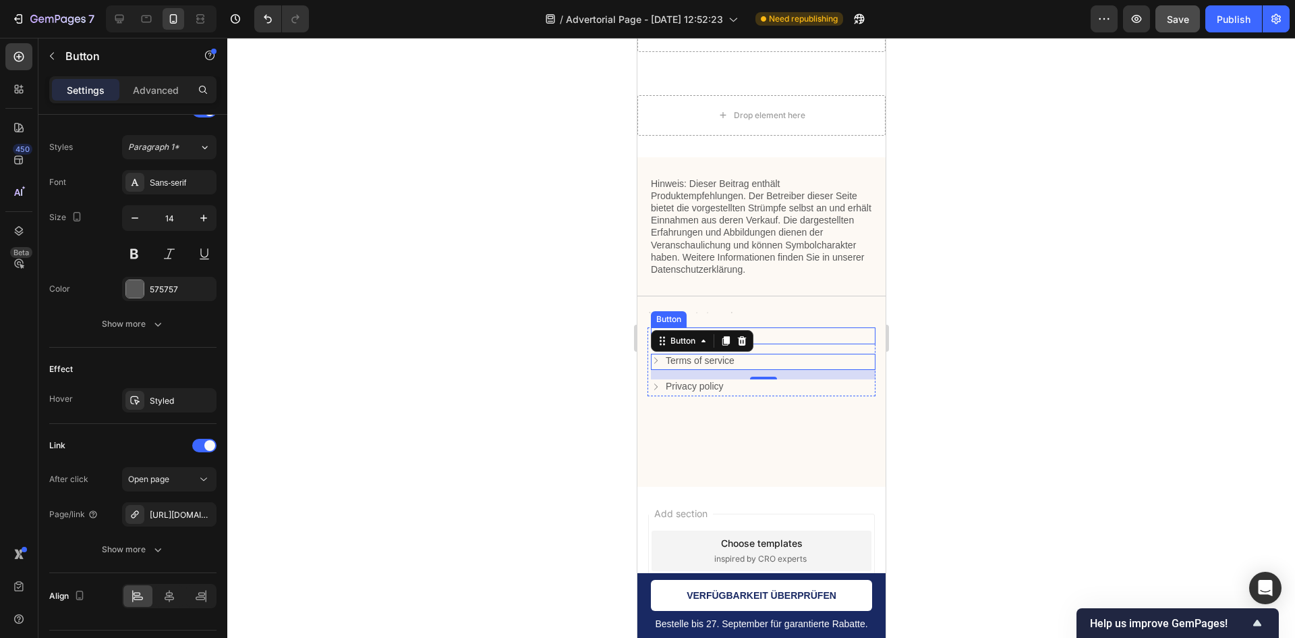
click at [1186, 21] on span "Save" at bounding box center [1178, 18] width 22 height 11
click at [1234, 30] on button "Publish" at bounding box center [1234, 18] width 57 height 27
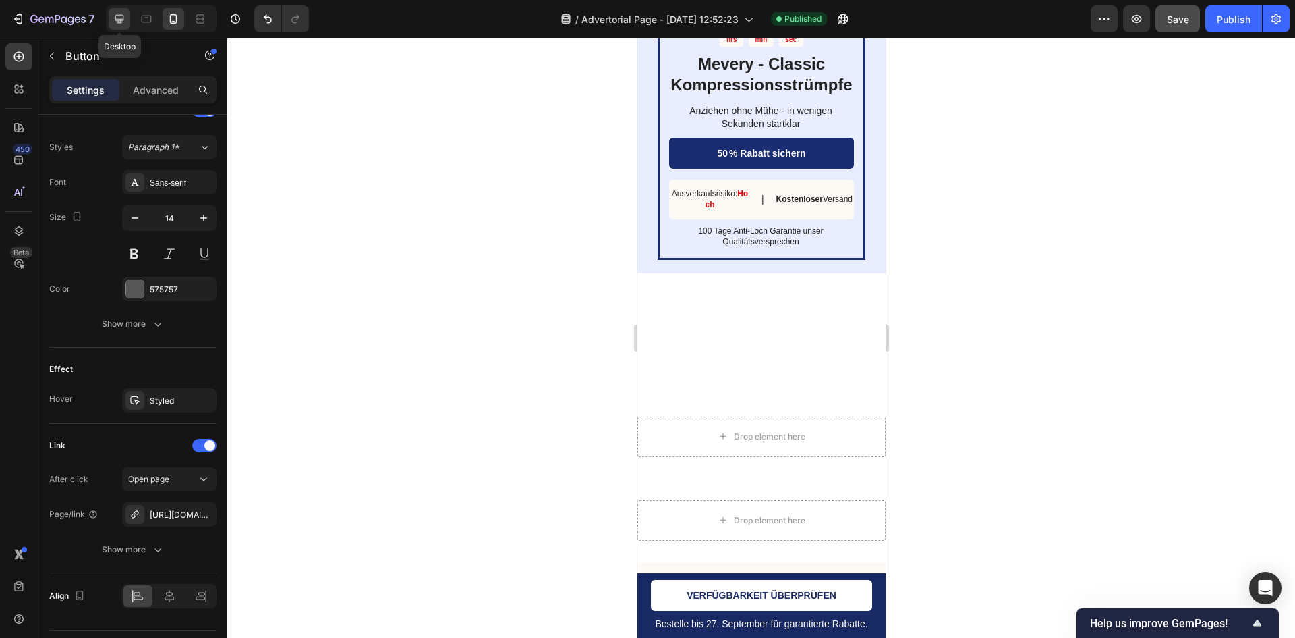
click at [129, 12] on div at bounding box center [120, 19] width 22 height 22
type input "16"
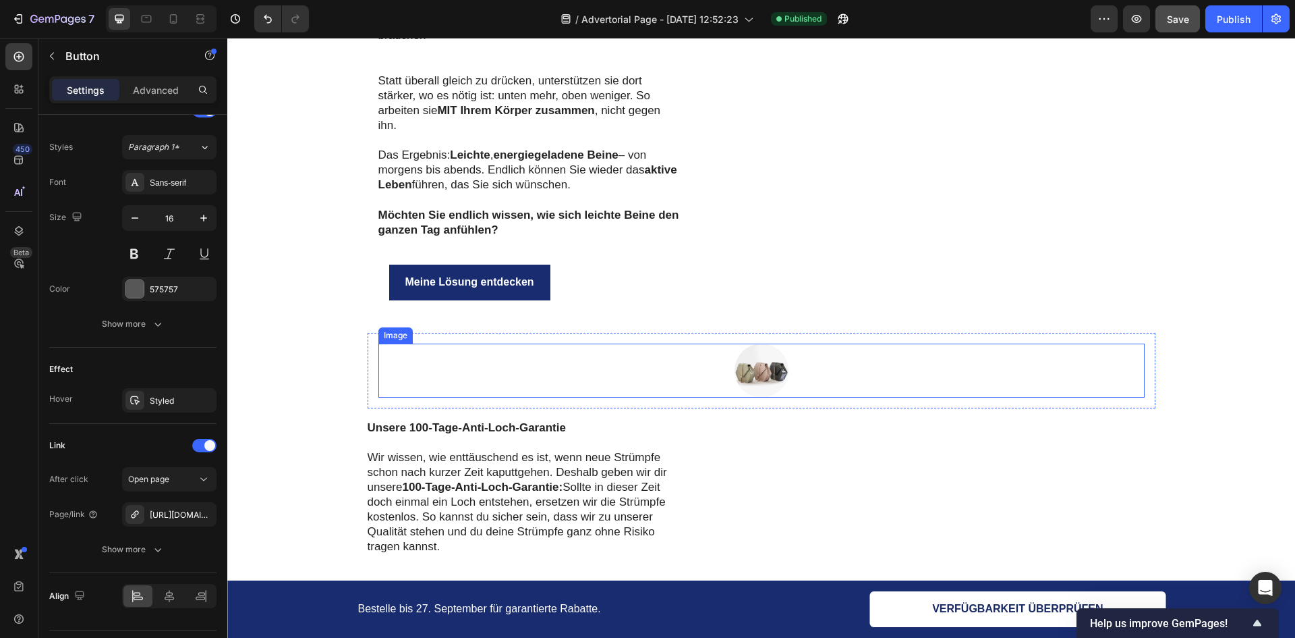
scroll to position [4220, 0]
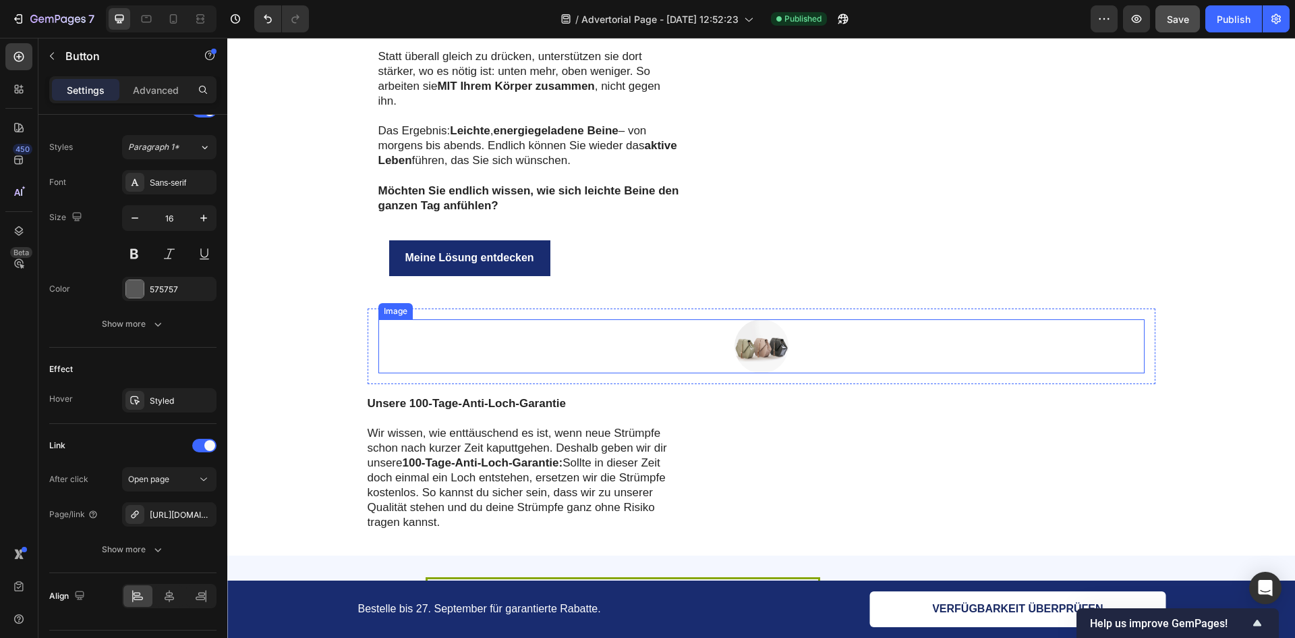
click at [758, 319] on img at bounding box center [762, 346] width 54 height 54
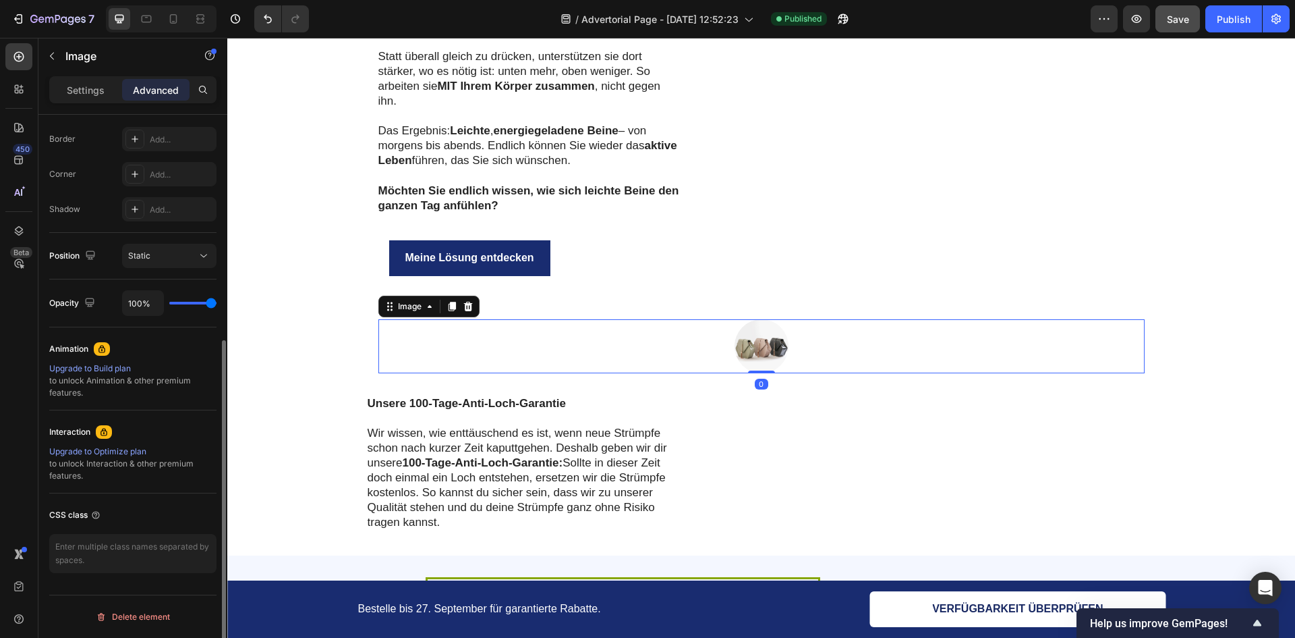
scroll to position [0, 0]
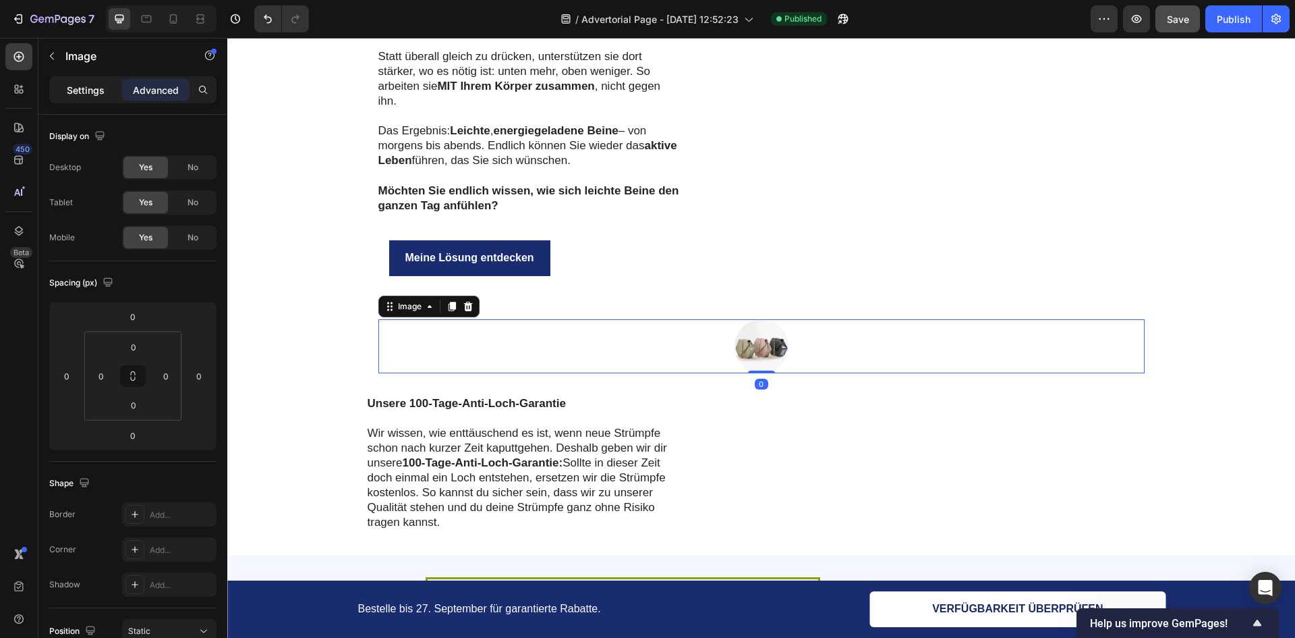
click at [90, 99] on div "Settings" at bounding box center [85, 90] width 67 height 22
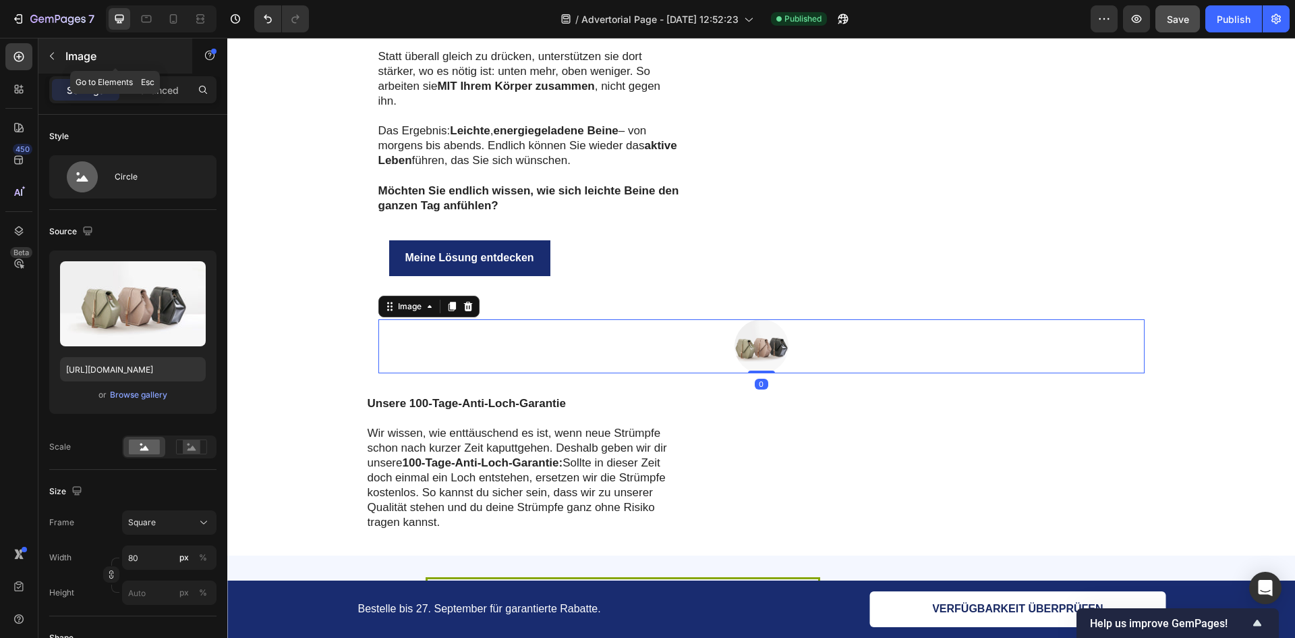
click at [68, 58] on p "Image" at bounding box center [122, 56] width 115 height 16
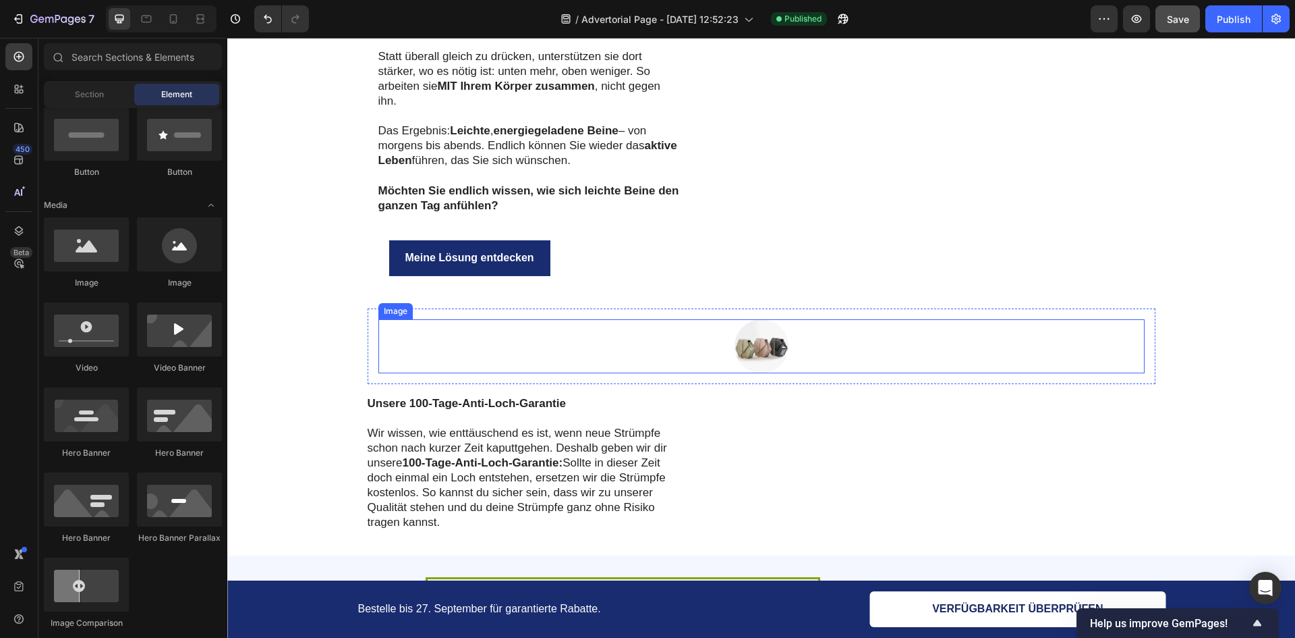
click at [783, 330] on div at bounding box center [762, 346] width 767 height 54
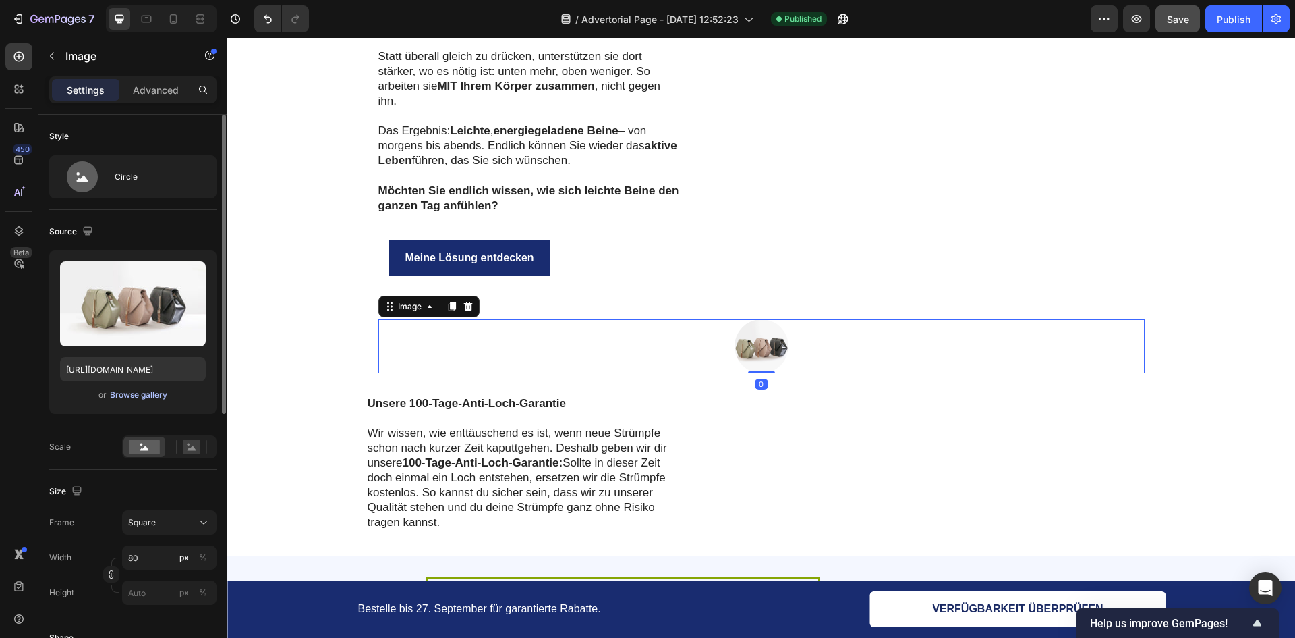
click at [135, 398] on div "Browse gallery" at bounding box center [138, 395] width 57 height 12
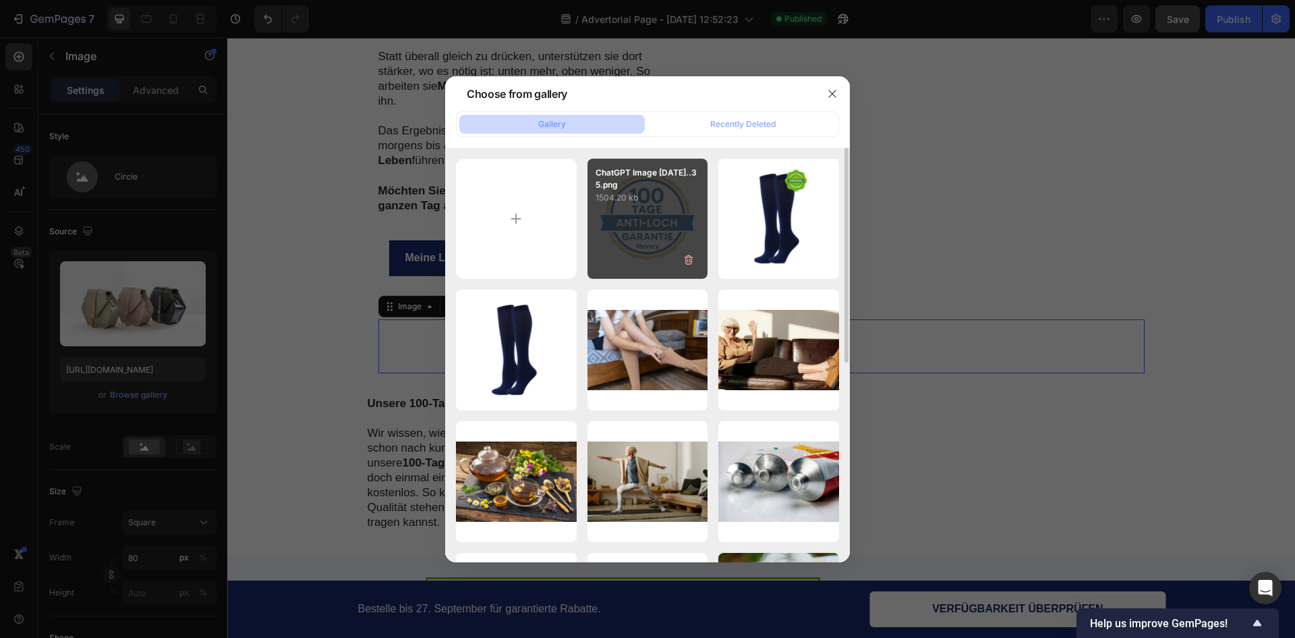
click at [682, 217] on div "ChatGPT Image 27. Sep...35.png 1504.20 kb" at bounding box center [648, 219] width 121 height 121
type input "https://cdn.shopify.com/s/files/1/0957/2925/4664/files/gempages_586119134987682…"
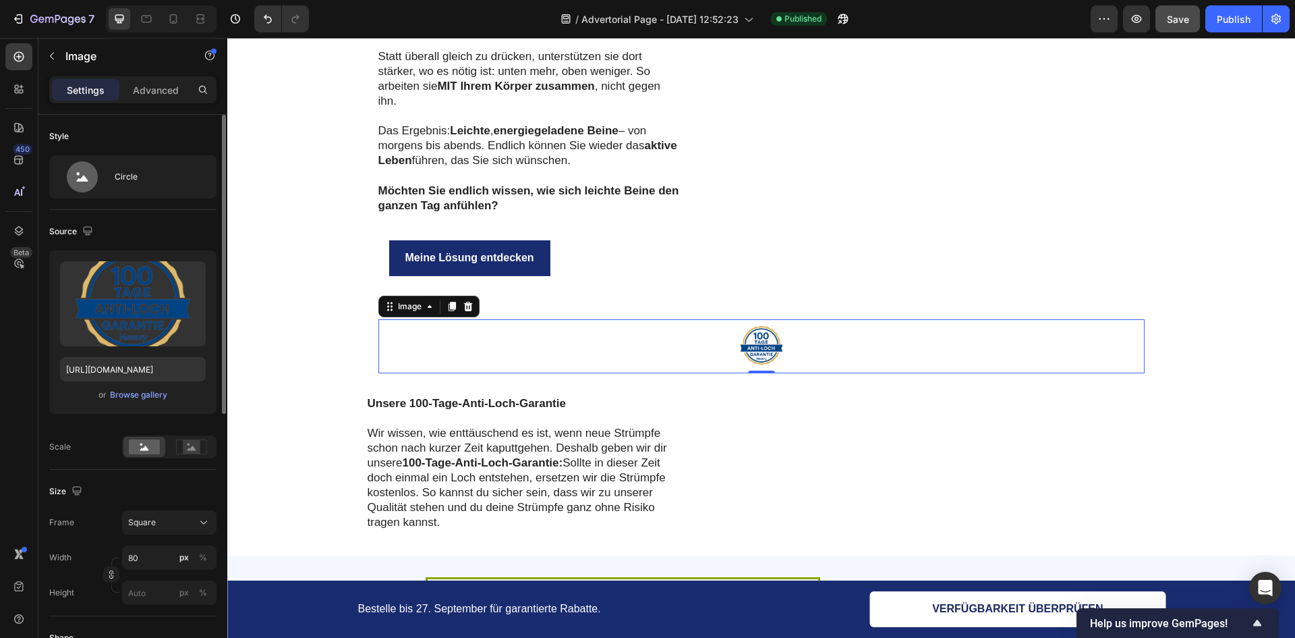
scroll to position [135, 0]
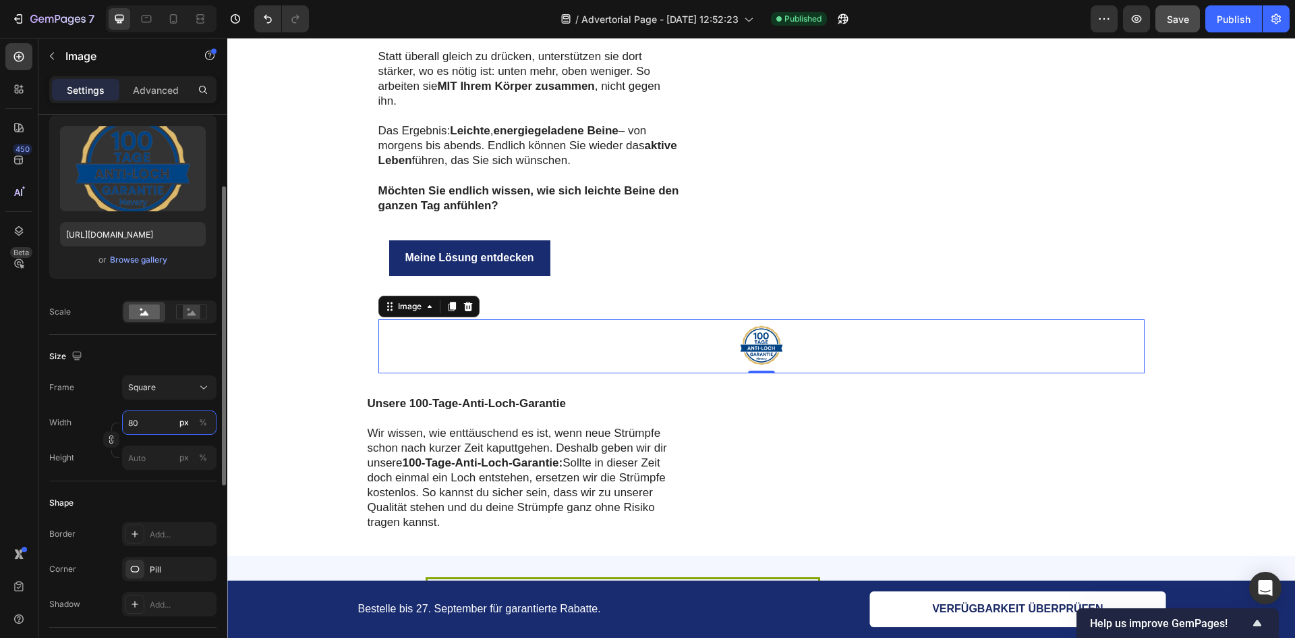
click at [167, 429] on input "80" at bounding box center [169, 422] width 94 height 24
click at [160, 457] on p "Full 100%" at bounding box center [167, 455] width 78 height 12
type input "100"
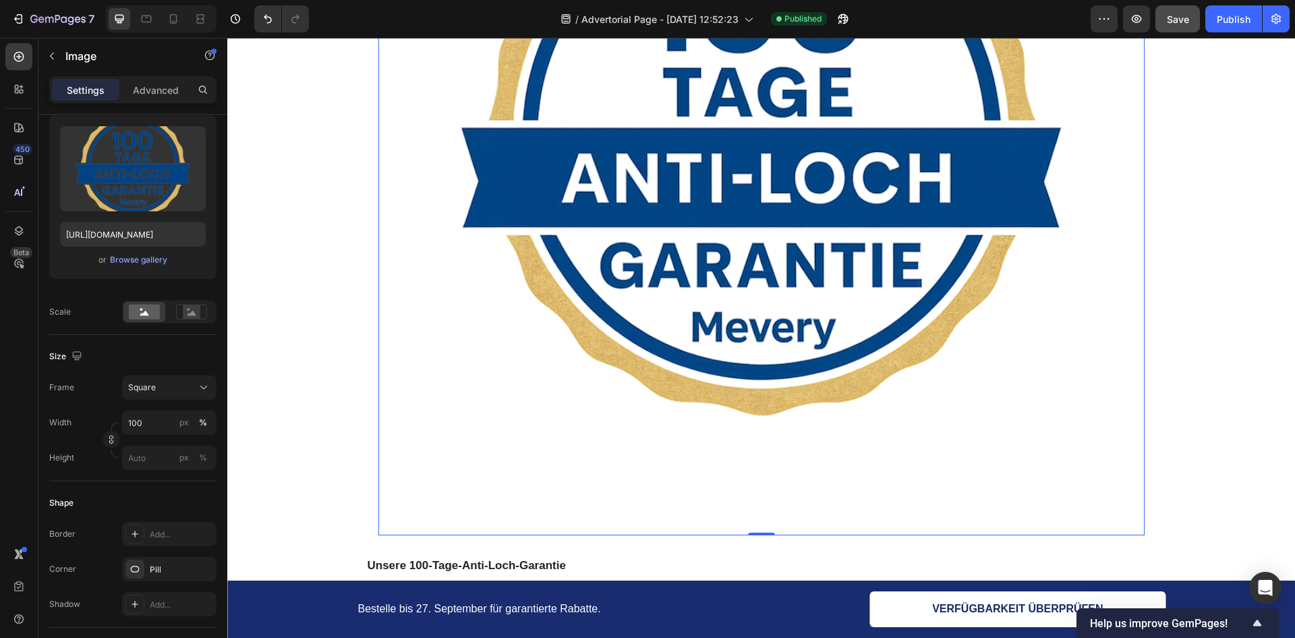
scroll to position [4557, 0]
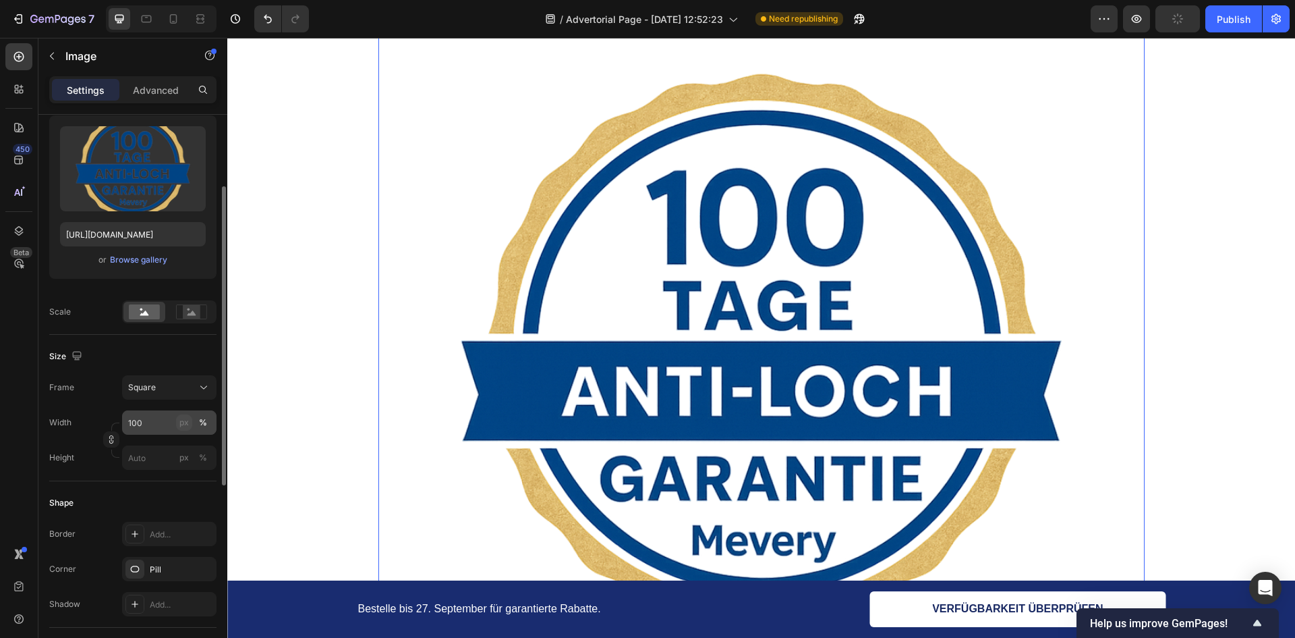
click at [186, 423] on div "px" at bounding box center [183, 422] width 9 height 12
type input "100"
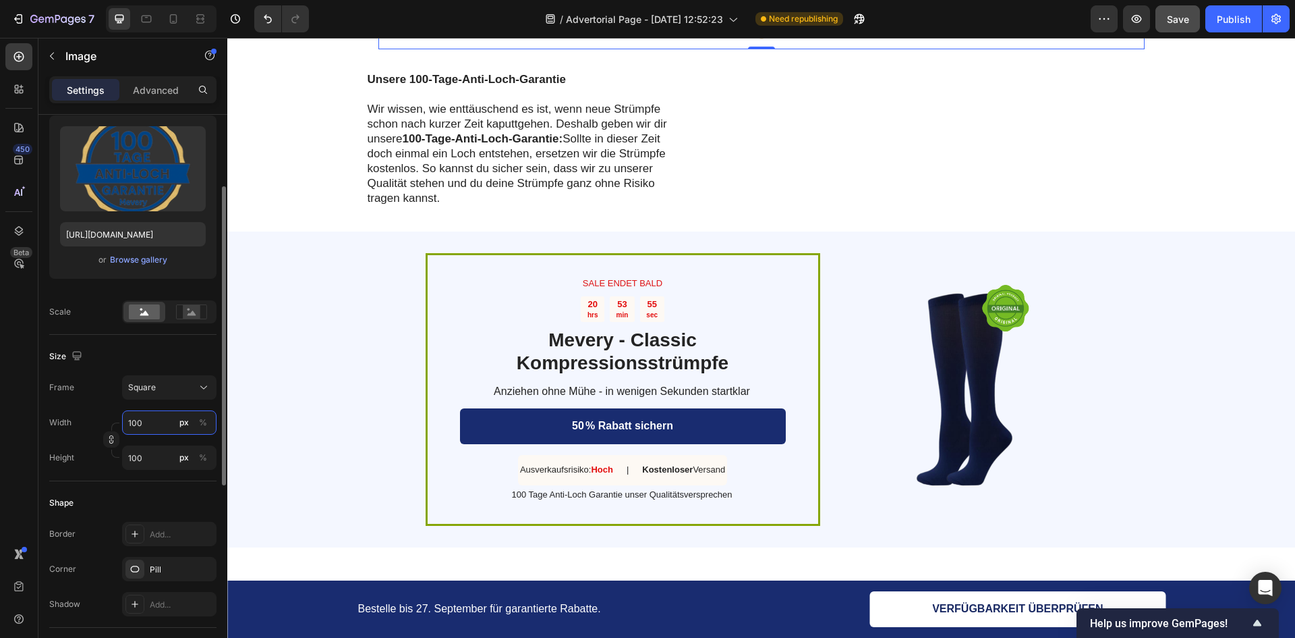
click at [165, 429] on input "100" at bounding box center [169, 422] width 94 height 24
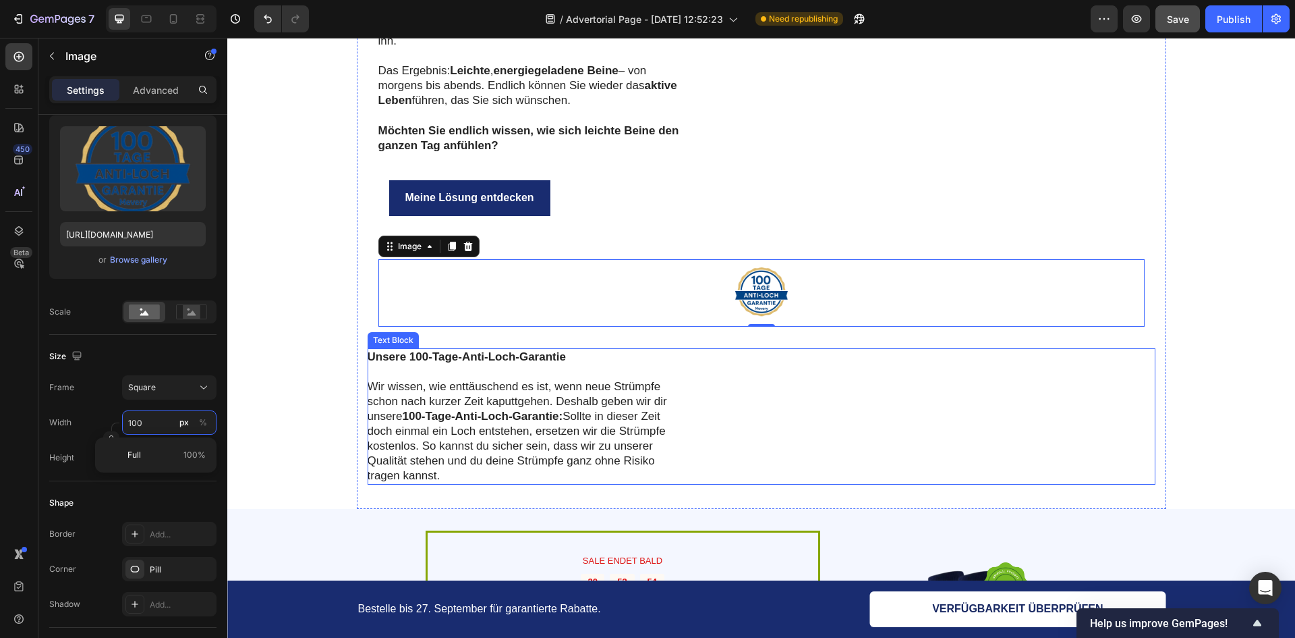
scroll to position [4355, 0]
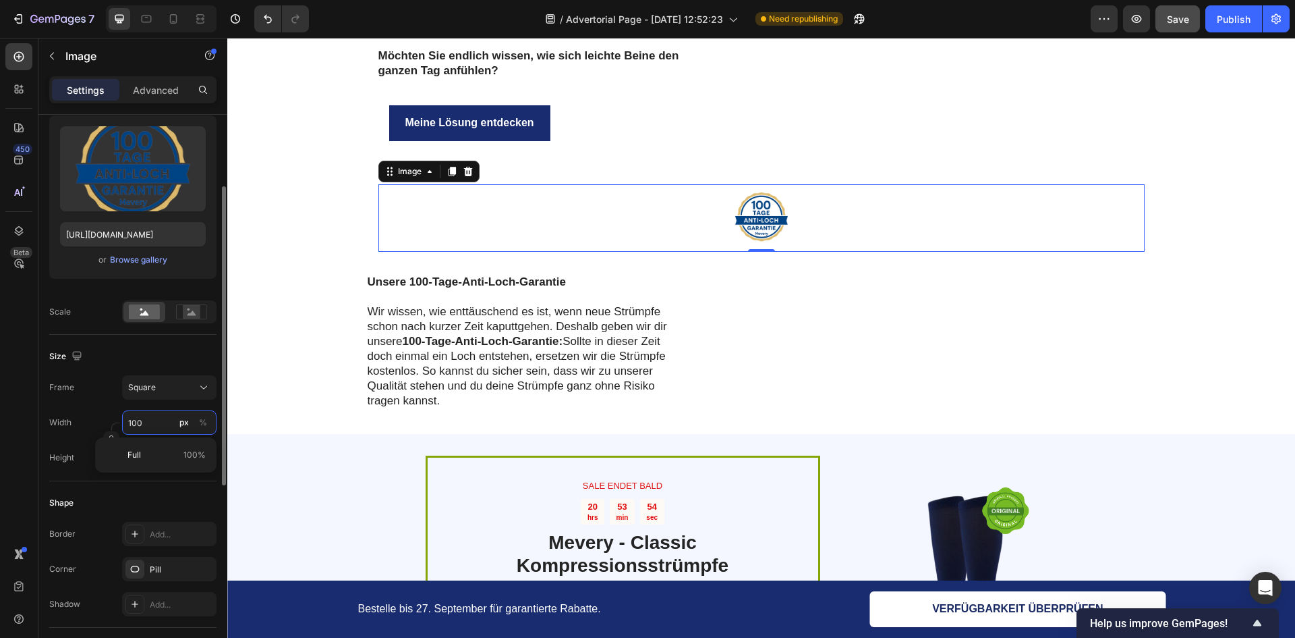
click at [150, 425] on input "100" at bounding box center [169, 422] width 94 height 24
type input "1"
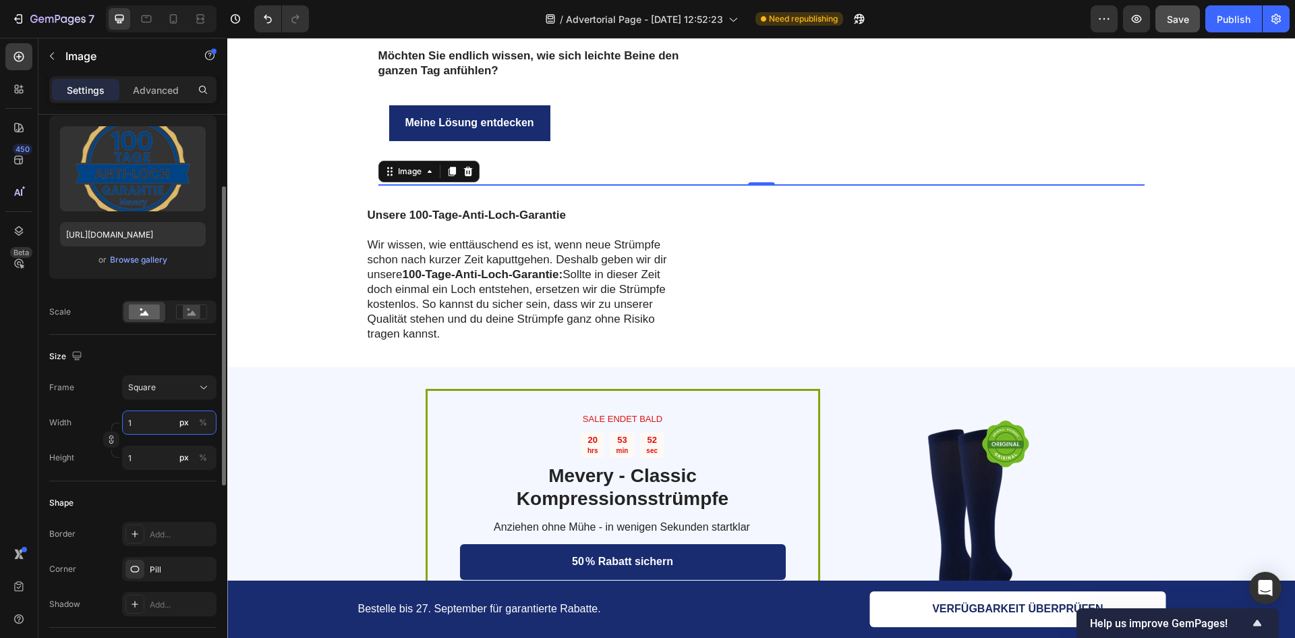
type input "15"
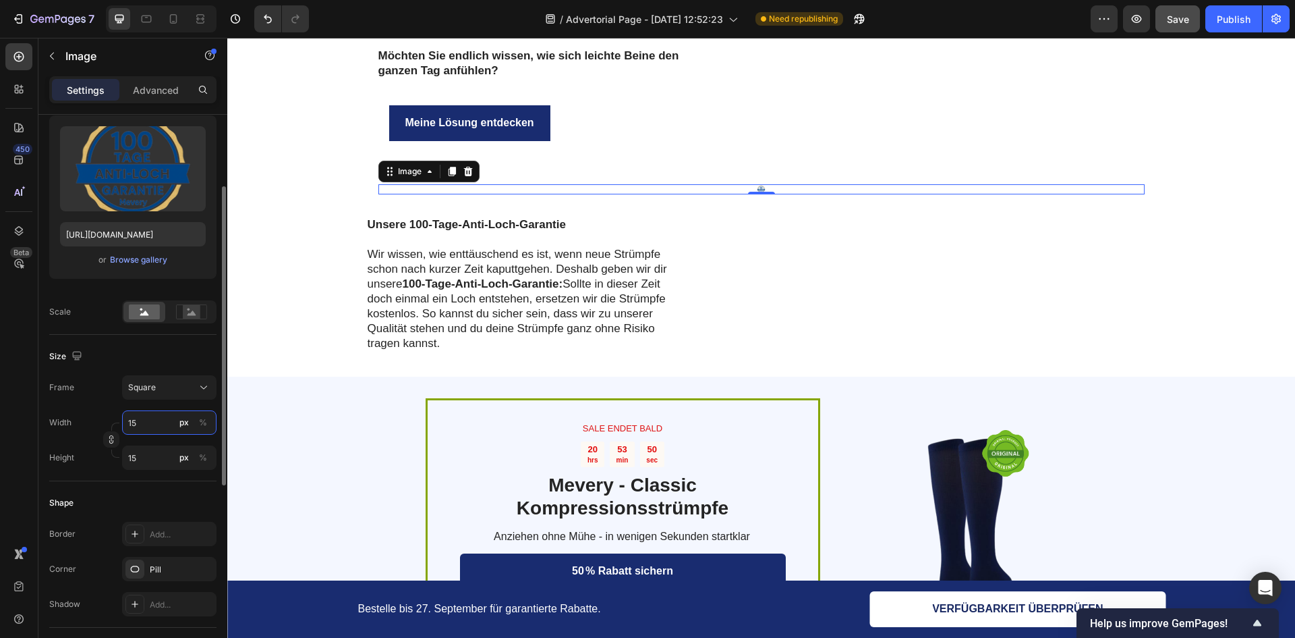
type input "155"
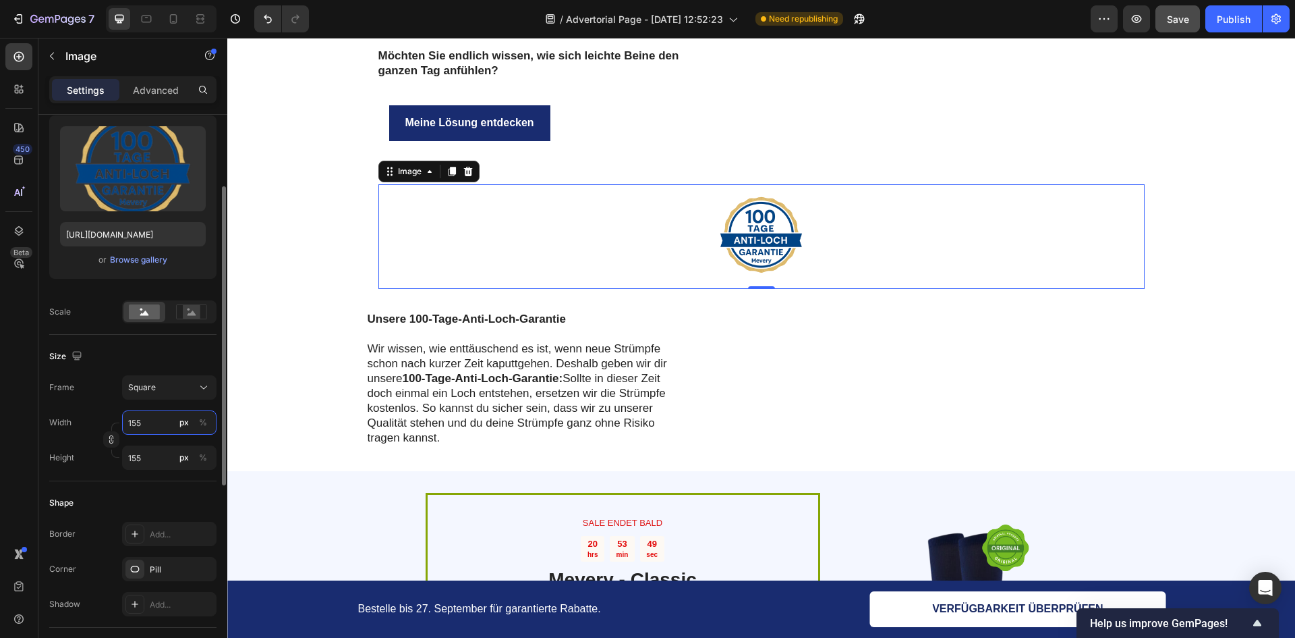
type input "1555"
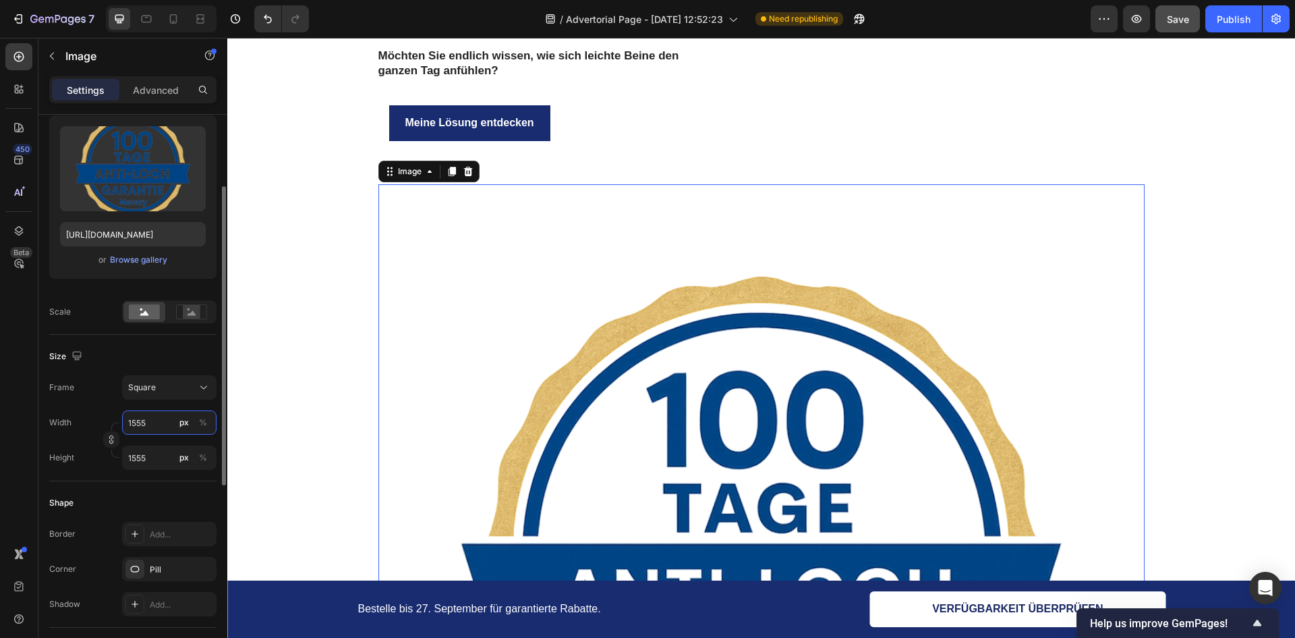
type input "155"
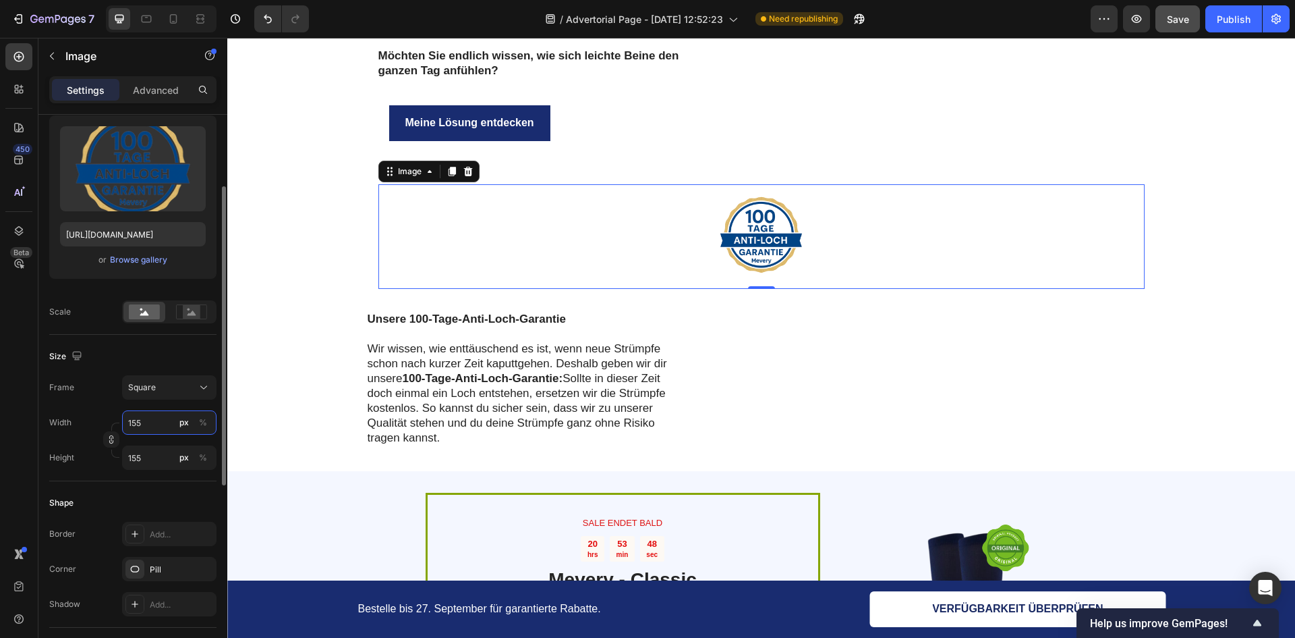
type input "15"
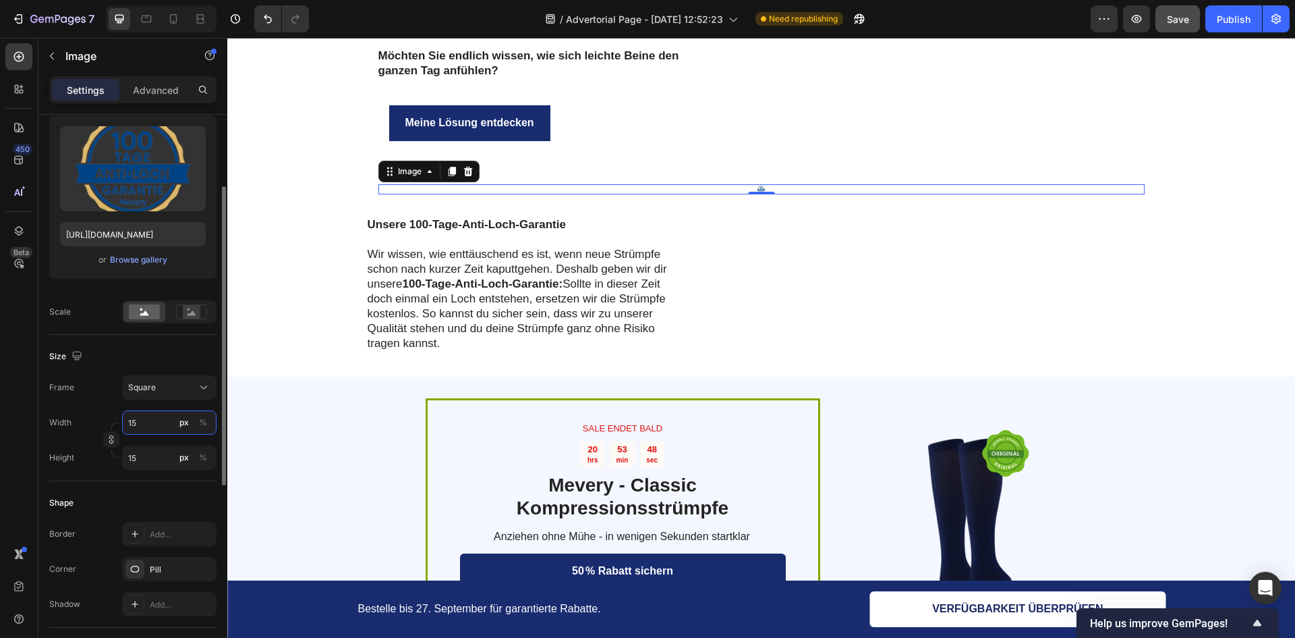
type input "1"
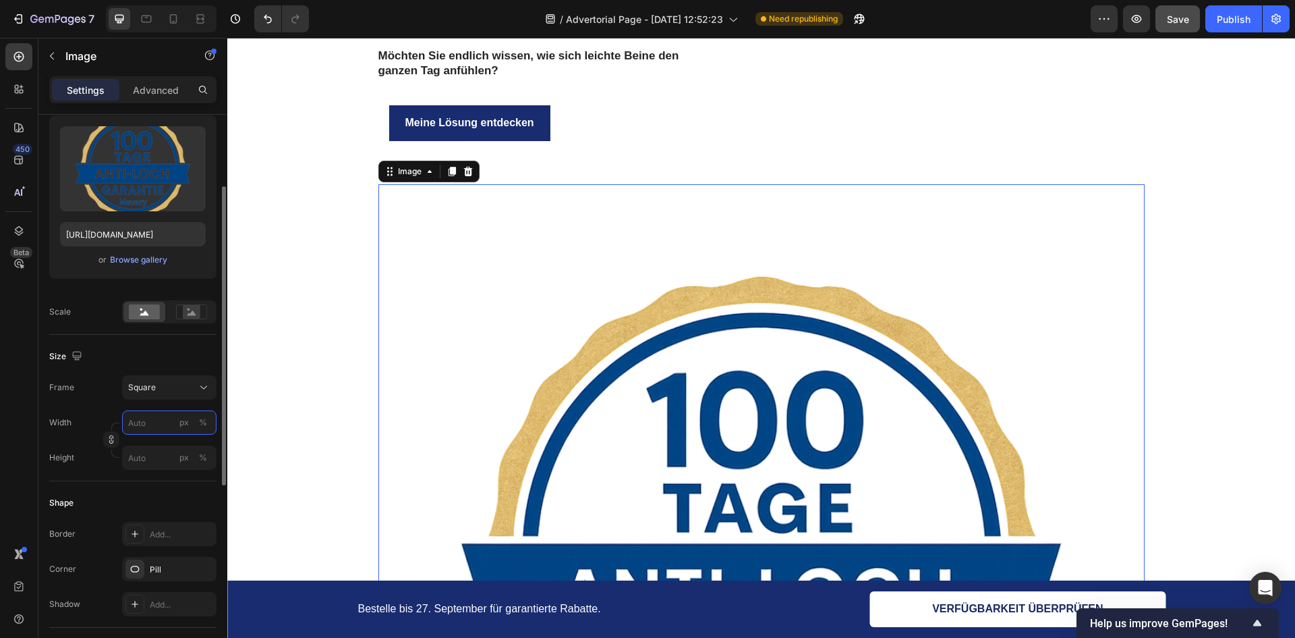
type input "2"
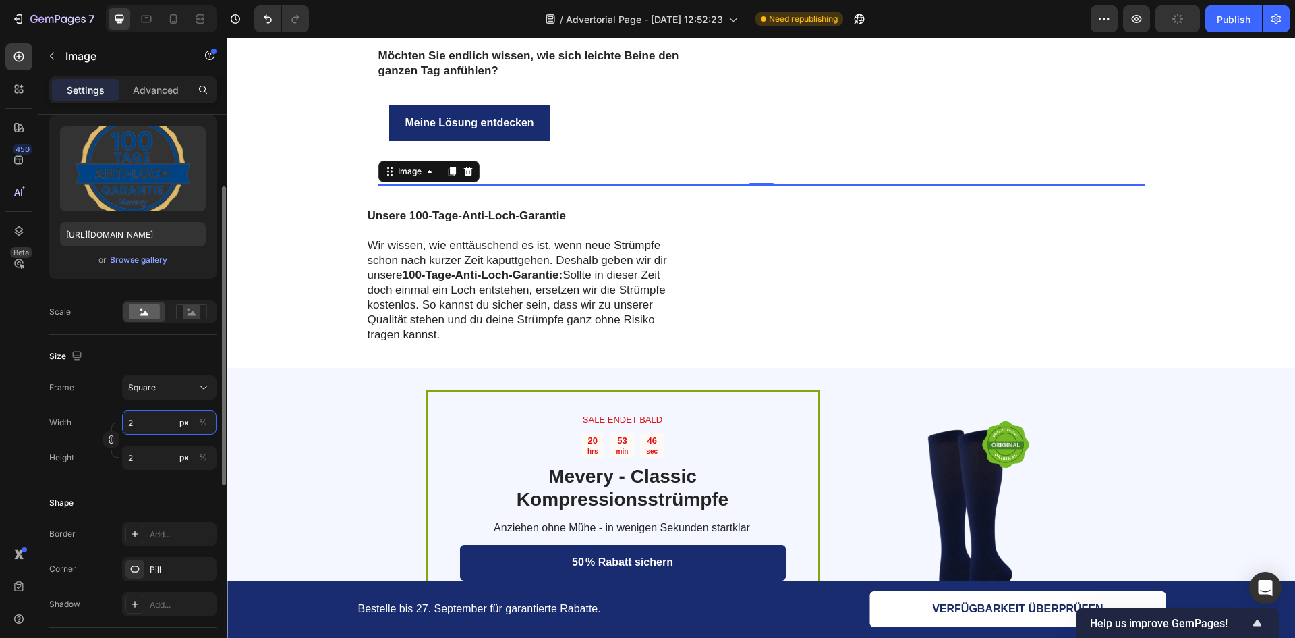
type input "25"
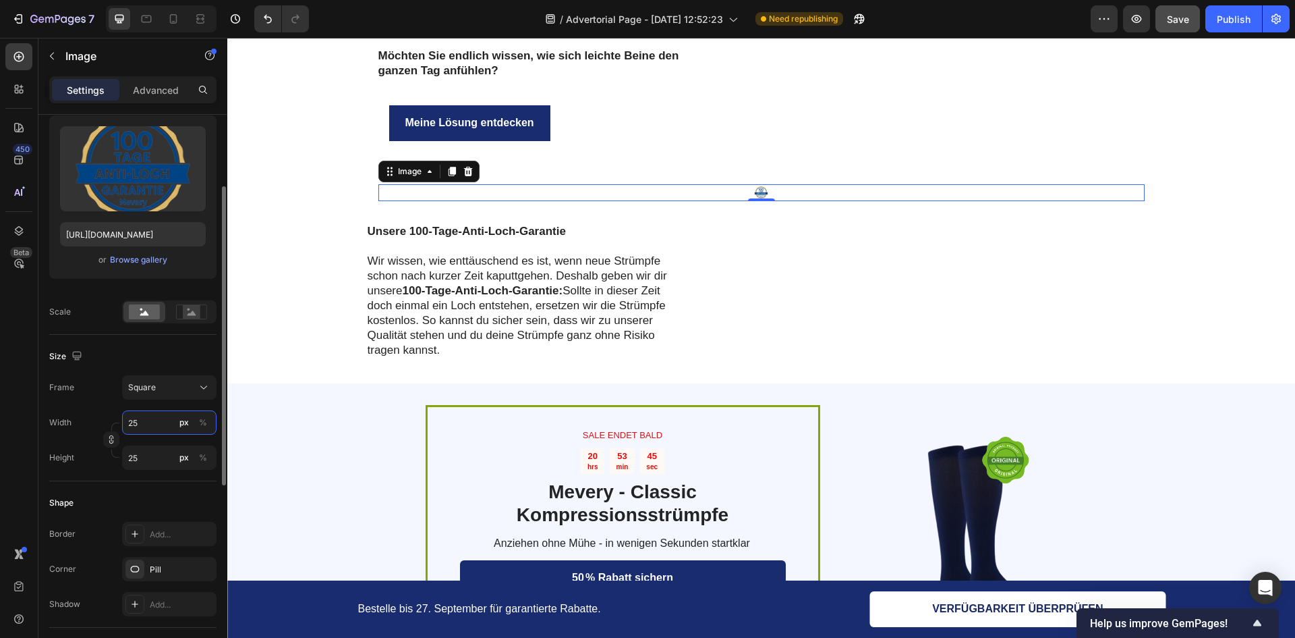
type input "250"
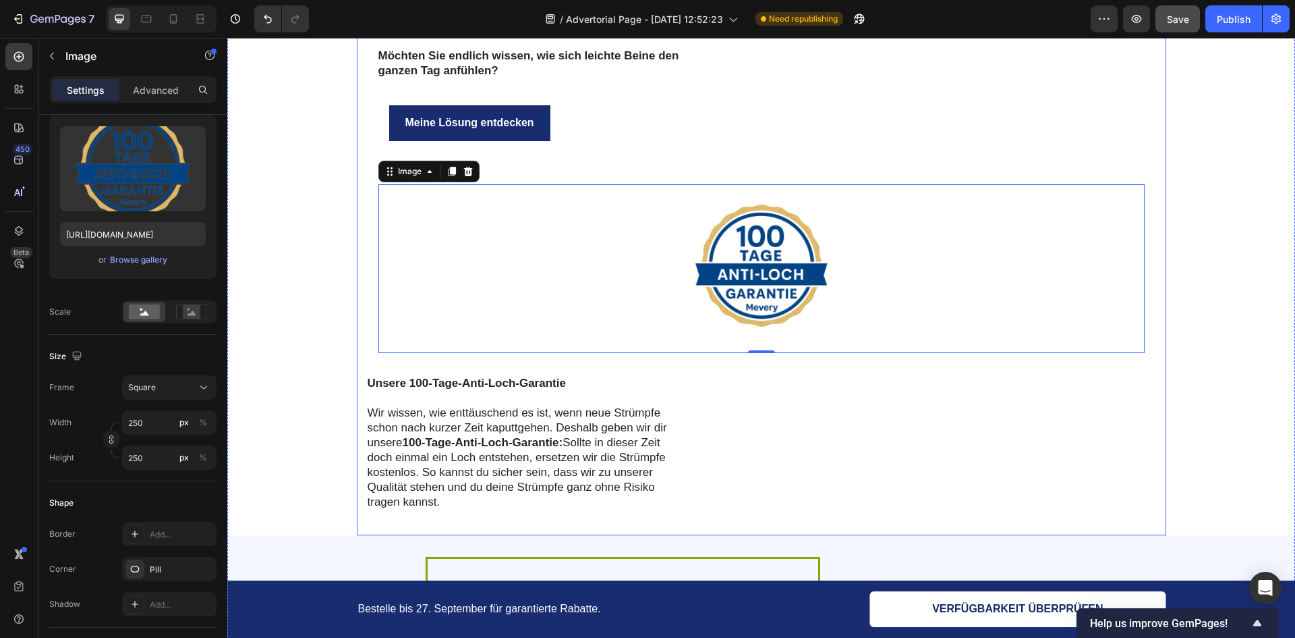
click at [702, 484] on div "Unsere 100-Tage-Anti-Loch-Garantie Wir wissen, wie enttäuschend es ist, wenn ne…" at bounding box center [762, 442] width 788 height 137
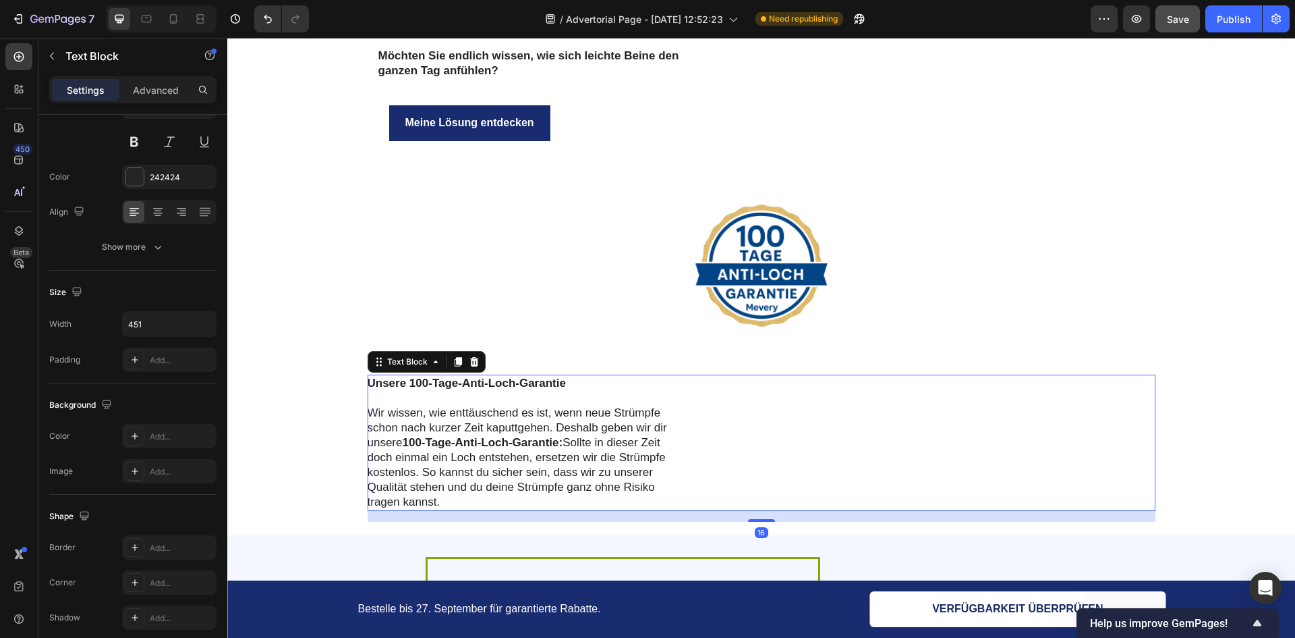
scroll to position [0, 0]
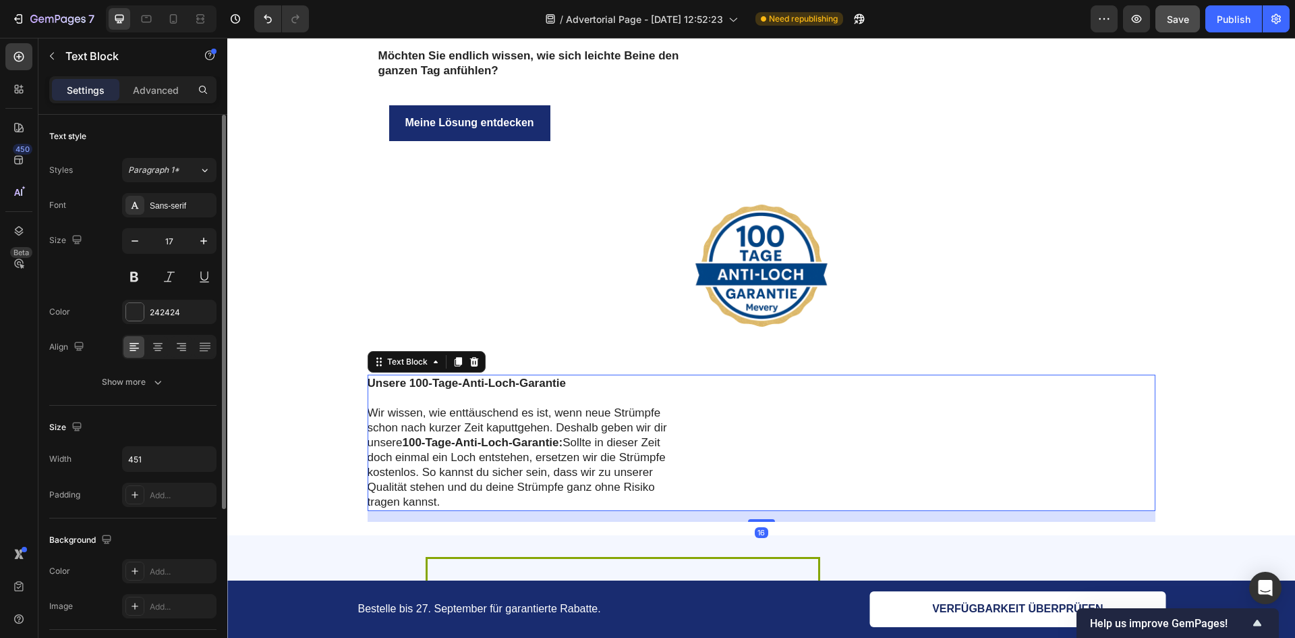
click at [604, 450] on p "Wir wissen, wie enttäuschend es ist, wenn neue Strümpfe schon nach kurzer Zeit …" at bounding box center [519, 458] width 303 height 105
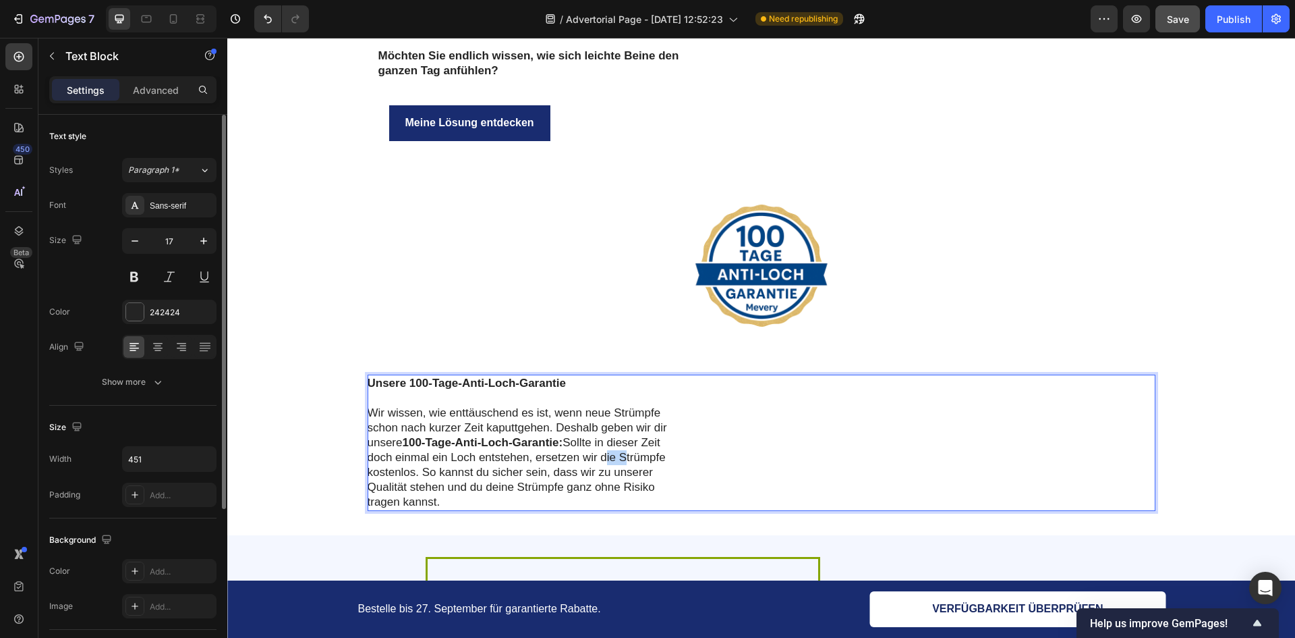
click at [604, 450] on p "Wir wissen, wie enttäuschend es ist, wenn neue Strümpfe schon nach kurzer Zeit …" at bounding box center [519, 458] width 303 height 105
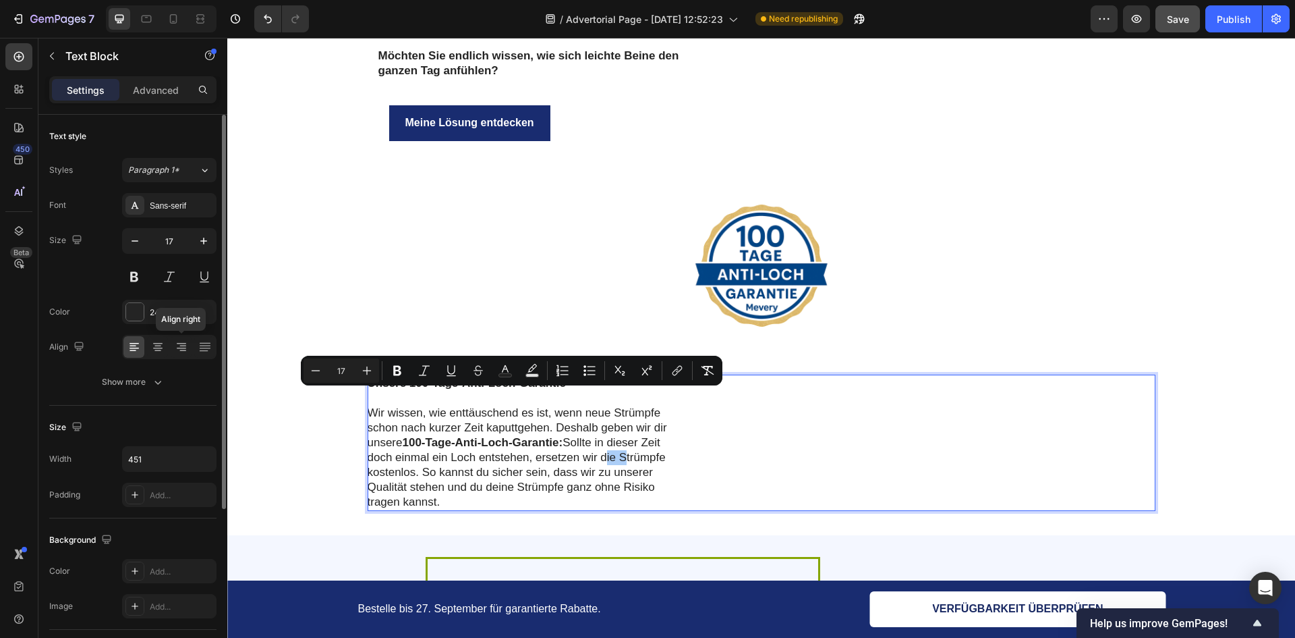
click at [168, 350] on div "Align right" at bounding box center [169, 347] width 94 height 24
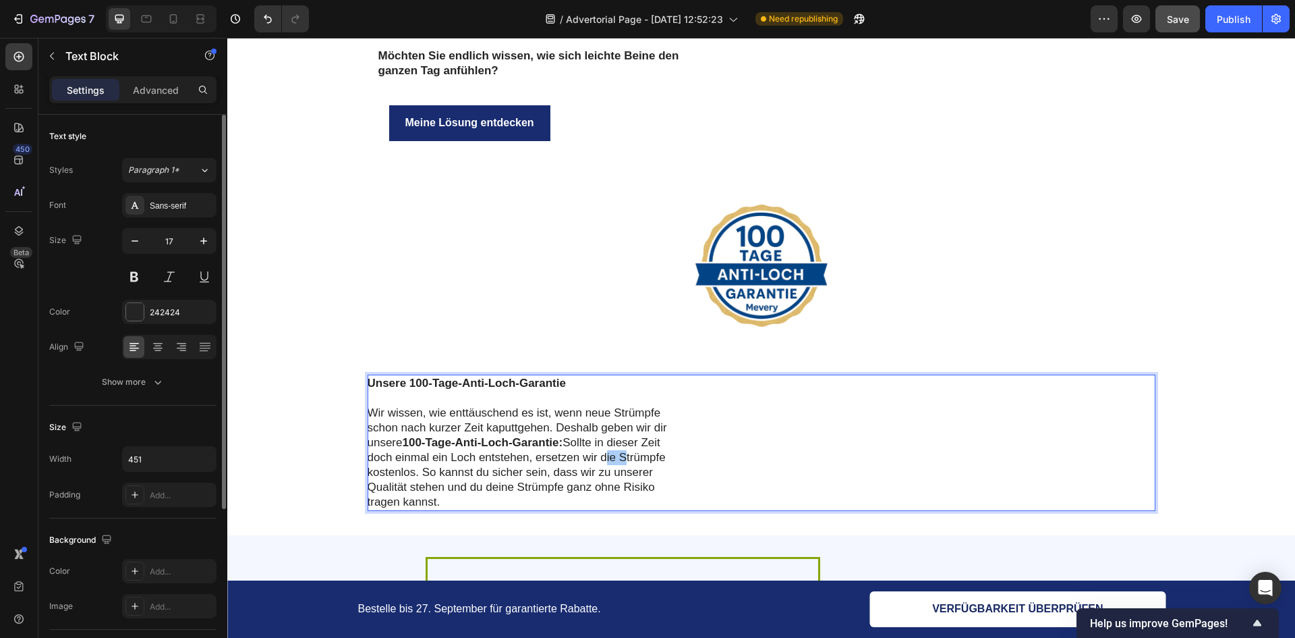
click at [146, 345] on div at bounding box center [169, 347] width 94 height 24
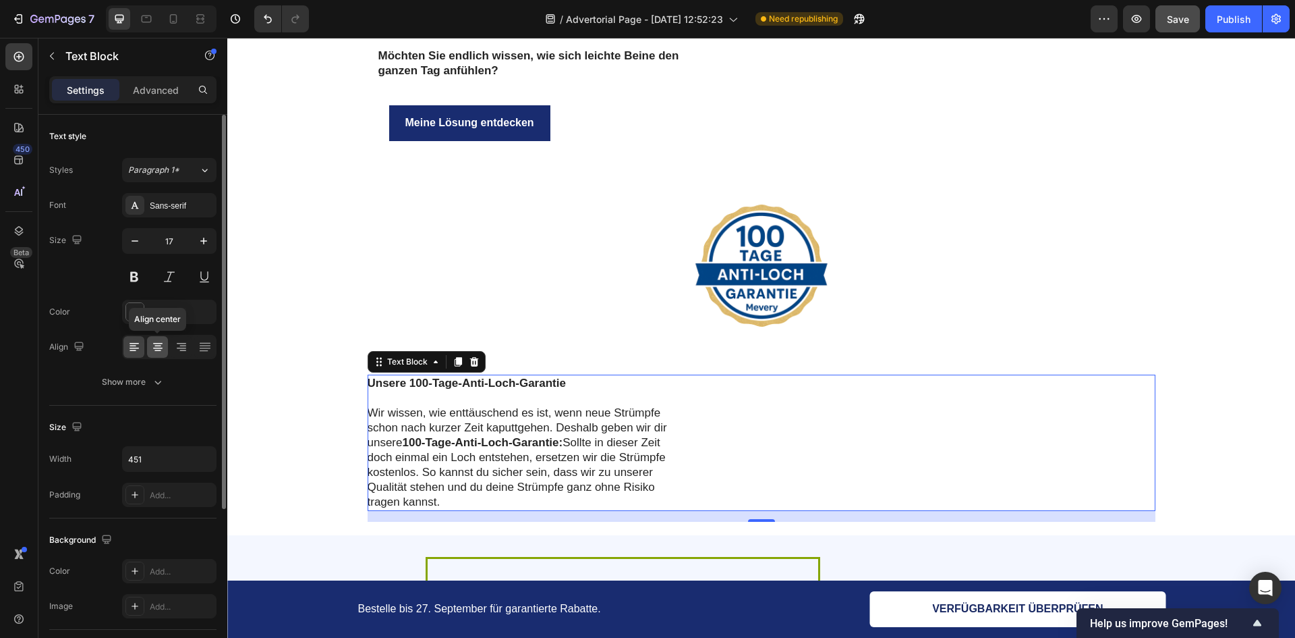
click at [156, 347] on icon at bounding box center [157, 346] width 13 height 13
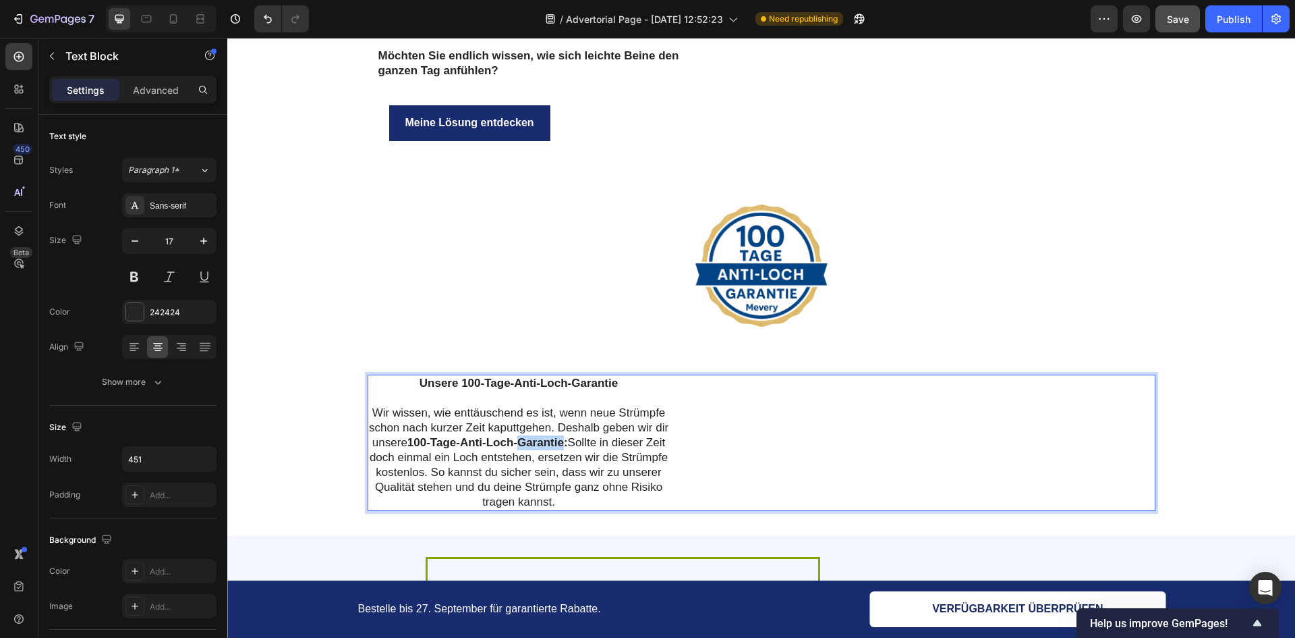
click at [534, 436] on strong "100-Tage-Anti-Loch-Garantie:" at bounding box center [488, 442] width 161 height 13
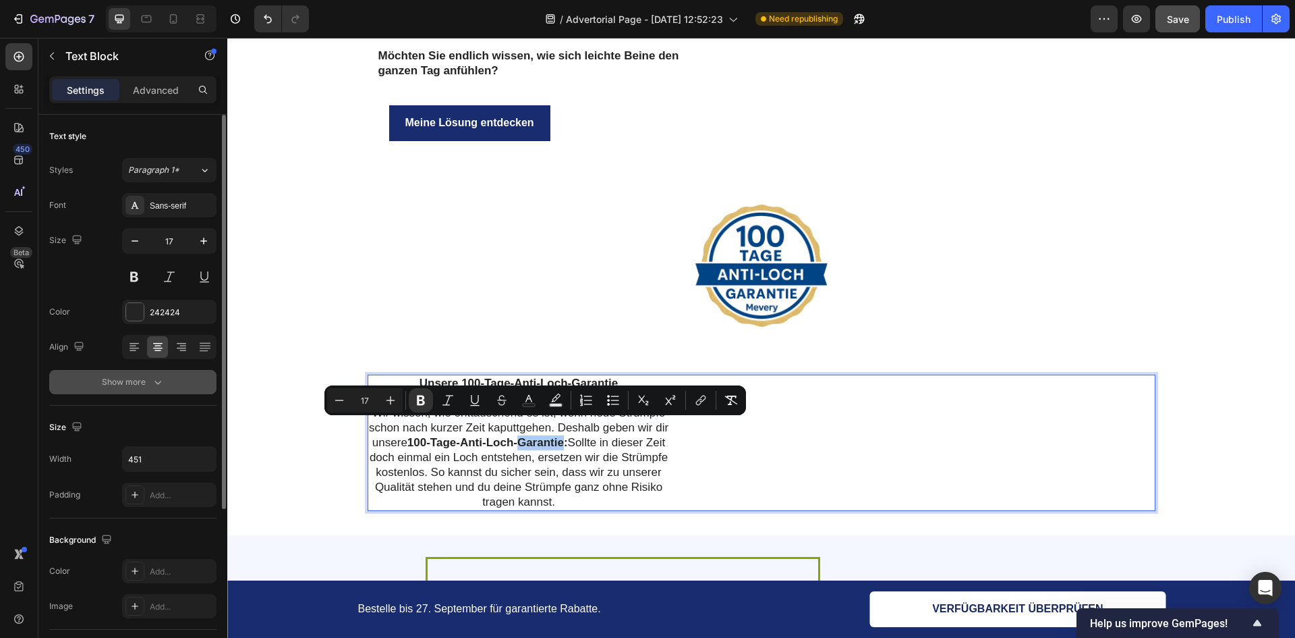
click at [109, 392] on button "Show more" at bounding box center [132, 382] width 167 height 24
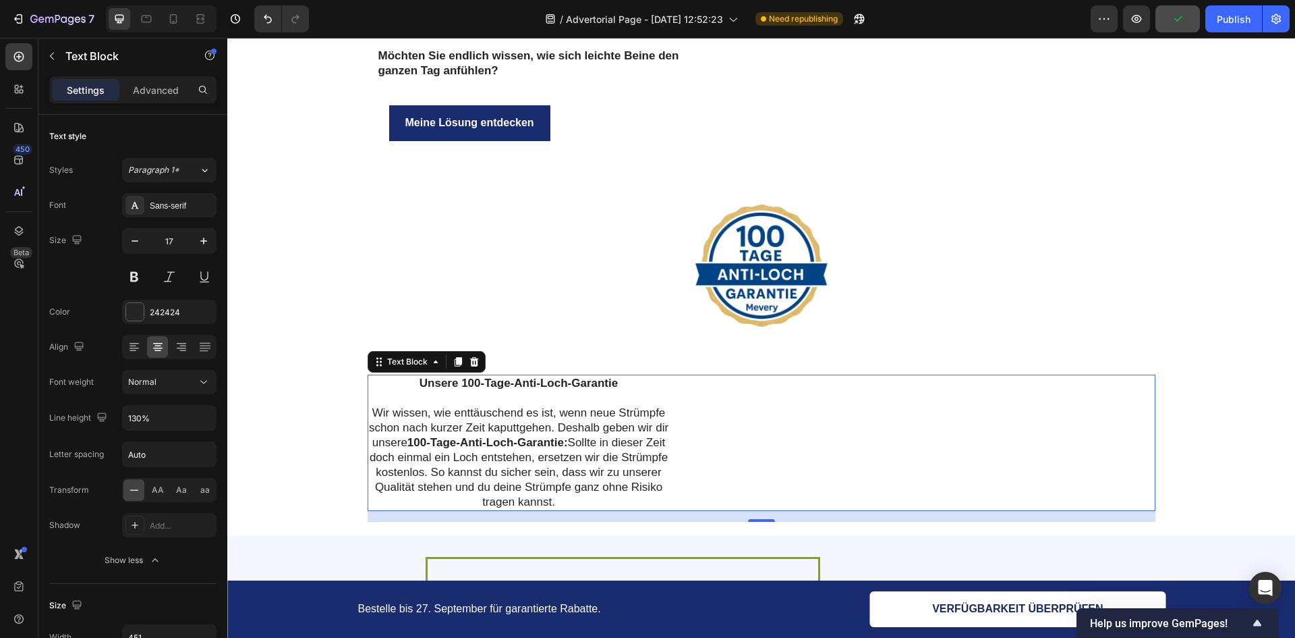
click at [598, 282] on div at bounding box center [762, 268] width 767 height 169
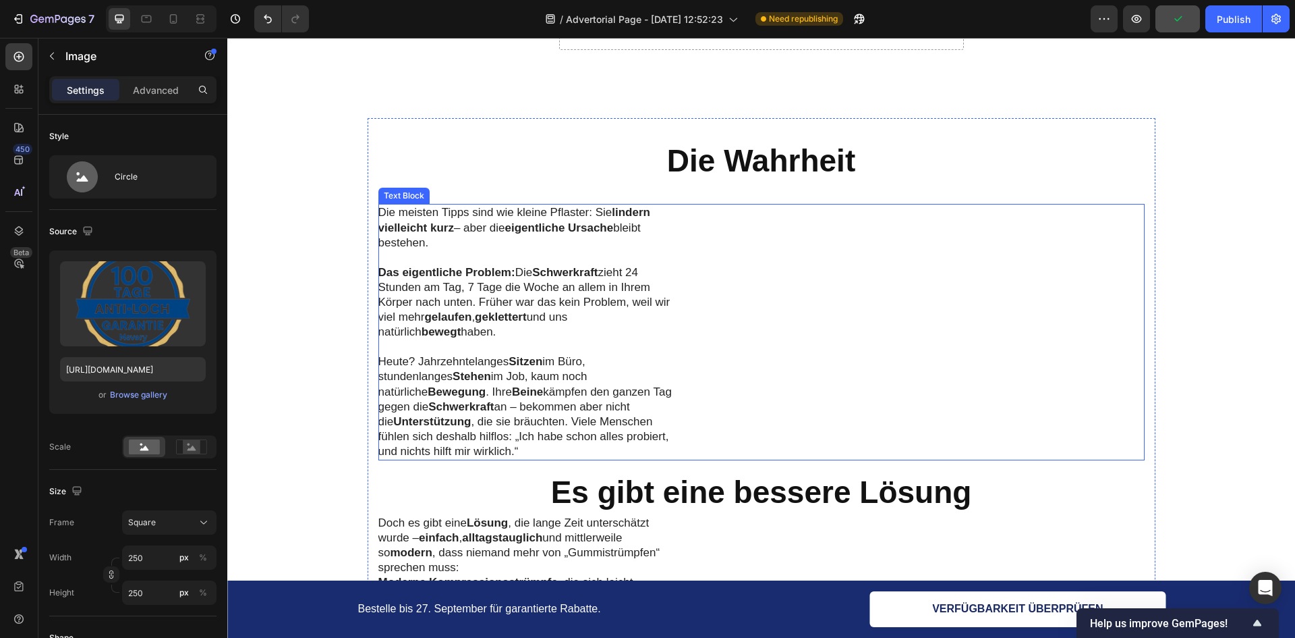
scroll to position [3410, 0]
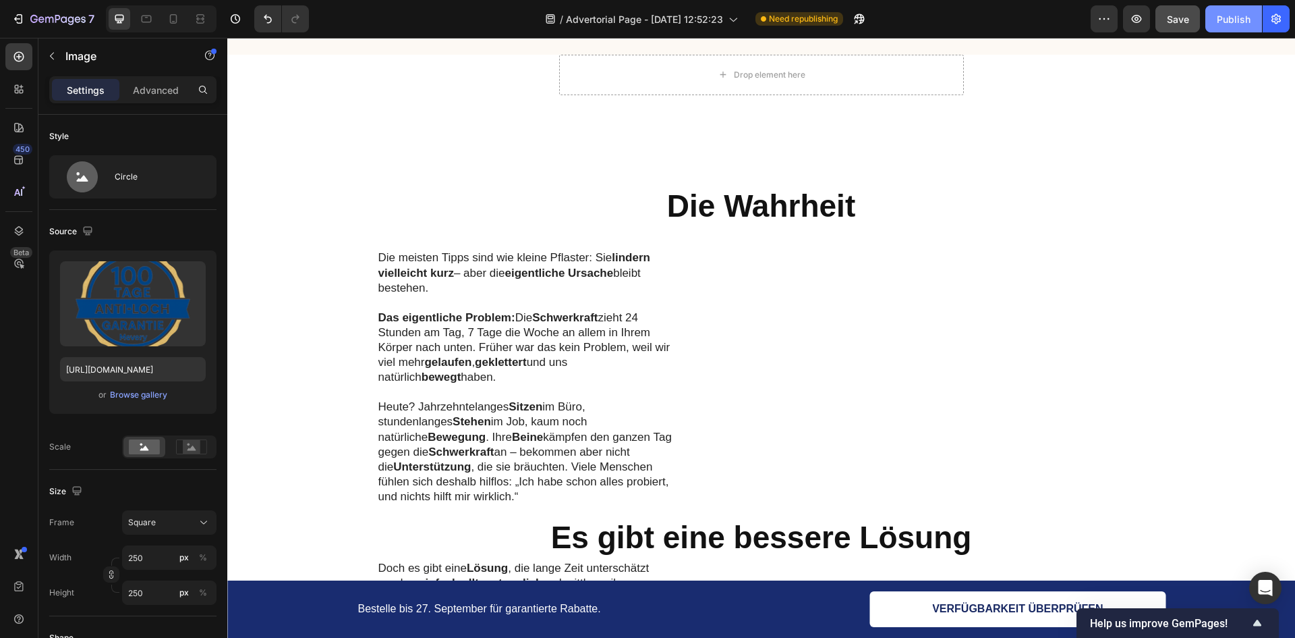
click at [1239, 13] on div "Publish" at bounding box center [1234, 19] width 34 height 14
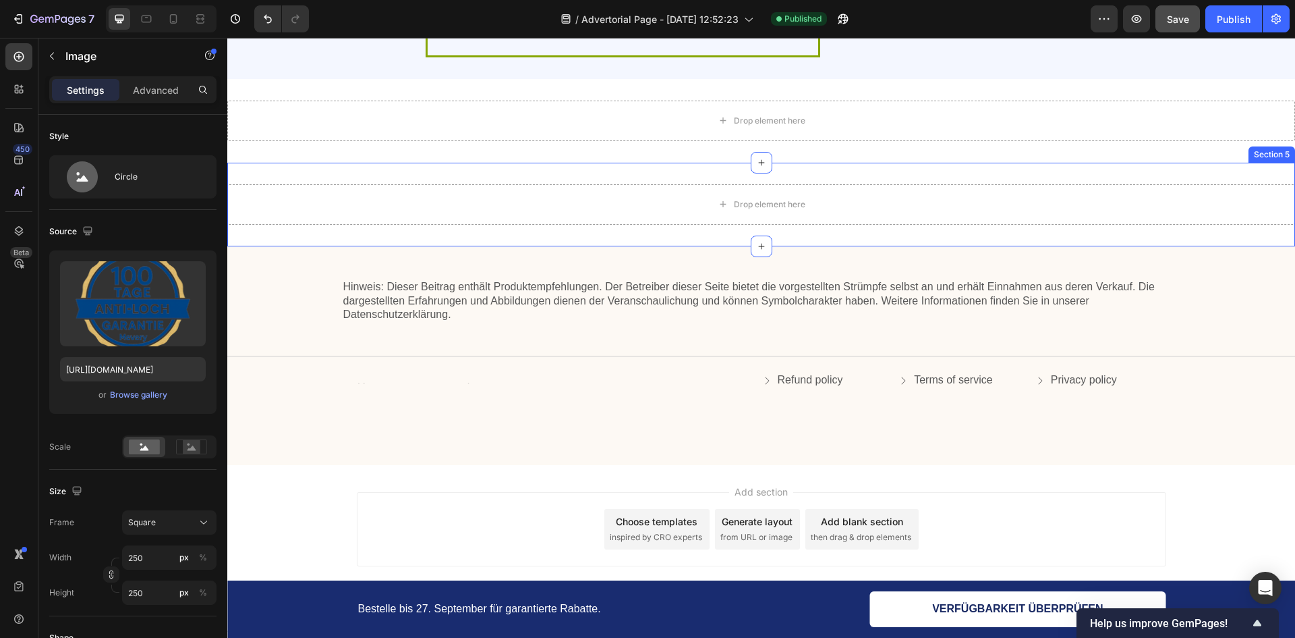
scroll to position [5144, 0]
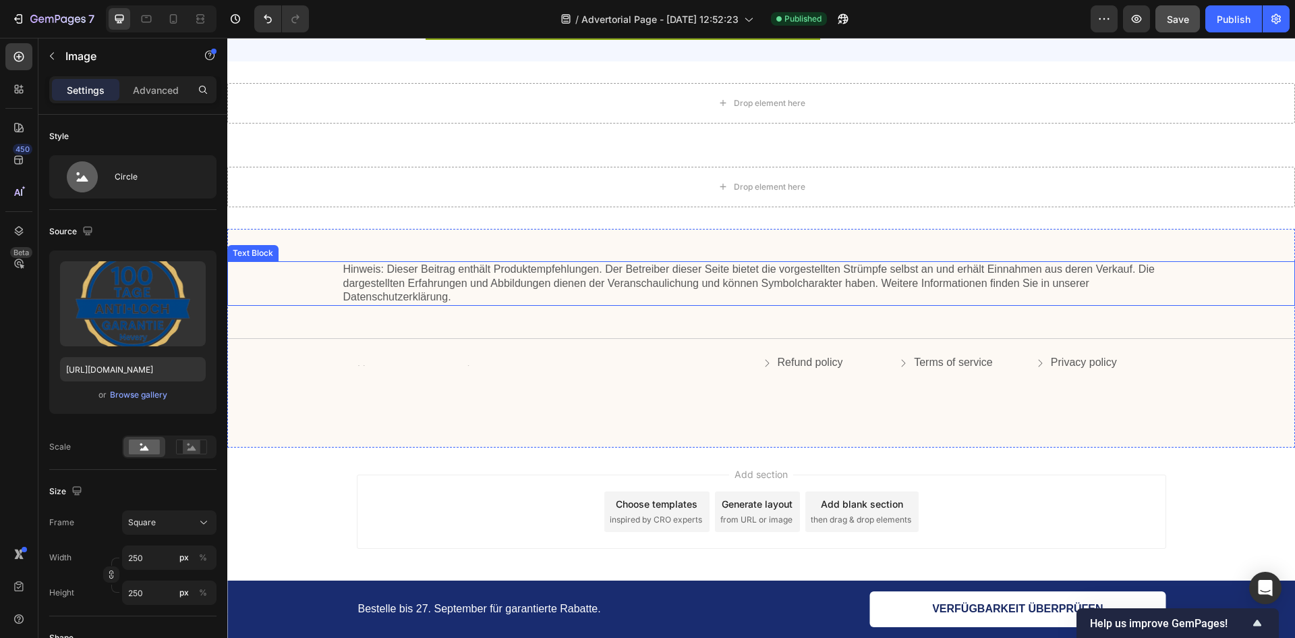
click at [783, 269] on p "Hinweis: Dieser Beitrag enthält Produktempfehlungen. Der Betreiber dieser Seite…" at bounding box center [761, 283] width 837 height 42
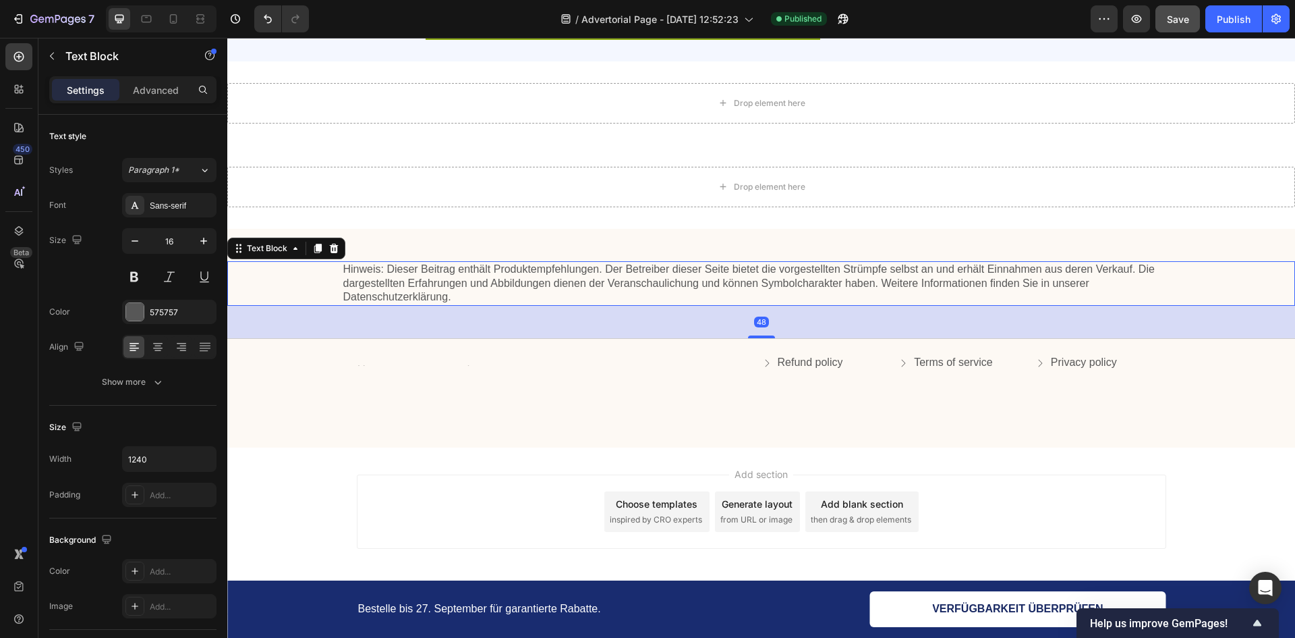
click at [783, 269] on p "Hinweis: Dieser Beitrag enthält Produktempfehlungen. Der Betreiber dieser Seite…" at bounding box center [761, 283] width 837 height 42
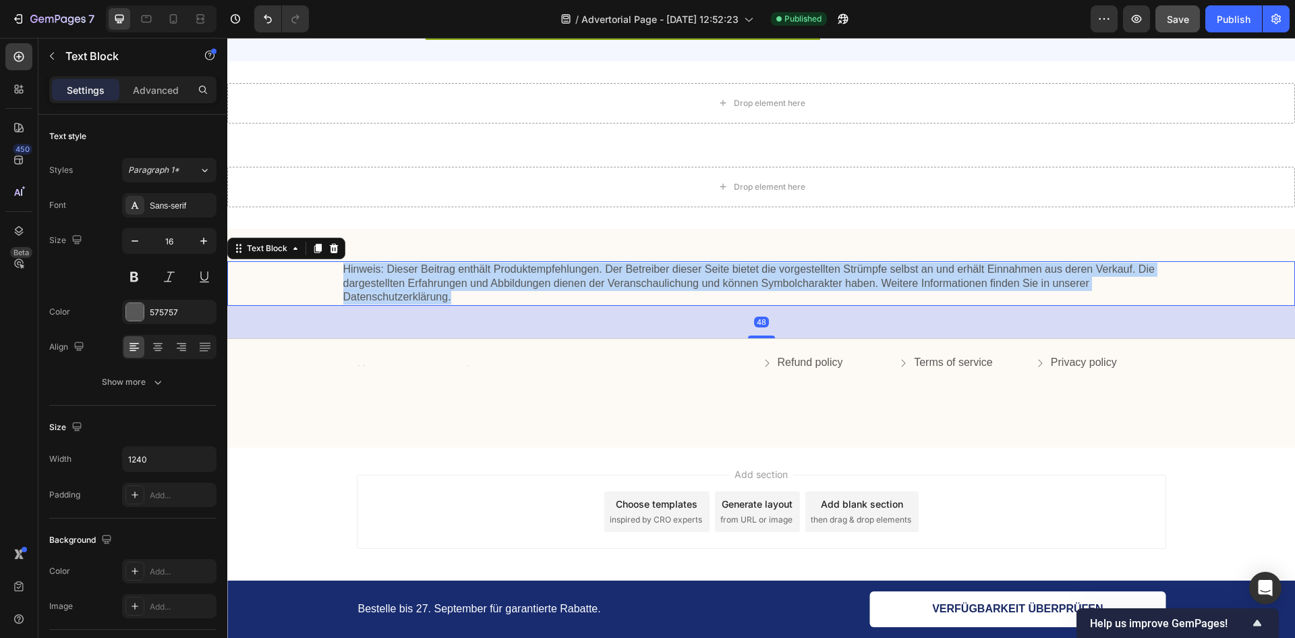
click at [783, 269] on p "Hinweis: Dieser Beitrag enthält Produktempfehlungen. Der Betreiber dieser Seite…" at bounding box center [761, 283] width 837 height 42
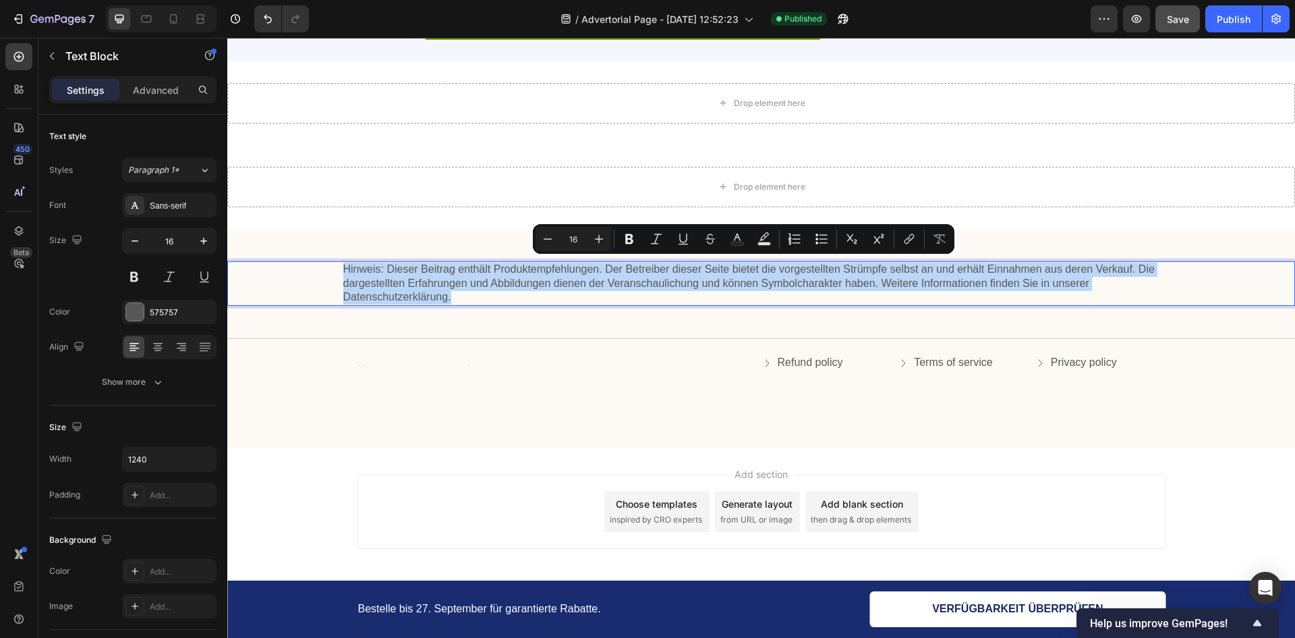
copy p "Hinweis: Dieser Beitrag enthält Produktempfehlungen. Der Betreiber dieser Seite…"
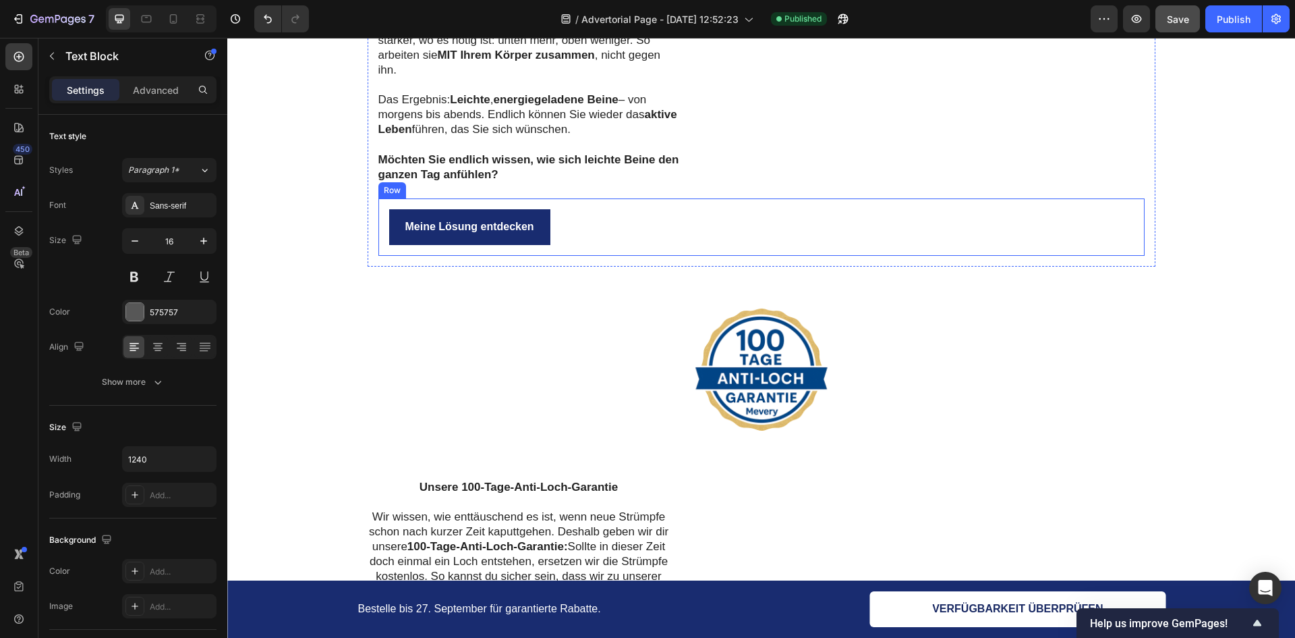
scroll to position [4200, 0]
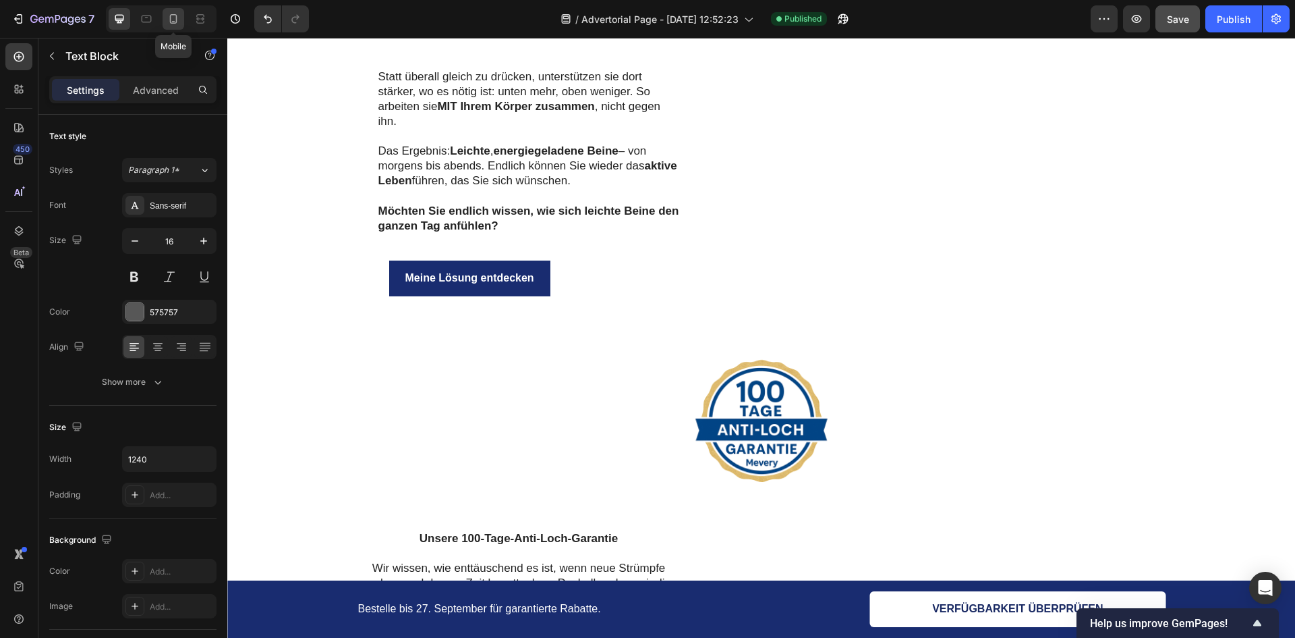
click at [173, 16] on icon at bounding box center [173, 18] width 13 height 13
type input "14"
type input "100%"
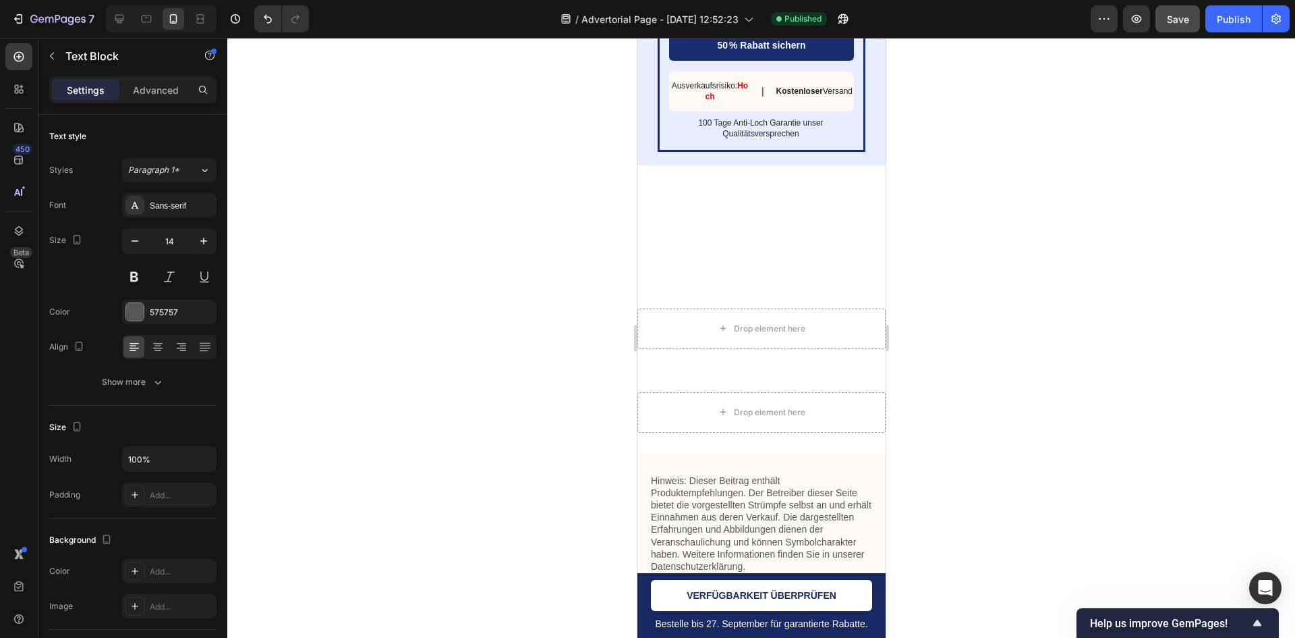
scroll to position [6769, 0]
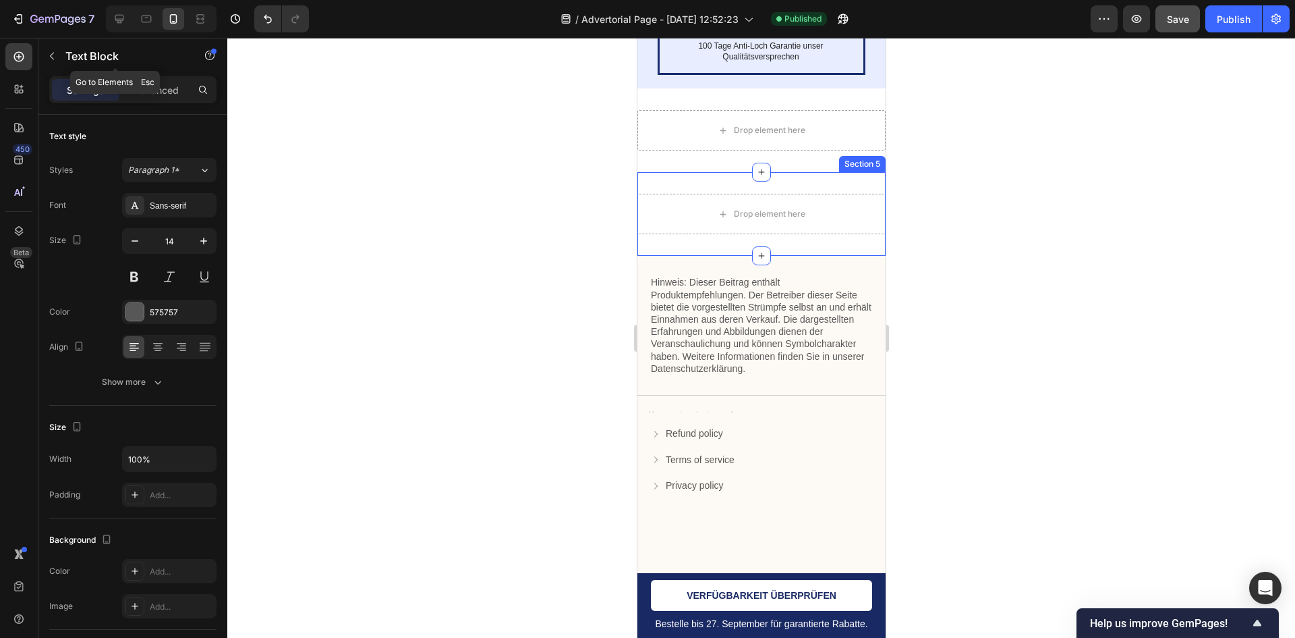
drag, startPoint x: 65, startPoint y: 52, endPoint x: 56, endPoint y: 53, distance: 8.8
click at [64, 52] on div "Text Block" at bounding box center [115, 55] width 154 height 35
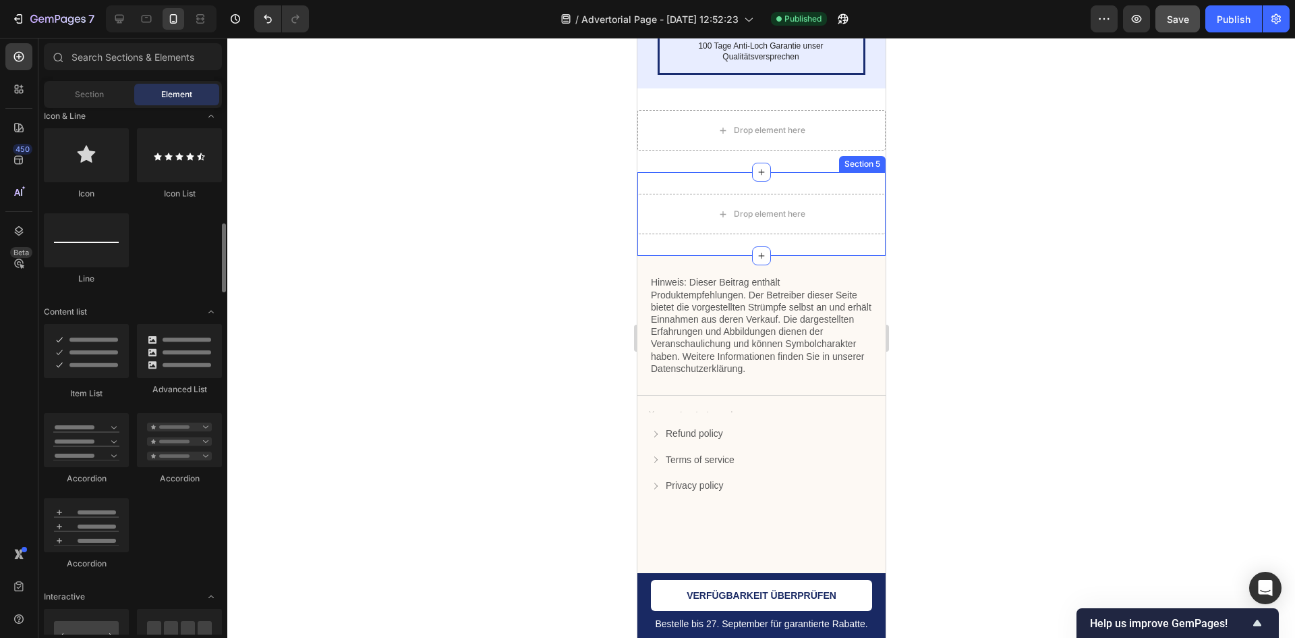
scroll to position [810, 0]
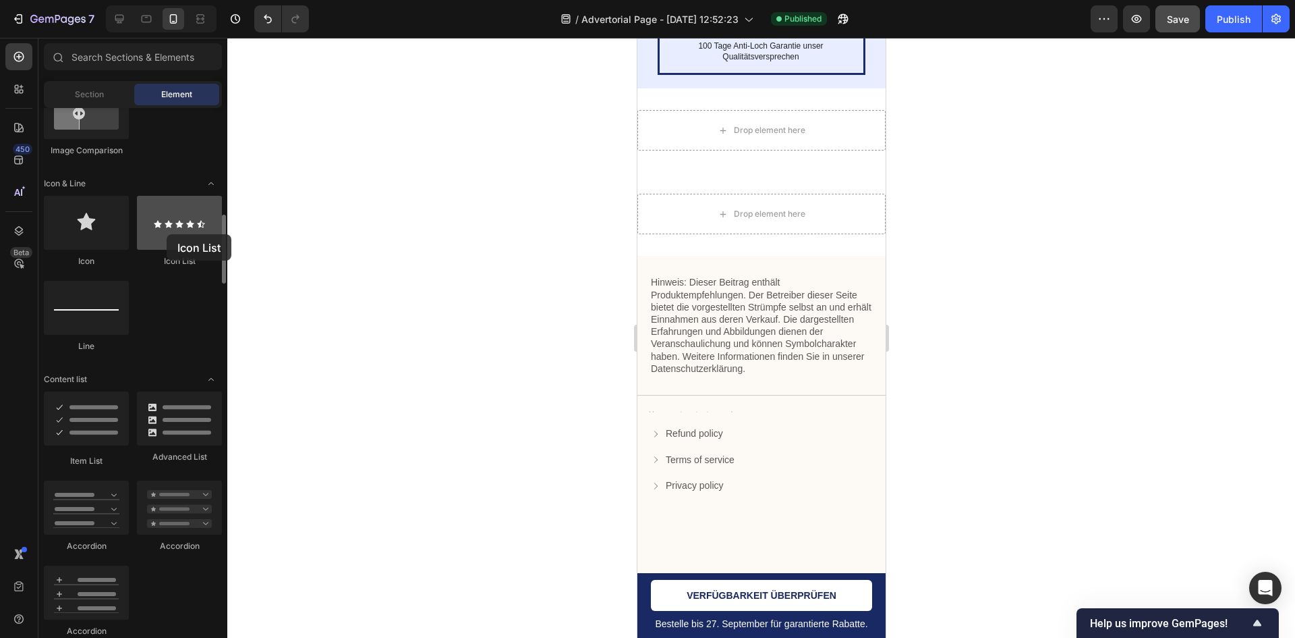
click at [167, 234] on div at bounding box center [179, 223] width 85 height 54
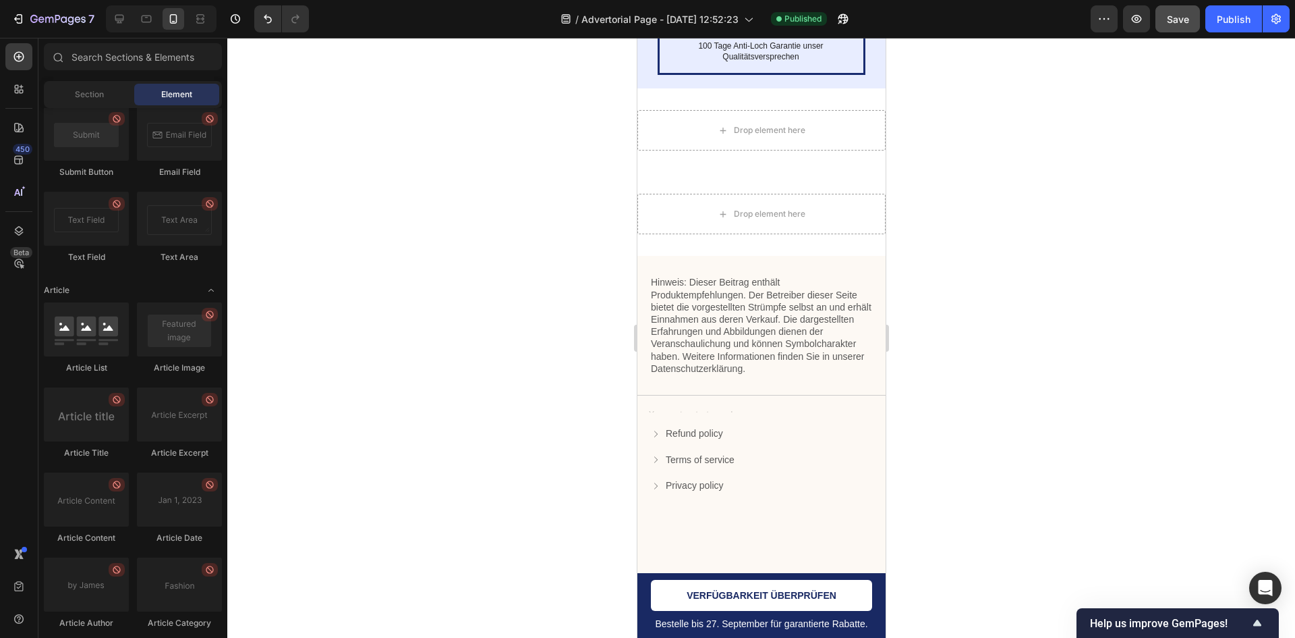
scroll to position [3472, 0]
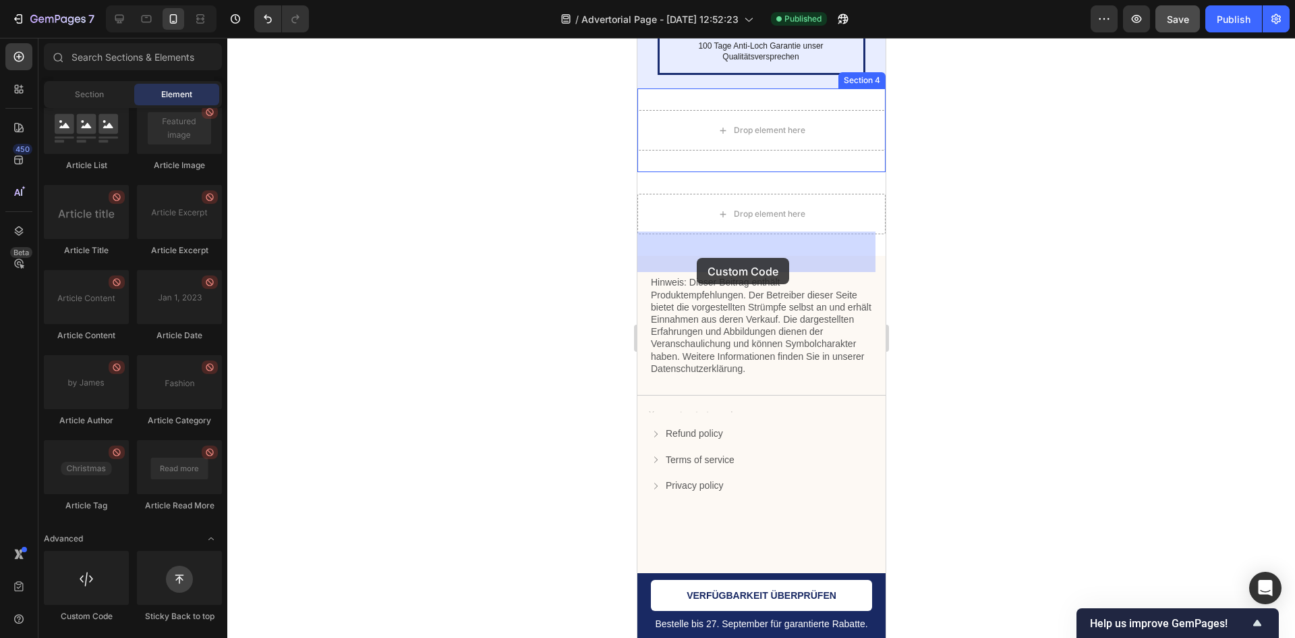
drag, startPoint x: 720, startPoint y: 621, endPoint x: 649, endPoint y: 275, distance: 352.7
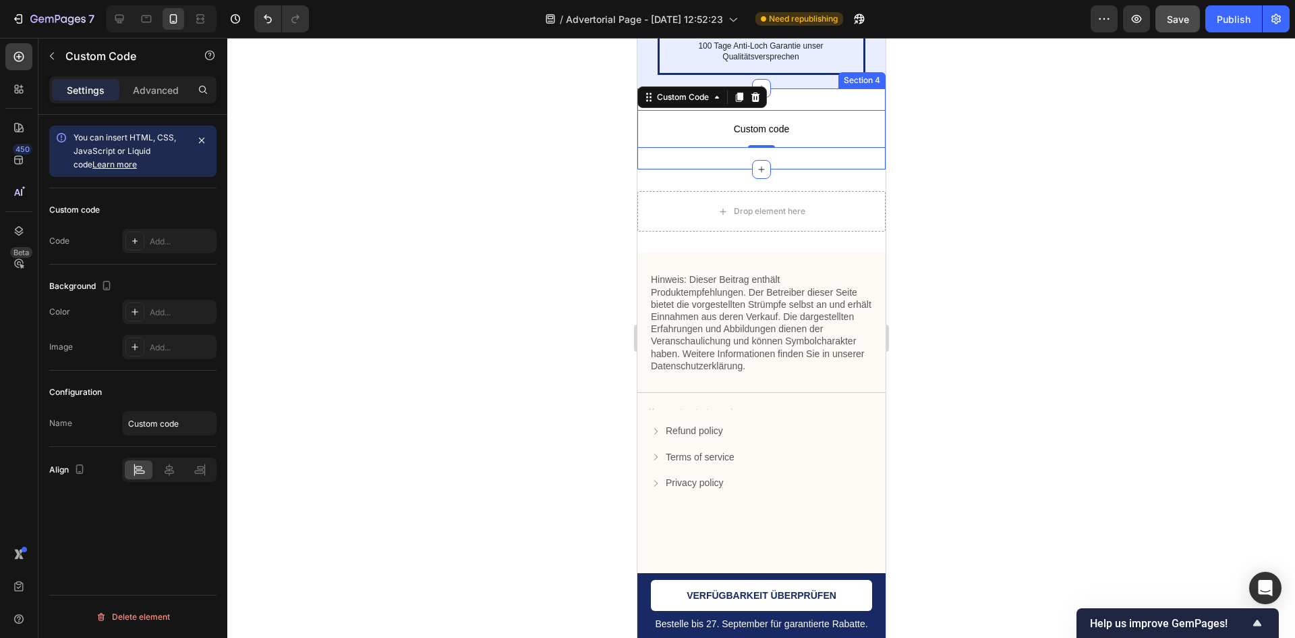
click at [797, 148] on p "Custom code" at bounding box center [761, 129] width 248 height 38
click at [167, 422] on input "Custom code" at bounding box center [169, 423] width 94 height 24
click at [177, 238] on div "Add..." at bounding box center [181, 241] width 63 height 12
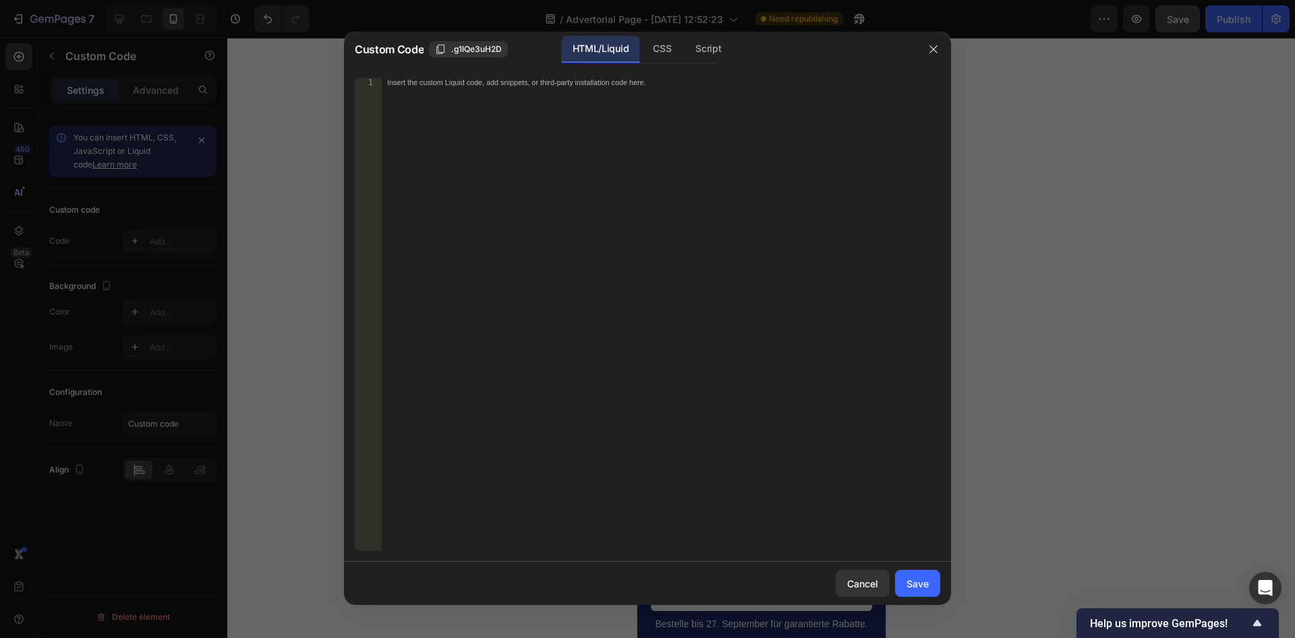
click at [589, 153] on div "Insert the custom Liquid code, add snippets, or third-party installation code h…" at bounding box center [661, 324] width 559 height 492
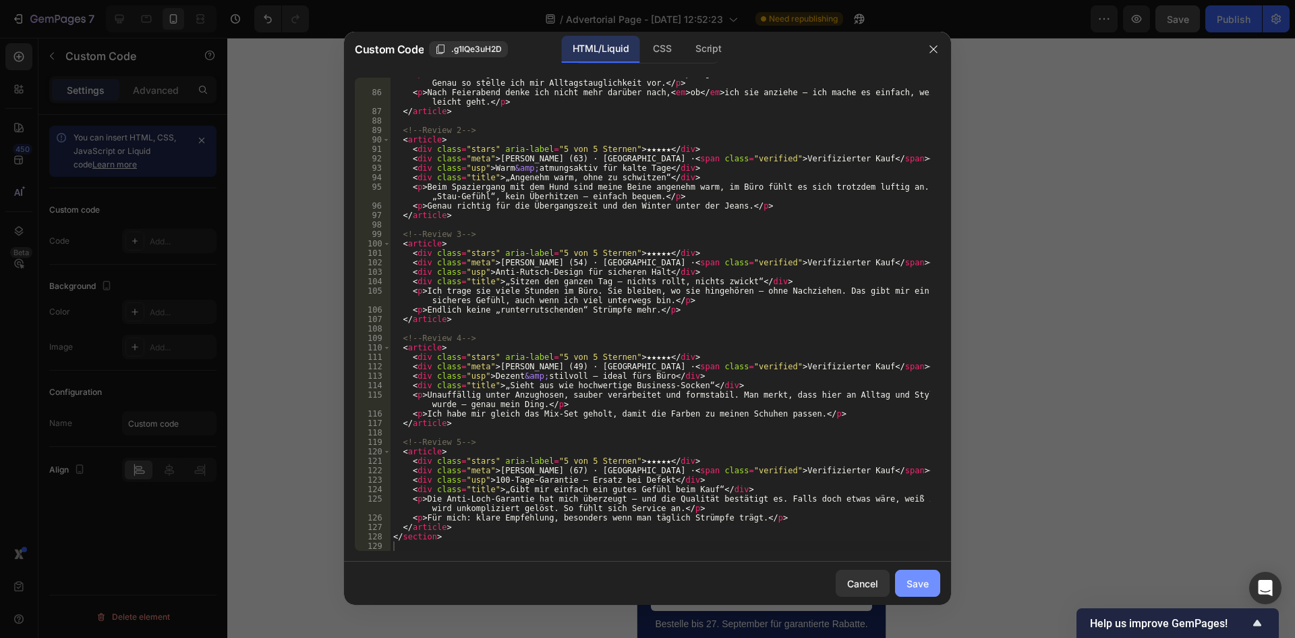
click at [914, 586] on div "Save" at bounding box center [918, 583] width 22 height 14
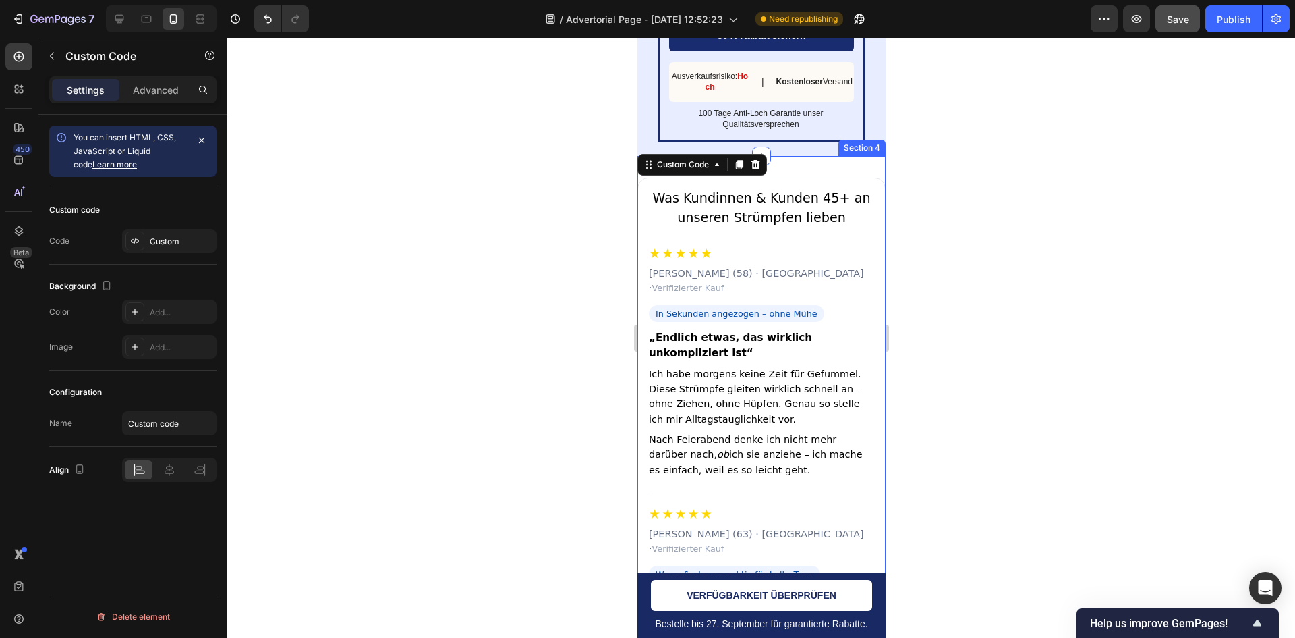
scroll to position [6769, 0]
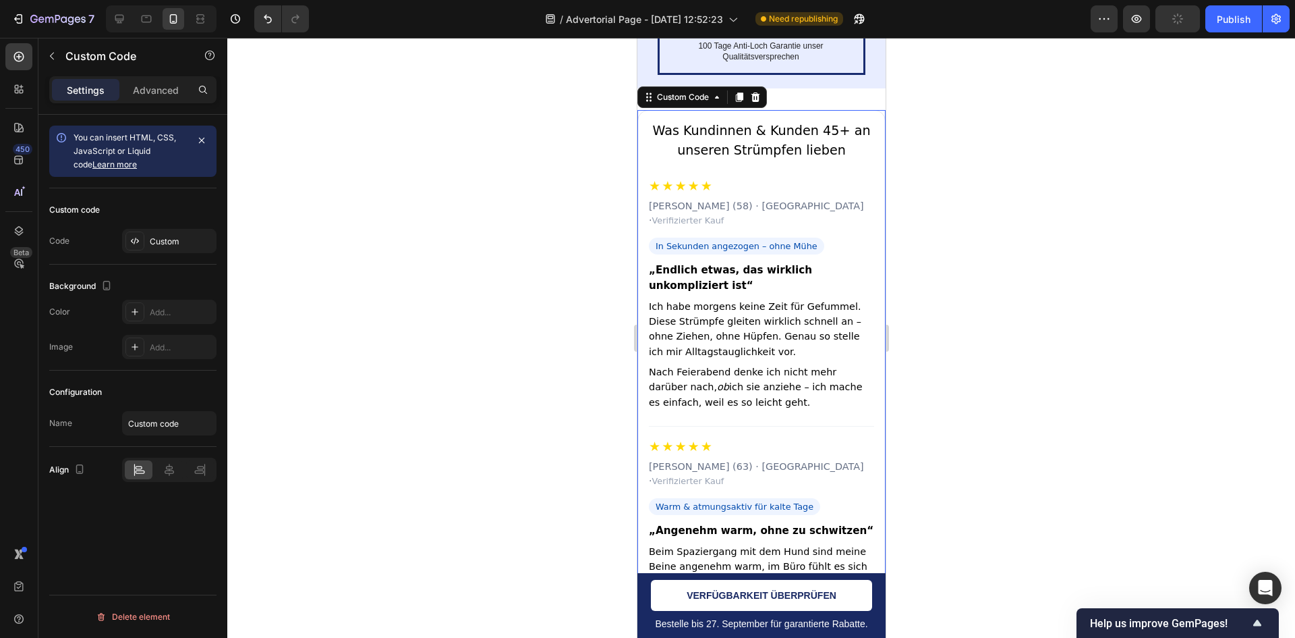
click at [784, 161] on h3 "Was Kundinnen & Kunden 45+ an unseren Strümpfen lieben" at bounding box center [760, 140] width 225 height 39
drag, startPoint x: 170, startPoint y: 88, endPoint x: 161, endPoint y: 92, distance: 9.7
click at [170, 88] on p "Advanced" at bounding box center [156, 90] width 46 height 14
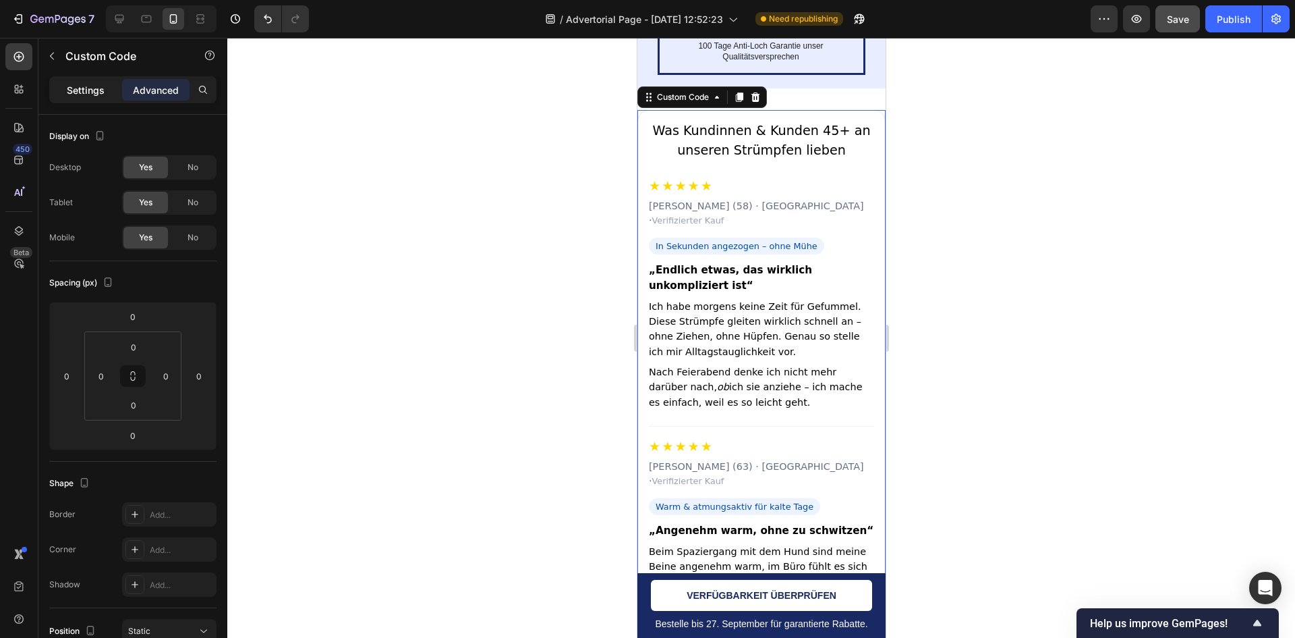
click at [69, 90] on p "Settings" at bounding box center [86, 90] width 38 height 14
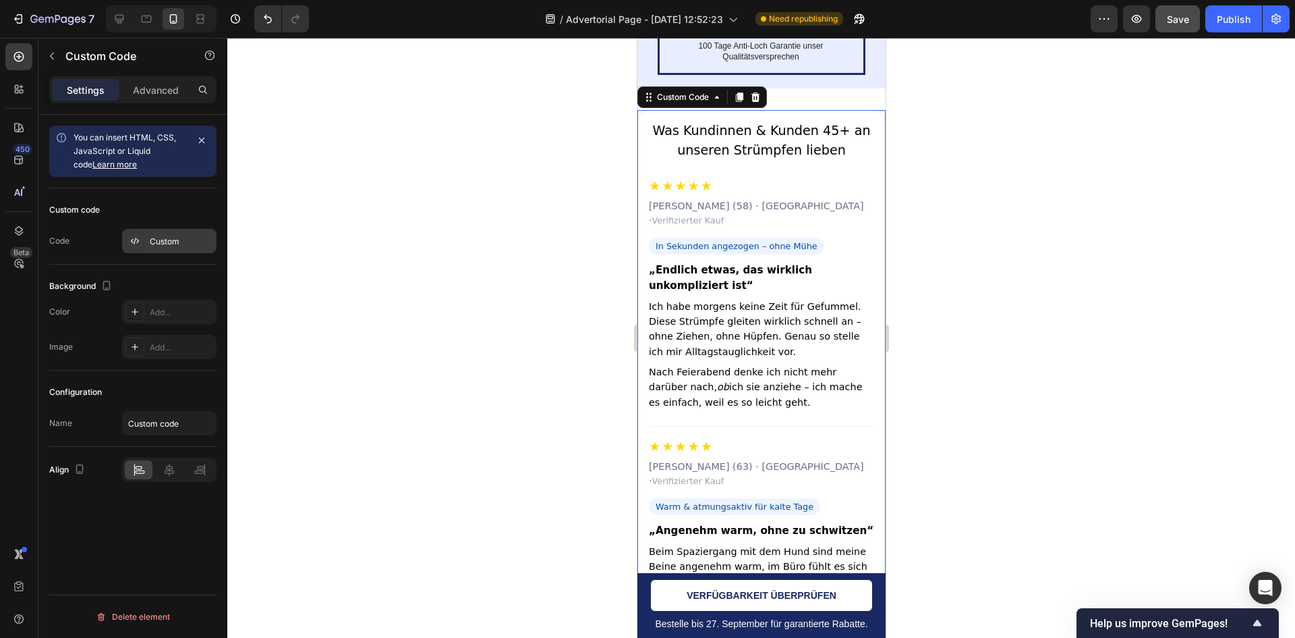
click at [159, 244] on div "Custom" at bounding box center [181, 241] width 63 height 12
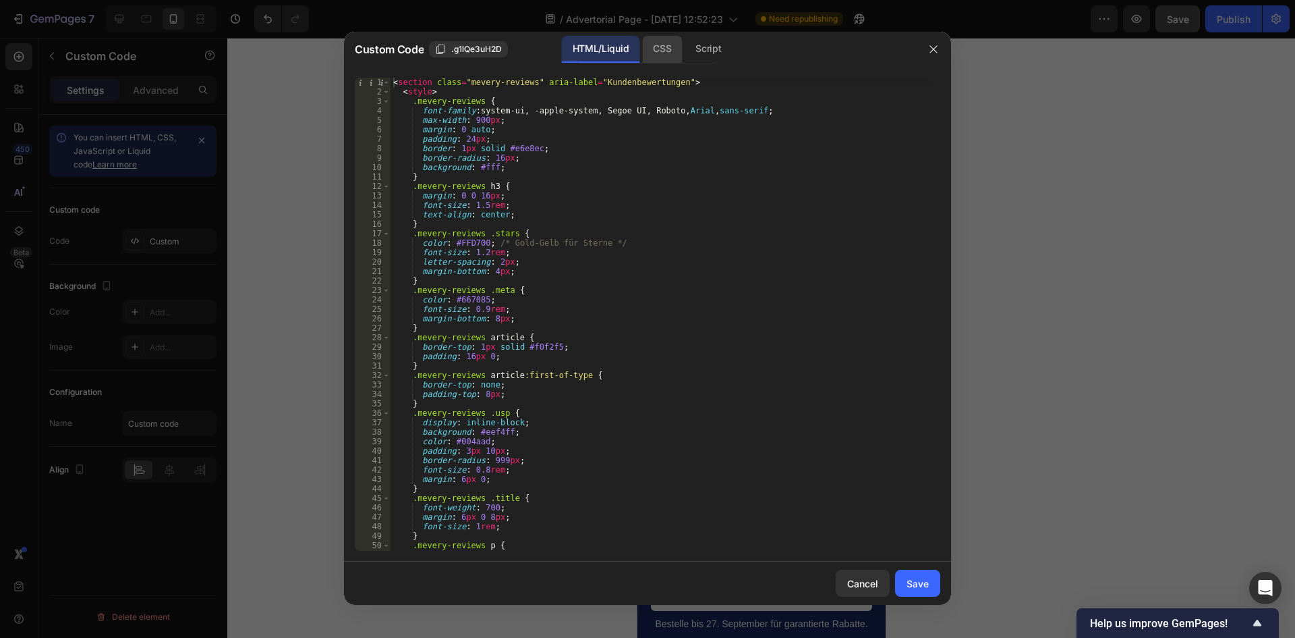
click at [644, 41] on div "CSS" at bounding box center [662, 49] width 40 height 27
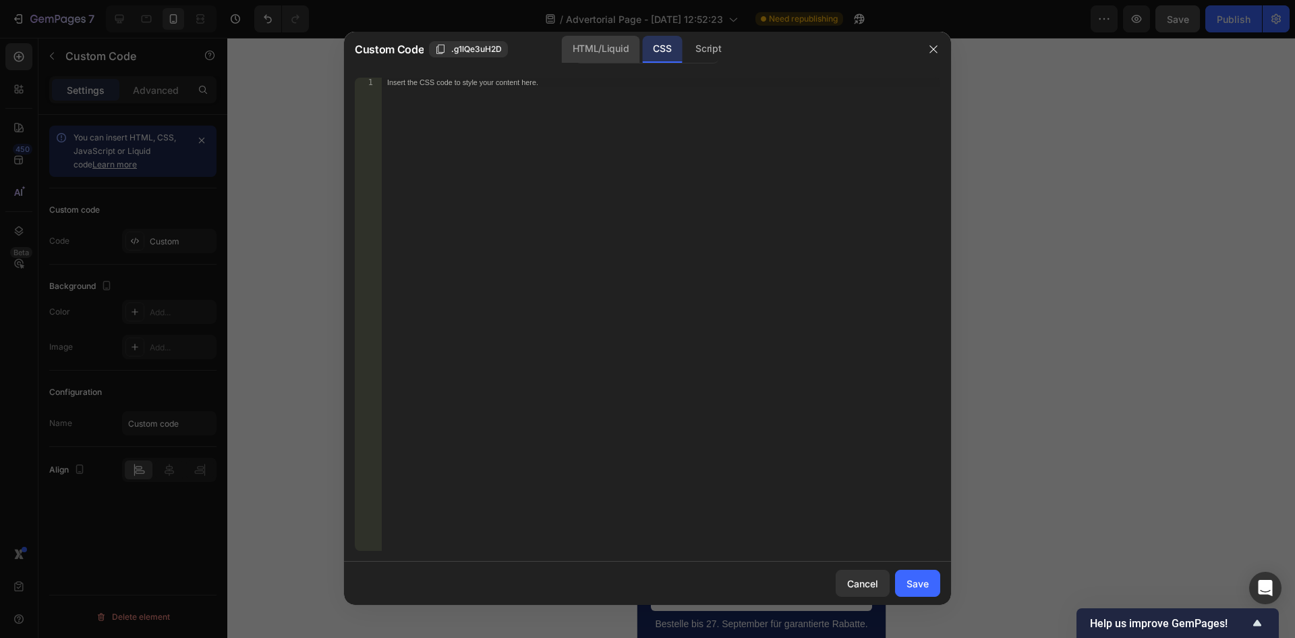
click at [609, 50] on div "HTML/Liquid" at bounding box center [601, 49] width 78 height 27
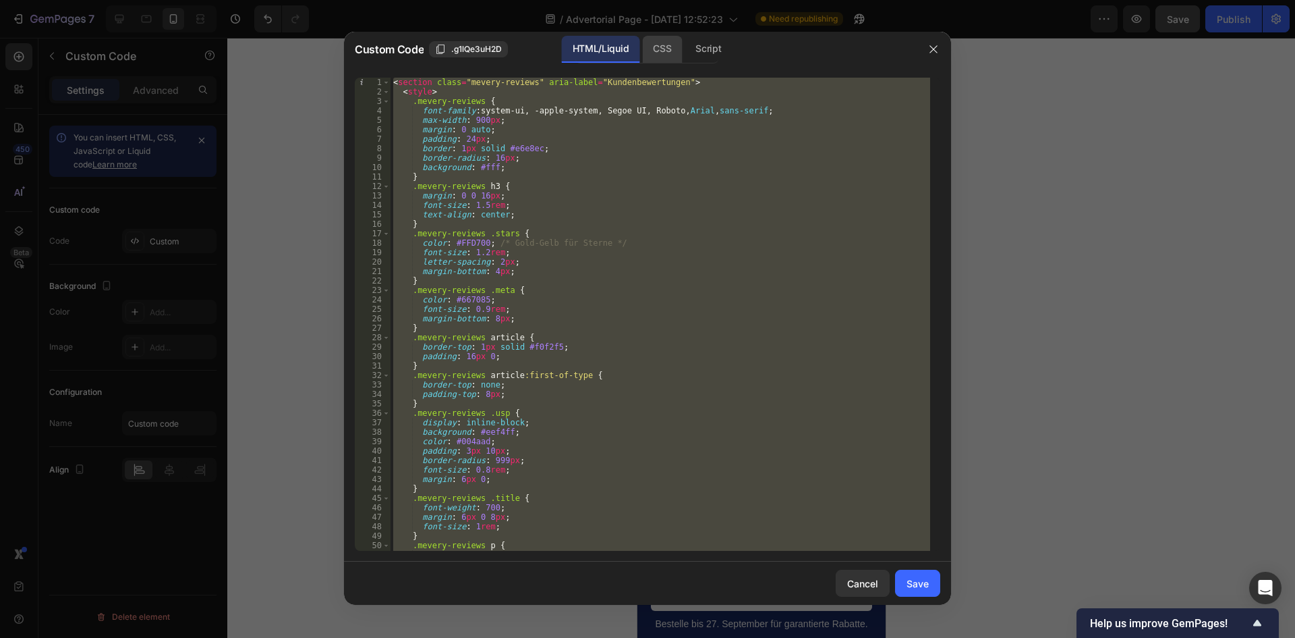
click at [666, 55] on div "CSS" at bounding box center [662, 49] width 40 height 27
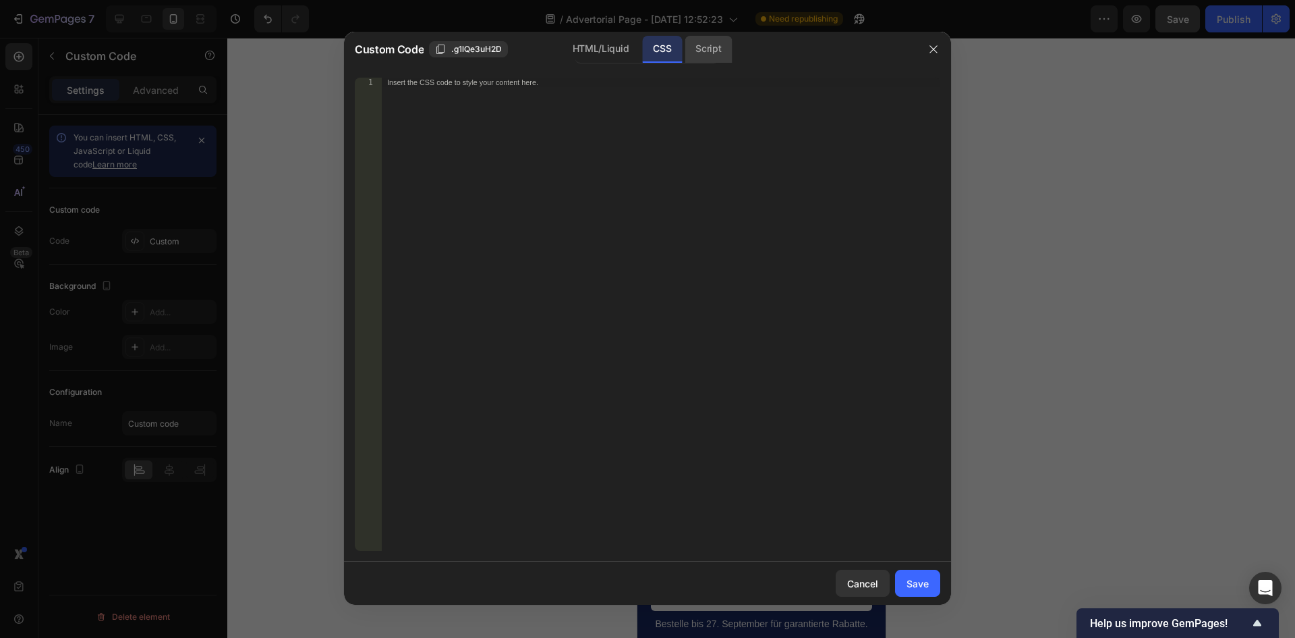
click at [690, 46] on div "Script" at bounding box center [708, 49] width 47 height 27
click at [628, 53] on div "HTML/Liquid" at bounding box center [601, 49] width 78 height 27
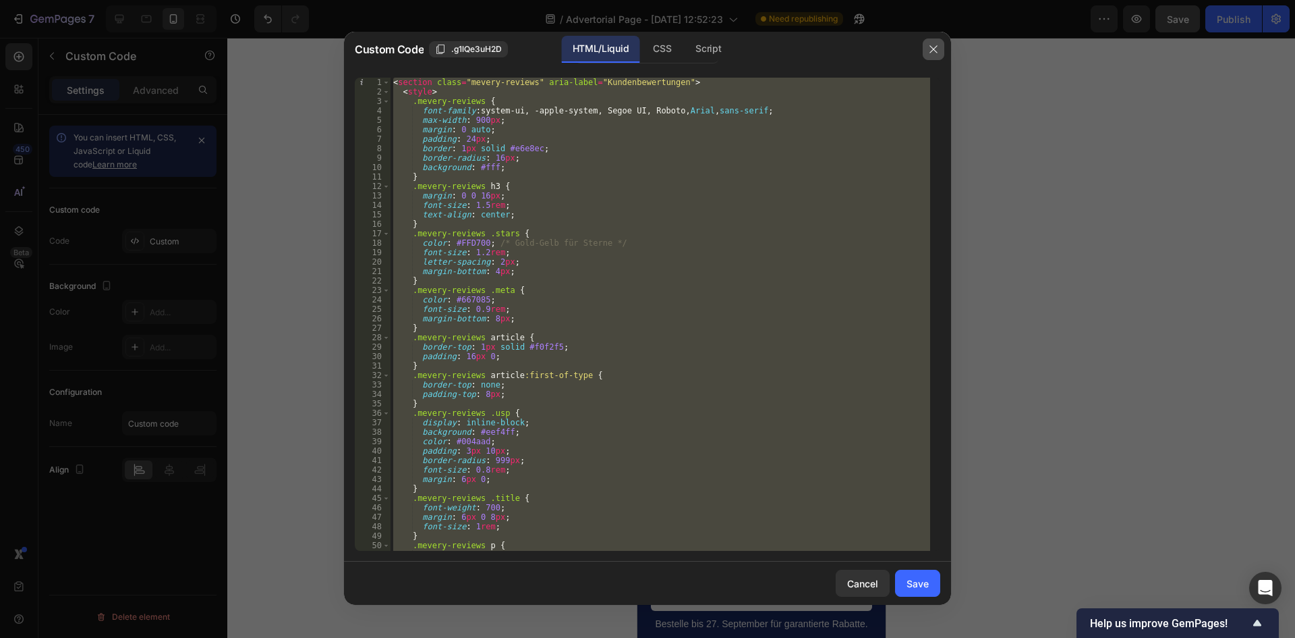
click at [943, 49] on button "button" at bounding box center [934, 49] width 22 height 22
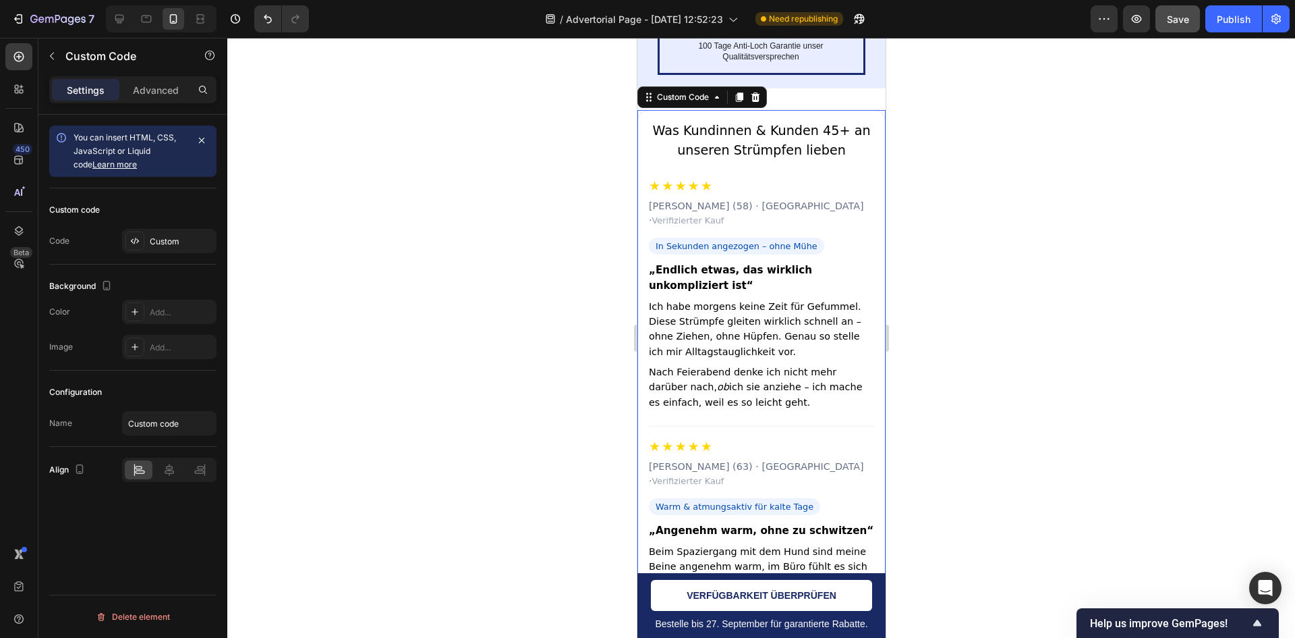
click at [161, 144] on div "You can insert HTML, CSS, JavaScript or Liquid code Learn more" at bounding box center [130, 151] width 113 height 40
click at [151, 232] on div "Custom" at bounding box center [169, 241] width 94 height 24
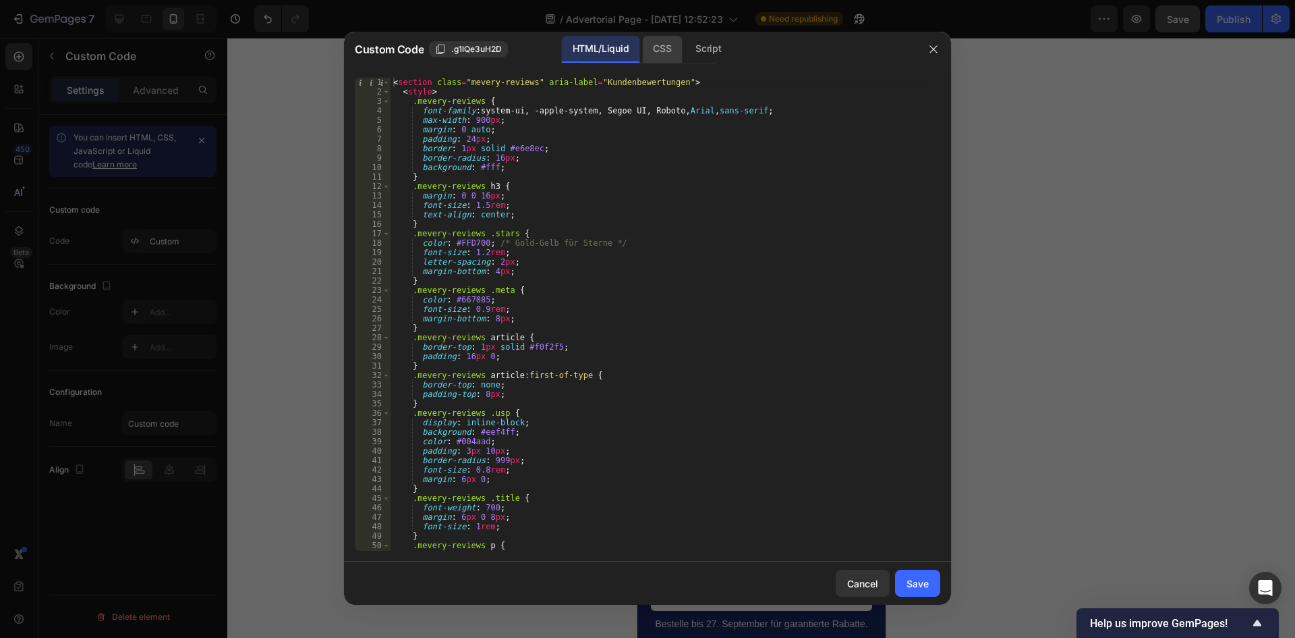
click at [651, 40] on div "CSS" at bounding box center [662, 49] width 40 height 27
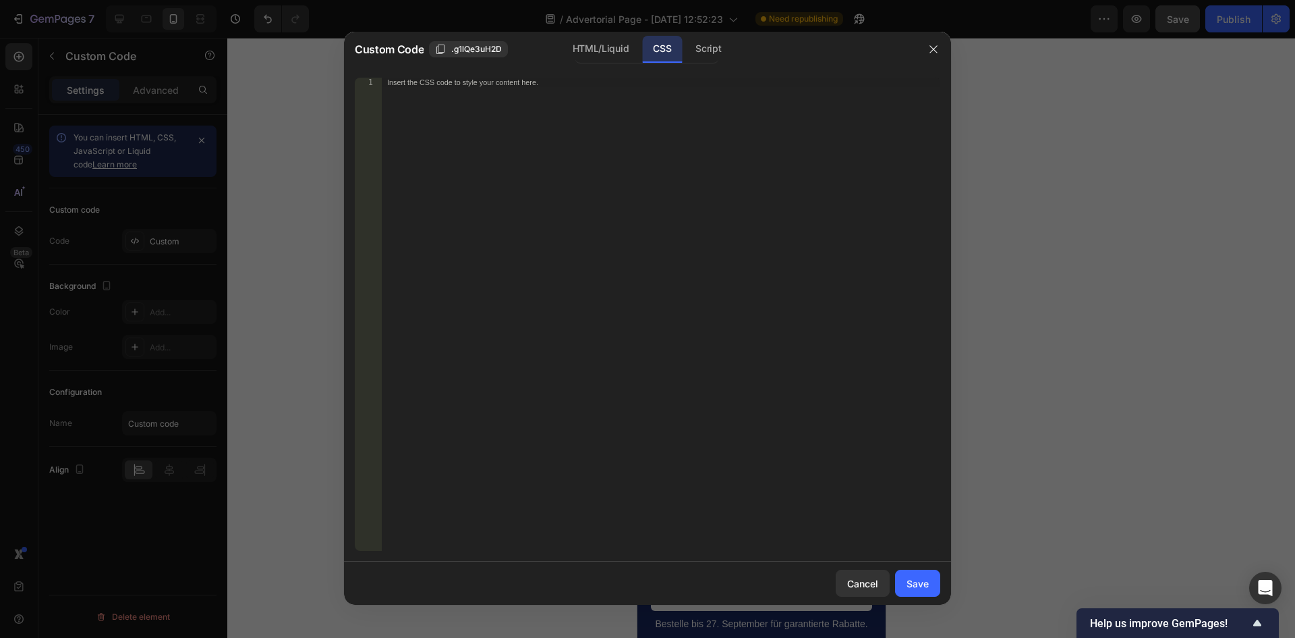
click at [616, 114] on div "Insert the CSS code to style your content here." at bounding box center [661, 324] width 559 height 492
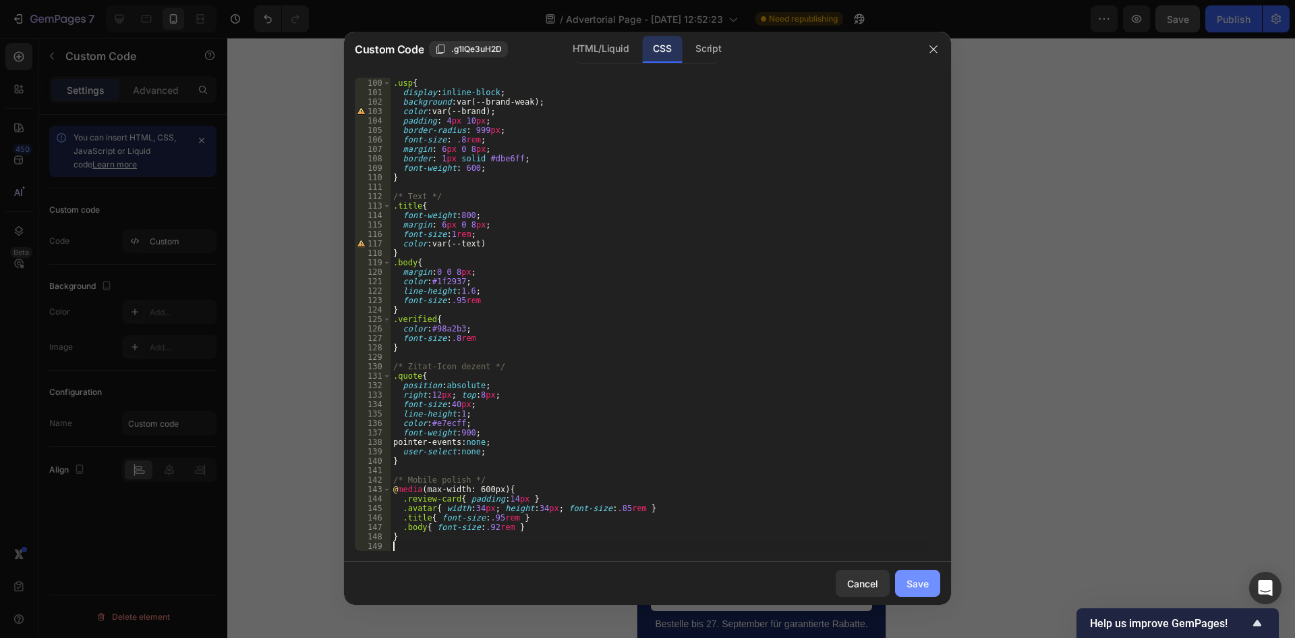
click at [911, 584] on div "Save" at bounding box center [918, 583] width 22 height 14
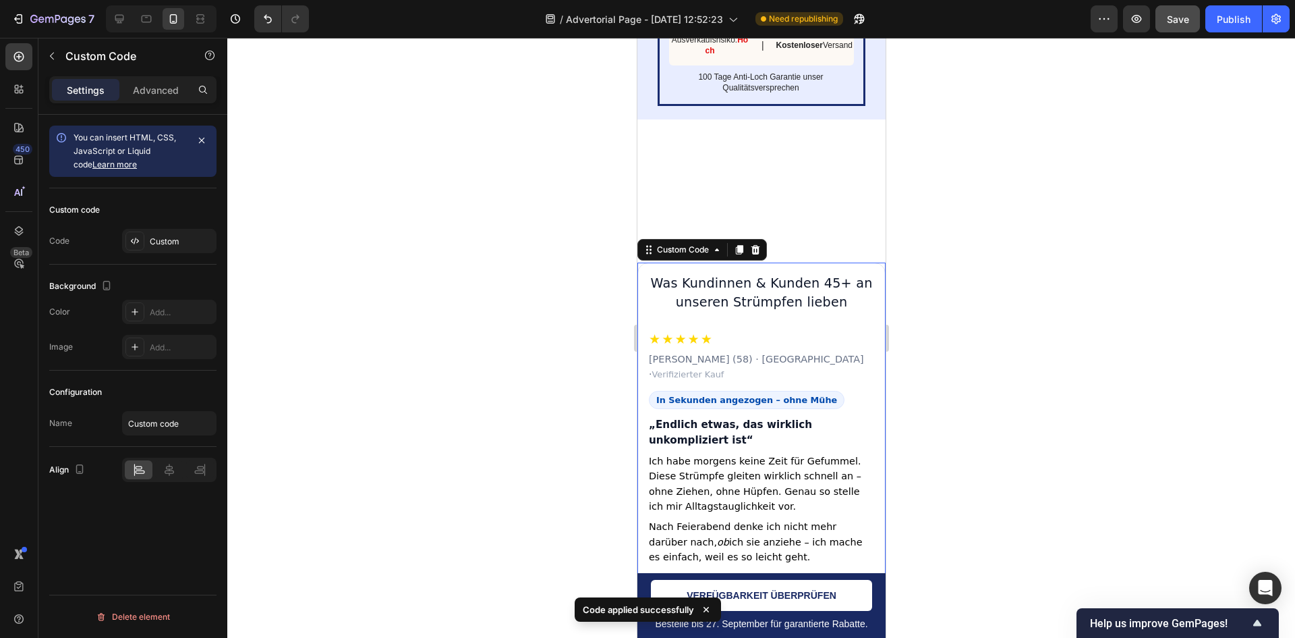
scroll to position [6769, 0]
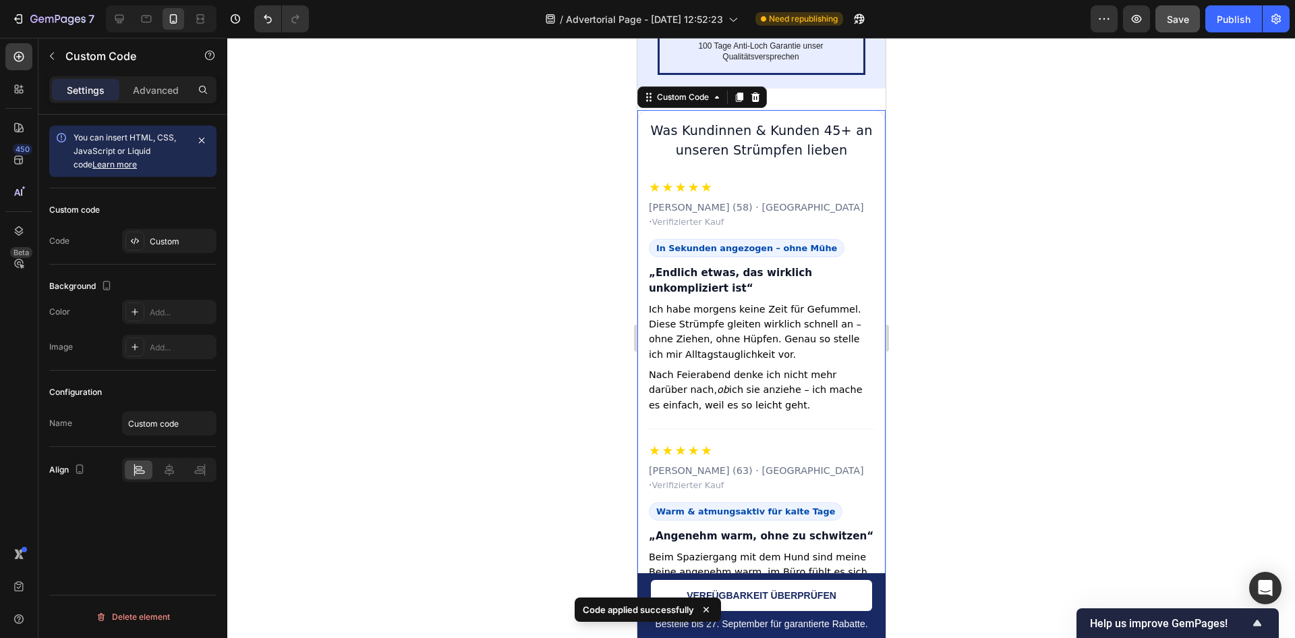
click at [798, 161] on h3 "Was Kundinnen & Kunden 45+ an unseren Strümpfen lieben" at bounding box center [760, 140] width 225 height 39
click at [724, 161] on h3 "Was Kundinnen & Kunden 45+ an unseren Strümpfen lieben" at bounding box center [760, 140] width 225 height 39
click at [149, 159] on div "You can insert HTML, CSS, JavaScript or Liquid code Learn more" at bounding box center [130, 151] width 113 height 40
click at [167, 91] on p "Advanced" at bounding box center [156, 90] width 46 height 14
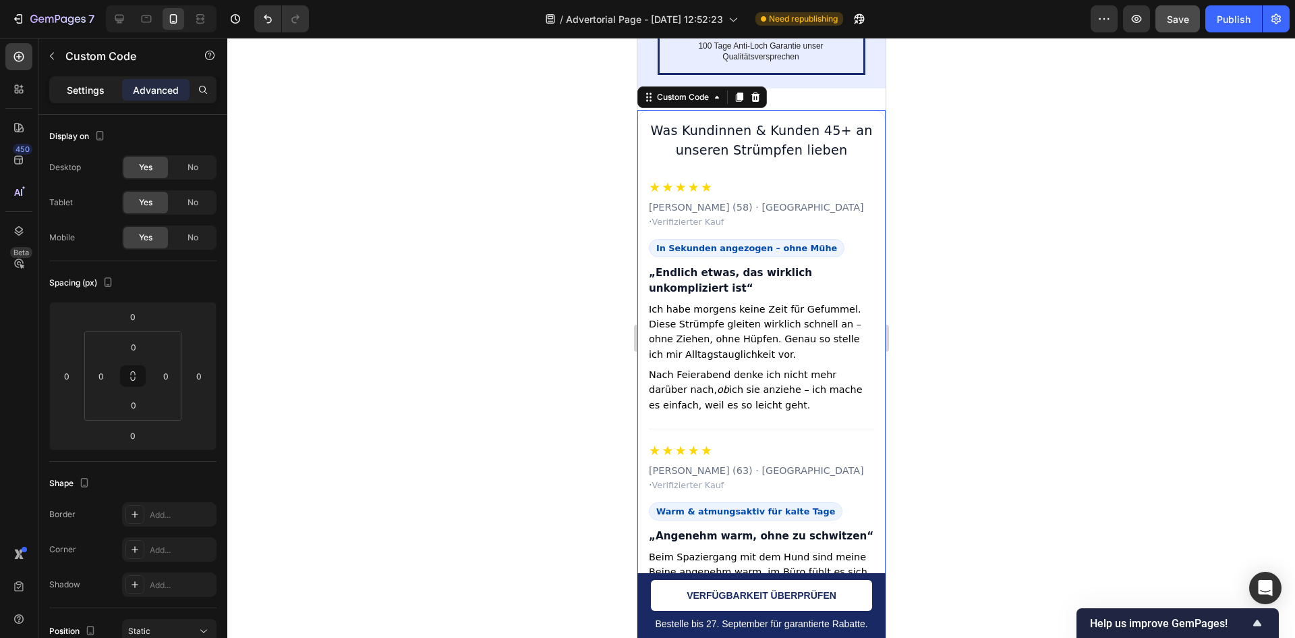
click at [88, 95] on p "Settings" at bounding box center [86, 90] width 38 height 14
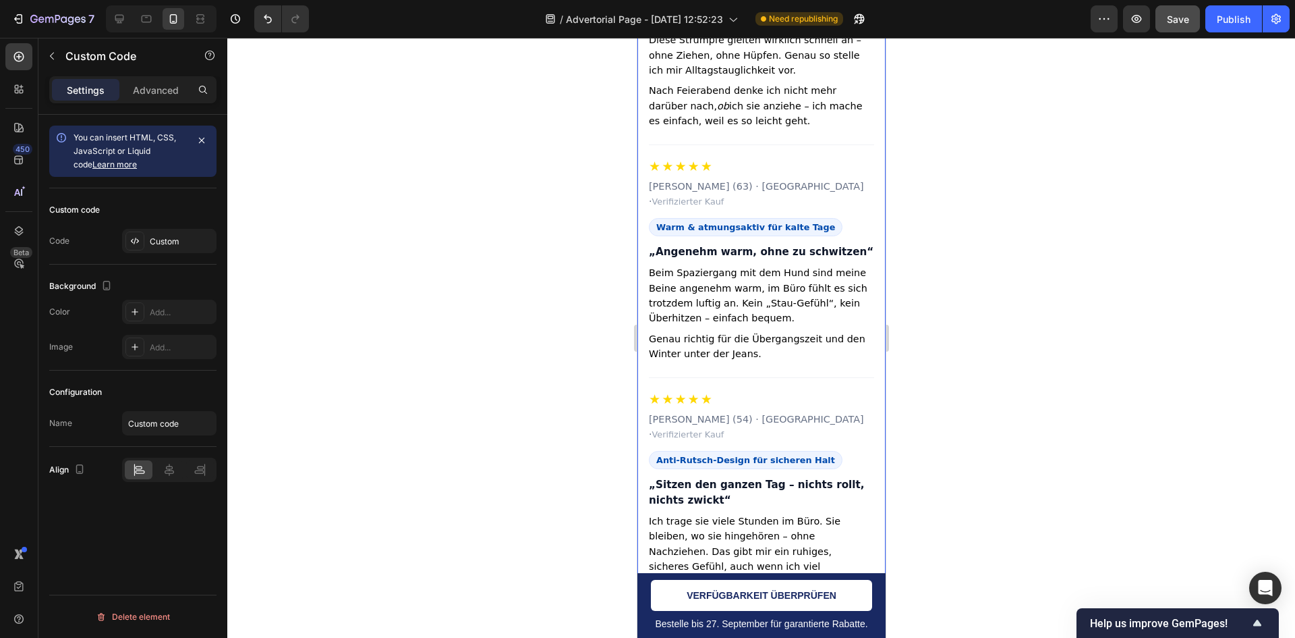
scroll to position [7039, 0]
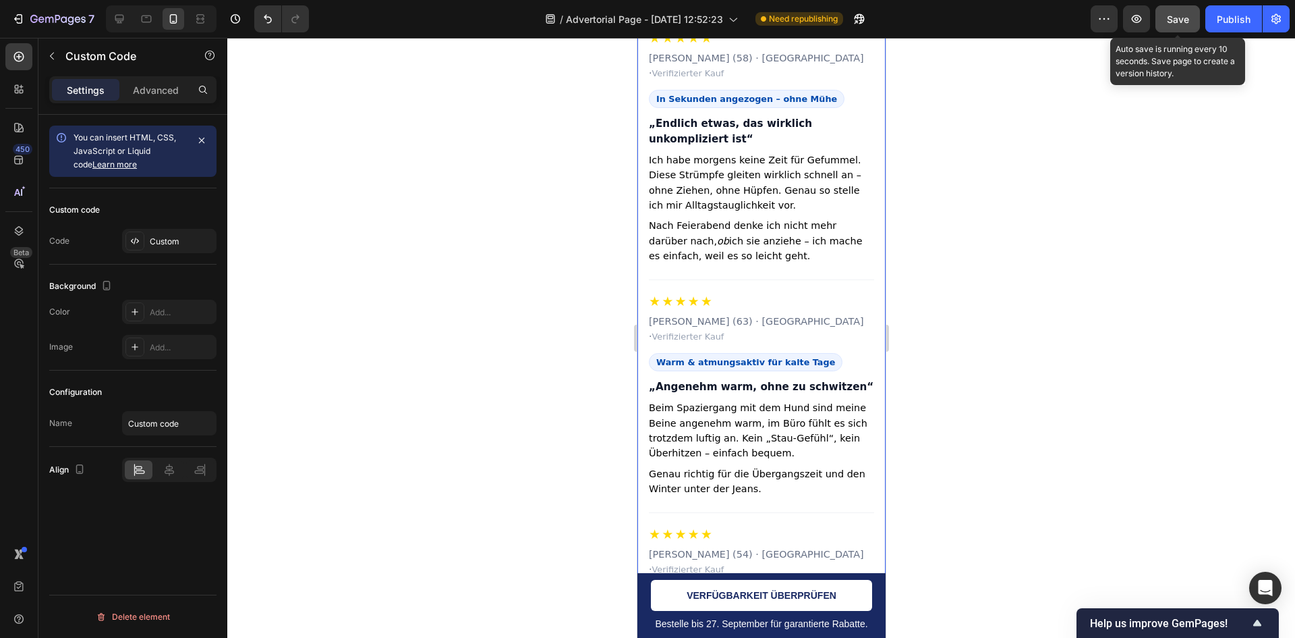
click at [1190, 26] on button "Save" at bounding box center [1178, 18] width 45 height 27
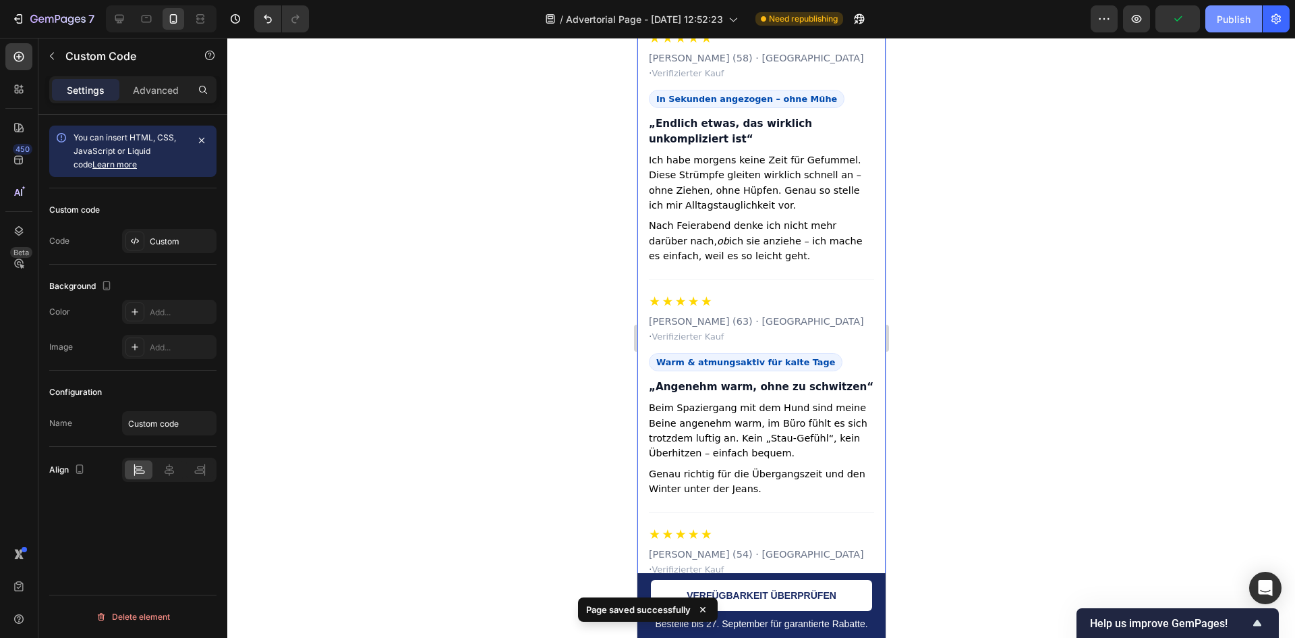
click at [1216, 20] on button "Publish" at bounding box center [1234, 18] width 57 height 27
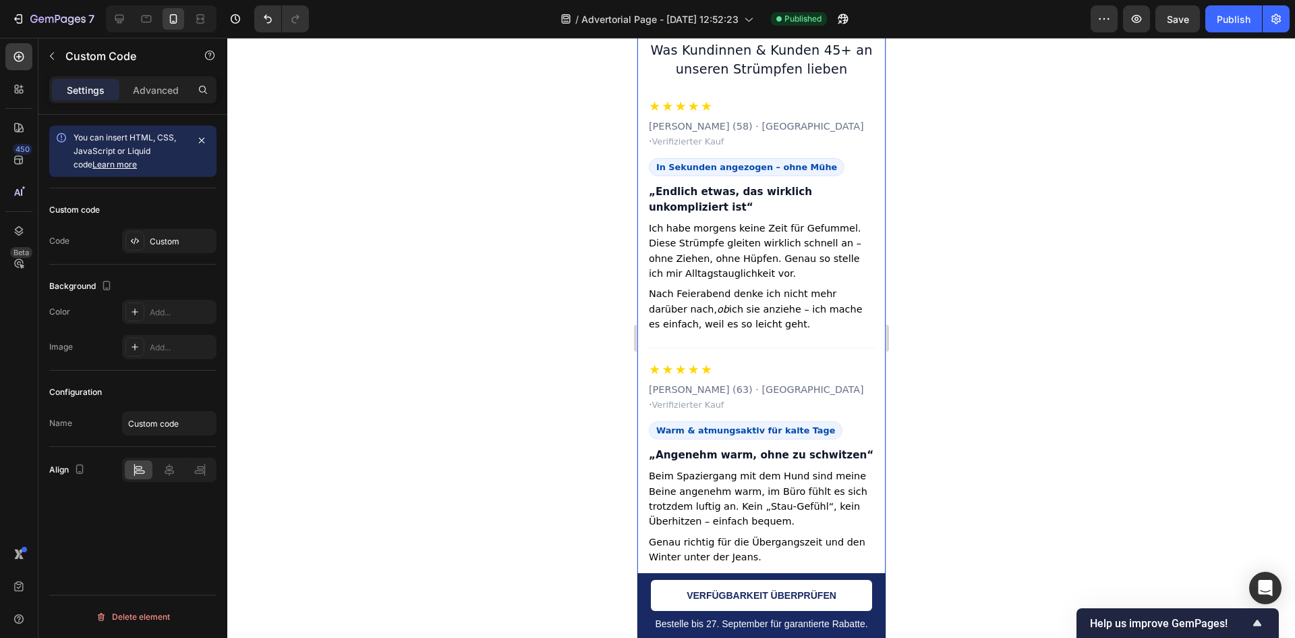
scroll to position [6904, 0]
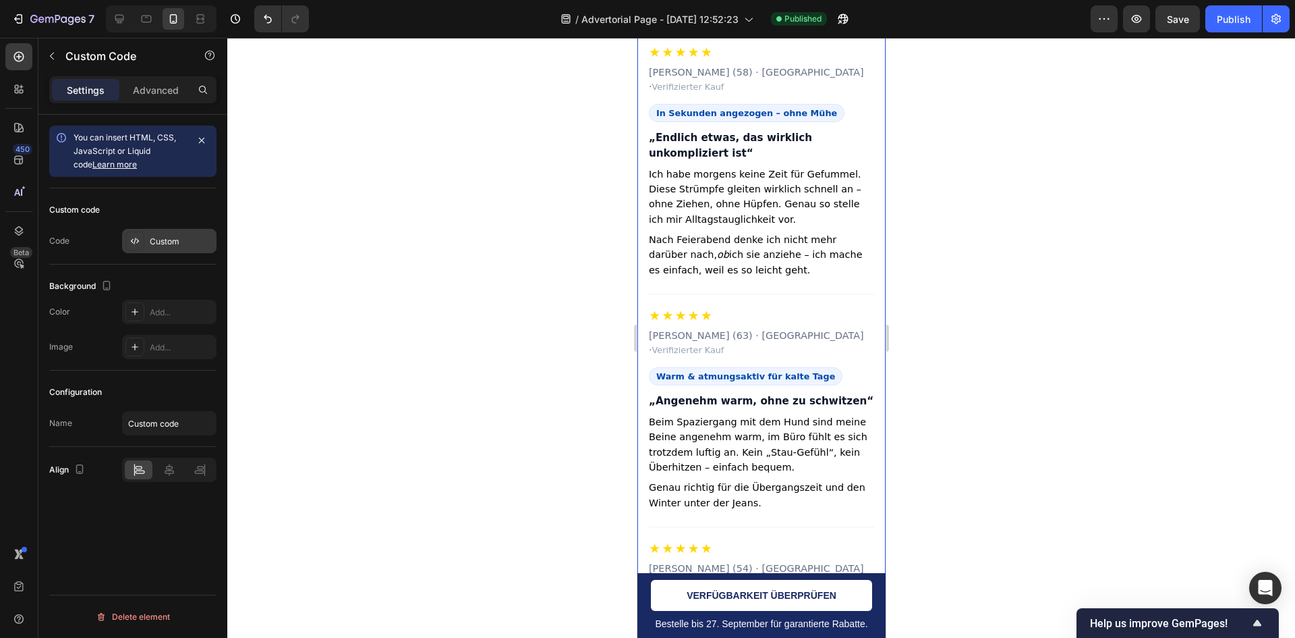
click at [173, 243] on div "Custom" at bounding box center [181, 241] width 63 height 12
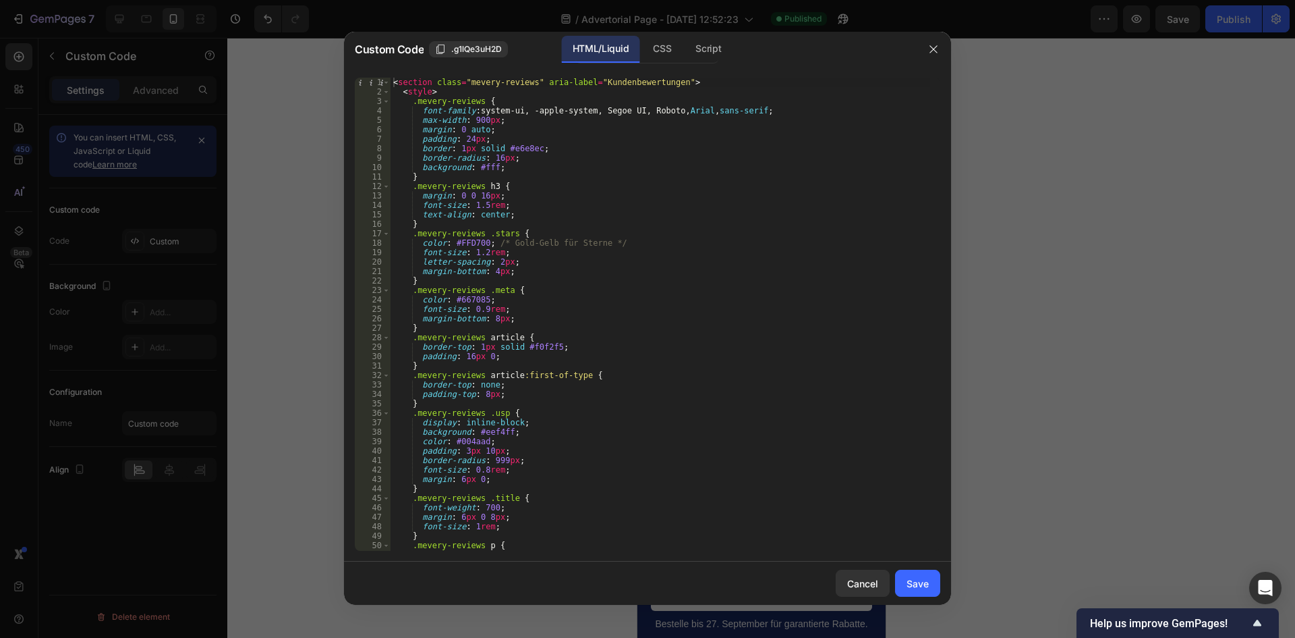
click at [486, 223] on div "< section class = "mevery-reviews" aria-label = "Kundenbewertungen" > < style >…" at bounding box center [661, 324] width 540 height 492
click at [602, 34] on div "Custom Code .g1lQe3uH2D HTML/Liquid CSS Script" at bounding box center [630, 49] width 572 height 35
click at [563, 157] on div "< section class = "mevery-reviews" aria-label = "Kundenbewertungen" > < style >…" at bounding box center [661, 324] width 540 height 492
type textarea "</section>"
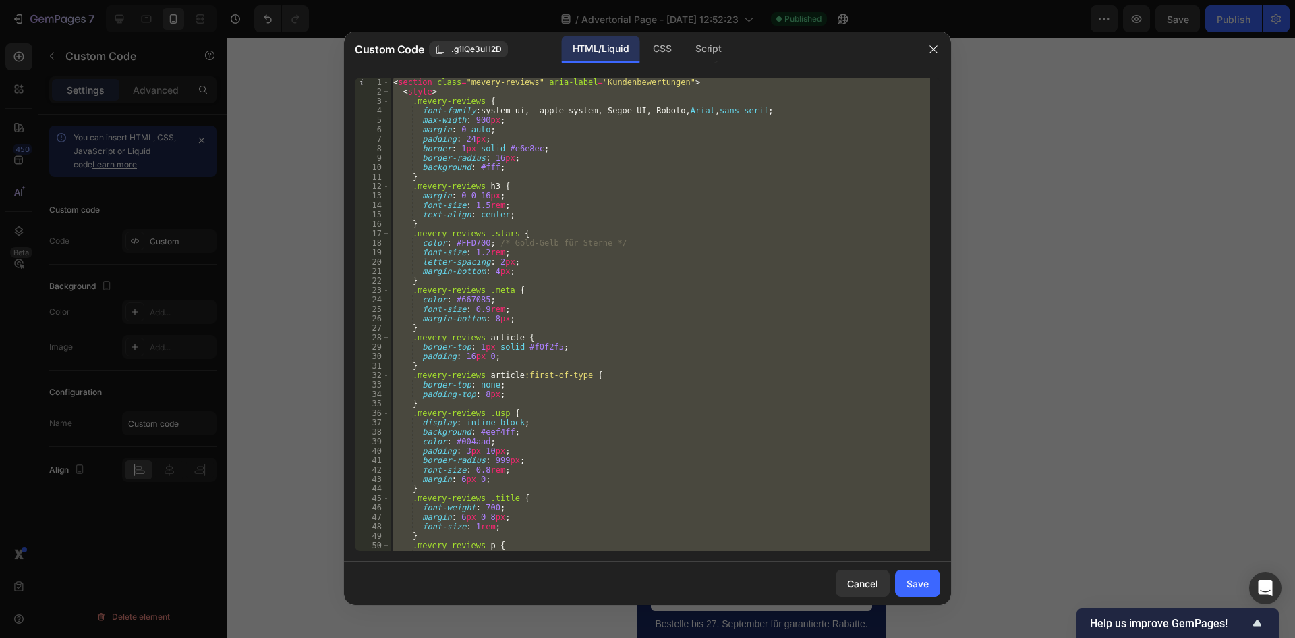
paste textarea
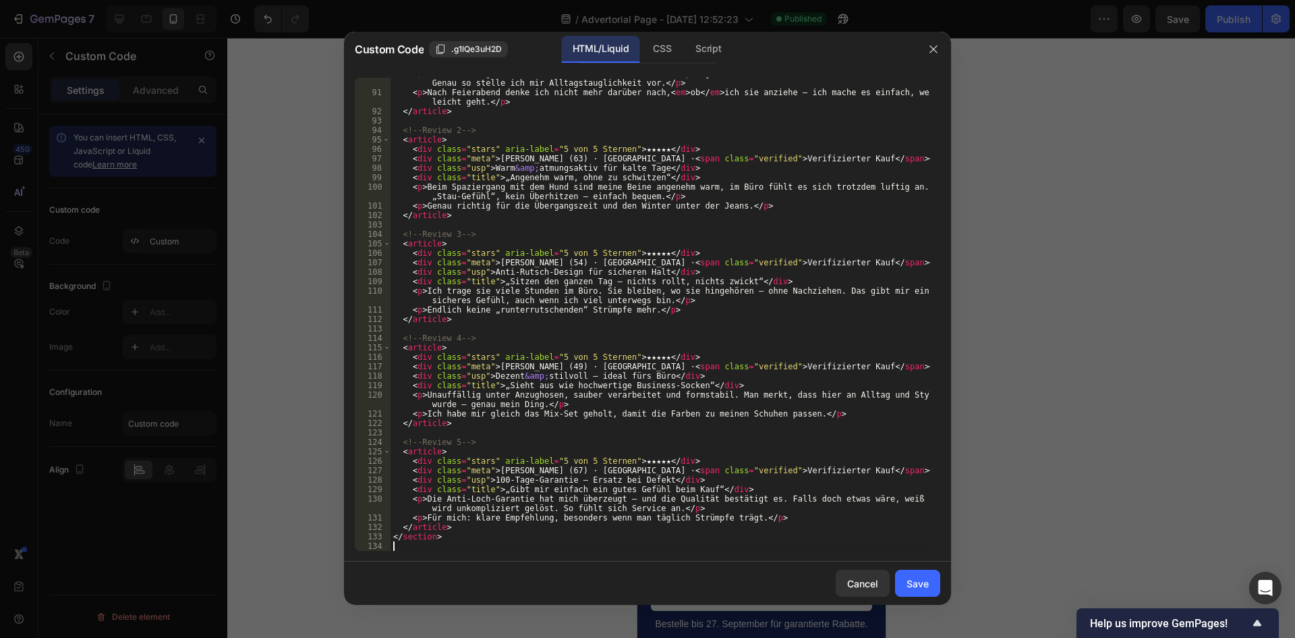
scroll to position [849, 0]
click at [919, 577] on div "Save" at bounding box center [918, 583] width 22 height 14
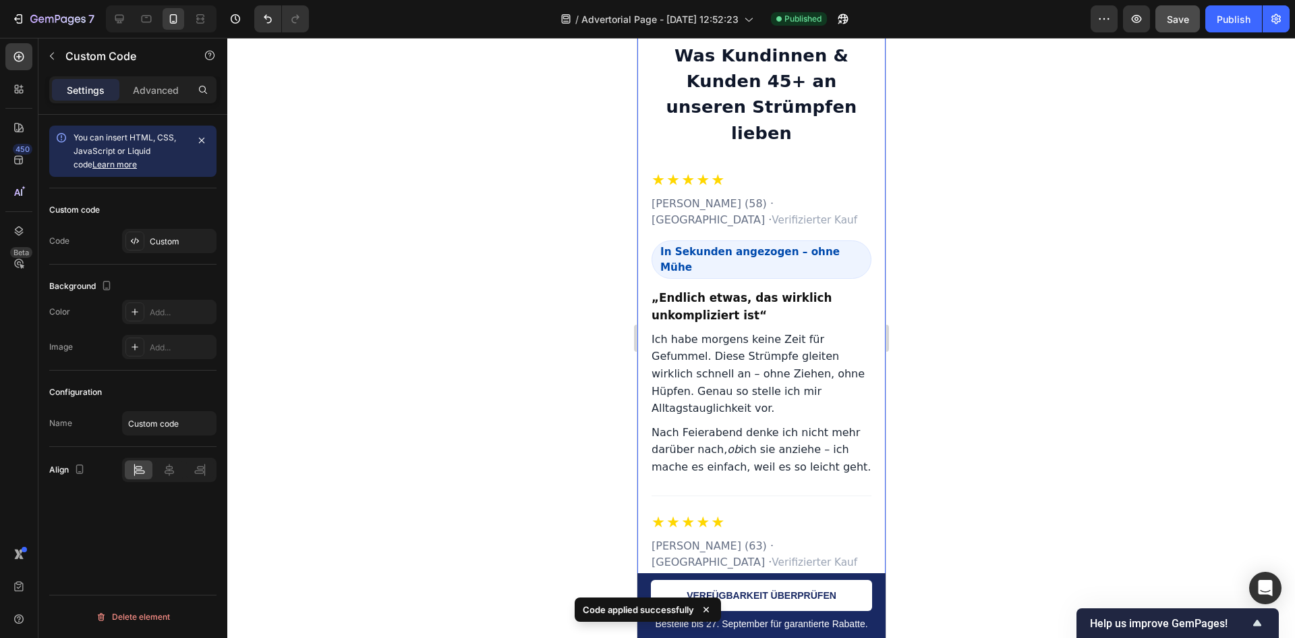
scroll to position [6971, 0]
click at [1168, 18] on span "Save" at bounding box center [1178, 18] width 22 height 11
click at [1237, 18] on div "Publish" at bounding box center [1234, 19] width 34 height 14
click at [1232, 20] on div "Publish" at bounding box center [1234, 19] width 34 height 14
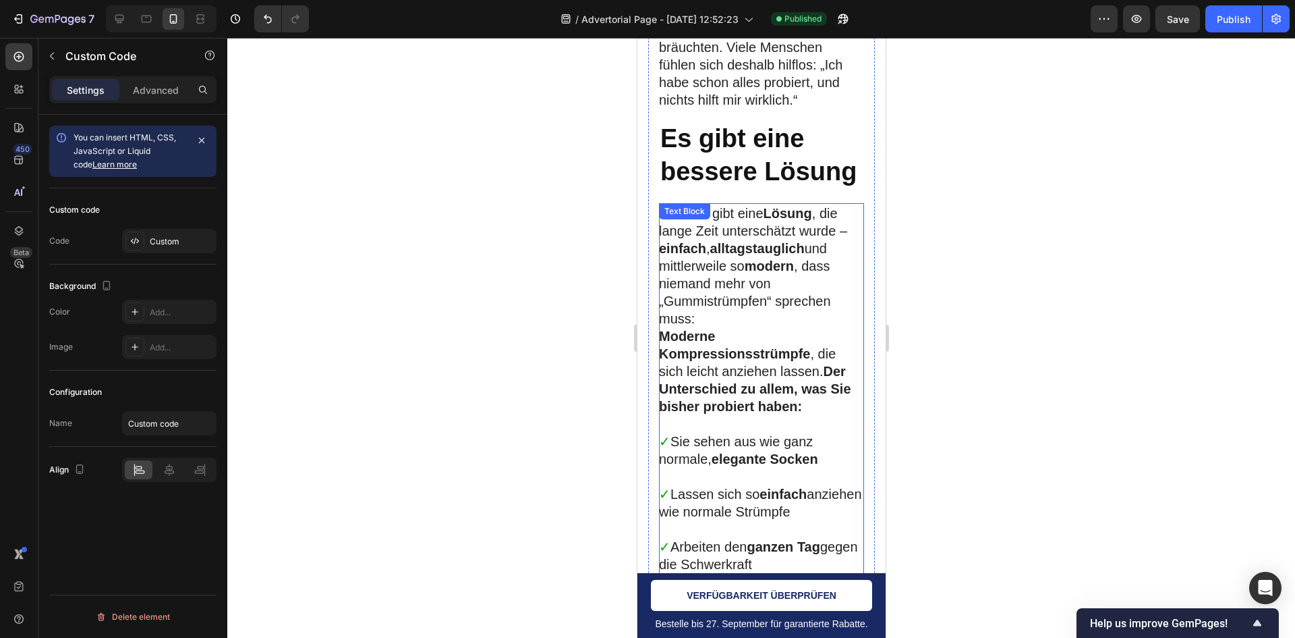
scroll to position [4745, 0]
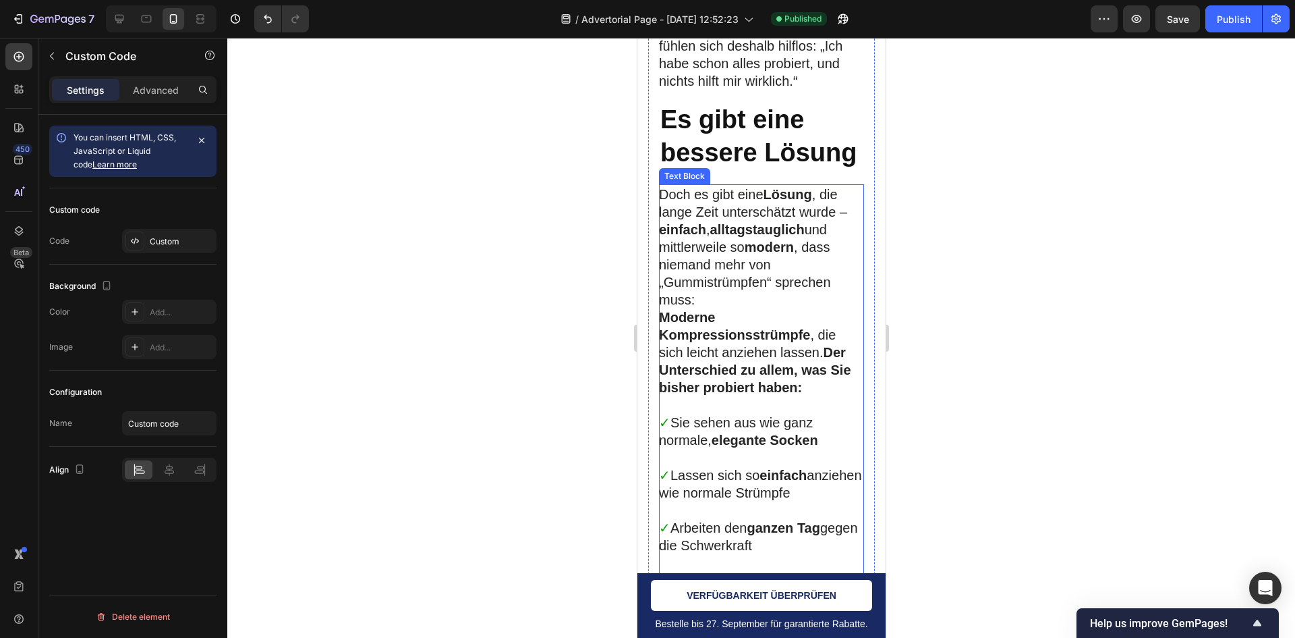
click at [779, 308] on p "Doch es gibt eine Lösung , die lange Zeit unterschätzt wurde – einfach , alltag…" at bounding box center [761, 247] width 204 height 123
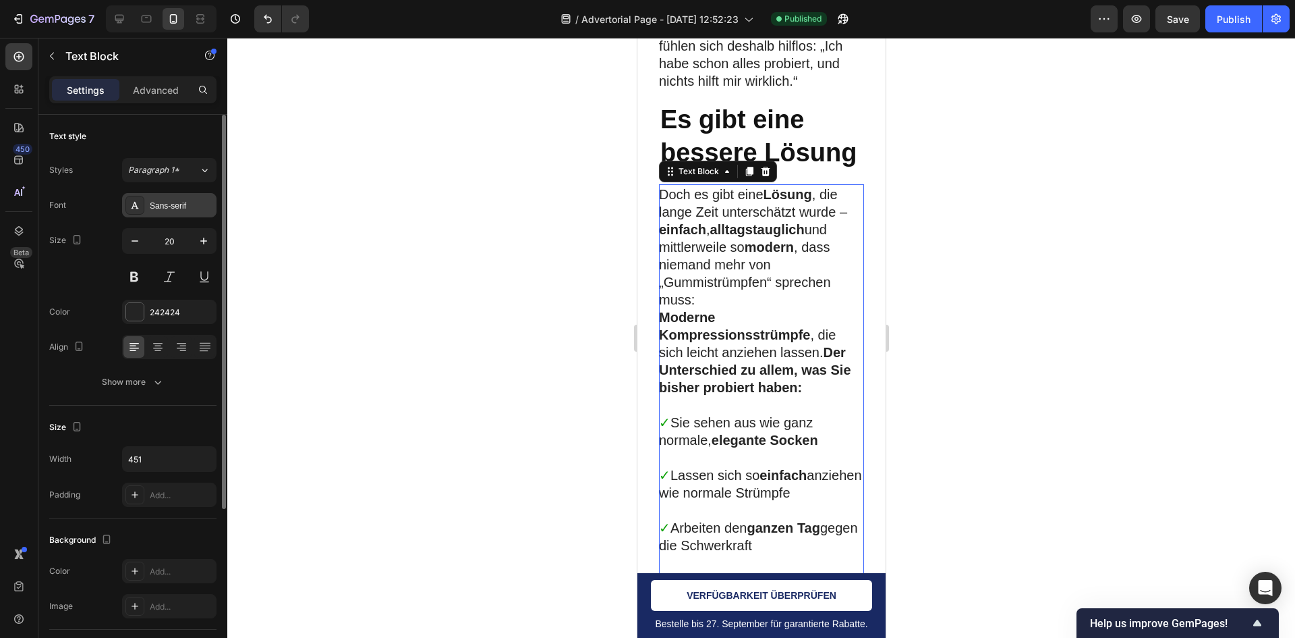
click at [187, 215] on div "Sans-serif" at bounding box center [169, 205] width 94 height 24
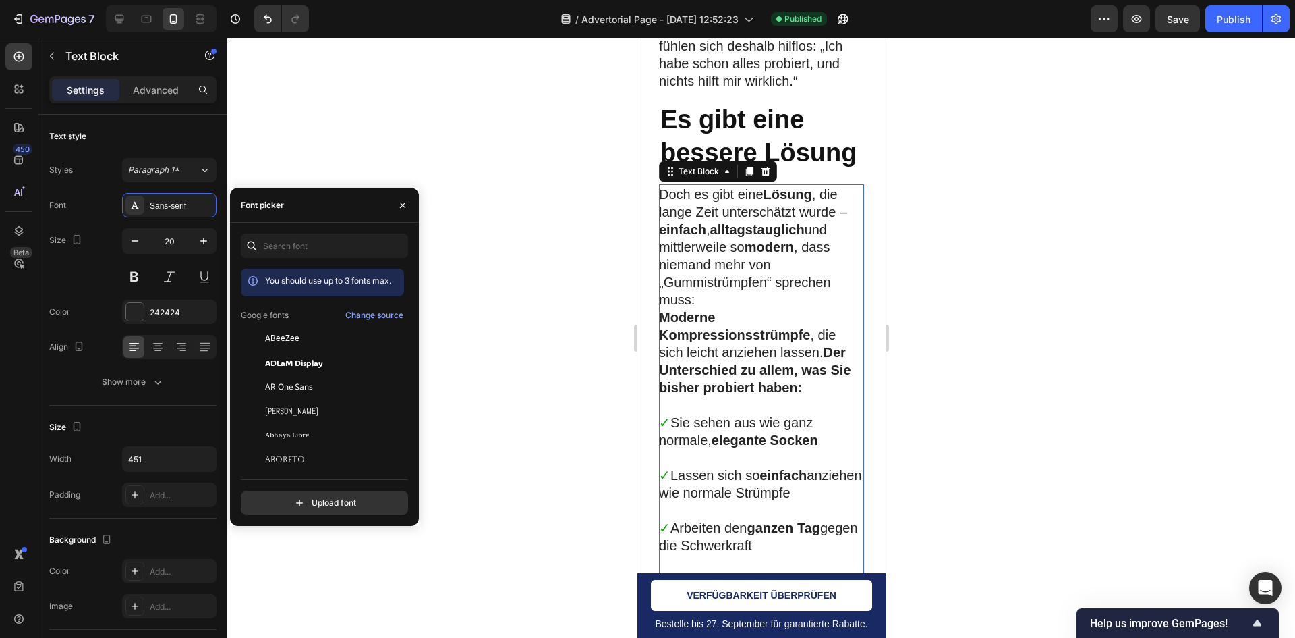
click at [289, 178] on div at bounding box center [761, 338] width 1068 height 600
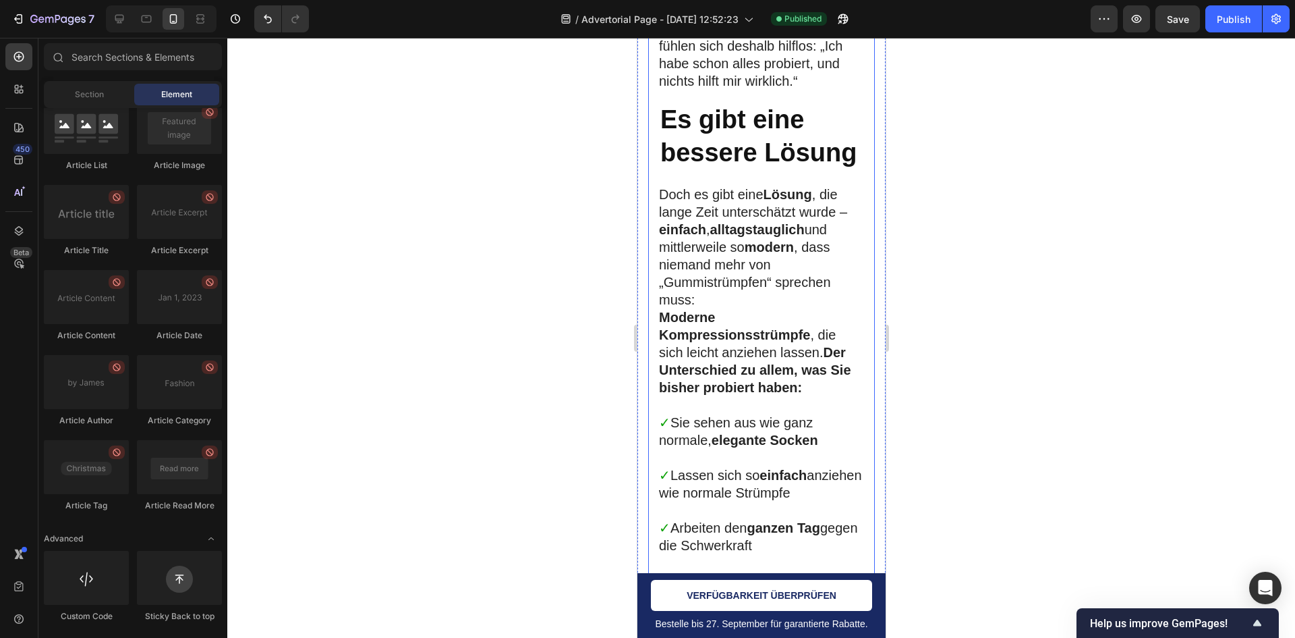
click at [760, 259] on div "Die Wahrheit Heading Row Die meisten Tipps sind wie kleine Pflaster: Sie linder…" at bounding box center [761, 313] width 205 height 1506
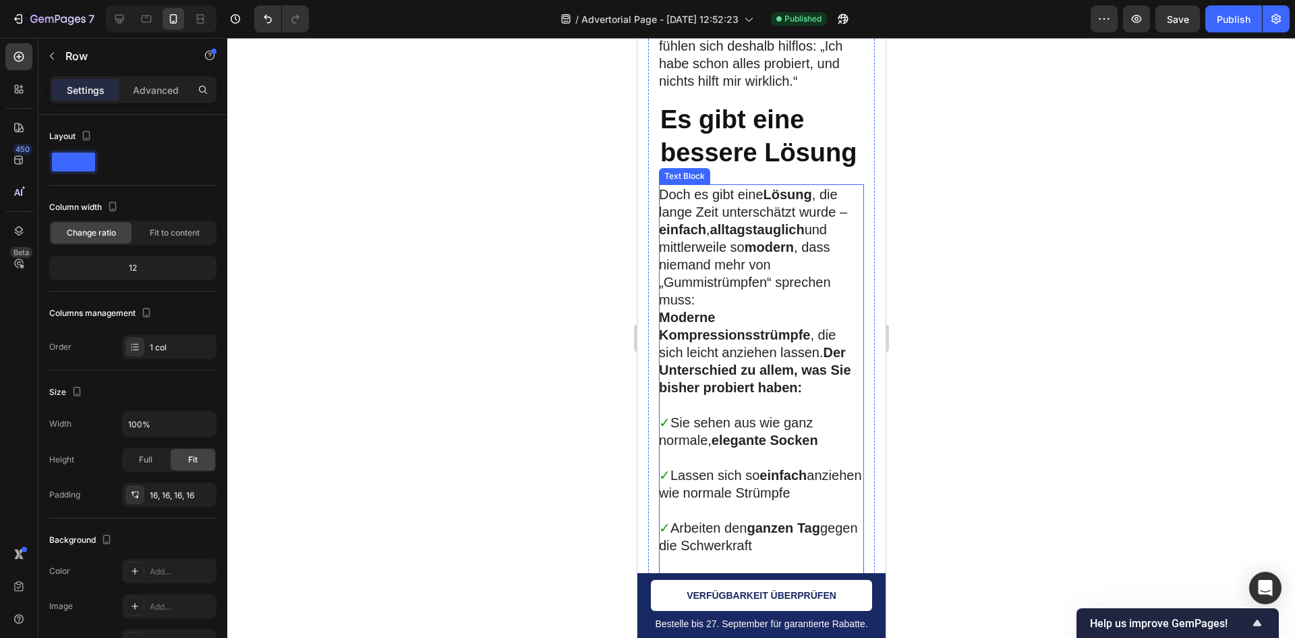
click at [715, 308] on p "Doch es gibt eine Lösung , die lange Zeit unterschätzt wurde – einfach , alltag…" at bounding box center [761, 247] width 204 height 123
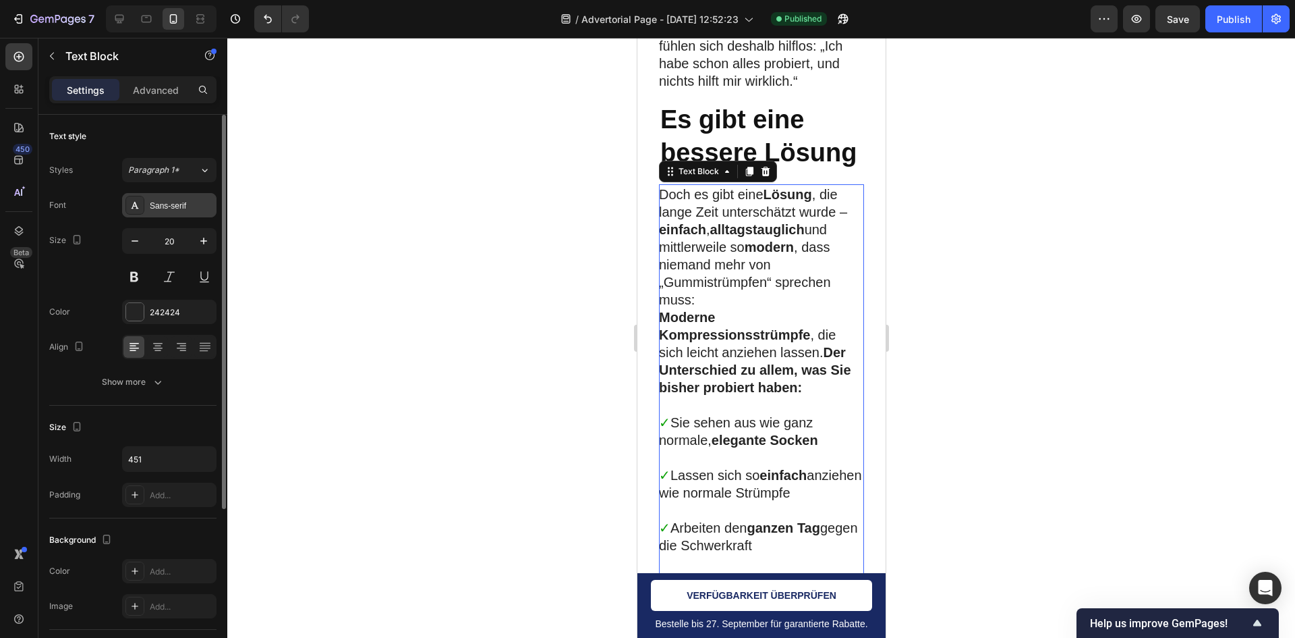
click at [169, 203] on div "Sans-serif" at bounding box center [181, 206] width 63 height 12
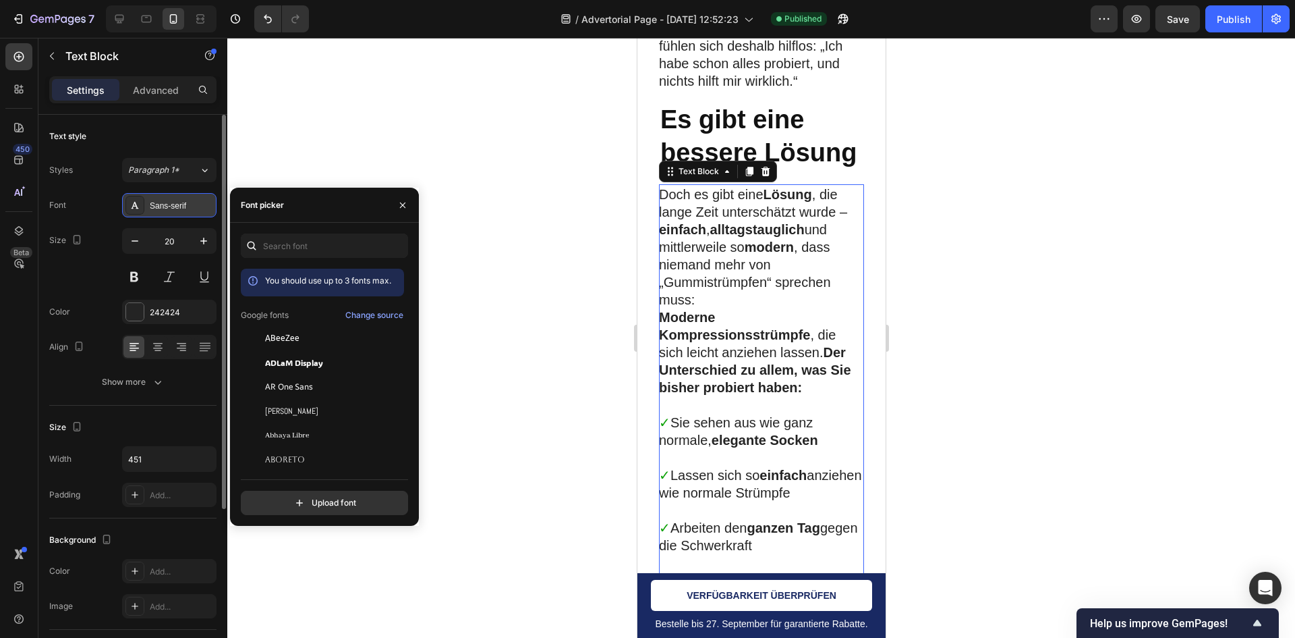
click at [169, 203] on div "Sans-serif" at bounding box center [181, 206] width 63 height 12
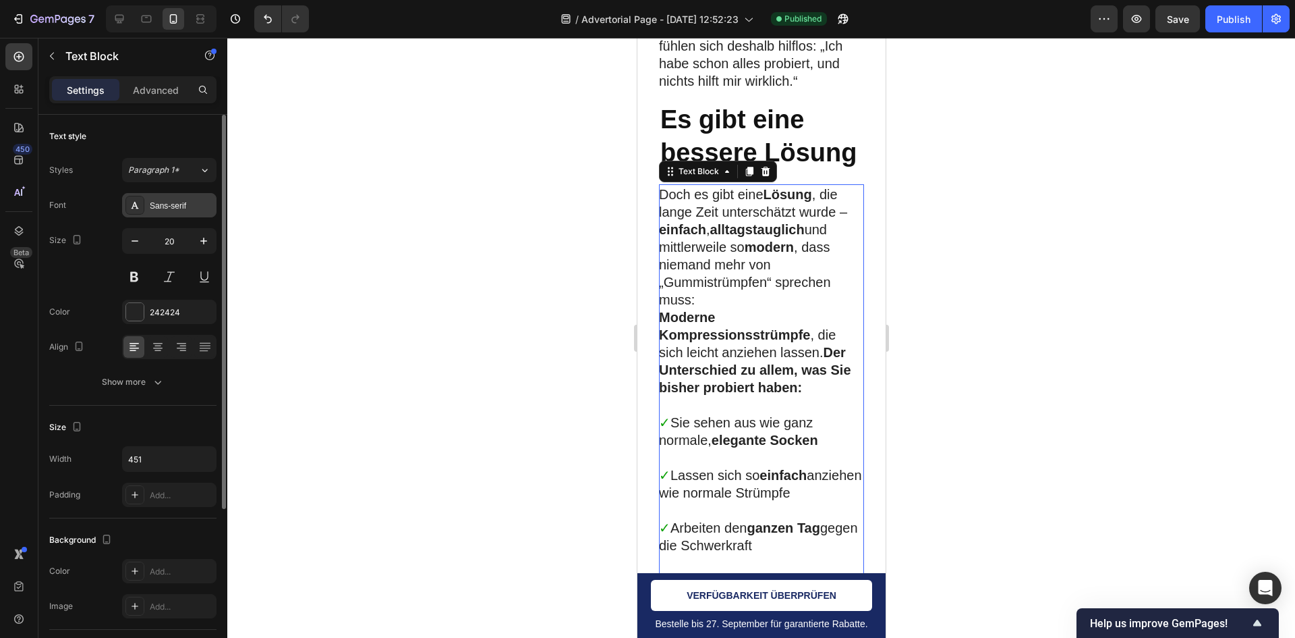
click at [169, 203] on div "Sans-serif" at bounding box center [181, 206] width 63 height 12
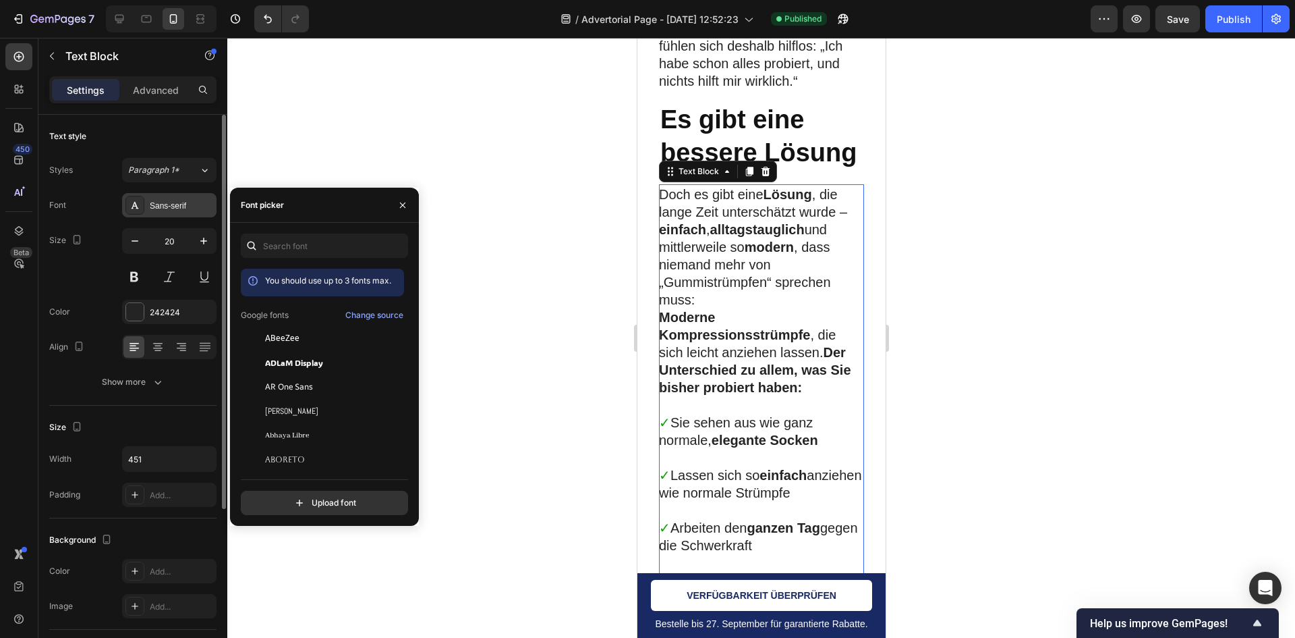
click at [169, 203] on div "Sans-serif" at bounding box center [181, 206] width 63 height 12
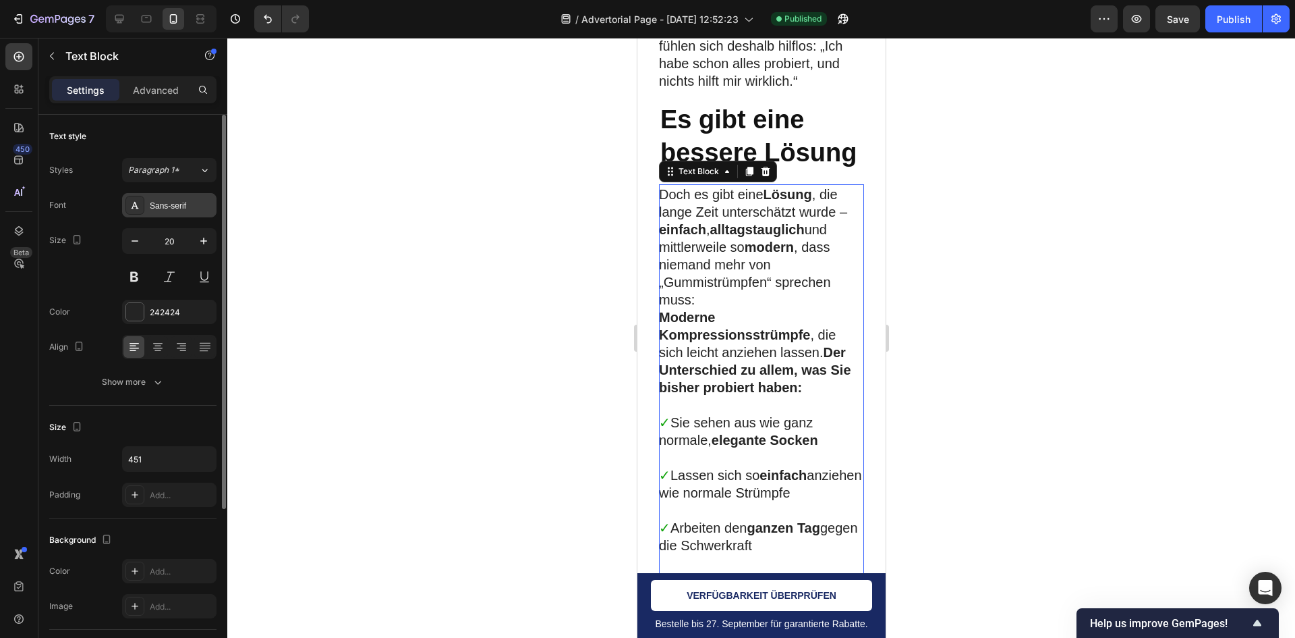
click at [169, 203] on div "Sans-serif" at bounding box center [181, 206] width 63 height 12
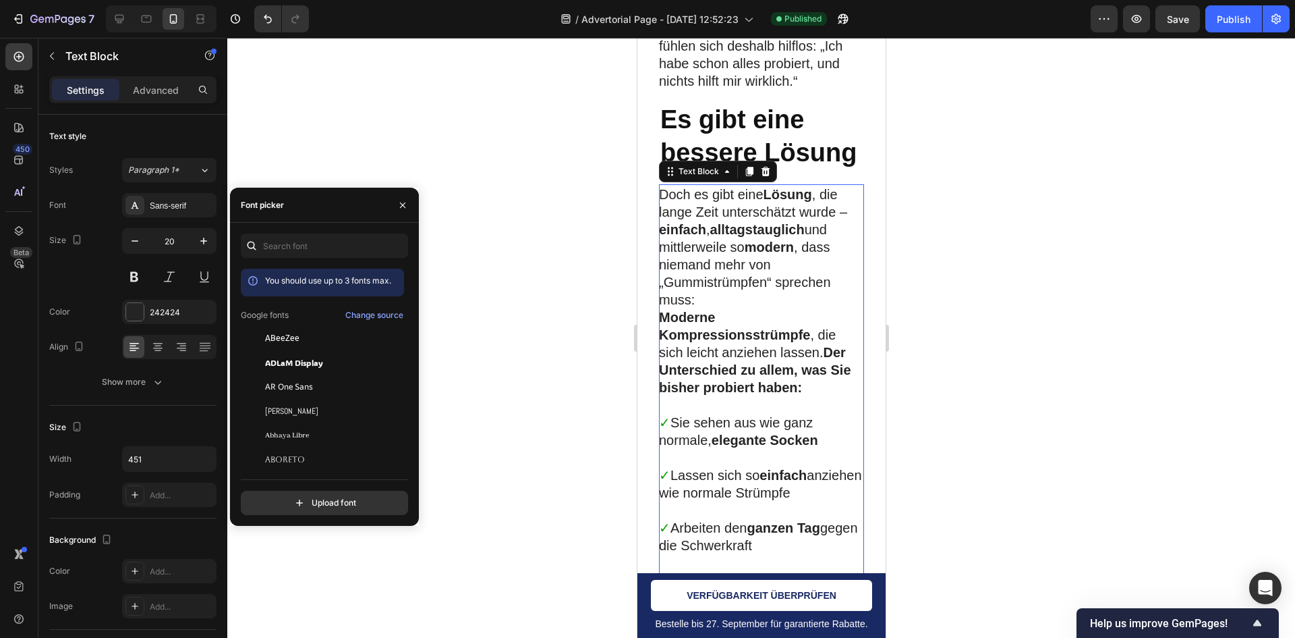
click at [530, 174] on div at bounding box center [761, 338] width 1068 height 600
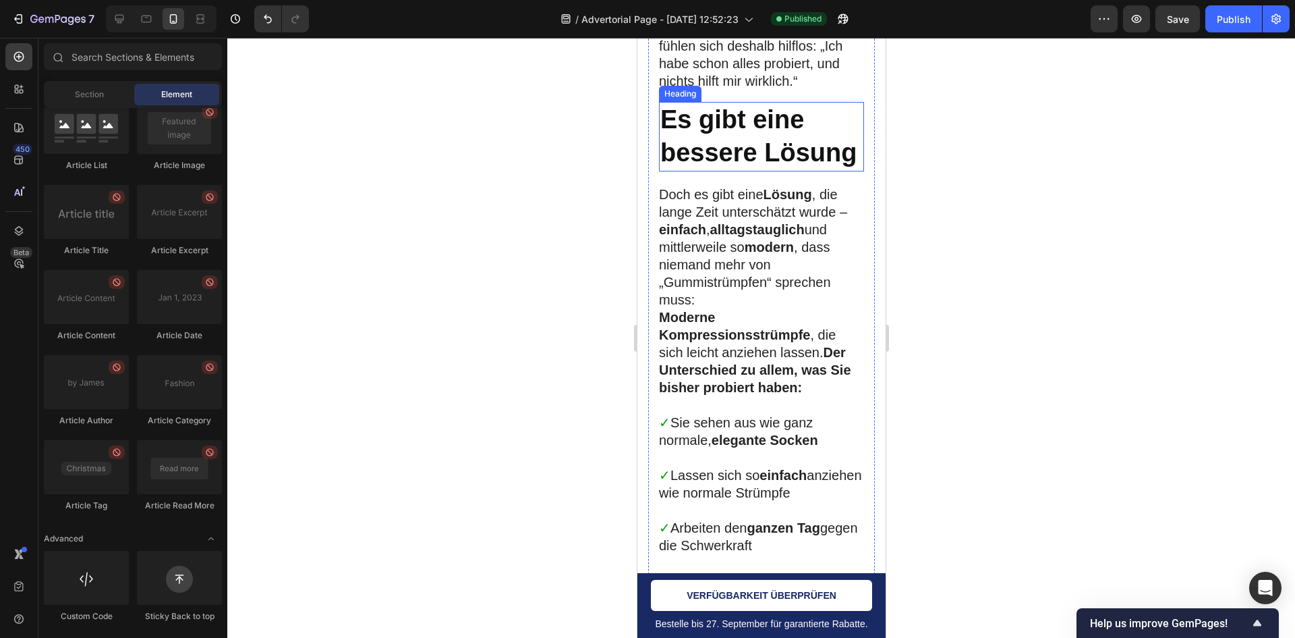
click at [796, 171] on div "Es gibt eine bessere Lösung Heading" at bounding box center [761, 136] width 205 height 69
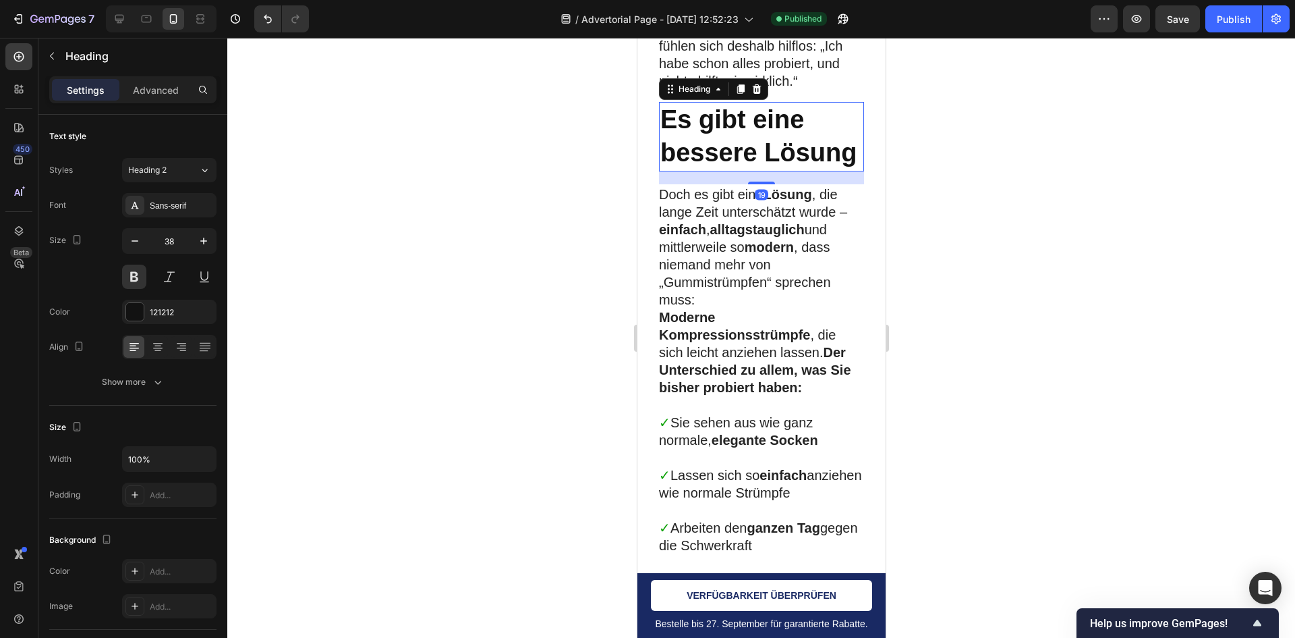
click at [750, 237] on strong "alltagstauglich" at bounding box center [757, 229] width 94 height 15
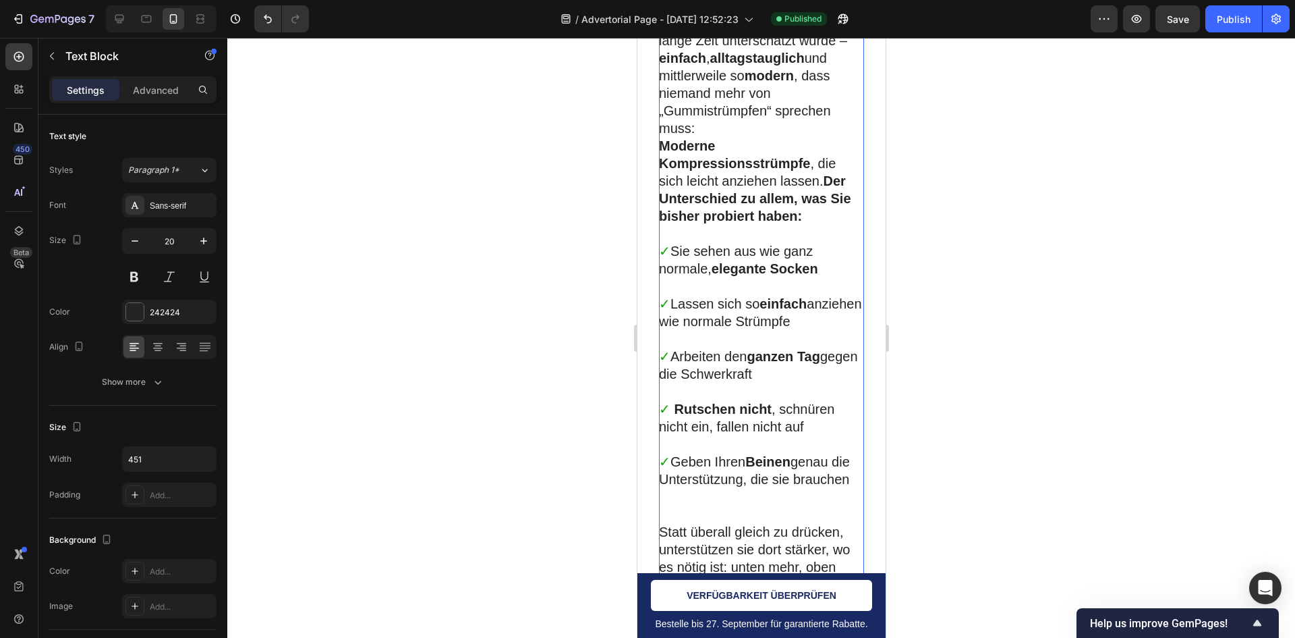
scroll to position [4947, 0]
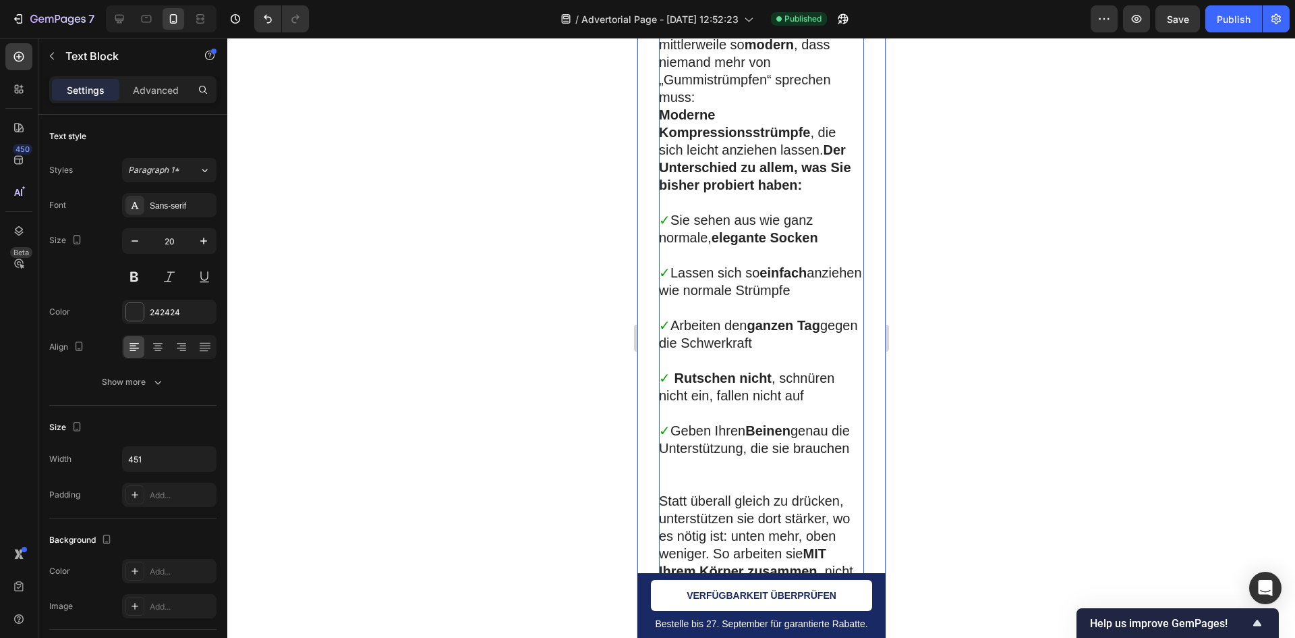
click at [948, 175] on div at bounding box center [761, 338] width 1068 height 600
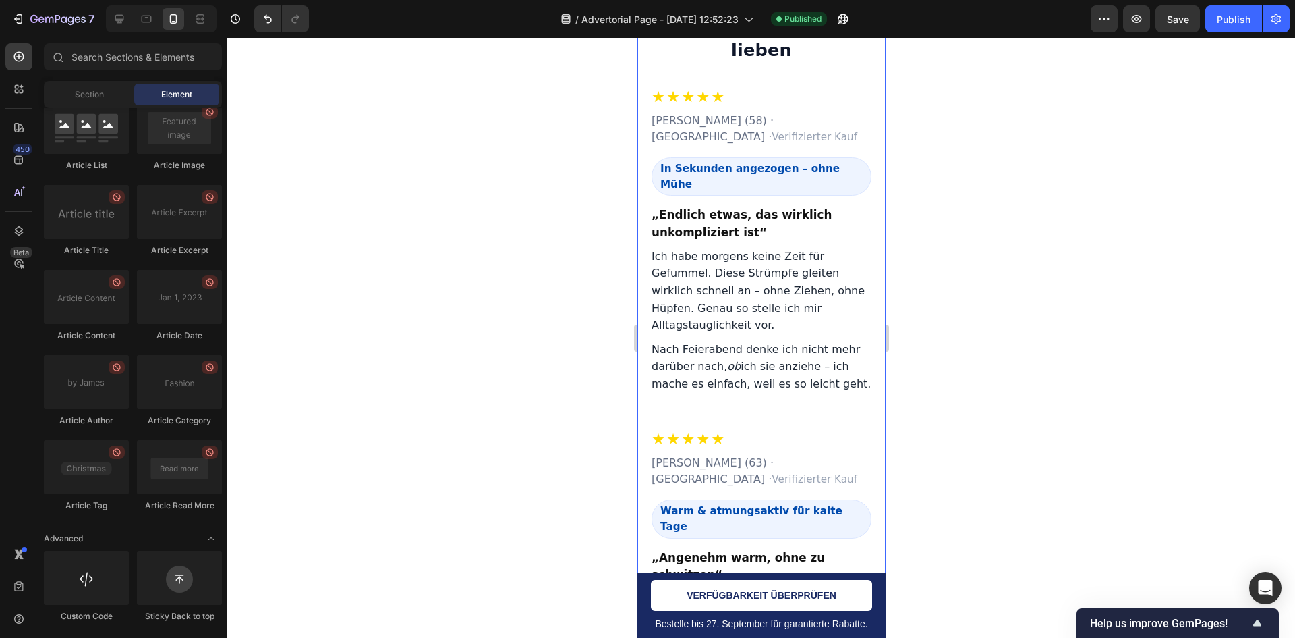
click at [798, 63] on h3 "Was Kundinnen & Kunden 45+ an unseren Strümpfen lieben" at bounding box center [761, 12] width 220 height 104
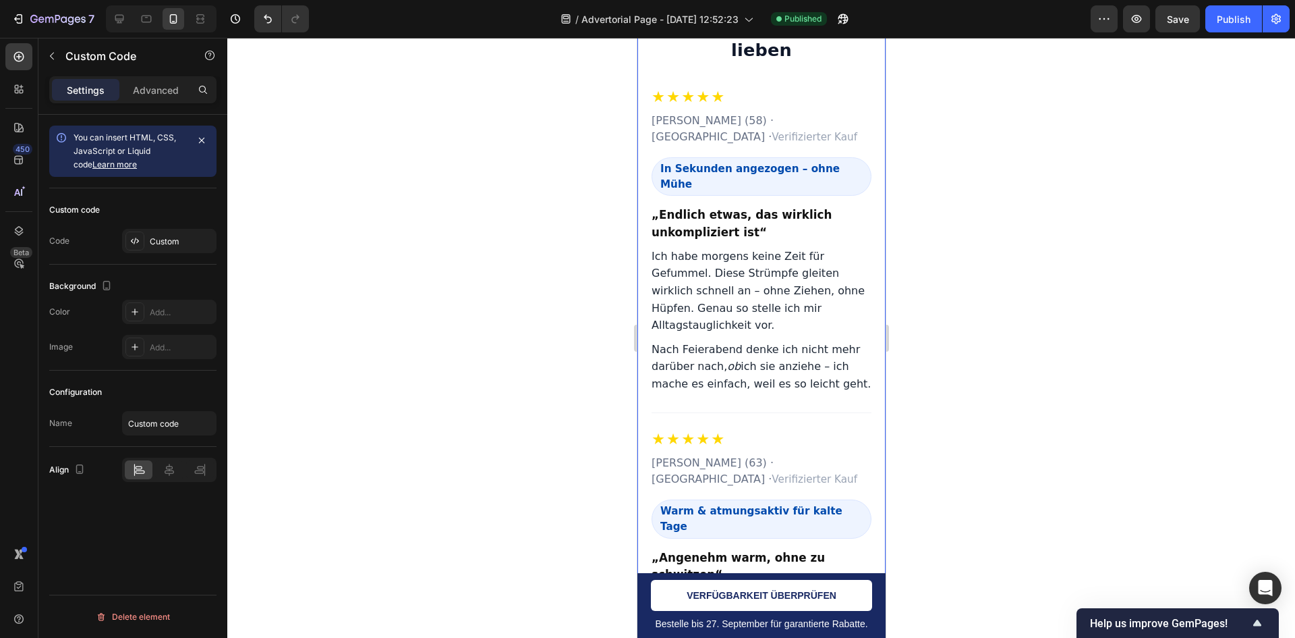
scroll to position [6836, 0]
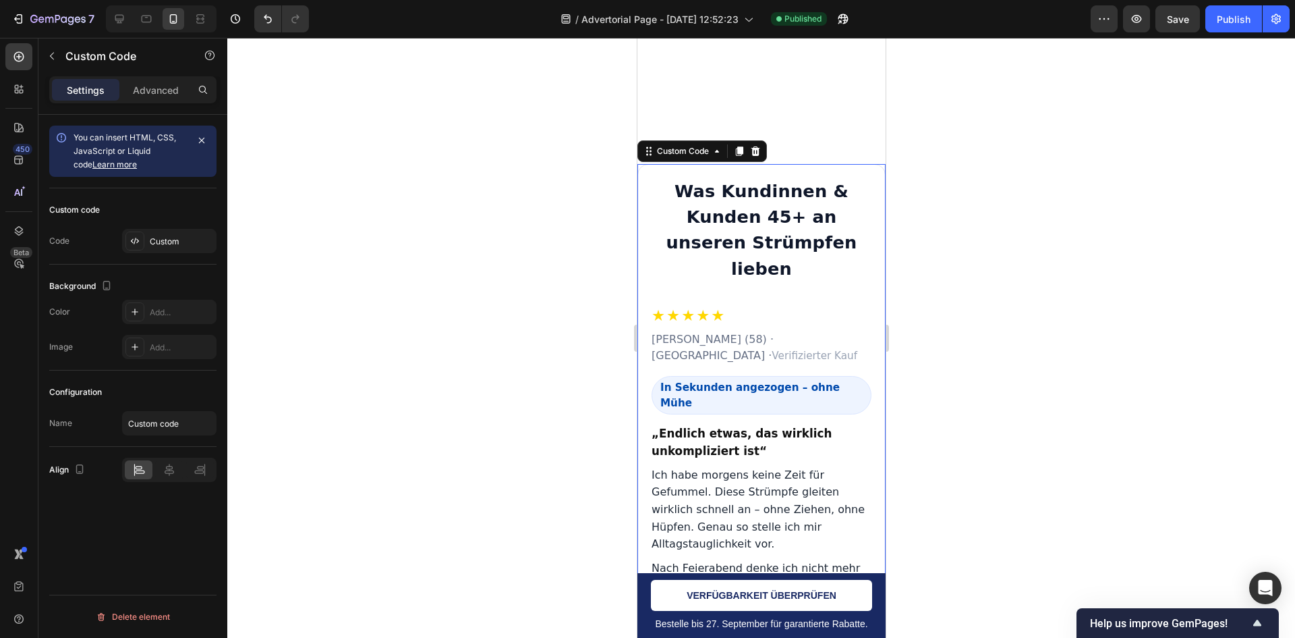
click at [775, 246] on h3 "Was Kundinnen & Kunden 45+ an unseren Strümpfen lieben" at bounding box center [761, 230] width 220 height 104
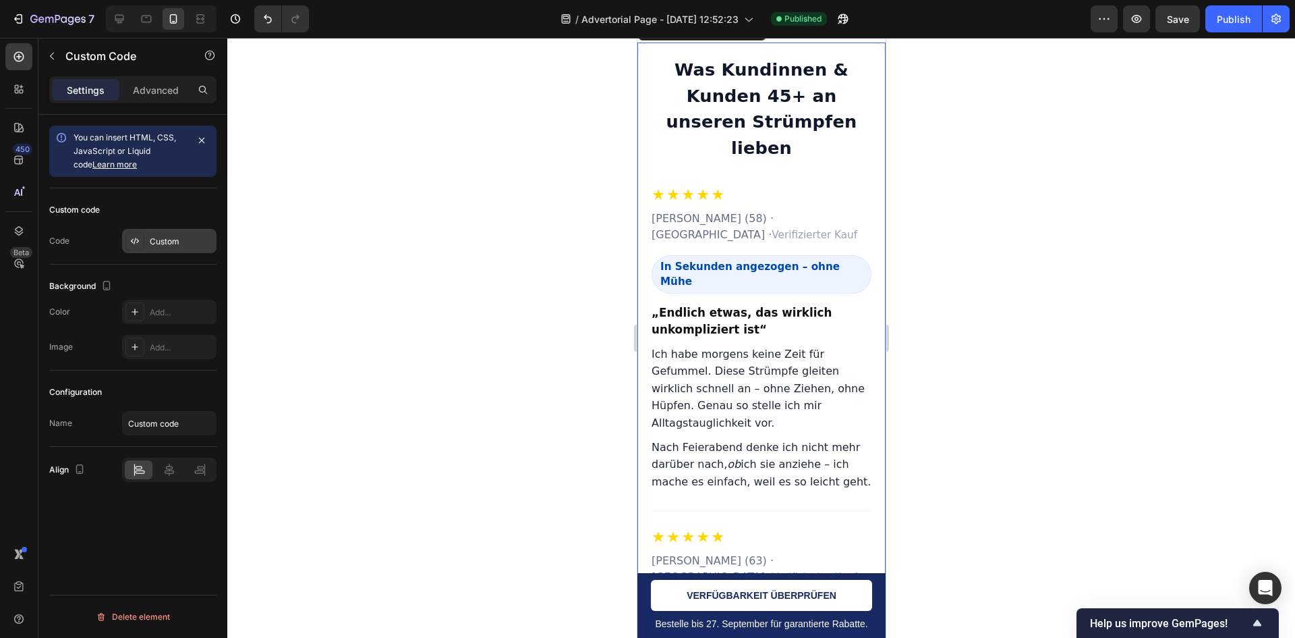
drag, startPoint x: 146, startPoint y: 230, endPoint x: 146, endPoint y: 238, distance: 7.4
click at [146, 238] on div "Custom" at bounding box center [169, 241] width 94 height 24
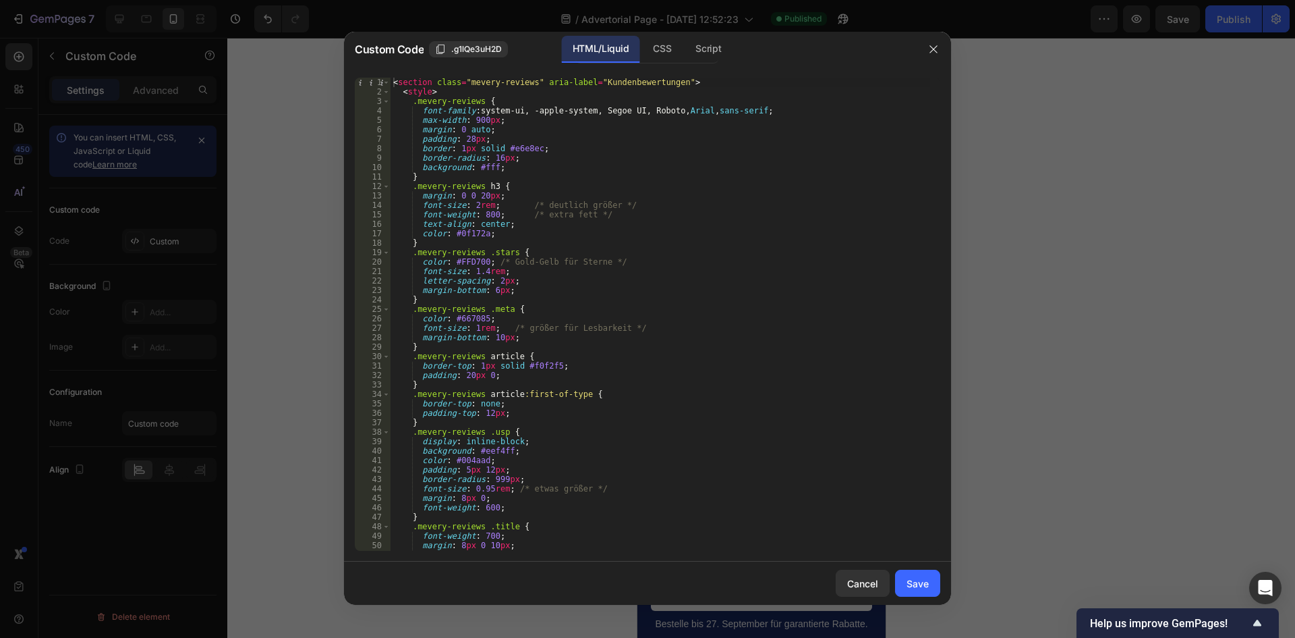
click at [686, 397] on div "< section class = "mevery-reviews" aria-label = "Kundenbewertungen" > < style >…" at bounding box center [661, 324] width 540 height 492
type textarea "</section>"
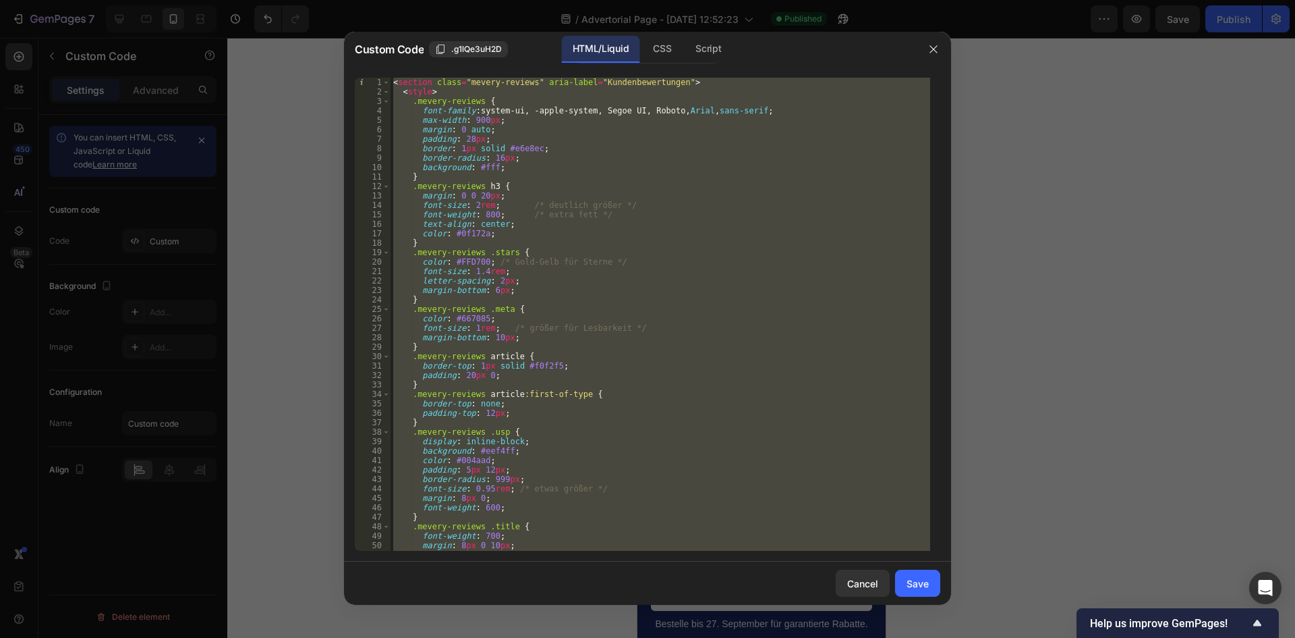
paste textarea
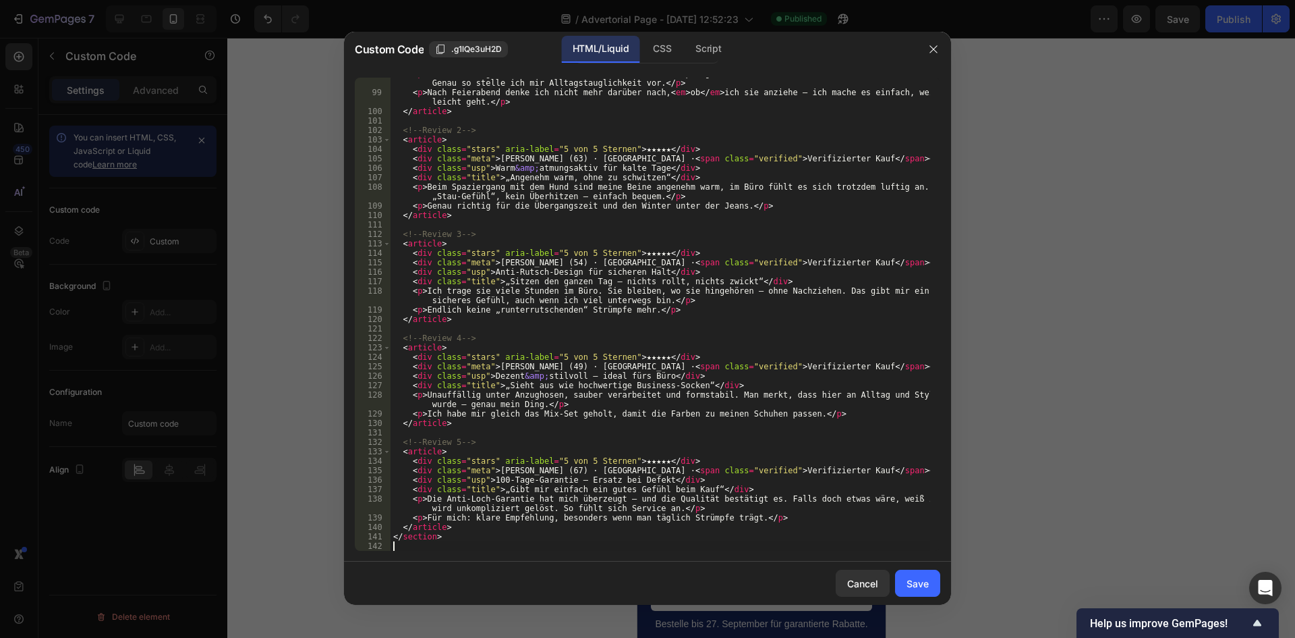
scroll to position [925, 0]
click at [905, 586] on button "Save" at bounding box center [917, 582] width 45 height 27
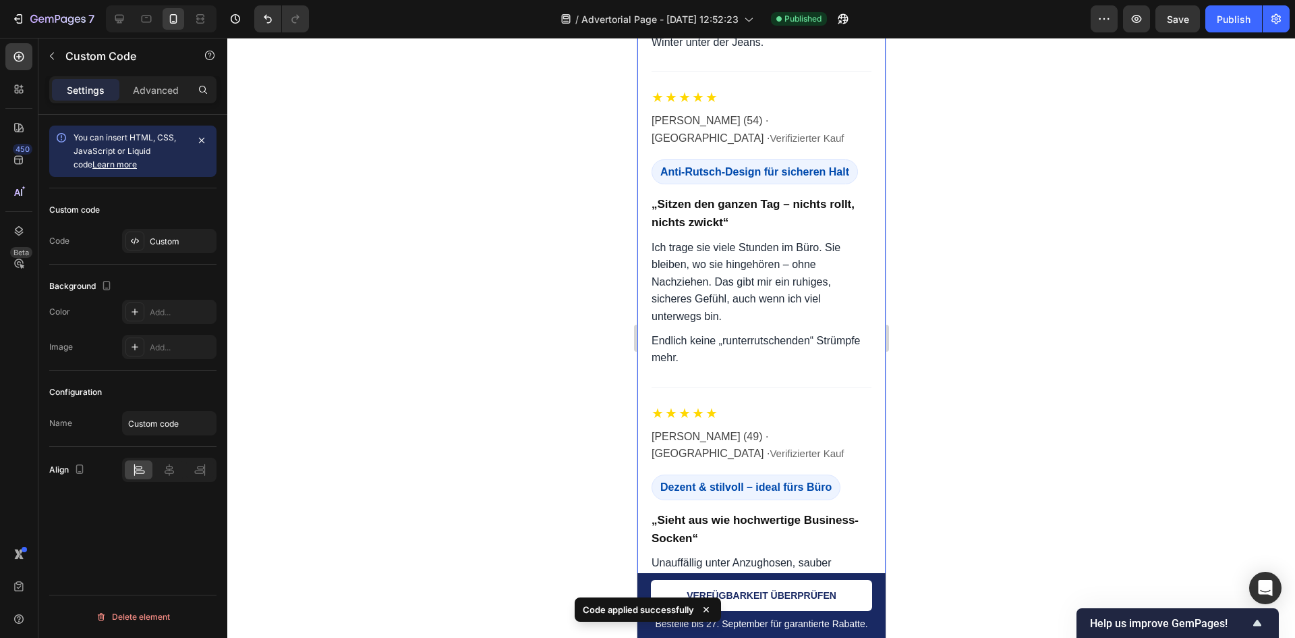
scroll to position [7714, 0]
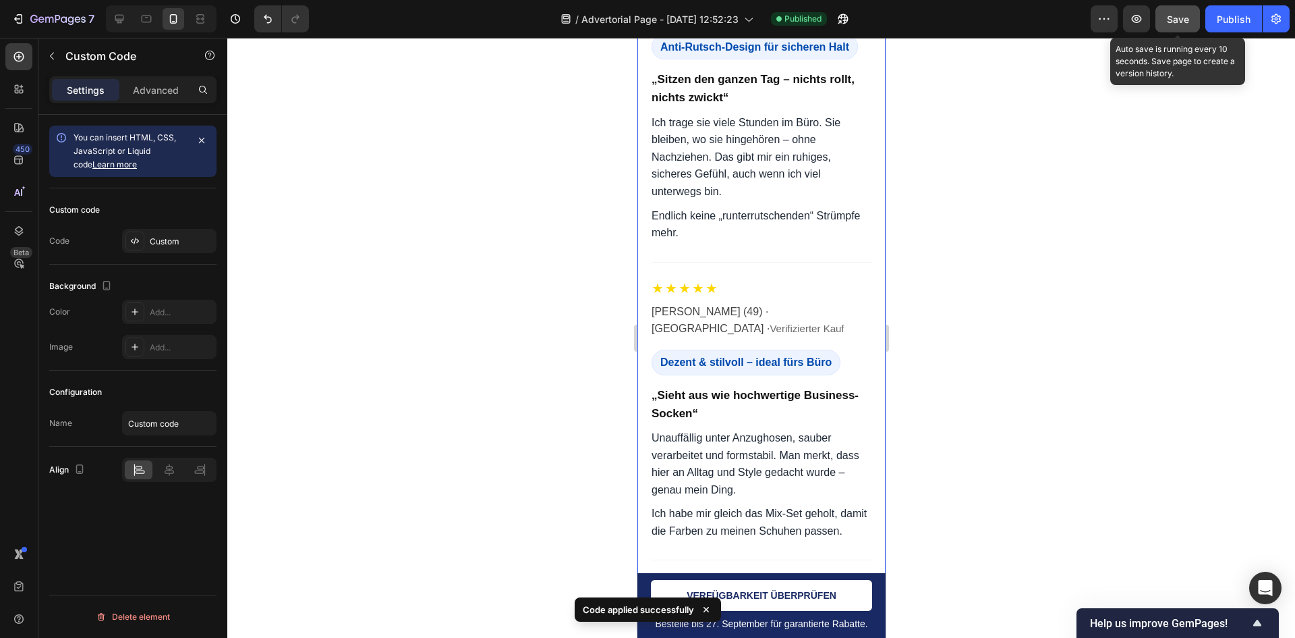
click at [1179, 30] on button "Save" at bounding box center [1178, 18] width 45 height 27
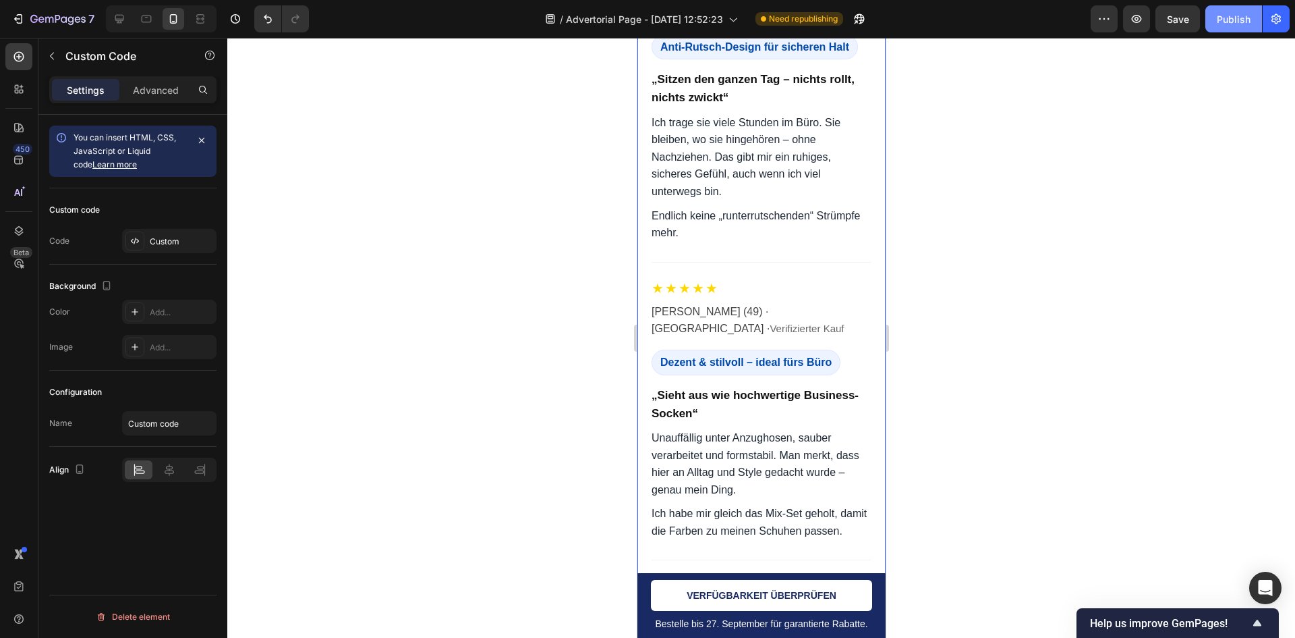
click at [1213, 12] on button "Publish" at bounding box center [1234, 18] width 57 height 27
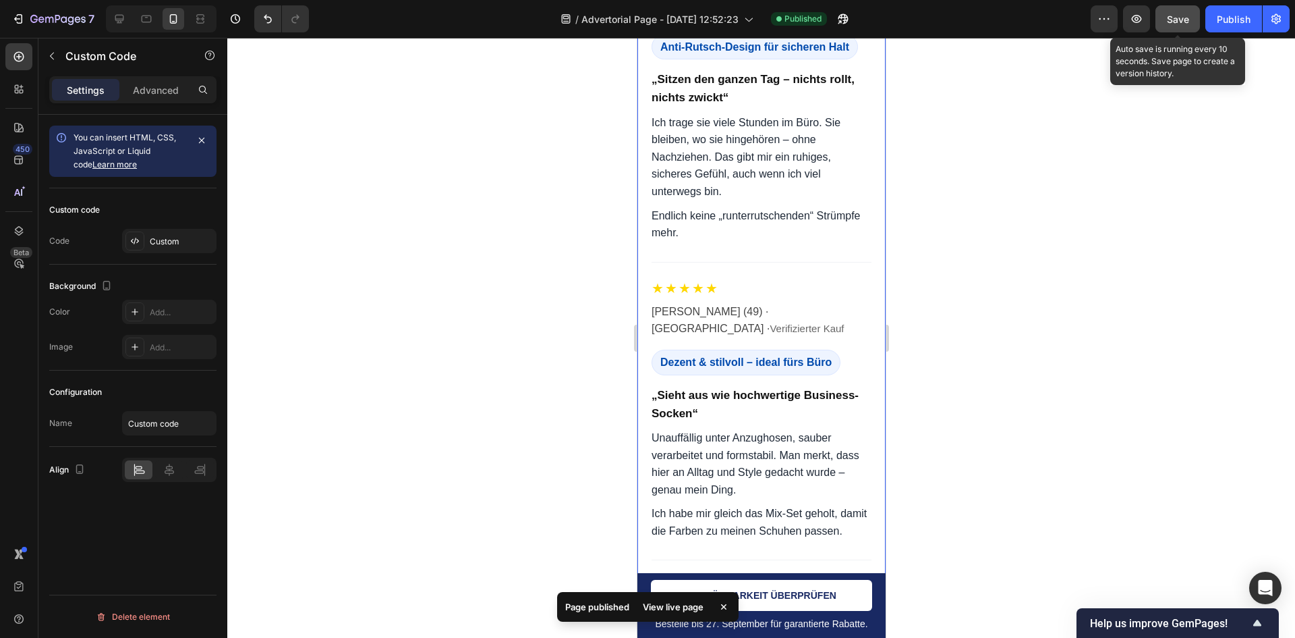
click at [1196, 16] on button "Save" at bounding box center [1178, 18] width 45 height 27
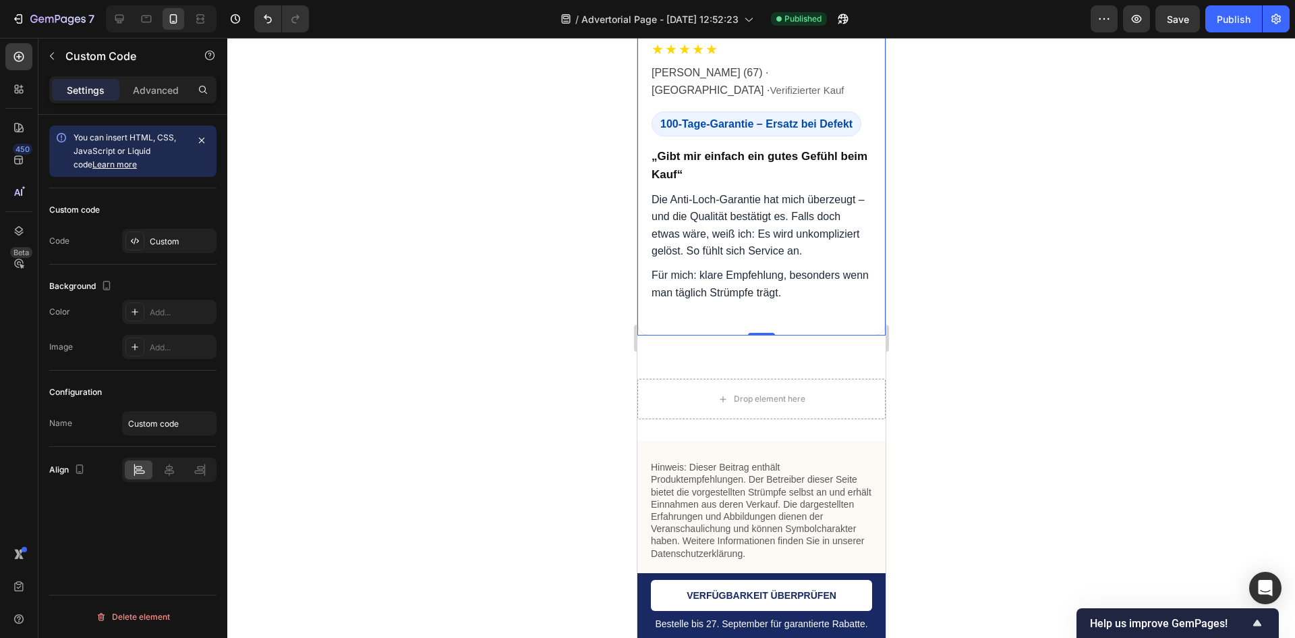
scroll to position [8253, 0]
click at [816, 233] on p "Die Anti-Loch-Garantie hat mich überzeugt – und die Qualität bestätigt es. Fall…" at bounding box center [761, 222] width 220 height 69
click at [175, 238] on div "Custom" at bounding box center [181, 241] width 63 height 12
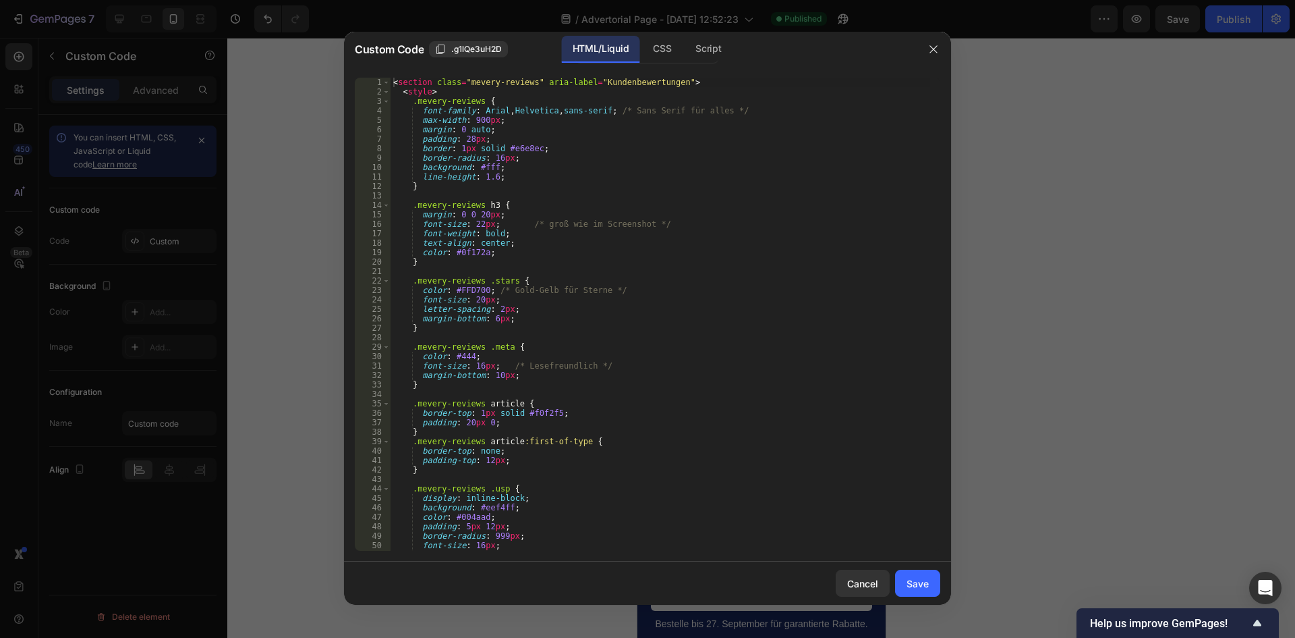
click at [607, 218] on div "< section class = "mevery-reviews" aria-label = "Kundenbewertungen" > < style >…" at bounding box center [661, 324] width 540 height 492
type textarea "</section>"
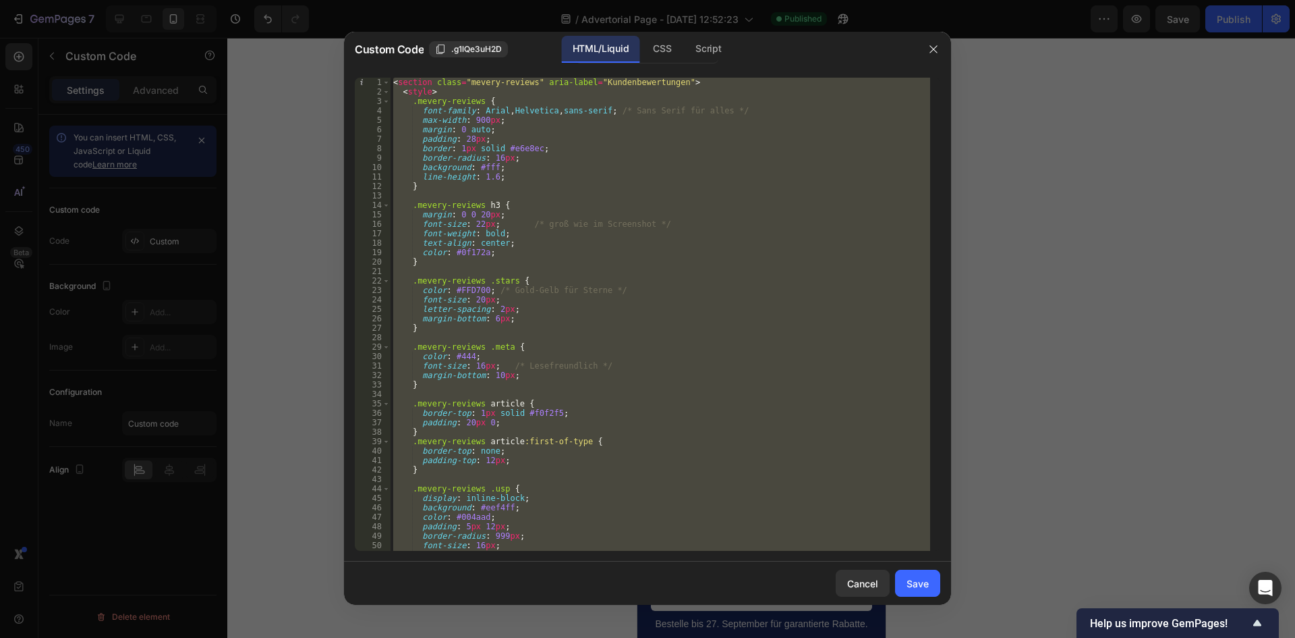
paste textarea
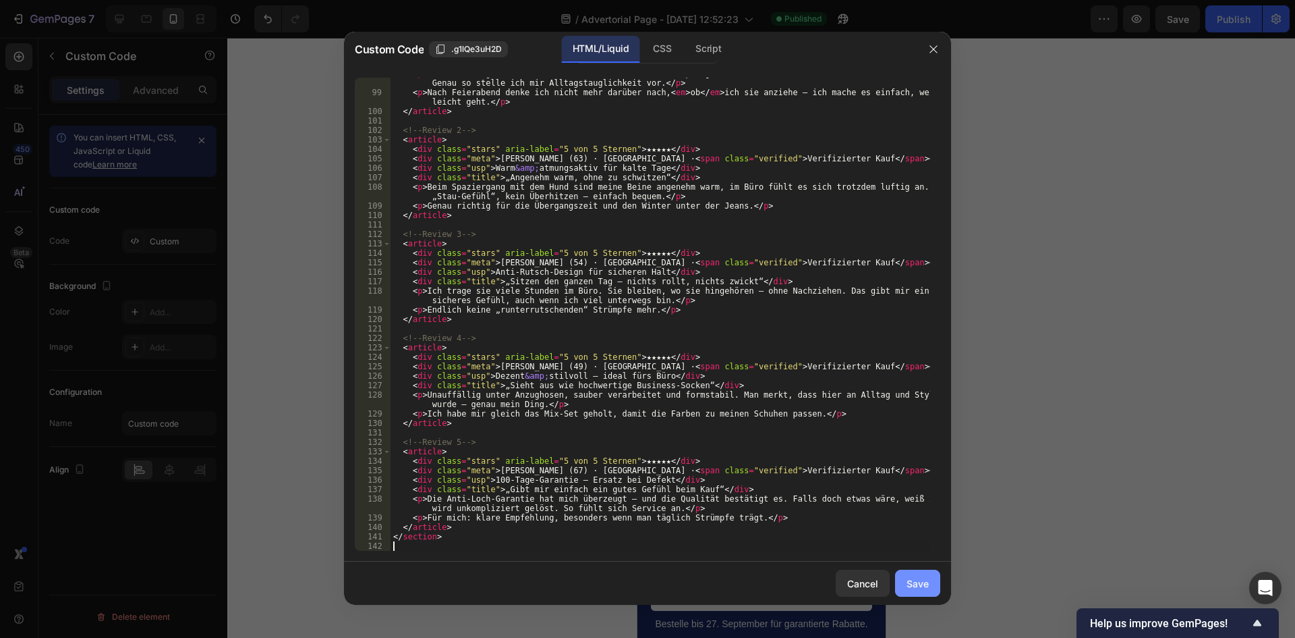
click at [926, 578] on div "Save" at bounding box center [918, 583] width 22 height 14
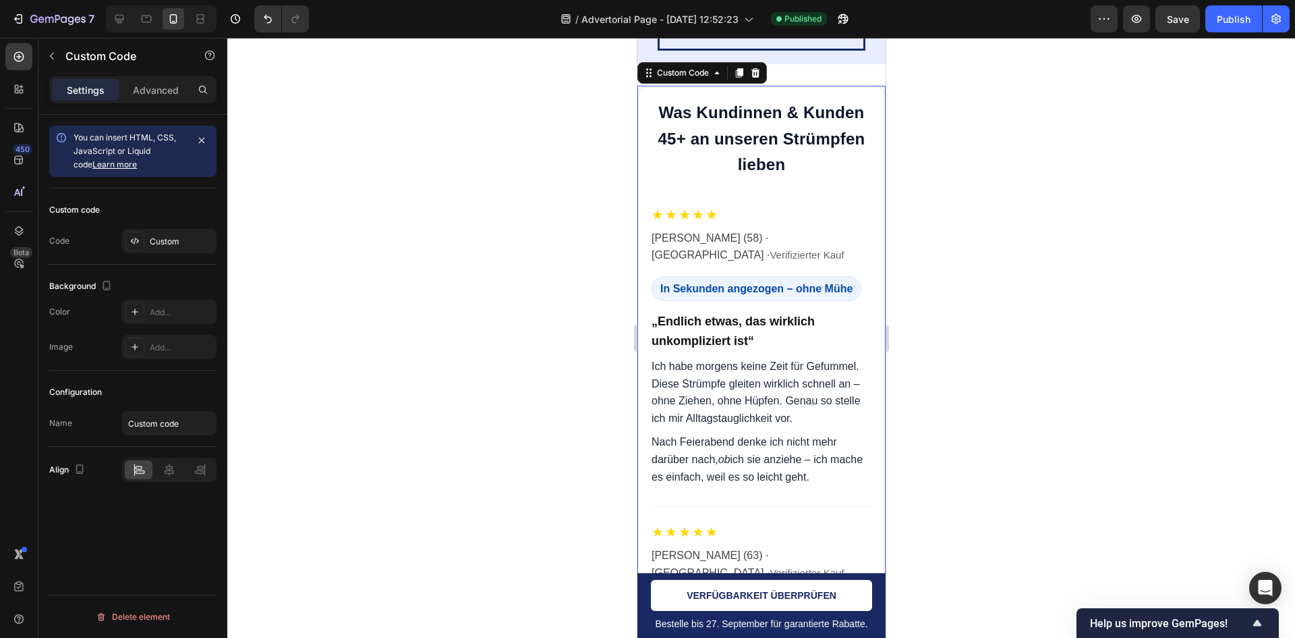
scroll to position [6836, 0]
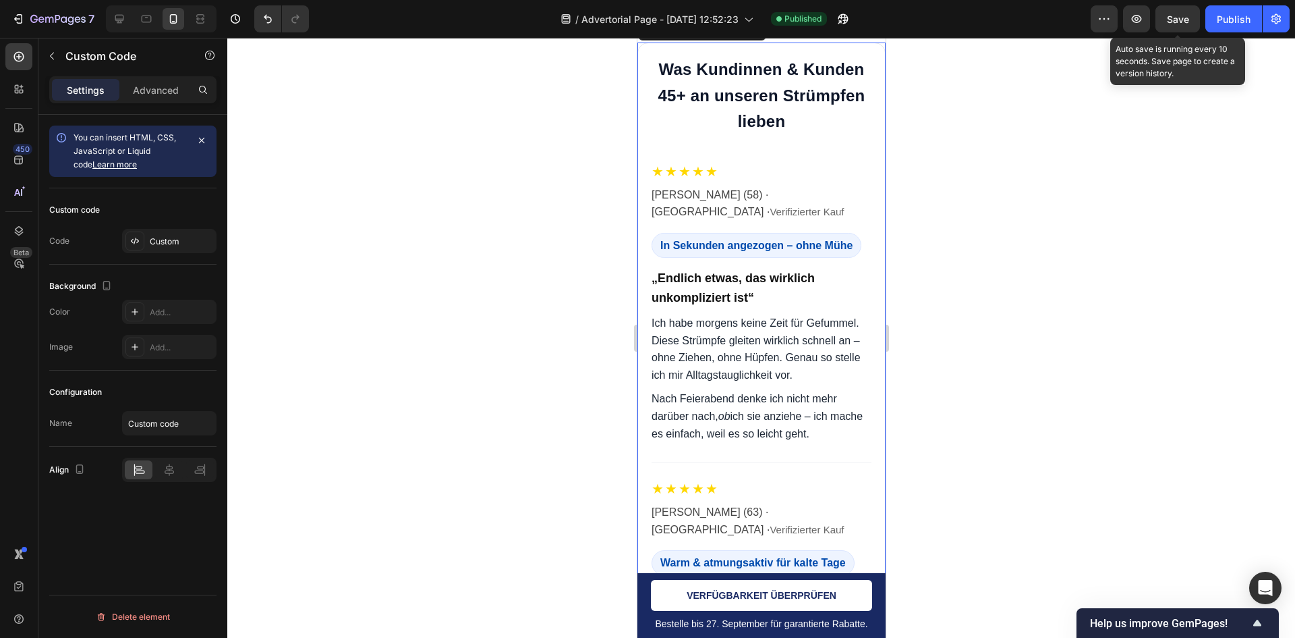
click at [1184, 17] on span "Save" at bounding box center [1178, 18] width 22 height 11
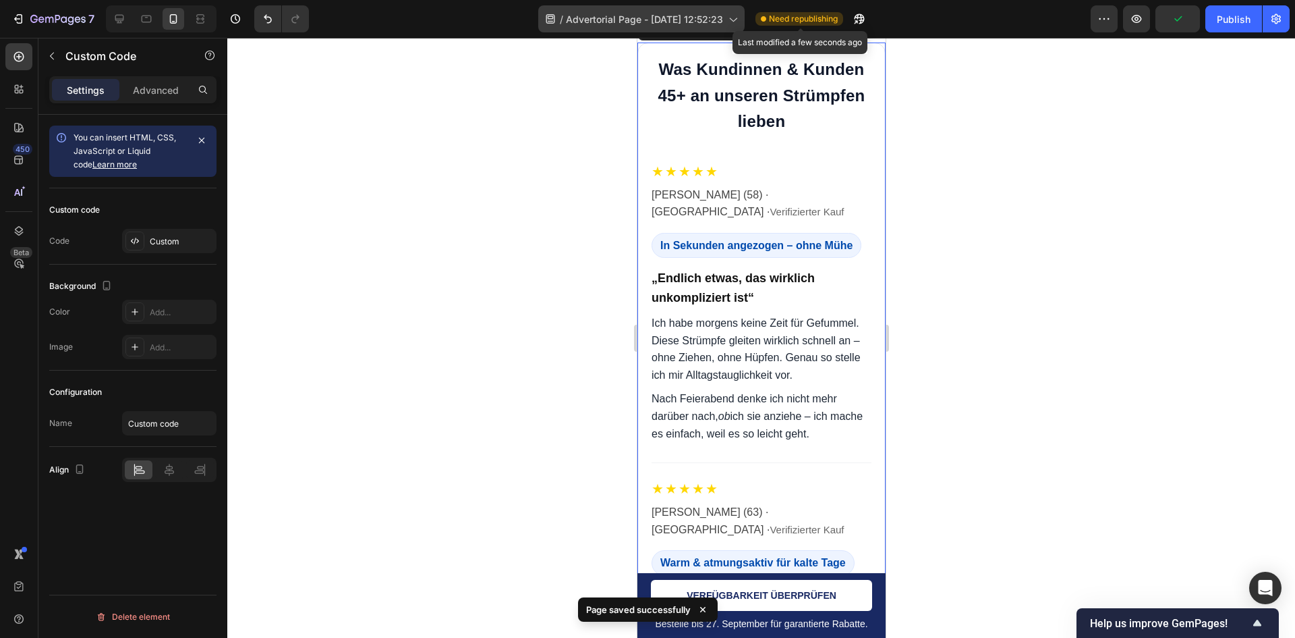
click at [700, 18] on span "Advertorial Page - [DATE] 12:52:23" at bounding box center [644, 19] width 157 height 14
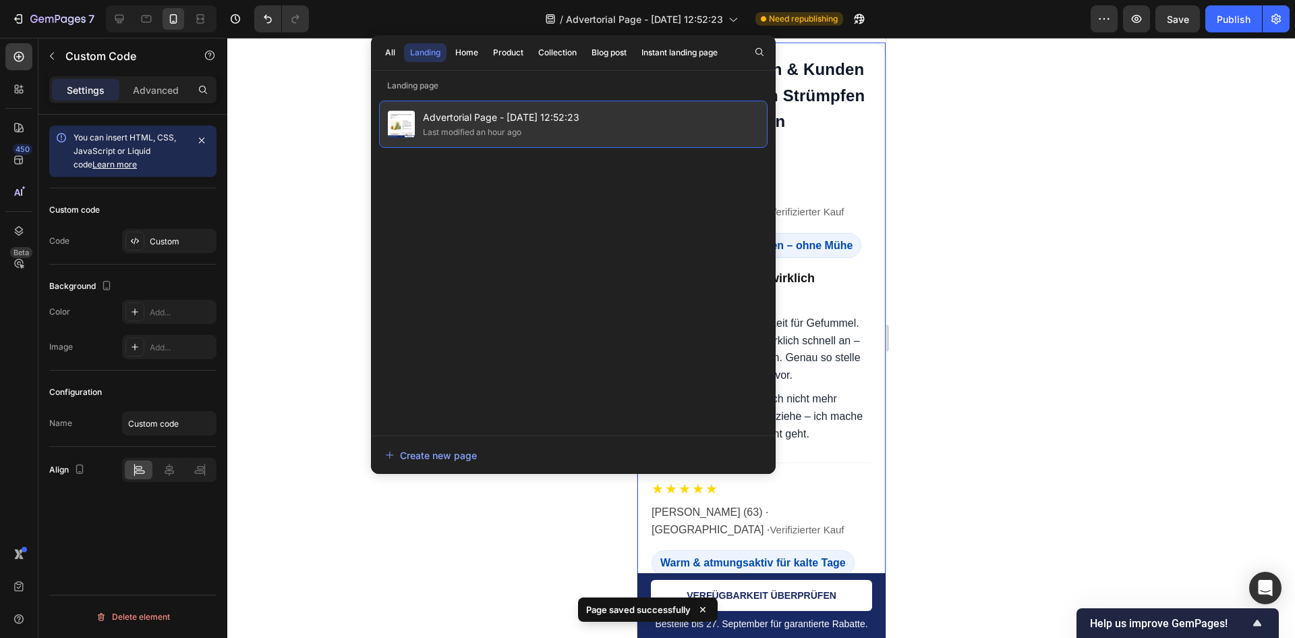
click at [553, 130] on div "Last modified an hour ago" at bounding box center [501, 132] width 157 height 13
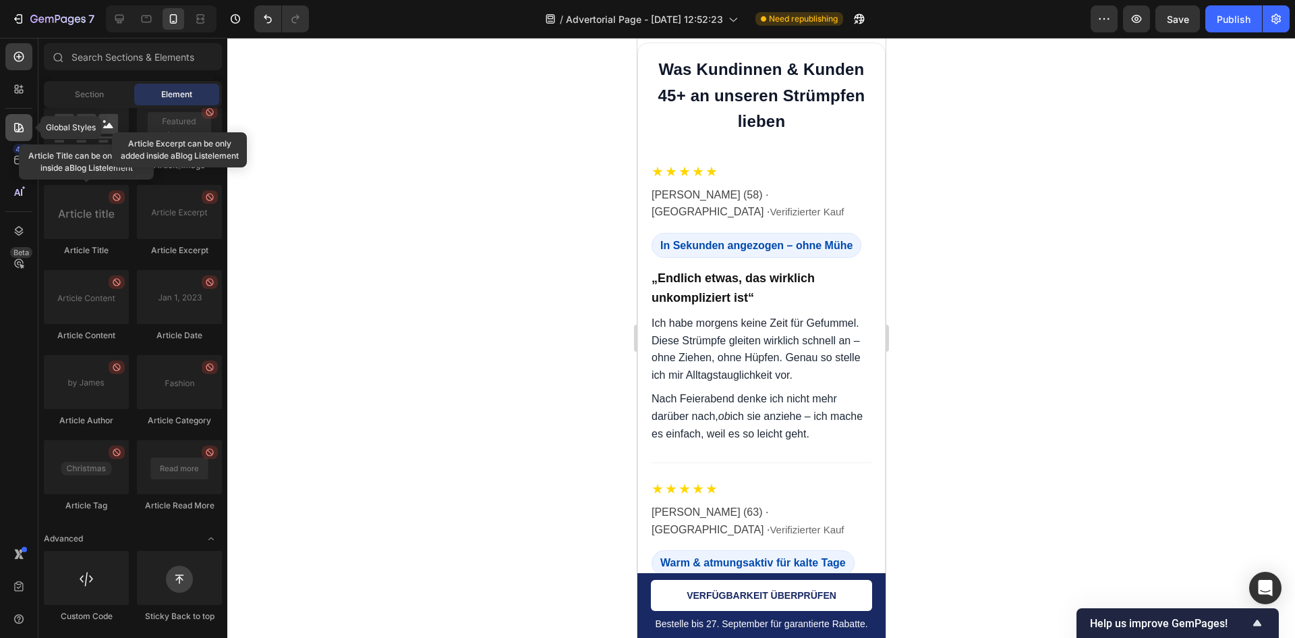
click at [11, 128] on div at bounding box center [18, 127] width 27 height 27
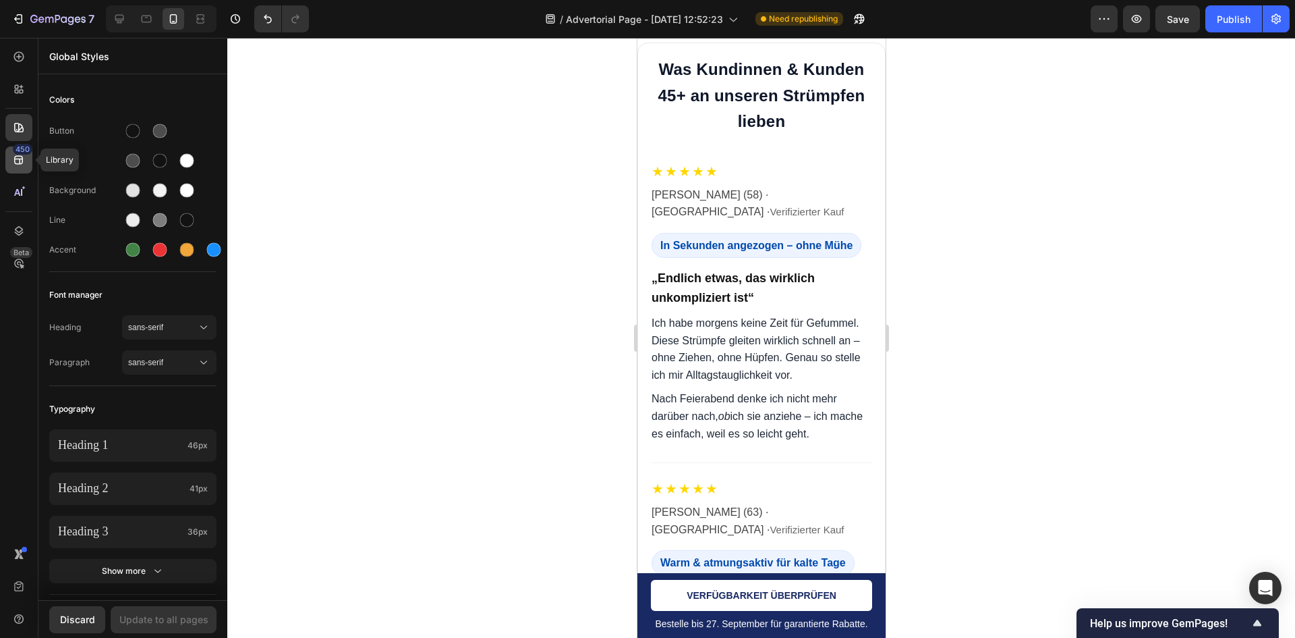
click at [17, 161] on icon at bounding box center [18, 159] width 13 height 13
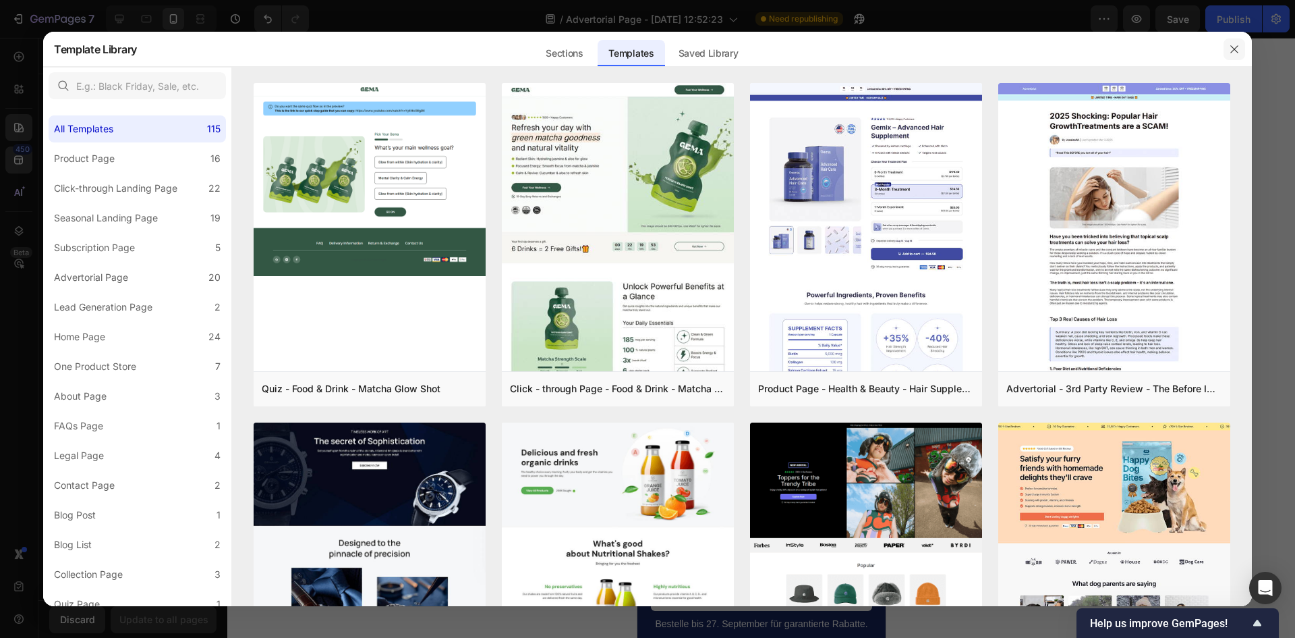
click at [1227, 45] on button "button" at bounding box center [1235, 49] width 22 height 22
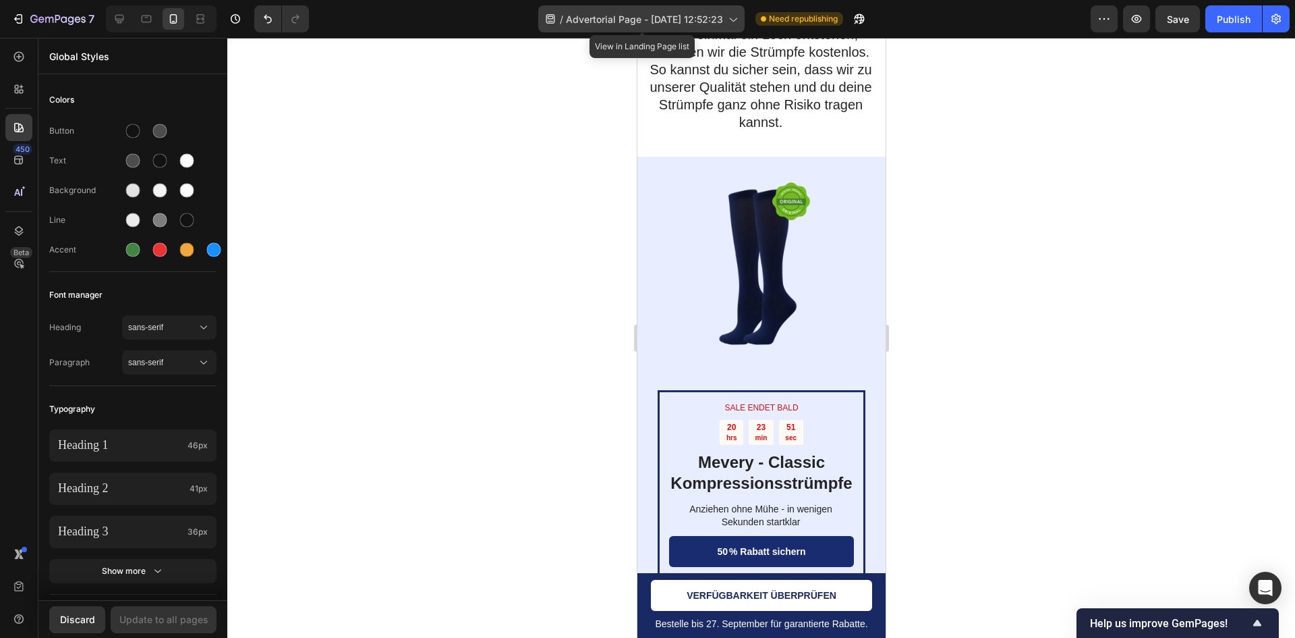
scroll to position [6162, 0]
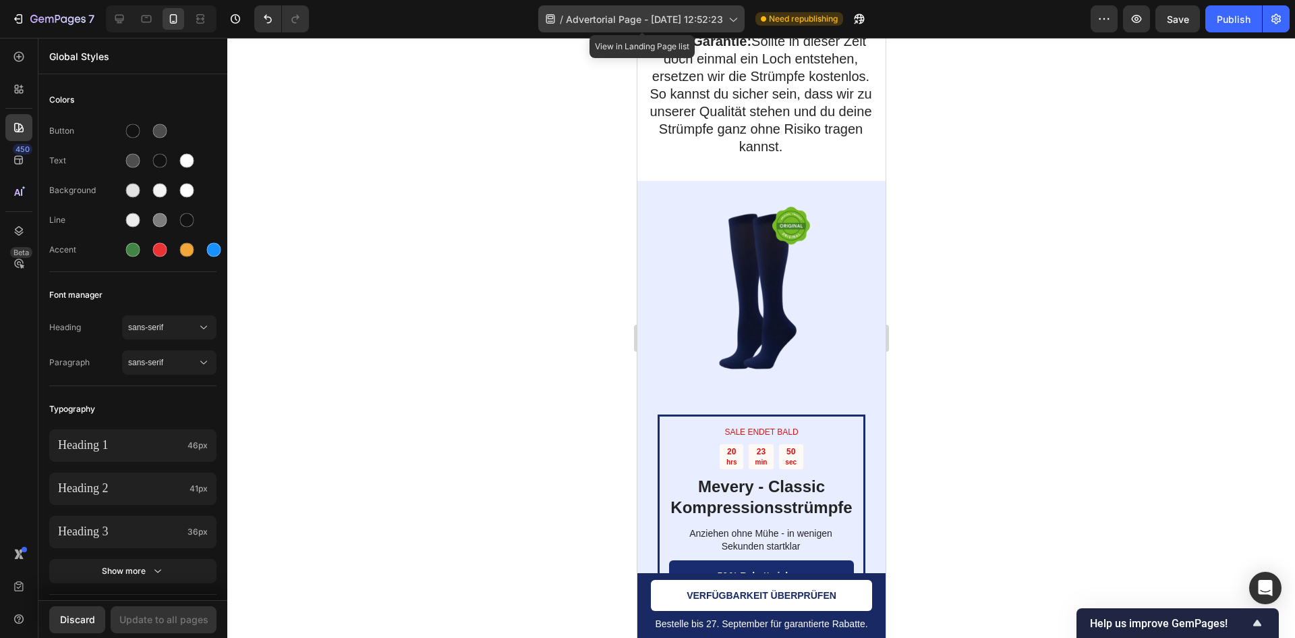
click at [625, 20] on span "Advertorial Page - [DATE] 12:52:23" at bounding box center [644, 19] width 157 height 14
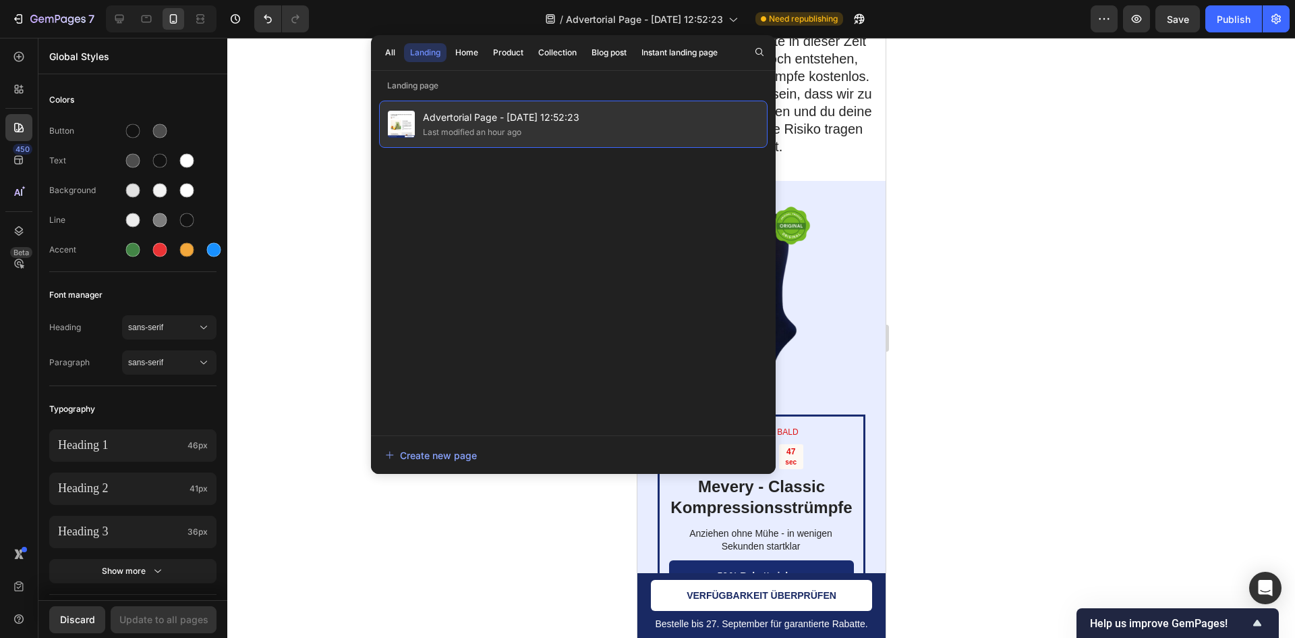
drag, startPoint x: 629, startPoint y: 115, endPoint x: 594, endPoint y: 125, distance: 36.5
click at [594, 125] on div "Advertorial Page - Sep 26, 12:52:23 Last modified an hour ago" at bounding box center [573, 124] width 389 height 47
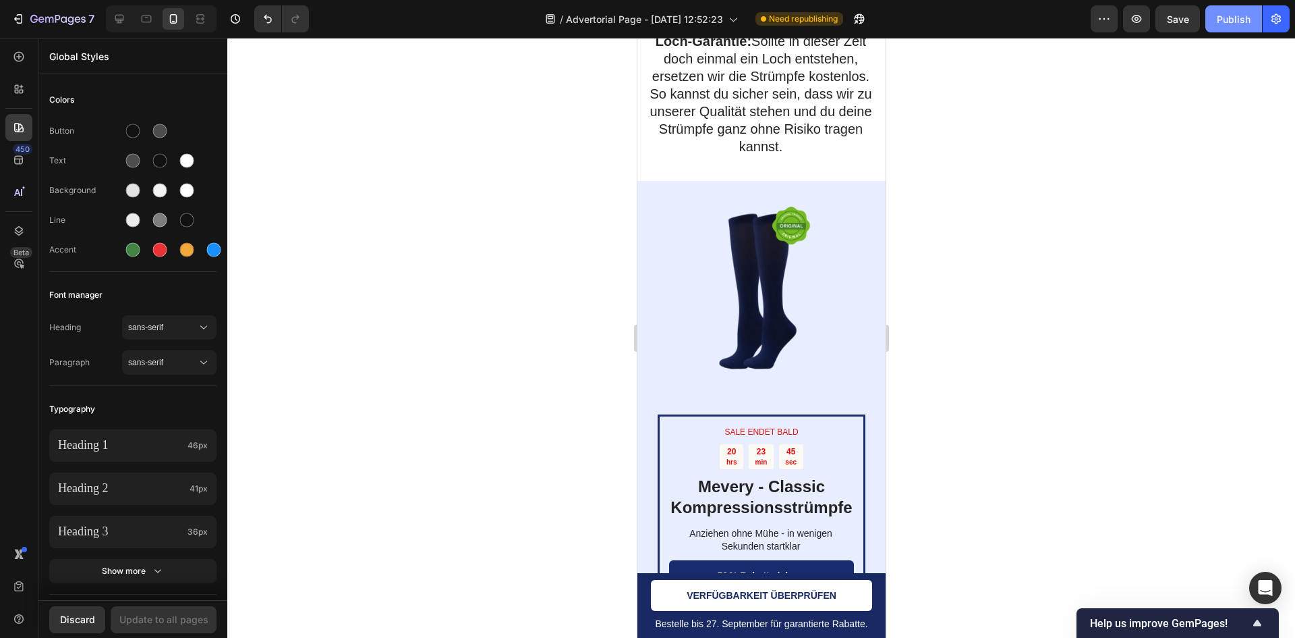
click at [1247, 15] on div "Publish" at bounding box center [1234, 19] width 34 height 14
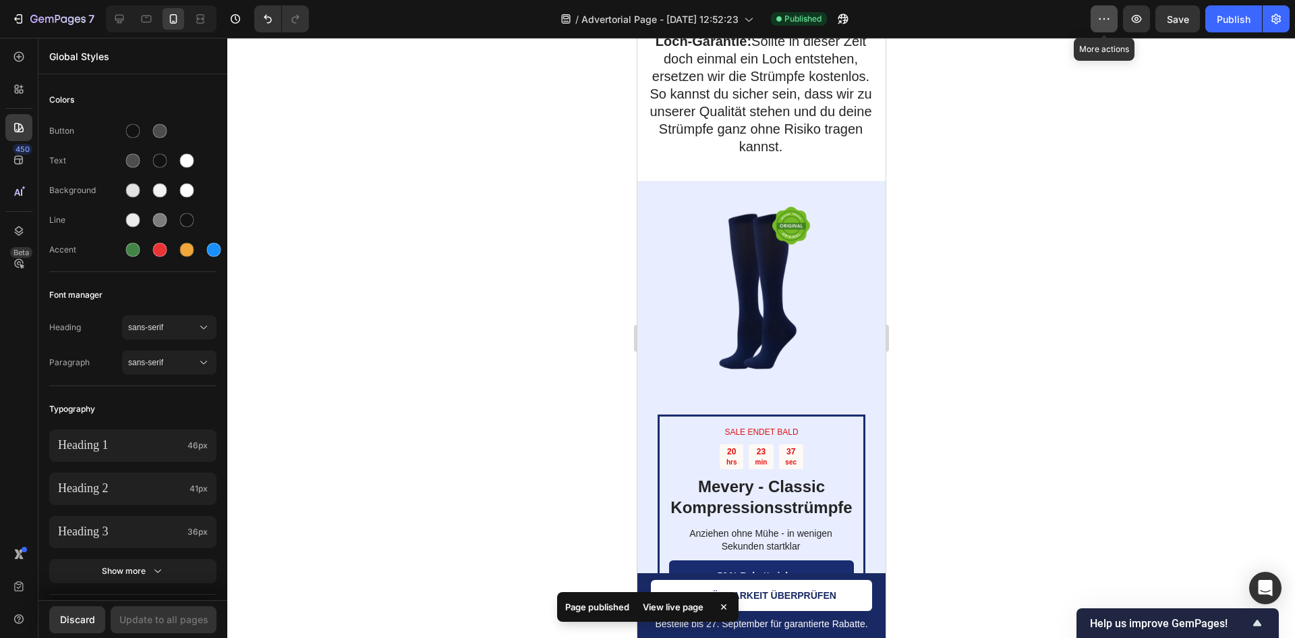
click at [1113, 20] on button "button" at bounding box center [1104, 18] width 27 height 27
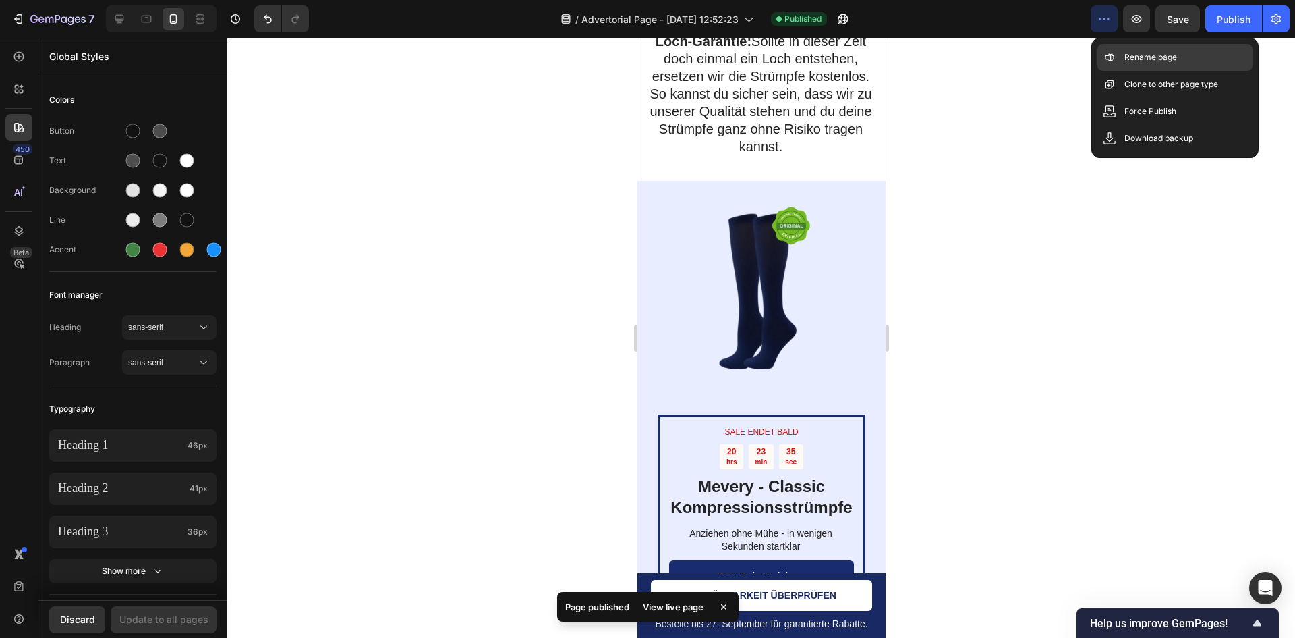
click at [1159, 57] on p "Rename page" at bounding box center [1151, 57] width 53 height 13
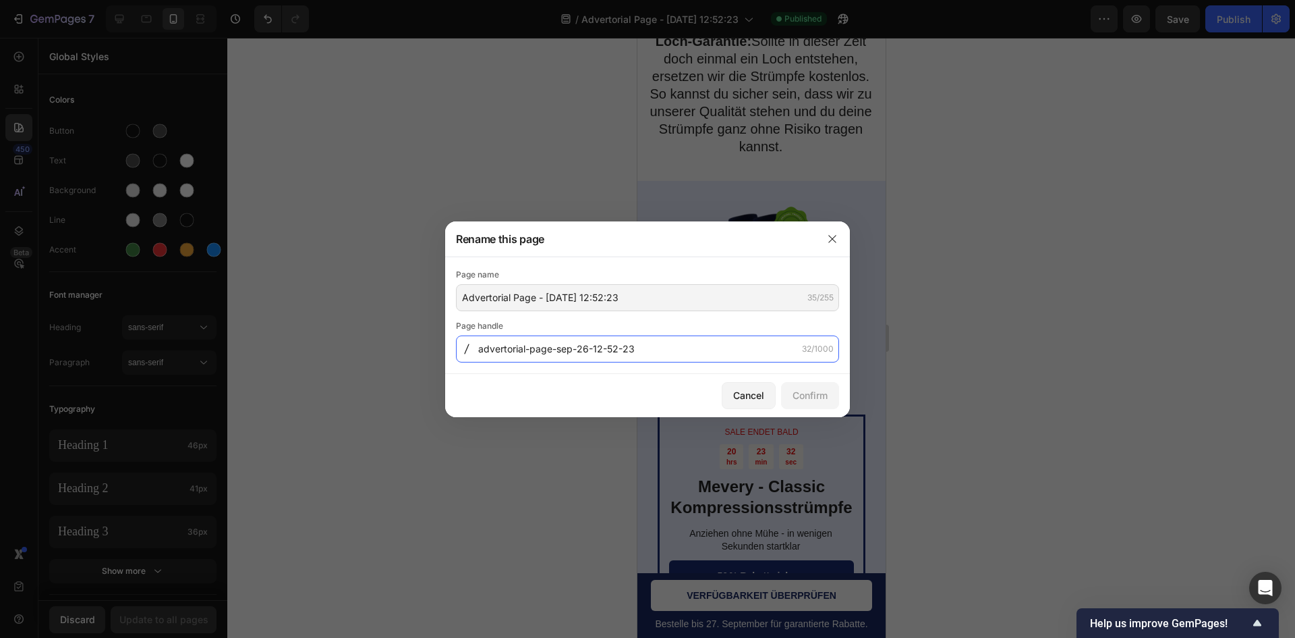
click at [692, 362] on input "advertorial-page-sep-26-12-52-23" at bounding box center [647, 348] width 383 height 27
type input "7-beliebte-Tipps-gegen-schwere-Beine-ab-50"
click at [636, 281] on div "Page name" at bounding box center [647, 274] width 383 height 13
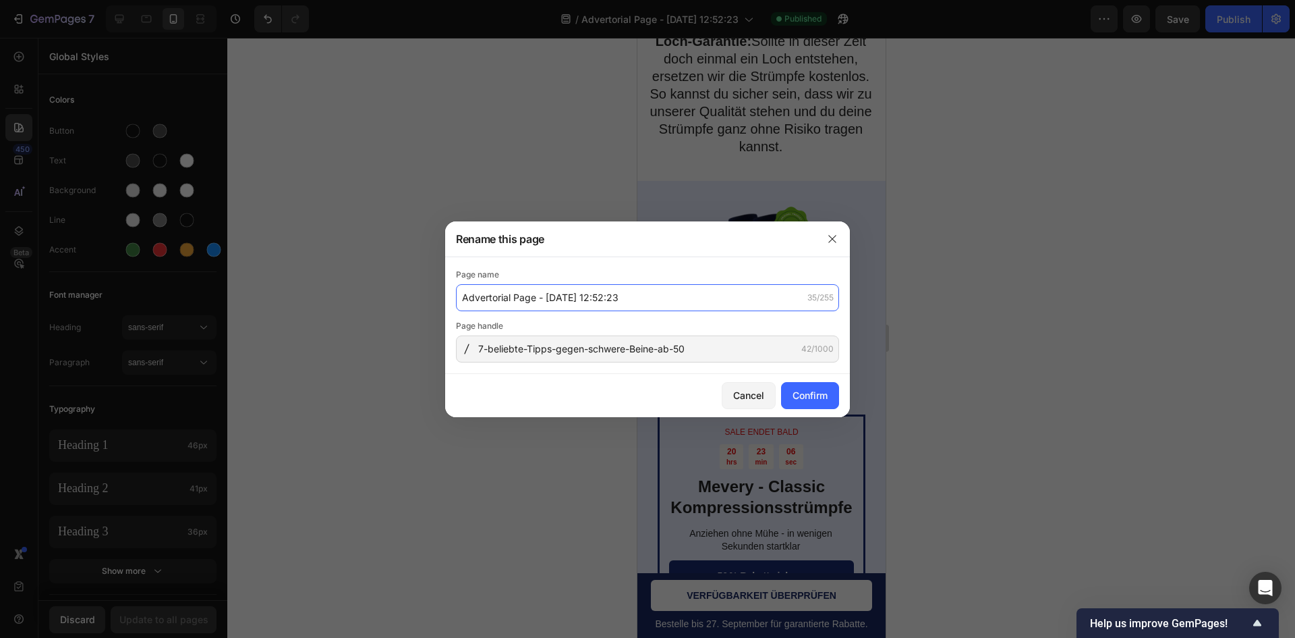
click at [614, 303] on input "Advertorial Page - [DATE] 12:52:23" at bounding box center [647, 297] width 383 height 27
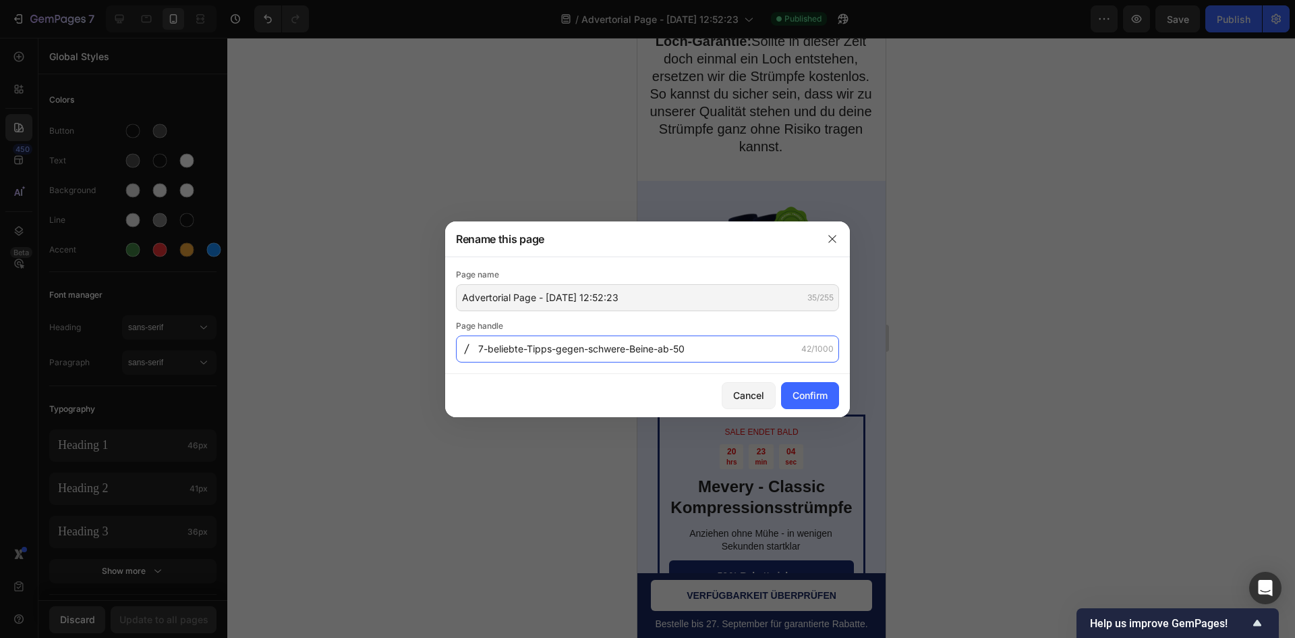
click at [622, 339] on input "7-beliebte-Tipps-gegen-schwere-Beine-ab-50" at bounding box center [647, 348] width 383 height 27
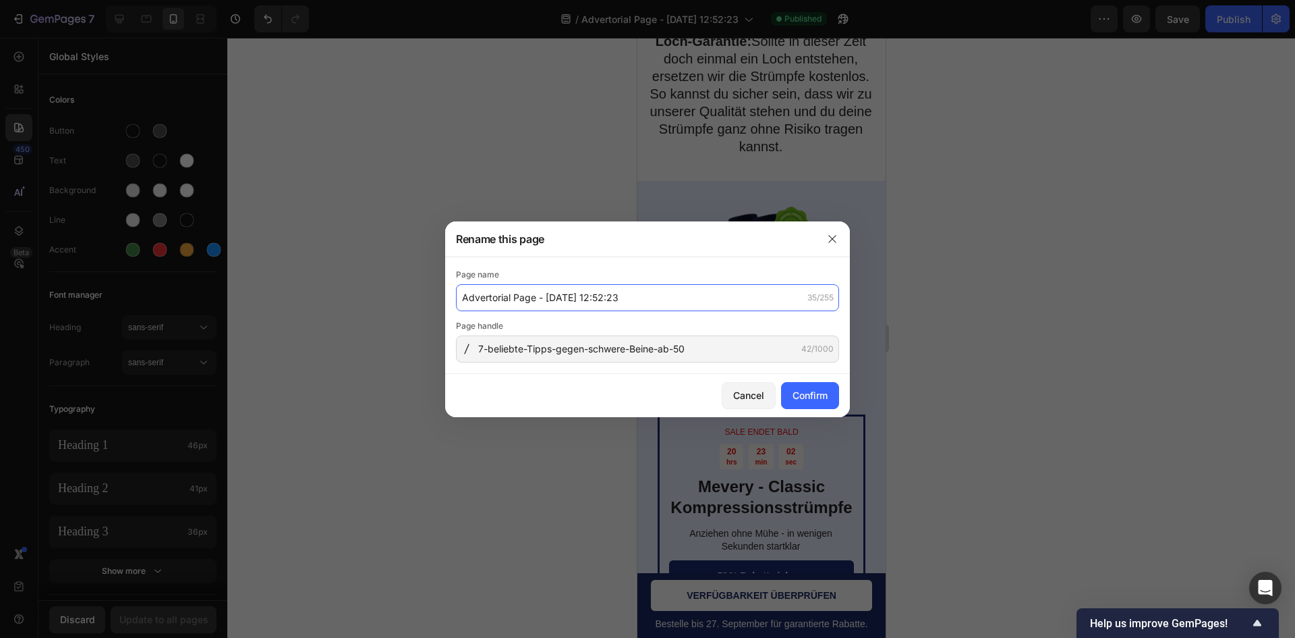
click at [622, 301] on input "Advertorial Page - [DATE] 12:52:23" at bounding box center [647, 297] width 383 height 27
paste input "7-beliebte-Tipps-gegen-schwere-Beine-ab-50"
type input "7-beliebte-Tipps-gegen-schwere-Beine-ab-50"
click at [828, 402] on button "Confirm" at bounding box center [810, 395] width 58 height 27
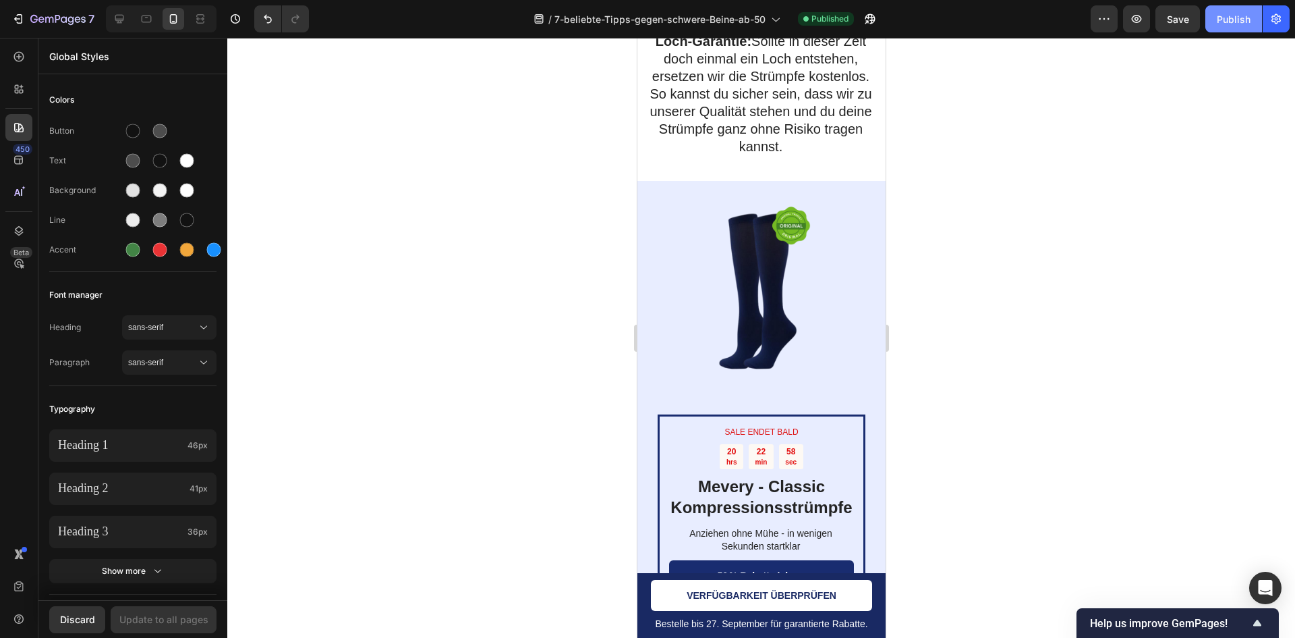
click at [1213, 21] on button "Publish" at bounding box center [1234, 18] width 57 height 27
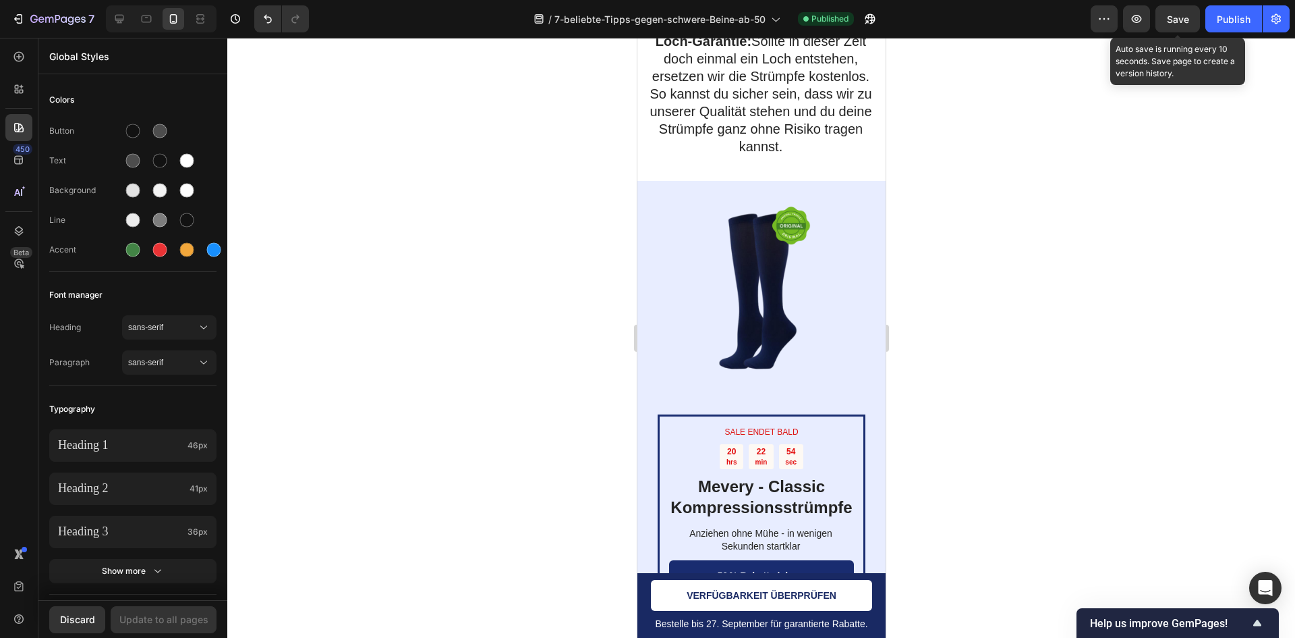
click at [1189, 26] on div "Save" at bounding box center [1178, 19] width 22 height 14
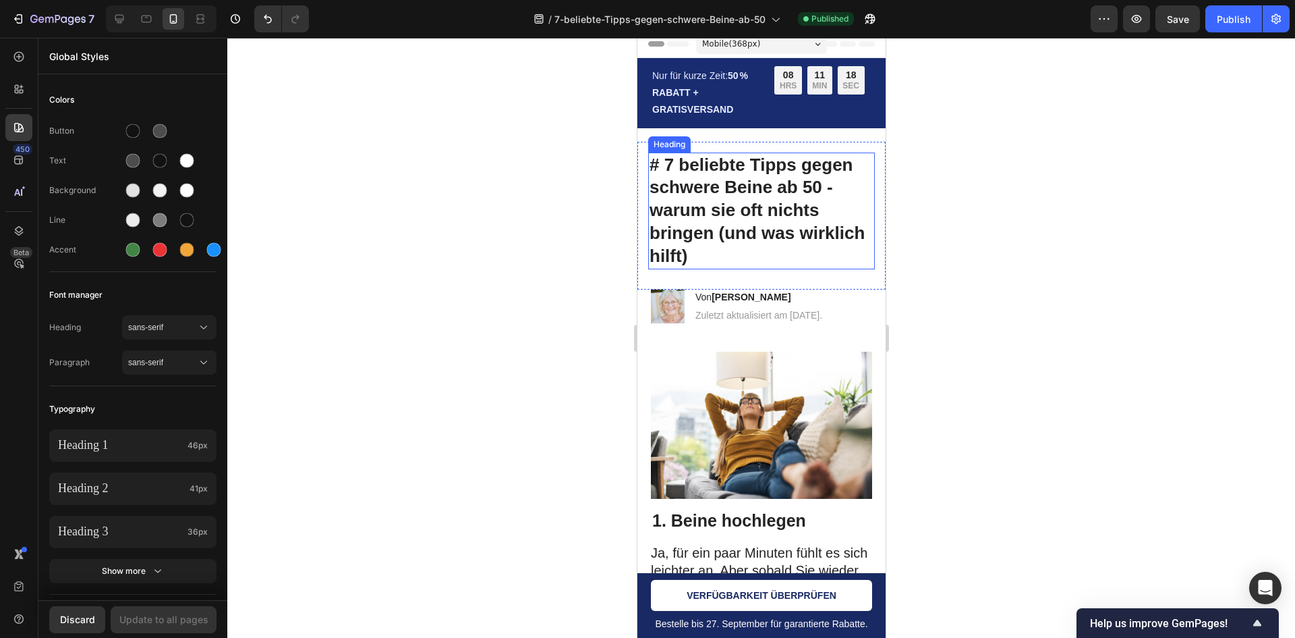
scroll to position [0, 0]
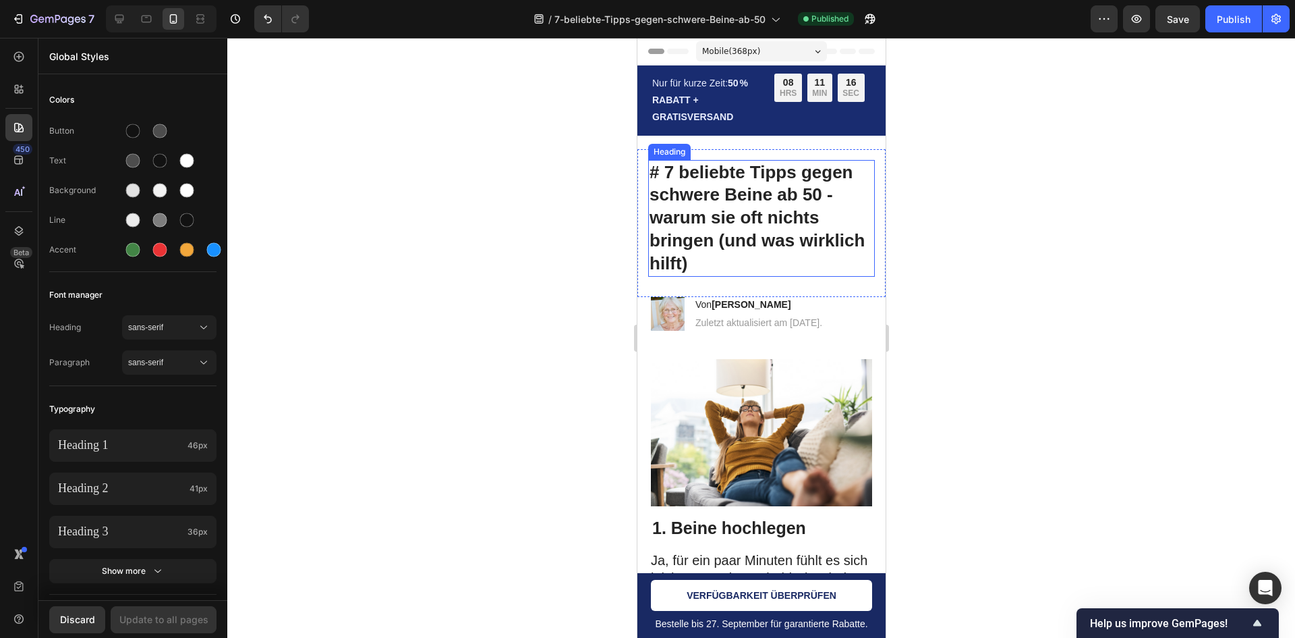
click at [679, 178] on h1 "# 7 beliebte Tipps gegen schwere Beine ab 50 - warum sie oft nichts bringen (un…" at bounding box center [761, 218] width 227 height 117
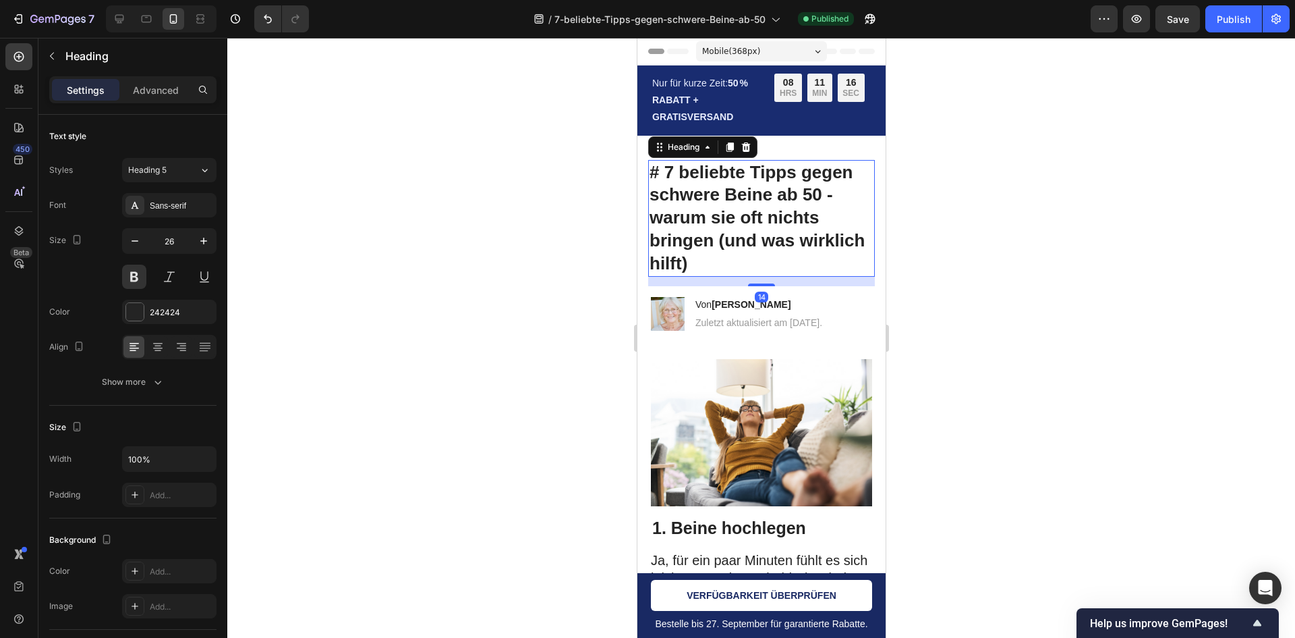
click at [678, 178] on h1 "# 7 beliebte Tipps gegen schwere Beine ab 50 - warum sie oft nichts bringen (un…" at bounding box center [761, 218] width 227 height 117
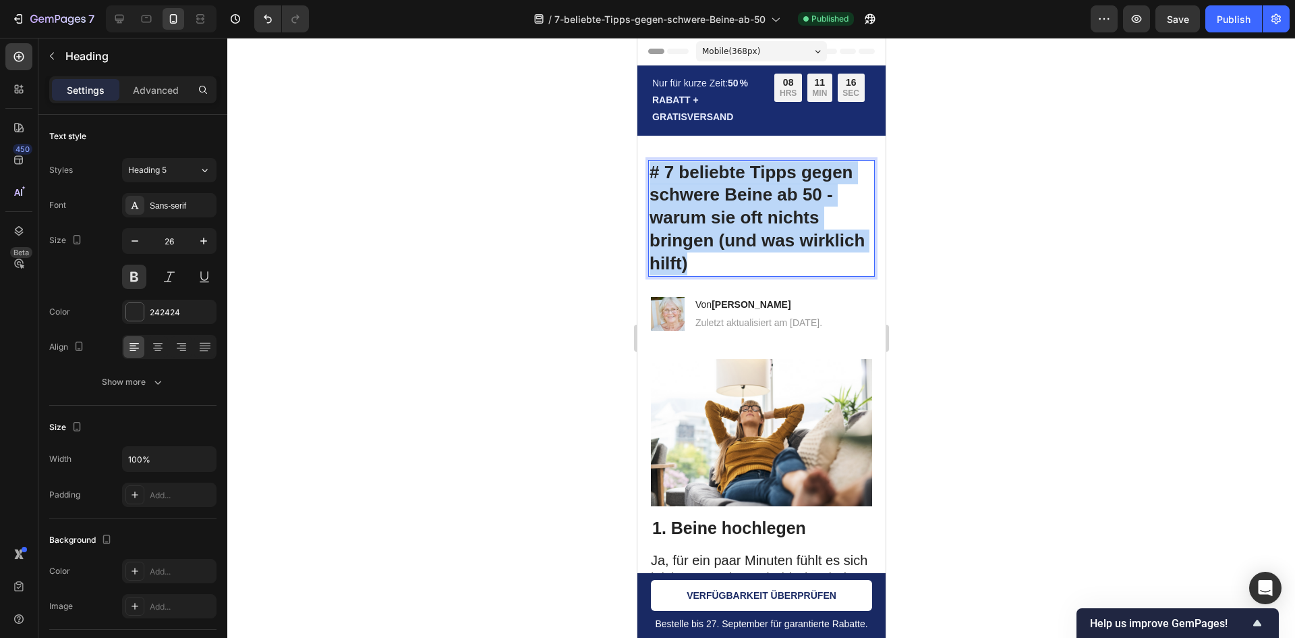
click at [678, 178] on p "# 7 beliebte Tipps gegen schwere Beine ab 50 - warum sie oft nichts bringen (un…" at bounding box center [761, 218] width 224 height 114
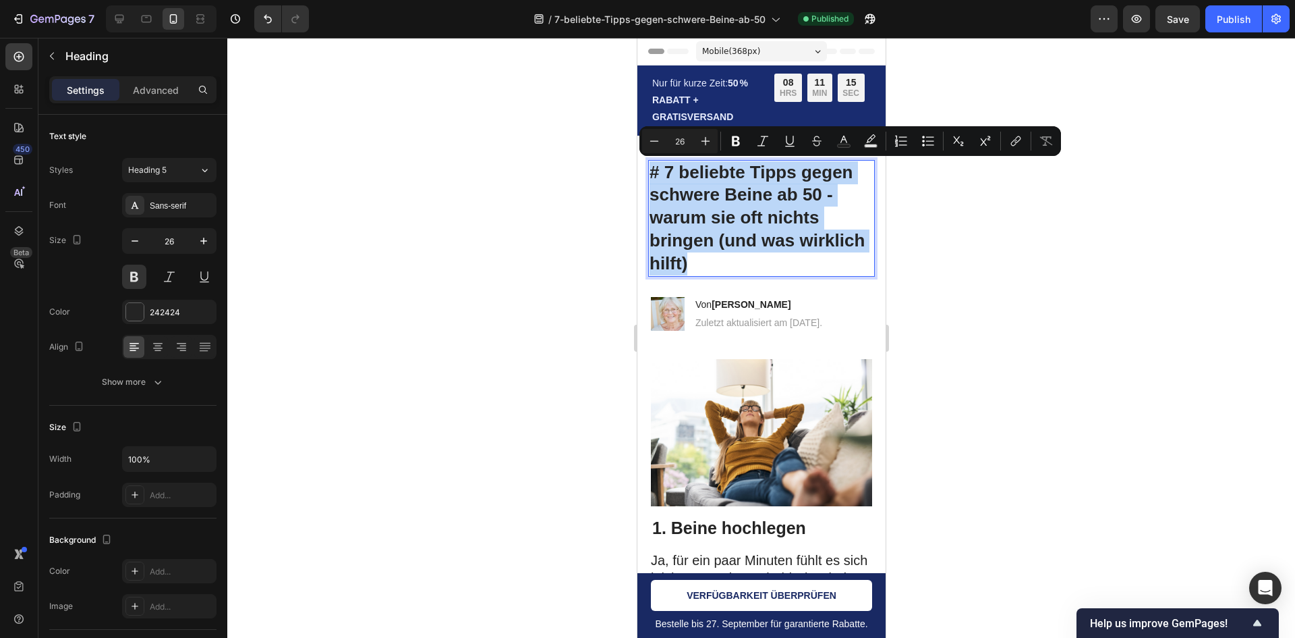
click at [667, 163] on p "# 7 beliebte Tipps gegen schwere Beine ab 50 - warum sie oft nichts bringen (un…" at bounding box center [761, 218] width 224 height 114
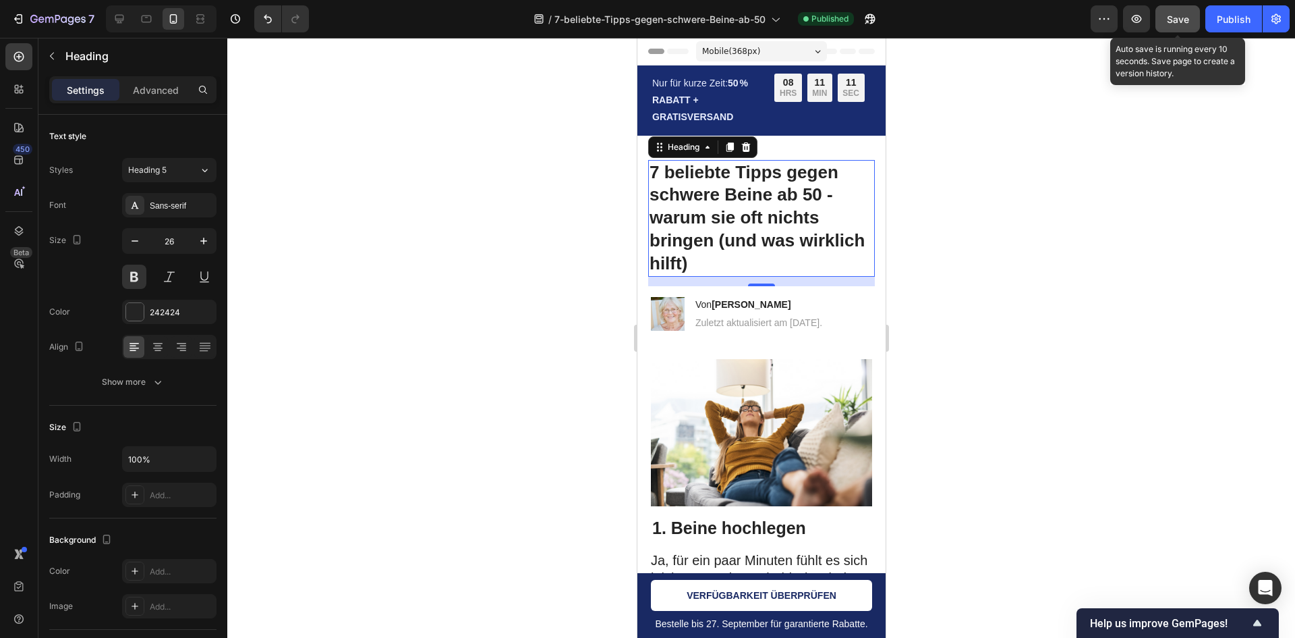
click at [1177, 20] on span "Save" at bounding box center [1178, 18] width 22 height 11
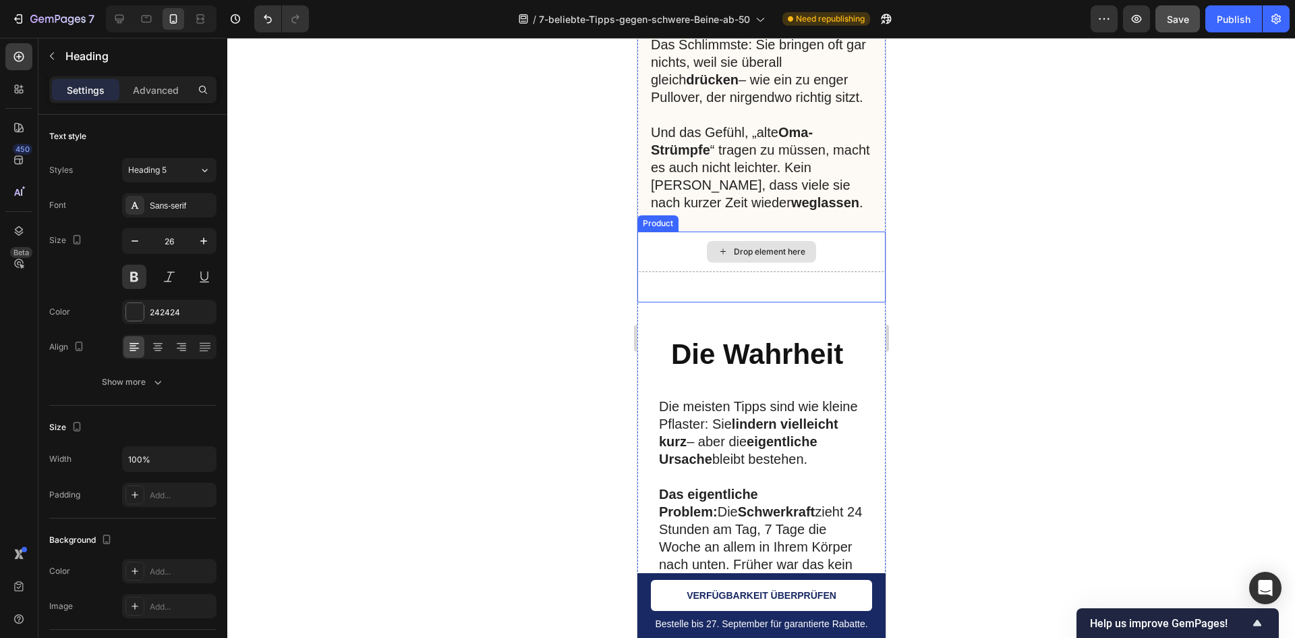
scroll to position [3913, 0]
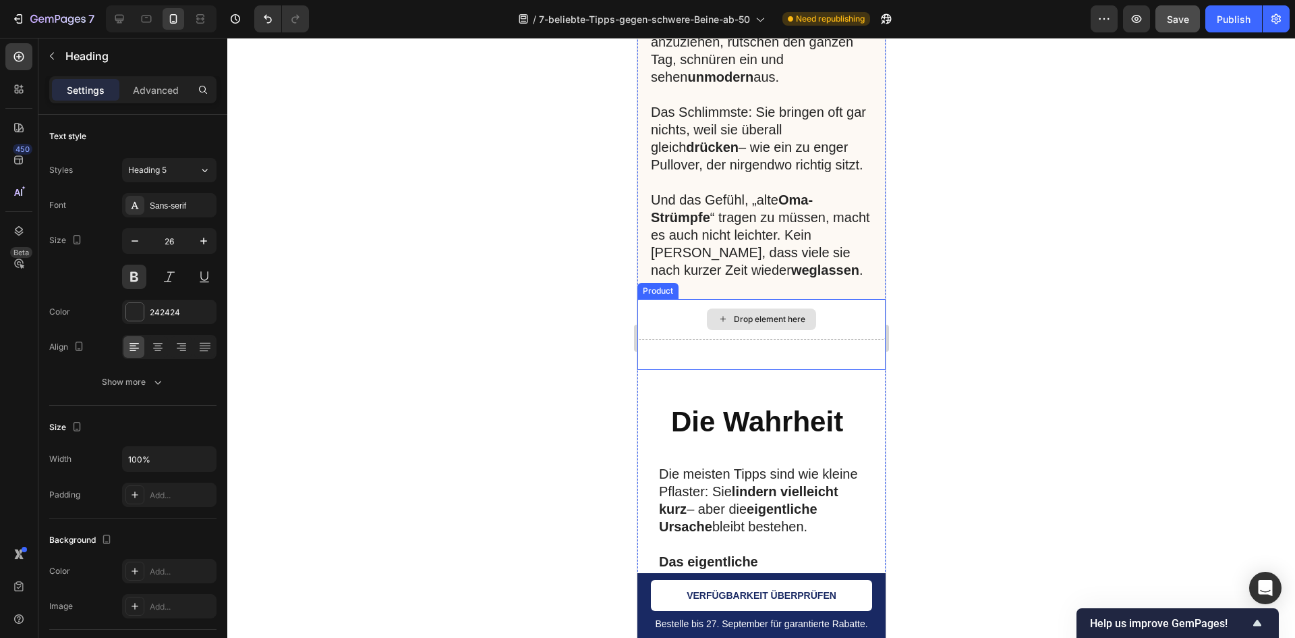
click at [692, 329] on div "Drop element here" at bounding box center [761, 319] width 248 height 40
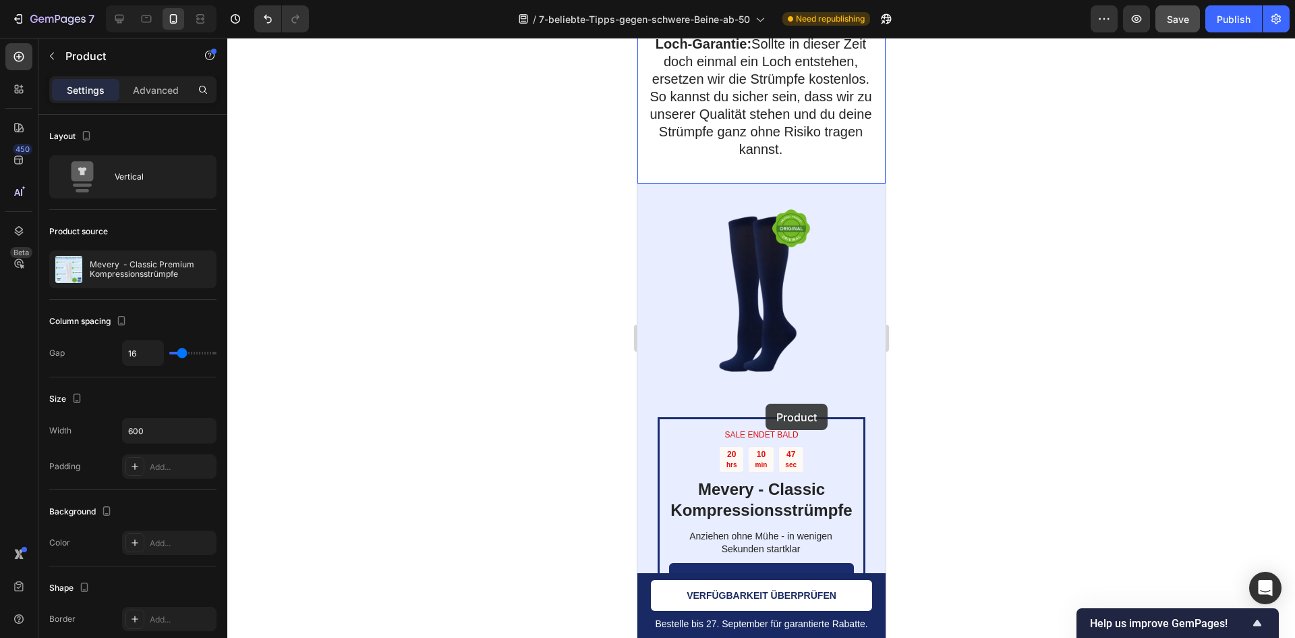
scroll to position [6275, 0]
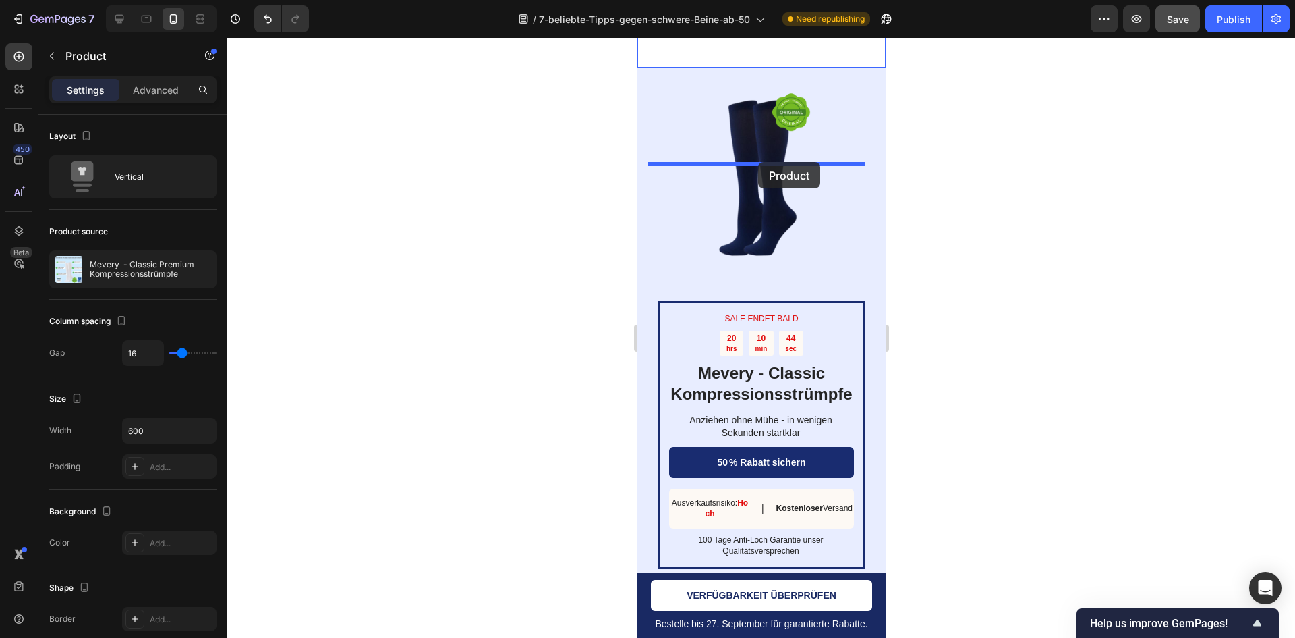
drag, startPoint x: 646, startPoint y: 287, endPoint x: 756, endPoint y: 162, distance: 166.8
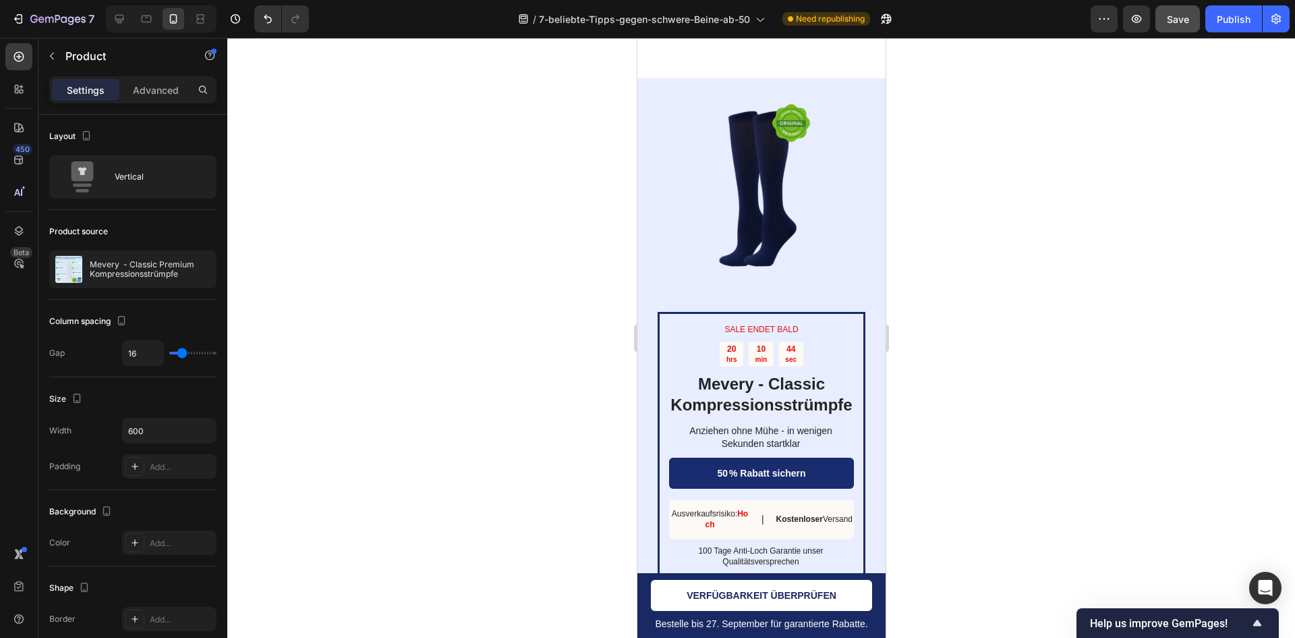
scroll to position [6204, 0]
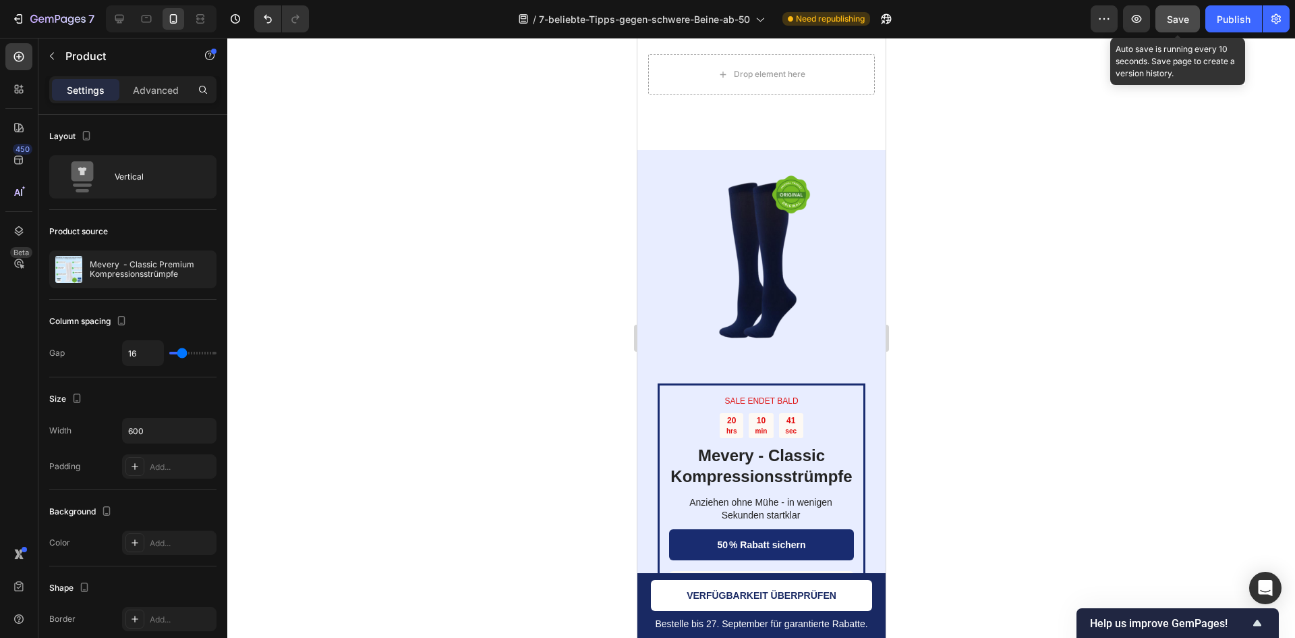
click at [1188, 19] on span "Save" at bounding box center [1178, 18] width 22 height 11
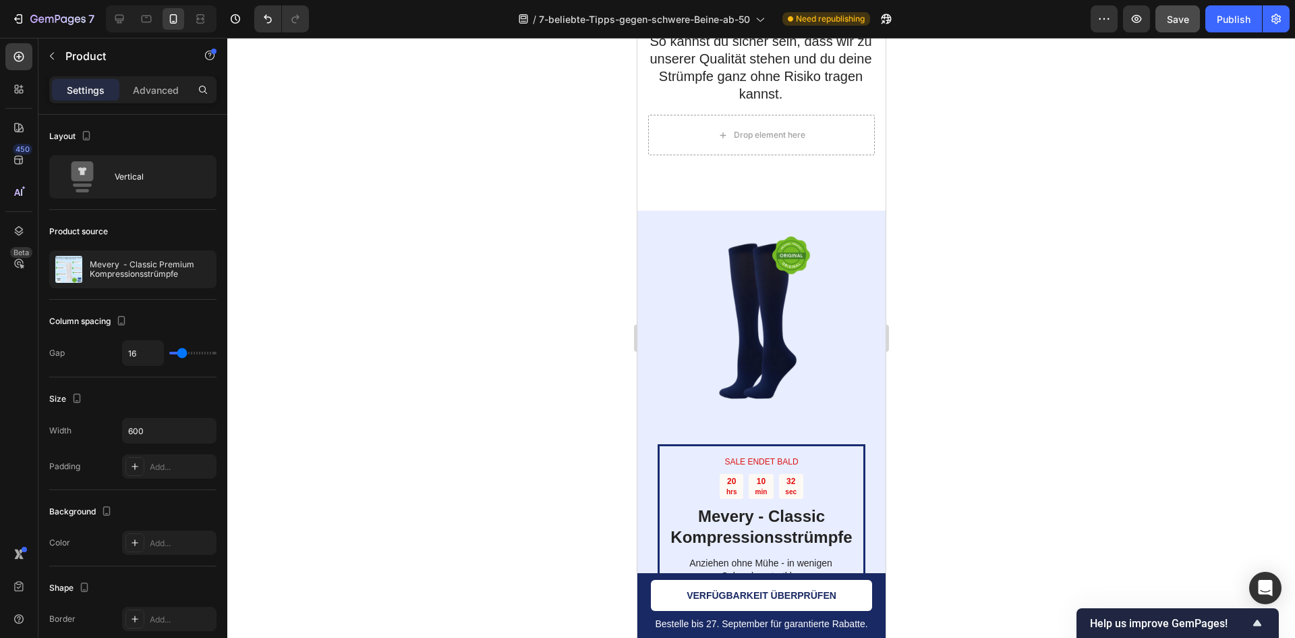
scroll to position [6069, 0]
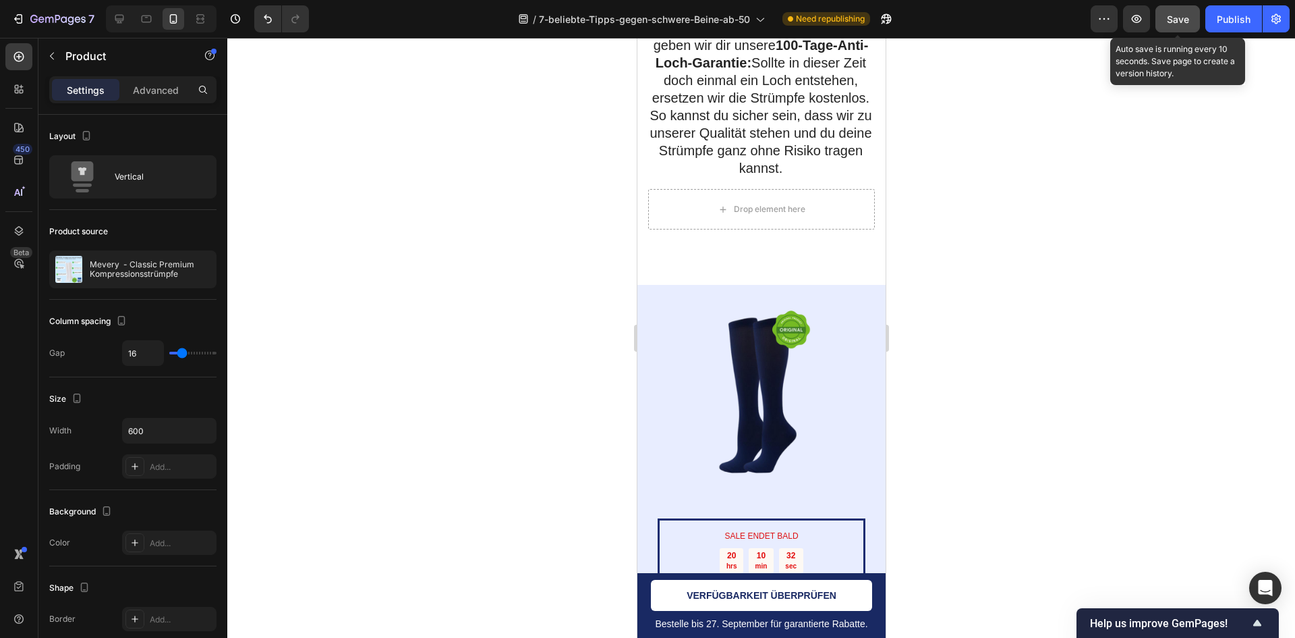
click at [1185, 29] on button "Save" at bounding box center [1178, 18] width 45 height 27
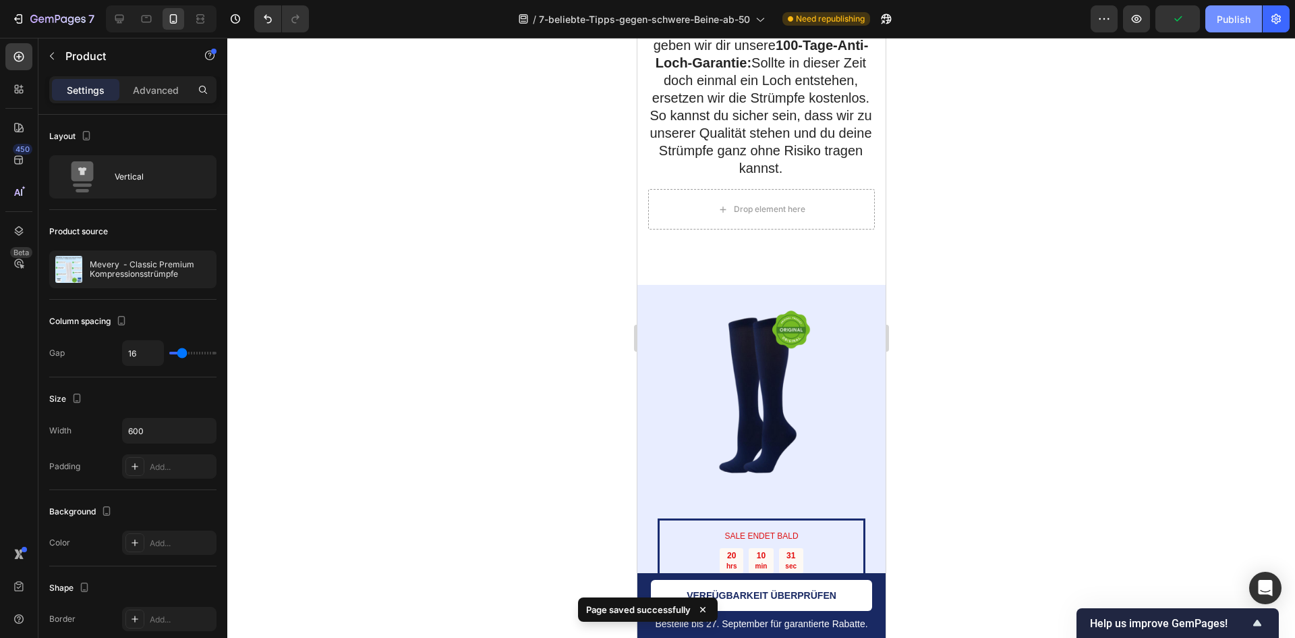
click at [1234, 14] on div "Publish" at bounding box center [1234, 19] width 34 height 14
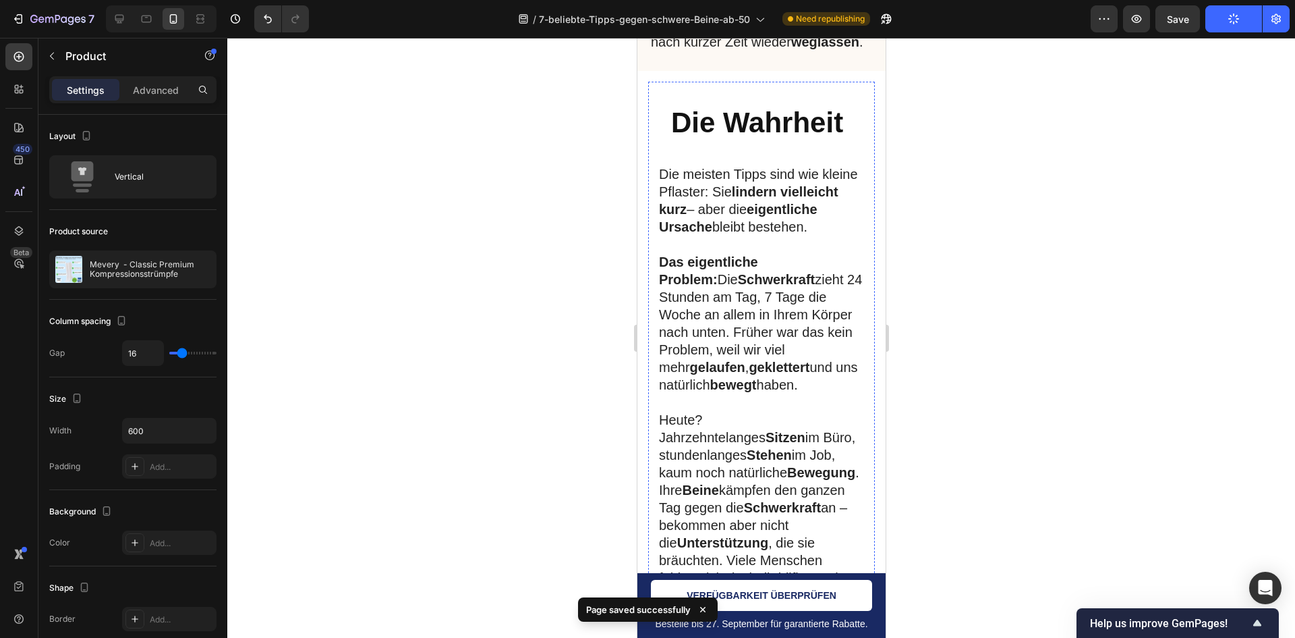
scroll to position [4112, 0]
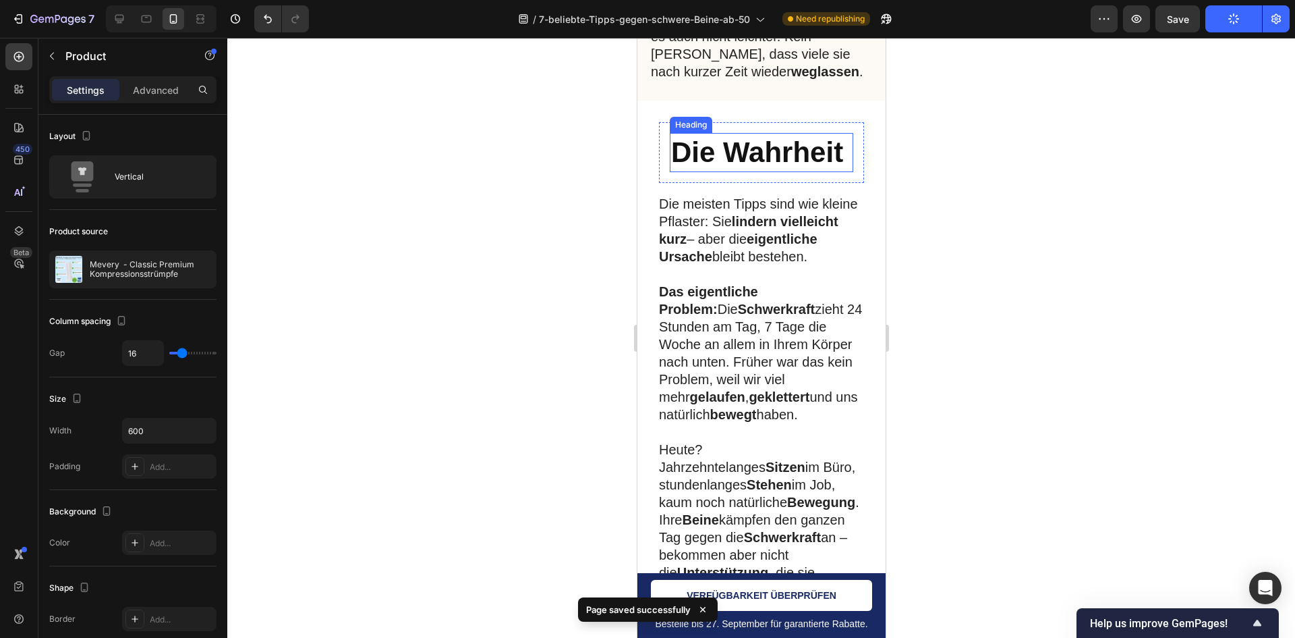
click at [758, 173] on h2 "Die Wahrheit" at bounding box center [761, 153] width 184 height 40
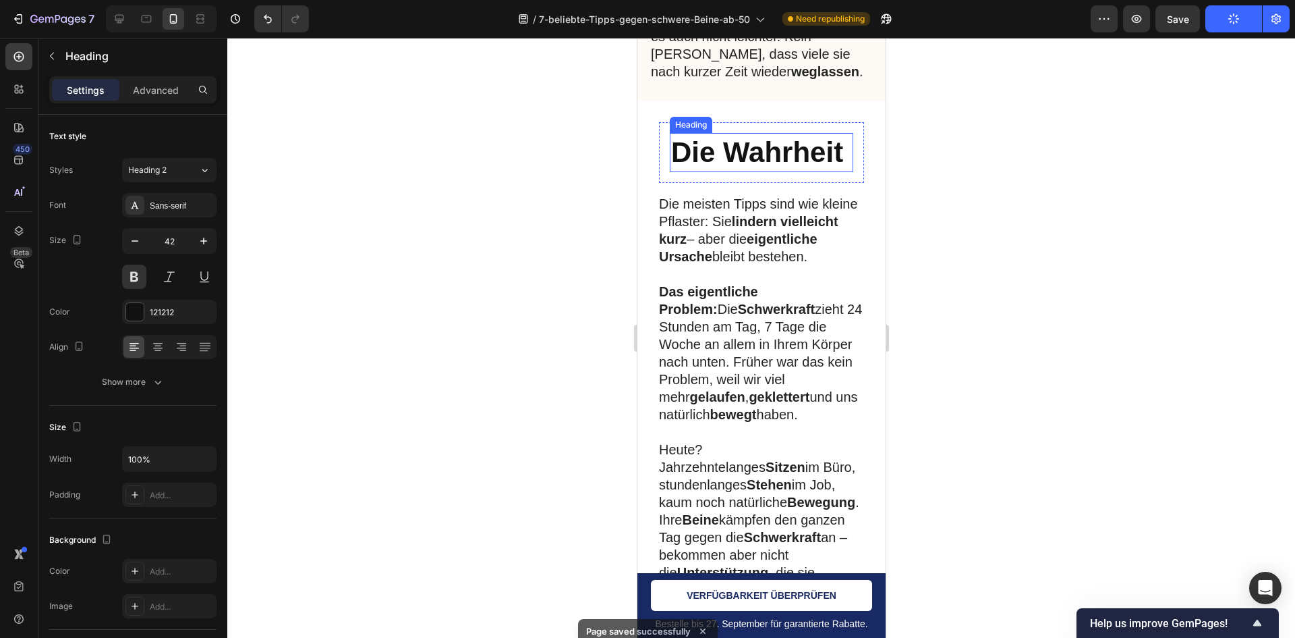
click at [758, 173] on h2 "Die Wahrheit" at bounding box center [761, 153] width 184 height 40
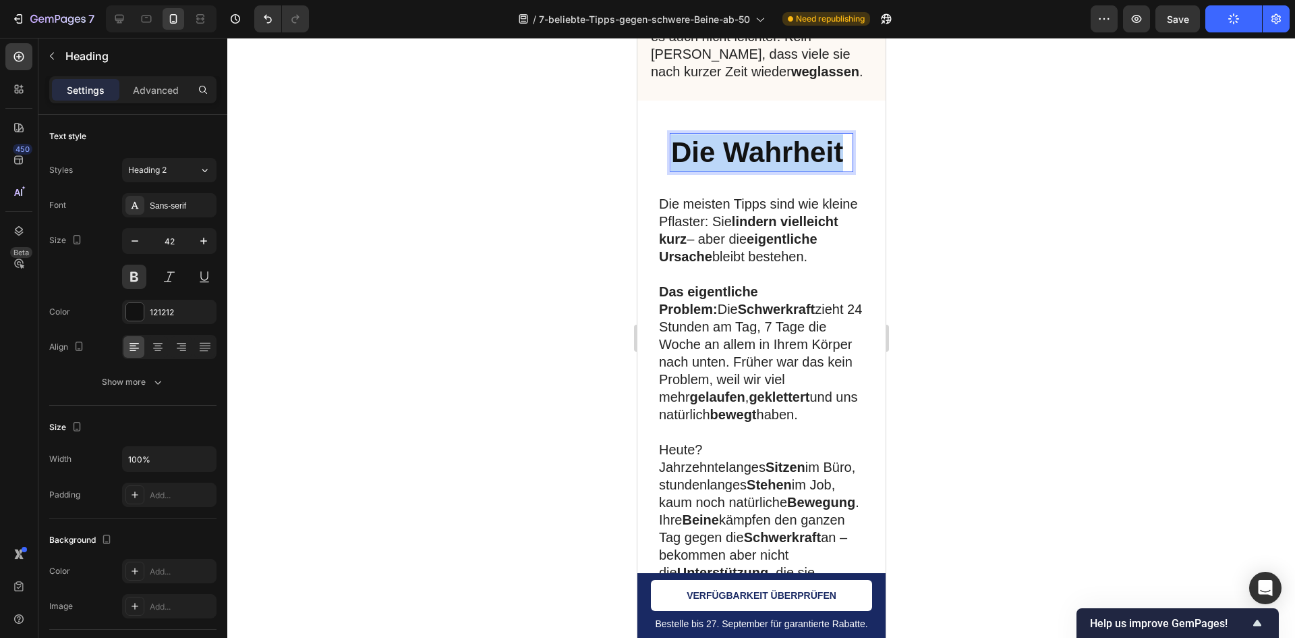
click at [758, 171] on p "Die Wahrheit" at bounding box center [761, 152] width 181 height 37
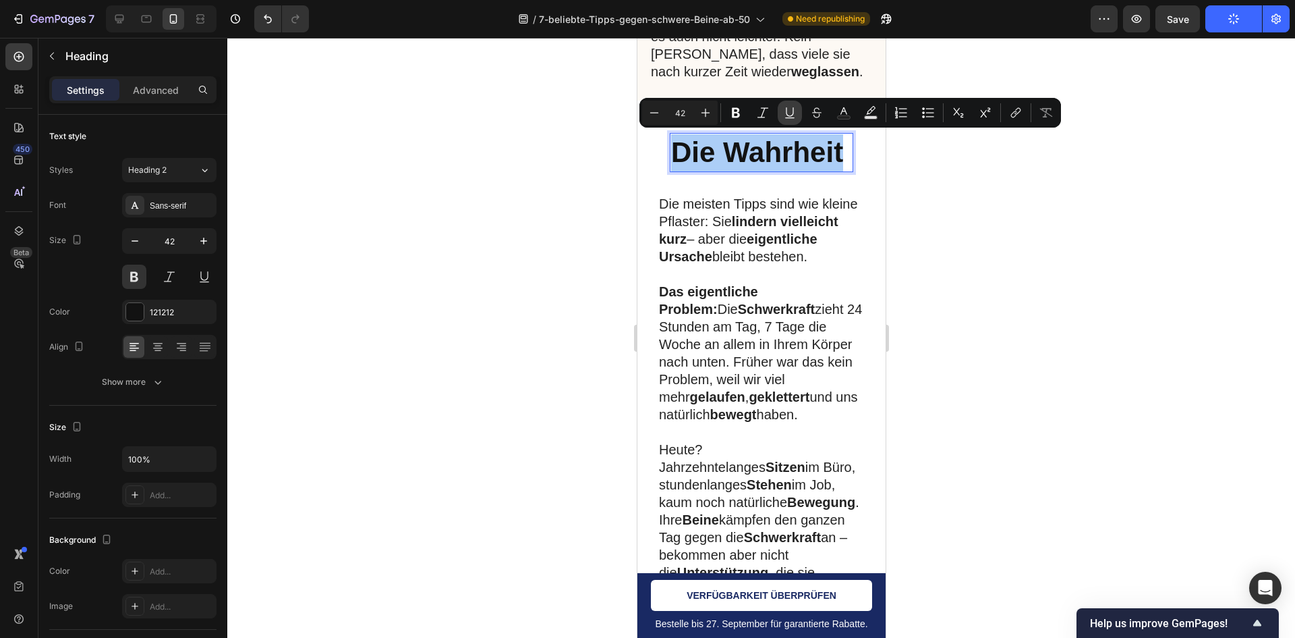
click at [798, 118] on button "Underline" at bounding box center [790, 113] width 24 height 24
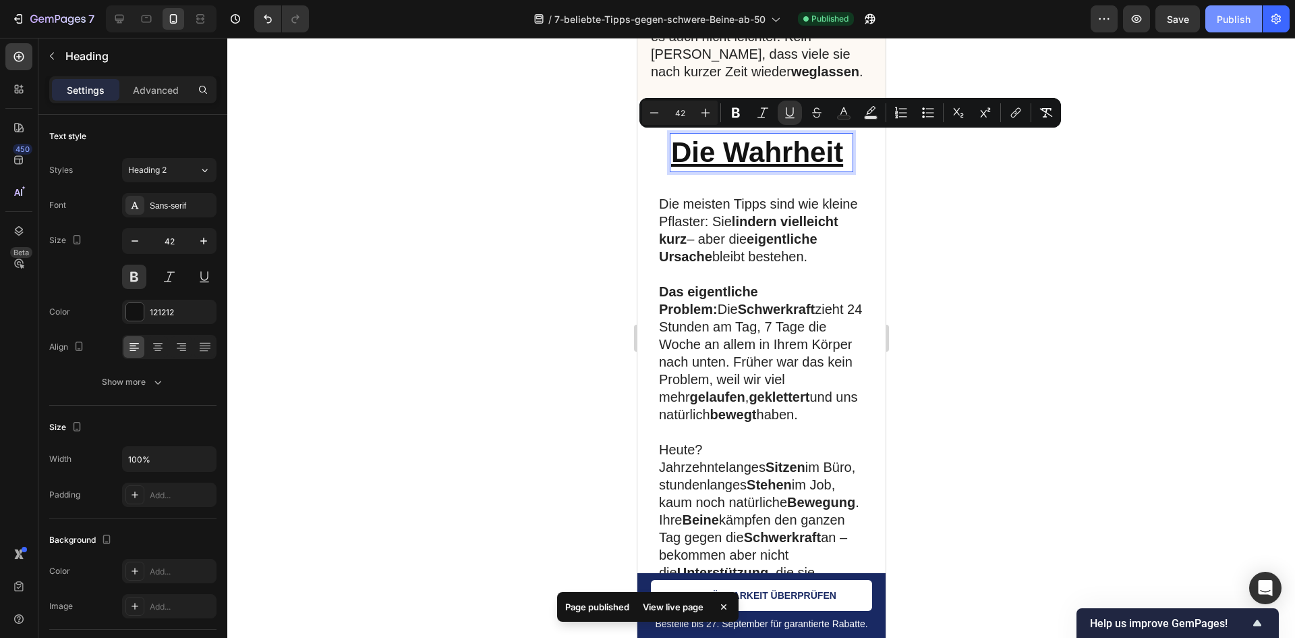
click at [1233, 22] on div "Publish" at bounding box center [1234, 19] width 34 height 14
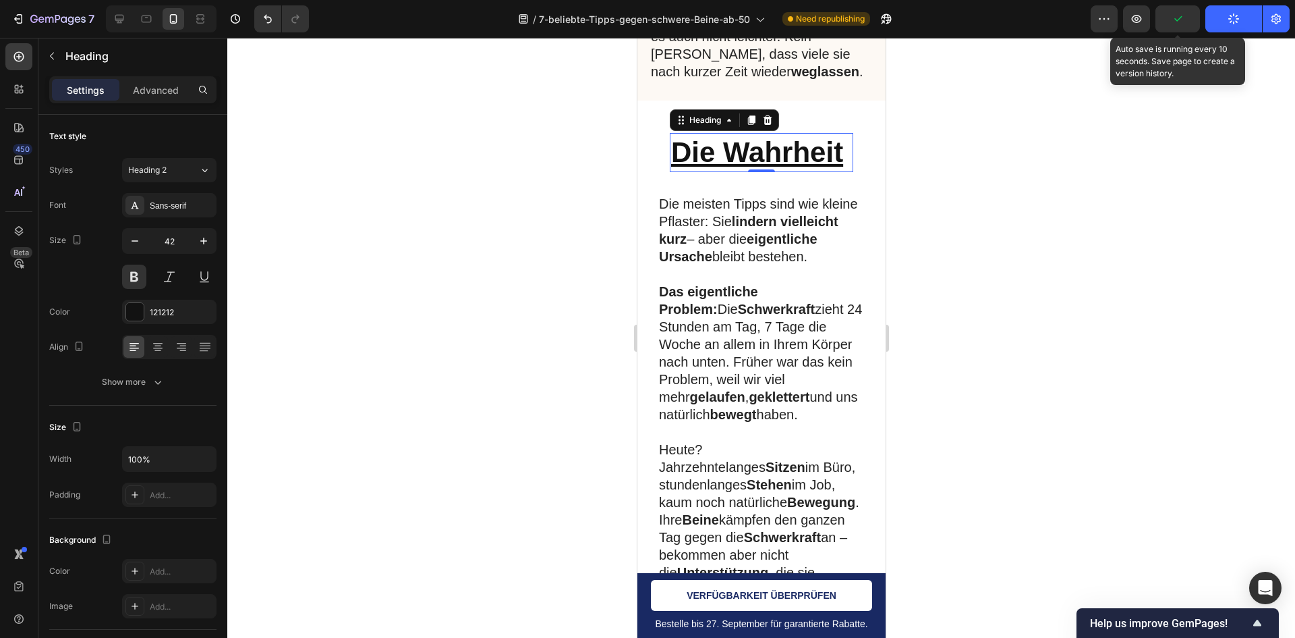
click at [1185, 21] on icon "button" at bounding box center [1177, 18] width 13 height 13
click at [1198, 9] on button "Save" at bounding box center [1178, 18] width 45 height 27
